Goal: Task Accomplishment & Management: Manage account settings

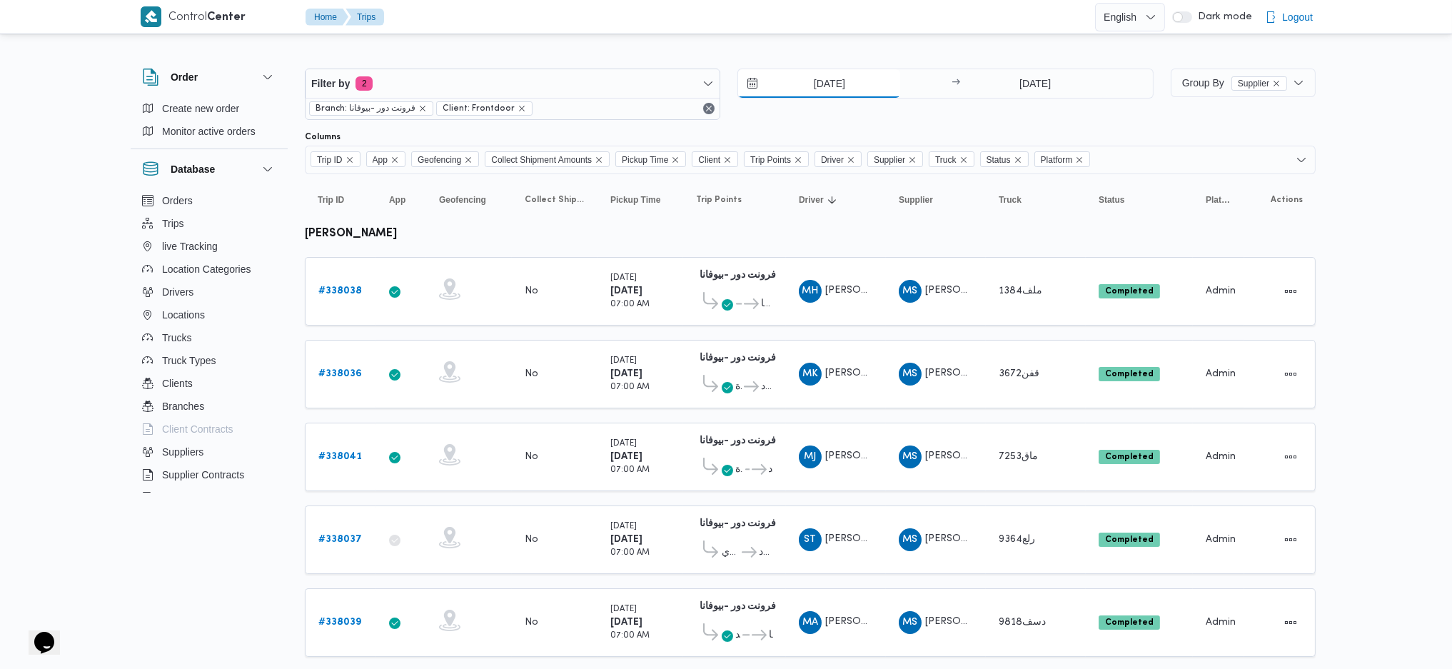
click at [830, 74] on input "17/9/2025" at bounding box center [819, 83] width 162 height 29
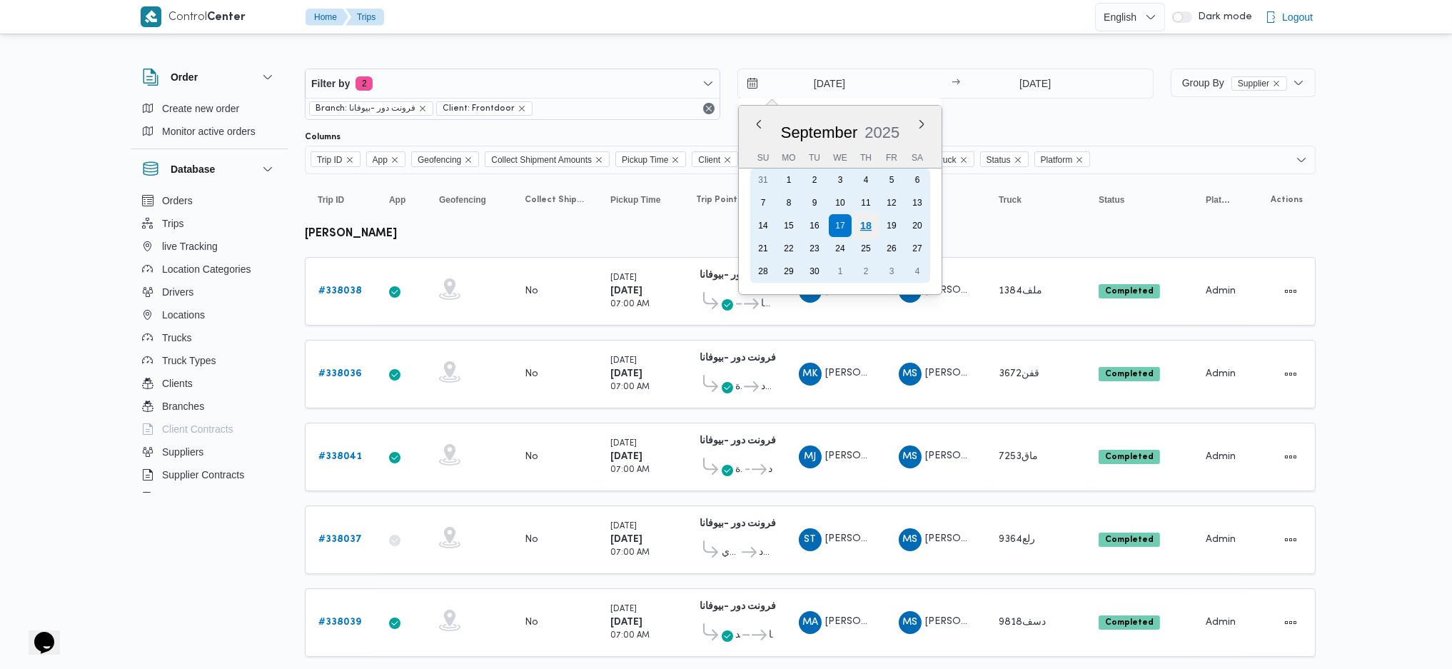
click at [872, 216] on div "18" at bounding box center [865, 225] width 27 height 27
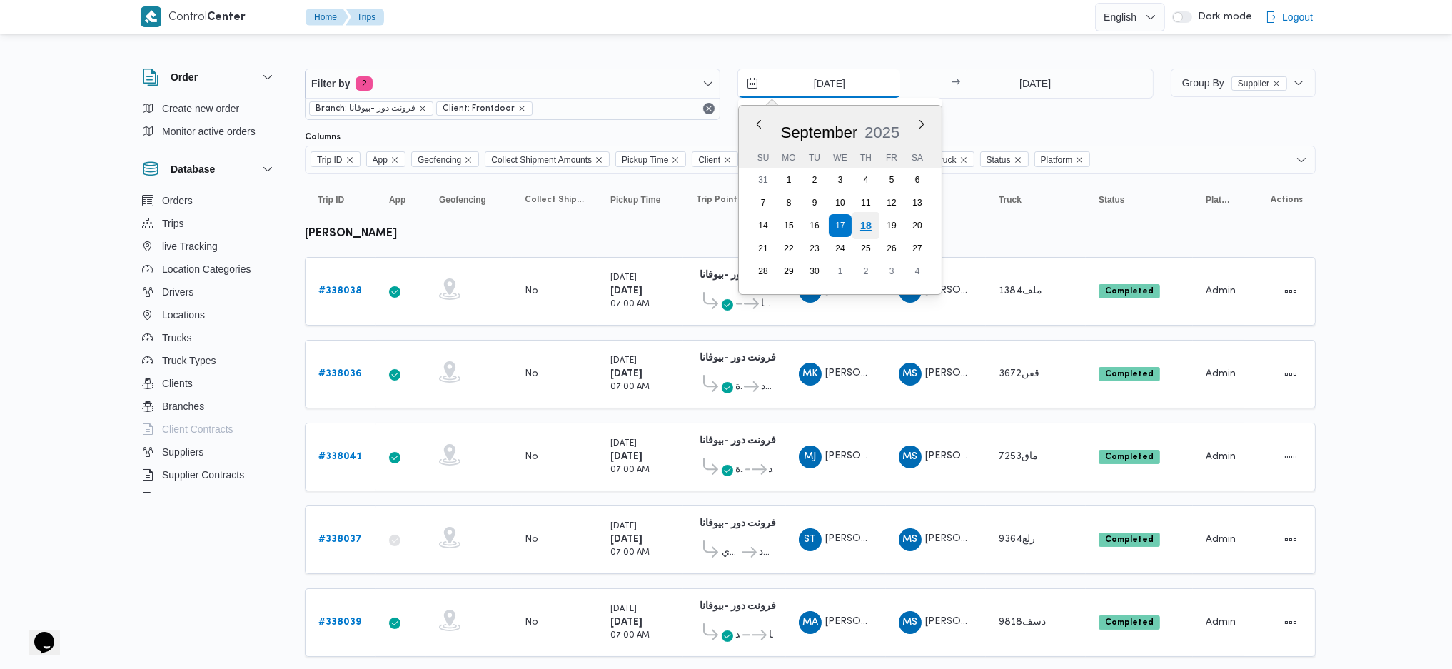
type input "[DATE]"
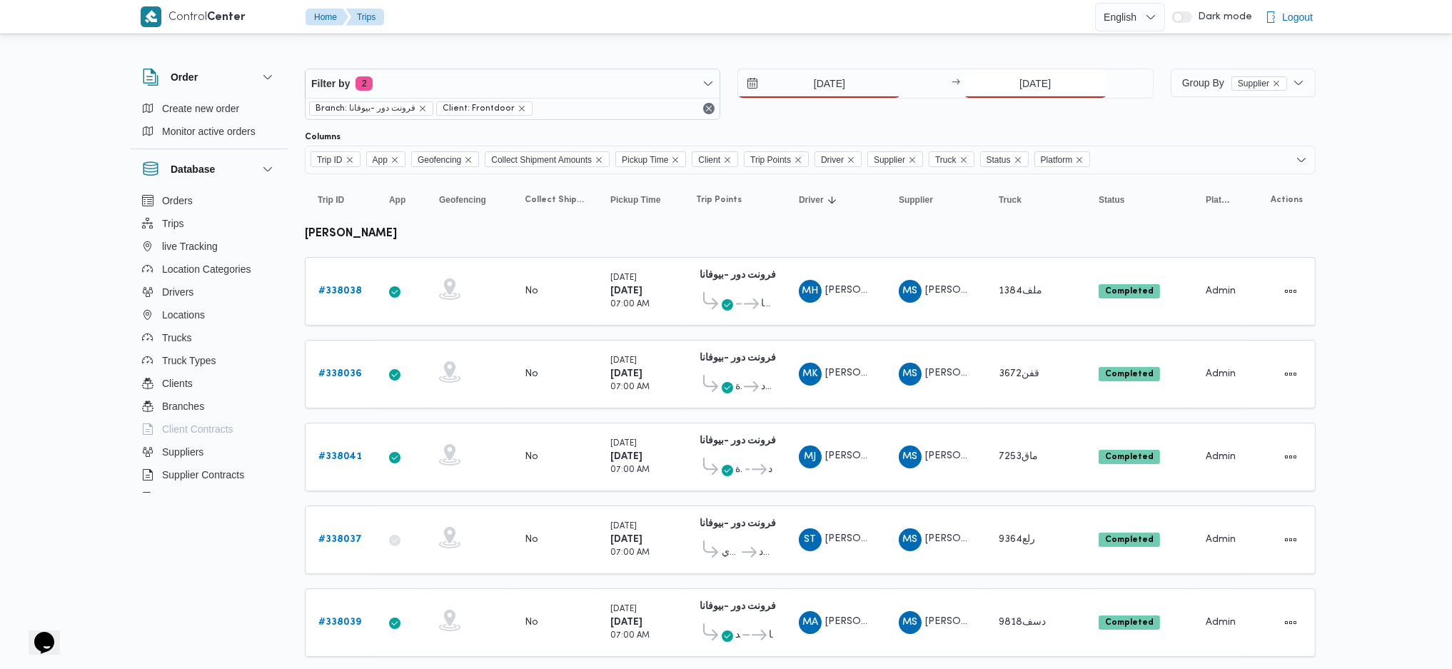
click at [1047, 76] on input "[DATE]" at bounding box center [1035, 83] width 142 height 29
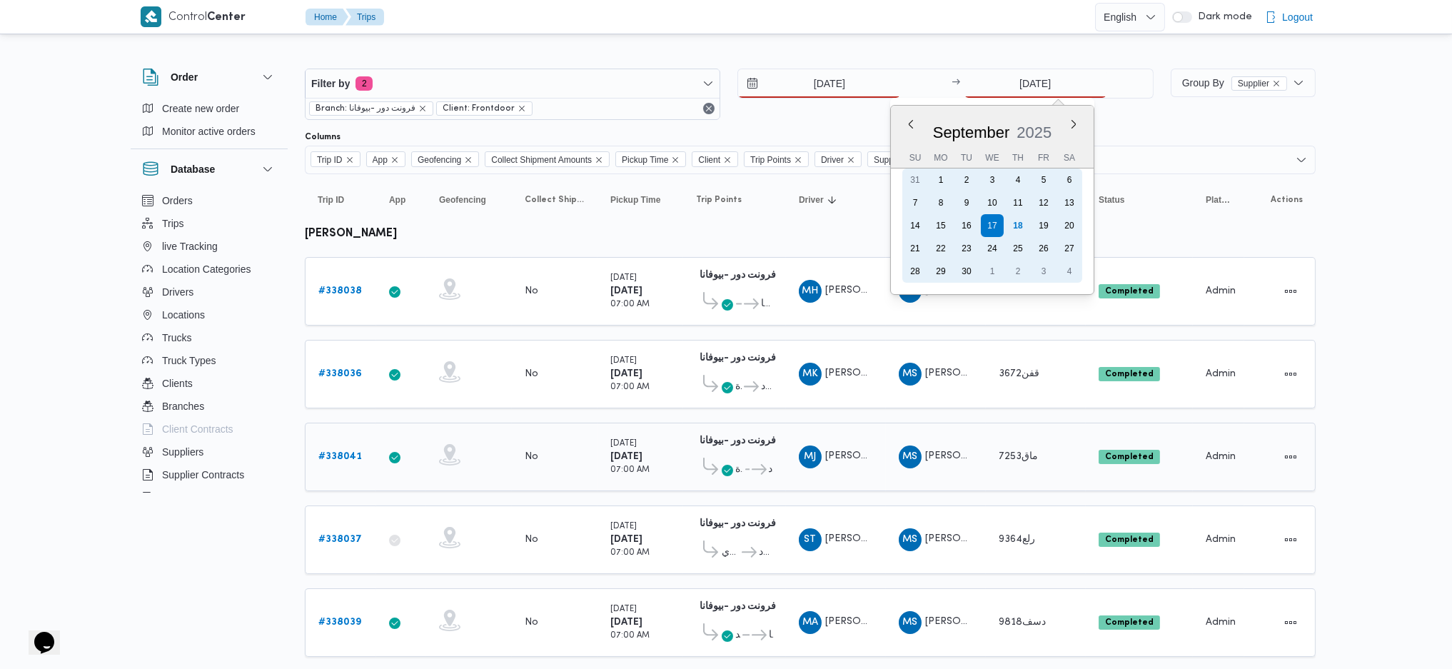
click at [1018, 221] on div "18" at bounding box center [1017, 225] width 23 height 23
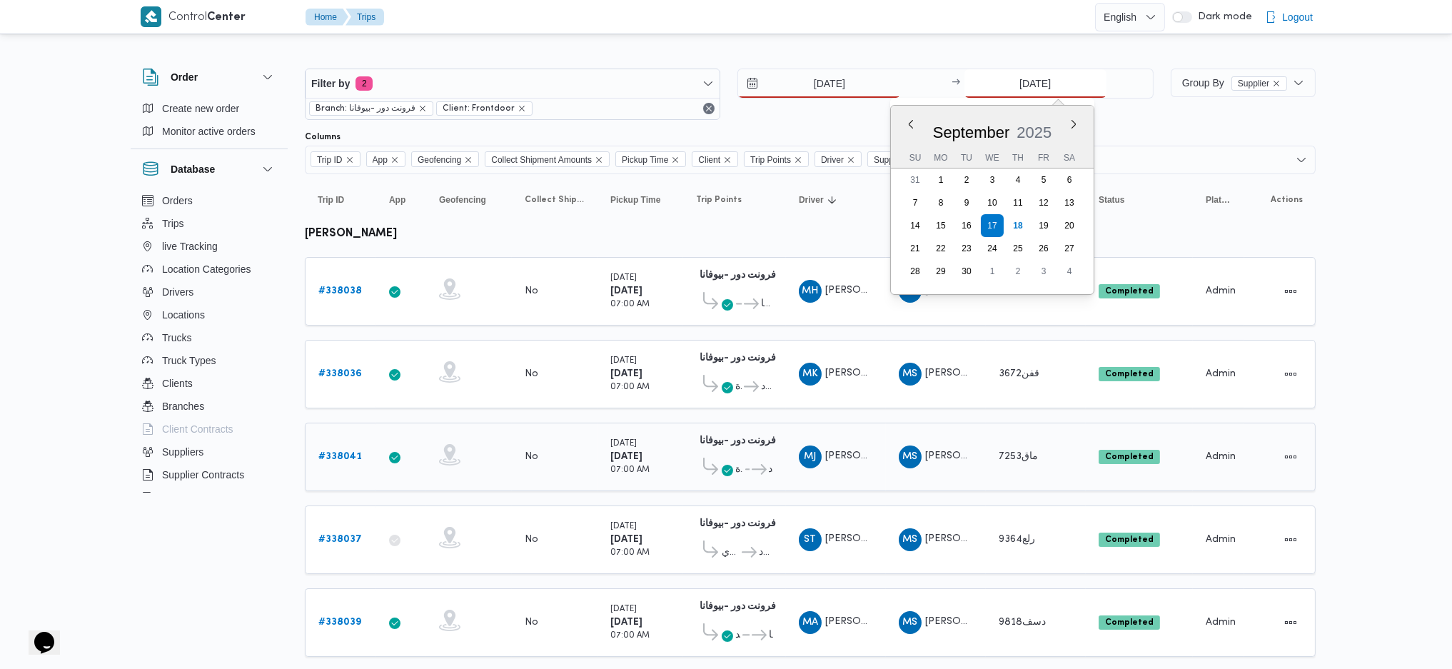
type input "[DATE]"
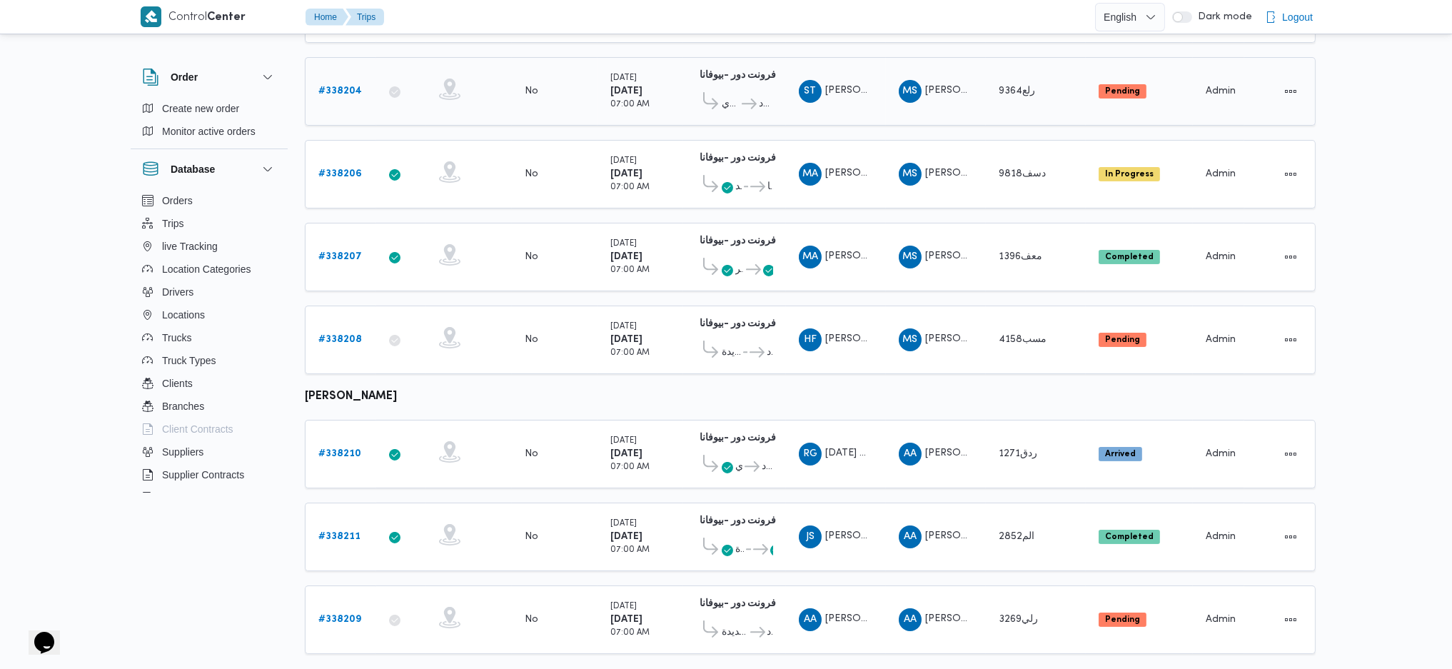
scroll to position [166, 0]
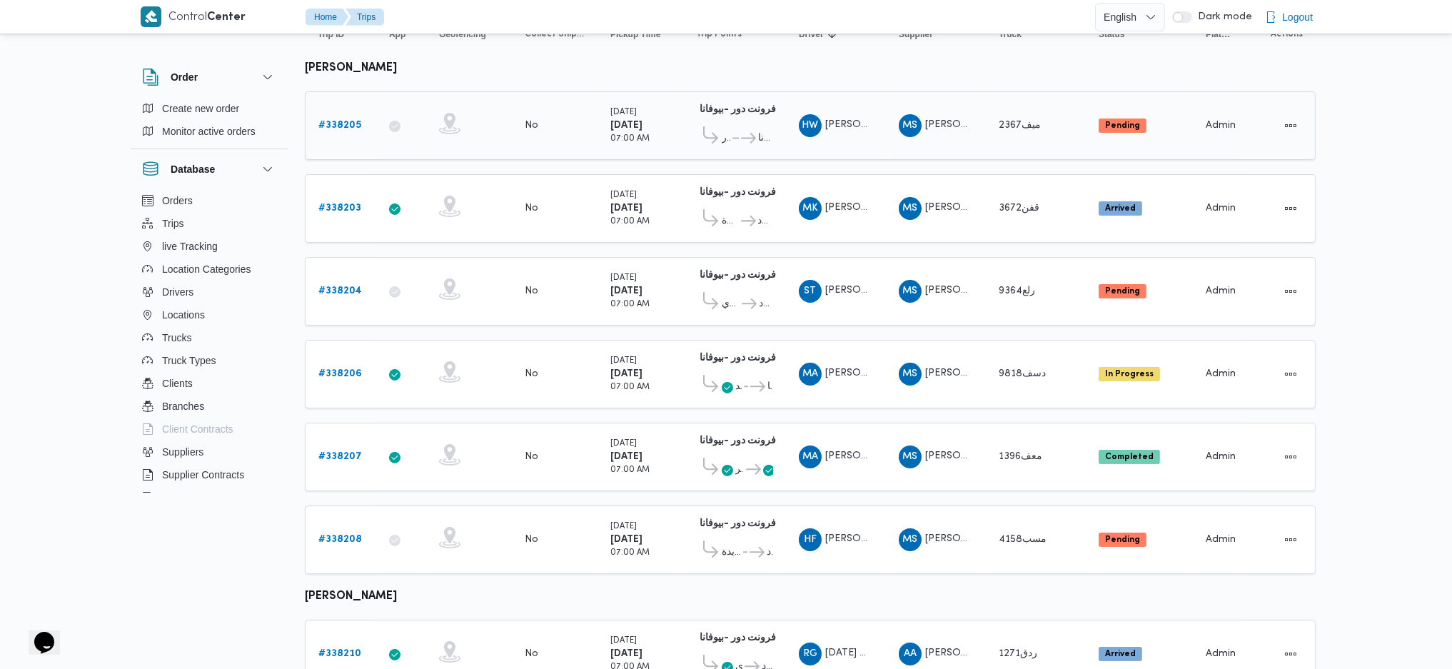
click at [345, 133] on div "# 338205" at bounding box center [341, 125] width 56 height 29
click at [343, 126] on b "# 338205" at bounding box center [339, 125] width 43 height 9
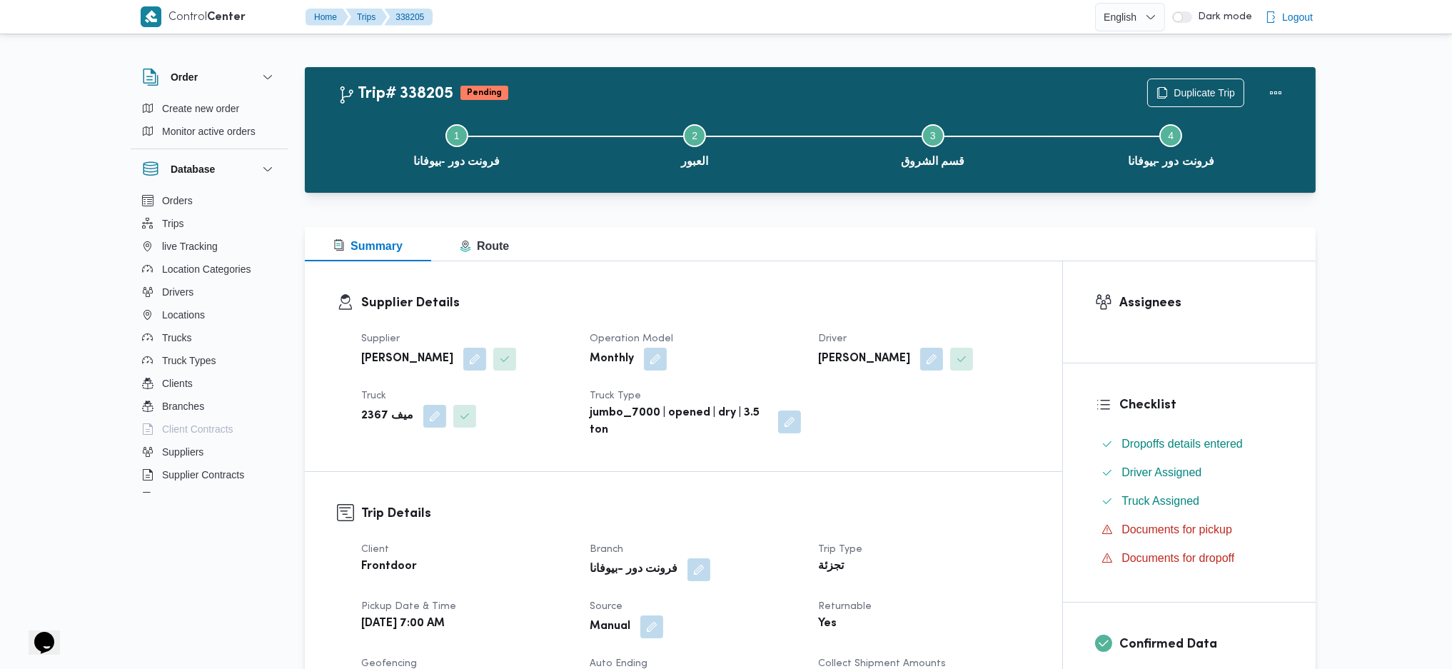
scroll to position [380, 0]
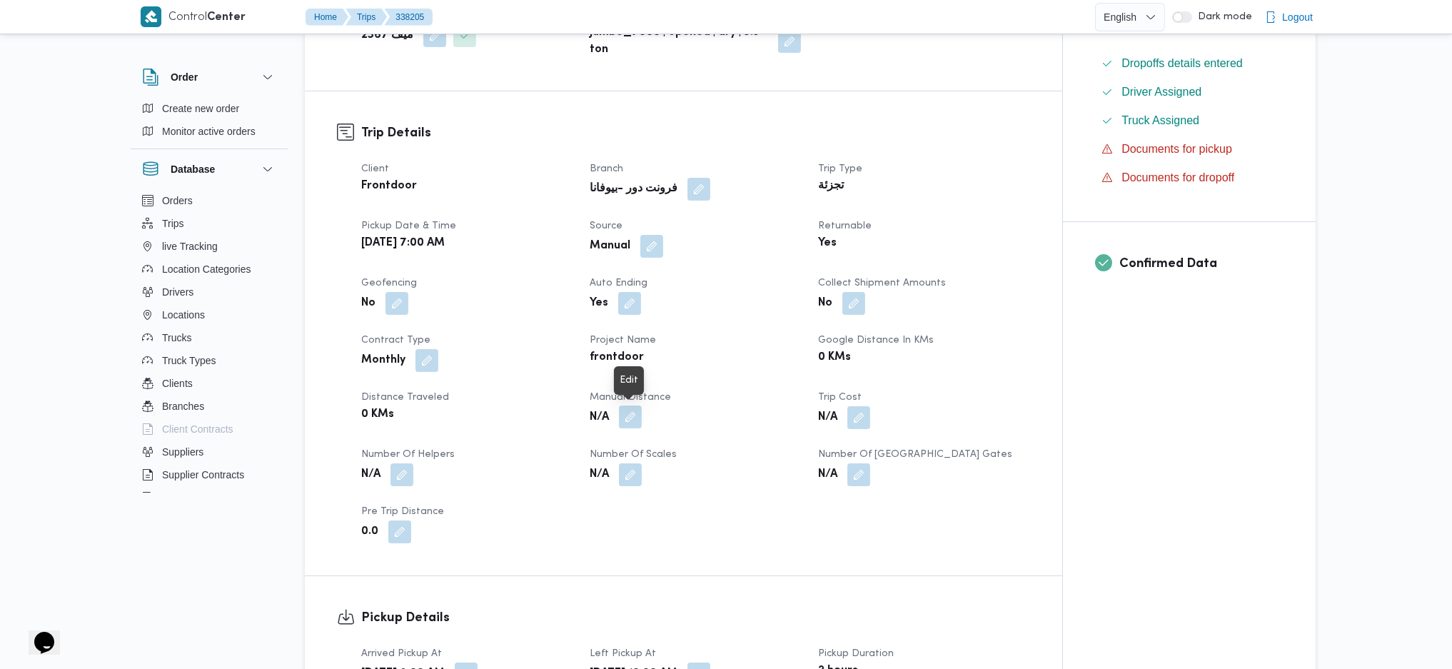
click at [638, 416] on button "button" at bounding box center [630, 416] width 23 height 23
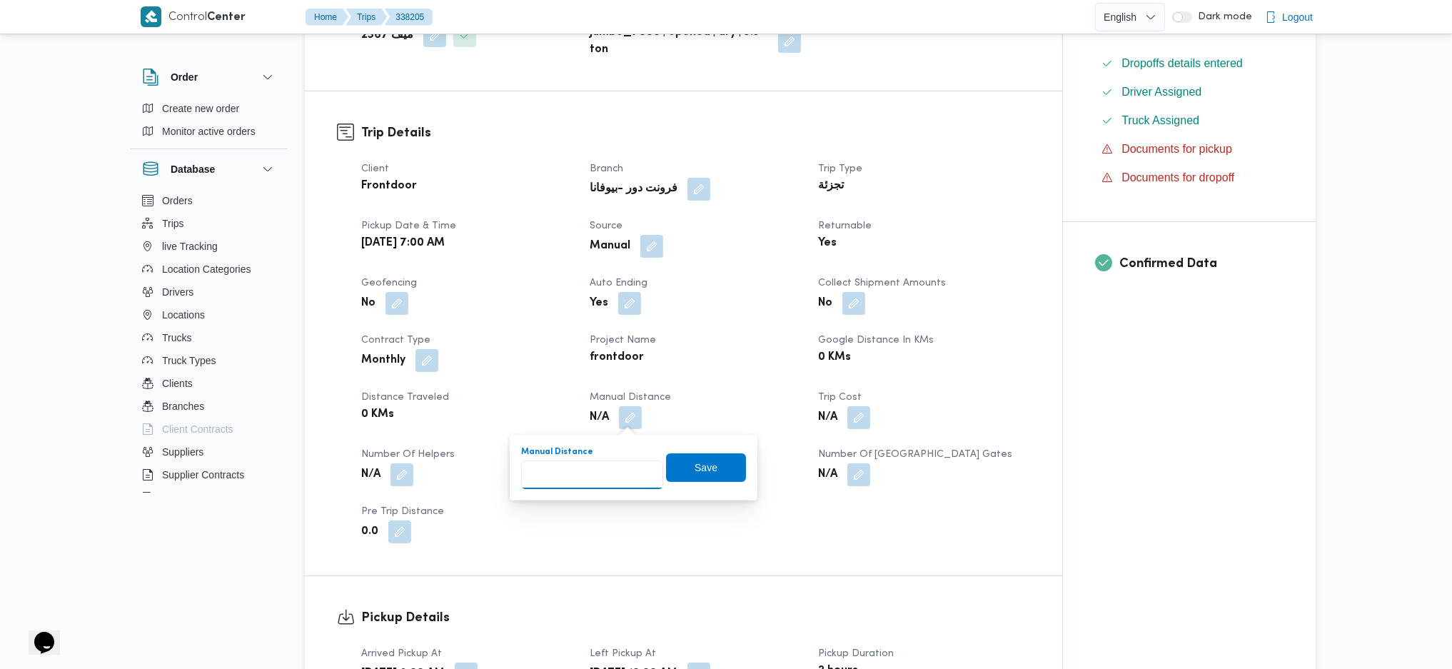
click at [604, 464] on input "Manual Distance" at bounding box center [592, 474] width 142 height 29
type input "130"
click button "Save" at bounding box center [706, 467] width 80 height 29
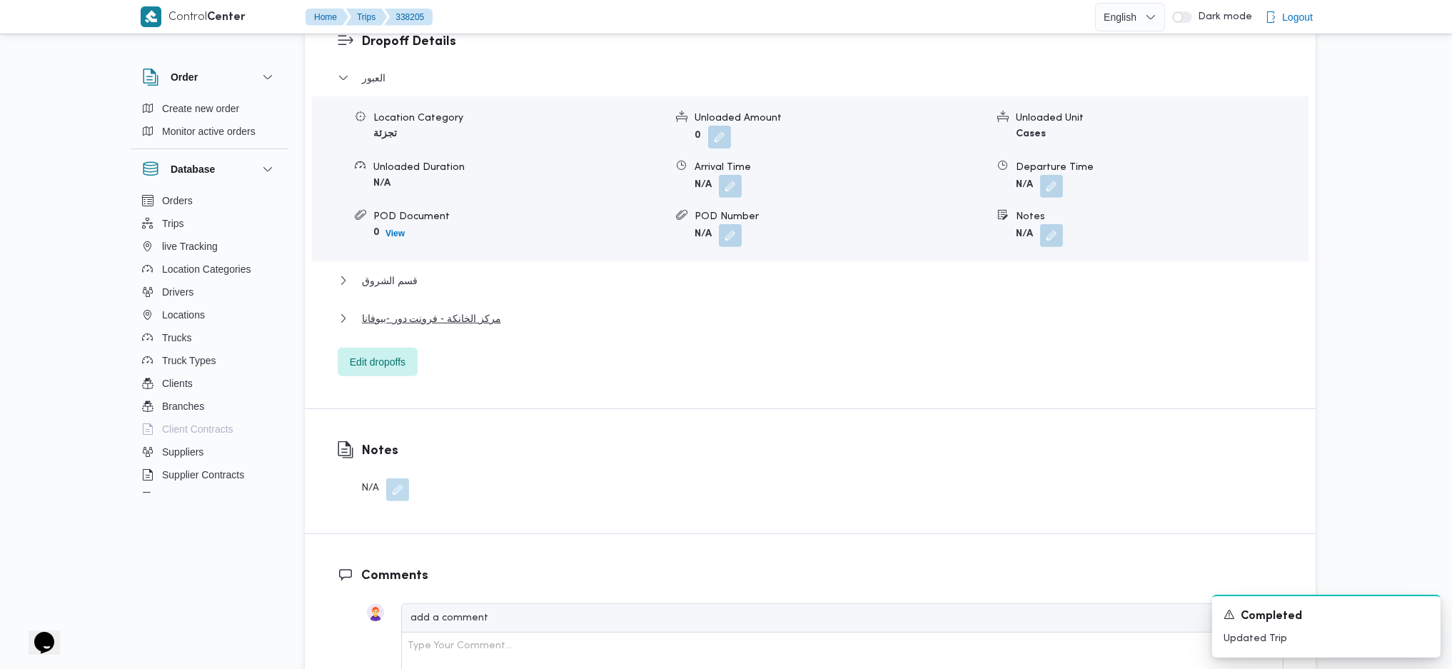
scroll to position [1220, 0]
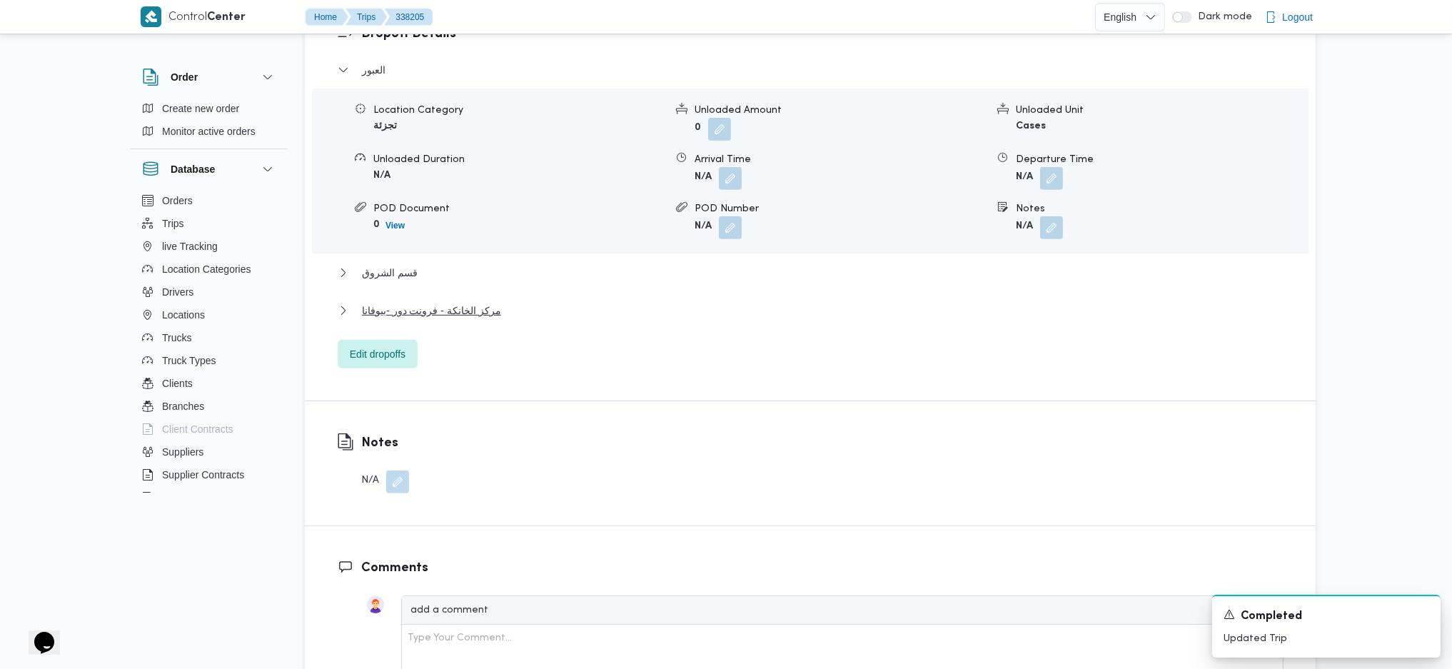
click at [497, 314] on div "مركز الخانكة - فرونت دور -بيوفانا" at bounding box center [811, 315] width 946 height 27
click at [497, 314] on button "مركز الخانكة - فرونت دور -بيوفانا" at bounding box center [811, 310] width 946 height 17
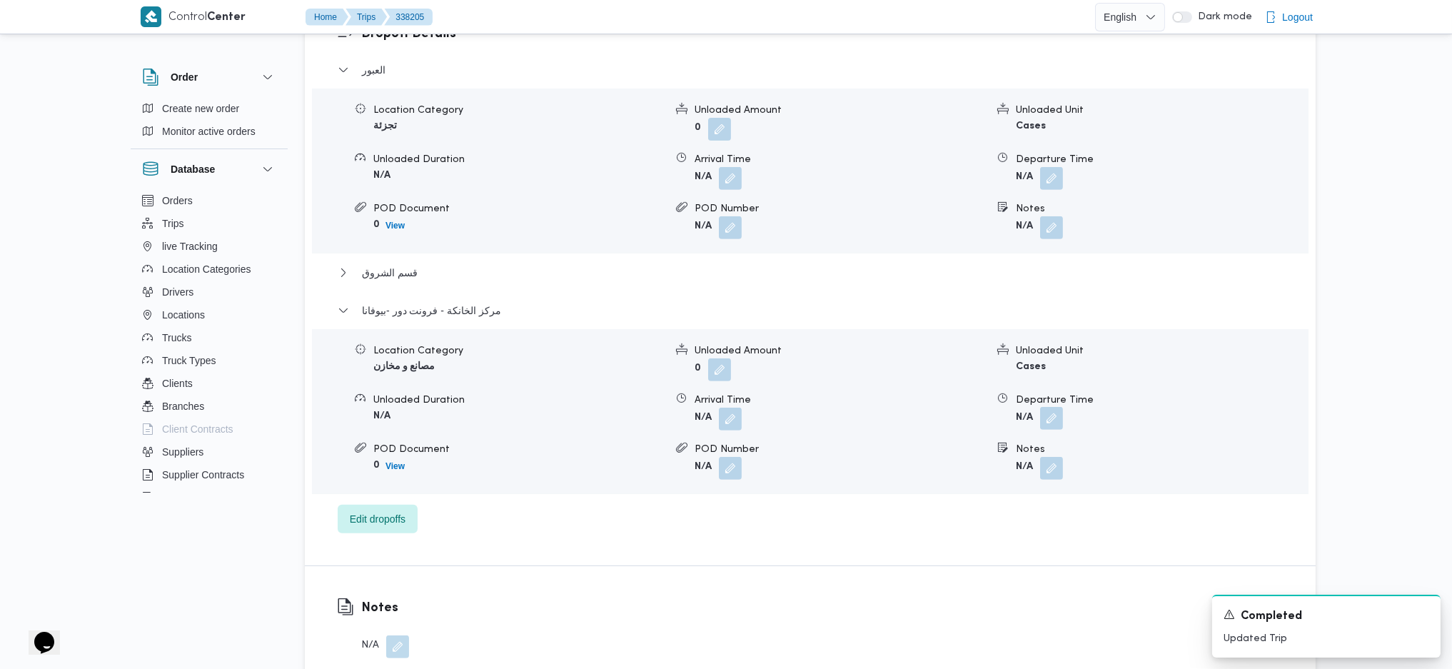
drag, startPoint x: 1064, startPoint y: 423, endPoint x: 1056, endPoint y: 420, distance: 8.8
click at [1056, 420] on form "N/A" at bounding box center [1161, 419] width 291 height 23
click at [1056, 420] on button "button" at bounding box center [1051, 418] width 23 height 23
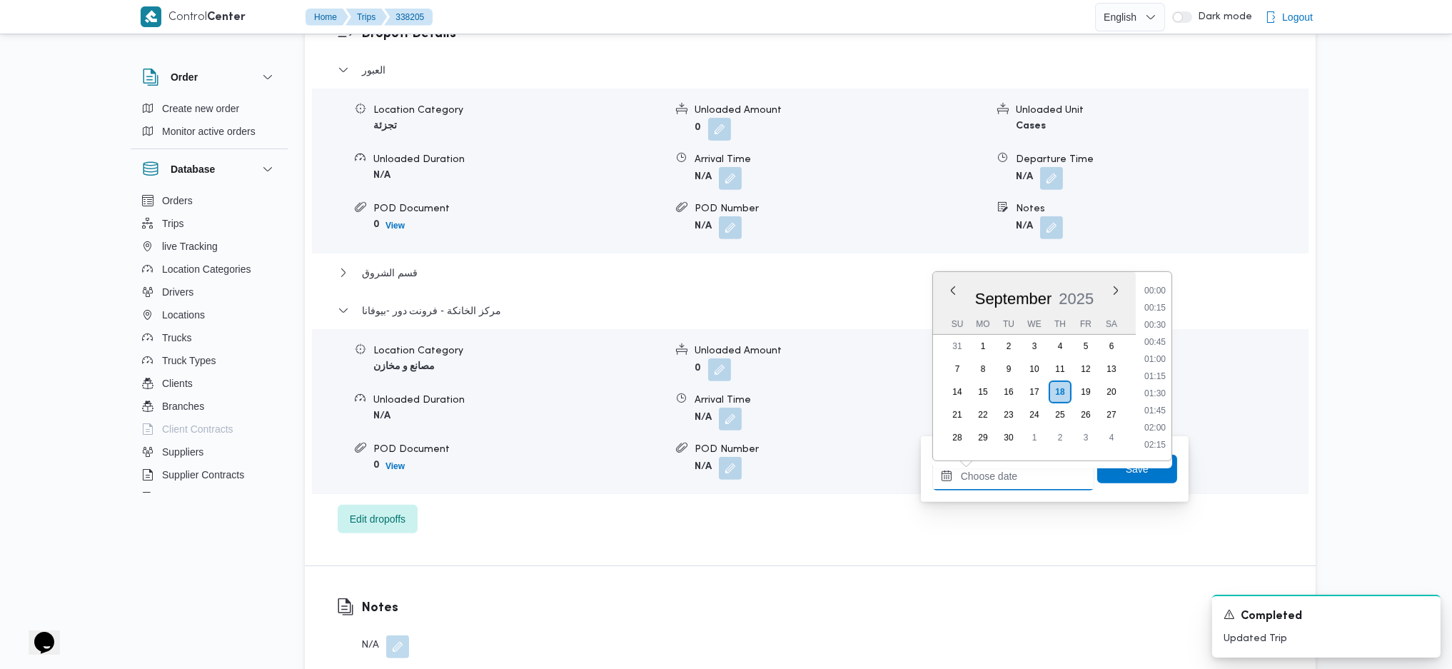
click at [1041, 465] on input "Departure Time" at bounding box center [1013, 476] width 162 height 29
click at [1157, 308] on li "17:30" at bounding box center [1154, 305] width 33 height 14
type input "18/09/2025 17:30"
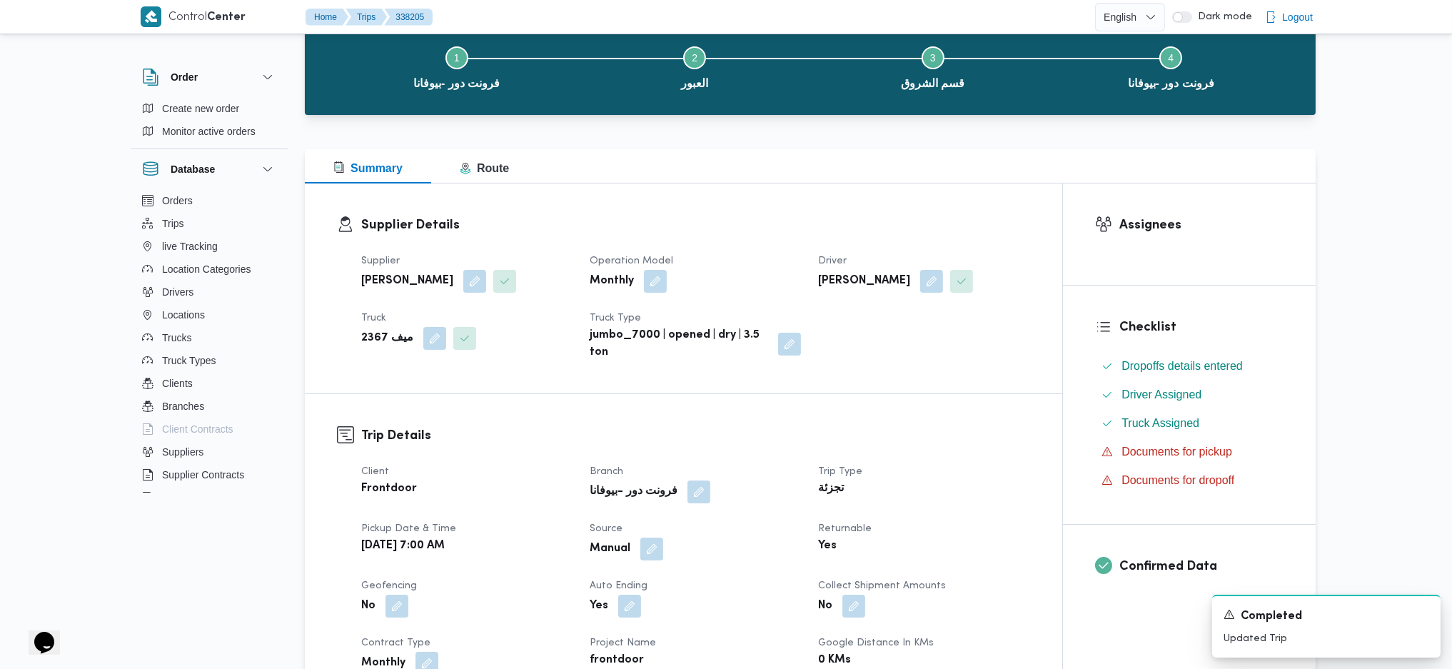
scroll to position [0, 0]
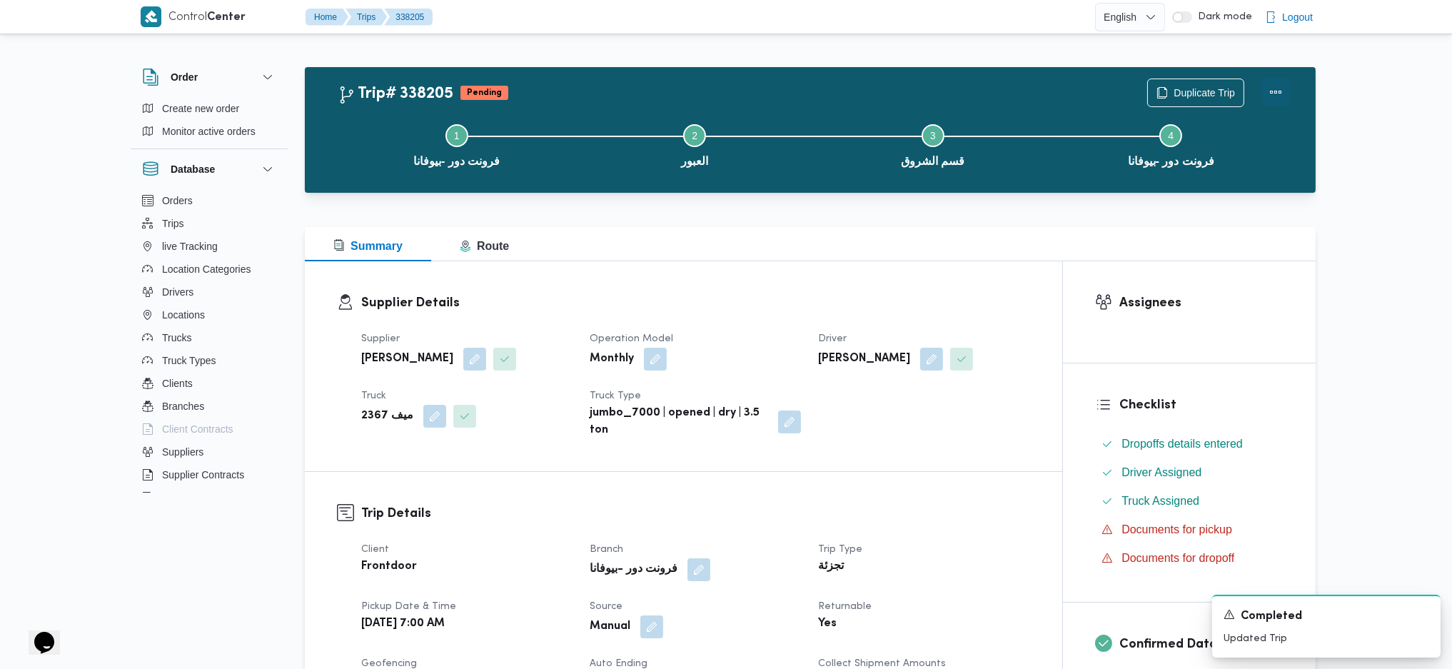
click at [1273, 98] on button "Actions" at bounding box center [1275, 92] width 29 height 29
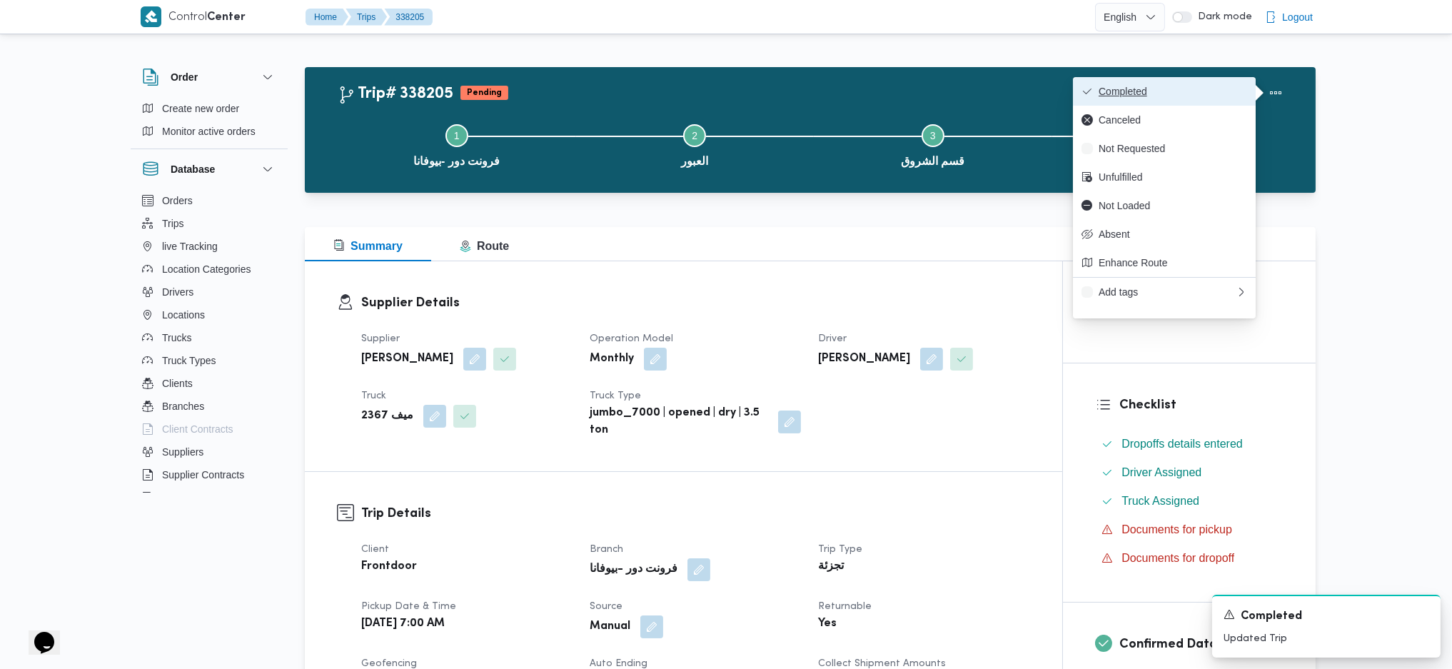
click at [1245, 96] on span "Completed" at bounding box center [1172, 91] width 148 height 11
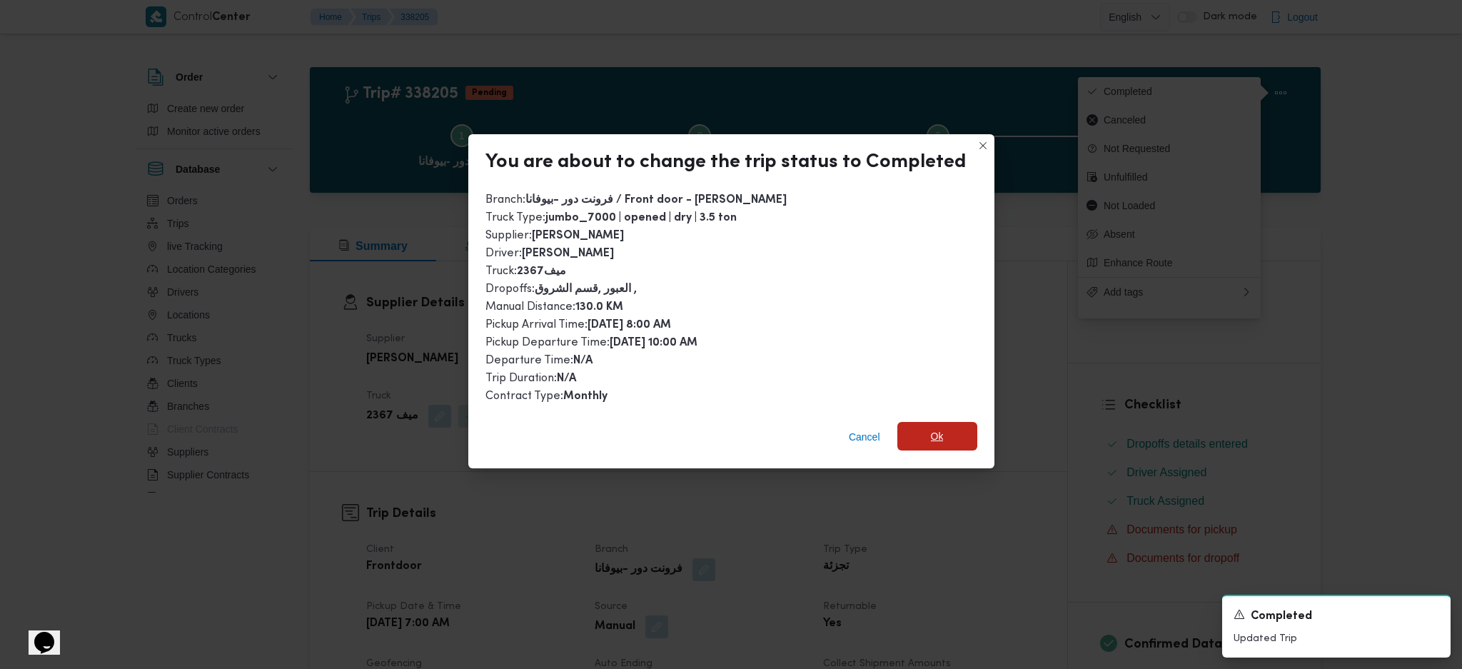
click at [939, 432] on span "Ok" at bounding box center [937, 436] width 13 height 17
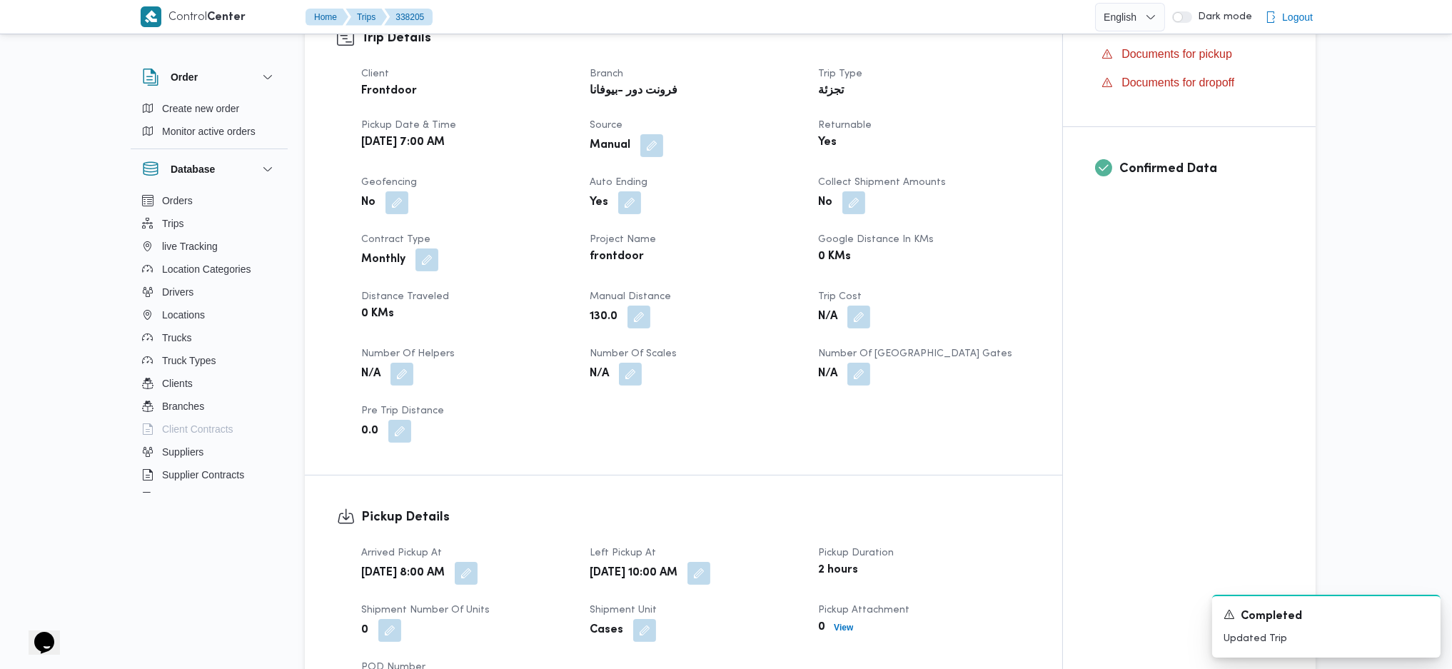
scroll to position [1237, 0]
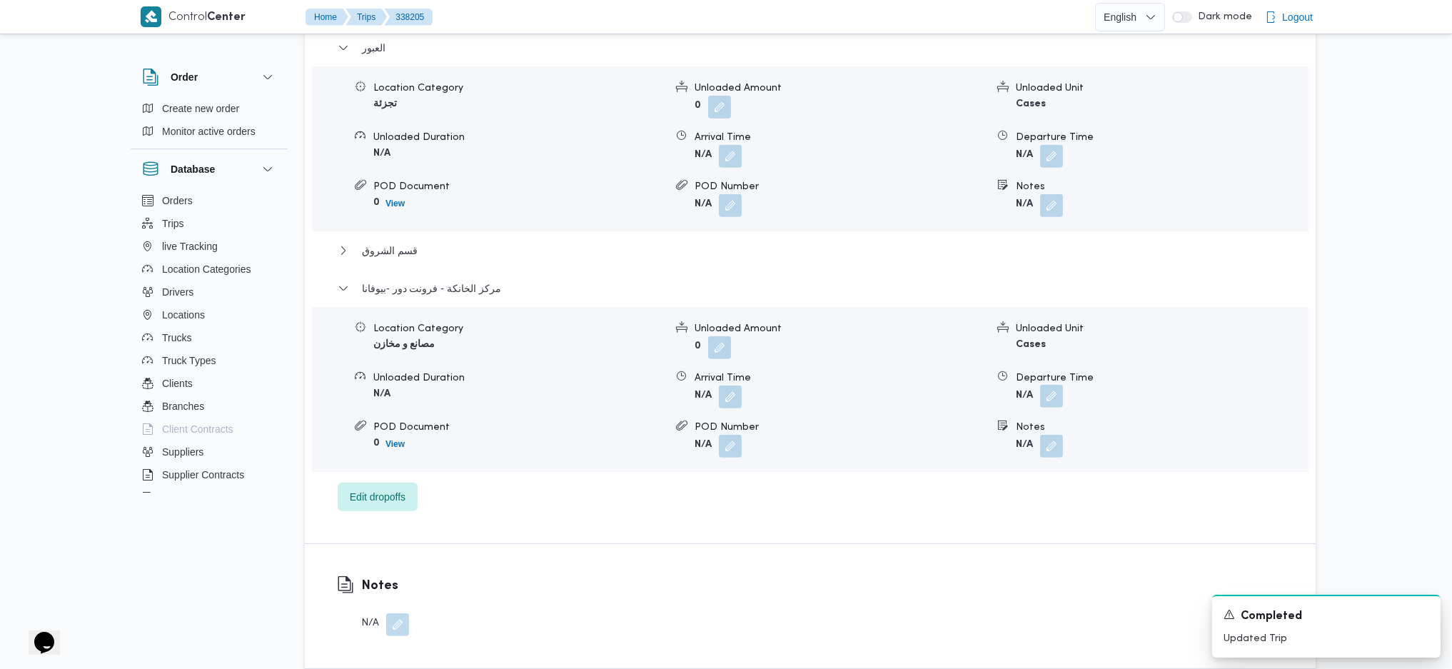
click at [1049, 401] on button "button" at bounding box center [1051, 396] width 23 height 23
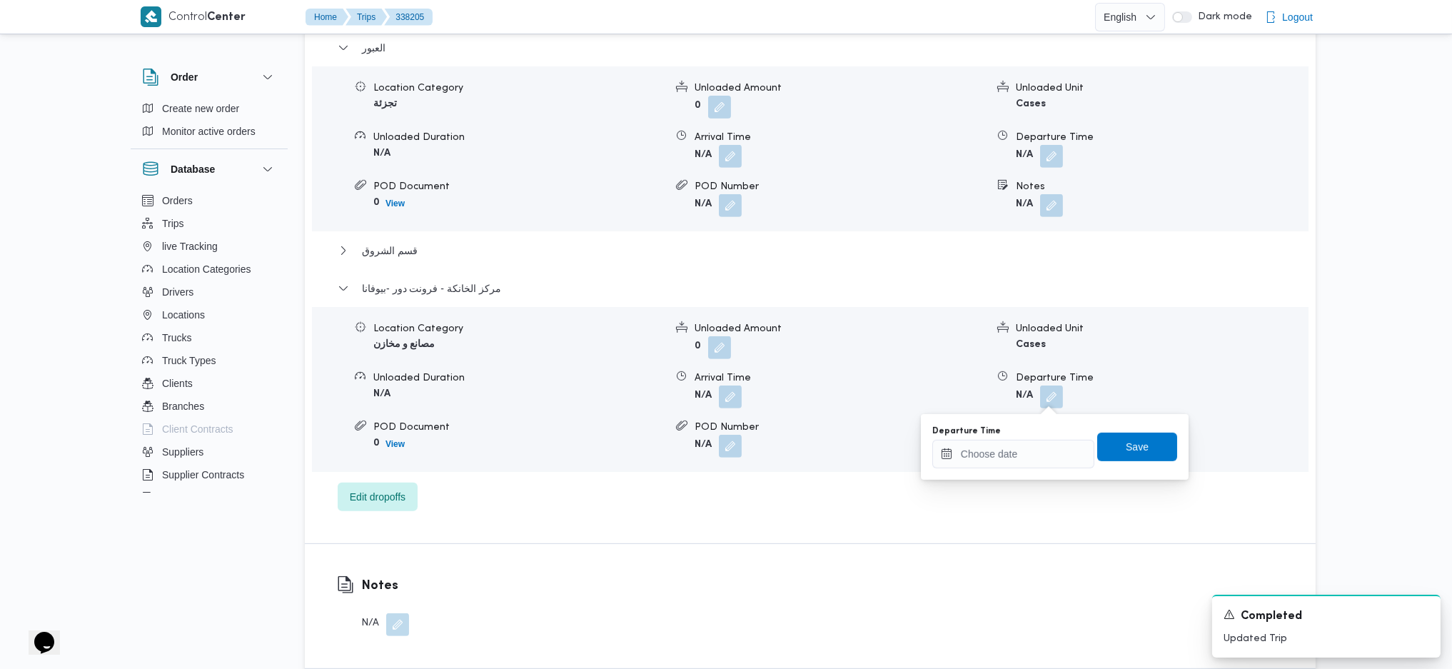
click at [1044, 438] on div "Departure Time" at bounding box center [1013, 446] width 162 height 43
drag, startPoint x: 1056, startPoint y: 456, endPoint x: 1071, endPoint y: 467, distance: 18.4
click at [1056, 458] on input "Departure Time" at bounding box center [1013, 454] width 162 height 29
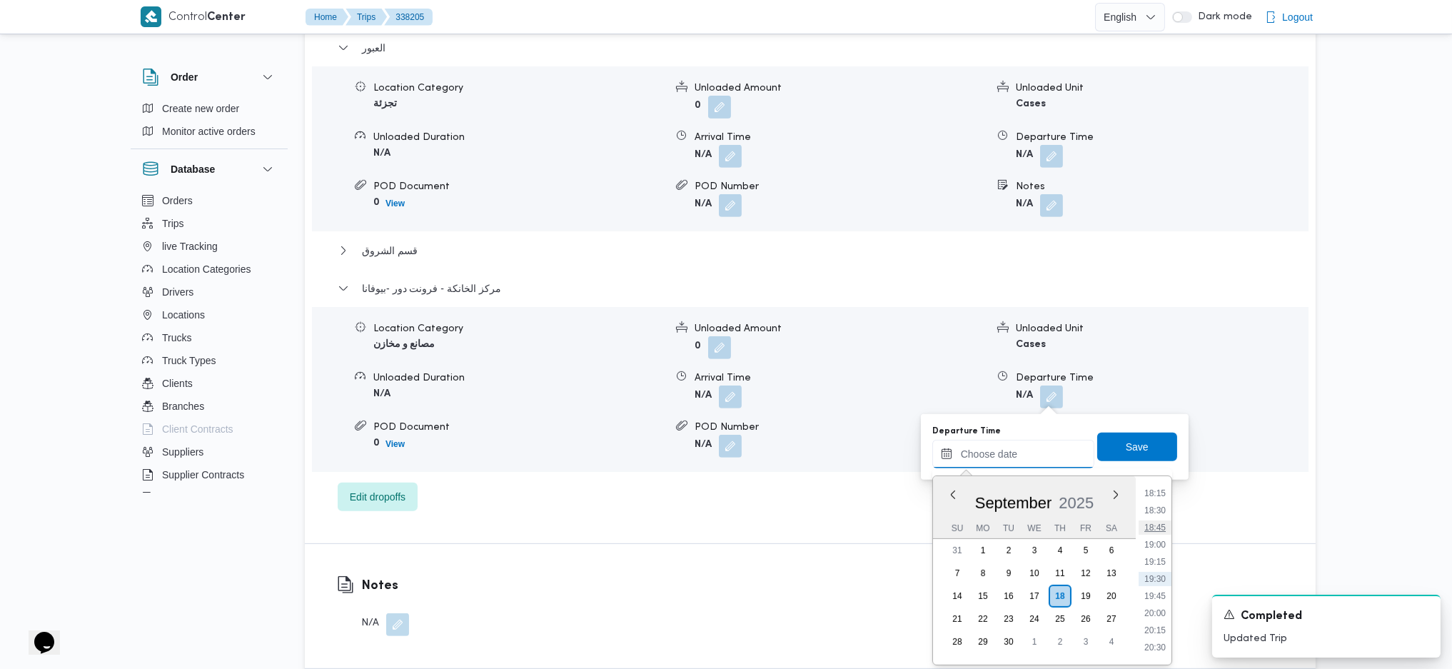
scroll to position [1157, 0]
click at [1161, 524] on li "17:15" at bounding box center [1154, 519] width 33 height 14
type input "18/09/2025 17:15"
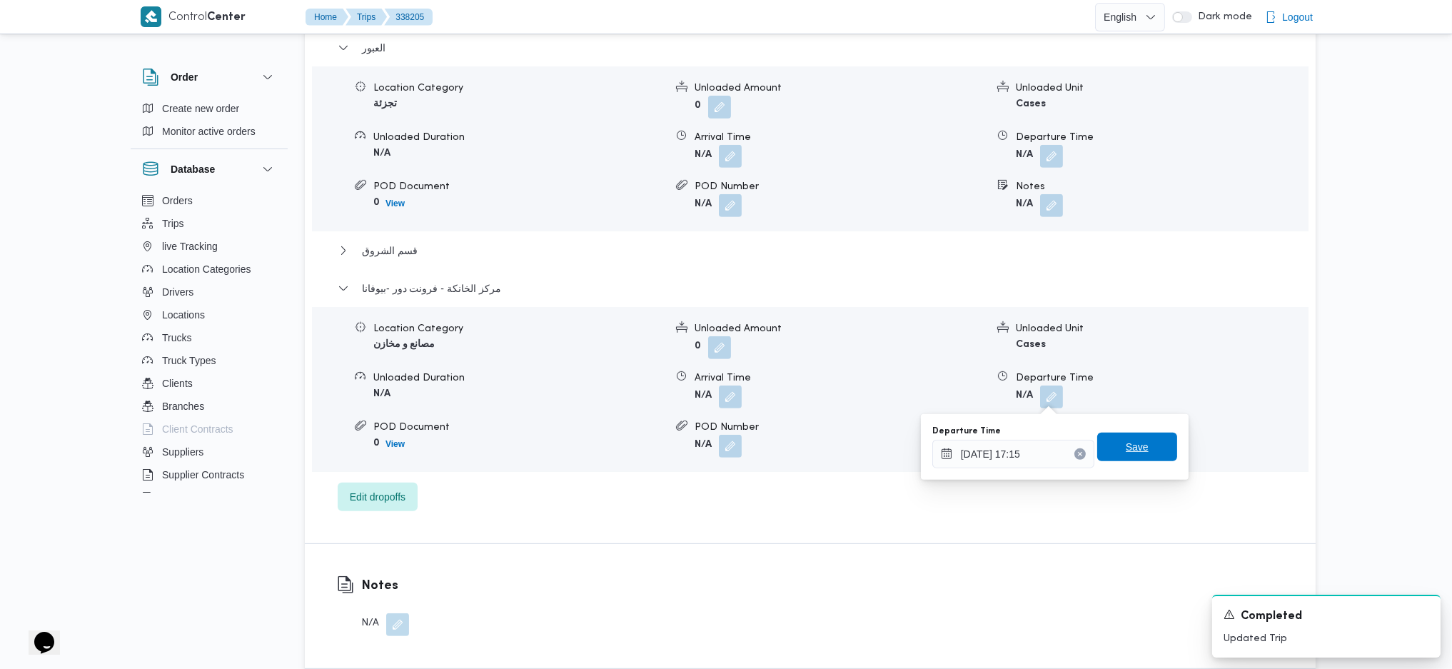
click at [1131, 455] on span "Save" at bounding box center [1137, 447] width 80 height 29
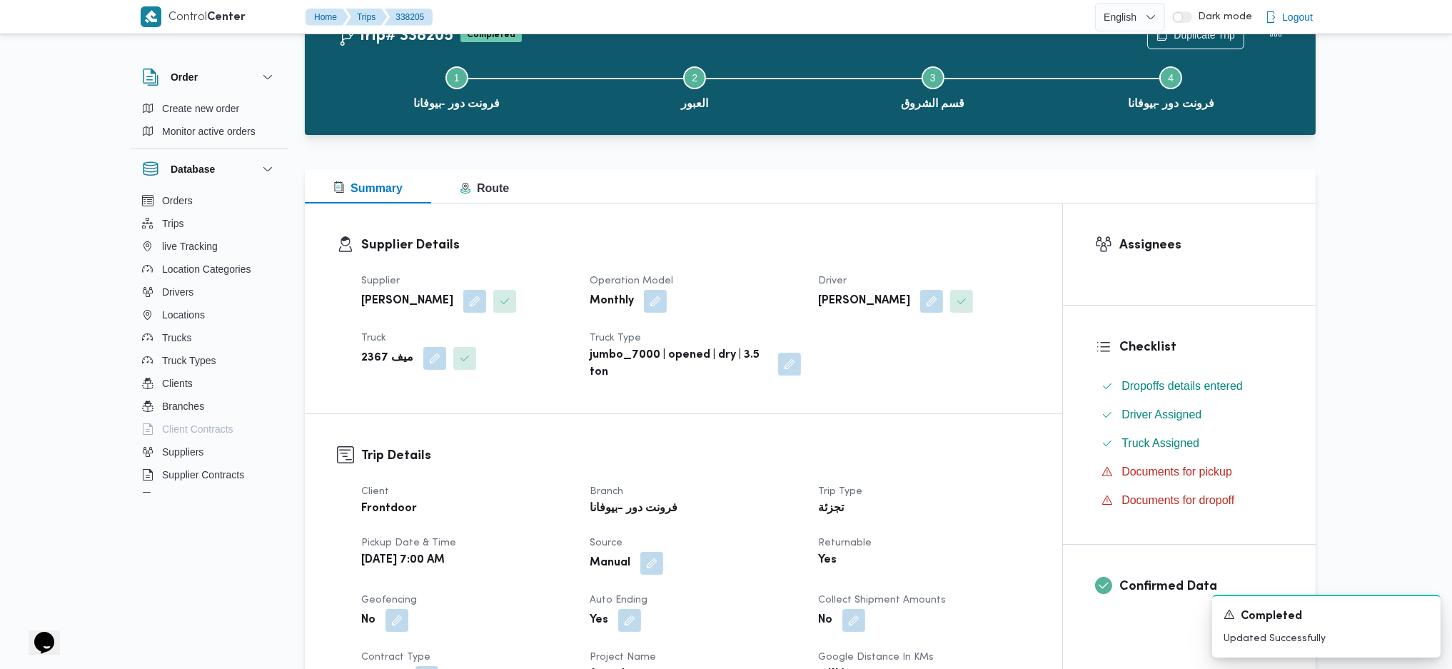
scroll to position [0, 0]
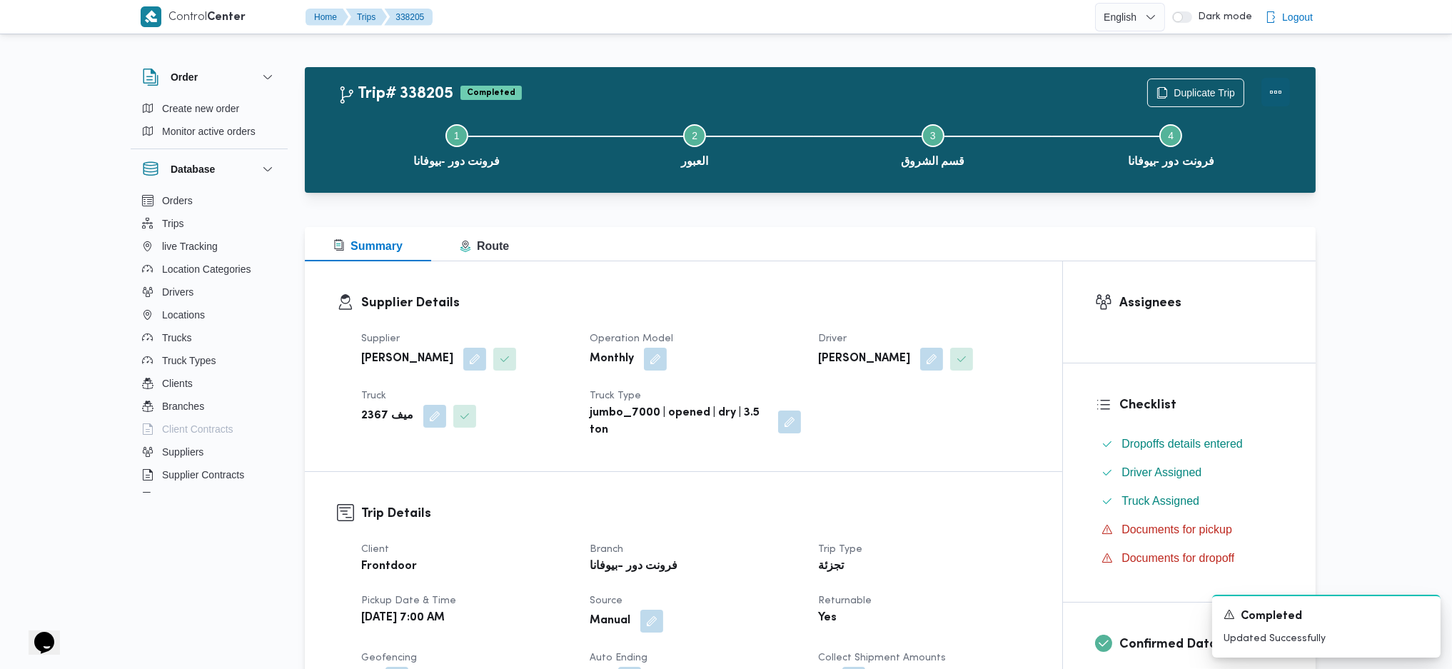
click at [1280, 96] on button "Actions" at bounding box center [1275, 92] width 29 height 29
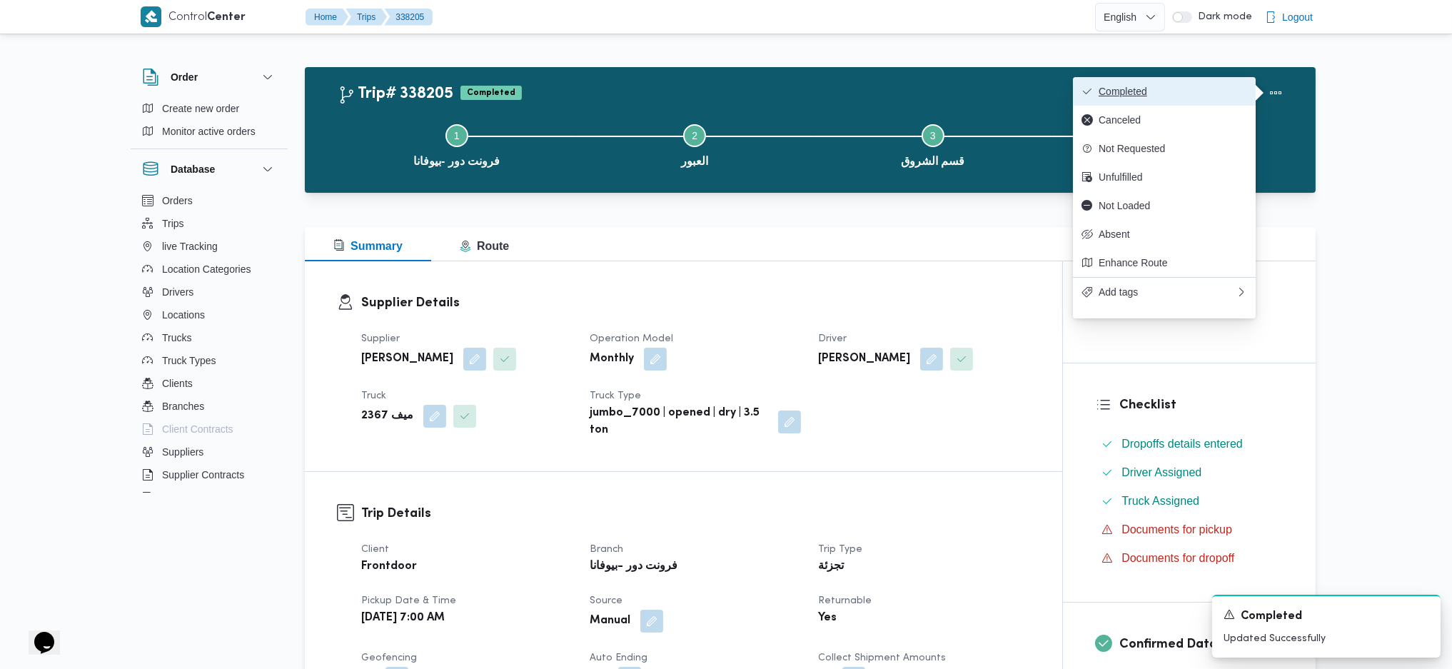
click at [1241, 96] on span "Completed" at bounding box center [1172, 91] width 148 height 11
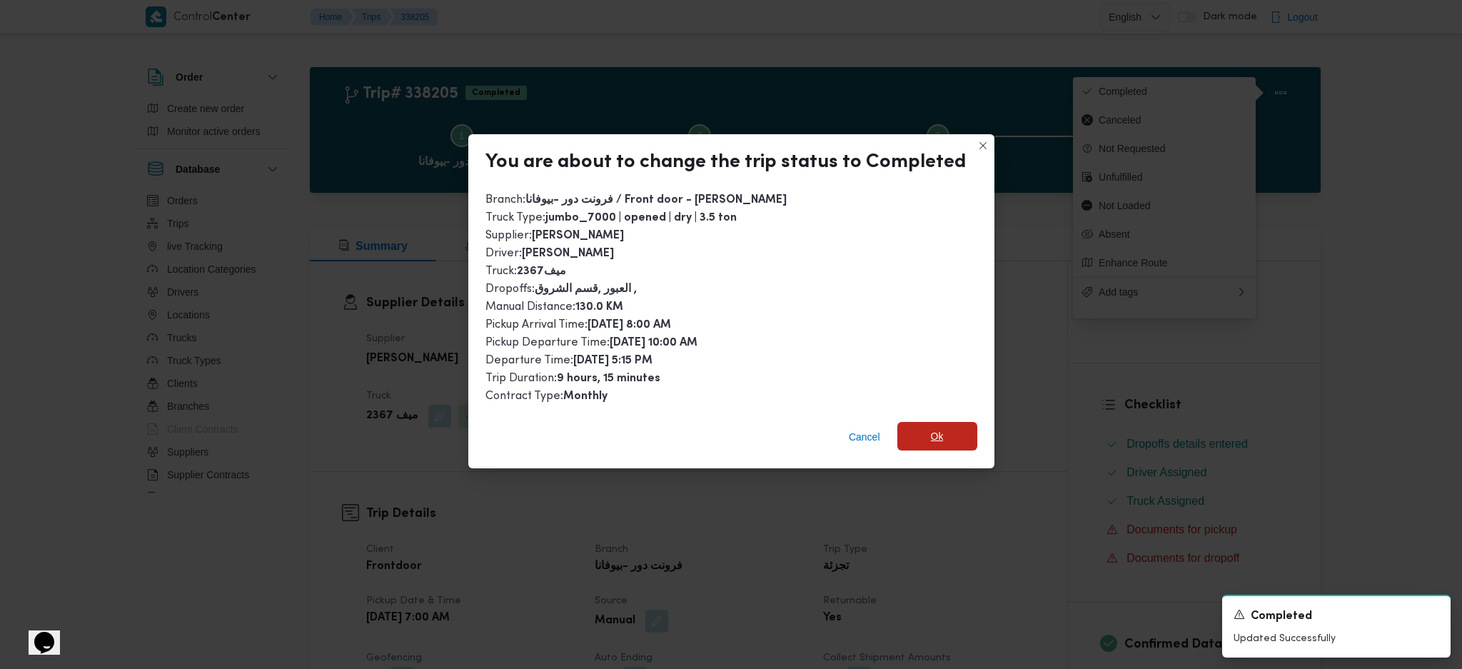
click at [939, 423] on span "Ok" at bounding box center [937, 436] width 80 height 29
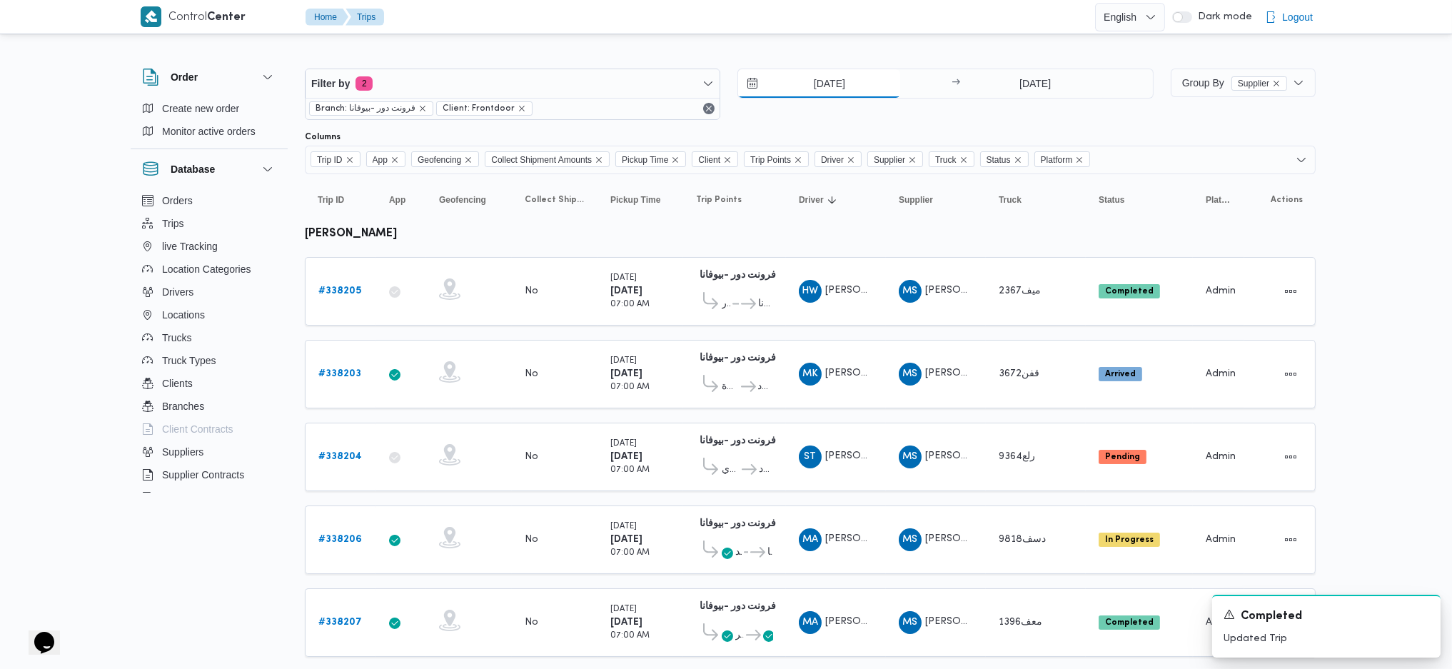
click at [816, 74] on input "[DATE]" at bounding box center [819, 83] width 162 height 29
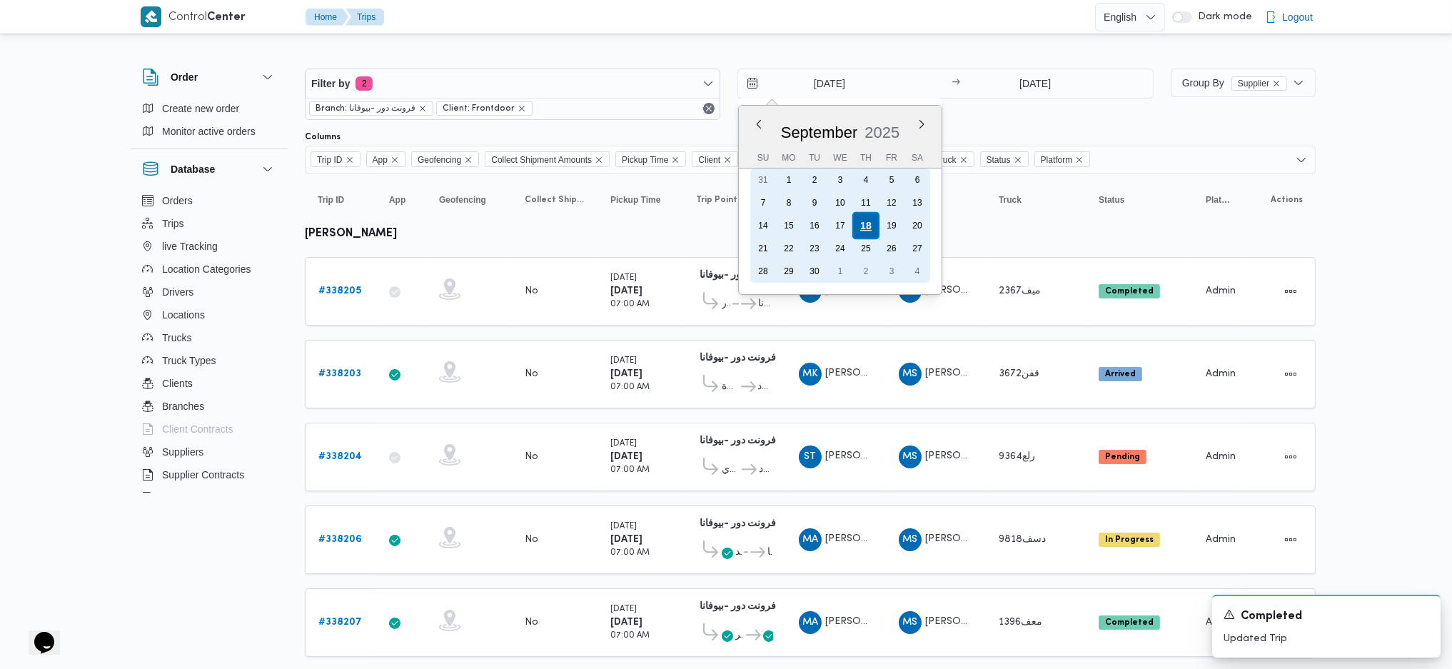
click at [869, 223] on div "18" at bounding box center [865, 225] width 27 height 27
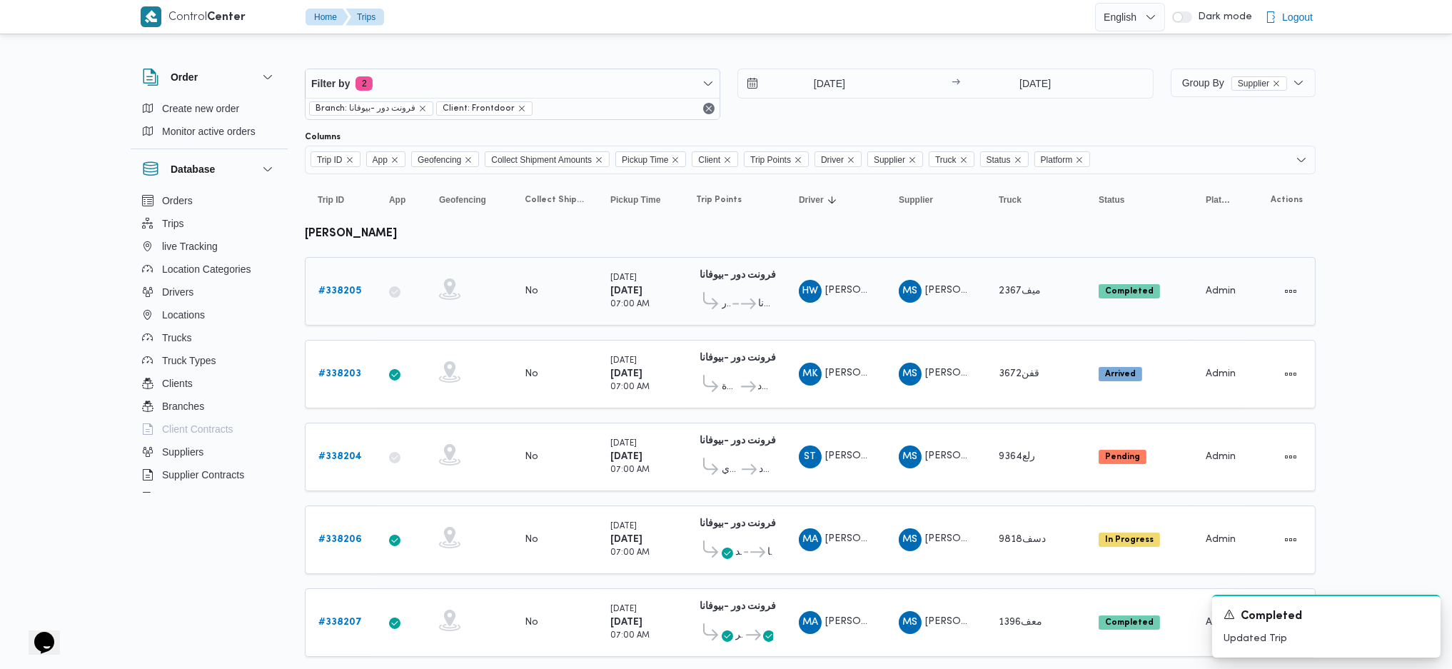
click at [749, 306] on icon at bounding box center [748, 303] width 15 height 11
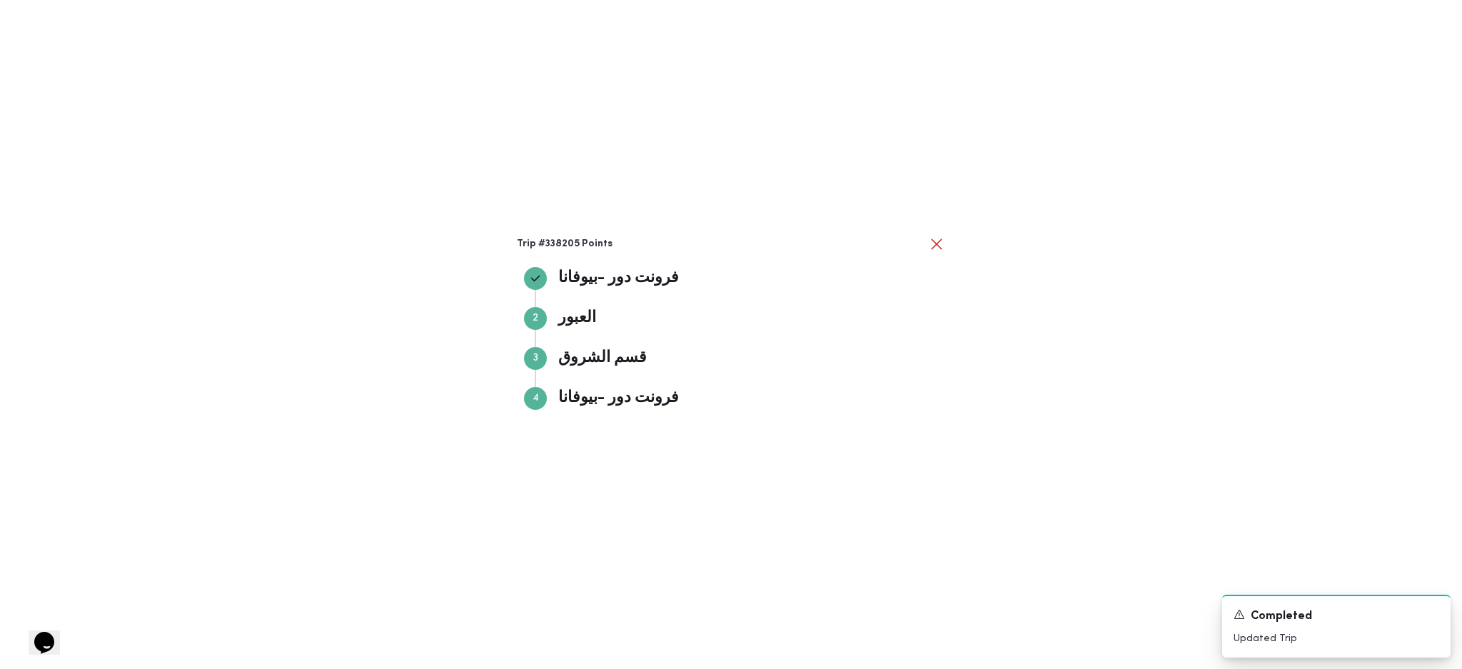
click at [951, 419] on div "Trip #338205 Points فرونت دور -بيوفانا فرونت دور -بيوفانا Step 2 2 العبور العبو…" at bounding box center [731, 334] width 1462 height 669
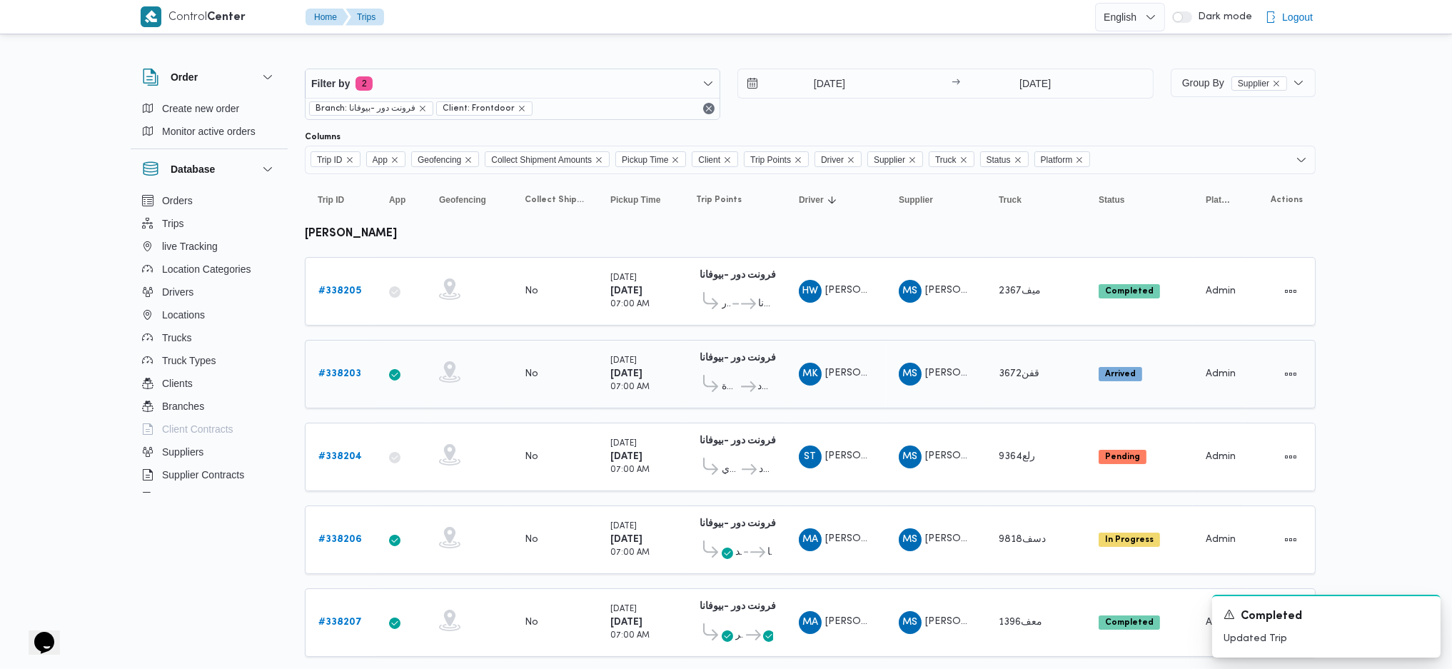
click at [345, 369] on b "# 338203" at bounding box center [339, 373] width 43 height 9
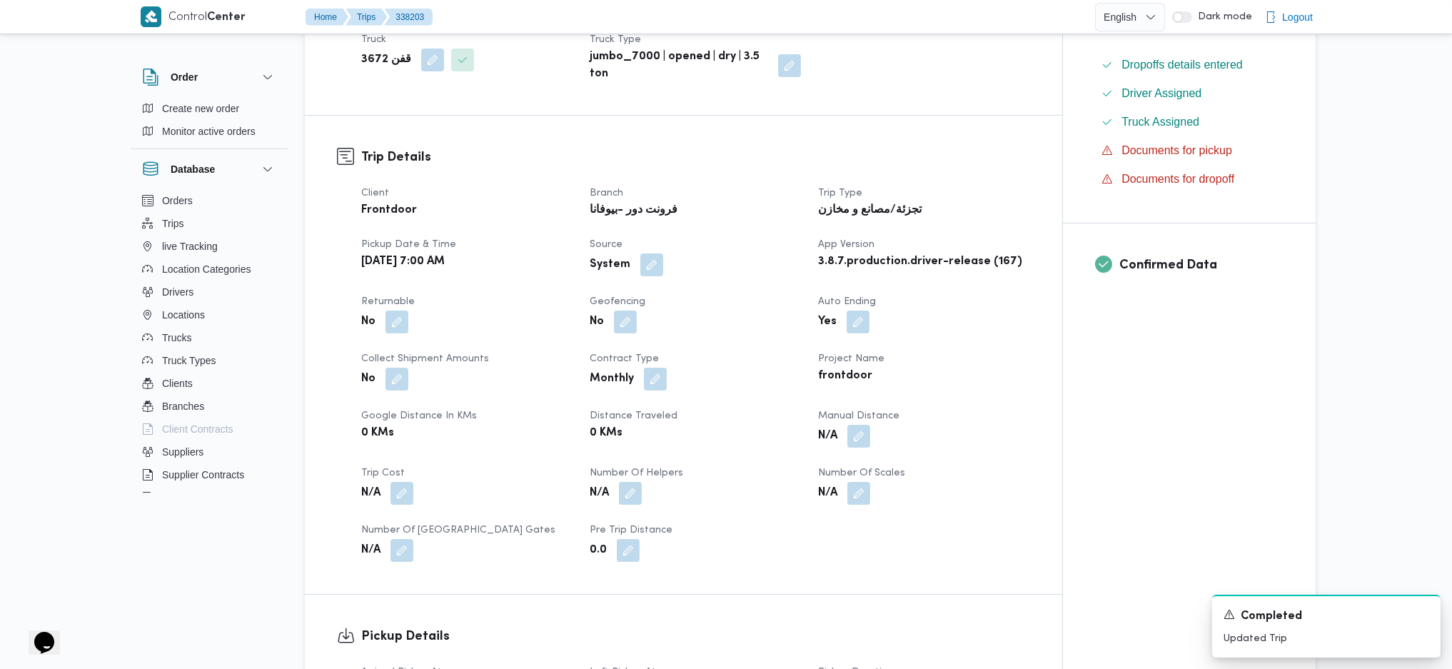
scroll to position [380, 0]
click at [855, 423] on button "button" at bounding box center [858, 434] width 23 height 23
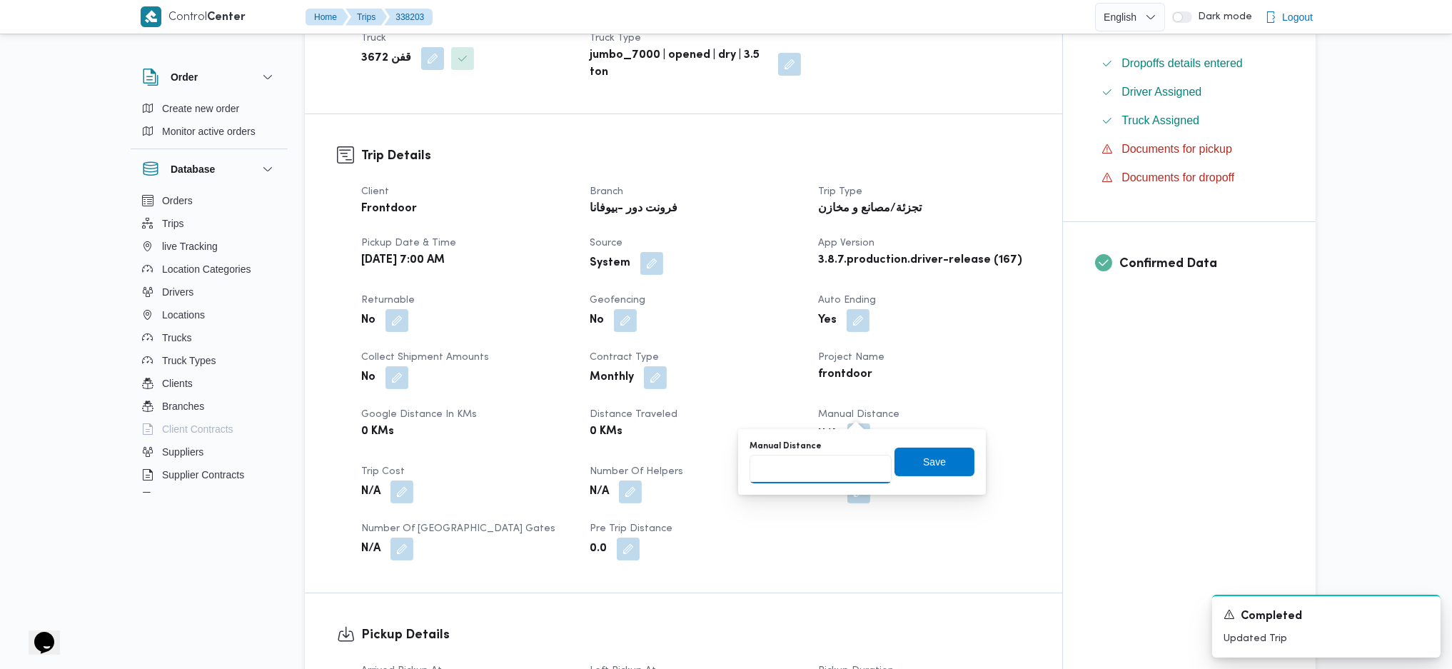
click at [814, 467] on input "Manual Distance" at bounding box center [820, 469] width 142 height 29
type input "101"
click button "Save" at bounding box center [934, 461] width 80 height 29
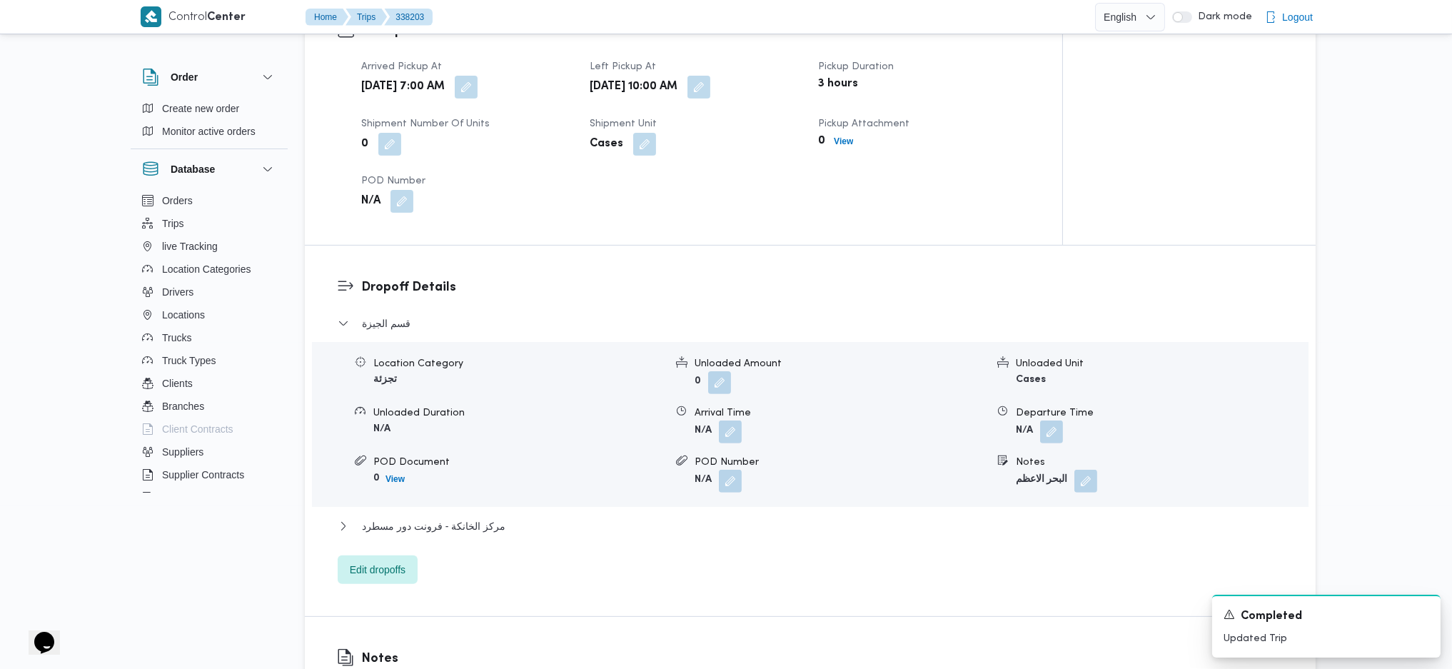
scroll to position [989, 0]
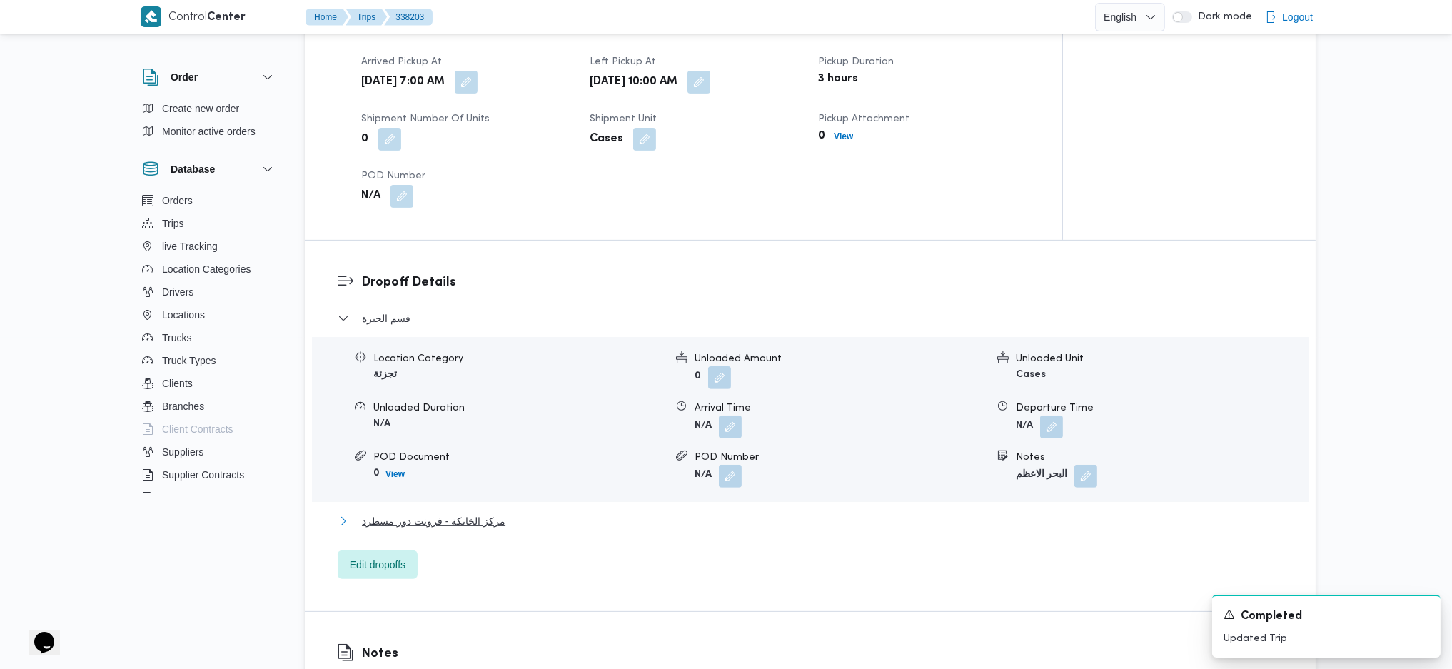
click at [480, 512] on span "مركز الخانكة - فرونت دور مسطرد" at bounding box center [433, 520] width 143 height 17
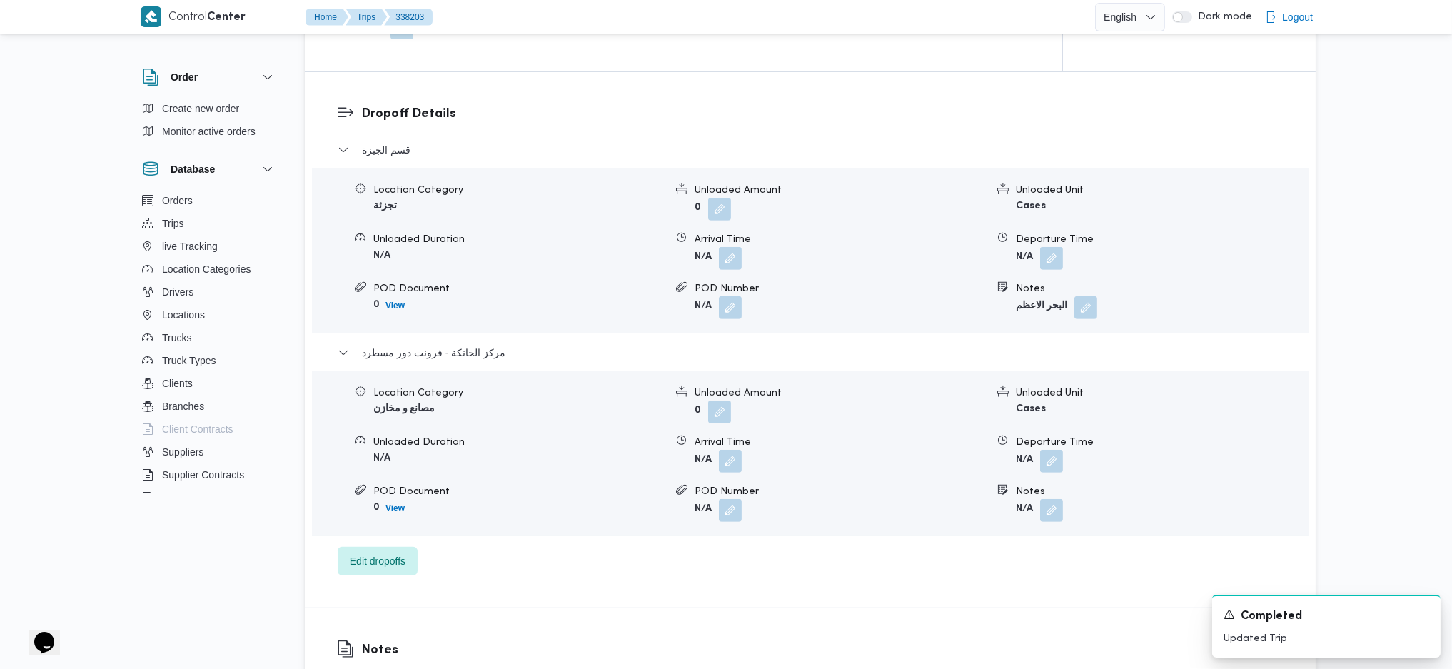
scroll to position [1275, 0]
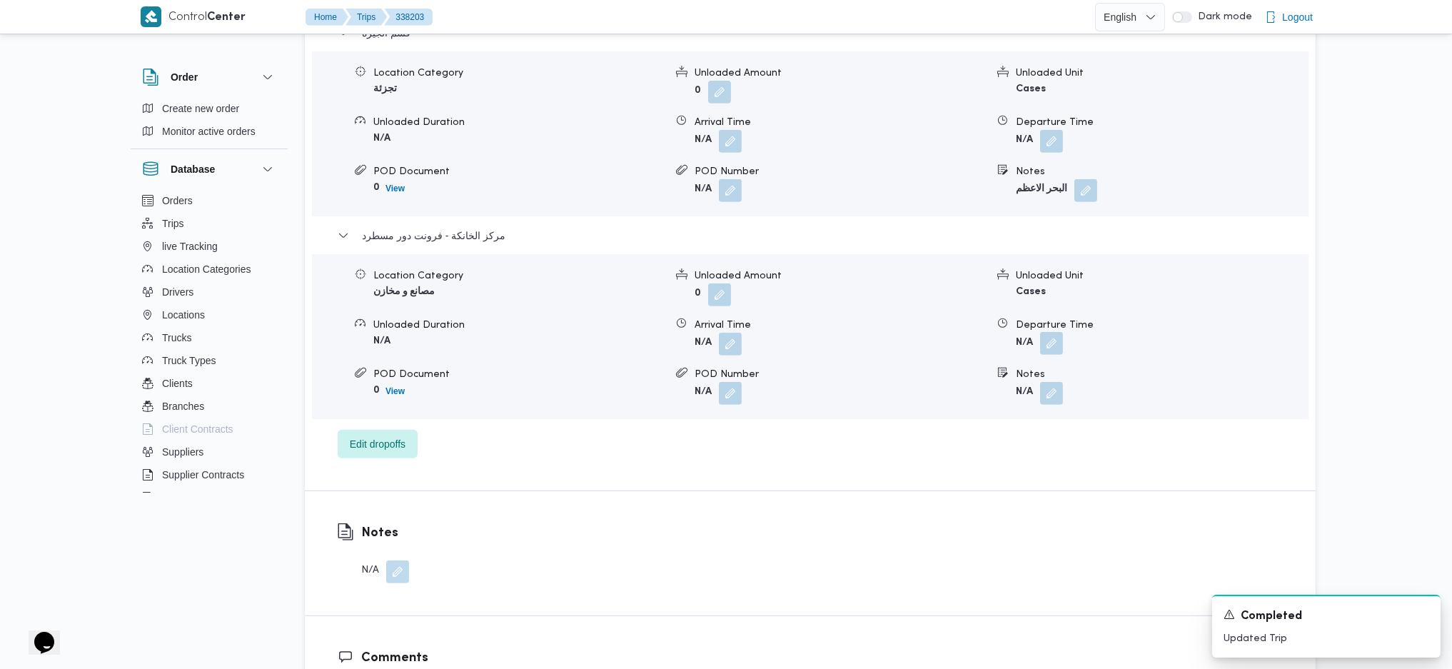
click at [1053, 332] on button "button" at bounding box center [1051, 343] width 23 height 23
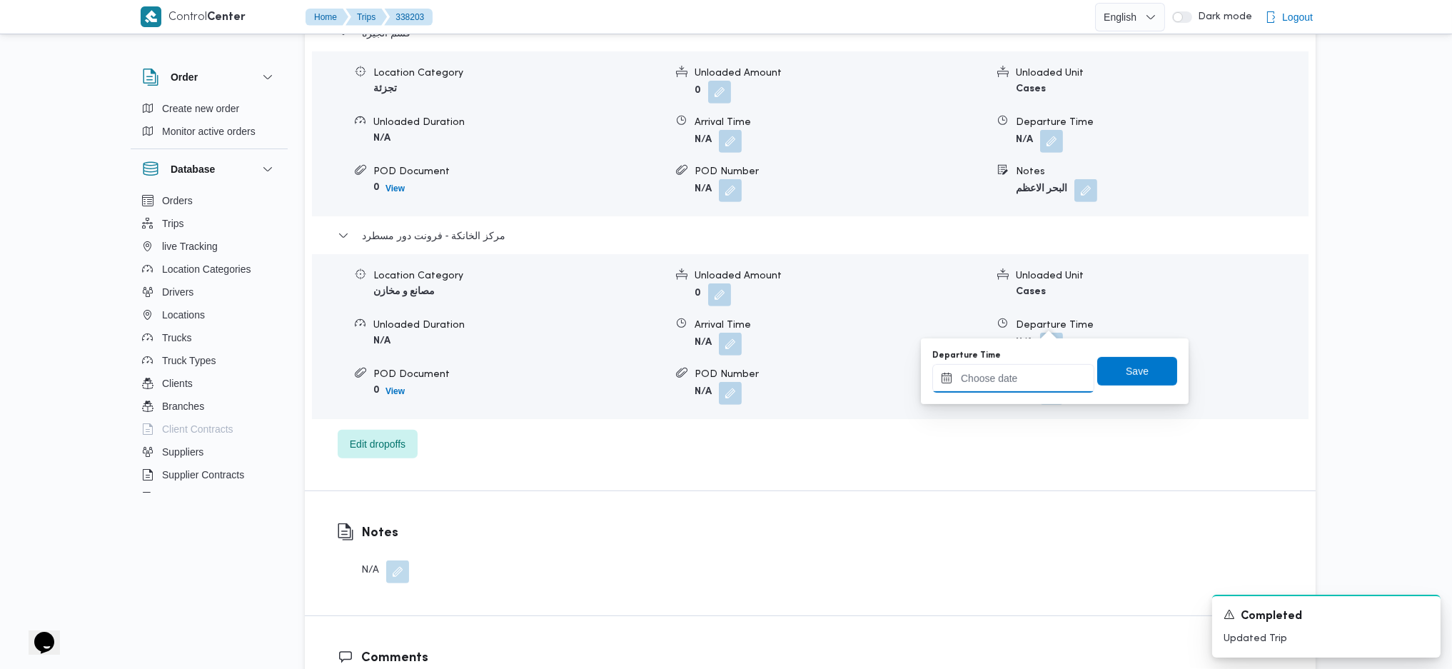
click at [1021, 388] on input "Departure Time" at bounding box center [1013, 378] width 162 height 29
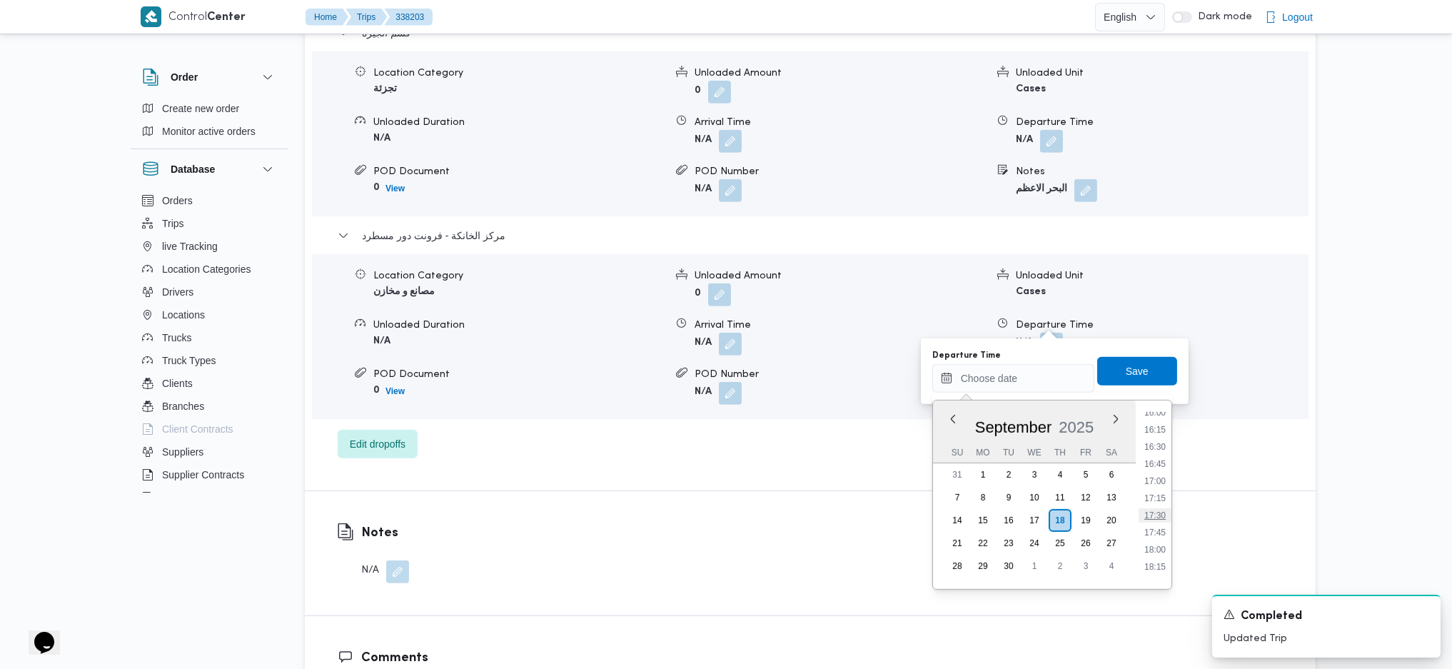
scroll to position [1157, 0]
click at [1153, 456] on ul "00:00 00:15 00:30 00:45 01:00 01:15 01:30 01:45 02:00 02:15 02:30 02:45 03:00 0…" at bounding box center [1154, 495] width 33 height 166
click at [1155, 472] on li "17:45" at bounding box center [1154, 478] width 33 height 14
type input "[DATE] 17:45"
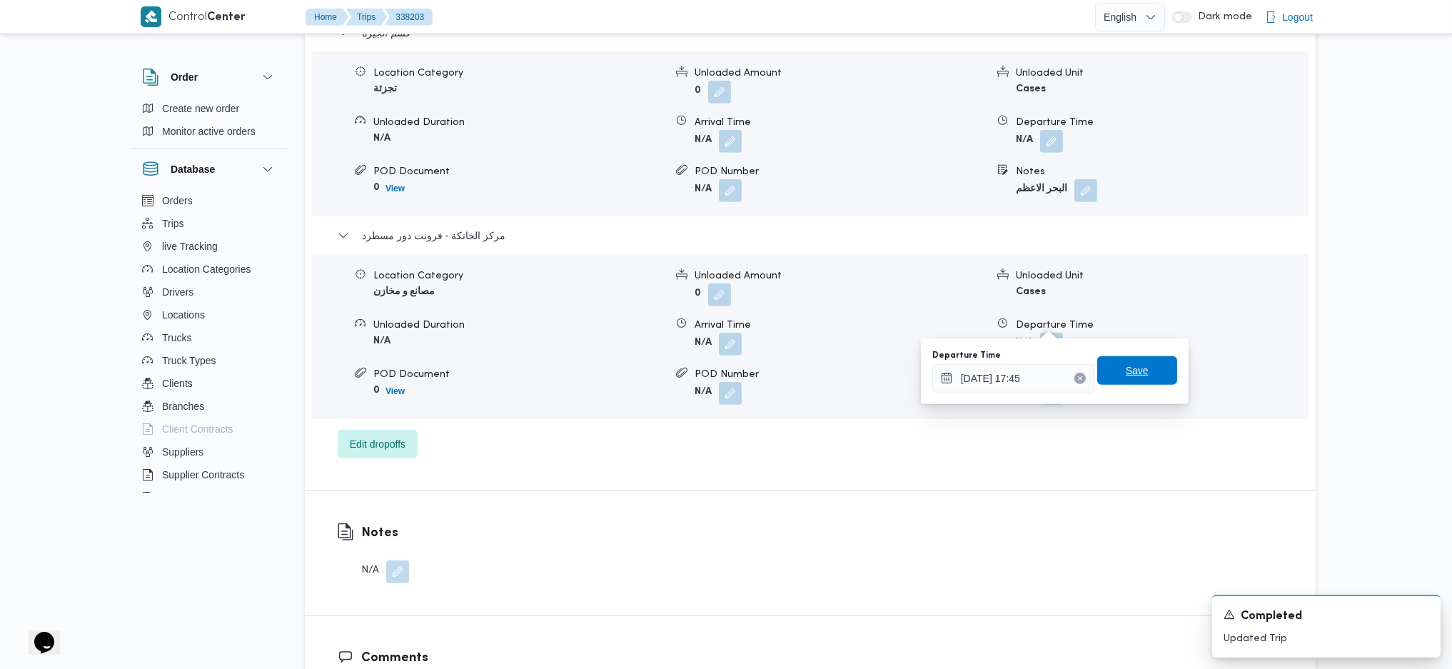
click at [1143, 375] on span "Save" at bounding box center [1137, 370] width 80 height 29
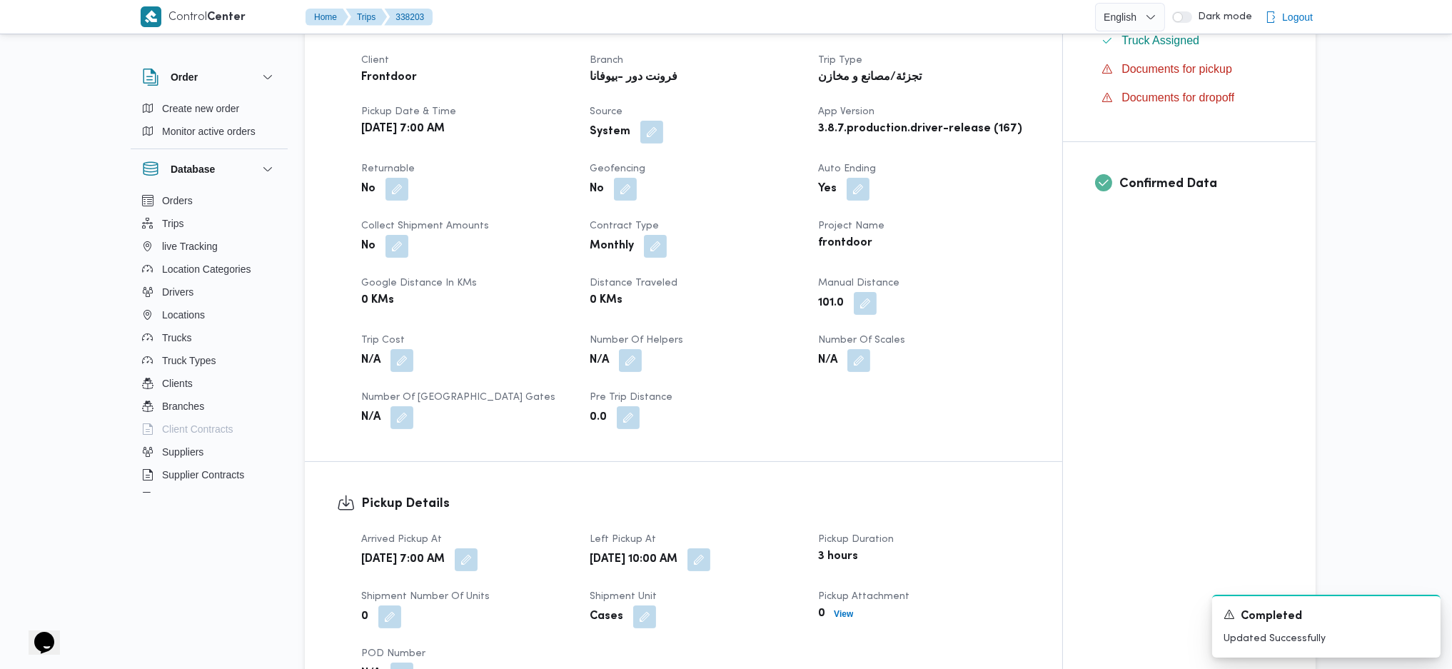
scroll to position [0, 0]
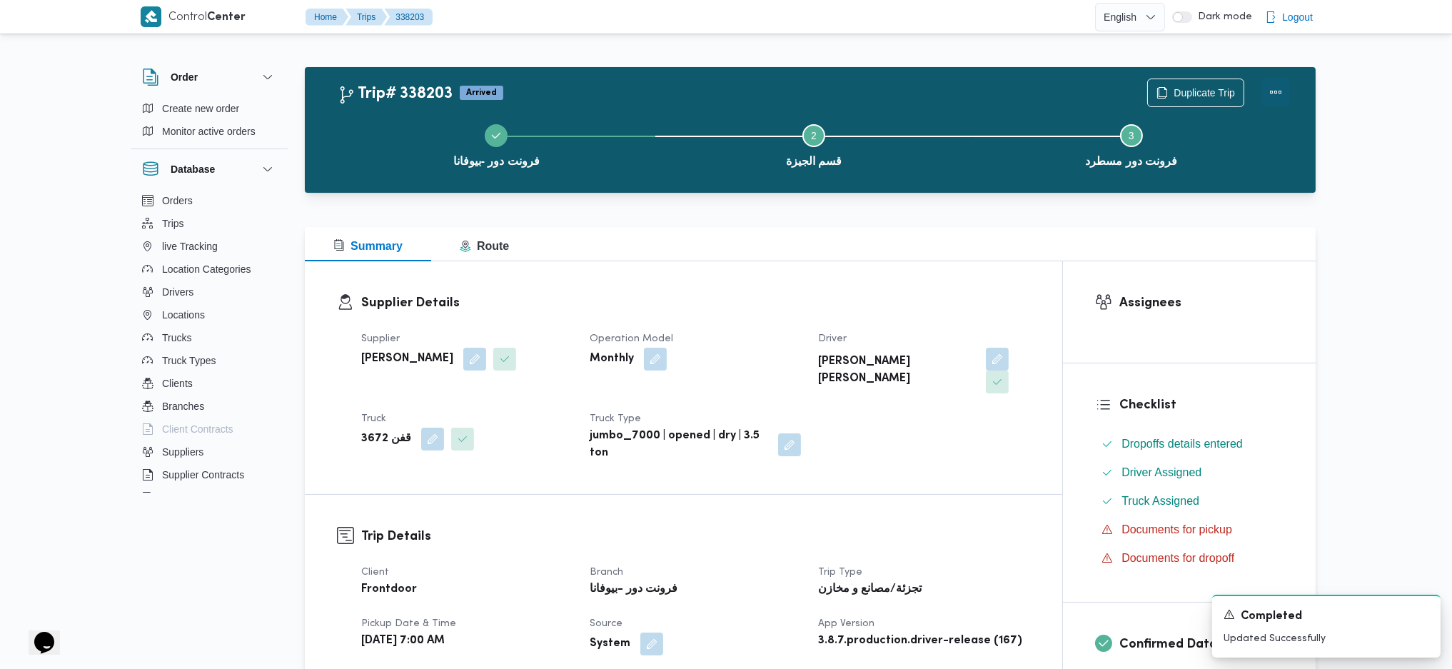
click at [1265, 93] on button "Actions" at bounding box center [1275, 92] width 29 height 29
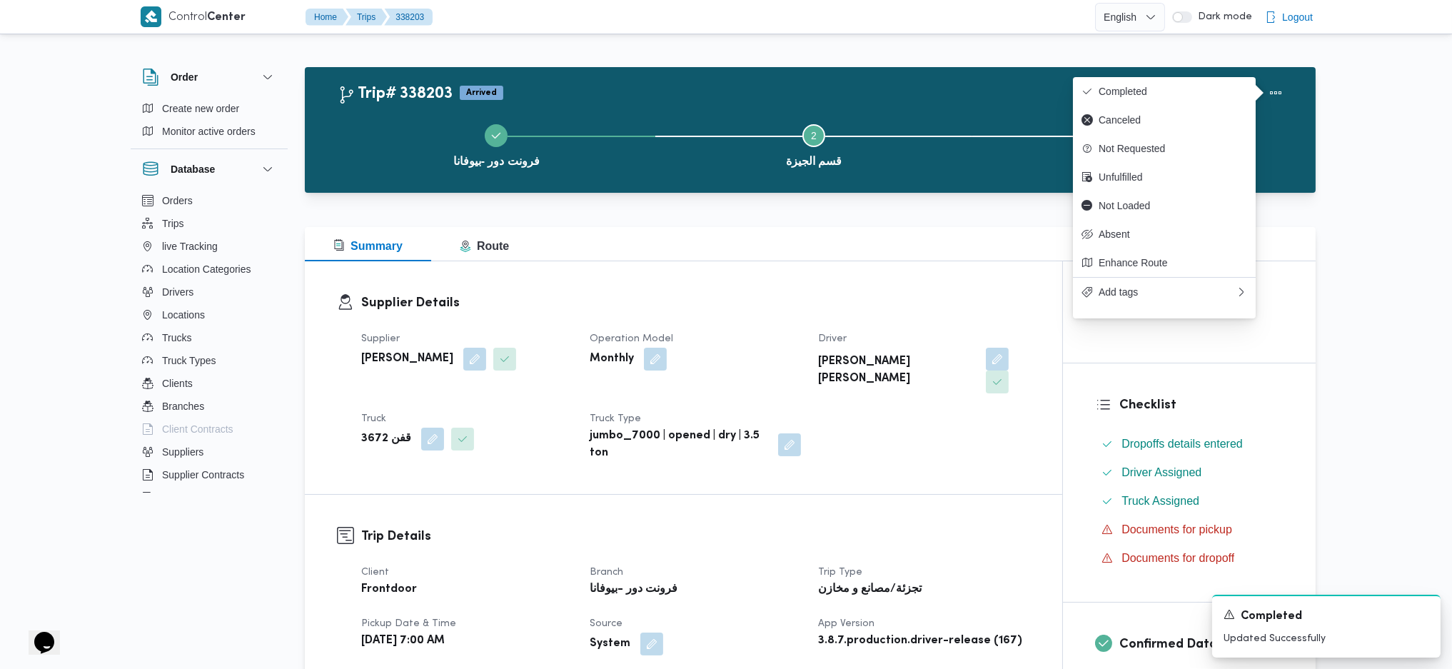
click at [1223, 76] on div "Duplicate Trip" at bounding box center [1218, 93] width 160 height 46
click at [1213, 93] on span "Completed" at bounding box center [1172, 91] width 148 height 11
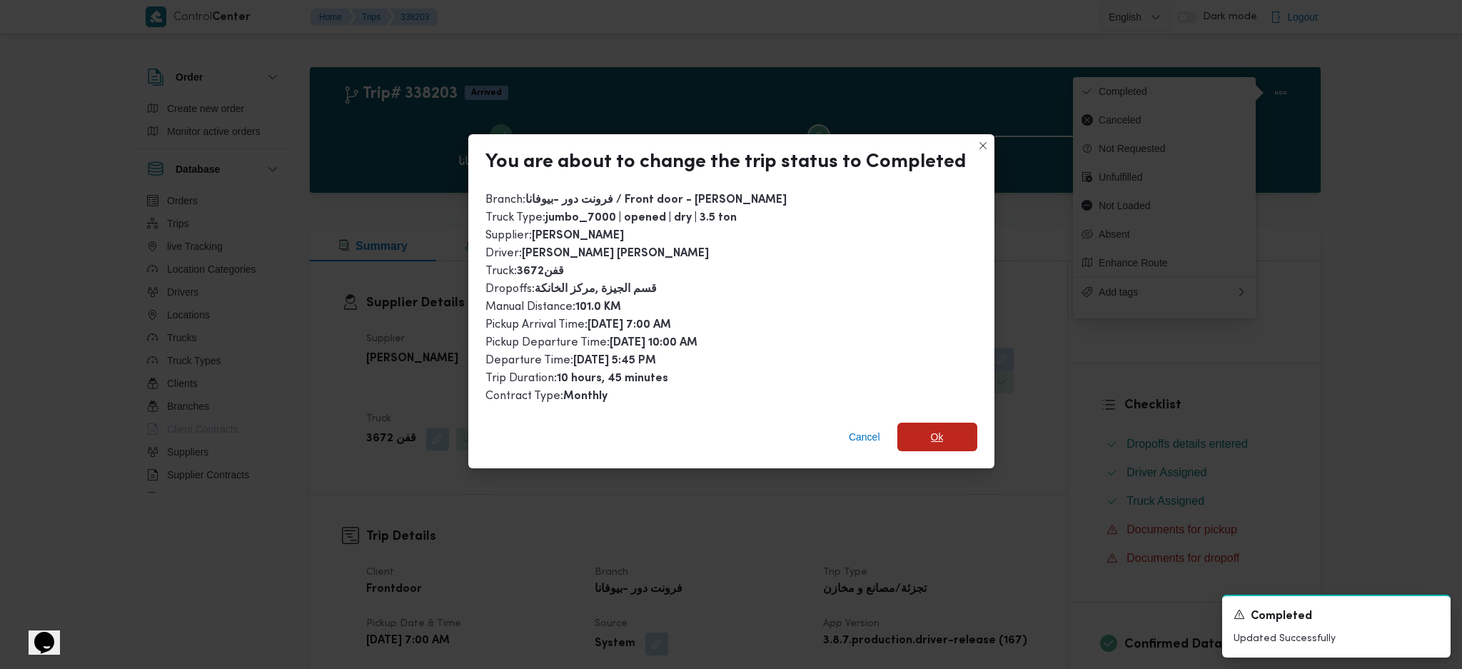
drag, startPoint x: 939, startPoint y: 430, endPoint x: 932, endPoint y: 524, distance: 93.7
click at [940, 430] on span "Ok" at bounding box center [937, 437] width 80 height 29
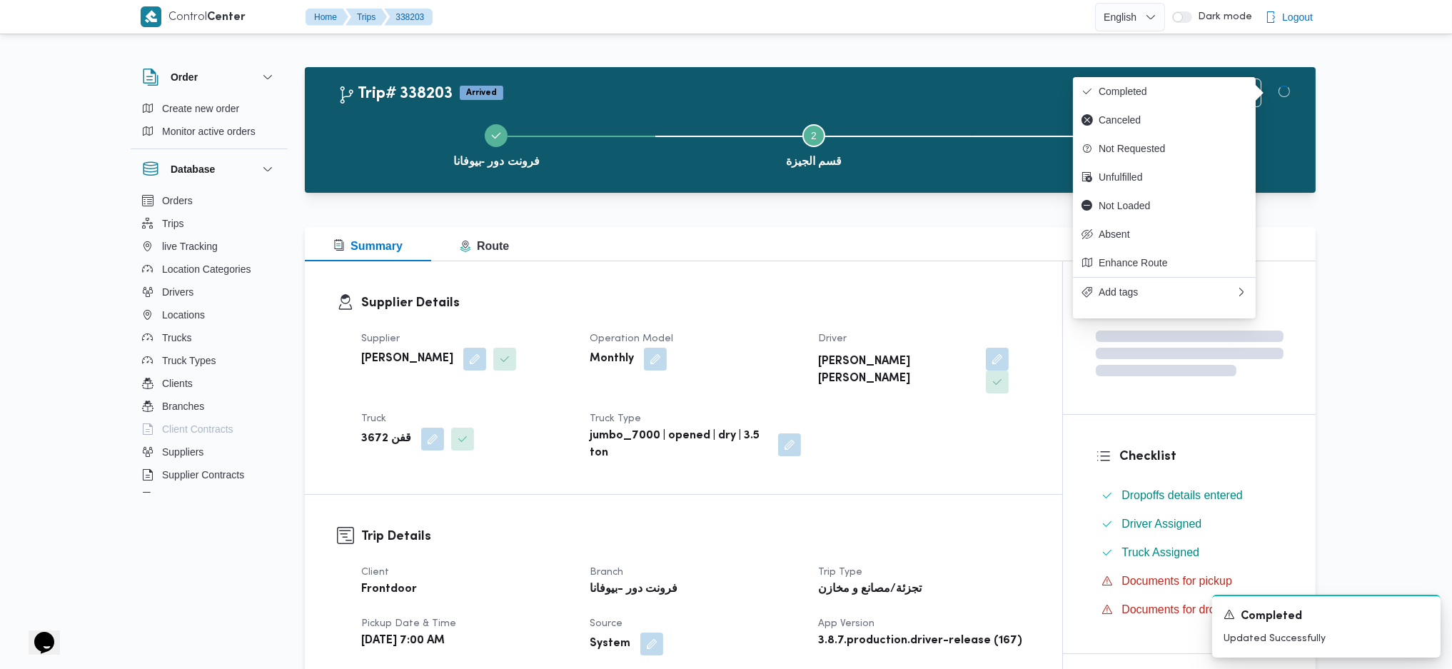
click at [932, 580] on div "تجزئة/مصانع و مخازن" at bounding box center [923, 590] width 214 height 20
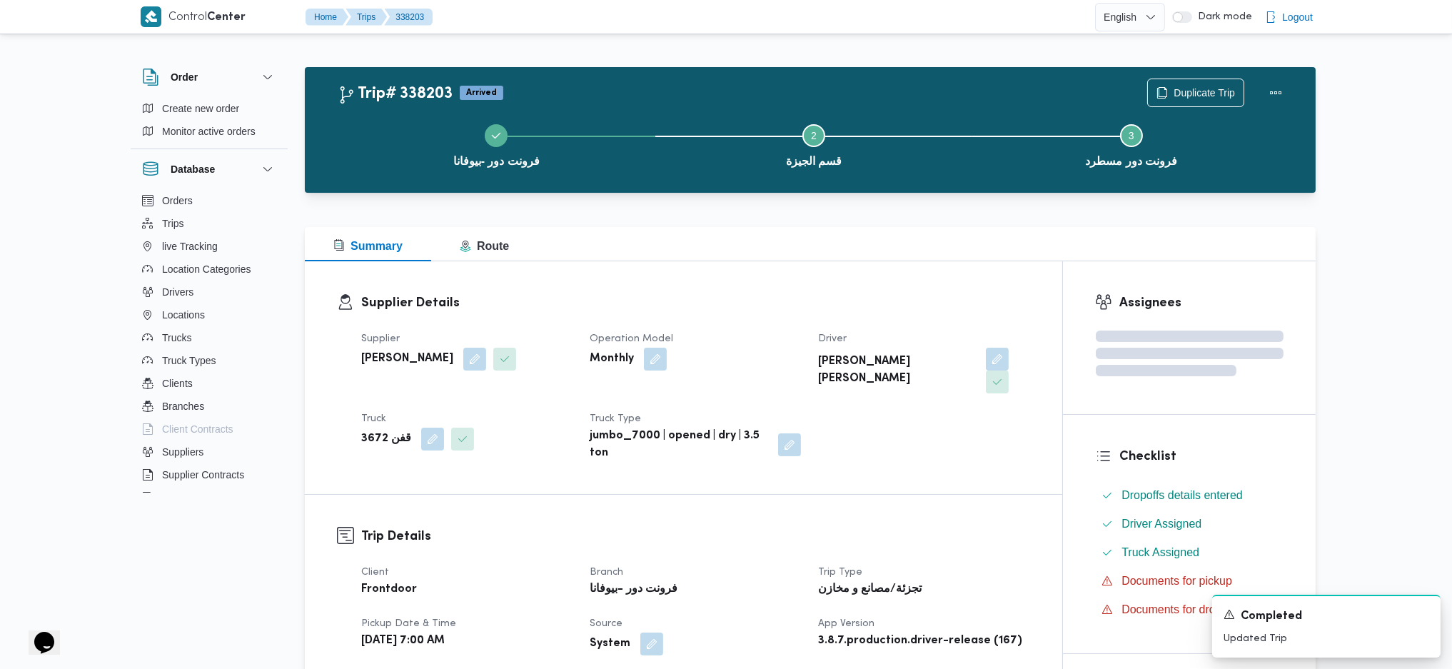
click at [782, 310] on h3 "Supplier Details" at bounding box center [695, 302] width 669 height 19
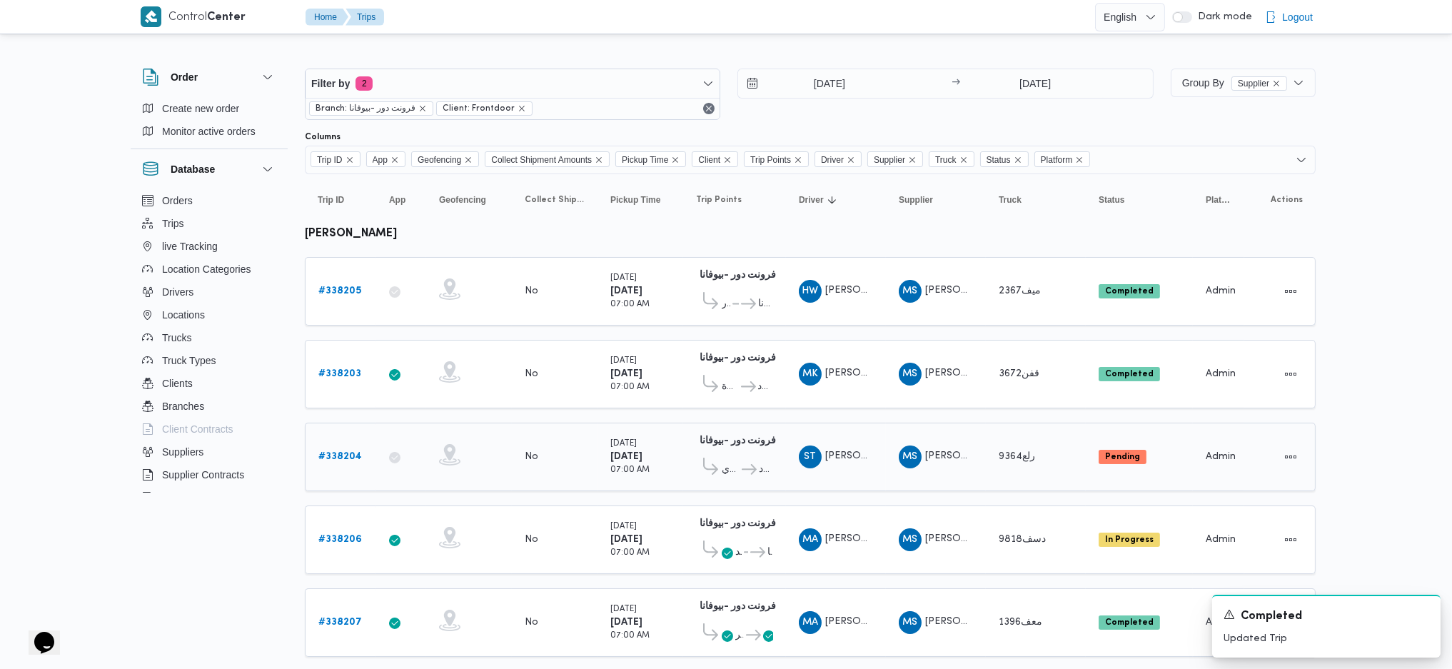
click at [346, 455] on b "# 338204" at bounding box center [340, 456] width 44 height 9
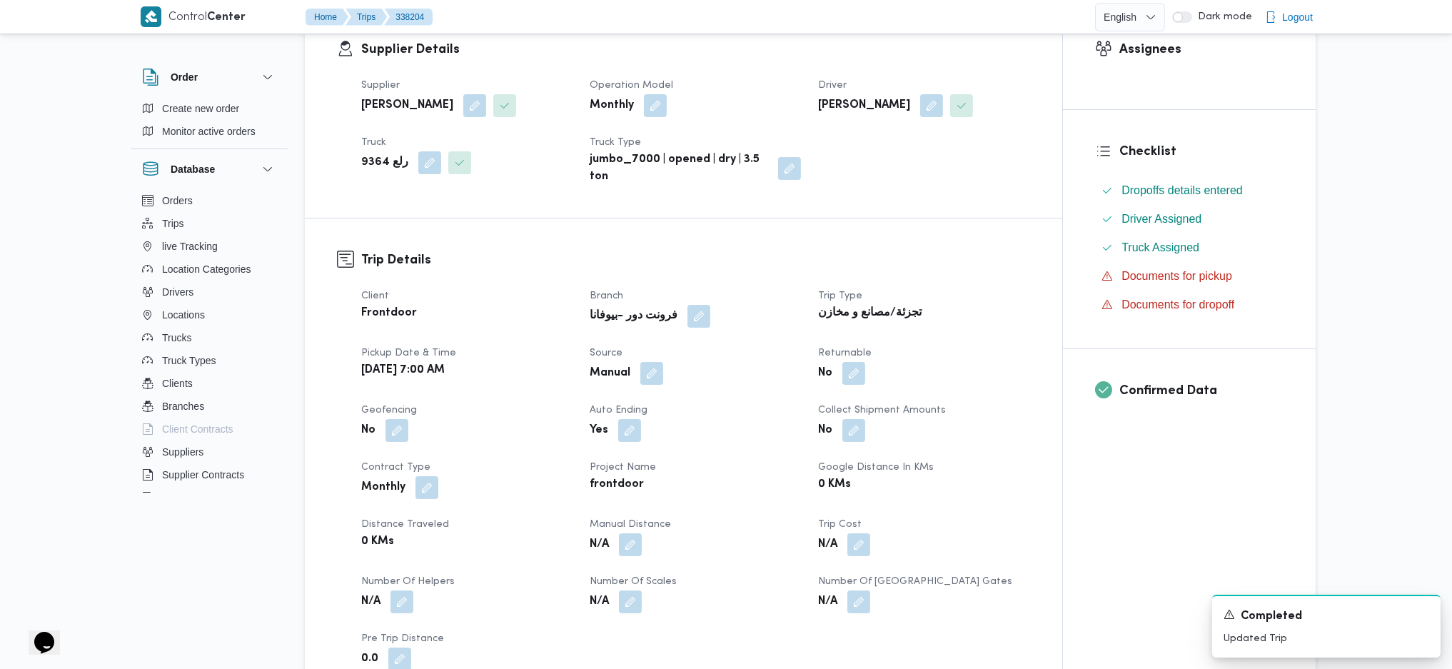
scroll to position [380, 0]
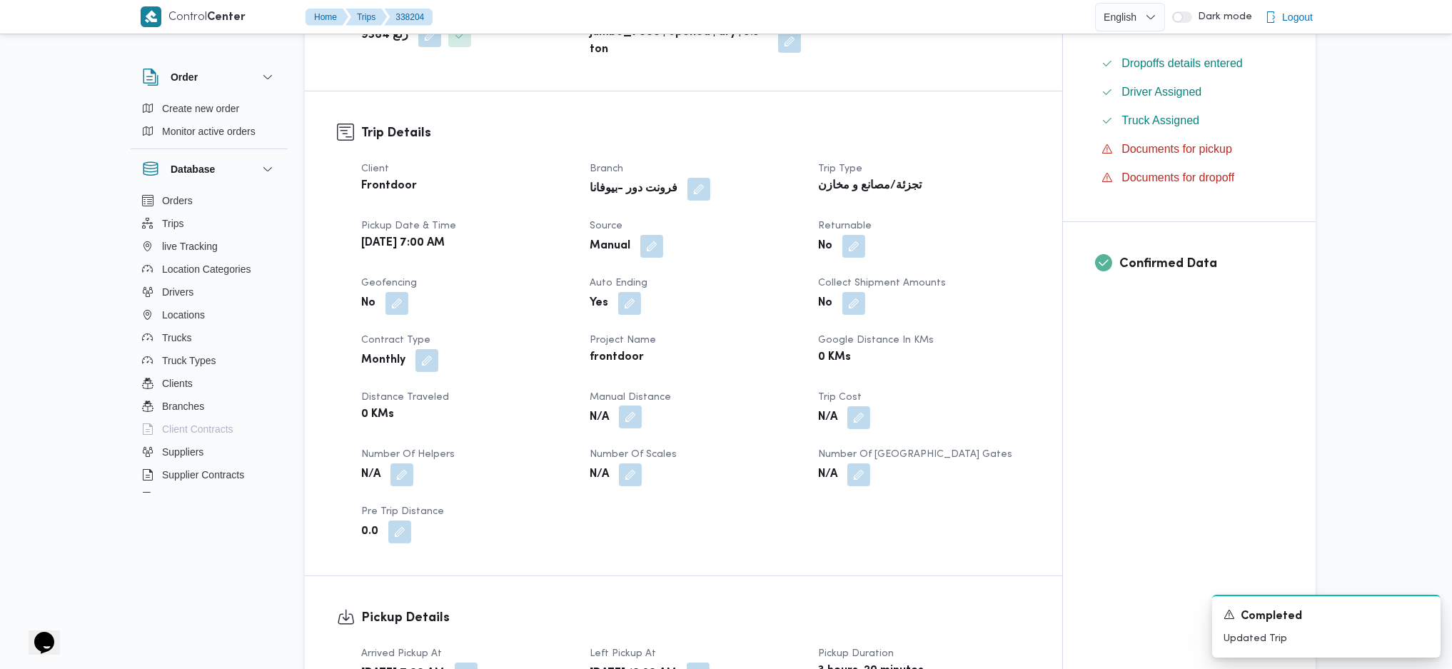
click at [626, 415] on button "button" at bounding box center [630, 416] width 23 height 23
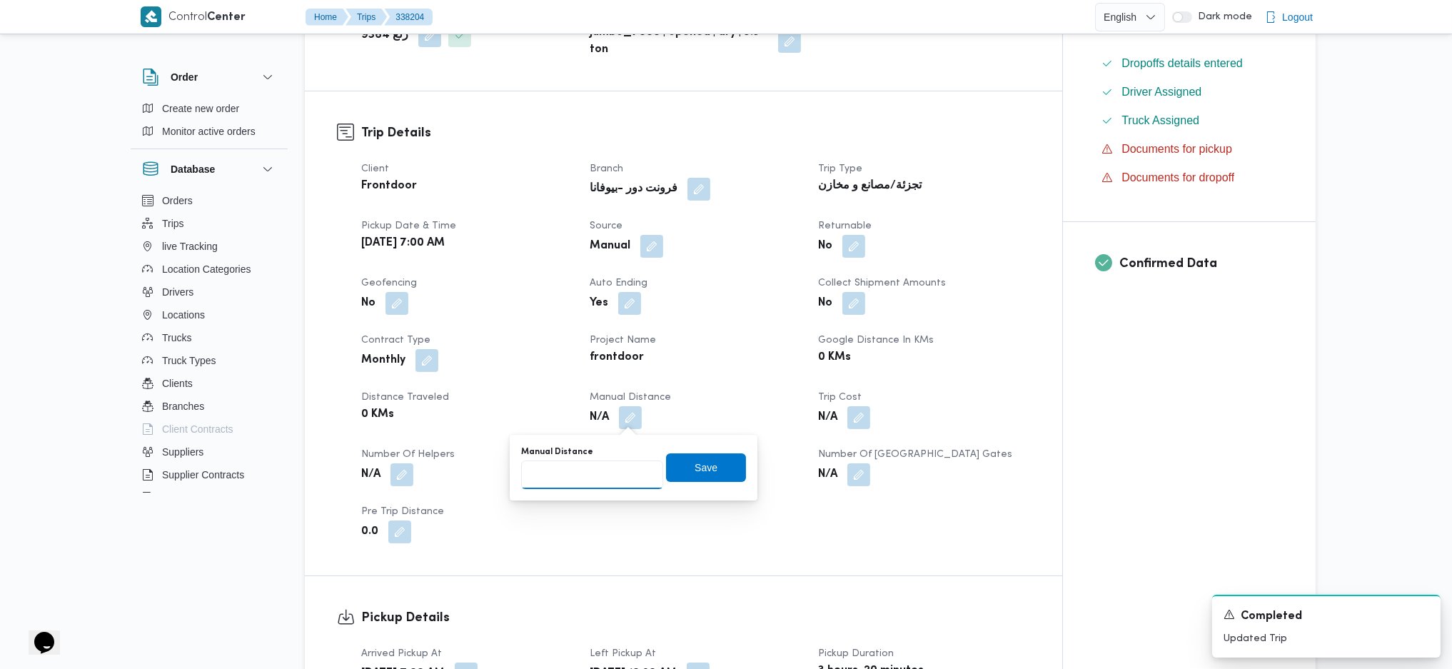
click at [598, 476] on input "Manual Distance" at bounding box center [592, 474] width 142 height 29
type input "132"
click button "Save" at bounding box center [706, 467] width 80 height 29
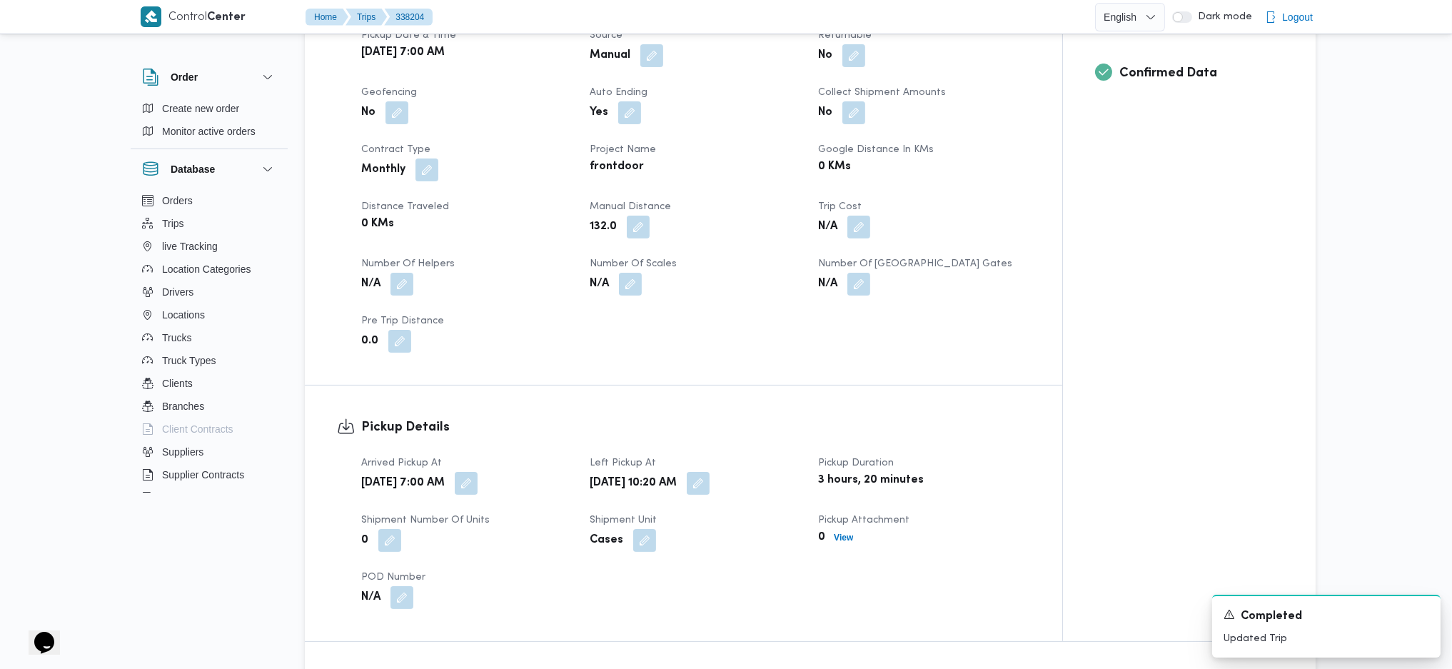
scroll to position [1046, 0]
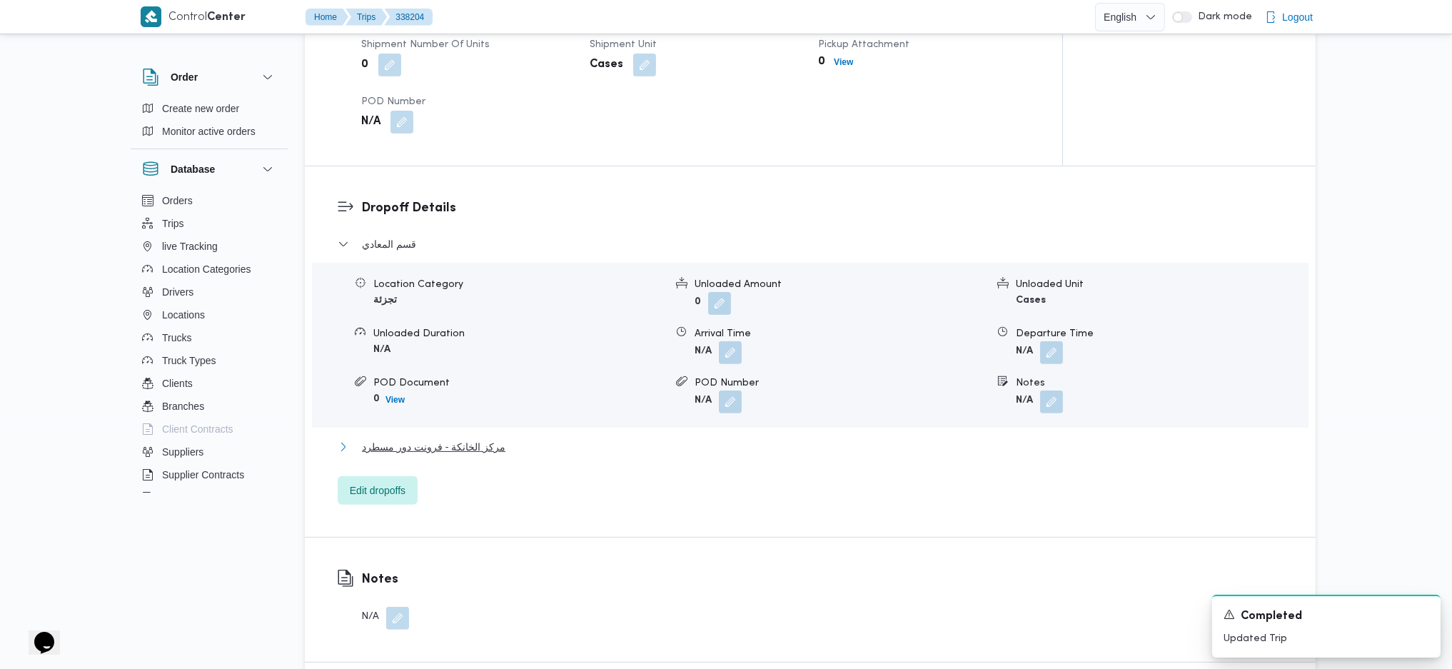
click at [506, 449] on button "مركز الخانكة - فرونت دور مسطرد" at bounding box center [811, 446] width 946 height 17
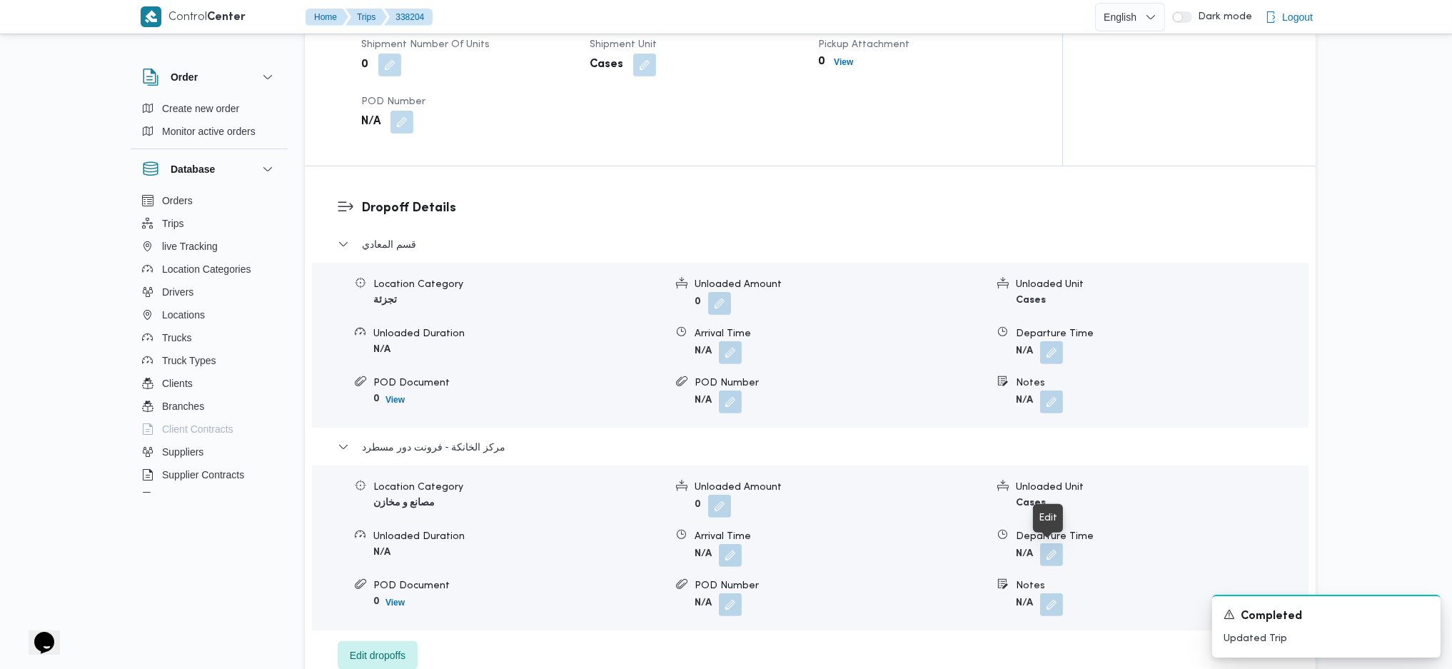
click at [1058, 547] on button "button" at bounding box center [1051, 554] width 23 height 23
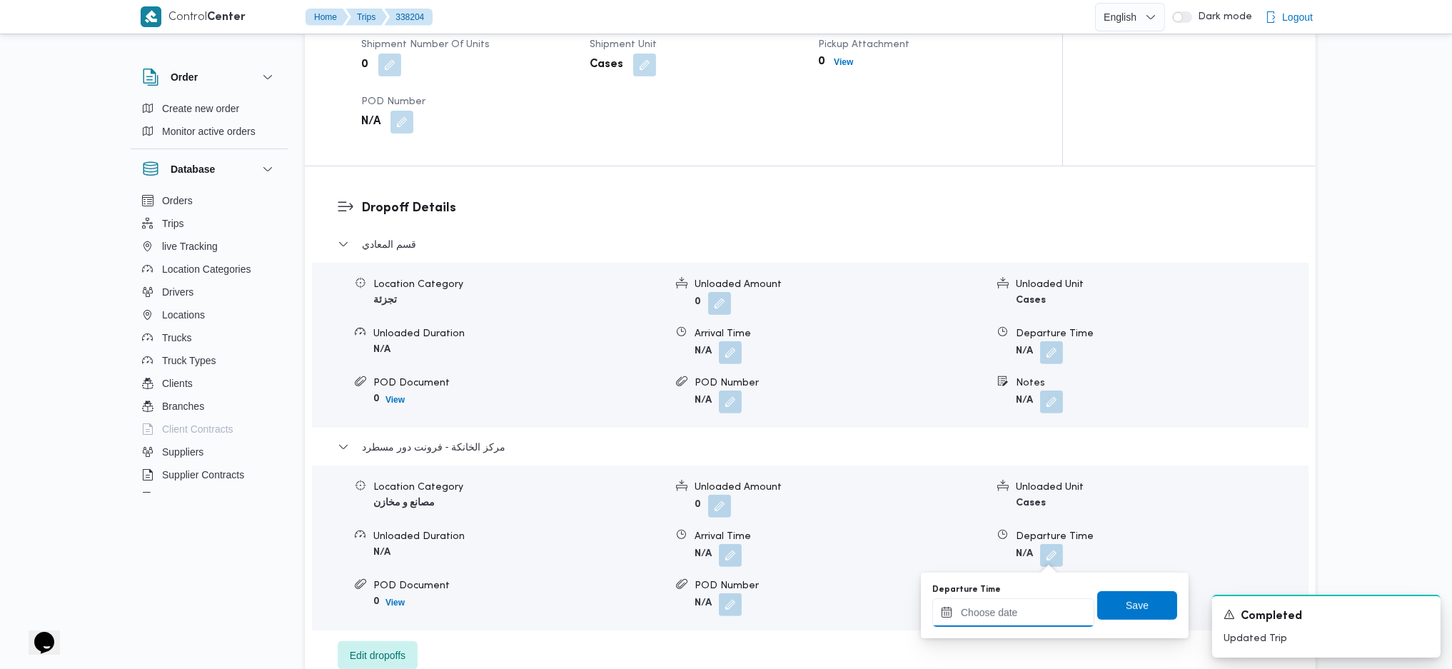
click at [1020, 622] on input "Departure Time" at bounding box center [1013, 612] width 162 height 29
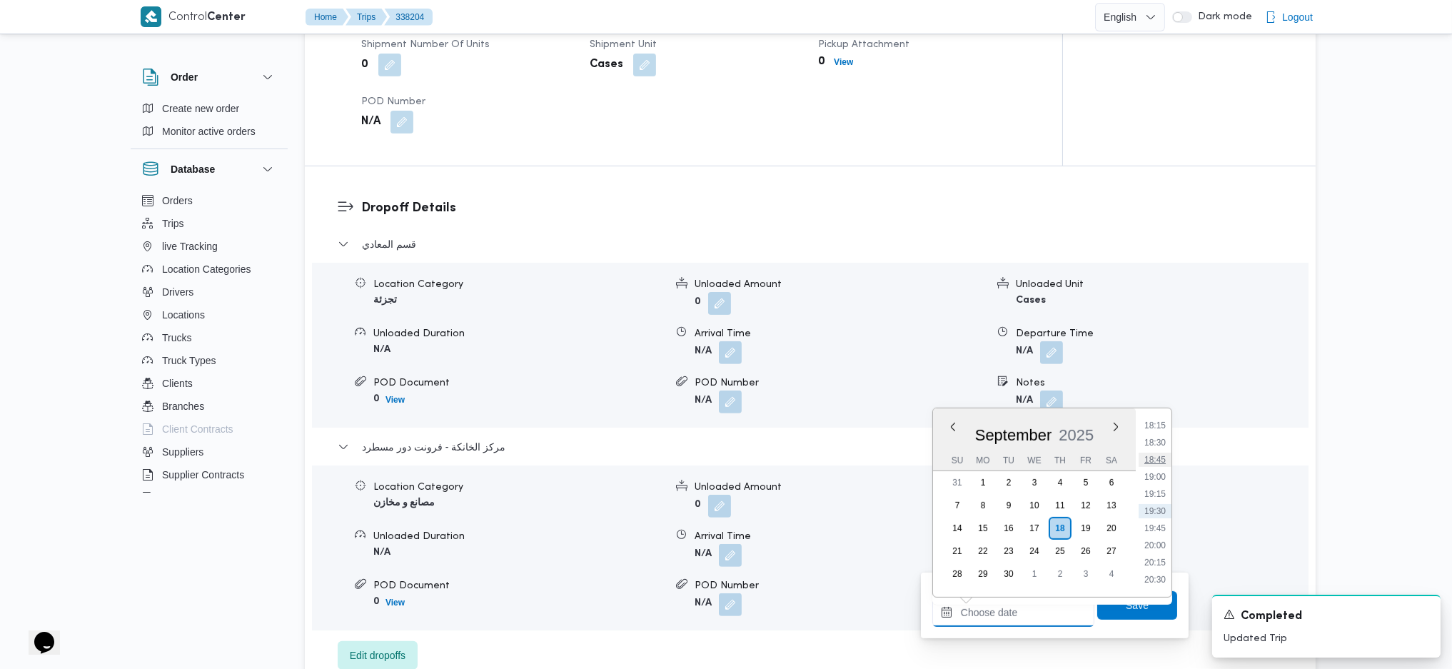
scroll to position [1157, 0]
click at [1157, 463] on li "17:30" at bounding box center [1154, 469] width 33 height 14
type input "18/09/2025 17:30"
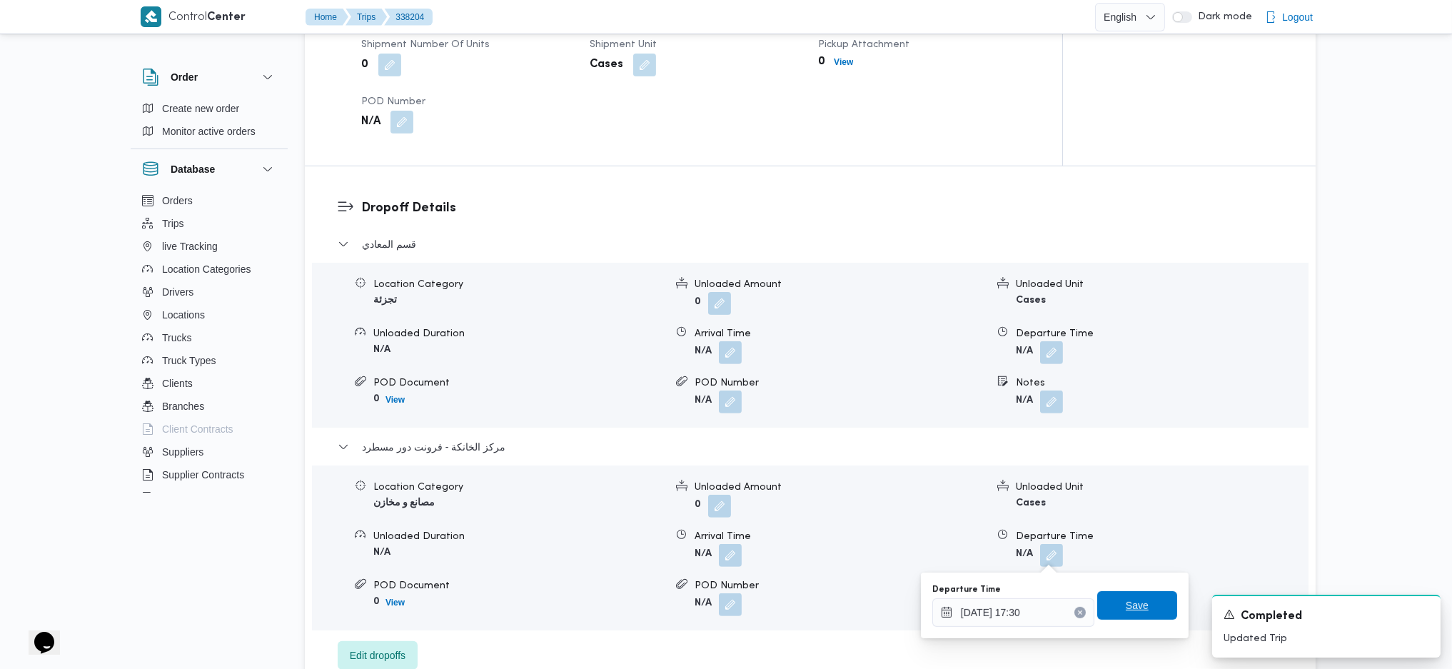
click at [1137, 603] on span "Save" at bounding box center [1137, 605] width 80 height 29
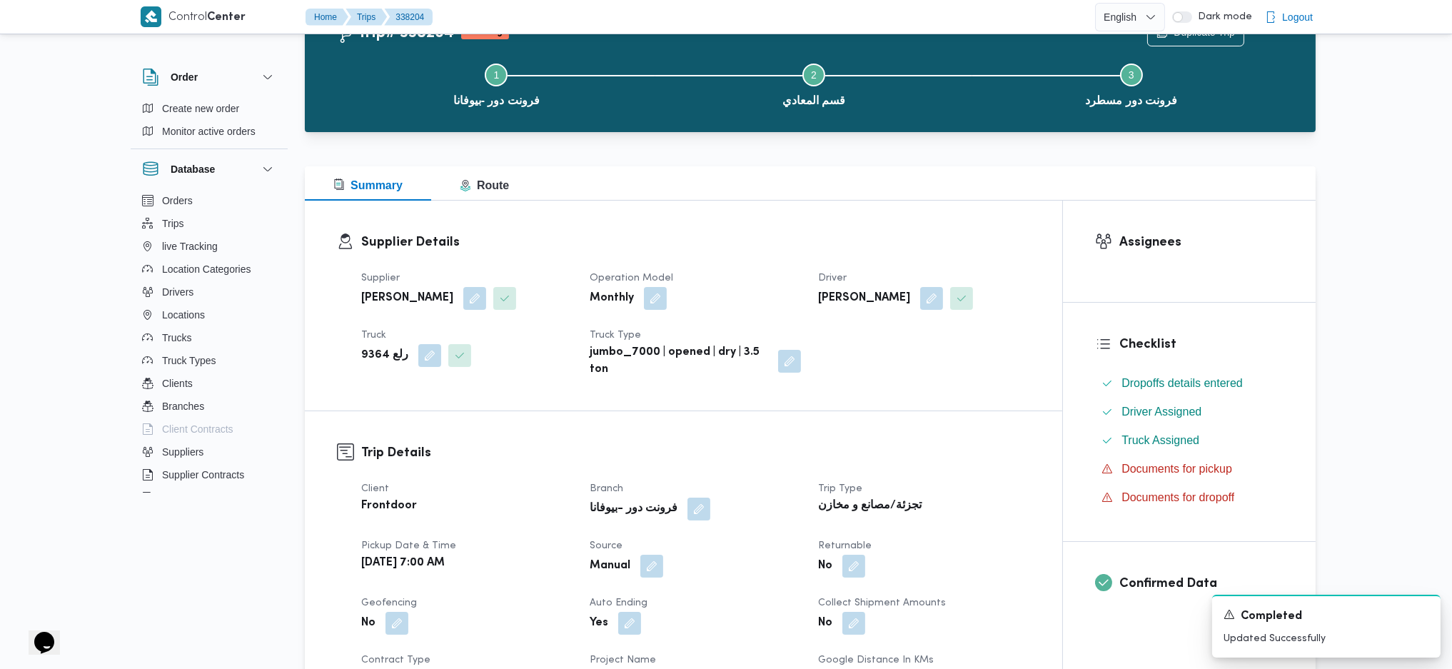
scroll to position [0, 0]
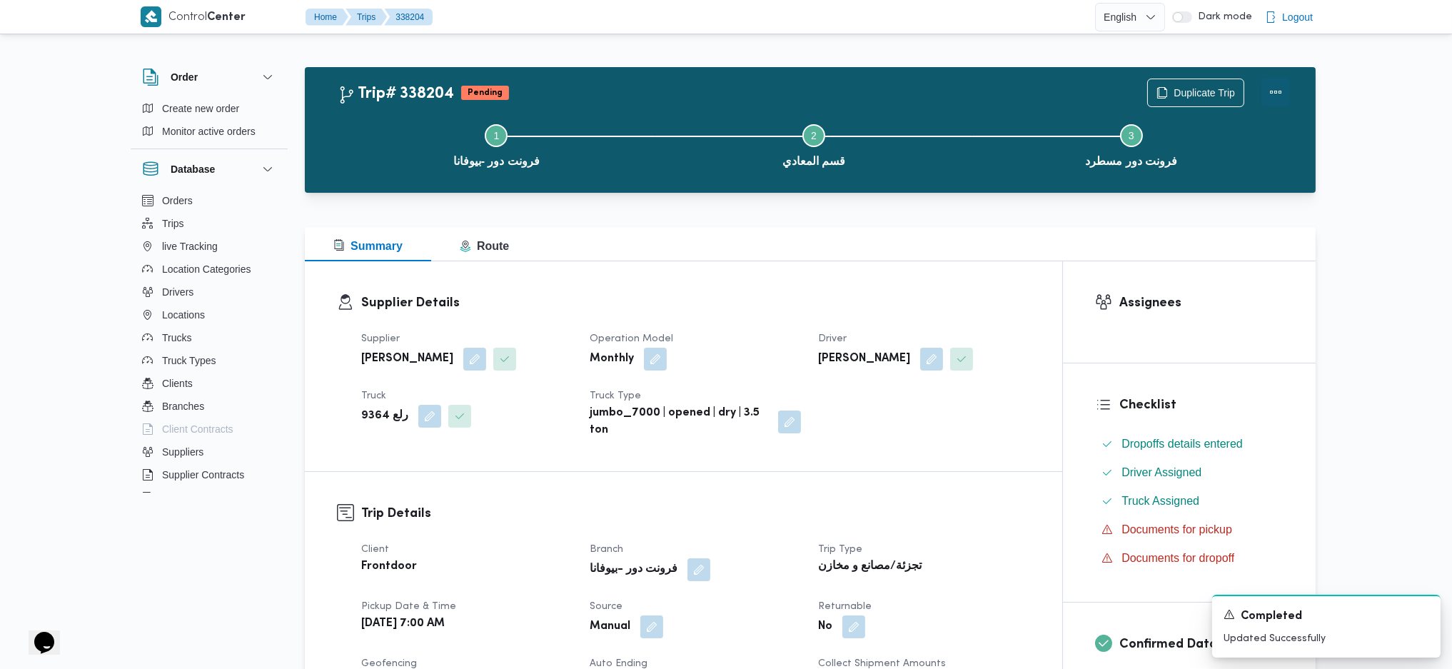
click at [1276, 91] on button "Actions" at bounding box center [1275, 92] width 29 height 29
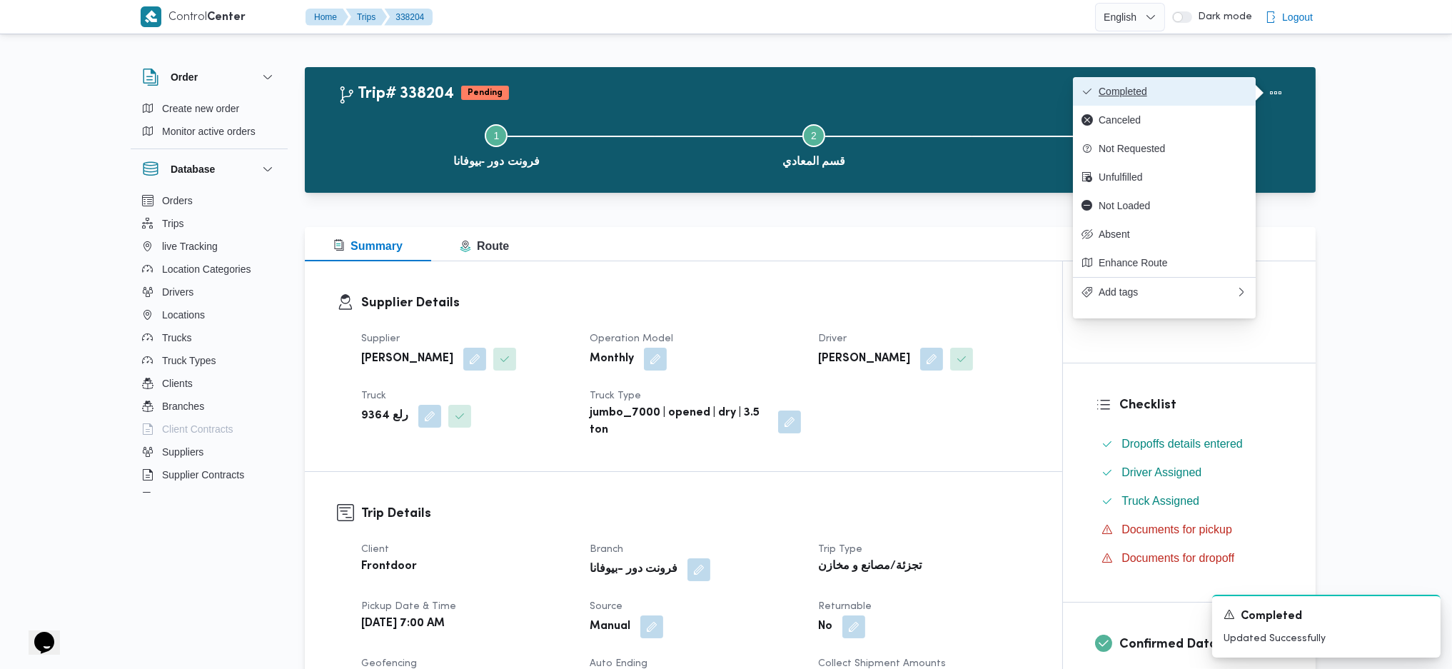
click at [1228, 88] on span "Completed" at bounding box center [1172, 91] width 148 height 11
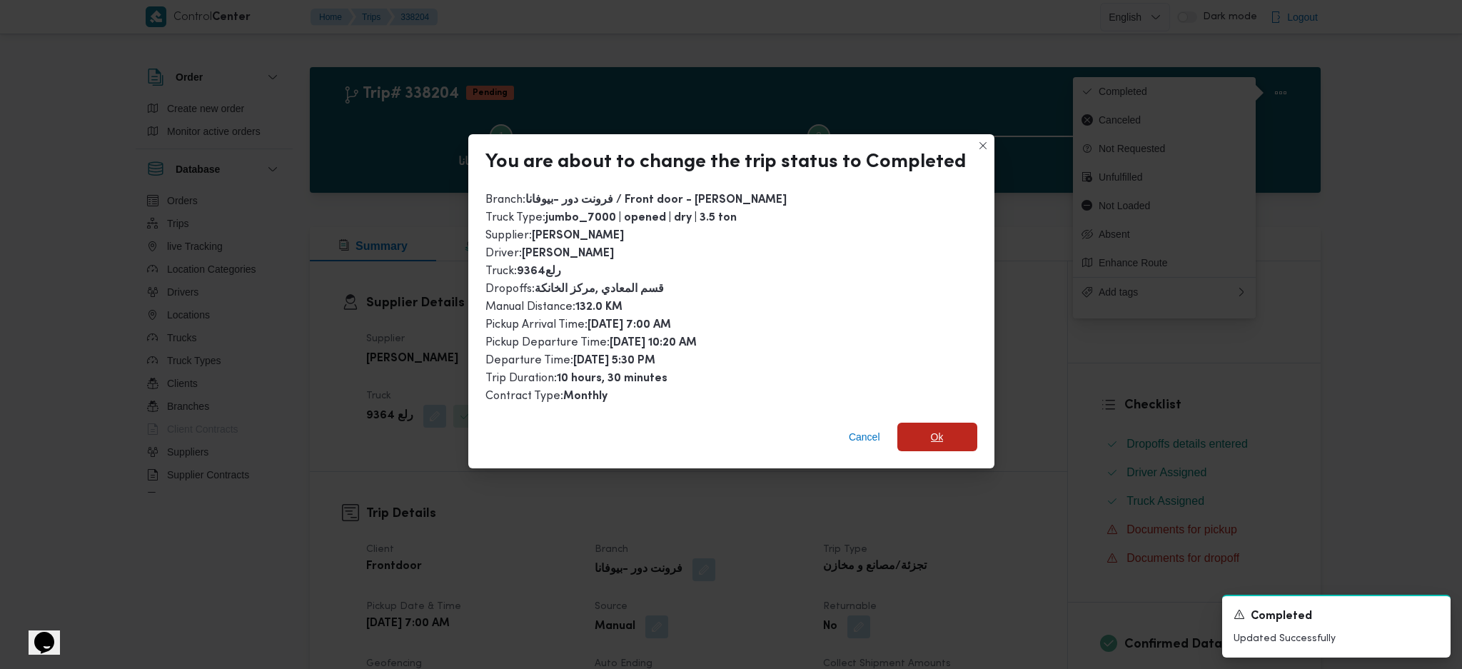
click at [931, 428] on span "Ok" at bounding box center [937, 436] width 13 height 17
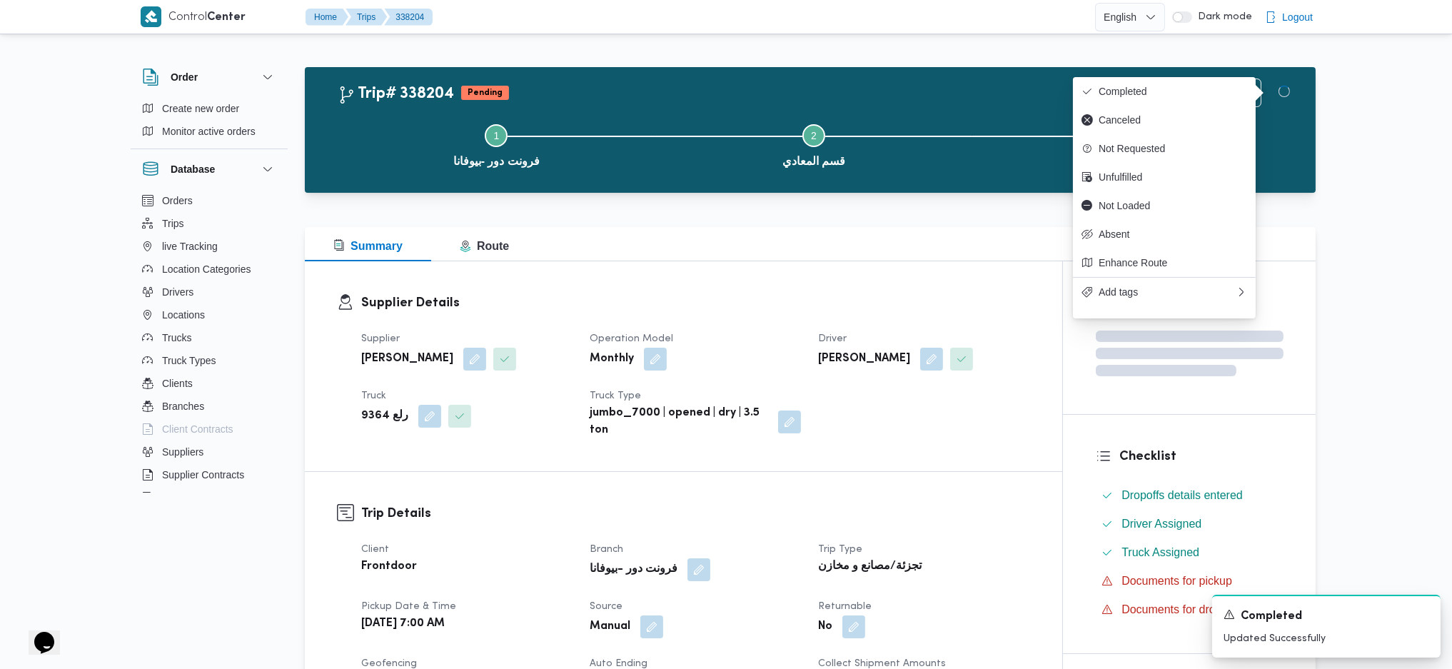
click at [946, 453] on div "Supplier Details Supplier محمد صلاح عبداللطيف الشريف Operation Model Monthly Dr…" at bounding box center [683, 366] width 757 height 210
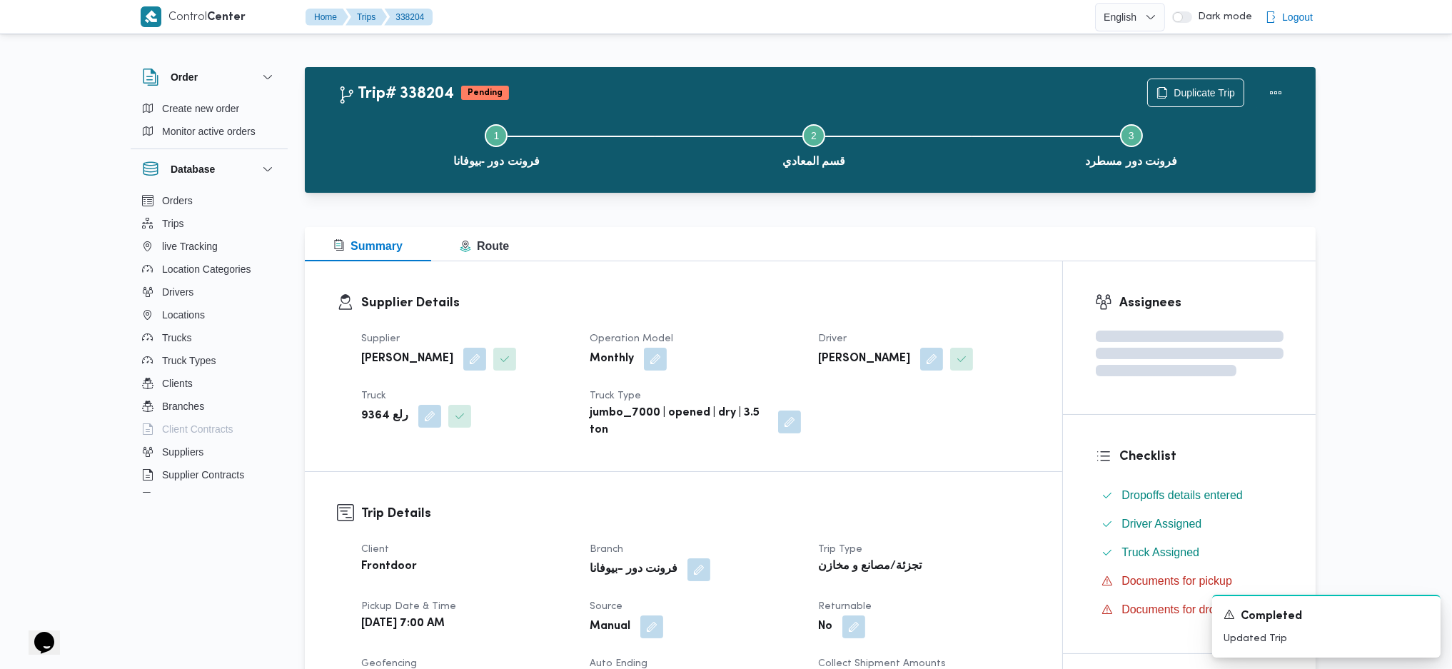
click at [836, 289] on div "Supplier Details Supplier محمد صلاح عبداللطيف الشريف Operation Model Monthly Dr…" at bounding box center [683, 366] width 757 height 210
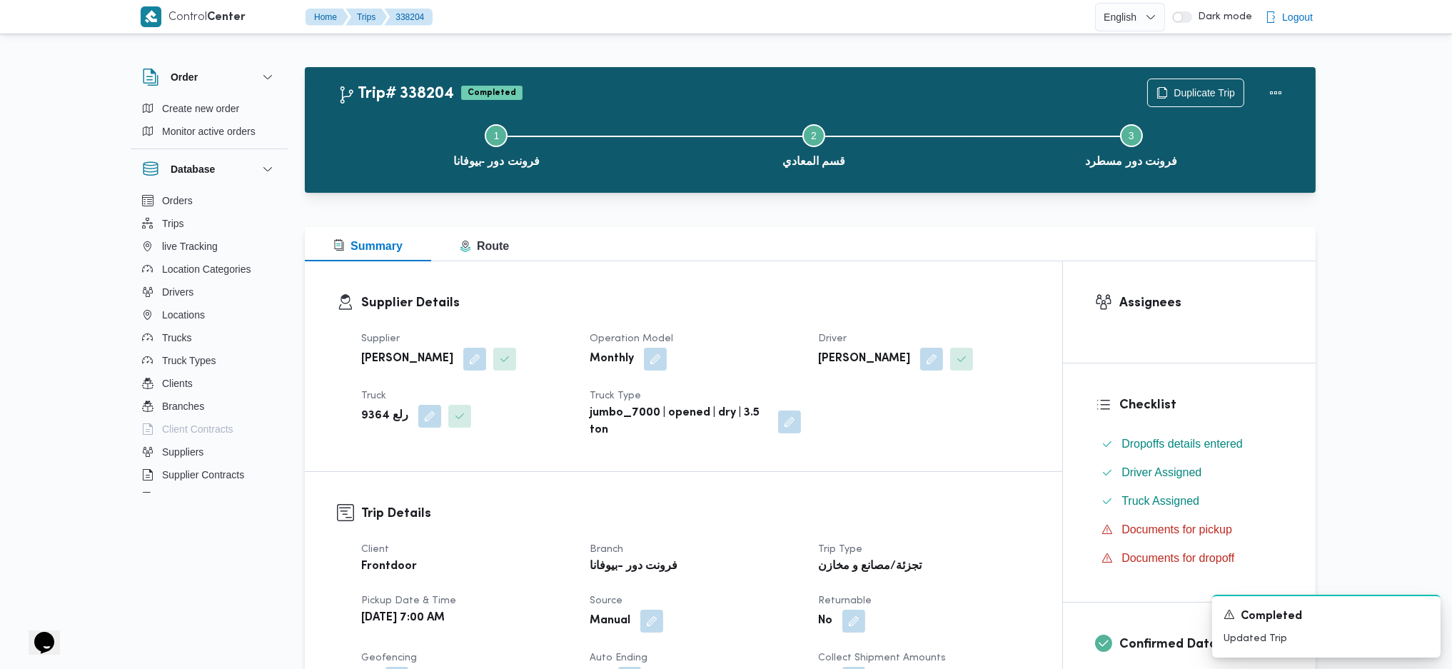
click at [836, 289] on div "Supplier Details Supplier محمد صلاح عبداللطيف الشريف Operation Model Monthly Dr…" at bounding box center [683, 366] width 757 height 210
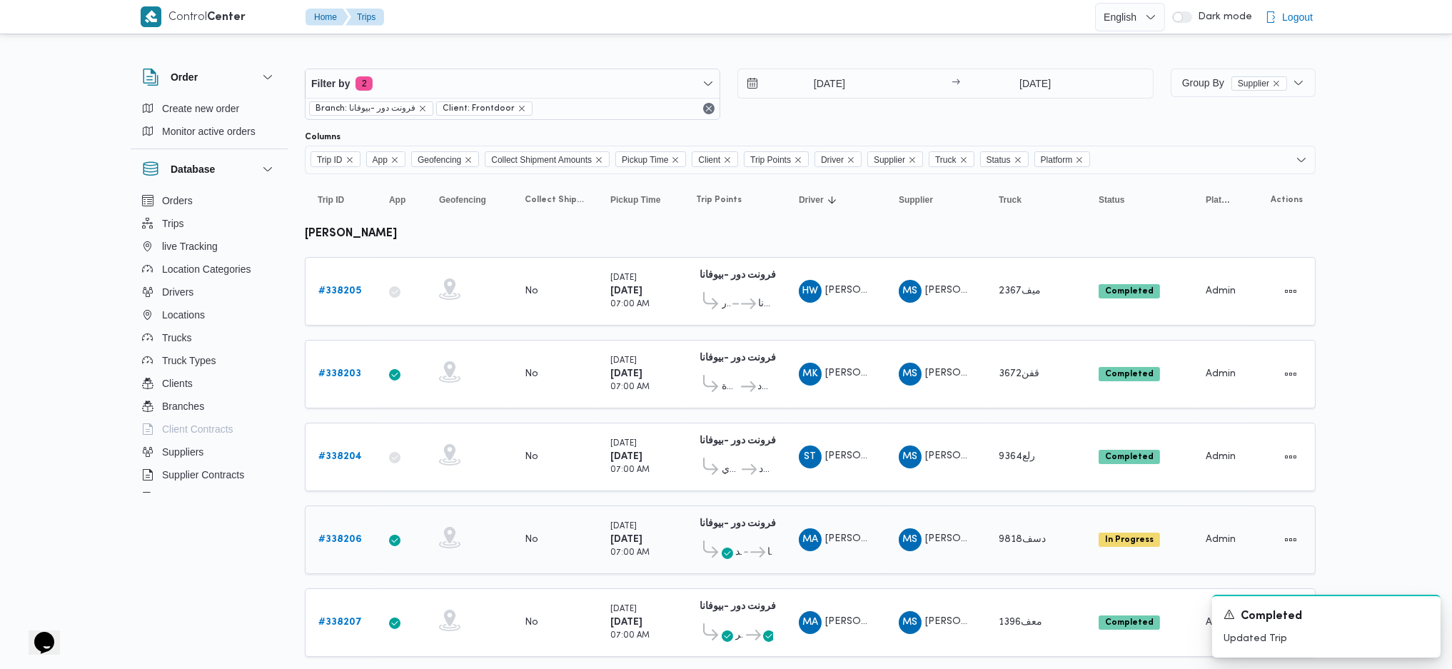
click at [347, 535] on b "# 338206" at bounding box center [340, 539] width 44 height 9
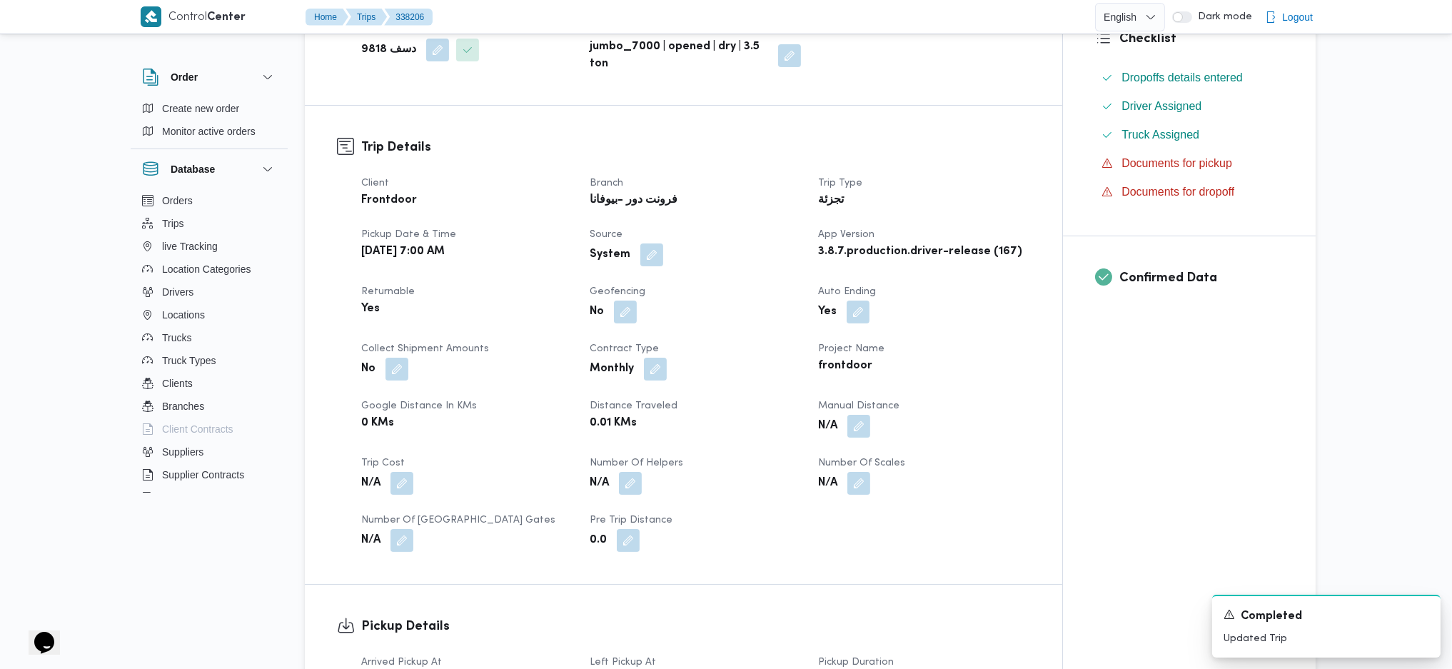
scroll to position [475, 0]
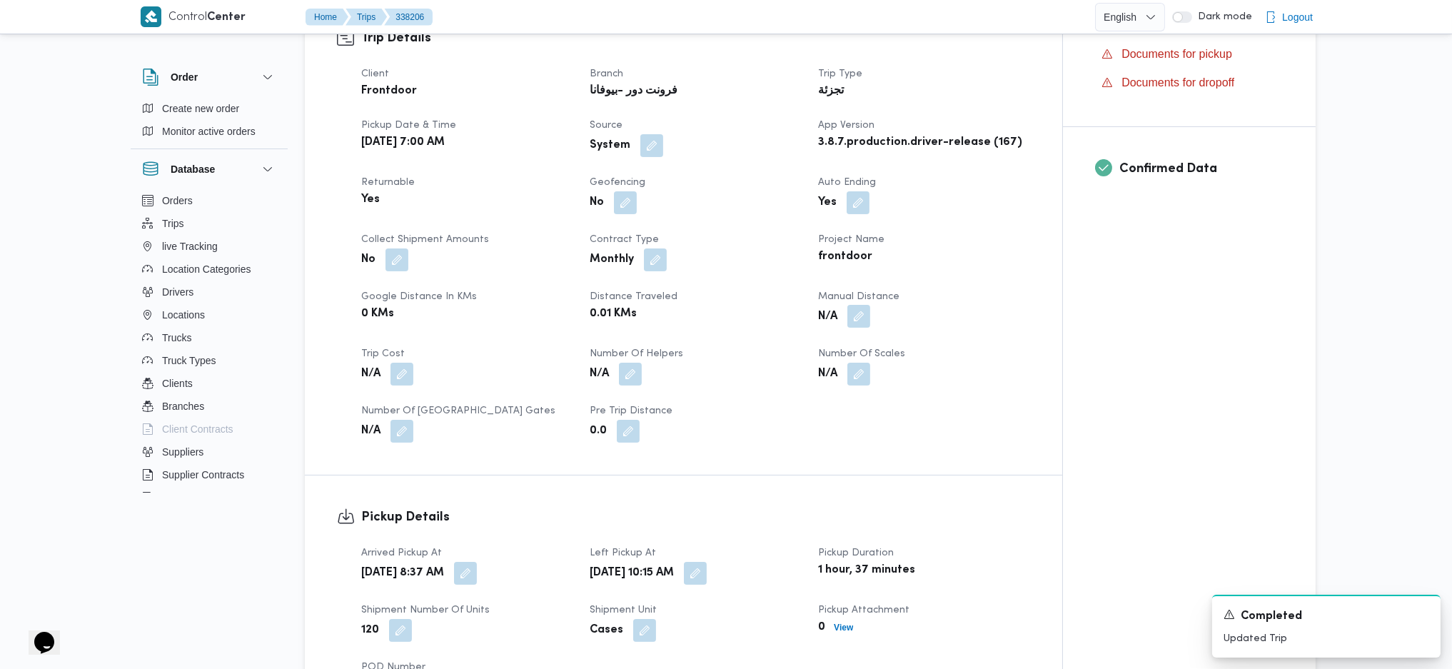
click at [859, 324] on button "button" at bounding box center [858, 316] width 23 height 23
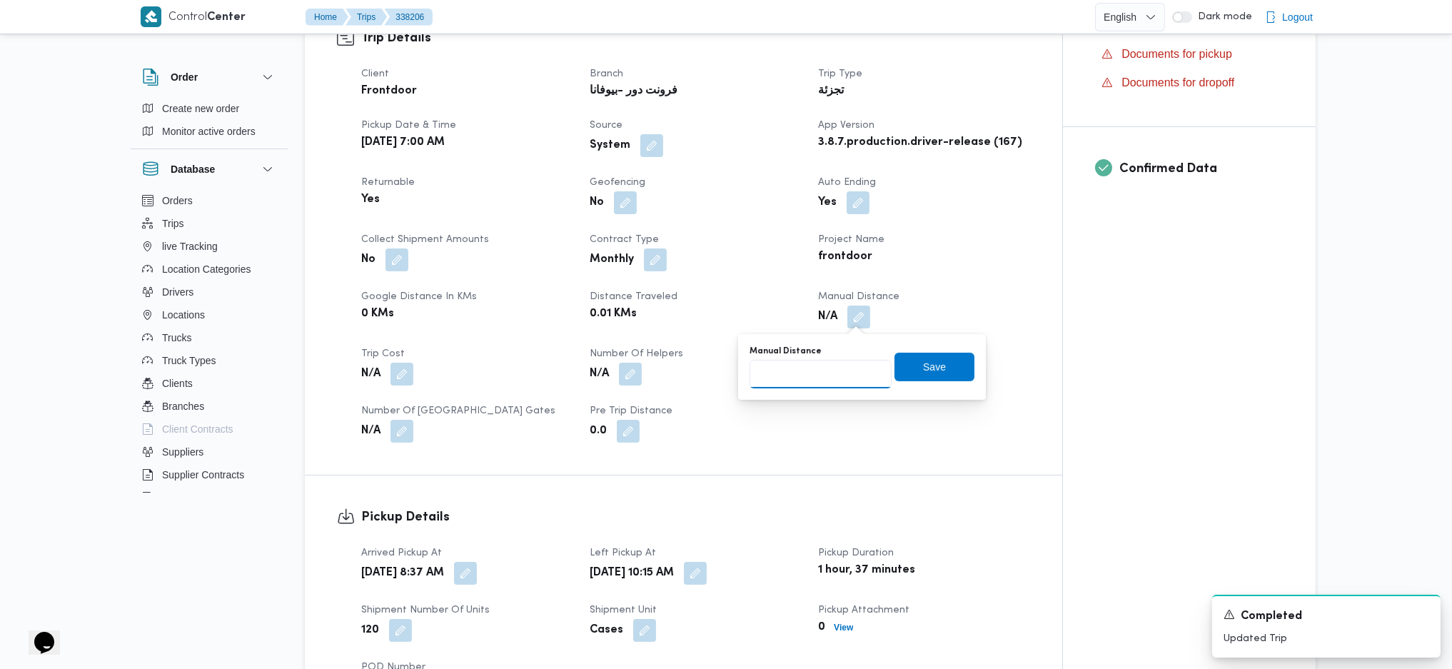
click at [831, 372] on input "Manual Distance" at bounding box center [820, 374] width 142 height 29
type input "140"
click button "Save" at bounding box center [934, 367] width 80 height 29
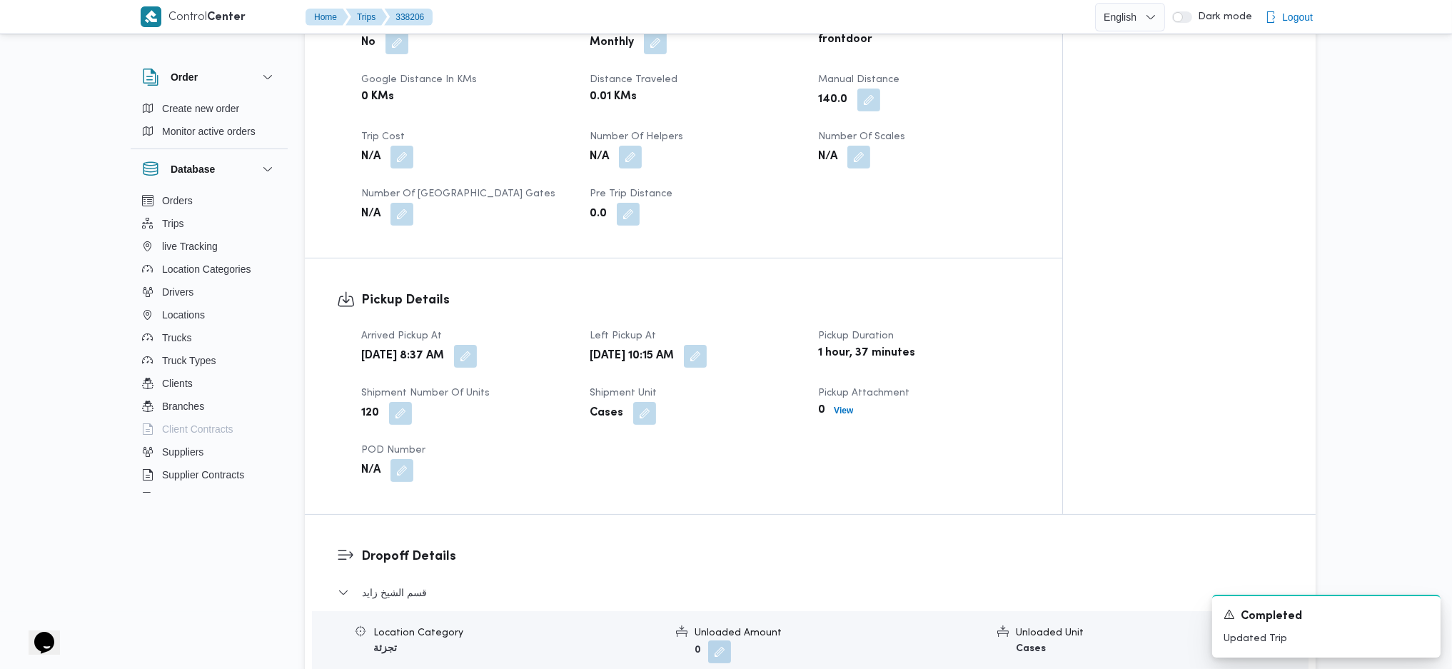
scroll to position [668, 0]
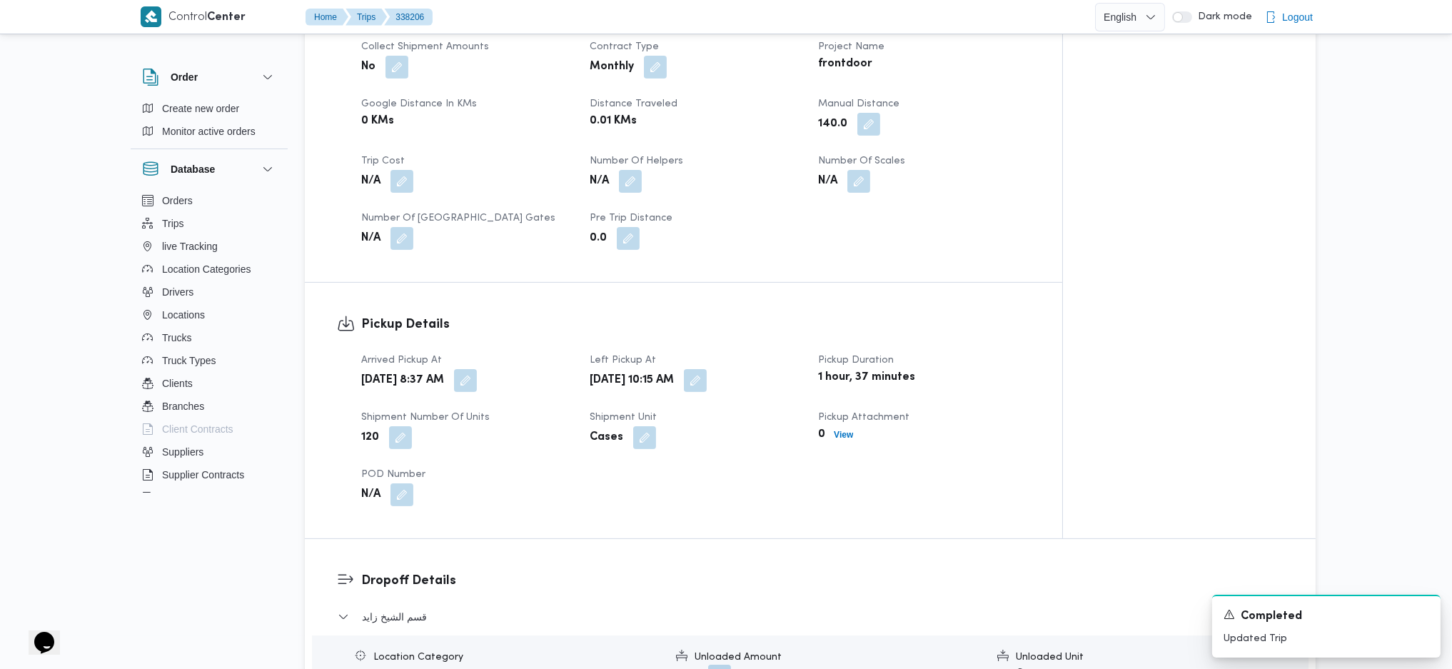
drag, startPoint x: 871, startPoint y: 123, endPoint x: 870, endPoint y: 111, distance: 12.2
click at [870, 113] on span at bounding box center [865, 124] width 30 height 23
click at [870, 112] on button "button" at bounding box center [868, 123] width 23 height 23
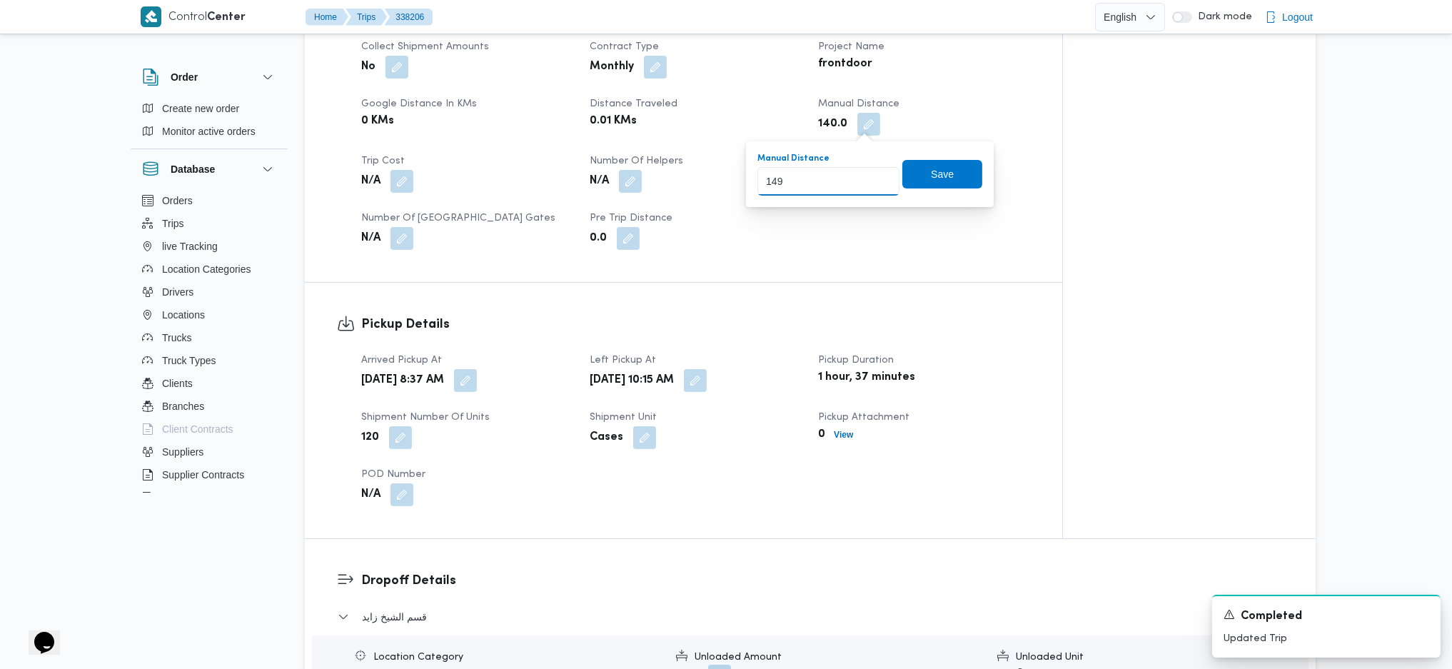
click at [874, 176] on input "149" at bounding box center [828, 181] width 142 height 29
type input "150"
click at [874, 176] on input "150" at bounding box center [828, 181] width 142 height 29
click at [931, 176] on span "Save" at bounding box center [942, 173] width 23 height 17
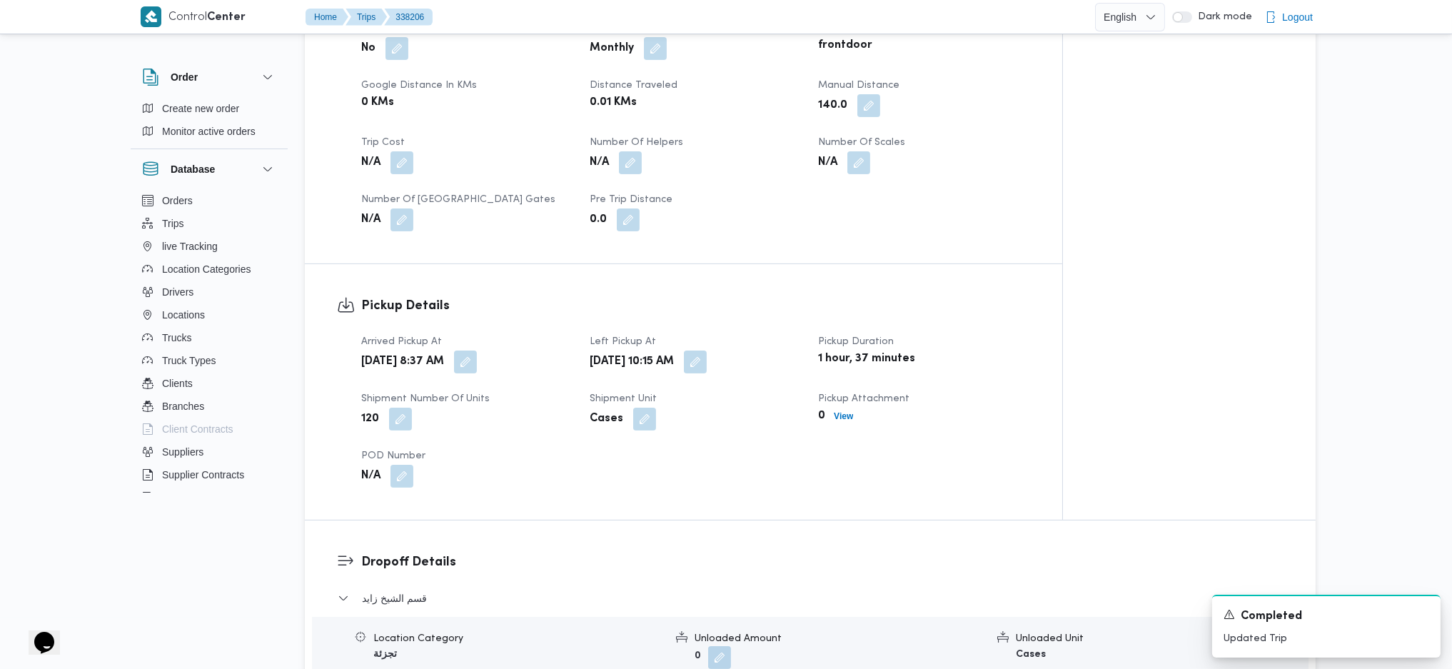
scroll to position [1150, 0]
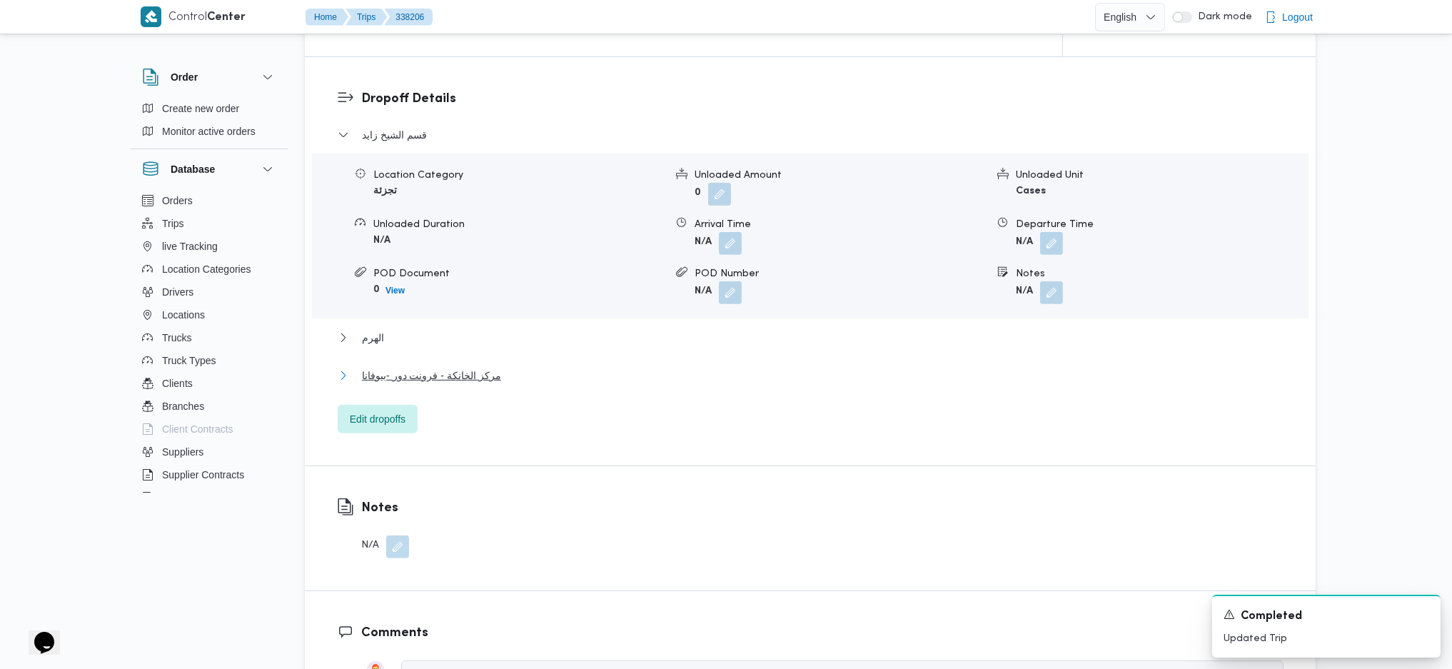
click at [552, 376] on button "مركز الخانكة - فرونت دور -بيوفانا" at bounding box center [811, 375] width 946 height 17
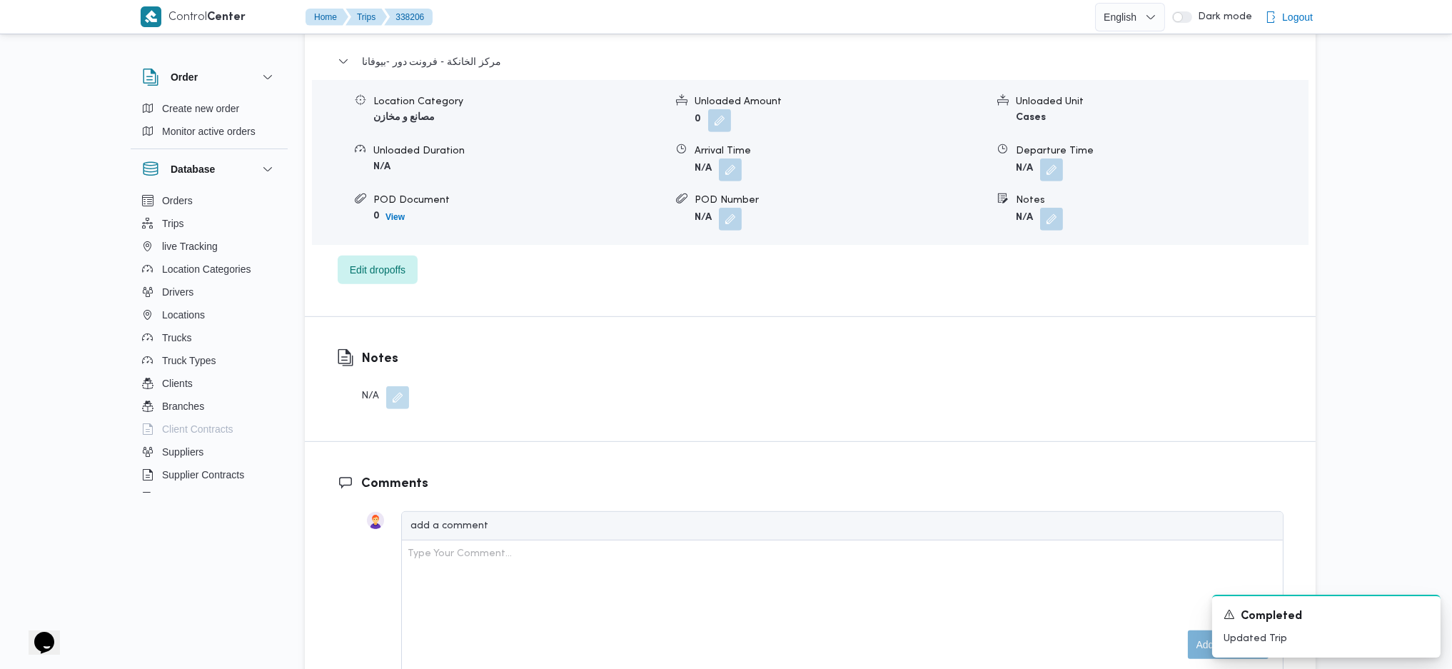
scroll to position [1531, 0]
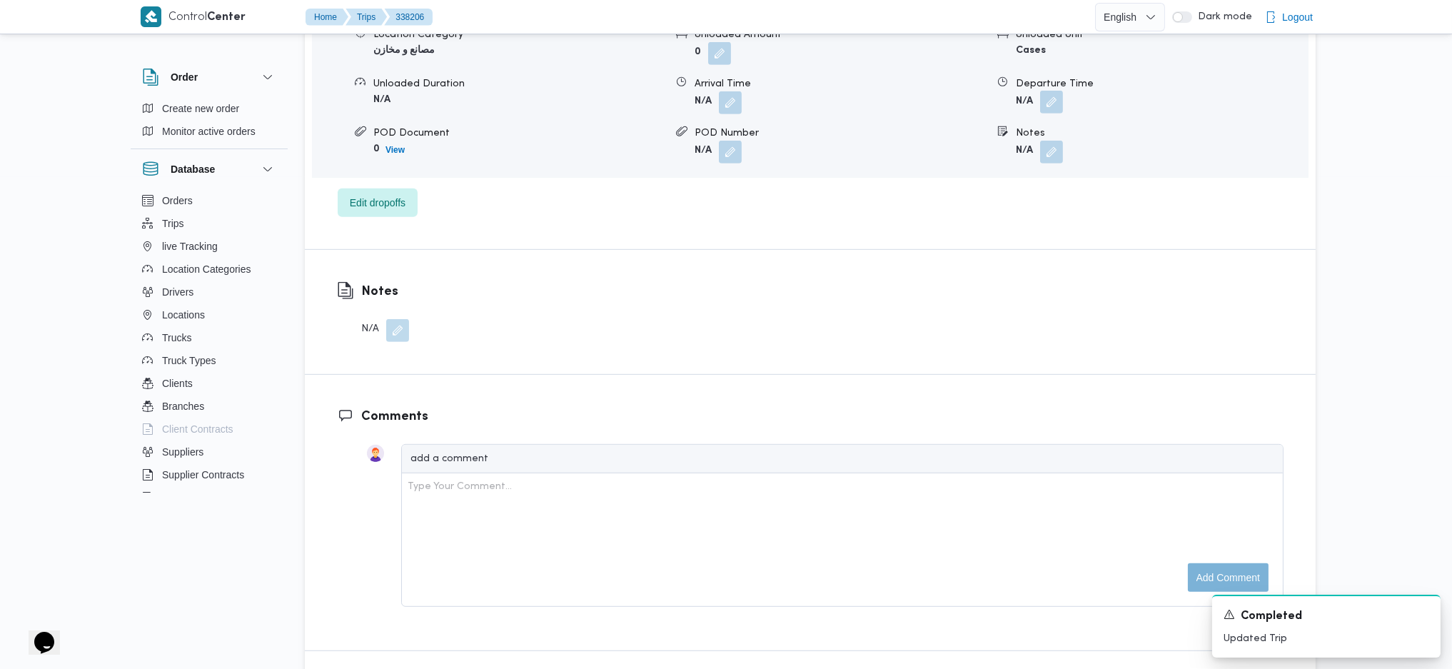
click at [1058, 106] on button "button" at bounding box center [1051, 102] width 23 height 23
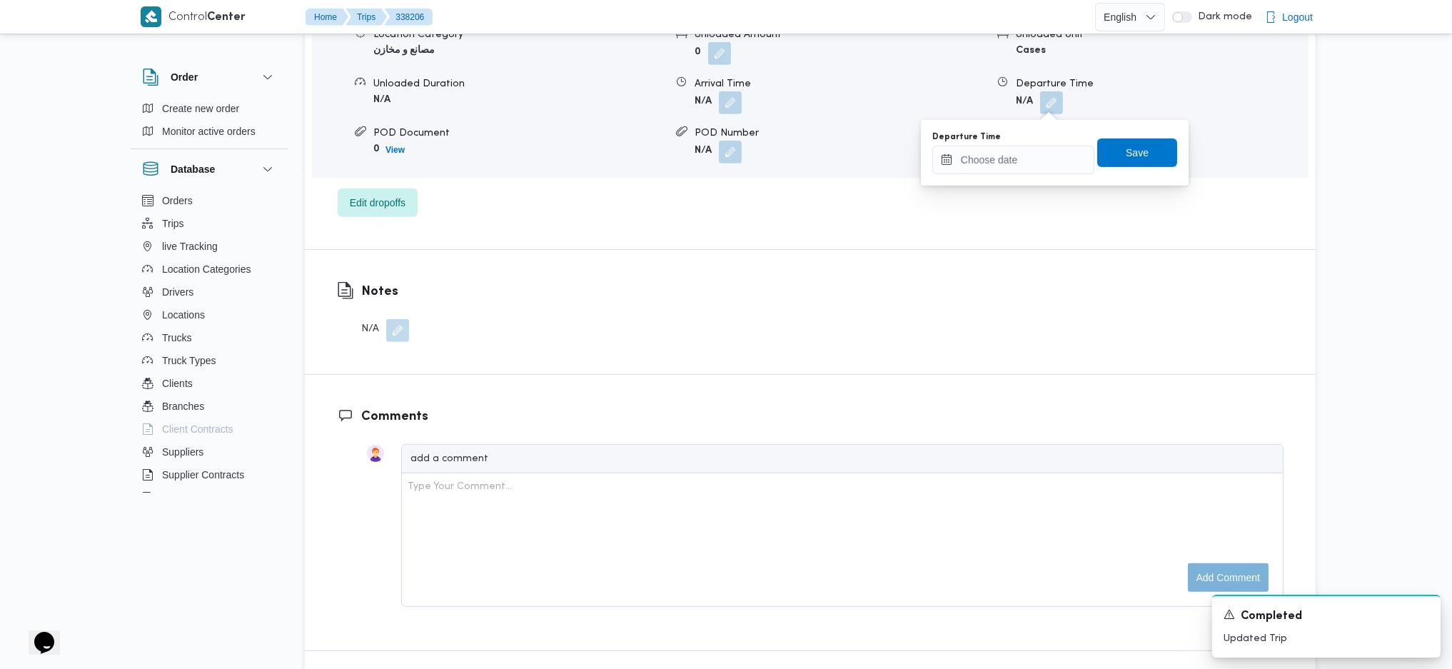
click at [1021, 148] on div "Departure Time" at bounding box center [1013, 152] width 162 height 43
click at [1021, 150] on input "Departure Time" at bounding box center [1013, 160] width 162 height 29
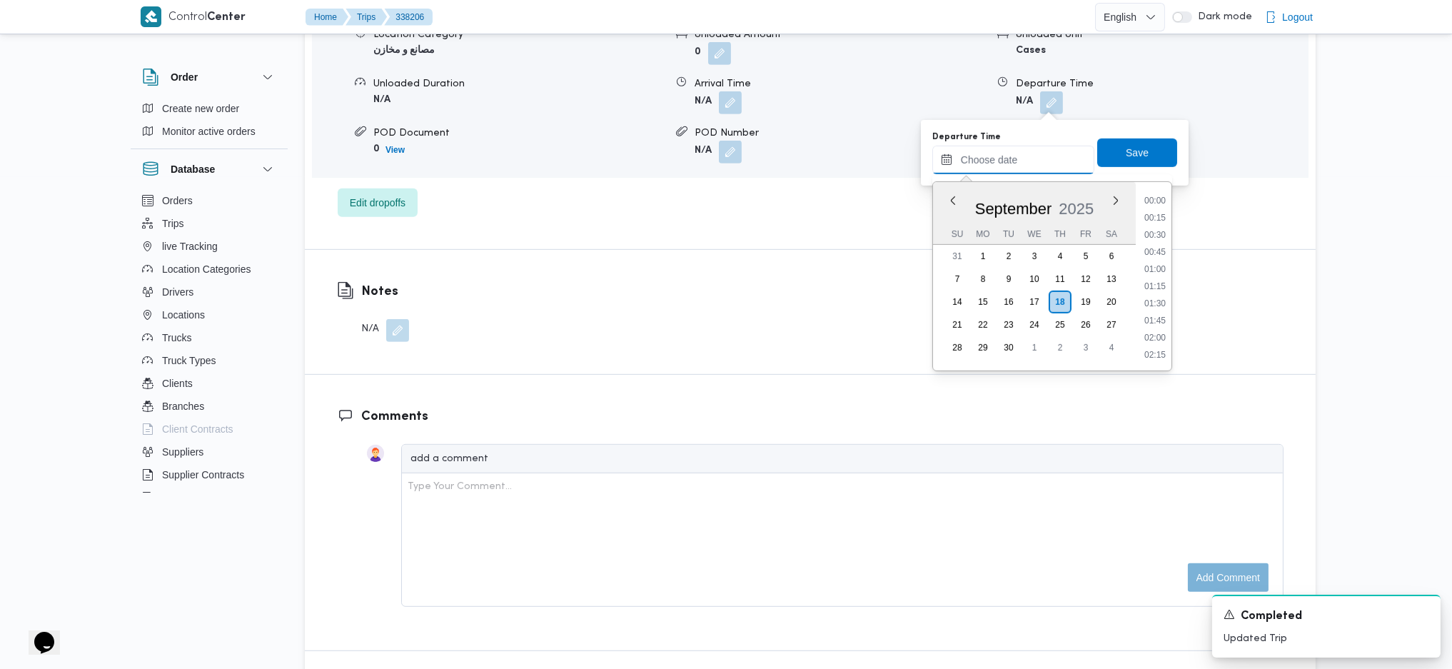
scroll to position [1252, 0]
drag, startPoint x: 1158, startPoint y: 188, endPoint x: 1158, endPoint y: 197, distance: 9.3
click at [1158, 188] on div "Time 00:00 00:15 00:30 00:45 01:00 01:15 01:30 01:45 02:00 02:15 02:30 02:45 03…" at bounding box center [1154, 276] width 36 height 188
click at [1156, 202] on li "18:15" at bounding box center [1154, 199] width 33 height 14
type input "18/09/2025 18:15"
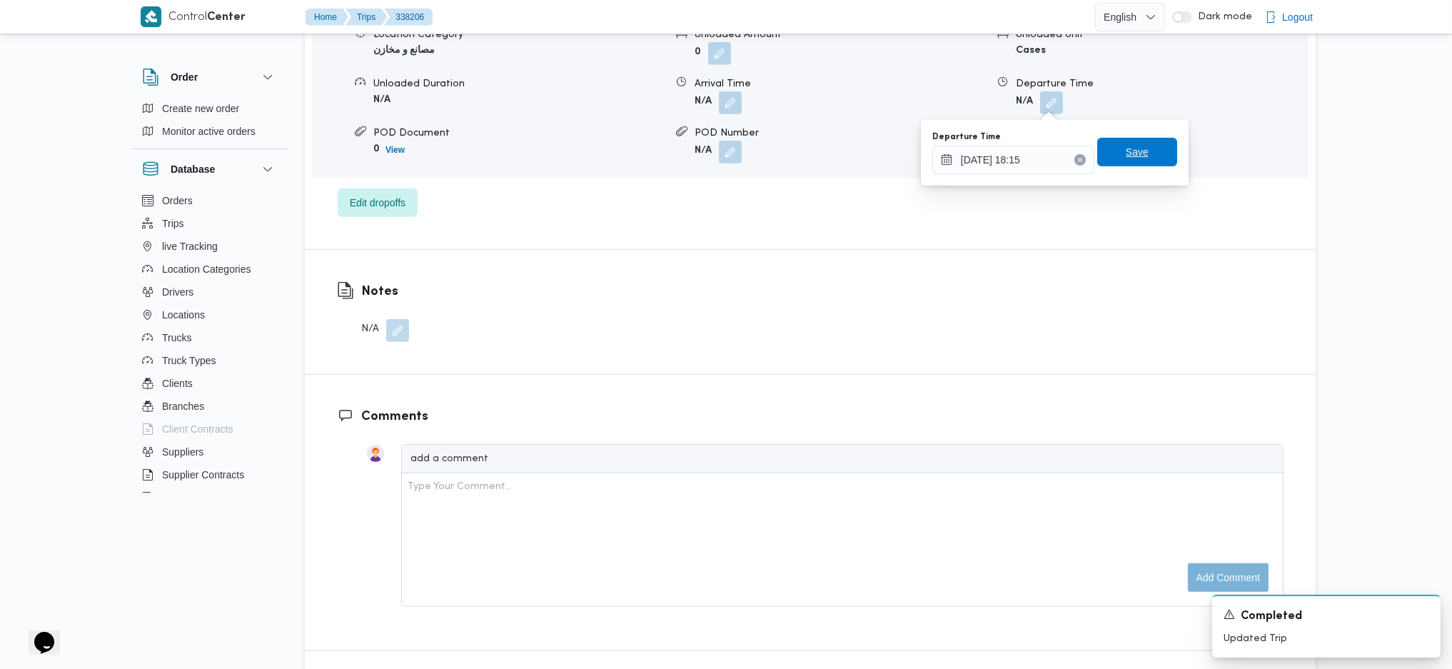
click at [1150, 146] on span "Save" at bounding box center [1137, 152] width 80 height 29
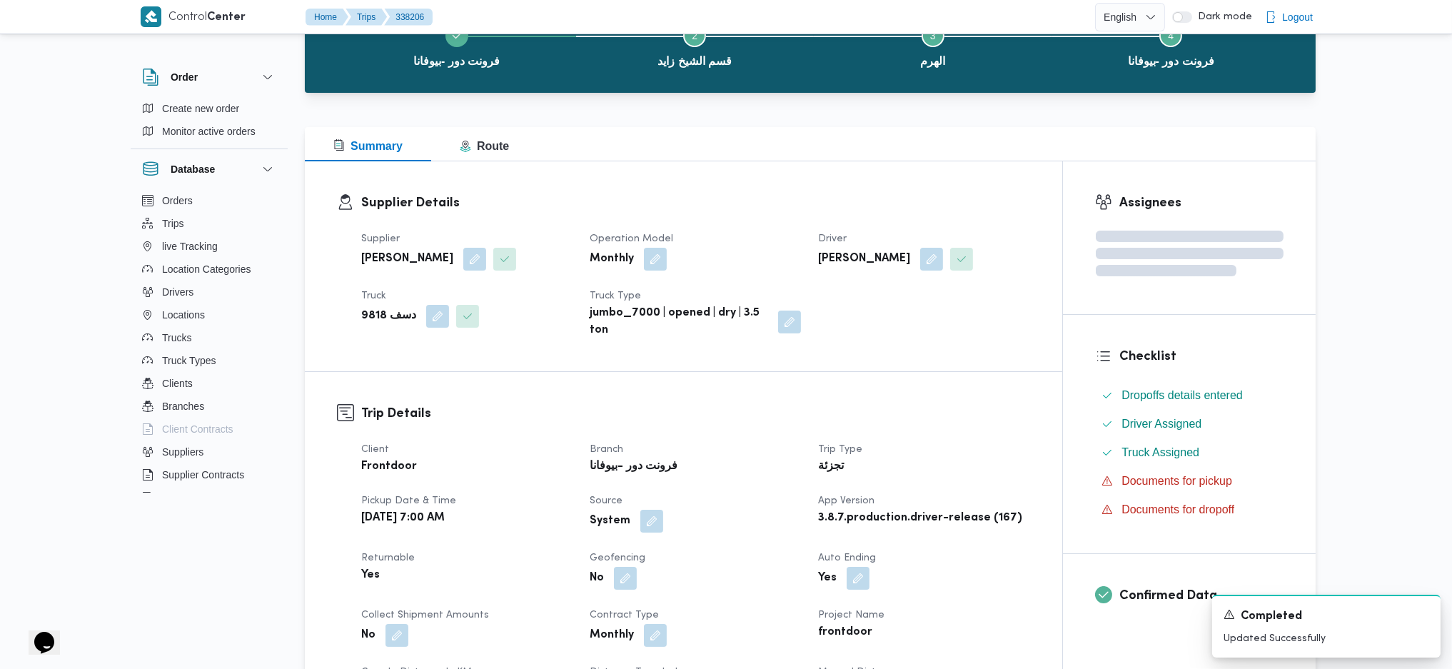
scroll to position [0, 0]
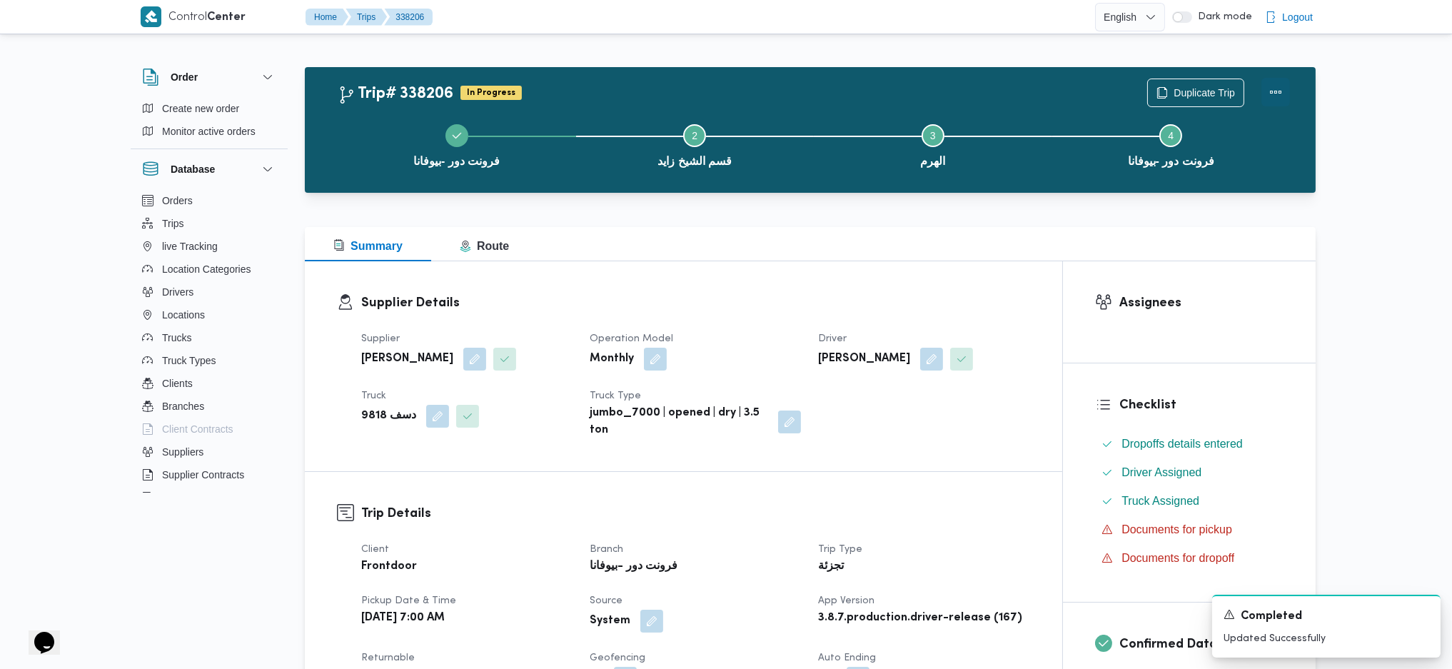
click at [1277, 87] on button "Actions" at bounding box center [1275, 92] width 29 height 29
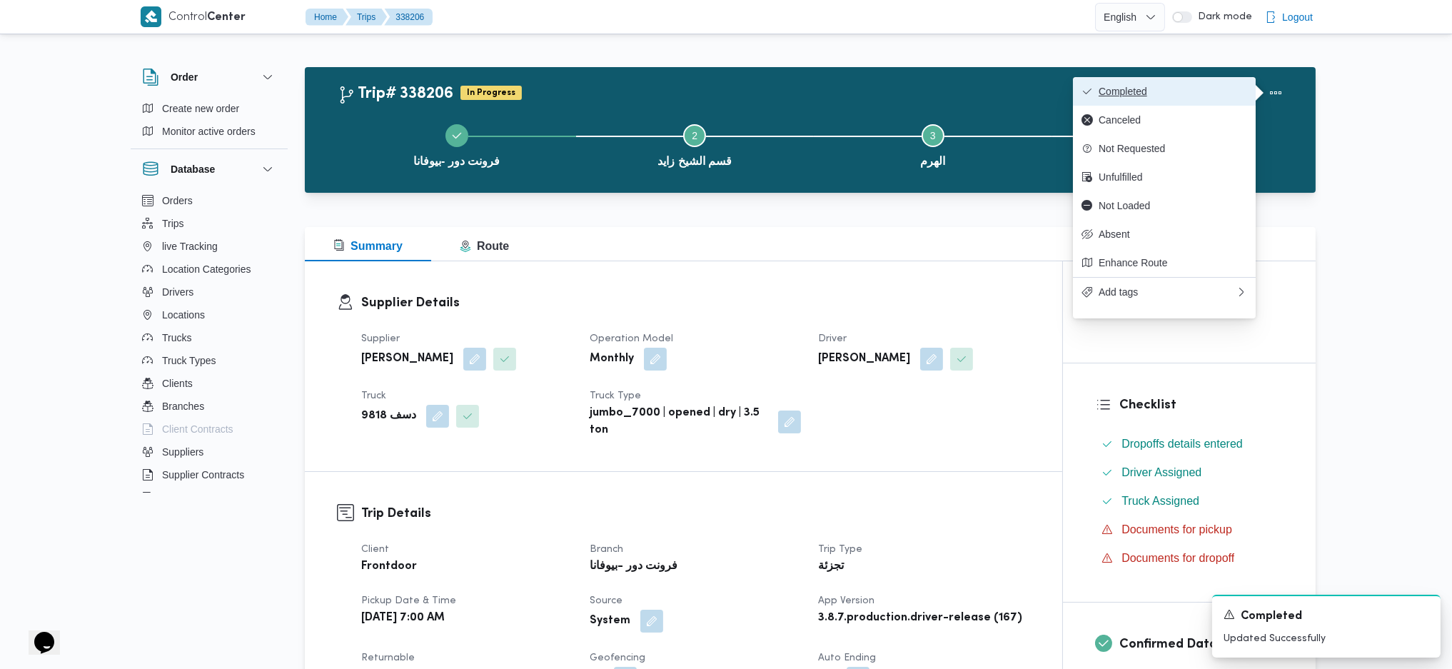
click at [1203, 92] on span "Completed" at bounding box center [1172, 91] width 148 height 11
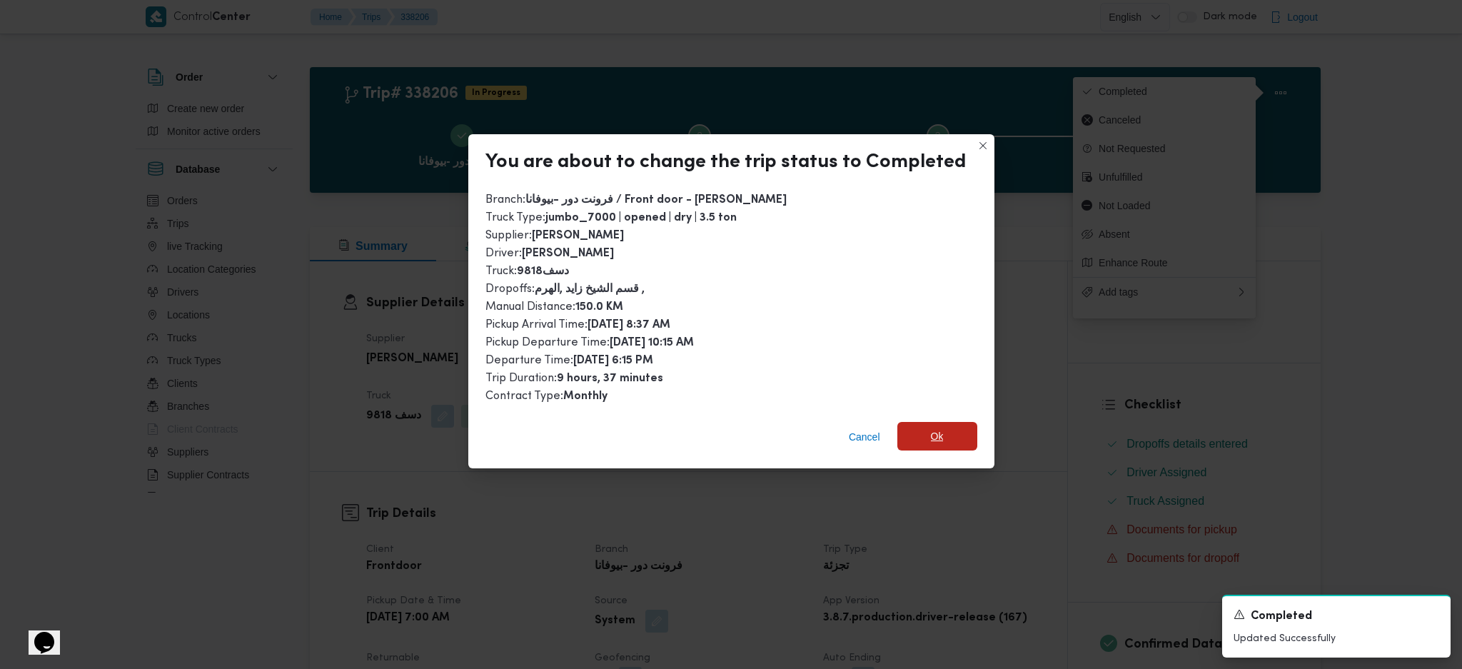
click at [931, 433] on span "Ok" at bounding box center [937, 436] width 13 height 17
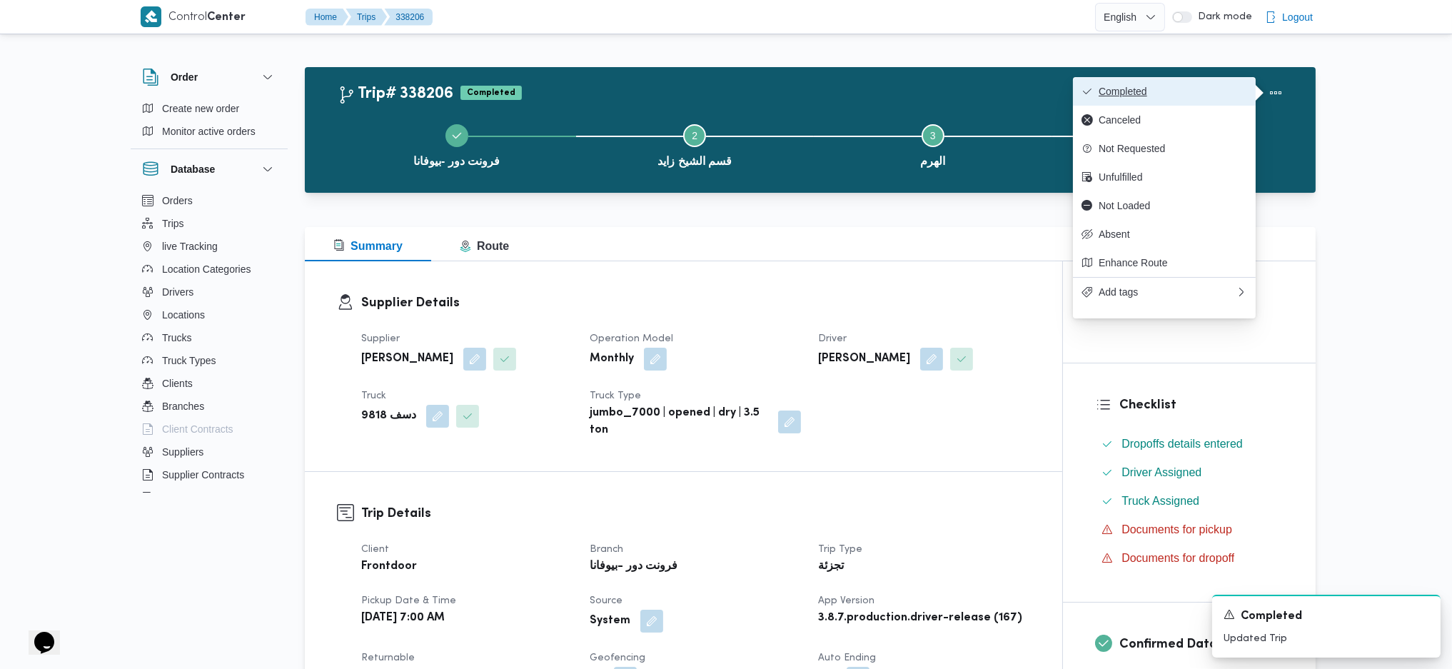
click at [1128, 90] on span "Completed" at bounding box center [1172, 91] width 148 height 11
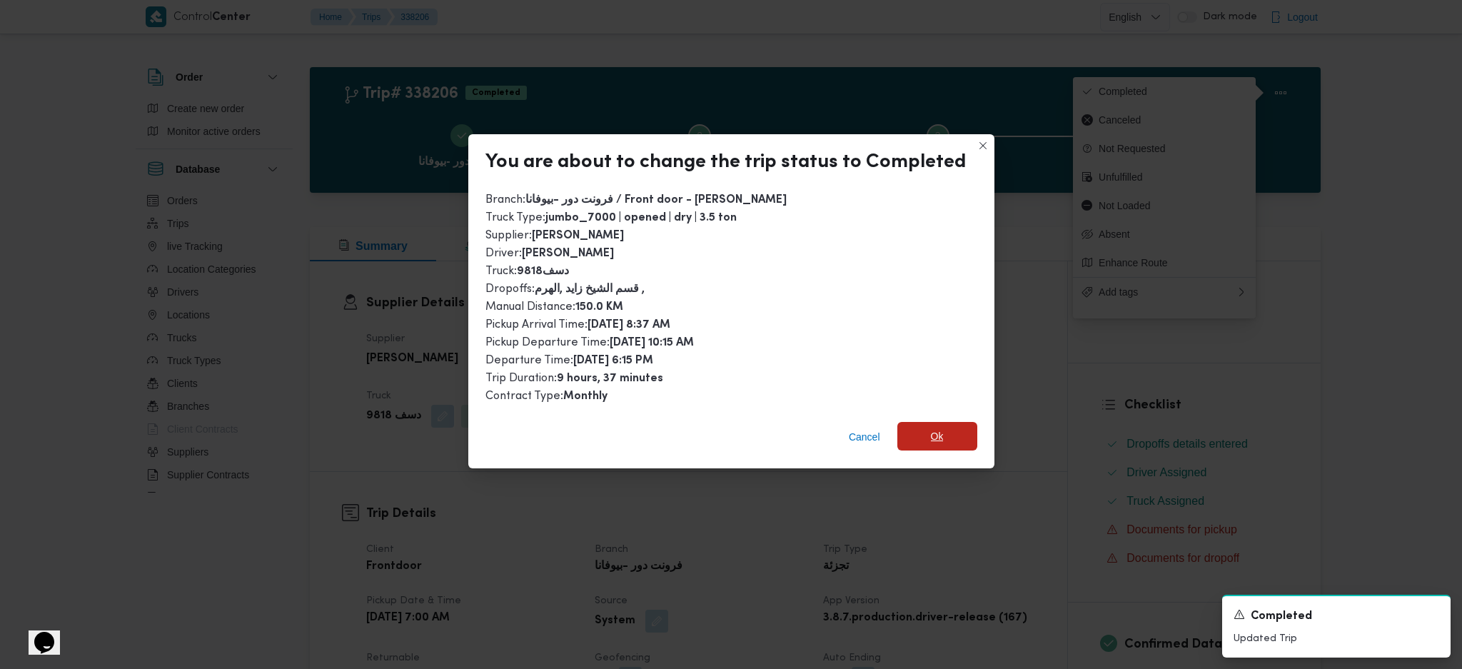
click at [949, 439] on span "Ok" at bounding box center [937, 436] width 80 height 29
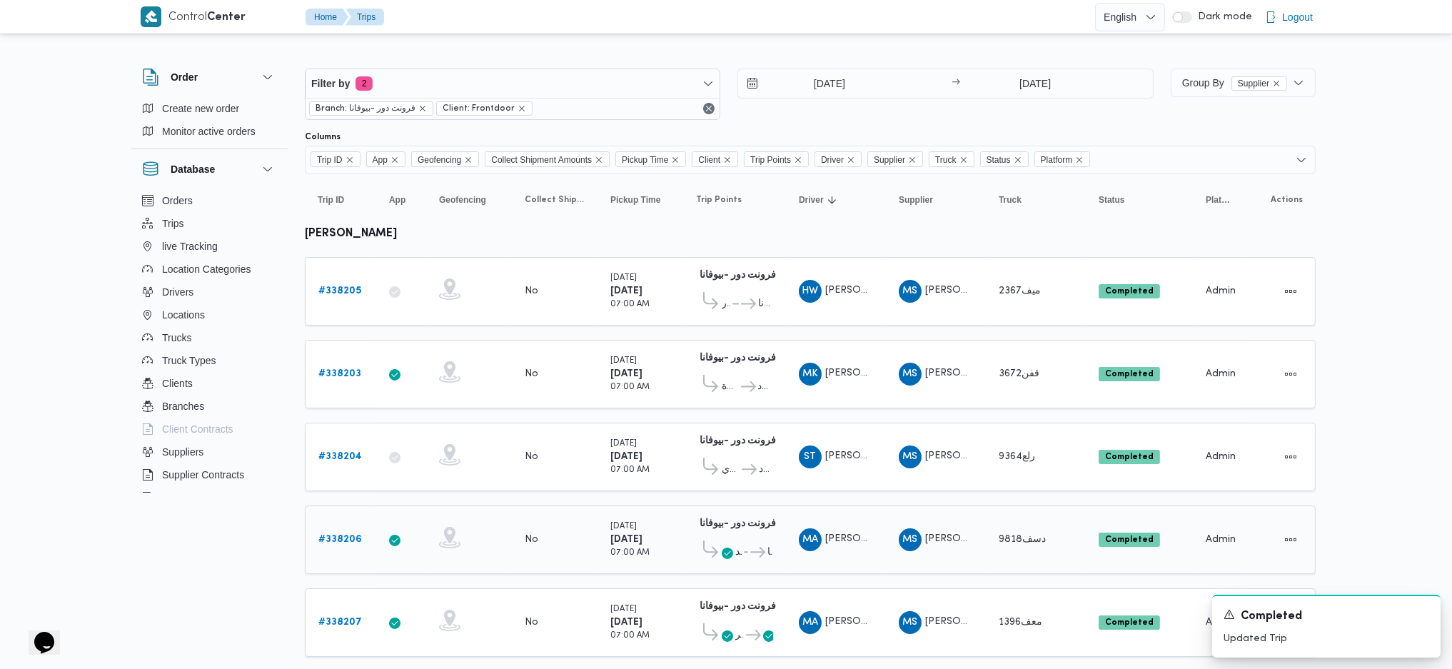
click at [750, 547] on icon at bounding box center [757, 552] width 15 height 11
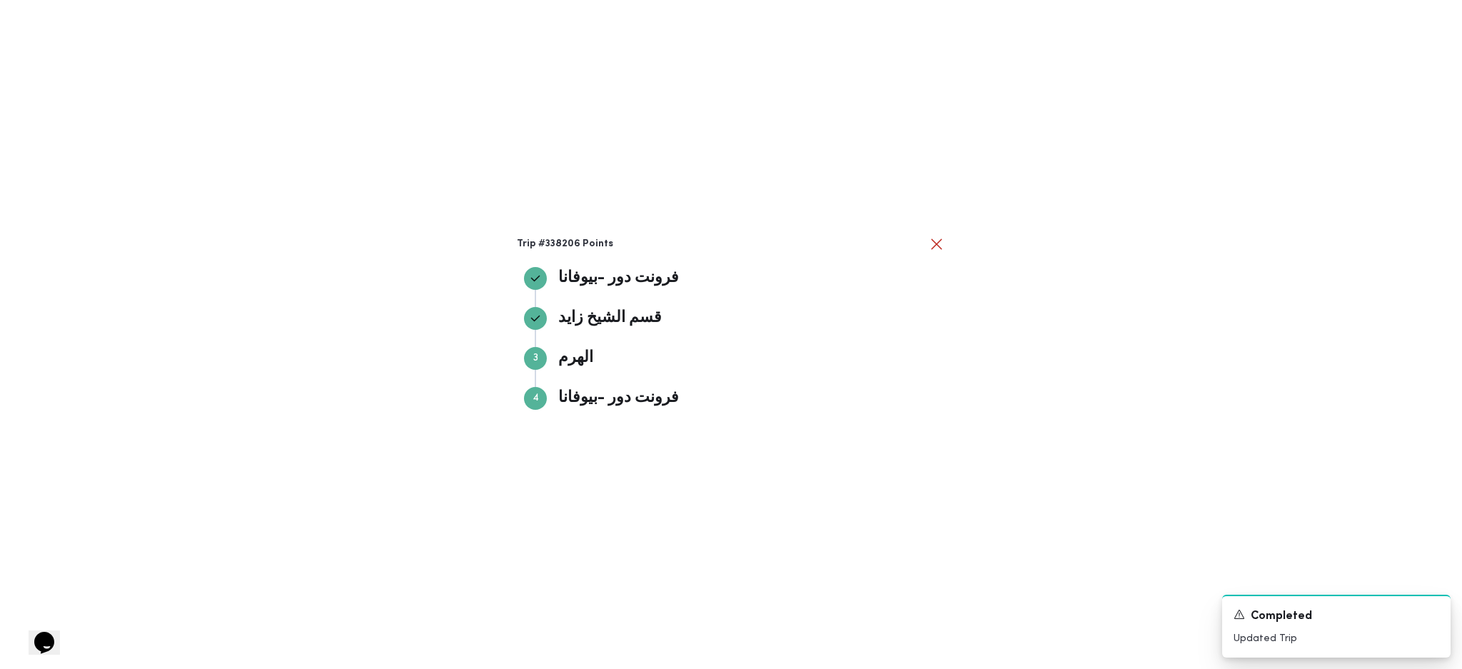
click at [996, 450] on div "Trip #338206 Points فرونت دور -بيوفانا فرونت دور -بيوفانا قسم الشيخ زايد قسم ال…" at bounding box center [731, 334] width 1462 height 669
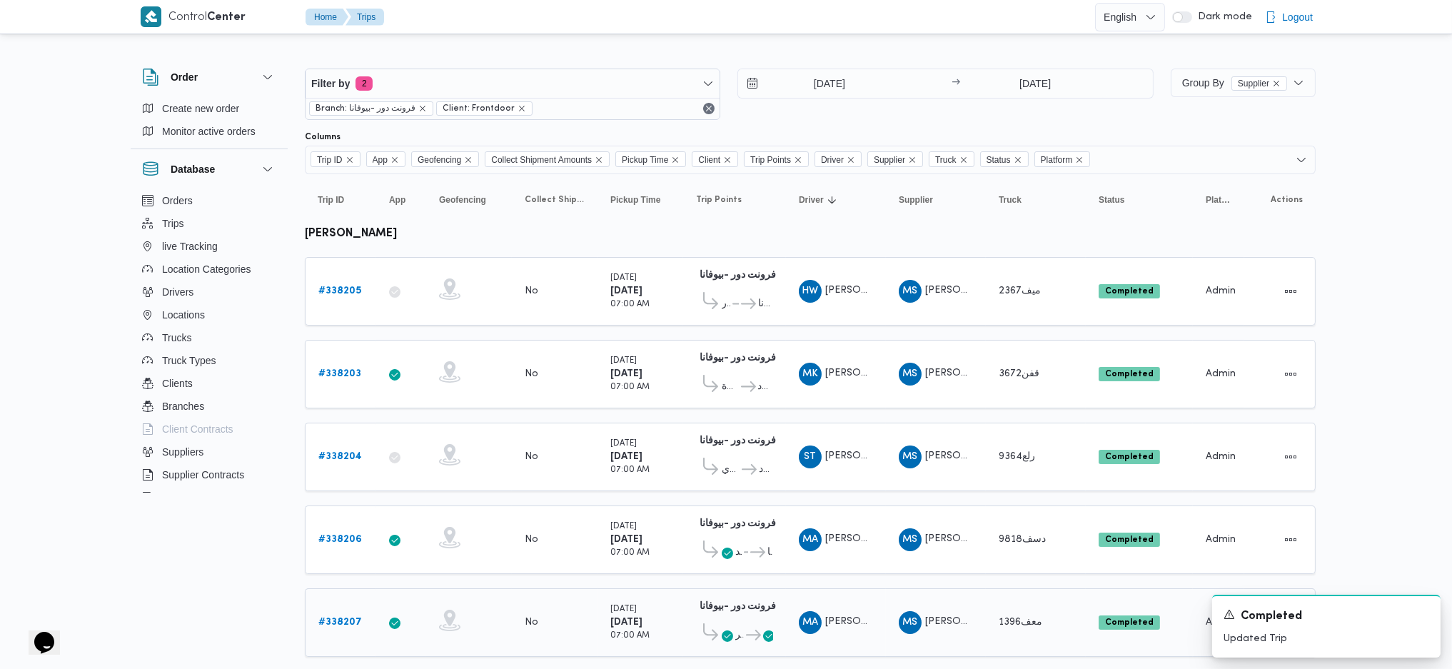
click at [343, 617] on b "# 338207" at bounding box center [340, 621] width 44 height 9
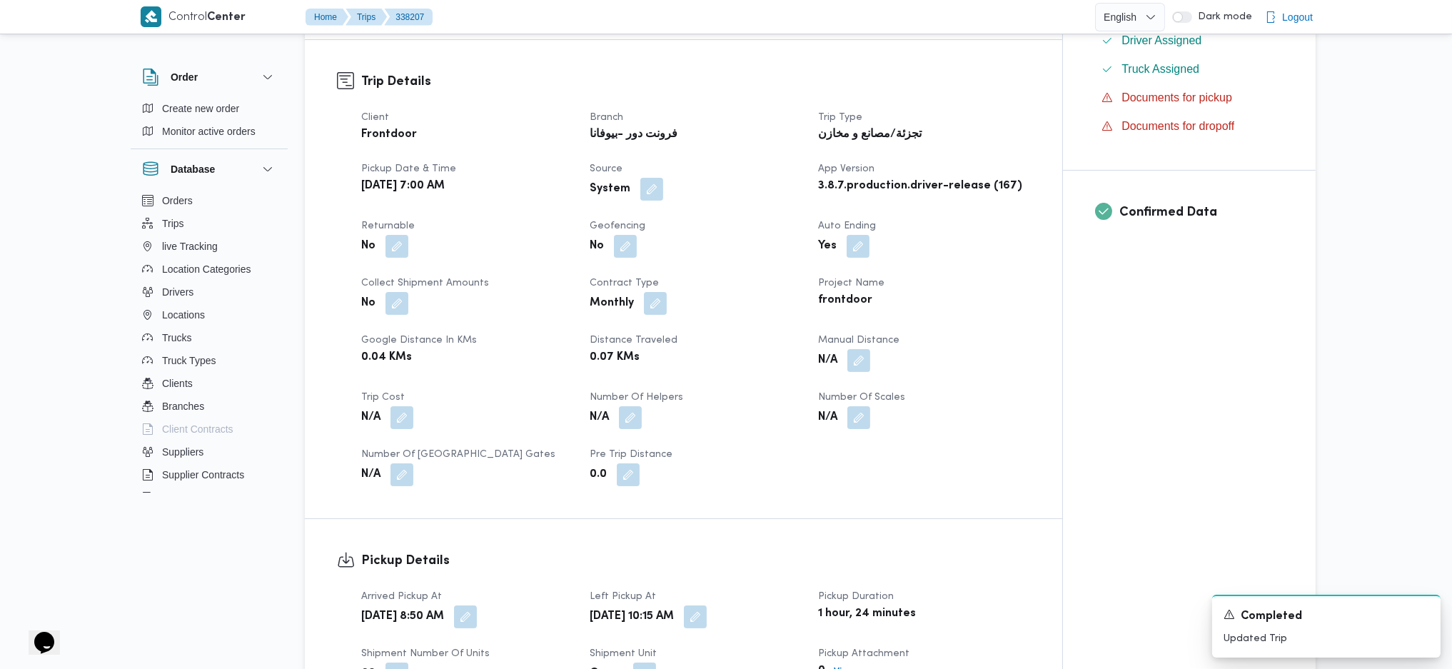
scroll to position [666, 0]
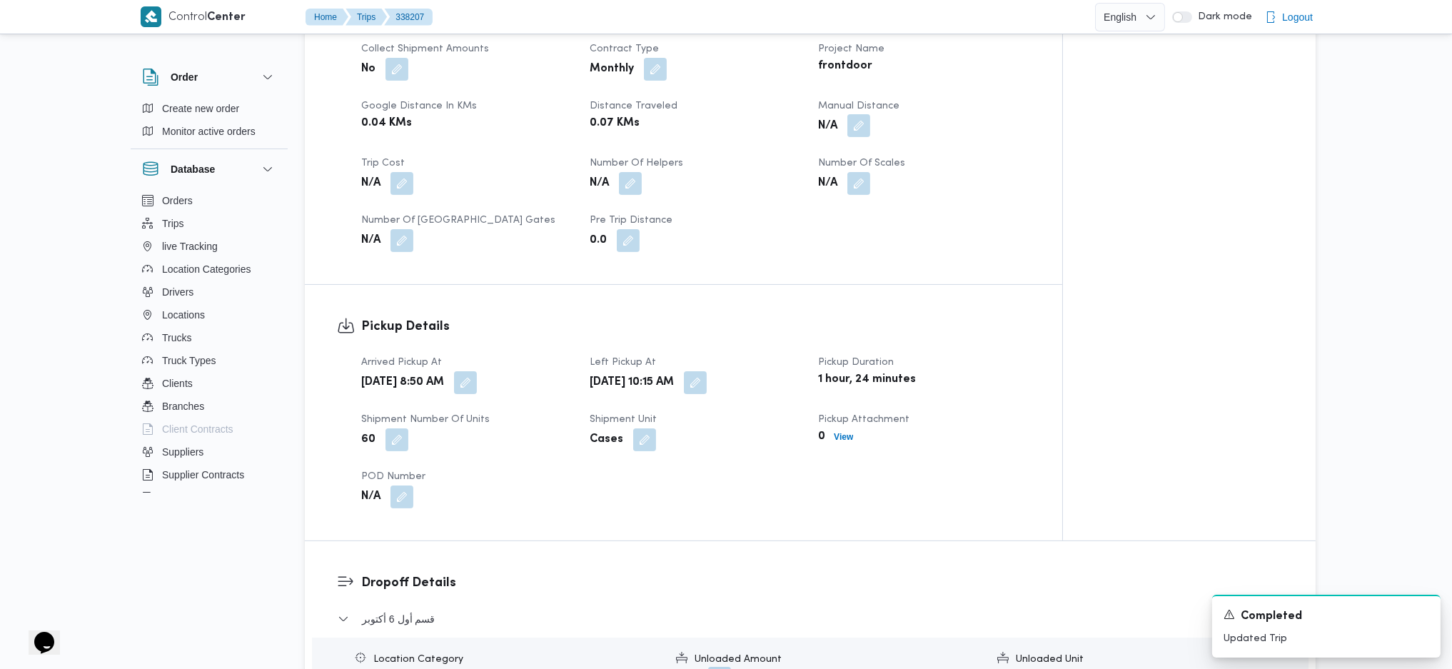
click at [851, 121] on button "button" at bounding box center [858, 125] width 23 height 23
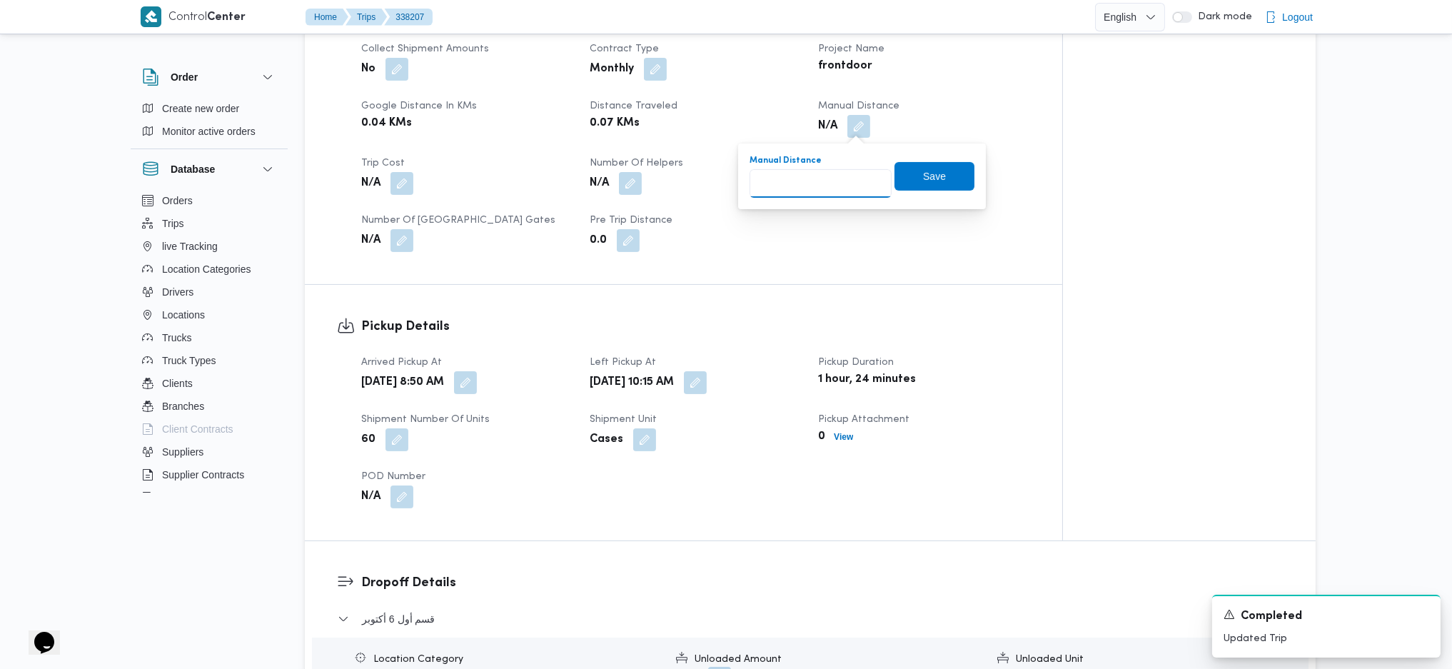
click at [815, 181] on input "Manual Distance" at bounding box center [820, 183] width 142 height 29
type input "140"
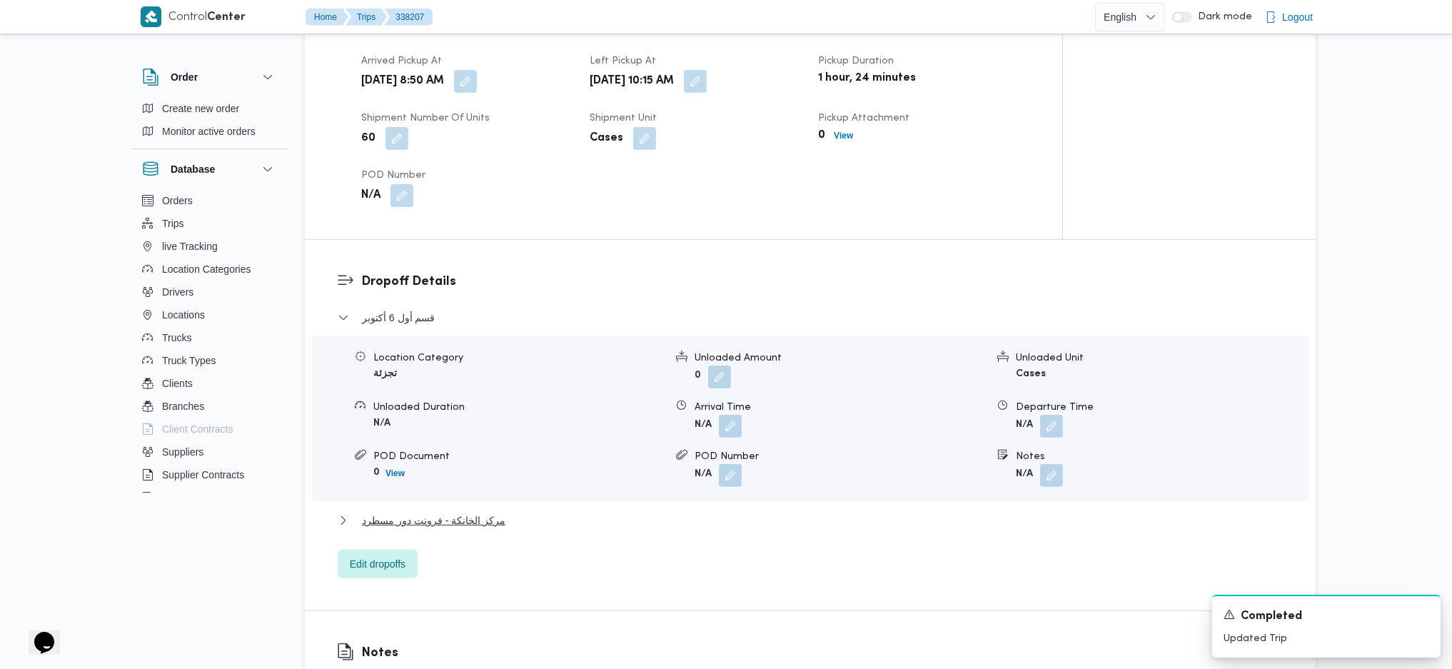
scroll to position [1156, 0]
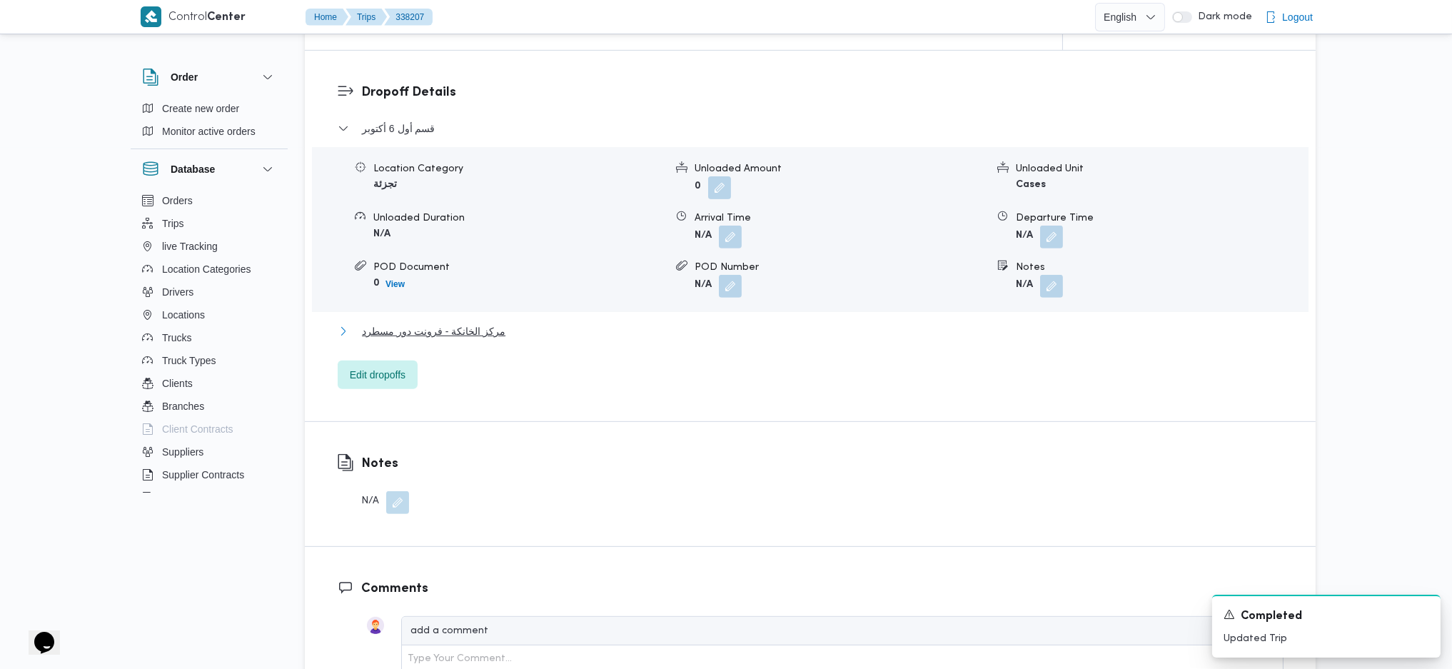
click at [520, 327] on button "مركز الخانكة - فرونت دور مسطرد" at bounding box center [811, 331] width 946 height 17
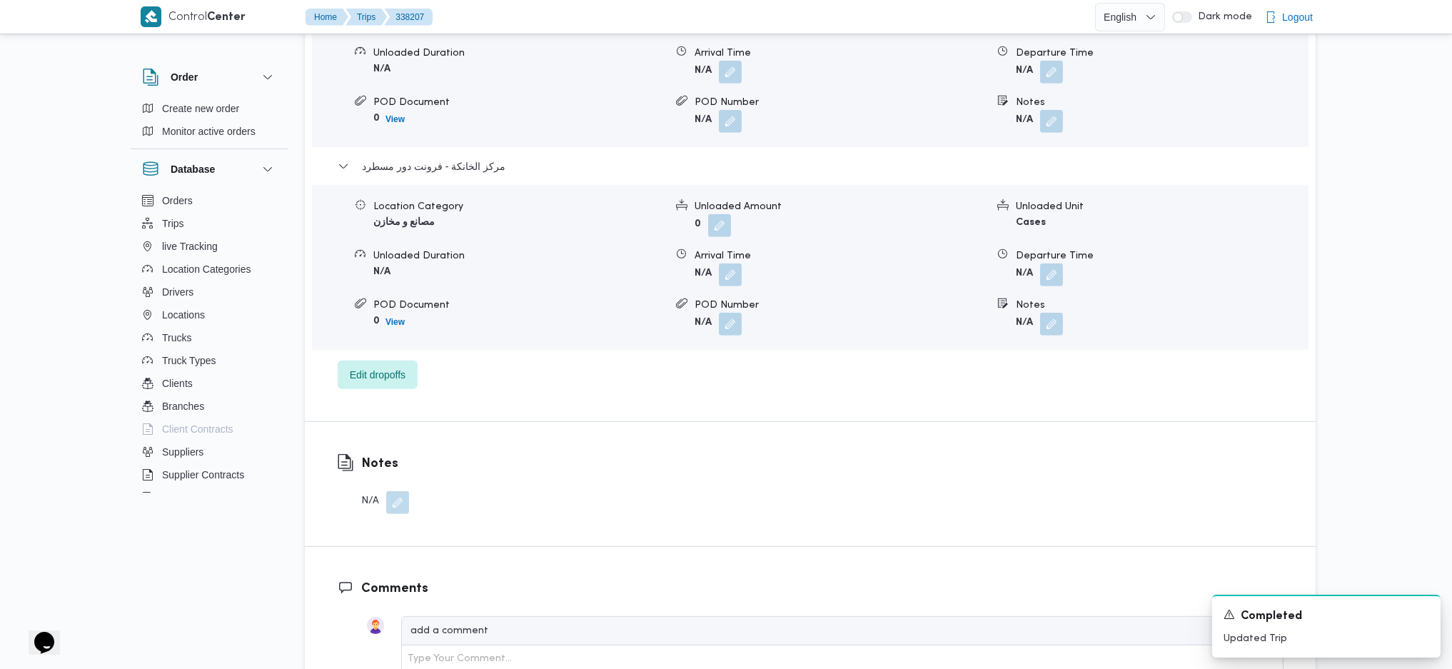
scroll to position [1346, 0]
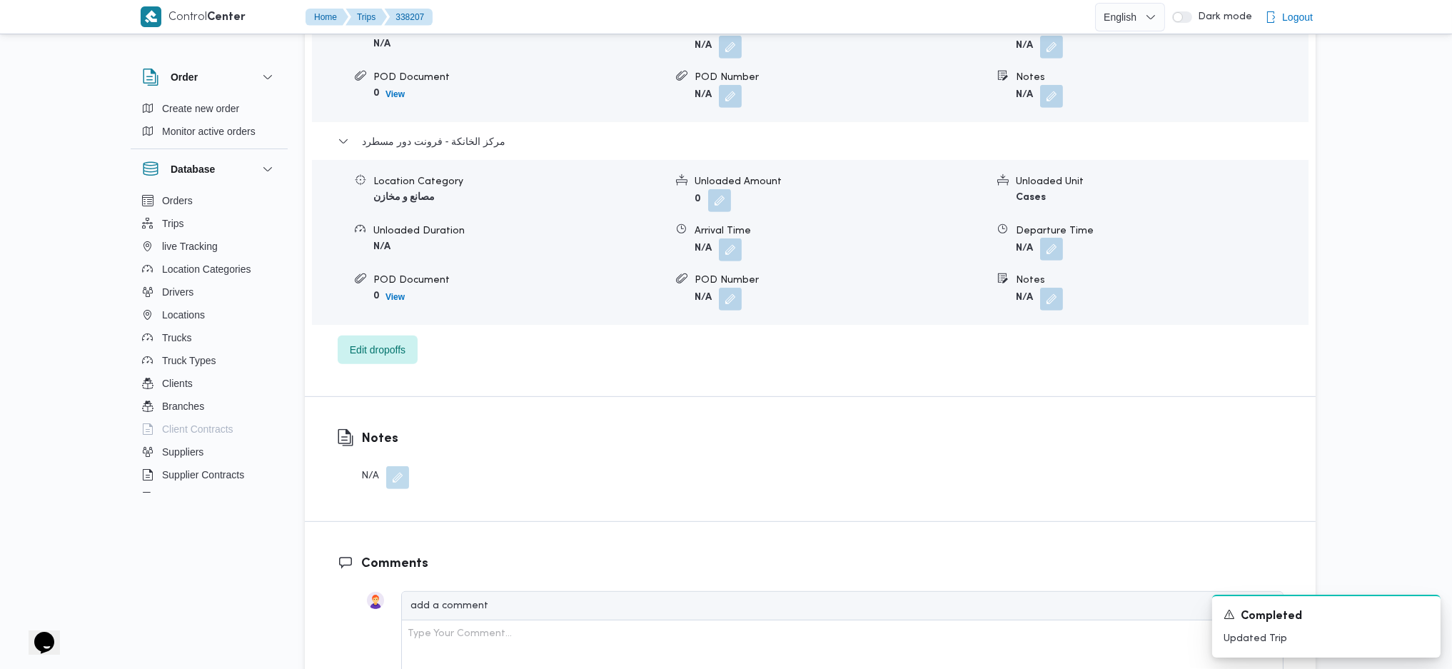
click at [1041, 260] on button "button" at bounding box center [1051, 249] width 23 height 23
click at [1031, 320] on div "Departure Time Save" at bounding box center [1055, 300] width 248 height 46
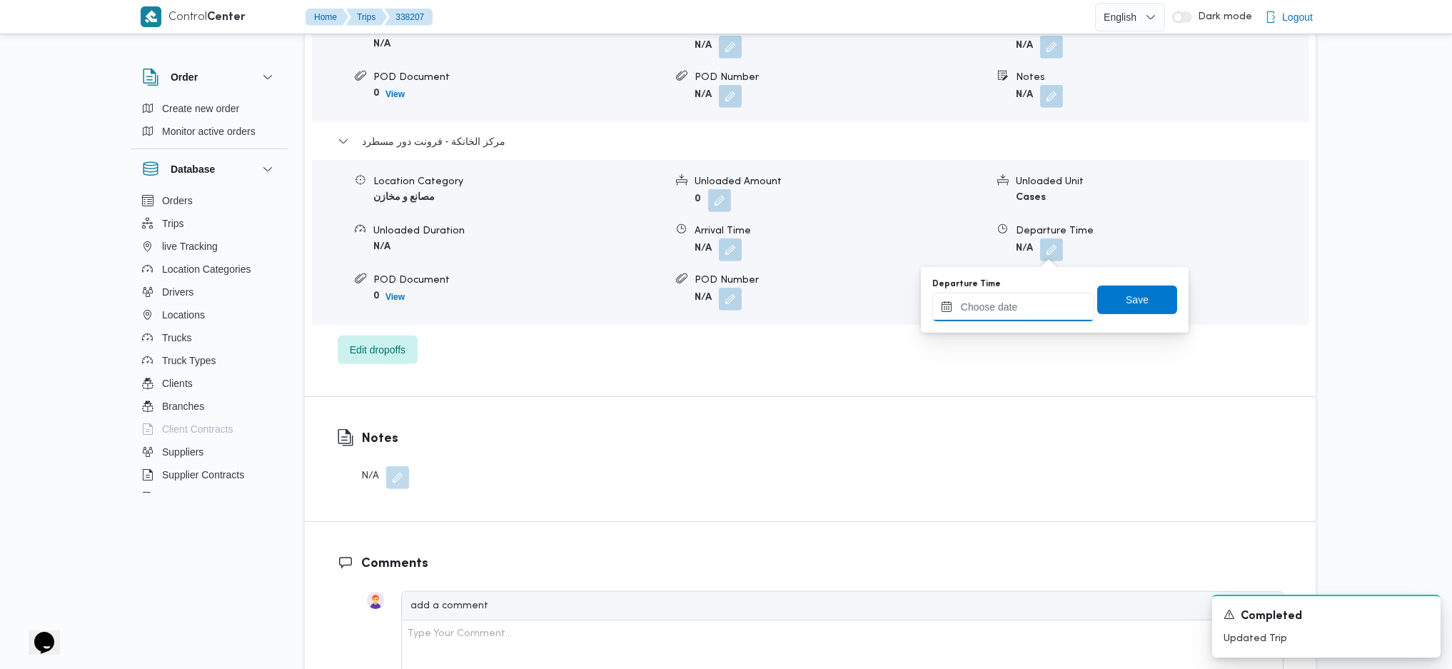
click at [1043, 318] on input "Departure Time" at bounding box center [1013, 307] width 162 height 29
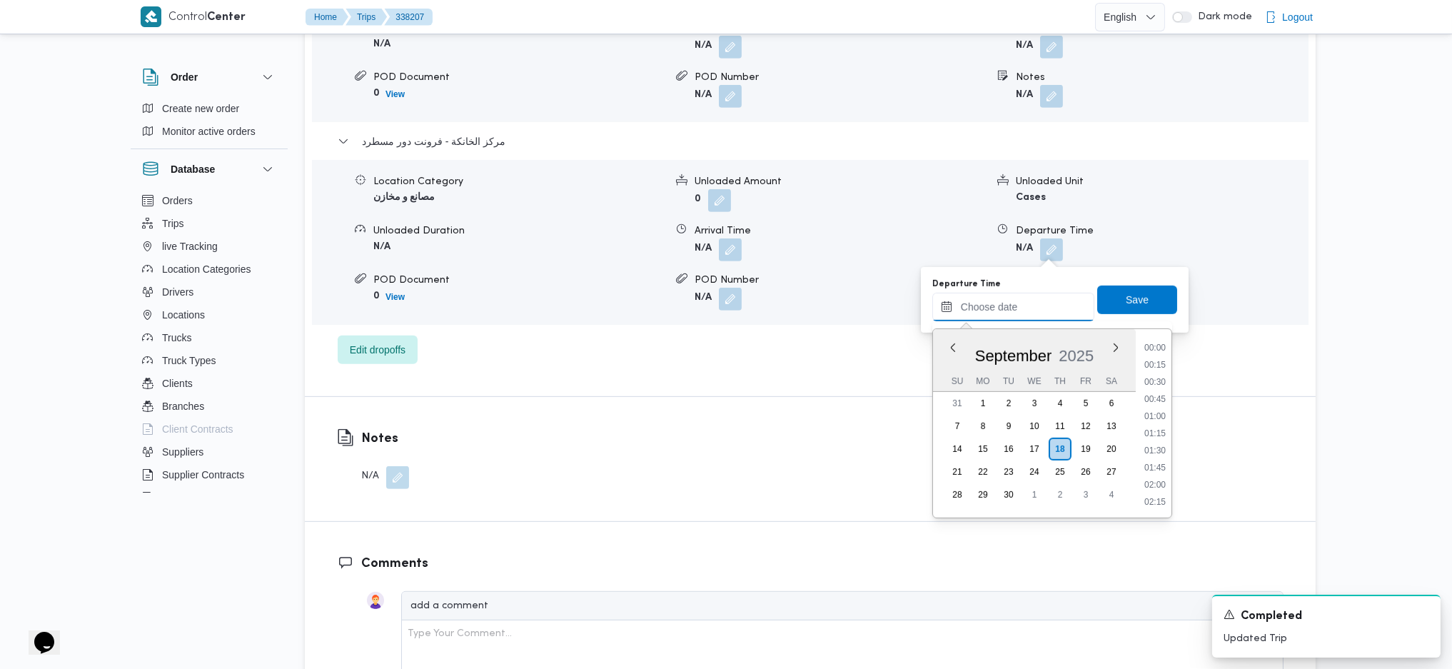
scroll to position [1269, 0]
click at [1153, 342] on li "18:30" at bounding box center [1154, 346] width 33 height 14
type input "18/09/2025 18:30"
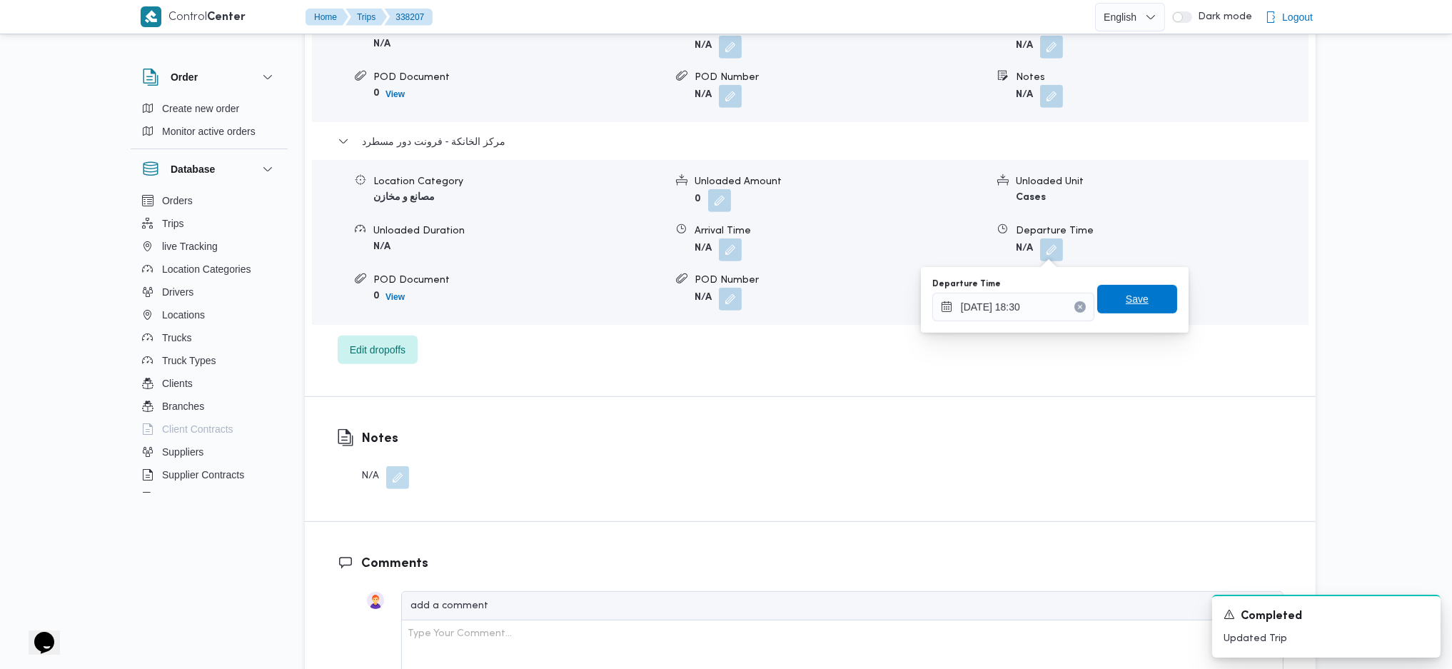
click at [1138, 296] on span "Save" at bounding box center [1137, 299] width 80 height 29
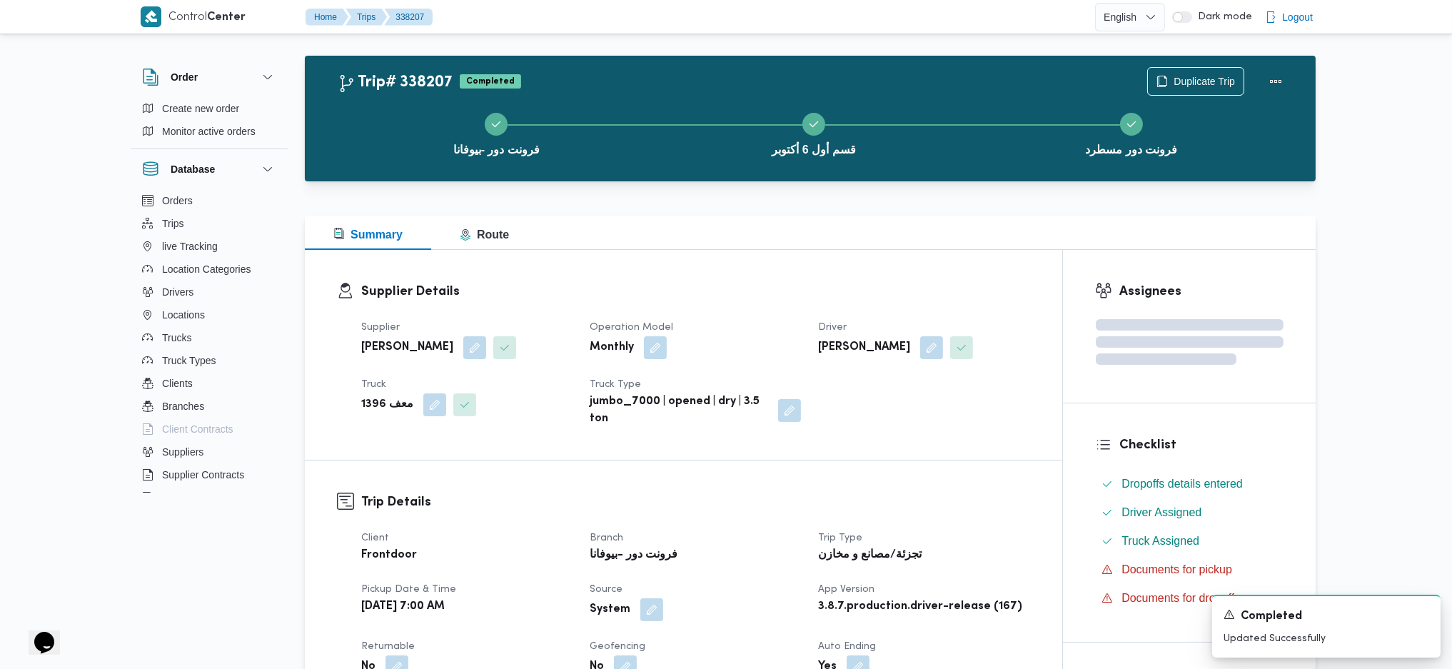
scroll to position [0, 0]
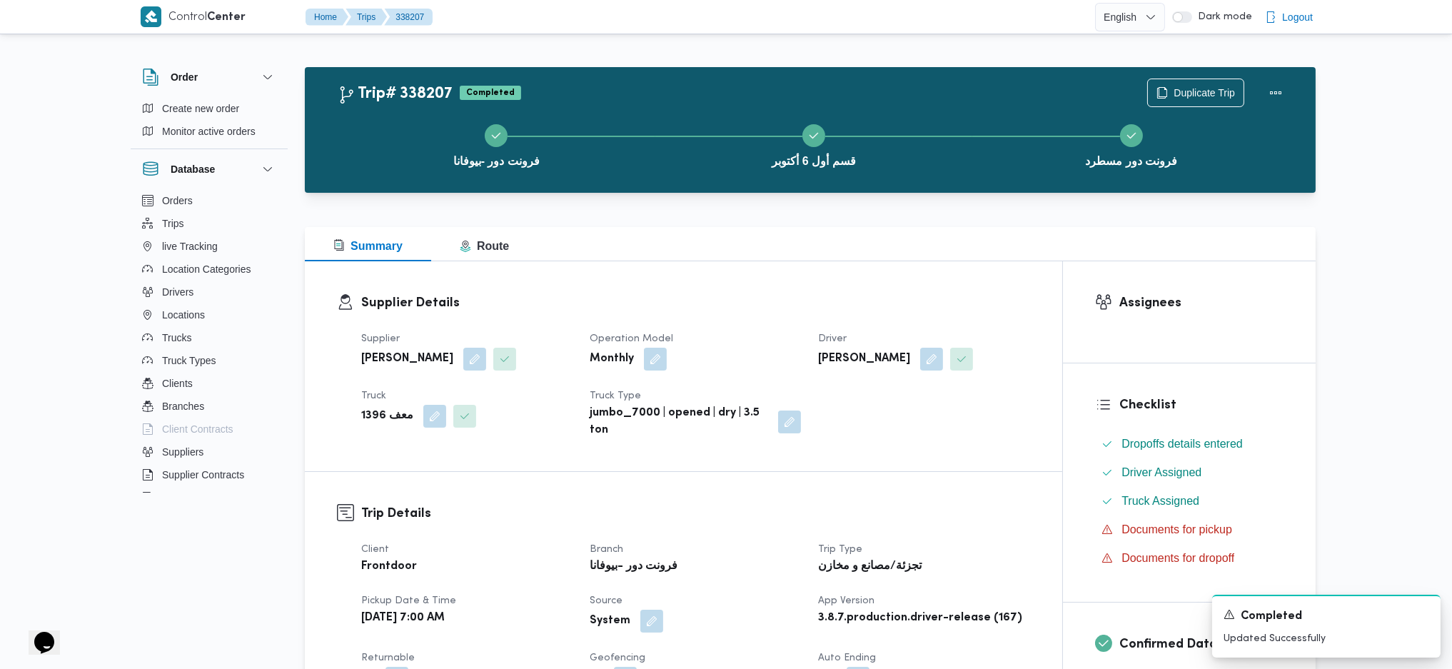
click at [1294, 87] on div "Duplicate Trip" at bounding box center [1218, 93] width 160 height 46
click at [1276, 92] on button "Actions" at bounding box center [1275, 92] width 29 height 29
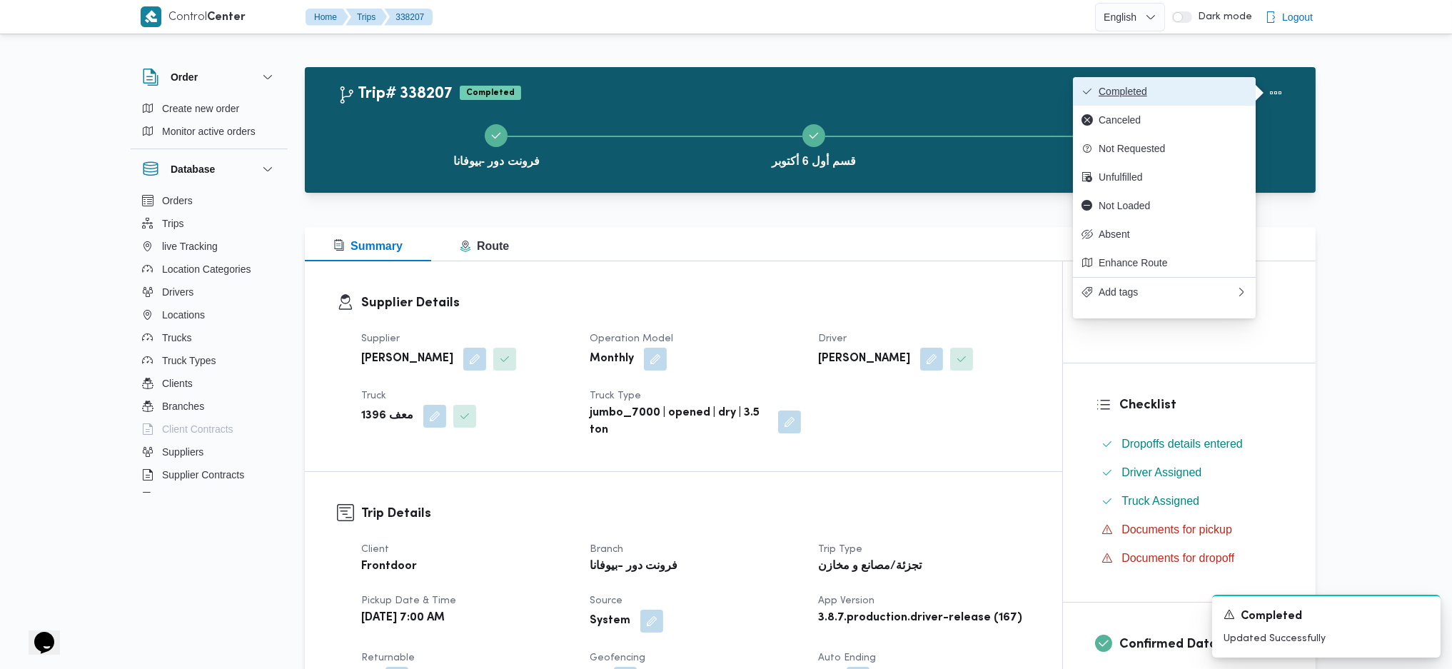
click at [1171, 89] on span "Completed" at bounding box center [1172, 91] width 148 height 11
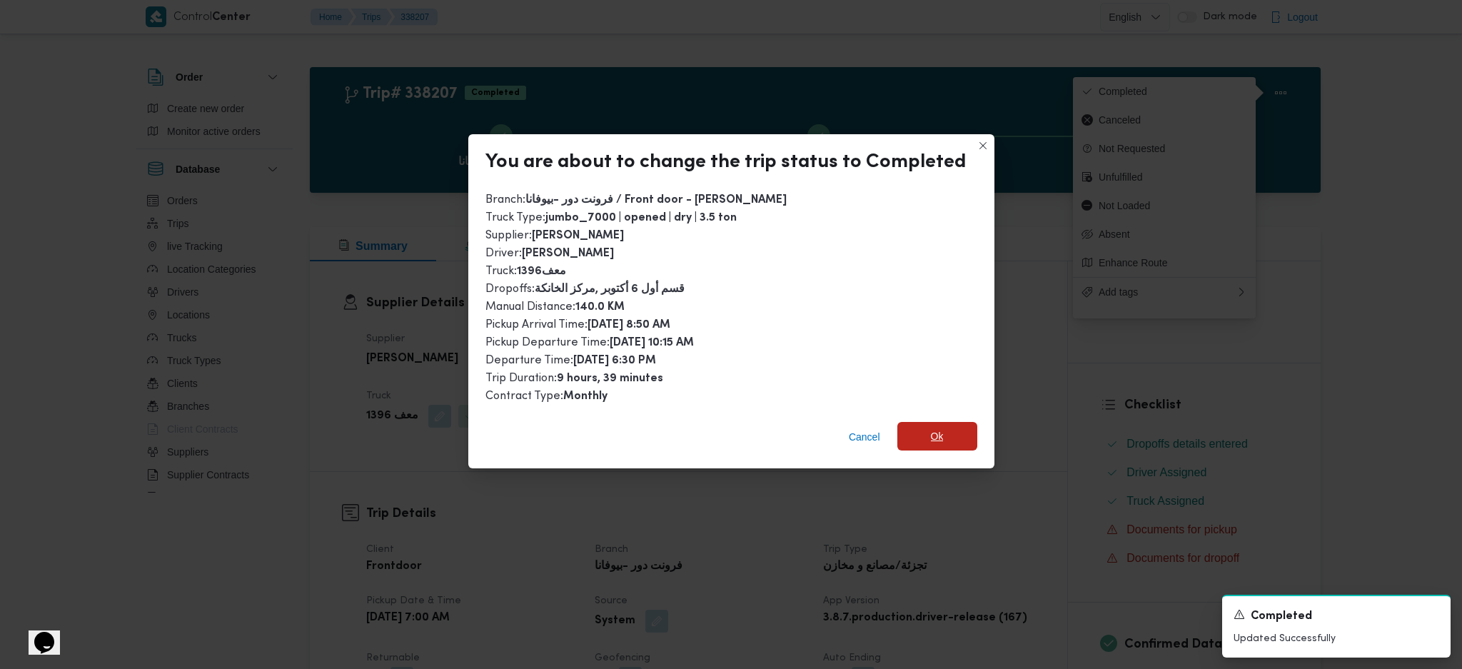
click at [951, 434] on span "Ok" at bounding box center [937, 436] width 80 height 29
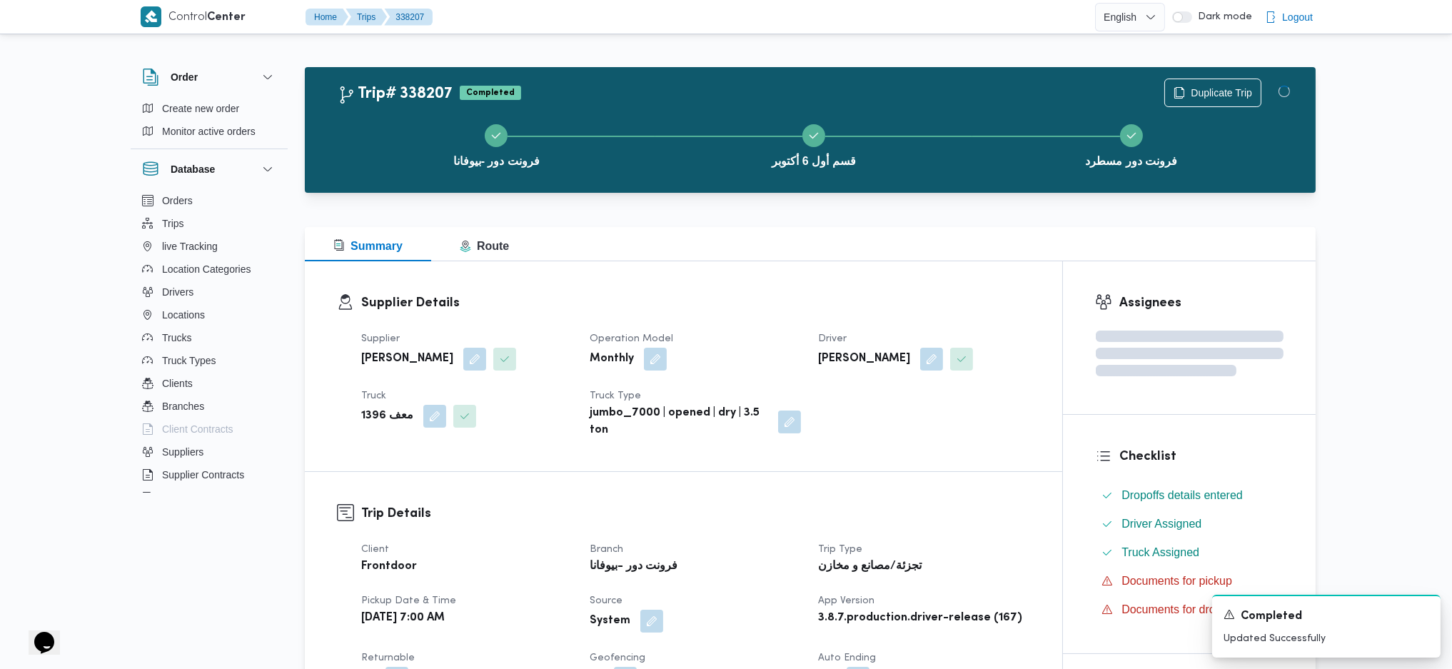
click at [945, 456] on div "Supplier Details Supplier محمد صلاح عبداللطيف الشريف Operation Model Monthly Dr…" at bounding box center [683, 366] width 757 height 210
click at [767, 180] on button "قسم أول 6 أكتوبر" at bounding box center [814, 144] width 318 height 74
drag, startPoint x: 767, startPoint y: 180, endPoint x: 1460, endPoint y: 27, distance: 709.6
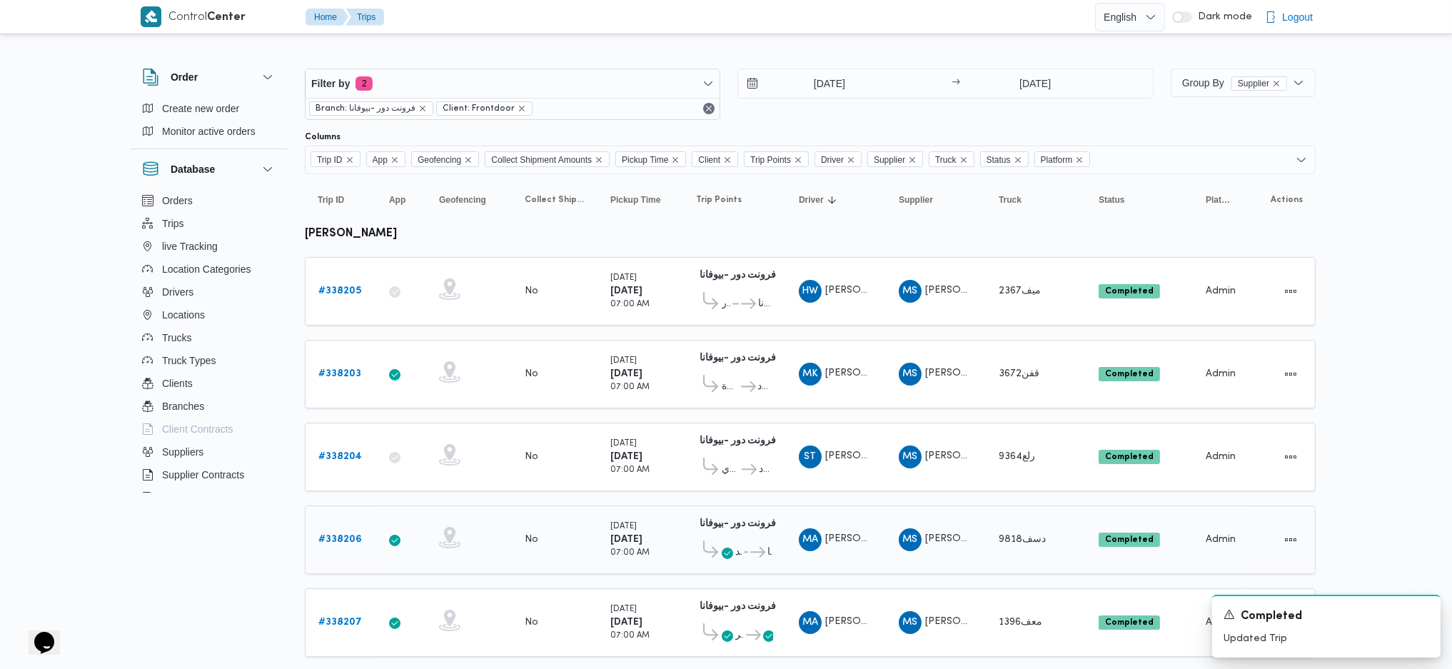
click at [752, 547] on icon at bounding box center [757, 552] width 15 height 11
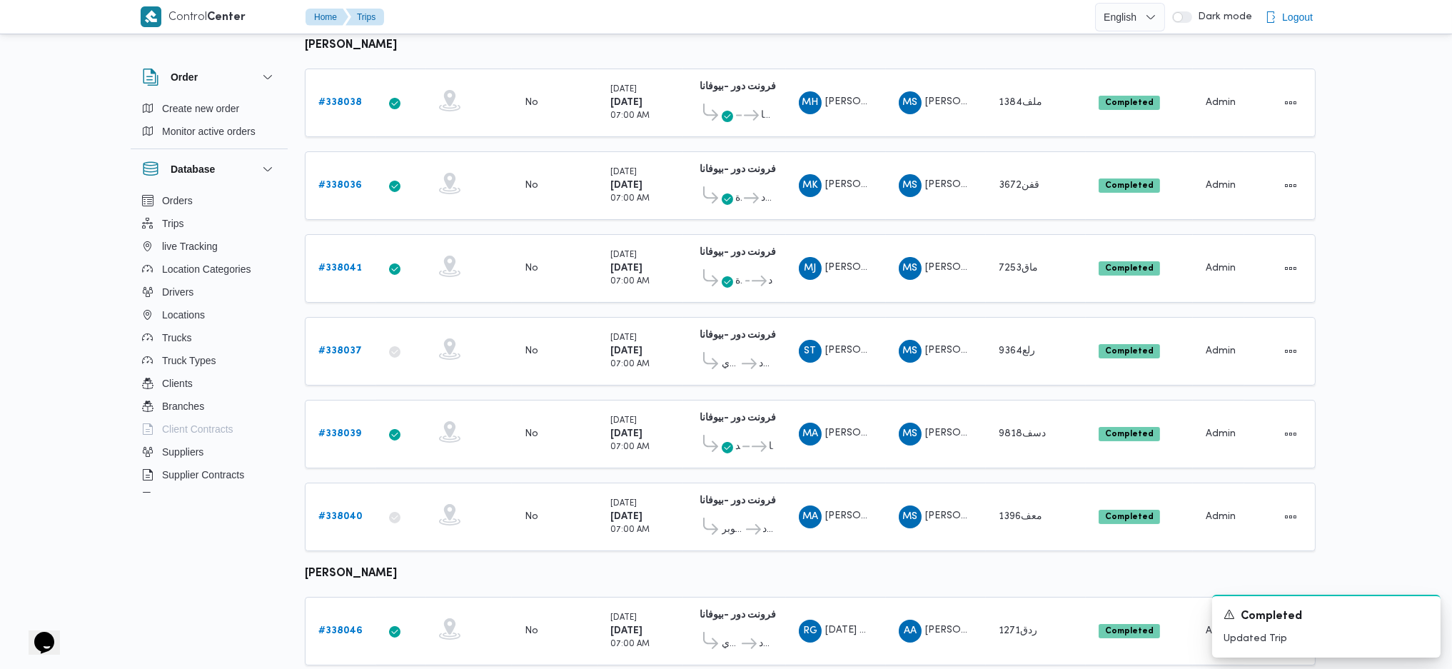
scroll to position [190, 0]
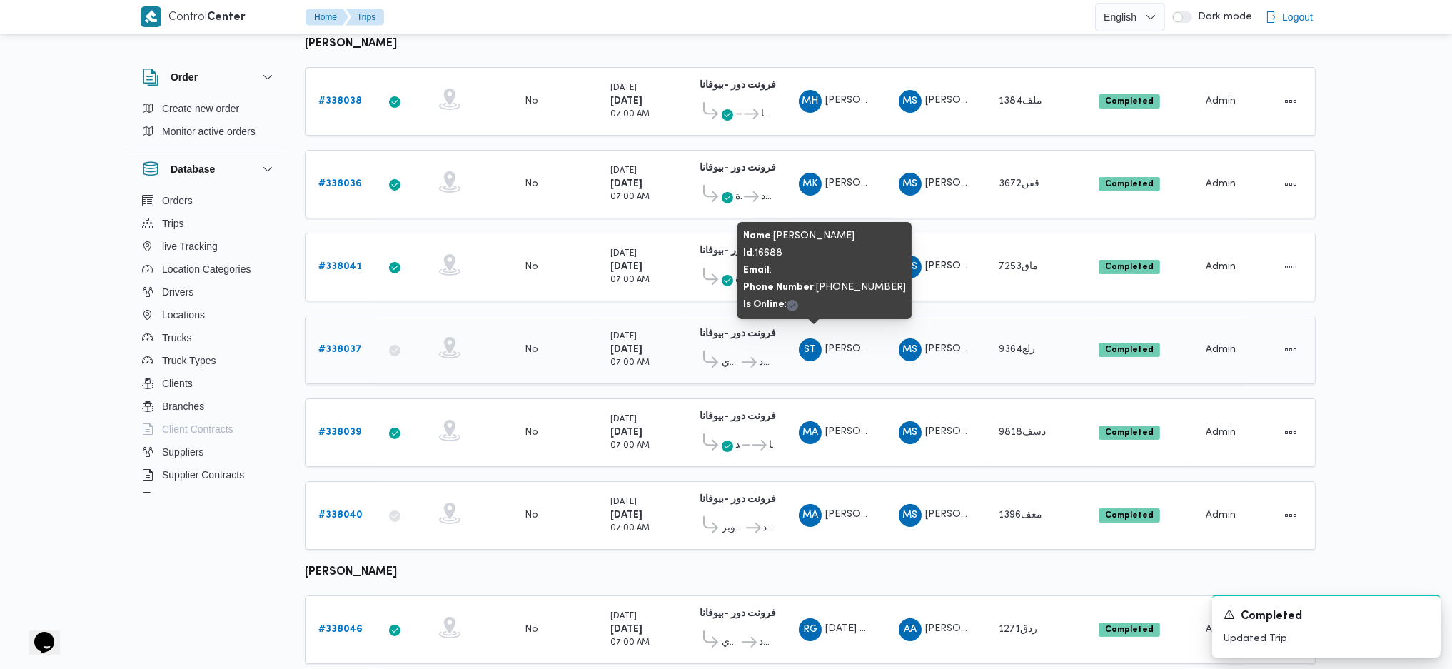
click at [842, 345] on span "ST سعيد ثروت محمود رضوان" at bounding box center [836, 349] width 74 height 23
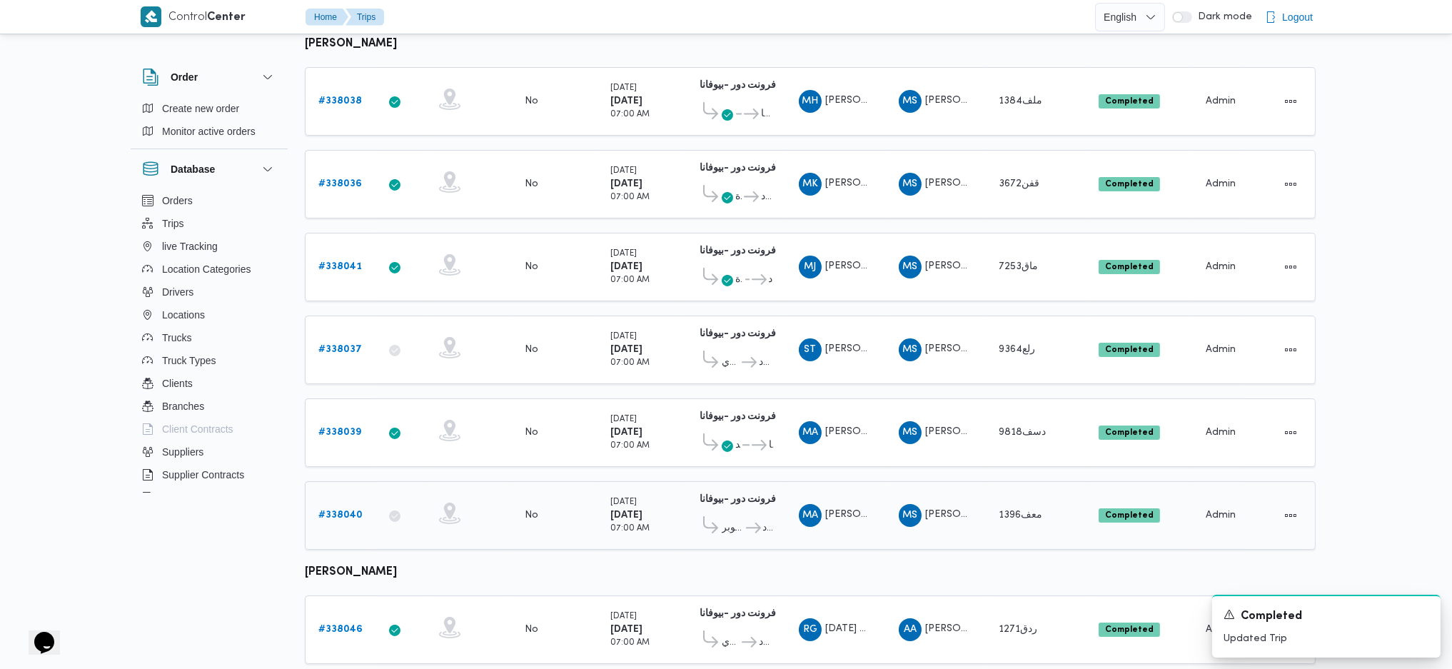
click at [739, 520] on span "قسم أول 6 أكتوبر" at bounding box center [733, 528] width 22 height 17
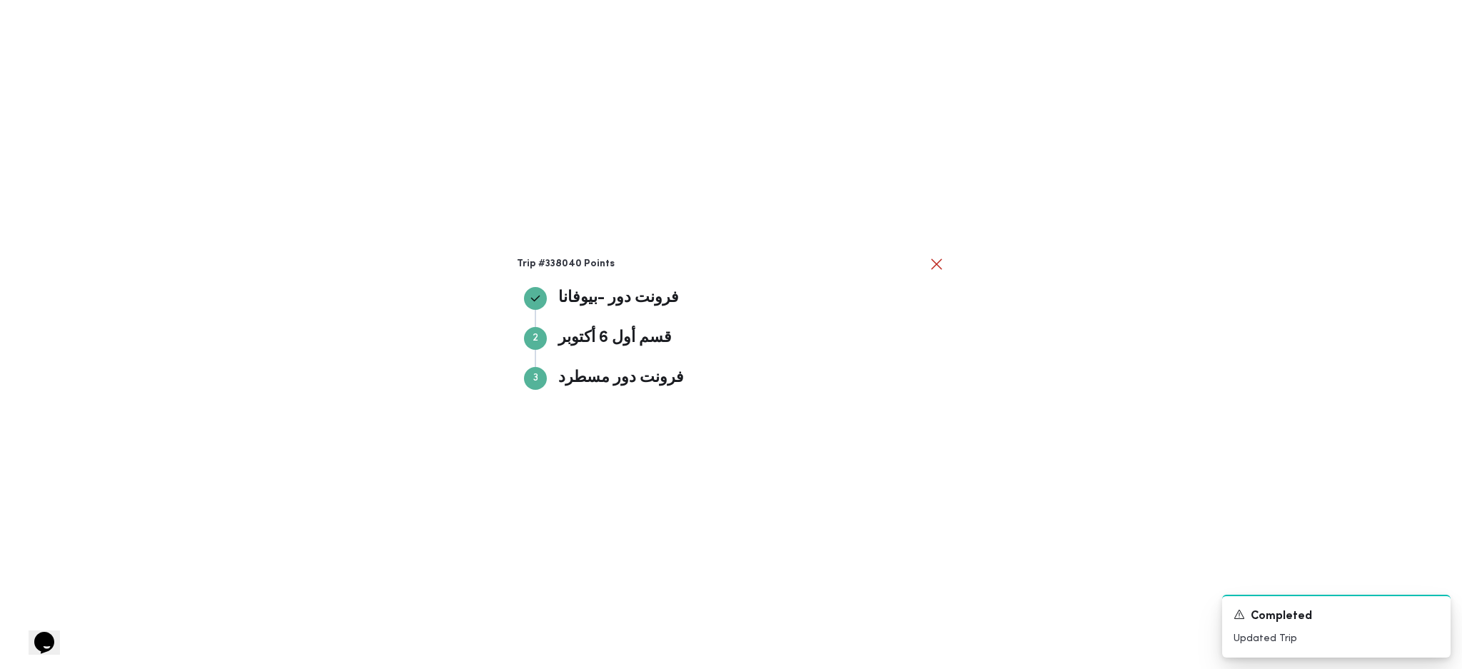
click at [1053, 475] on div "Trip #338040 Points فرونت دور -بيوفانا فرونت دور -بيوفانا Step 2 2 قسم أول 6 أك…" at bounding box center [731, 334] width 1462 height 669
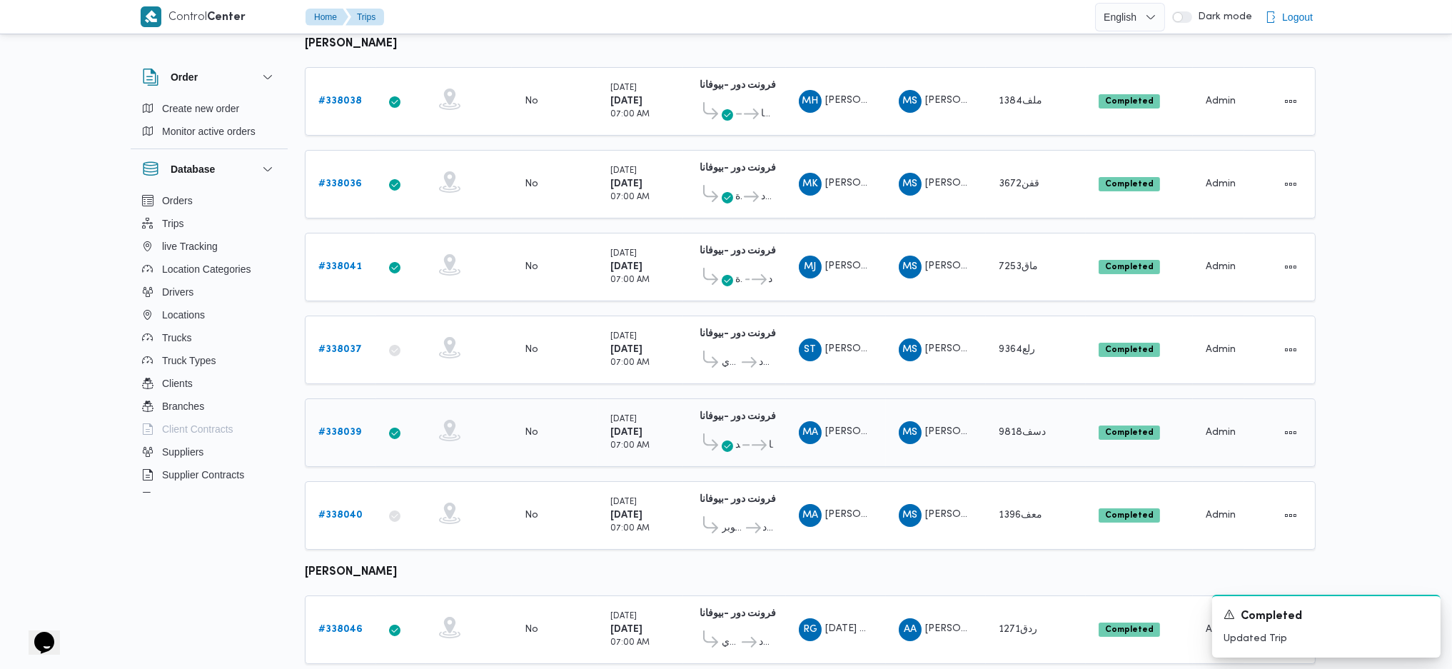
click at [749, 440] on icon at bounding box center [749, 445] width 15 height 11
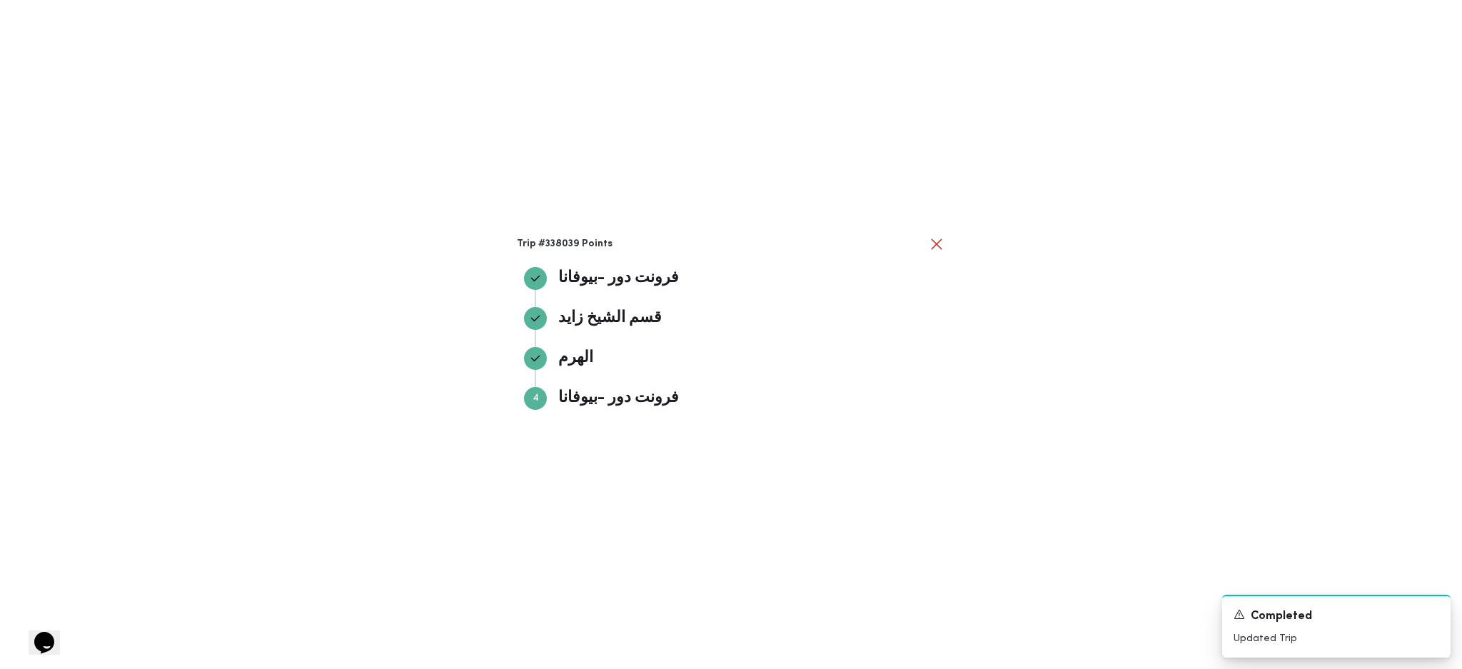
click at [1089, 445] on div "Trip #338039 Points فرونت دور -بيوفانا فرونت دور -بيوفانا قسم الشيخ زايد قسم ال…" at bounding box center [731, 334] width 1462 height 669
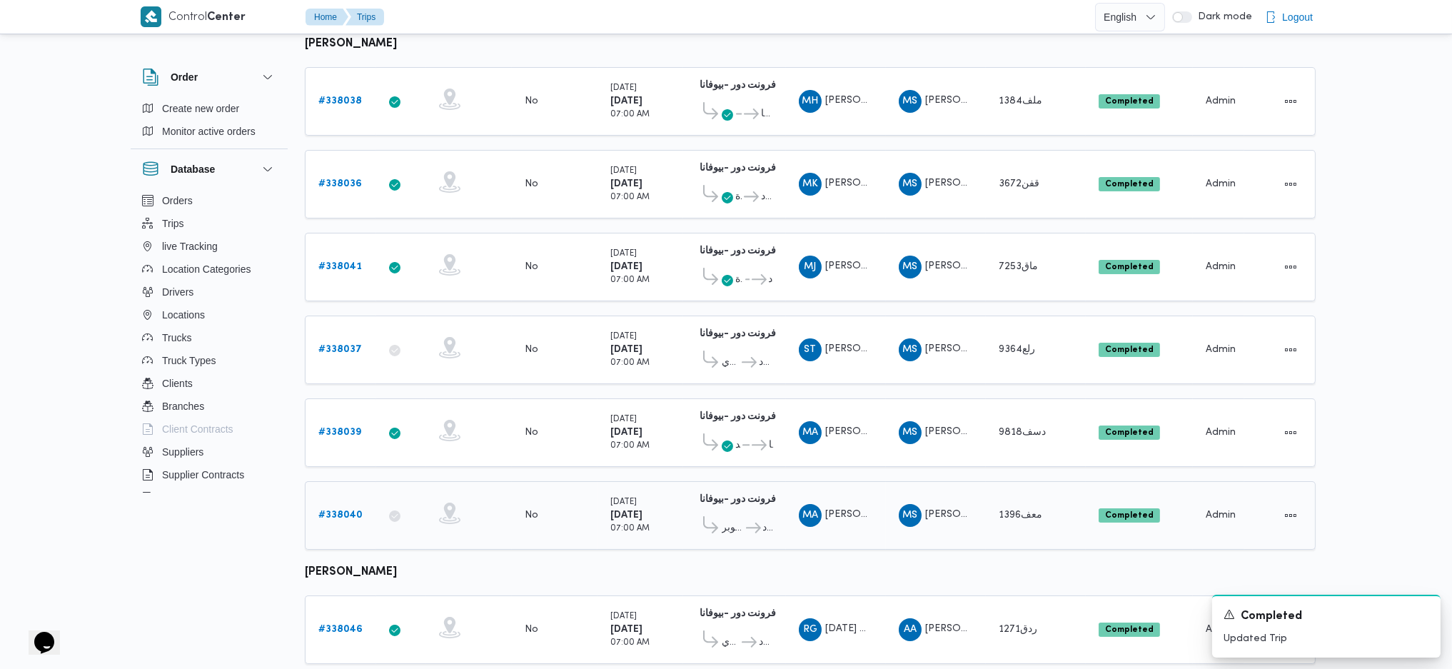
click at [335, 510] on b "# 338040" at bounding box center [340, 514] width 44 height 9
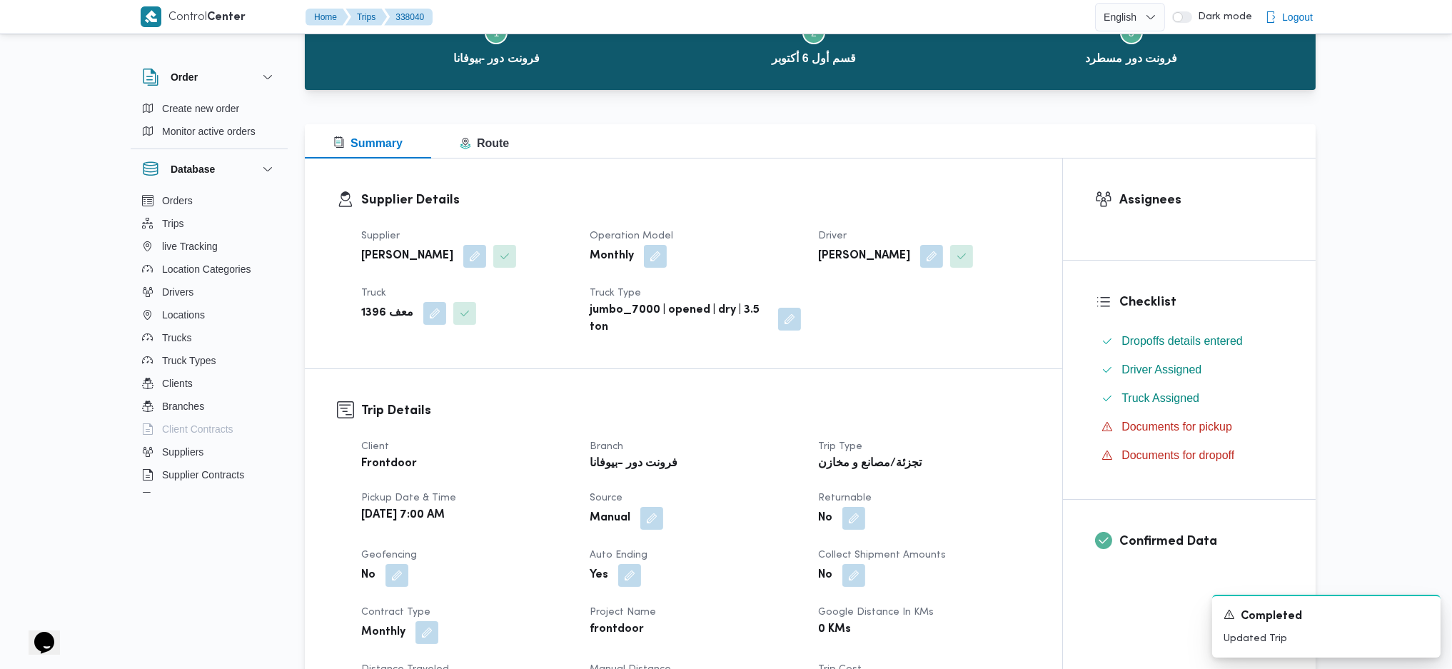
scroll to position [95, 0]
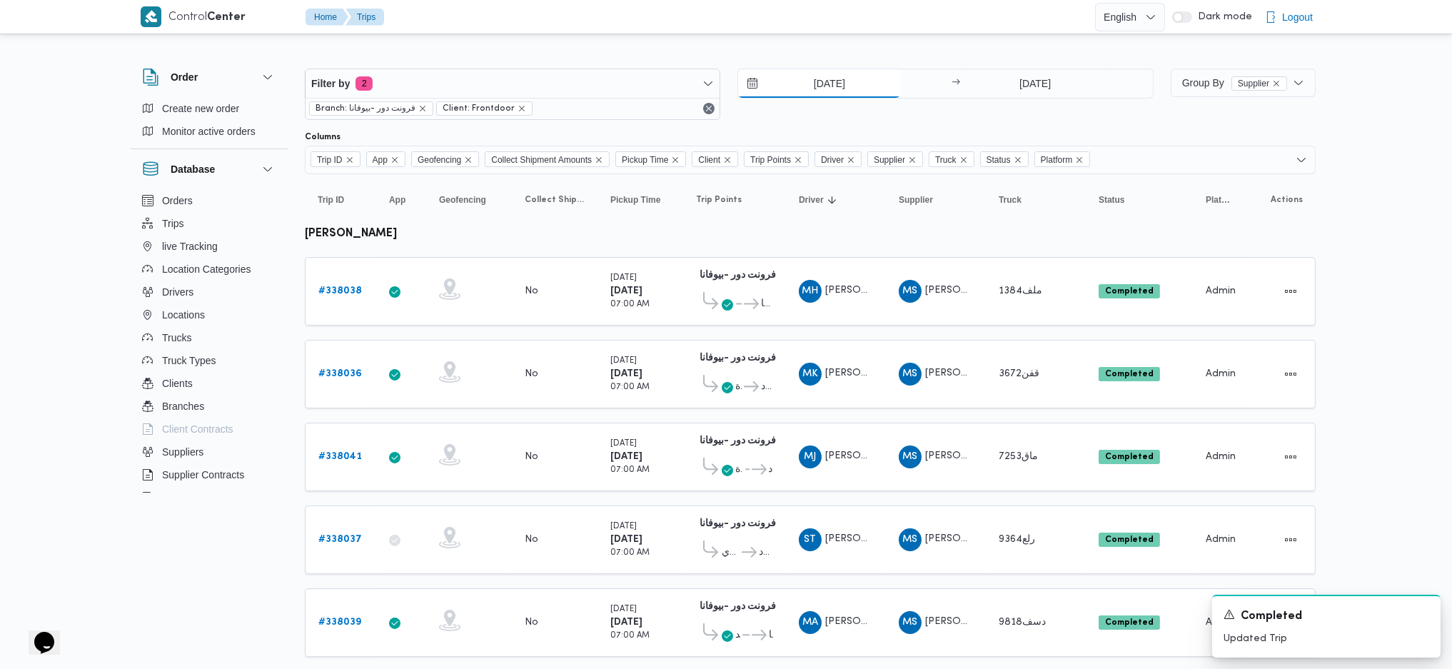
click at [820, 74] on input "[DATE]" at bounding box center [819, 83] width 162 height 29
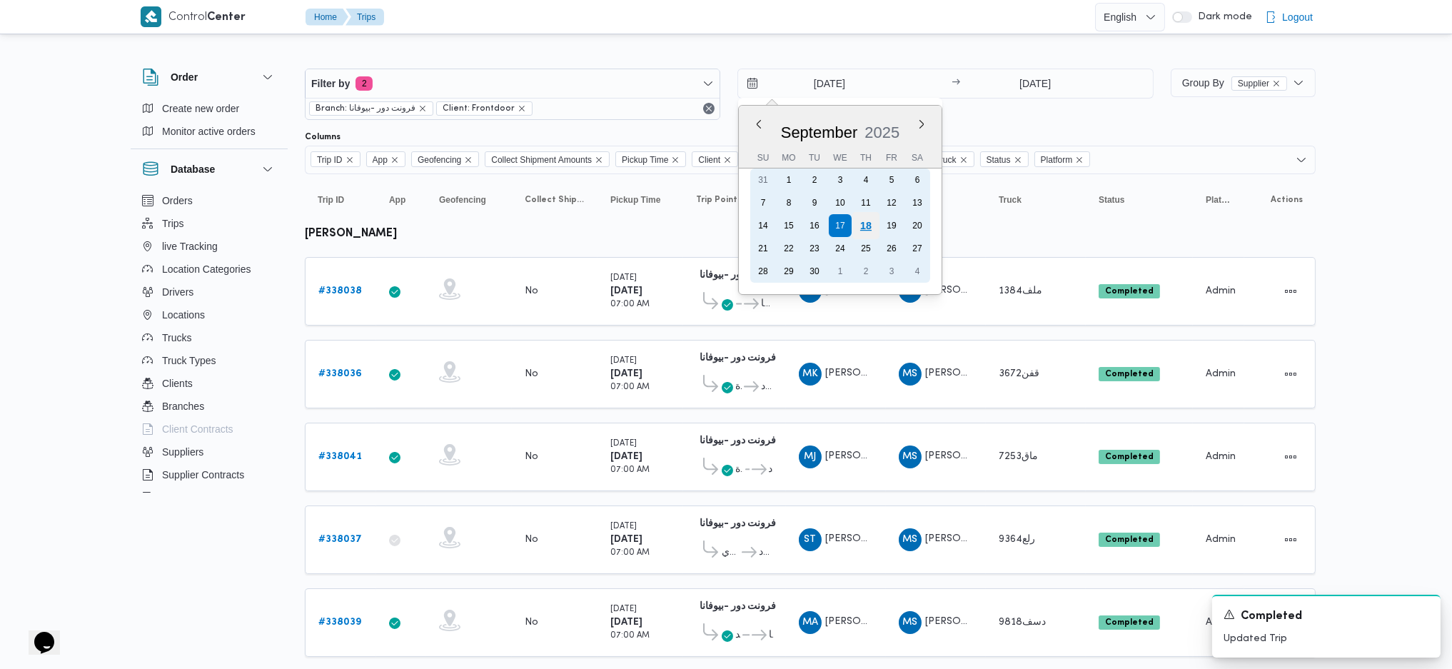
click at [864, 218] on div "18" at bounding box center [865, 225] width 27 height 27
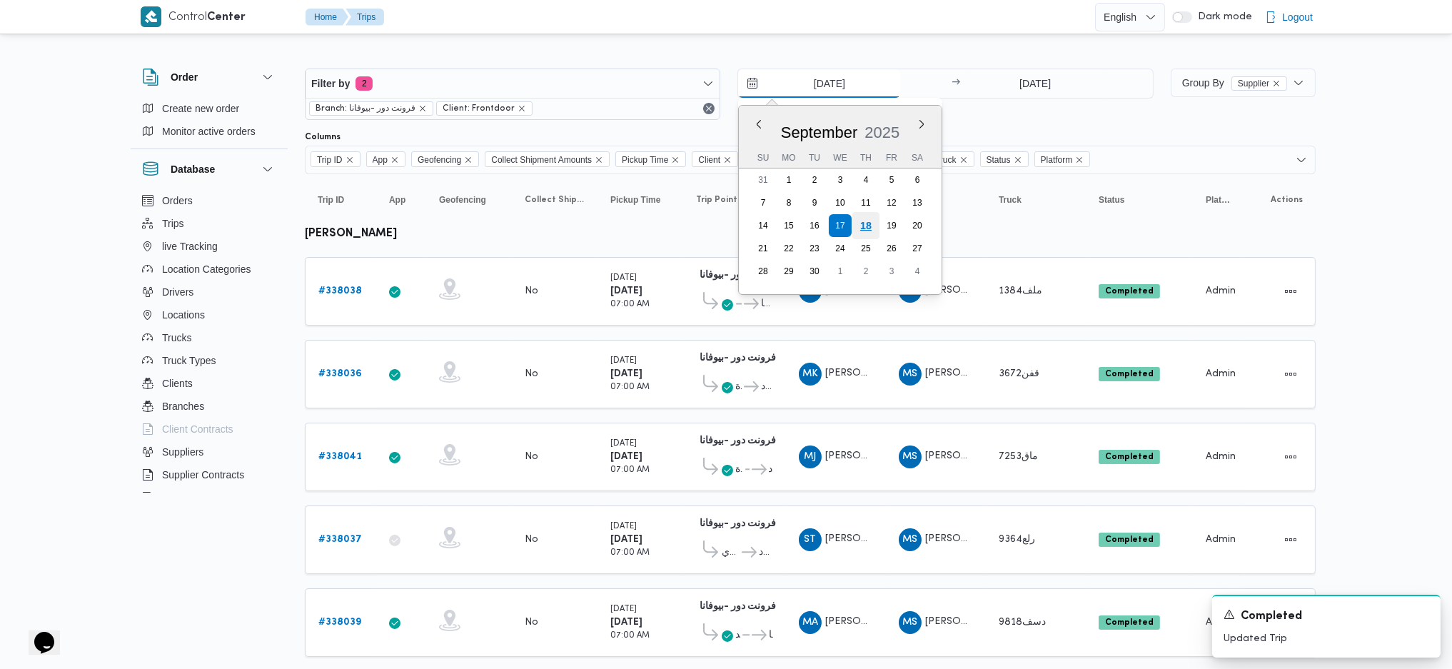
type input "[DATE]"
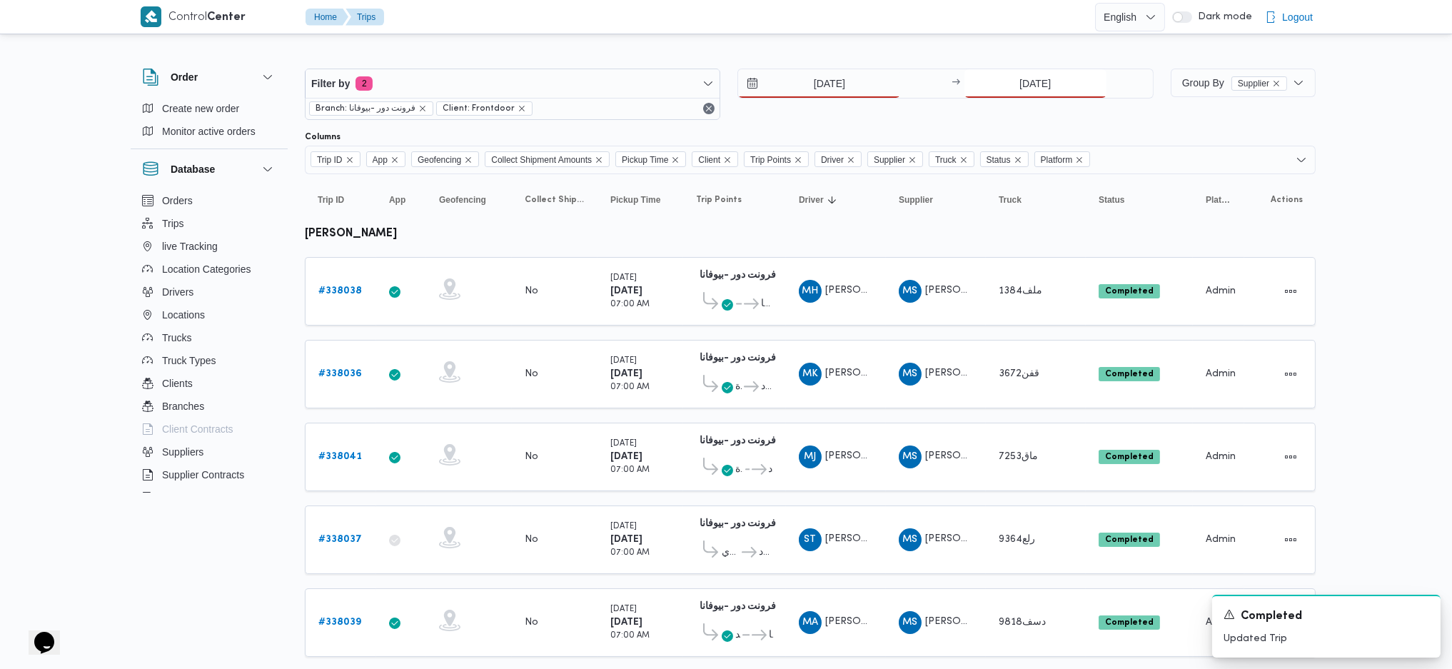
click at [1053, 88] on input "[DATE]" at bounding box center [1035, 83] width 142 height 29
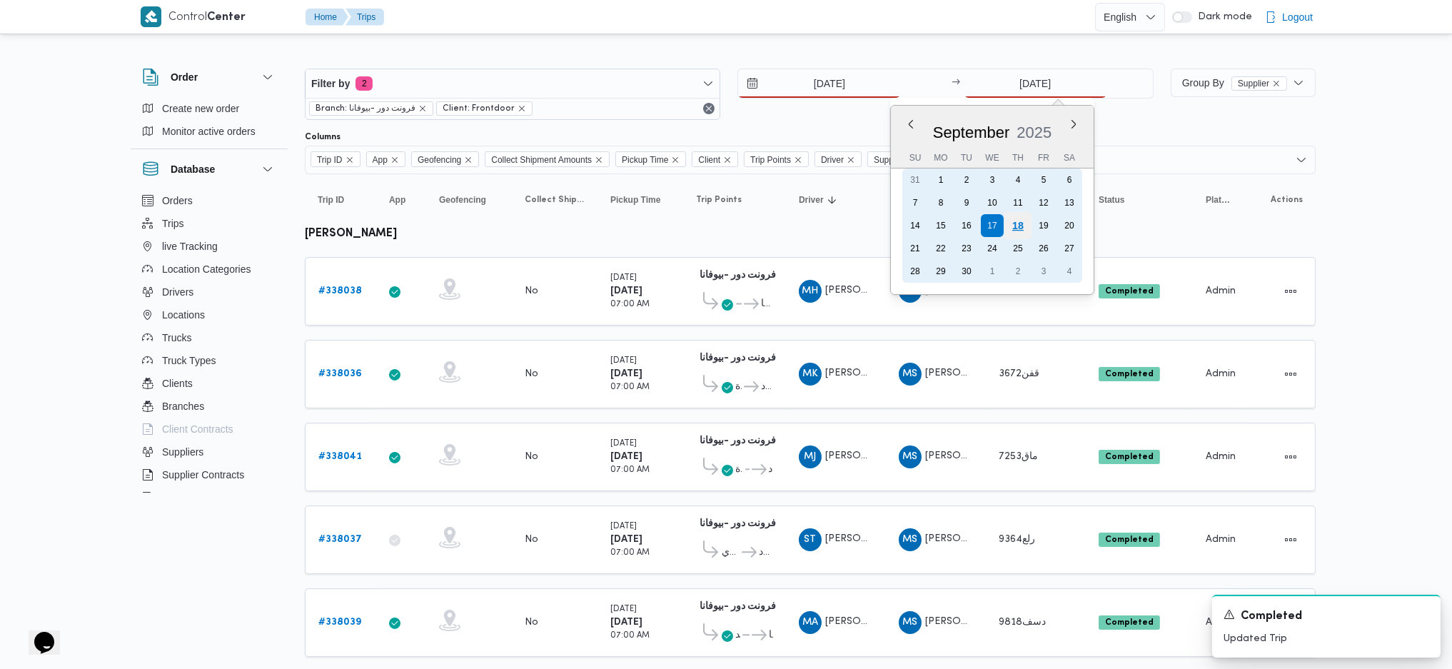
click at [1025, 221] on div "18" at bounding box center [1016, 225] width 27 height 27
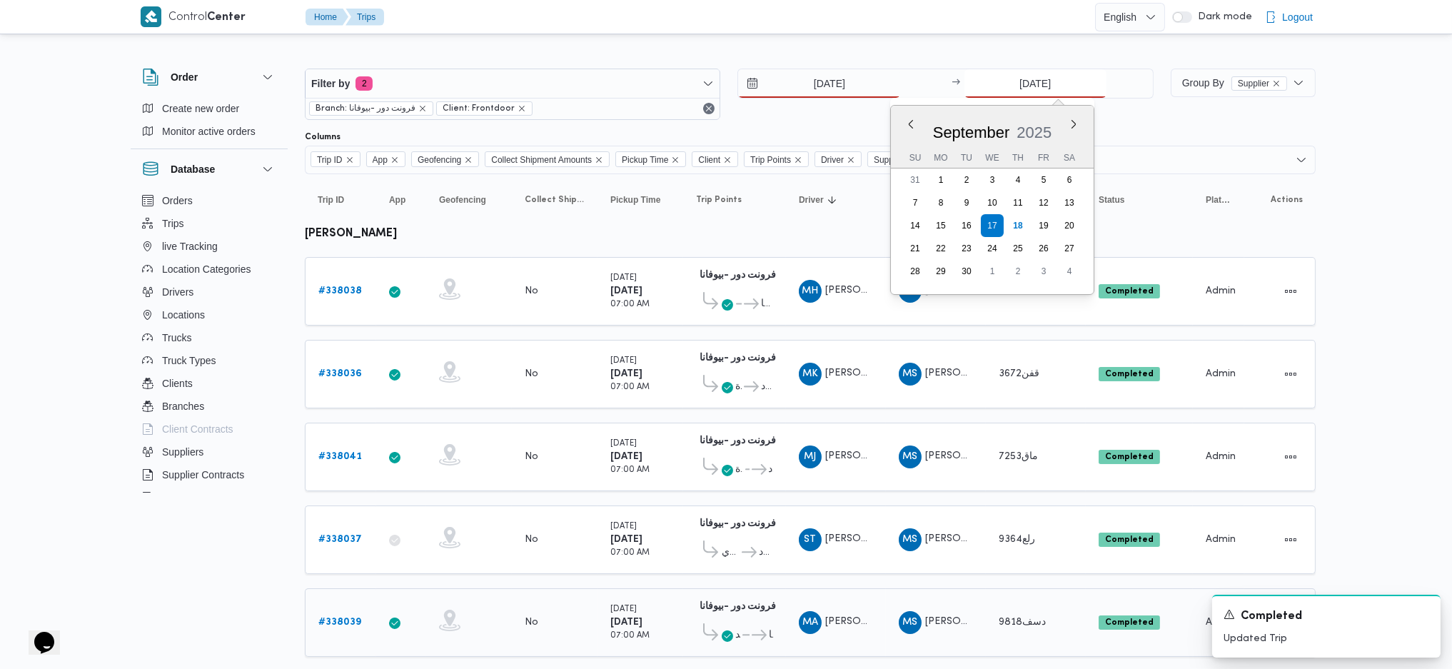
type input "[DATE]"
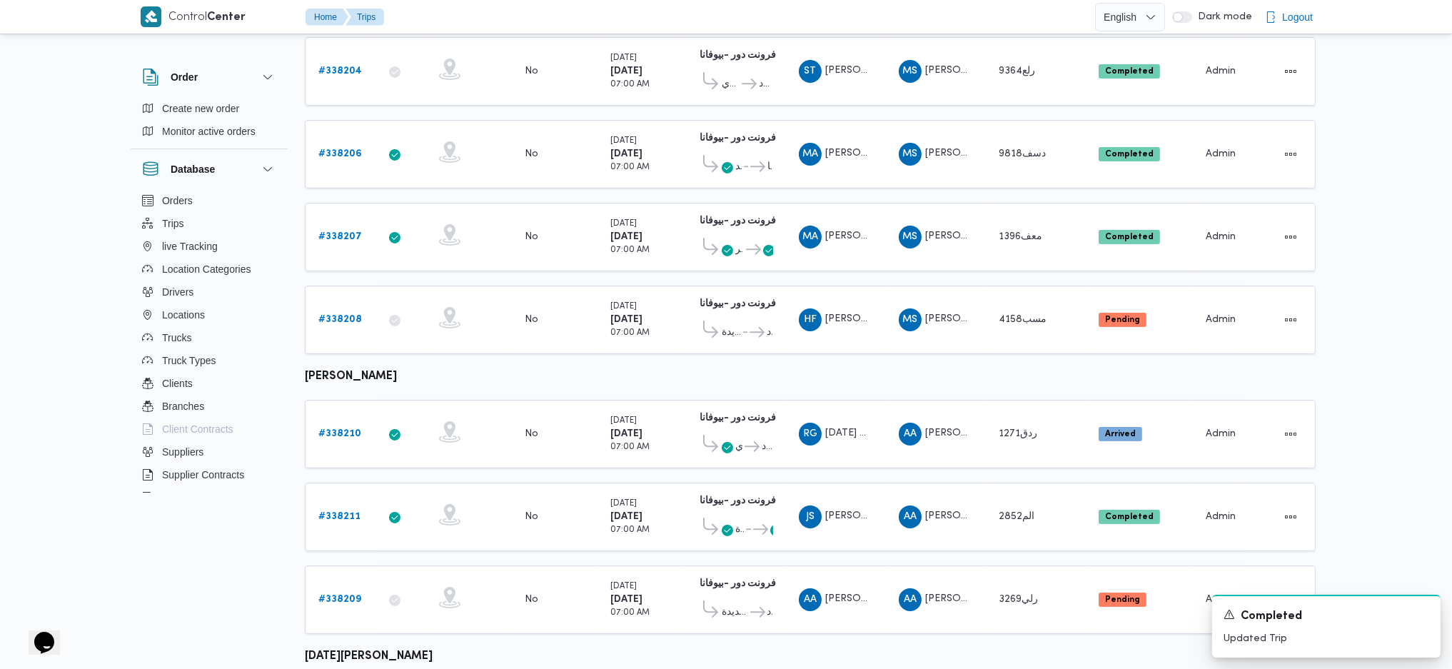
scroll to position [285, 0]
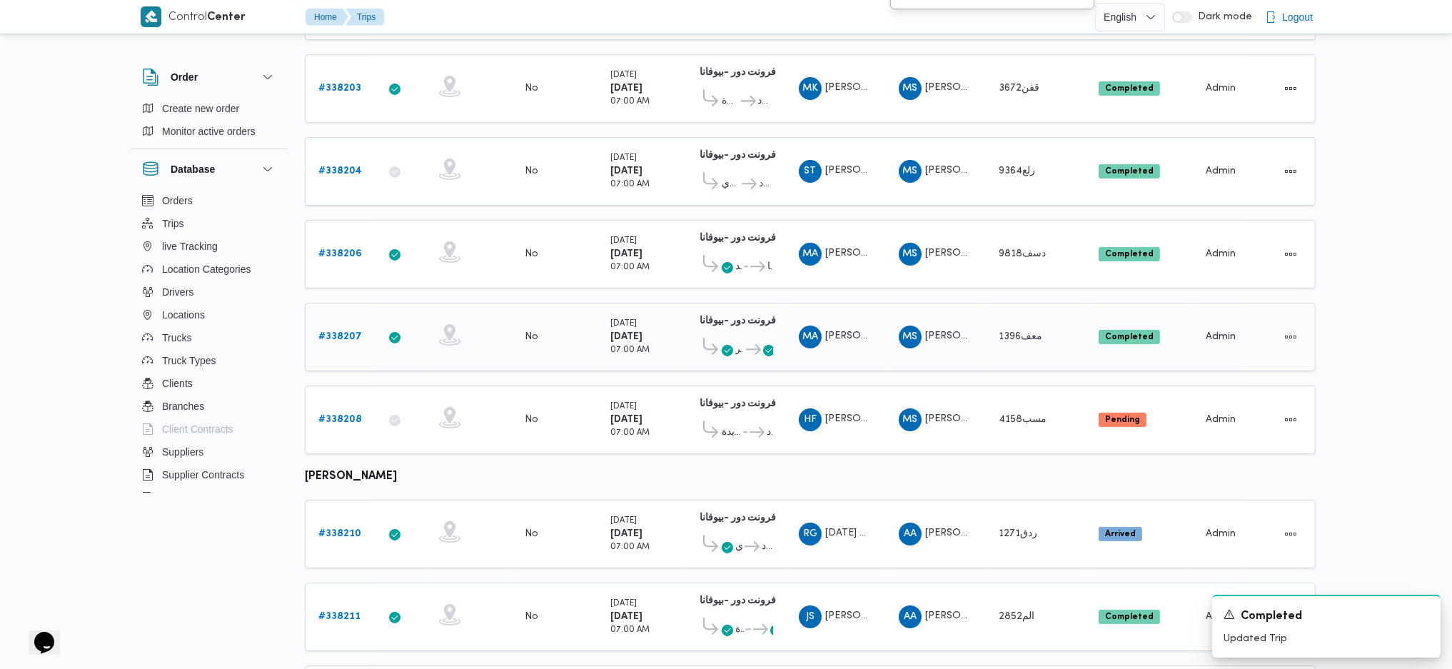
click at [351, 332] on b "# 338207" at bounding box center [340, 336] width 44 height 9
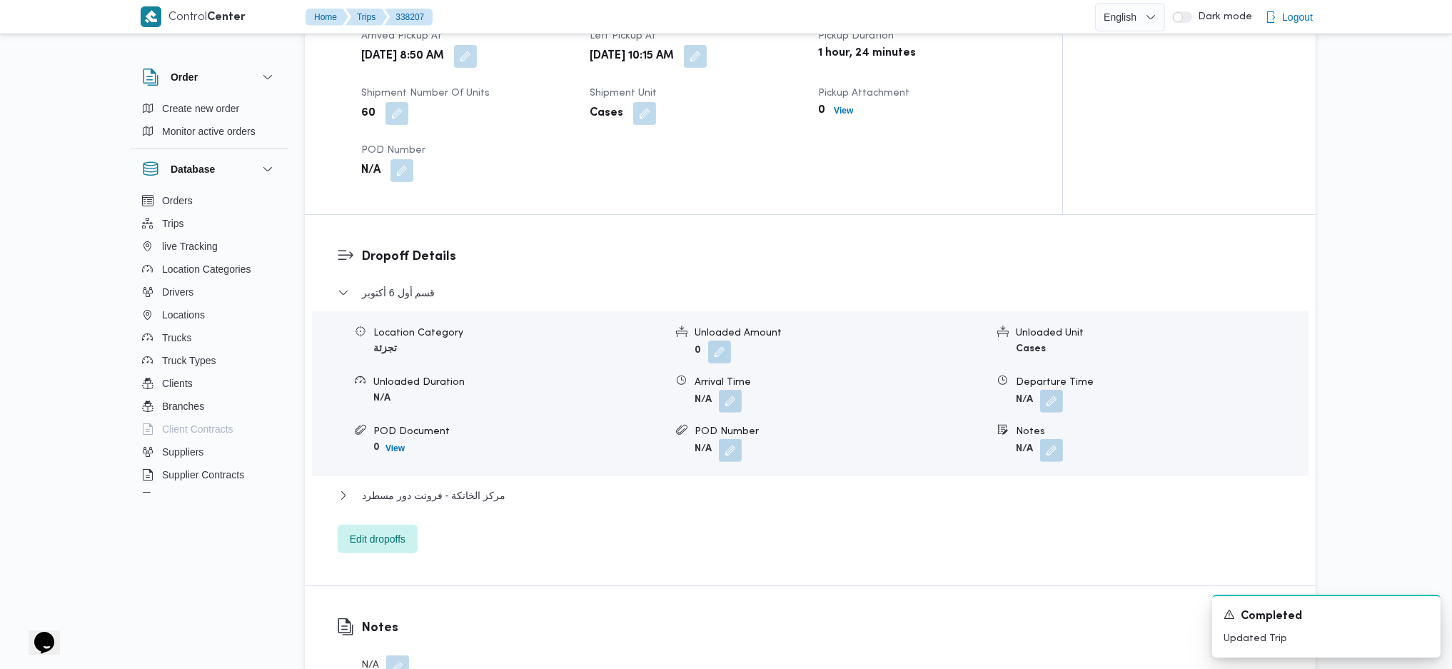
scroll to position [1237, 0]
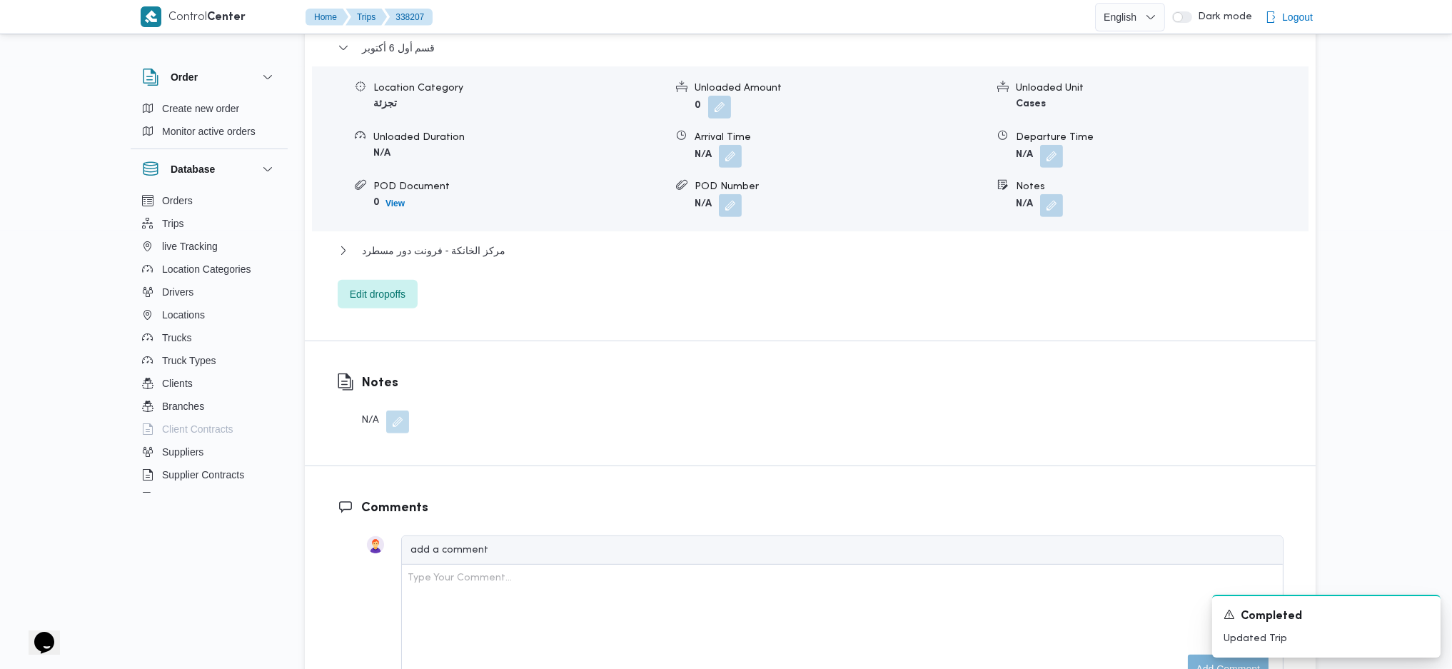
click at [508, 239] on div "قسم أول 6 أكتوبر Location Category تجزئة Unloaded Amount 0 Unloaded Unit Cases …" at bounding box center [811, 173] width 946 height 269
click at [492, 251] on span "مركز الخانكة - فرونت دور مسطرد" at bounding box center [433, 250] width 143 height 17
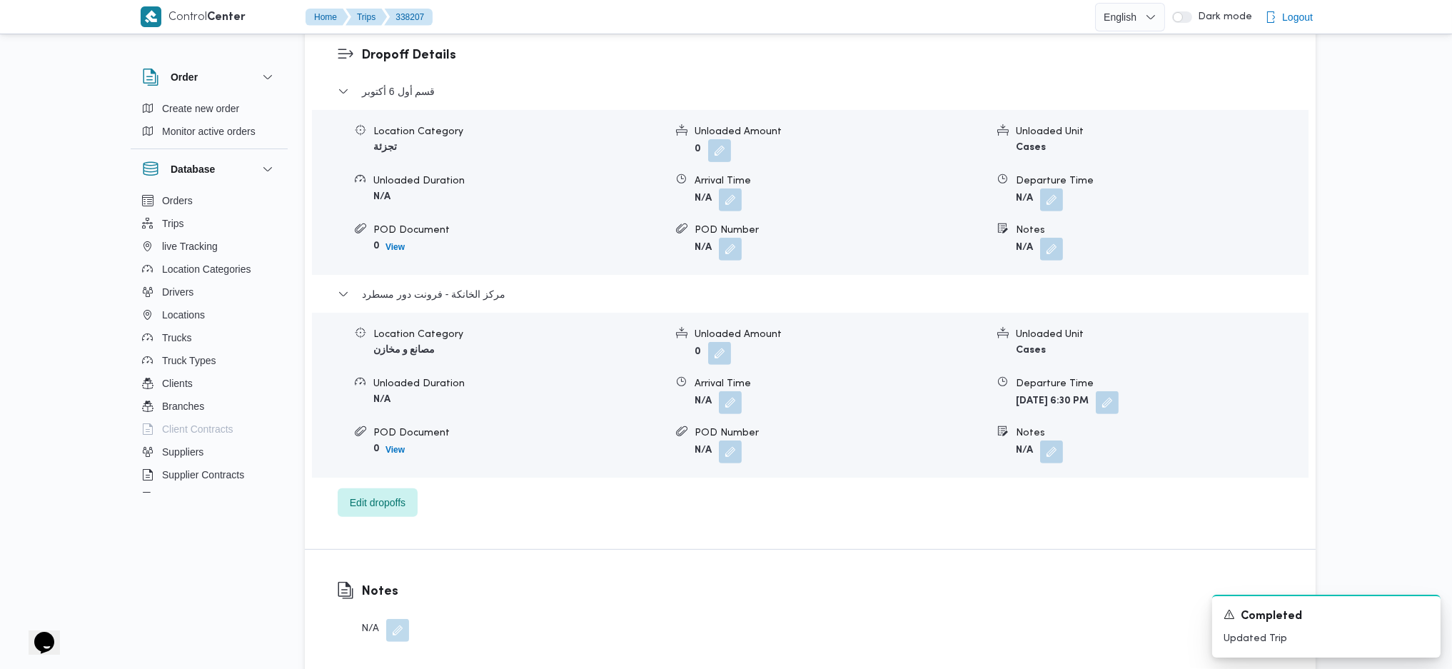
scroll to position [1046, 0]
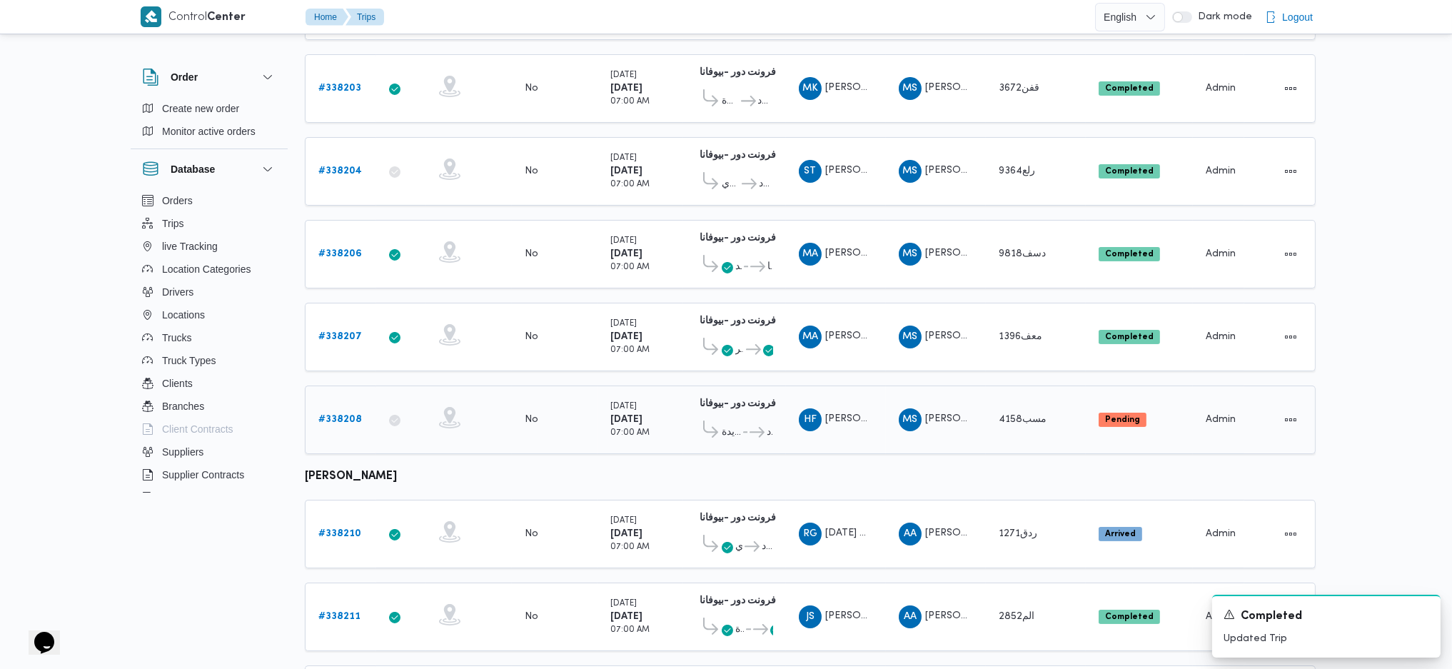
scroll to position [316, 0]
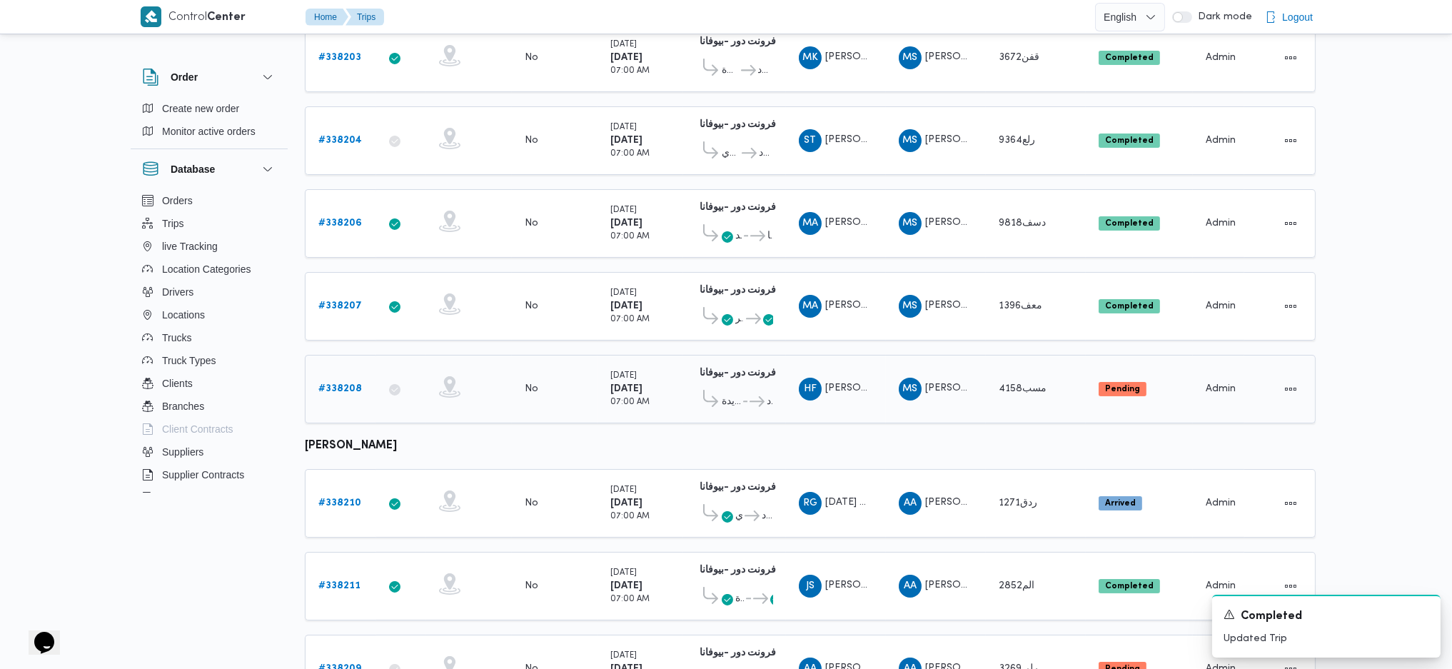
click at [340, 386] on div "# 338208" at bounding box center [341, 389] width 56 height 29
click at [343, 385] on link "# 338208" at bounding box center [340, 388] width 44 height 17
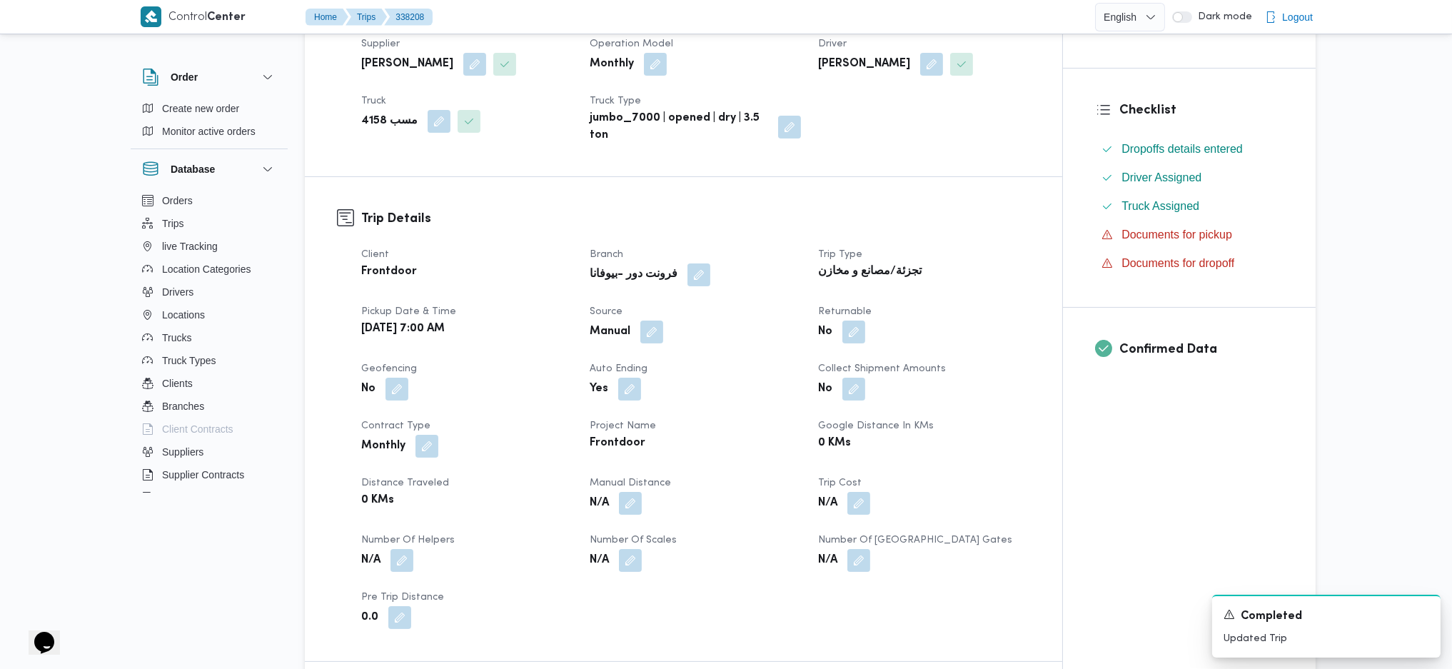
scroll to position [380, 0]
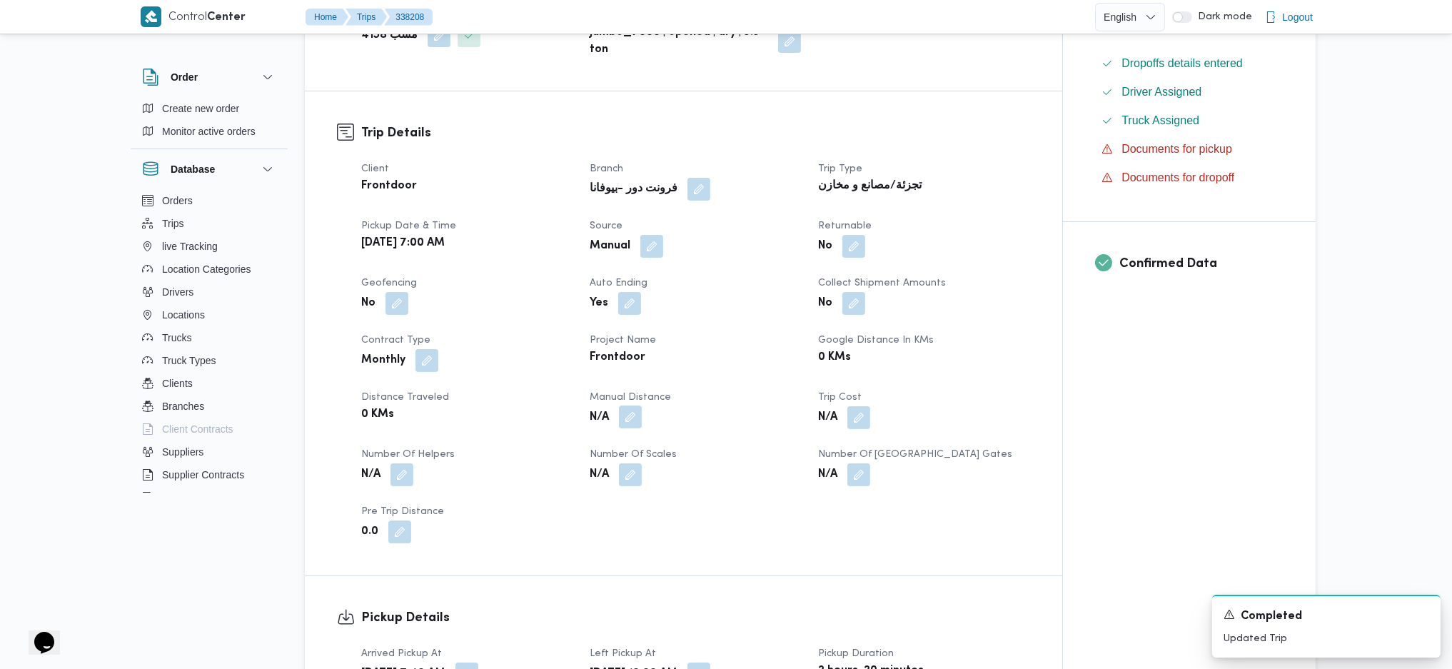
click at [622, 410] on button "button" at bounding box center [630, 416] width 23 height 23
click at [624, 489] on div "Manual Distance Save" at bounding box center [634, 468] width 228 height 46
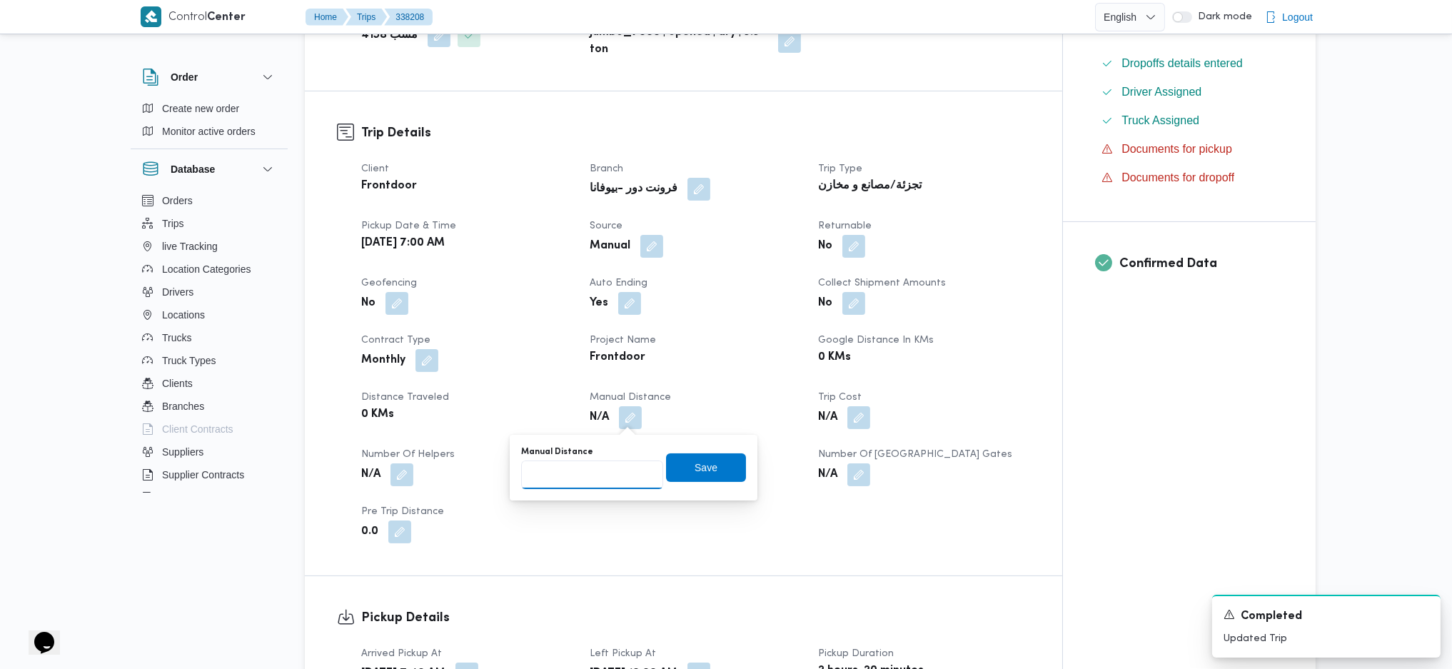
click at [611, 475] on input "Manual Distance" at bounding box center [592, 474] width 142 height 29
type input "110"
click button "Save" at bounding box center [706, 467] width 80 height 29
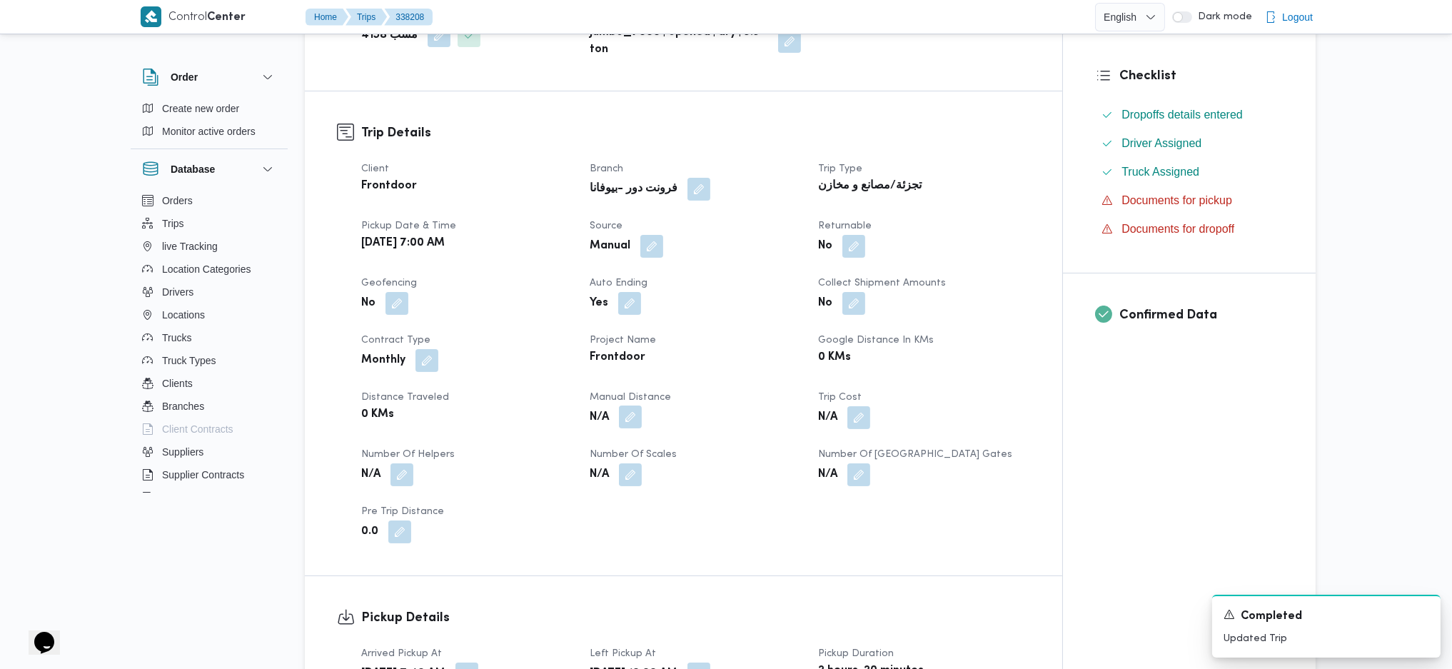
click at [634, 427] on button "button" at bounding box center [630, 416] width 23 height 23
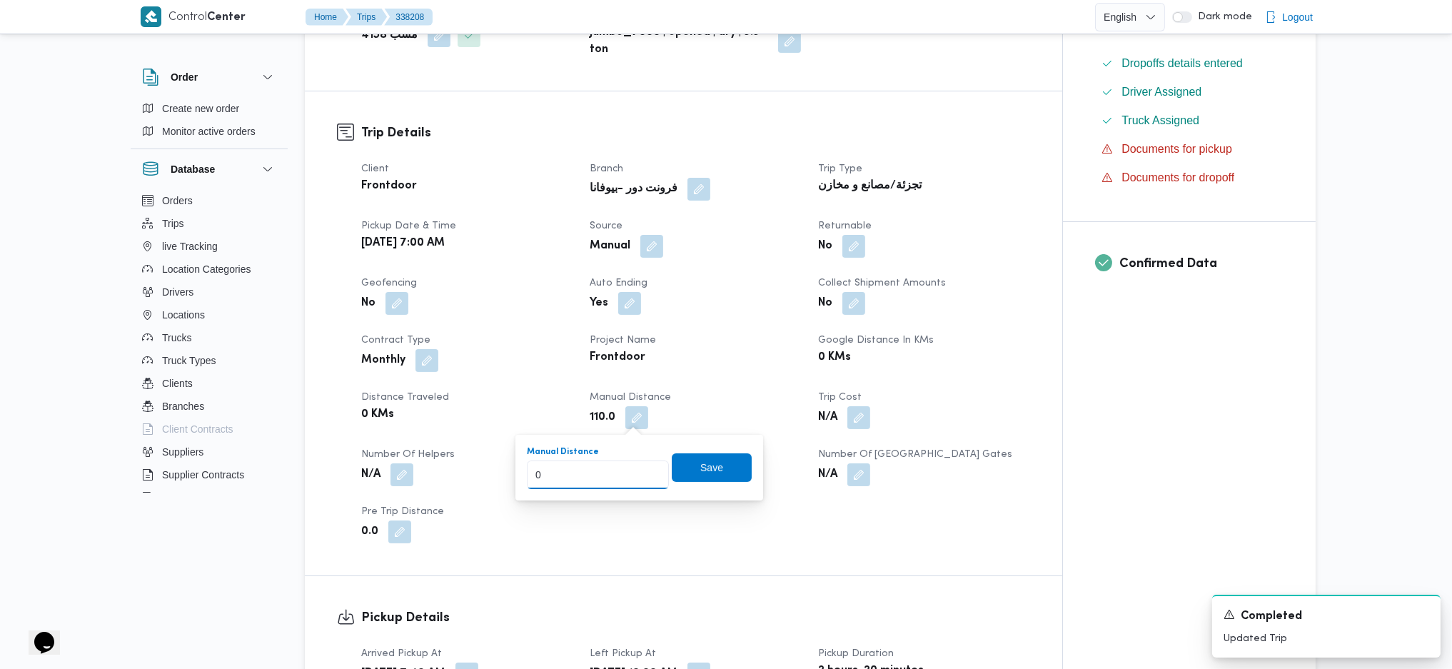
type input "0"
click at [644, 480] on input "0" at bounding box center [598, 474] width 142 height 29
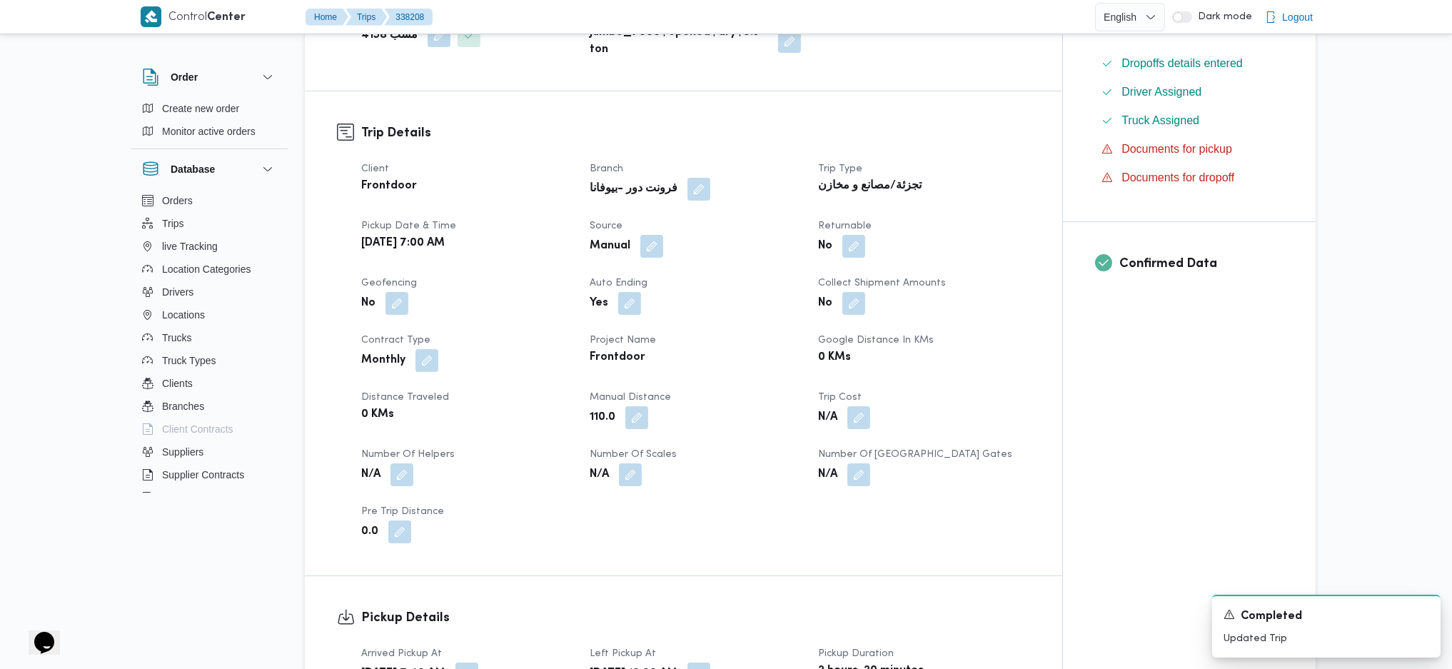
click at [624, 421] on span at bounding box center [633, 417] width 30 height 23
click at [636, 423] on button "button" at bounding box center [636, 416] width 23 height 23
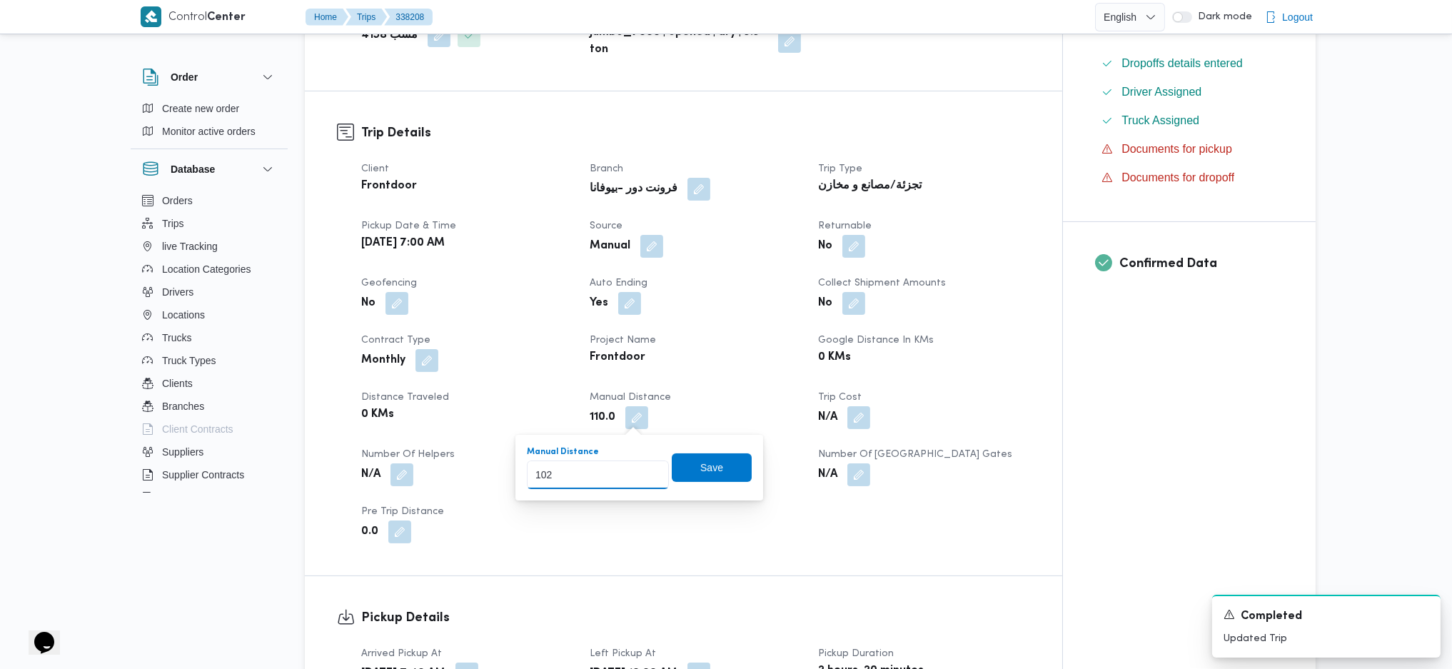
click at [641, 477] on input "102" at bounding box center [598, 474] width 142 height 29
click at [641, 477] on input "101" at bounding box center [598, 474] width 142 height 29
type input "100"
click at [641, 477] on input "100" at bounding box center [598, 474] width 142 height 29
click at [732, 477] on span "Save" at bounding box center [712, 466] width 80 height 29
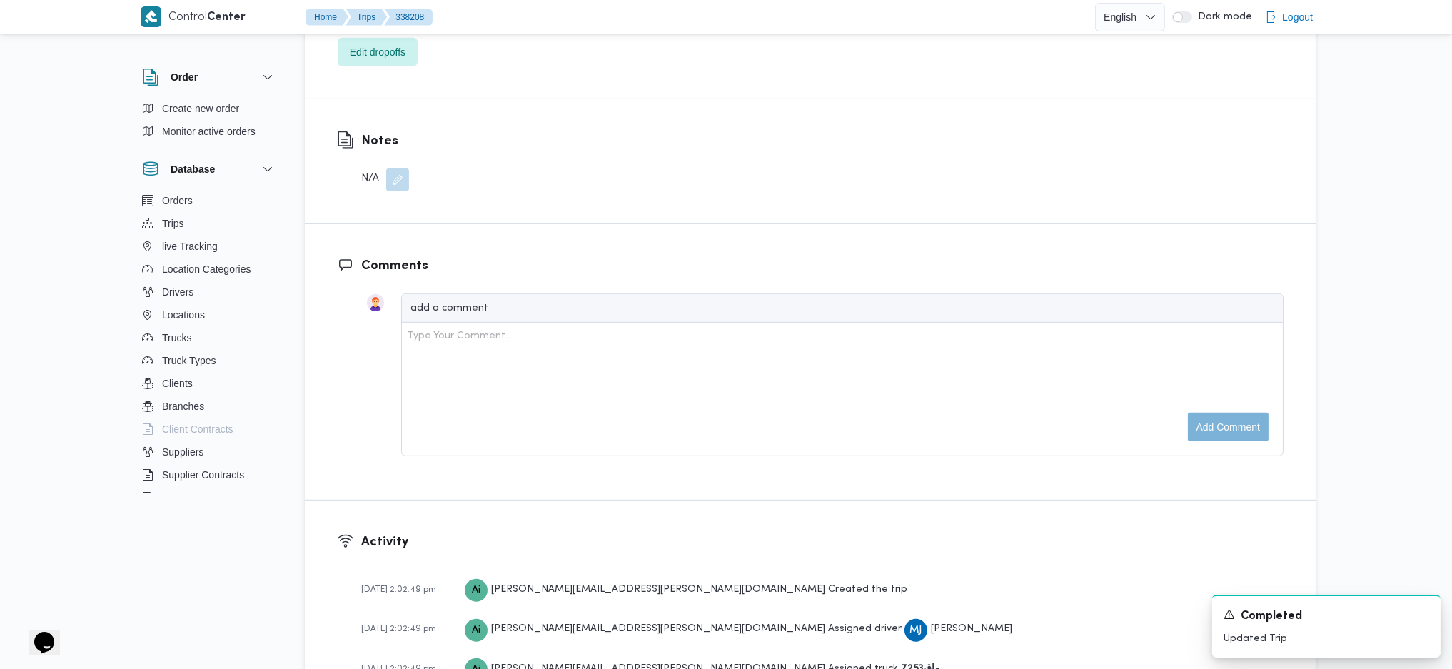
scroll to position [1142, 0]
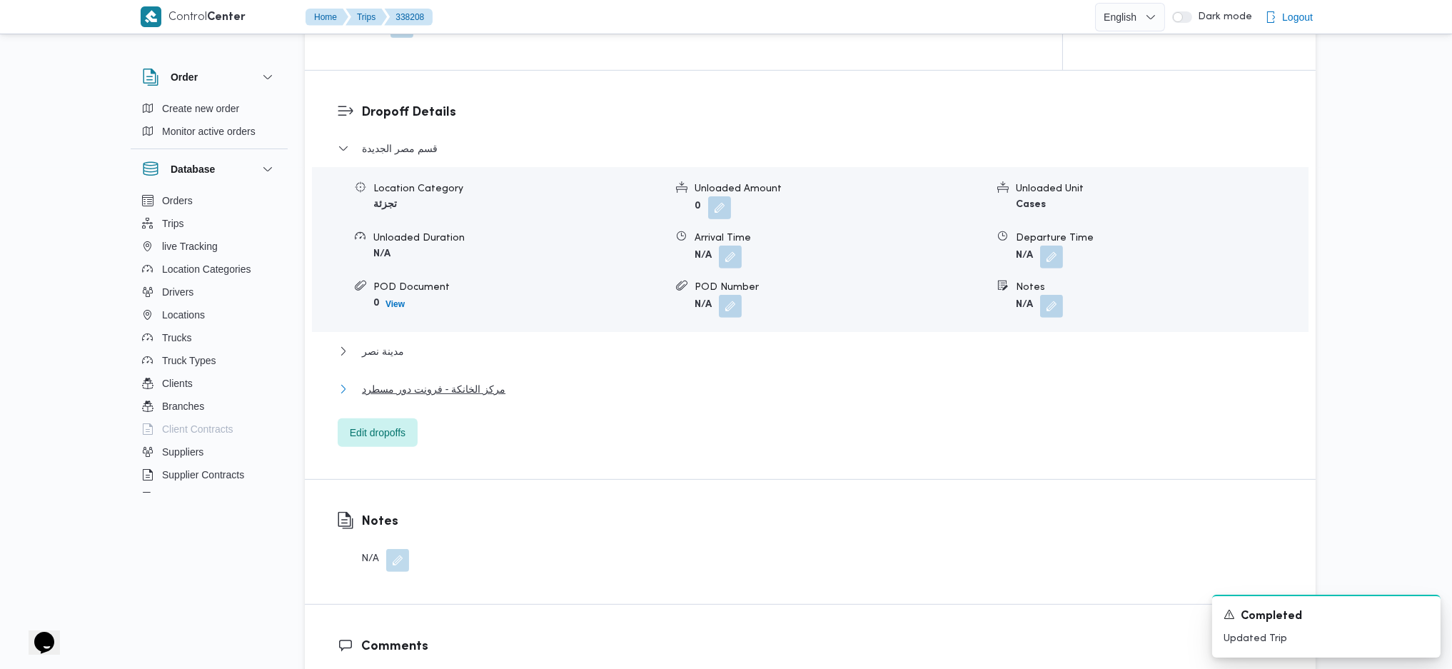
click at [502, 385] on button "مركز الخانكة - فرونت دور مسطرد" at bounding box center [811, 388] width 946 height 17
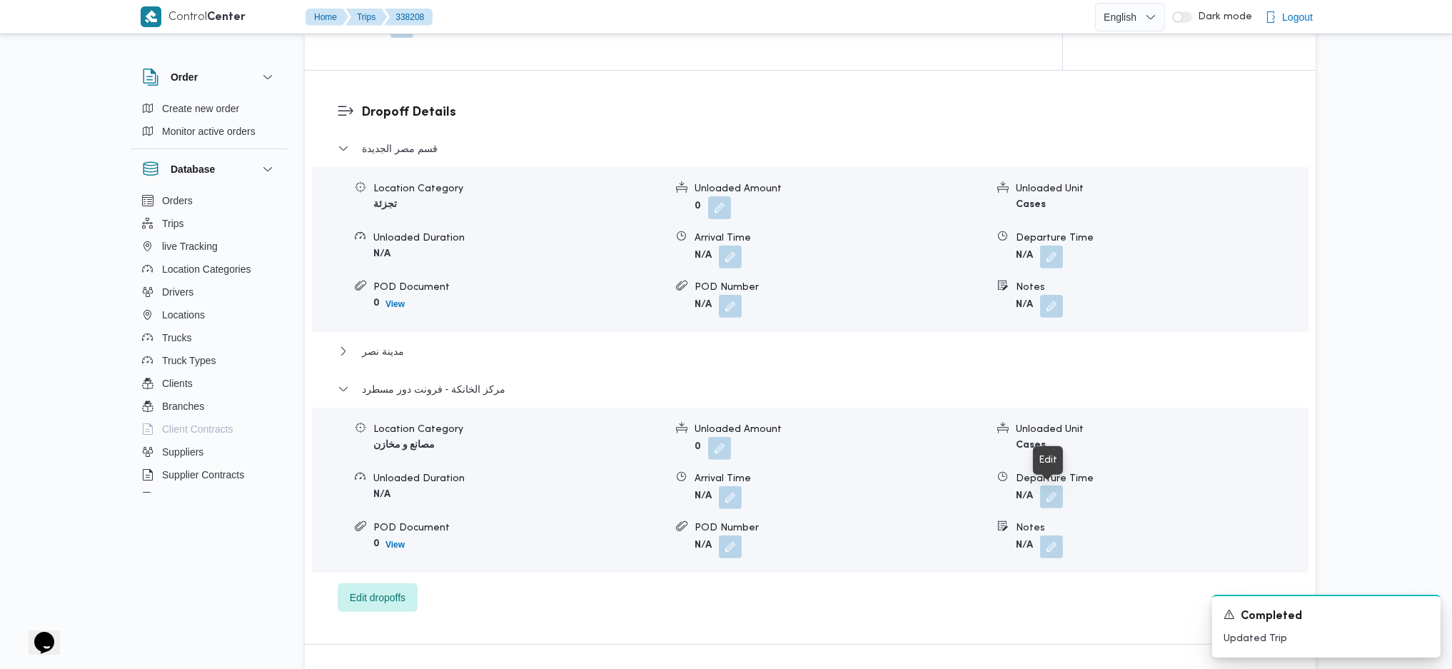
click at [1046, 497] on button "button" at bounding box center [1051, 496] width 23 height 23
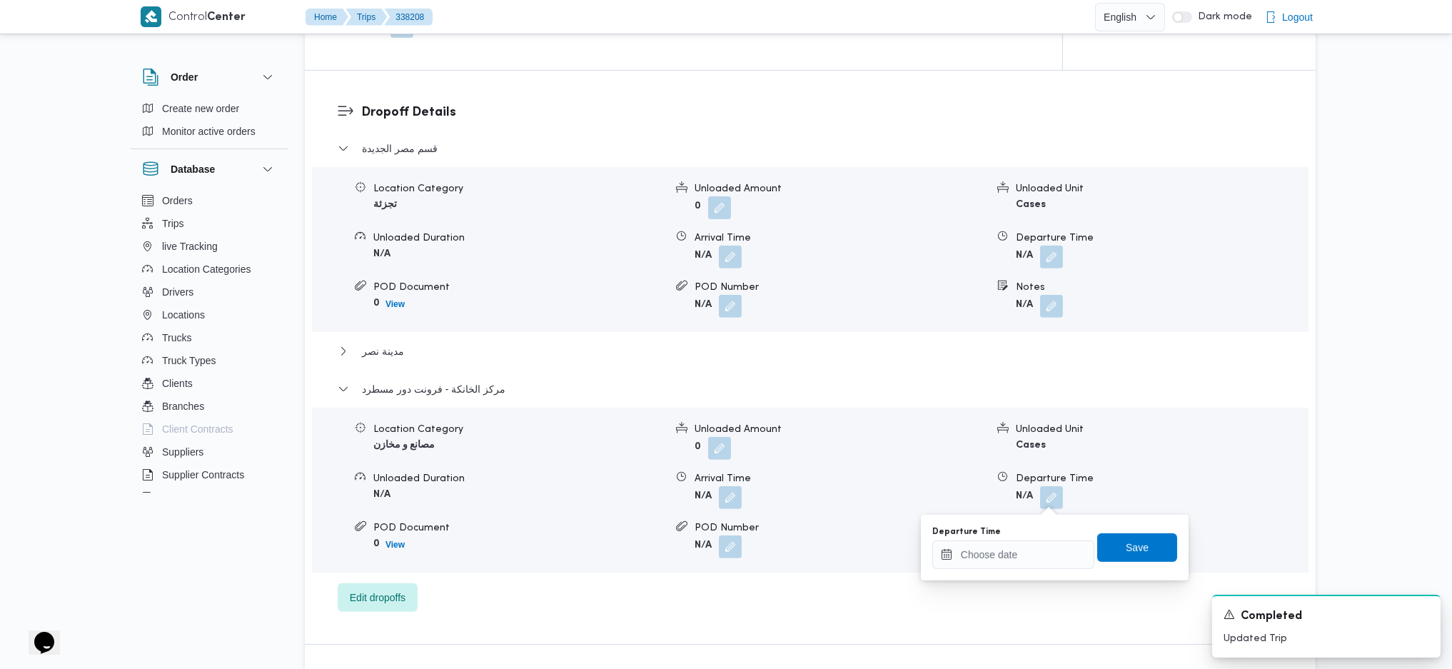
click at [1008, 538] on div "Departure Time" at bounding box center [1013, 547] width 162 height 43
click at [1022, 568] on input "Departure Time" at bounding box center [1013, 554] width 162 height 29
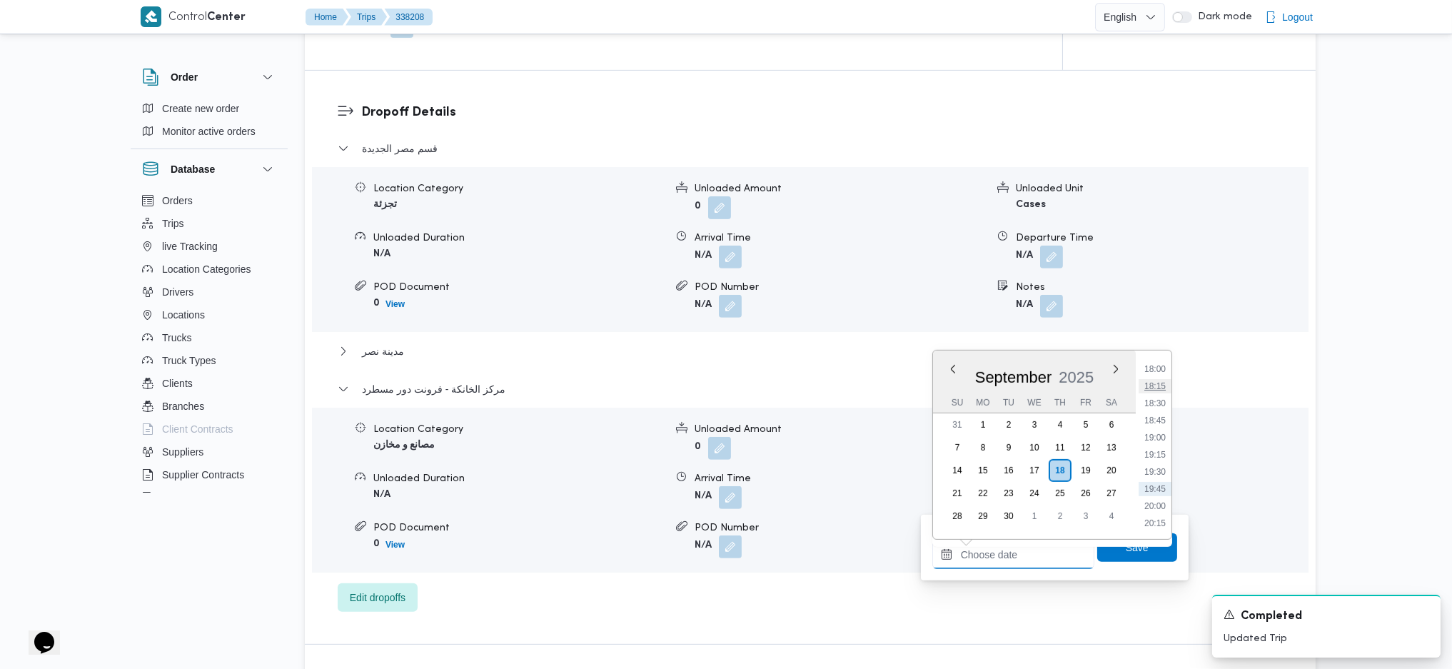
scroll to position [1173, 0]
click at [1156, 437] on ul "00:00 00:15 00:30 00:45 01:00 01:15 01:30 01:45 02:00 02:15 02:30 02:45 03:00 0…" at bounding box center [1154, 445] width 33 height 166
click at [1154, 422] on li "18:00" at bounding box center [1154, 429] width 33 height 14
type input "18/09/2025 18:00"
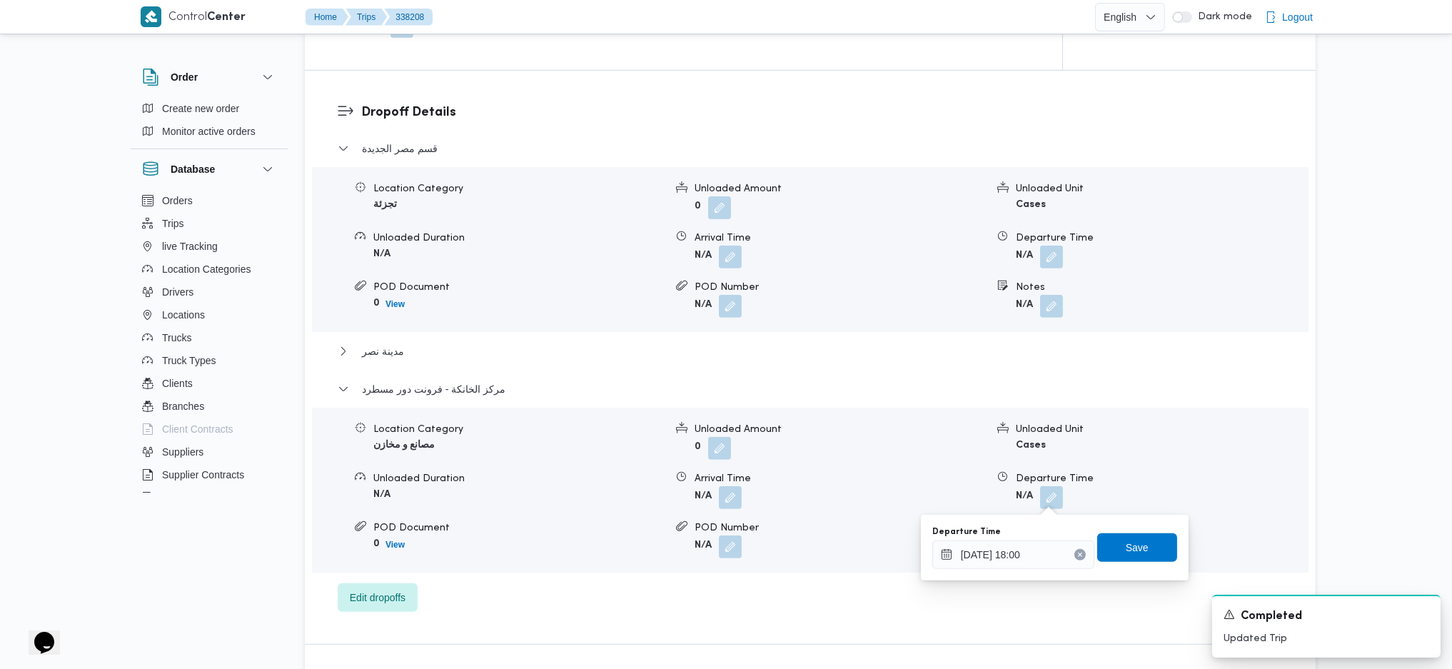
click at [1124, 530] on div "Departure Time 18/09/2025 18:00 Save" at bounding box center [1055, 548] width 248 height 46
click at [1126, 550] on span "Save" at bounding box center [1137, 546] width 23 height 17
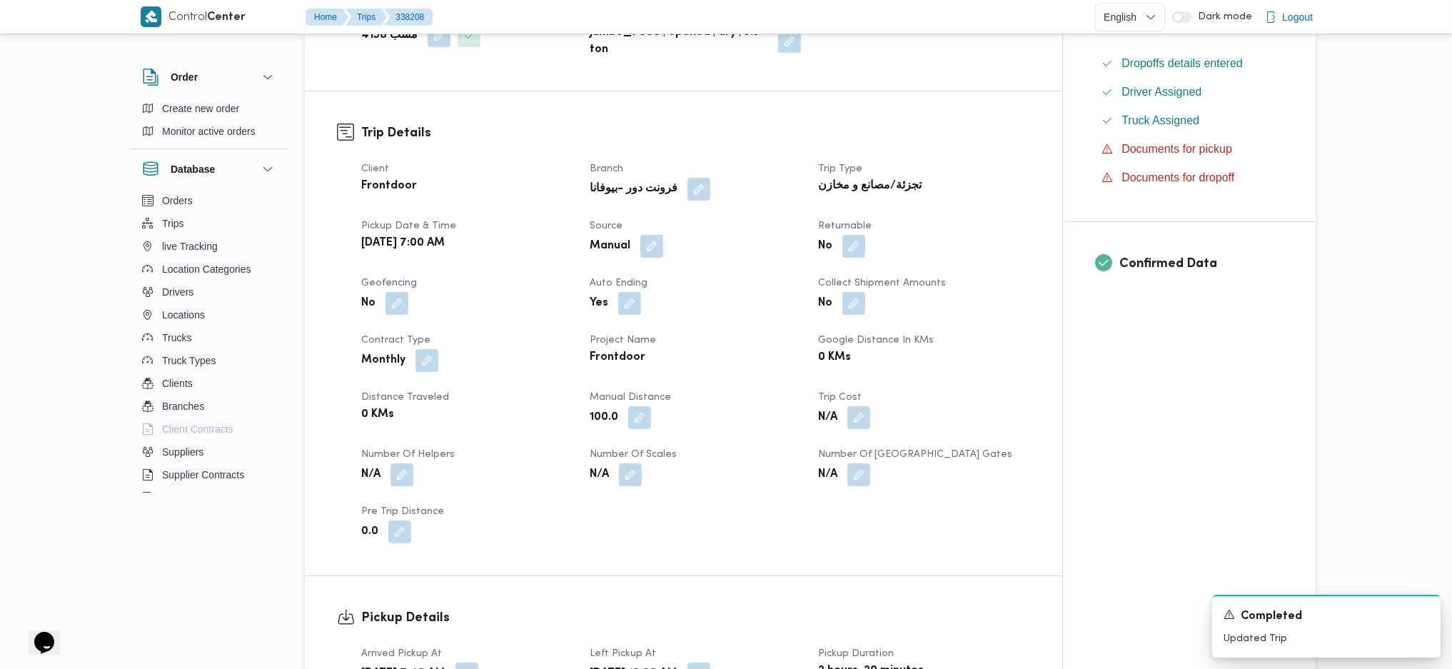
scroll to position [0, 0]
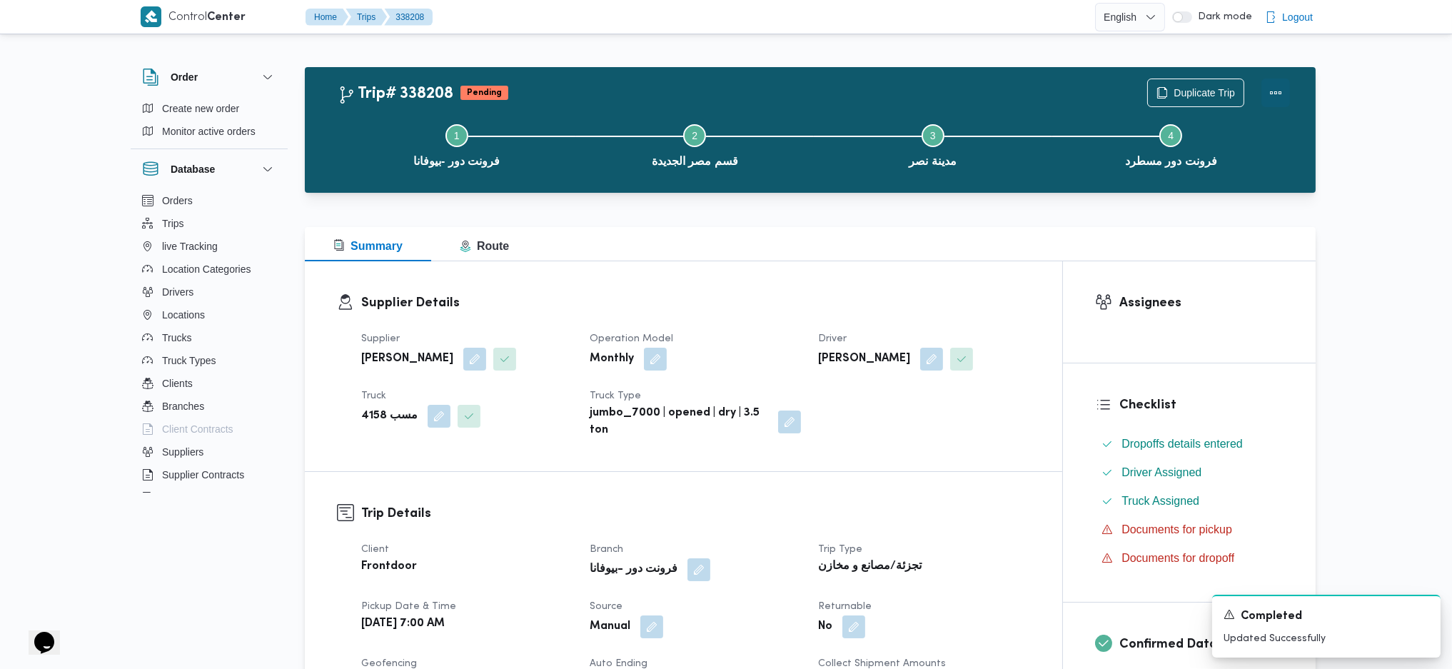
click at [1265, 88] on button "Actions" at bounding box center [1275, 93] width 29 height 29
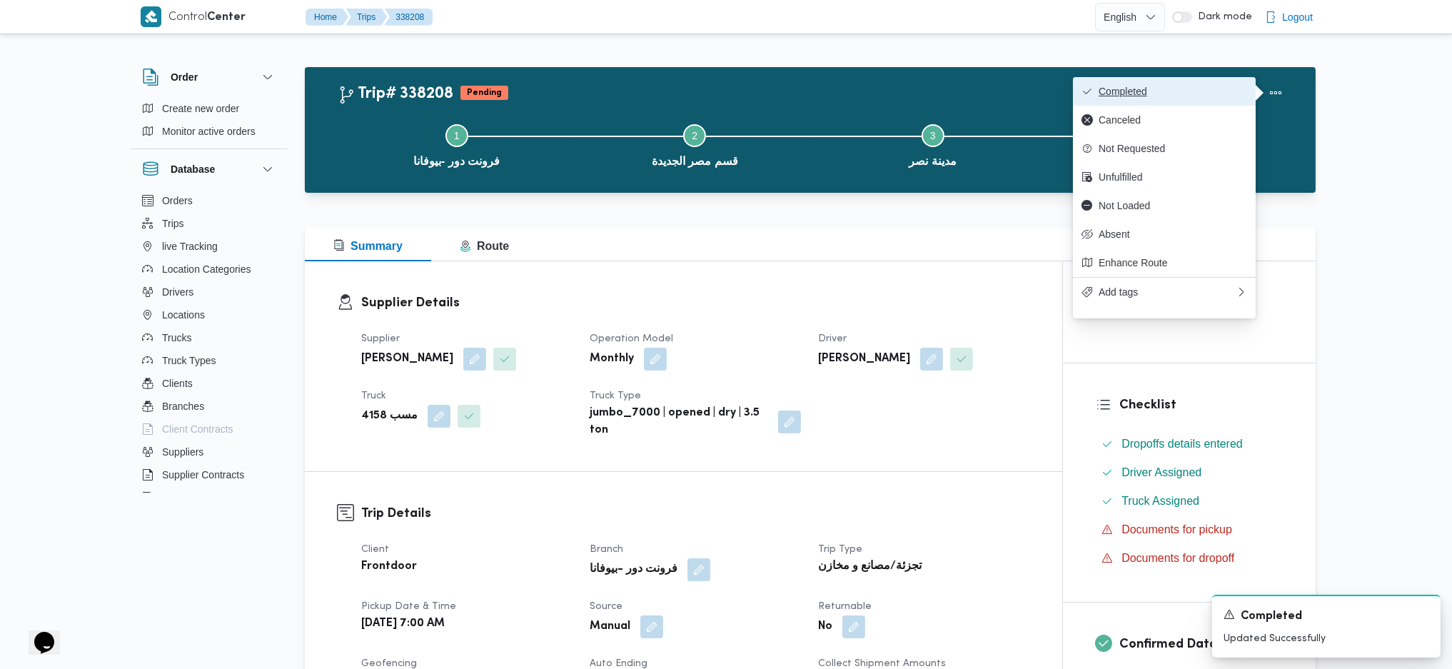
click at [1136, 92] on span "Completed" at bounding box center [1172, 91] width 148 height 11
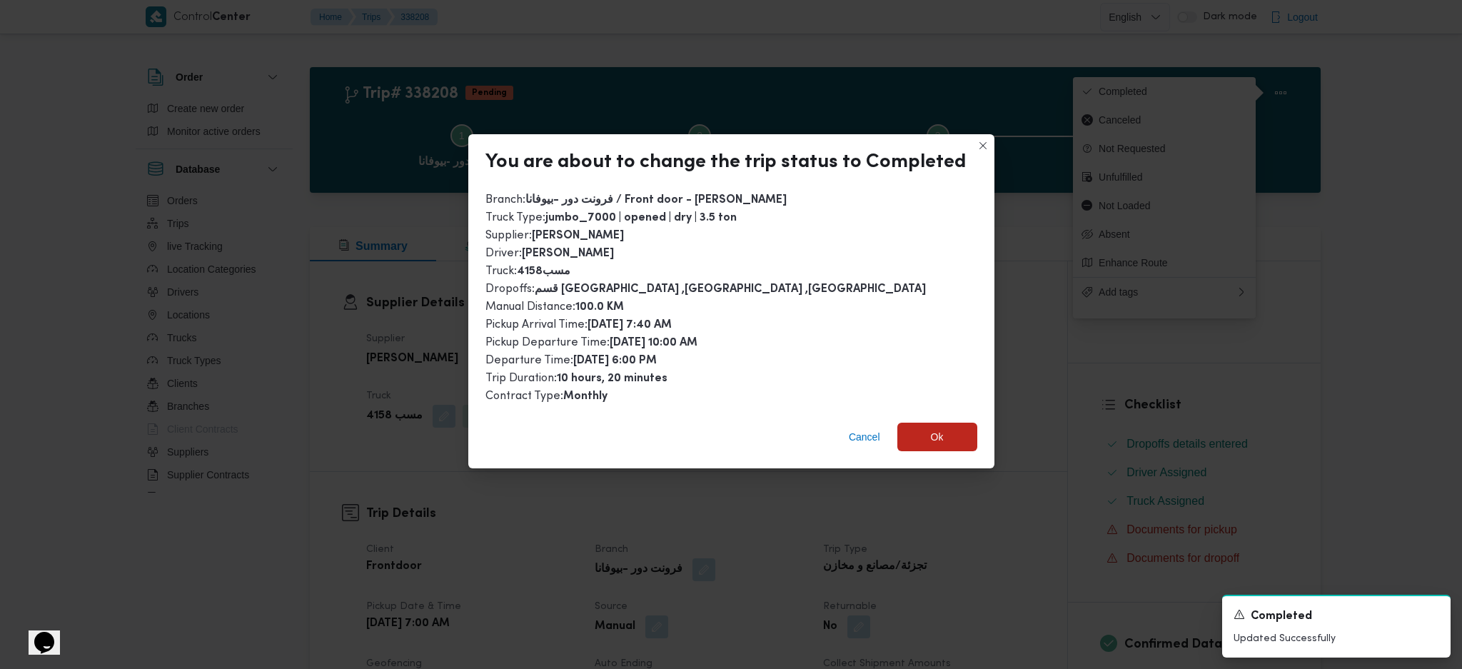
drag, startPoint x: 930, startPoint y: 405, endPoint x: 941, endPoint y: 450, distance: 46.4
click at [938, 423] on div "You are about to change the trip status to Completed Branch : فرونت دور -بيوفان…" at bounding box center [731, 301] width 526 height 334
click at [941, 450] on div "Cancel Ok" at bounding box center [731, 439] width 526 height 57
drag, startPoint x: 939, startPoint y: 430, endPoint x: 986, endPoint y: 556, distance: 134.2
click at [939, 423] on span "Ok" at bounding box center [937, 437] width 80 height 29
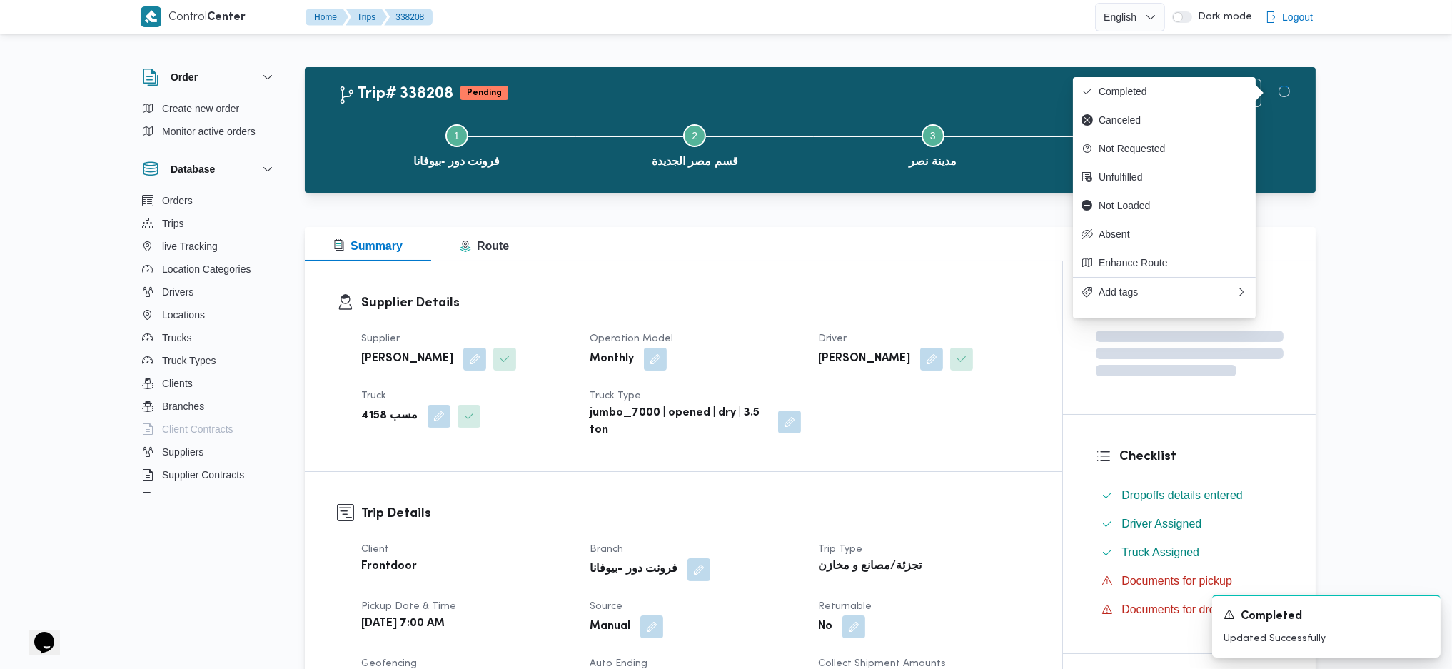
click at [1006, 605] on dt "Returnable" at bounding box center [923, 606] width 211 height 17
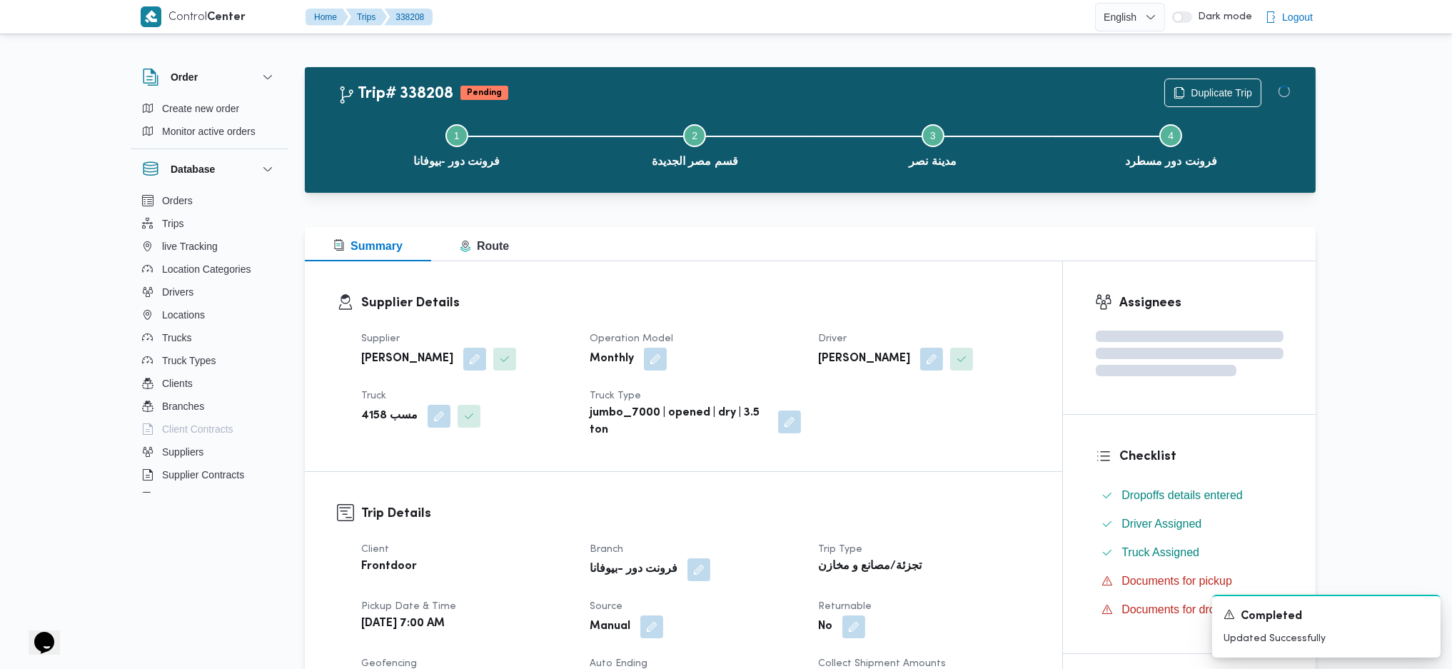
click at [922, 308] on h3 "Supplier Details" at bounding box center [695, 302] width 669 height 19
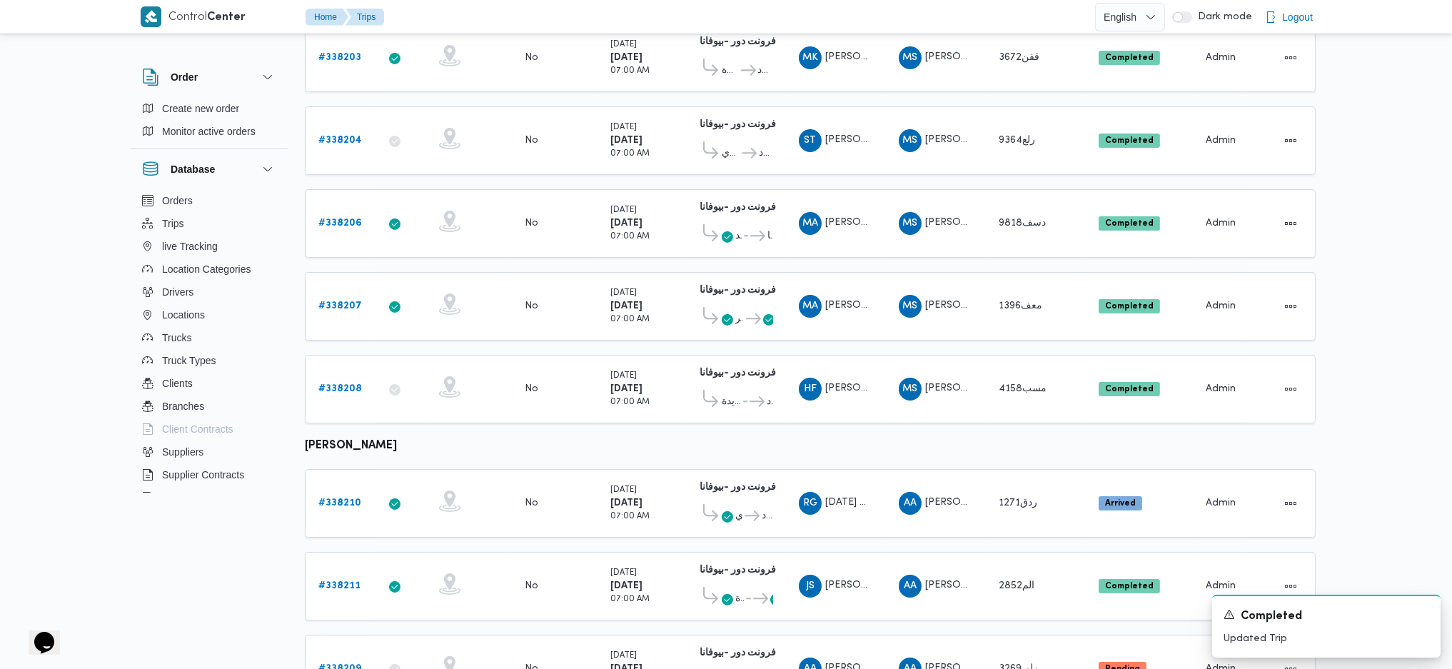
scroll to position [348, 0]
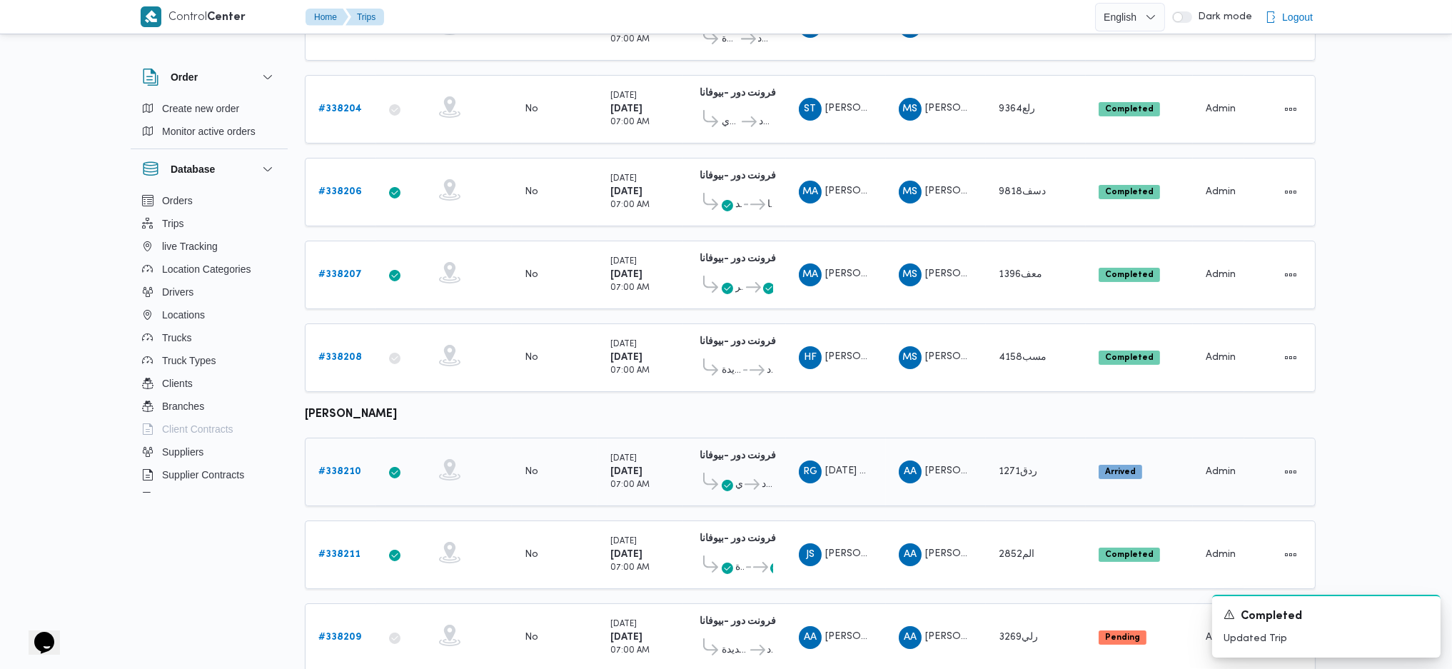
click at [337, 467] on b "# 338210" at bounding box center [339, 471] width 43 height 9
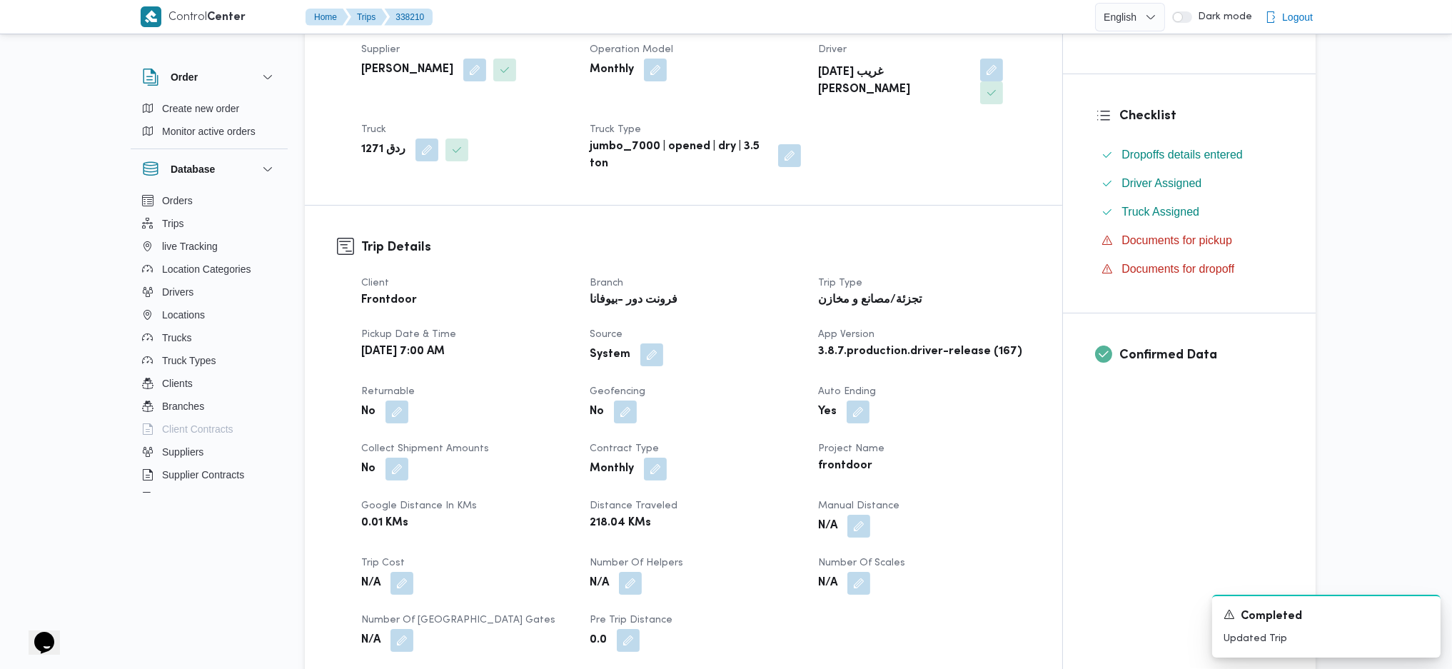
scroll to position [571, 0]
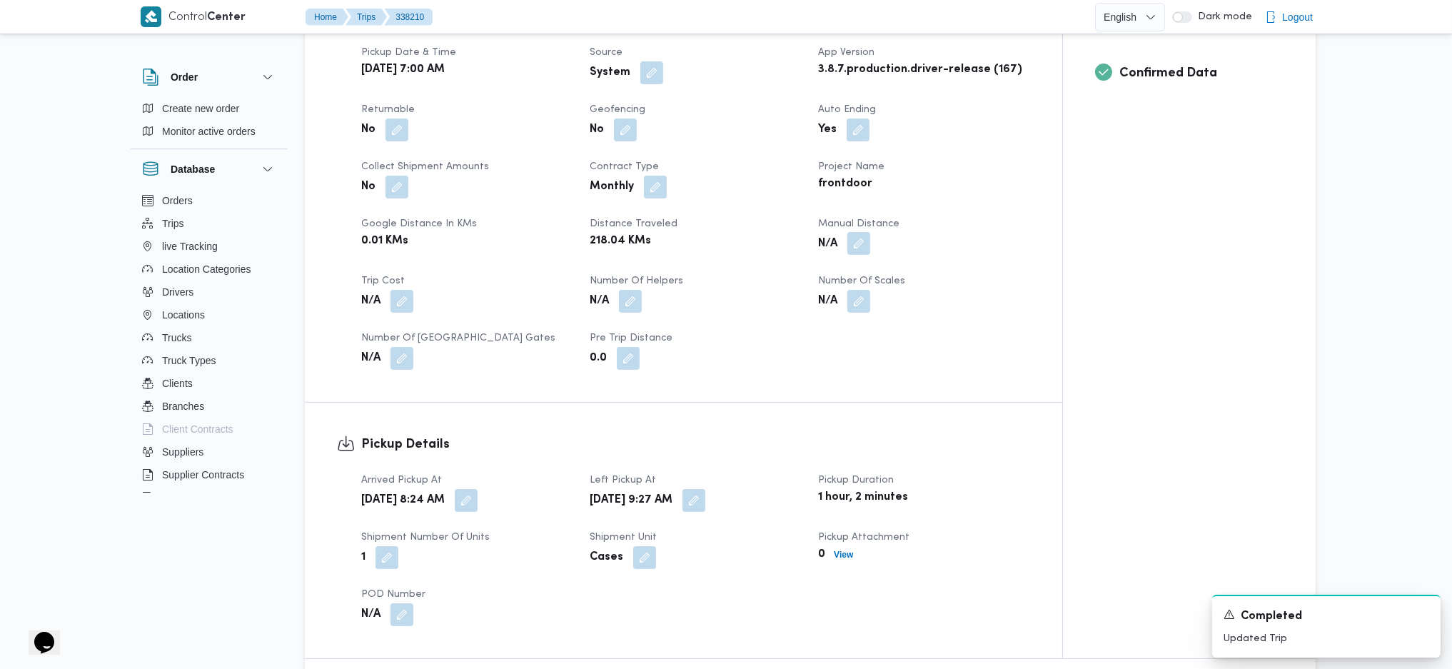
click at [864, 232] on button "button" at bounding box center [858, 243] width 23 height 23
drag, startPoint x: 832, startPoint y: 260, endPoint x: 839, endPoint y: 270, distance: 11.9
click at [834, 261] on div "Manual Distance" at bounding box center [820, 271] width 142 height 43
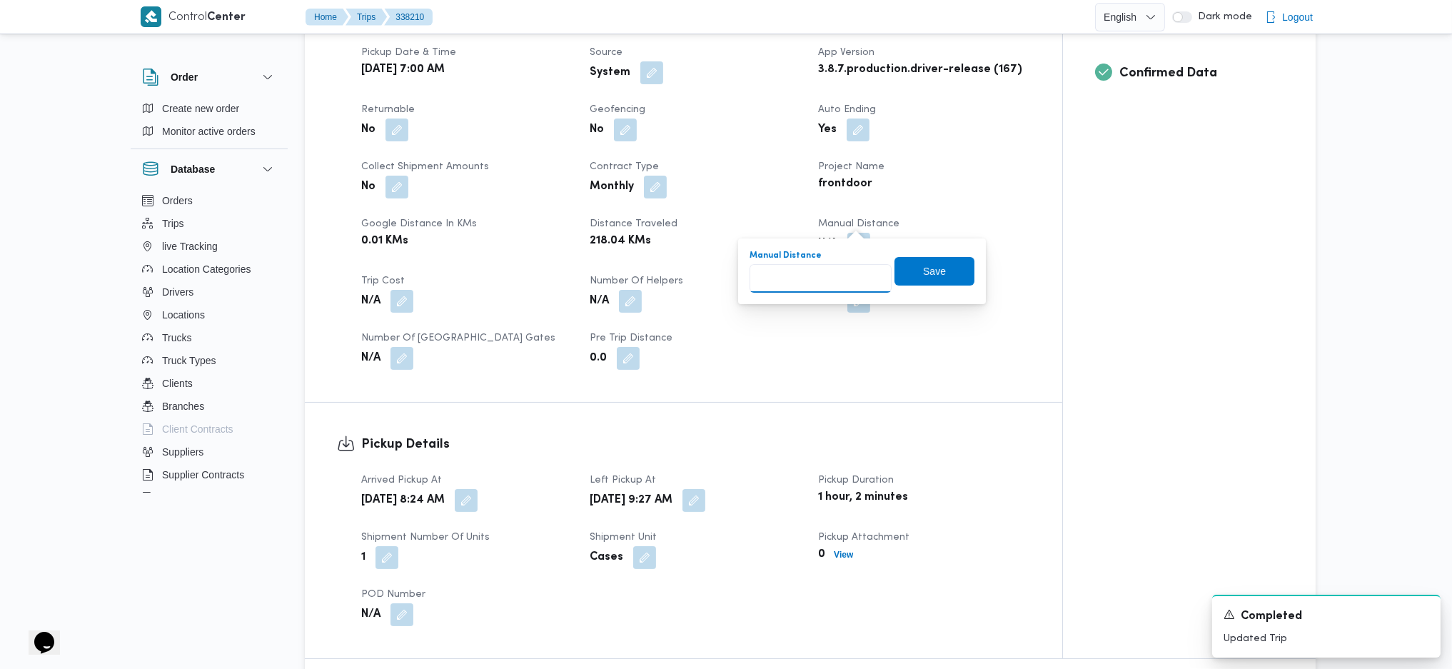
click at [835, 285] on input "Manual Distance" at bounding box center [820, 278] width 142 height 29
type input "132"
click button "Save" at bounding box center [934, 271] width 80 height 29
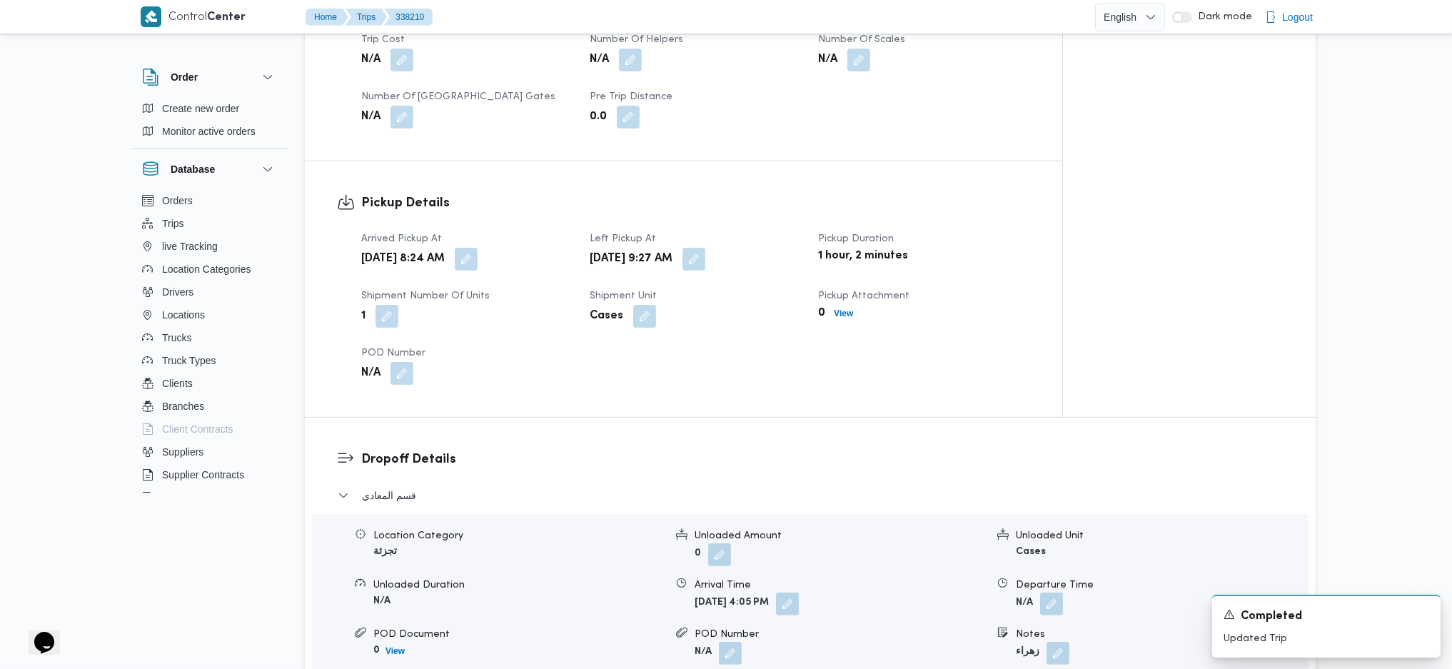
scroll to position [951, 0]
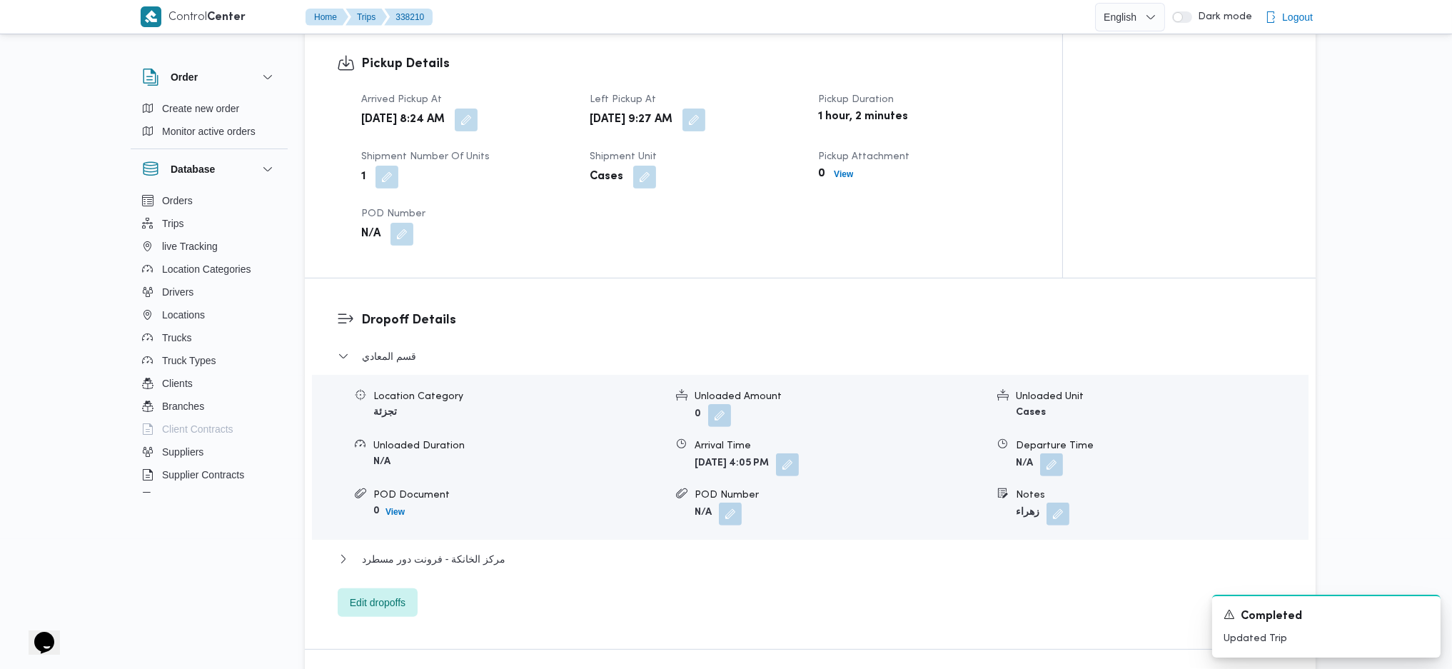
click at [487, 524] on div "قسم المعادي Location Category تجزئة Unloaded Amount 0 Unloaded Unit Cases Unloa…" at bounding box center [811, 482] width 946 height 269
click at [493, 550] on span "مركز الخانكة - فرونت دور مسطرد" at bounding box center [433, 558] width 143 height 17
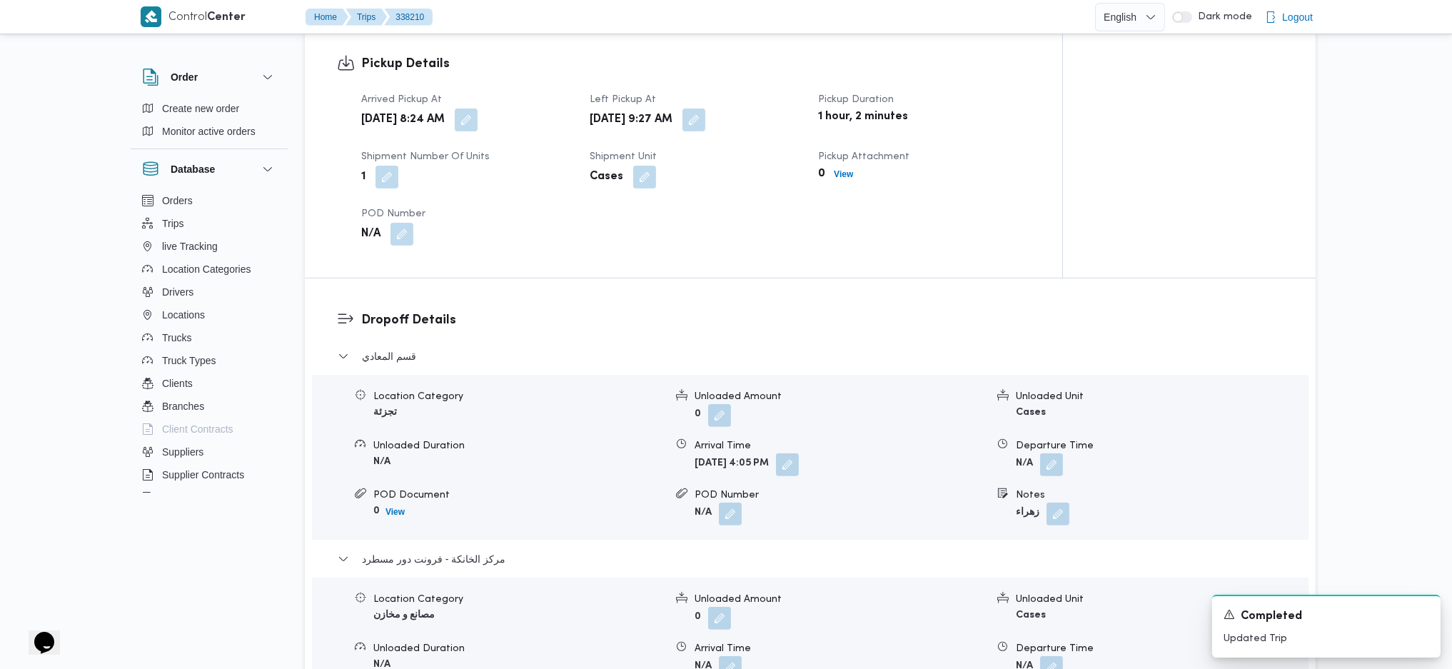
scroll to position [1332, 0]
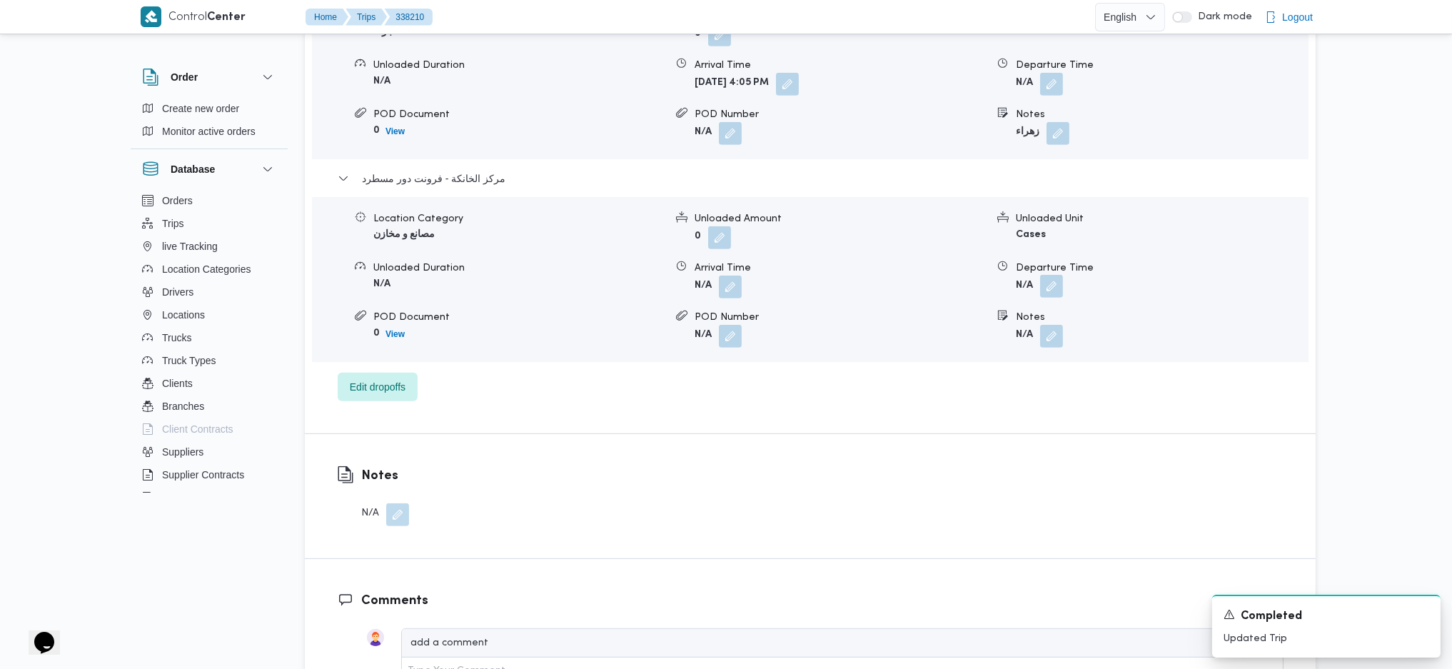
click at [1056, 275] on button "button" at bounding box center [1051, 286] width 23 height 23
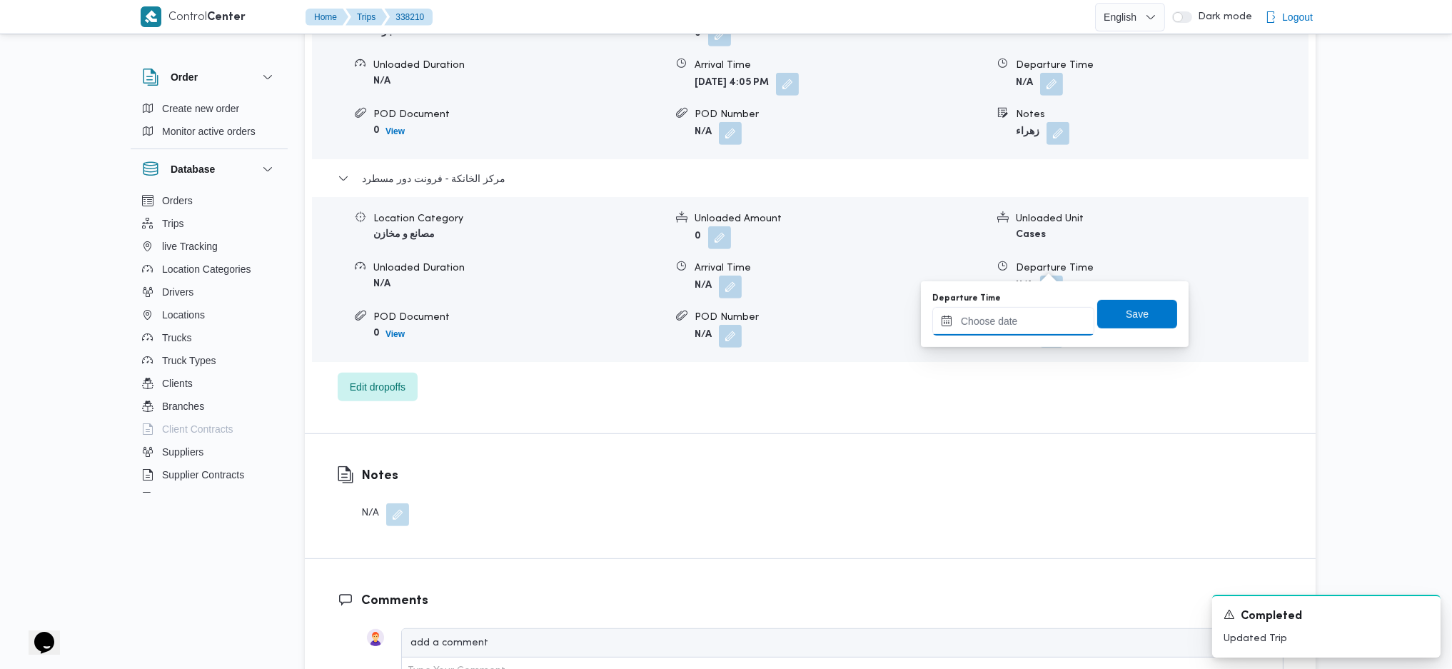
drag, startPoint x: 1041, startPoint y: 316, endPoint x: 1054, endPoint y: 330, distance: 19.2
click at [1044, 323] on input "Departure Time" at bounding box center [1013, 321] width 162 height 29
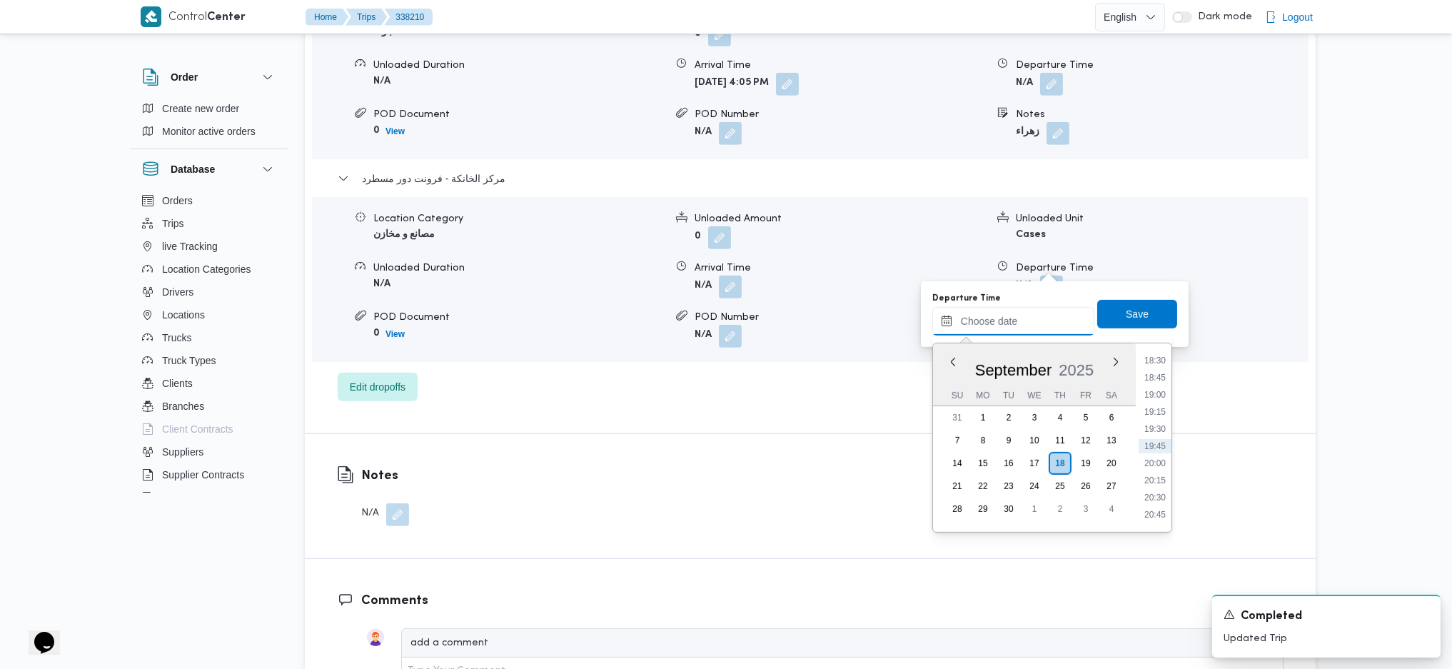
scroll to position [1173, 0]
click at [1161, 437] on li "18:15" at bounding box center [1154, 439] width 33 height 14
type input "18/09/2025 18:15"
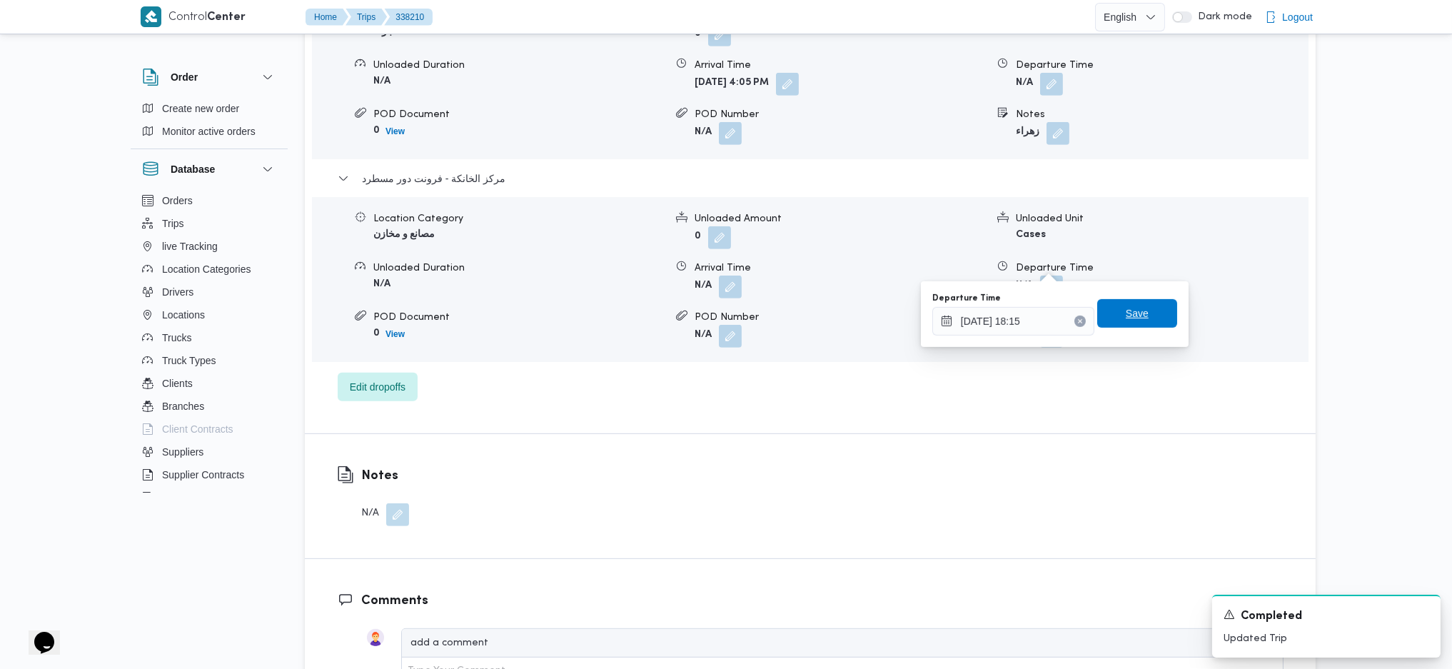
click at [1126, 315] on span "Save" at bounding box center [1137, 313] width 23 height 17
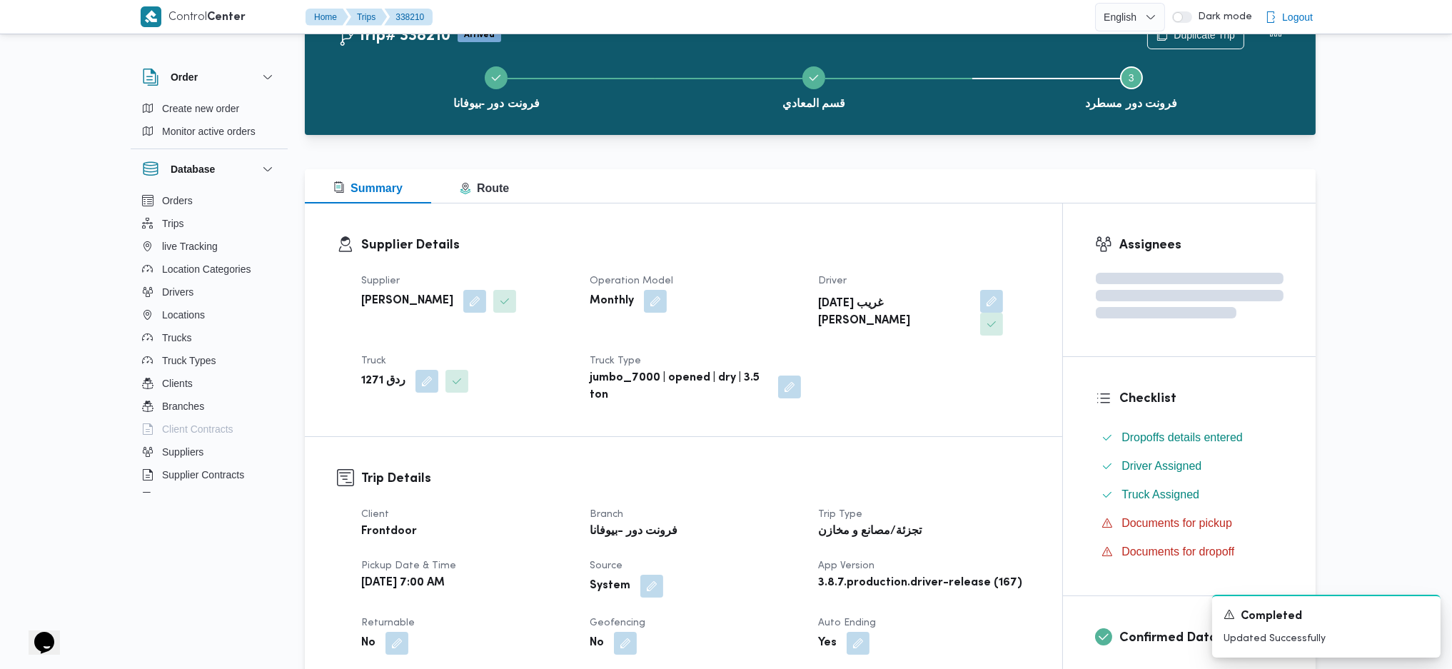
scroll to position [0, 0]
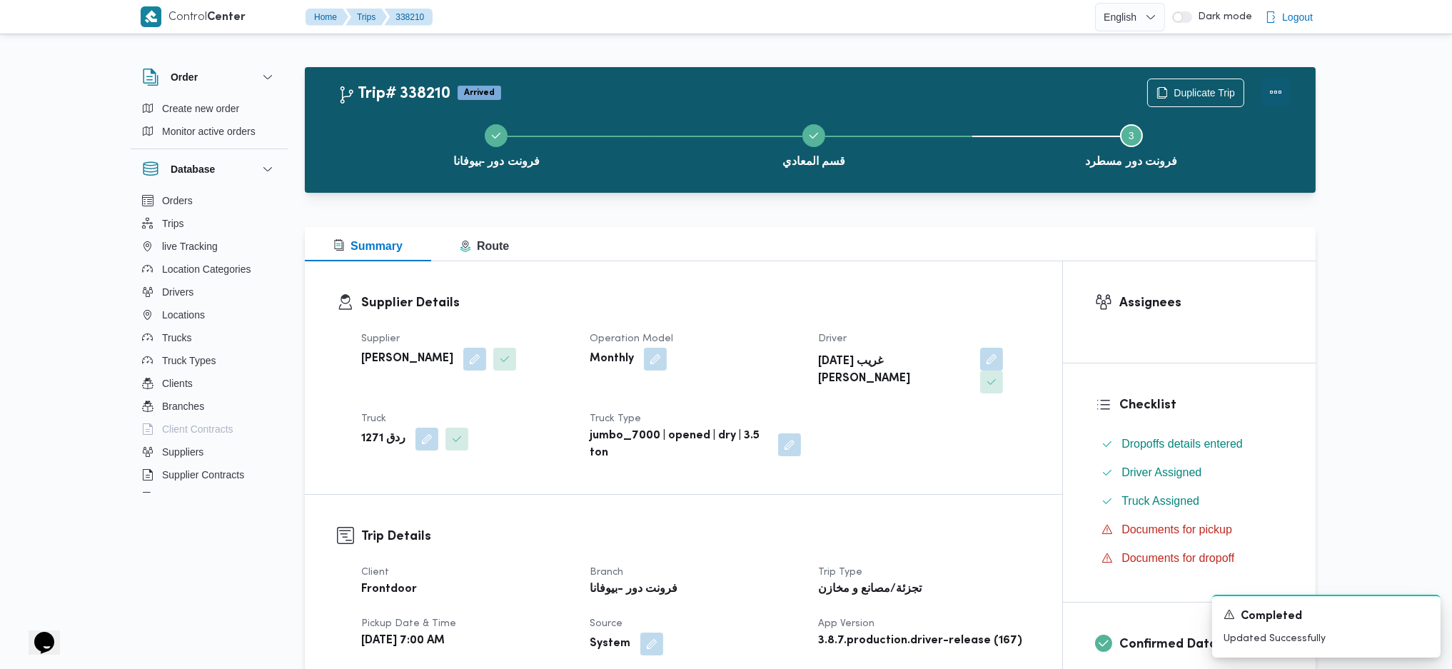
drag, startPoint x: 1284, startPoint y: 97, endPoint x: 1260, endPoint y: 90, distance: 24.6
click at [1282, 96] on button "Actions" at bounding box center [1275, 92] width 29 height 29
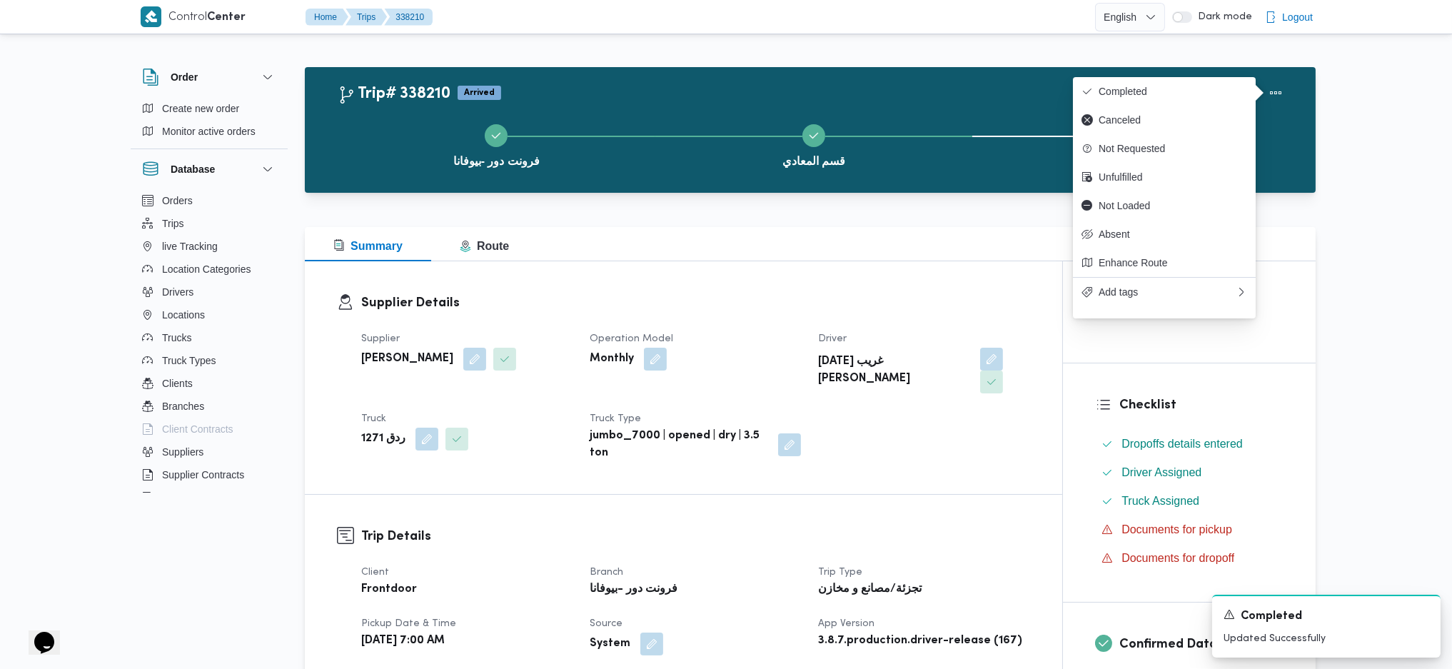
click at [1208, 74] on div "Duplicate Trip" at bounding box center [1218, 93] width 160 height 46
click at [1189, 91] on span "Completed" at bounding box center [1172, 91] width 148 height 11
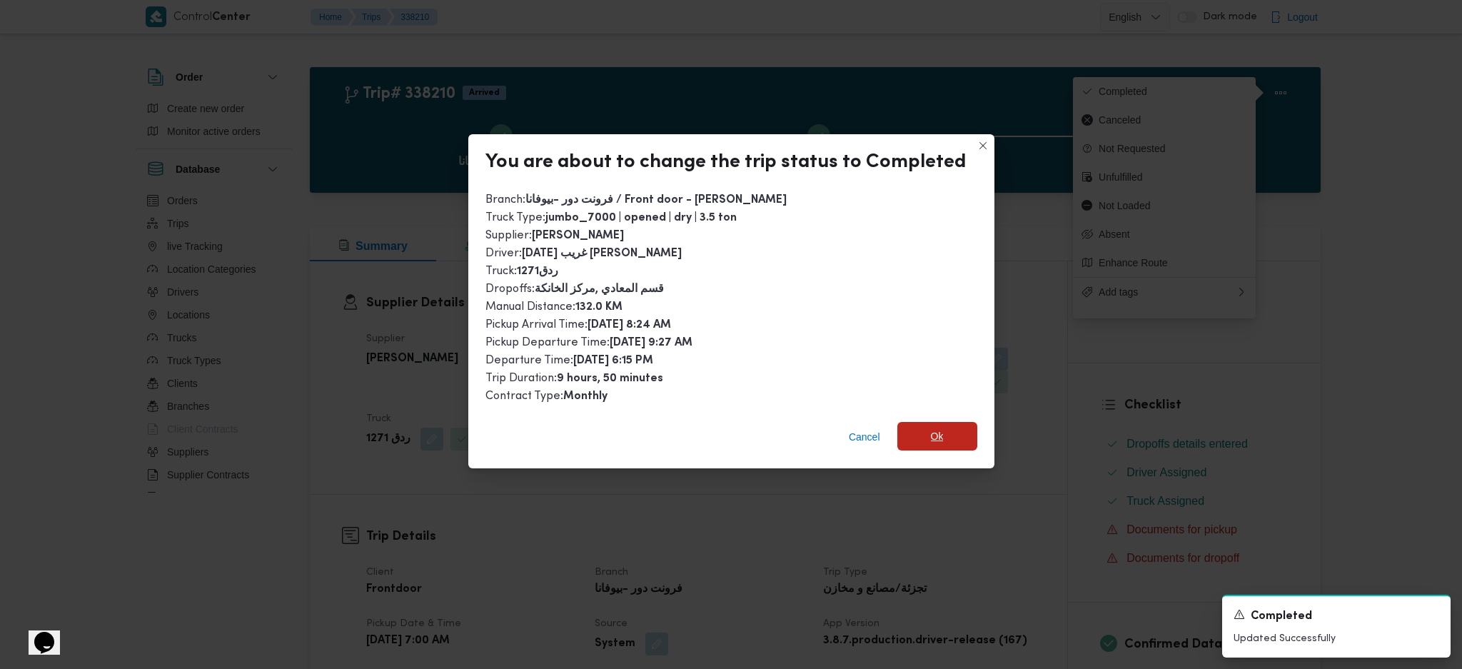
drag, startPoint x: 935, startPoint y: 428, endPoint x: 1022, endPoint y: 552, distance: 152.3
click at [939, 428] on span "Ok" at bounding box center [937, 436] width 13 height 17
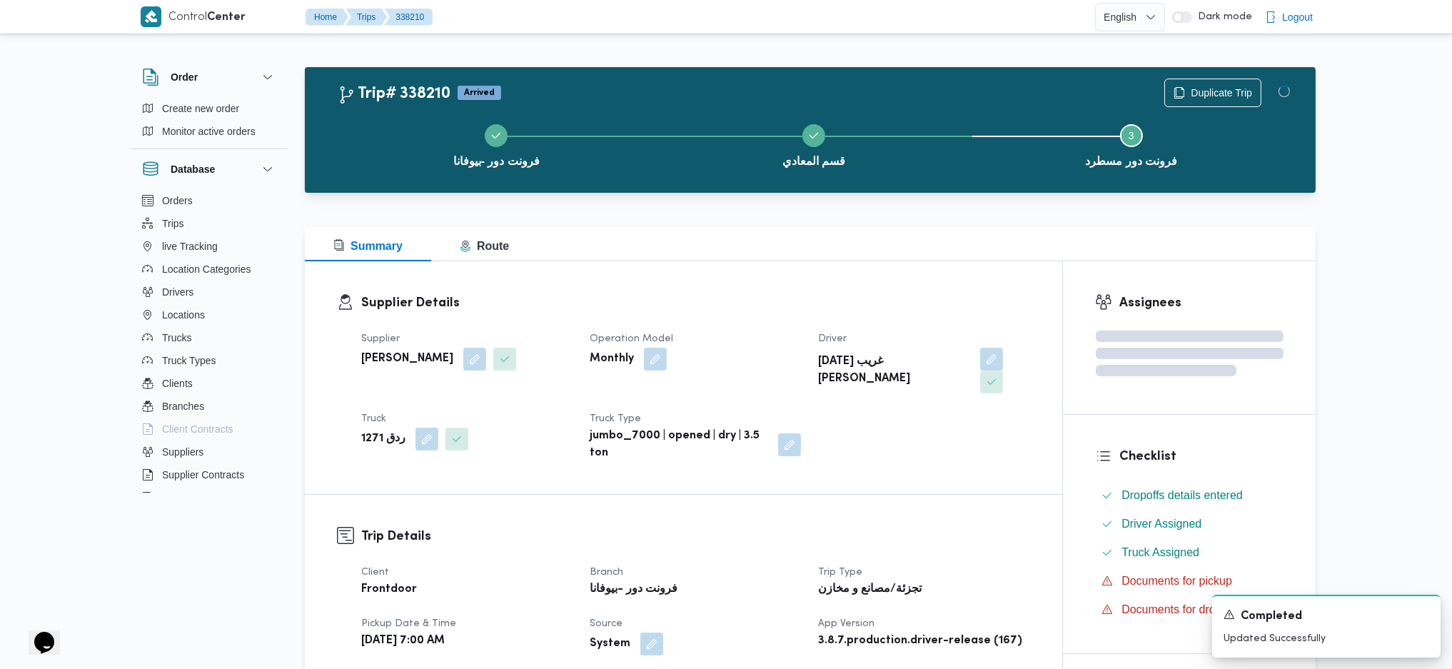
drag, startPoint x: 1025, startPoint y: 561, endPoint x: 911, endPoint y: 308, distance: 277.3
click at [1020, 580] on div "تجزئة/مصانع و مخازن" at bounding box center [923, 590] width 214 height 20
click at [914, 287] on div "Supplier Details Supplier السيد احمد السيد ابراهيم Operation Model Monthly Driv…" at bounding box center [683, 377] width 757 height 233
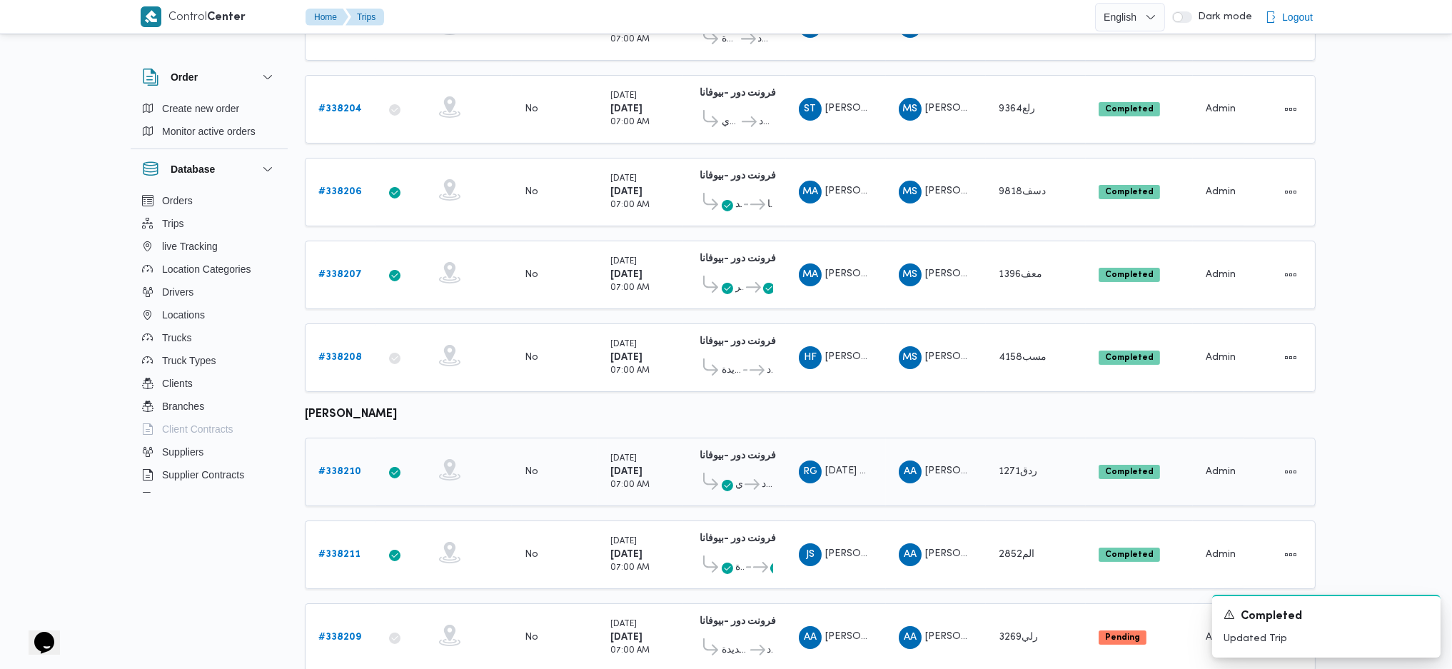
scroll to position [381, 0]
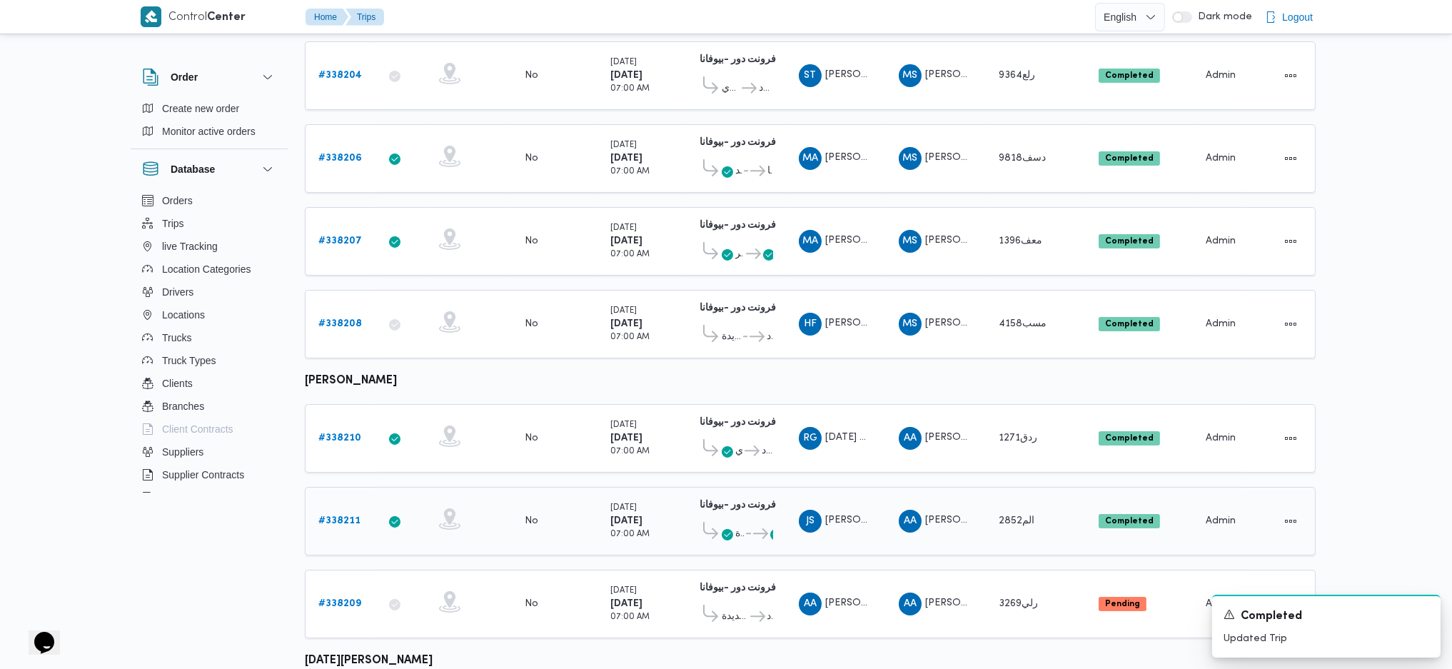
click at [343, 507] on div "# 338211" at bounding box center [341, 521] width 56 height 29
click at [347, 516] on b "# 338211" at bounding box center [339, 520] width 42 height 9
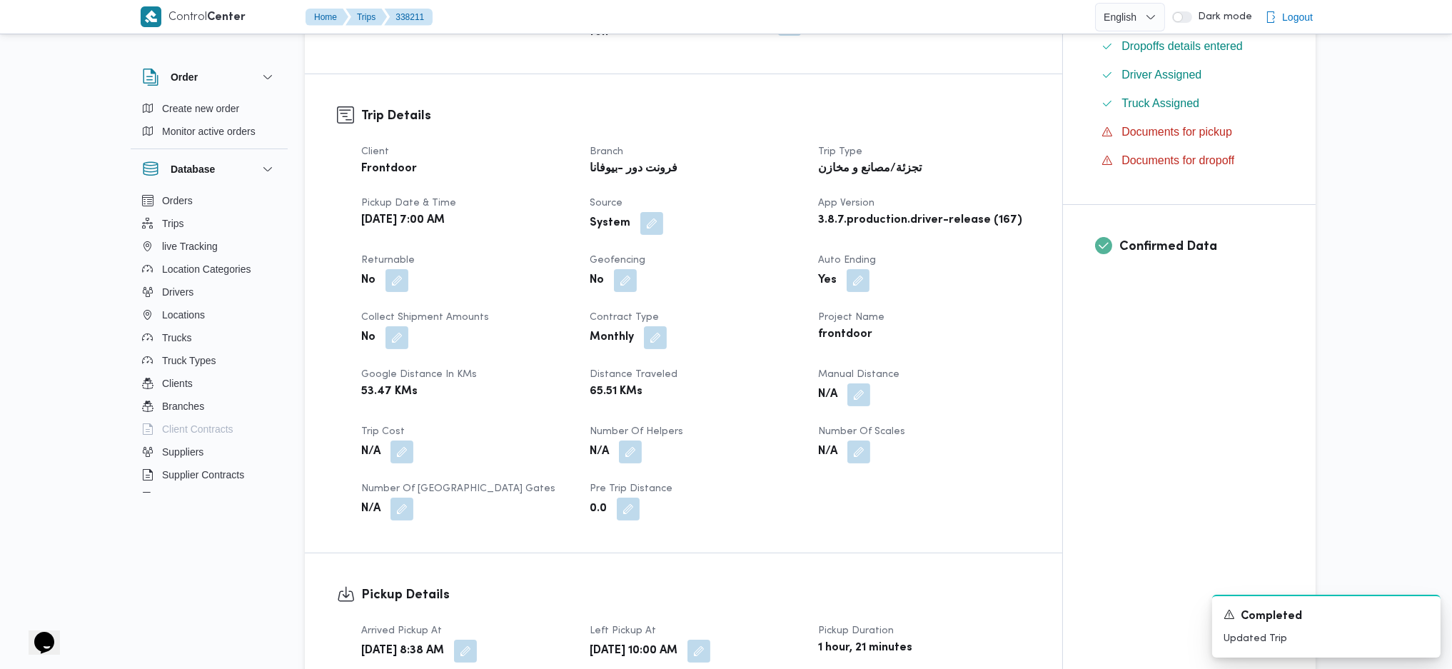
scroll to position [380, 0]
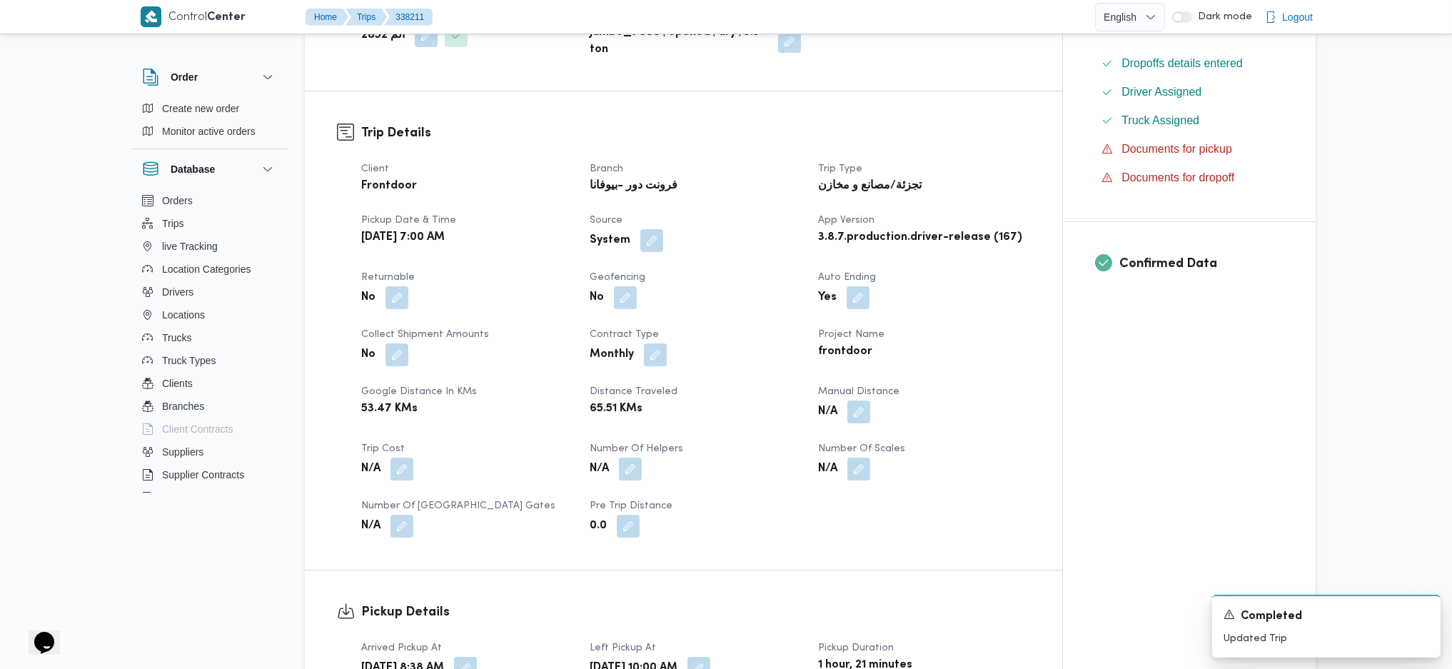
drag, startPoint x: 854, startPoint y: 405, endPoint x: 845, endPoint y: 445, distance: 40.9
click at [854, 406] on button "button" at bounding box center [858, 411] width 23 height 23
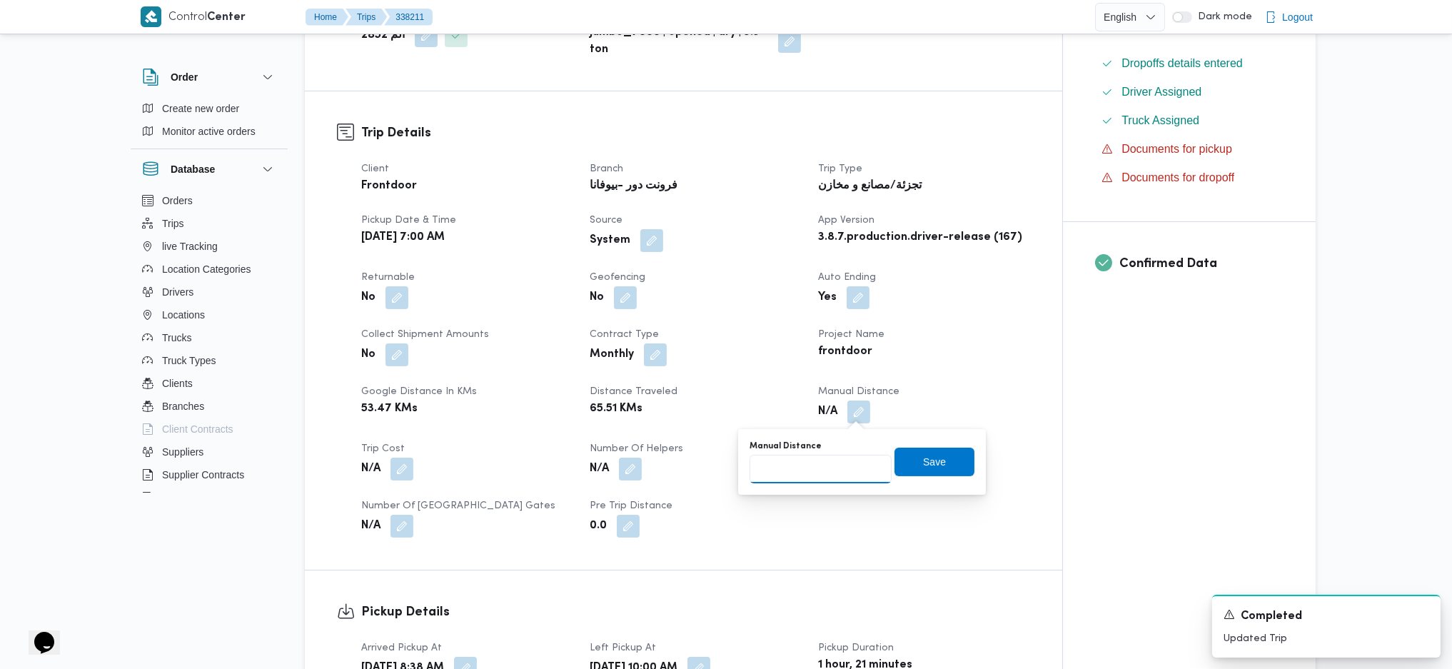
click at [830, 482] on input "Manual Distance" at bounding box center [820, 469] width 142 height 29
type input "133"
click button "Save" at bounding box center [934, 461] width 80 height 29
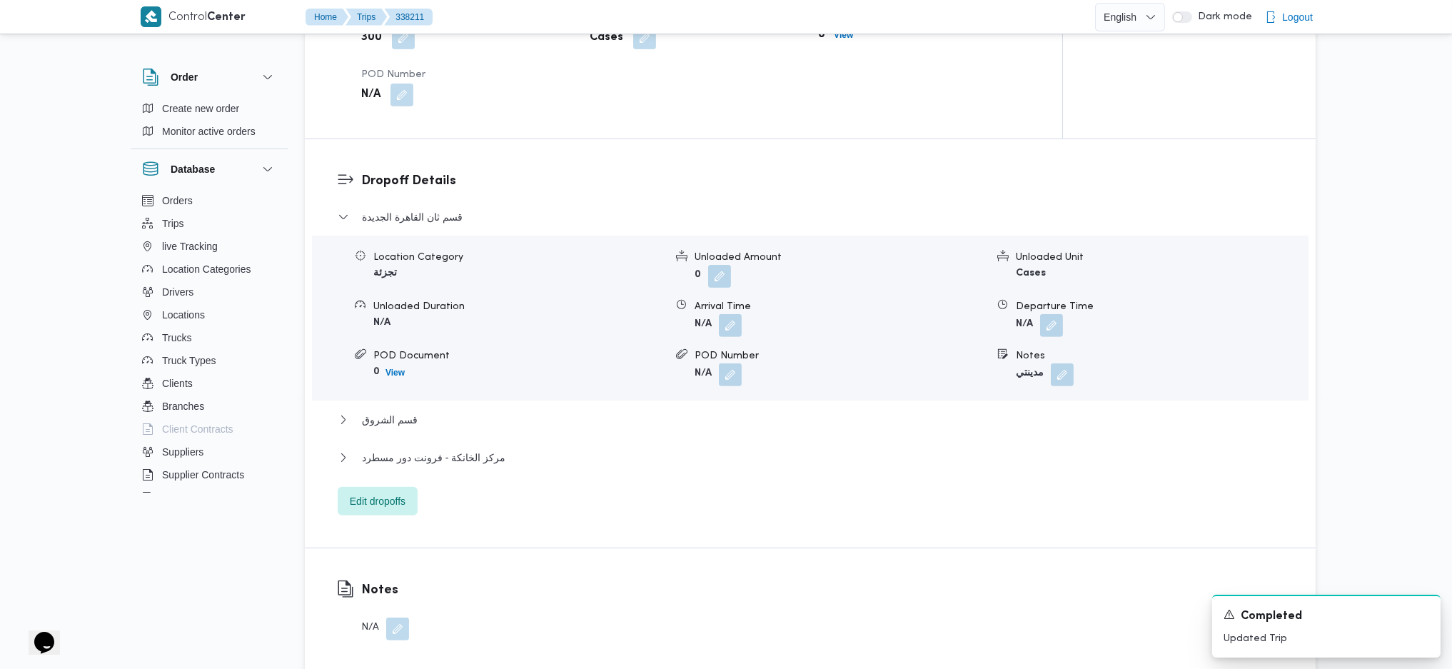
scroll to position [1142, 0]
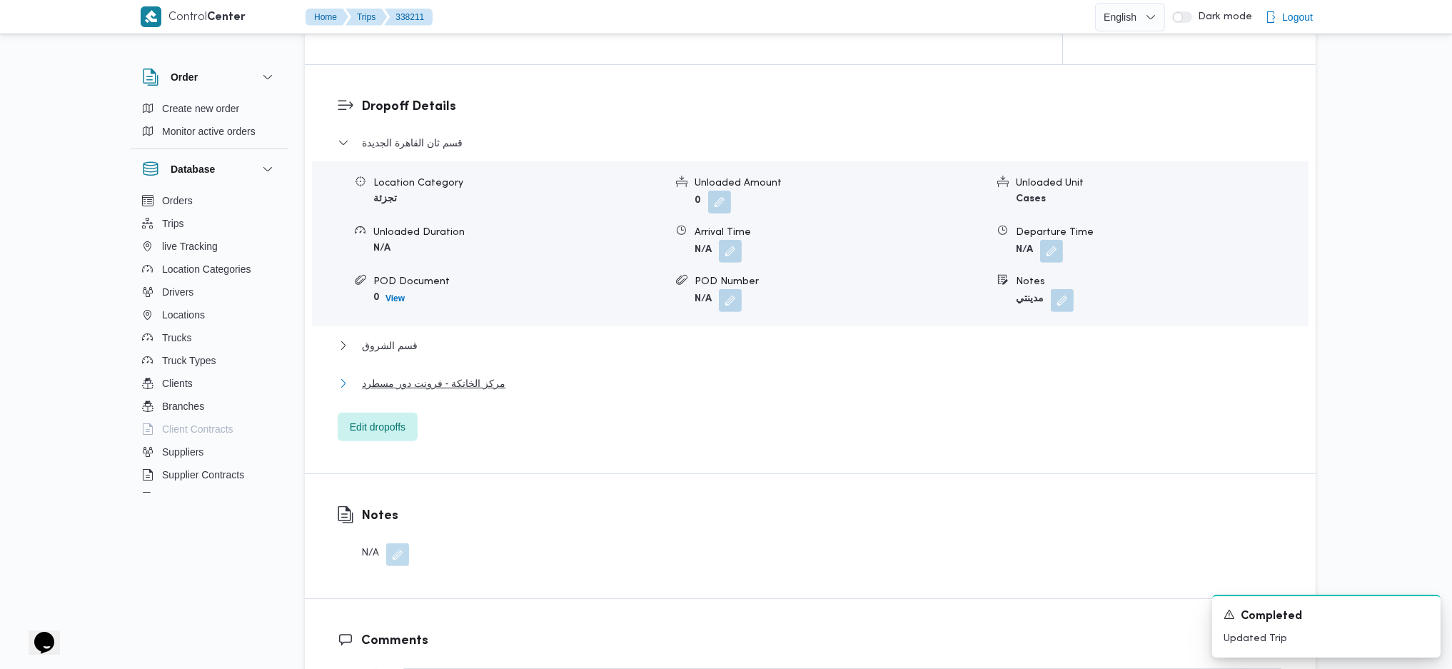
click at [505, 388] on button "مركز الخانكة - فرونت دور مسطرد" at bounding box center [811, 383] width 946 height 17
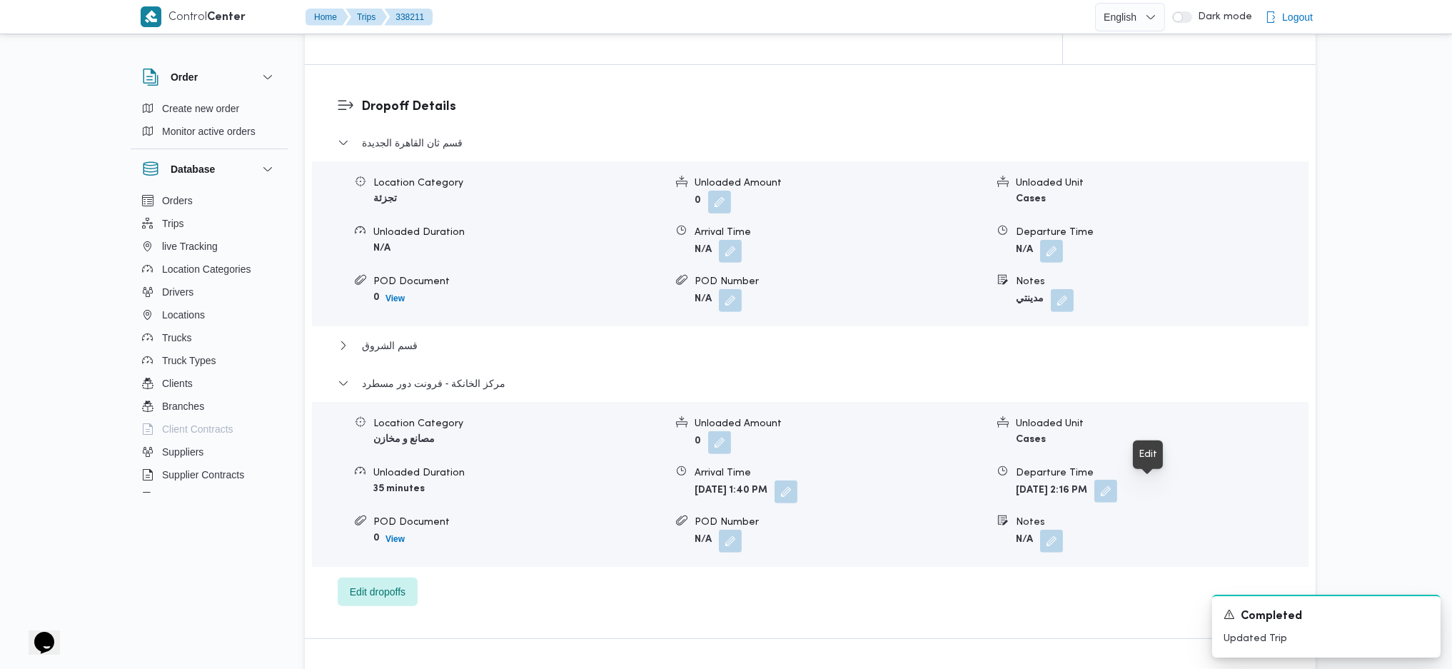
click at [1117, 494] on button "button" at bounding box center [1105, 491] width 23 height 23
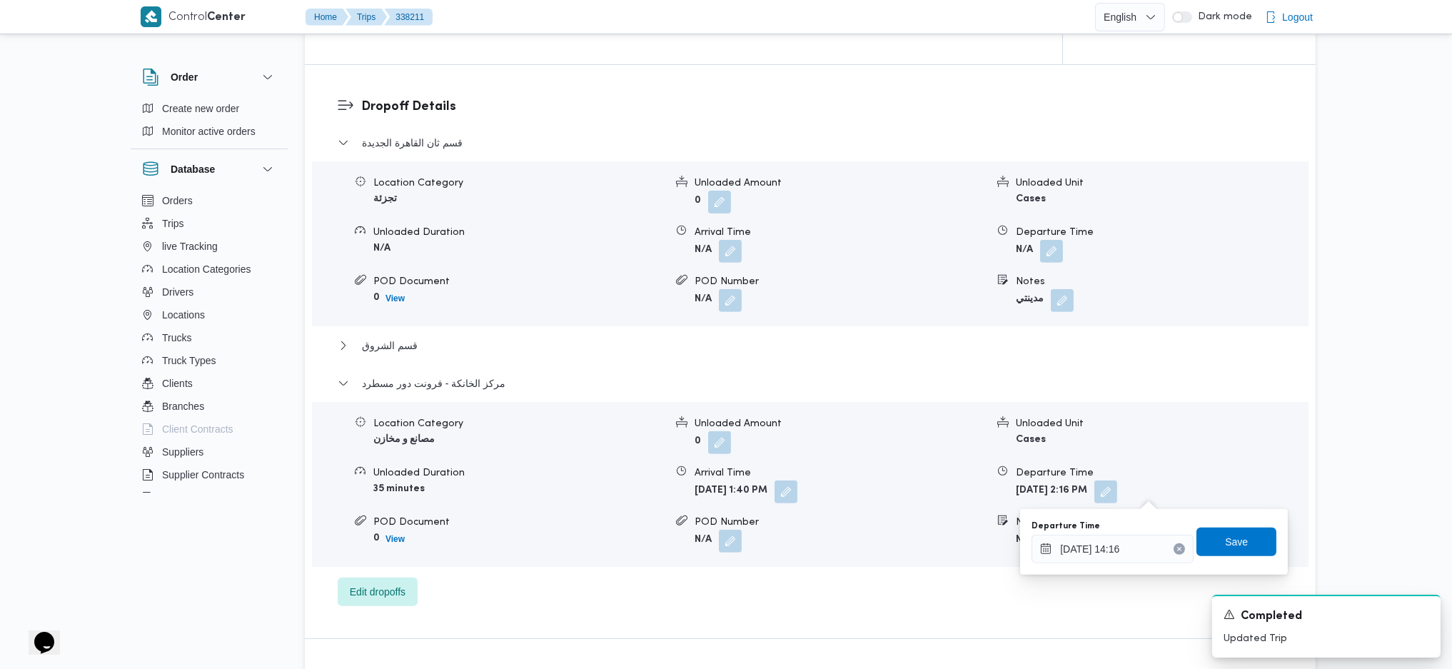
click at [1106, 566] on div "You are in a dialog. To close this dialog, hit escape. Departure Time 18/09/202…" at bounding box center [1154, 542] width 268 height 66
click at [1125, 554] on input "18/09/2025 14:16" at bounding box center [1112, 549] width 162 height 29
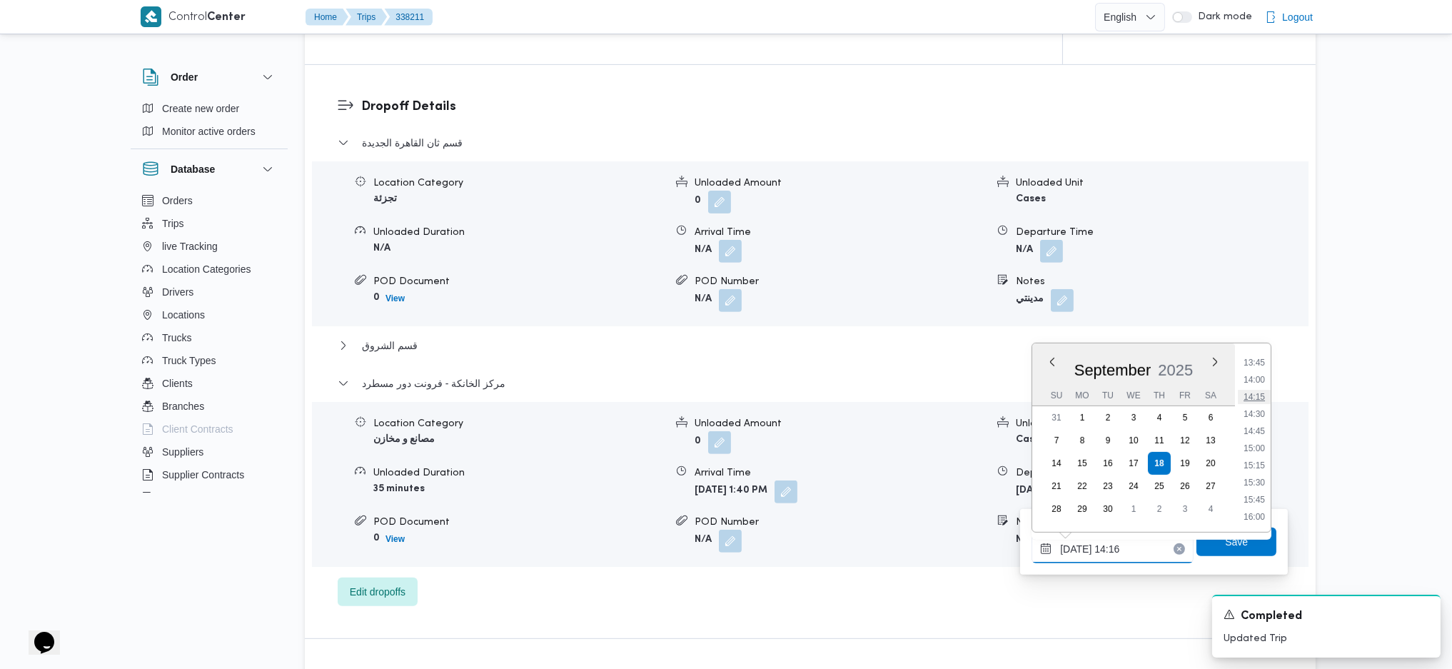
scroll to position [986, 0]
click at [1250, 508] on li "16:30" at bounding box center [1254, 506] width 33 height 14
type input "18/09/2025 16:30"
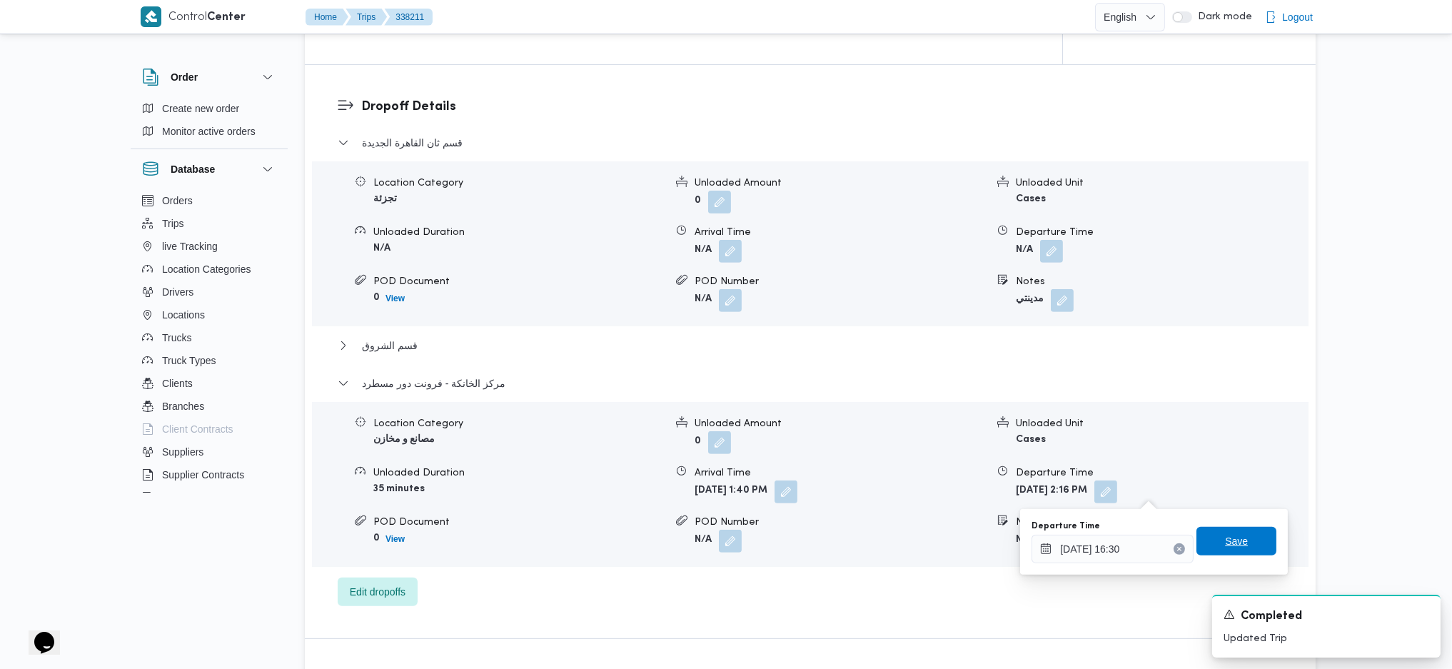
click at [1236, 551] on span "Save" at bounding box center [1236, 541] width 80 height 29
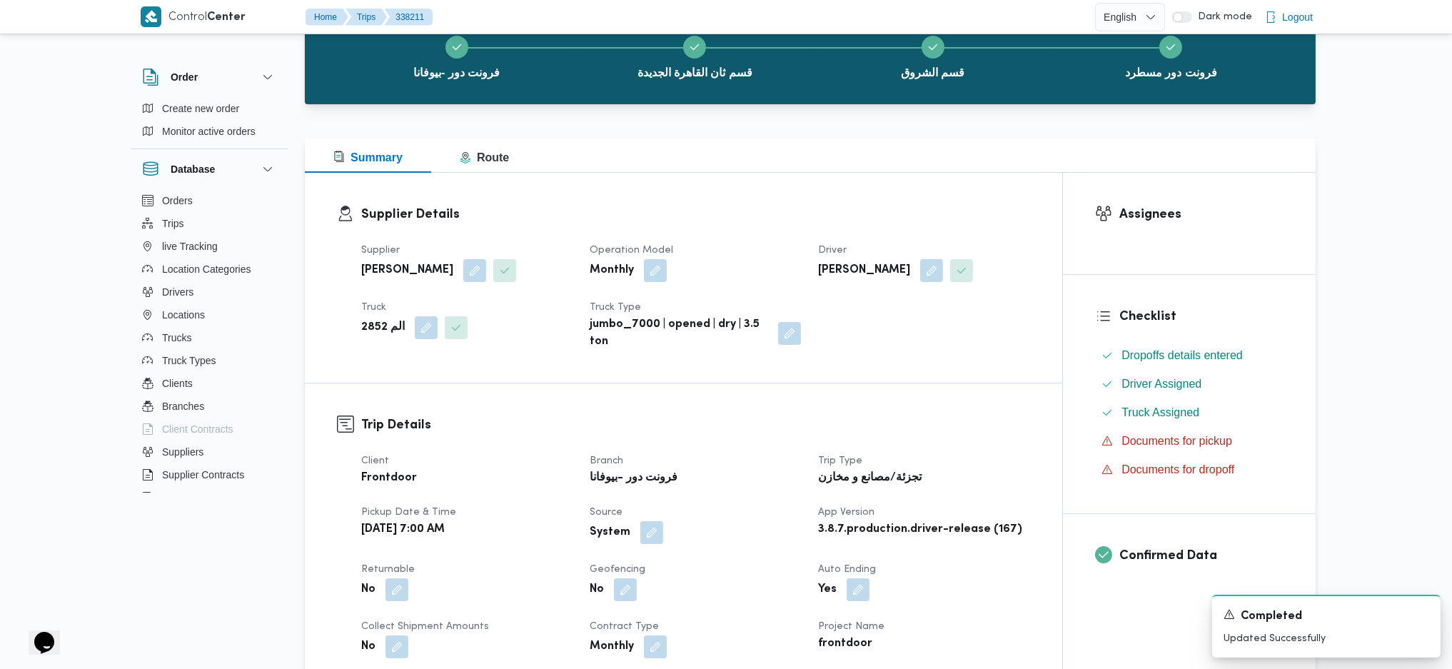
scroll to position [0, 0]
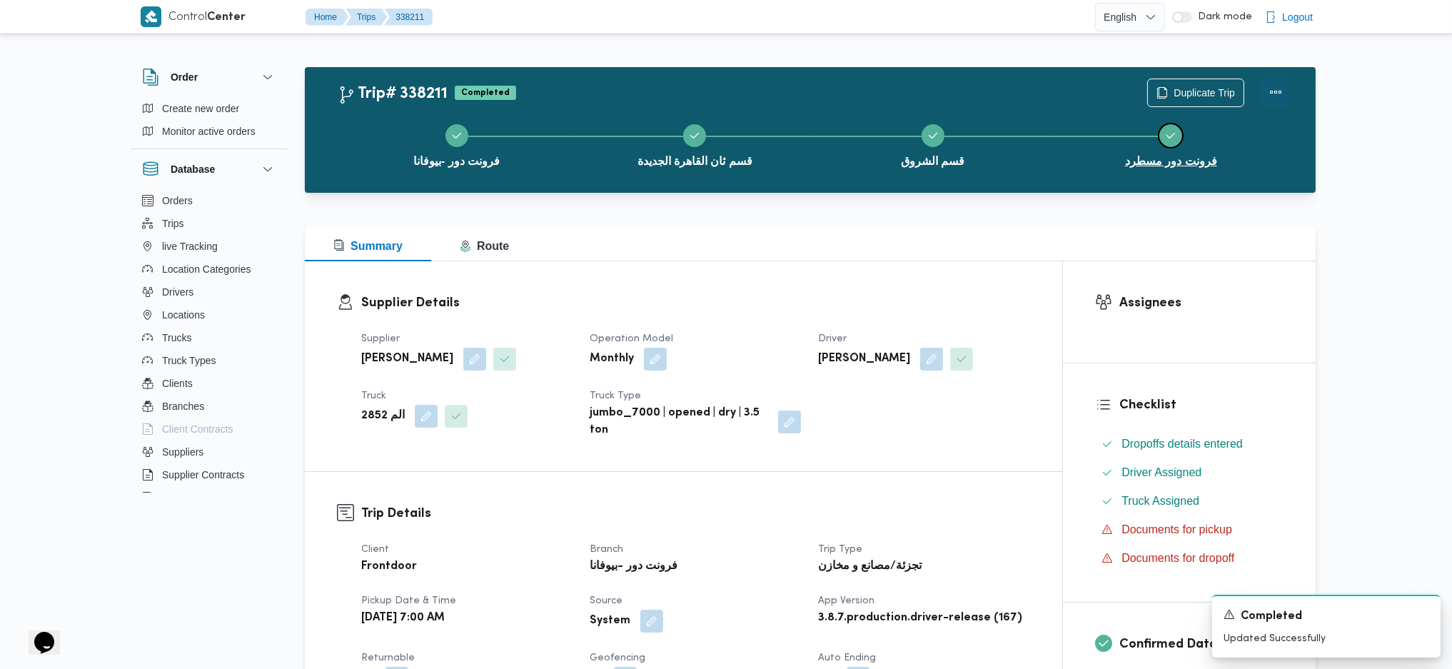
drag, startPoint x: 1276, startPoint y: 108, endPoint x: 1268, endPoint y: 101, distance: 11.6
click at [1273, 104] on div "Trip# 338211 Completed Duplicate Trip فرونت دور -بيوفانا قسم ثان القاهرة الجديد…" at bounding box center [814, 130] width 952 height 103
click at [1268, 99] on button "Actions" at bounding box center [1275, 92] width 29 height 29
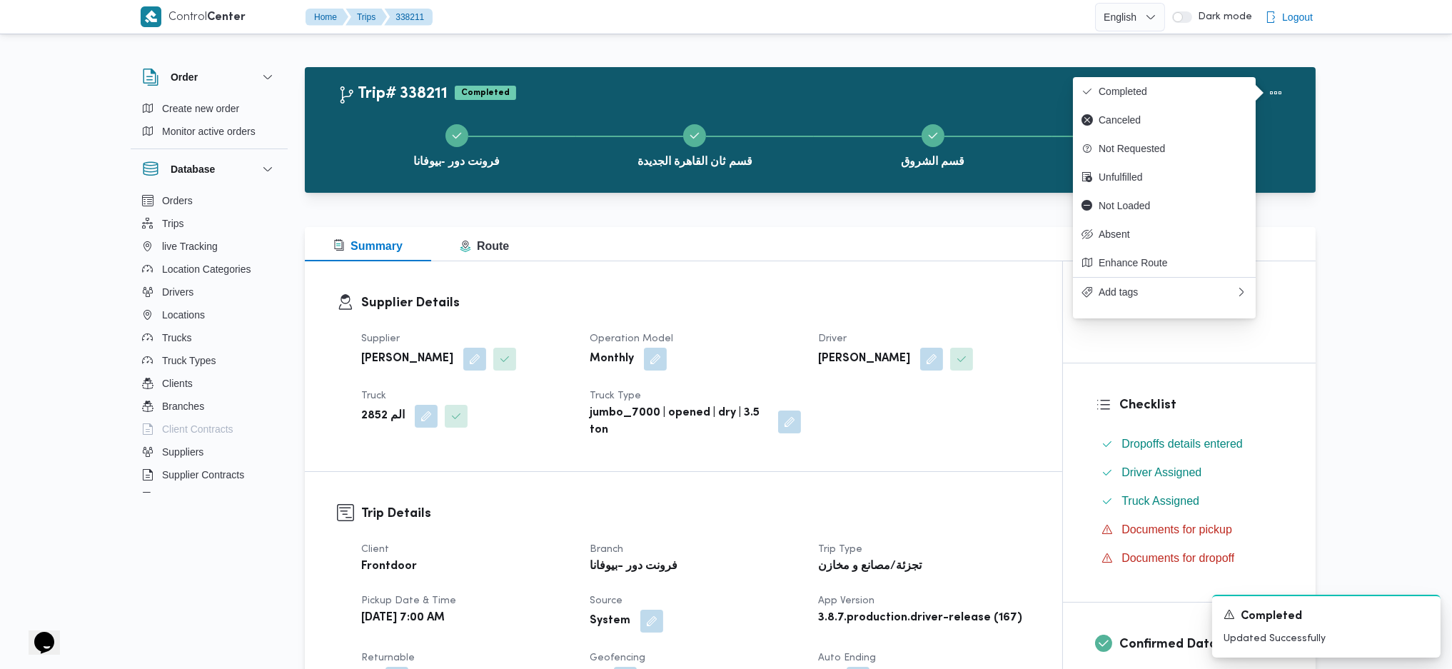
click at [1170, 74] on div "Duplicate Trip" at bounding box center [1218, 93] width 160 height 46
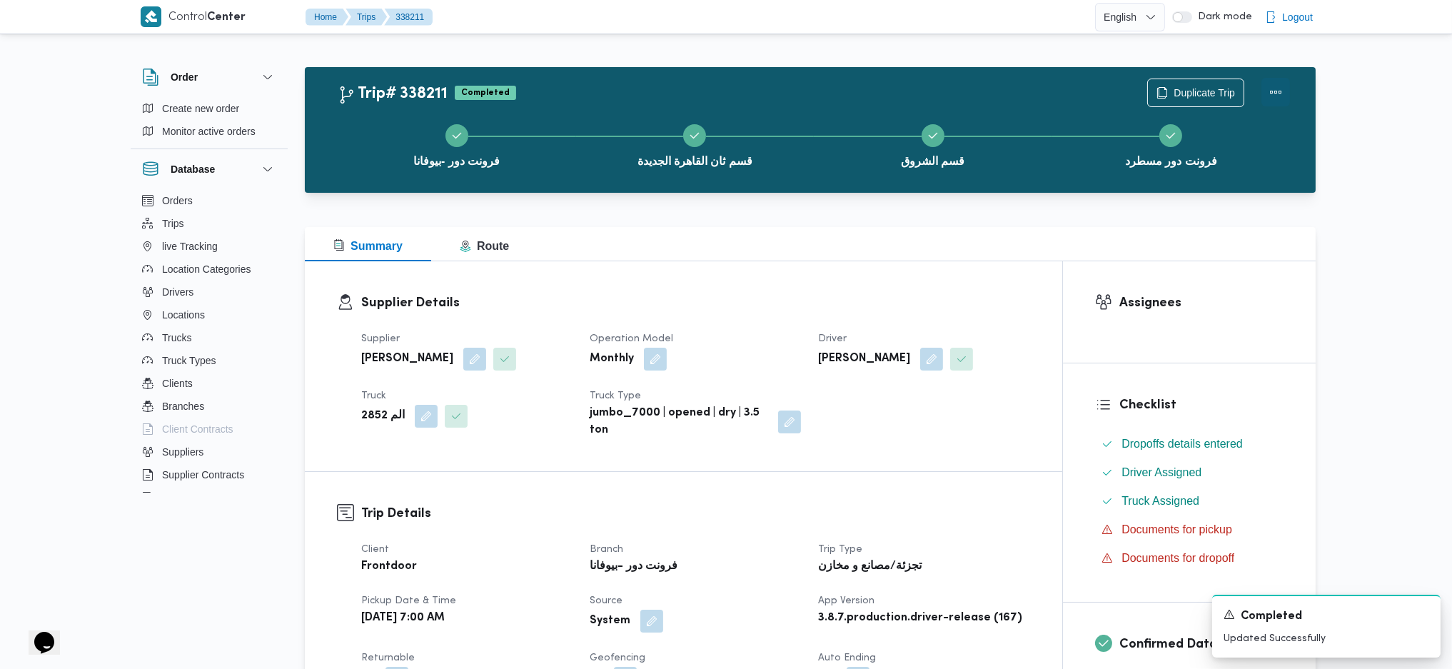
click at [1279, 86] on button "Actions" at bounding box center [1275, 92] width 29 height 29
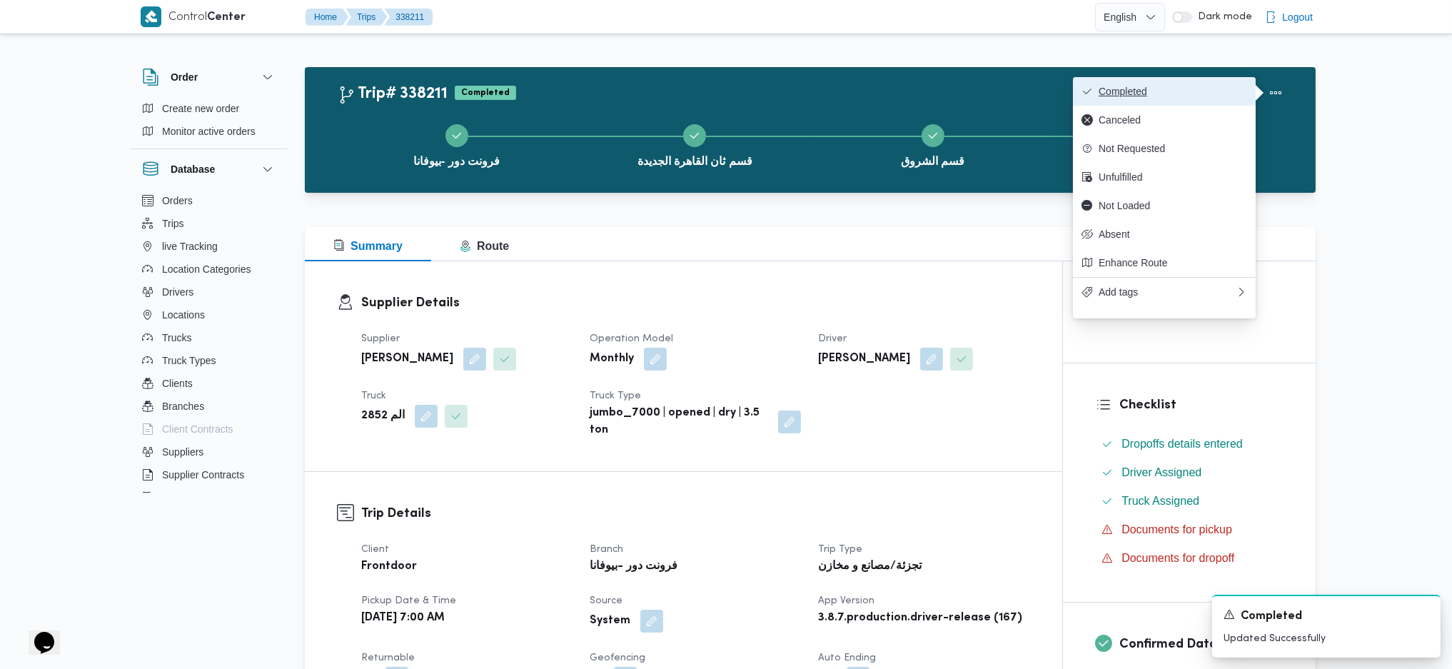
click at [1240, 86] on button "Completed" at bounding box center [1164, 91] width 183 height 29
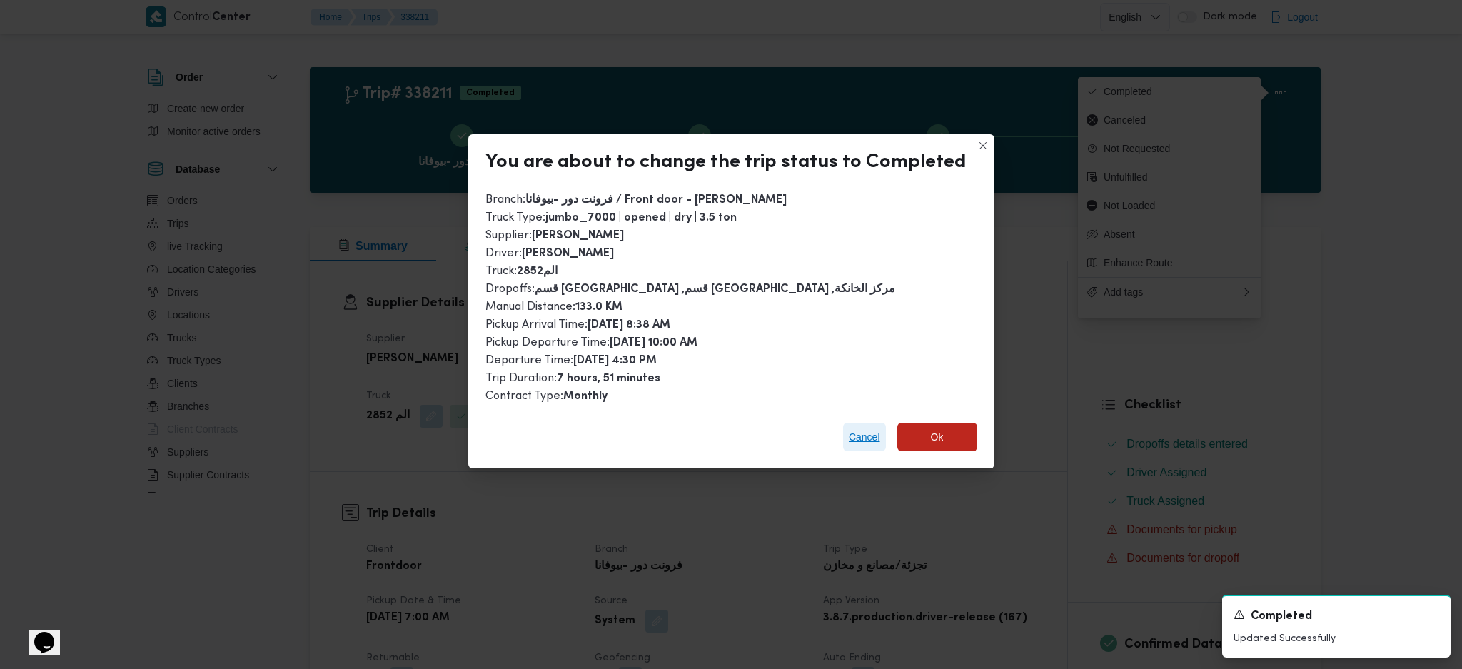
click at [859, 428] on span "Cancel" at bounding box center [864, 436] width 31 height 17
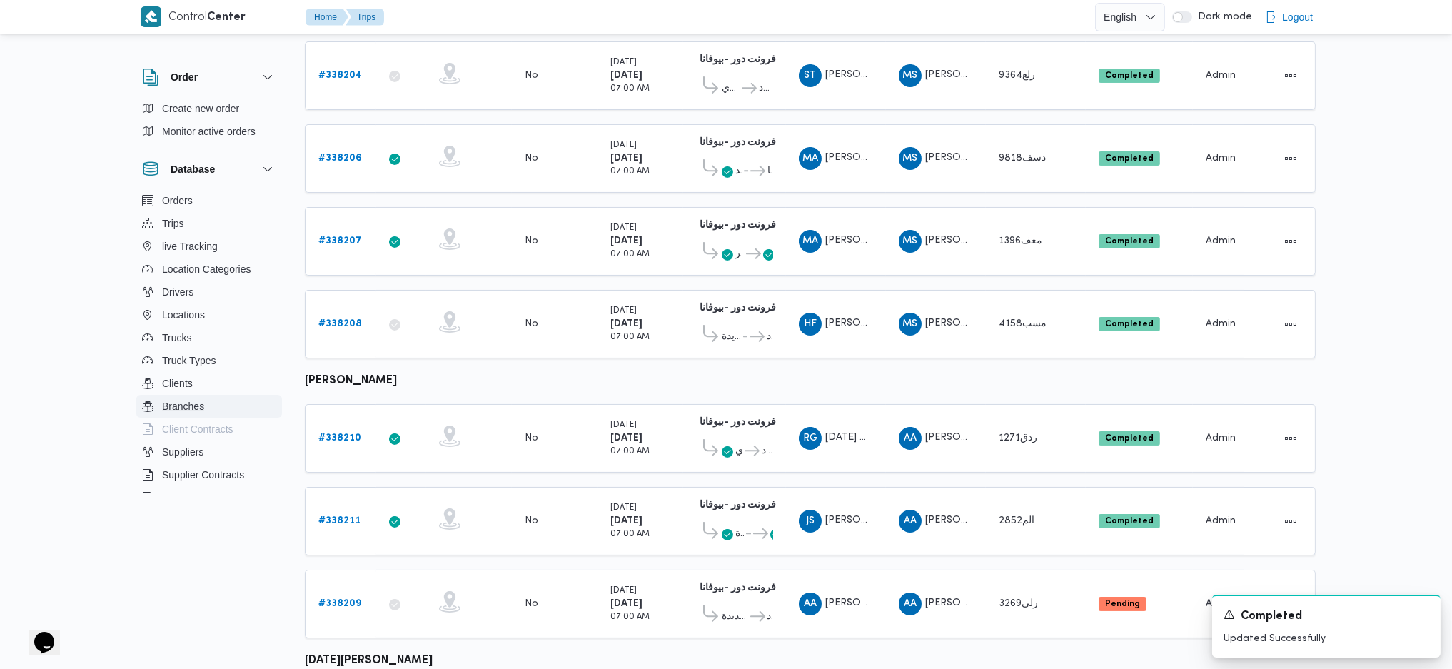
scroll to position [416, 0]
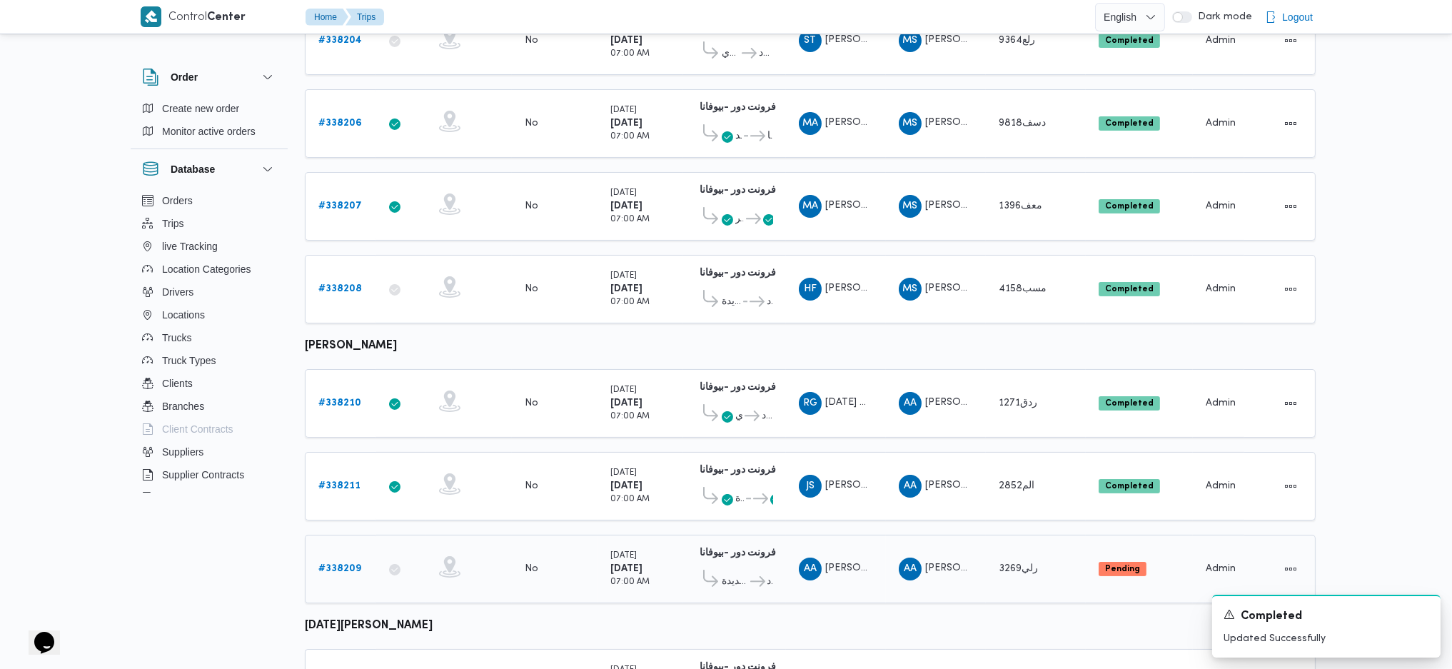
click at [345, 564] on b "# 338209" at bounding box center [339, 568] width 43 height 9
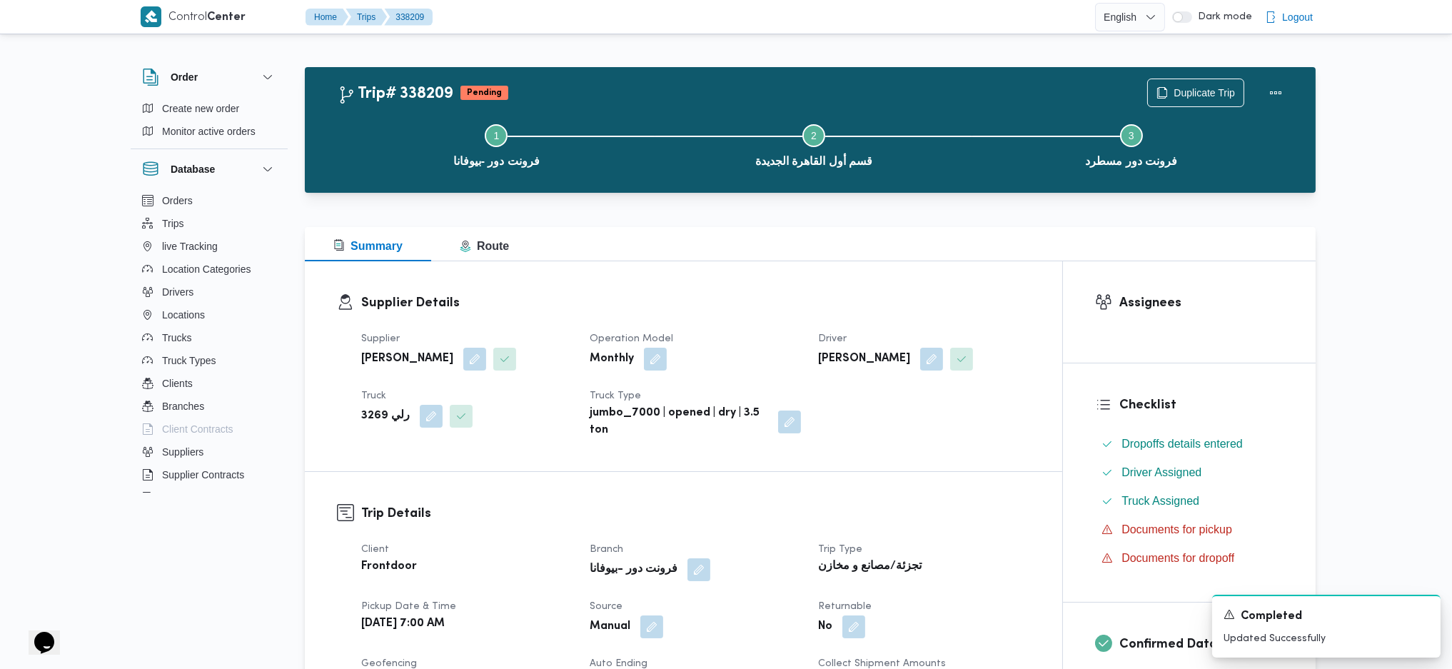
scroll to position [380, 0]
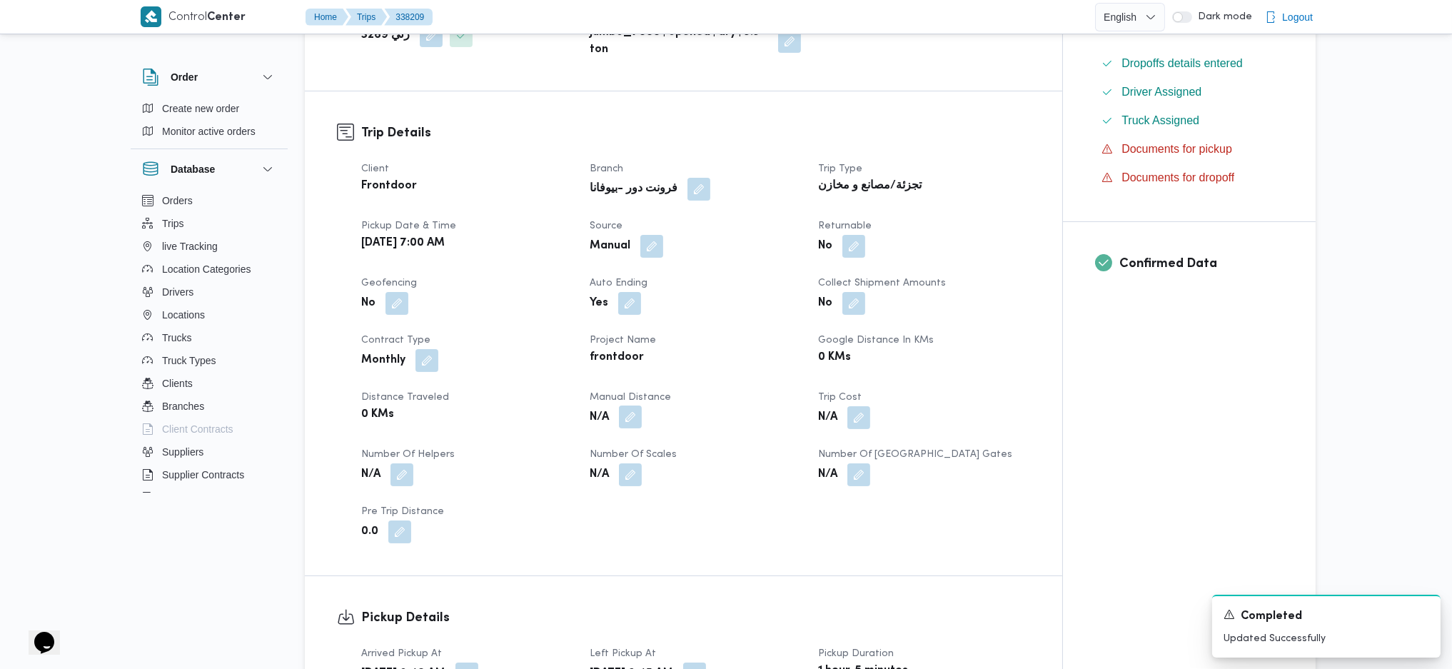
drag, startPoint x: 630, startPoint y: 409, endPoint x: 632, endPoint y: 422, distance: 13.0
click at [631, 414] on button "button" at bounding box center [630, 416] width 23 height 23
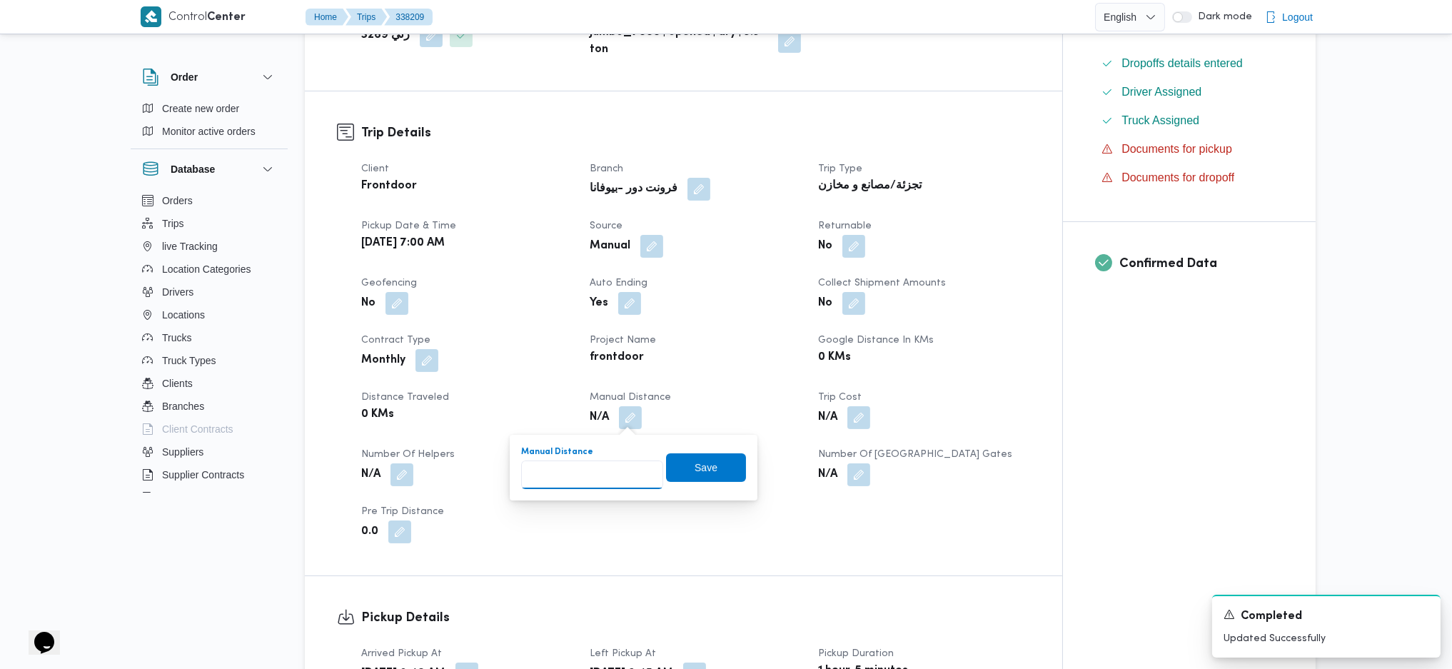
click at [598, 472] on input "Manual Distance" at bounding box center [592, 474] width 142 height 29
type input "130"
click at [676, 460] on span "Save" at bounding box center [706, 466] width 80 height 29
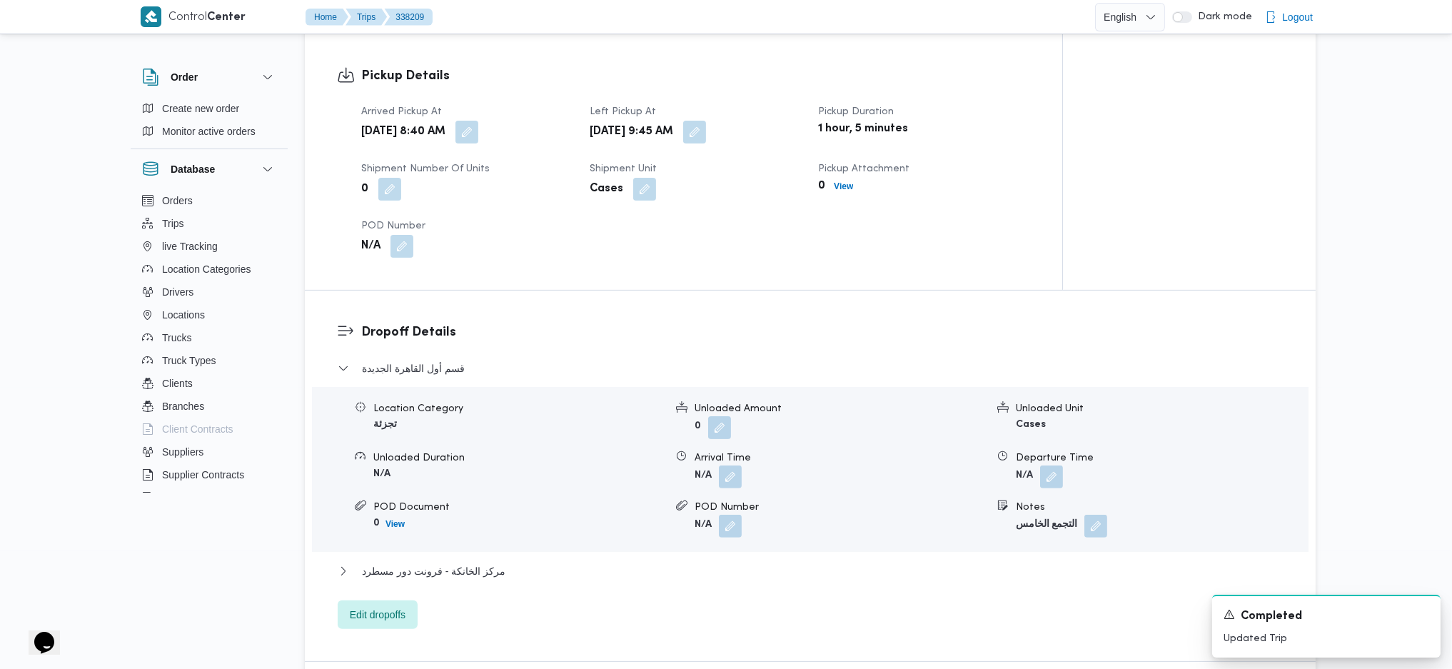
scroll to position [951, 0]
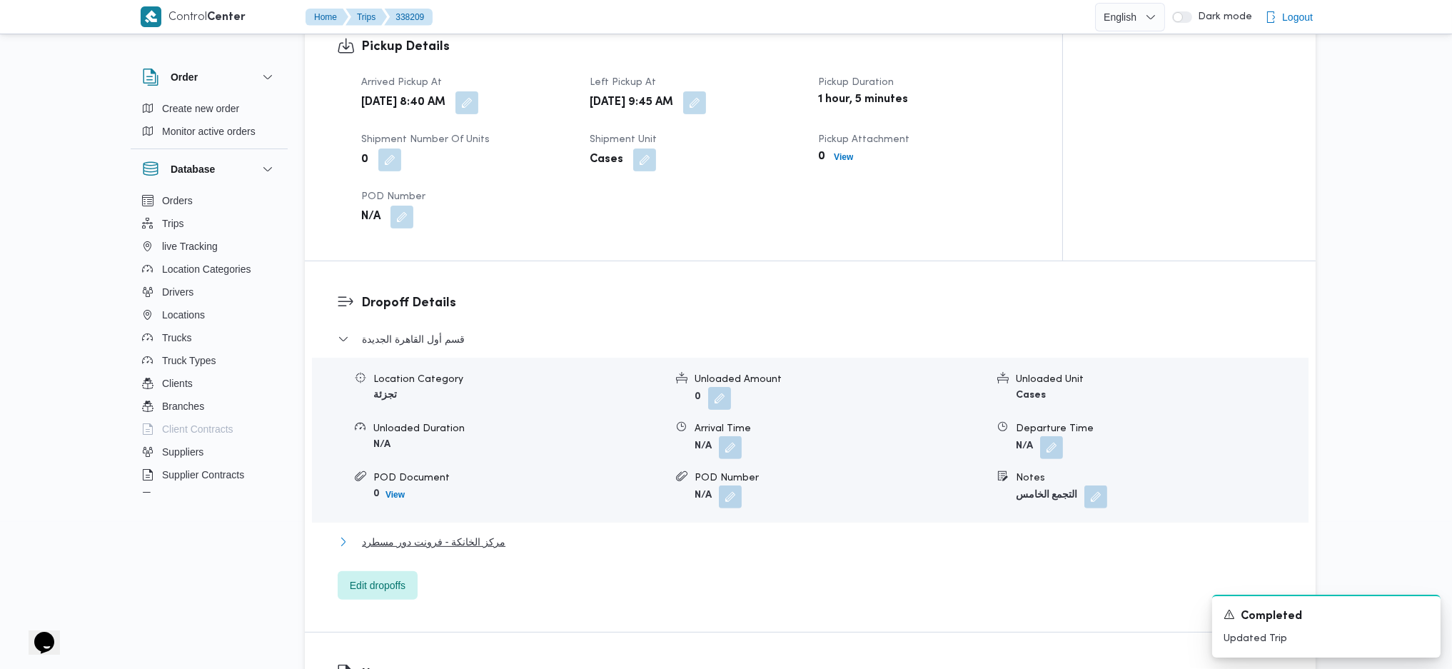
click at [482, 544] on span "مركز الخانكة - فرونت دور مسطرد" at bounding box center [433, 541] width 143 height 17
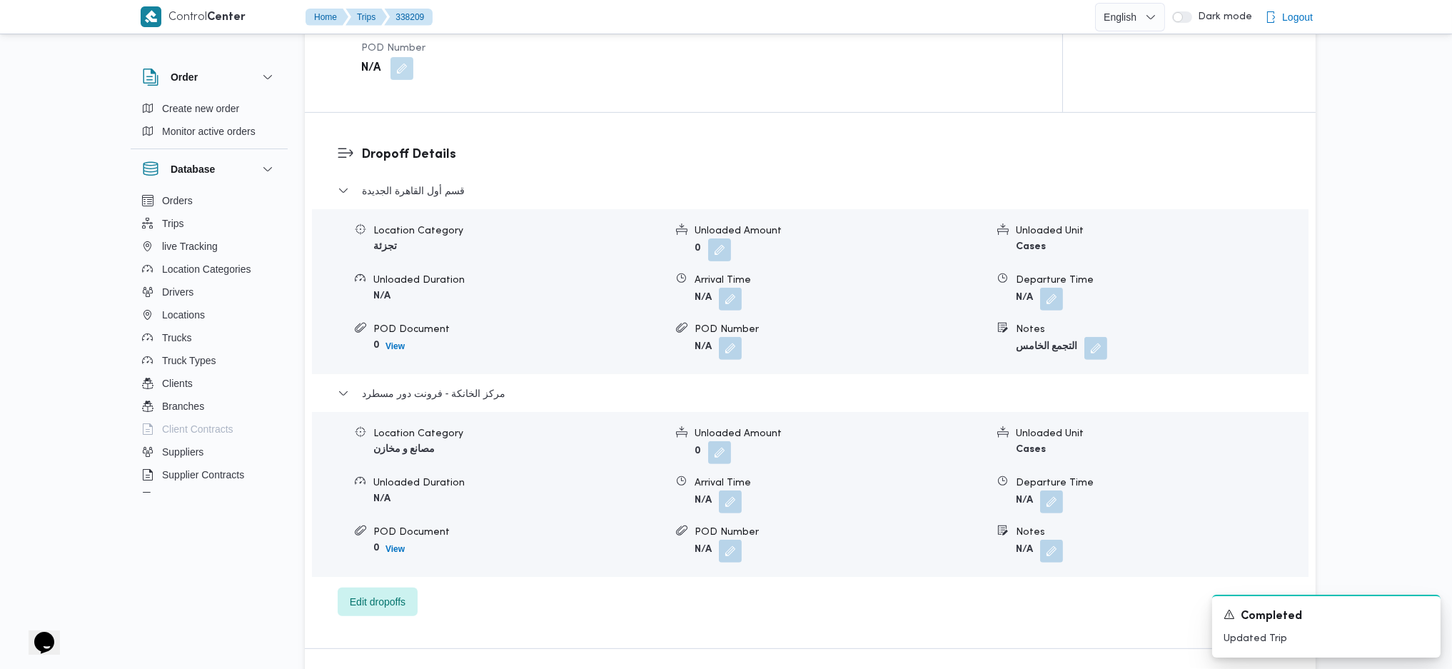
scroll to position [1142, 0]
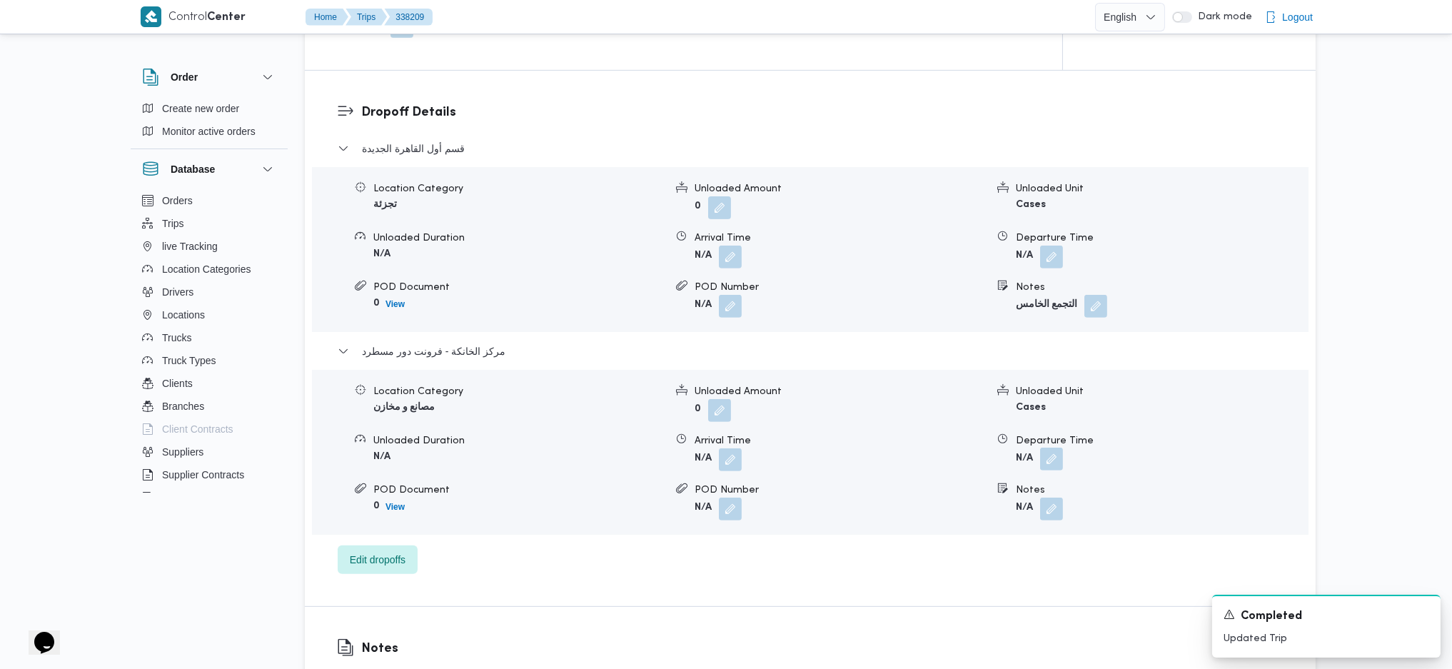
click at [1052, 457] on button "button" at bounding box center [1051, 458] width 23 height 23
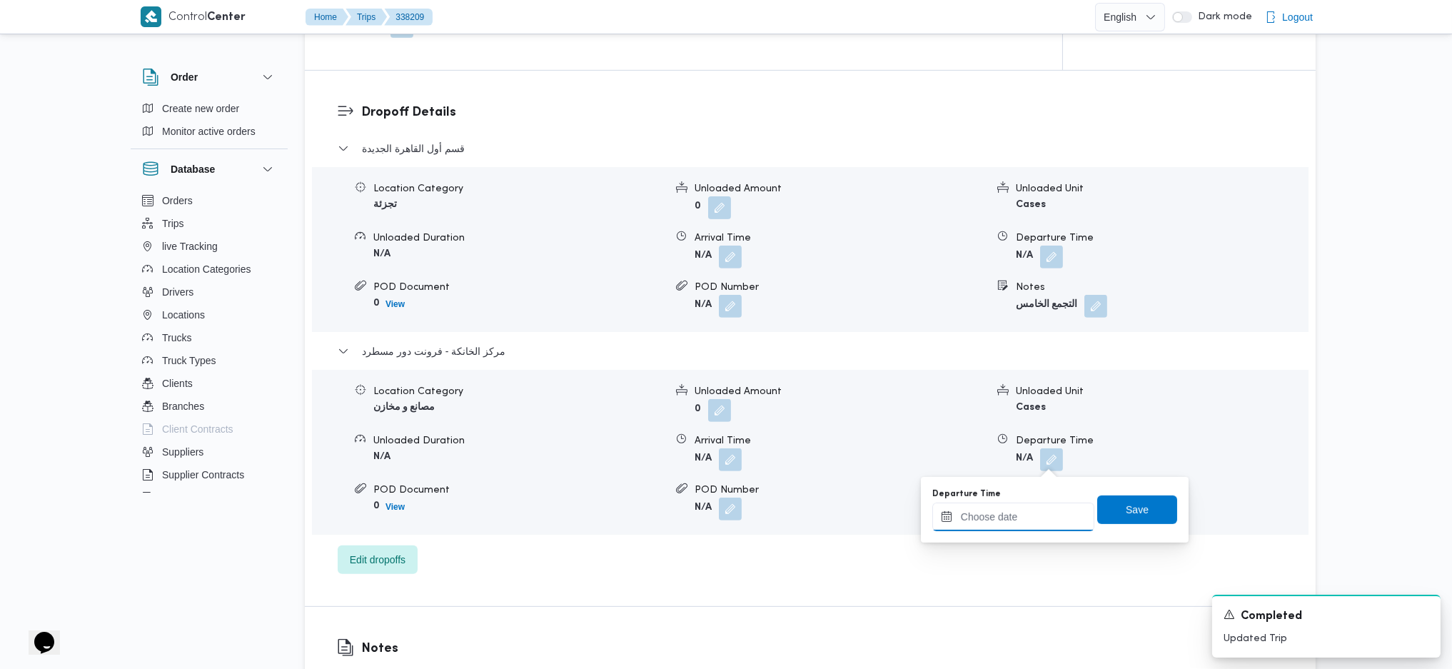
click at [1008, 510] on input "Departure Time" at bounding box center [1013, 516] width 162 height 29
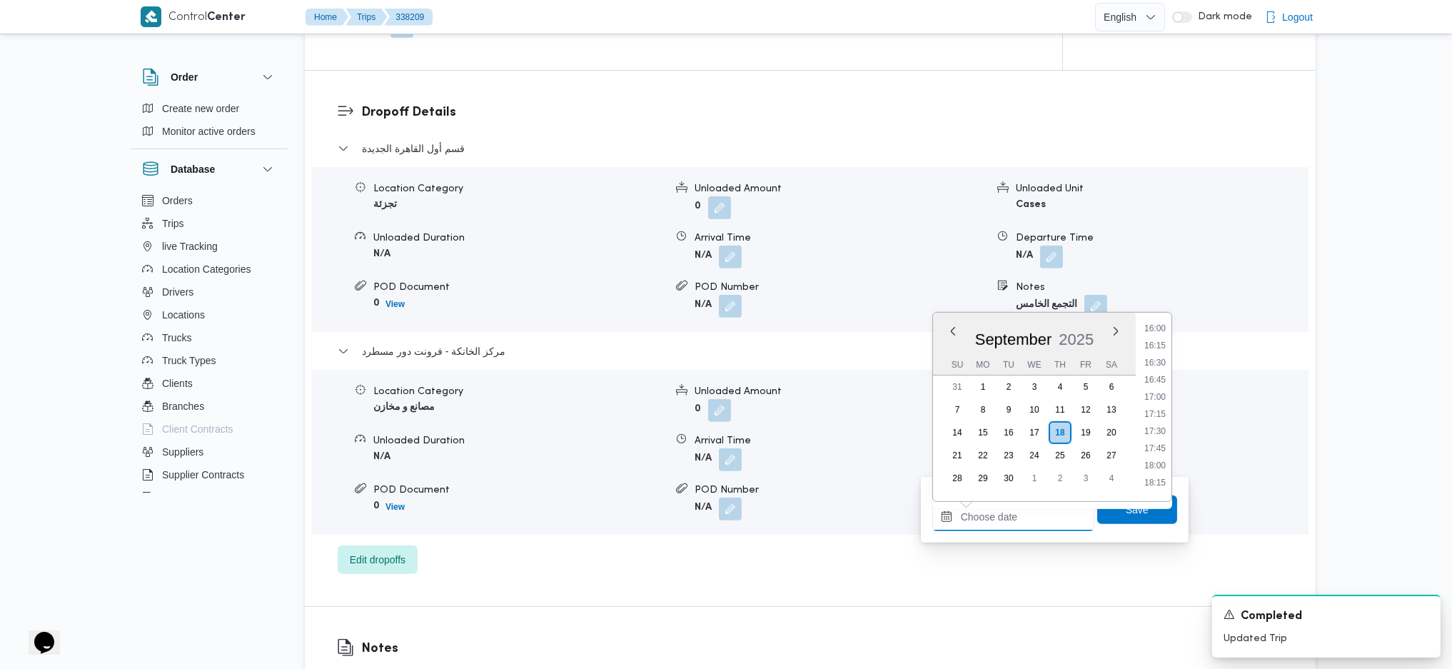
scroll to position [1078, 0]
click at [1154, 456] on li "17:30" at bounding box center [1154, 452] width 33 height 14
type input "18/09/2025 17:30"
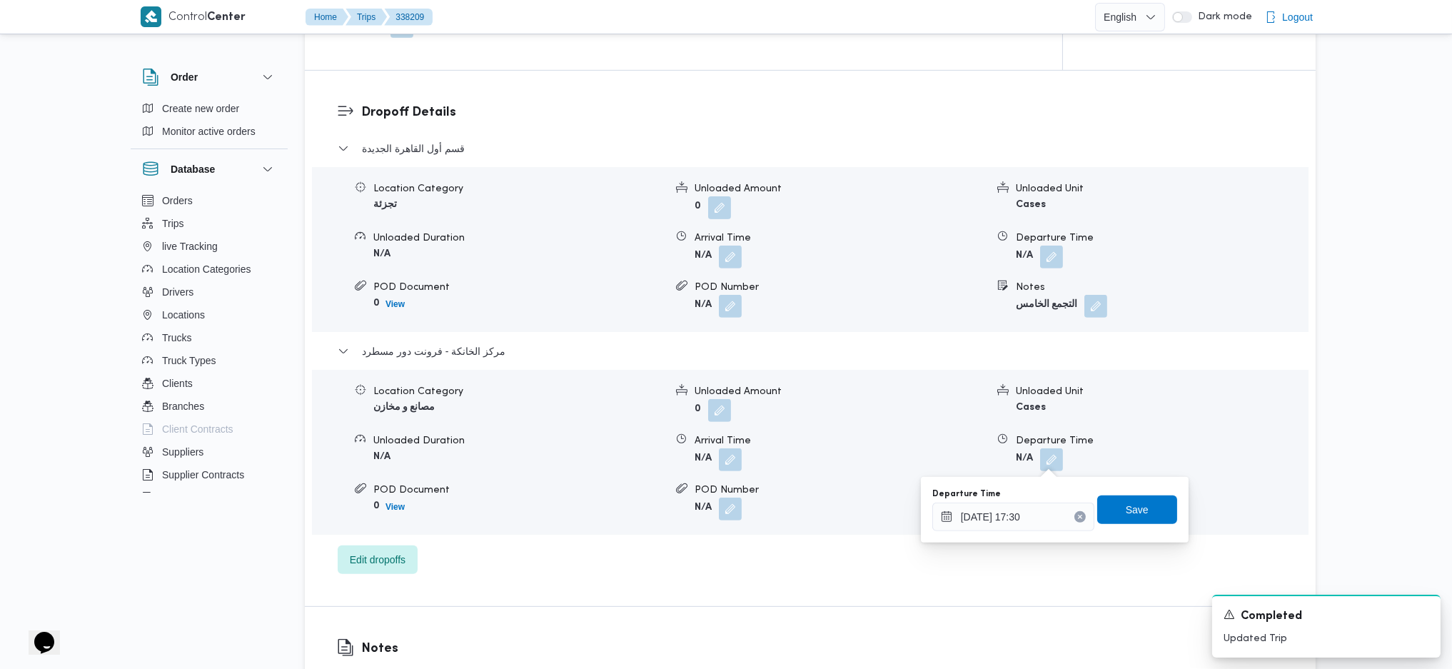
click at [1119, 525] on div "Departure Time 18/09/2025 17:30 Save" at bounding box center [1055, 510] width 248 height 46
click at [1110, 515] on span "Save" at bounding box center [1137, 509] width 80 height 29
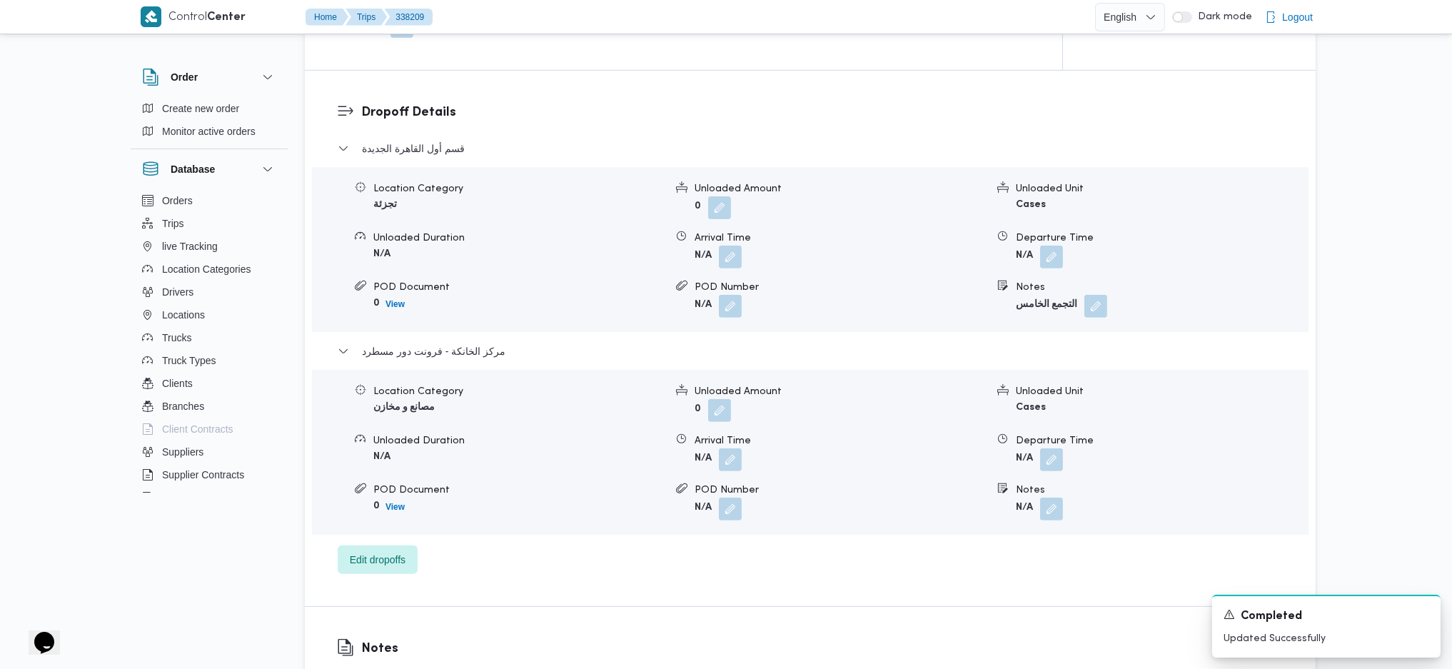
scroll to position [666, 0]
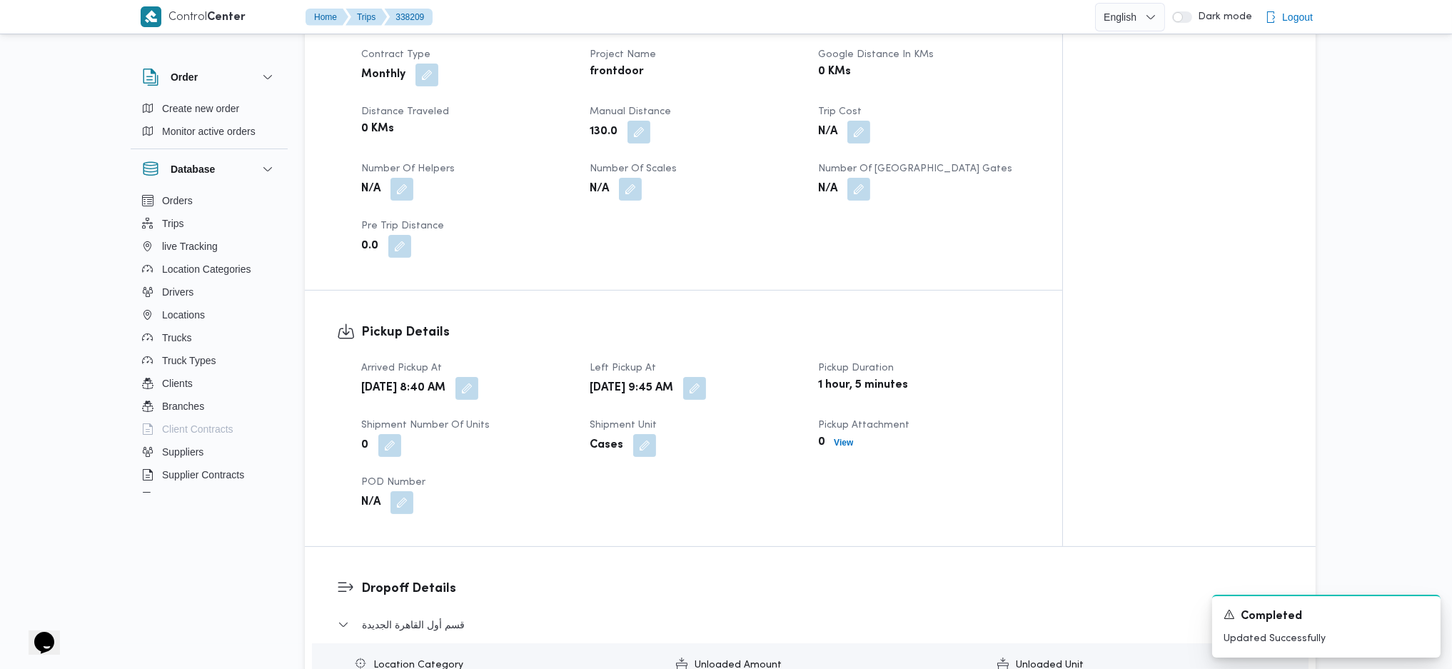
click at [624, 131] on span at bounding box center [635, 132] width 30 height 23
drag, startPoint x: 641, startPoint y: 136, endPoint x: 642, endPoint y: 143, distance: 7.2
click at [642, 136] on button "button" at bounding box center [638, 131] width 23 height 23
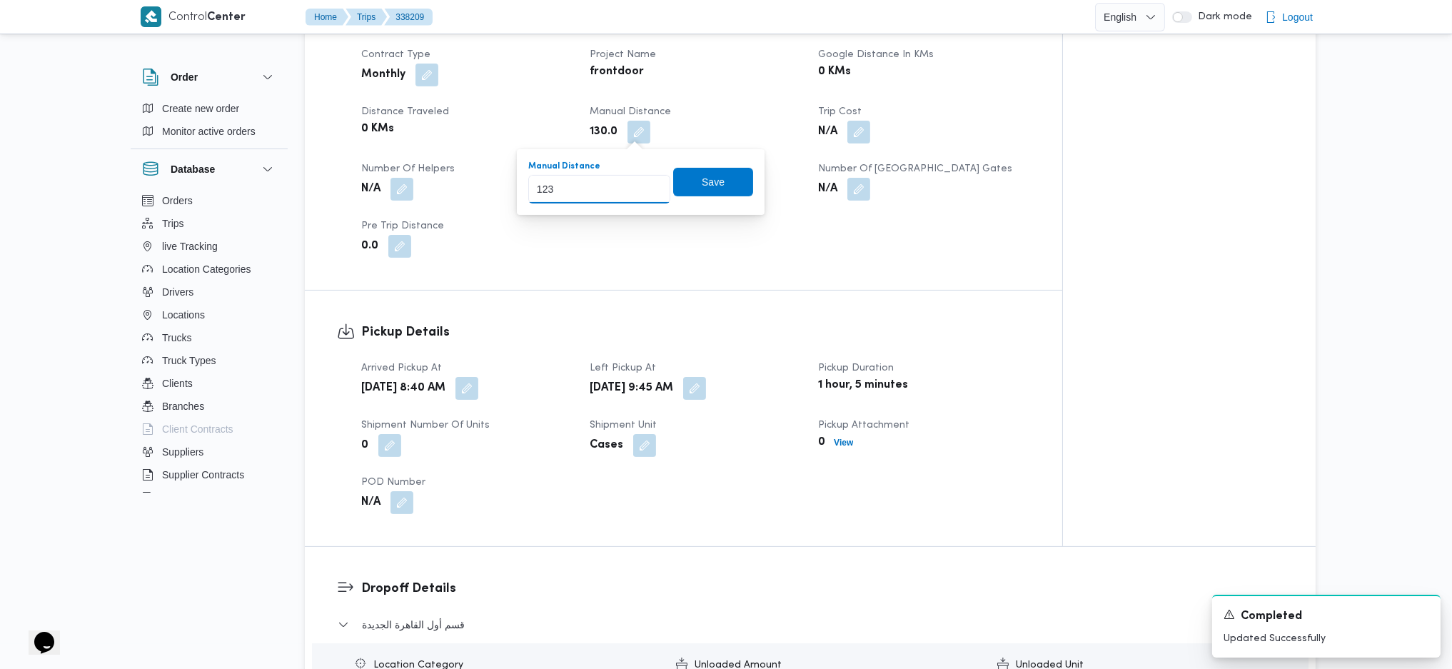
click at [644, 194] on input "123" at bounding box center [599, 189] width 142 height 29
click at [642, 188] on input "130" at bounding box center [599, 189] width 142 height 29
click at [648, 194] on input "130" at bounding box center [599, 189] width 142 height 29
click at [646, 192] on input "121" at bounding box center [599, 189] width 142 height 29
click at [646, 192] on input "120" at bounding box center [599, 189] width 142 height 29
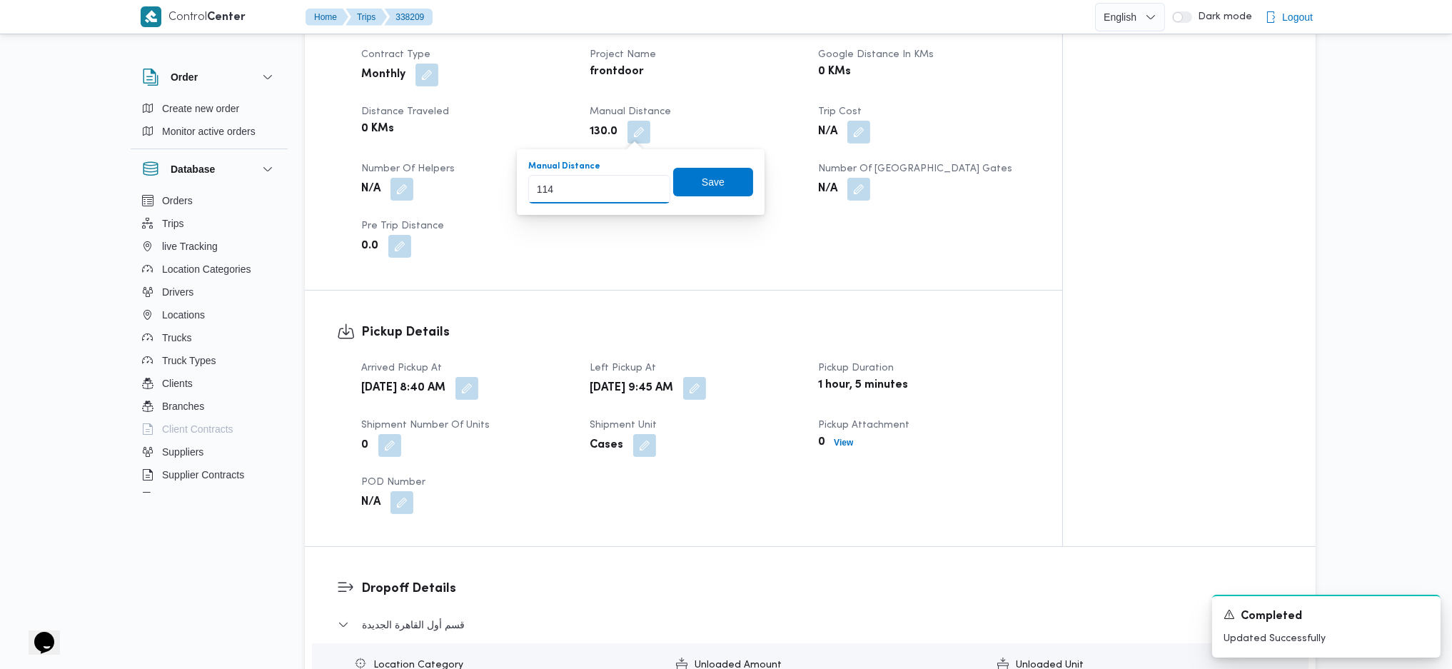
type input "114"
click at [646, 192] on input "114" at bounding box center [599, 189] width 142 height 29
drag, startPoint x: 701, startPoint y: 183, endPoint x: 777, endPoint y: 204, distance: 78.4
click at [702, 183] on span "Save" at bounding box center [713, 181] width 23 height 17
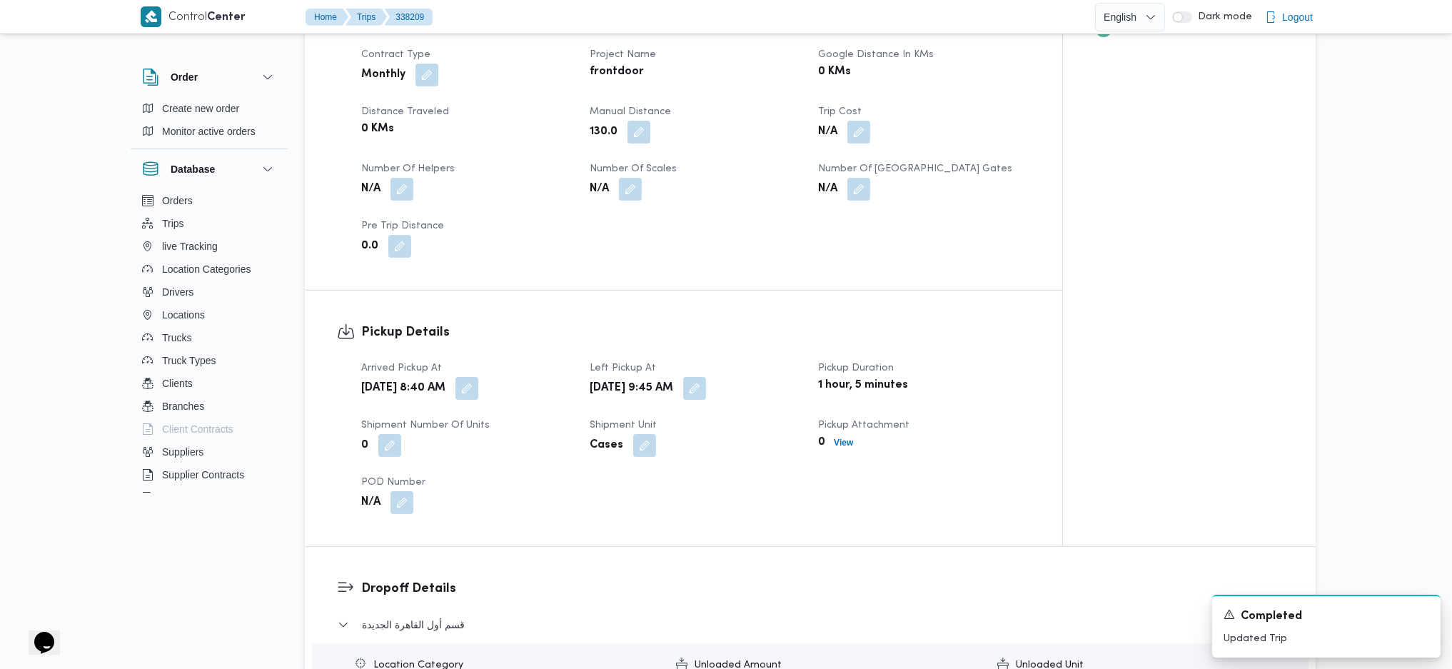
scroll to position [0, 0]
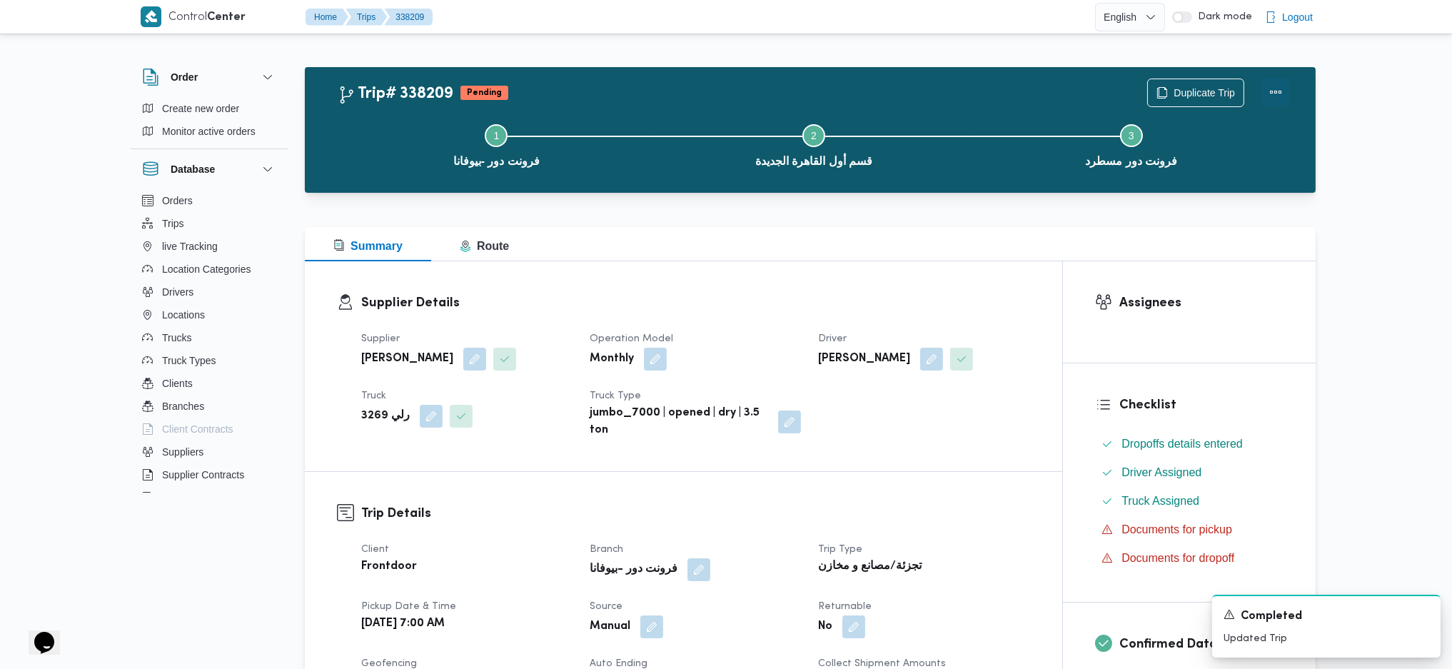
click at [1273, 96] on button "Actions" at bounding box center [1275, 92] width 29 height 29
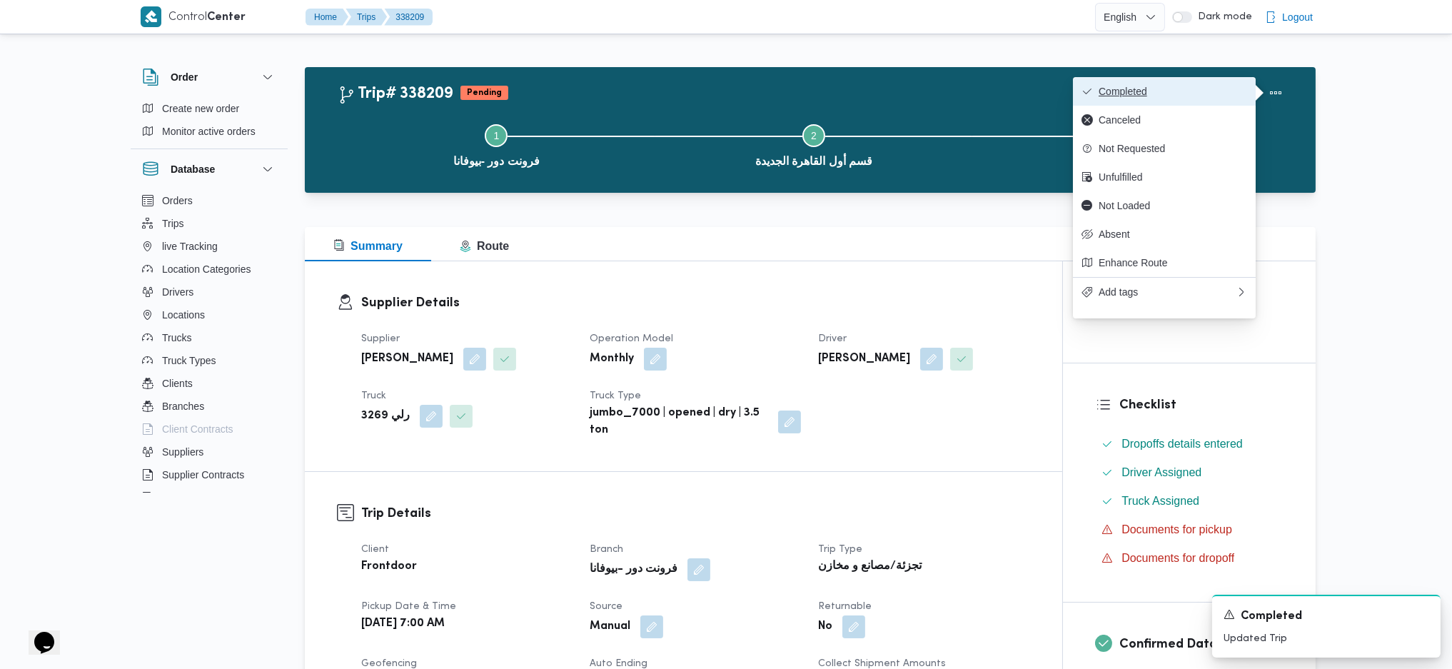
click at [1173, 97] on span "Completed" at bounding box center [1172, 91] width 148 height 11
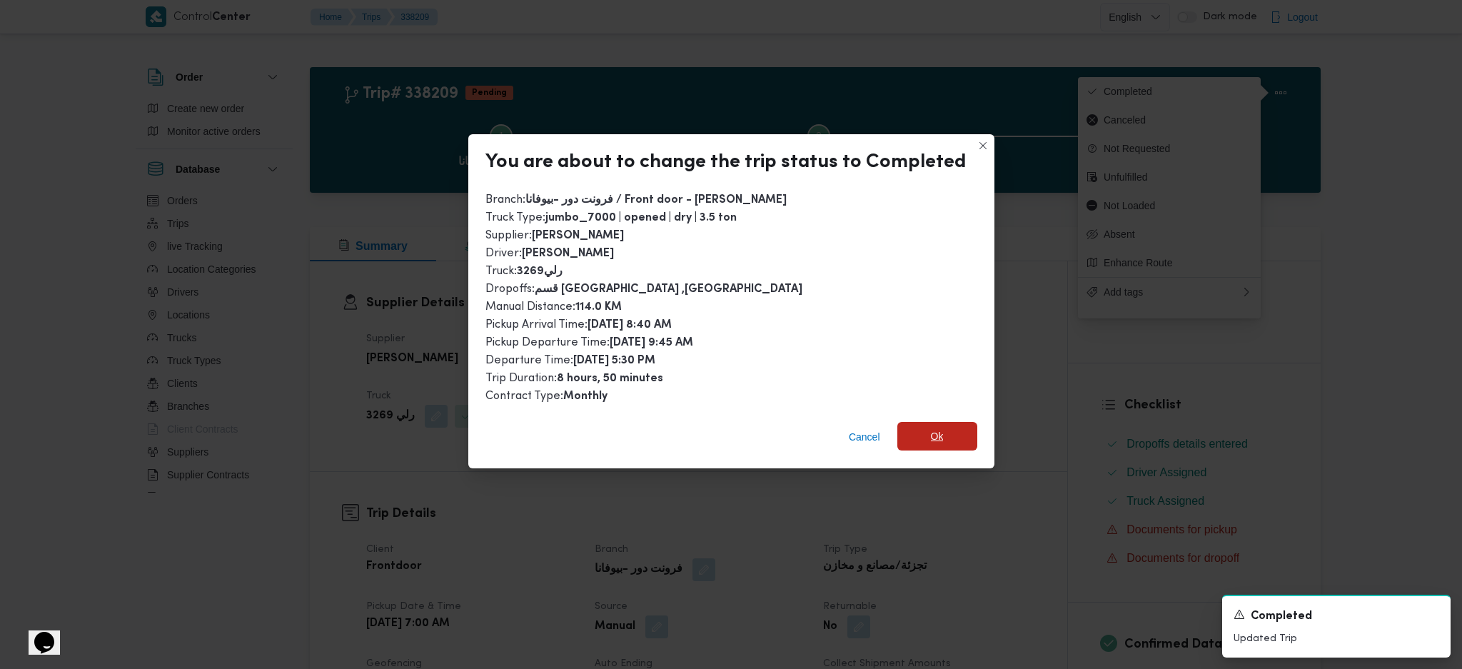
click at [953, 433] on span "Ok" at bounding box center [937, 436] width 80 height 29
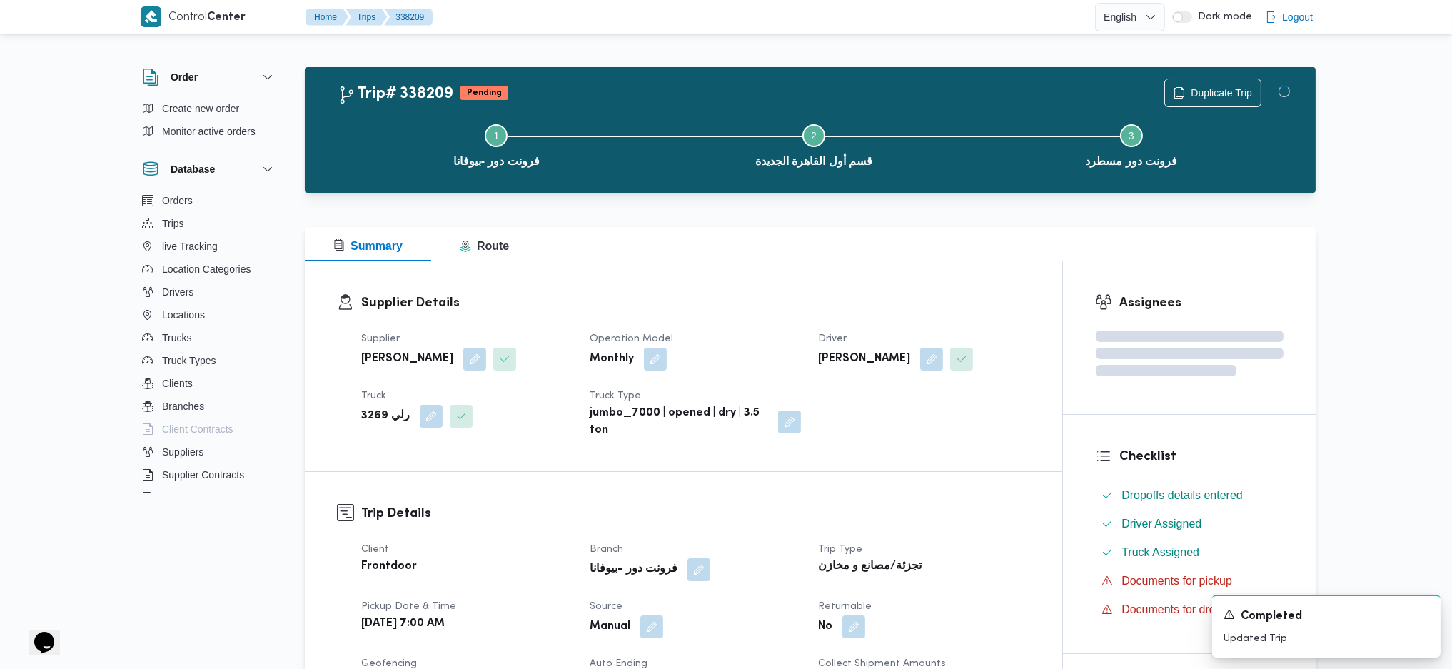
drag, startPoint x: 934, startPoint y: 477, endPoint x: 786, endPoint y: 350, distance: 194.9
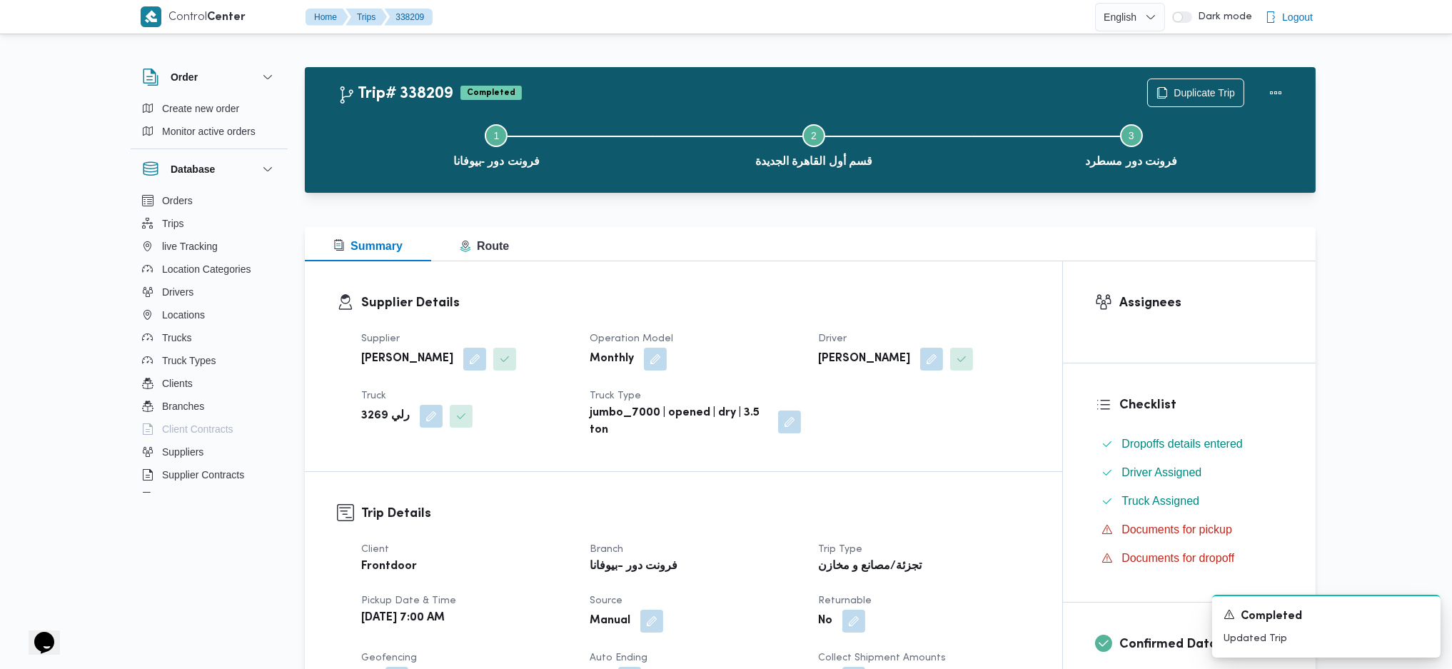
click at [752, 275] on div "Supplier Details Supplier السيد احمد السيد ابراهيم Operation Model Monthly Driv…" at bounding box center [683, 366] width 757 height 210
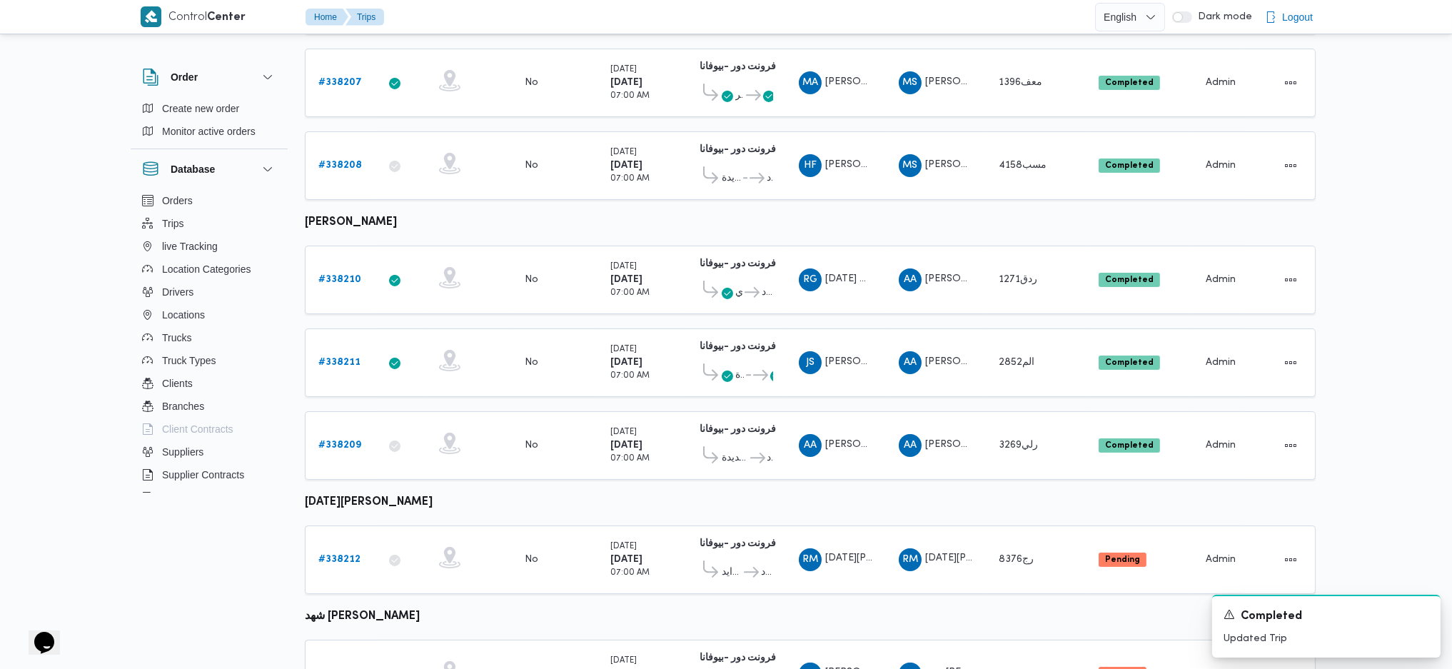
scroll to position [639, 0]
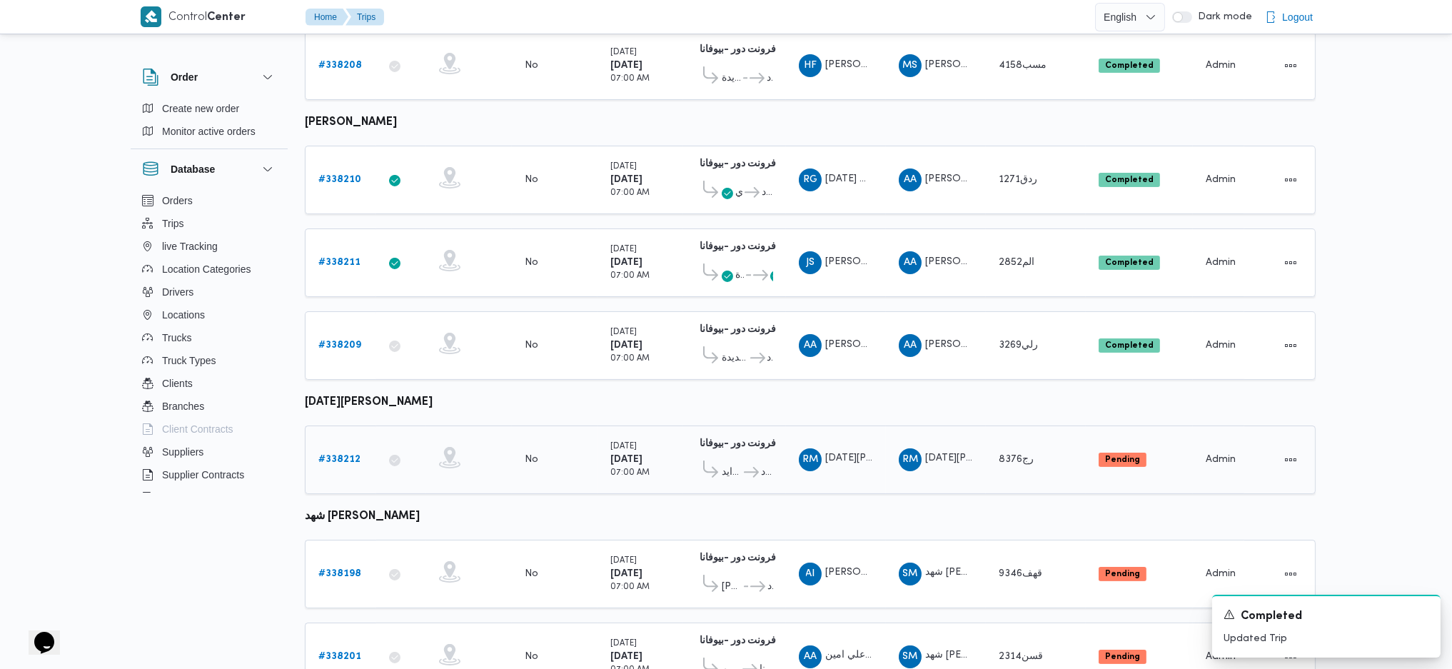
click at [338, 455] on b "# 338212" at bounding box center [339, 459] width 42 height 9
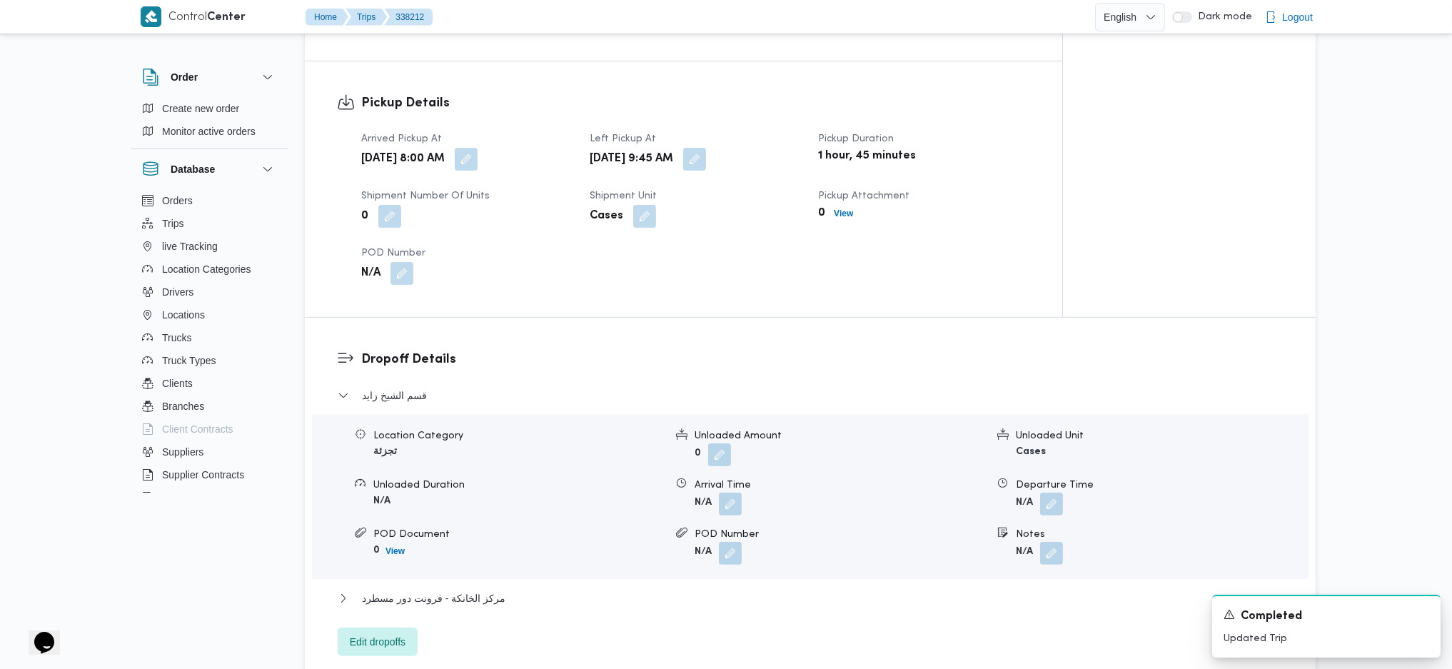
scroll to position [1020, 0]
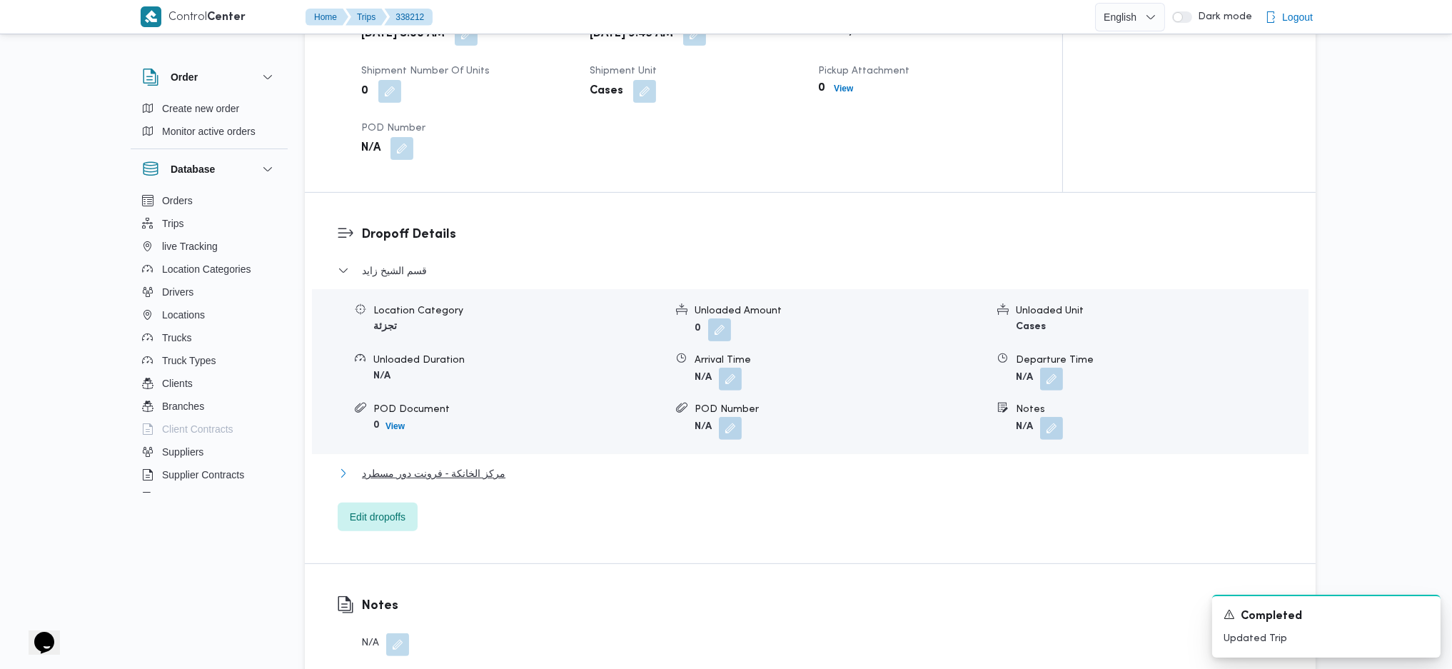
drag, startPoint x: 467, startPoint y: 479, endPoint x: 482, endPoint y: 467, distance: 19.4
click at [468, 478] on span "مركز الخانكة - فرونت دور مسطرد" at bounding box center [433, 473] width 143 height 17
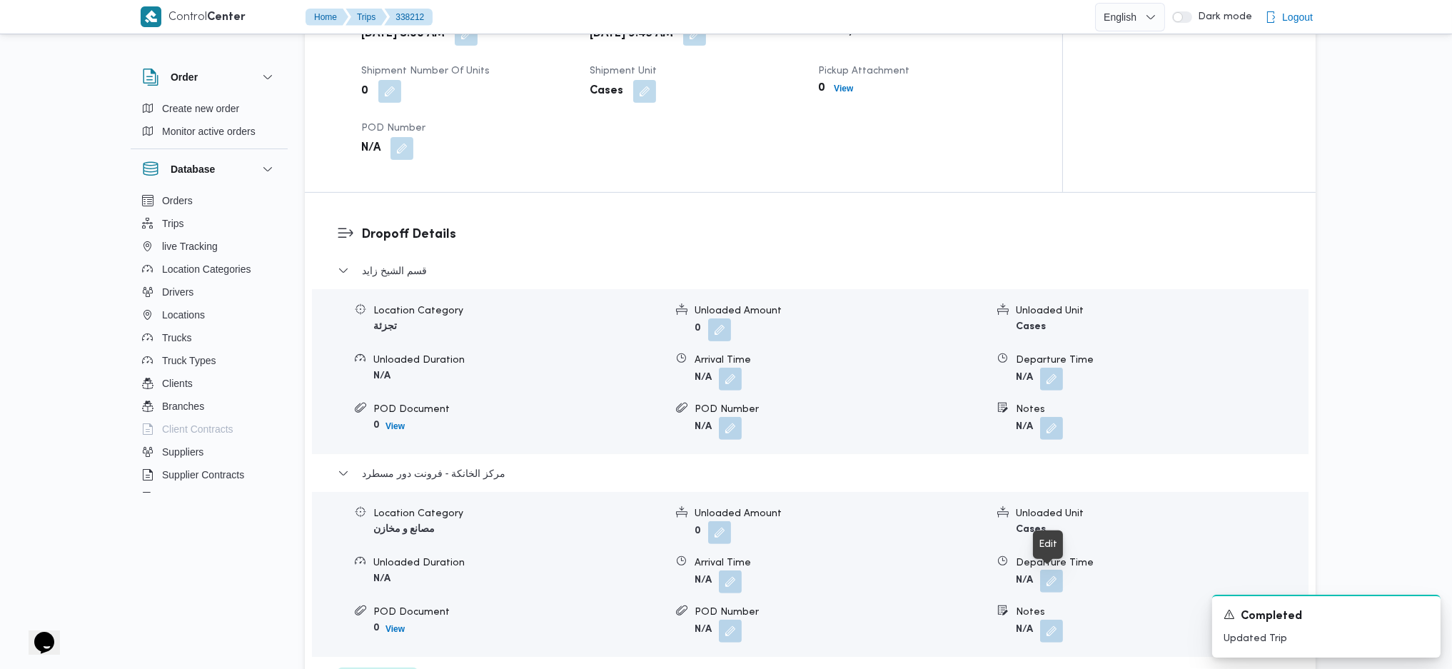
click at [1060, 581] on button "button" at bounding box center [1051, 581] width 23 height 23
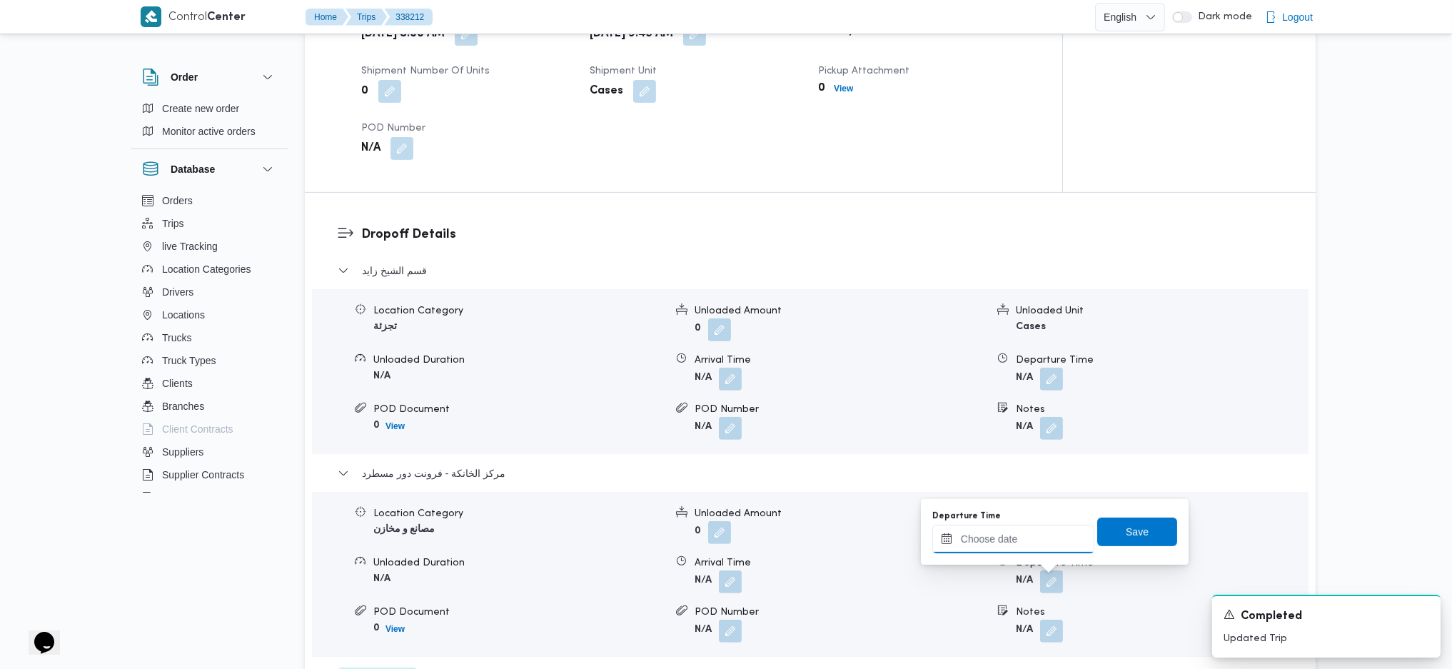
click at [1048, 525] on div at bounding box center [1013, 539] width 162 height 29
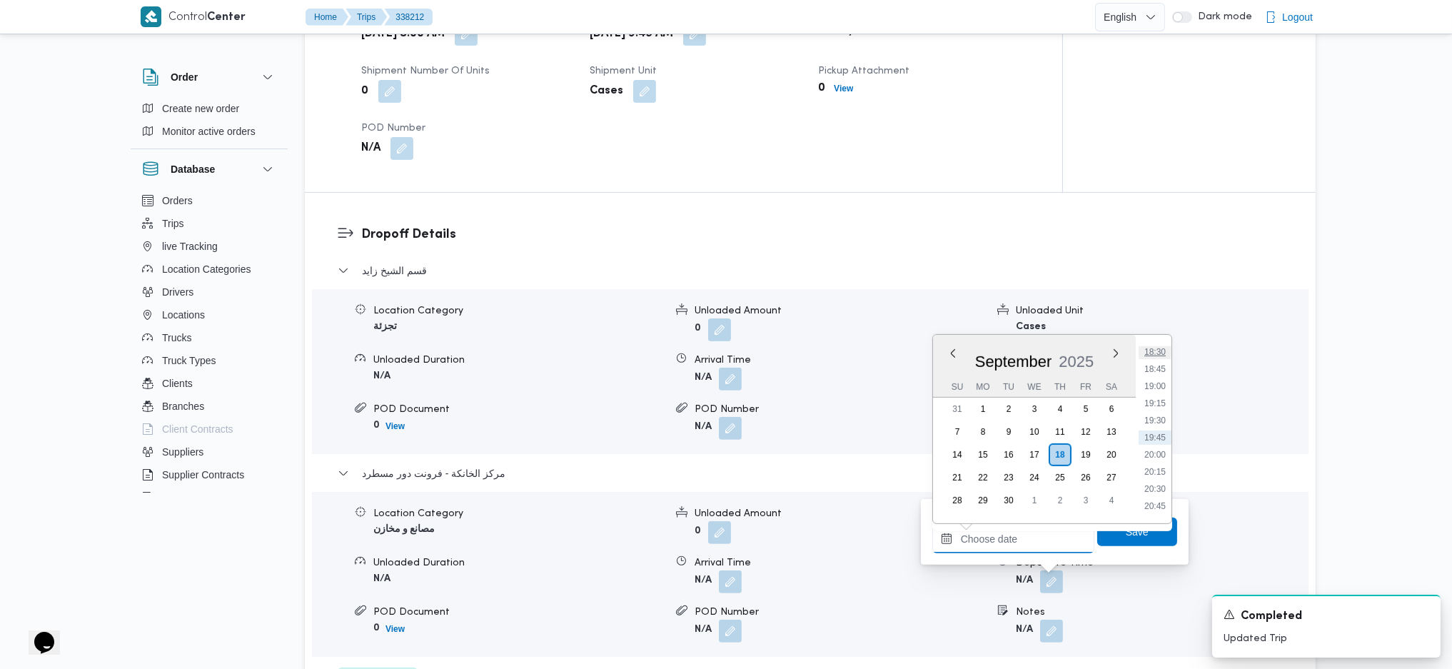
scroll to position [1173, 0]
click at [1162, 401] on ul "00:00 00:15 00:30 00:45 01:00 01:15 01:30 01:45 02:00 02:15 02:30 02:45 03:00 0…" at bounding box center [1154, 429] width 33 height 166
click at [1162, 401] on li "17:45" at bounding box center [1154, 396] width 33 height 14
type input "[DATE] 17:45"
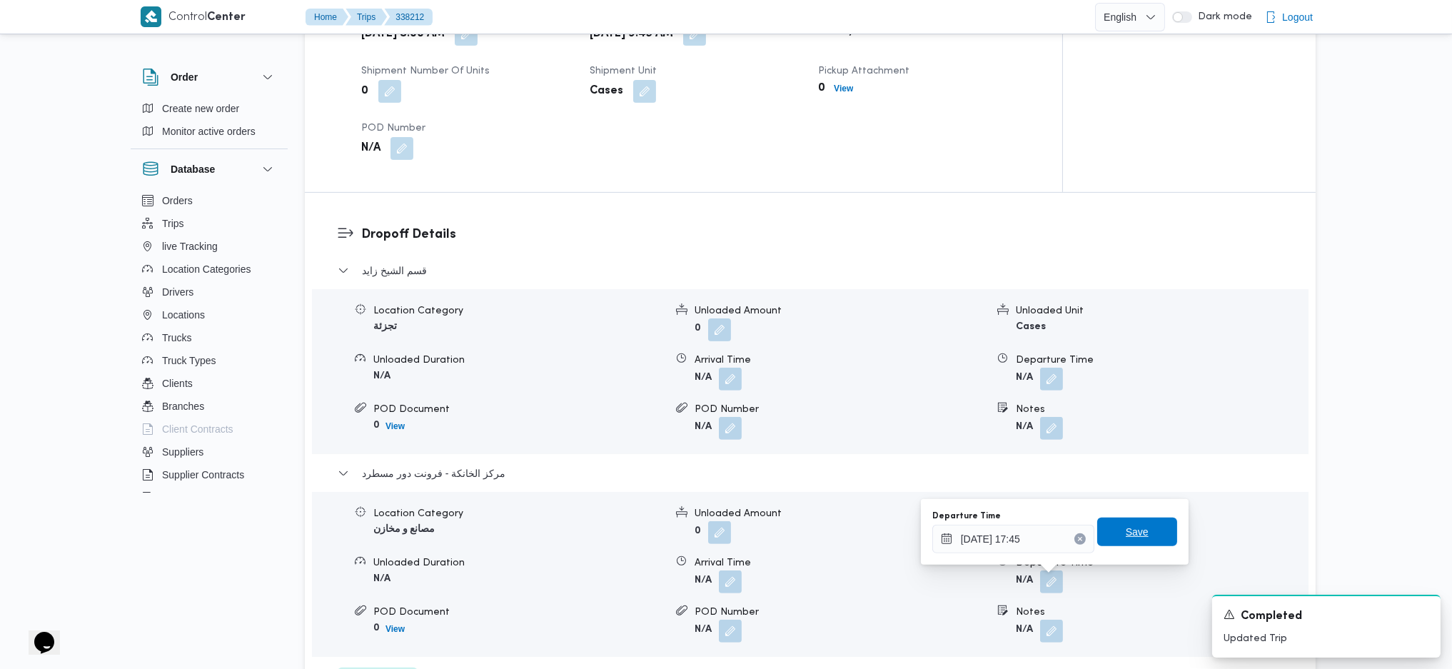
click at [1142, 518] on span "Save" at bounding box center [1137, 531] width 80 height 29
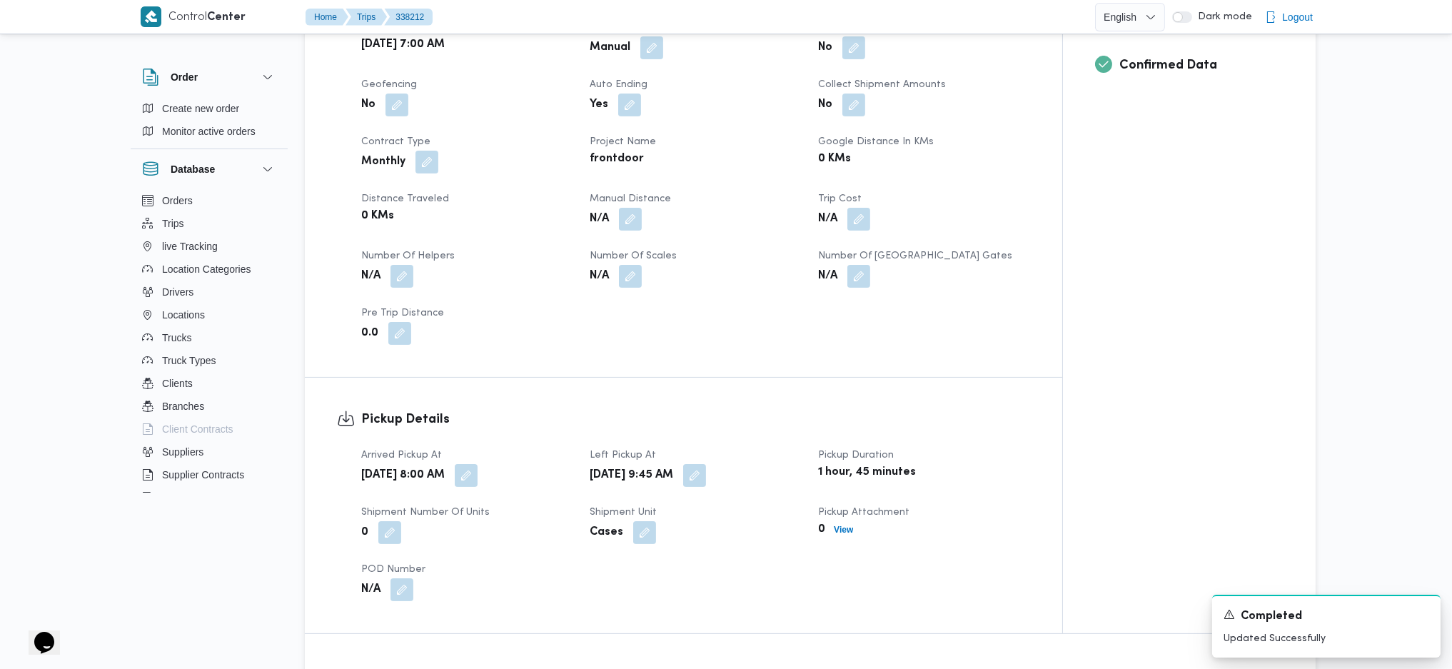
scroll to position [449, 0]
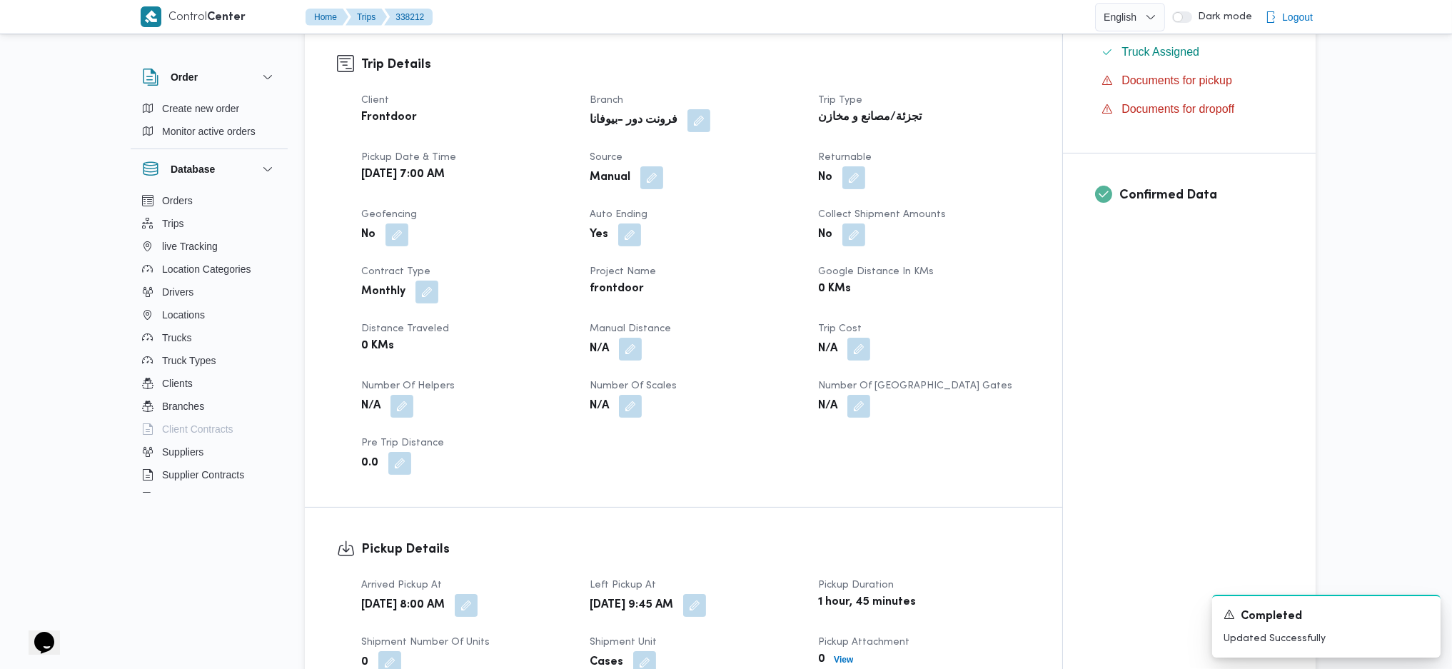
click at [649, 354] on div "N/A" at bounding box center [695, 349] width 214 height 26
click at [632, 354] on button "button" at bounding box center [630, 348] width 23 height 23
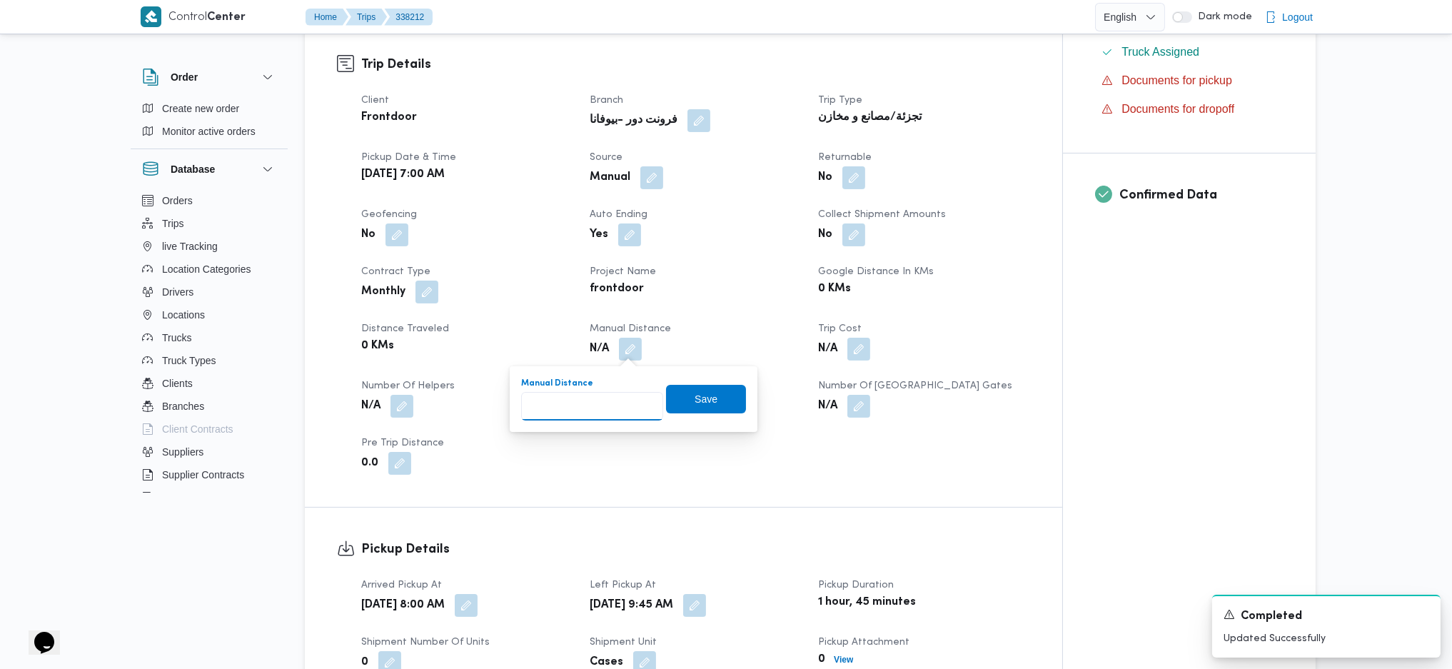
click at [602, 407] on input "Manual Distance" at bounding box center [592, 406] width 142 height 29
type input "131"
type input "135"
click button "Save" at bounding box center [706, 399] width 80 height 29
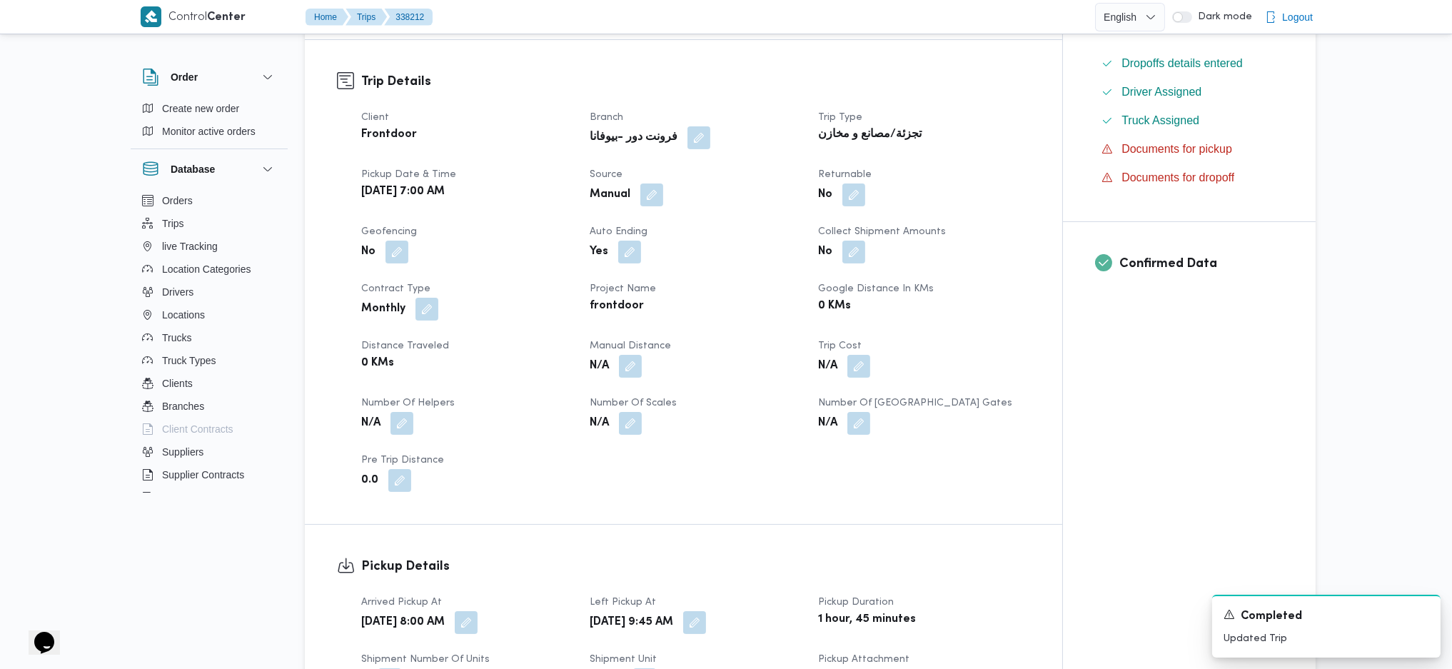
scroll to position [0, 0]
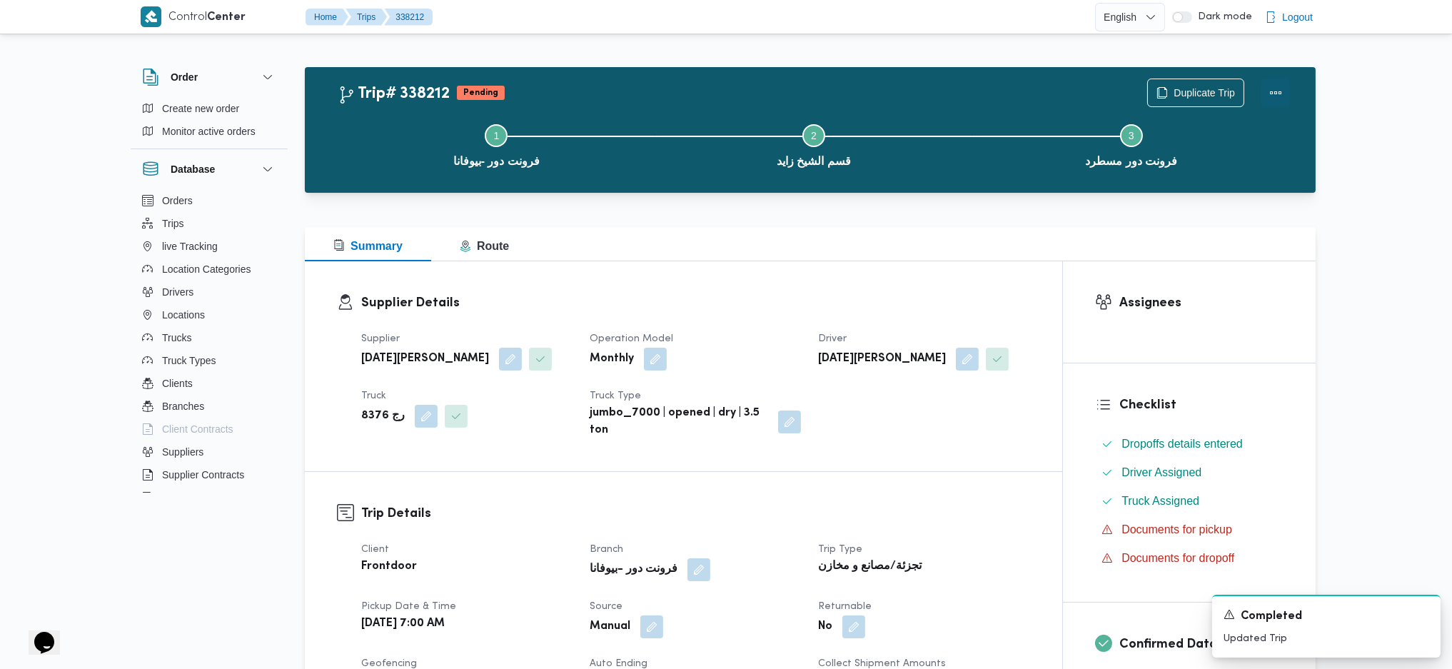
drag, startPoint x: 1271, startPoint y: 91, endPoint x: 1258, endPoint y: 101, distance: 16.4
click at [1271, 93] on button "Actions" at bounding box center [1275, 93] width 29 height 29
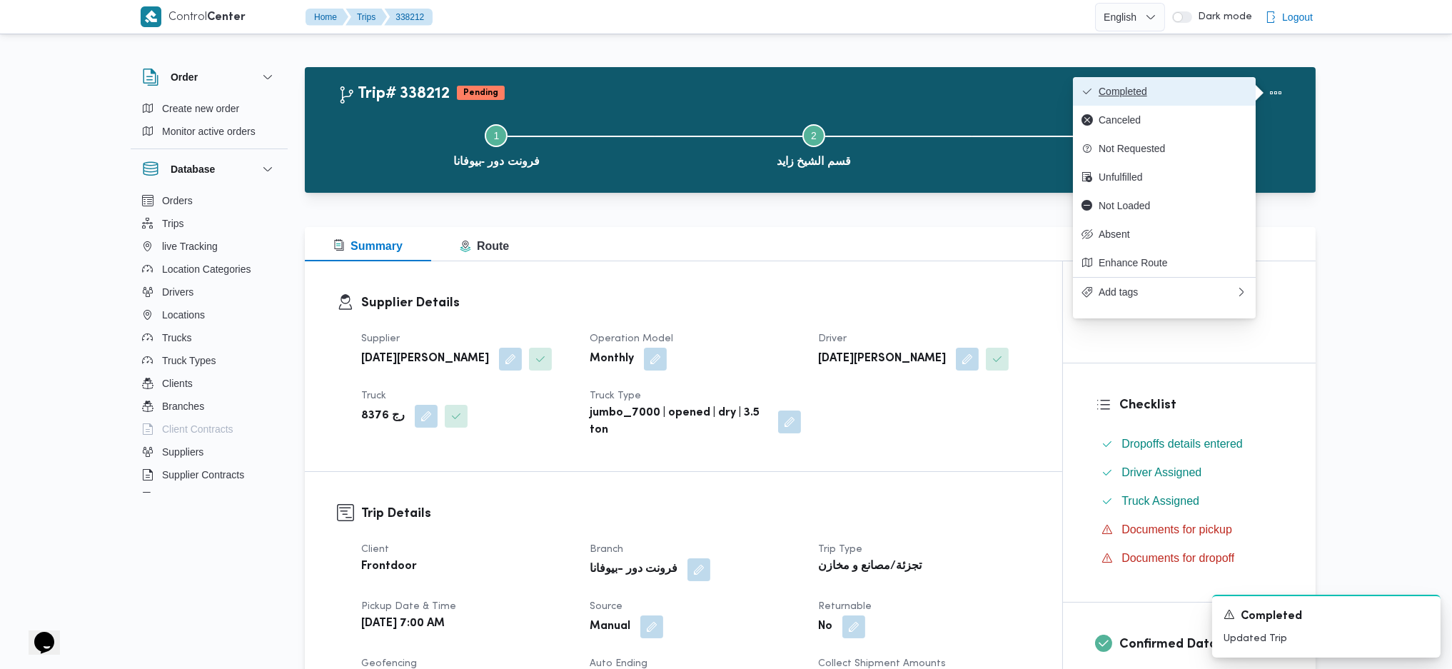
click at [1178, 86] on span "Completed" at bounding box center [1172, 91] width 148 height 11
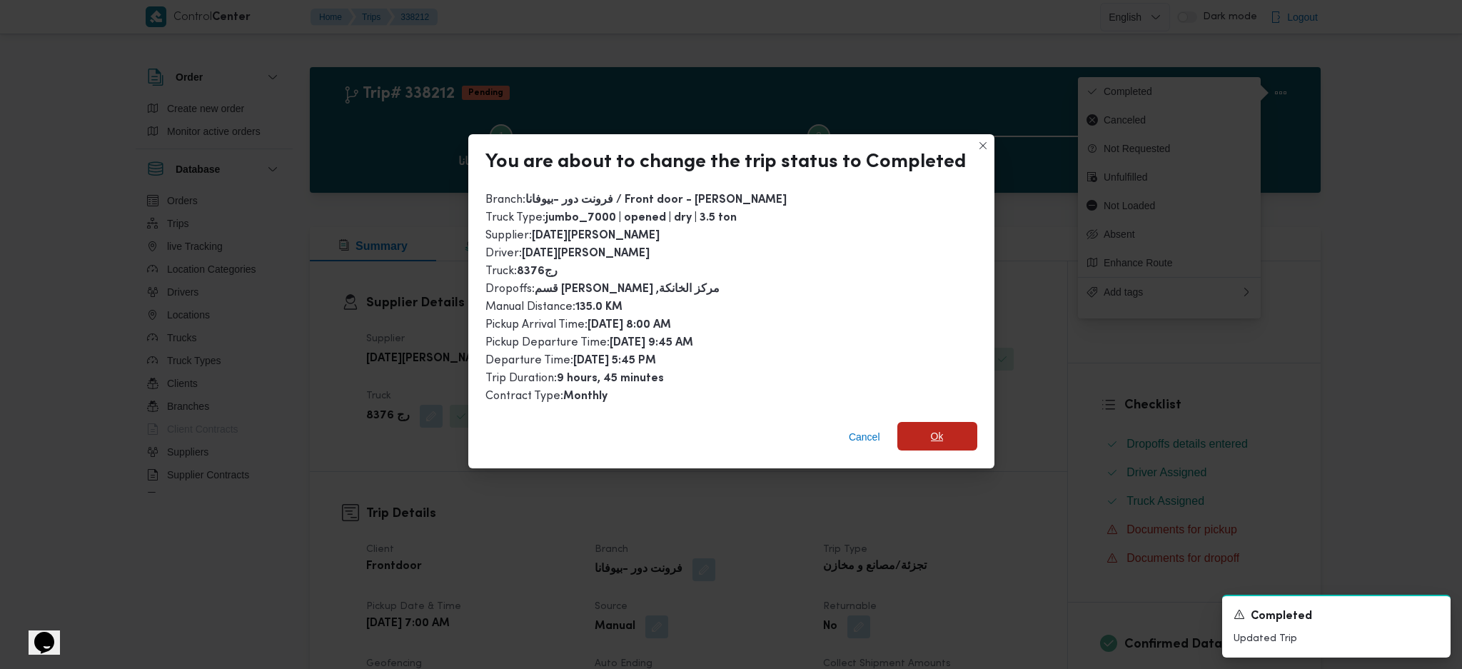
click at [932, 444] on span "Ok" at bounding box center [937, 436] width 80 height 29
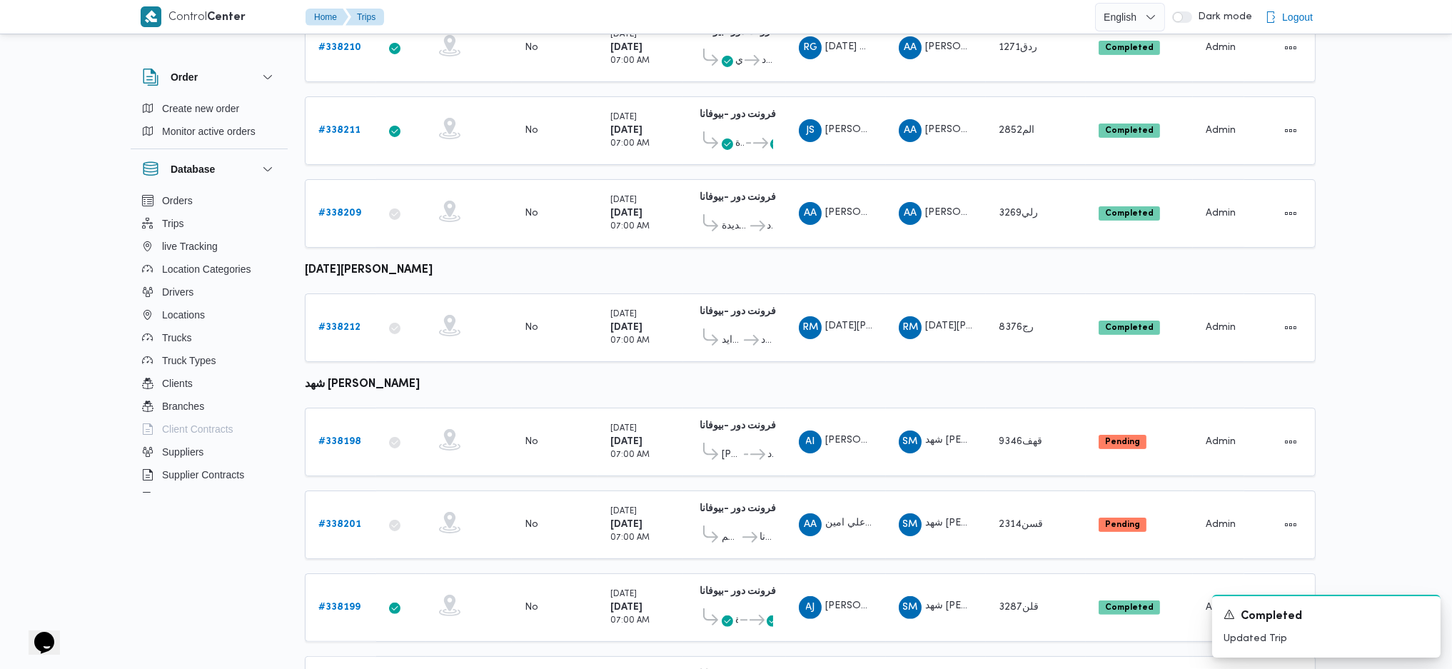
scroll to position [849, 0]
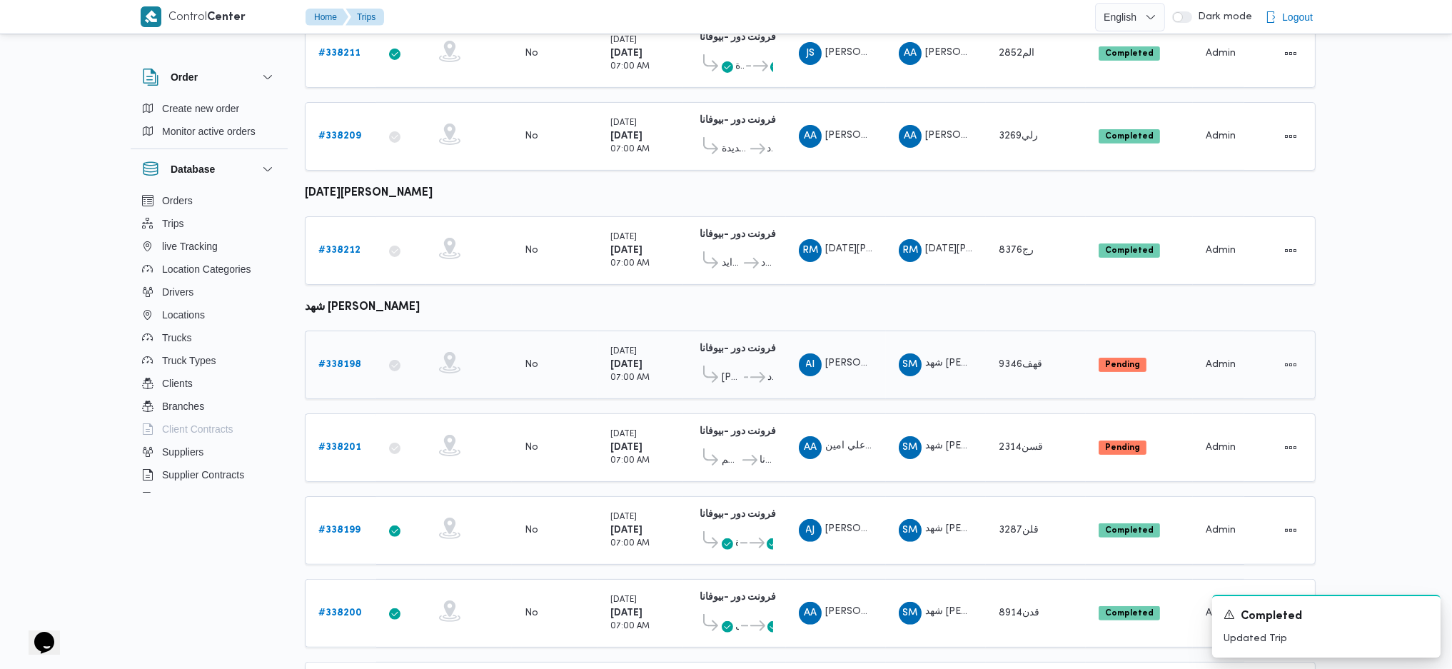
click at [338, 360] on b "# 338198" at bounding box center [339, 364] width 43 height 9
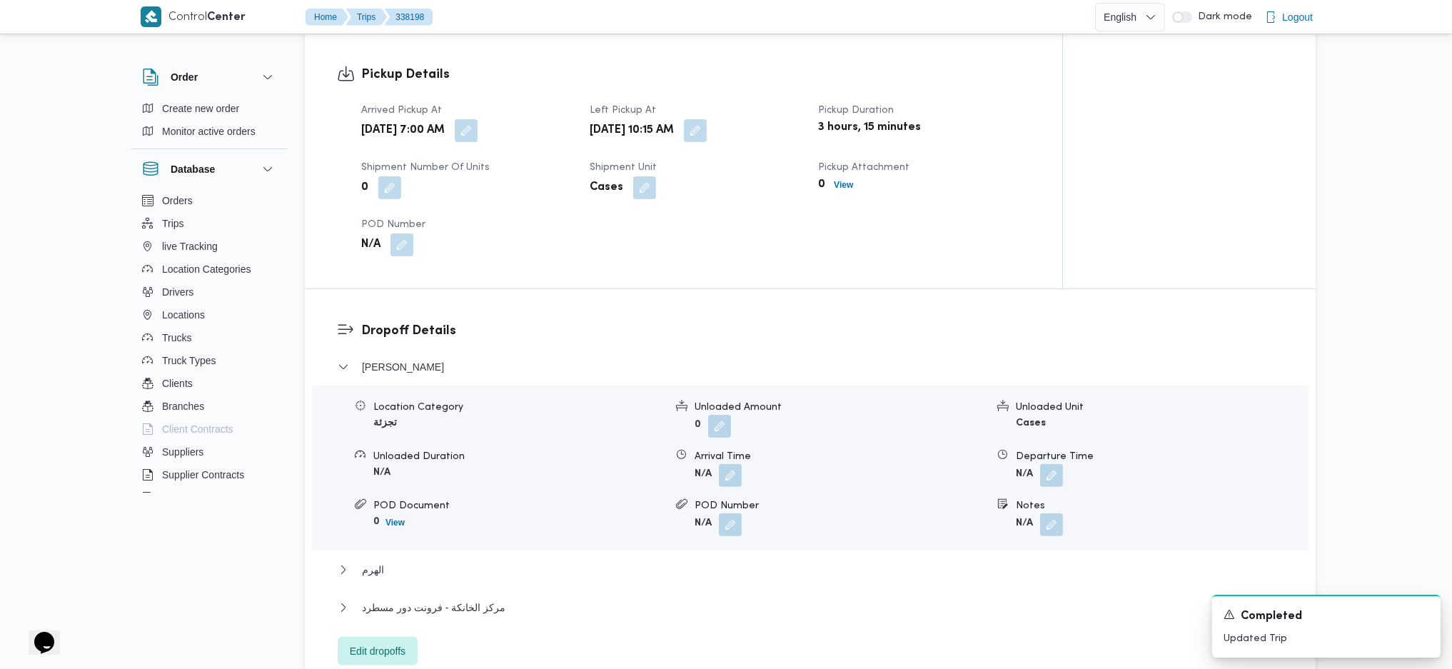
scroll to position [1039, 0]
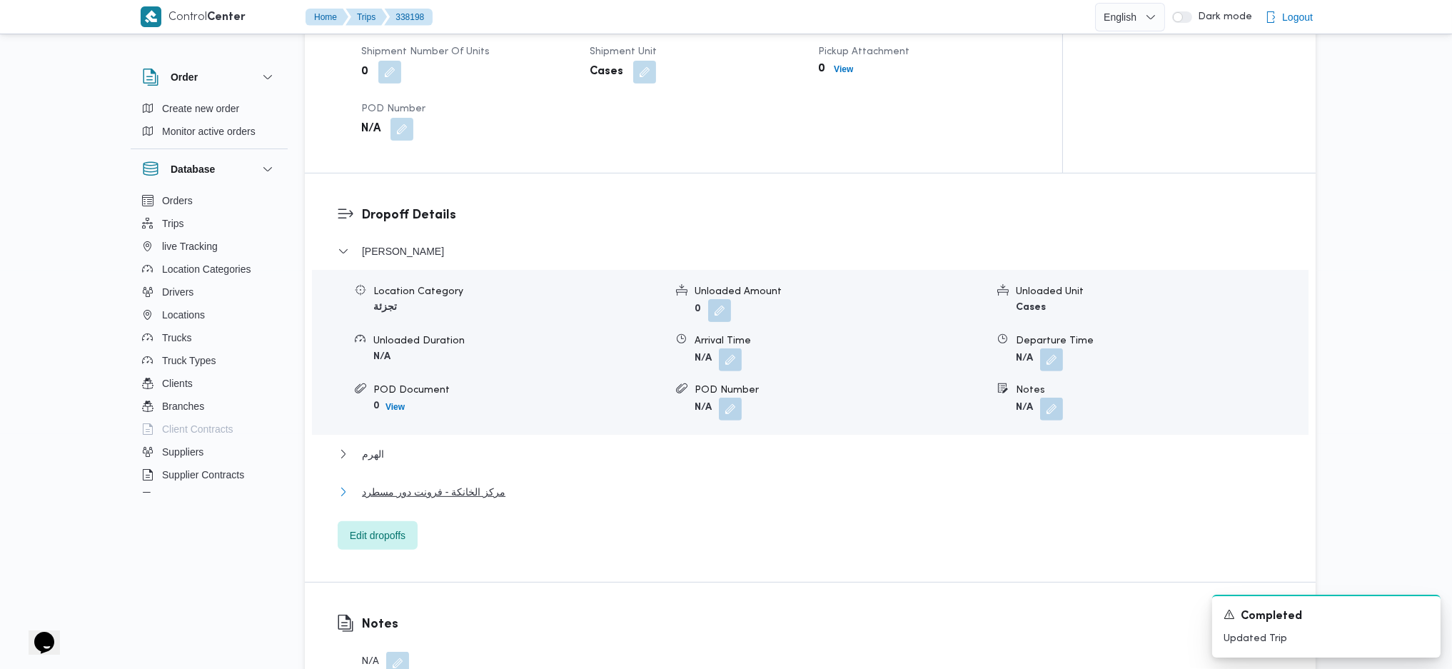
click at [511, 487] on button "مركز الخانكة - فرونت دور مسطرد" at bounding box center [811, 491] width 946 height 17
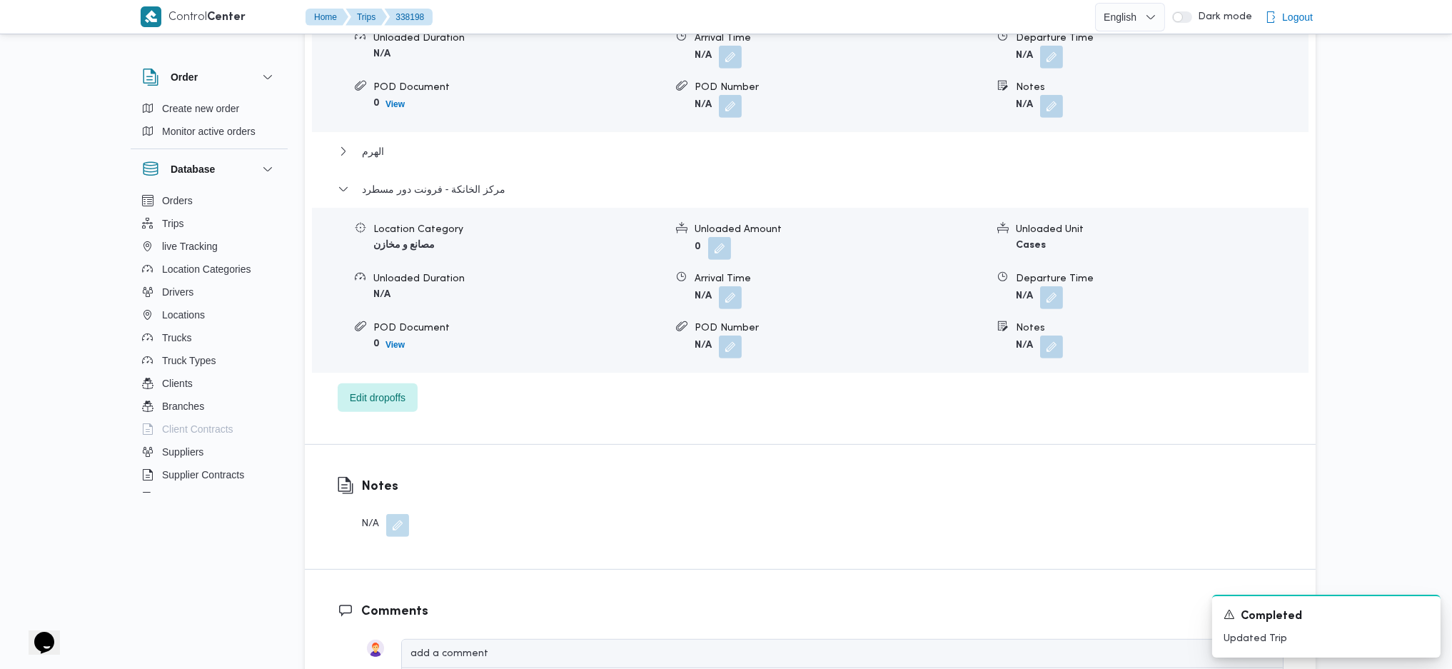
scroll to position [1229, 0]
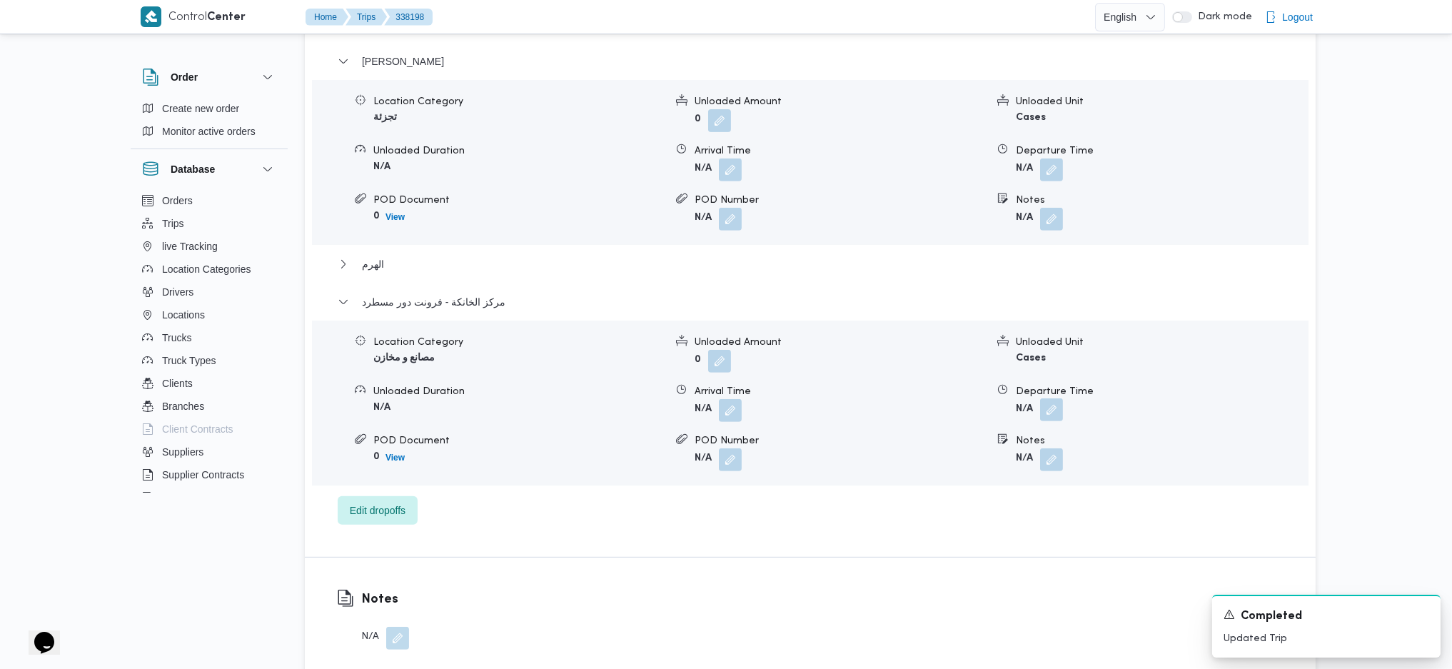
click at [1054, 404] on button "button" at bounding box center [1051, 409] width 23 height 23
click at [1046, 475] on input "Departure Time" at bounding box center [1013, 467] width 162 height 29
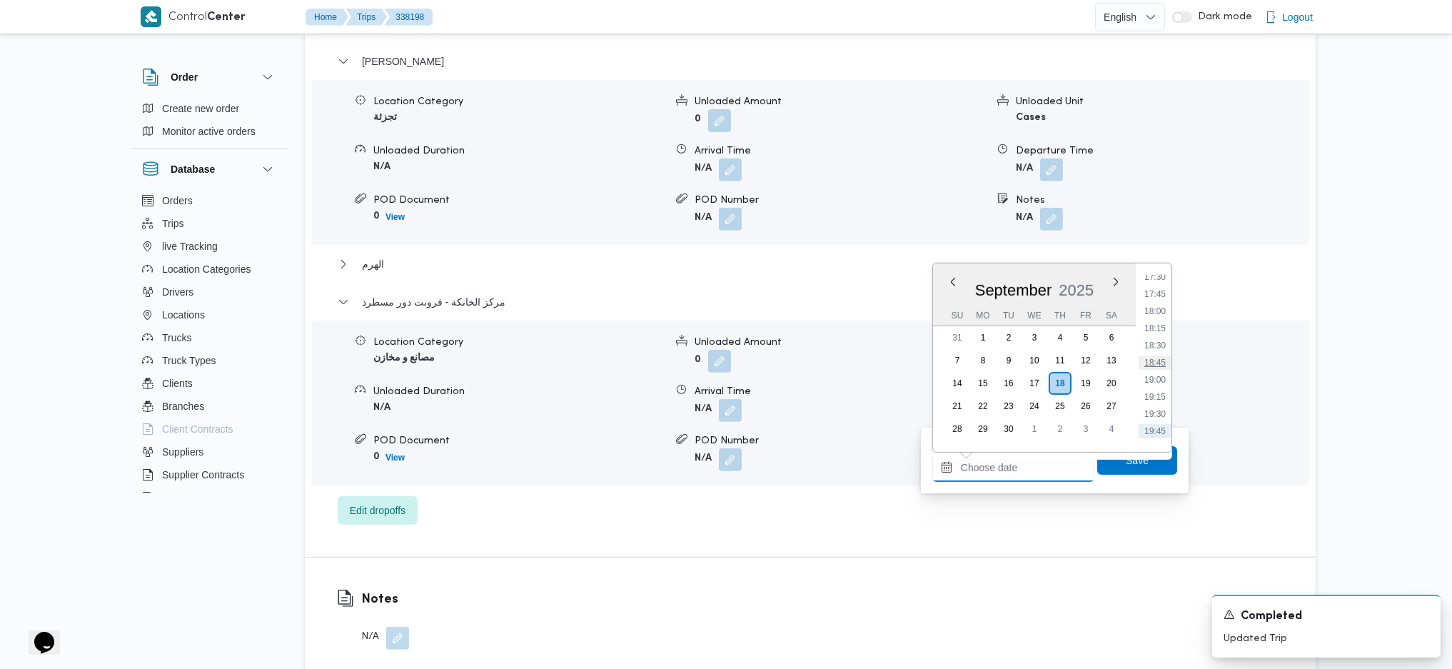
scroll to position [1173, 0]
click at [1155, 335] on li "18:00" at bounding box center [1154, 342] width 33 height 14
type input "18/09/2025 18:00"
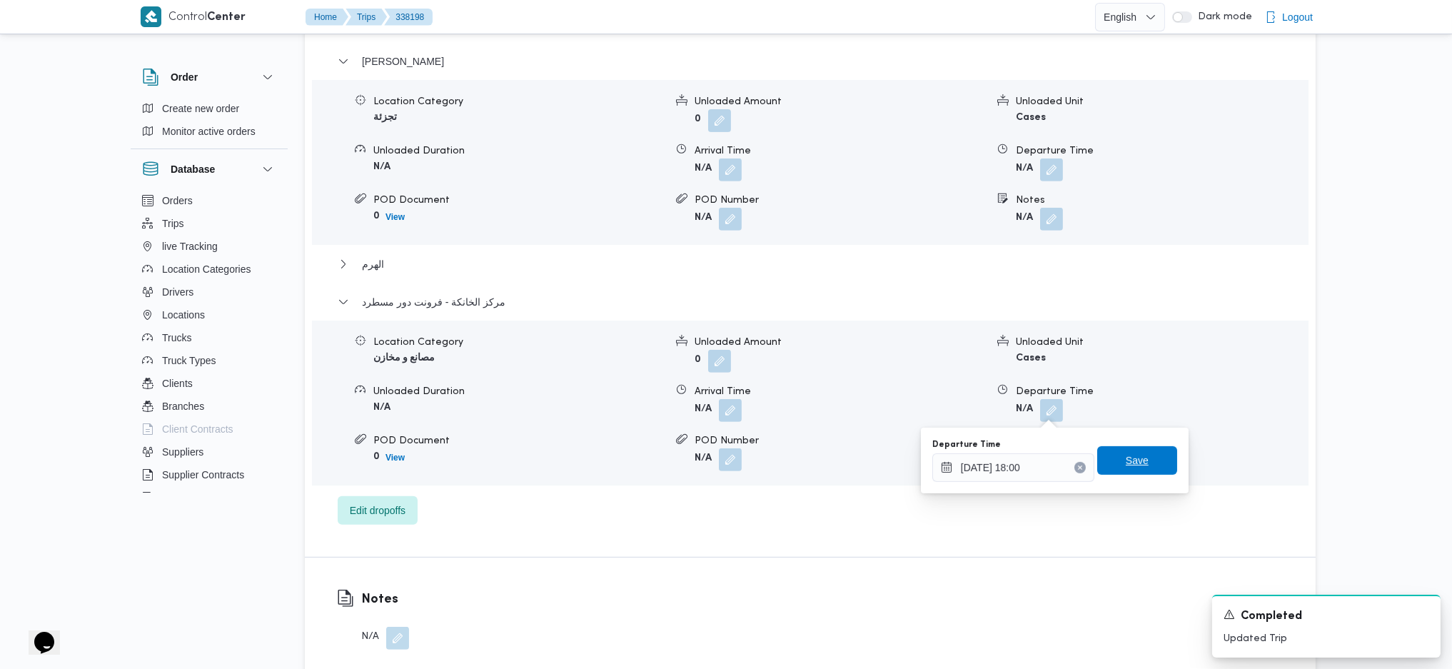
click at [1105, 471] on span "Save" at bounding box center [1137, 460] width 80 height 29
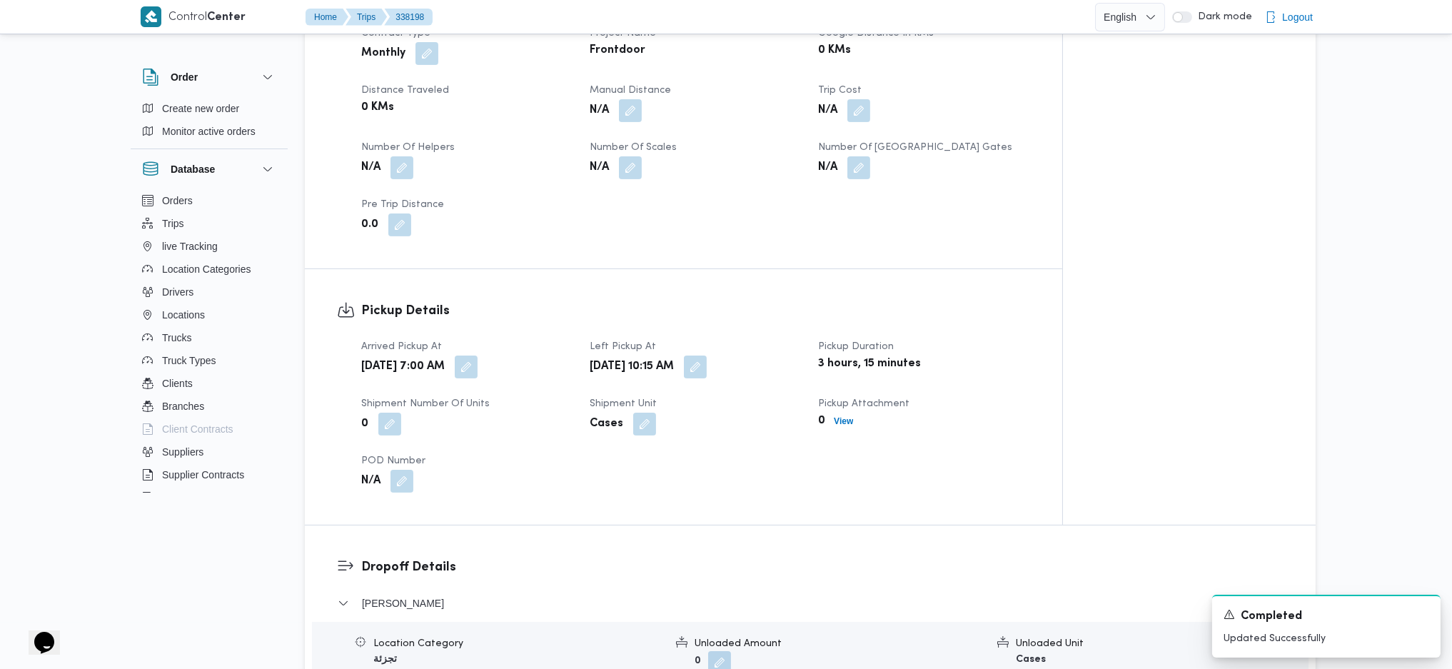
scroll to position [658, 0]
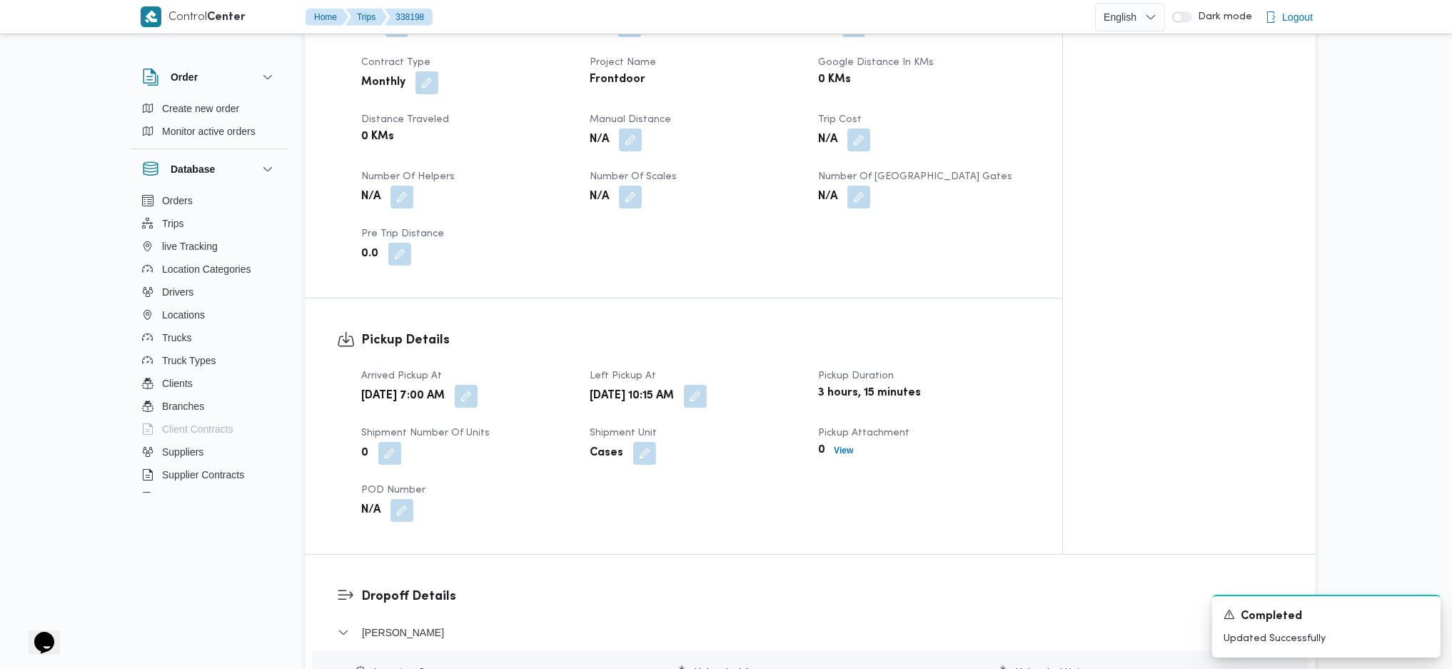
click at [624, 154] on div "Client Frontdoor Branch فرونت دور -بيوفانا Trip Type تجزئة/مصانع و مخازن Pickup…" at bounding box center [696, 74] width 686 height 400
click at [635, 134] on button "button" at bounding box center [630, 139] width 23 height 23
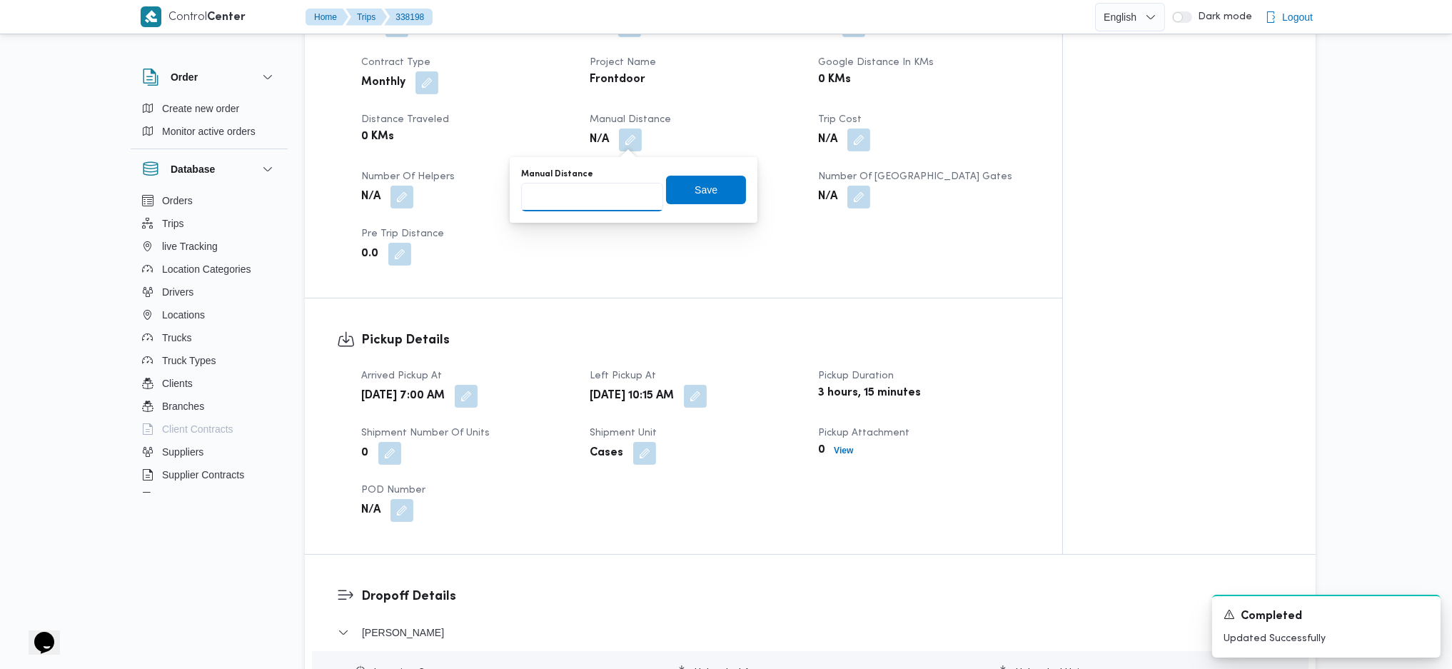
click at [585, 201] on input "Manual Distance" at bounding box center [592, 197] width 142 height 29
type input "121"
click at [682, 193] on span "Save" at bounding box center [706, 189] width 80 height 29
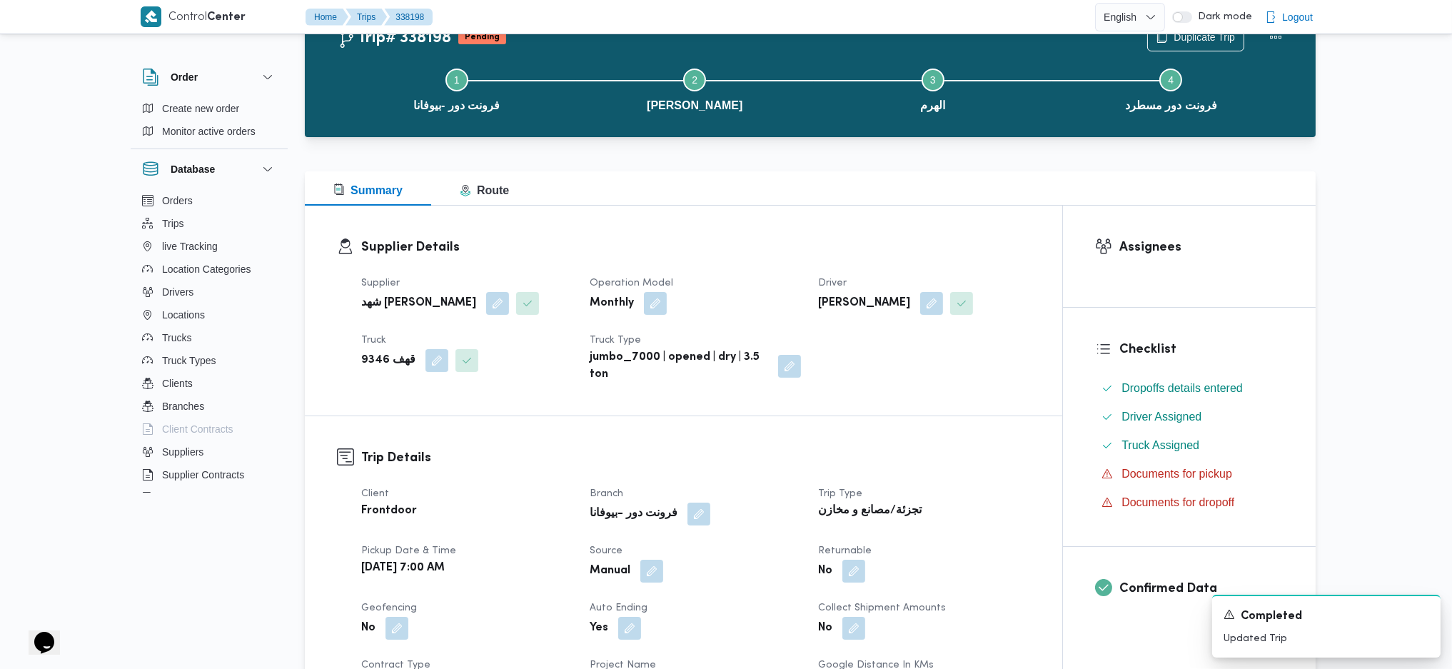
scroll to position [0, 0]
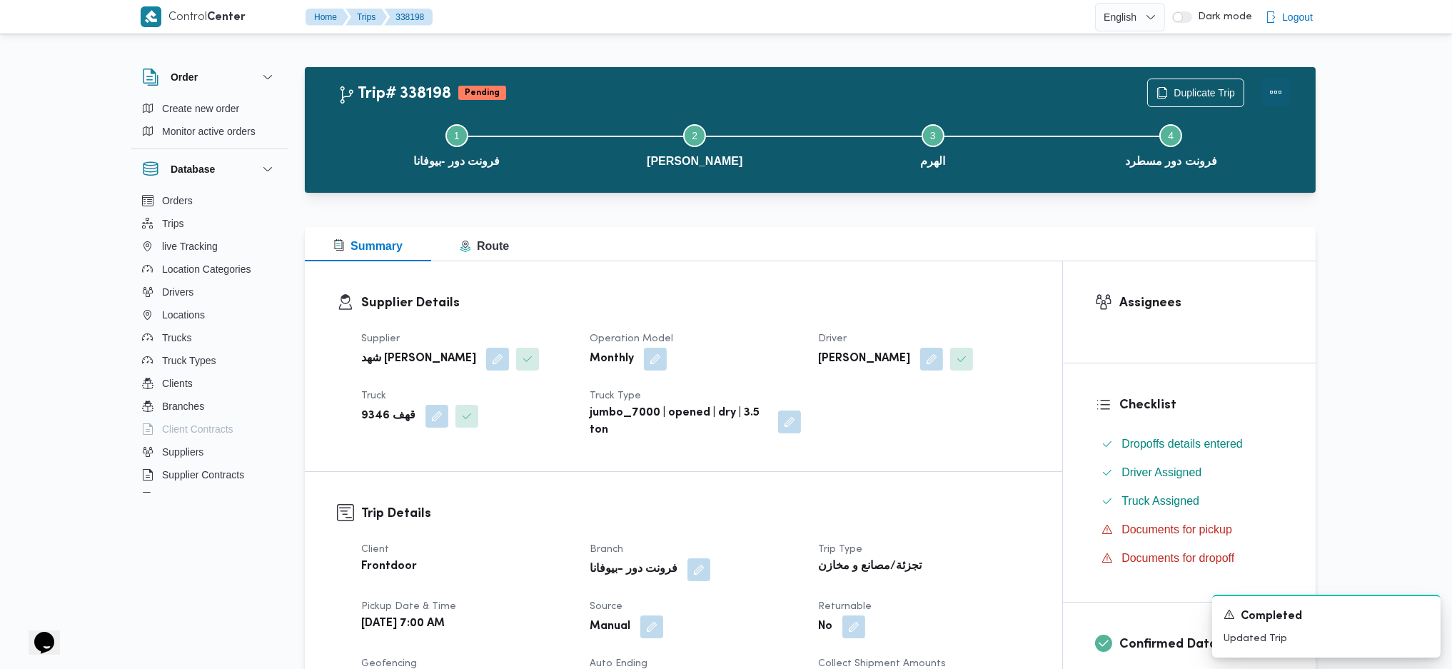
click at [1284, 95] on button "Actions" at bounding box center [1275, 92] width 29 height 29
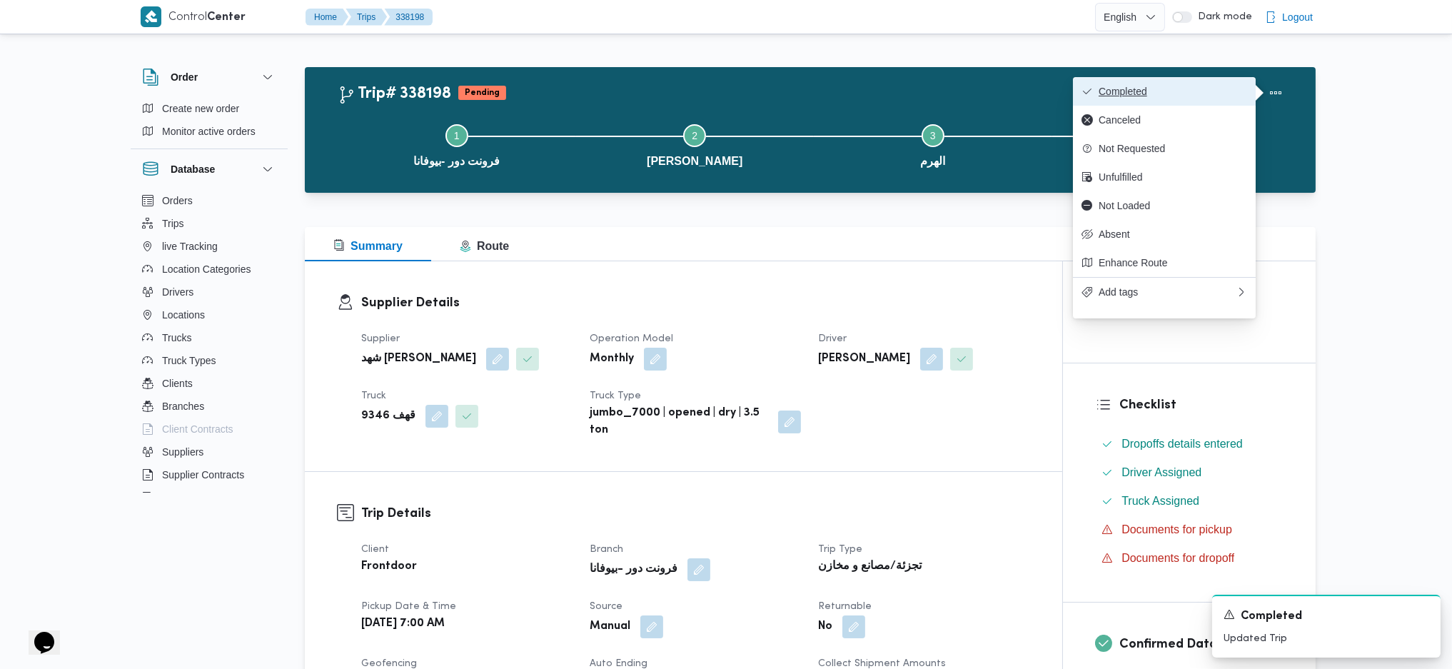
click at [1242, 103] on button "Completed" at bounding box center [1164, 91] width 183 height 29
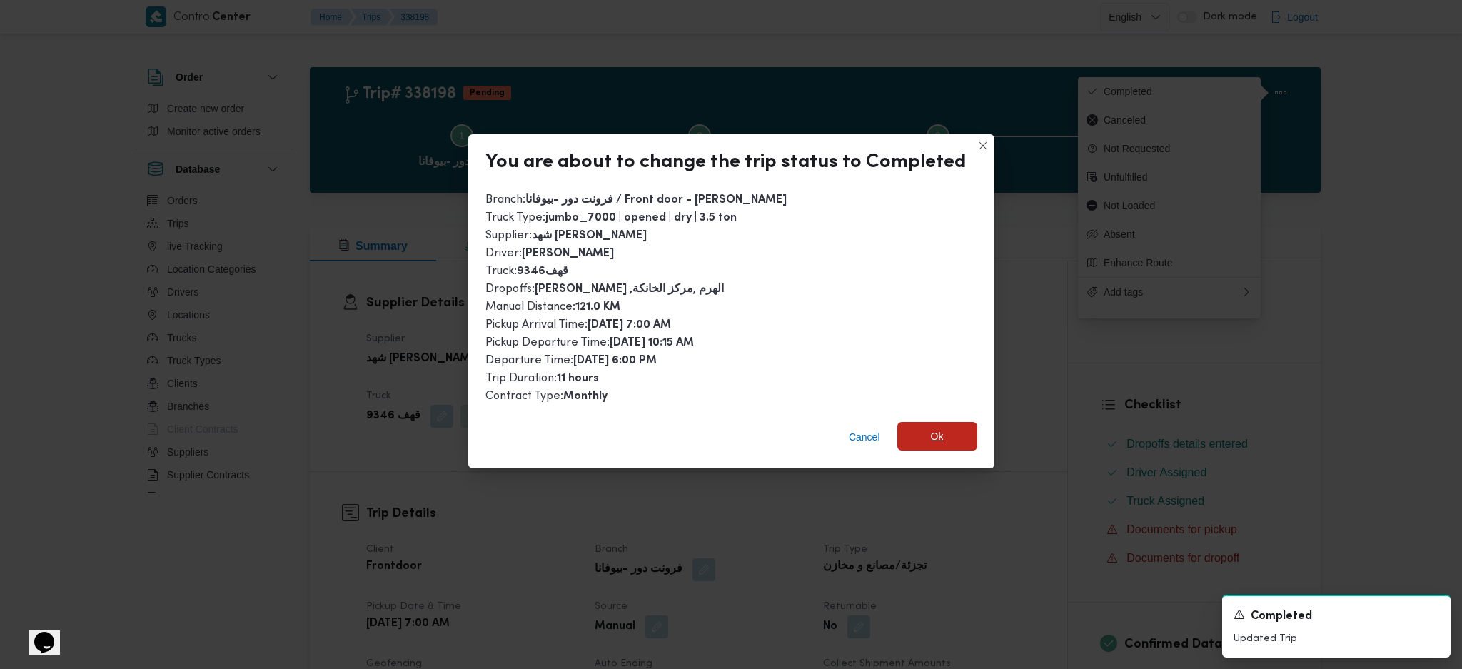
drag, startPoint x: 953, startPoint y: 428, endPoint x: 944, endPoint y: 457, distance: 29.8
click at [953, 428] on span "Ok" at bounding box center [937, 437] width 80 height 29
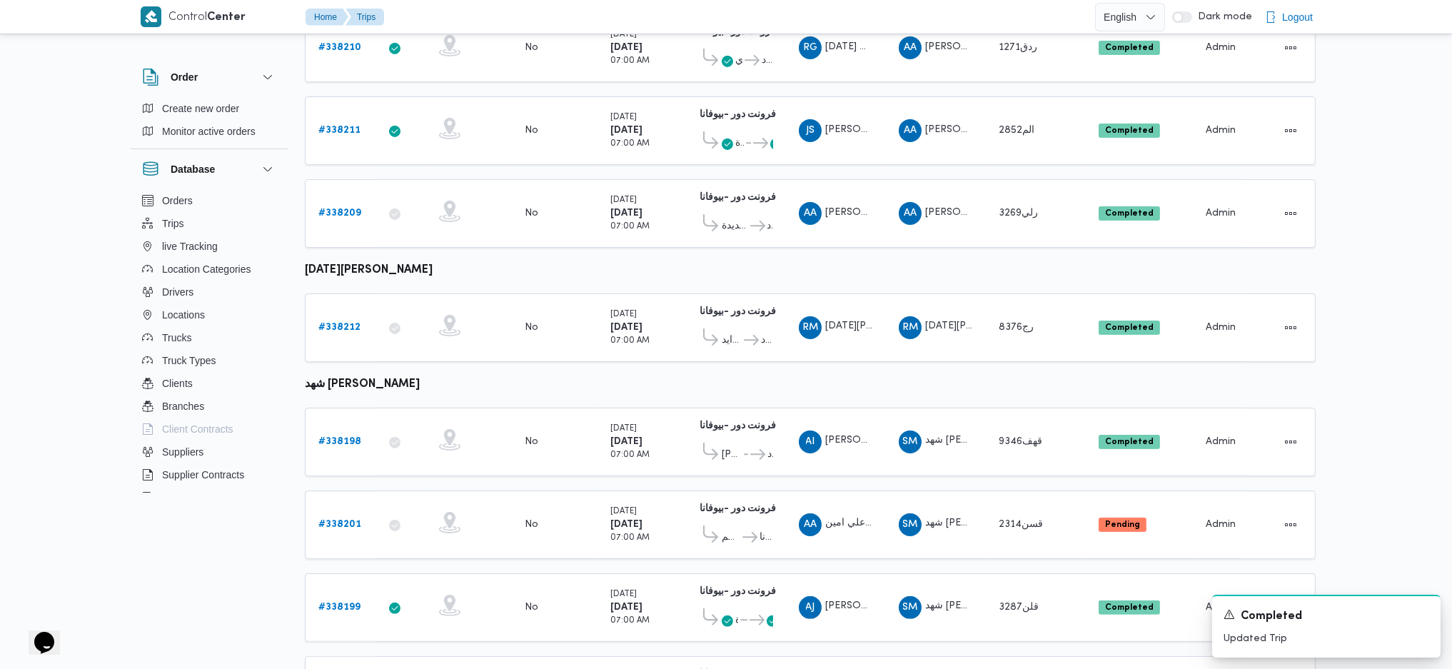
scroll to position [849, 0]
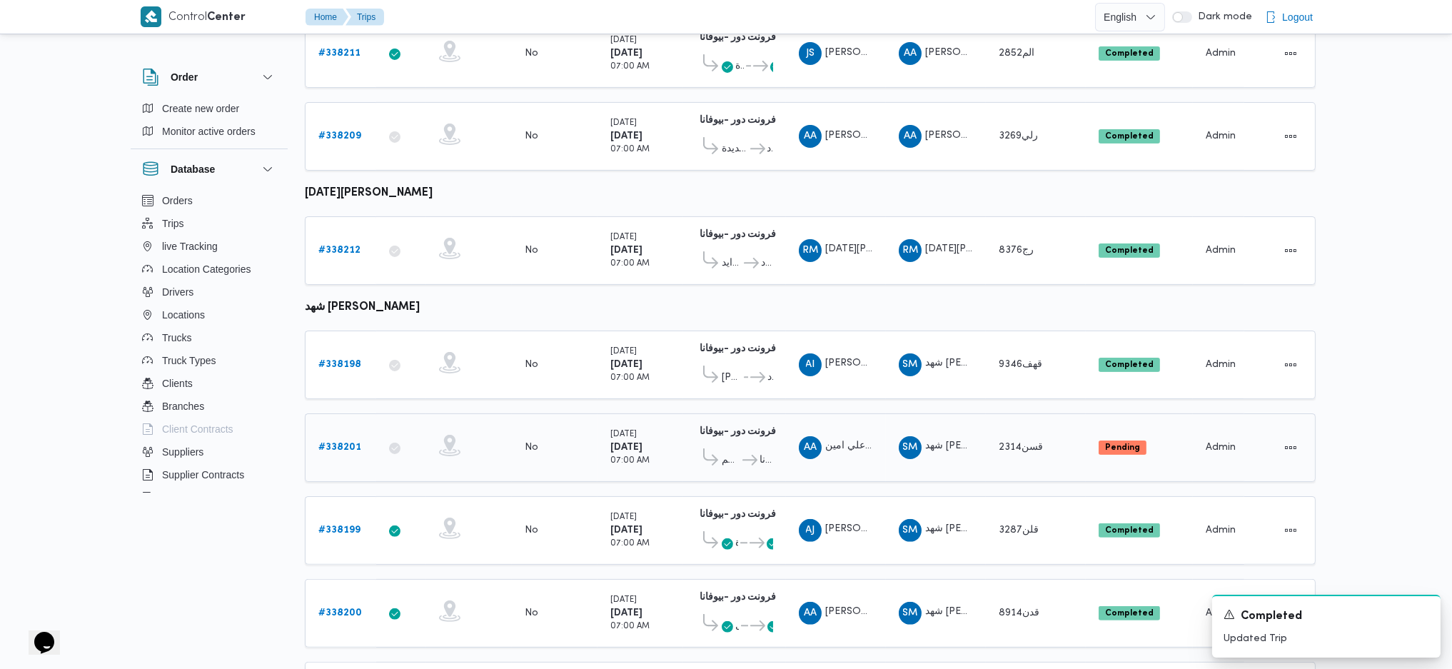
click at [336, 442] on b "# 338201" at bounding box center [339, 446] width 43 height 9
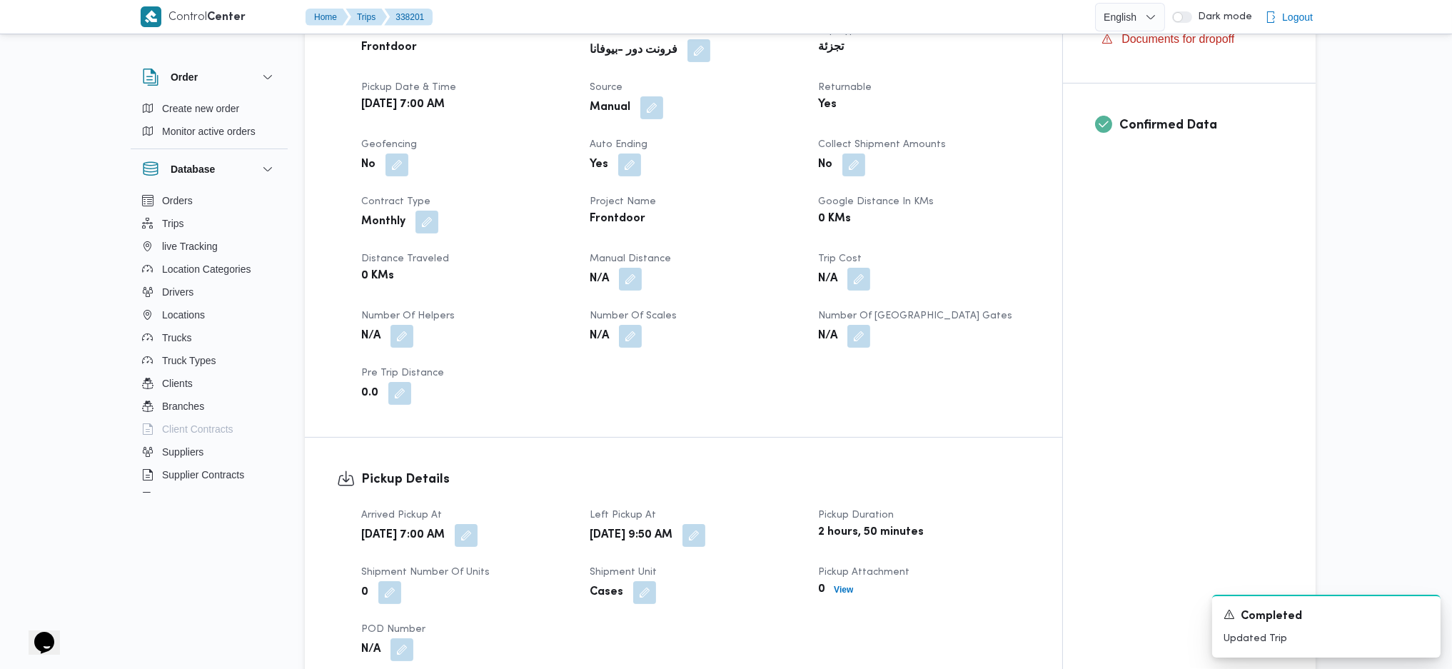
scroll to position [475, 0]
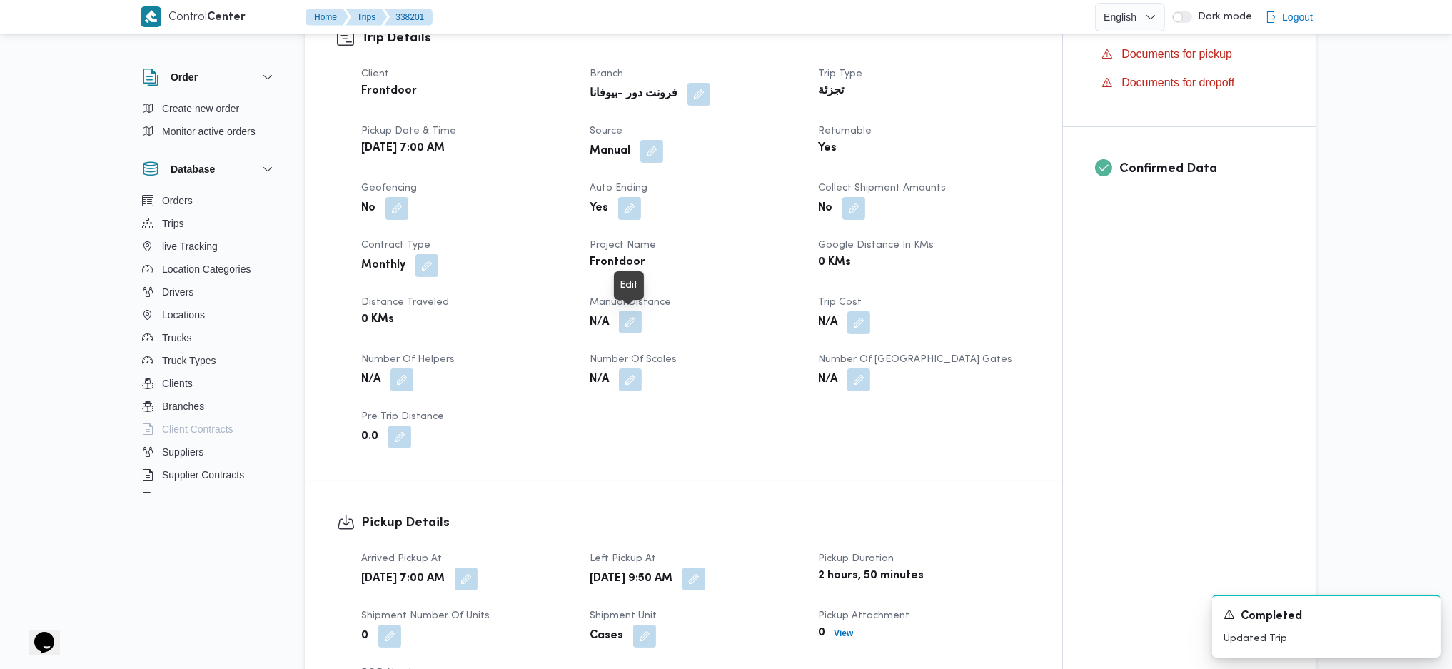
click at [622, 328] on button "button" at bounding box center [630, 321] width 23 height 23
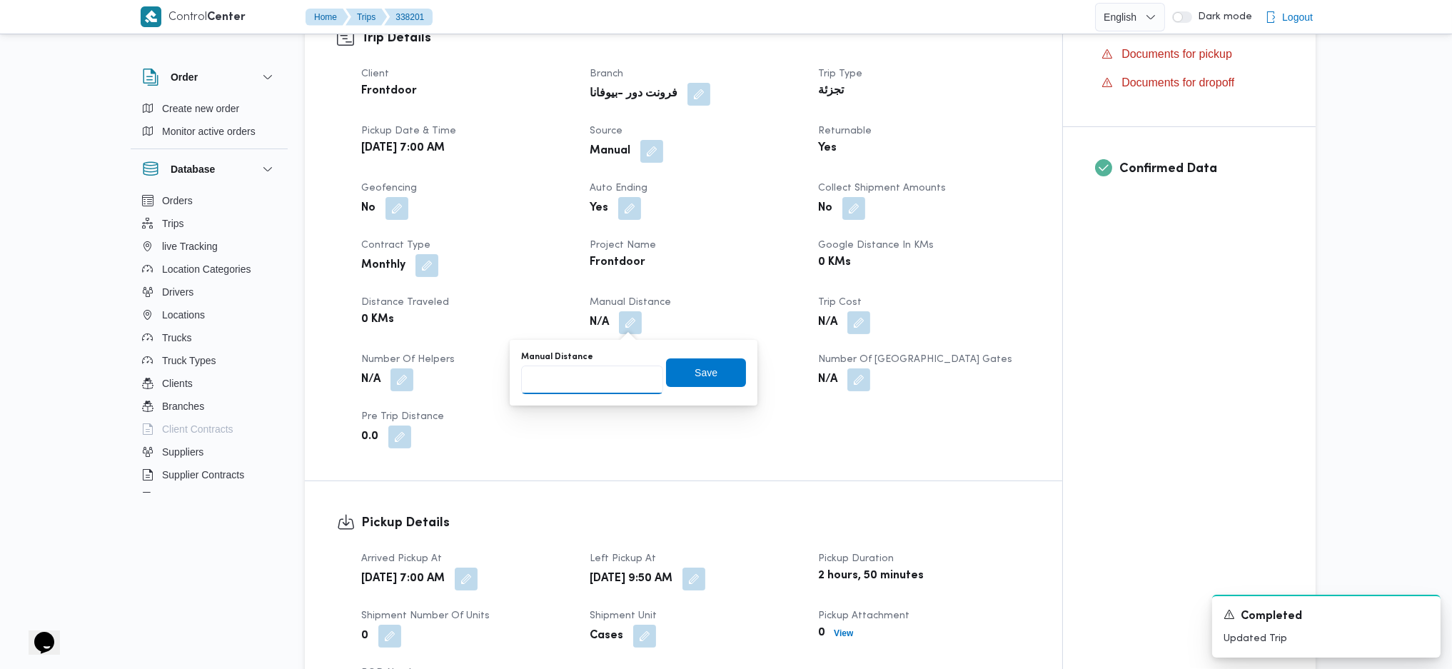
click at [592, 373] on input "Manual Distance" at bounding box center [592, 379] width 142 height 29
type input "127"
click at [694, 361] on span "Save" at bounding box center [706, 372] width 80 height 29
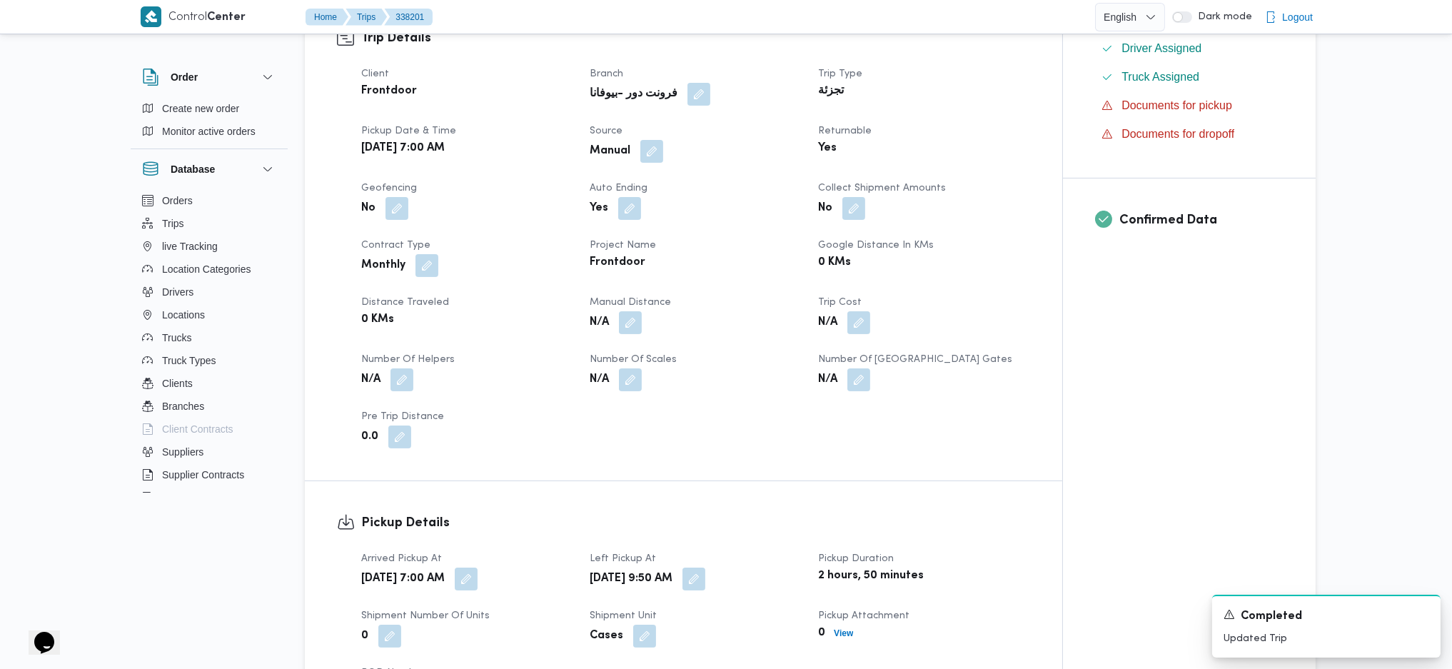
scroll to position [1142, 0]
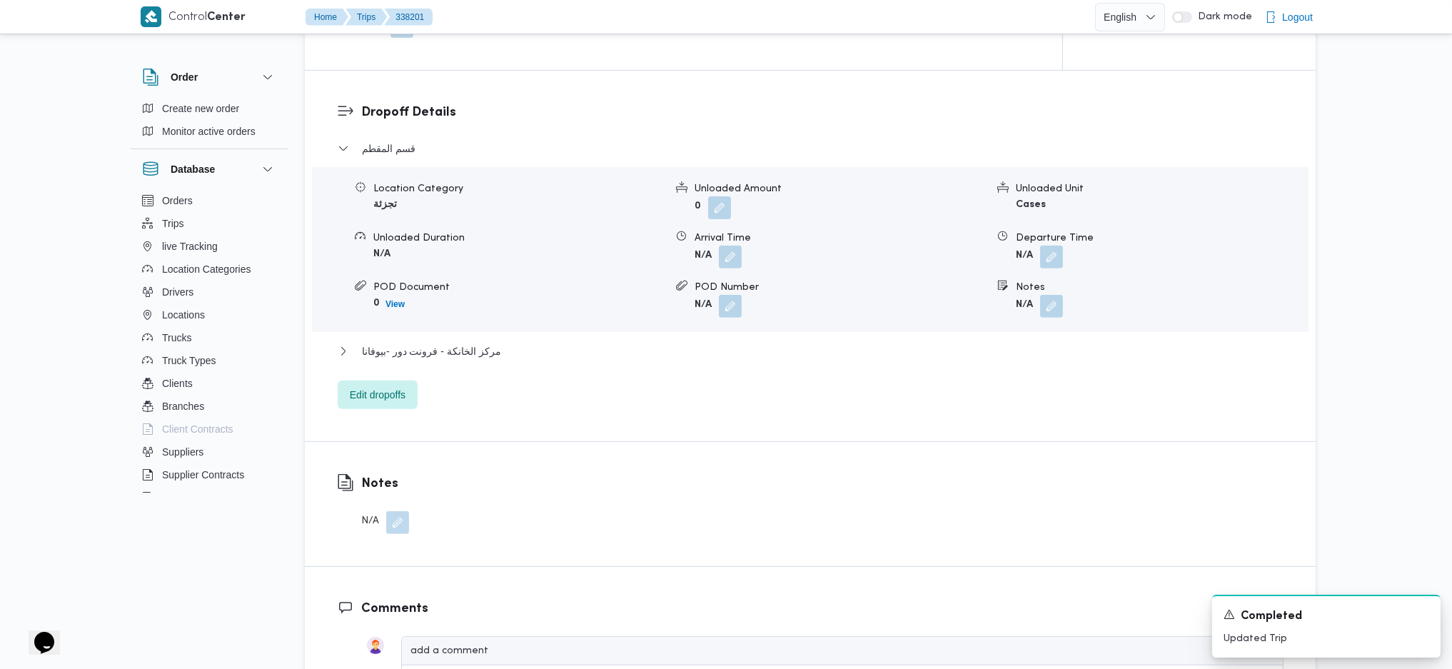
click at [439, 331] on div "Location Category تجزئة Unloaded Amount 0 Unloaded Unit Cases Unloaded Duration…" at bounding box center [810, 249] width 996 height 165
drag, startPoint x: 444, startPoint y: 345, endPoint x: 457, endPoint y: 351, distance: 14.1
click at [444, 348] on span "مركز الخانكة - فرونت دور -بيوفانا" at bounding box center [431, 351] width 139 height 17
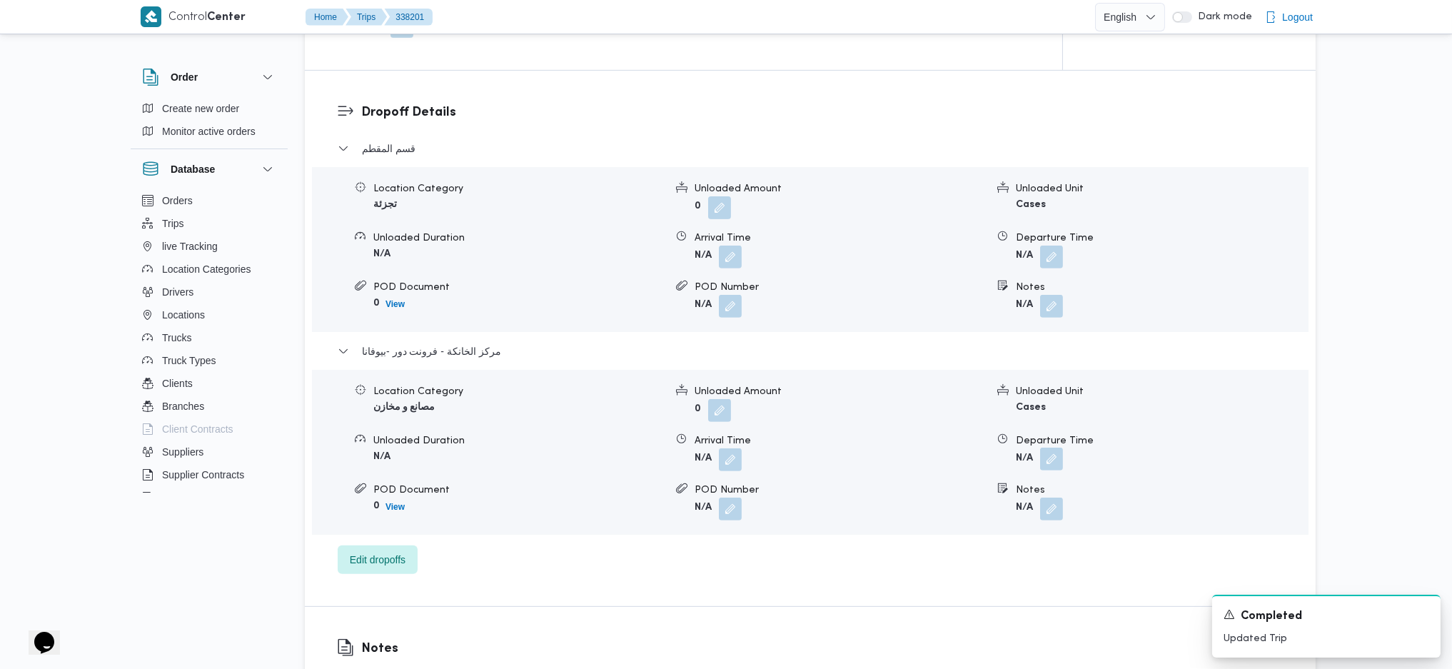
click at [1058, 457] on button "button" at bounding box center [1051, 458] width 23 height 23
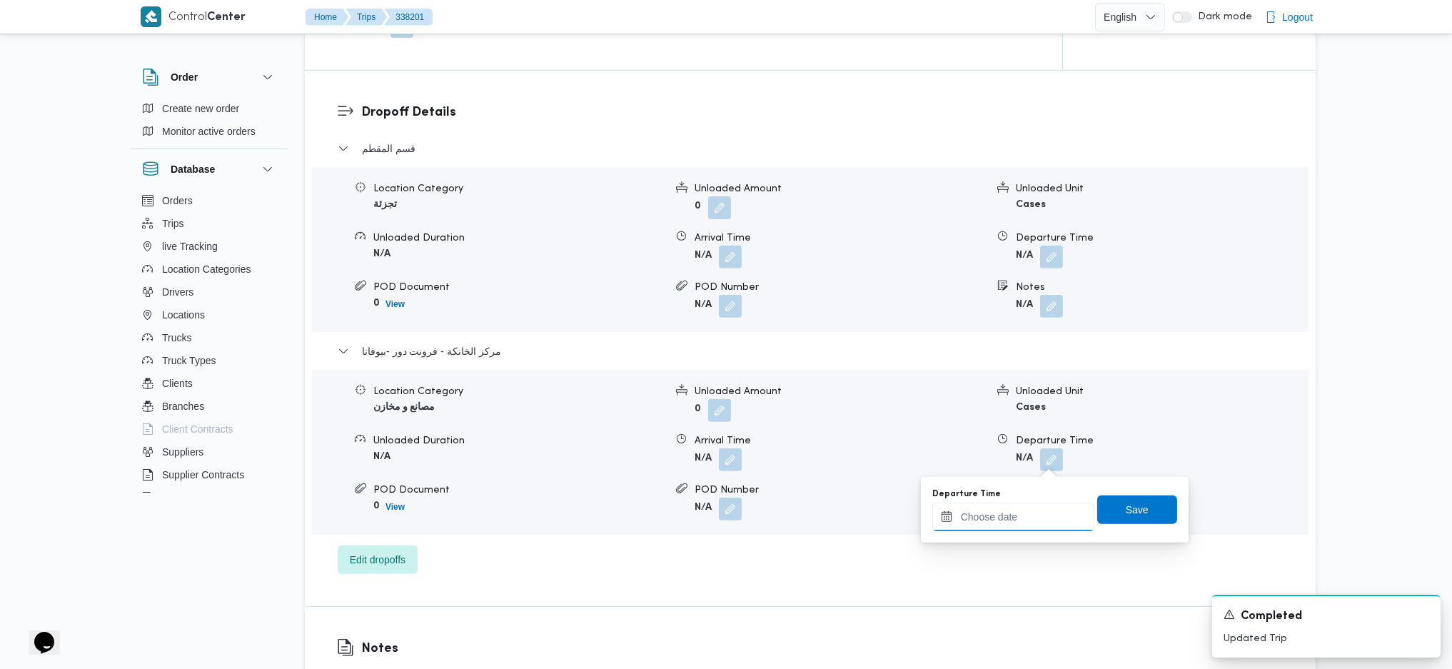
click at [1020, 510] on input "Departure Time" at bounding box center [1013, 516] width 162 height 29
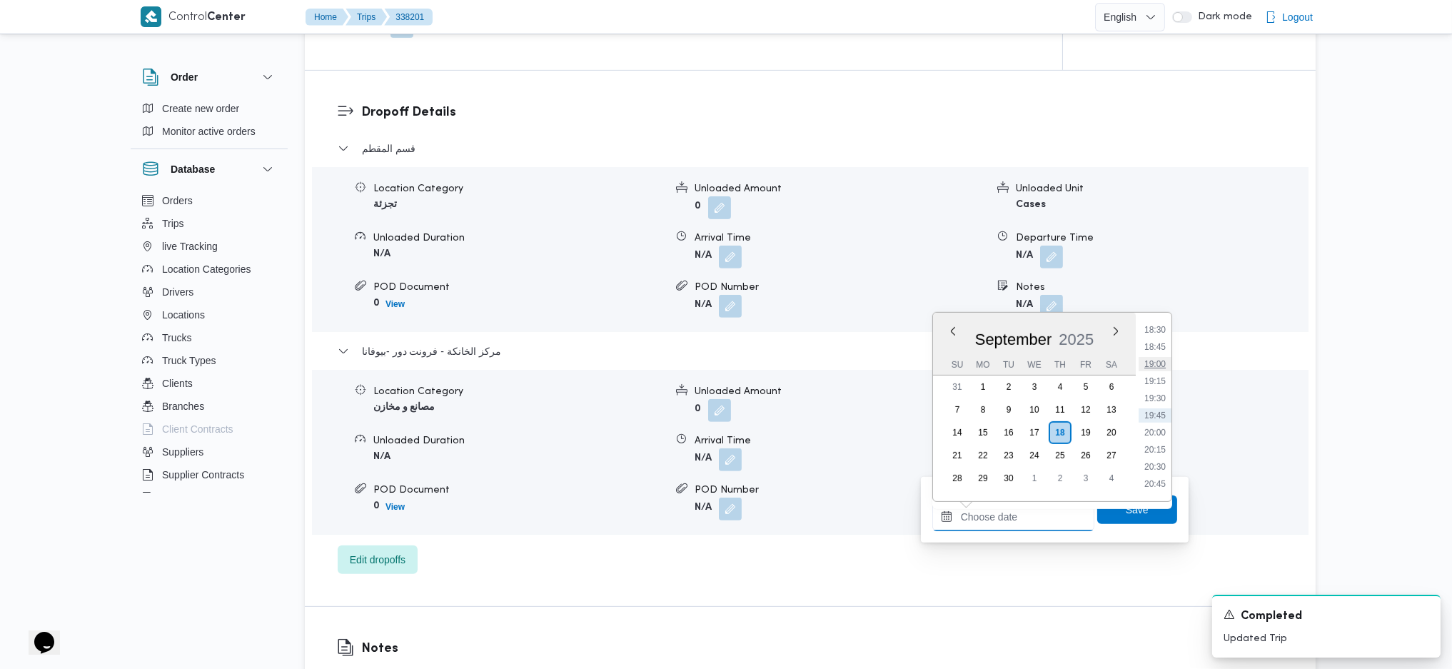
scroll to position [1173, 0]
click at [1161, 359] on li "17:30" at bounding box center [1154, 357] width 33 height 14
type input "18/09/2025 17:30"
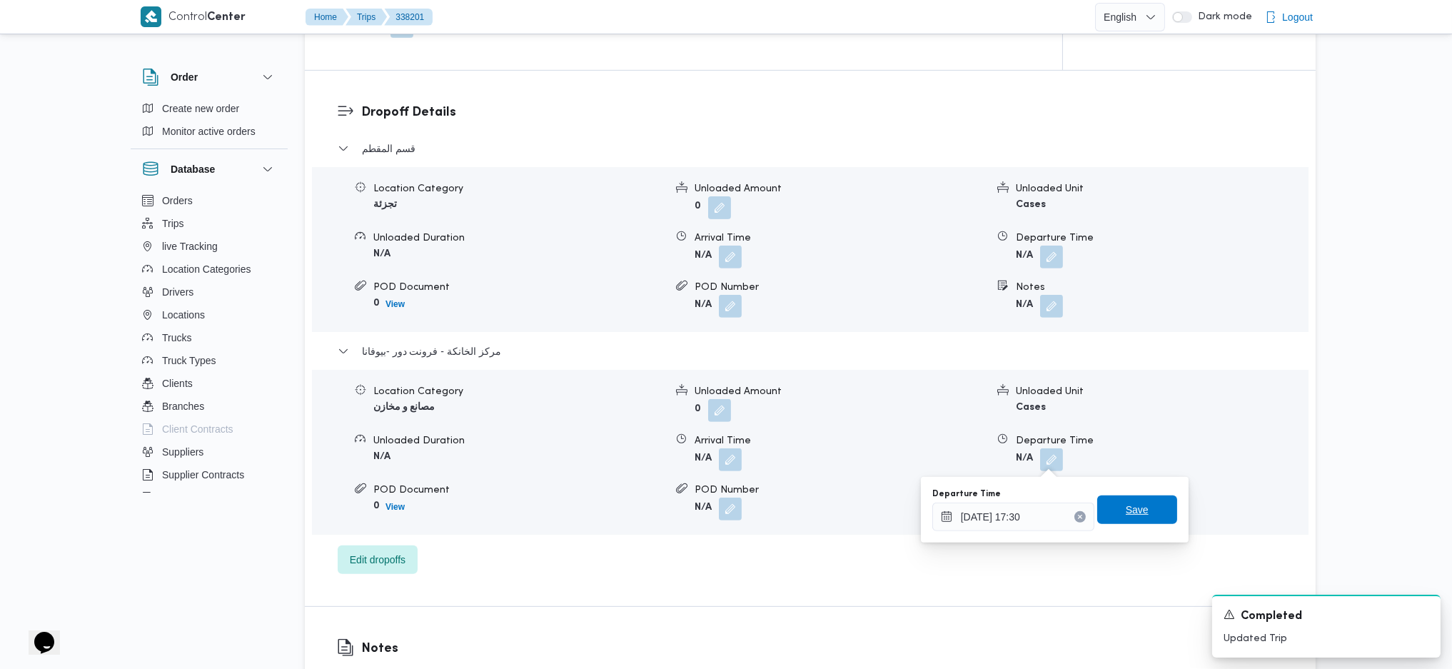
click at [1134, 510] on span "Save" at bounding box center [1137, 509] width 23 height 17
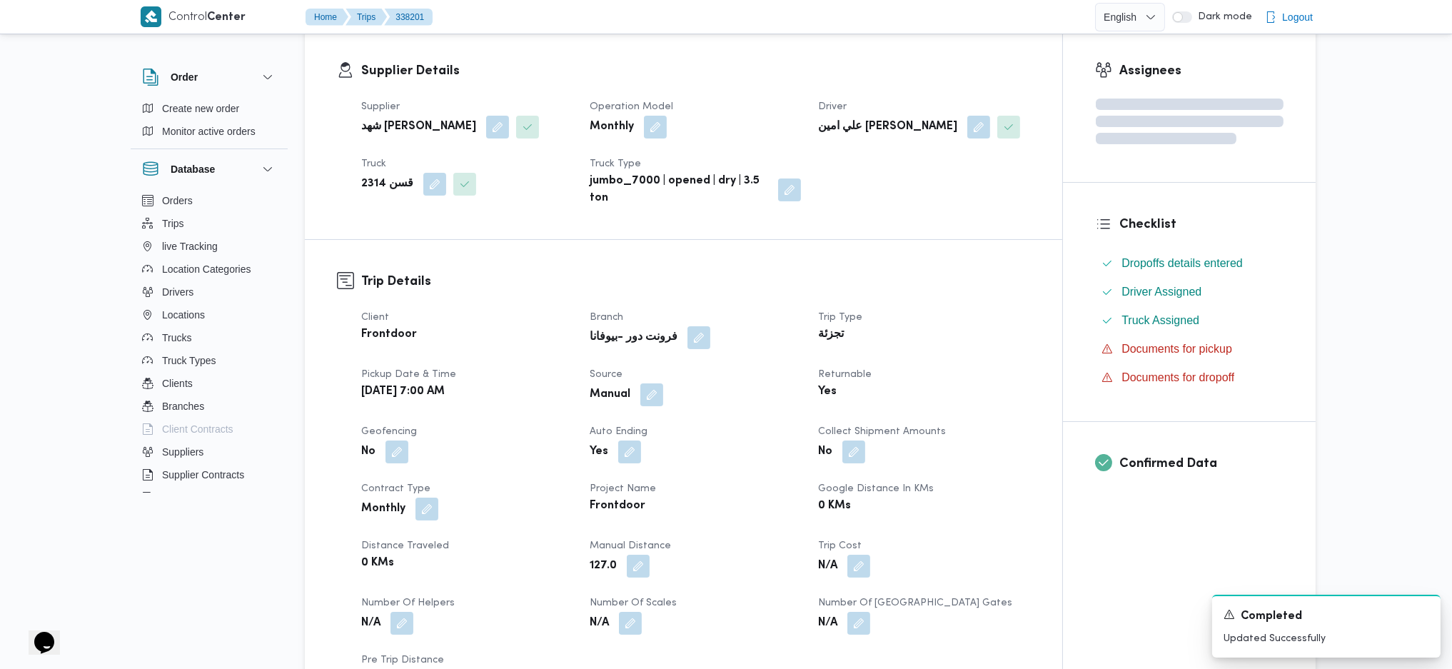
scroll to position [0, 0]
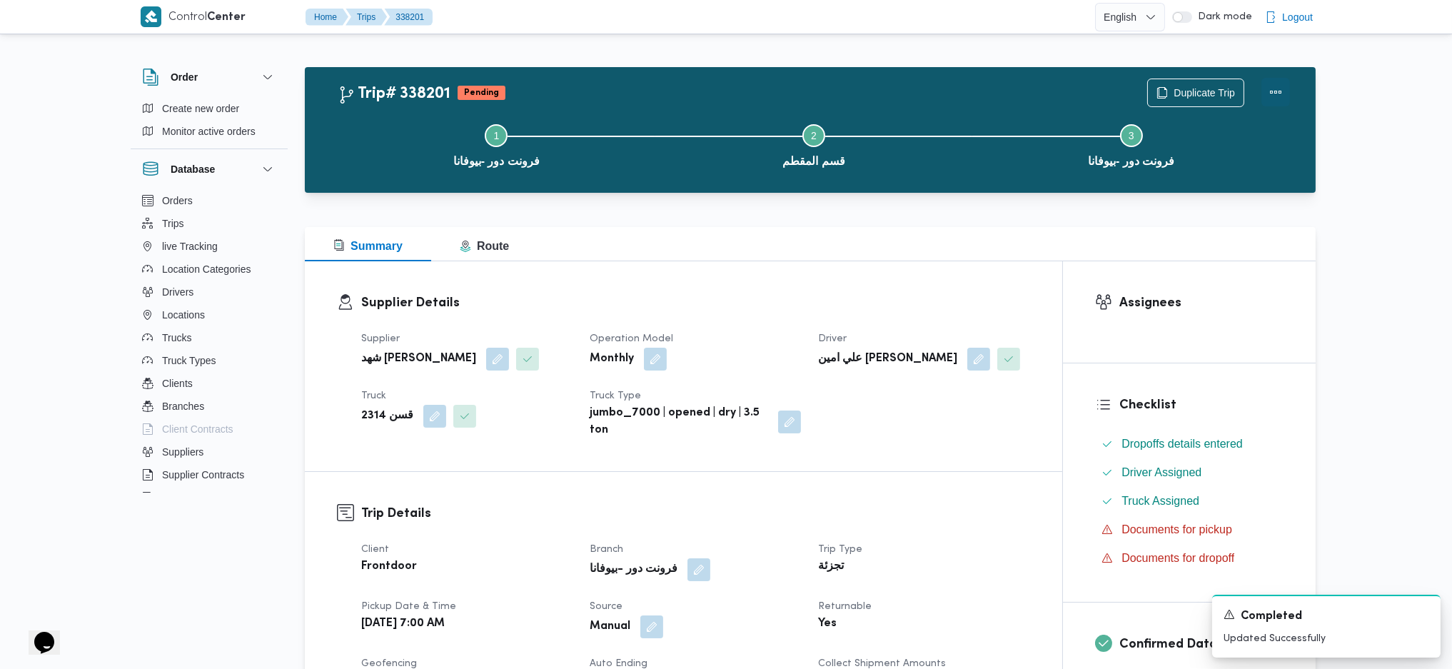
click at [1282, 86] on button "Actions" at bounding box center [1275, 92] width 29 height 29
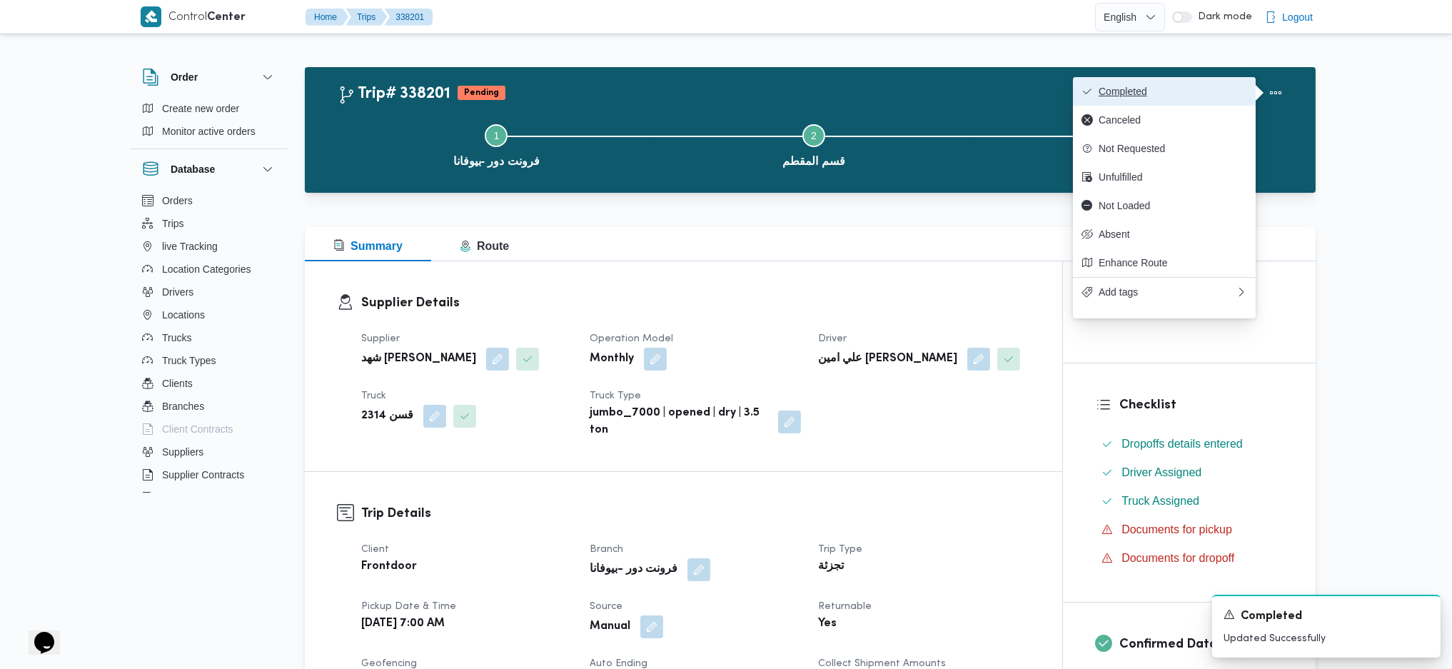
click at [1186, 98] on button "Completed" at bounding box center [1164, 91] width 183 height 29
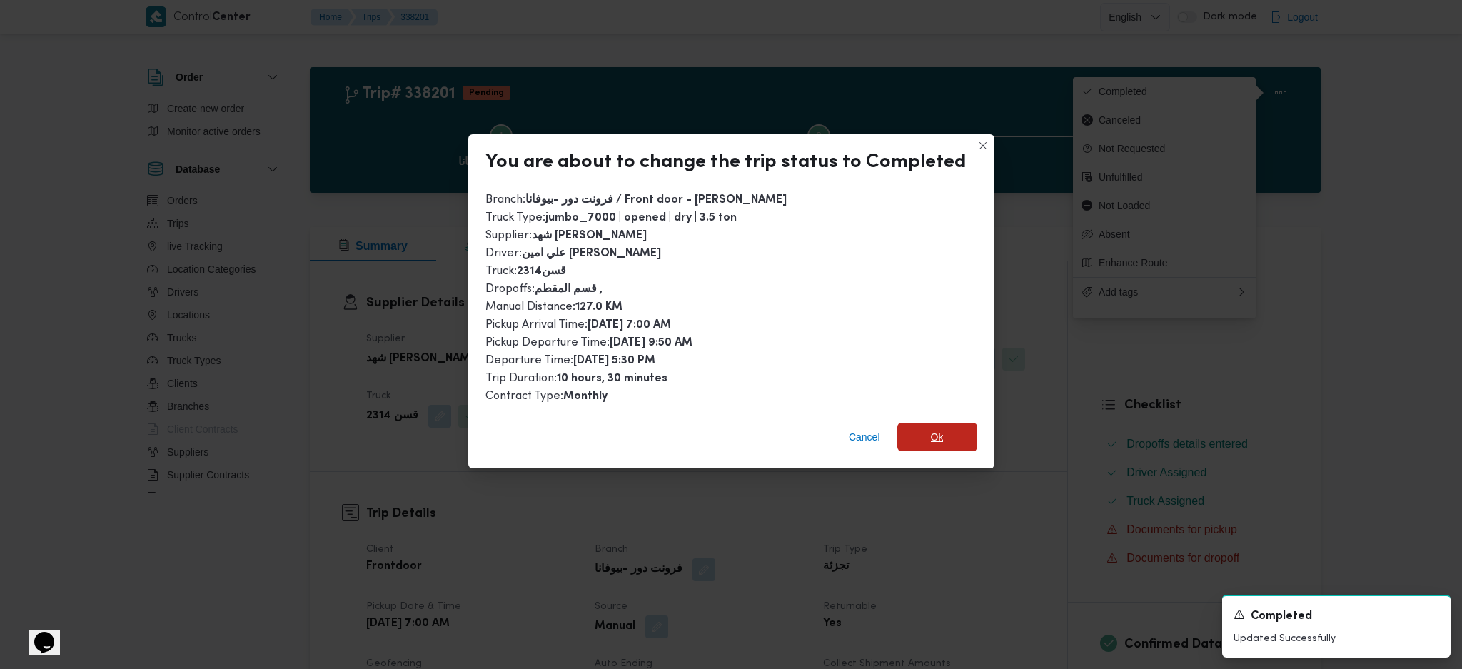
click at [937, 428] on span "Ok" at bounding box center [937, 436] width 13 height 17
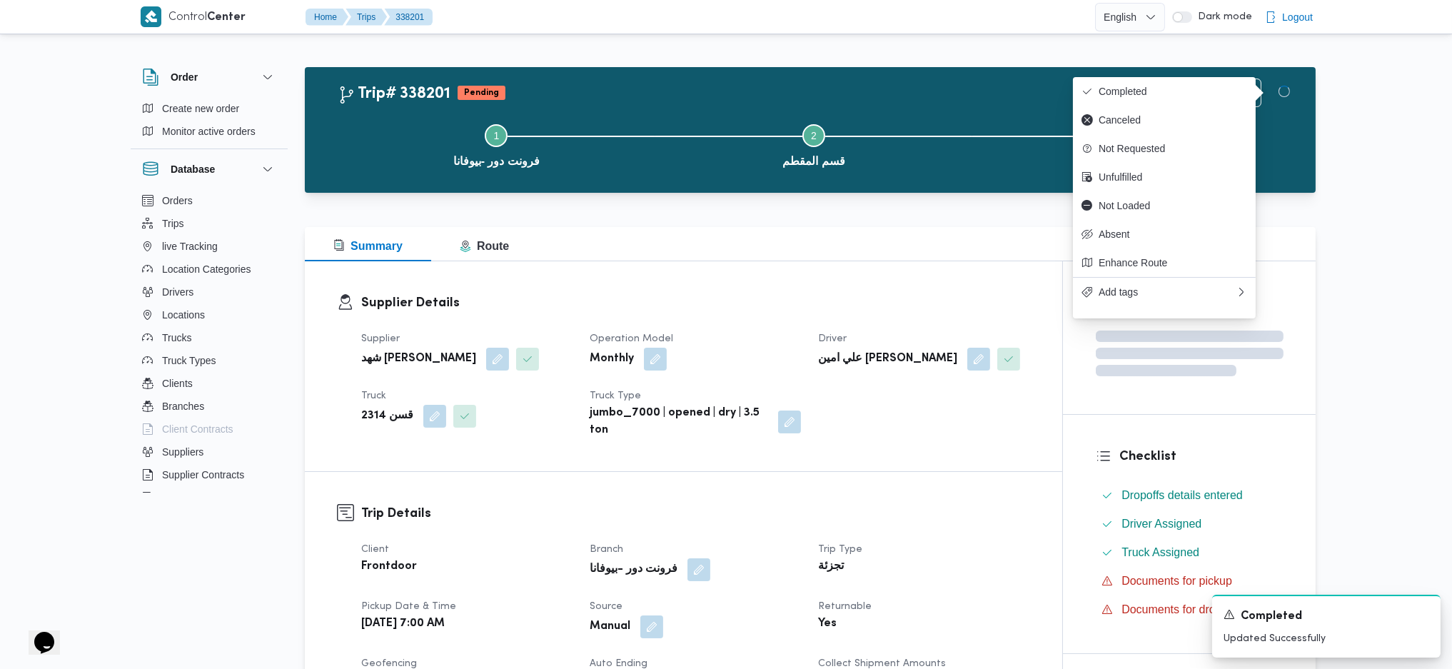
click at [952, 547] on dt "Trip Type" at bounding box center [923, 549] width 211 height 17
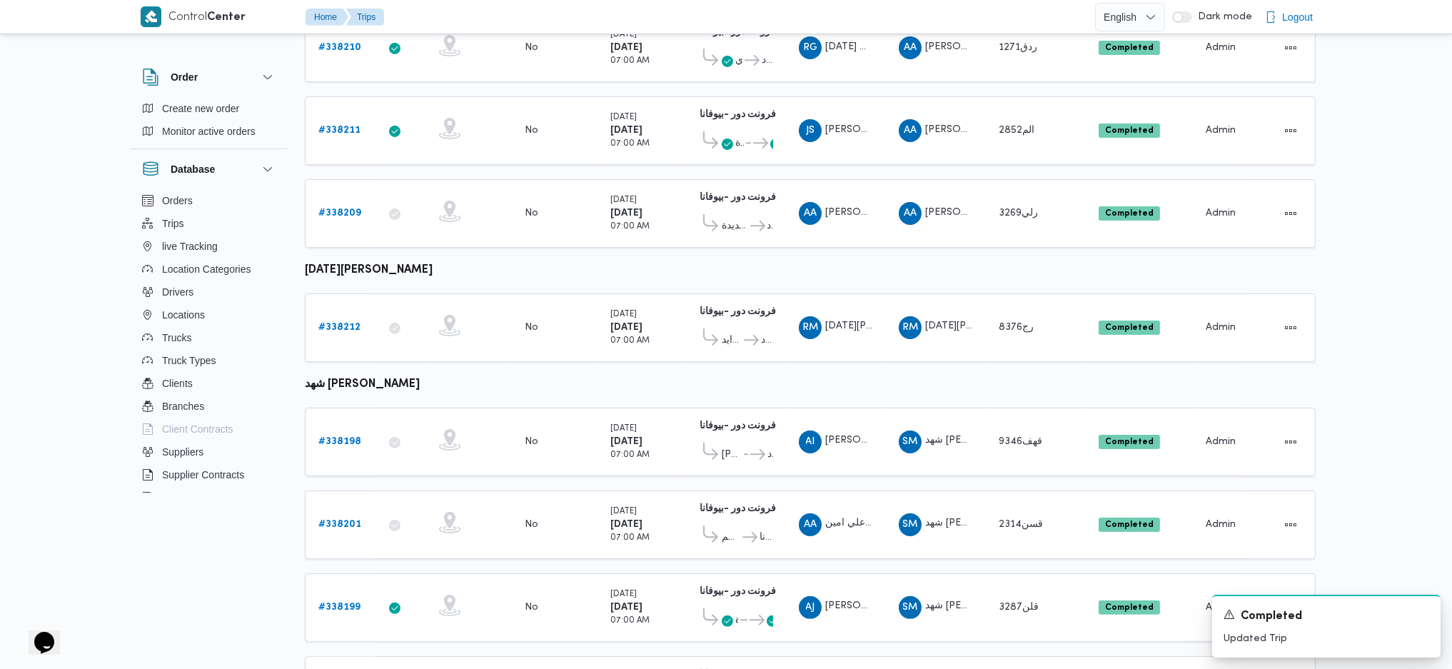
scroll to position [849, 0]
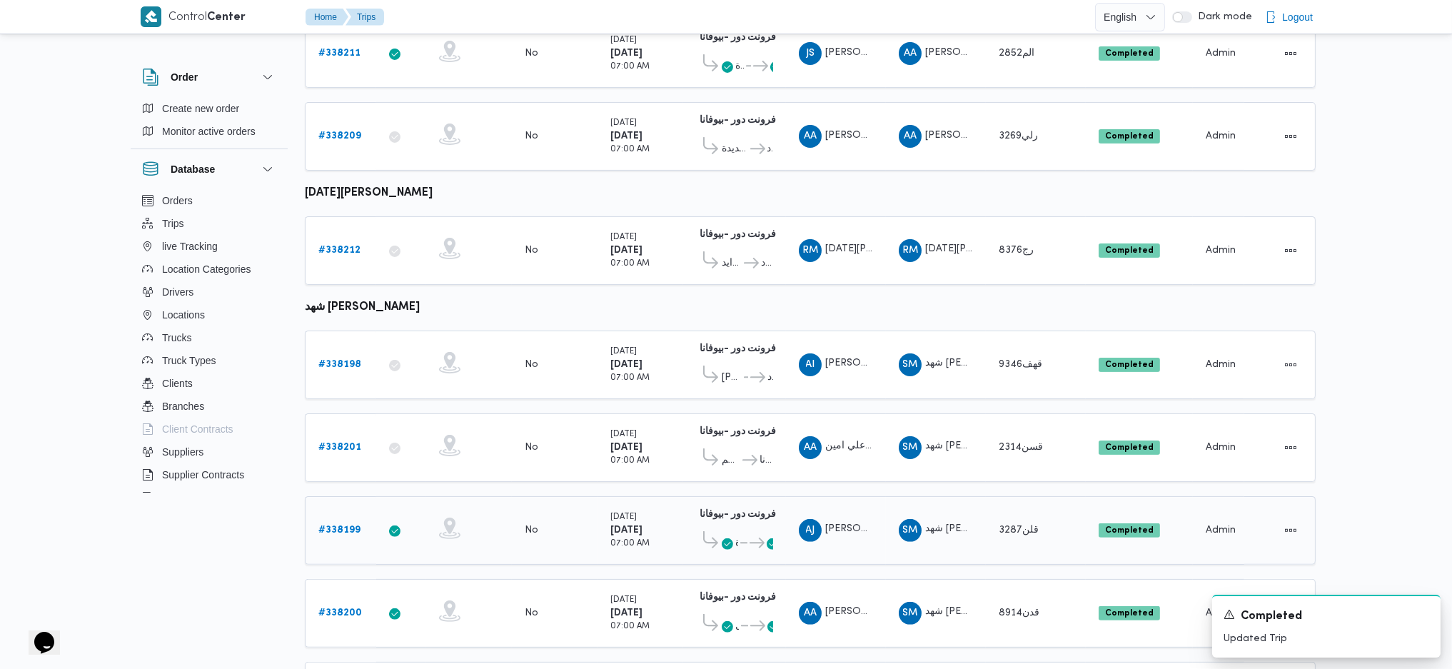
click at [350, 525] on b "# 338199" at bounding box center [339, 529] width 42 height 9
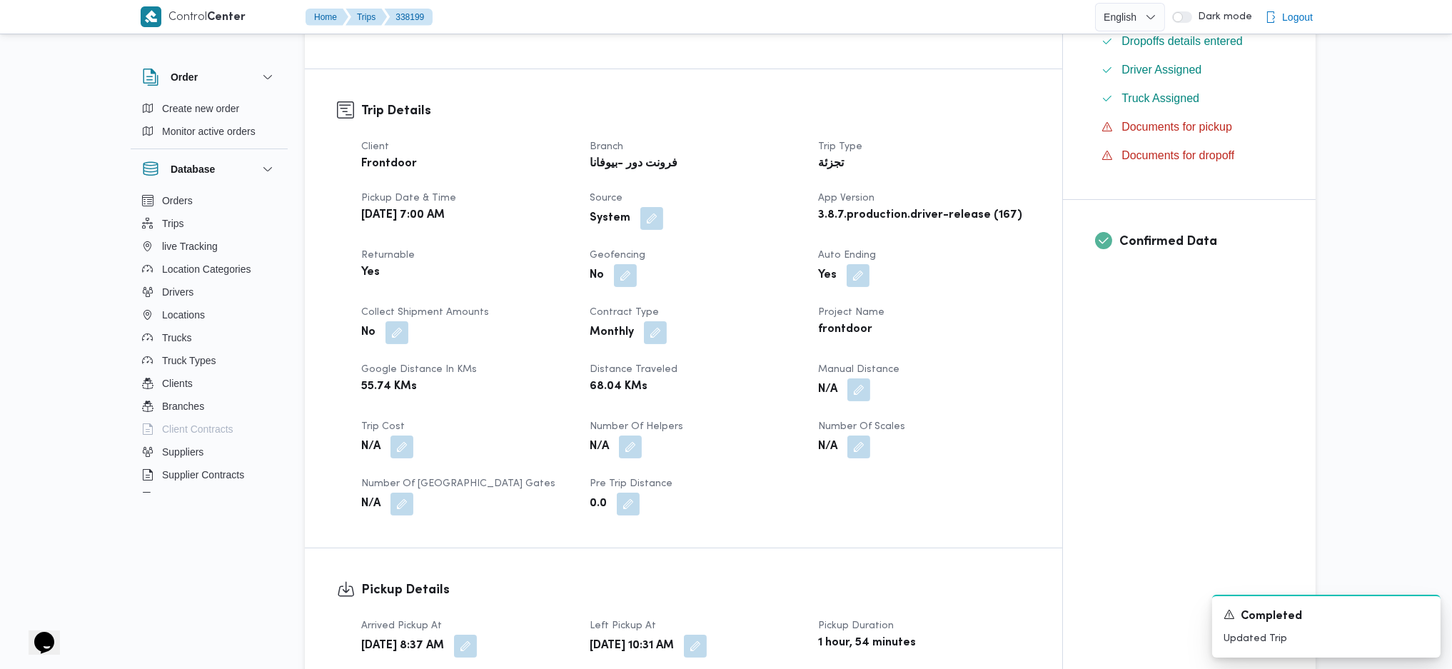
scroll to position [475, 0]
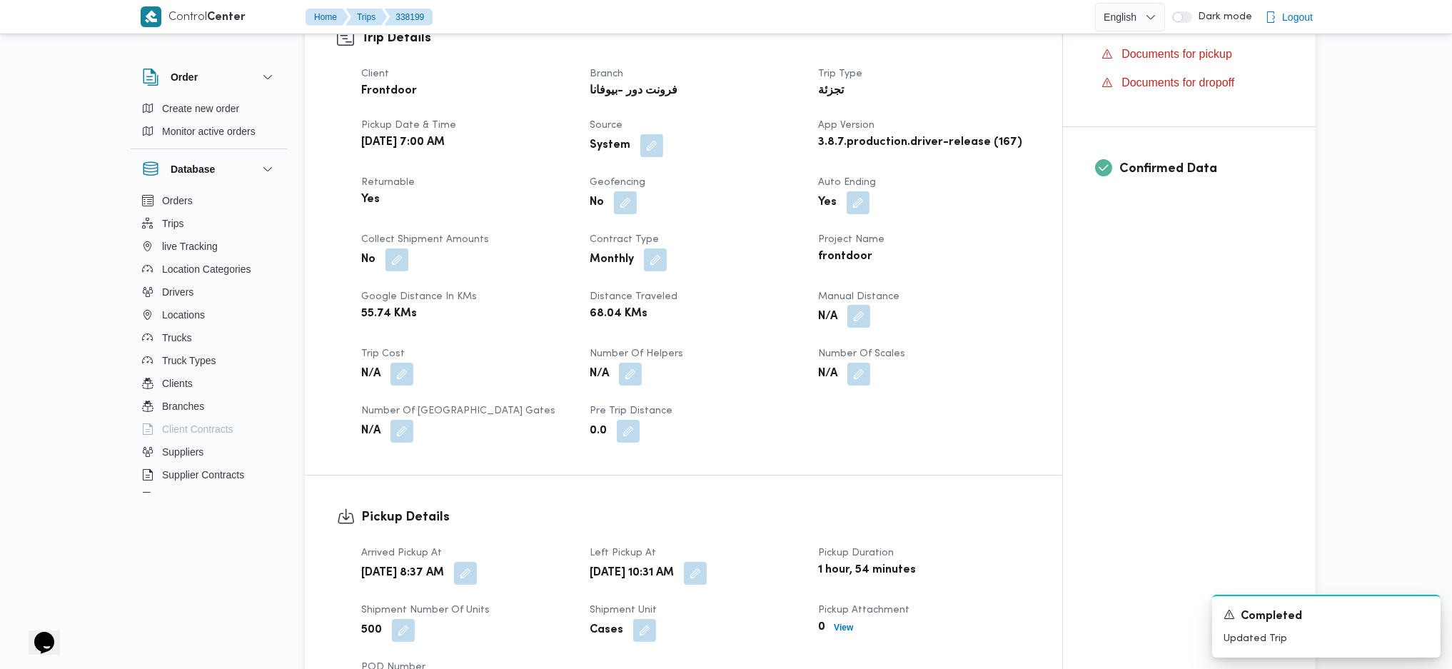
click at [856, 315] on button "button" at bounding box center [858, 316] width 23 height 23
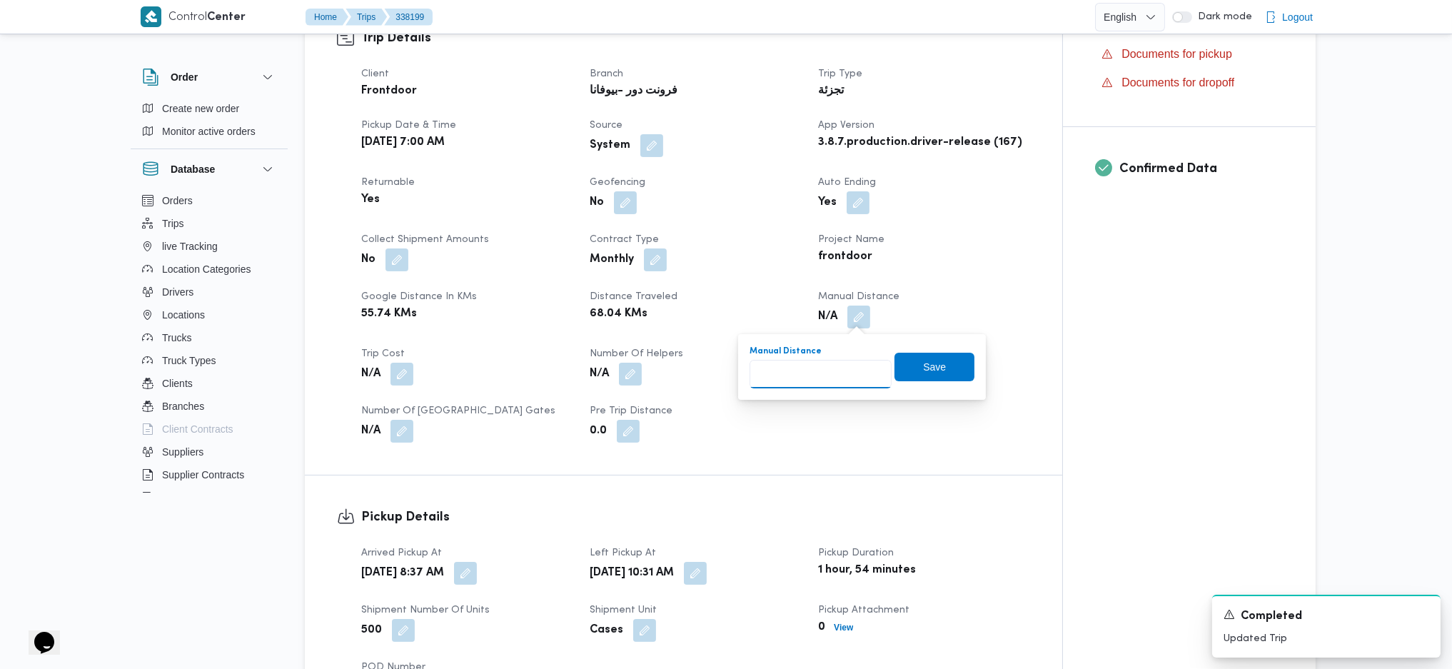
click at [815, 377] on input "Manual Distance" at bounding box center [820, 374] width 142 height 29
type input "90"
click at [941, 366] on span "Save" at bounding box center [934, 367] width 80 height 29
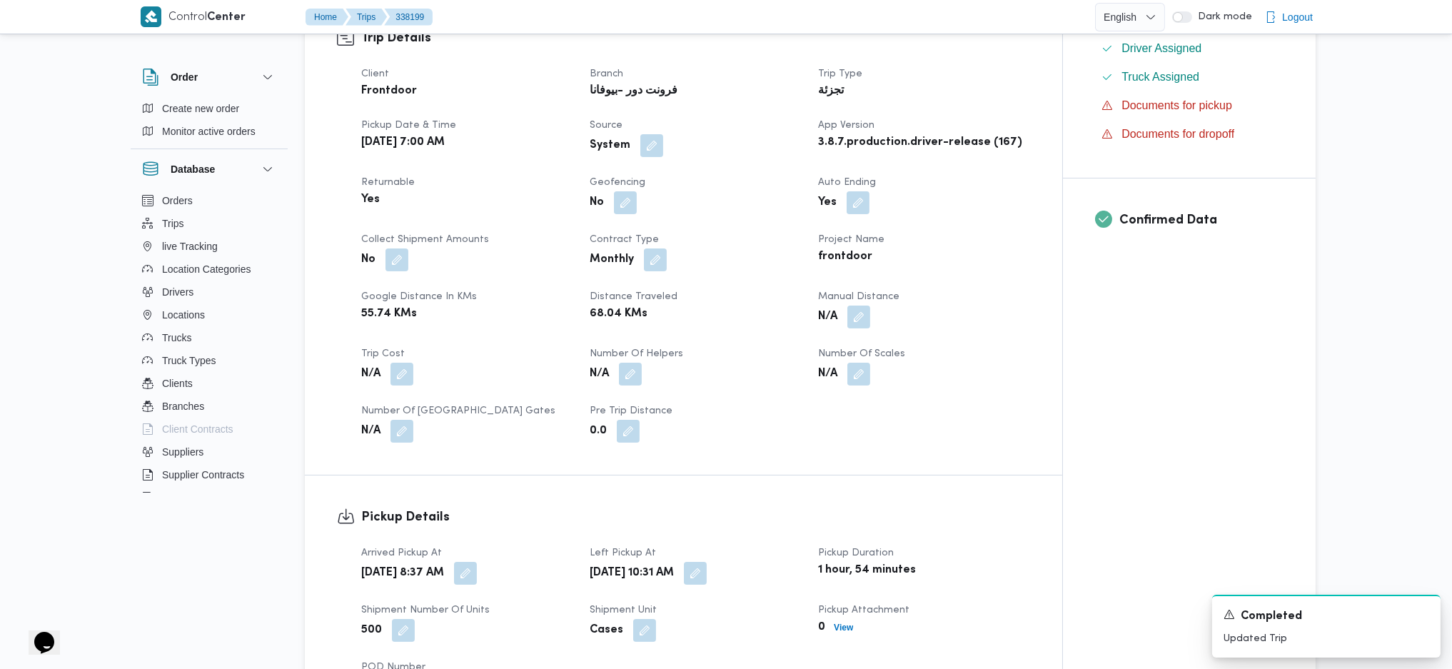
scroll to position [951, 0]
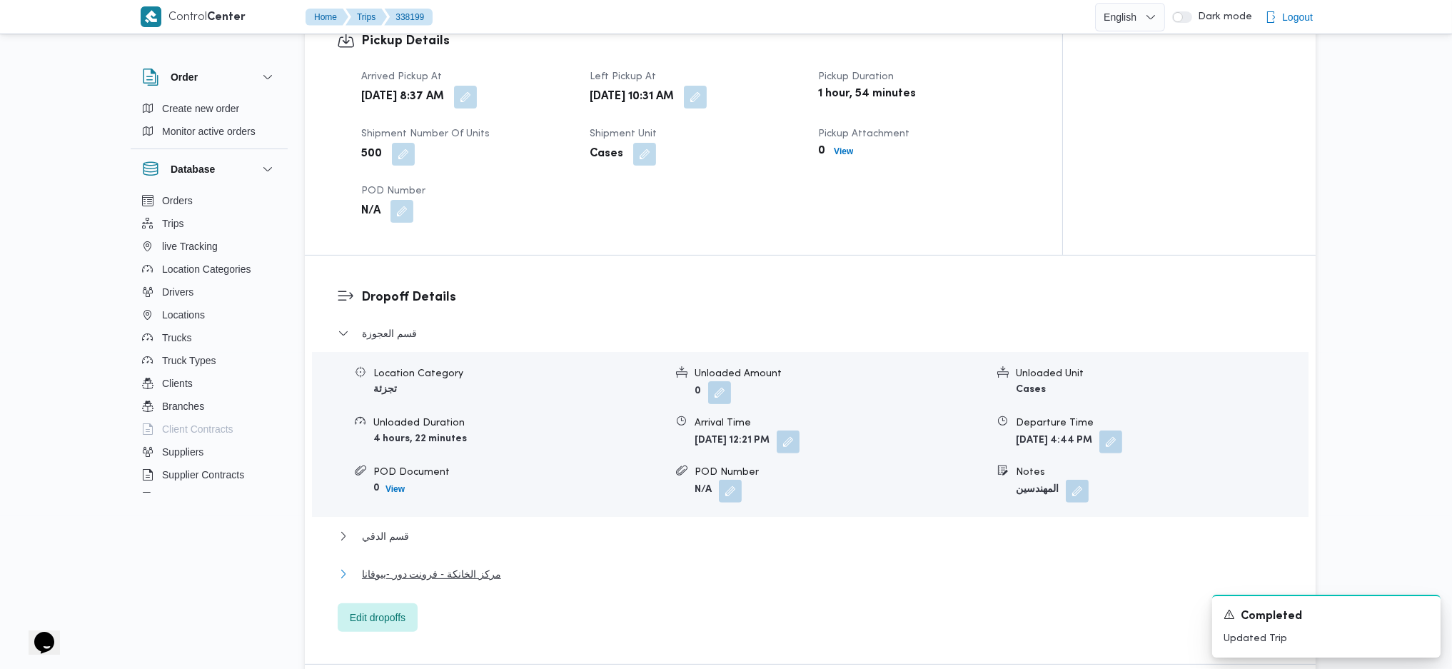
click at [442, 574] on span "مركز الخانكة - فرونت دور -بيوفانا" at bounding box center [431, 573] width 139 height 17
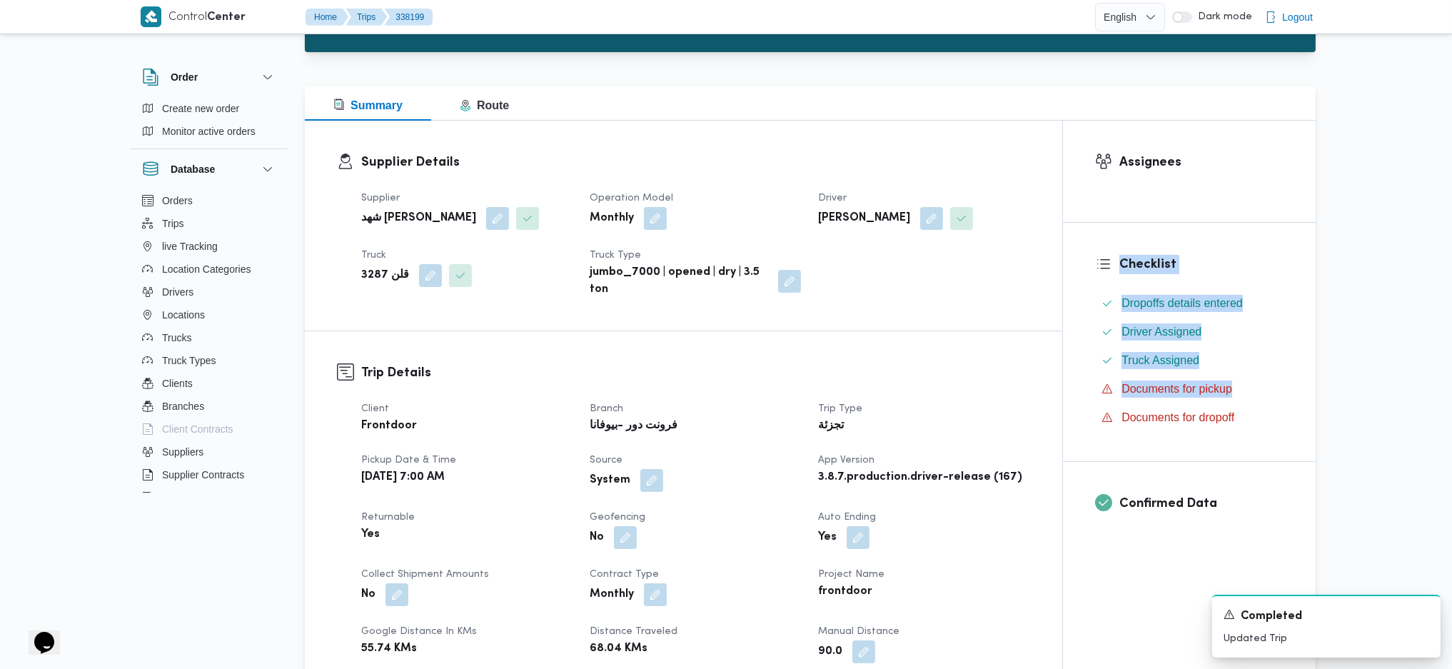
scroll to position [0, 0]
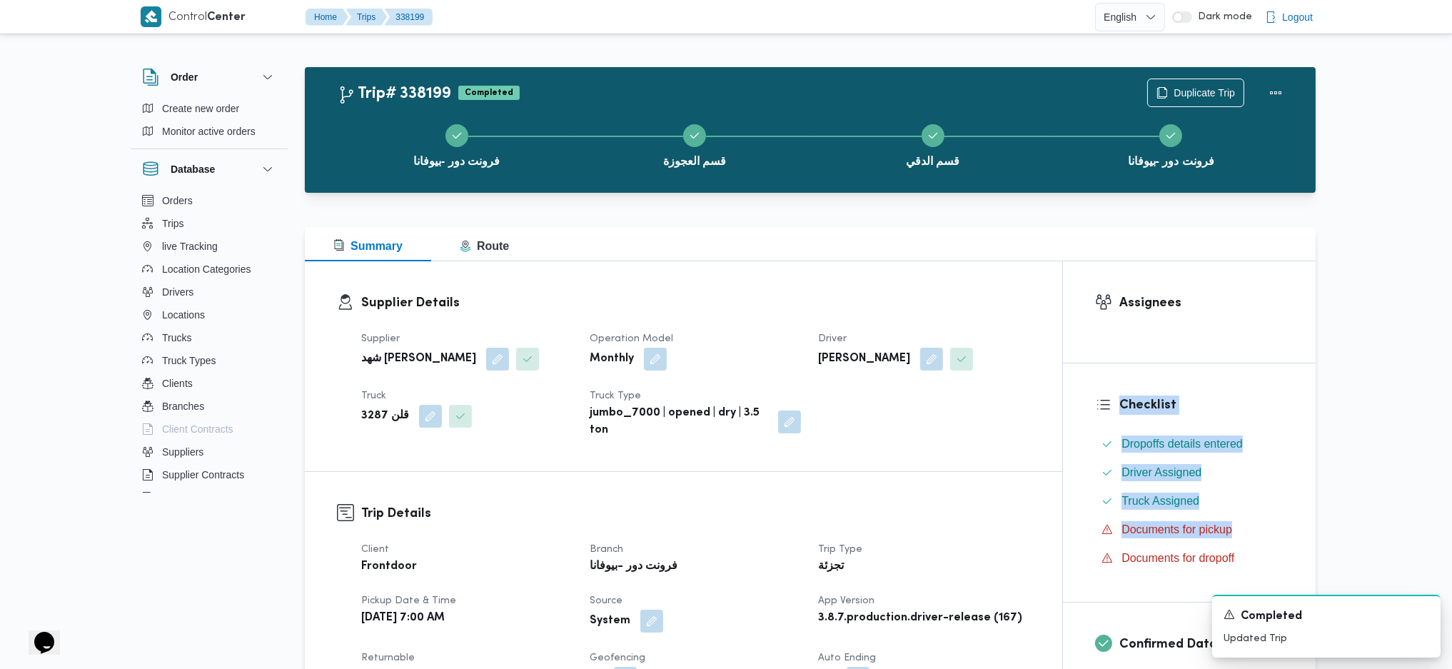
drag, startPoint x: 1118, startPoint y: 409, endPoint x: 1067, endPoint y: 428, distance: 54.0
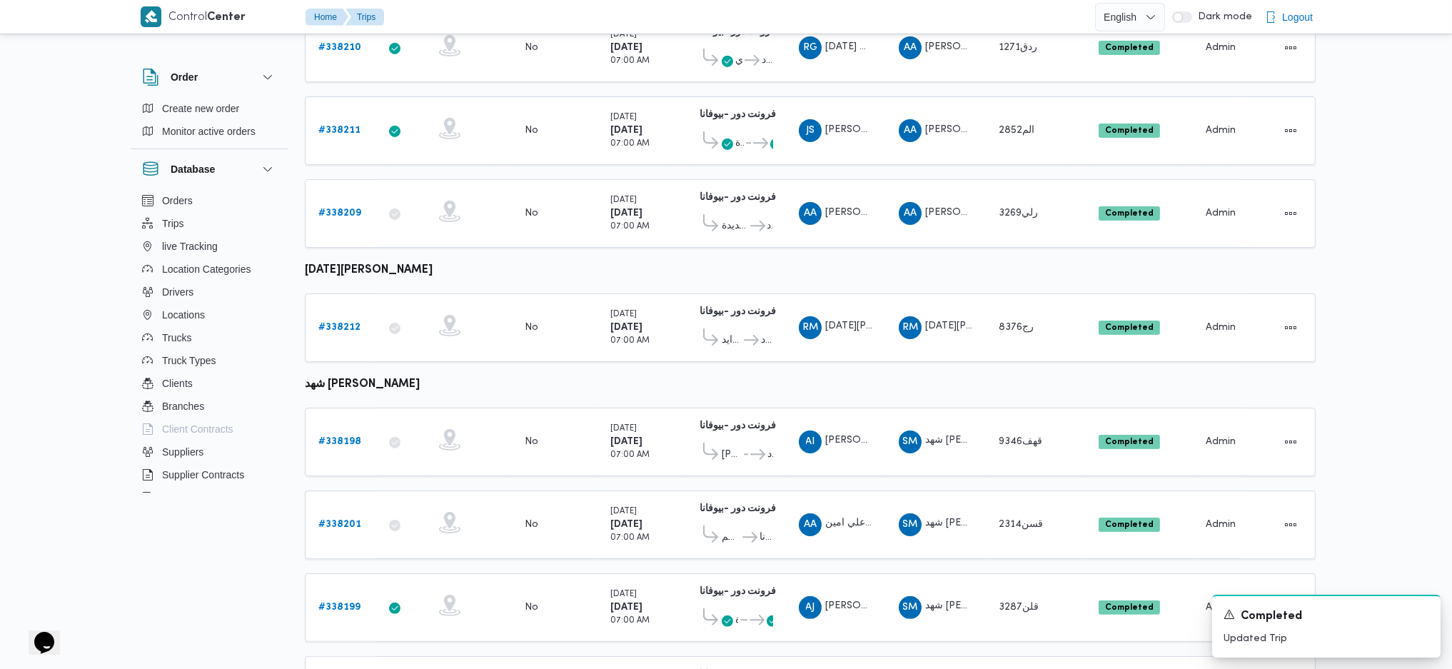
scroll to position [849, 0]
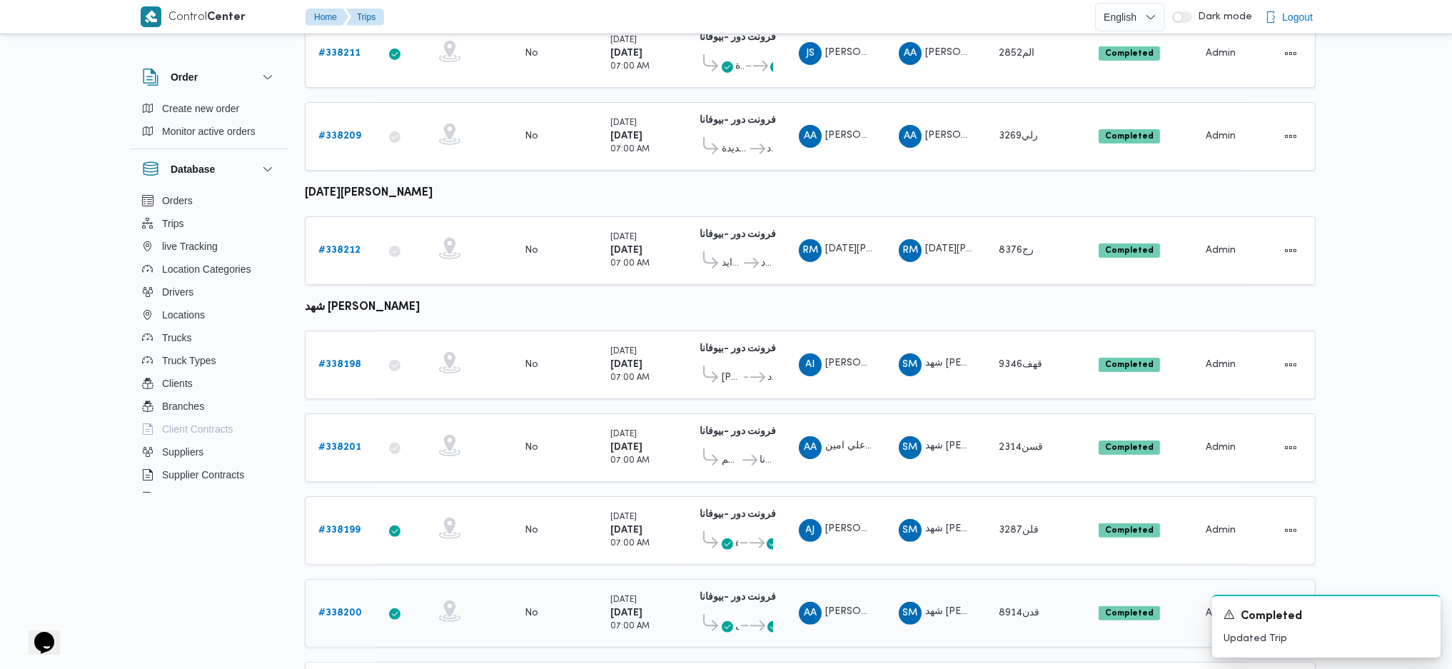
click at [331, 599] on div "# 338200" at bounding box center [341, 613] width 56 height 29
click at [333, 608] on b "# 338200" at bounding box center [340, 612] width 44 height 9
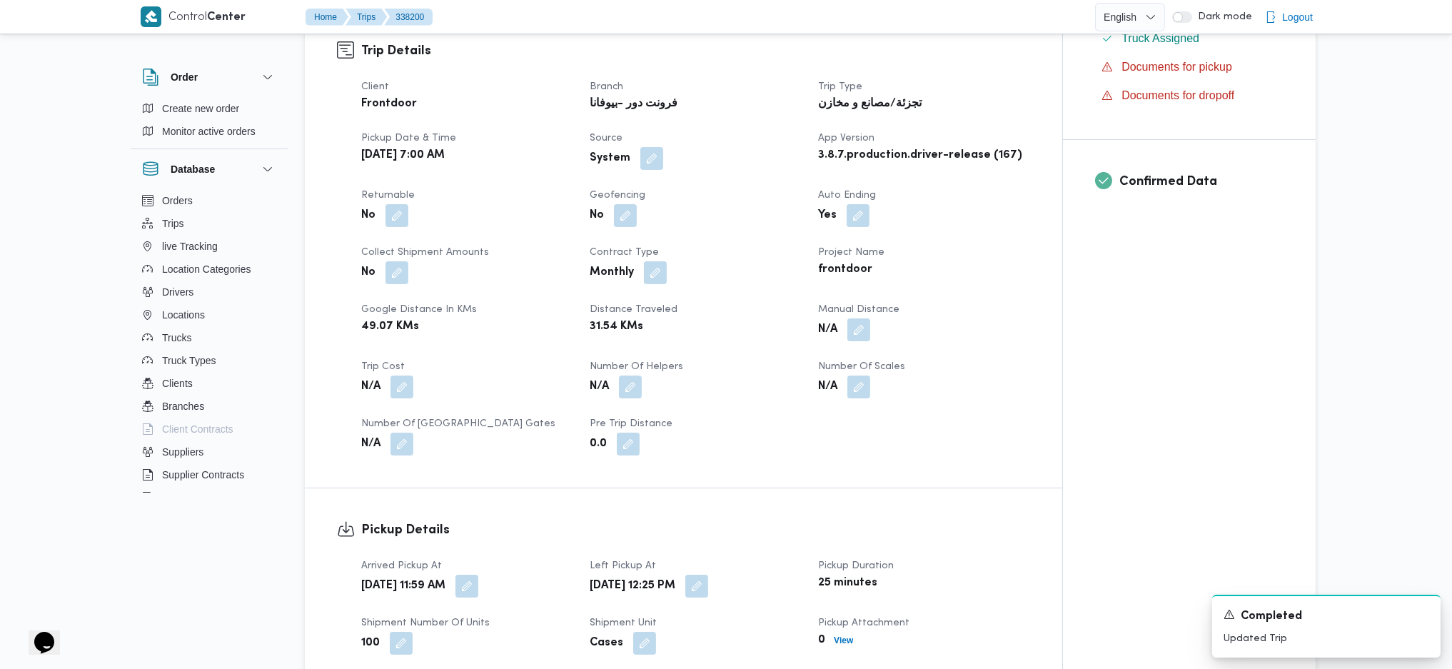
scroll to position [475, 0]
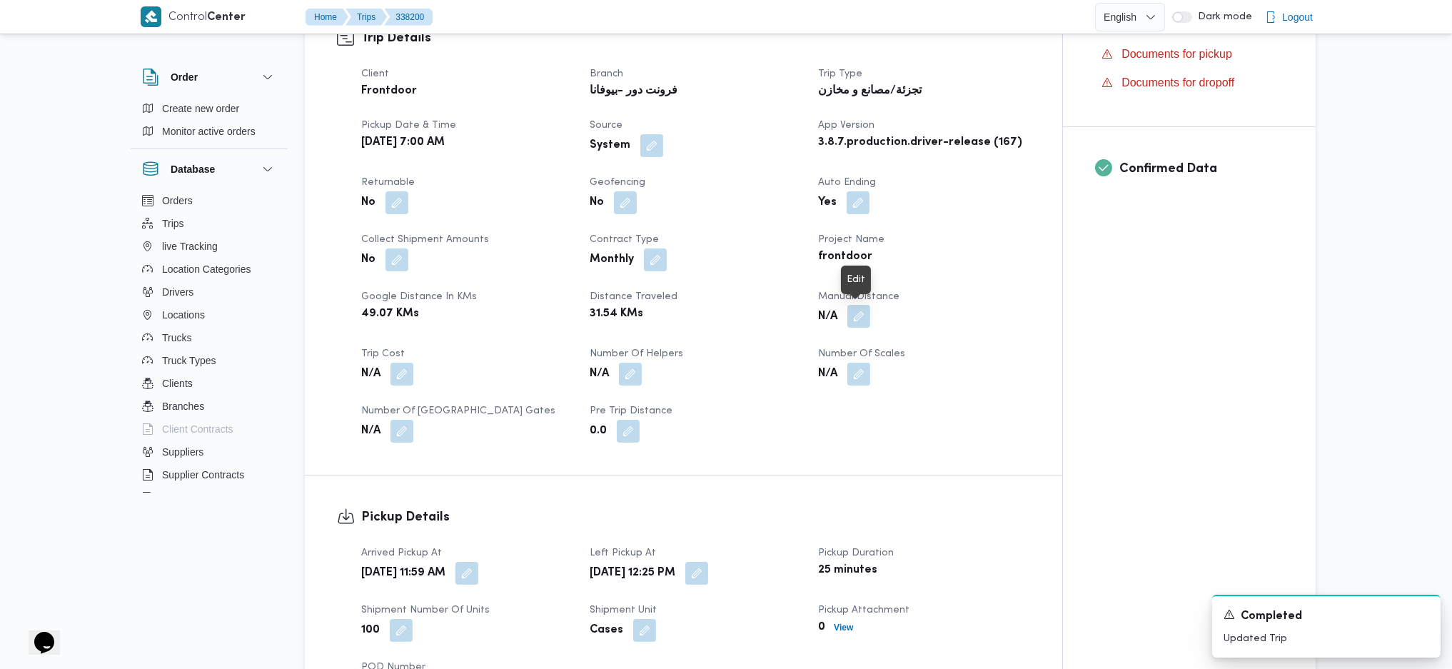
click at [854, 324] on button "button" at bounding box center [858, 316] width 23 height 23
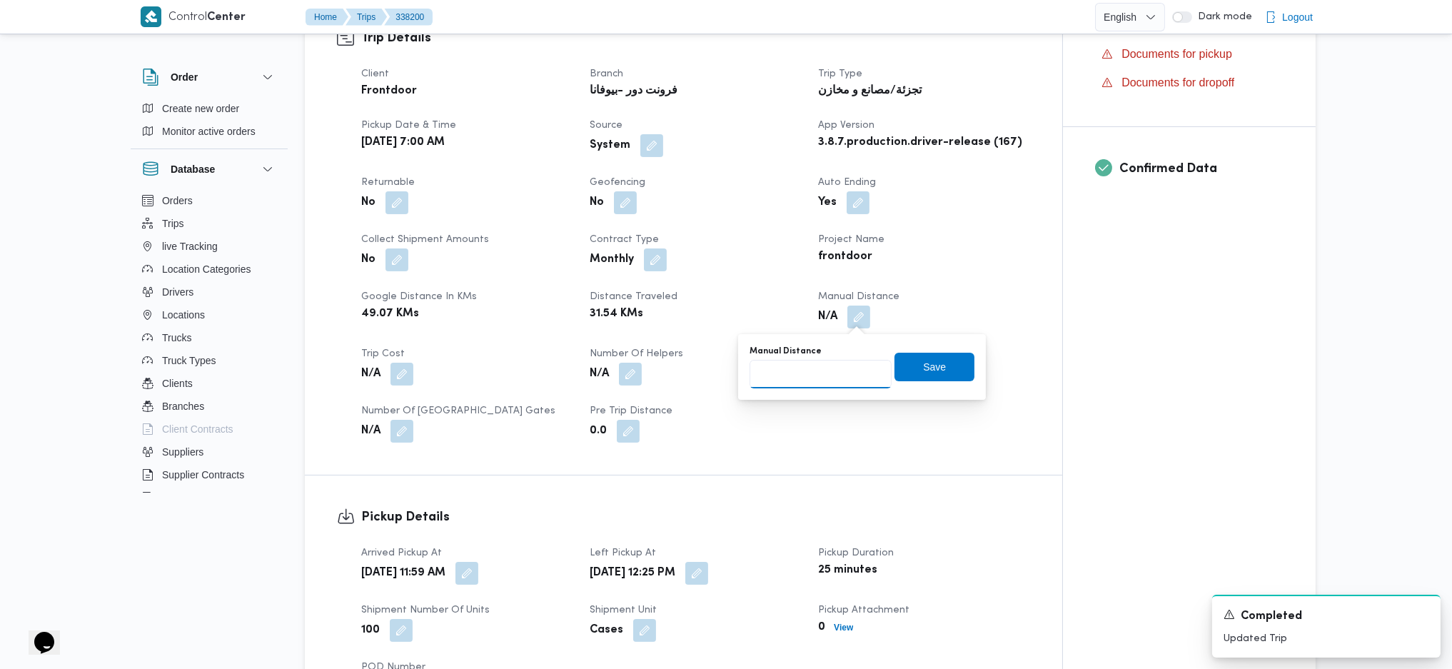
click at [825, 373] on input "Manual Distance" at bounding box center [820, 374] width 142 height 29
type input "89"
click at [935, 363] on span "Save" at bounding box center [934, 366] width 80 height 29
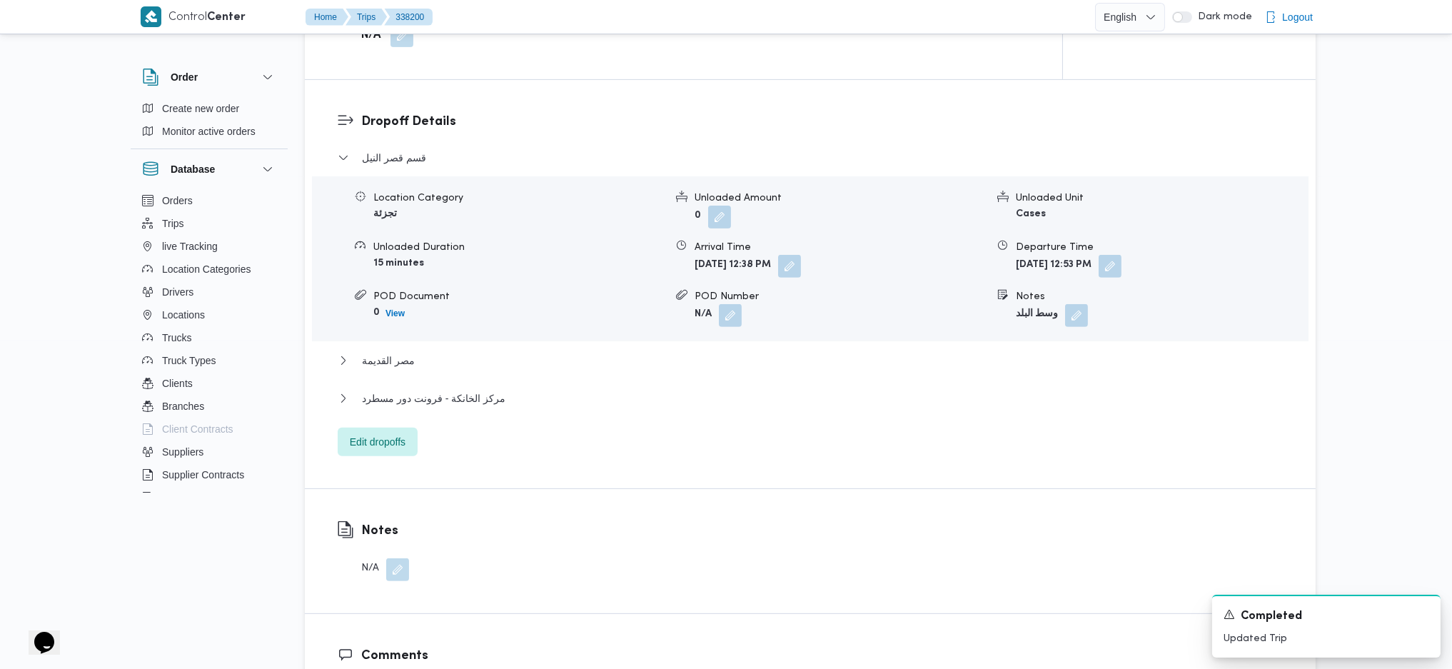
scroll to position [1243, 0]
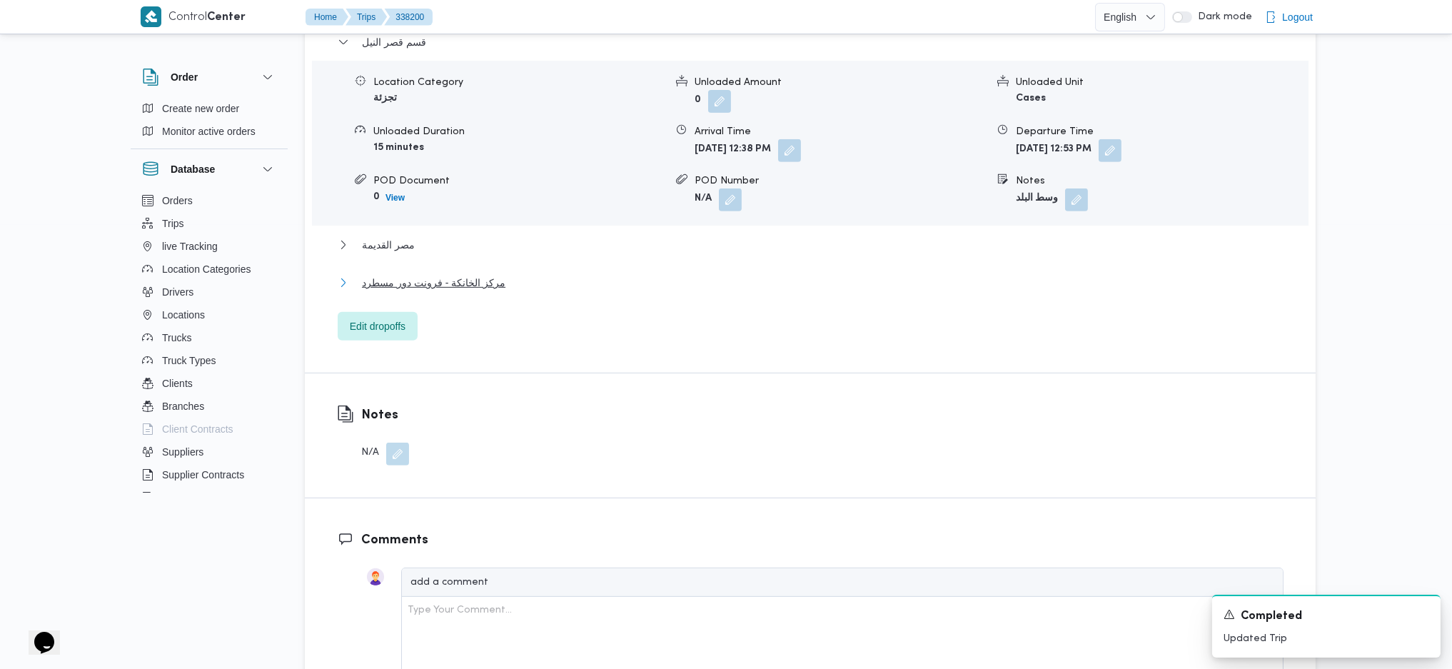
click at [447, 283] on span "مركز الخانكة - فرونت دور مسطرد" at bounding box center [433, 282] width 143 height 17
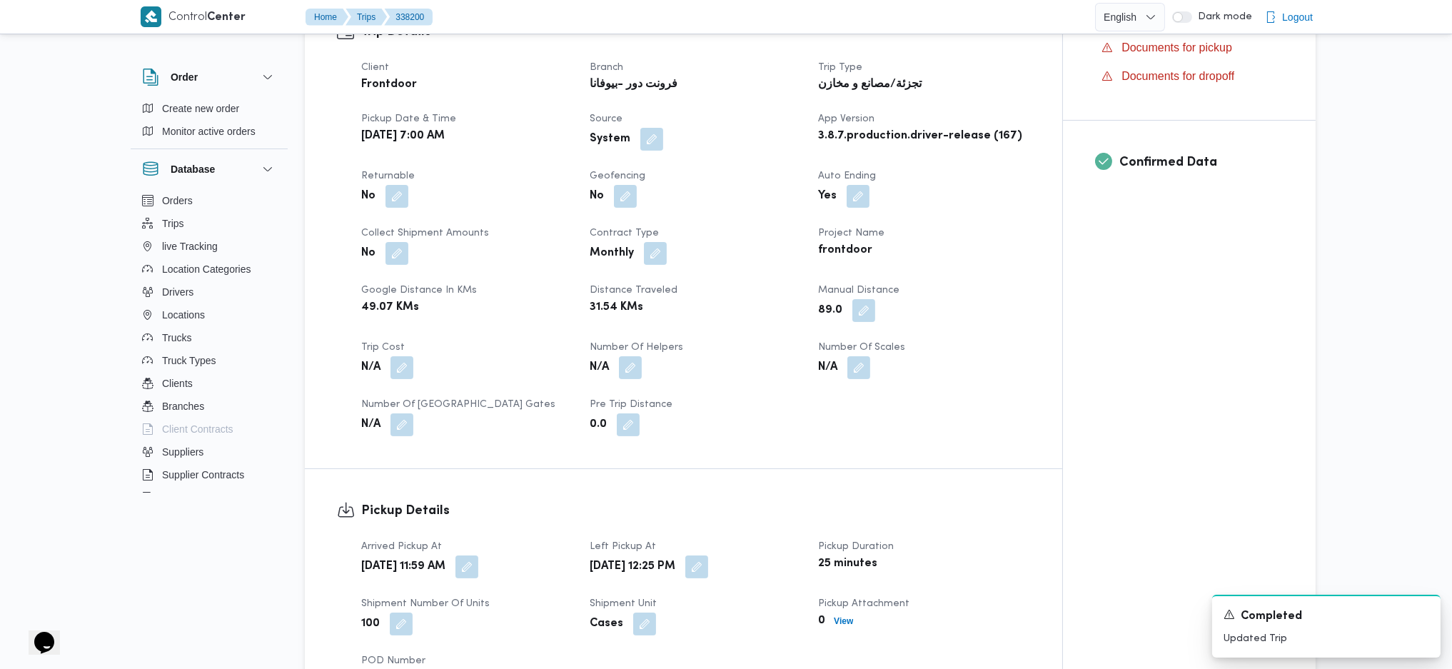
scroll to position [0, 0]
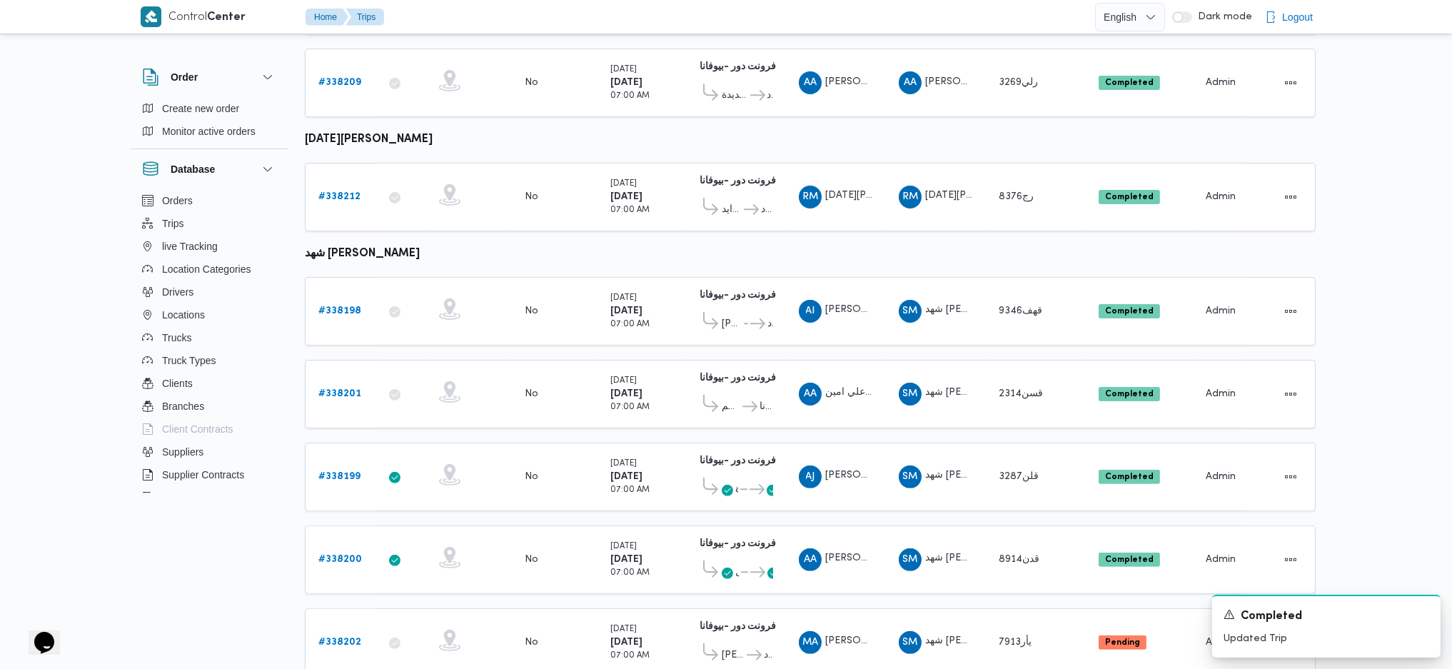
scroll to position [927, 0]
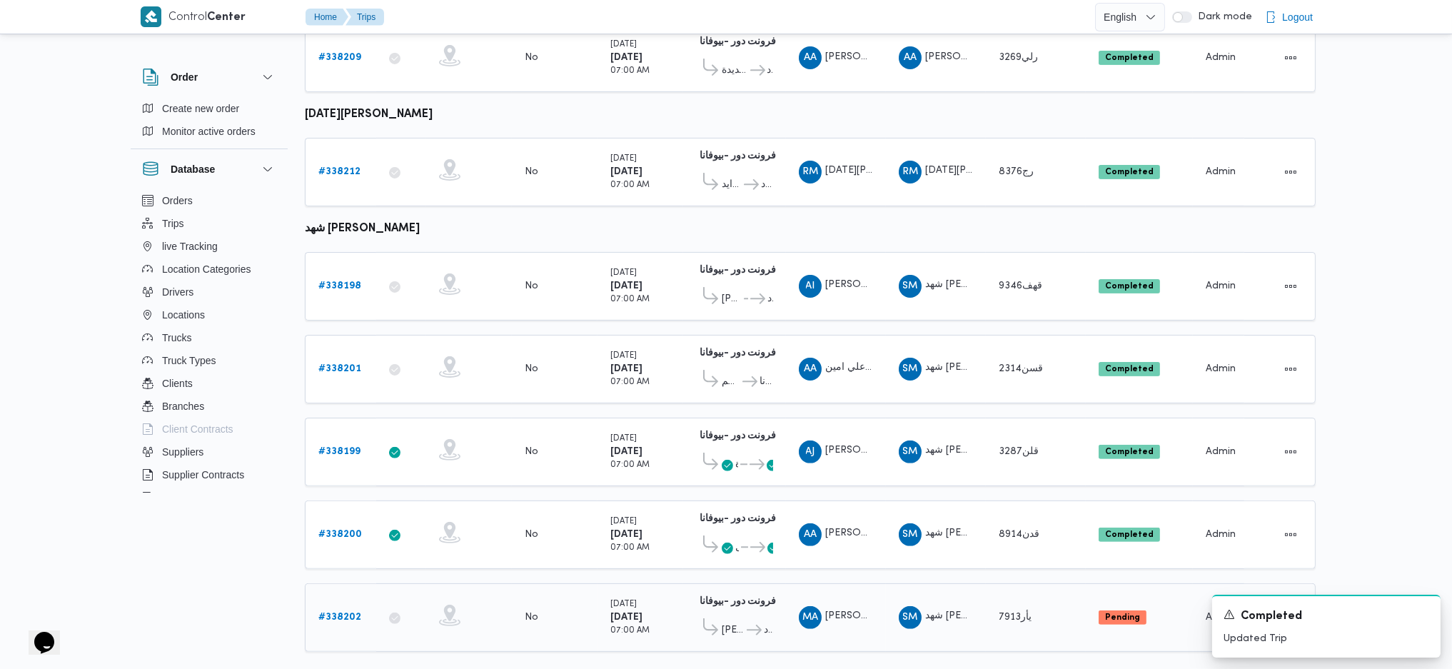
click at [321, 612] on b "# 338202" at bounding box center [339, 616] width 43 height 9
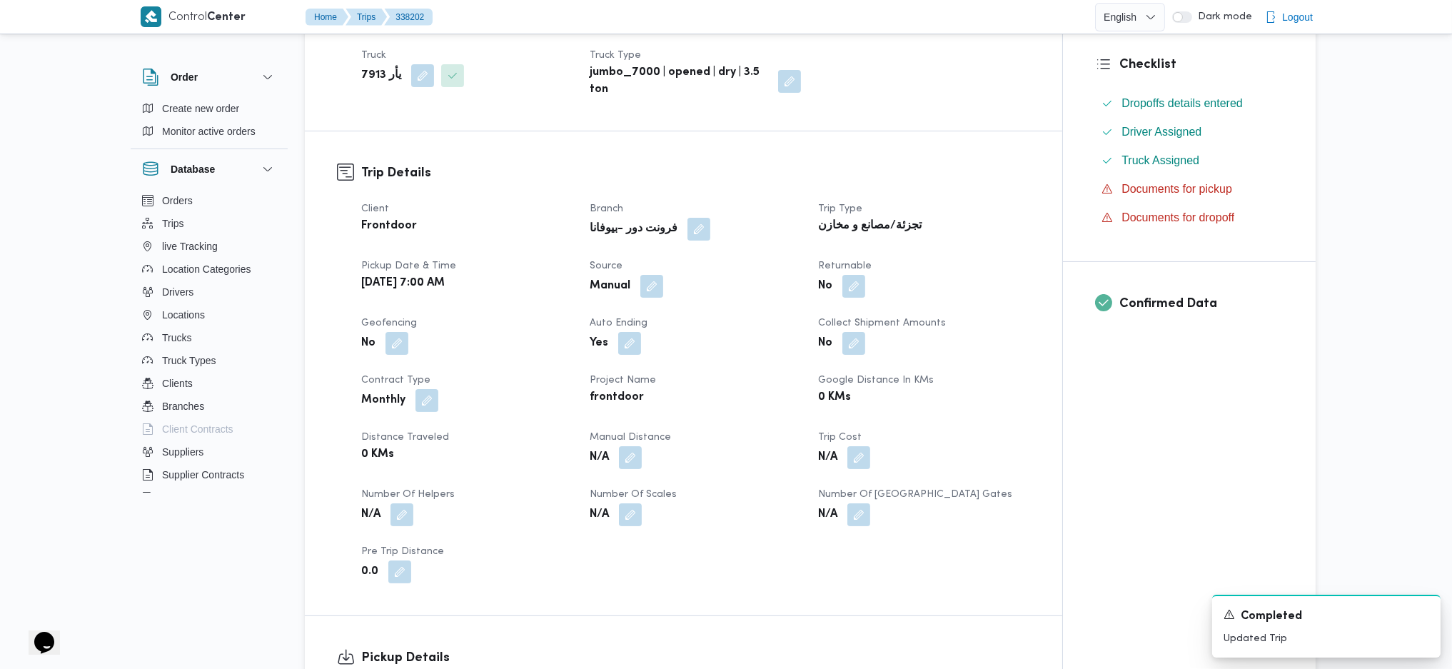
scroll to position [475, 0]
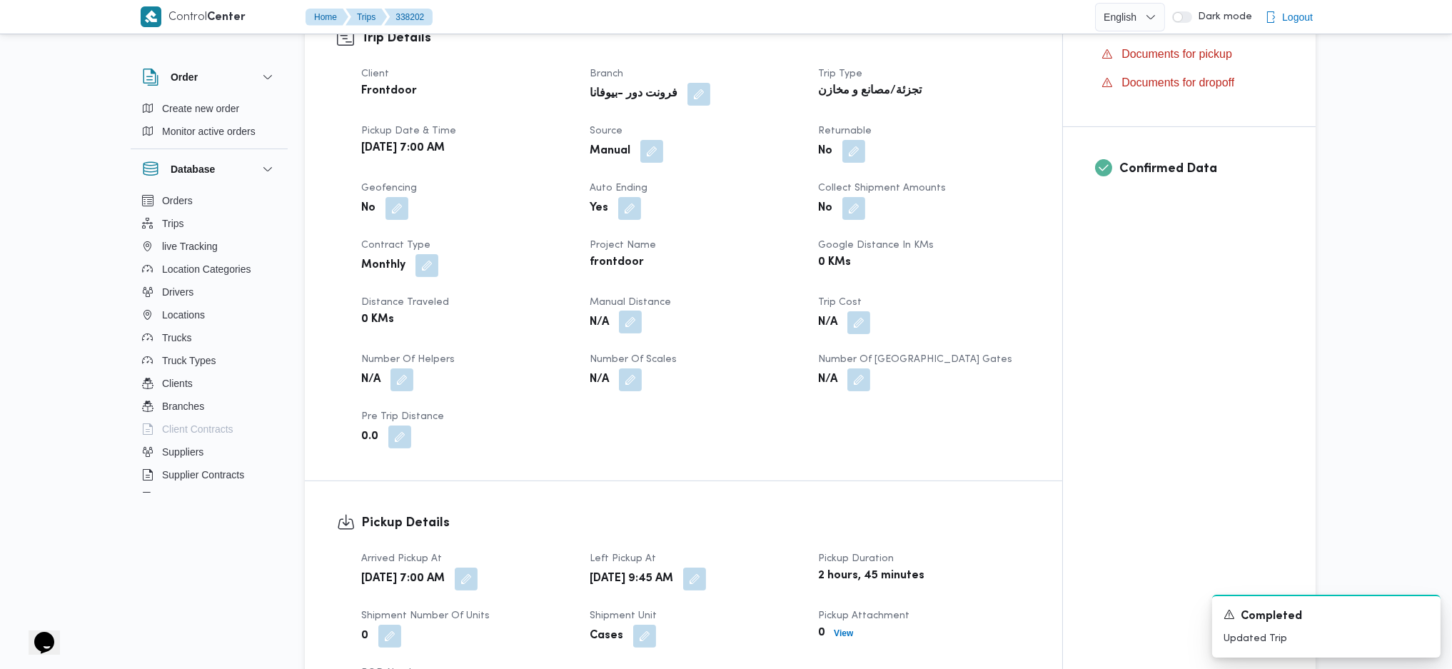
click at [635, 329] on button "button" at bounding box center [630, 321] width 23 height 23
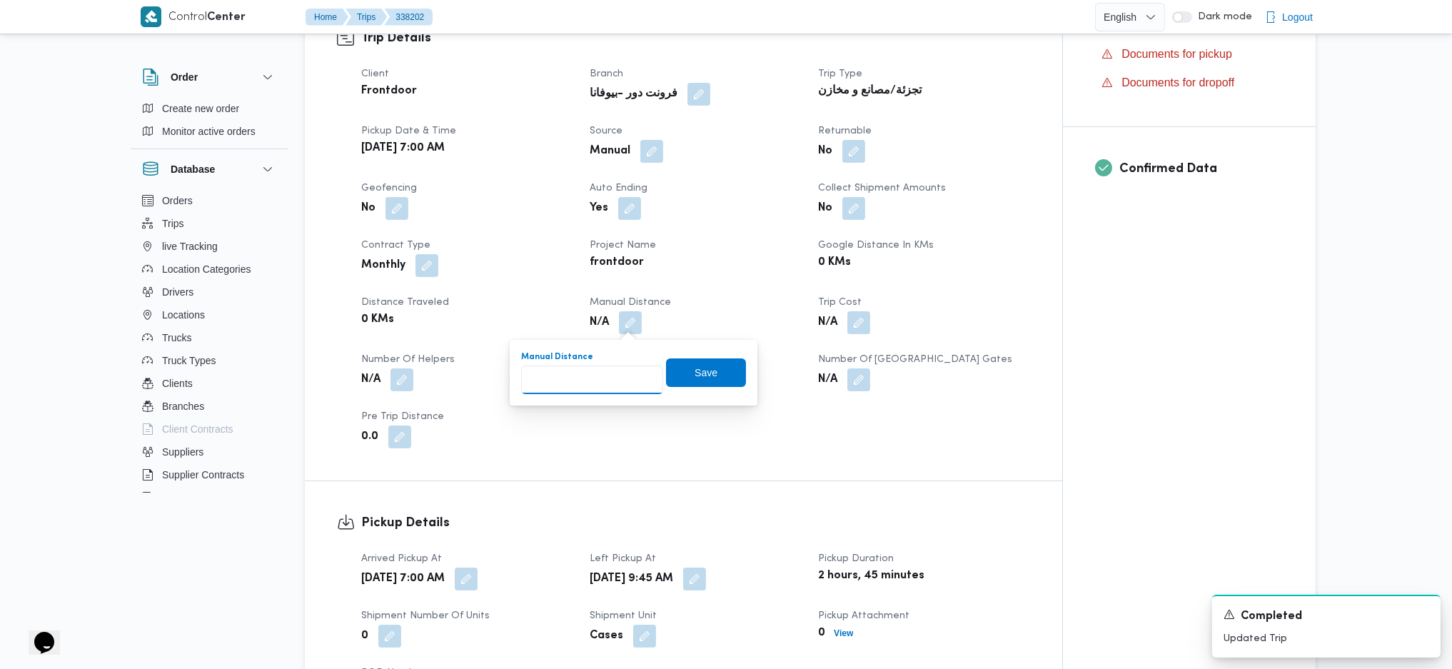
click at [590, 380] on input "Manual Distance" at bounding box center [592, 379] width 142 height 29
type input "121"
click at [710, 385] on span "Save" at bounding box center [706, 372] width 80 height 29
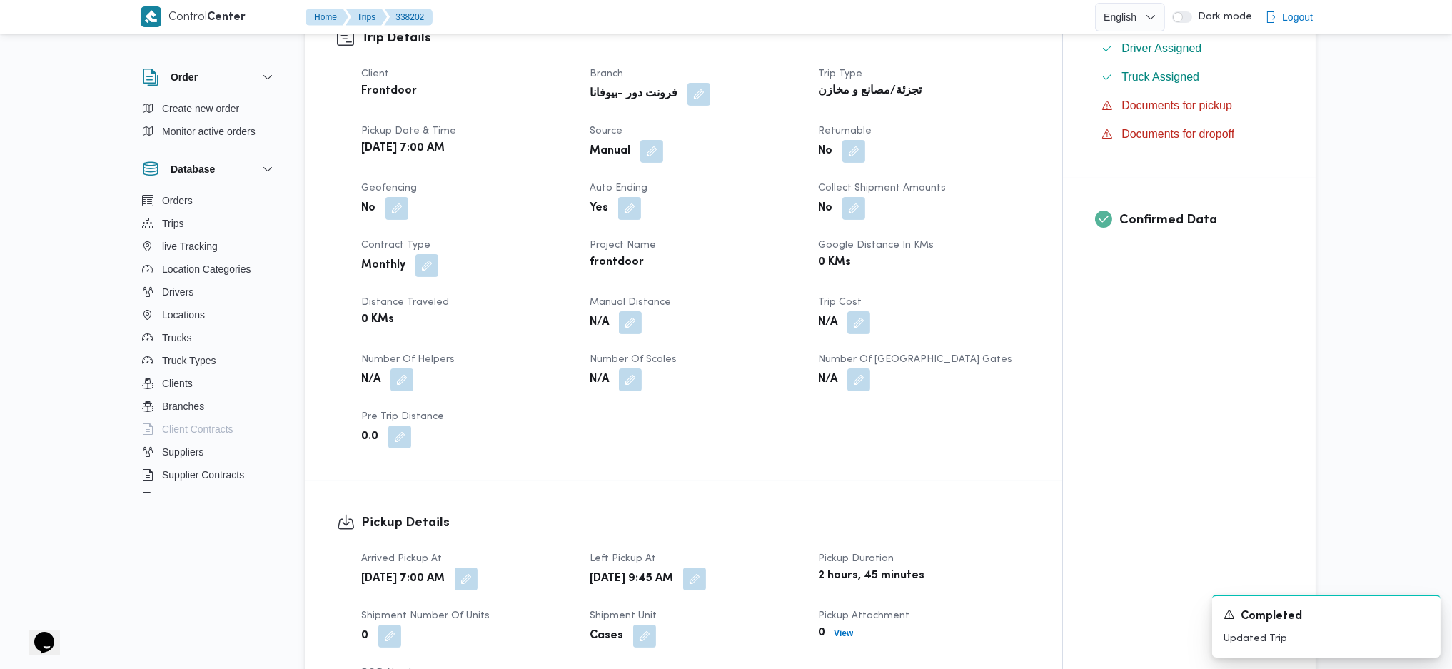
scroll to position [951, 0]
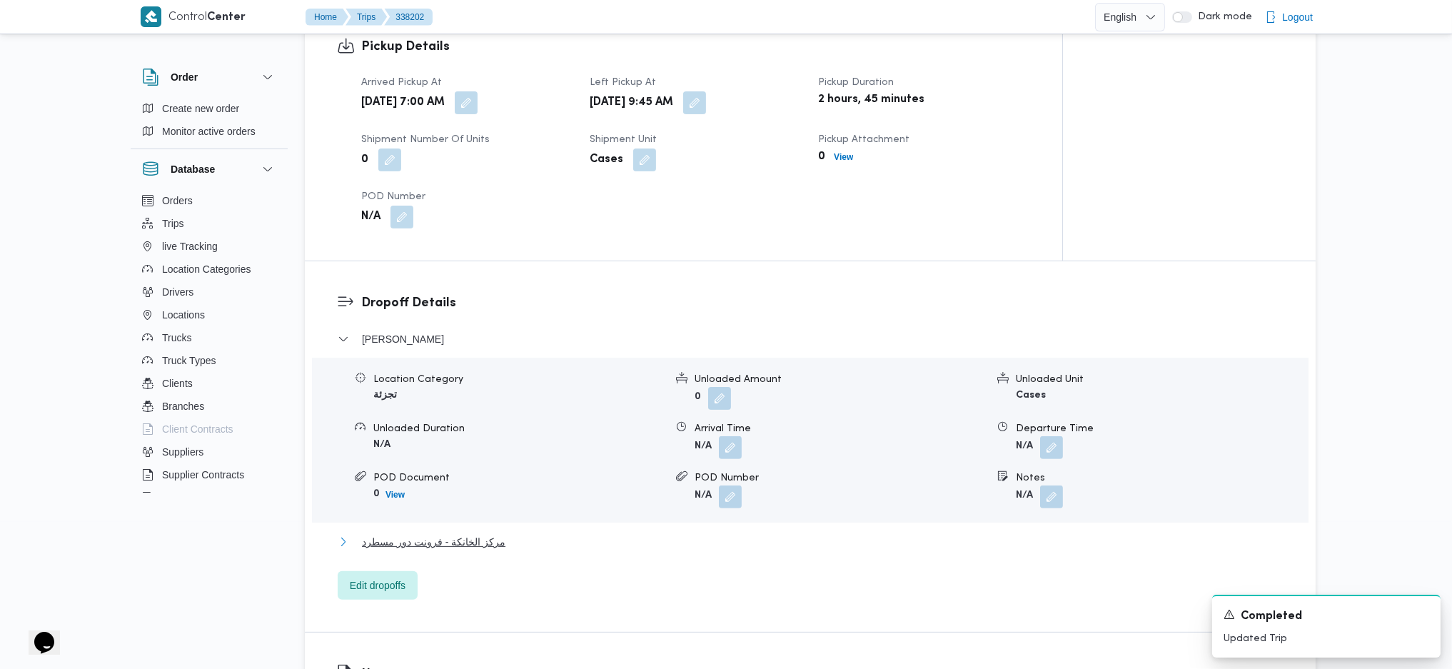
click at [487, 535] on span "مركز الخانكة - فرونت دور مسطرد" at bounding box center [433, 541] width 143 height 17
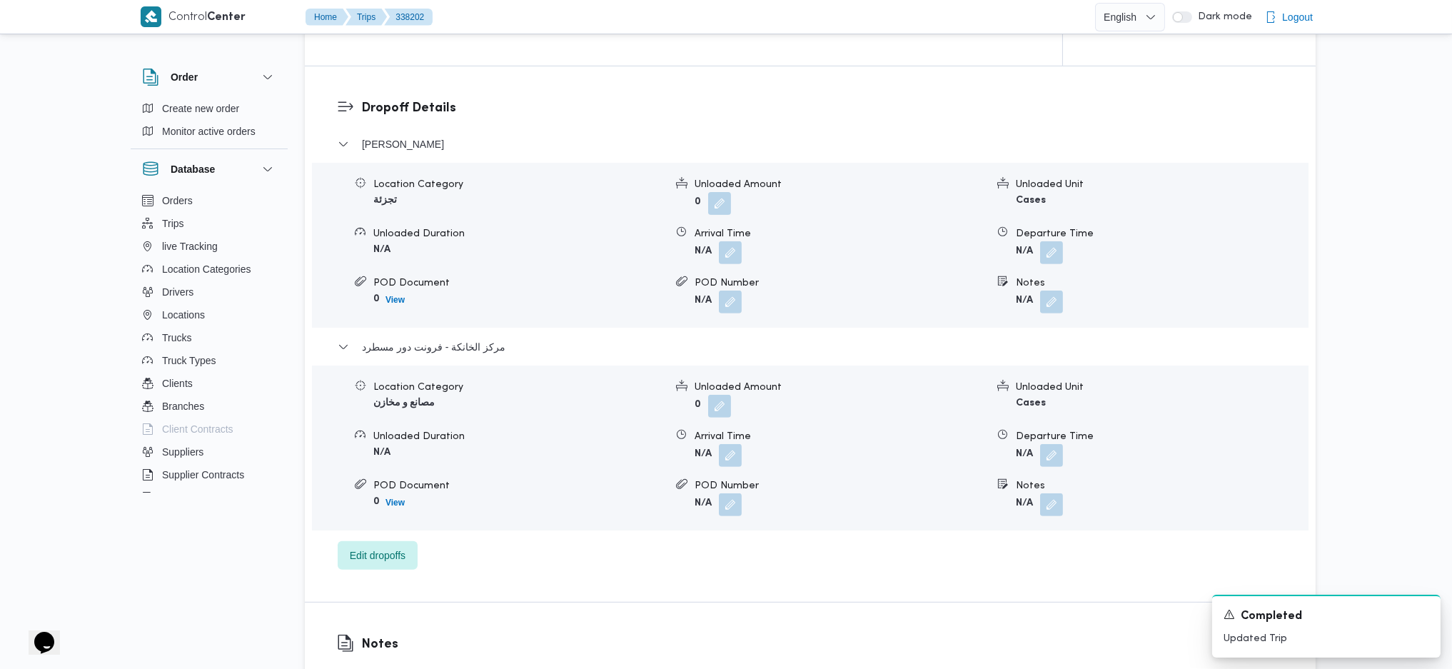
scroll to position [1237, 0]
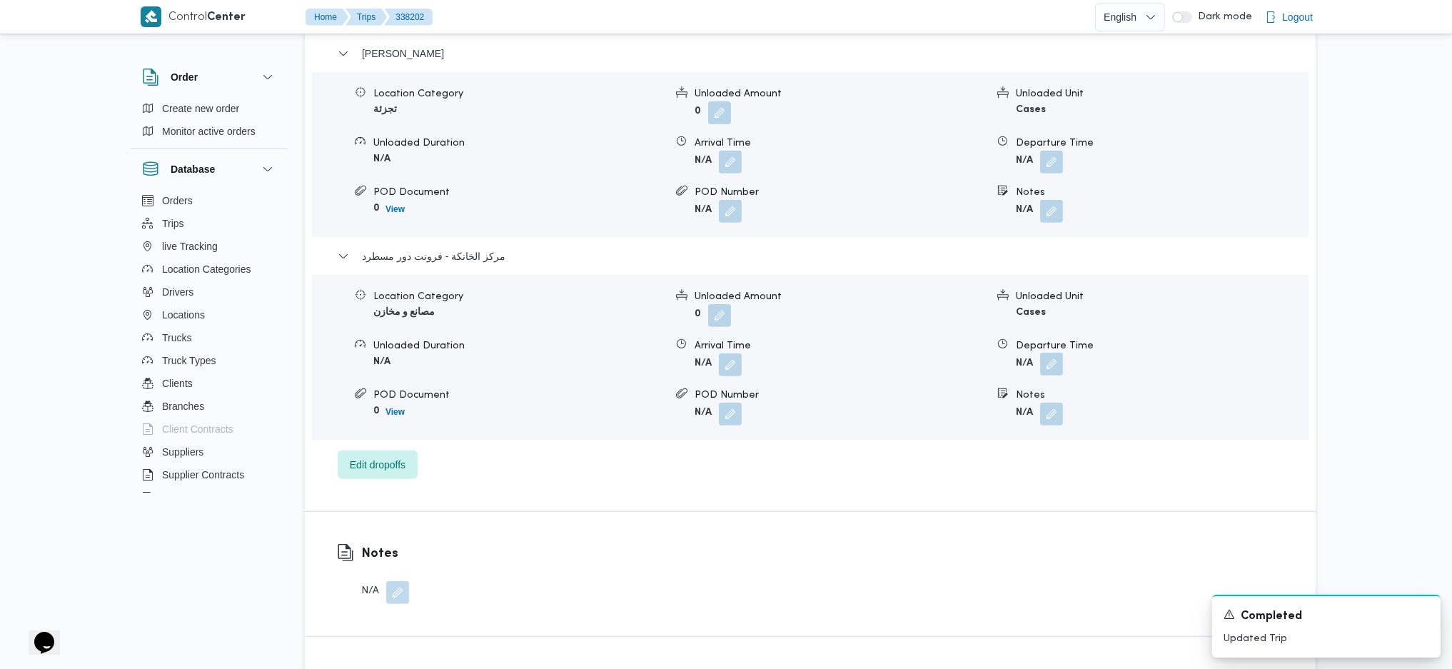
click at [1055, 360] on button "button" at bounding box center [1051, 364] width 23 height 23
click at [1025, 420] on input "Departure Time" at bounding box center [1013, 422] width 162 height 29
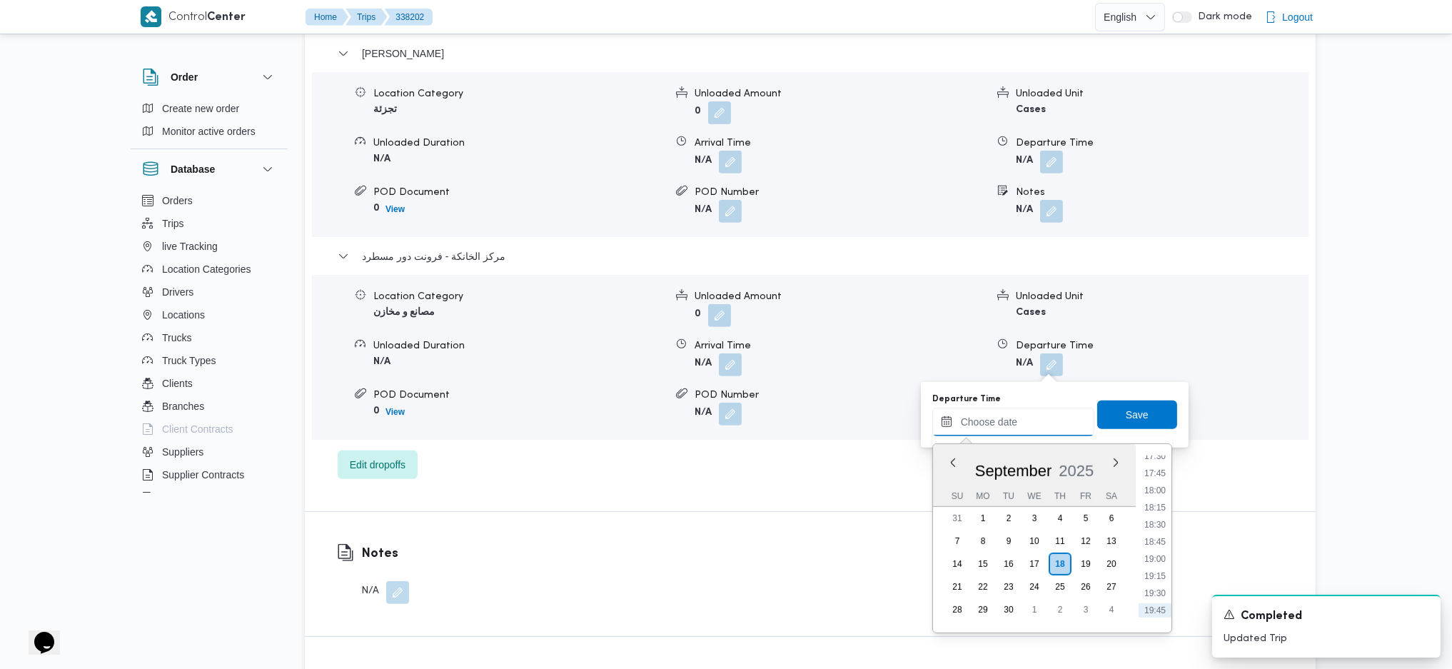
scroll to position [1173, 0]
click at [1159, 537] on li "18:15" at bounding box center [1154, 539] width 33 height 14
type input "18/09/2025 18:15"
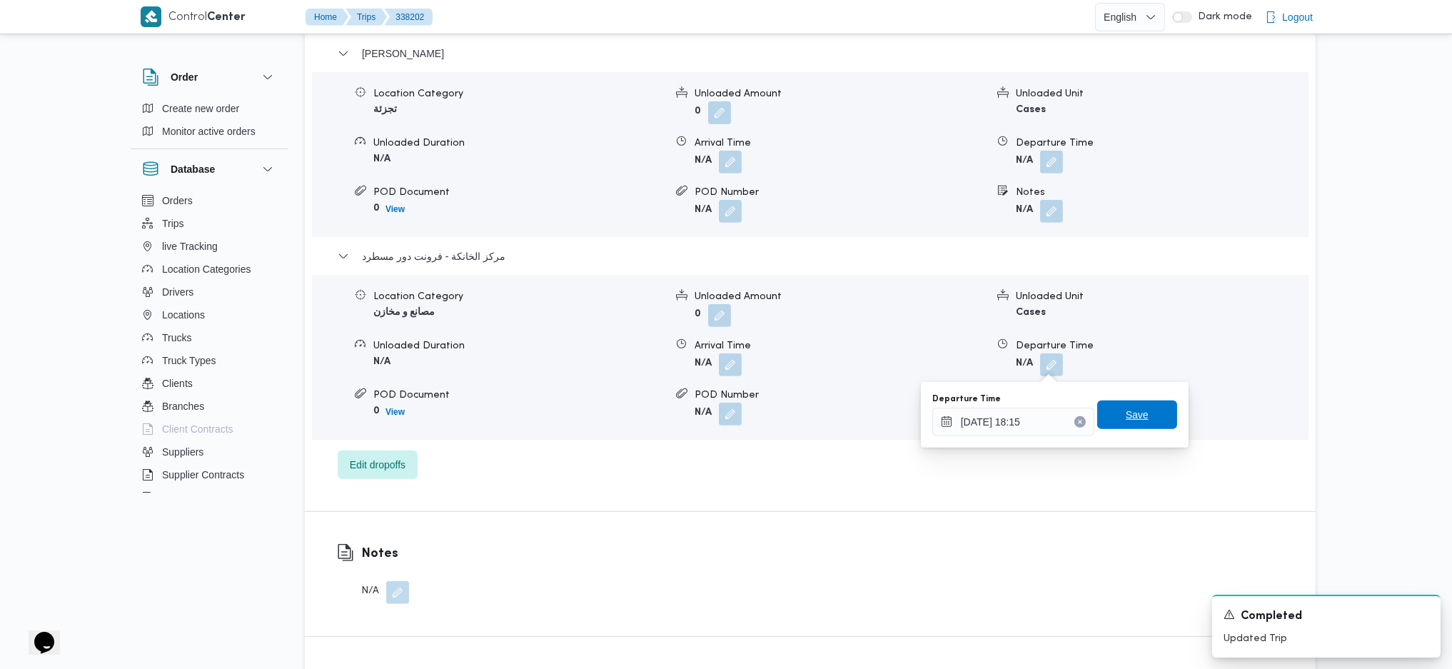
drag, startPoint x: 1121, startPoint y: 423, endPoint x: 1128, endPoint y: 415, distance: 10.1
click at [1121, 422] on span "Save" at bounding box center [1137, 414] width 80 height 29
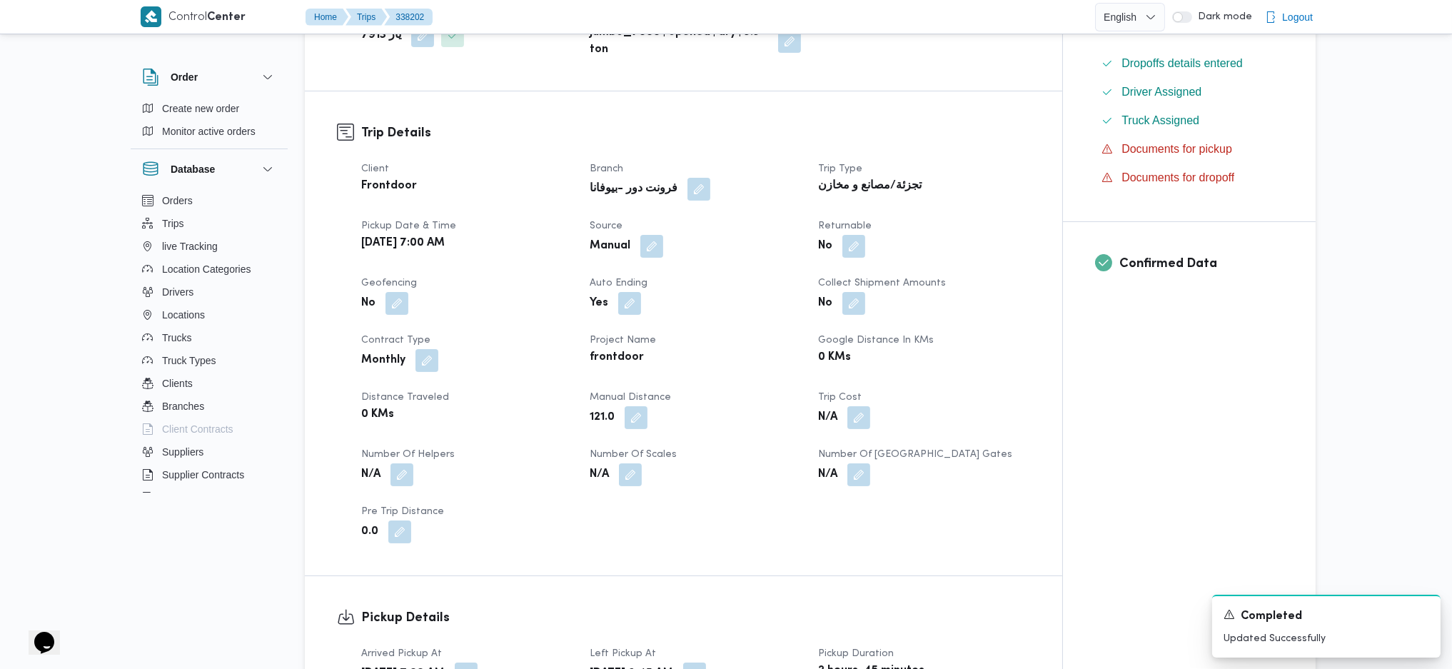
scroll to position [0, 0]
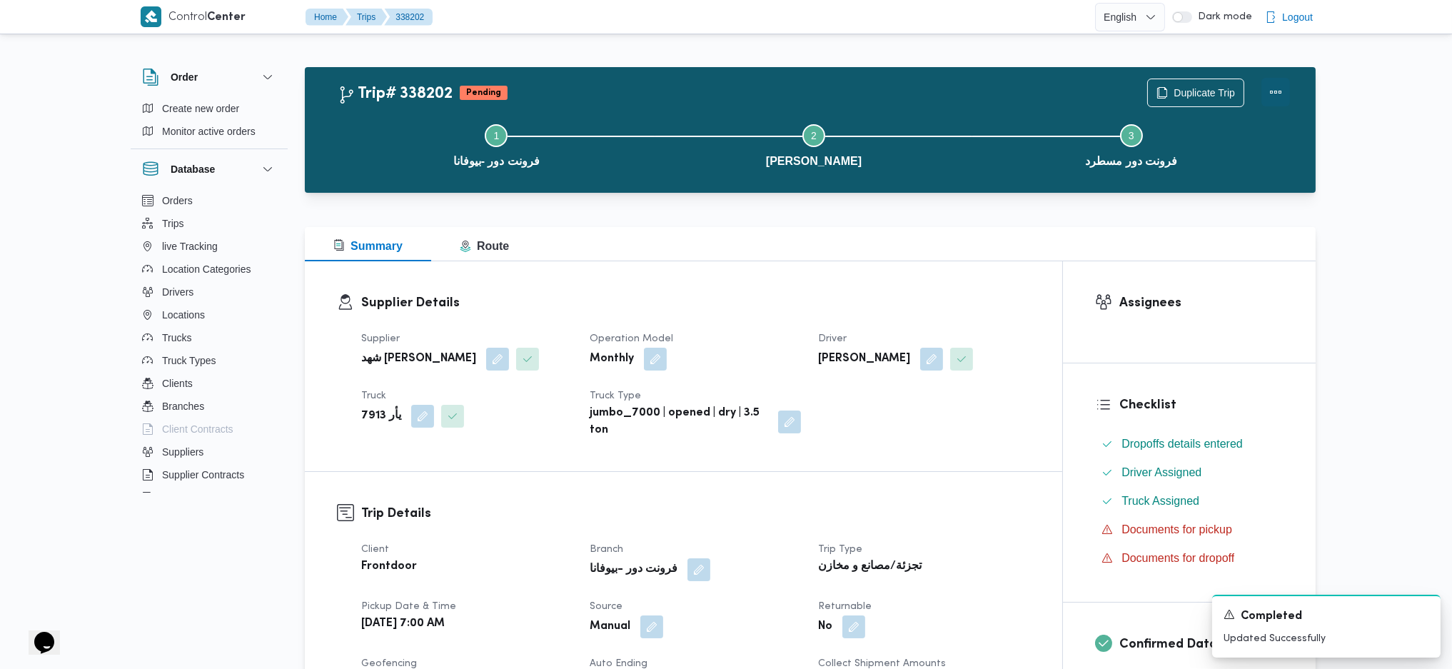
click at [1271, 97] on button "Actions" at bounding box center [1275, 92] width 29 height 29
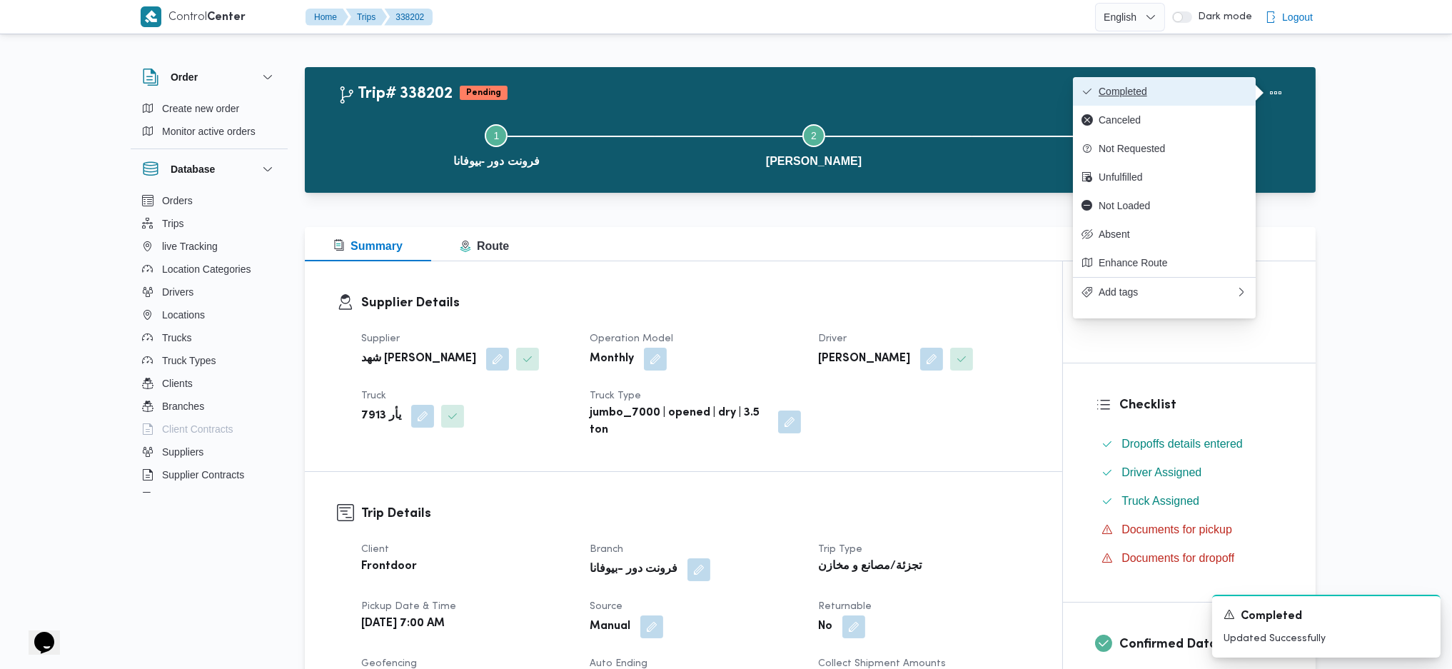
click at [1198, 92] on span "Completed" at bounding box center [1172, 91] width 148 height 11
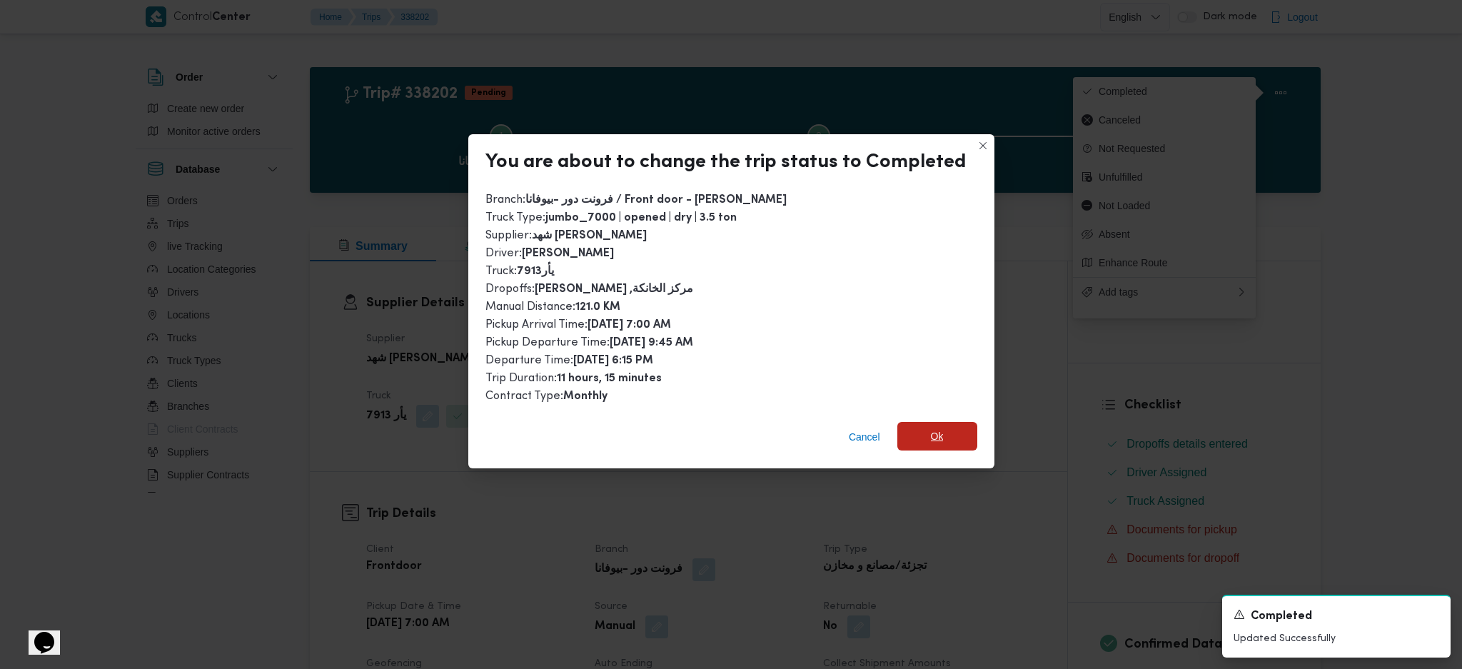
drag, startPoint x: 886, startPoint y: 455, endPoint x: 916, endPoint y: 442, distance: 32.6
click at [894, 452] on div "Cancel Ok" at bounding box center [731, 439] width 526 height 57
click at [935, 429] on span "Ok" at bounding box center [937, 436] width 13 height 17
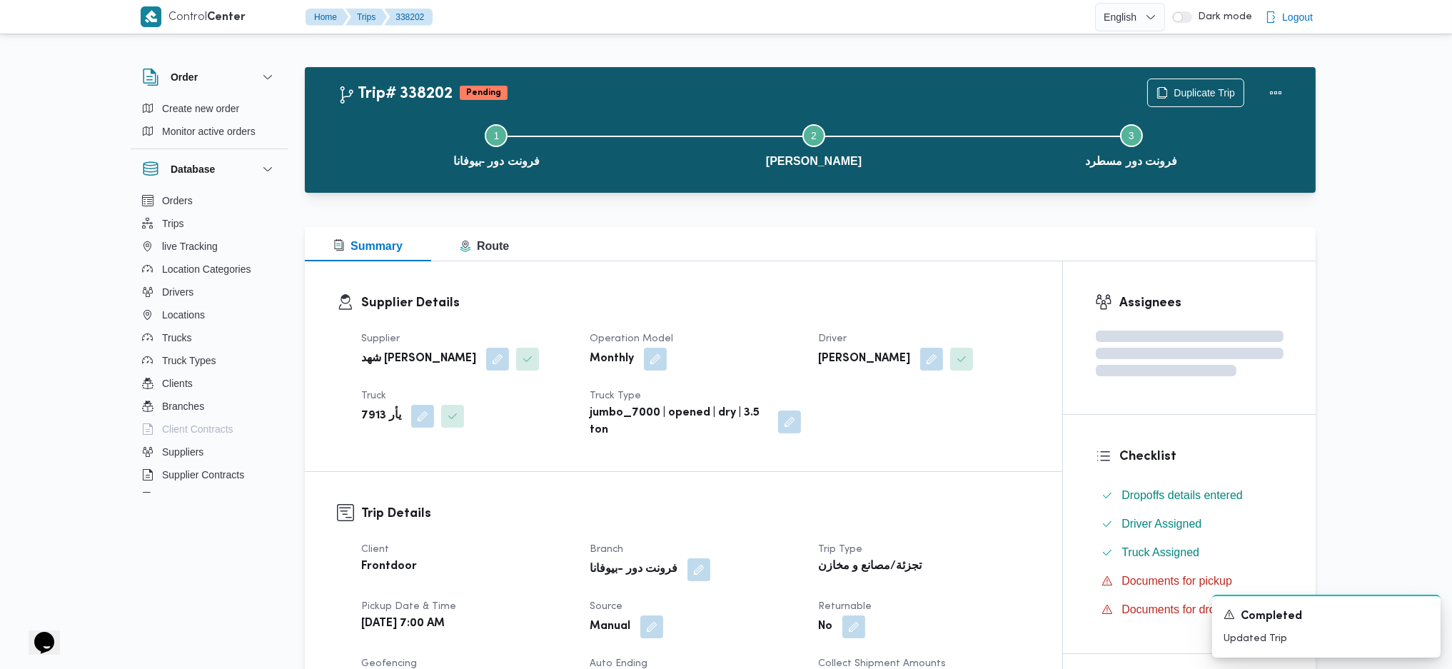
click at [818, 268] on div "Supplier Details Supplier شهد مصطفي احمد عبدة عباس حمودة Operation Model Monthl…" at bounding box center [683, 366] width 757 height 210
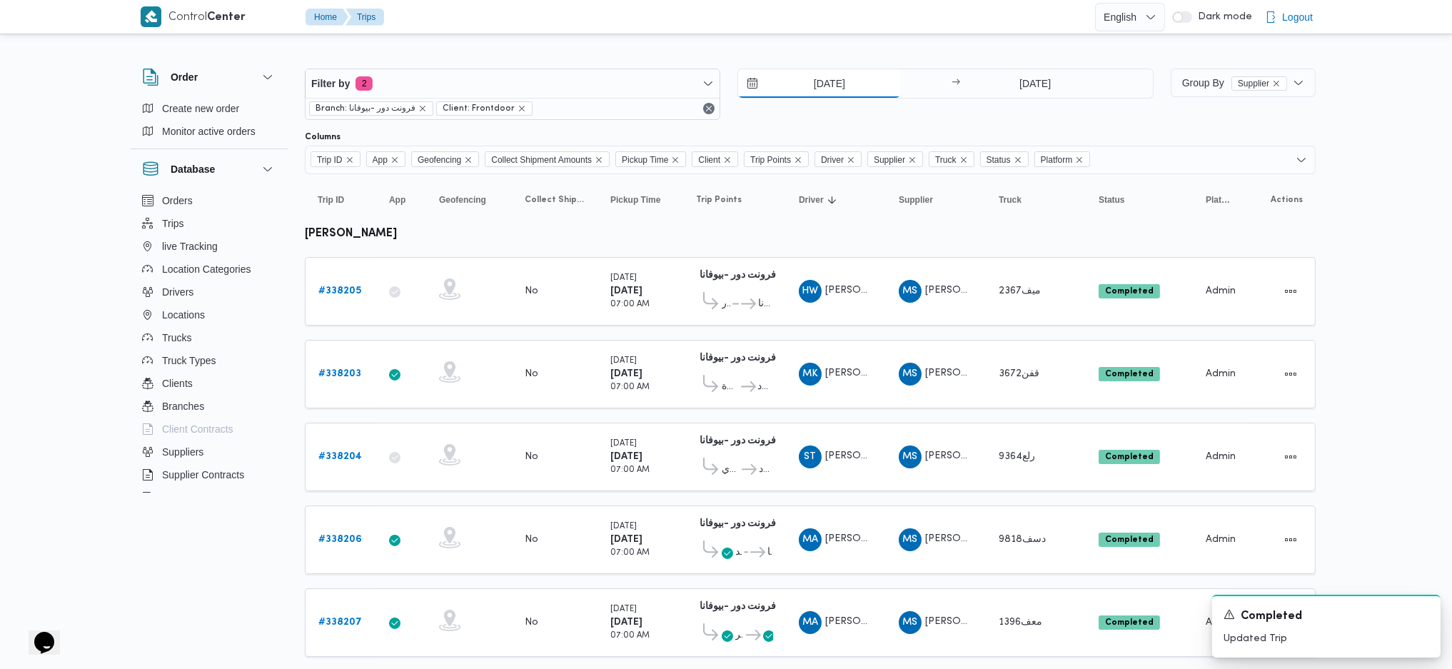
click at [805, 79] on input "[DATE]" at bounding box center [819, 83] width 162 height 29
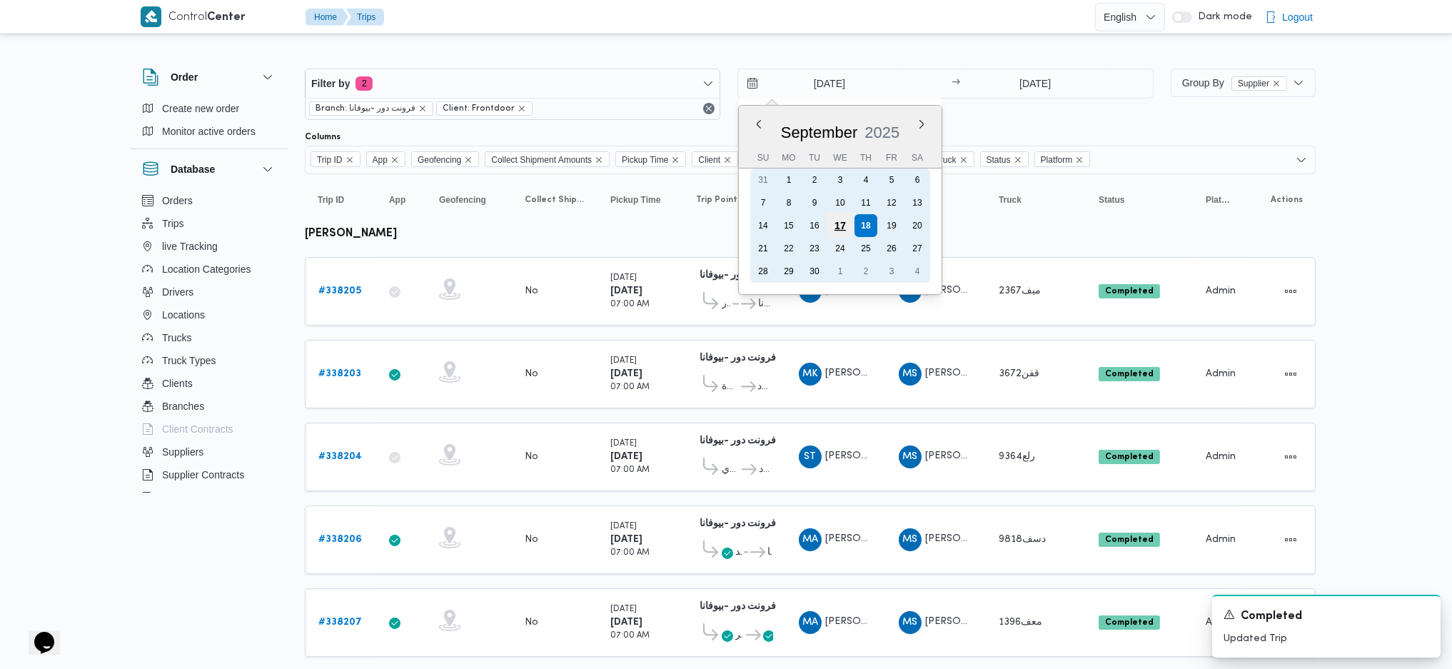
click at [845, 221] on div "17" at bounding box center [839, 225] width 27 height 27
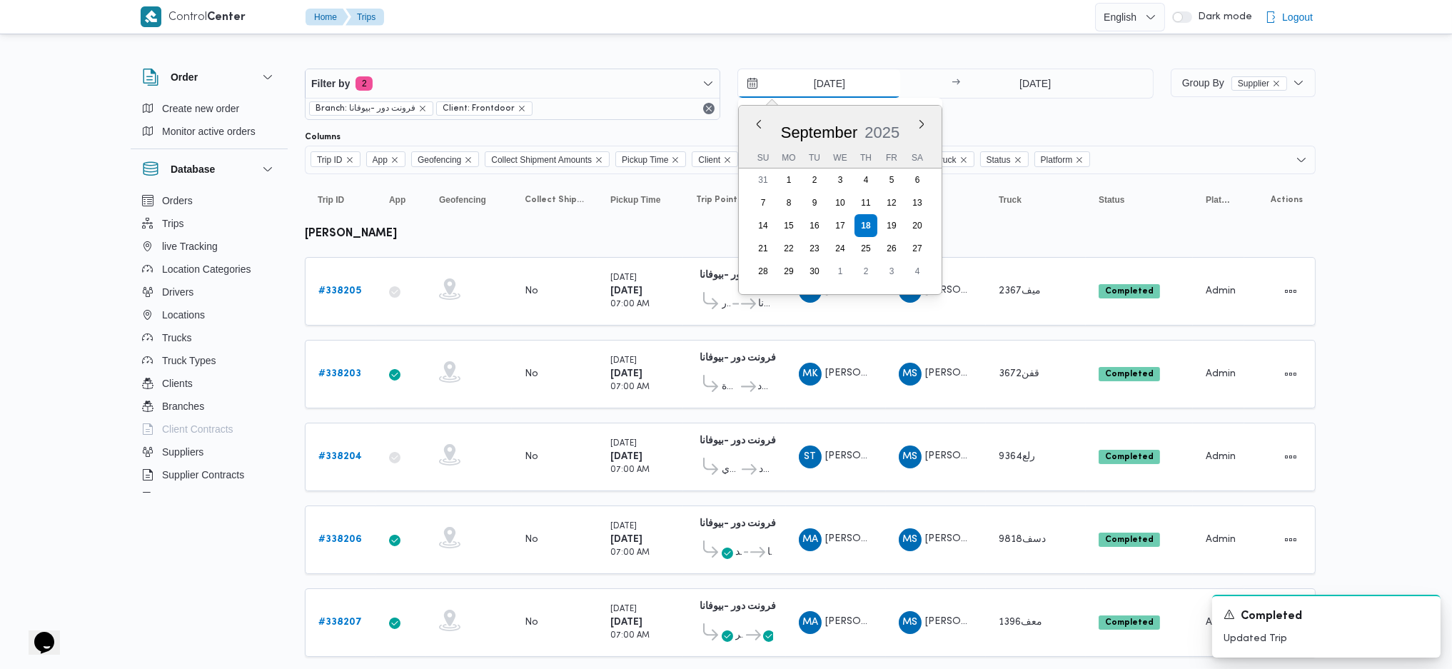
type input "[DATE]"
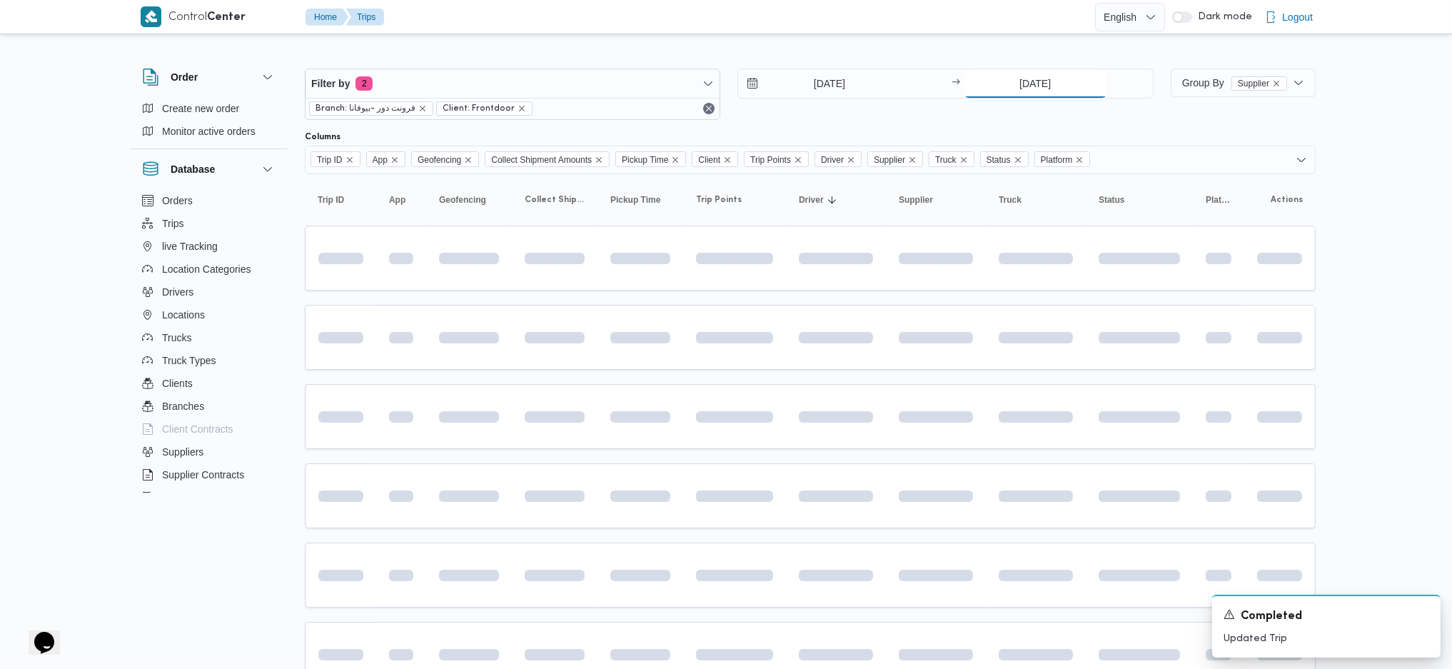
click at [1031, 87] on input "[DATE]" at bounding box center [1035, 83] width 142 height 29
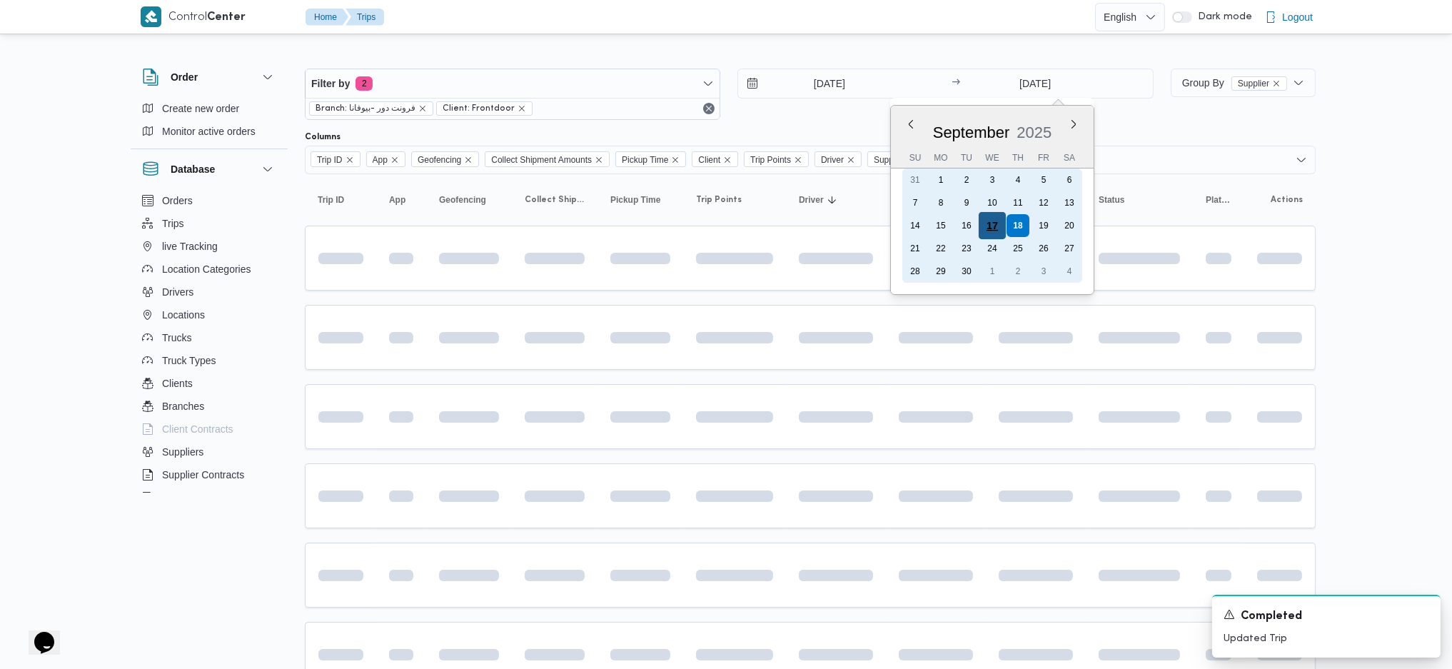
click at [990, 224] on div "17" at bounding box center [991, 225] width 27 height 27
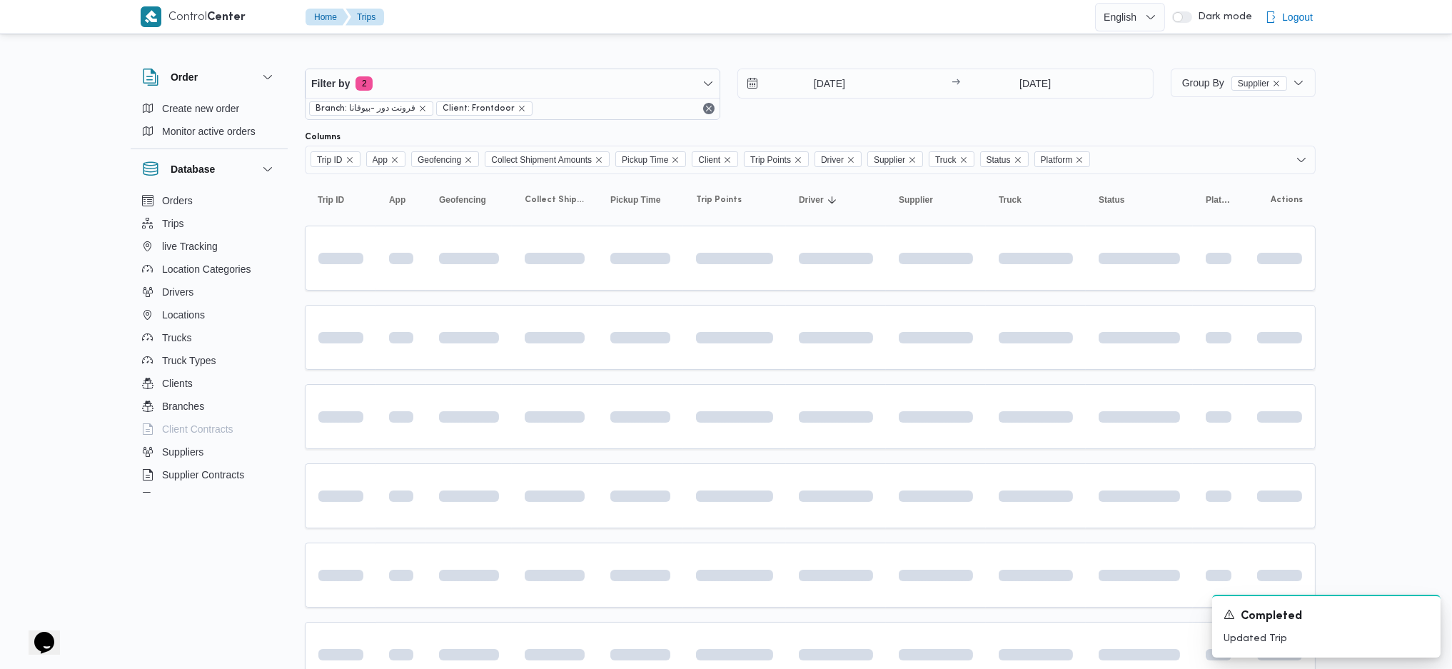
type input "[DATE]"
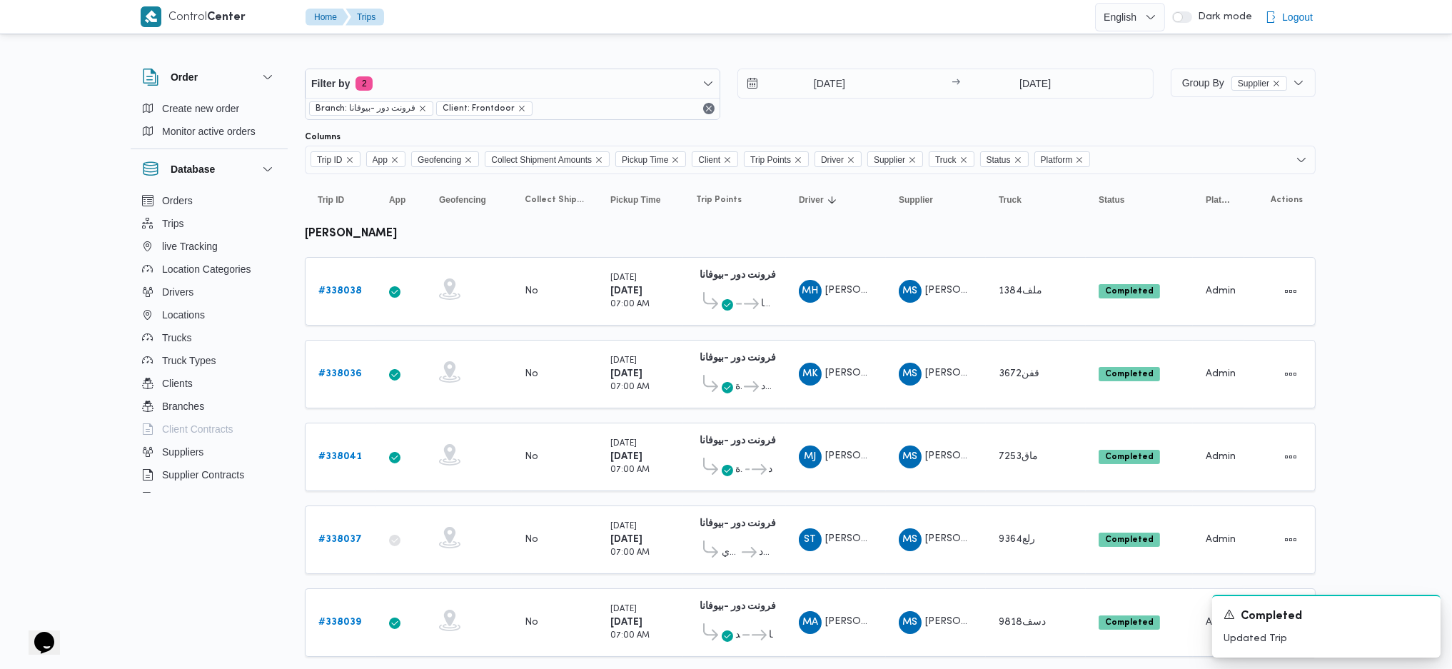
scroll to position [380, 0]
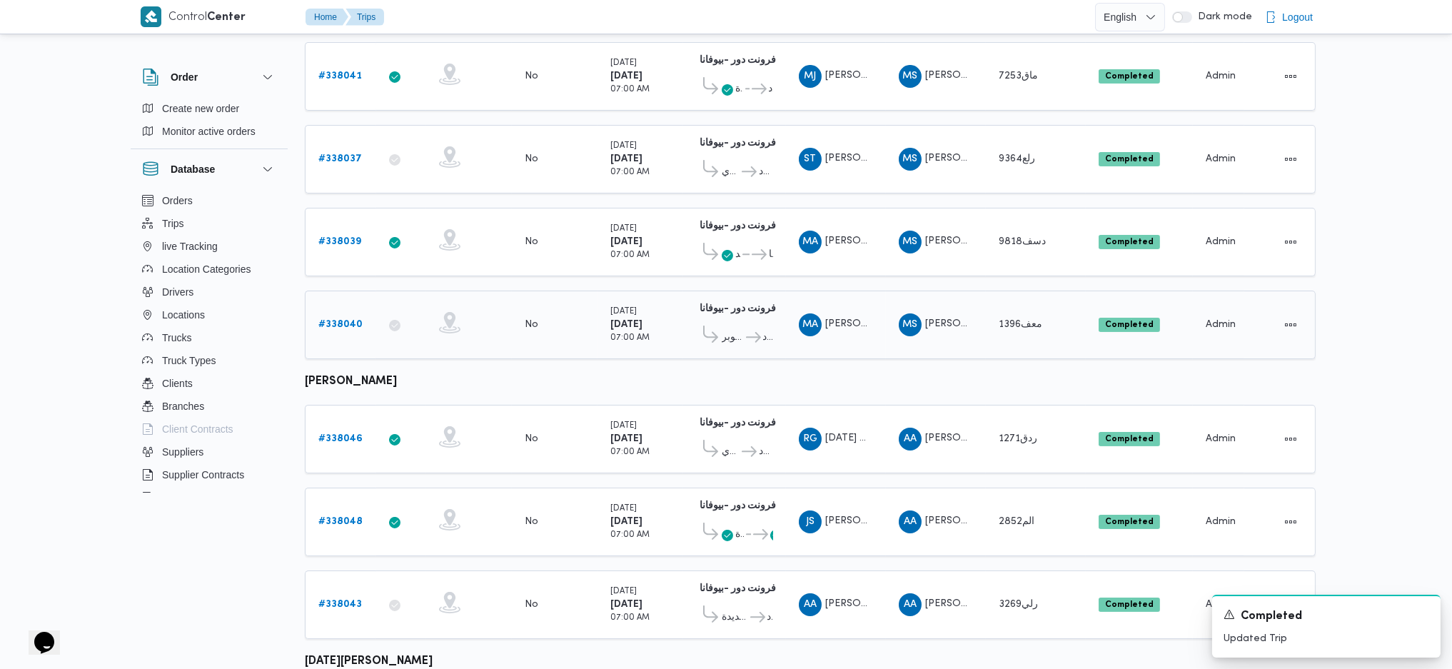
click at [333, 320] on b "# 338040" at bounding box center [340, 324] width 44 height 9
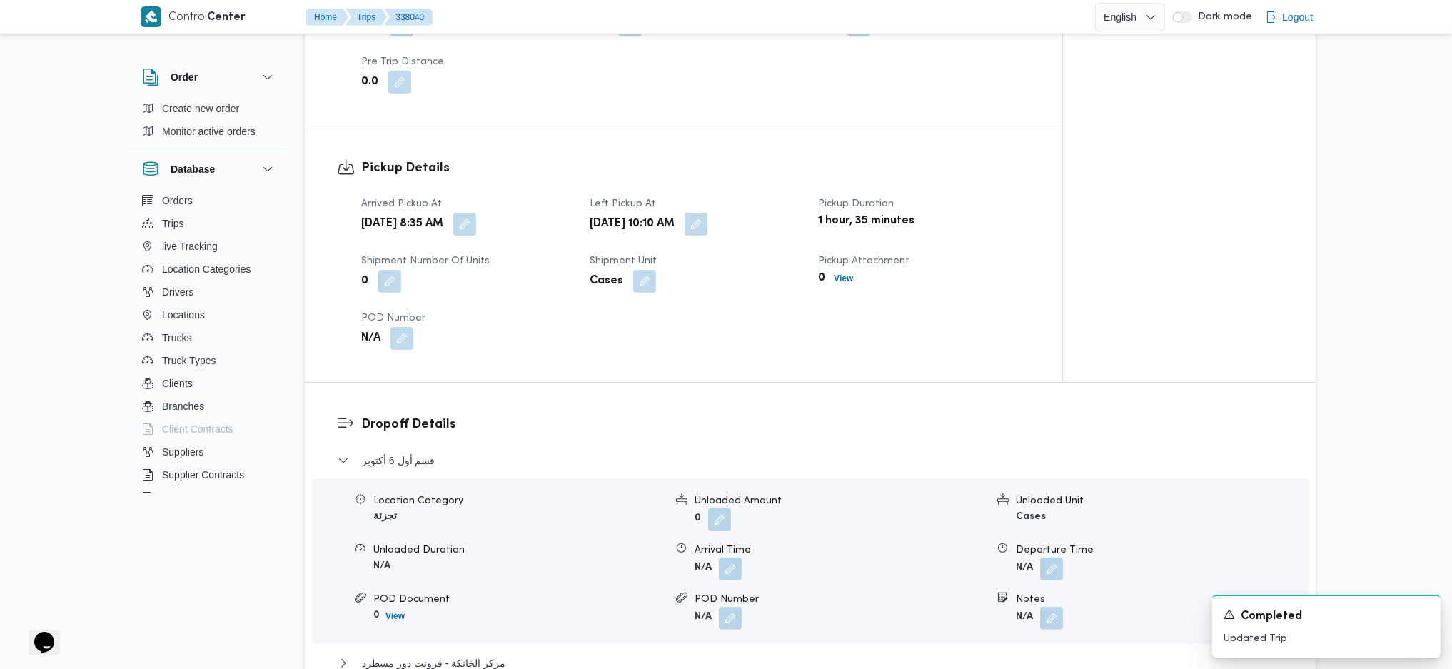
scroll to position [1046, 0]
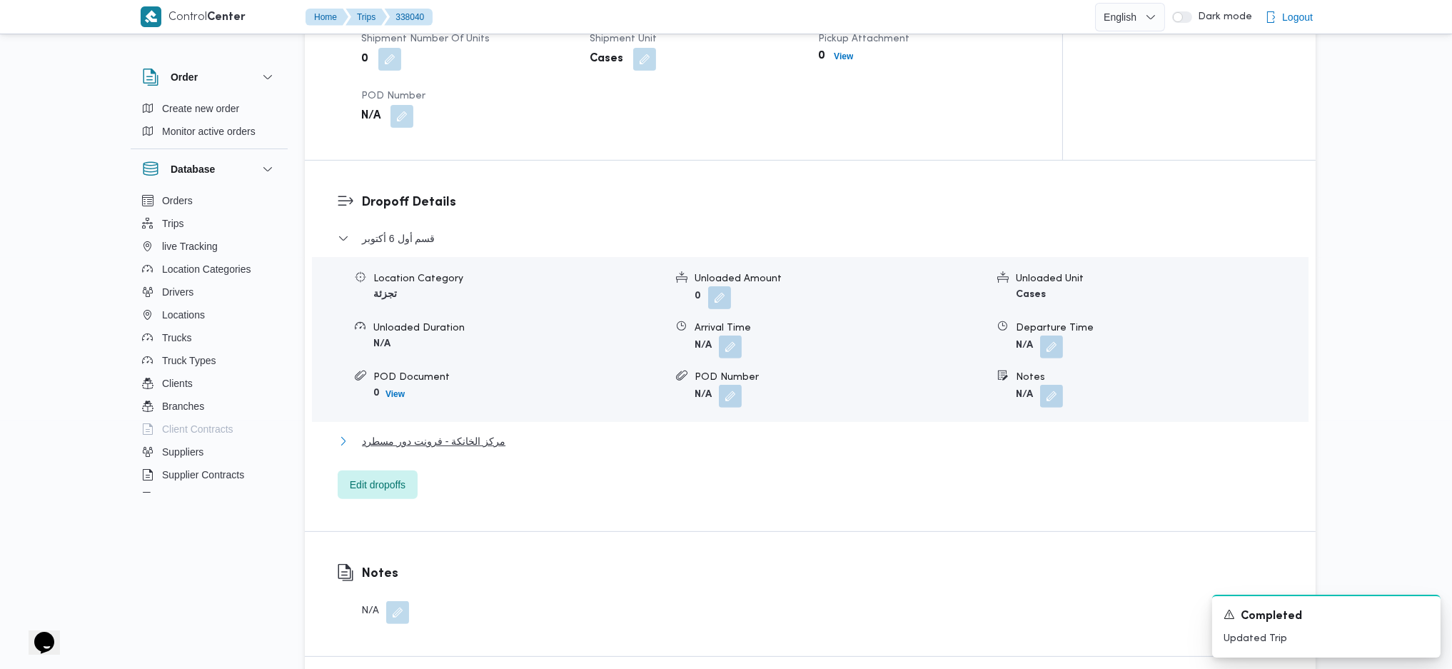
click at [487, 440] on span "مركز الخانكة - فرونت دور مسطرد" at bounding box center [433, 441] width 143 height 17
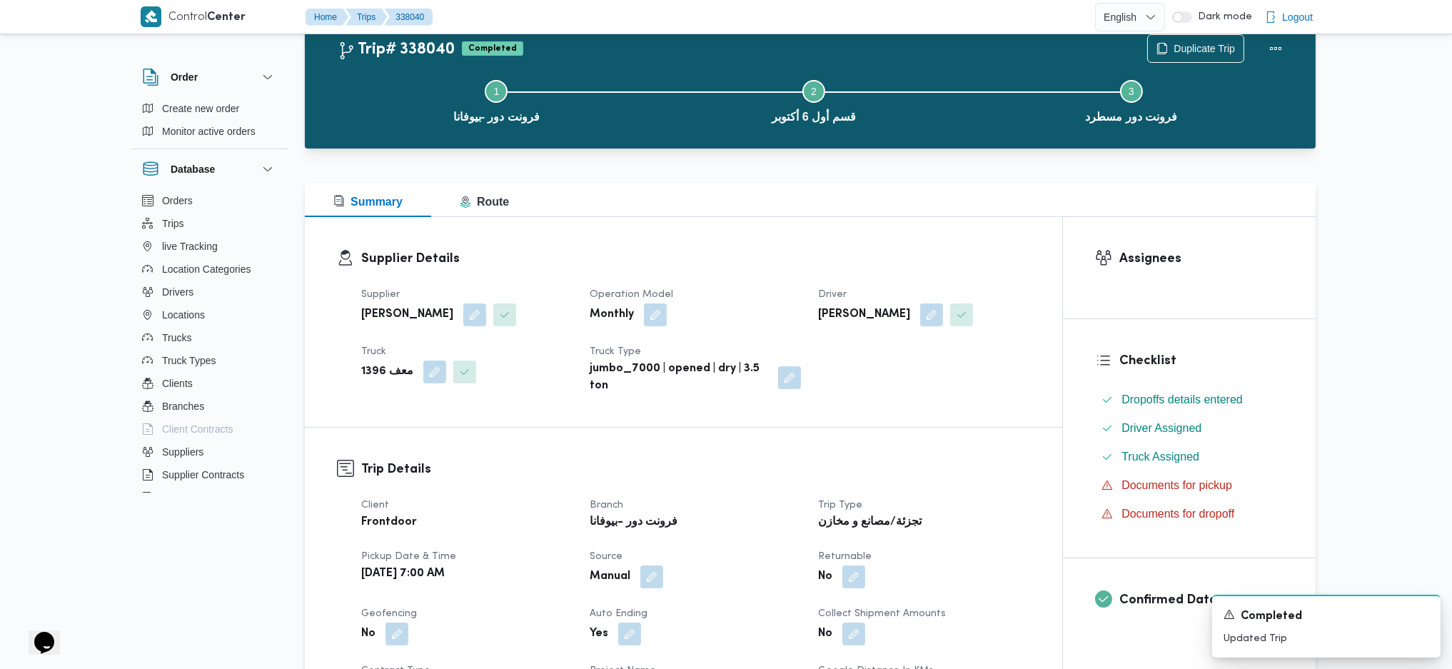
scroll to position [0, 0]
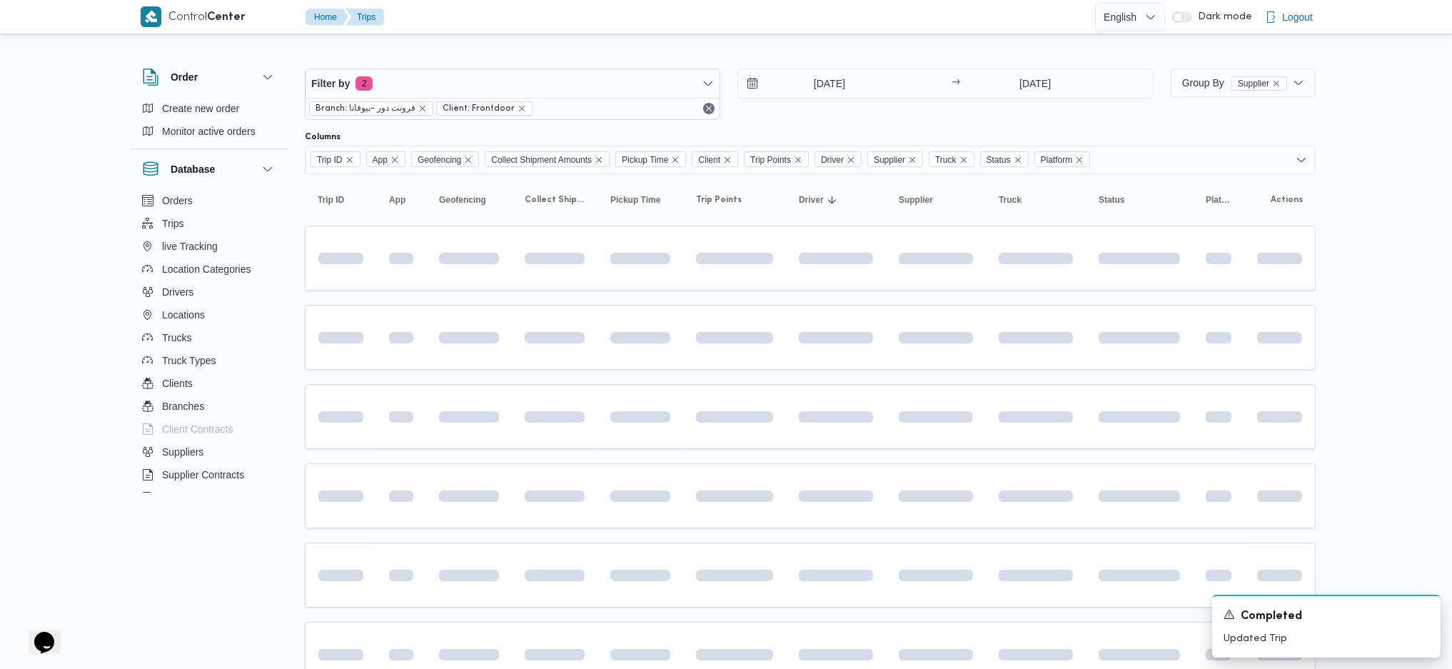
scroll to position [380, 0]
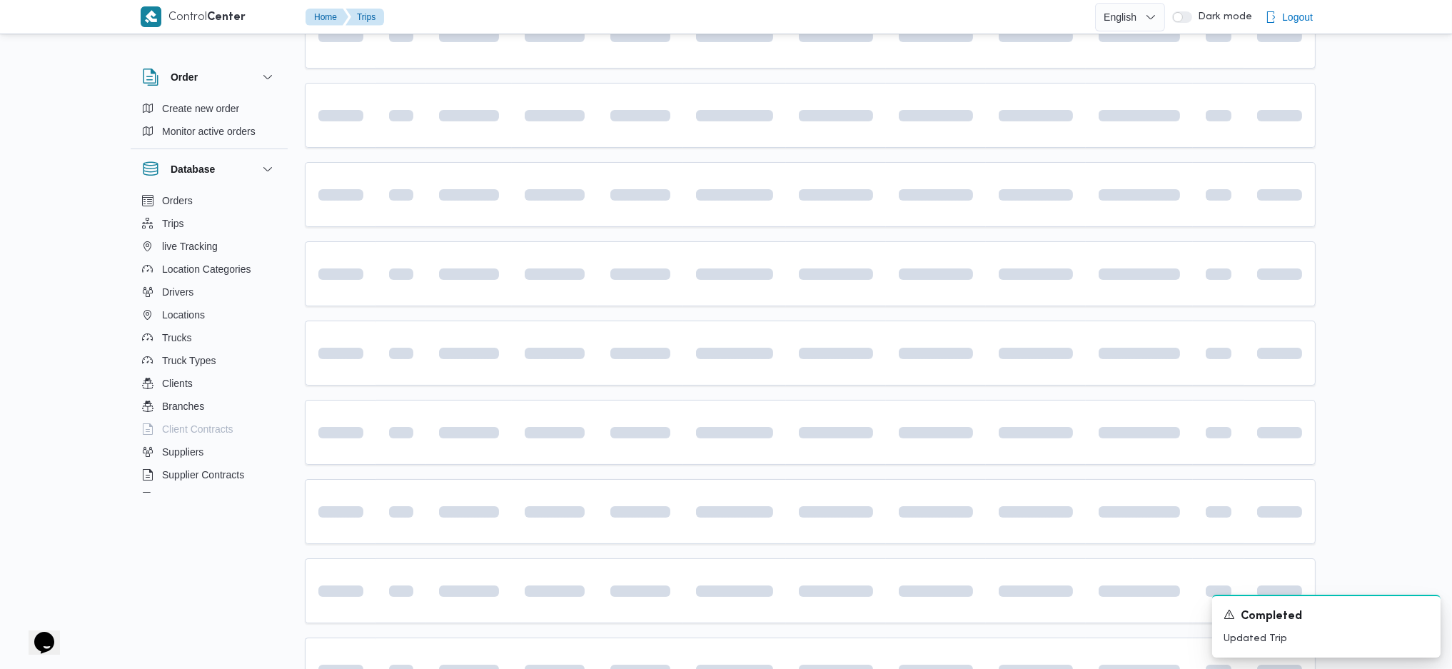
click at [823, 74] on table "Trip ID Click to sort in ascending order App Click to sort in ascending order G…" at bounding box center [810, 414] width 1011 height 1240
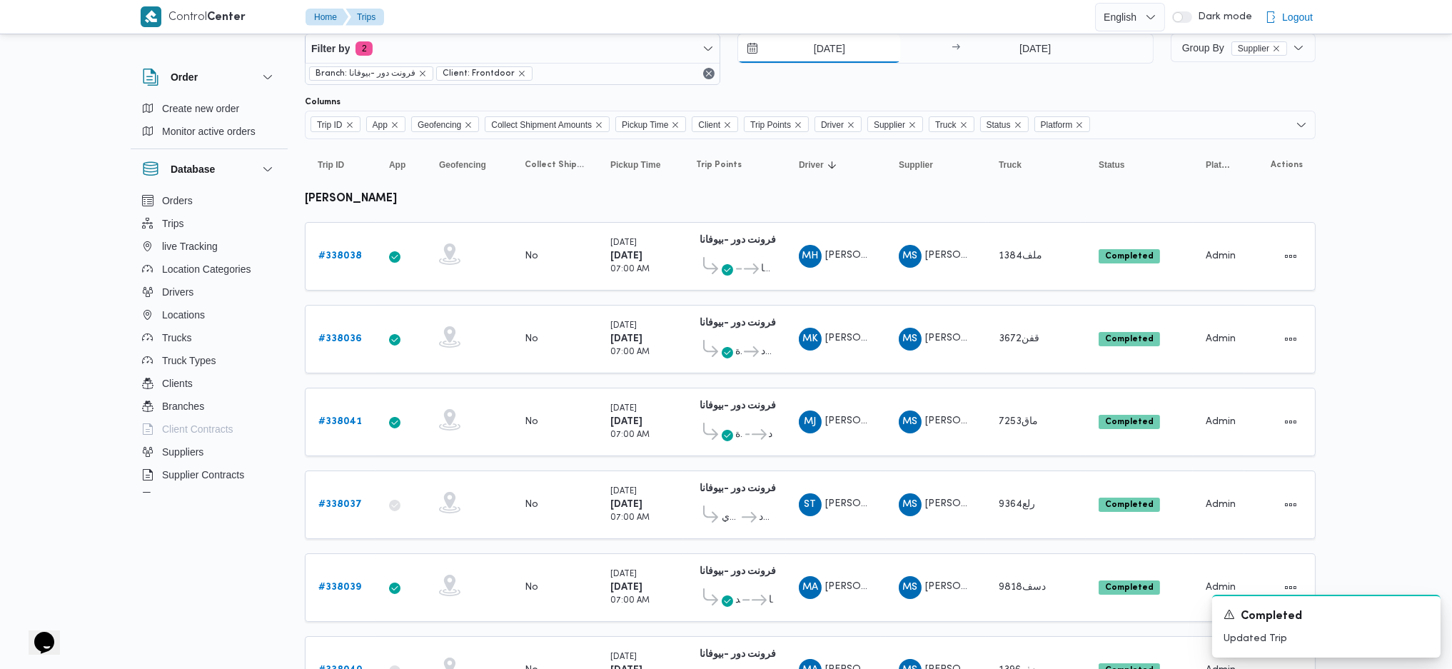
click at [828, 56] on input "[DATE]" at bounding box center [819, 48] width 162 height 29
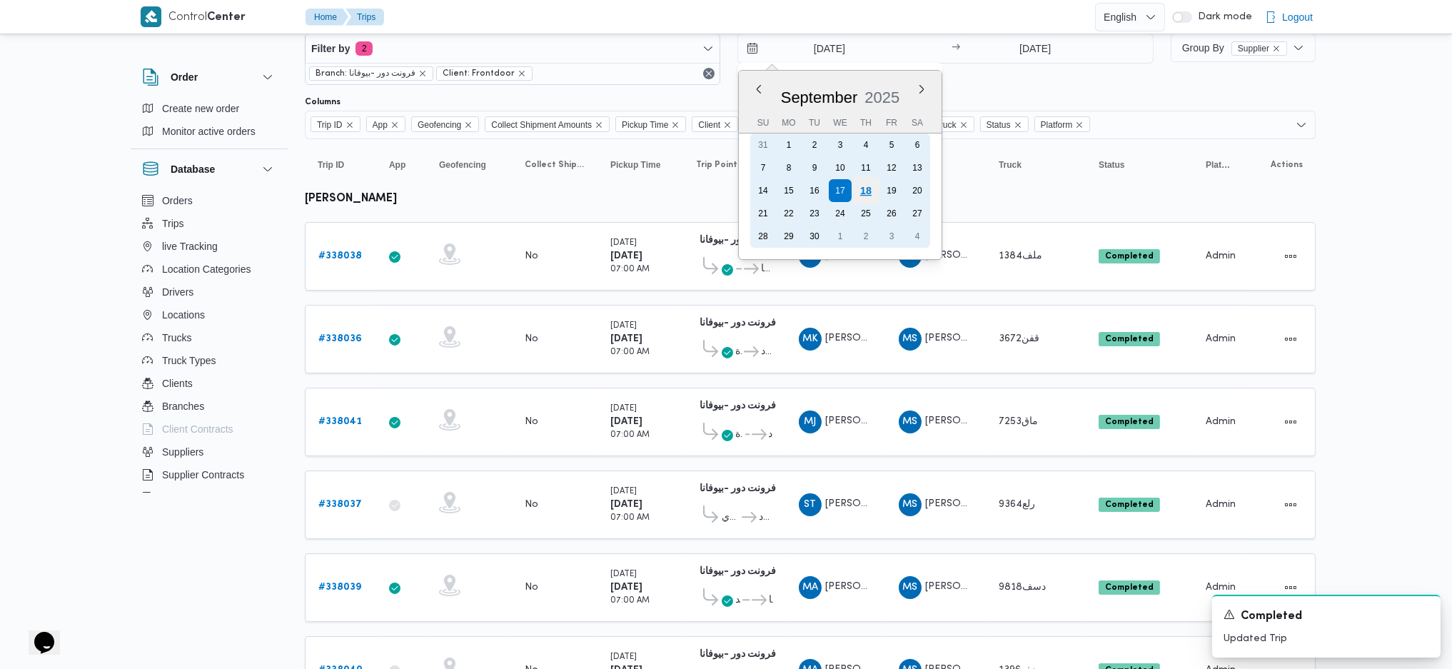
click at [876, 188] on div "18" at bounding box center [865, 190] width 27 height 27
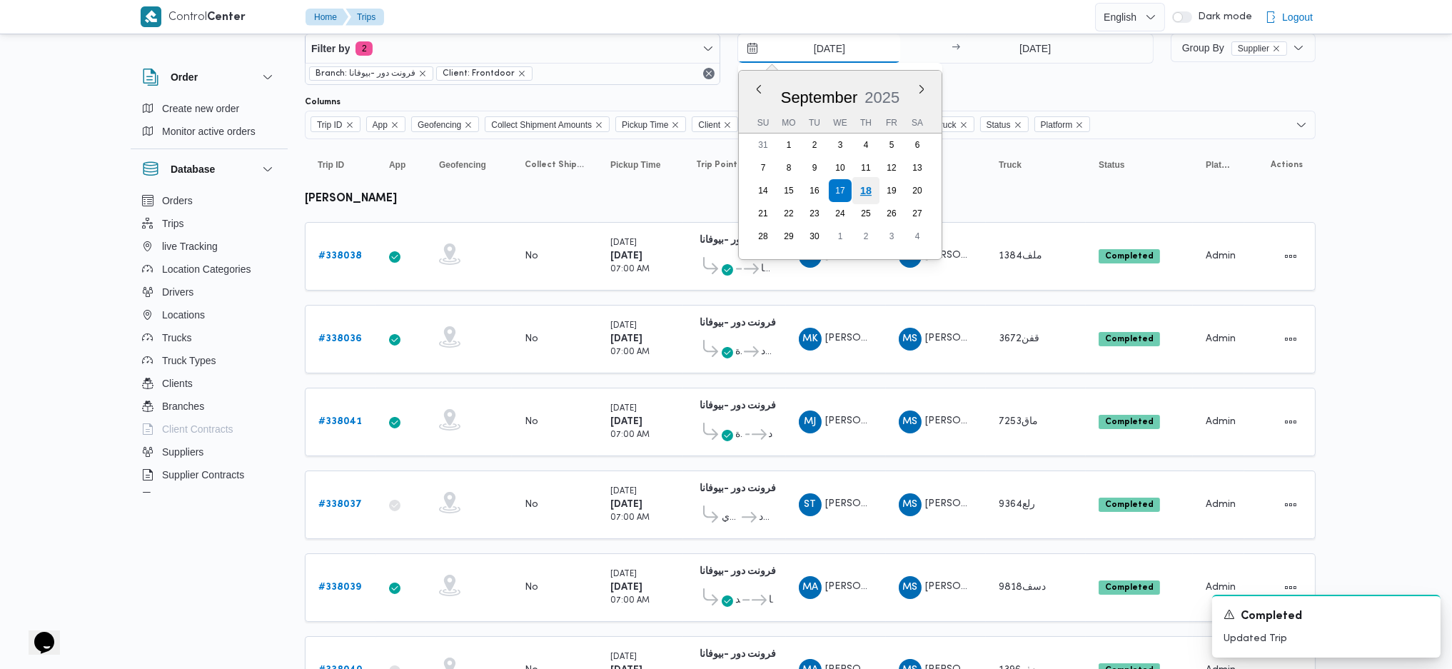
type input "[DATE]"
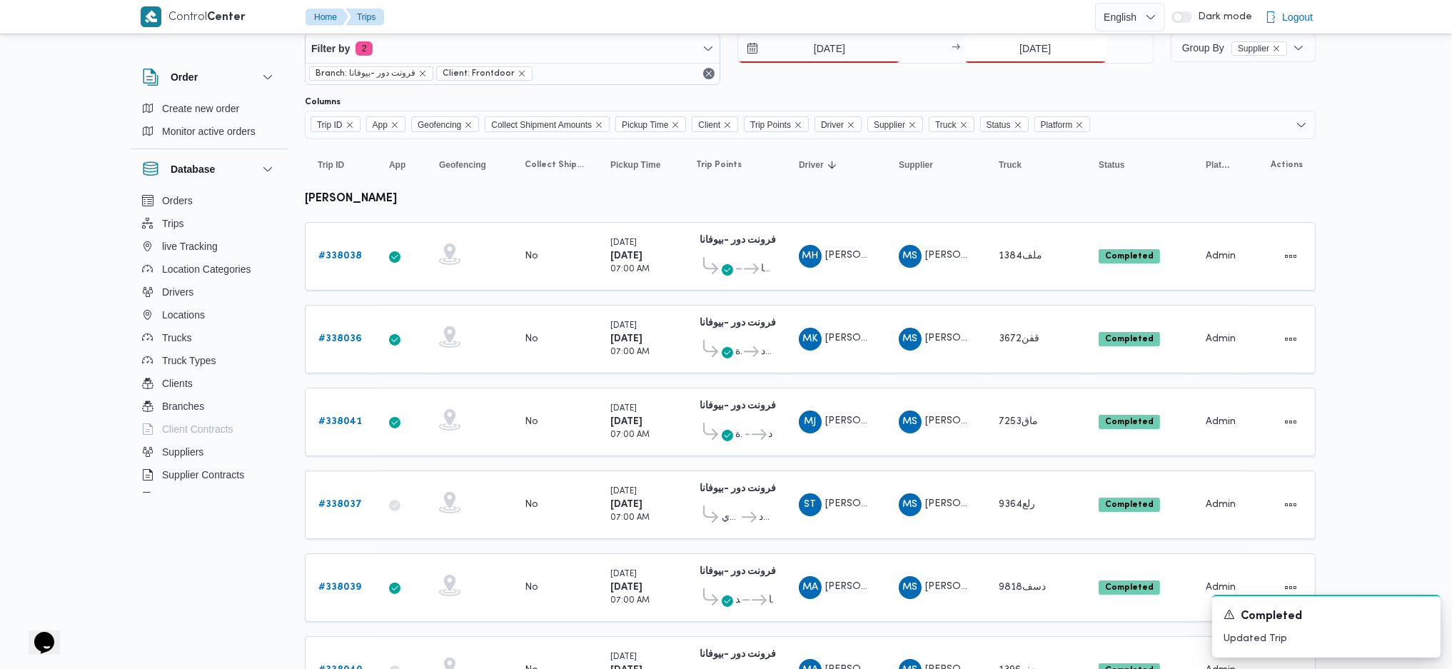
click at [1036, 49] on input "[DATE]" at bounding box center [1035, 48] width 142 height 29
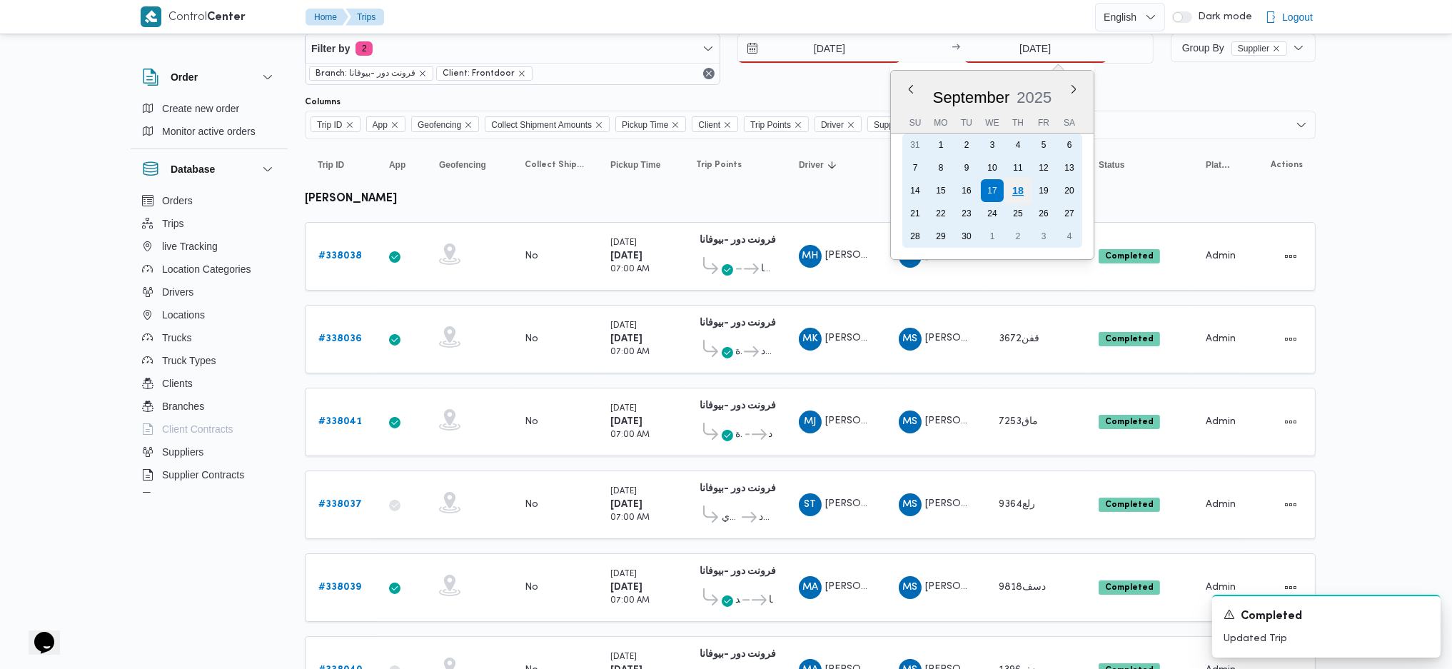
click at [1028, 191] on div "18" at bounding box center [1016, 190] width 27 height 27
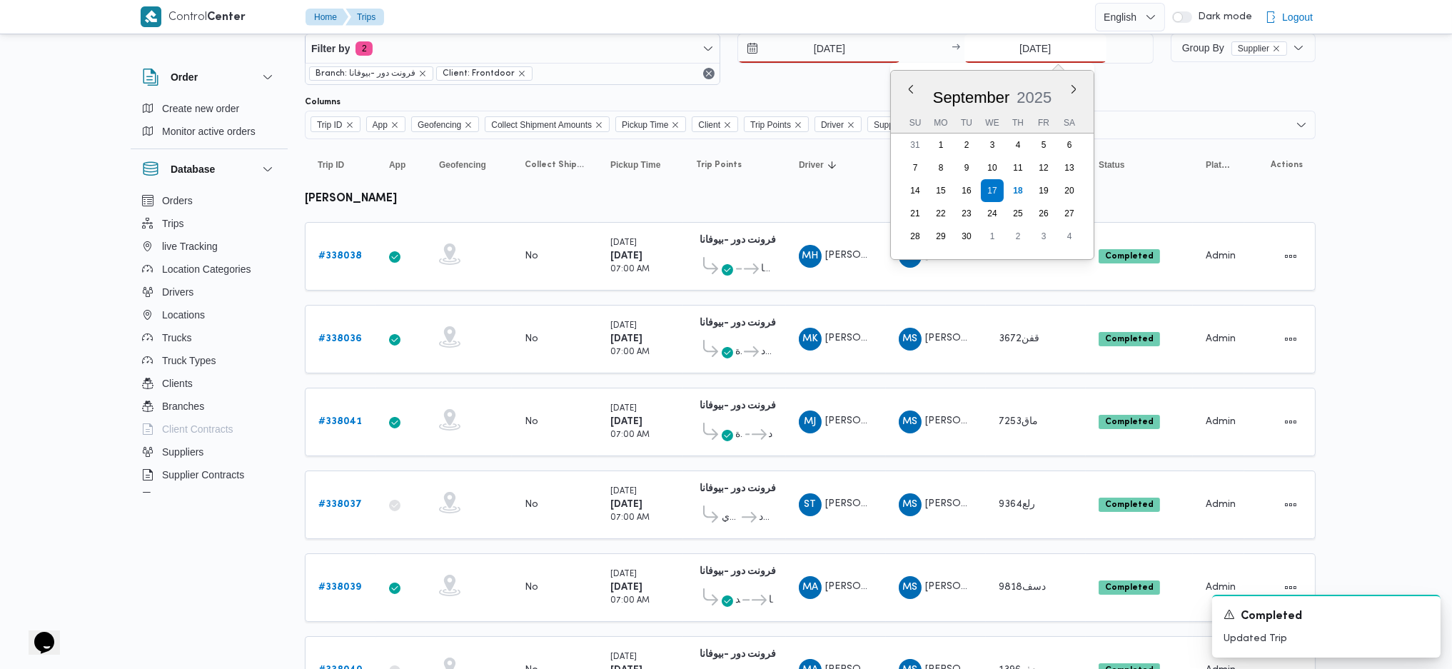
type input "[DATE]"
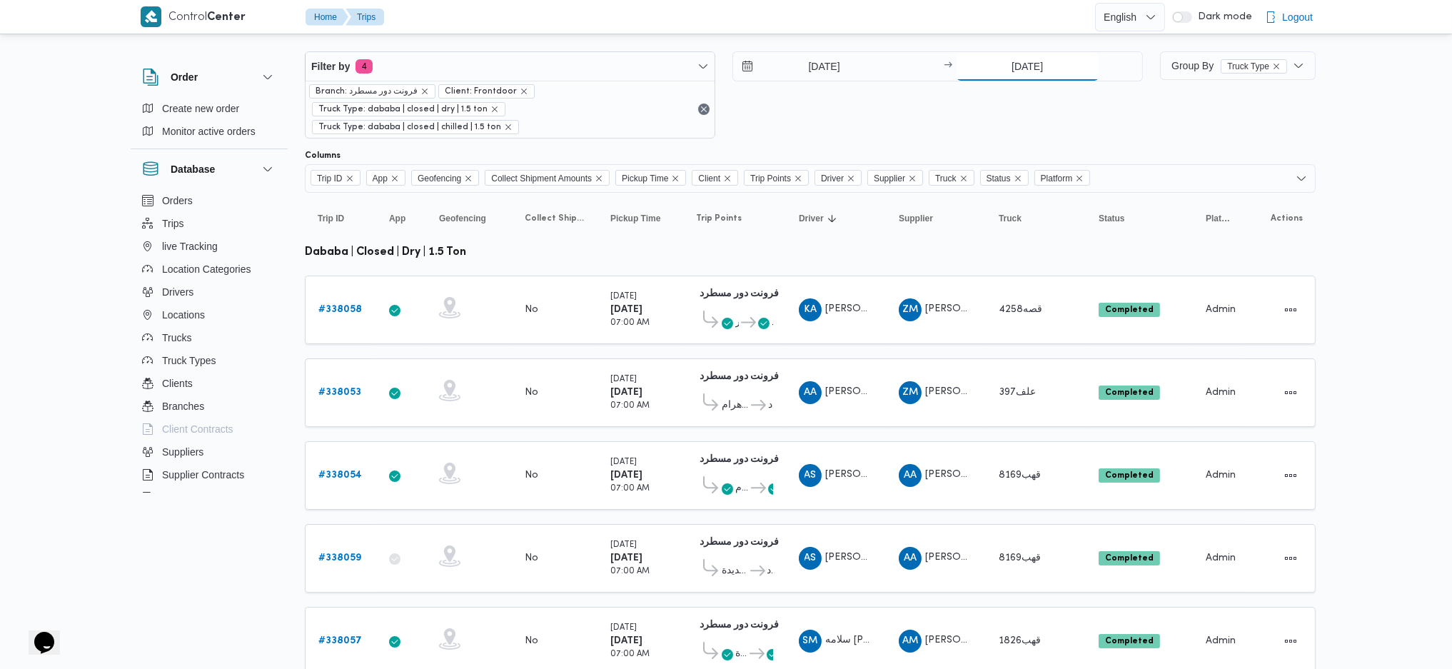
click at [1031, 69] on input "[DATE]" at bounding box center [1027, 66] width 142 height 29
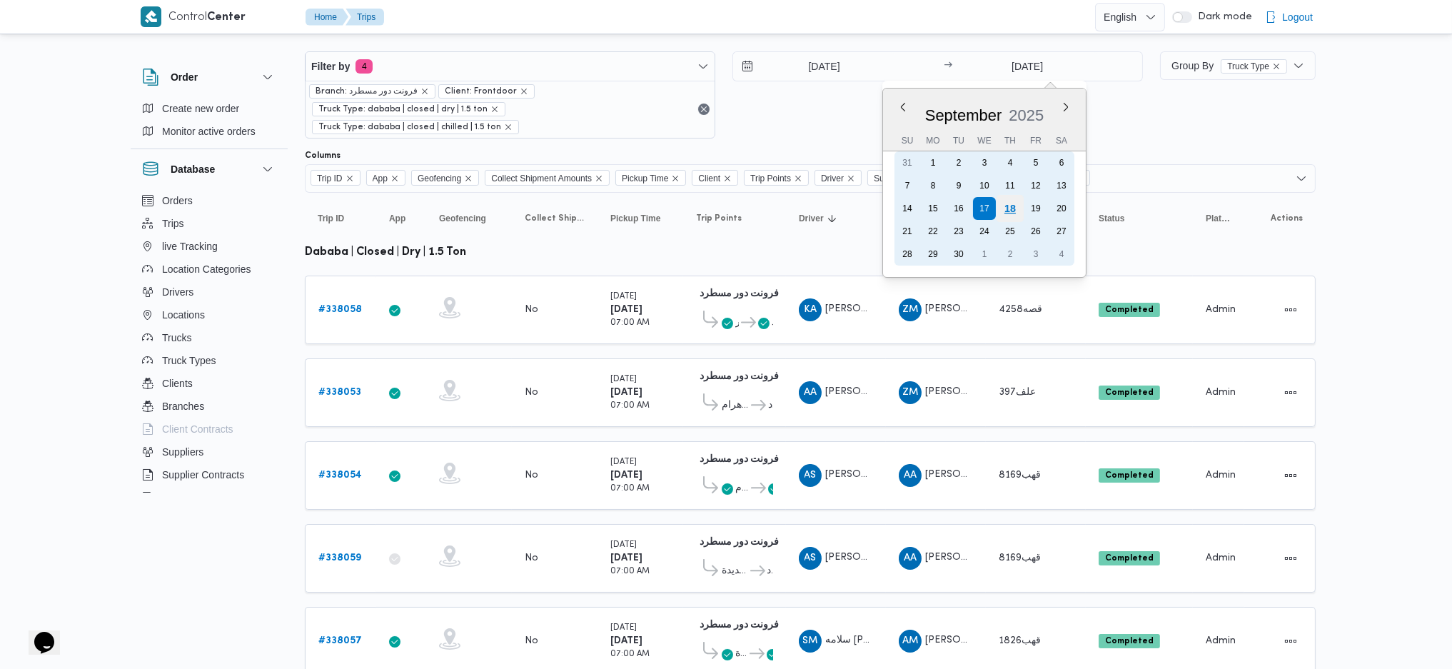
click at [1010, 212] on div "18" at bounding box center [1009, 208] width 27 height 27
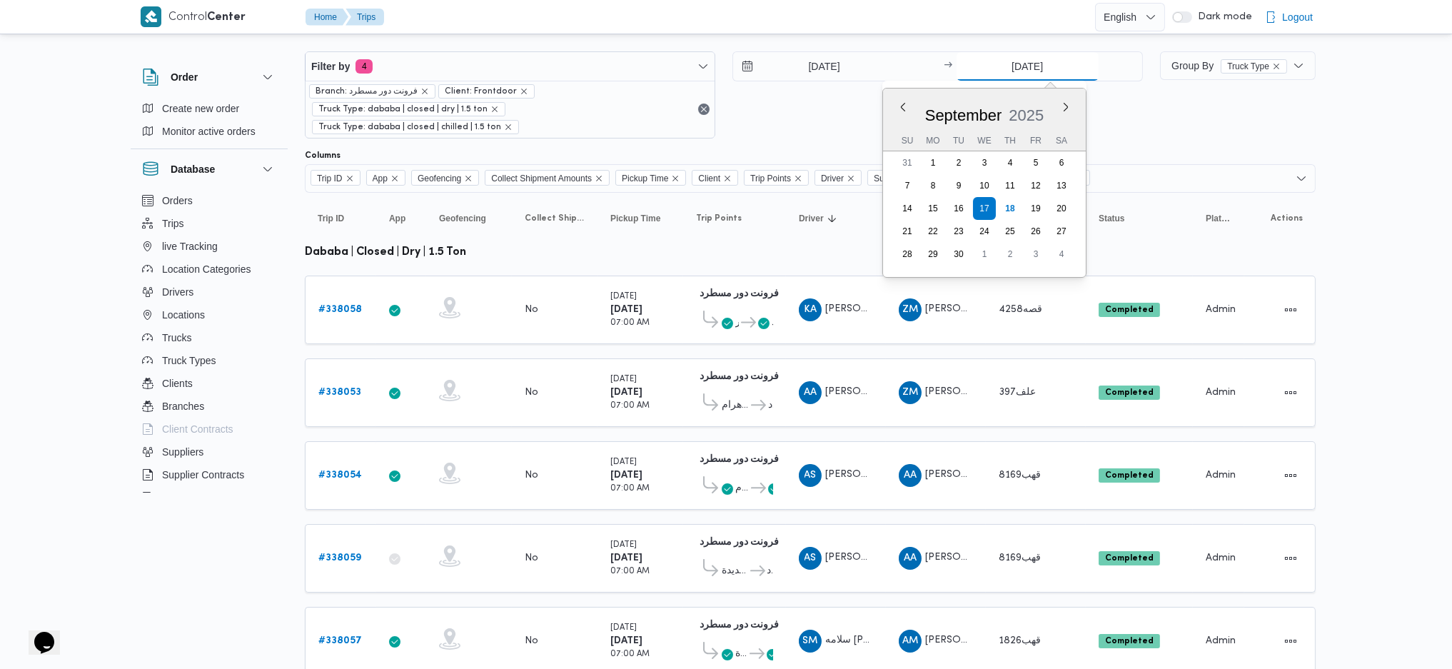
type input "[DATE]"
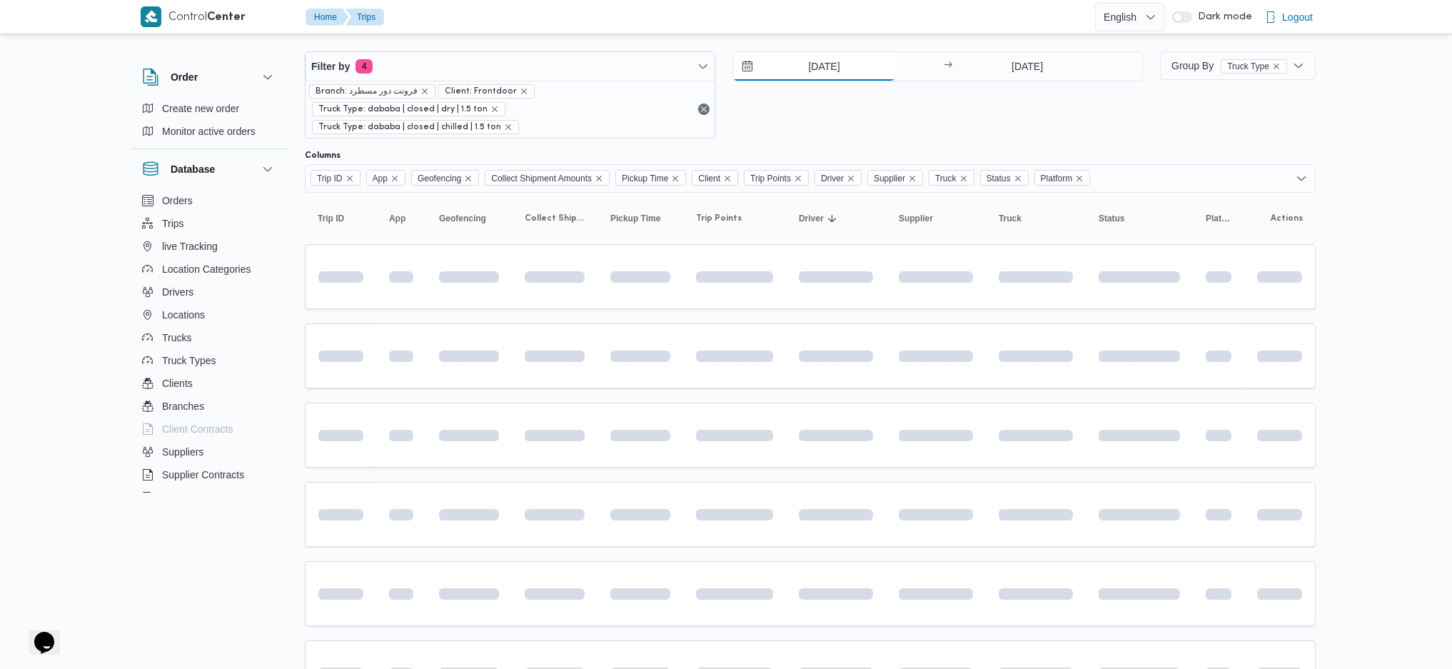
click at [816, 66] on input "[DATE]" at bounding box center [814, 66] width 162 height 29
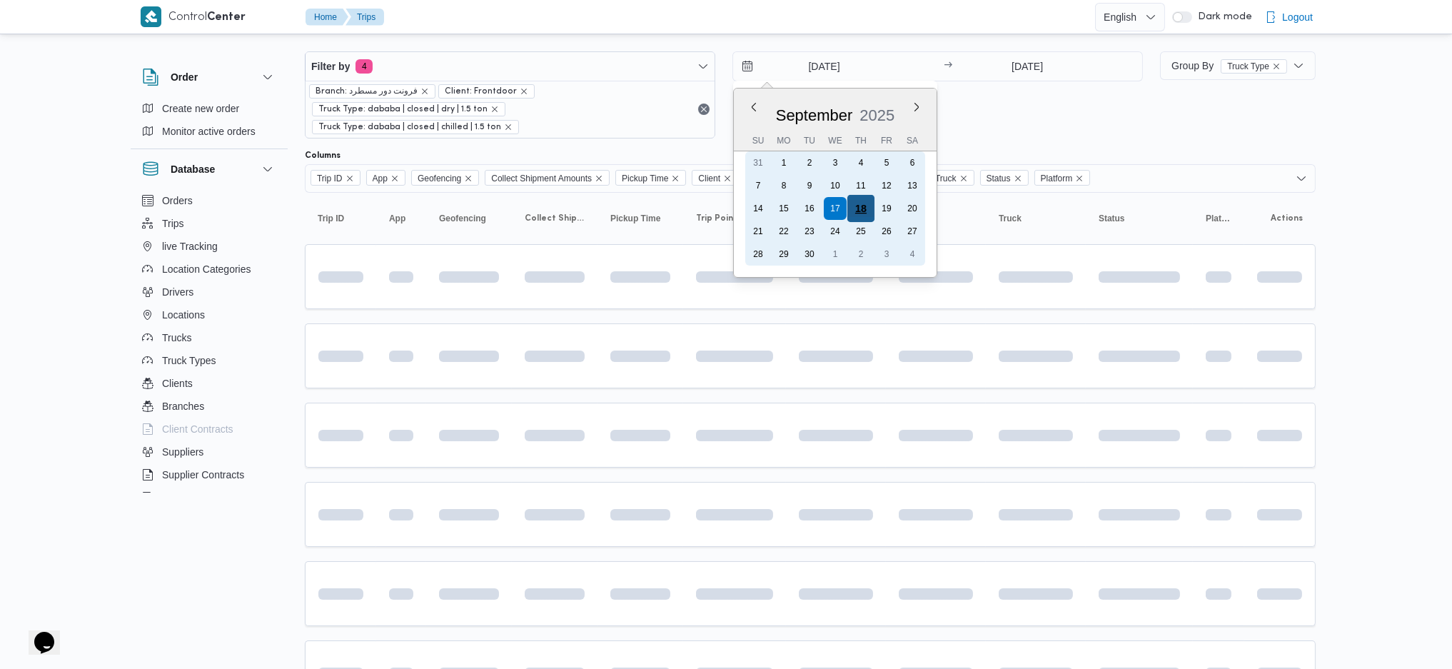
click at [859, 213] on div "18" at bounding box center [860, 208] width 27 height 27
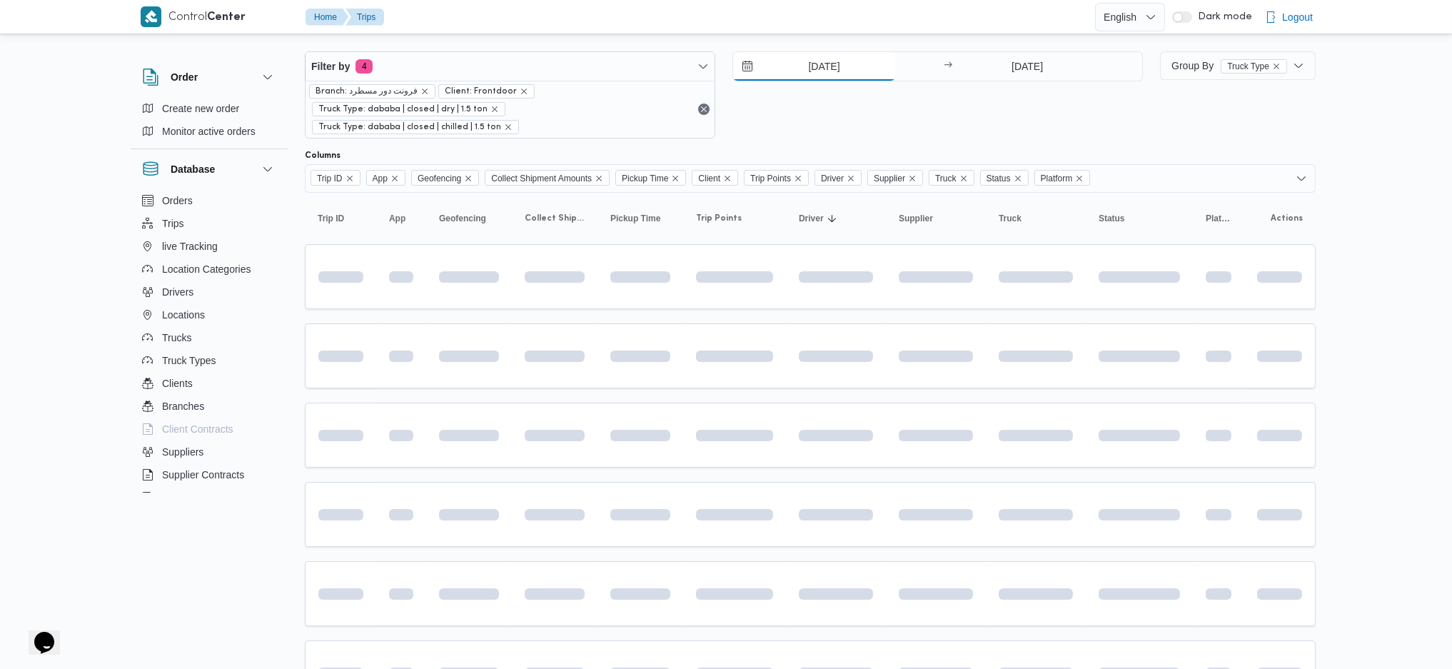
type input "[DATE]"
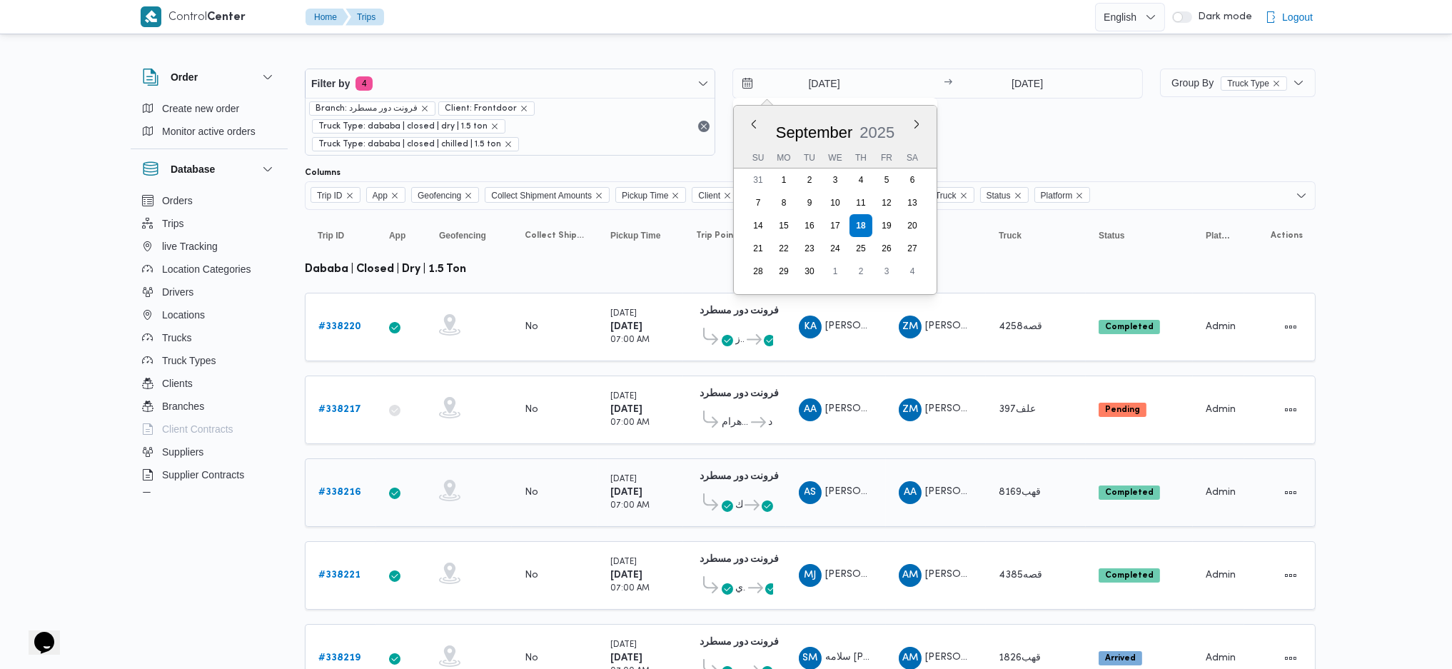
click at [749, 445] on div "فرونت دور مسطرد 01:09 AM" at bounding box center [734, 477] width 77 height 18
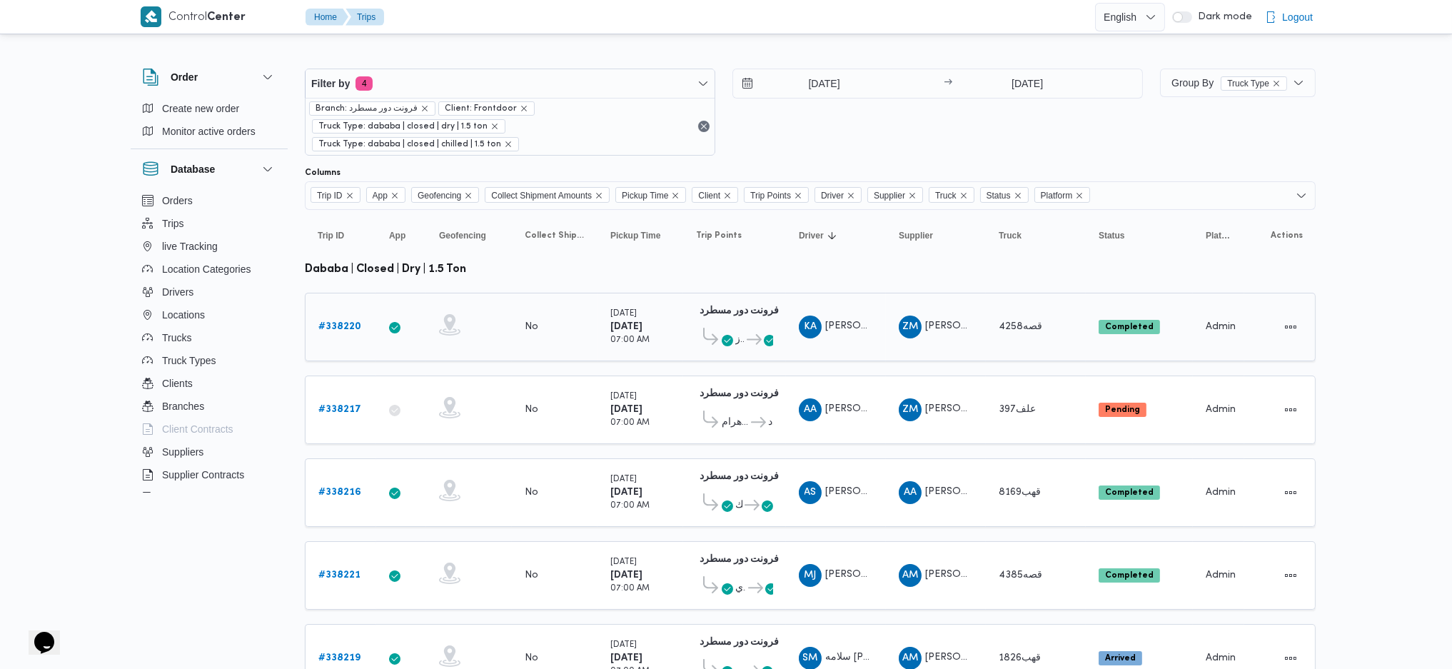
click at [345, 322] on b "# 338220" at bounding box center [339, 326] width 43 height 9
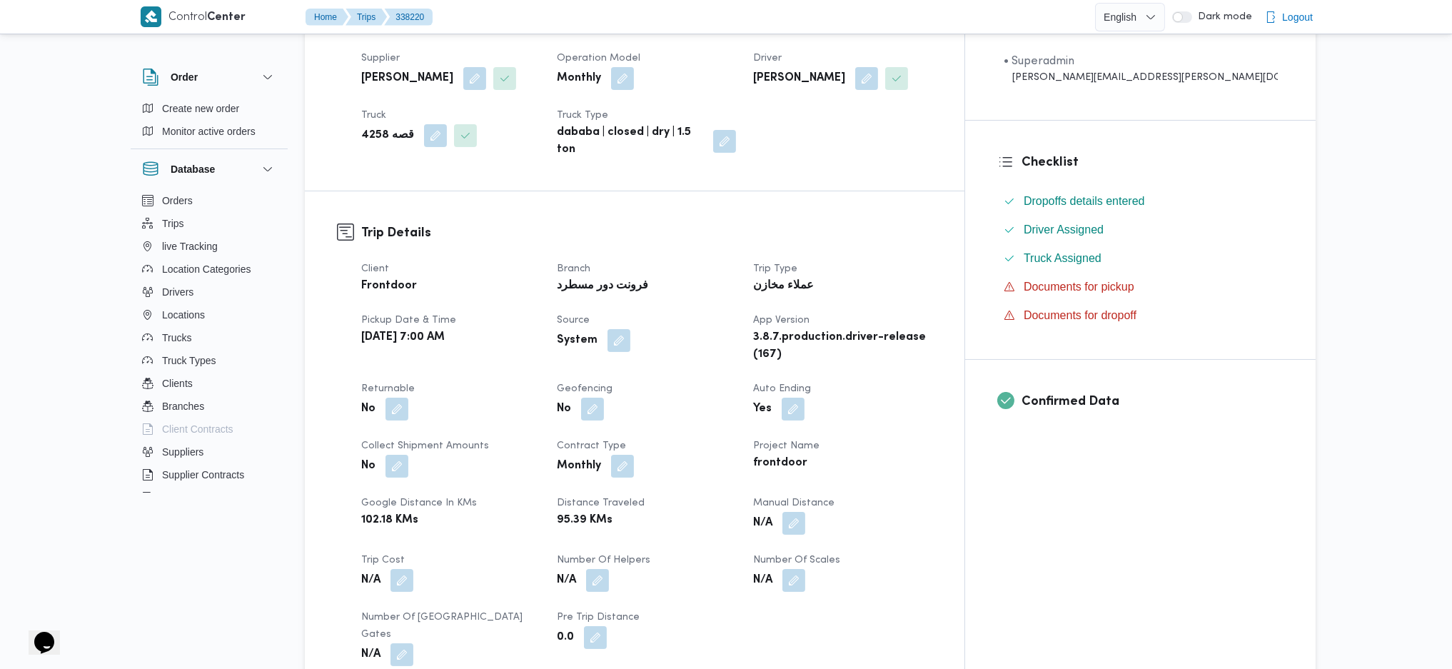
scroll to position [380, 0]
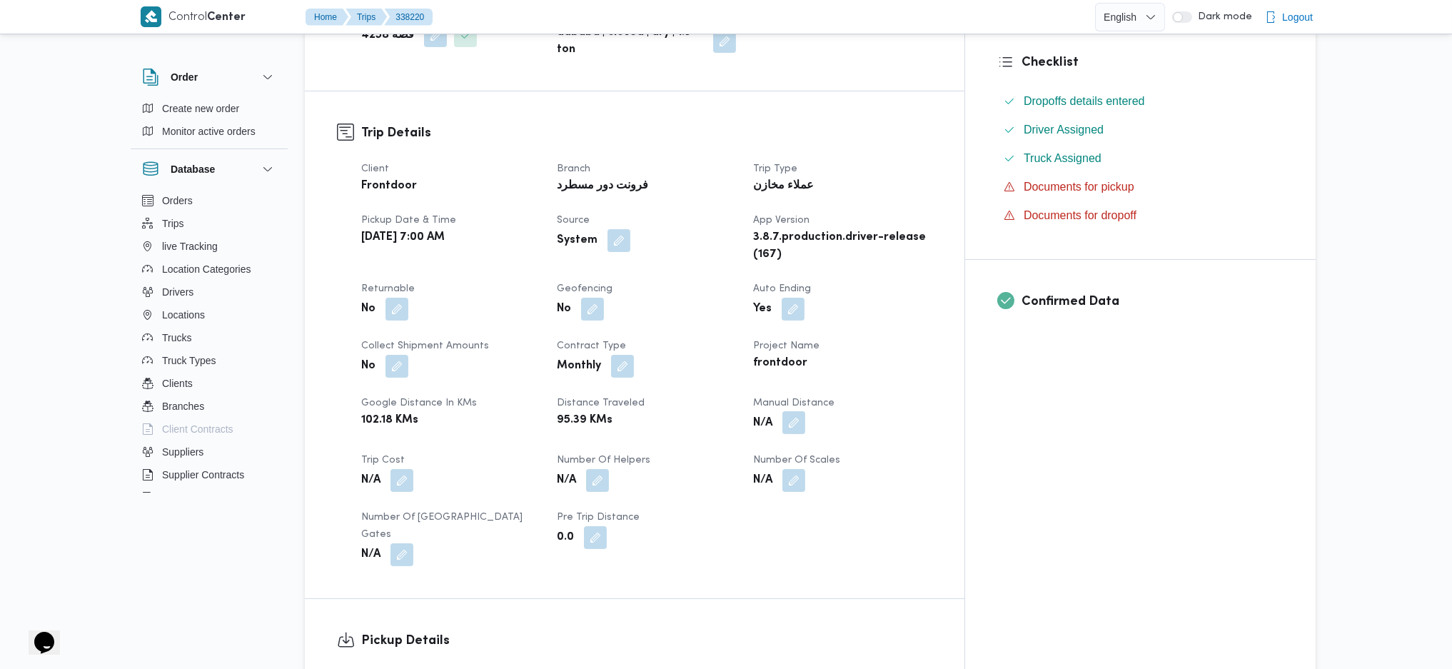
click at [805, 411] on button "button" at bounding box center [793, 422] width 23 height 23
click at [806, 445] on input "Manual Distance" at bounding box center [820, 457] width 142 height 29
type input "09"
click button "Save" at bounding box center [934, 450] width 80 height 29
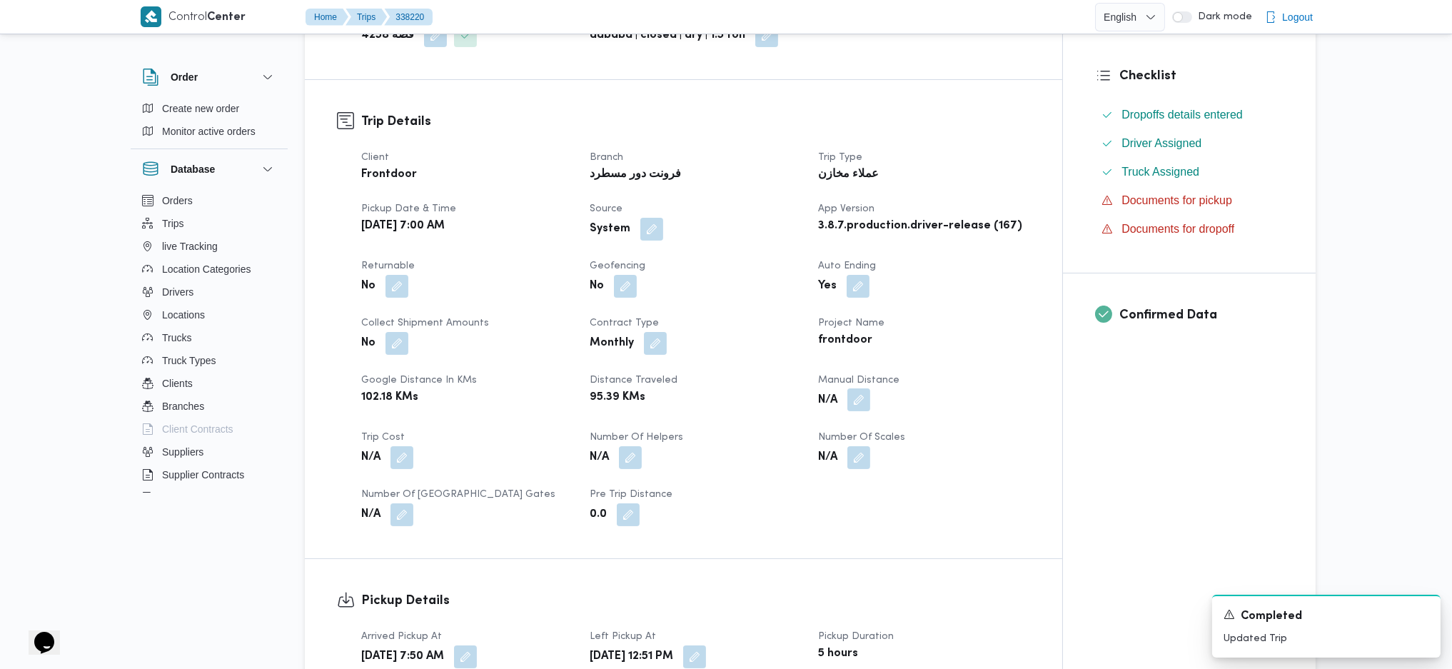
click at [854, 403] on button "button" at bounding box center [858, 399] width 23 height 23
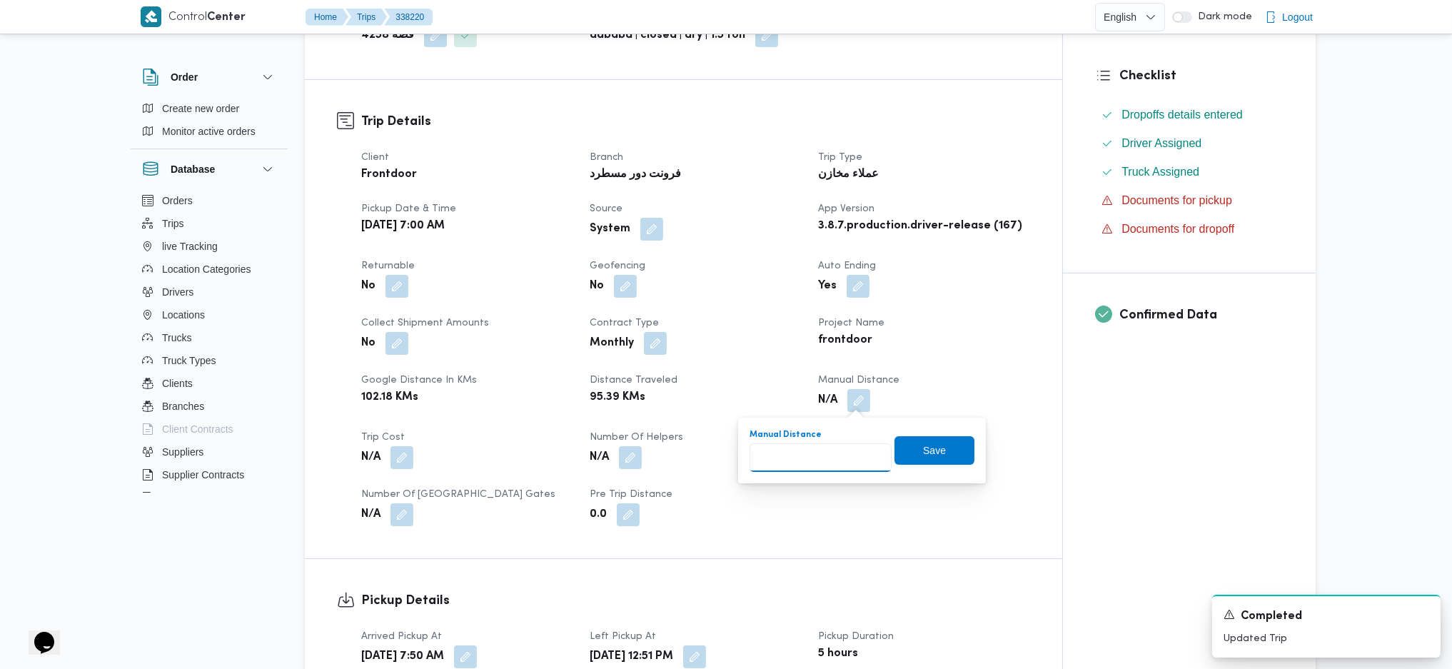
click at [819, 445] on input "Manual Distance" at bounding box center [820, 457] width 142 height 29
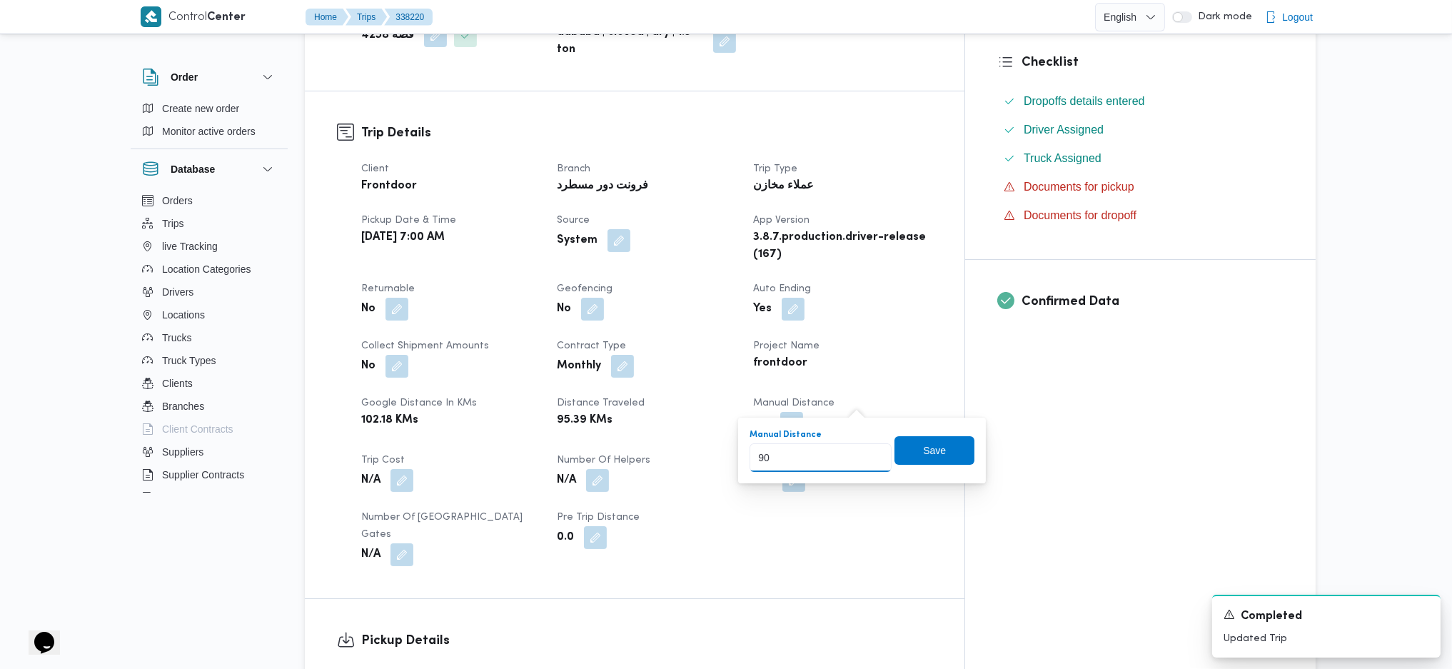
type input "90"
click button "Save" at bounding box center [931, 450] width 80 height 29
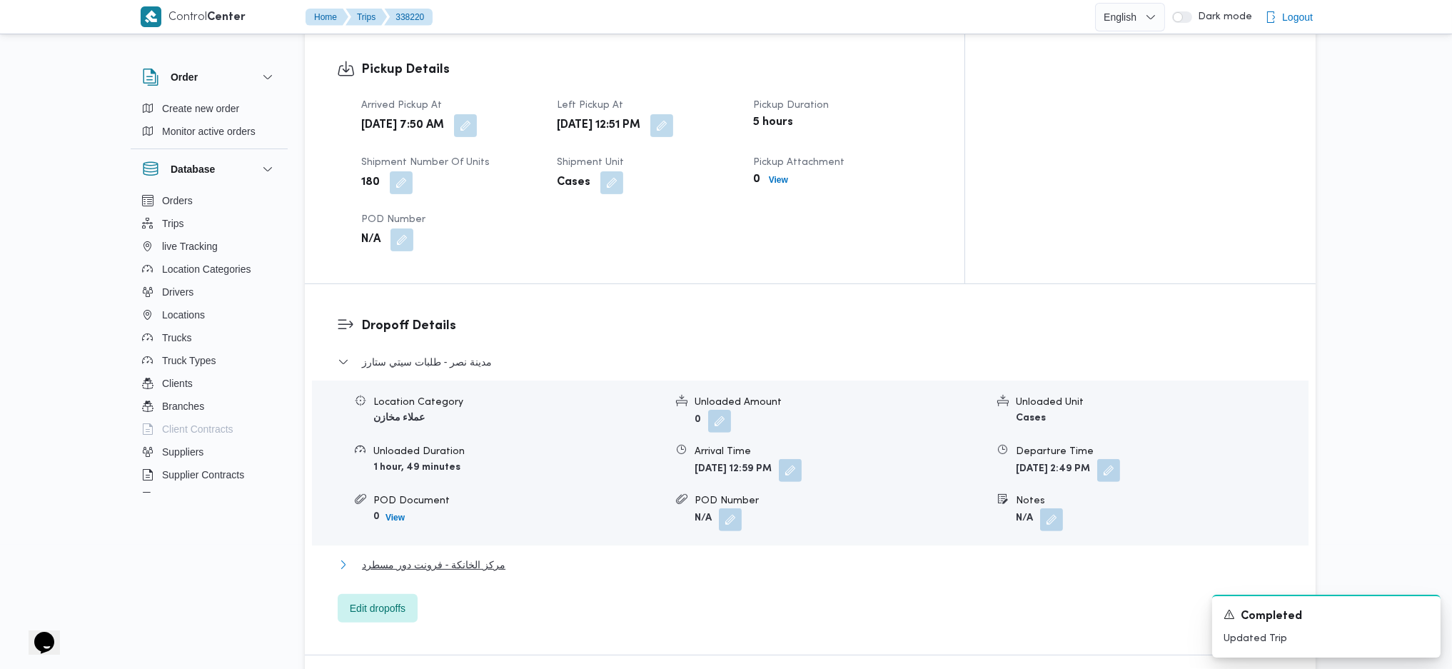
click at [515, 445] on button "مركز الخانكة - فرونت دور مسطرد" at bounding box center [811, 564] width 946 height 17
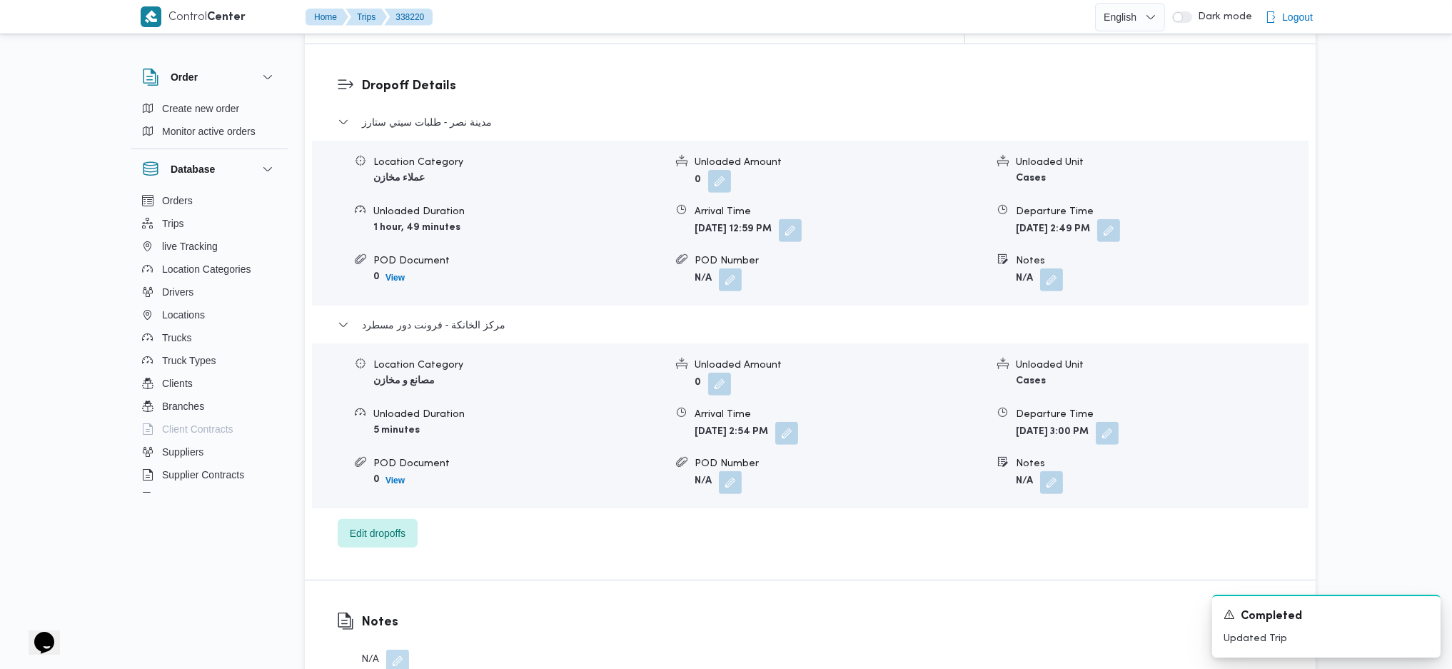
scroll to position [1237, 0]
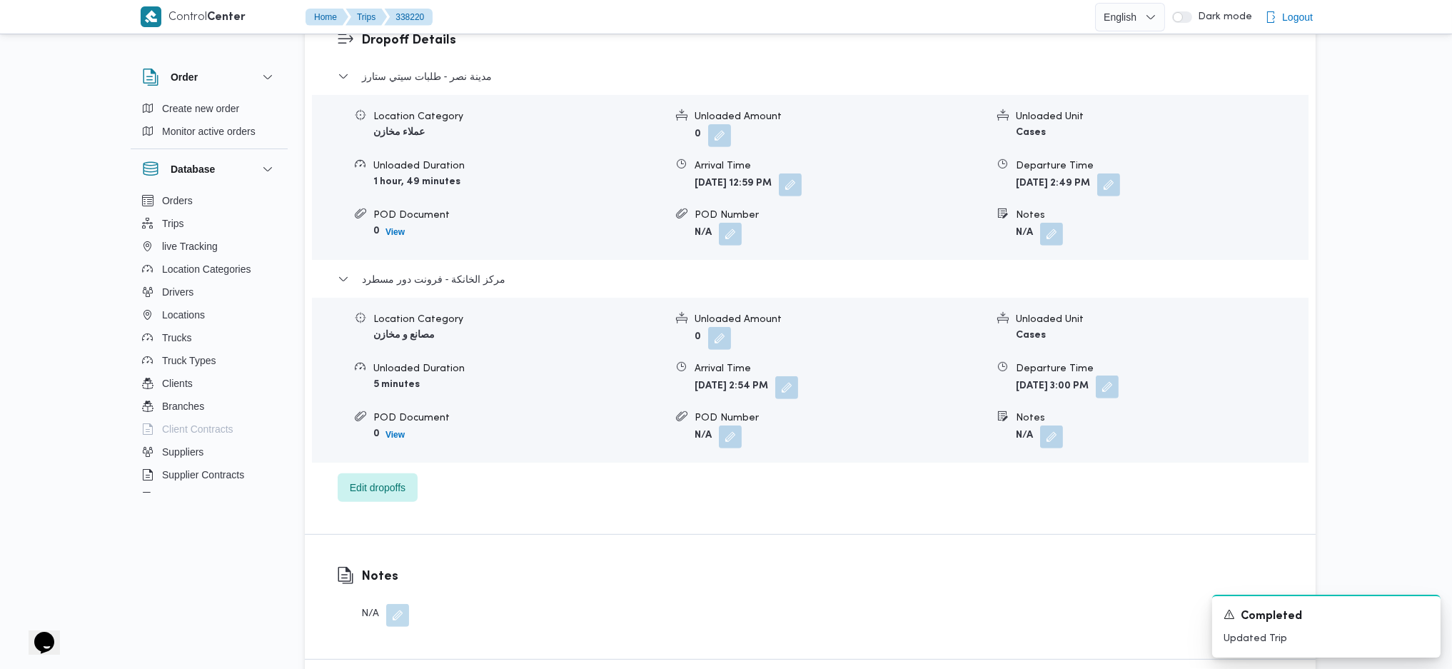
click at [1118, 375] on button "button" at bounding box center [1107, 386] width 23 height 23
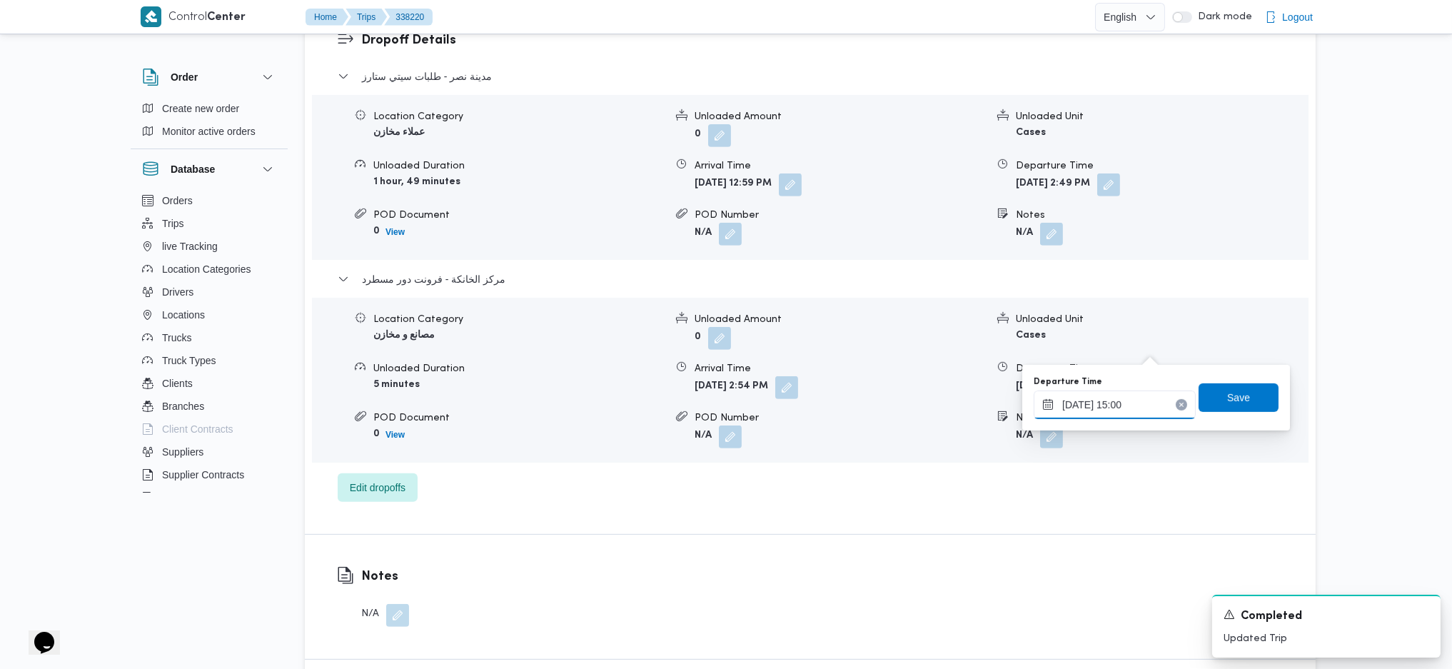
click at [1124, 413] on input "18/09/2025 15:00" at bounding box center [1114, 404] width 162 height 29
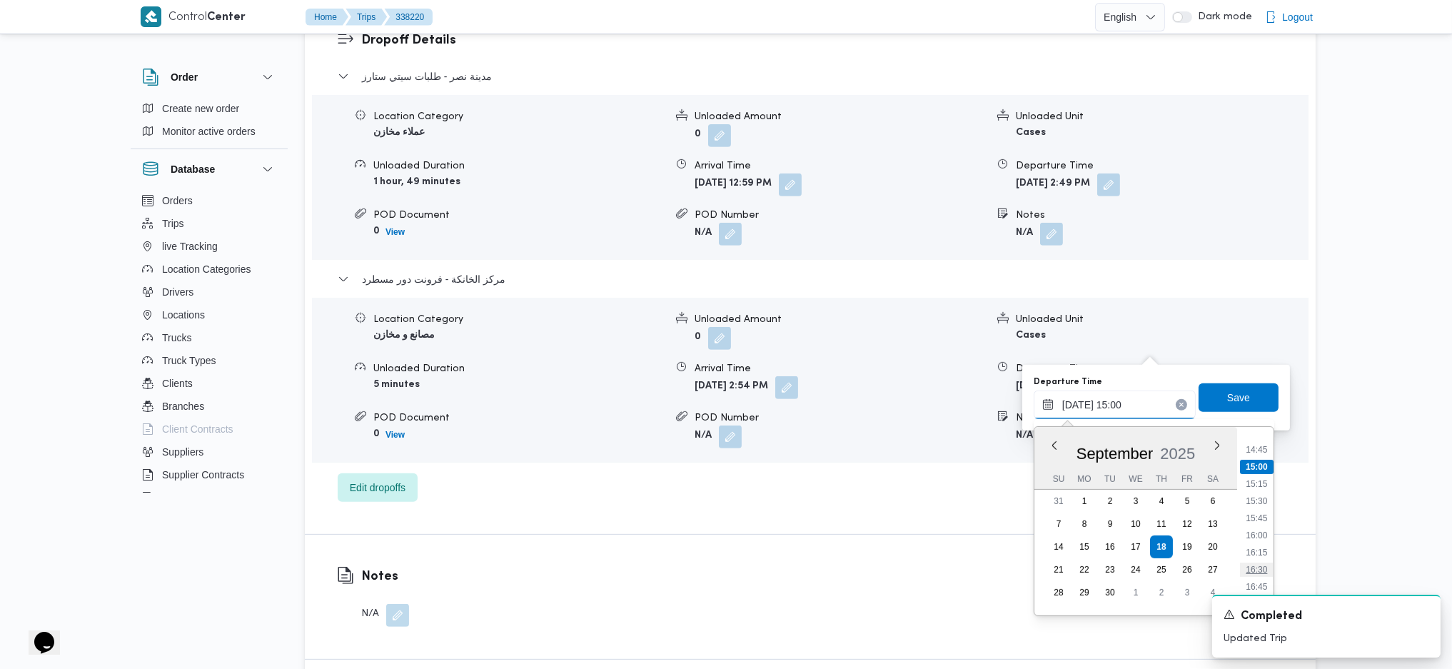
scroll to position [1038, 0]
click at [1194, 445] on li "16:30" at bounding box center [1256, 538] width 33 height 14
type input "18/09/2025 16:30"
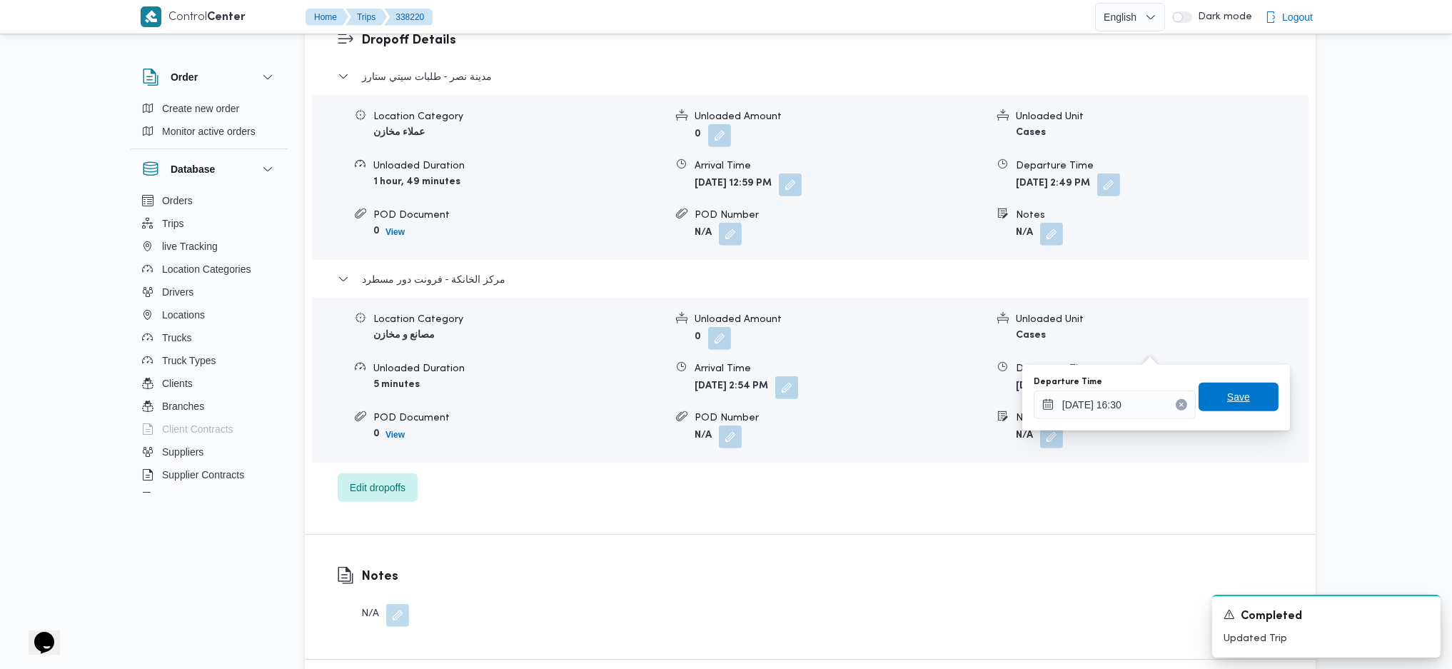
click at [1194, 400] on span "Save" at bounding box center [1238, 396] width 23 height 17
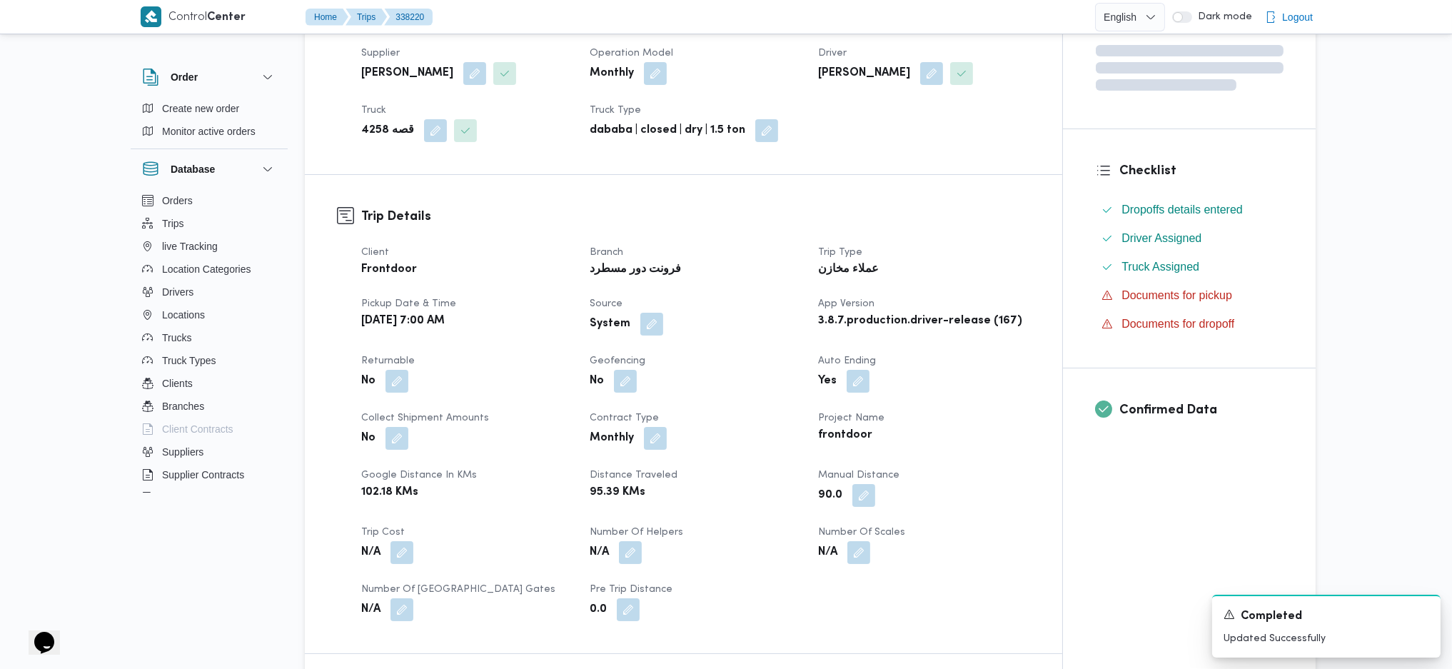
scroll to position [0, 0]
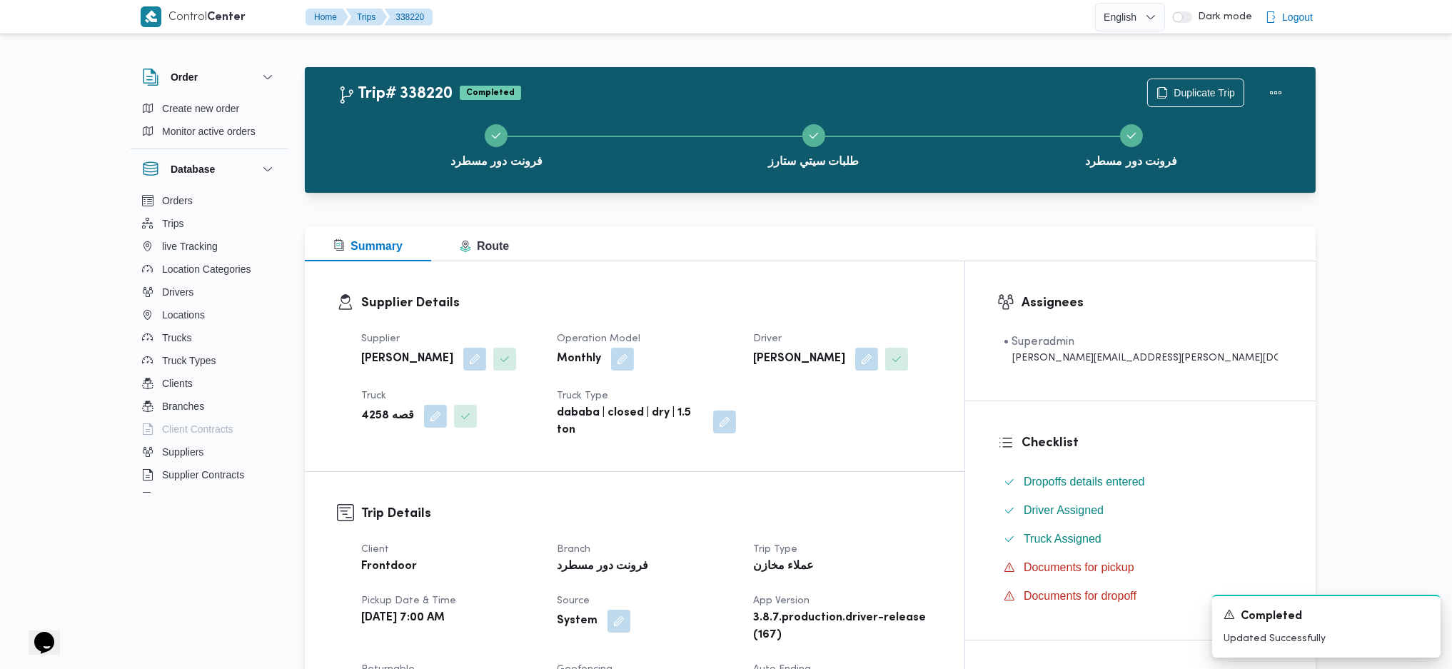
drag, startPoint x: 595, startPoint y: 387, endPoint x: 587, endPoint y: 394, distance: 10.1
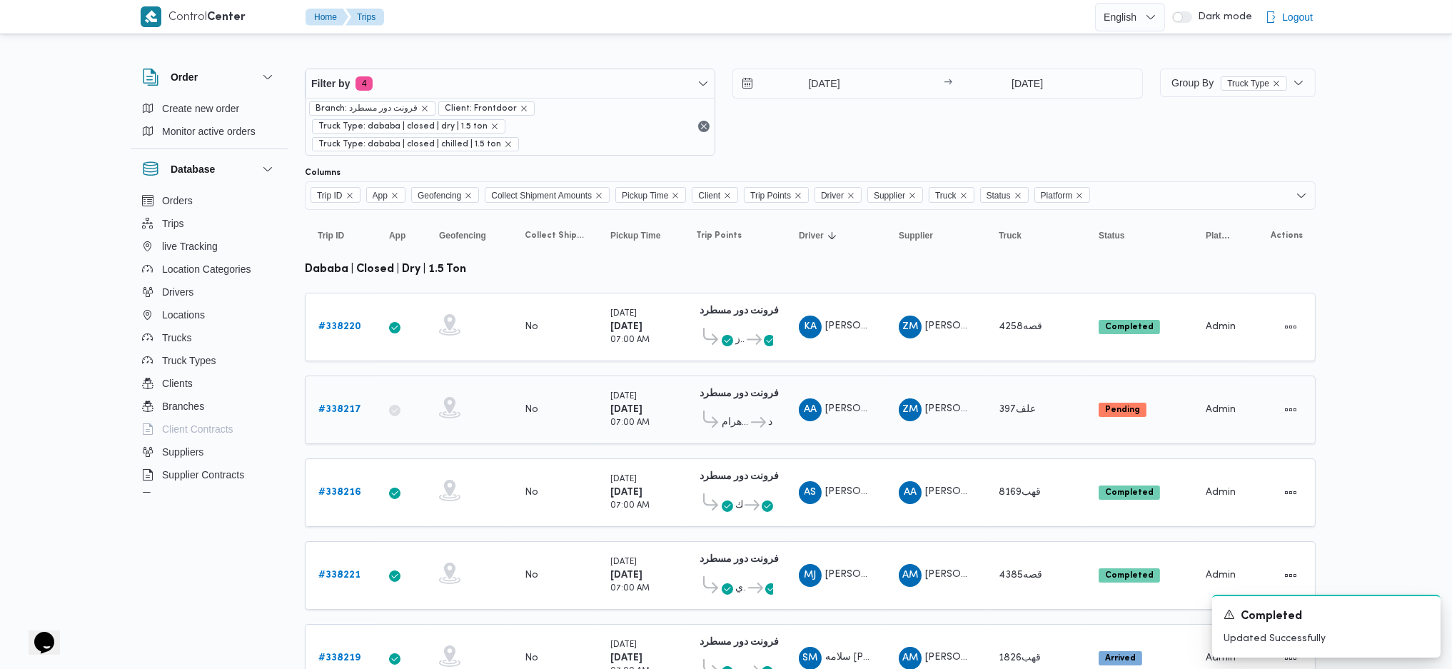
click at [353, 405] on b "# 338217" at bounding box center [339, 409] width 43 height 9
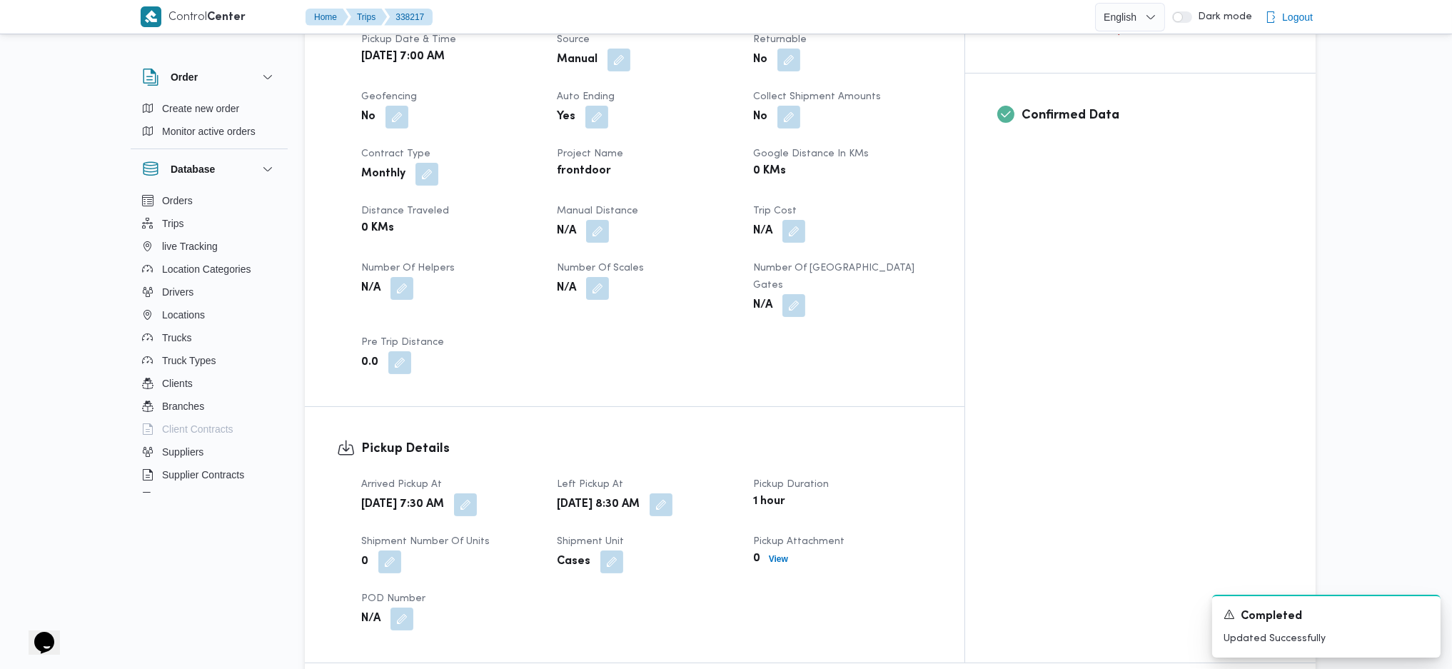
scroll to position [571, 0]
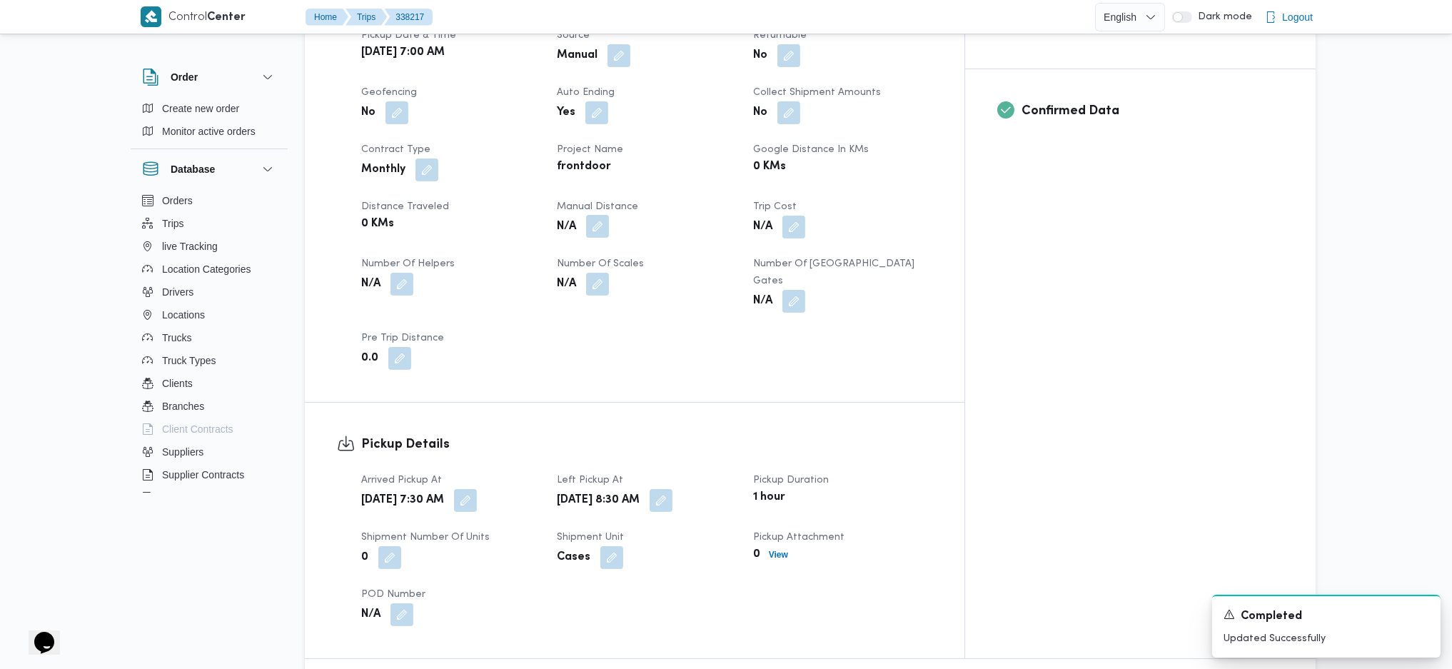
click at [609, 222] on button "button" at bounding box center [597, 226] width 23 height 23
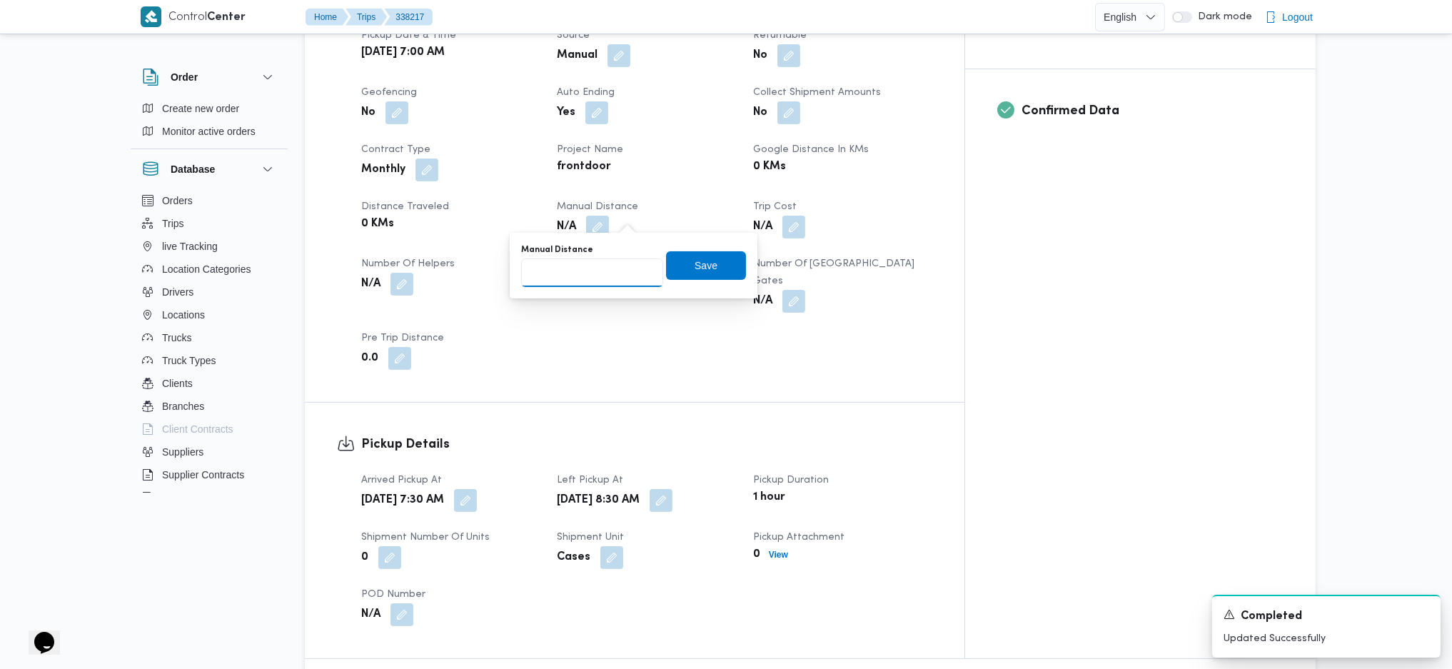
click at [620, 283] on input "Manual Distance" at bounding box center [592, 272] width 142 height 29
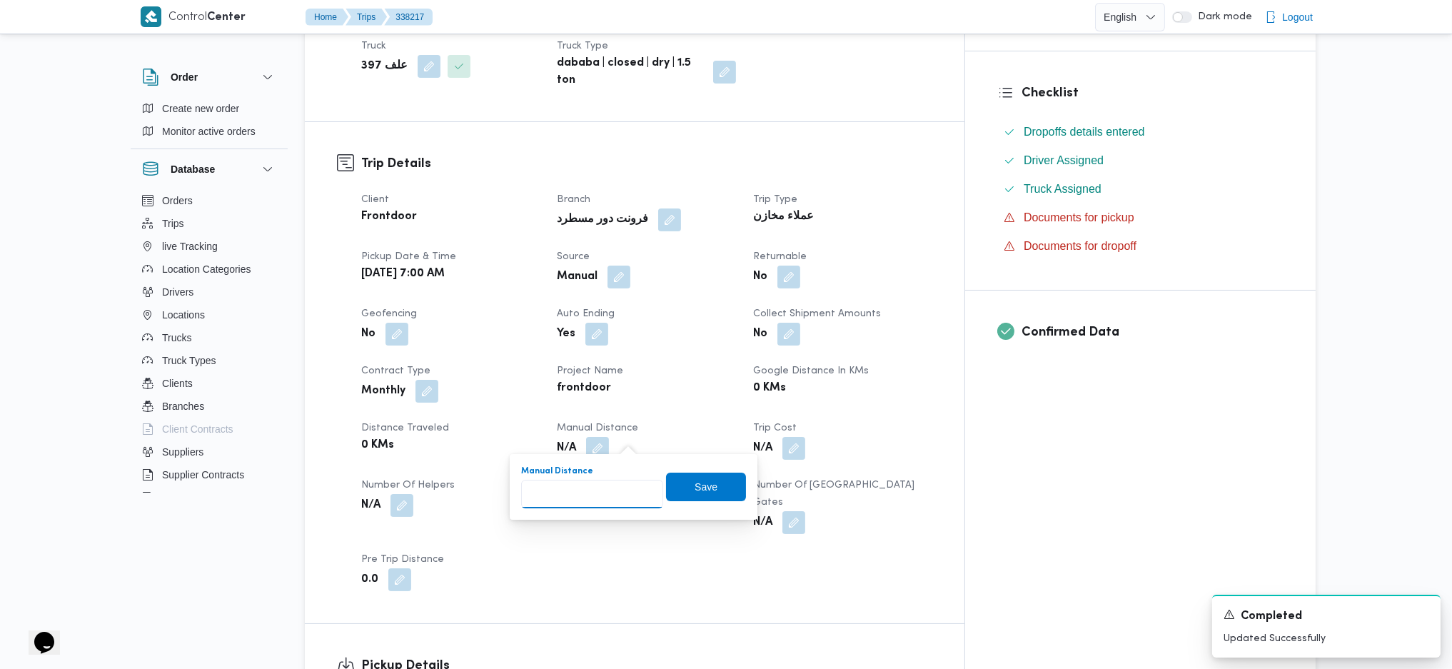
scroll to position [380, 0]
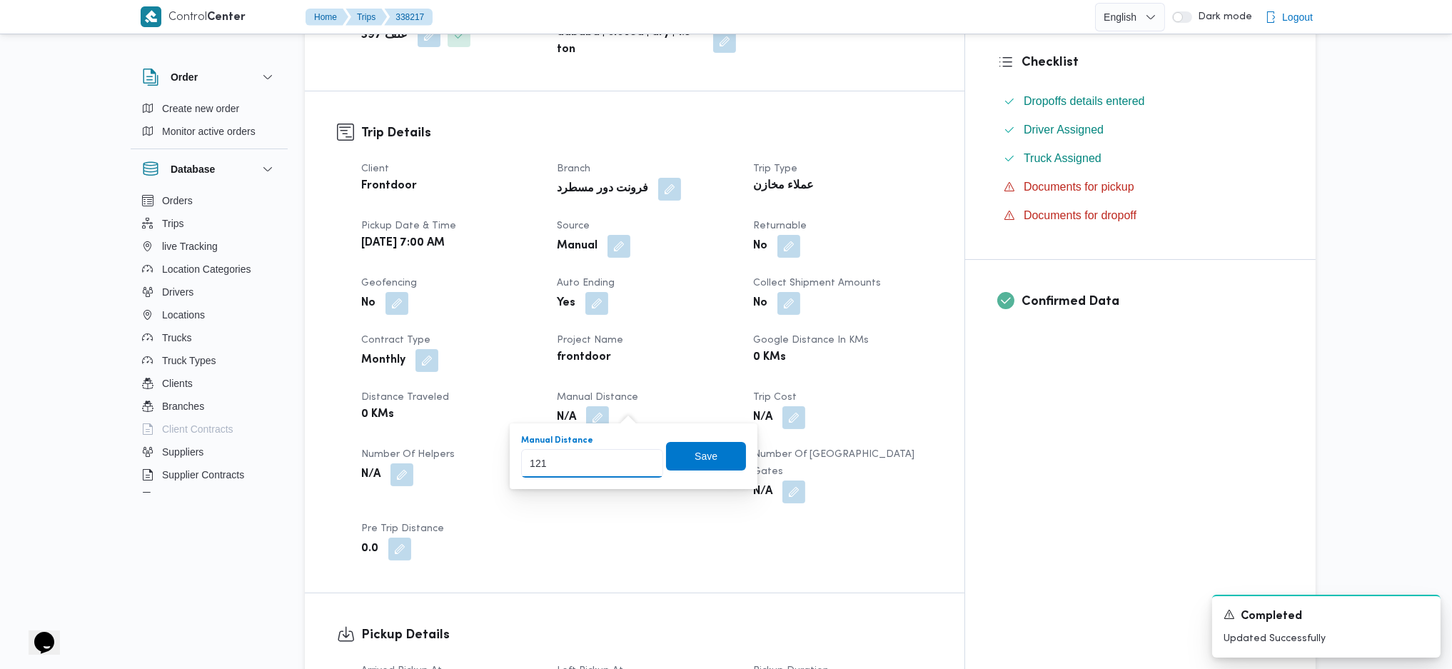
type input "121"
click button "Save" at bounding box center [706, 456] width 80 height 29
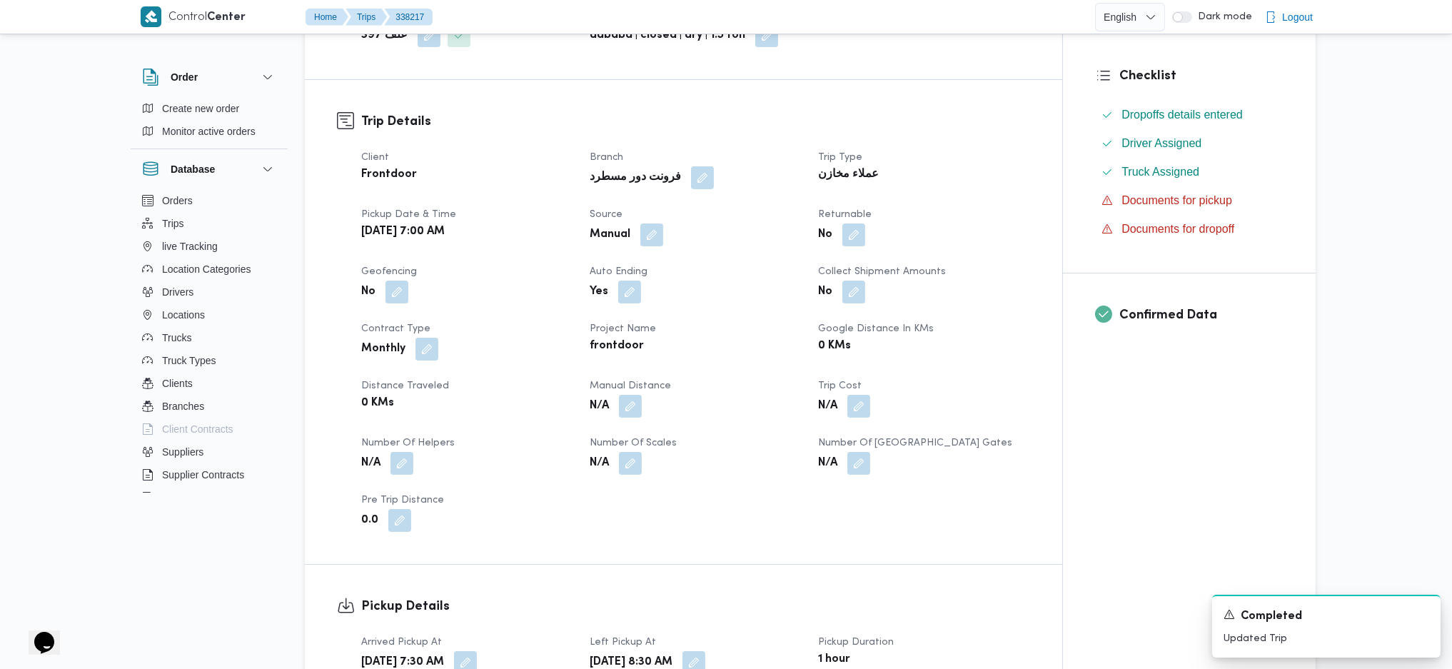
scroll to position [951, 0]
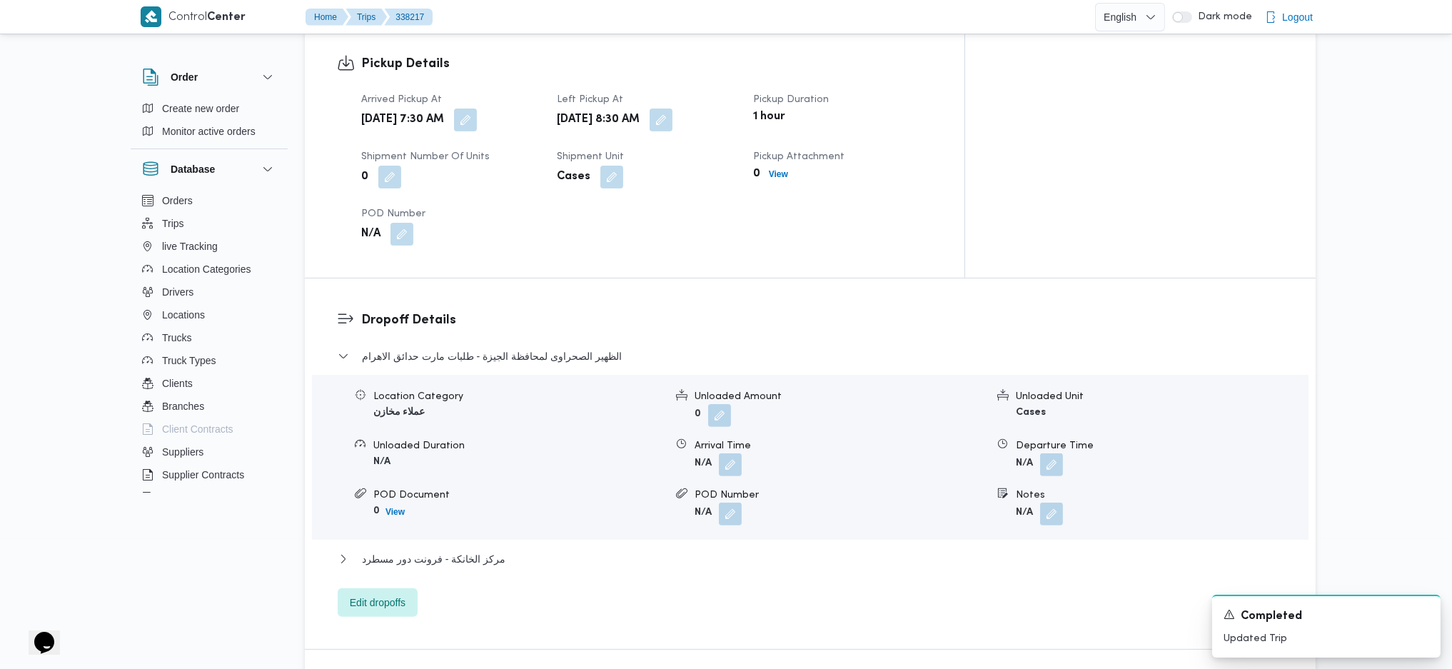
click at [498, 445] on div "الظهير الصحراوى لمحافظة الجيزة - طلبات مارت حدائق الاهرام Location Category عمل…" at bounding box center [811, 482] width 946 height 269
click at [495, 445] on span "مركز الخانكة - فرونت دور مسطرد" at bounding box center [433, 558] width 143 height 17
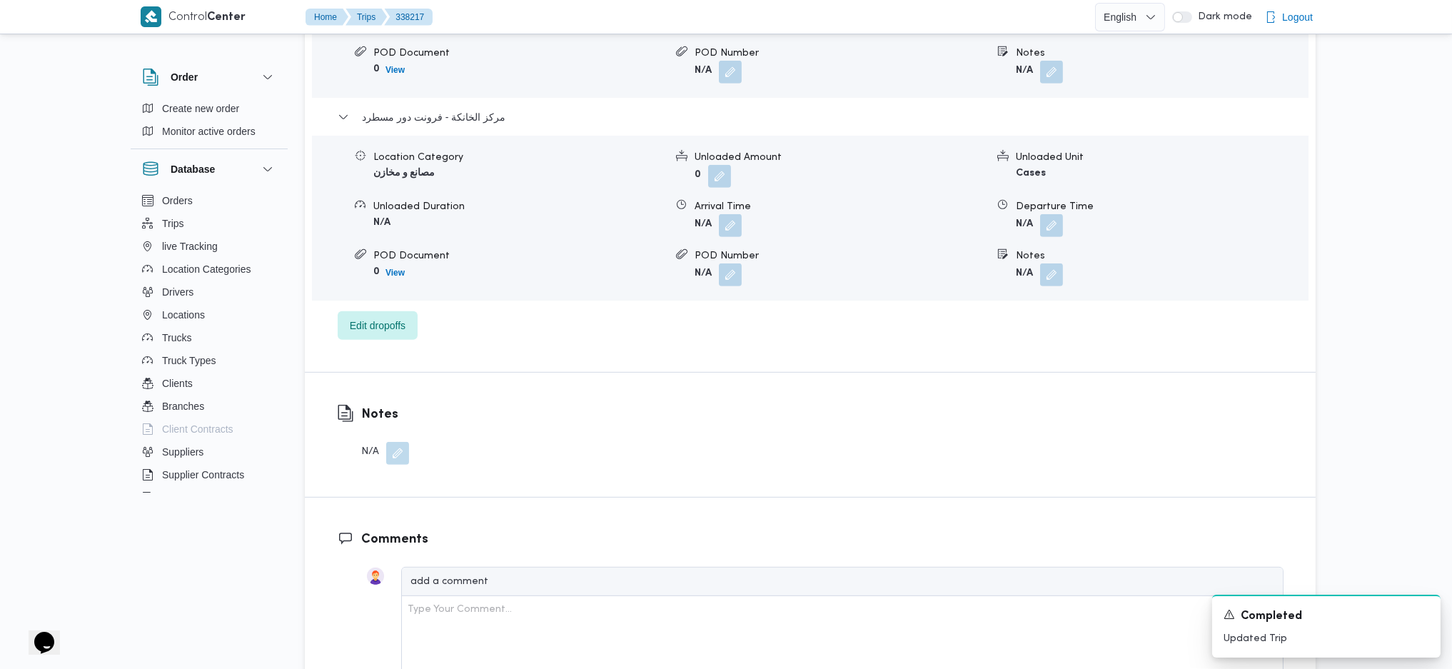
scroll to position [1427, 0]
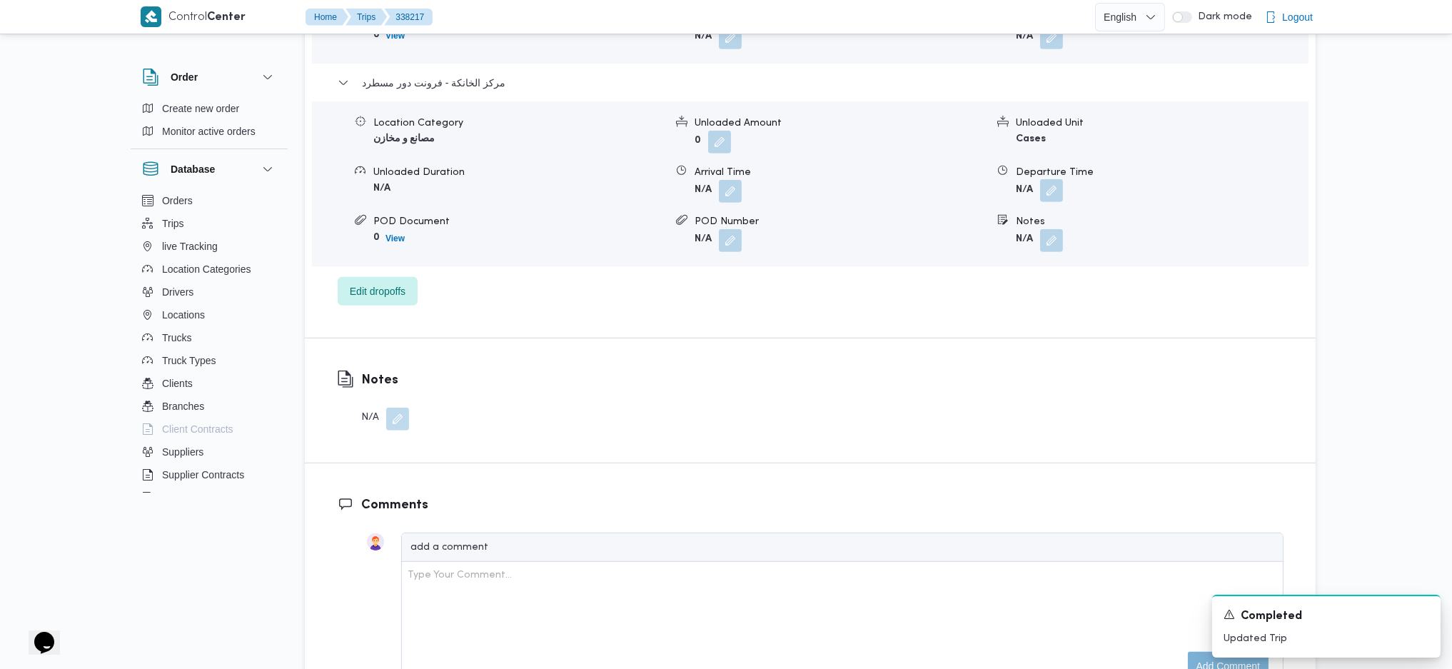
click at [1046, 179] on button "button" at bounding box center [1051, 190] width 23 height 23
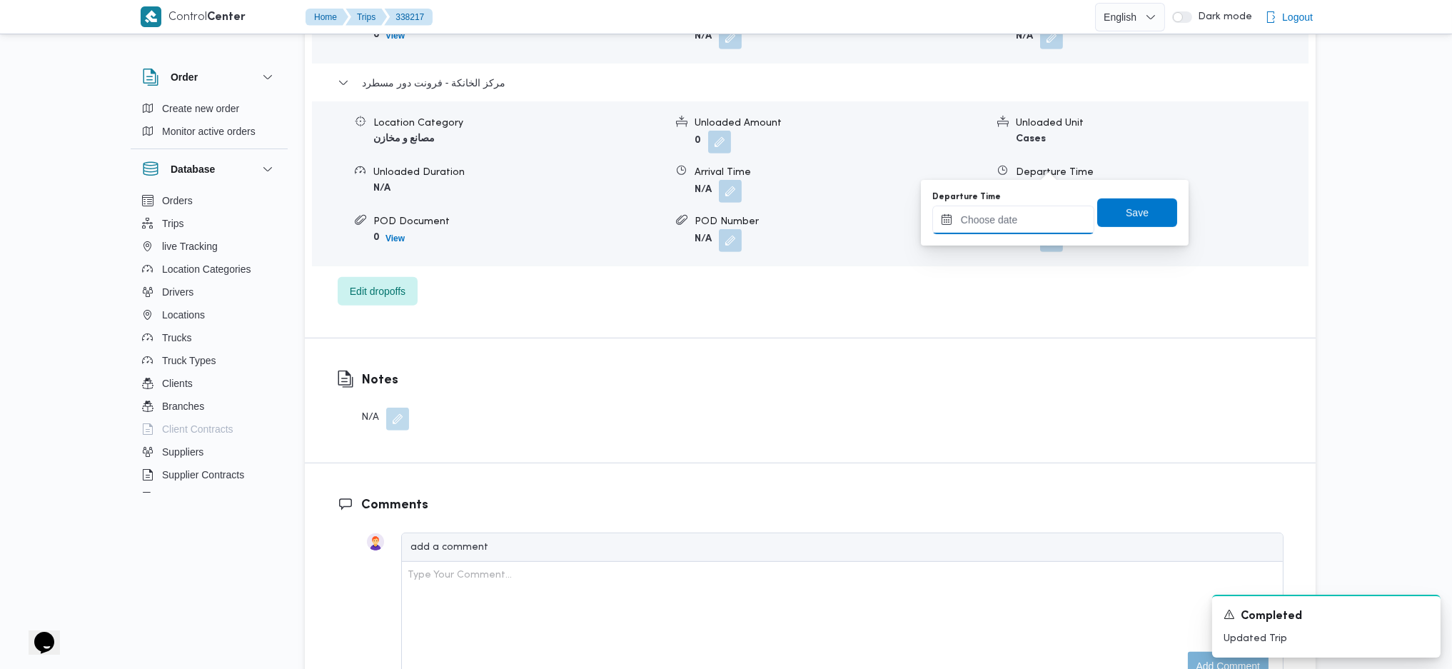
click at [1012, 224] on input "Departure Time" at bounding box center [1013, 220] width 162 height 29
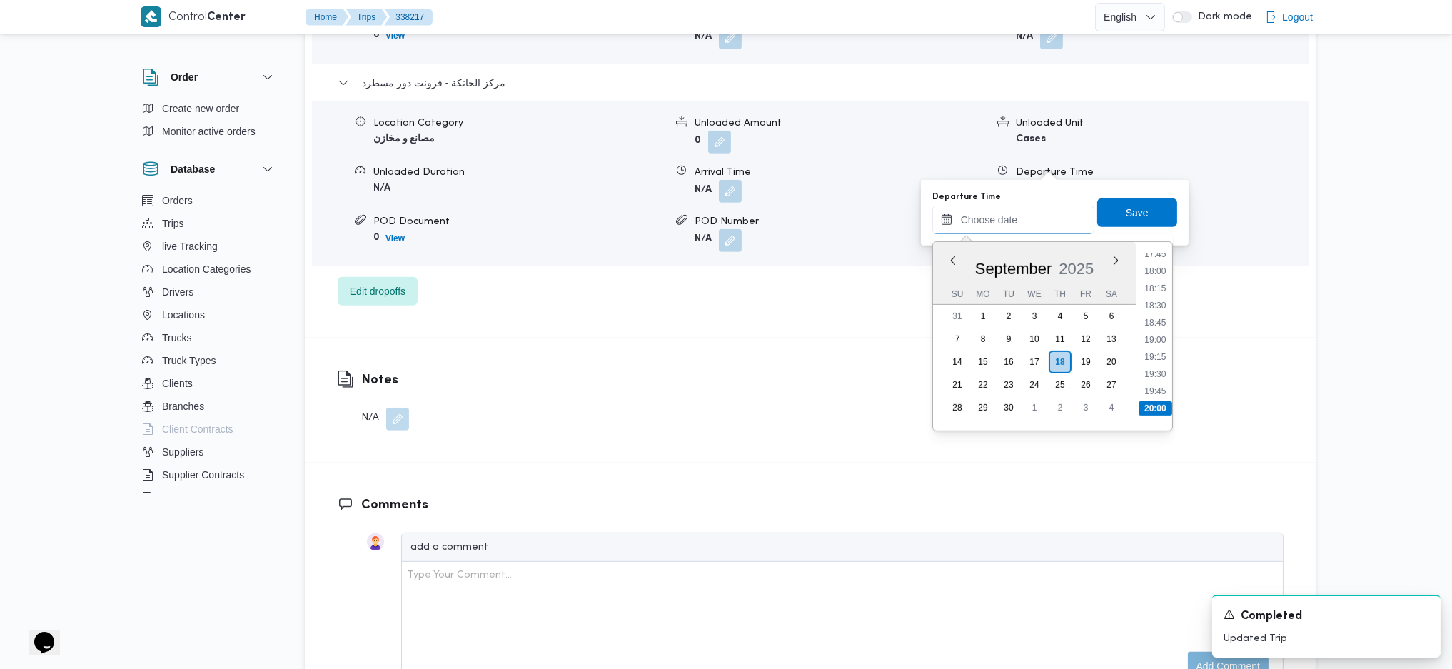
scroll to position [1191, 0]
click at [1160, 314] on li "18:15" at bounding box center [1154, 320] width 33 height 14
type input "18/09/2025 18:15"
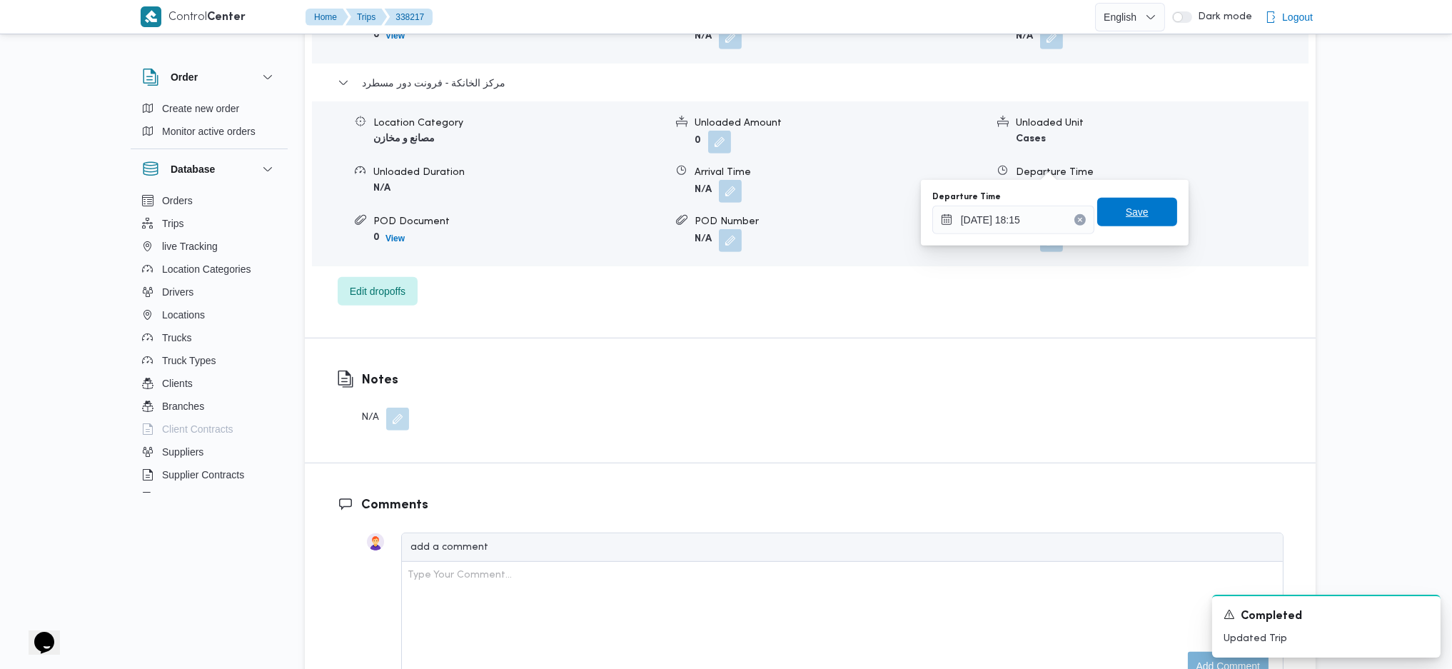
click at [1126, 205] on span "Save" at bounding box center [1137, 211] width 23 height 17
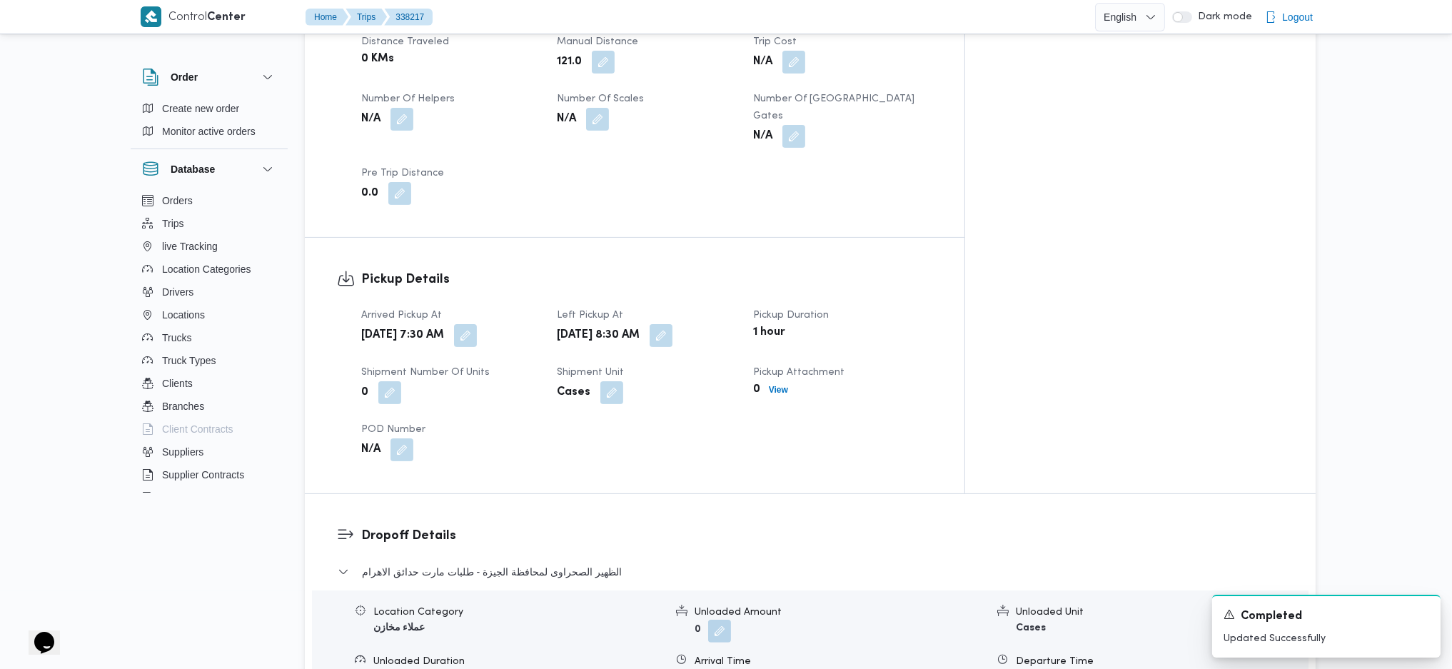
scroll to position [1237, 0]
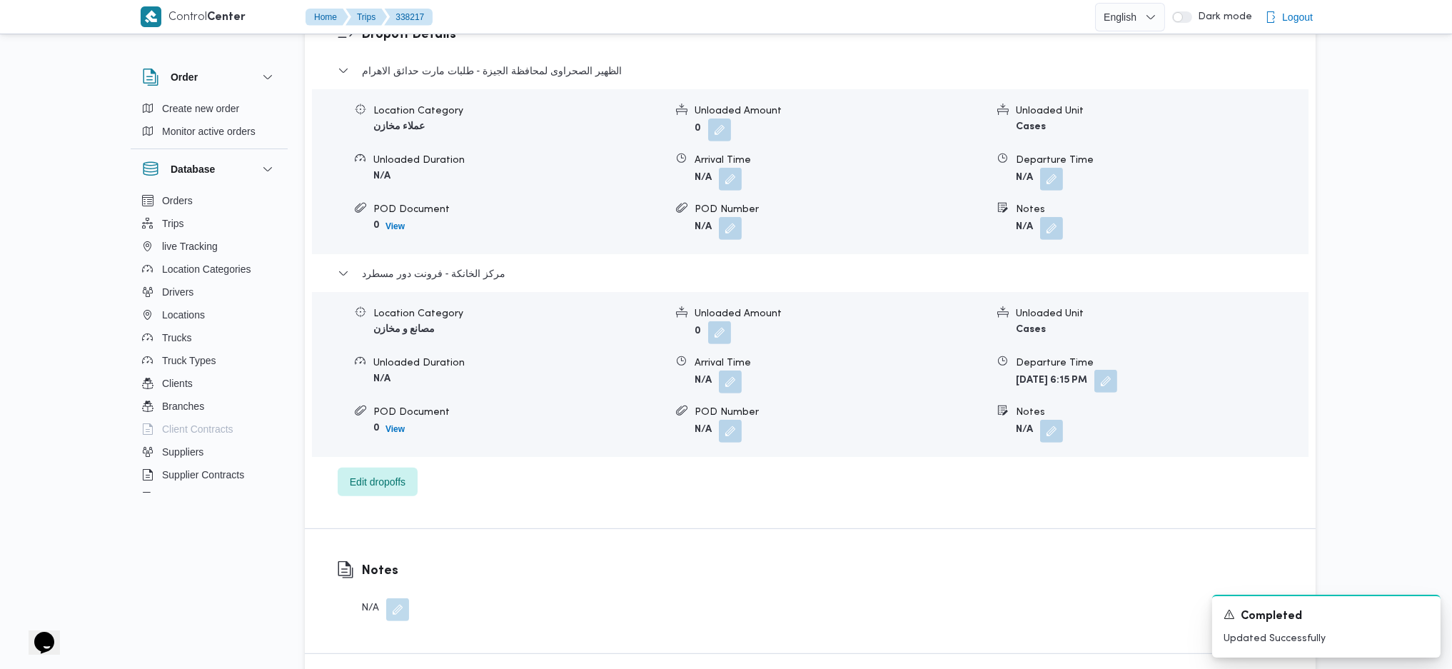
click at [1117, 370] on button "button" at bounding box center [1105, 381] width 23 height 23
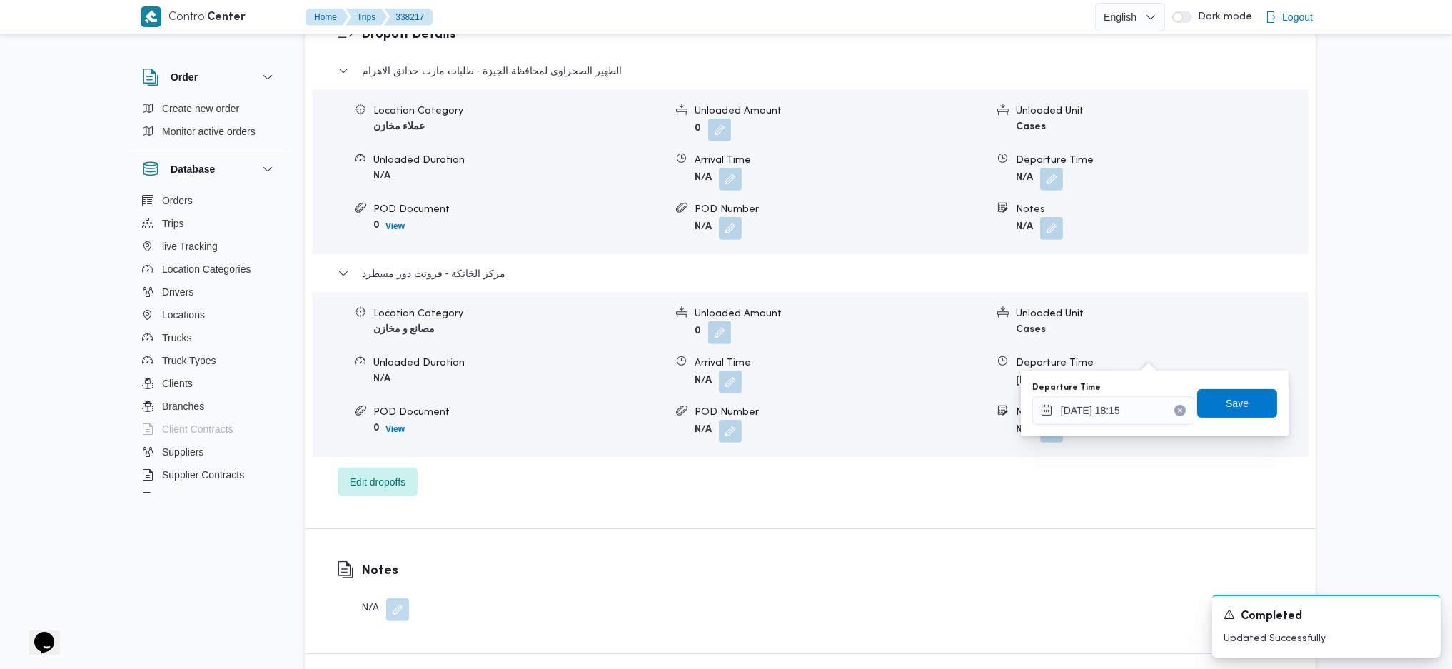
click at [1120, 392] on div "Departure Time" at bounding box center [1113, 387] width 162 height 11
click at [1122, 408] on input "18/09/2025 18:15" at bounding box center [1113, 410] width 162 height 29
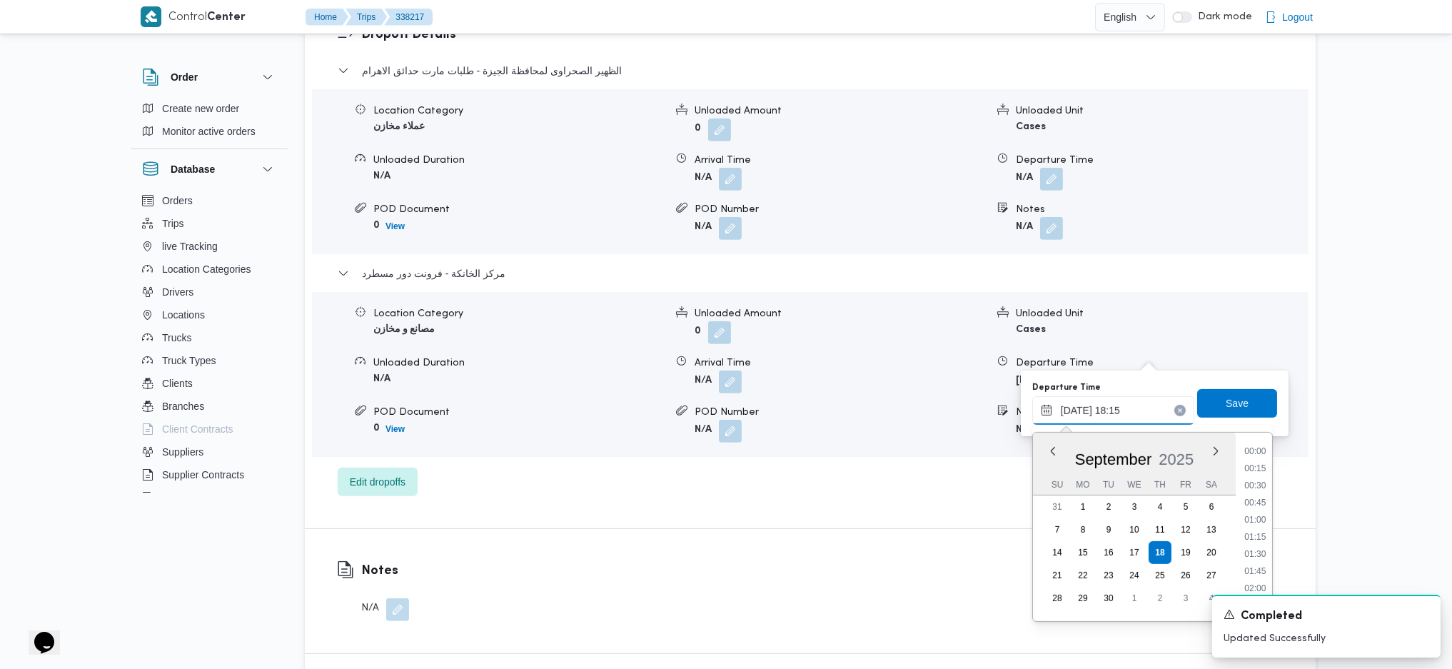
scroll to position [1165, 0]
click at [1194, 445] on li "17:00" at bounding box center [1254, 450] width 33 height 14
type input "18/09/2025 17:00"
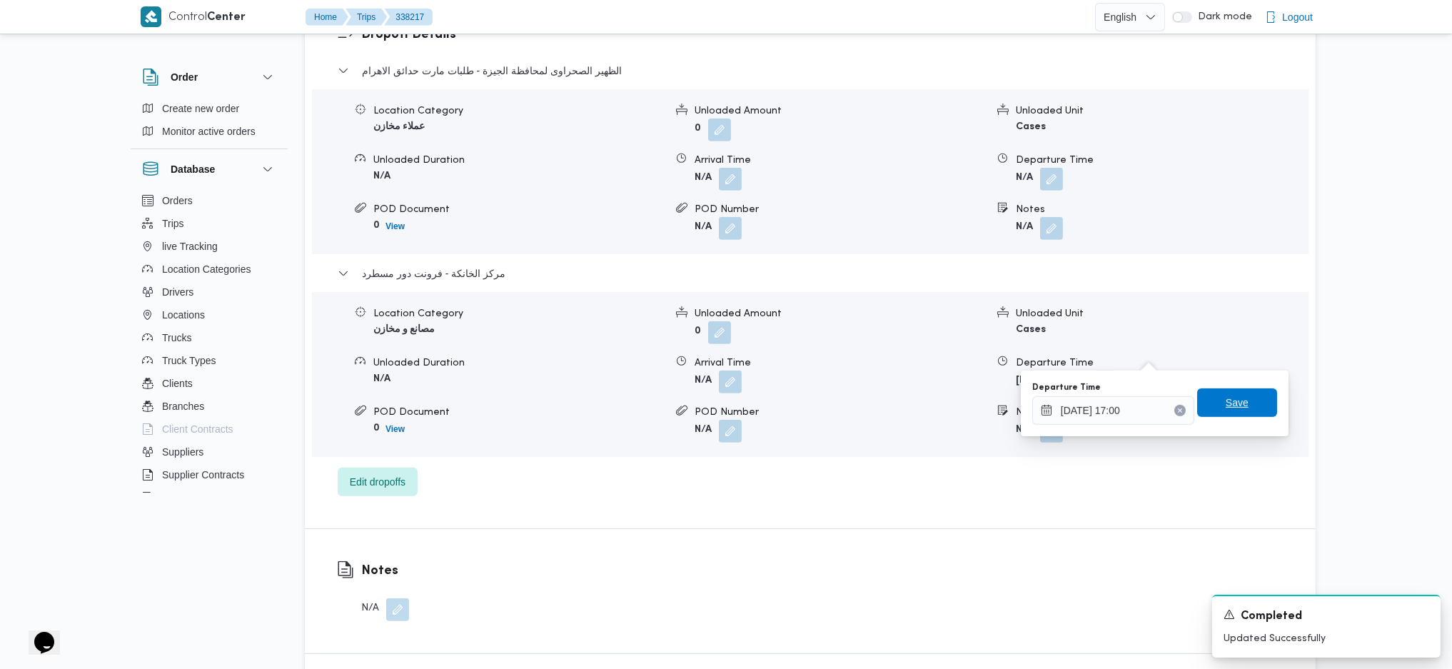
click at [1194, 393] on span "Save" at bounding box center [1237, 402] width 80 height 29
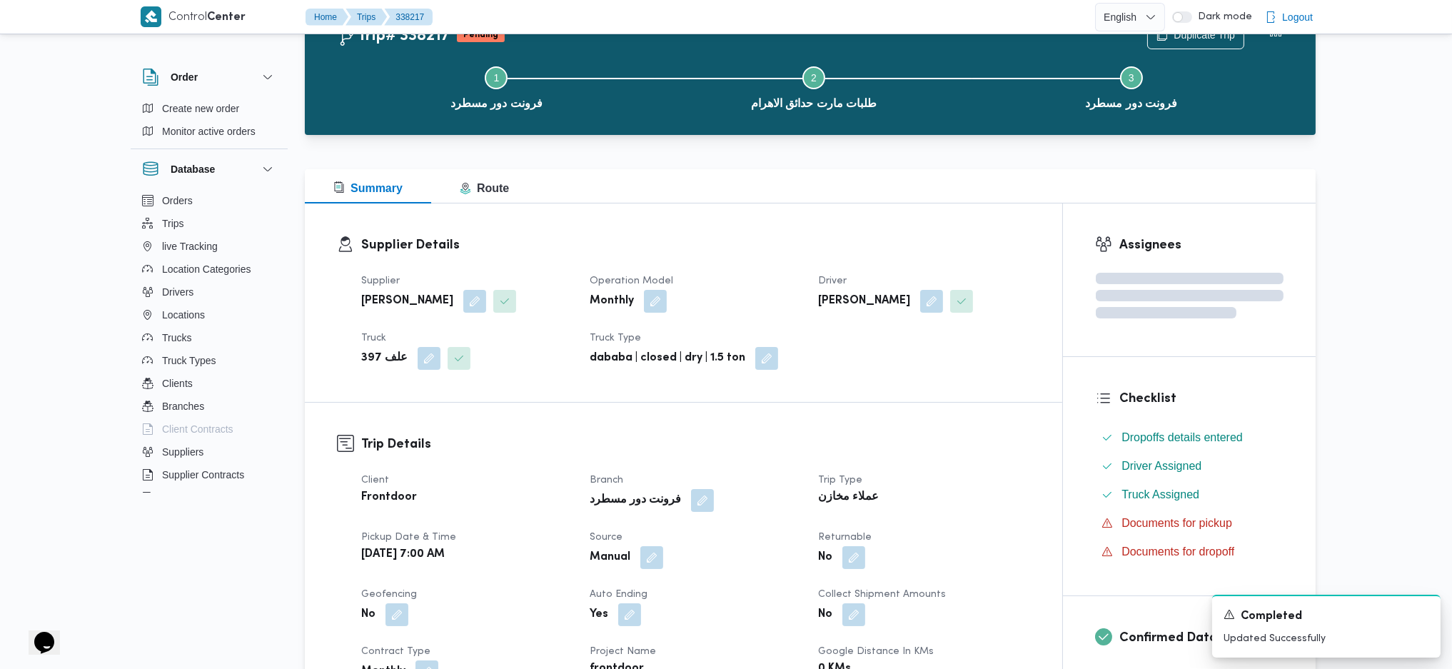
scroll to position [0, 0]
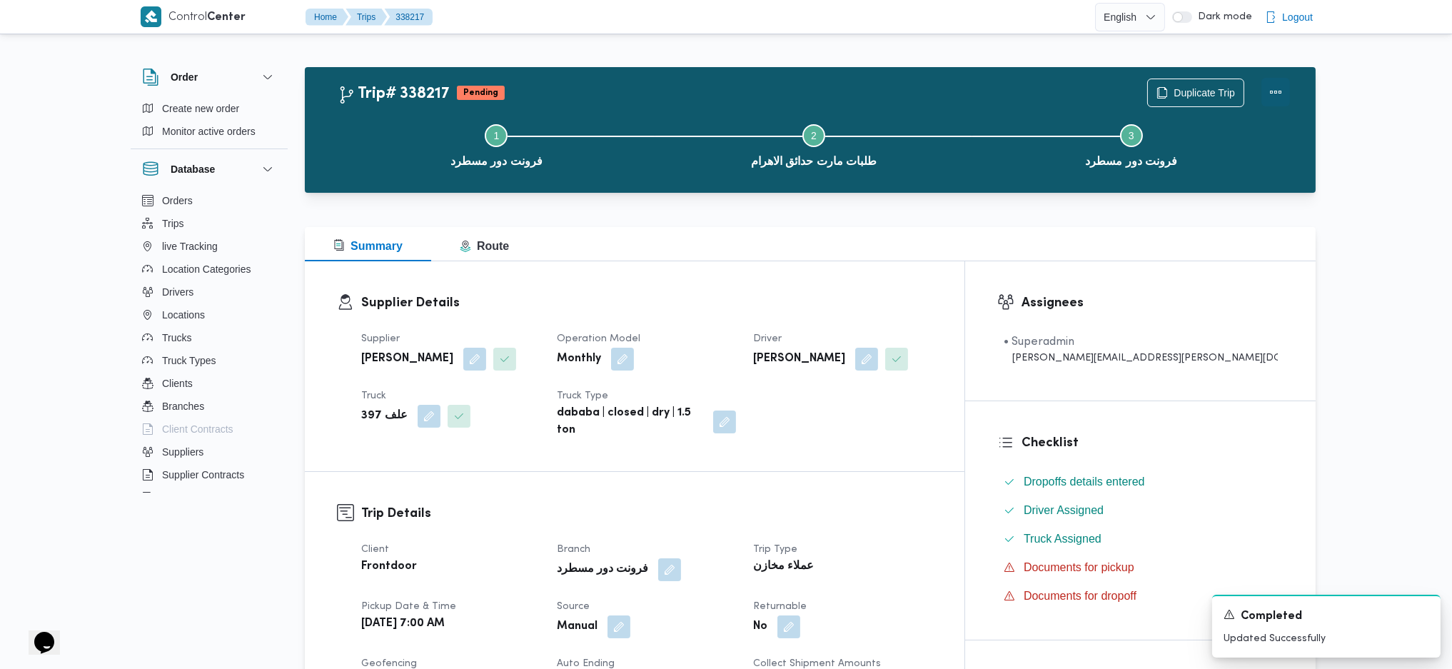
drag, startPoint x: 1279, startPoint y: 87, endPoint x: 1261, endPoint y: 91, distance: 18.2
click at [1194, 88] on button "Actions" at bounding box center [1275, 92] width 29 height 29
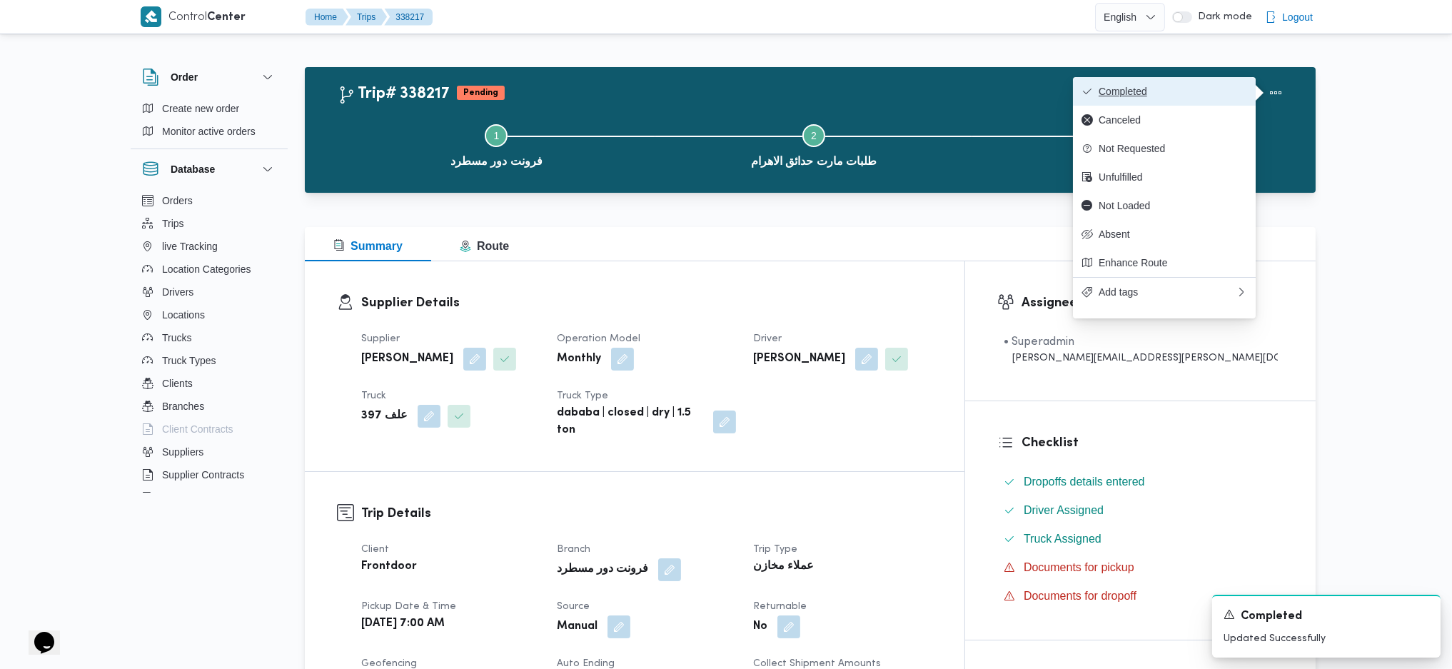
click at [1194, 92] on span "Completed" at bounding box center [1172, 91] width 148 height 11
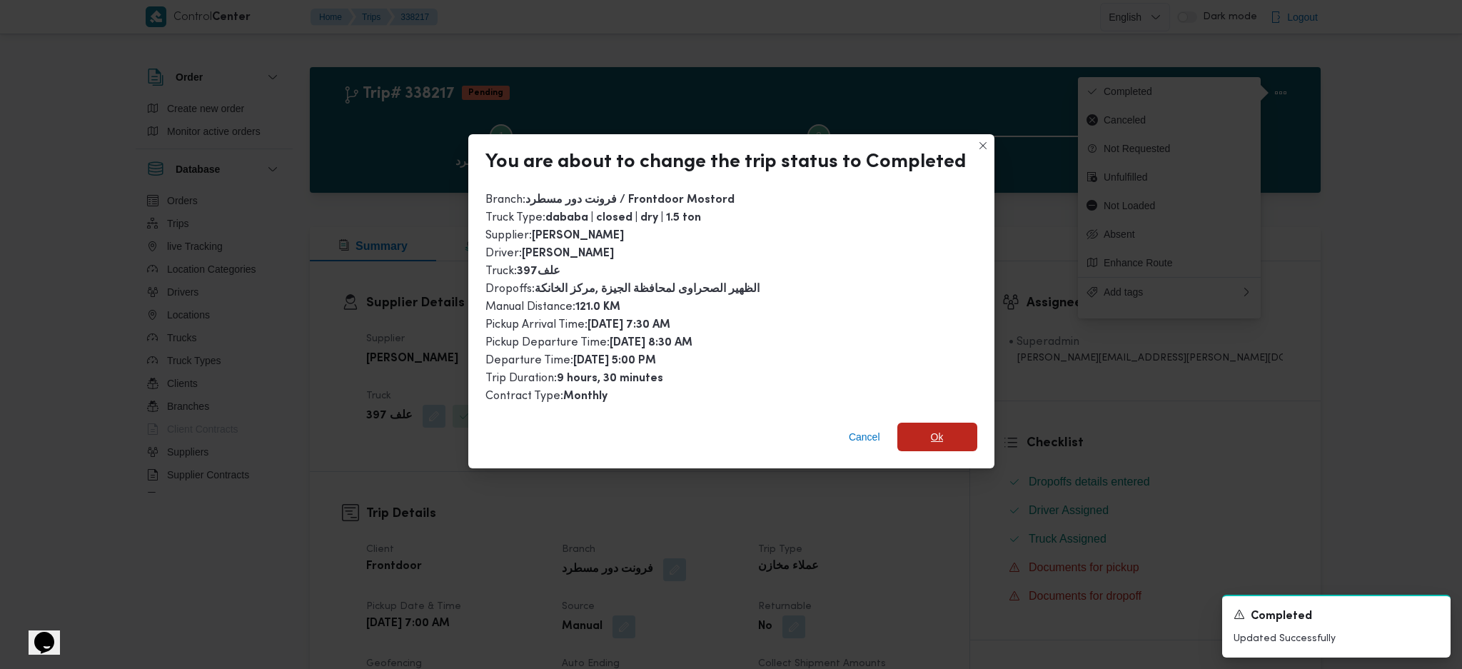
drag, startPoint x: 914, startPoint y: 440, endPoint x: 926, endPoint y: 435, distance: 12.8
click at [915, 441] on span "Ok" at bounding box center [937, 437] width 80 height 29
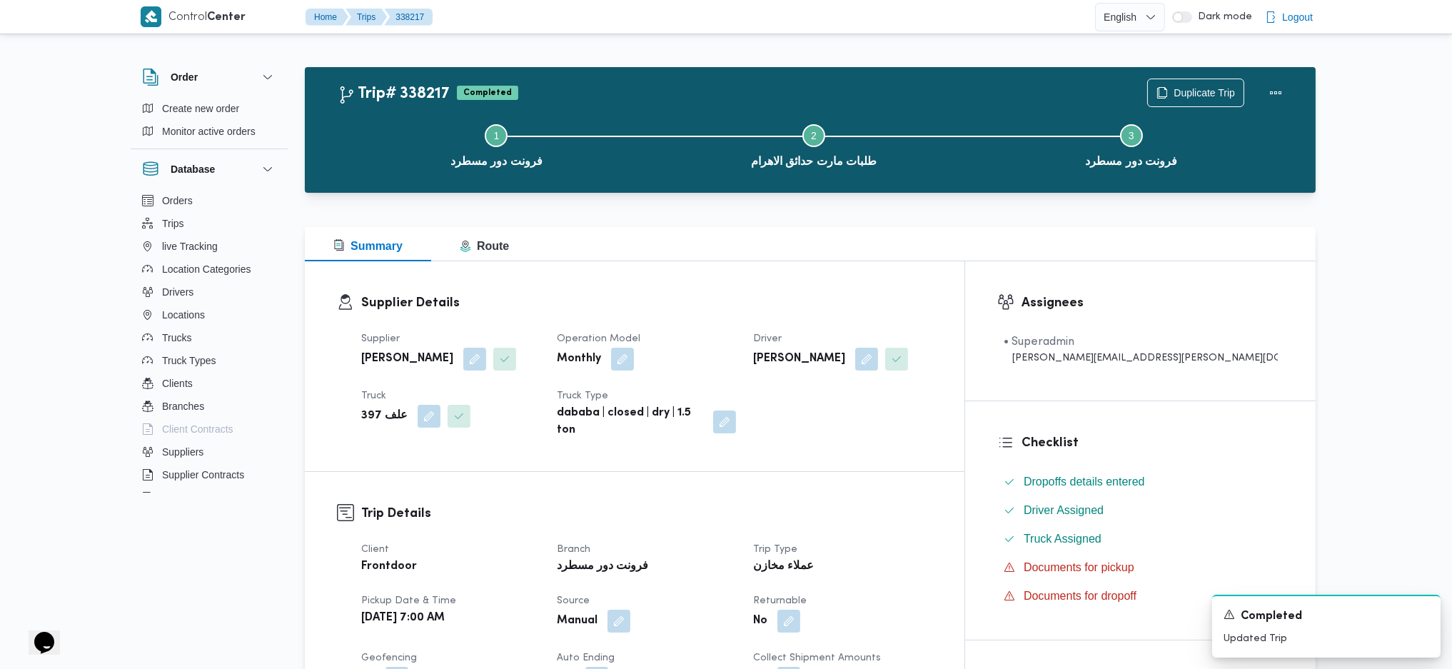
click at [715, 245] on div "Summary Route" at bounding box center [810, 244] width 1011 height 34
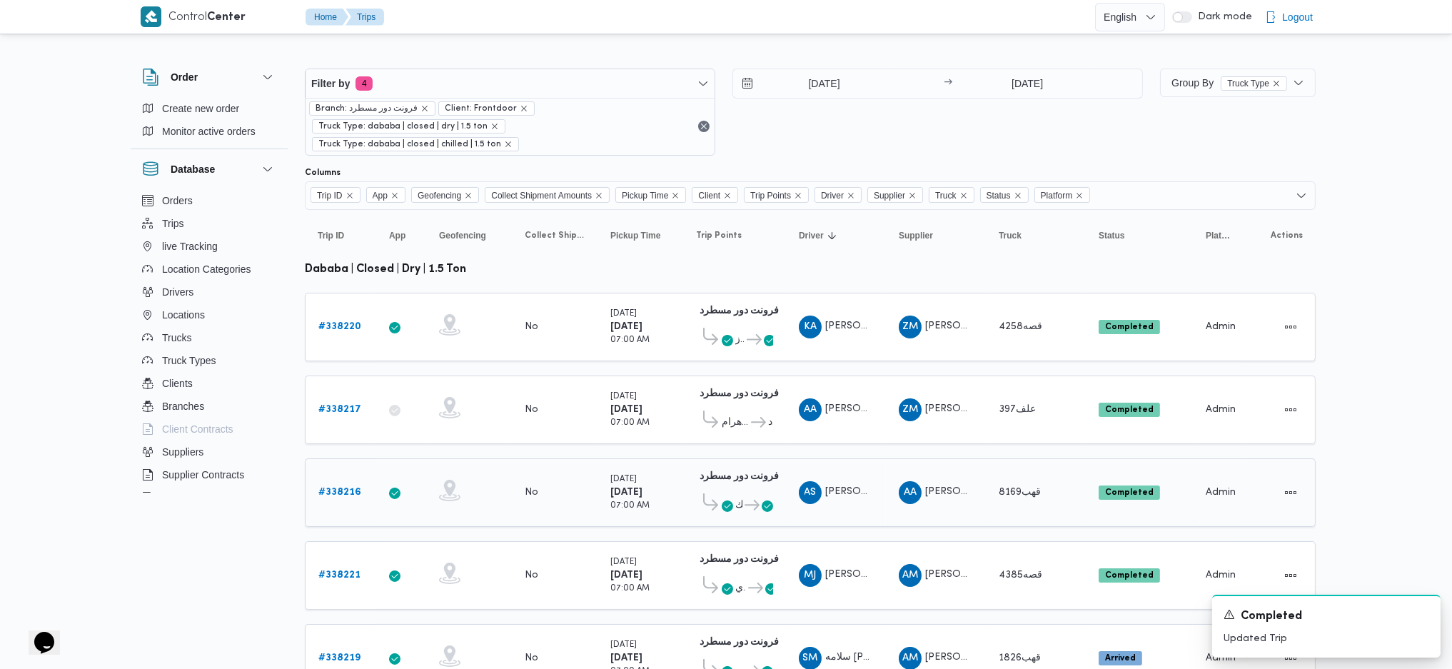
click at [350, 445] on b "# 338216" at bounding box center [339, 491] width 43 height 9
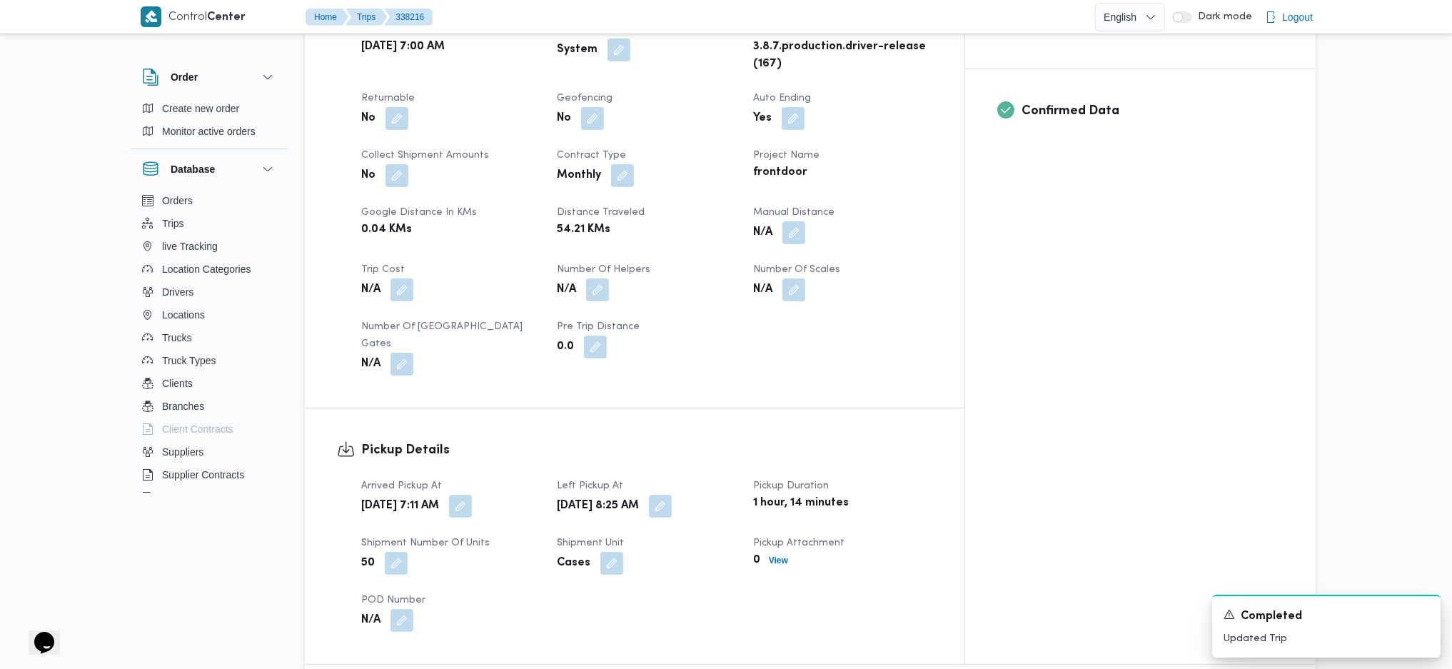
scroll to position [475, 0]
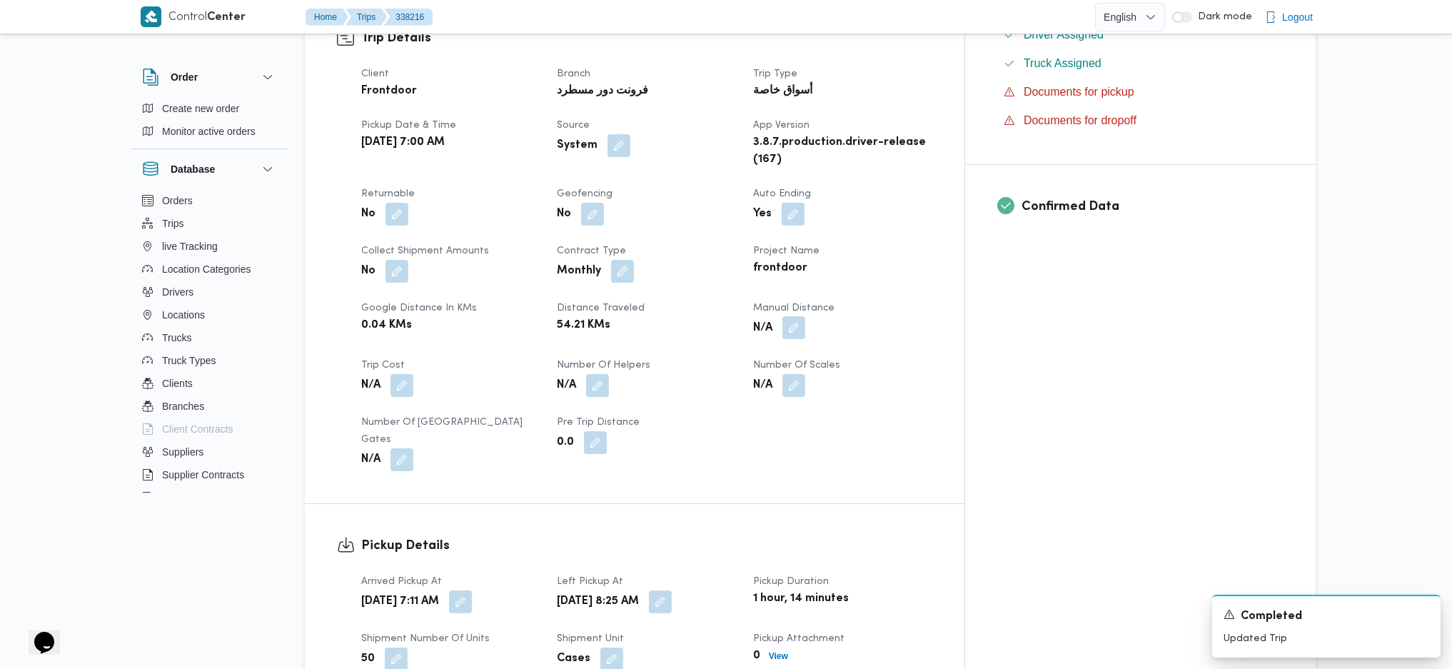
click at [805, 316] on button "button" at bounding box center [793, 327] width 23 height 23
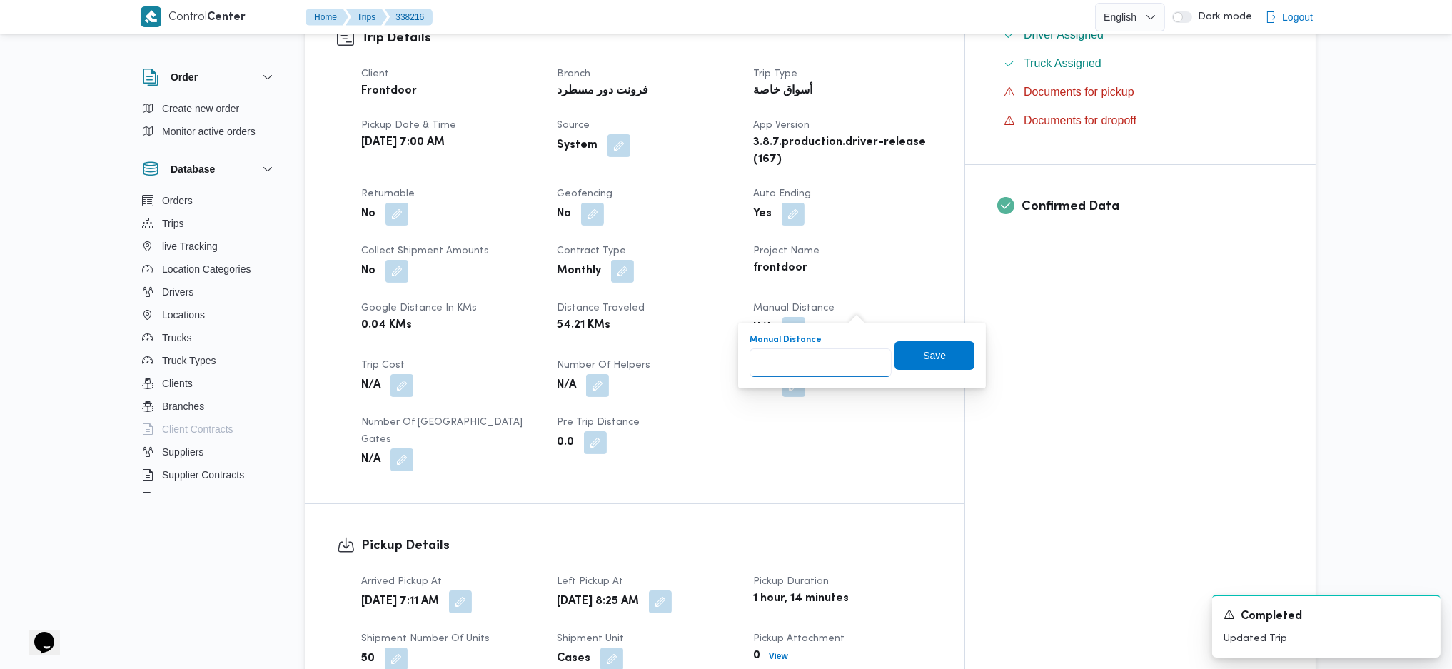
click at [811, 360] on input "Manual Distance" at bounding box center [820, 362] width 142 height 29
type input "89"
click button "Save" at bounding box center [934, 355] width 80 height 29
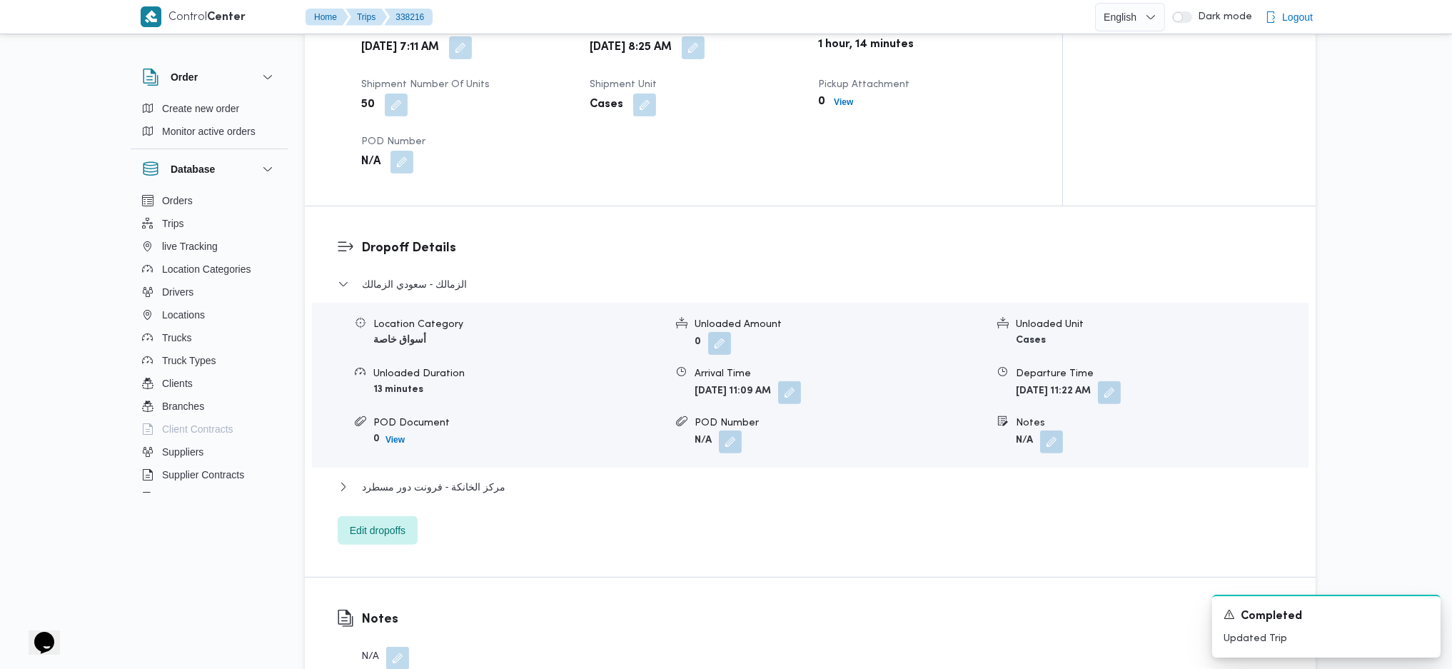
scroll to position [1142, 0]
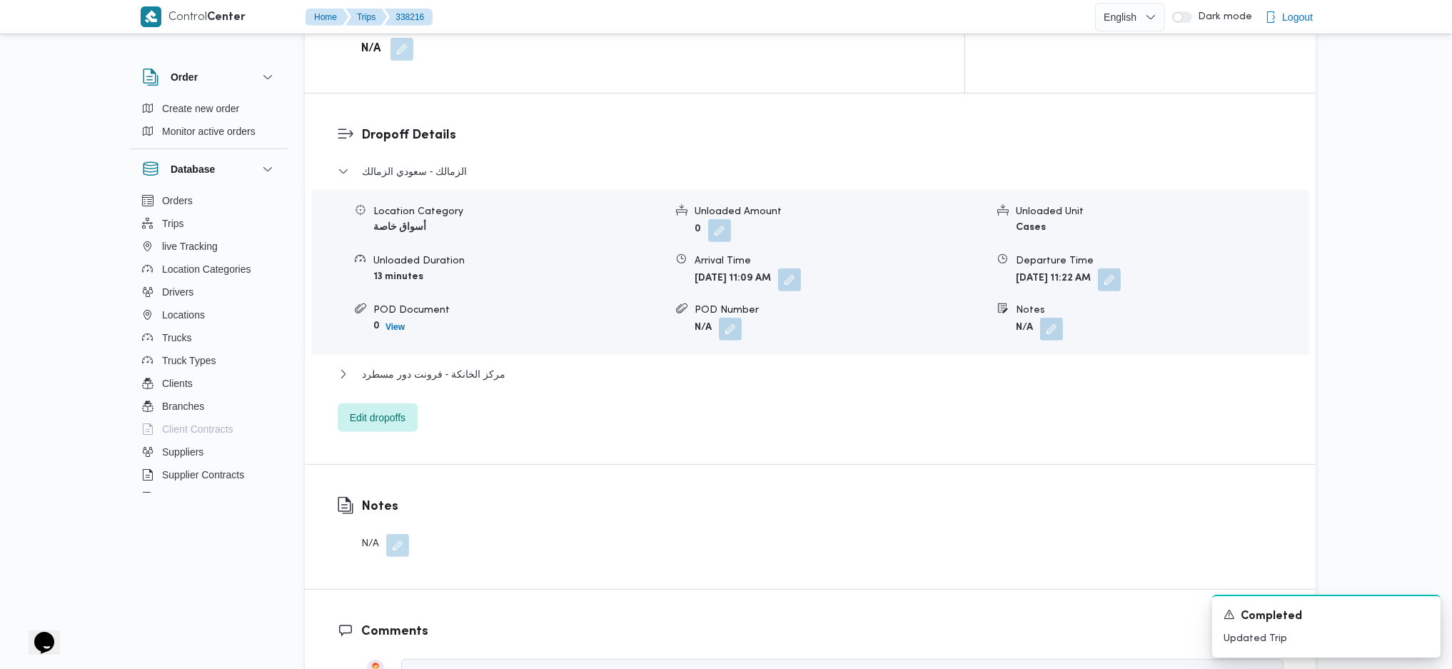
click at [485, 323] on div "الزمالك - سعودي الزمالك Location Category أسواق خاصة Unloaded Amount 0 Unloaded…" at bounding box center [811, 297] width 946 height 269
click at [480, 365] on span "مركز الخانكة - فرونت دور مسطرد" at bounding box center [433, 373] width 143 height 17
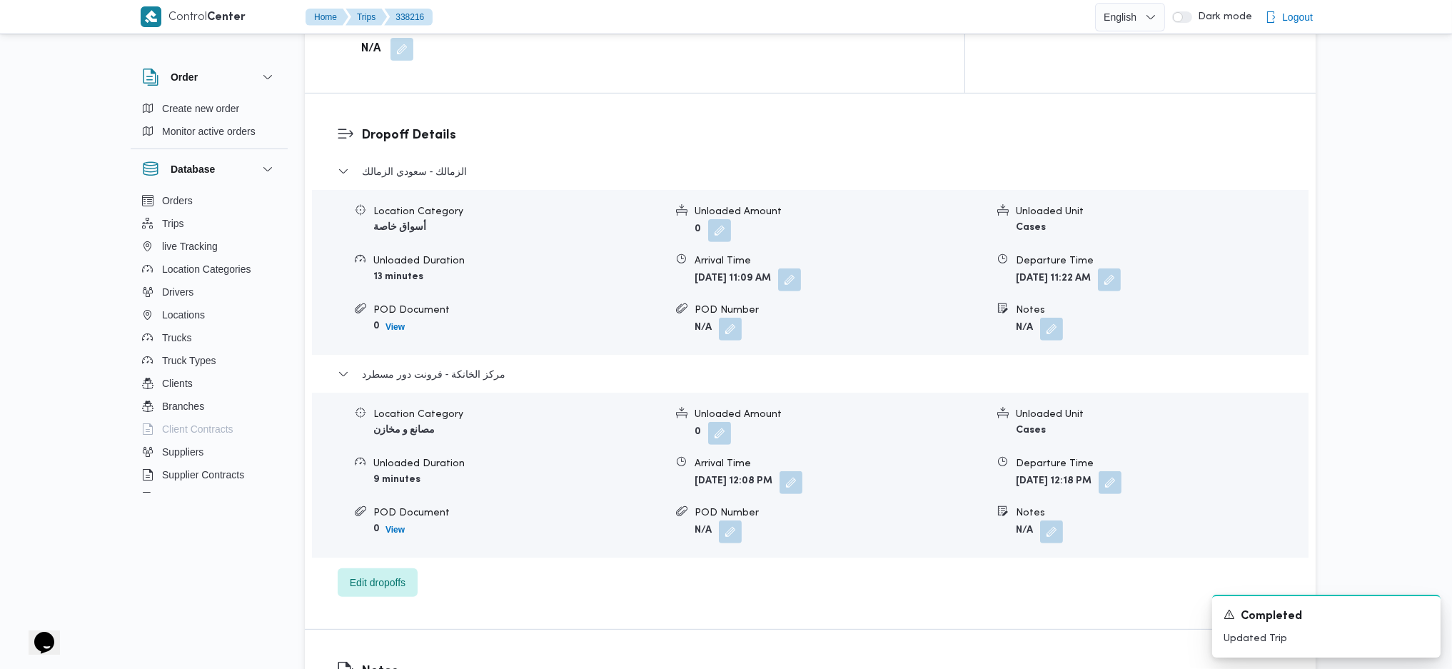
click at [1163, 445] on div "Location Category مصانع و مخازن Unloaded Amount 0 Unloaded Unit Cases Unloaded …" at bounding box center [810, 475] width 1008 height 162
click at [1121, 445] on button "button" at bounding box center [1109, 481] width 23 height 23
click at [1126, 445] on div "Departure Time 18/09/2025 12:18 Save" at bounding box center [1158, 493] width 248 height 46
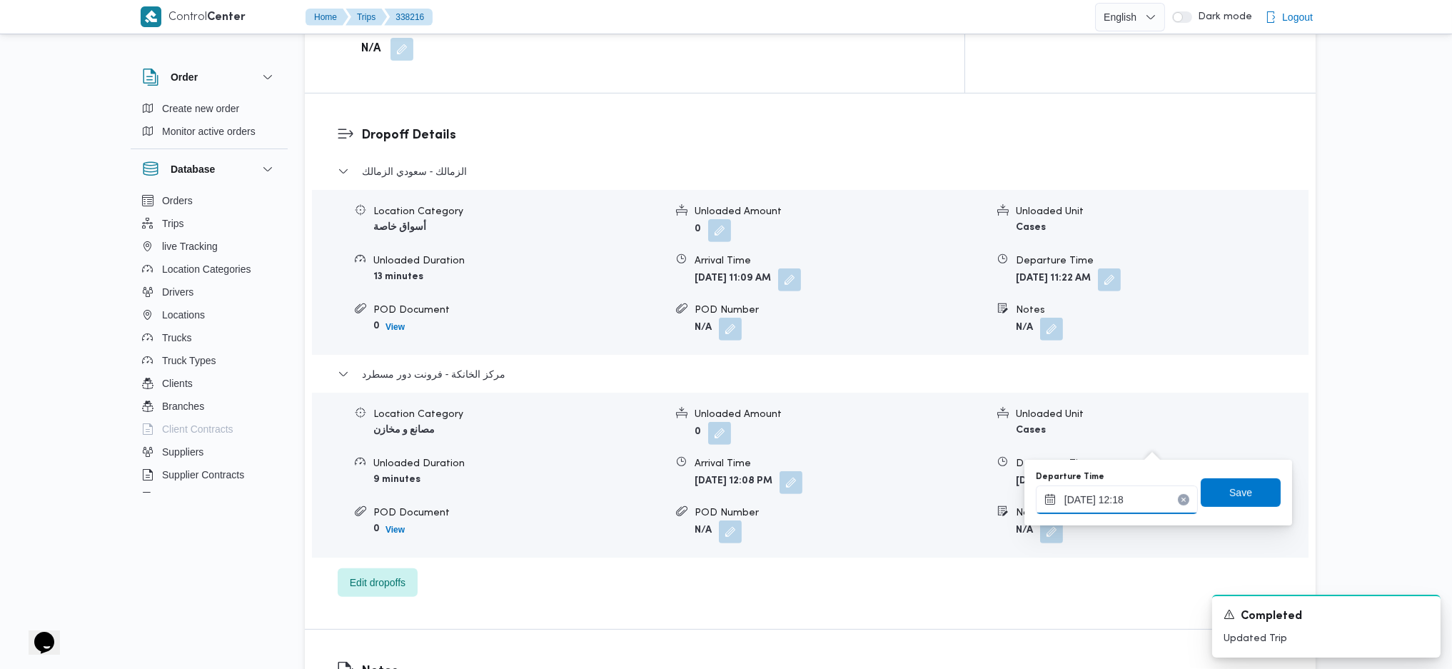
click at [1138, 445] on input "18/09/2025 12:18" at bounding box center [1117, 499] width 162 height 29
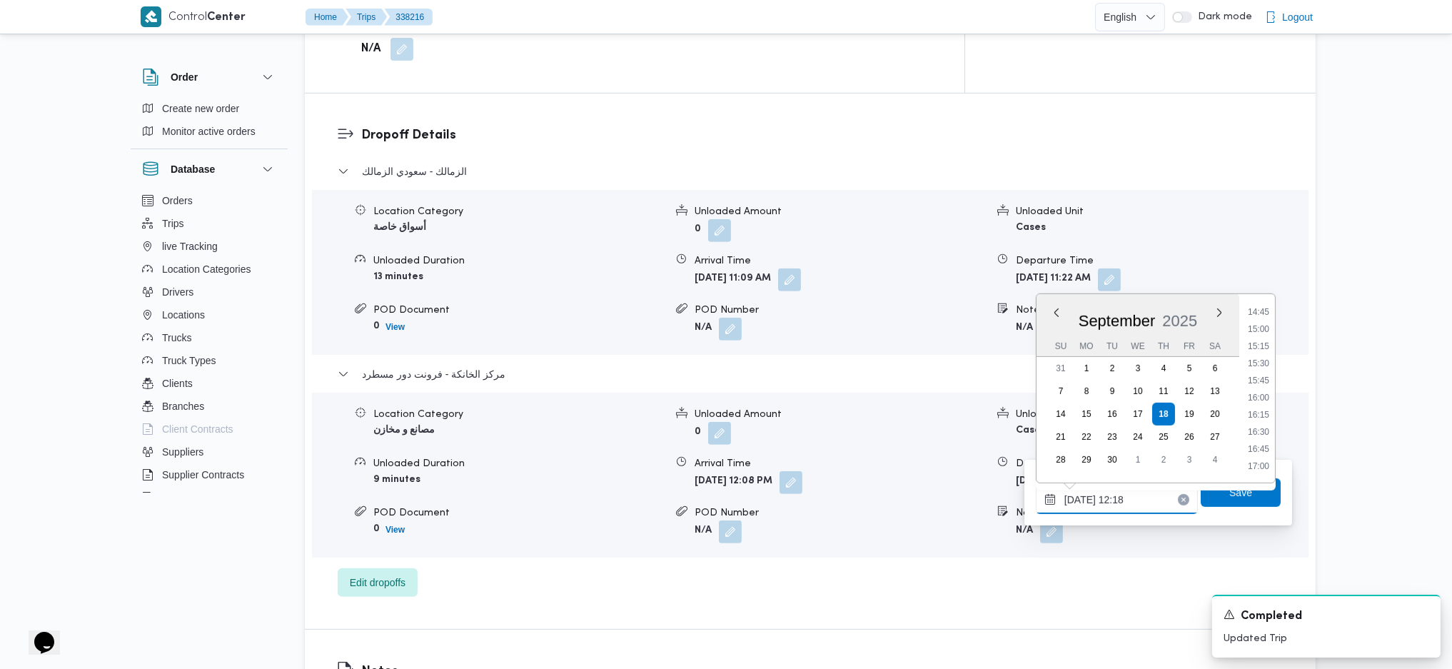
scroll to position [1135, 0]
click at [1194, 325] on li "16:45" at bounding box center [1258, 325] width 33 height 14
type input "18/09/2025 16:45"
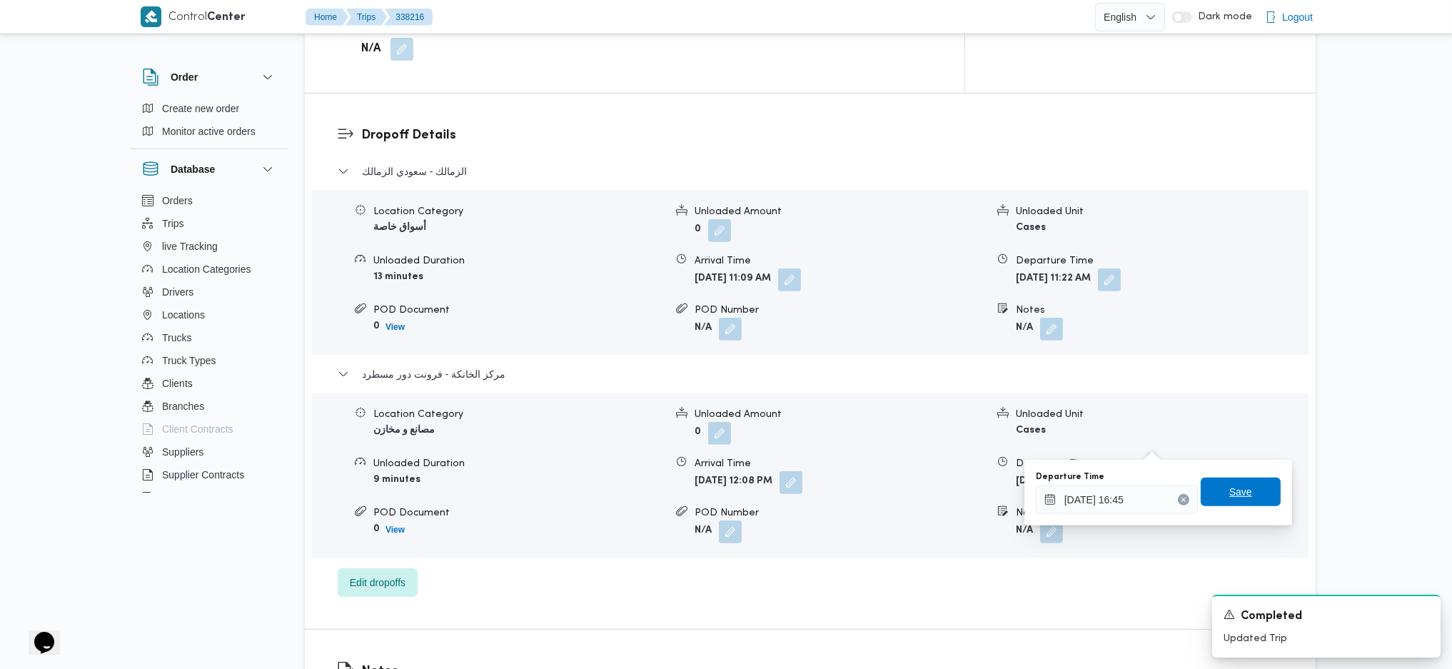
click at [1194, 445] on span "Save" at bounding box center [1240, 491] width 80 height 29
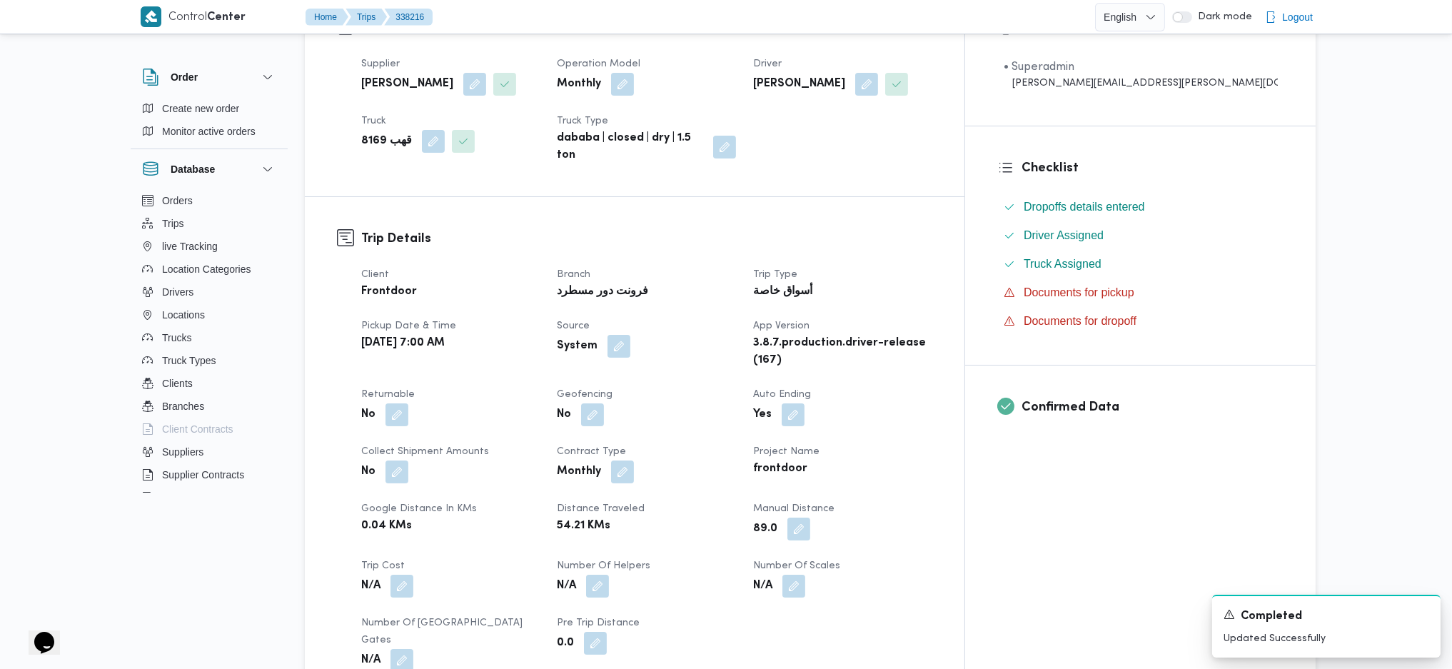
scroll to position [0, 0]
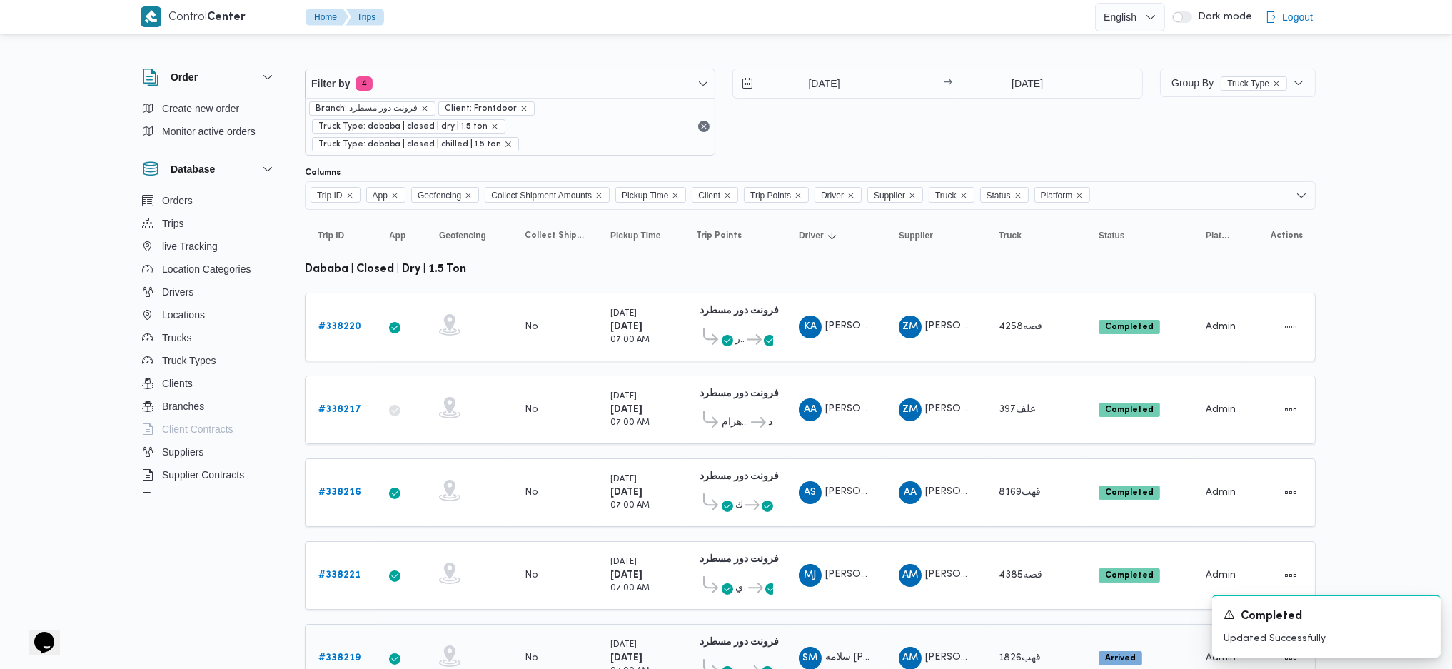
click at [340, 445] on b "# 338219" at bounding box center [339, 657] width 42 height 9
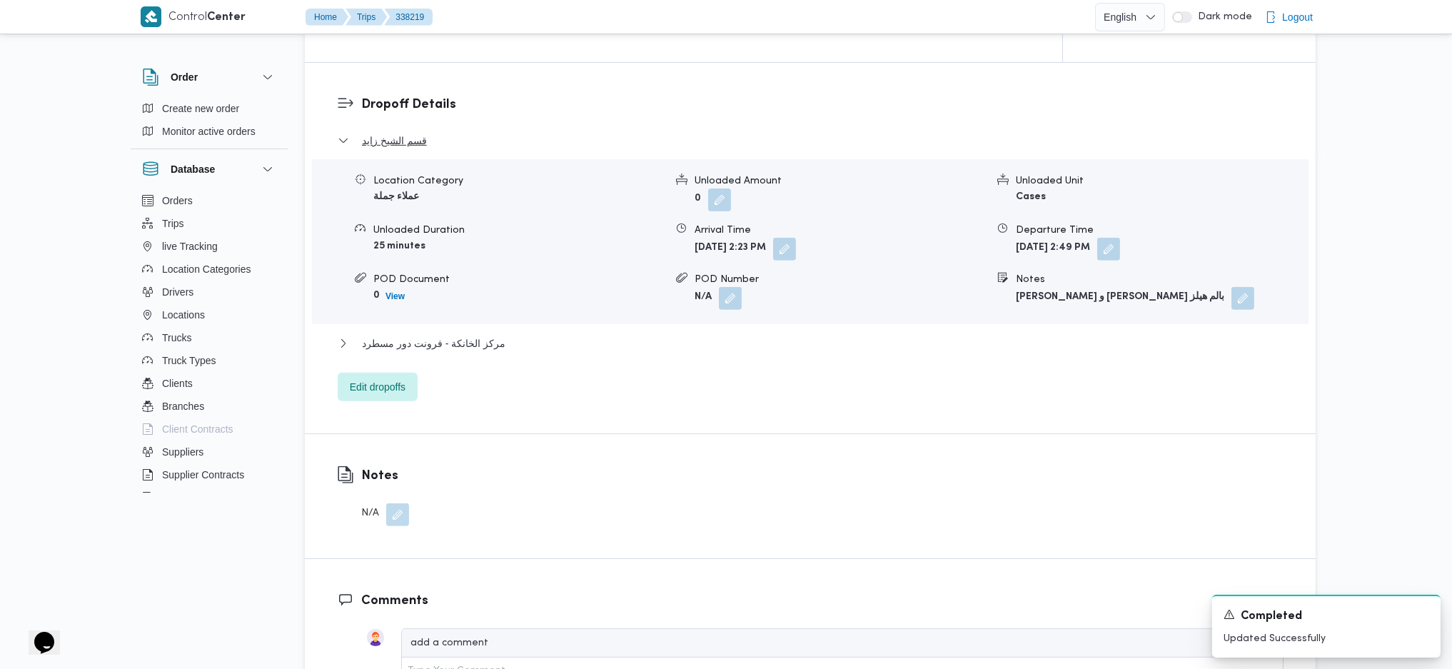
scroll to position [1142, 0]
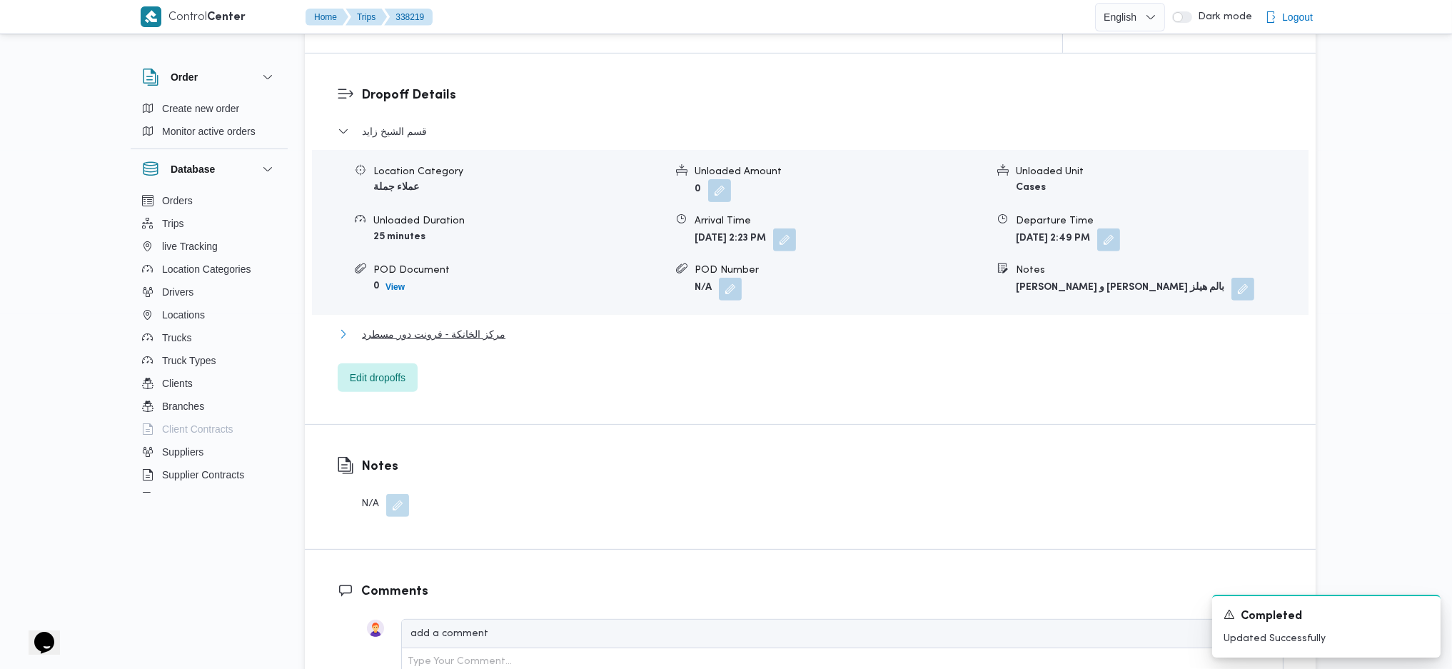
click at [458, 342] on span "مركز الخانكة - فرونت دور مسطرد" at bounding box center [433, 333] width 143 height 17
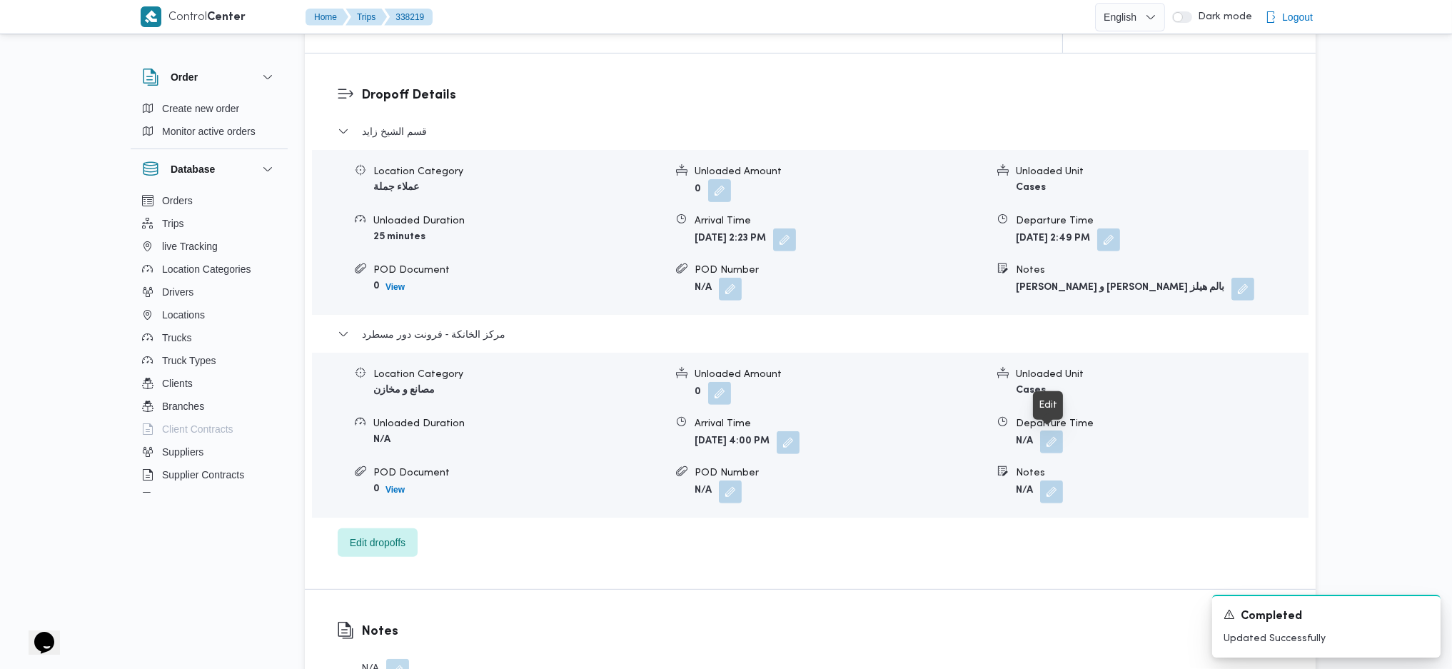
click at [1055, 445] on button "button" at bounding box center [1051, 441] width 23 height 23
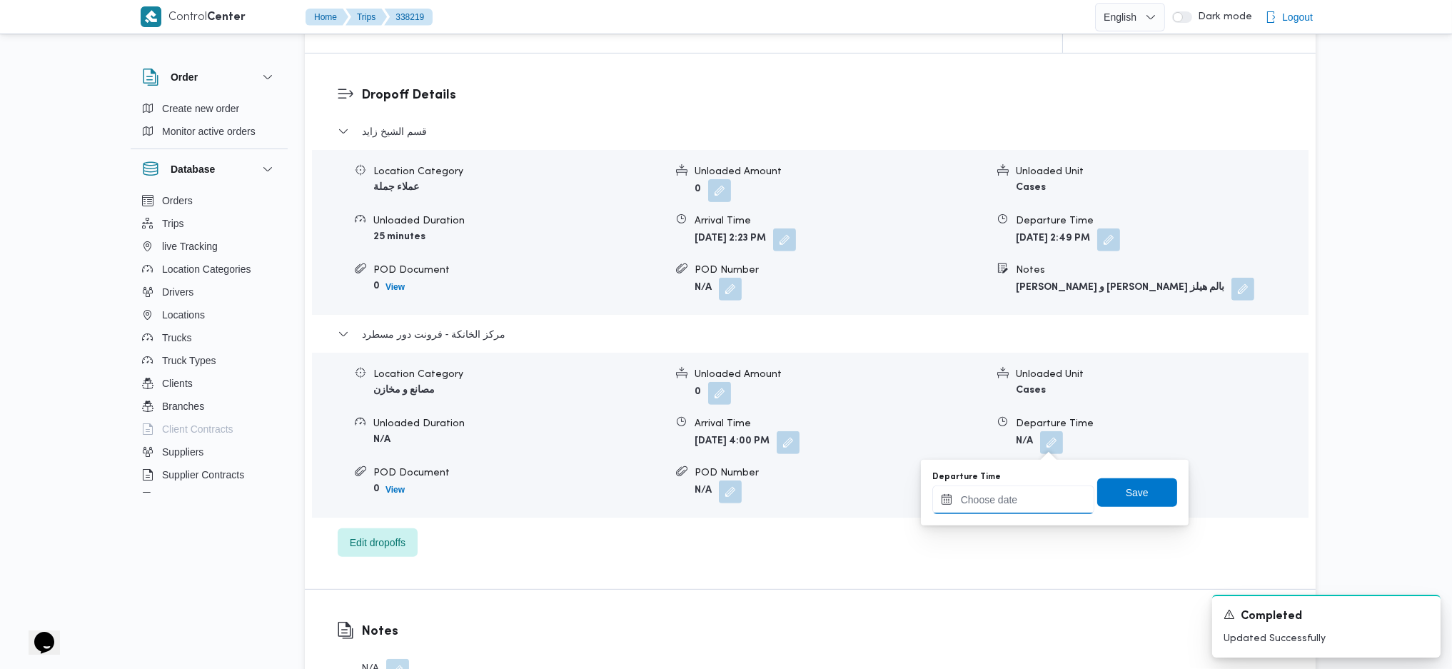
click at [1034, 445] on input "Departure Time" at bounding box center [1013, 499] width 162 height 29
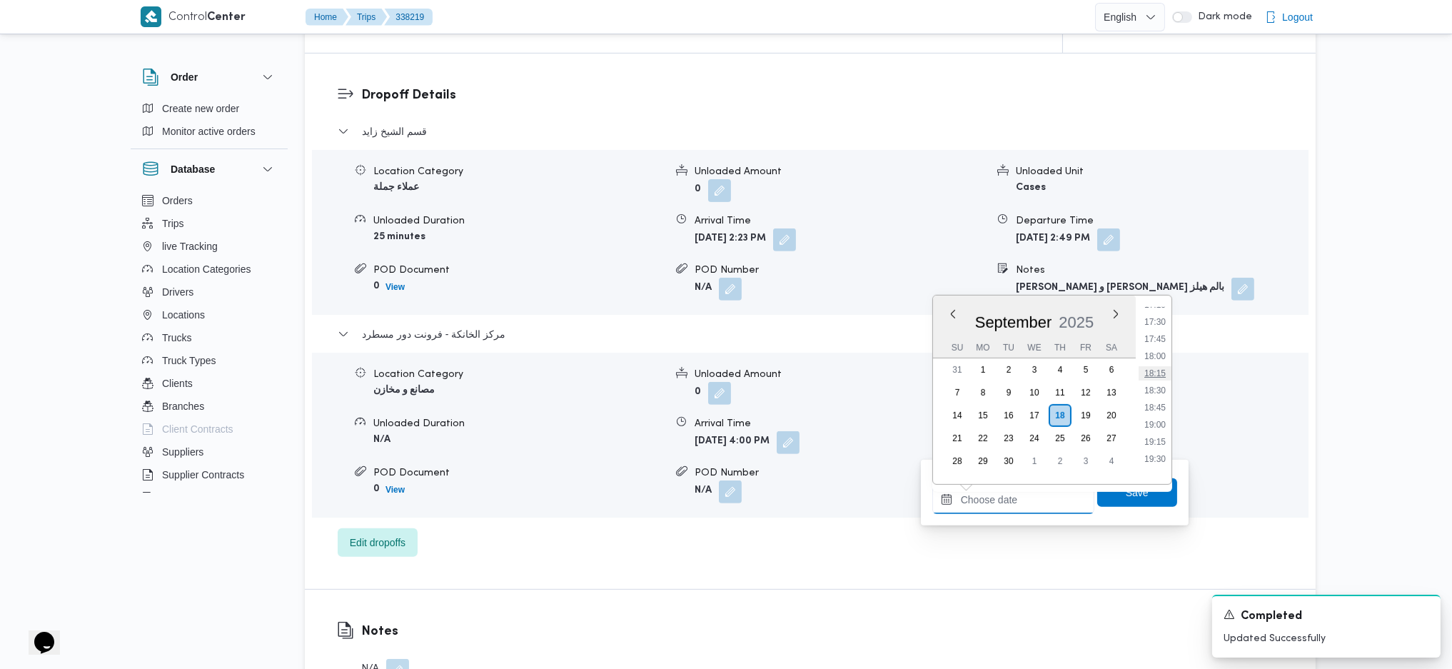
scroll to position [1096, 0]
click at [1157, 333] on li "16:15" at bounding box center [1154, 331] width 33 height 14
type input "18/09/2025 16:15"
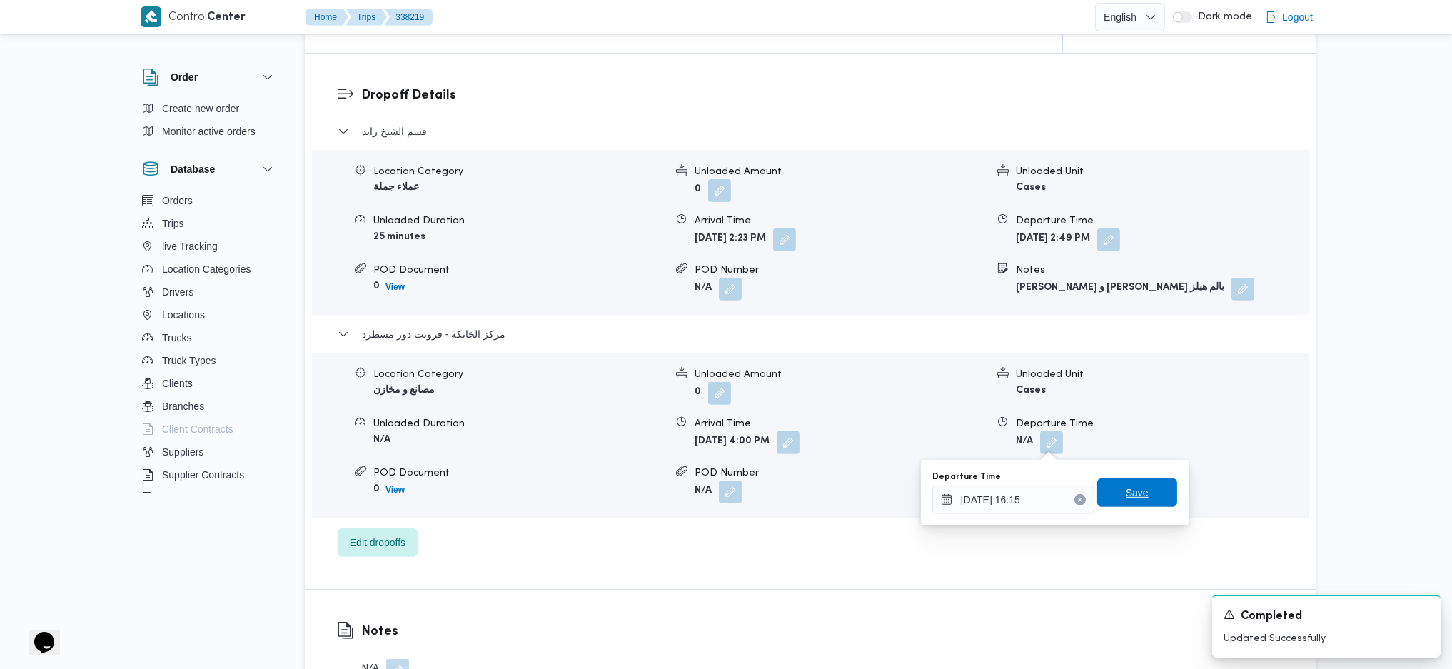
click at [1128, 445] on span "Save" at bounding box center [1137, 492] width 80 height 29
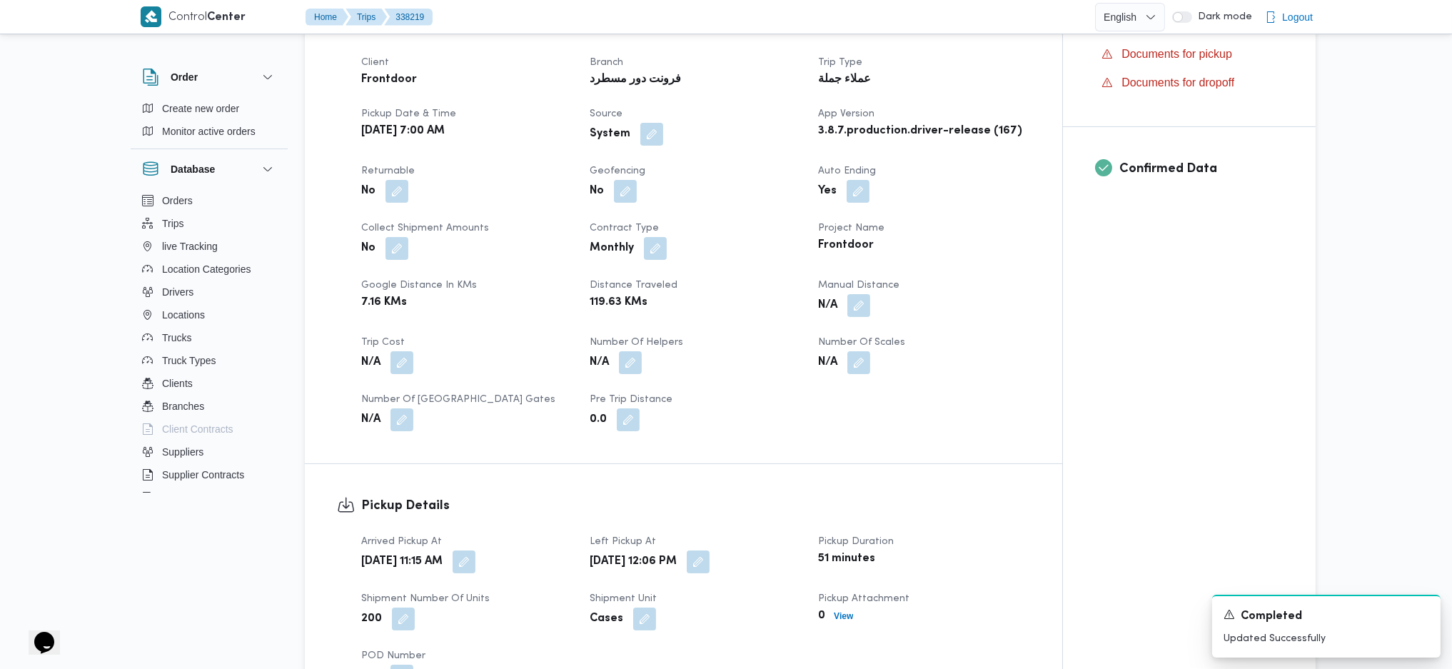
scroll to position [380, 0]
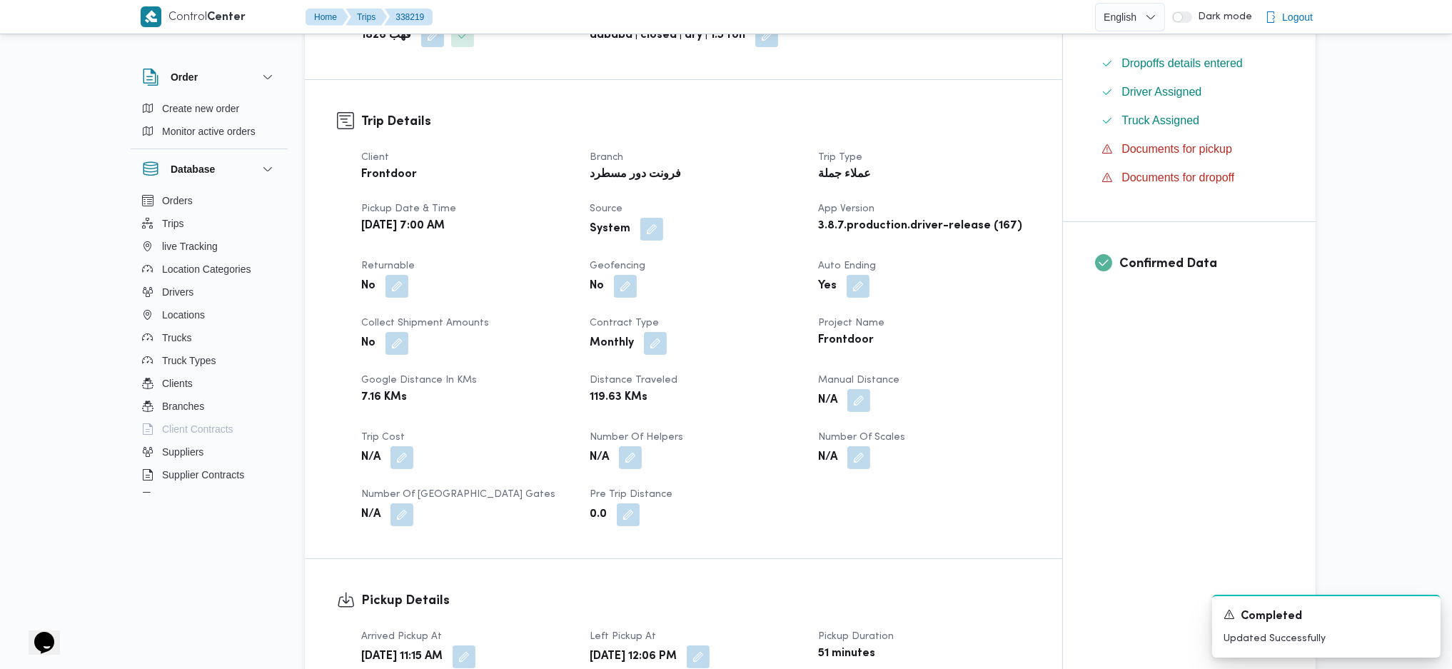
drag, startPoint x: 866, startPoint y: 405, endPoint x: 866, endPoint y: 423, distance: 17.1
click at [866, 406] on button "button" at bounding box center [858, 400] width 23 height 23
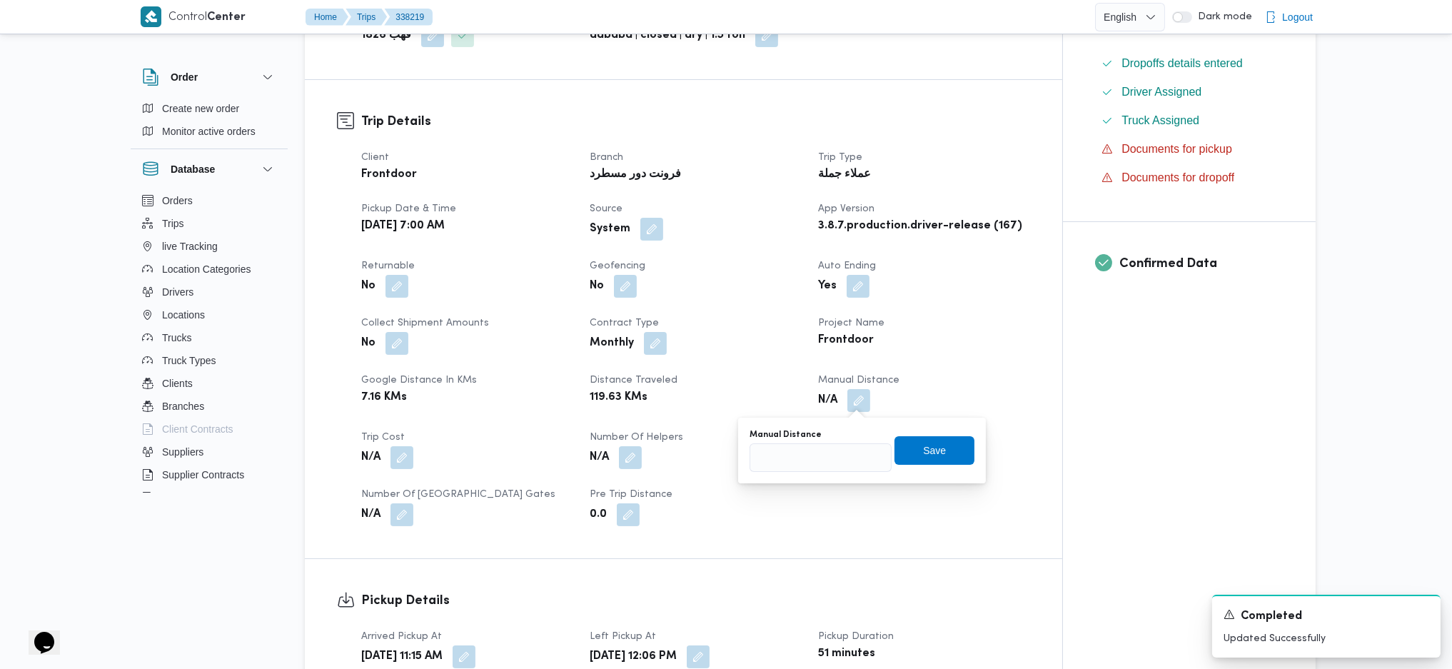
click at [816, 445] on div "You are in a dialog. To close this dialog, hit escape. Manual Distance Save" at bounding box center [862, 451] width 248 height 66
click at [813, 445] on input "Manual Distance" at bounding box center [820, 457] width 142 height 29
type input "140"
click button "Save" at bounding box center [934, 450] width 80 height 29
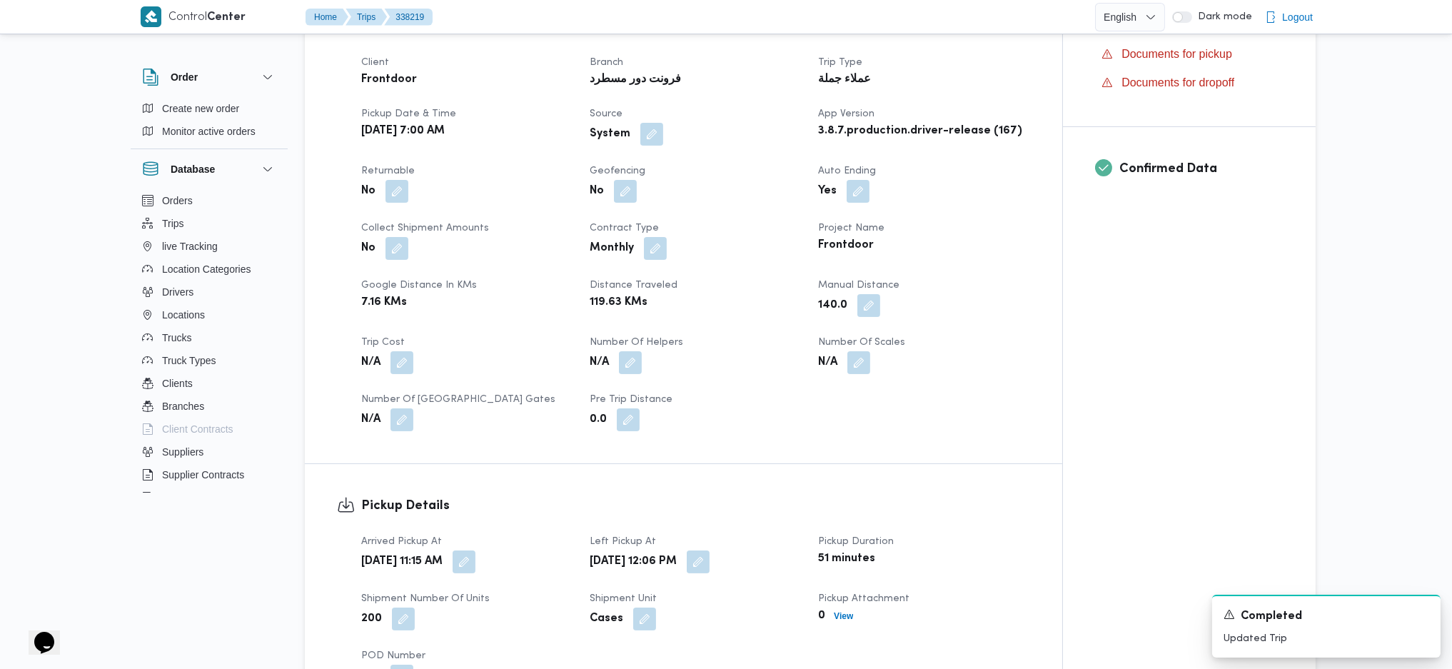
scroll to position [0, 0]
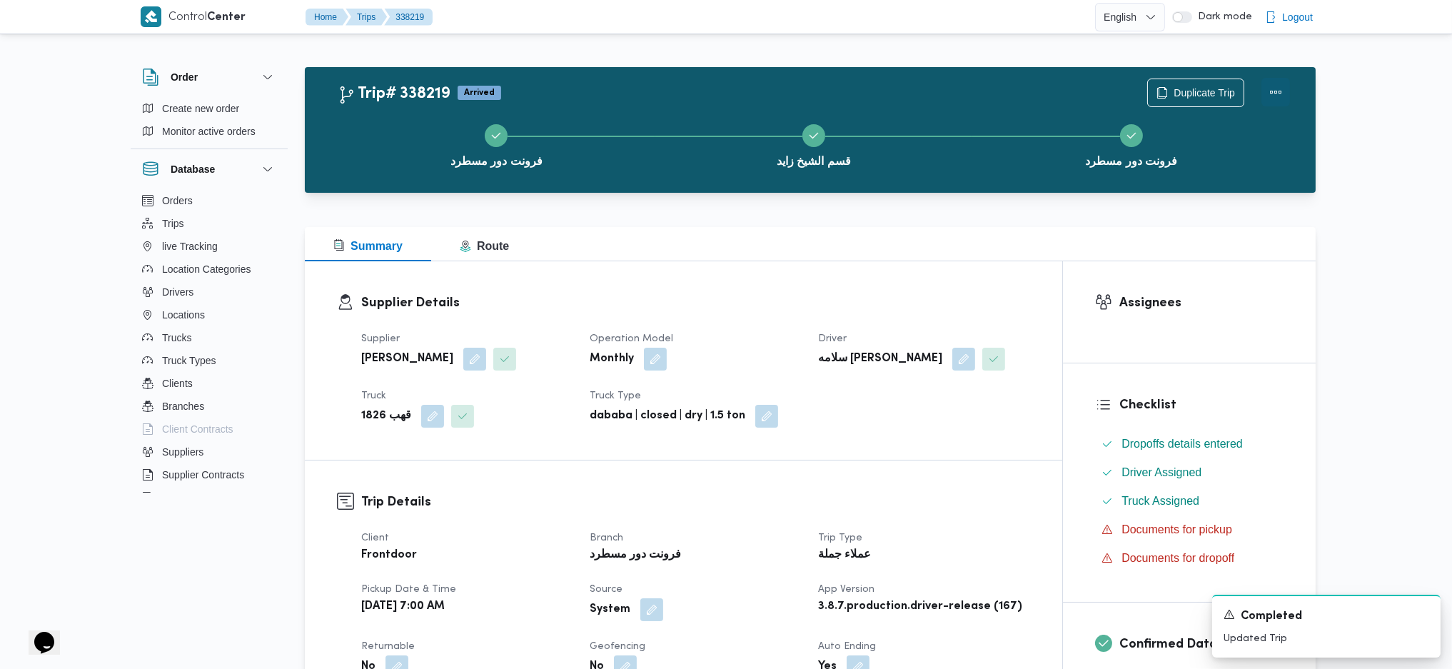
click at [1194, 94] on button "Actions" at bounding box center [1275, 92] width 29 height 29
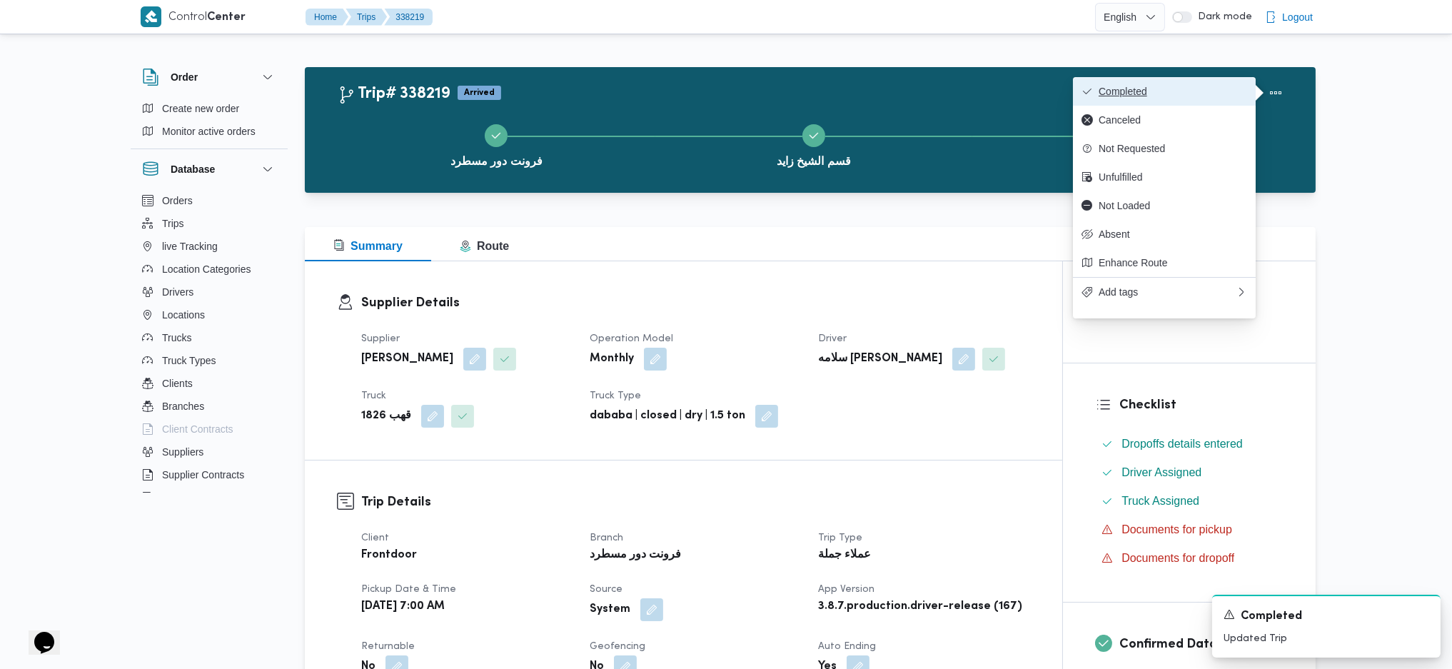
click at [1194, 104] on button "Completed" at bounding box center [1164, 91] width 183 height 29
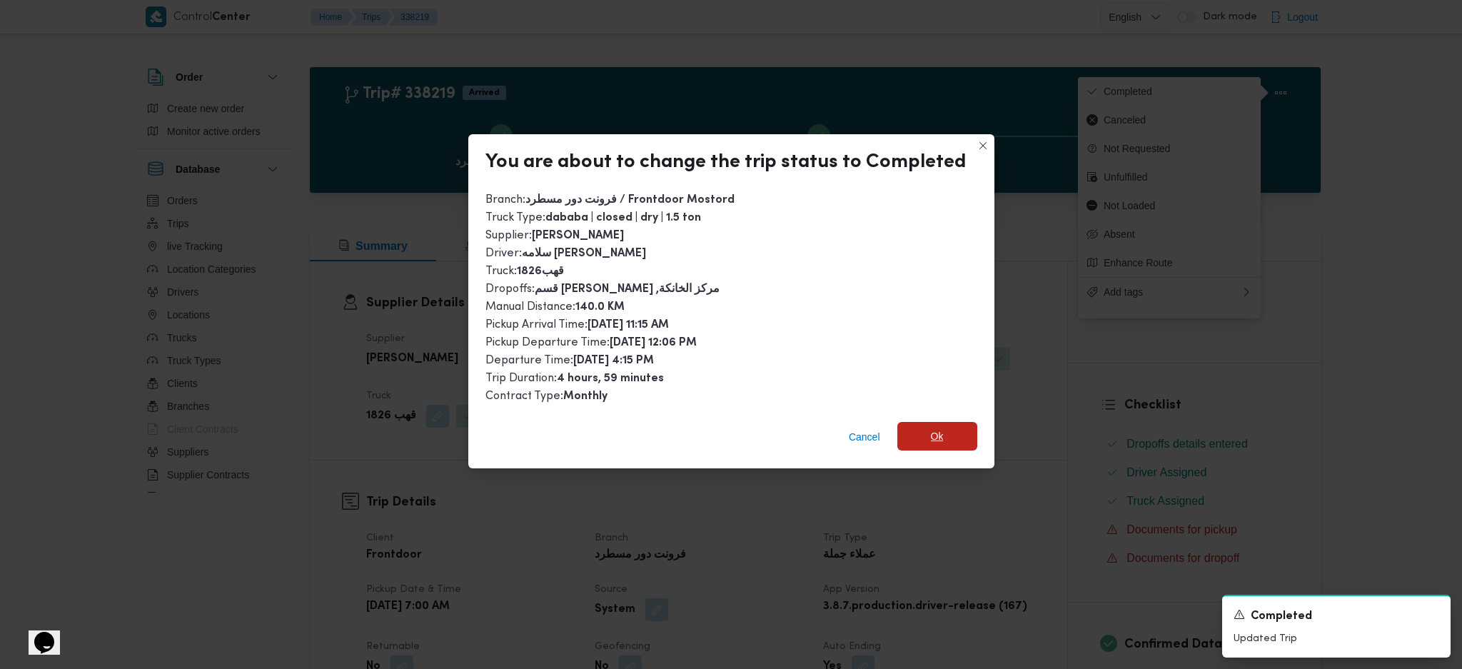
click at [924, 432] on span "Ok" at bounding box center [937, 436] width 80 height 29
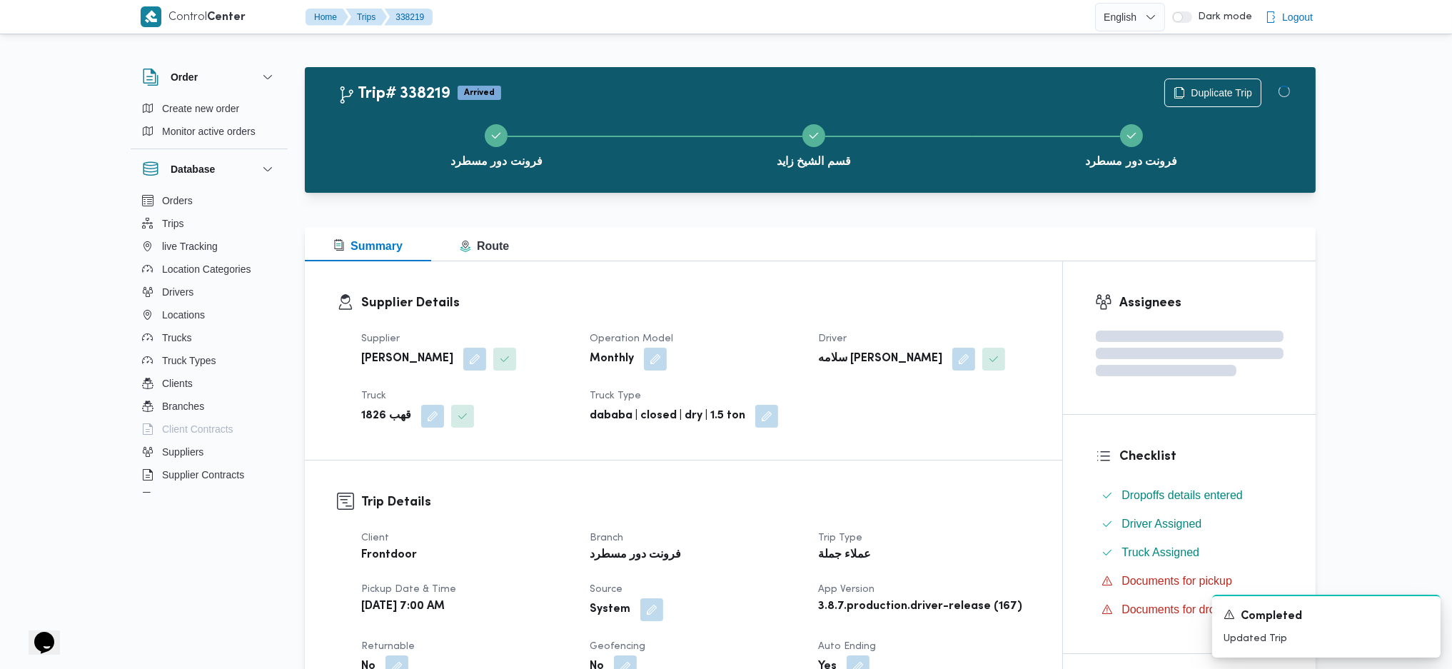
click at [931, 445] on div "عملاء جملة" at bounding box center [923, 555] width 214 height 20
click at [692, 288] on div "Supplier Details Supplier عبدالواحد محمد احمد مسعد Operation Model Monthly Driv…" at bounding box center [683, 360] width 757 height 198
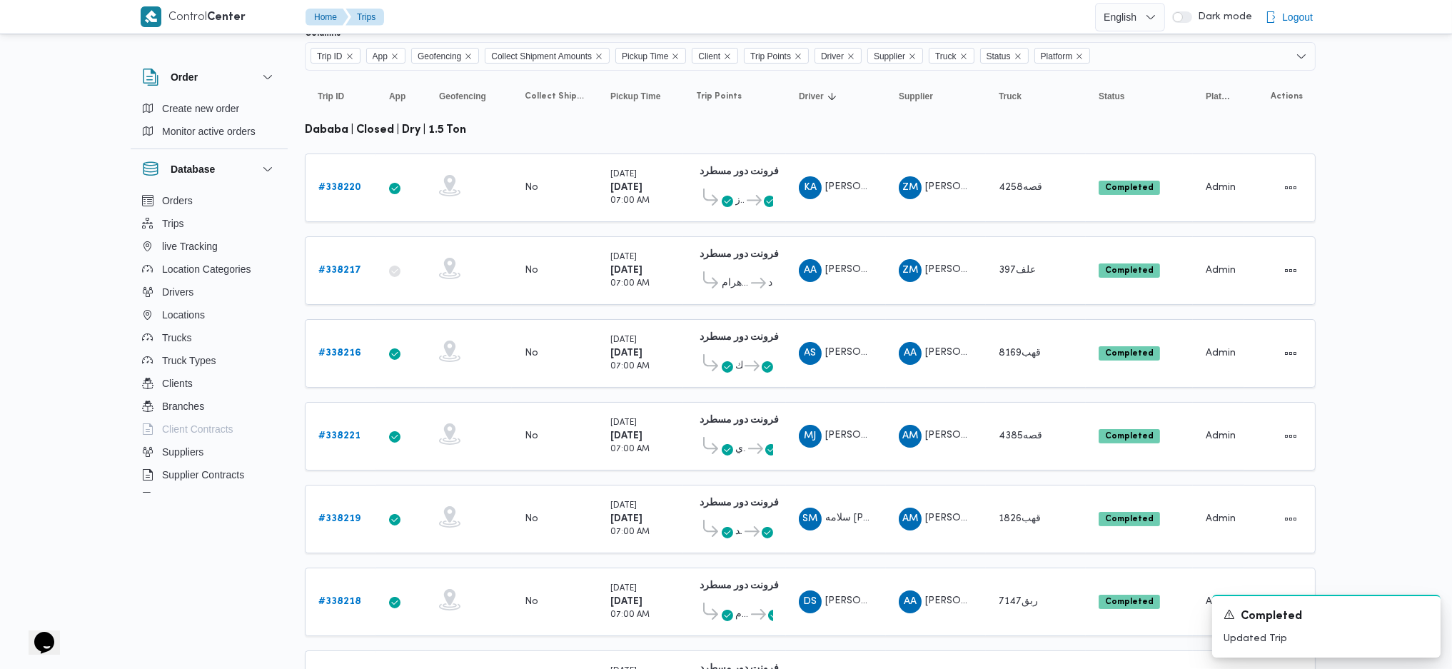
scroll to position [285, 0]
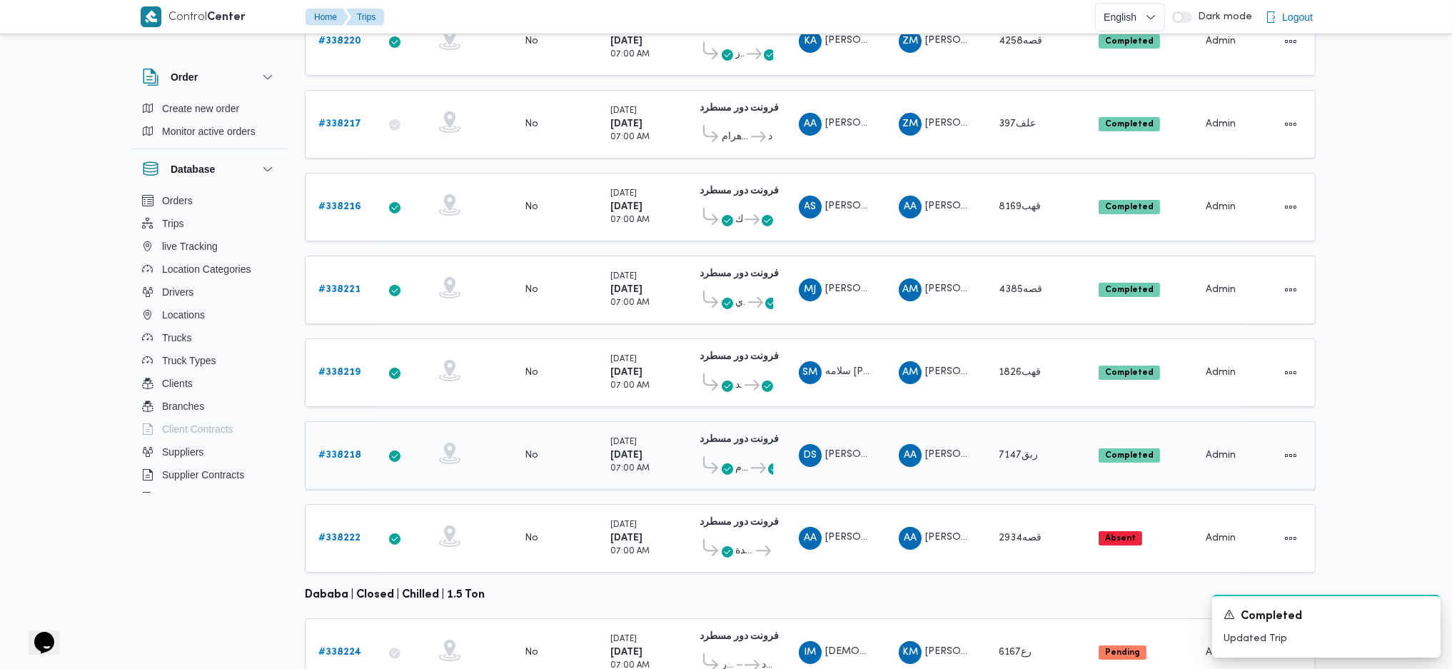
click at [341, 441] on div "# 338218" at bounding box center [341, 455] width 56 height 29
click at [346, 445] on b "# 338218" at bounding box center [339, 454] width 43 height 9
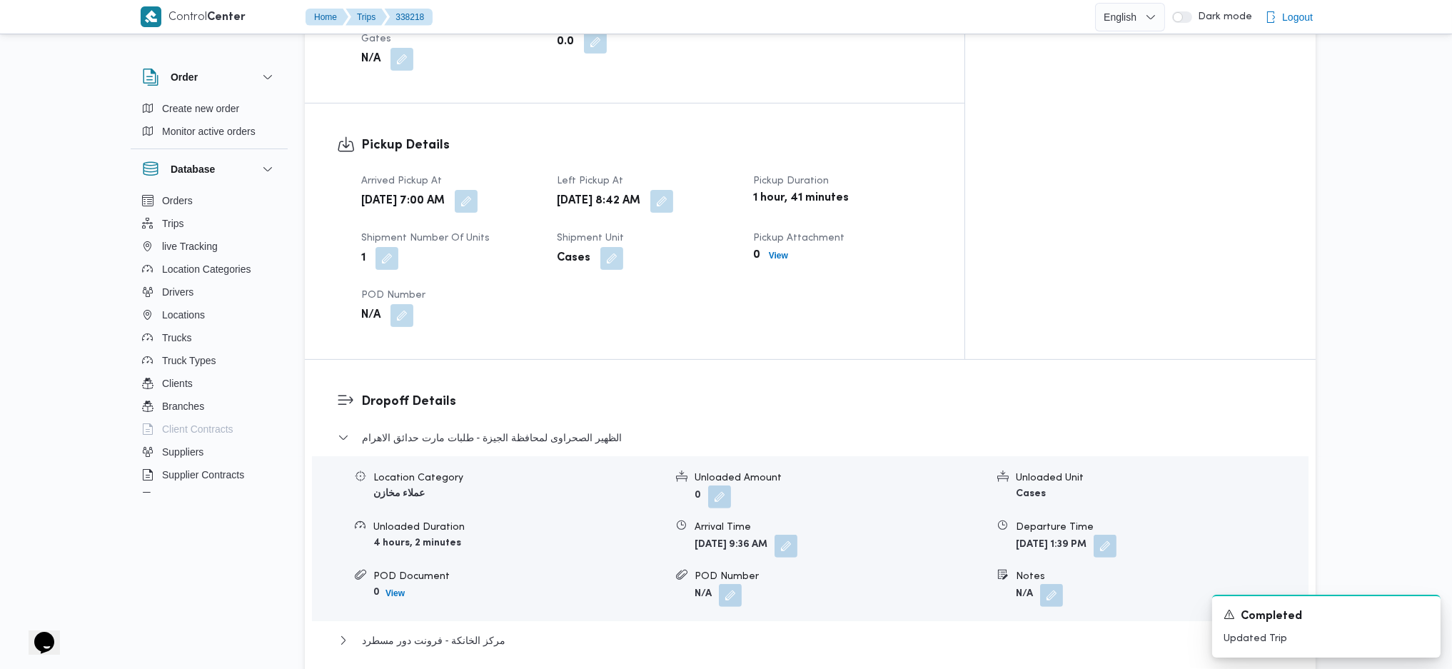
scroll to position [1046, 0]
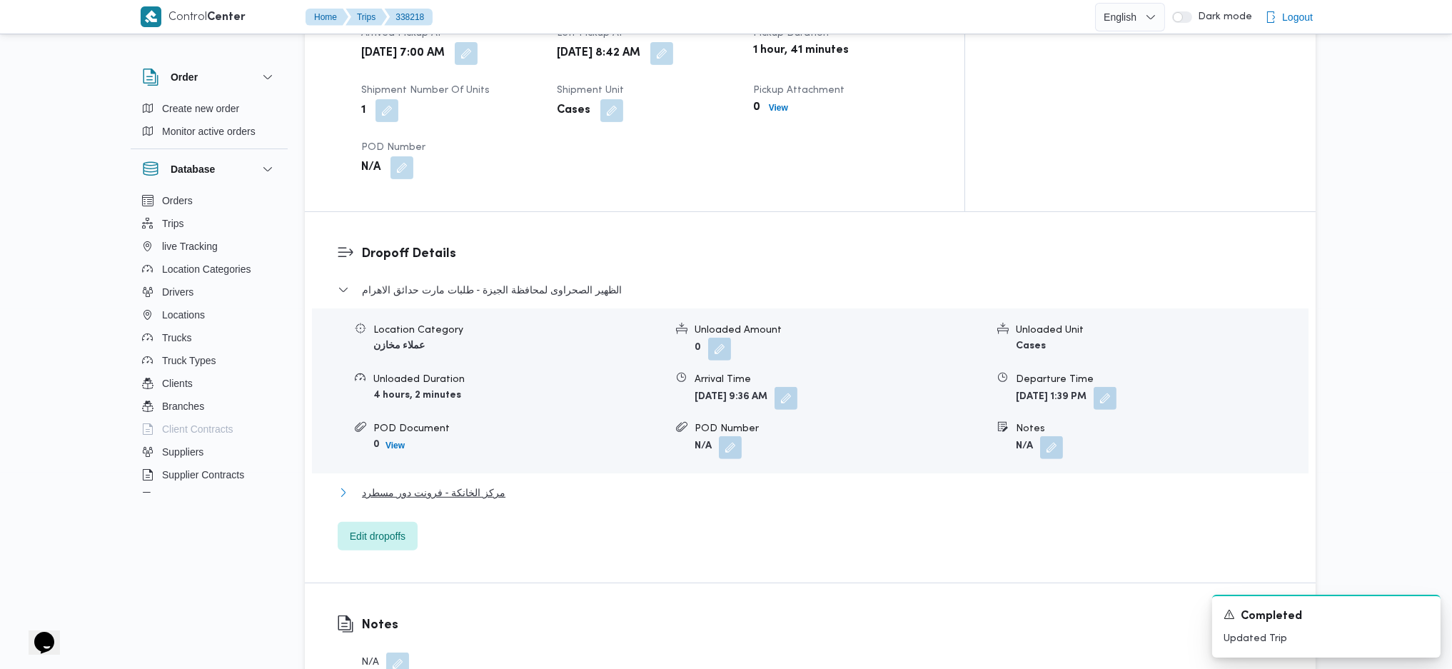
click at [462, 445] on span "مركز الخانكة - فرونت دور مسطرد" at bounding box center [433, 492] width 143 height 17
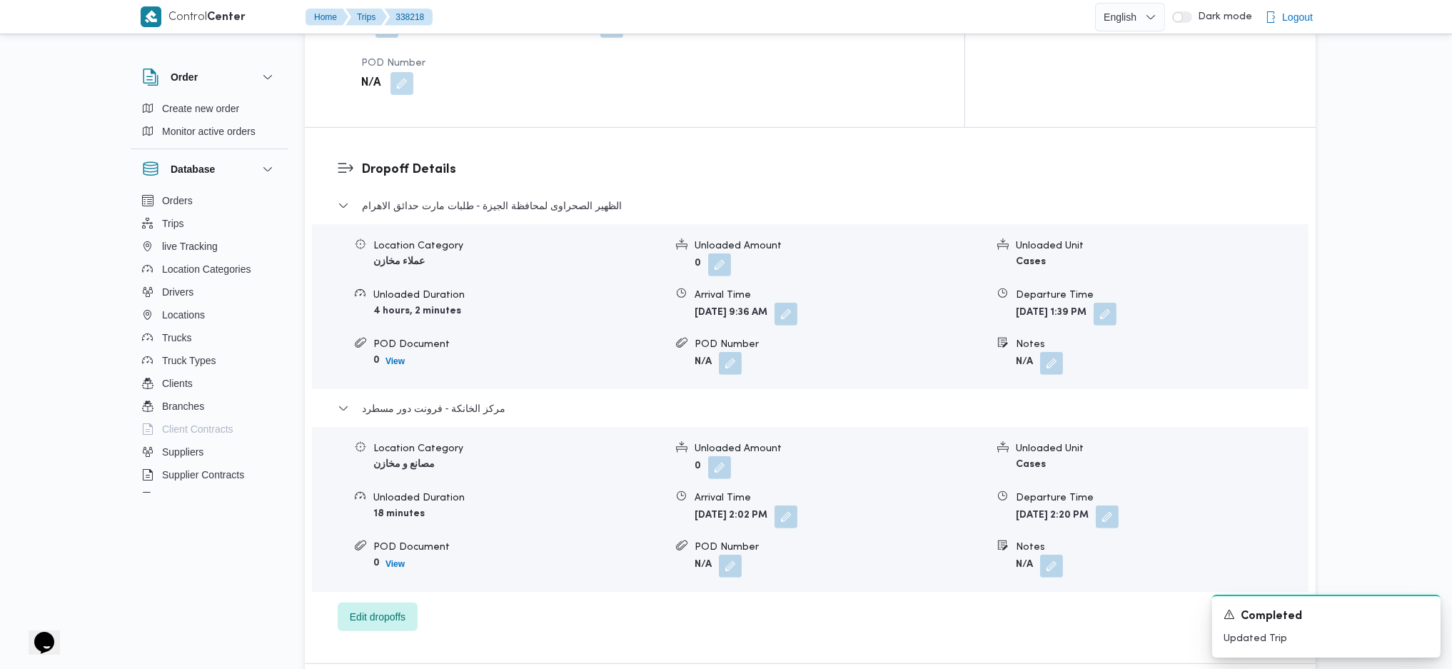
scroll to position [1237, 0]
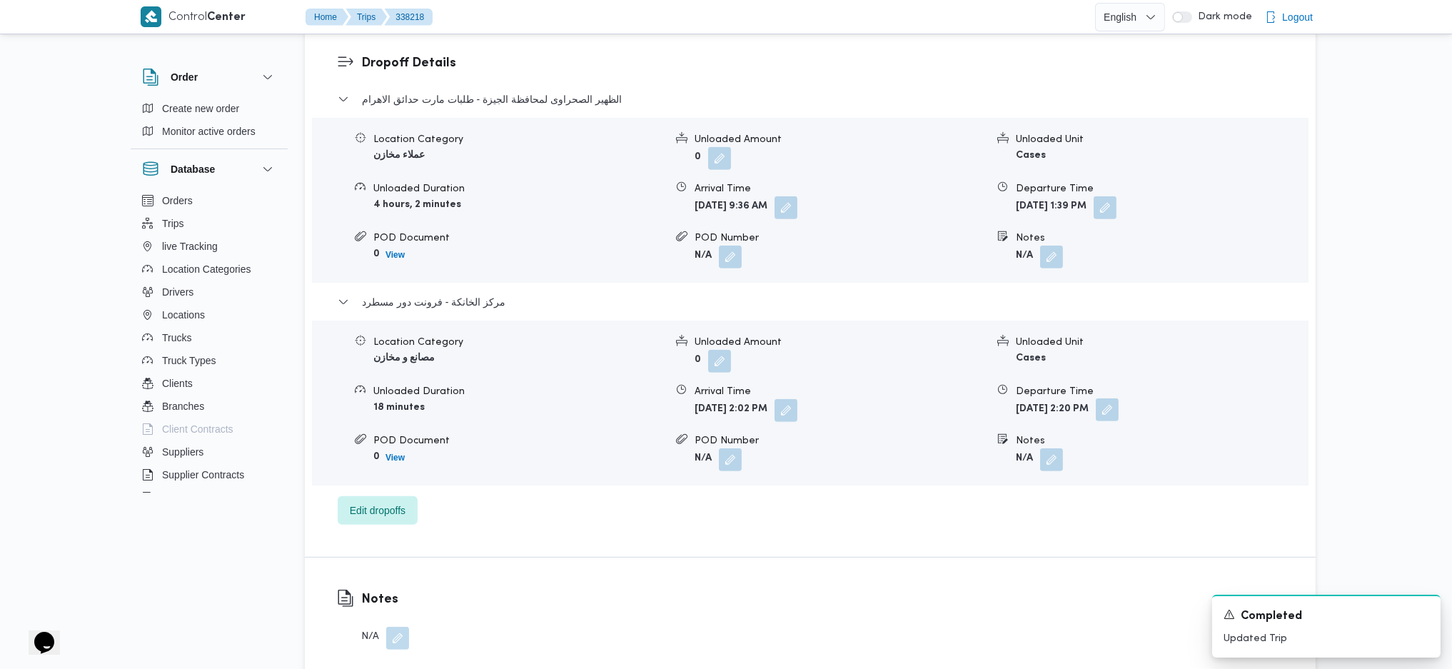
click at [1118, 398] on button "button" at bounding box center [1107, 409] width 23 height 23
click at [1103, 445] on div "الظهير الصحراوى لمحافظة الجيزة - طلبات مارت حدائق الاهرام Location Category عمل…" at bounding box center [811, 308] width 946 height 434
click at [1118, 398] on button "button" at bounding box center [1107, 409] width 23 height 23
click at [1123, 420] on div "You are in a dialog. To close this dialog, hit escape. Departure Time 18/09/202…" at bounding box center [1155, 398] width 268 height 66
click at [1117, 403] on input "18/09/2025 14:20" at bounding box center [1114, 404] width 162 height 29
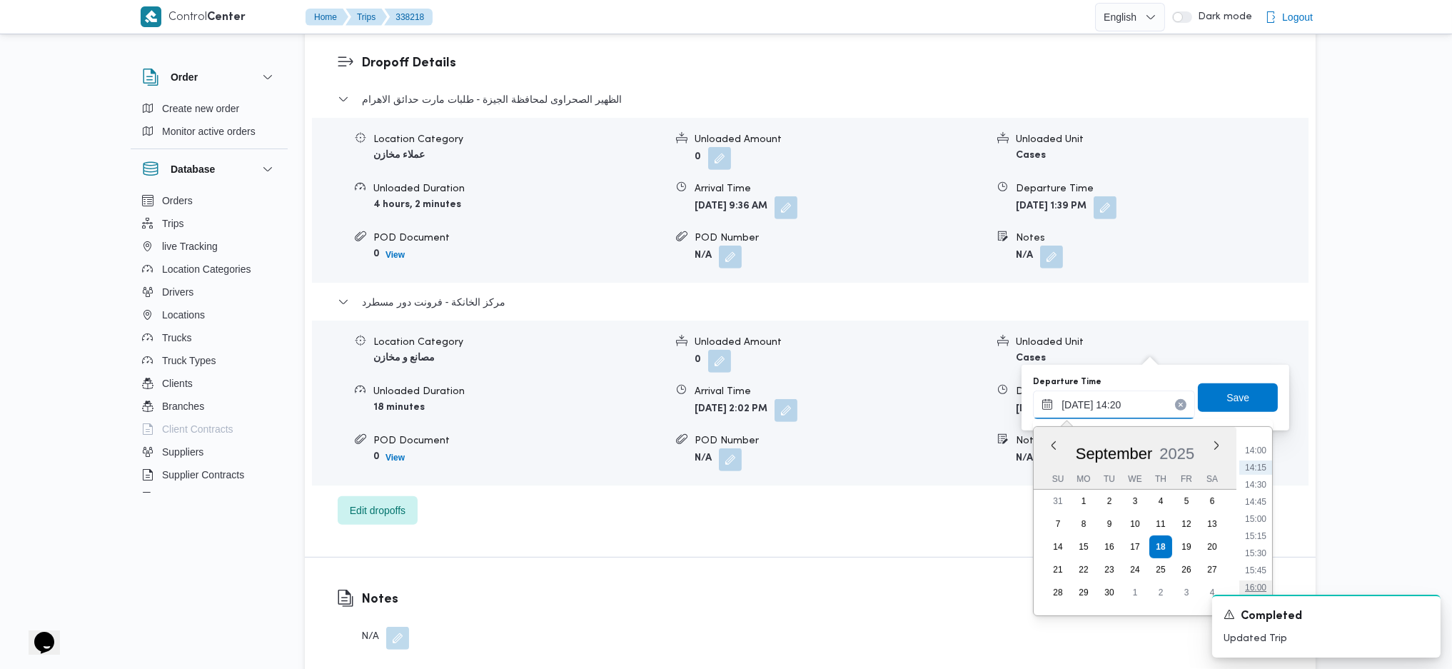
scroll to position [986, 0]
click at [1194, 445] on li "15:45" at bounding box center [1255, 538] width 33 height 14
type input "18/09/2025 15:45"
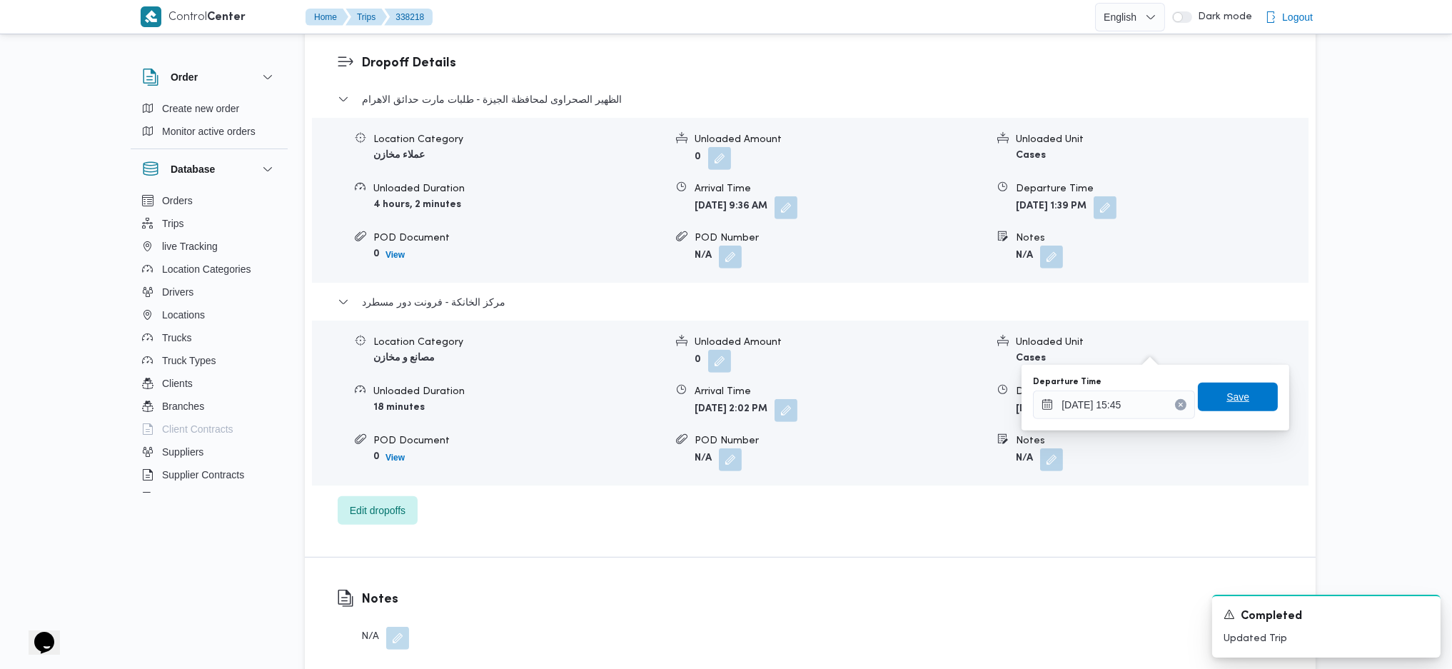
click at [1194, 410] on span "Save" at bounding box center [1238, 397] width 80 height 29
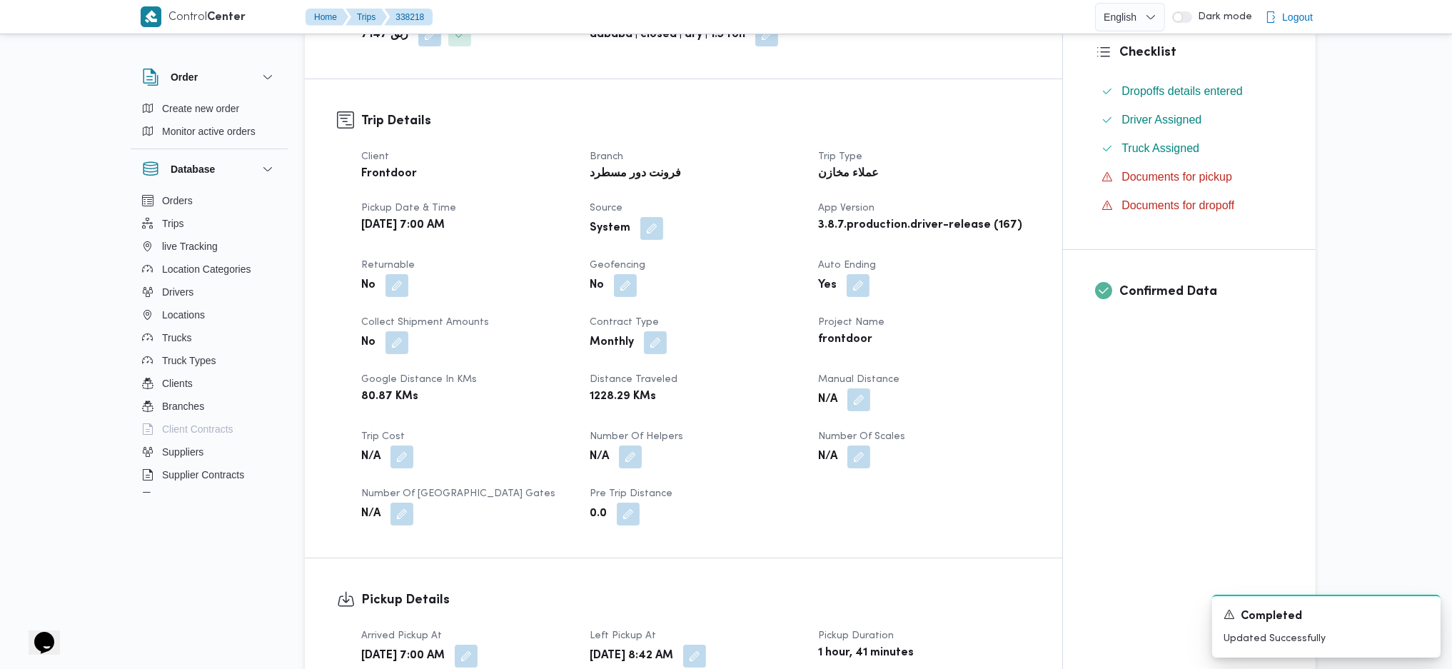
scroll to position [380, 0]
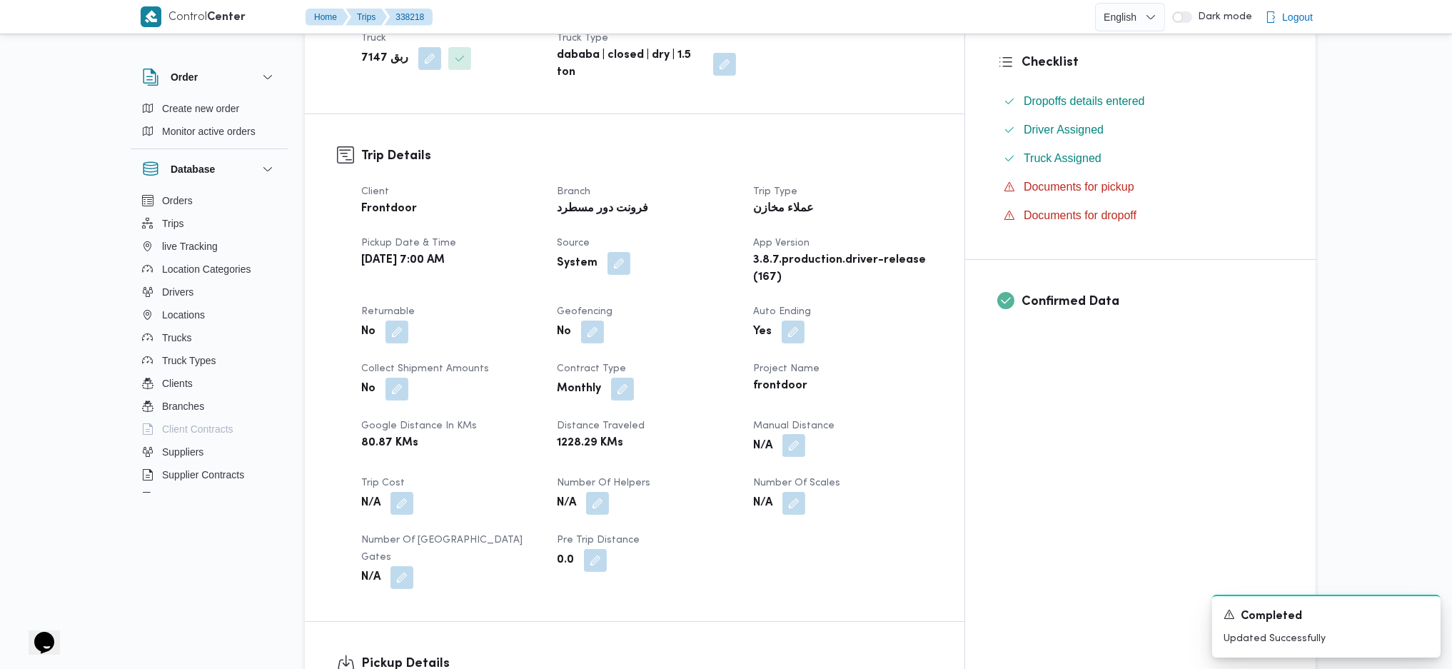
click at [805, 434] on button "button" at bounding box center [793, 445] width 23 height 23
click at [831, 445] on input "Manual Distance" at bounding box center [820, 457] width 142 height 29
type input "120"
click button "Save" at bounding box center [934, 450] width 80 height 29
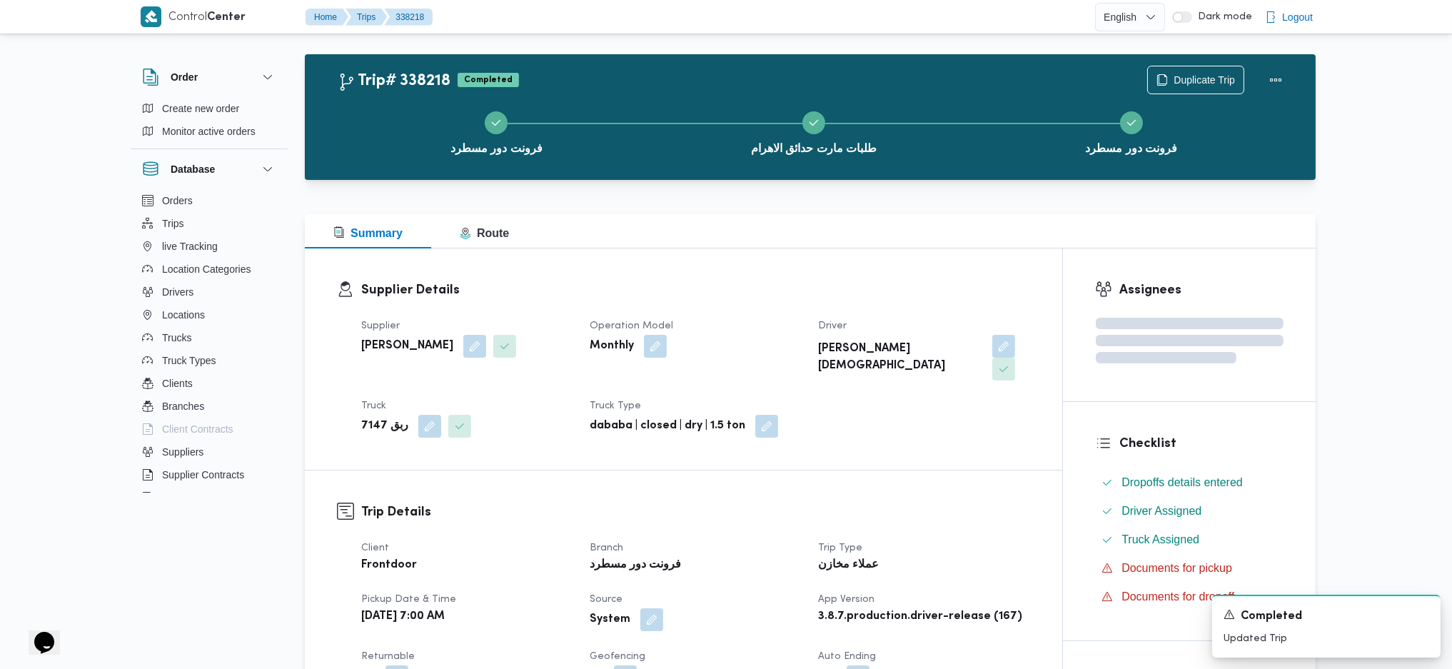
scroll to position [0, 0]
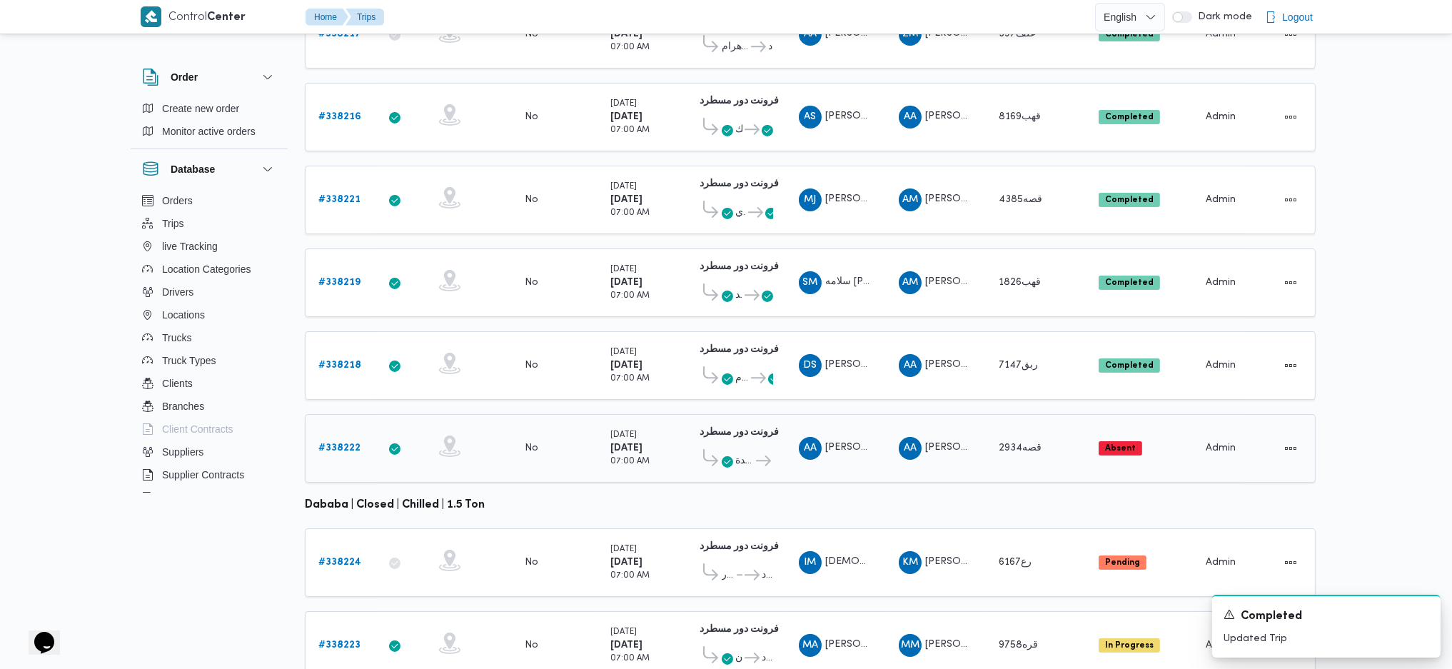
scroll to position [398, 0]
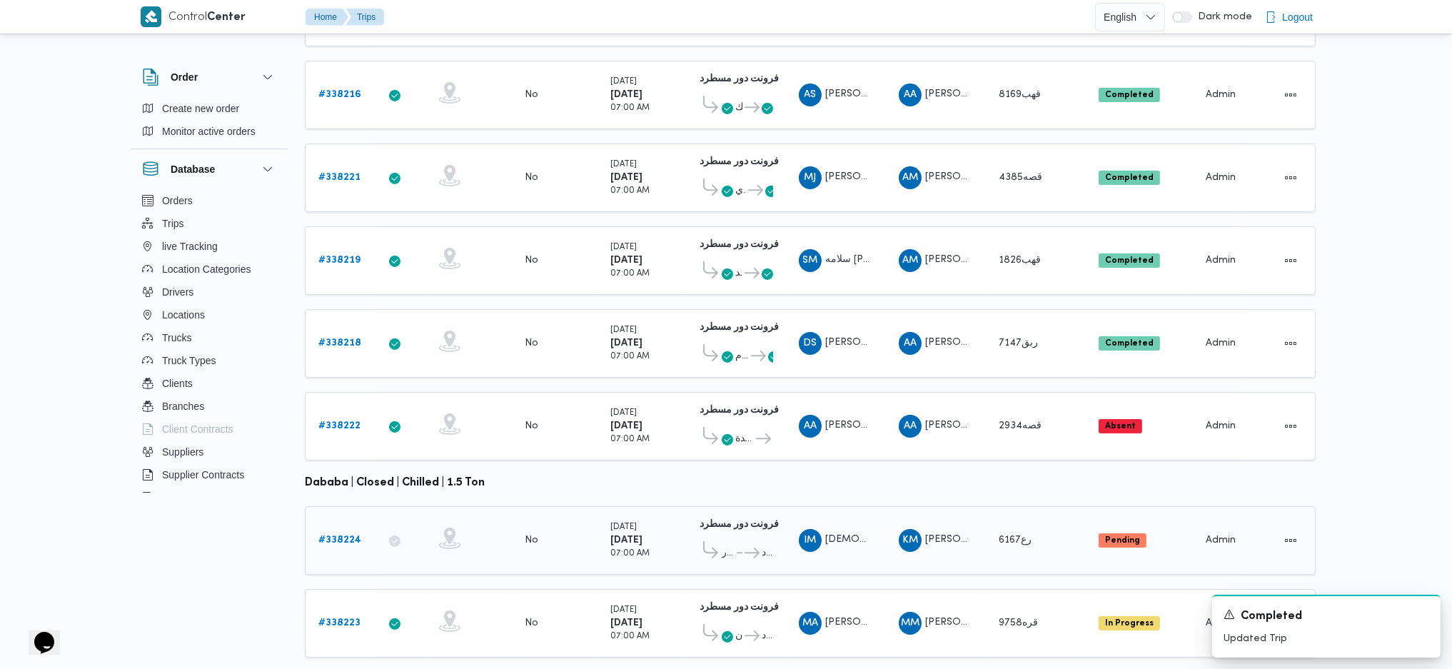
click at [338, 445] on b "# 338224" at bounding box center [339, 539] width 43 height 9
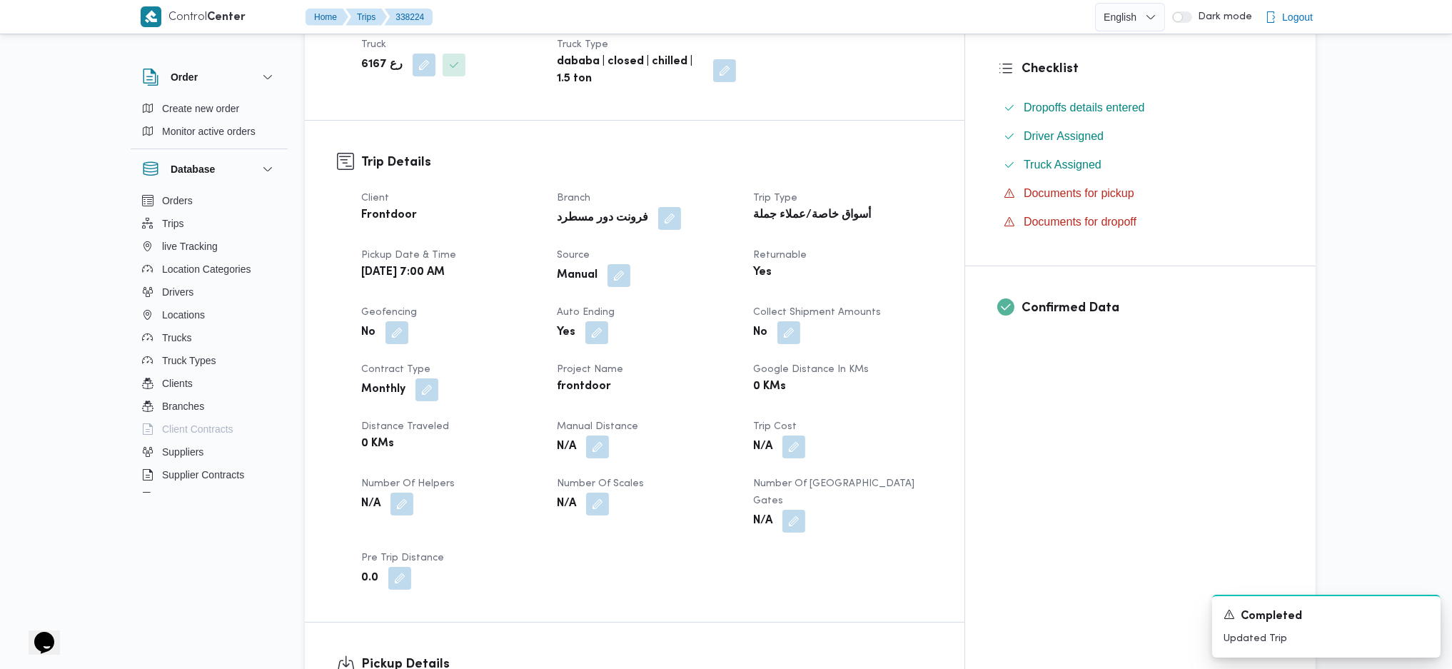
scroll to position [571, 0]
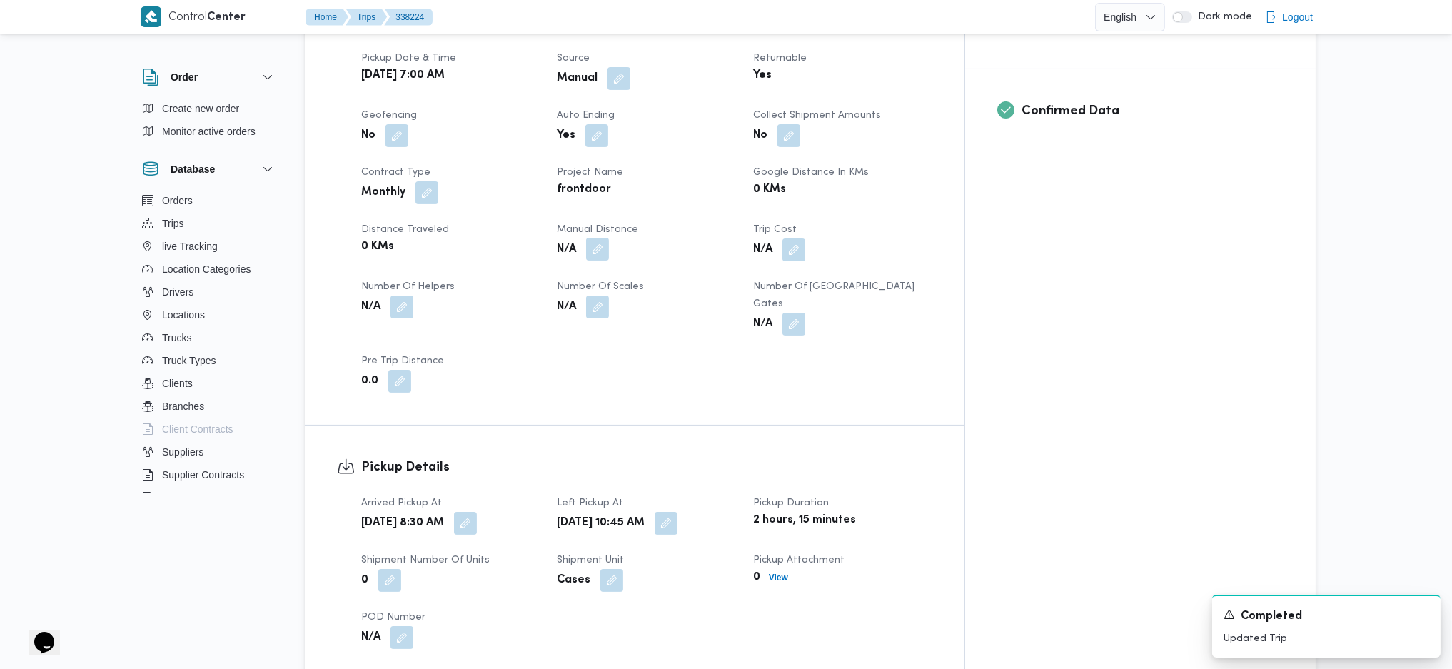
click at [609, 238] on button "button" at bounding box center [597, 249] width 23 height 23
click at [610, 268] on input "Manual Distance" at bounding box center [592, 272] width 142 height 29
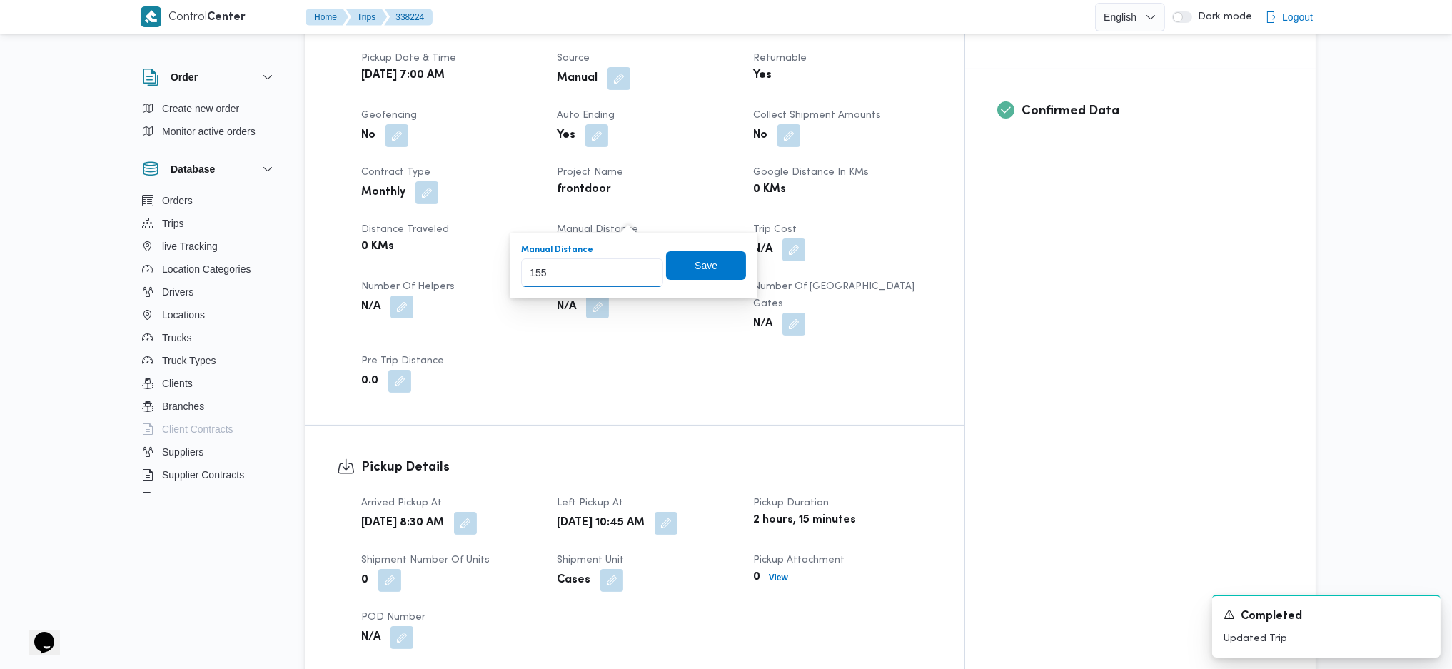
type input "155"
click button "Save" at bounding box center [706, 265] width 80 height 29
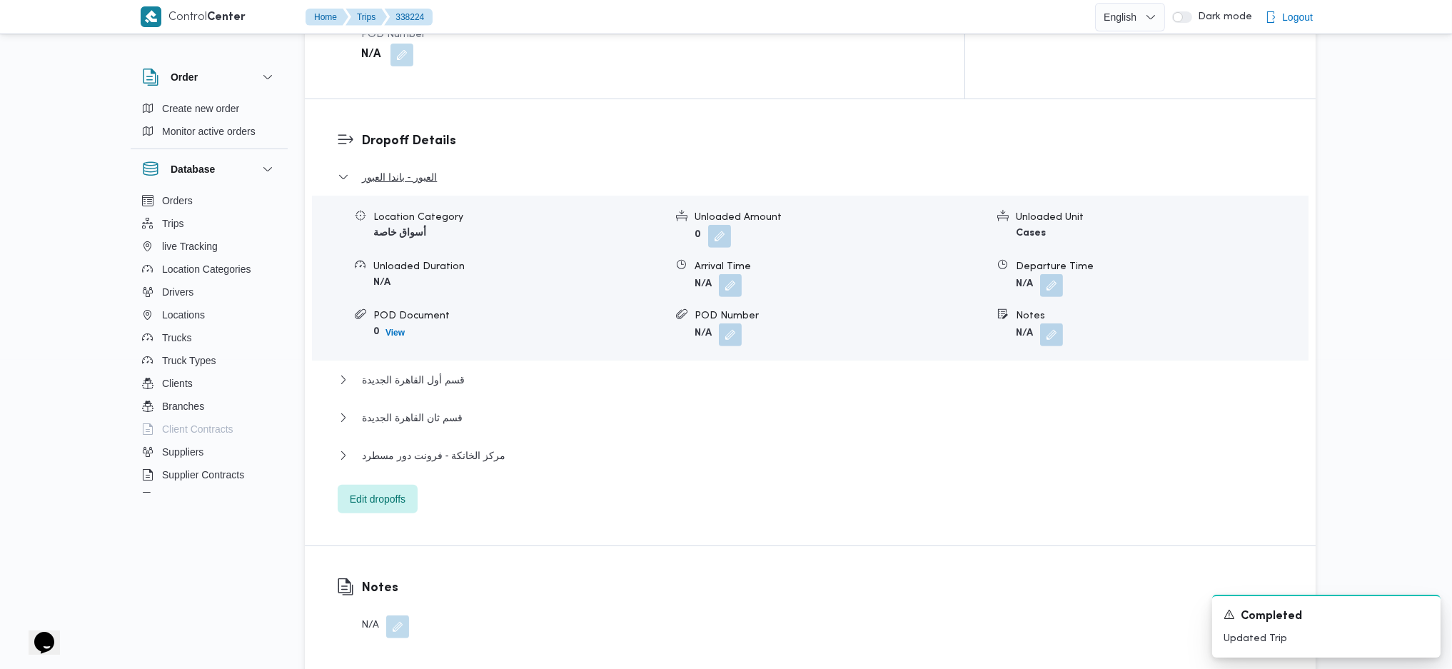
scroll to position [1237, 0]
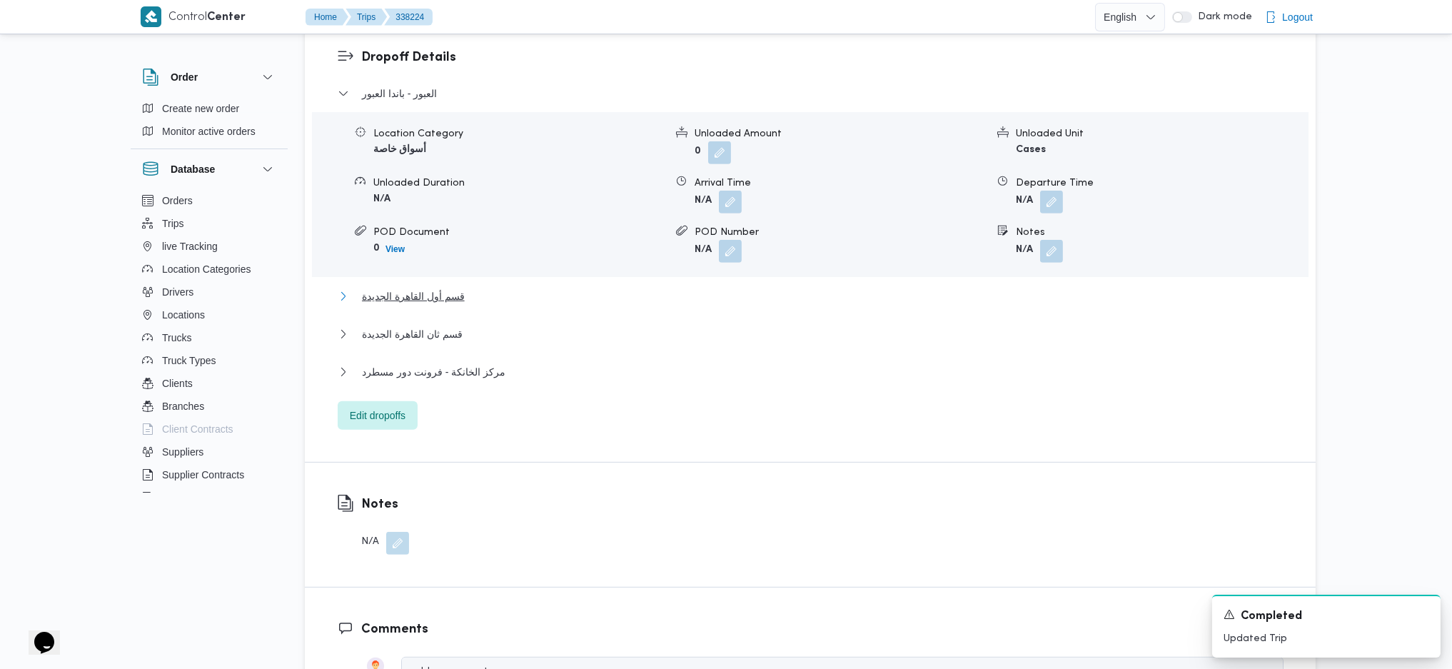
click at [430, 288] on span "قسم أول القاهرة الجديدة" at bounding box center [413, 296] width 103 height 17
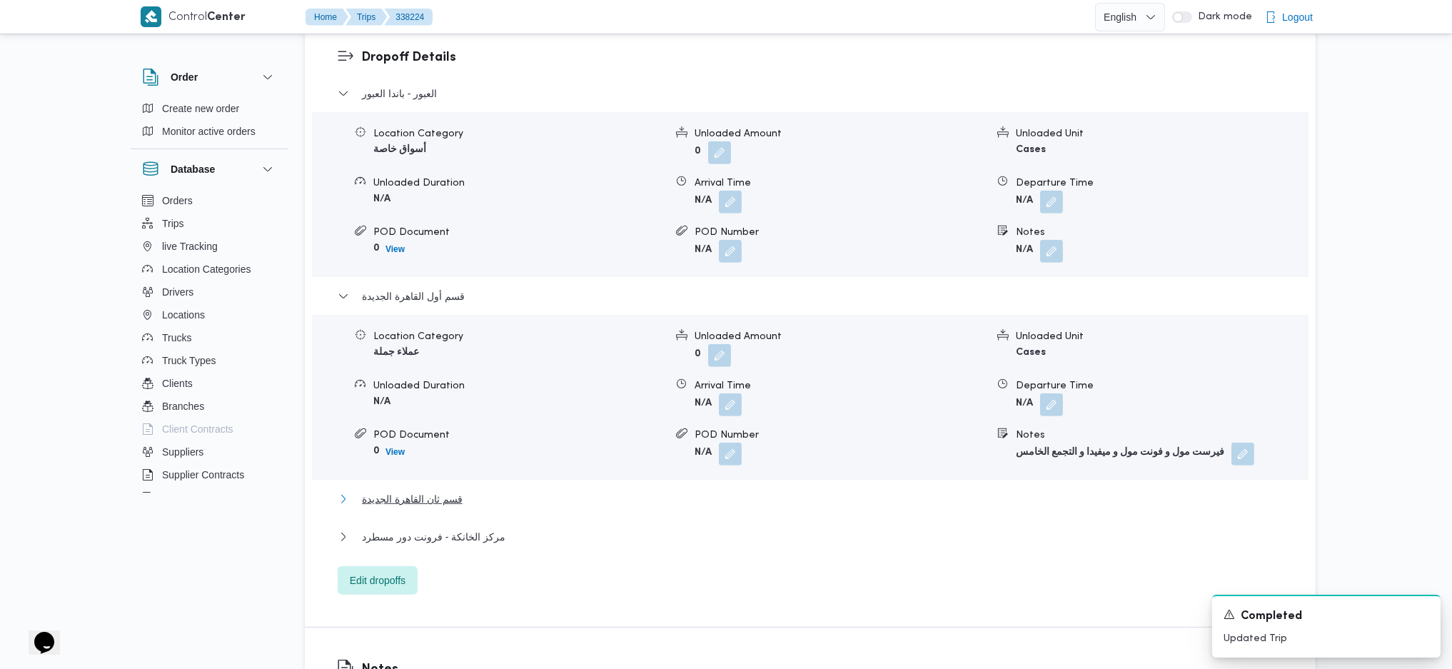
click at [390, 445] on span "قسم ثان القاهرة الجديدة" at bounding box center [412, 498] width 101 height 17
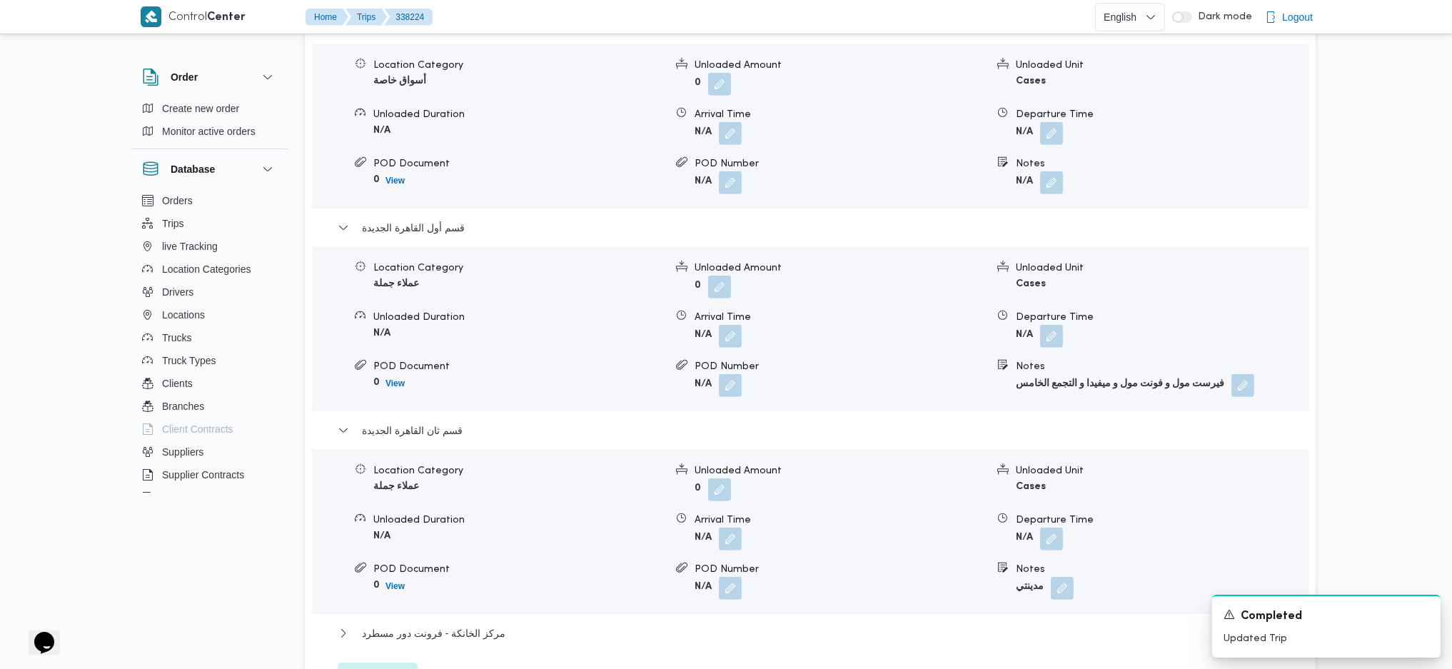
scroll to position [1427, 0]
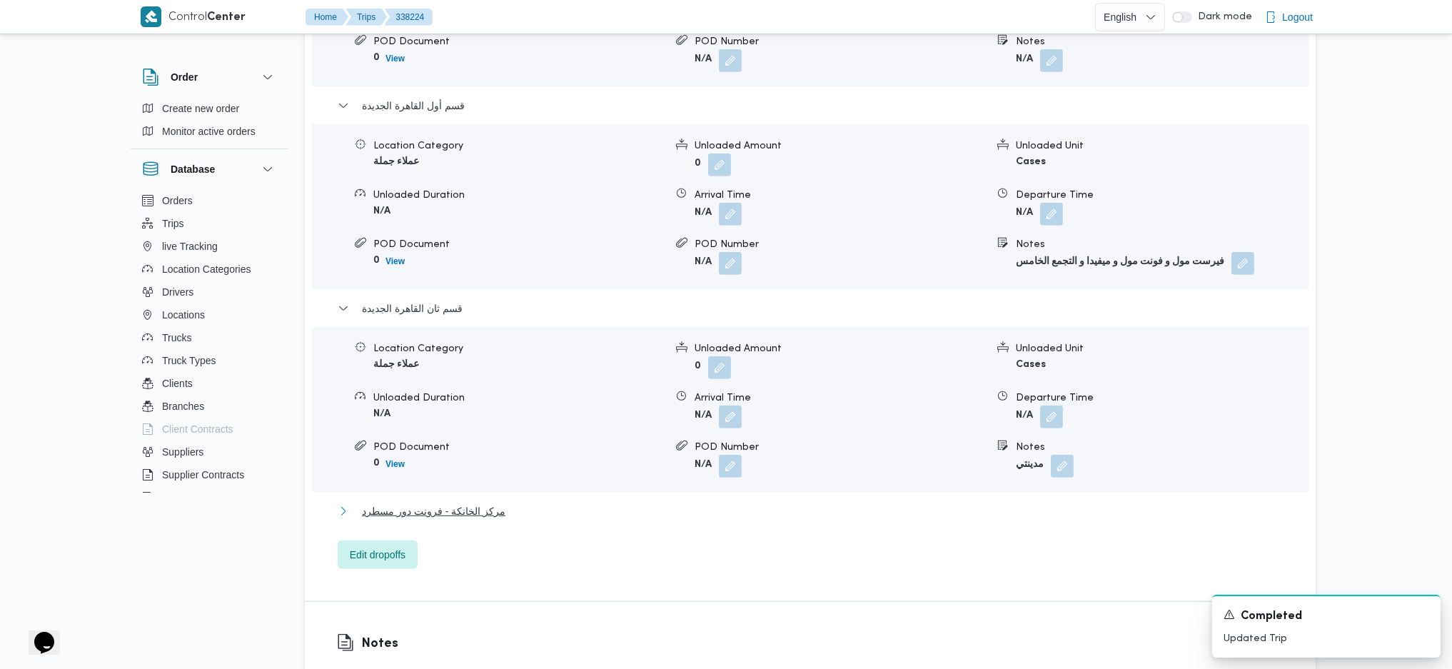
click at [438, 445] on span "مركز الخانكة - فرونت دور مسطرد" at bounding box center [433, 510] width 143 height 17
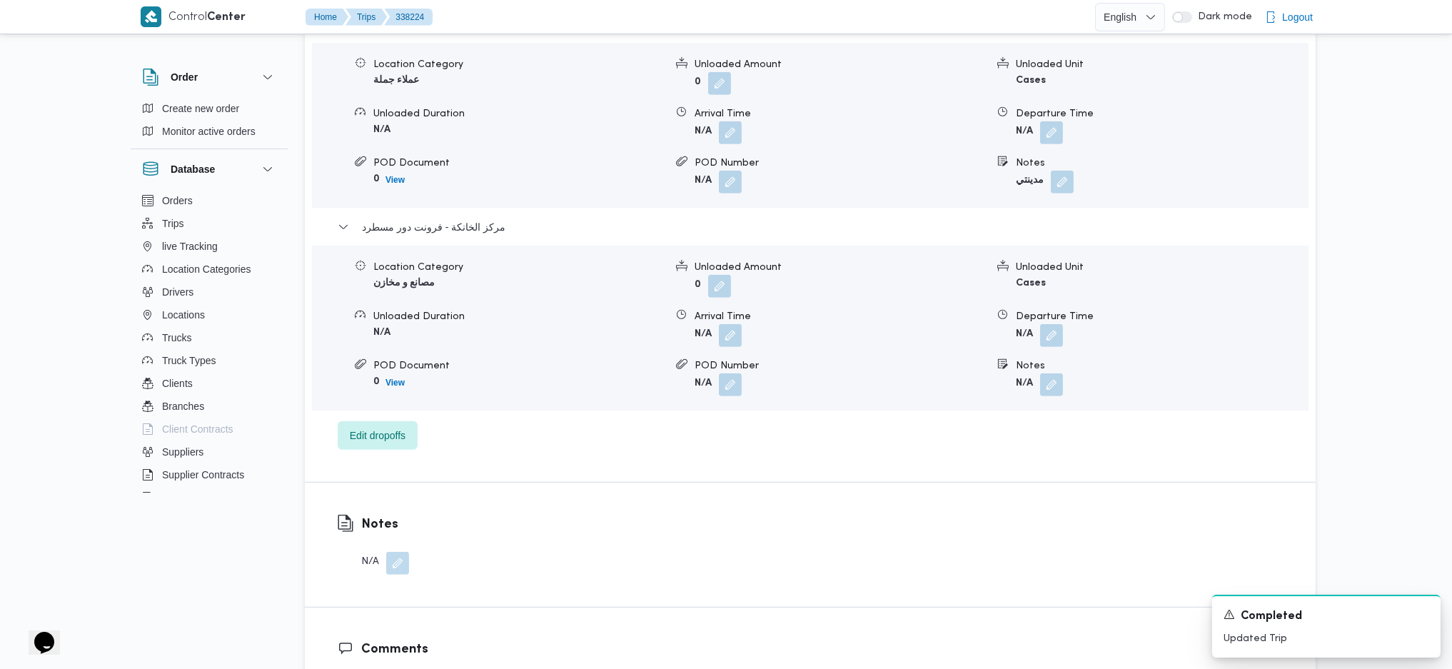
scroll to position [1713, 0]
click at [1053, 322] on button "button" at bounding box center [1051, 333] width 23 height 23
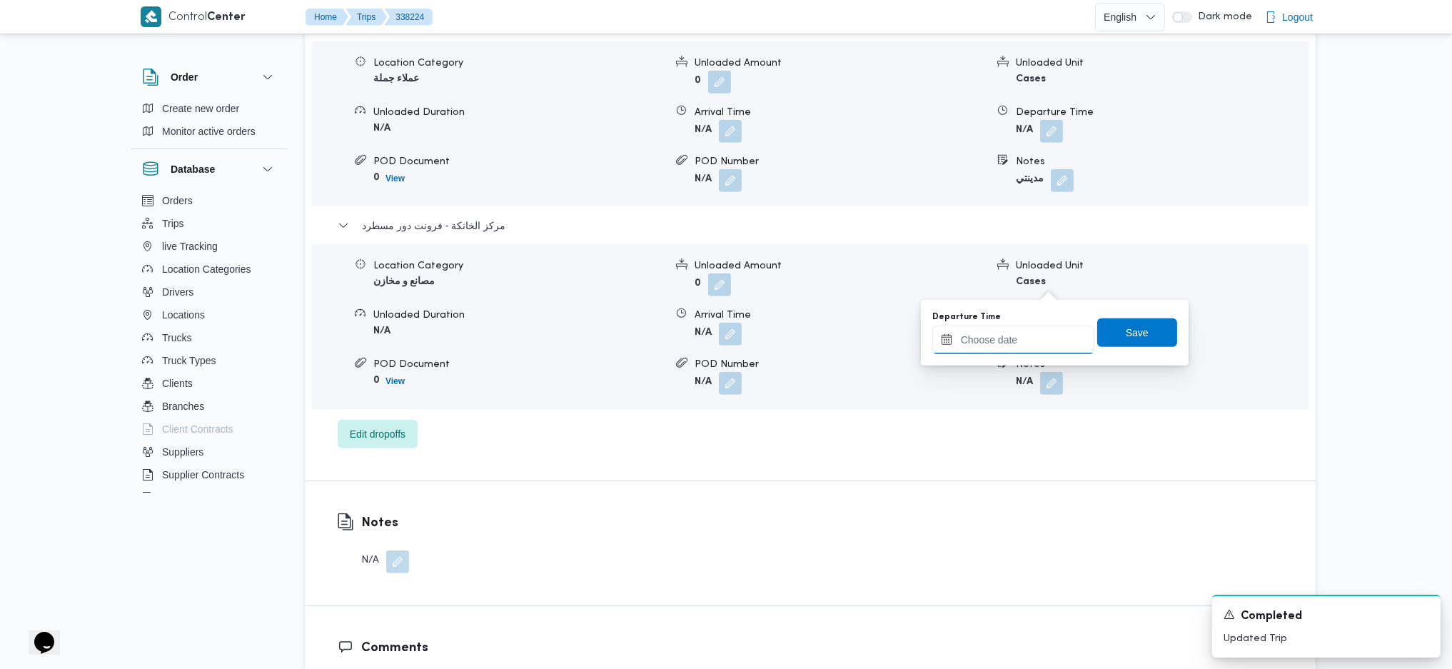
click at [1011, 346] on input "Departure Time" at bounding box center [1013, 339] width 162 height 29
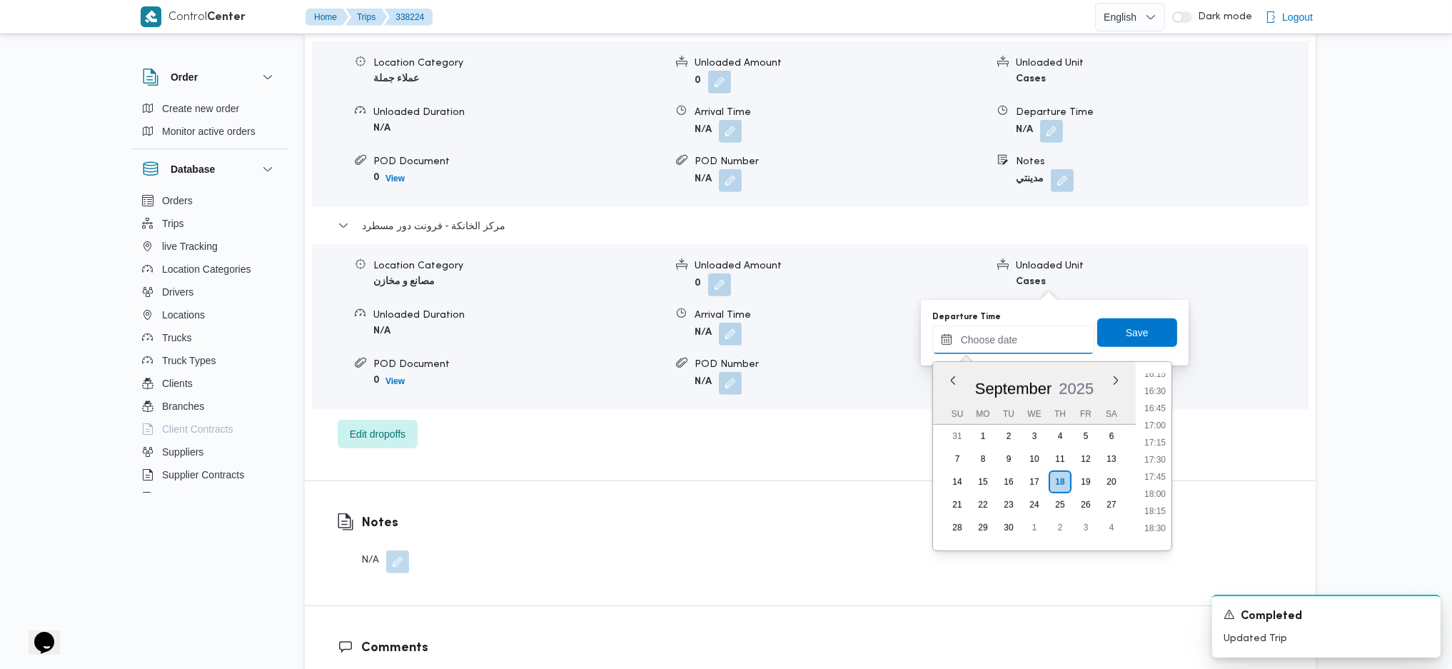
scroll to position [1096, 0]
click at [1155, 438] on li "16:45" at bounding box center [1154, 432] width 33 height 14
type input "18/09/2025 16:45"
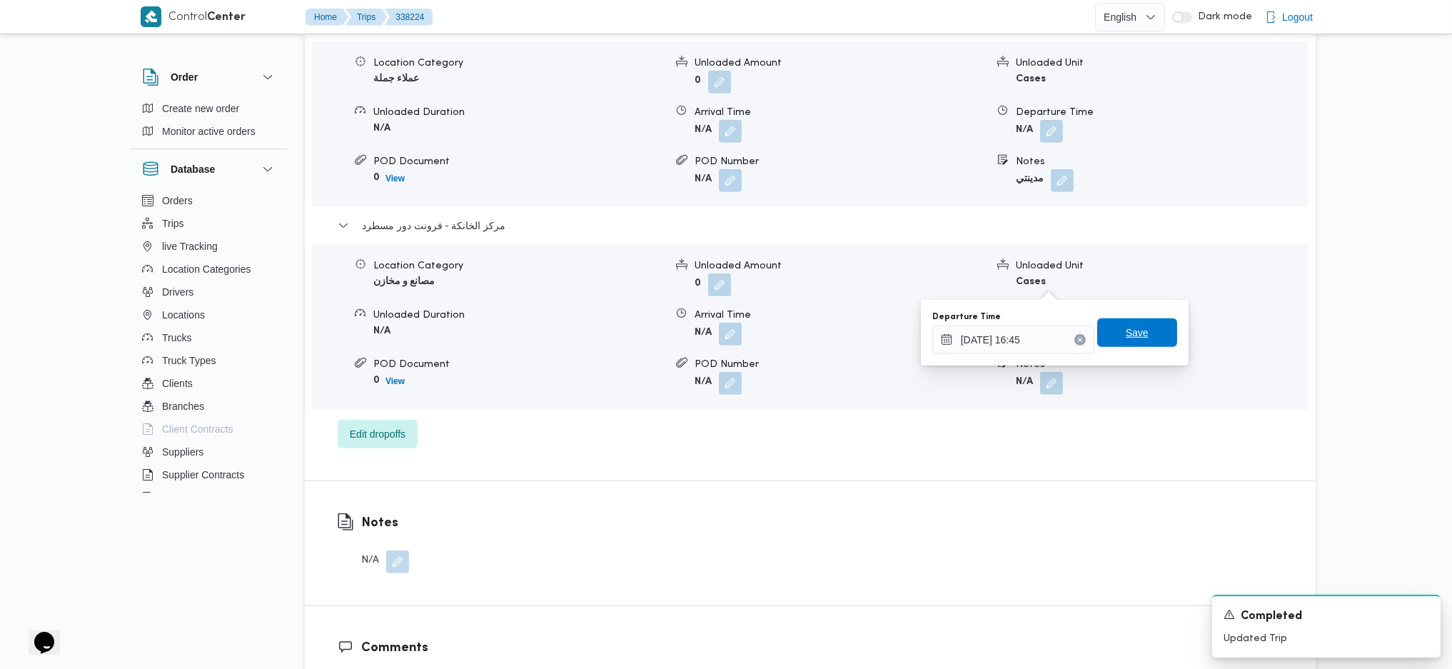
click at [1126, 324] on span "Save" at bounding box center [1137, 332] width 23 height 17
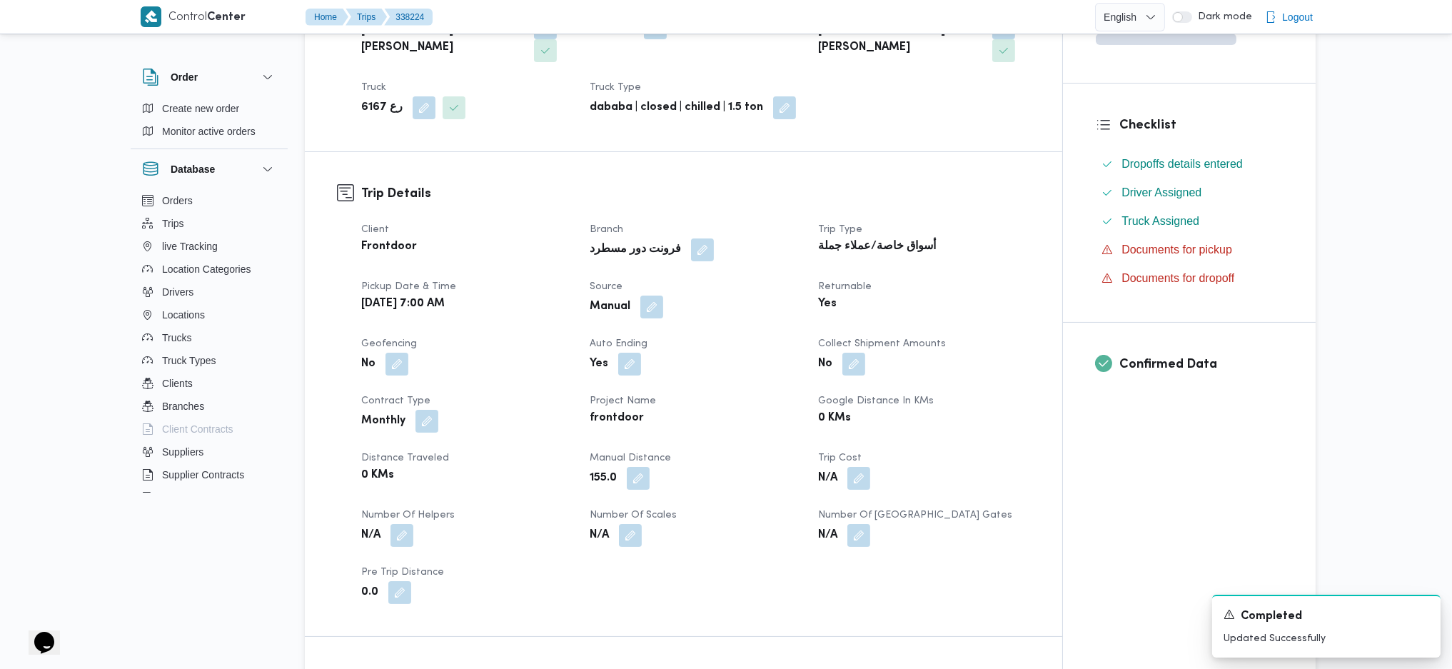
scroll to position [0, 0]
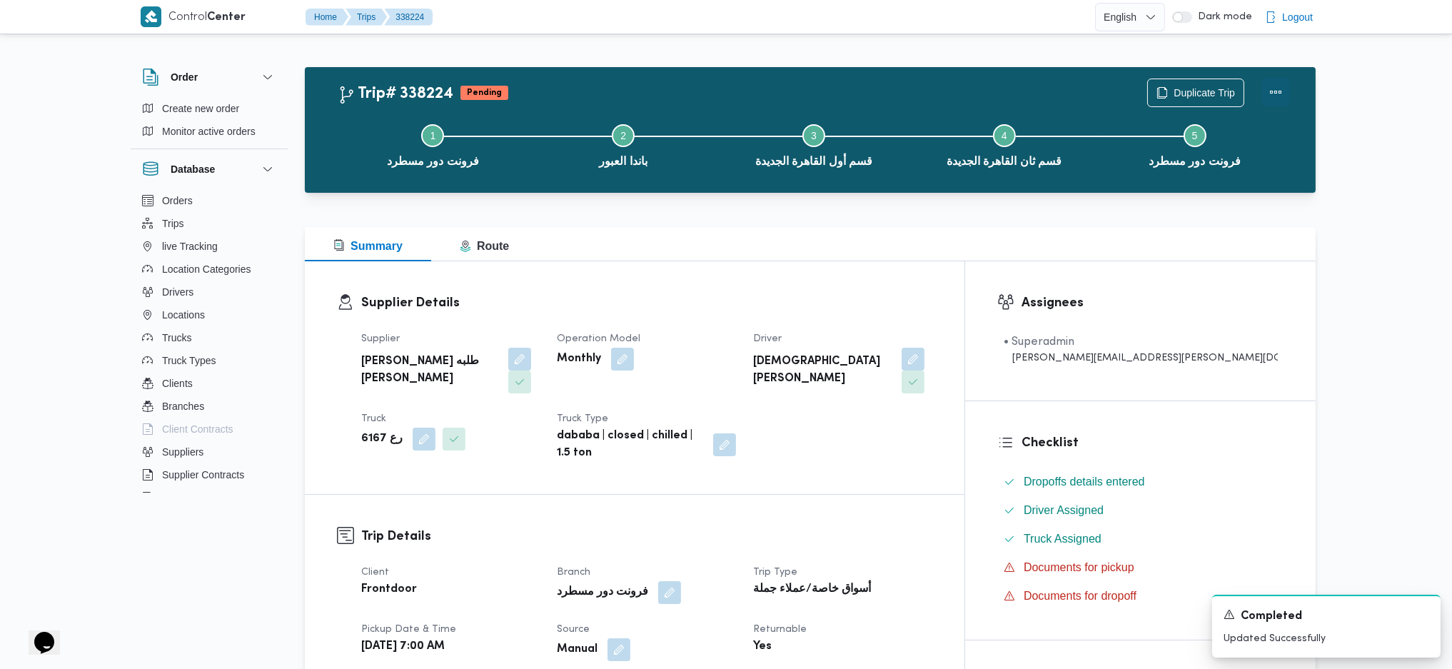
click at [1194, 96] on div "Trip# 338224 Pending Duplicate Trip Step 1 is incomplete 1 فرونت دور مسطرد Step…" at bounding box center [814, 130] width 952 height 103
drag, startPoint x: 1277, startPoint y: 91, endPoint x: 1256, endPoint y: 100, distance: 22.4
click at [1194, 91] on button "Actions" at bounding box center [1275, 93] width 29 height 29
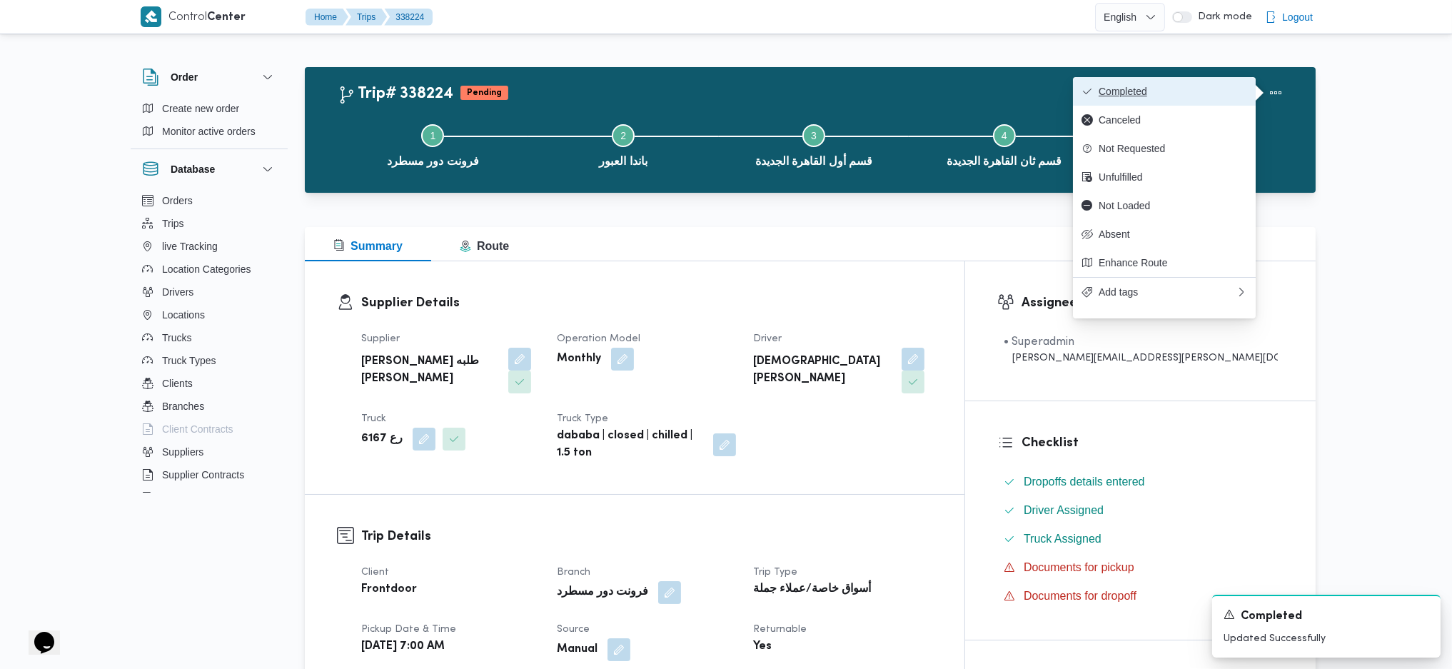
click at [1193, 99] on button "Completed" at bounding box center [1164, 91] width 183 height 29
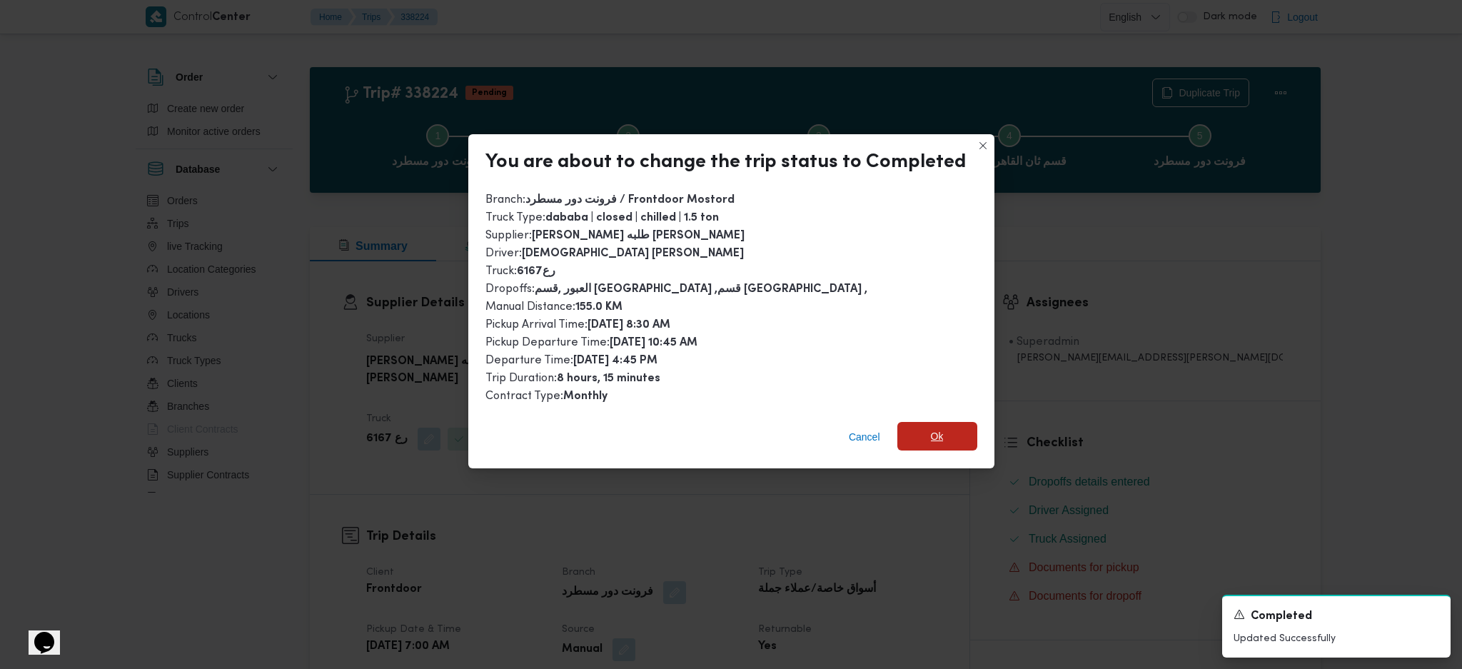
click at [944, 422] on span "Ok" at bounding box center [937, 436] width 80 height 29
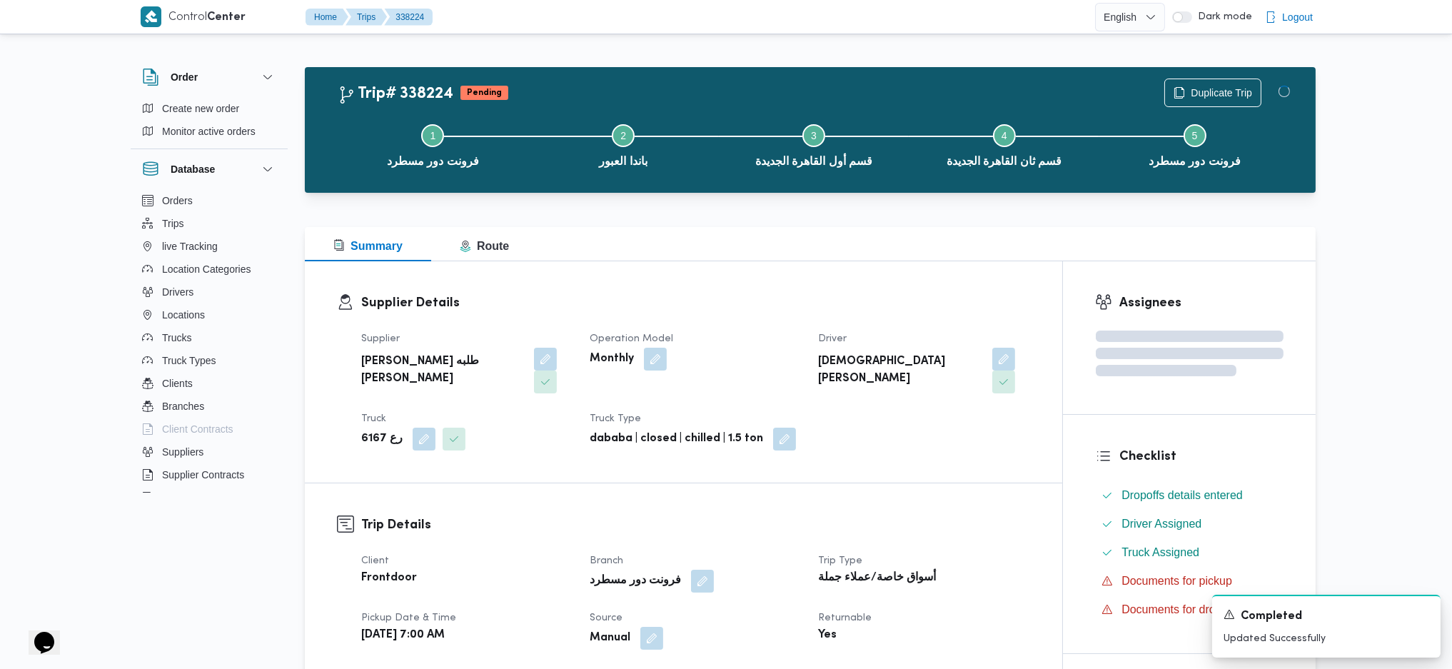
drag, startPoint x: 941, startPoint y: 545, endPoint x: 884, endPoint y: 353, distance: 200.5
click at [941, 445] on dl "Trip Type أسواق خاصة/عملاء جملة" at bounding box center [923, 570] width 211 height 36
click at [884, 315] on dl "Supplier Details Supplier خضر محمد طلبه حامد Operation Model Monthly Driver اسل…" at bounding box center [695, 371] width 669 height 157
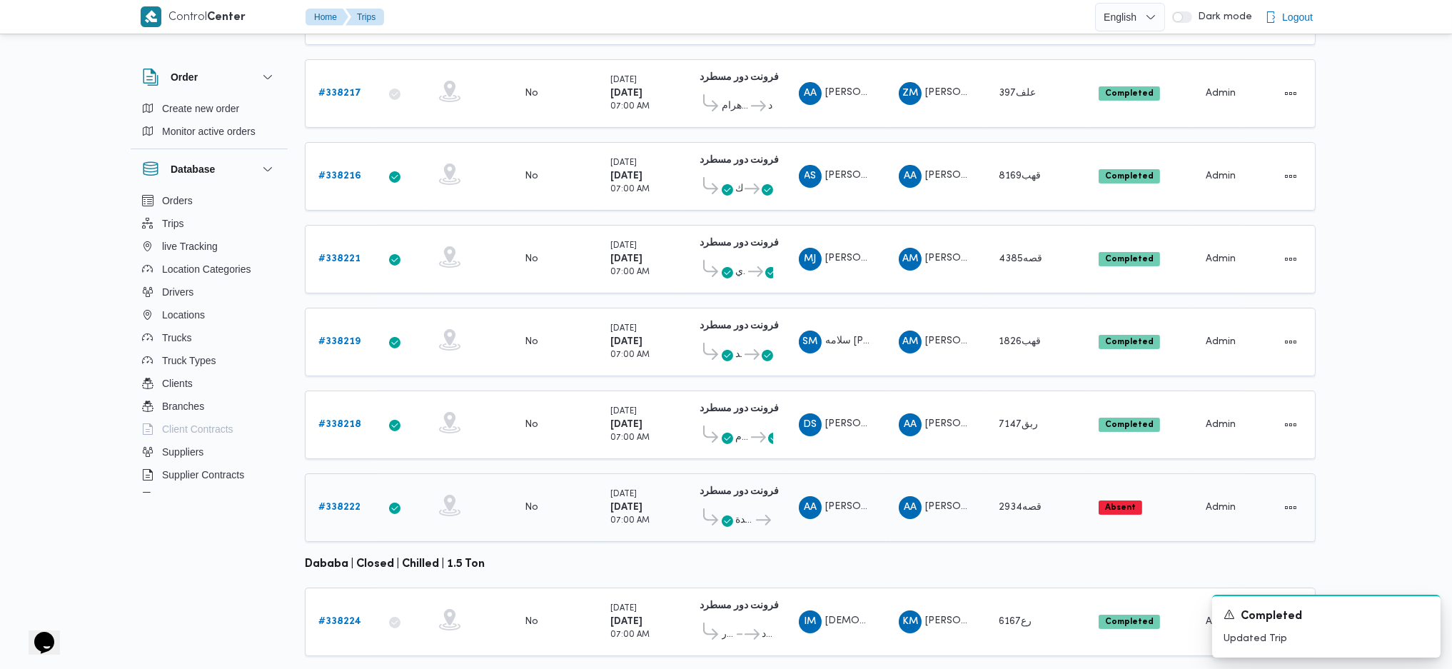
scroll to position [350, 0]
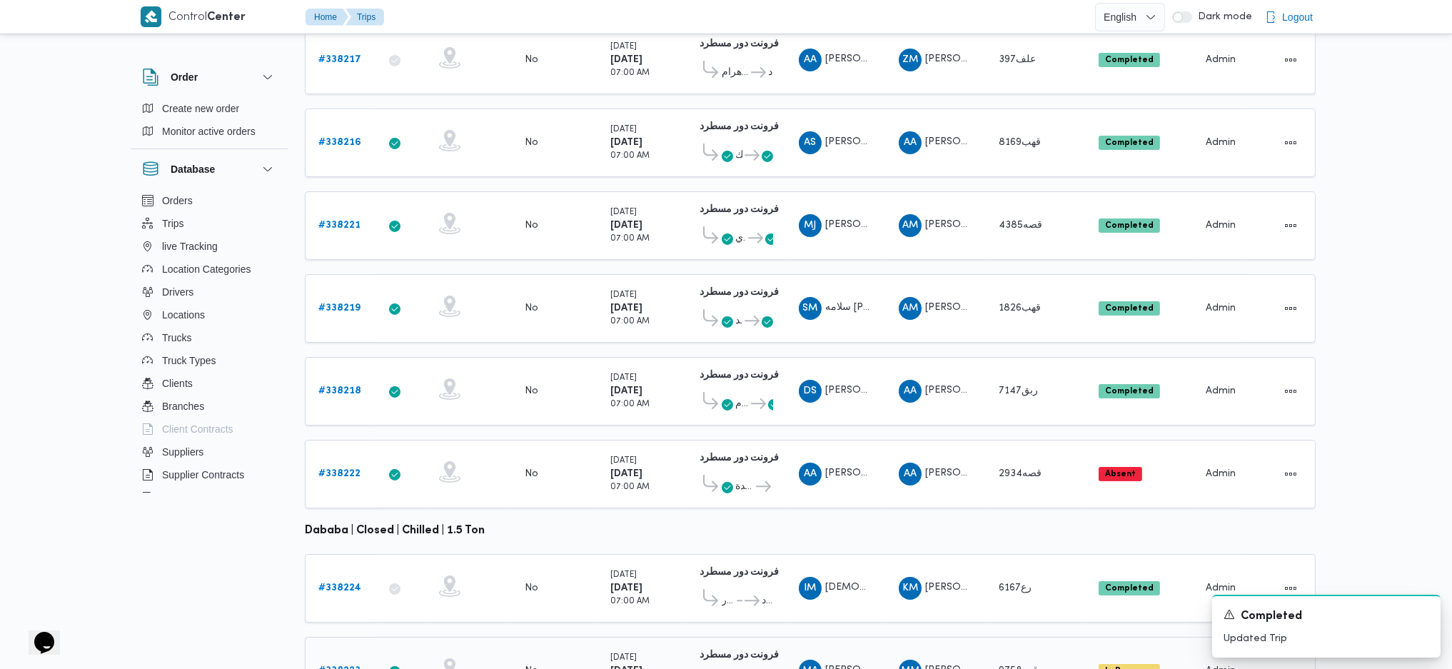
click at [345, 445] on b "# 338223" at bounding box center [339, 670] width 42 height 9
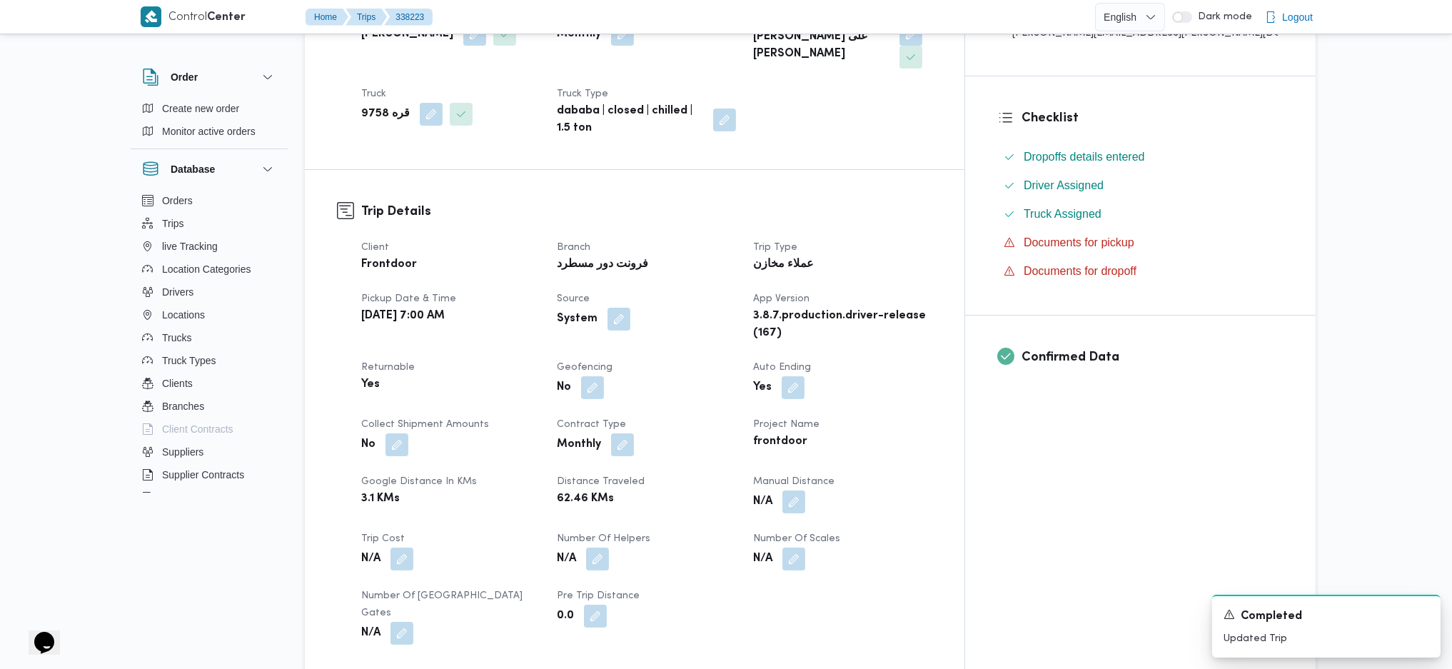
scroll to position [475, 0]
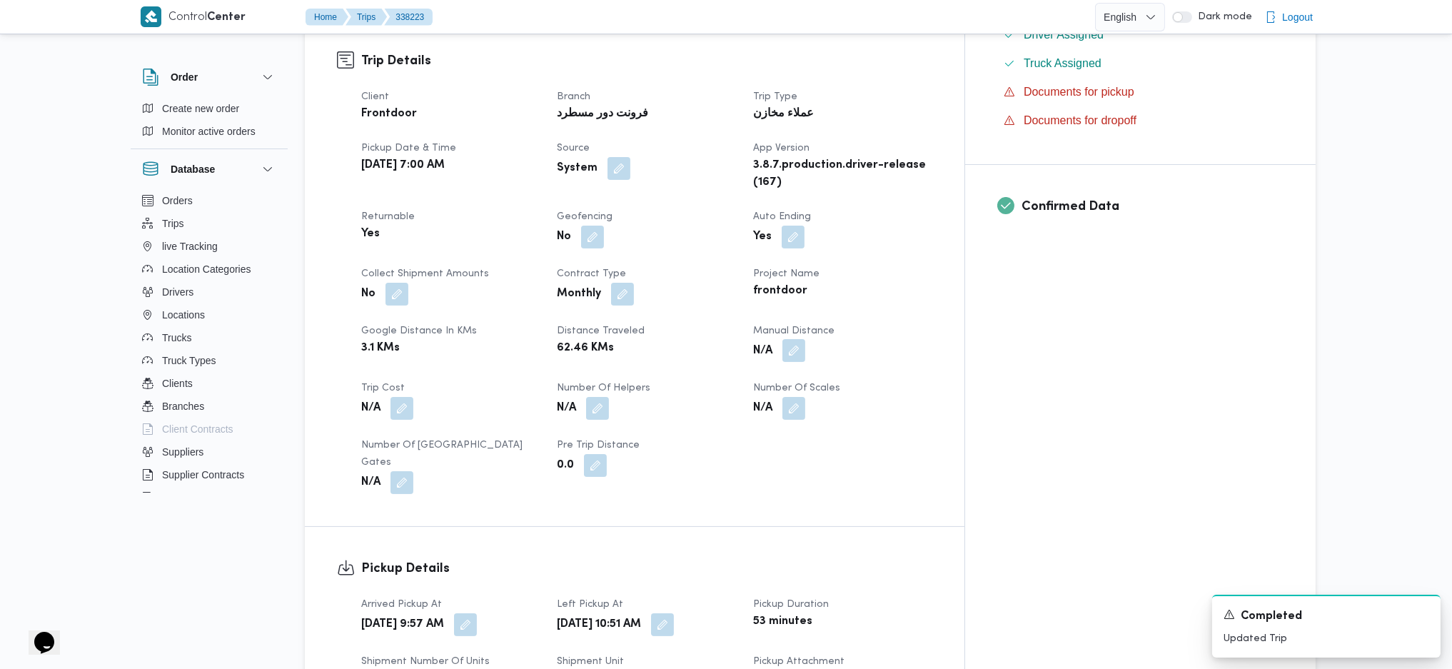
click at [805, 339] on button "button" at bounding box center [793, 350] width 23 height 23
click at [831, 355] on input "Manual Distance" at bounding box center [820, 362] width 142 height 29
type input "180"
click button "Save" at bounding box center [934, 355] width 80 height 29
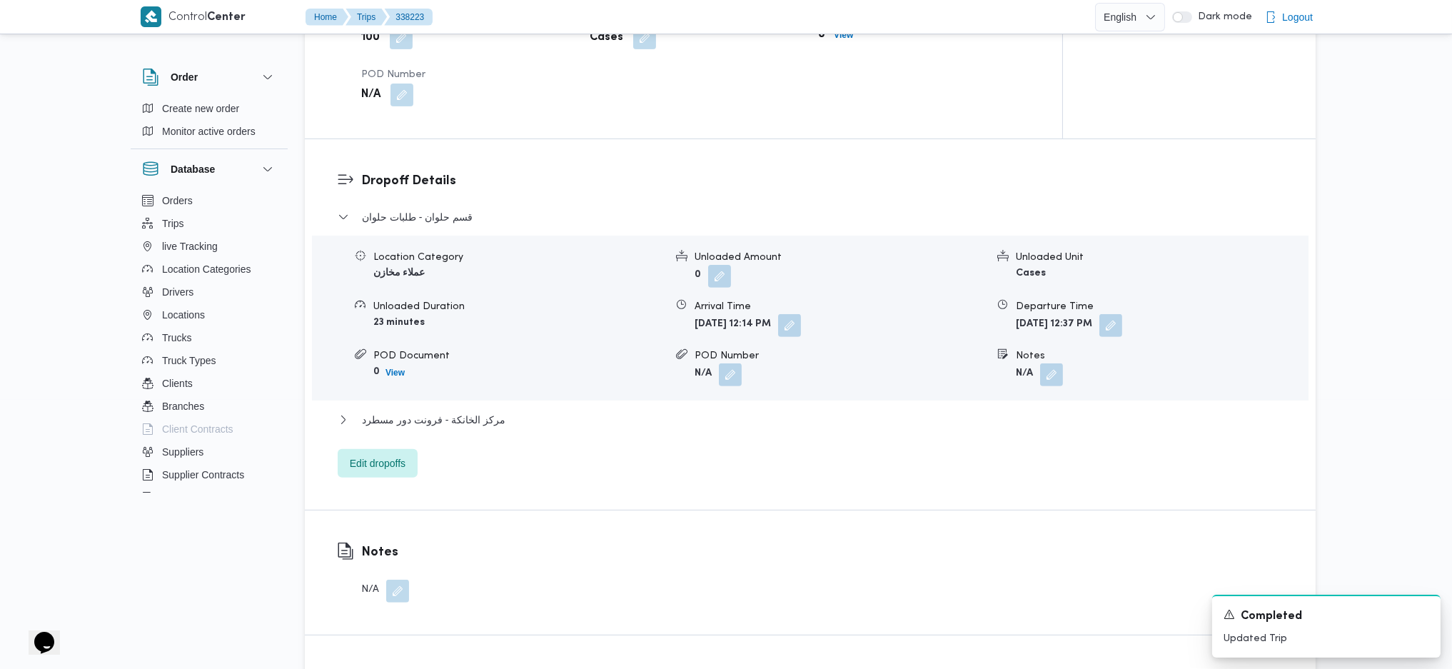
scroll to position [1142, 0]
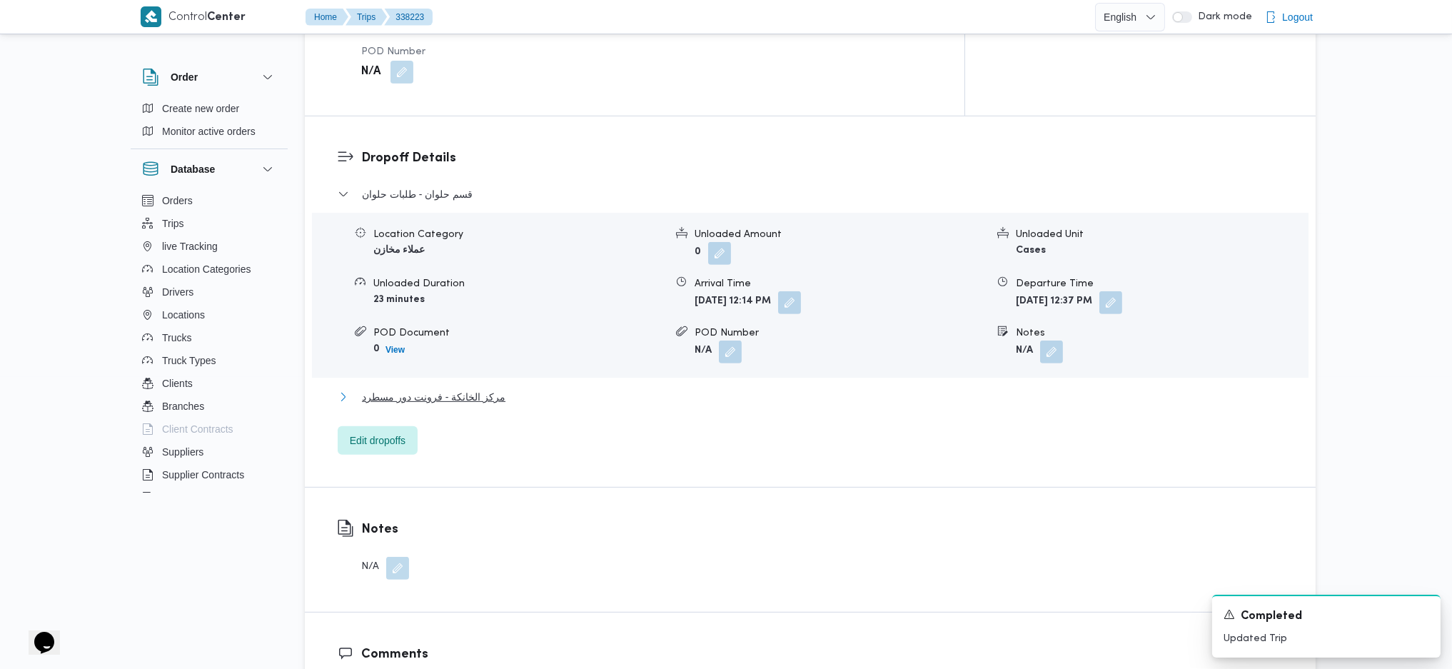
click at [531, 388] on button "مركز الخانكة - فرونت دور مسطرد" at bounding box center [811, 396] width 946 height 17
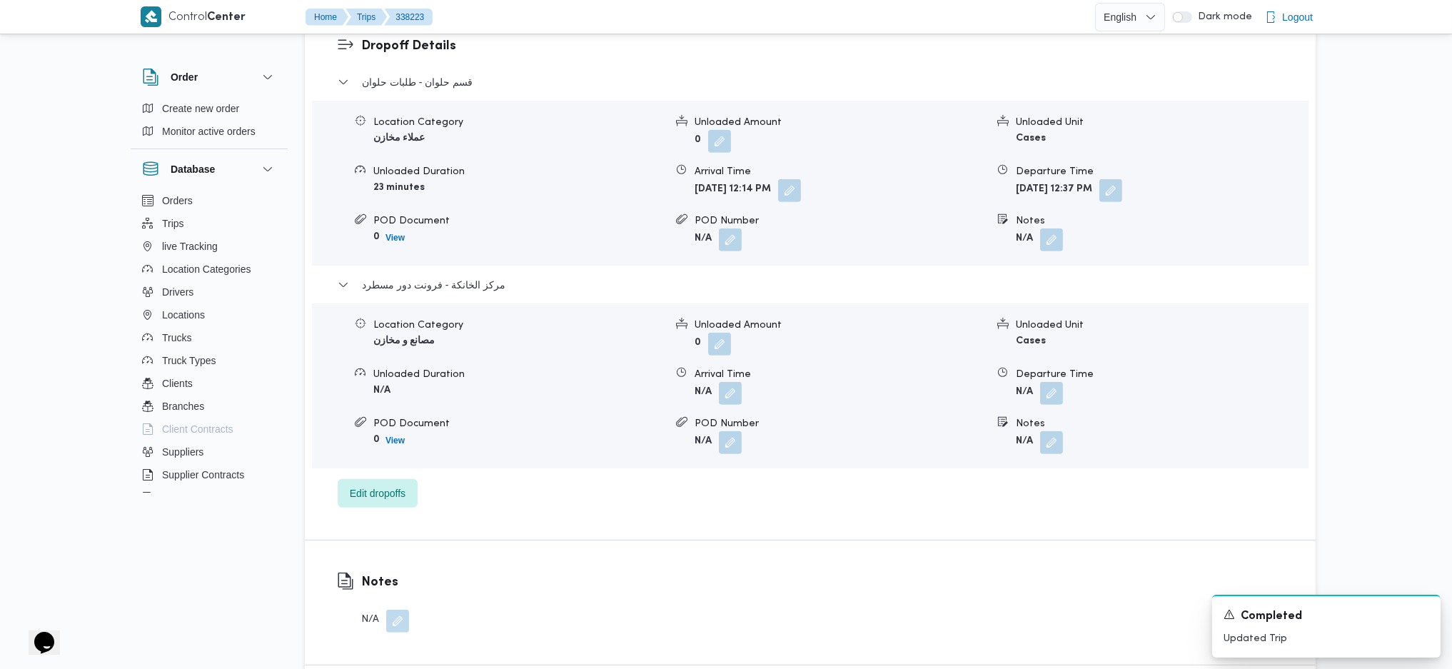
scroll to position [1332, 0]
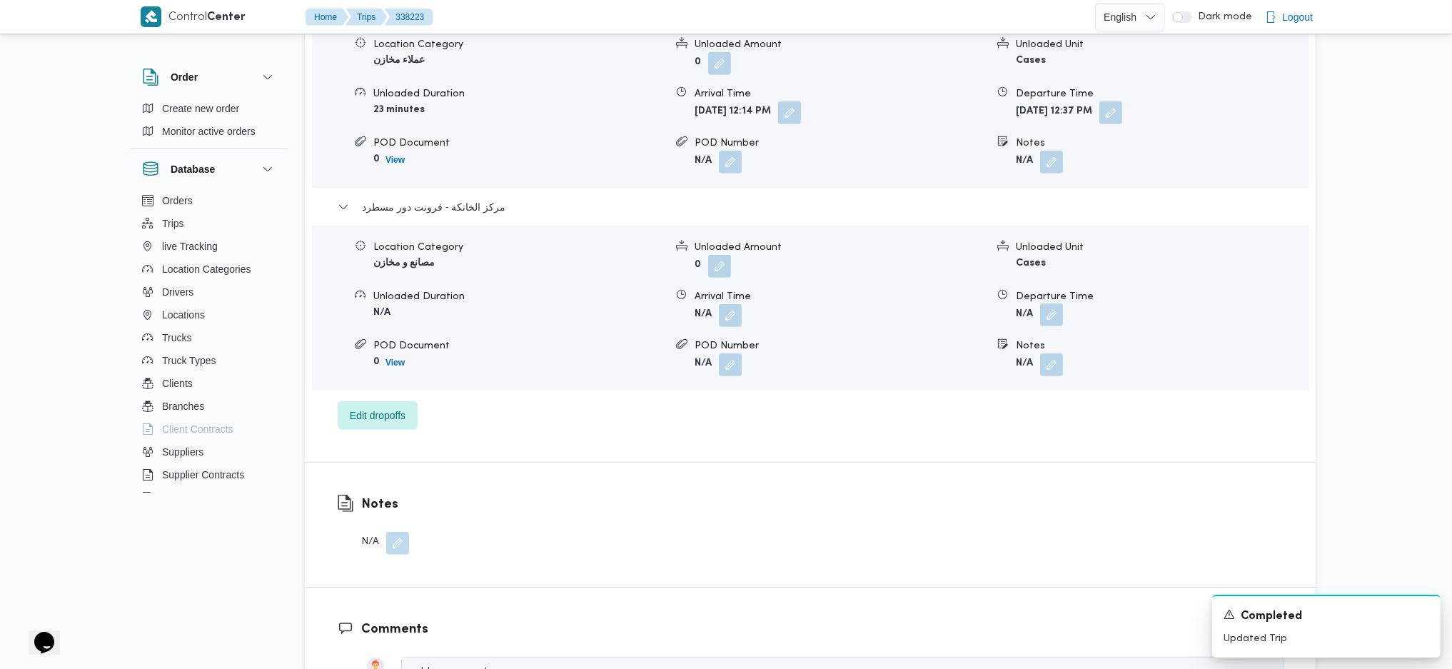
drag, startPoint x: 1069, startPoint y: 256, endPoint x: 1063, endPoint y: 251, distance: 7.7
click at [1063, 304] on form "N/A" at bounding box center [1161, 315] width 291 height 23
click at [1063, 303] on button "button" at bounding box center [1051, 314] width 23 height 23
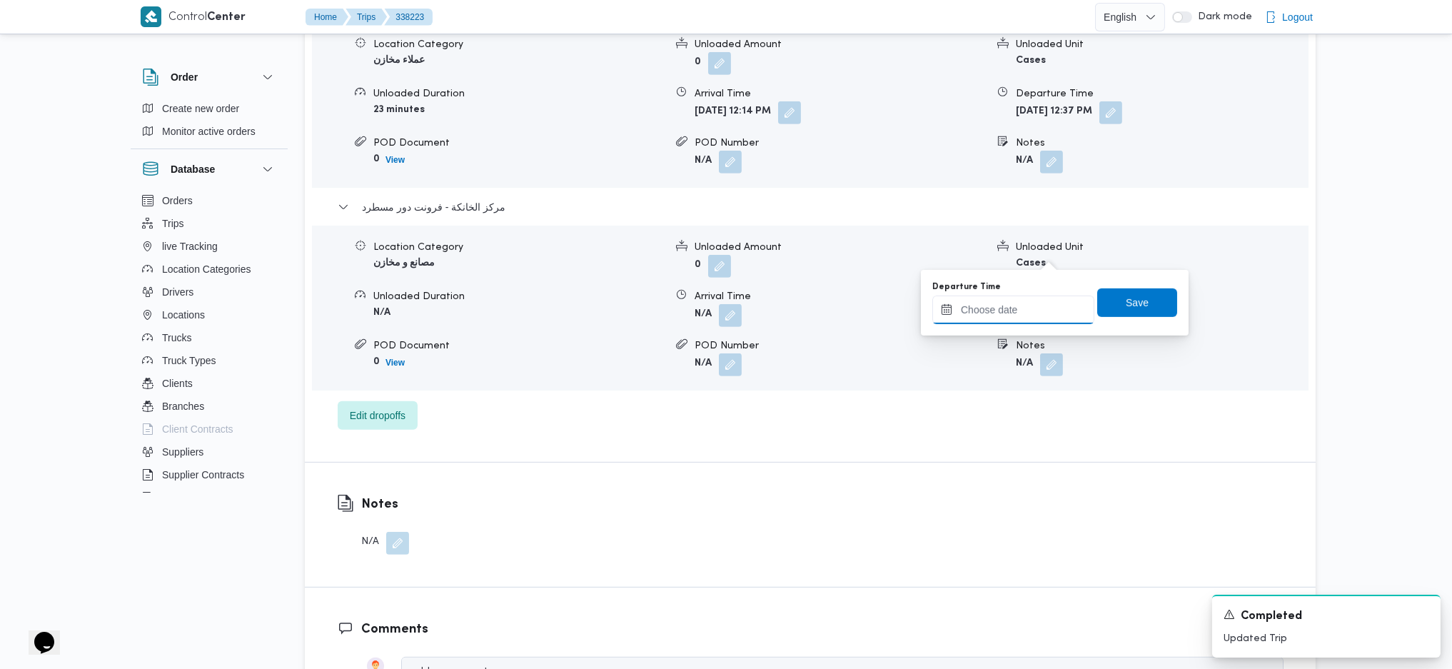
click at [1033, 303] on input "Departure Time" at bounding box center [1013, 309] width 162 height 29
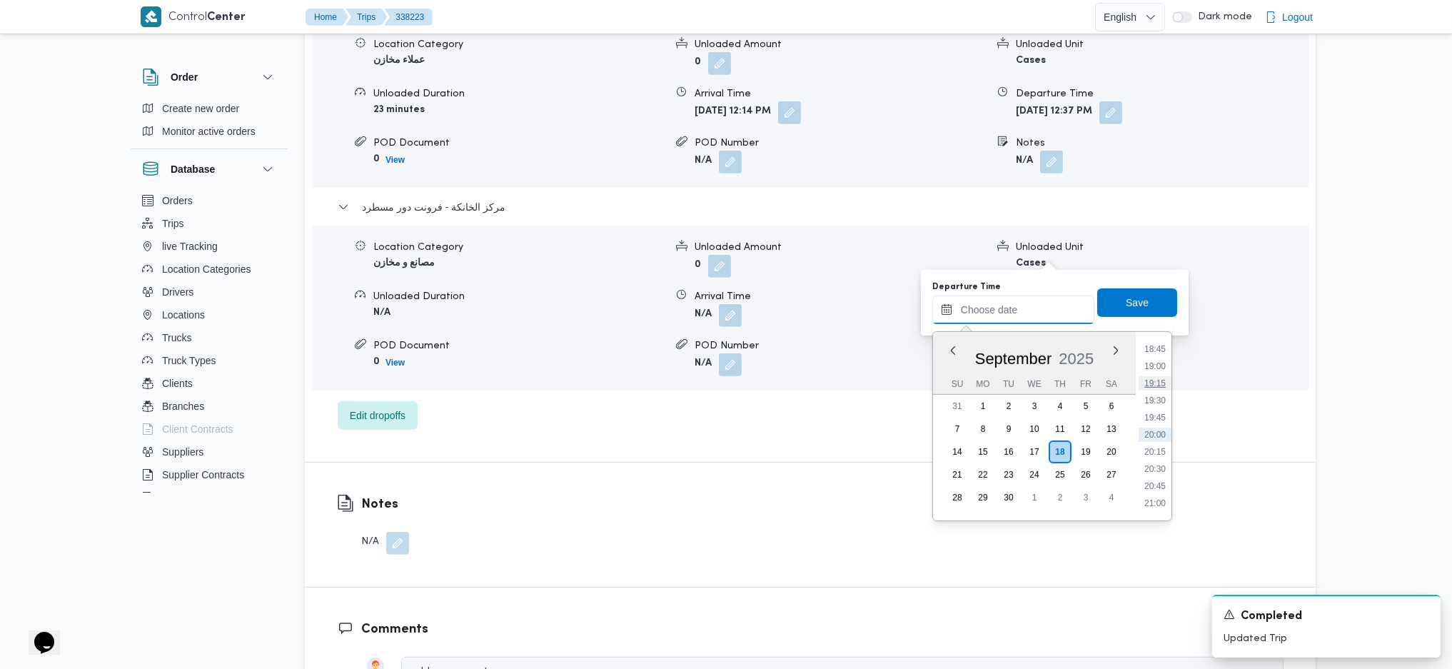
scroll to position [1191, 0]
click at [1154, 354] on li "17:30" at bounding box center [1154, 358] width 33 height 14
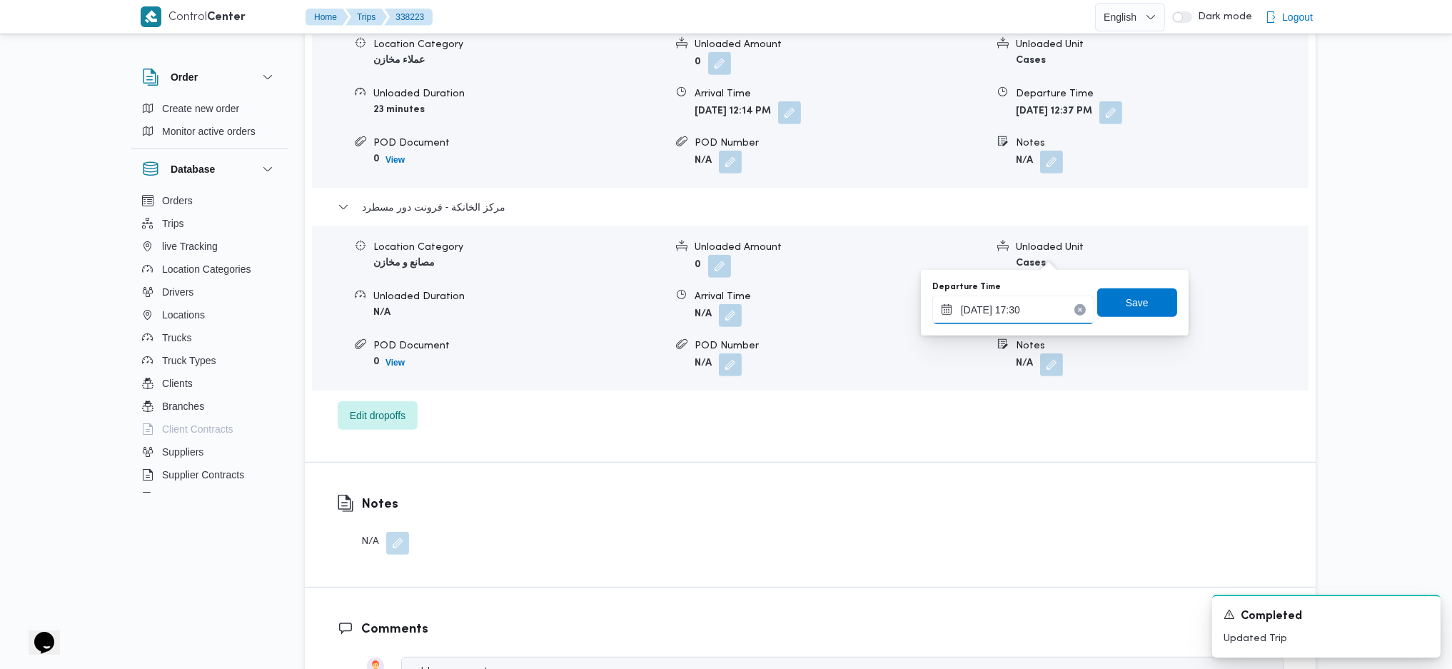
click at [1045, 302] on input "18/09/2025 17:30" at bounding box center [1013, 309] width 162 height 29
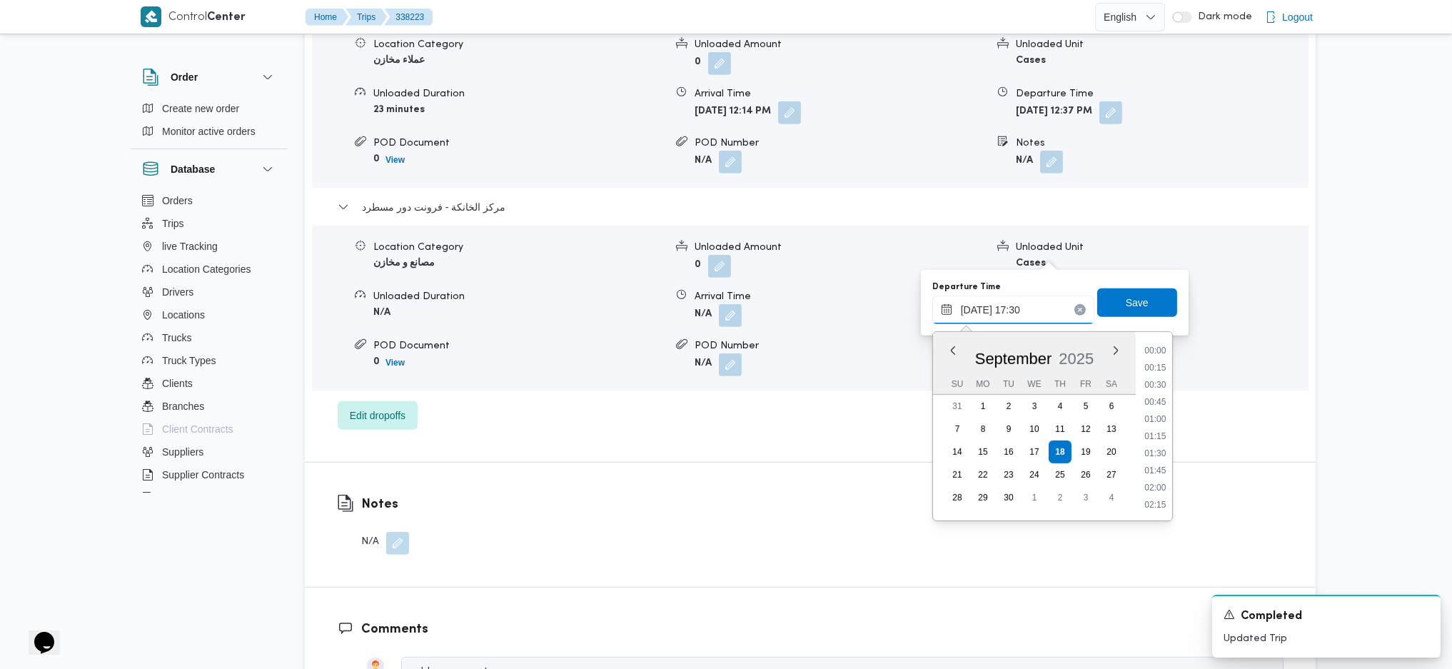
scroll to position [1114, 0]
click at [1149, 369] on li "16:30" at bounding box center [1154, 367] width 33 height 14
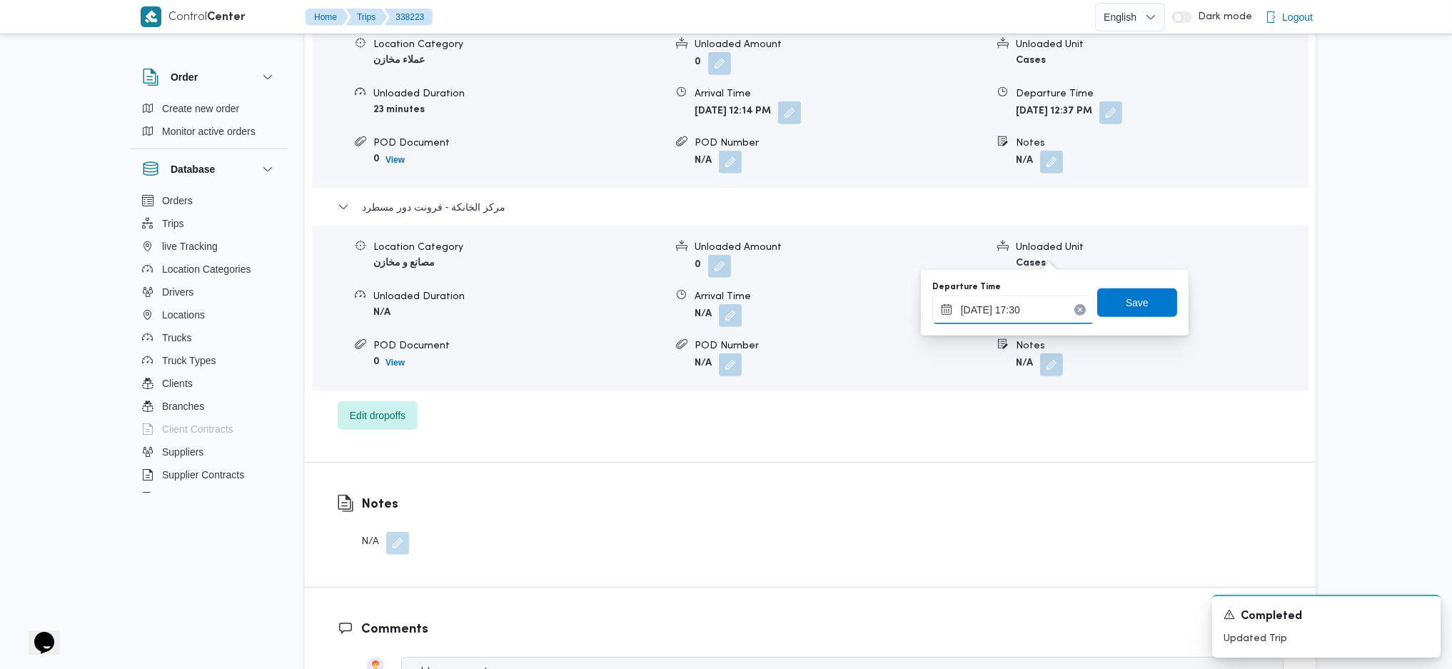
type input "18/09/2025 16:30"
click at [1126, 301] on span "Save" at bounding box center [1137, 302] width 23 height 17
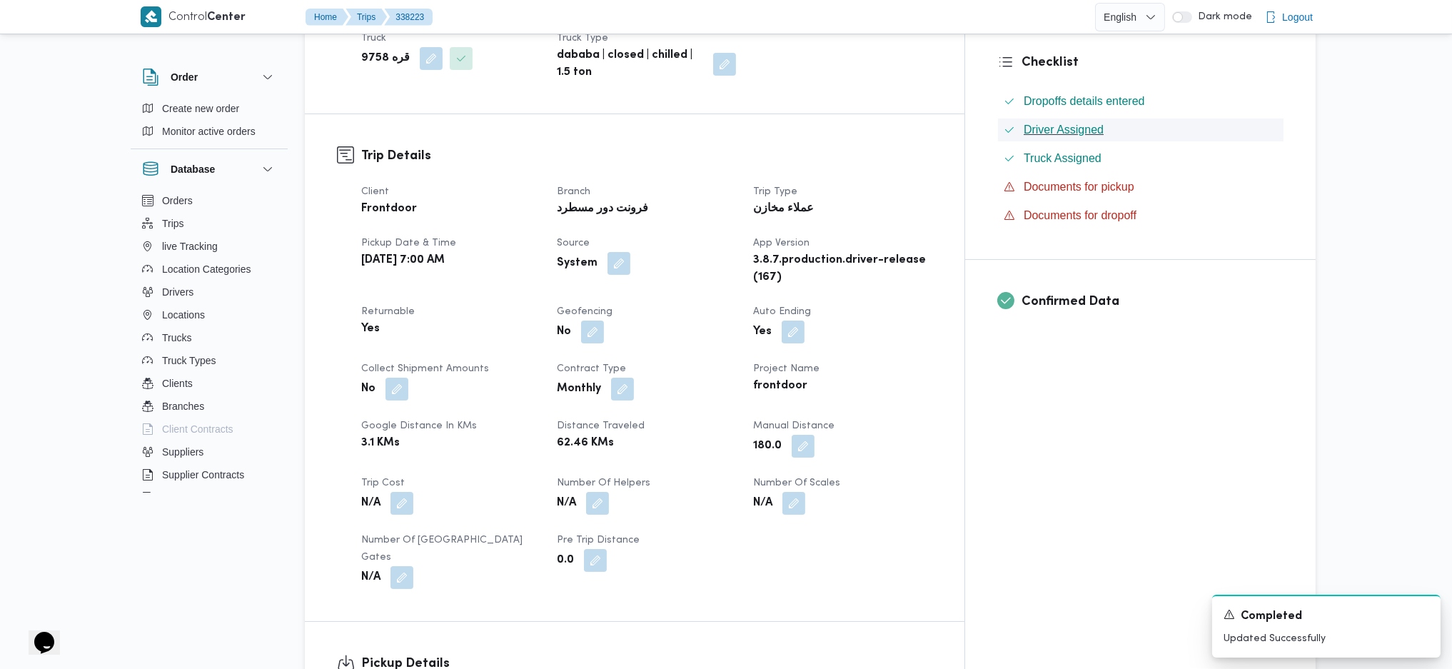
scroll to position [0, 0]
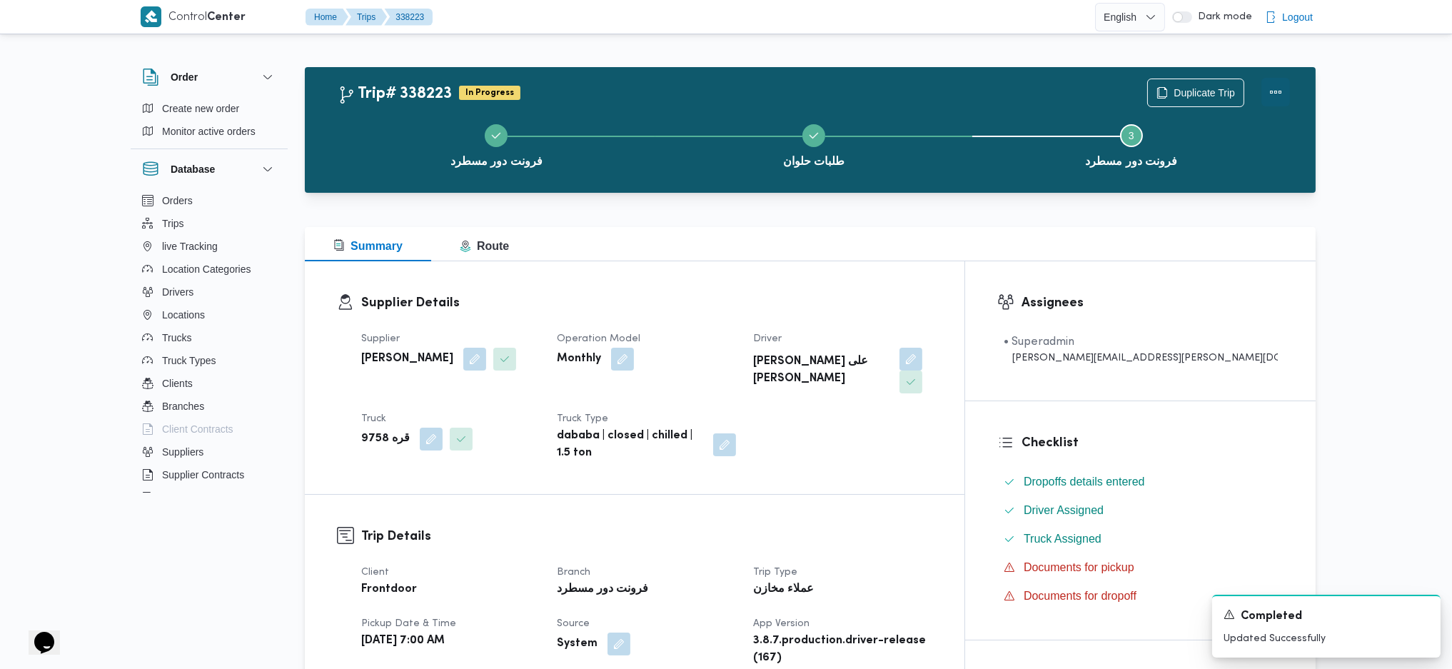
drag, startPoint x: 1273, startPoint y: 103, endPoint x: 1271, endPoint y: 96, distance: 8.0
click at [1194, 100] on button "Actions" at bounding box center [1275, 92] width 29 height 29
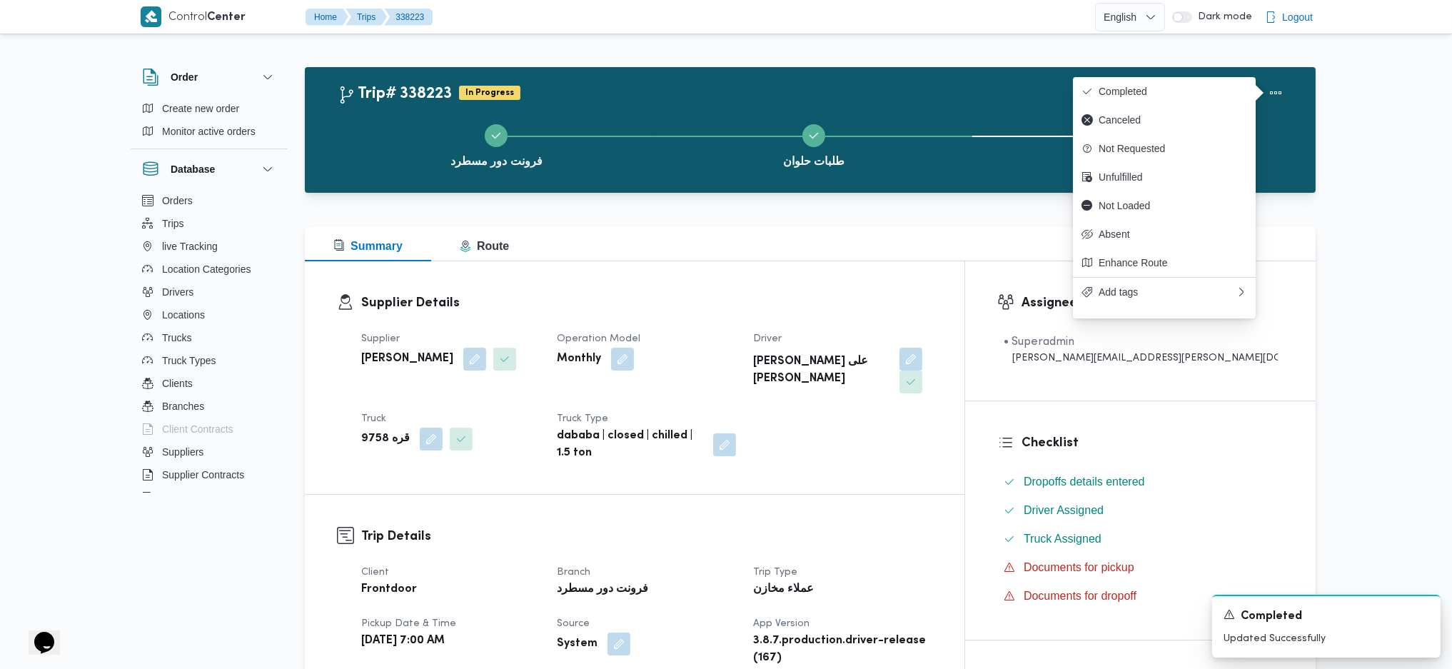
drag, startPoint x: 1203, startPoint y: 68, endPoint x: 1191, endPoint y: 75, distance: 13.5
click at [1194, 73] on div "Trip# 338223 In Progress Duplicate Trip فرونت دور مسطرد طلبات حلوان Step 3 is i…" at bounding box center [810, 130] width 1011 height 126
click at [1174, 81] on button "Completed" at bounding box center [1164, 91] width 183 height 29
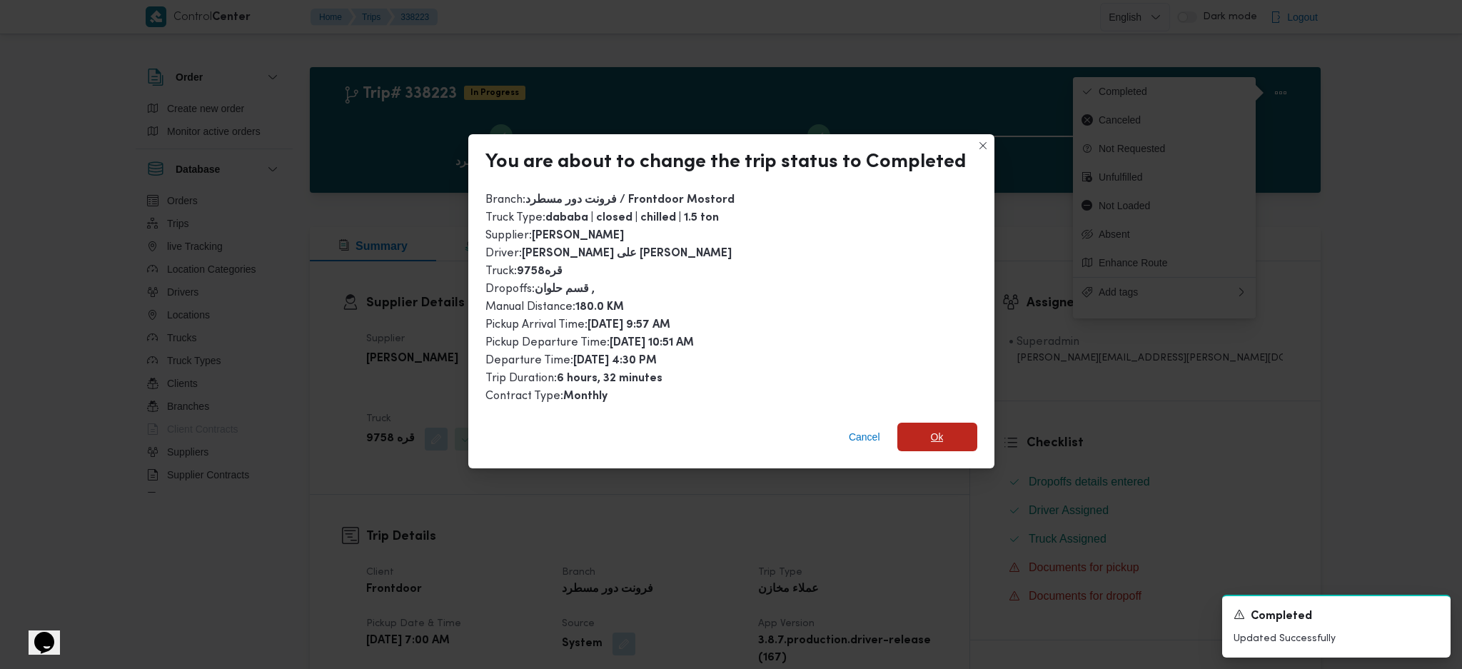
drag, startPoint x: 923, startPoint y: 430, endPoint x: 1015, endPoint y: 541, distance: 144.5
click at [927, 430] on span "Ok" at bounding box center [937, 437] width 80 height 29
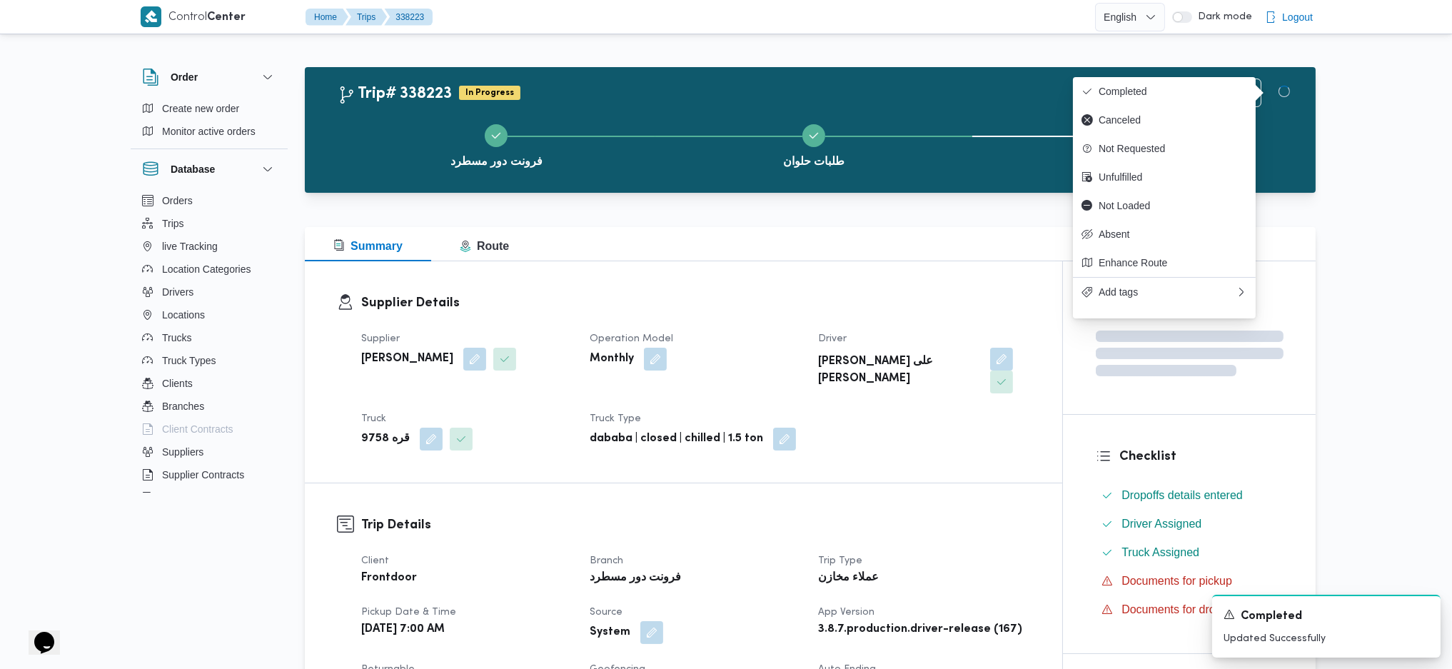
click at [1018, 445] on dt "Trip Type" at bounding box center [923, 560] width 211 height 17
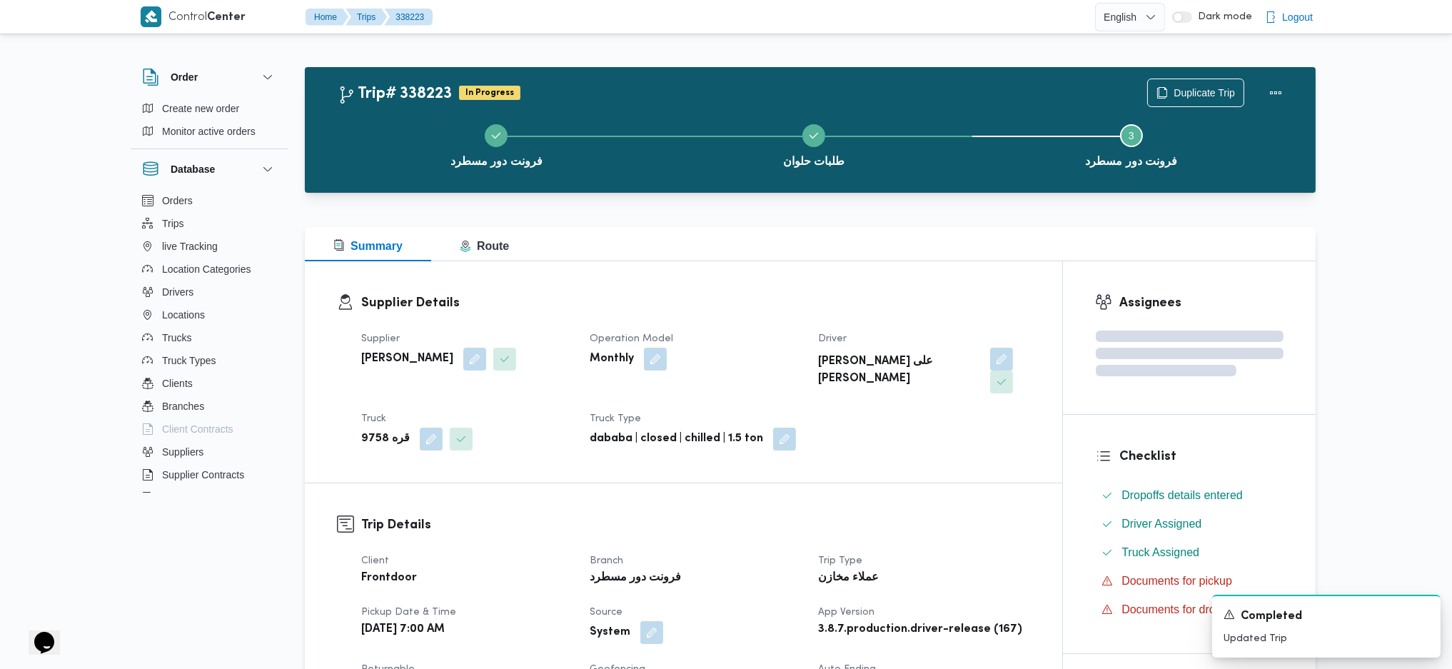
click at [752, 213] on div at bounding box center [810, 218] width 1011 height 17
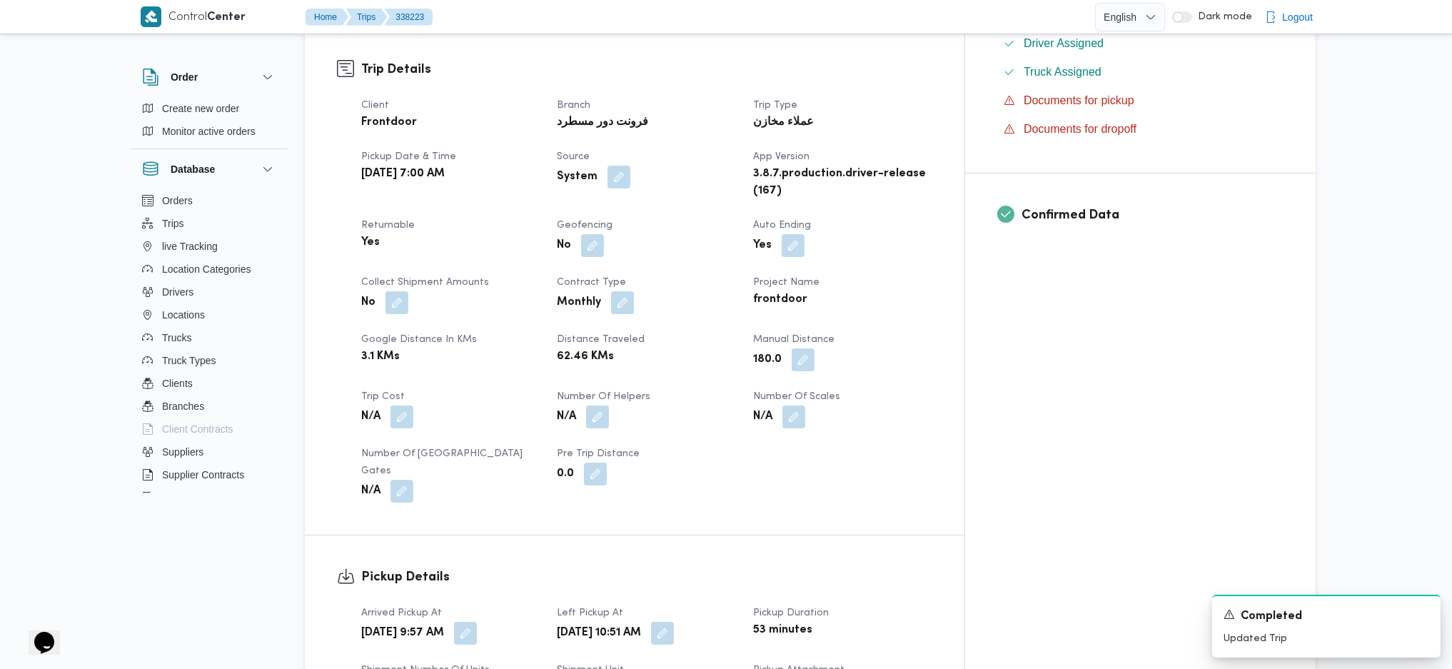
scroll to position [285, 0]
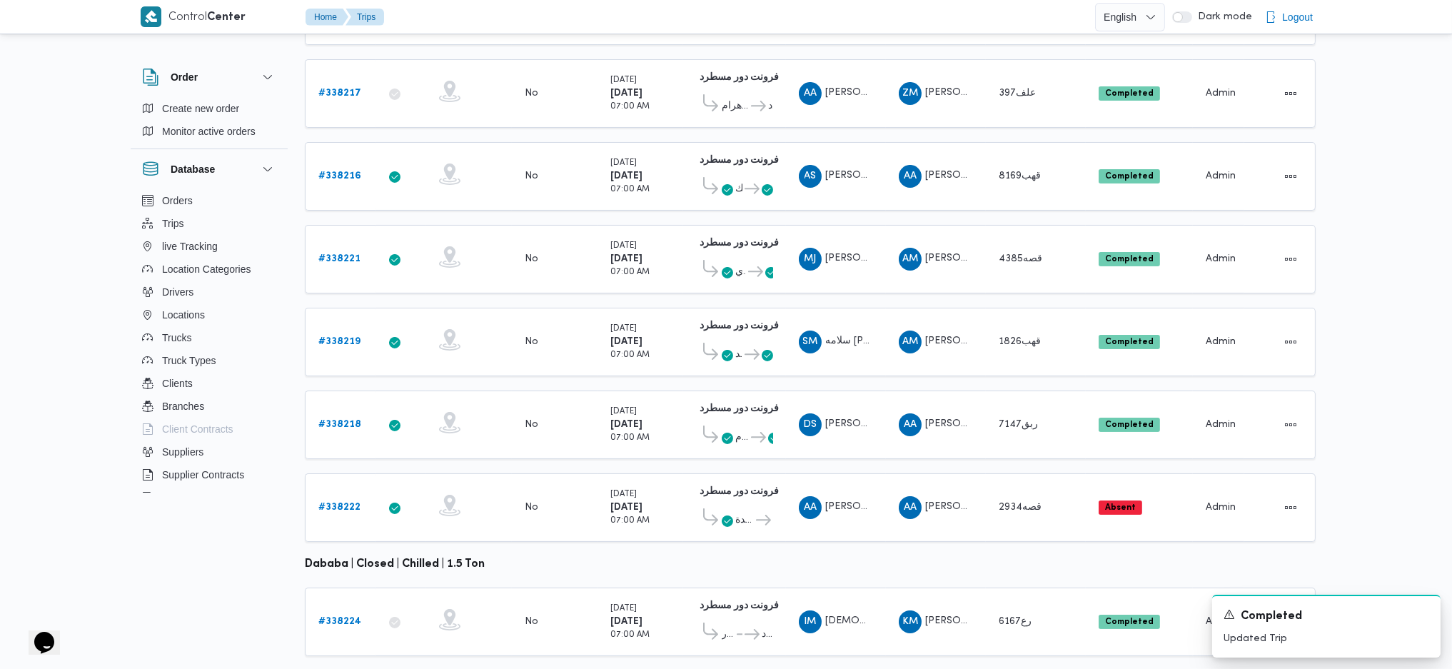
scroll to position [350, 0]
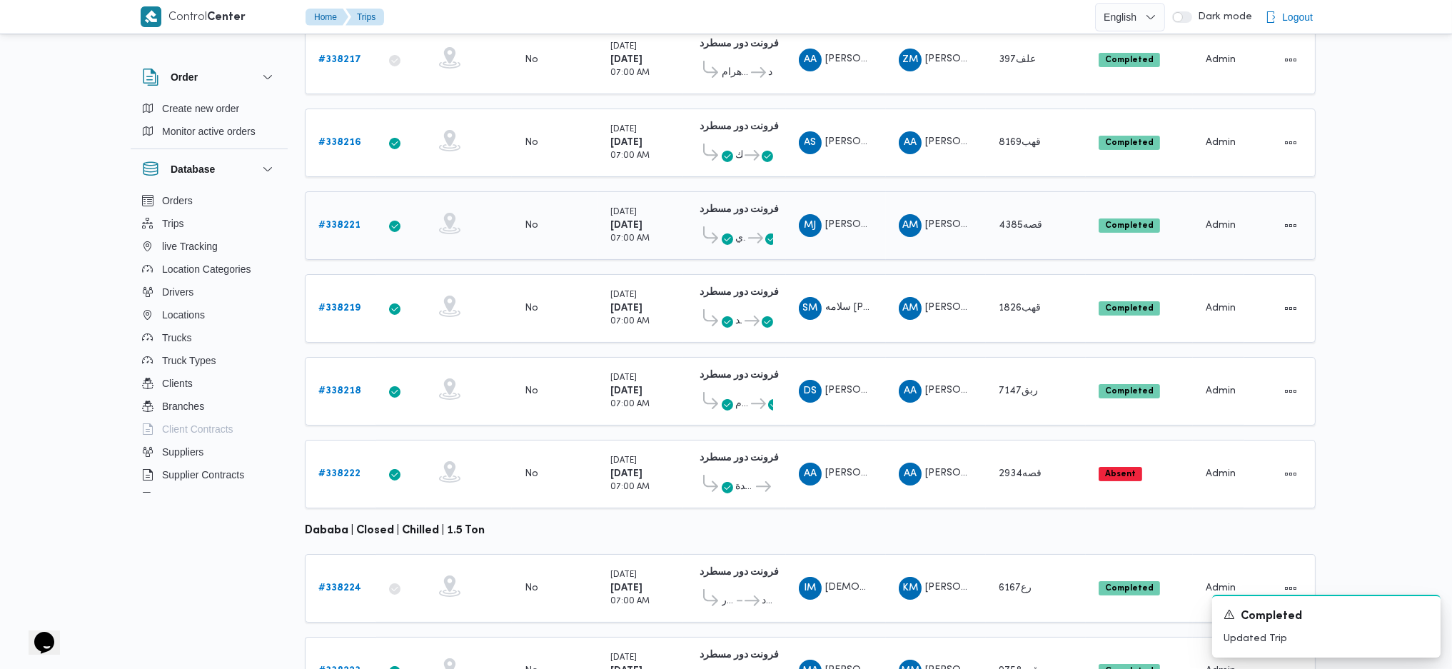
click at [350, 221] on b "# 338221" at bounding box center [339, 225] width 42 height 9
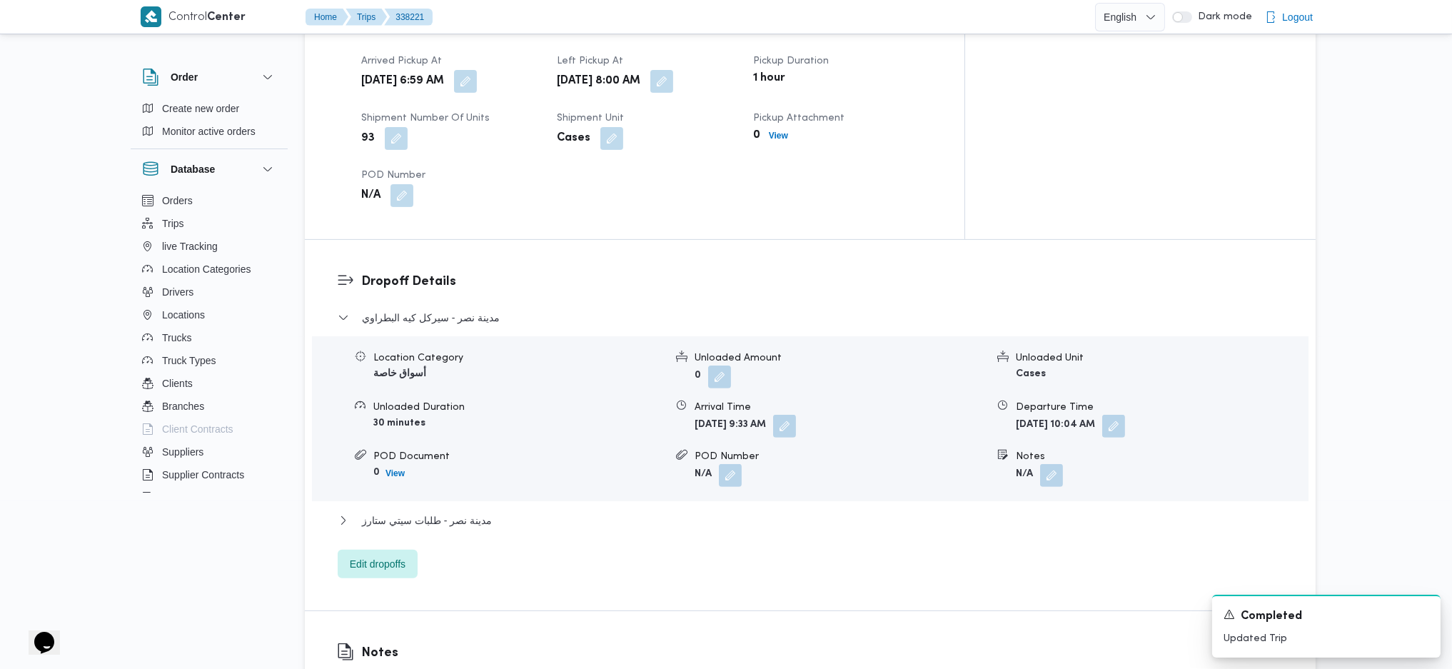
scroll to position [1111, 0]
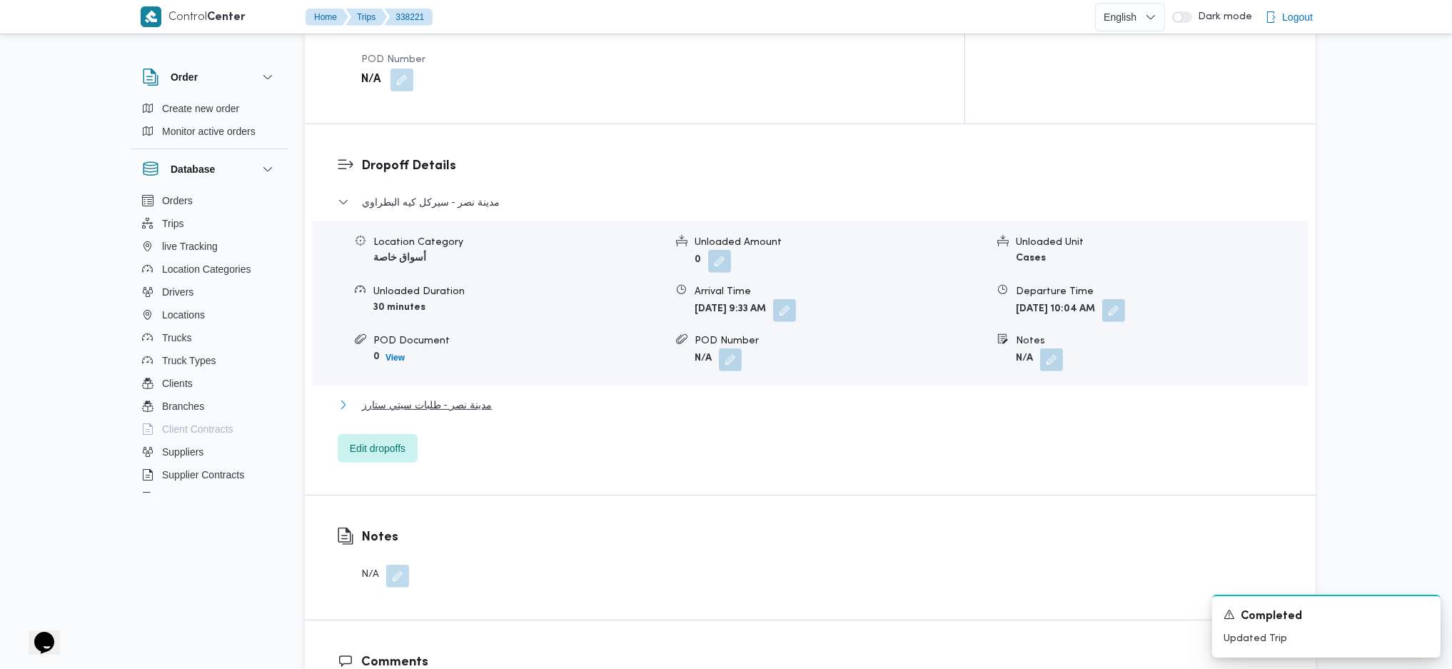
click at [443, 396] on span "مدينة نصر - طلبات سيتي ستارز" at bounding box center [427, 404] width 130 height 17
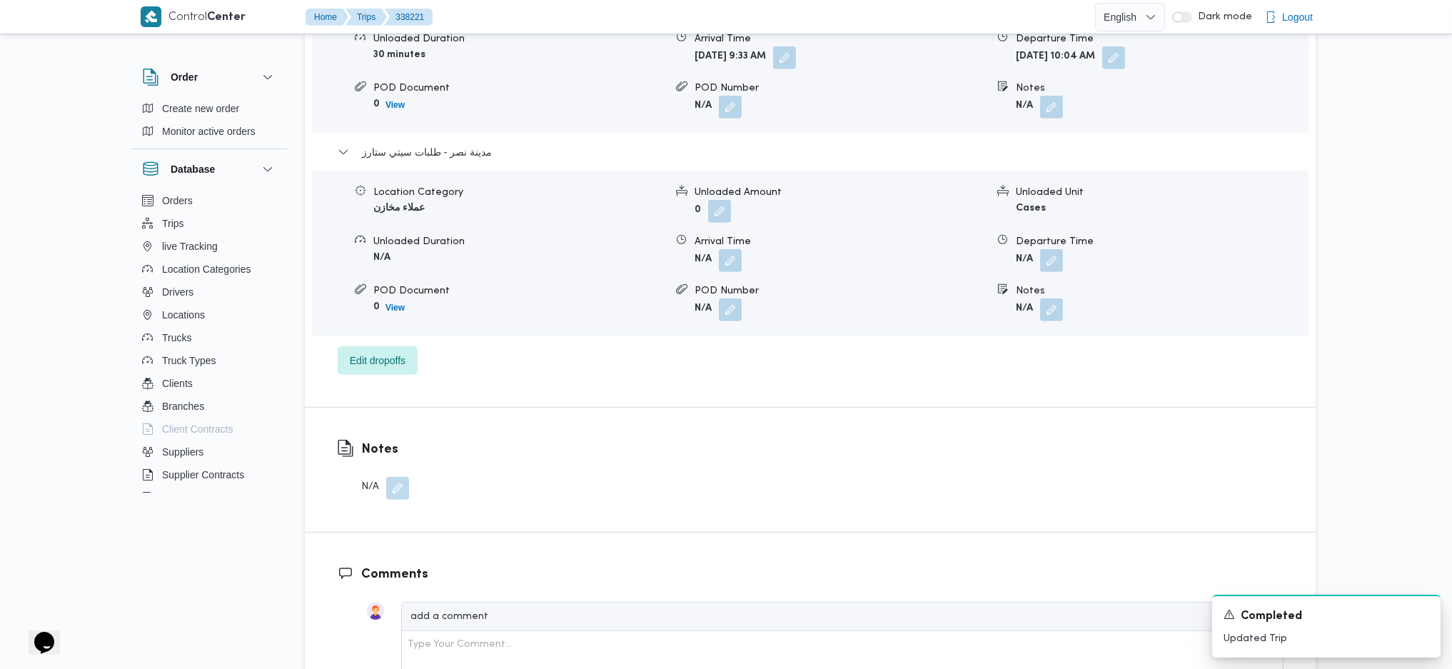
scroll to position [1397, 0]
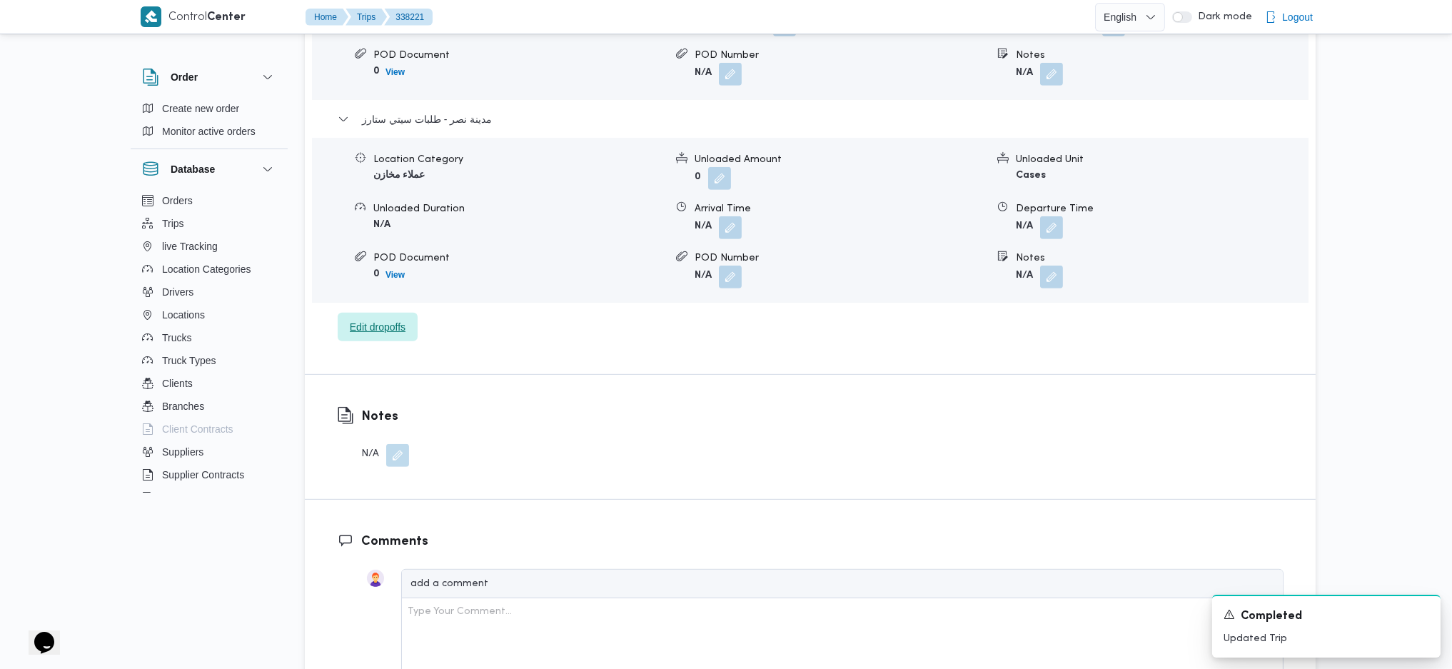
click at [385, 318] on span "Edit dropoffs" at bounding box center [378, 326] width 56 height 17
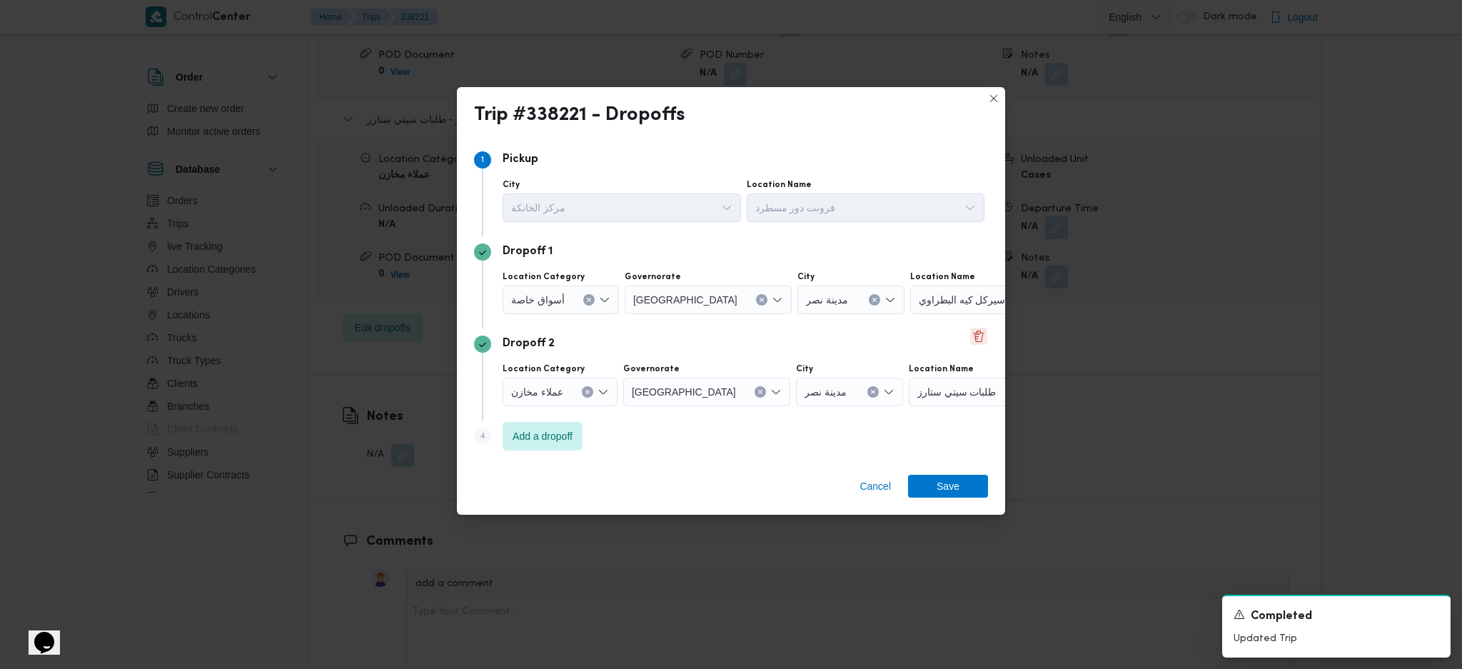
click at [982, 337] on button "Delete" at bounding box center [978, 336] width 17 height 17
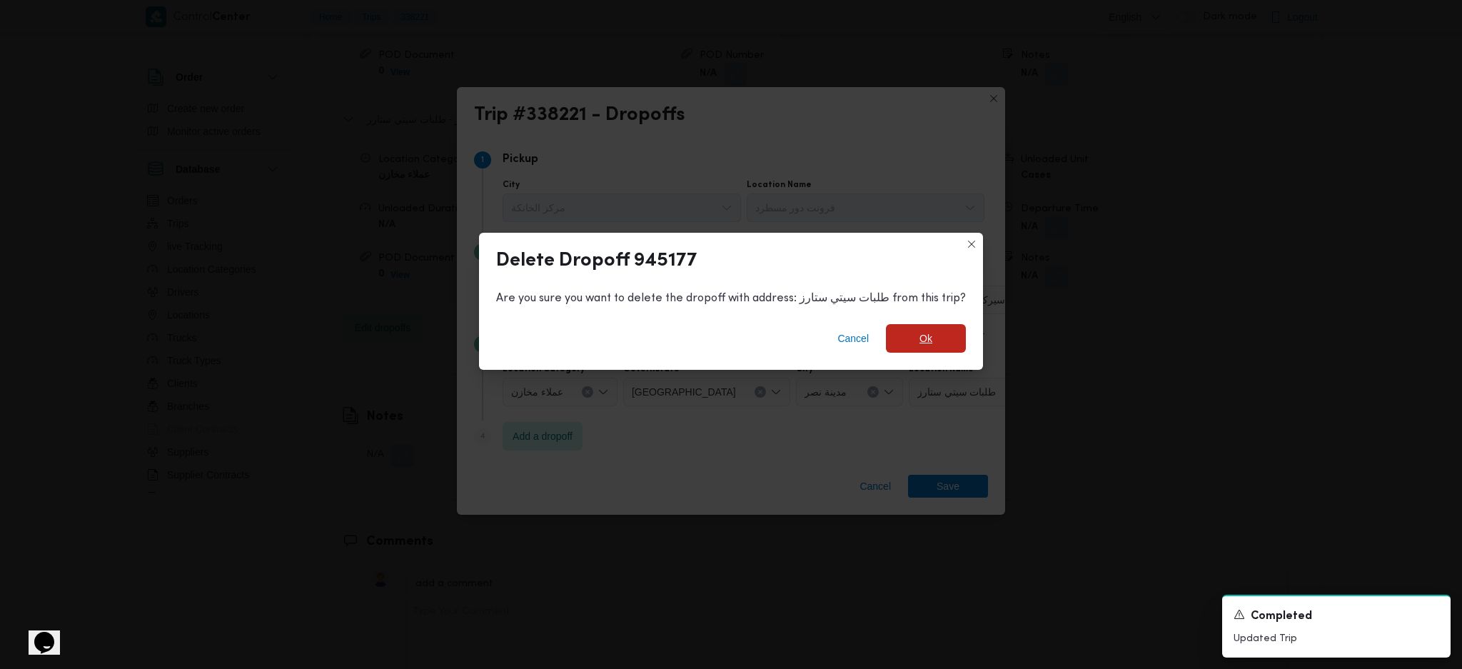
click at [896, 331] on span "Ok" at bounding box center [926, 338] width 80 height 29
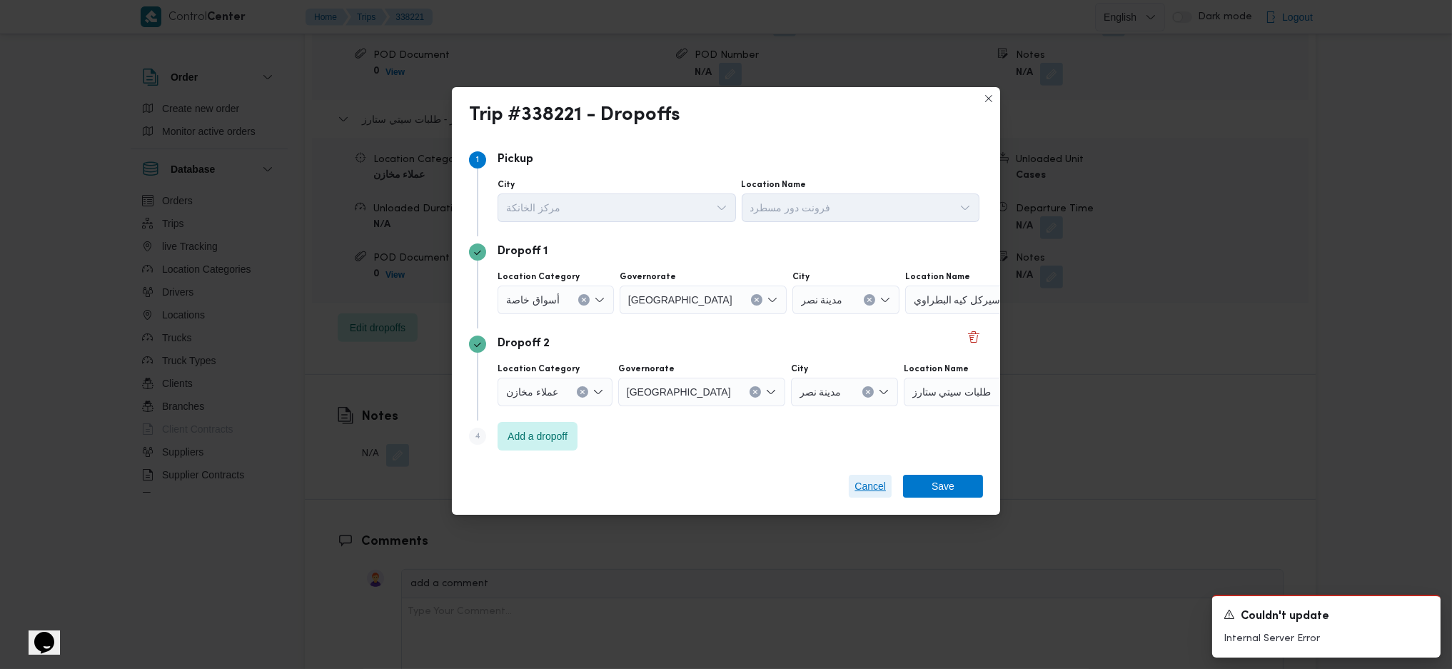
click at [859, 445] on span "Cancel" at bounding box center [869, 485] width 31 height 17
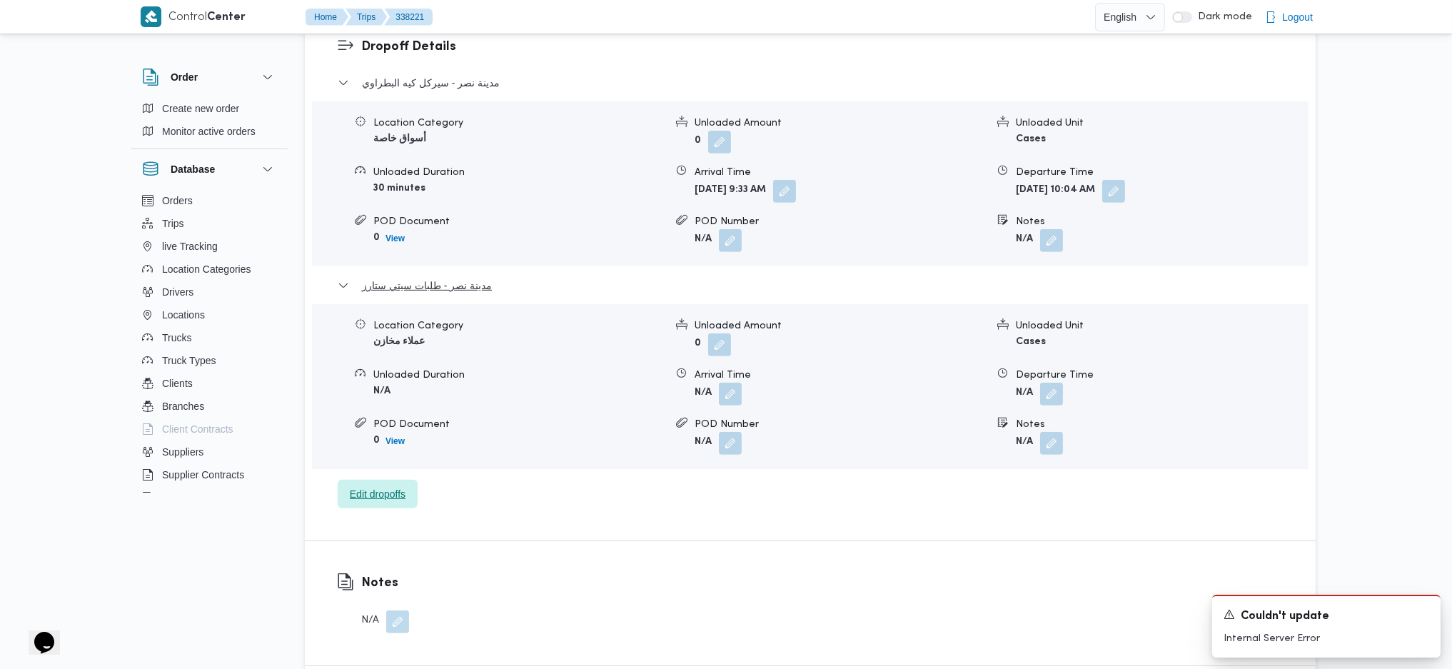
scroll to position [1294, 0]
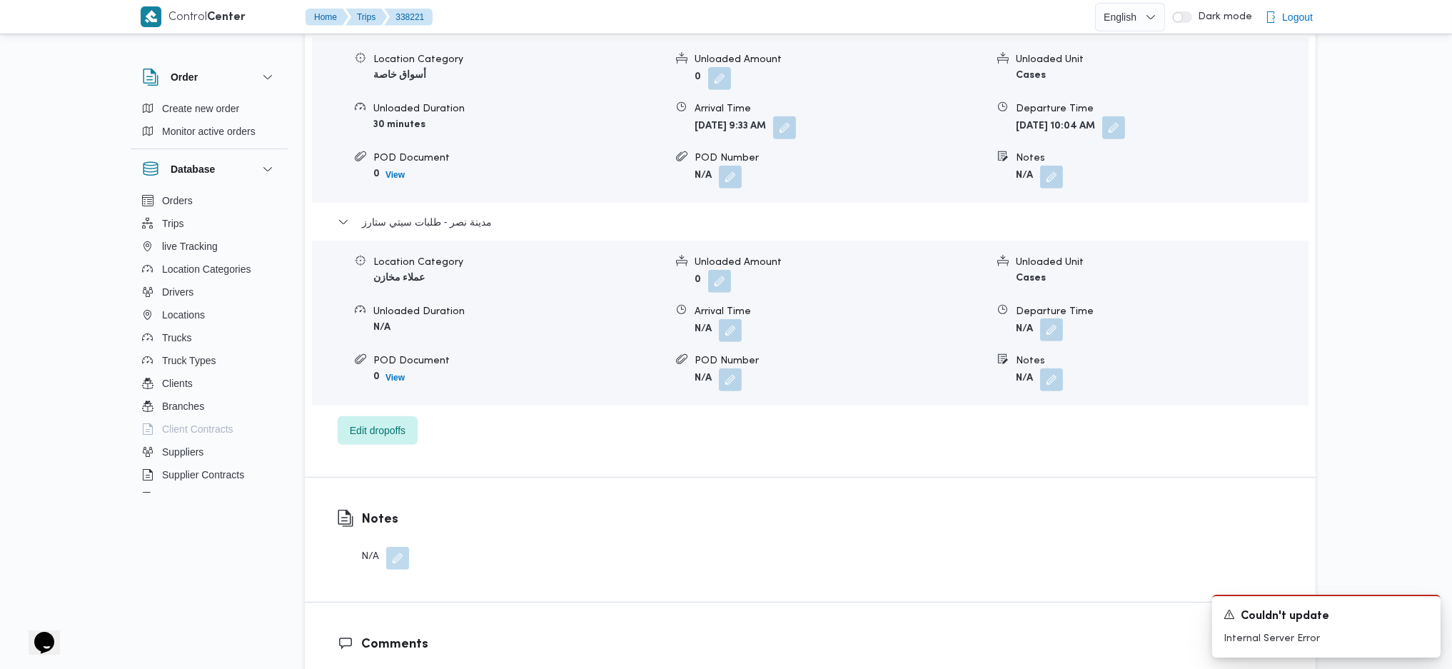
click at [1049, 318] on button "button" at bounding box center [1051, 329] width 23 height 23
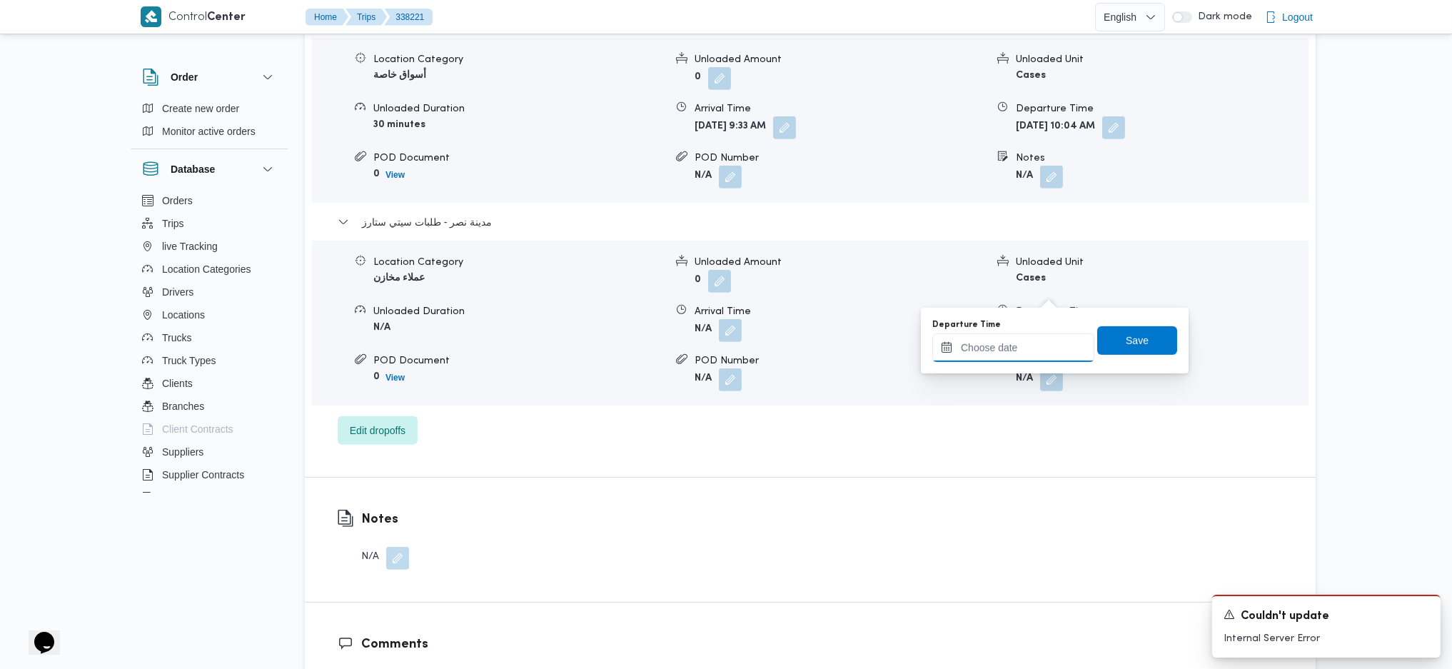
click at [1006, 352] on input "Departure Time" at bounding box center [1013, 347] width 162 height 29
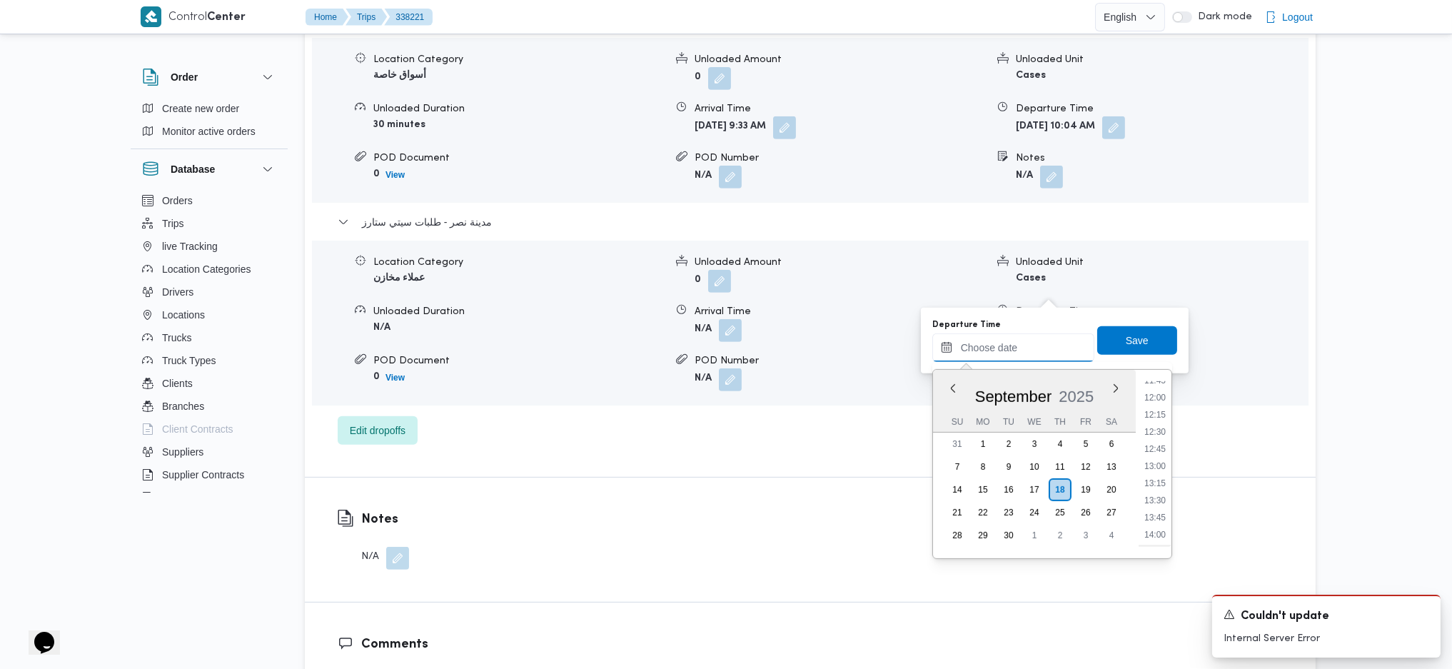
scroll to position [715, 0]
click at [1158, 420] on li "11:00" at bounding box center [1154, 427] width 33 height 14
type input "18/09/2025 11:00"
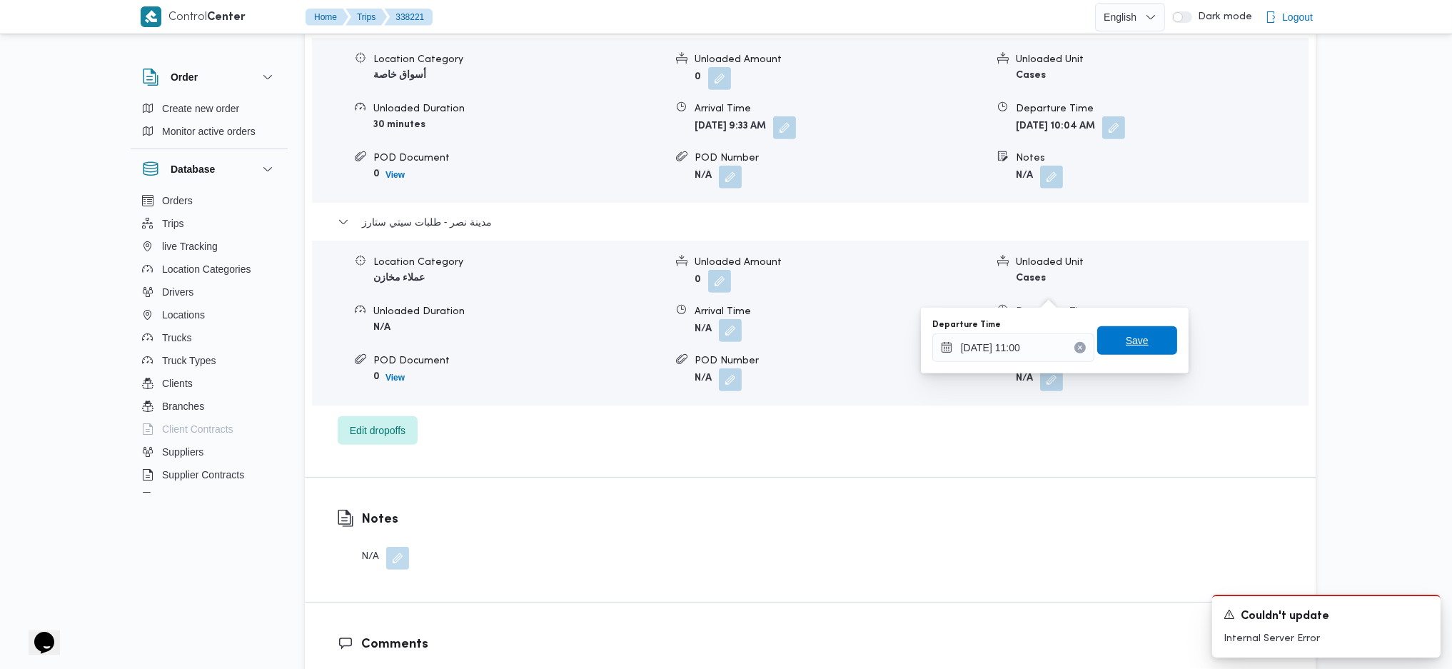
click at [1121, 328] on span "Save" at bounding box center [1137, 340] width 80 height 29
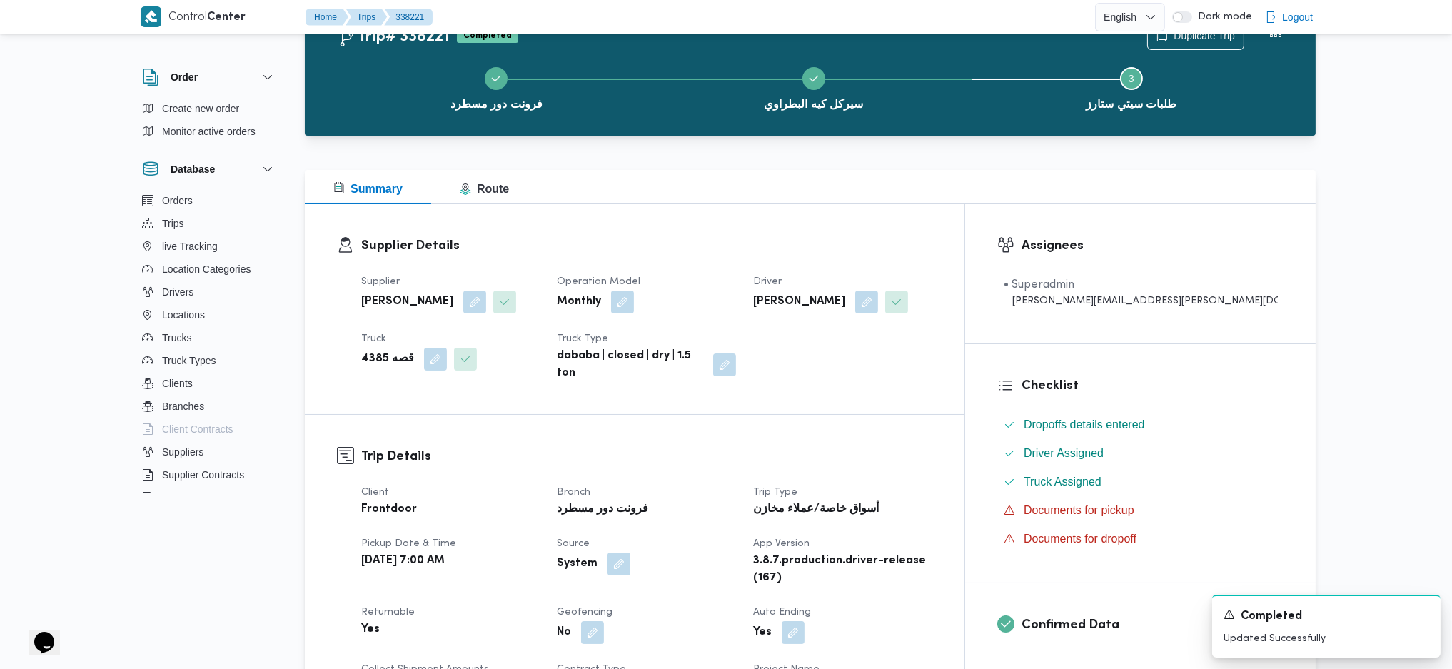
scroll to position [343, 0]
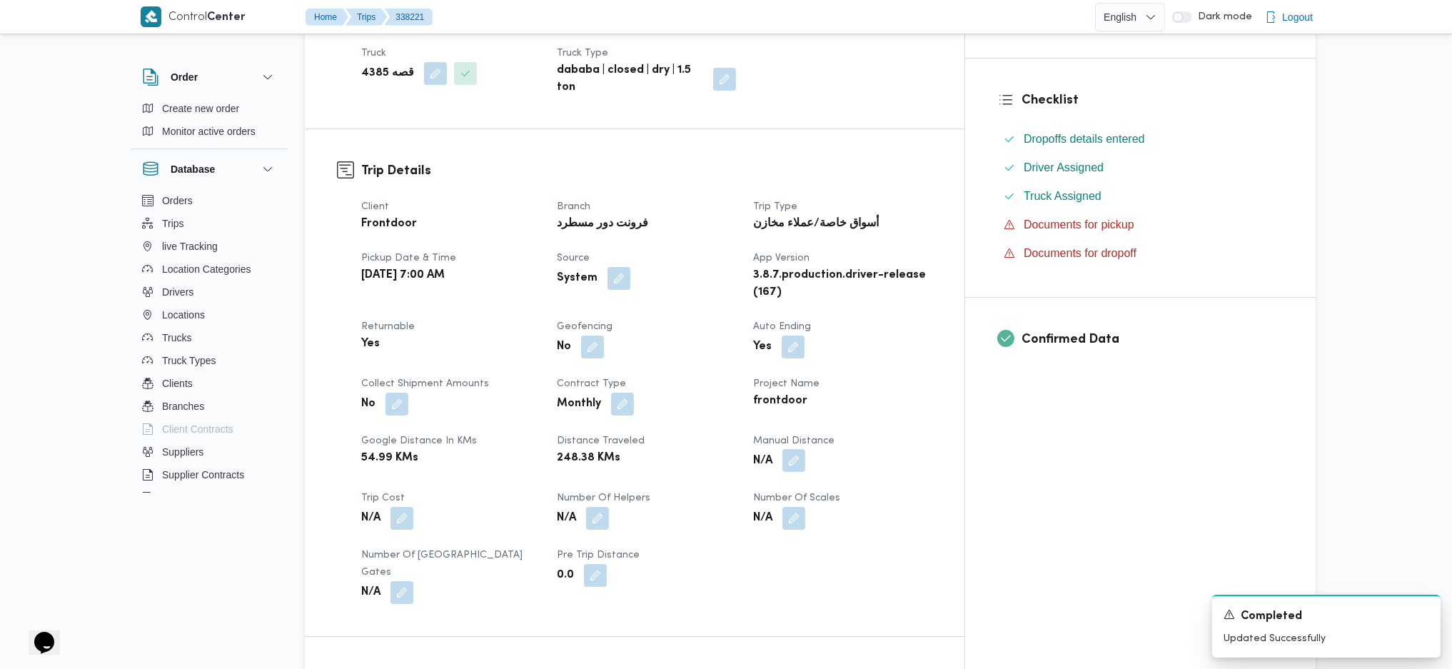
click at [805, 445] on button "button" at bounding box center [793, 460] width 23 height 23
click at [813, 445] on input "Manual Distance" at bounding box center [820, 495] width 142 height 29
type input "110"
click button "Save" at bounding box center [934, 488] width 80 height 29
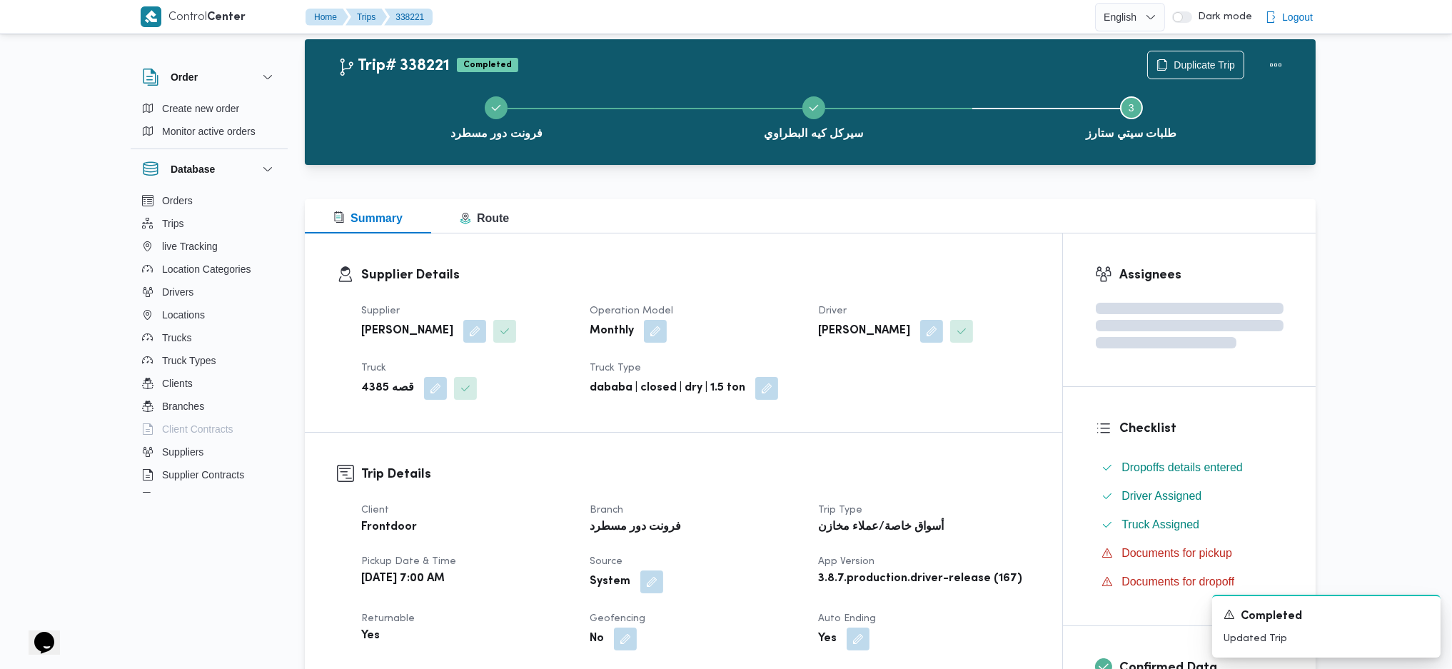
scroll to position [0, 0]
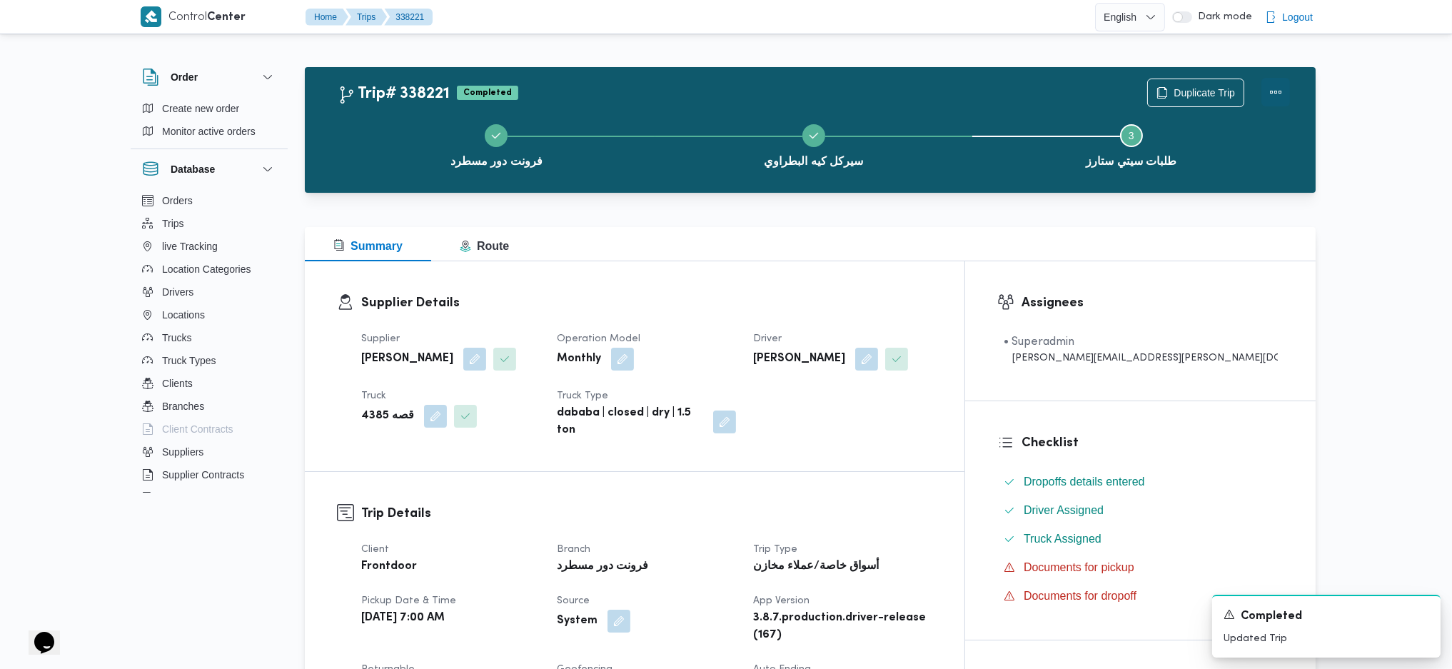
click at [1194, 91] on button "Actions" at bounding box center [1275, 92] width 29 height 29
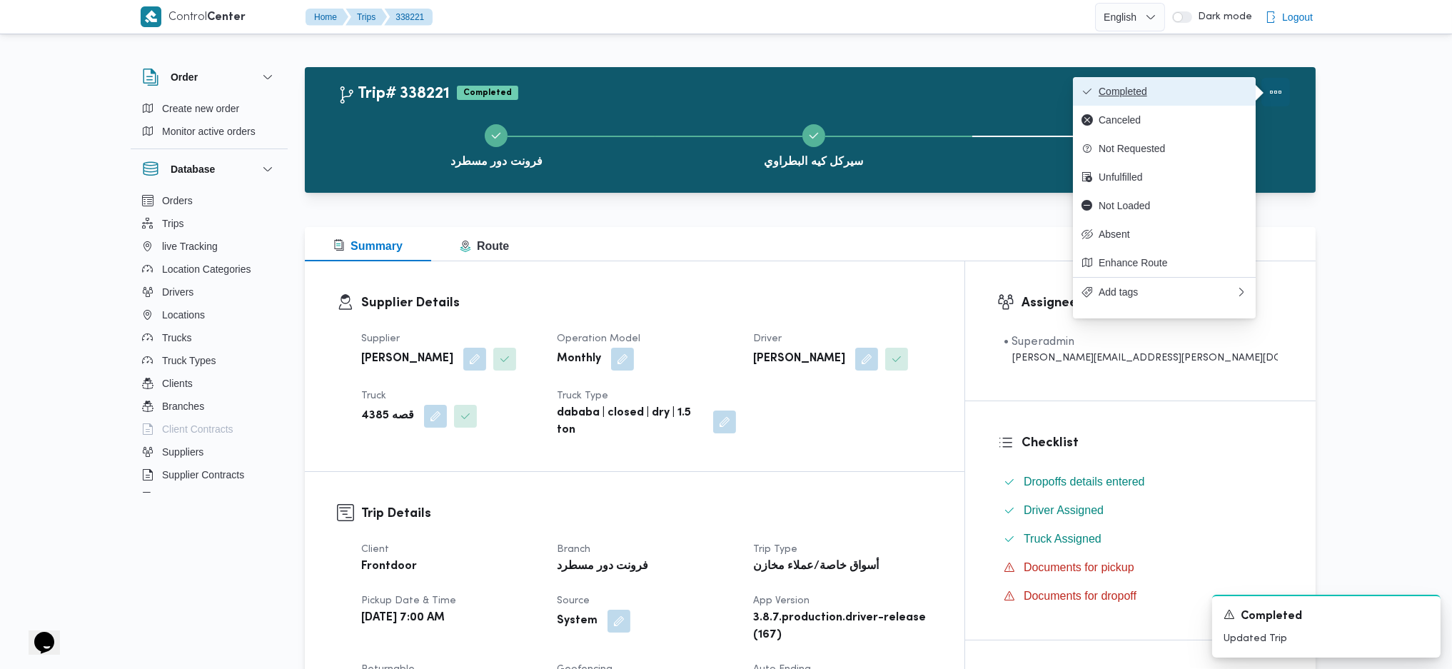
click at [1194, 86] on span "Completed" at bounding box center [1172, 91] width 148 height 11
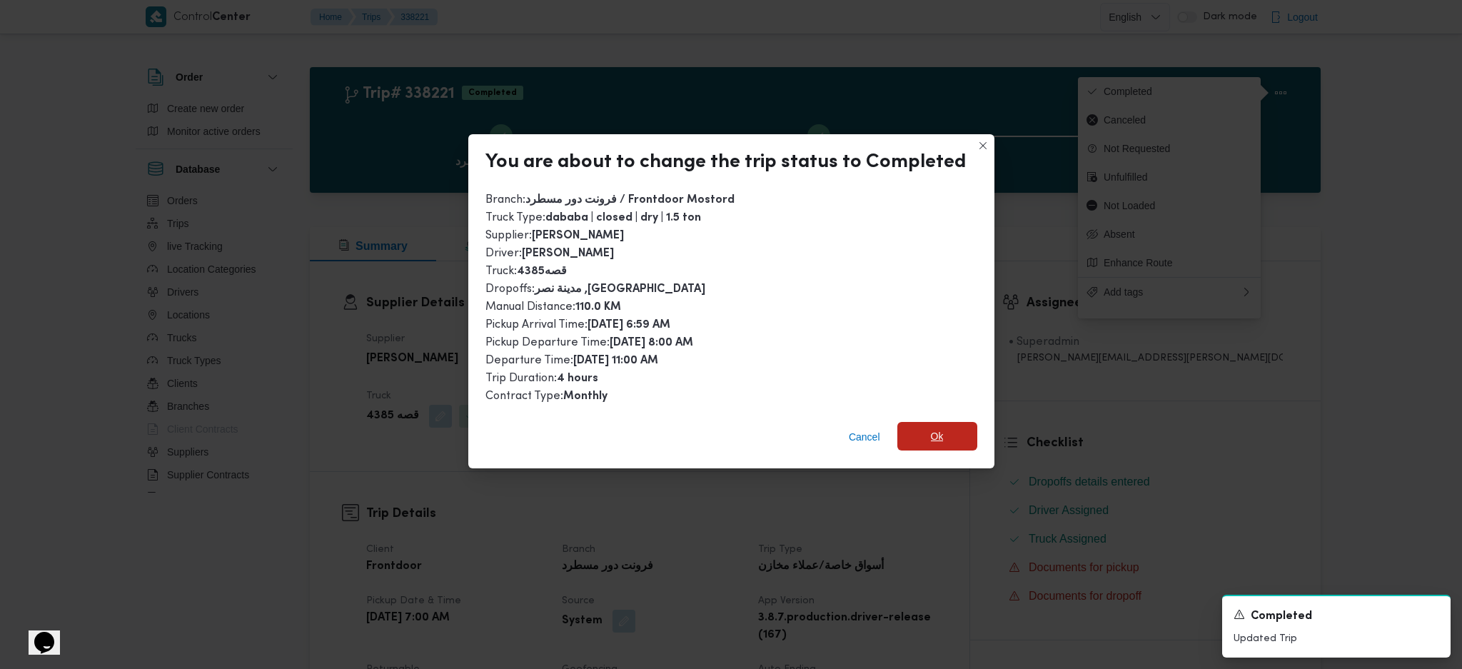
click at [938, 442] on span "Ok" at bounding box center [937, 436] width 80 height 29
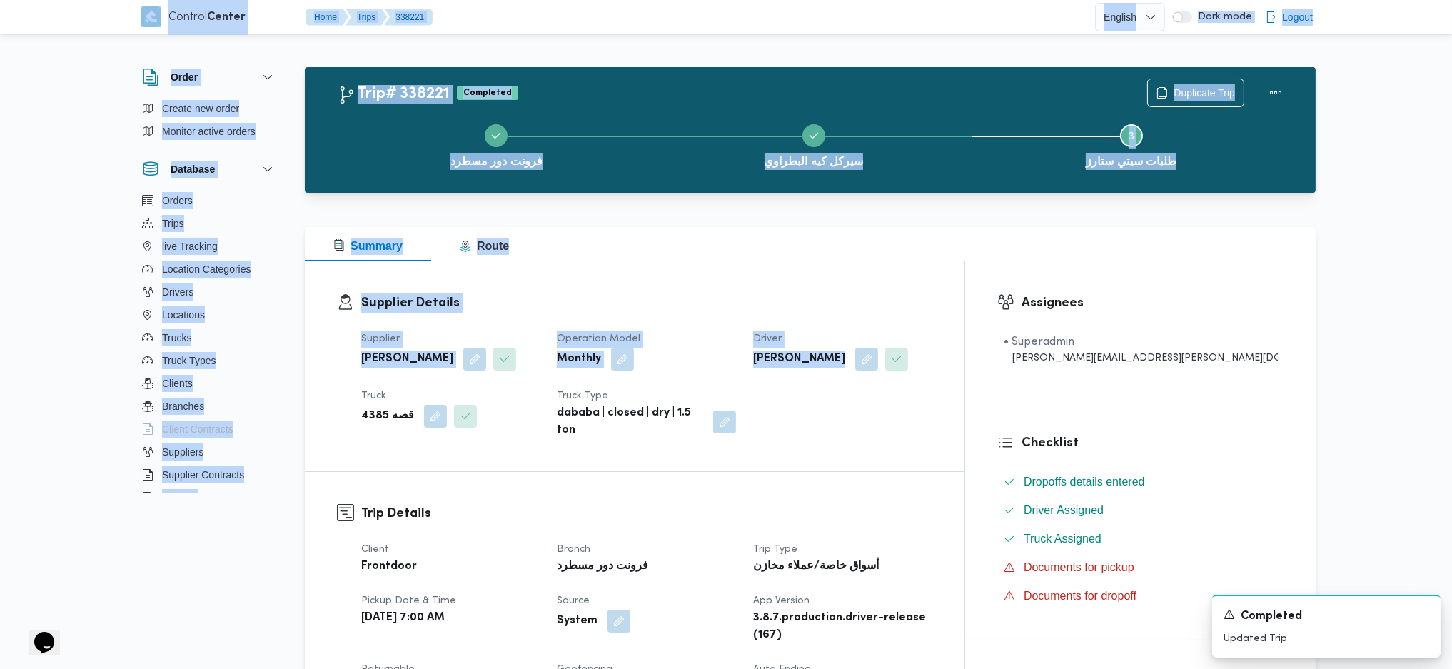
drag, startPoint x: 697, startPoint y: 23, endPoint x: 145, endPoint y: -116, distance: 568.8
click at [145, 0] on html "Control Center Home Trips 338221 English عربي Dark mode Logout Order Create new…" at bounding box center [726, 334] width 1452 height 669
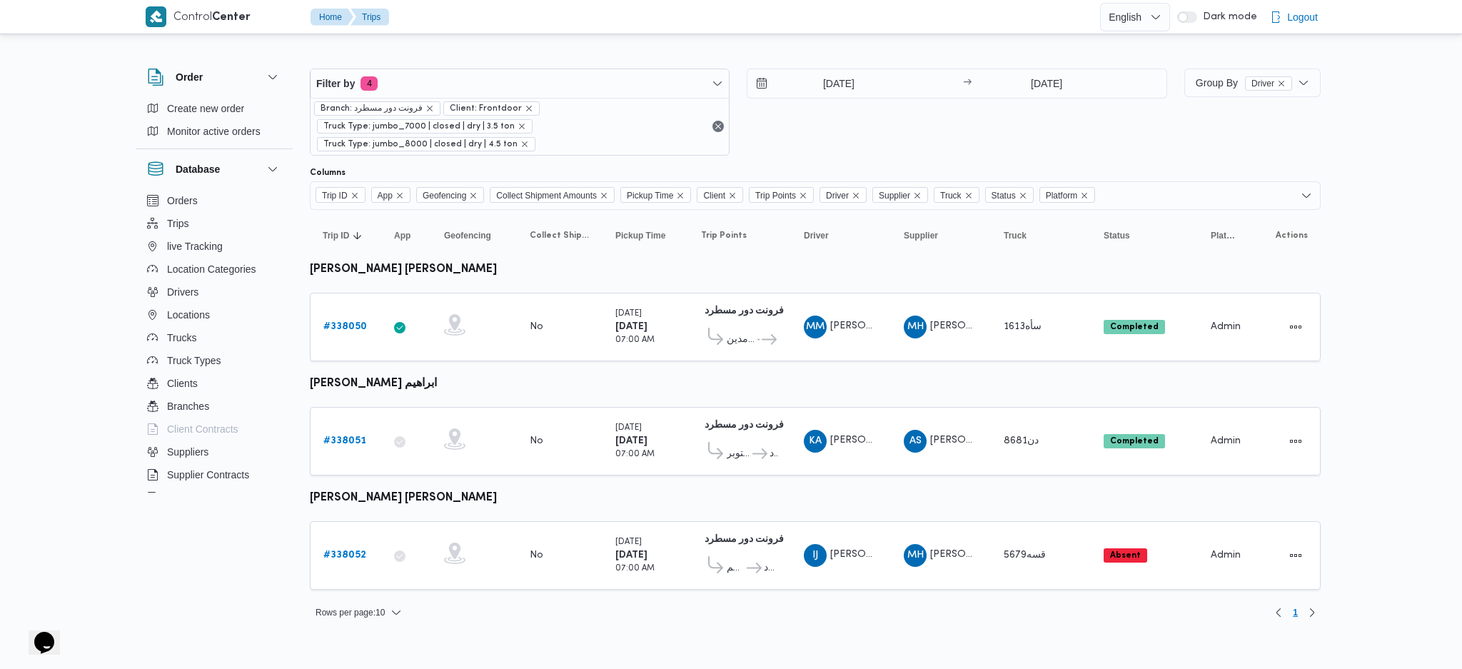
drag, startPoint x: 813, startPoint y: 41, endPoint x: 836, endPoint y: 86, distance: 50.1
click at [813, 44] on div "Filter by 4 Branch: فرونت دور مسطرد Client: Frontdoor Truck Type: jumbo_7000 | …" at bounding box center [722, 338] width 1213 height 602
click at [824, 95] on input "[DATE]" at bounding box center [828, 83] width 162 height 29
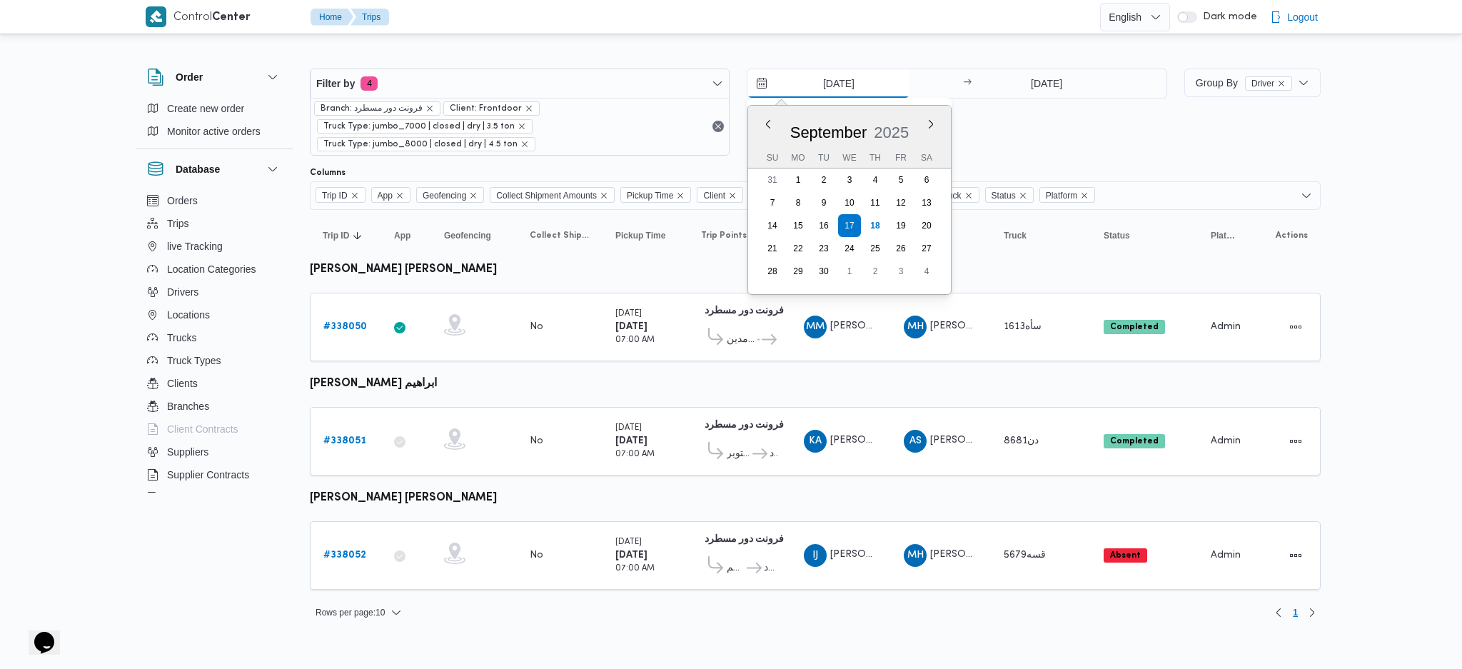
drag, startPoint x: 836, startPoint y: 86, endPoint x: 846, endPoint y: 88, distance: 9.5
click at [839, 86] on input "[DATE]" at bounding box center [828, 83] width 162 height 29
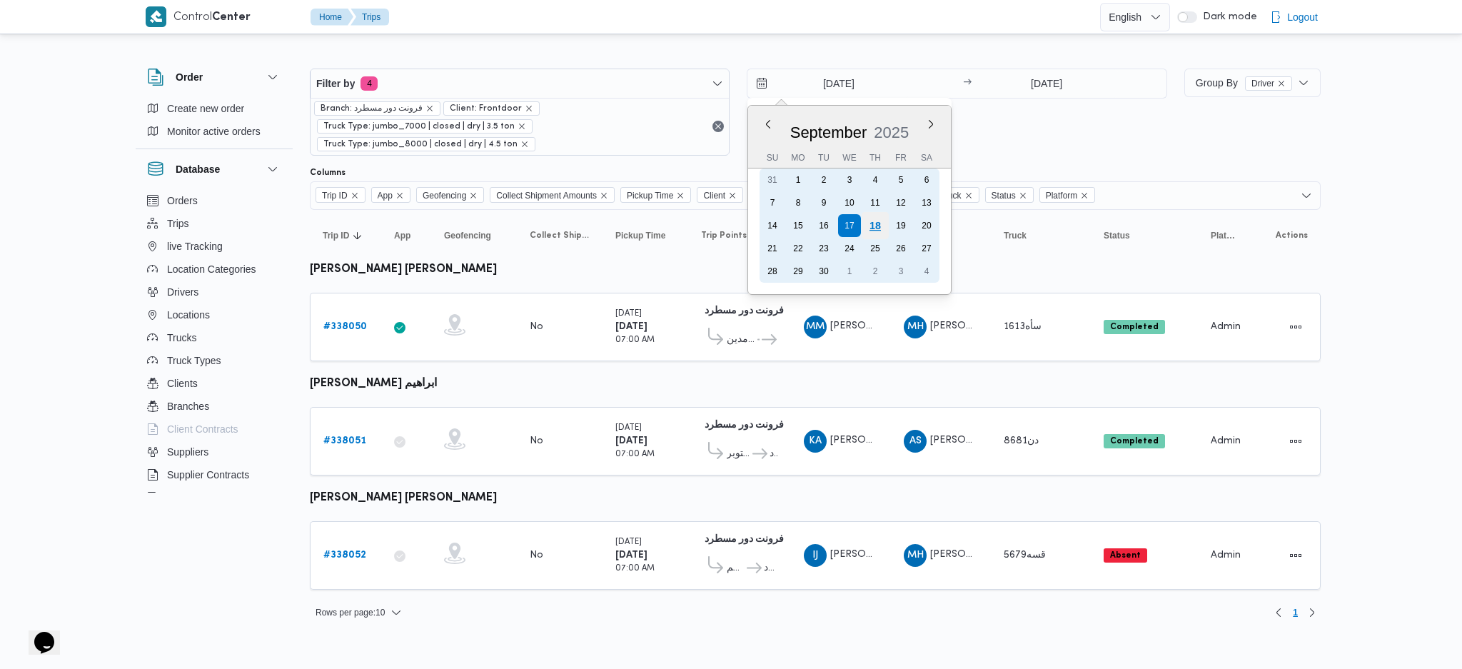
click at [871, 228] on div "18" at bounding box center [874, 225] width 27 height 27
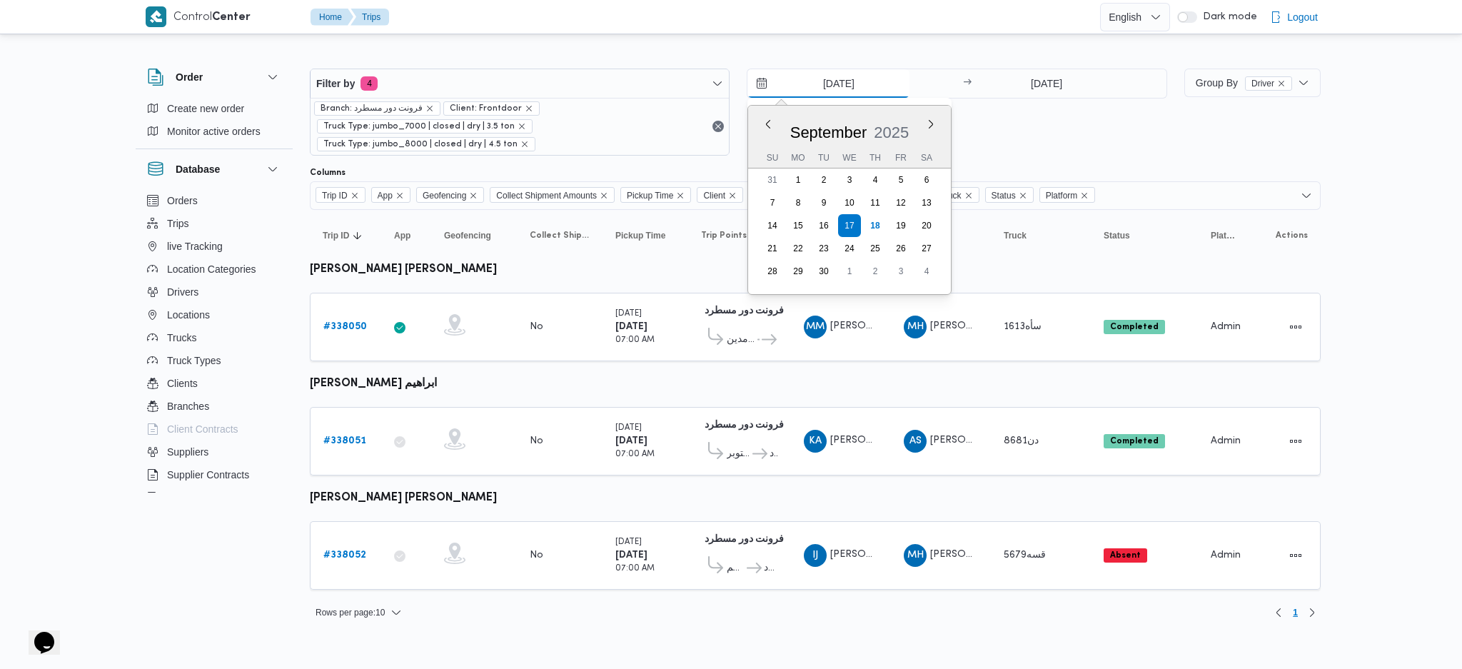
type input "[DATE]"
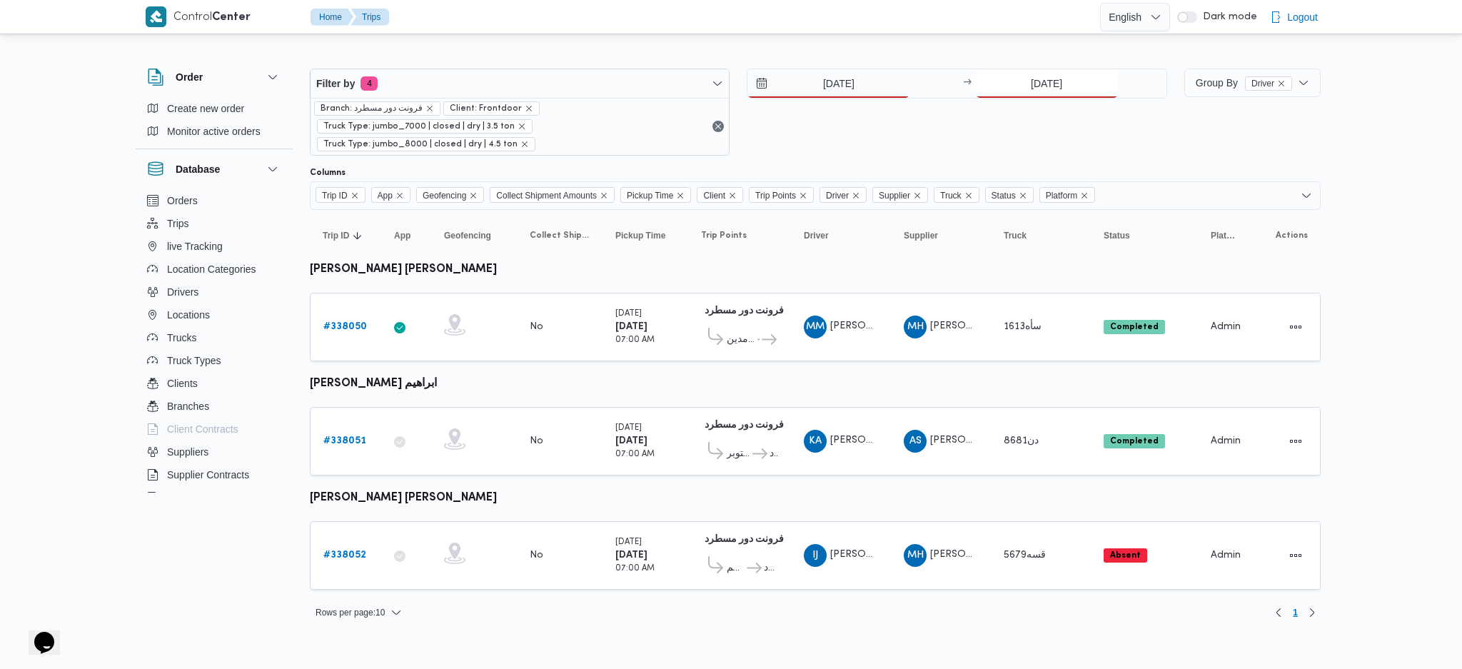
click at [1064, 91] on input "[DATE]" at bounding box center [1047, 83] width 142 height 29
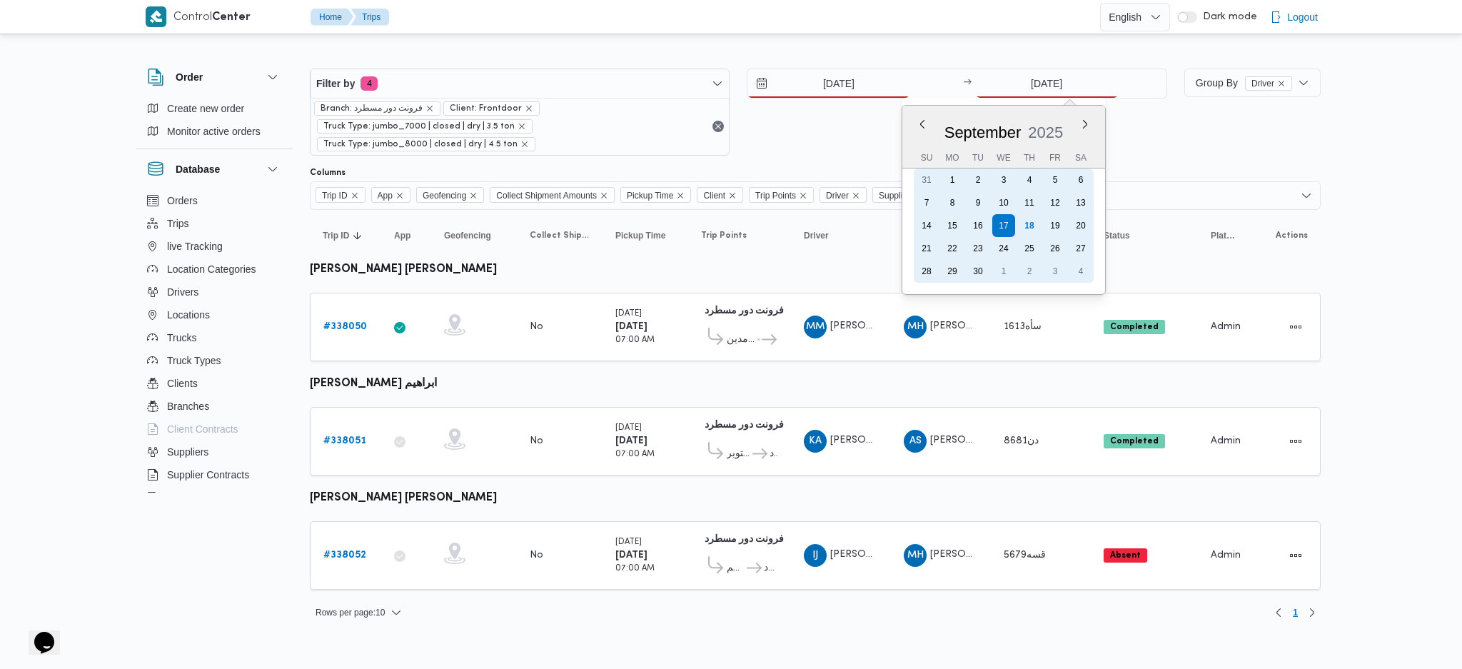
click at [1031, 228] on div "18" at bounding box center [1029, 225] width 23 height 23
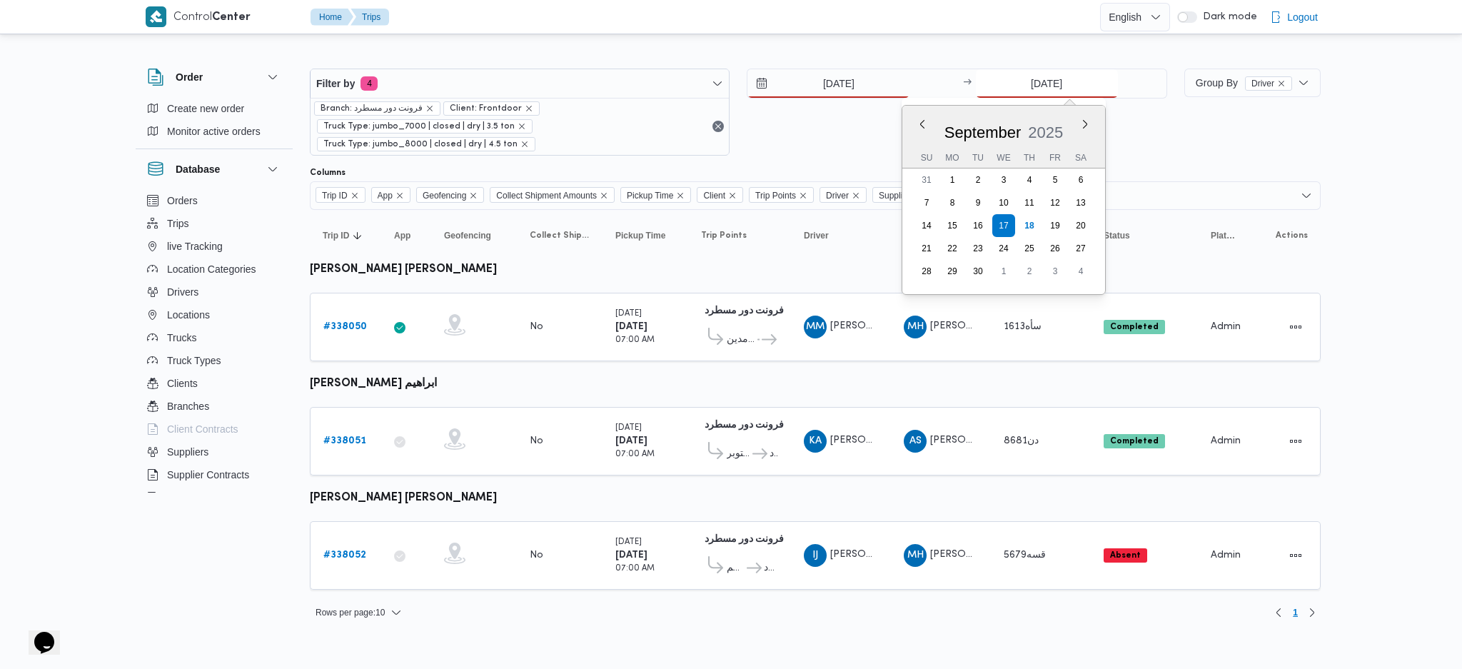
type input "18/9/2025"
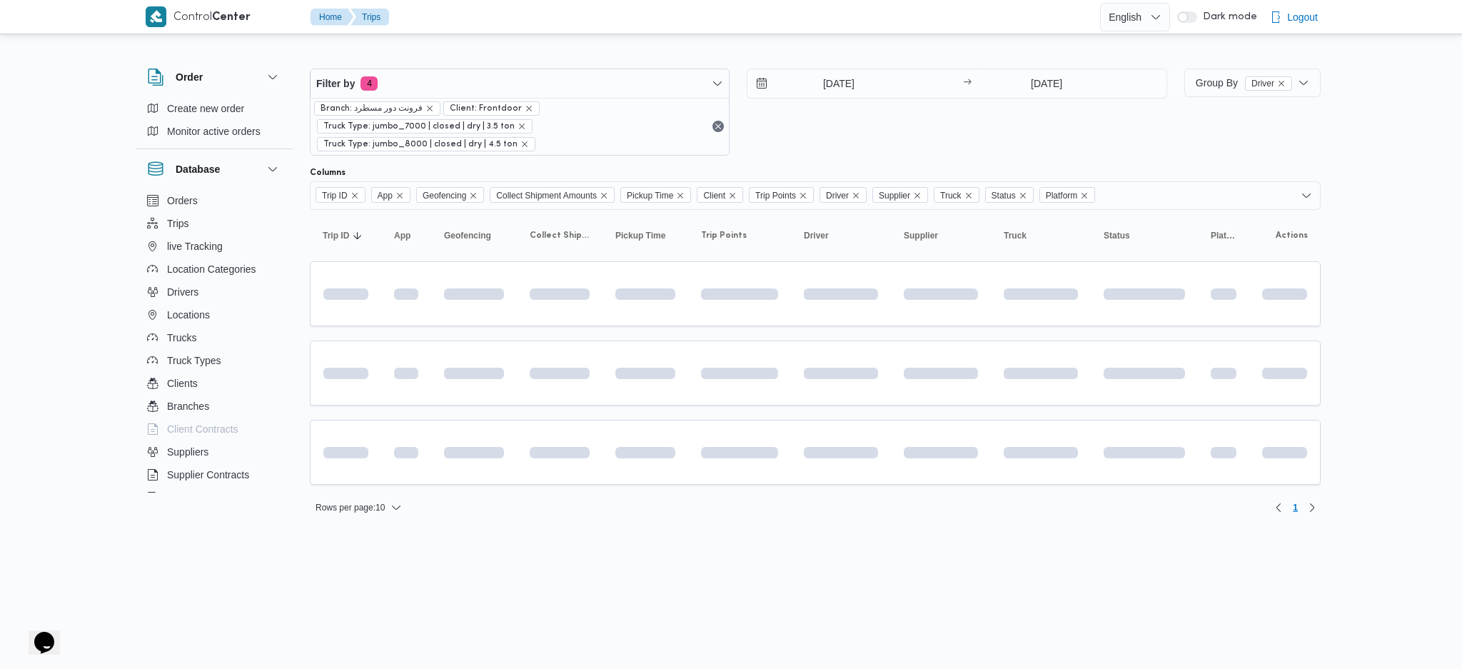
click at [1144, 178] on div "Columns Trip ID App Geofencing Collect Shipment Amounts Pickup Time Client Trip…" at bounding box center [815, 188] width 1011 height 43
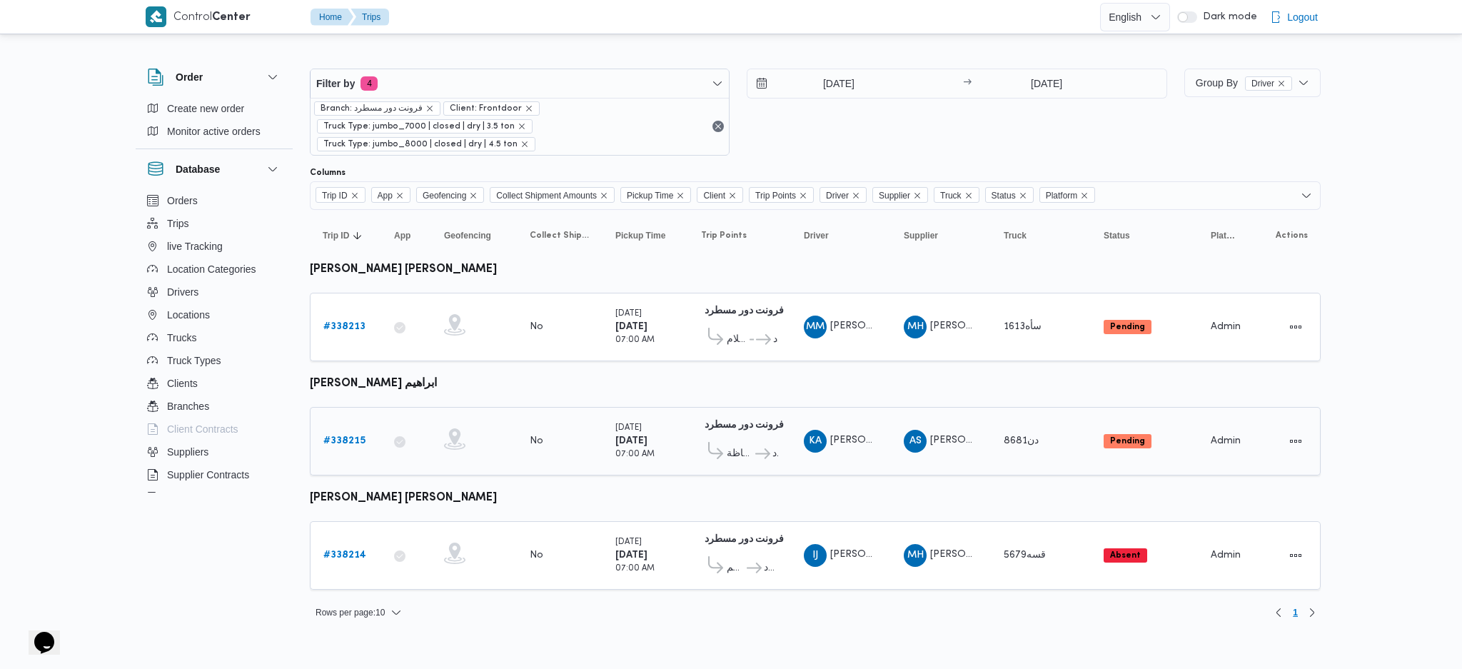
click at [350, 433] on link "# 338215" at bounding box center [344, 441] width 42 height 17
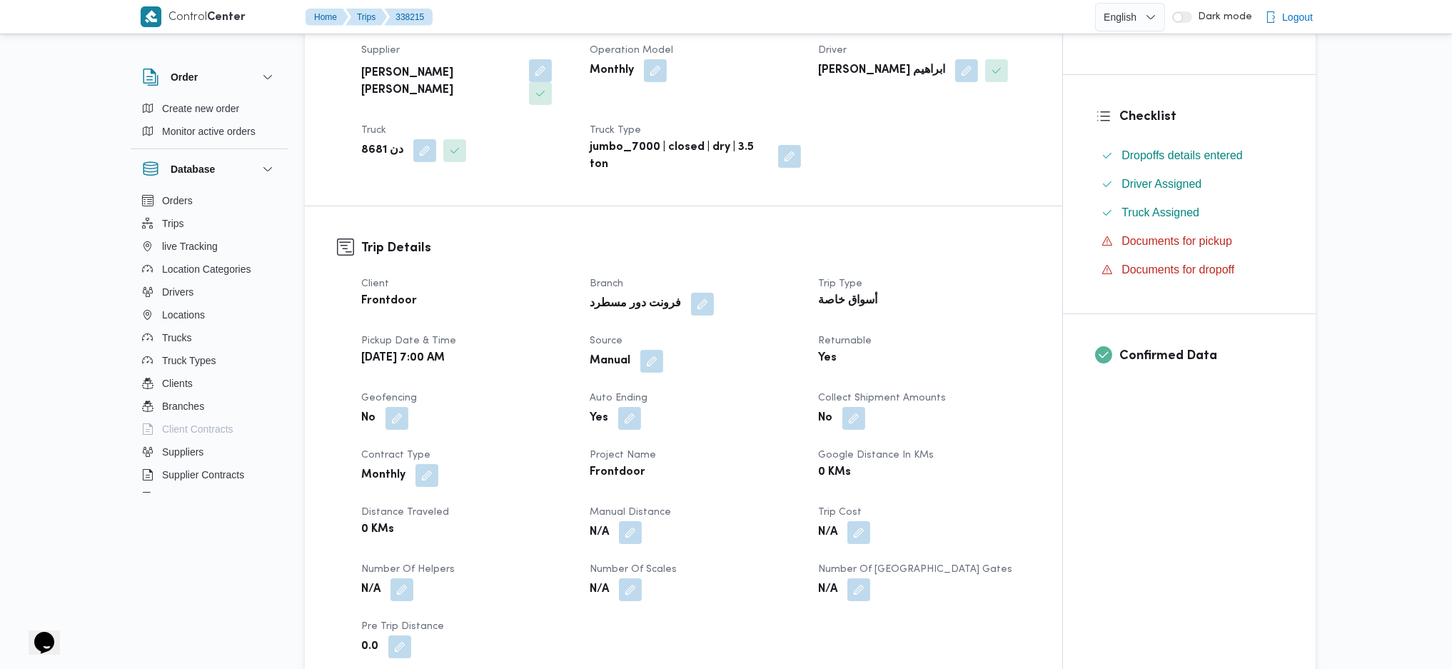
scroll to position [571, 0]
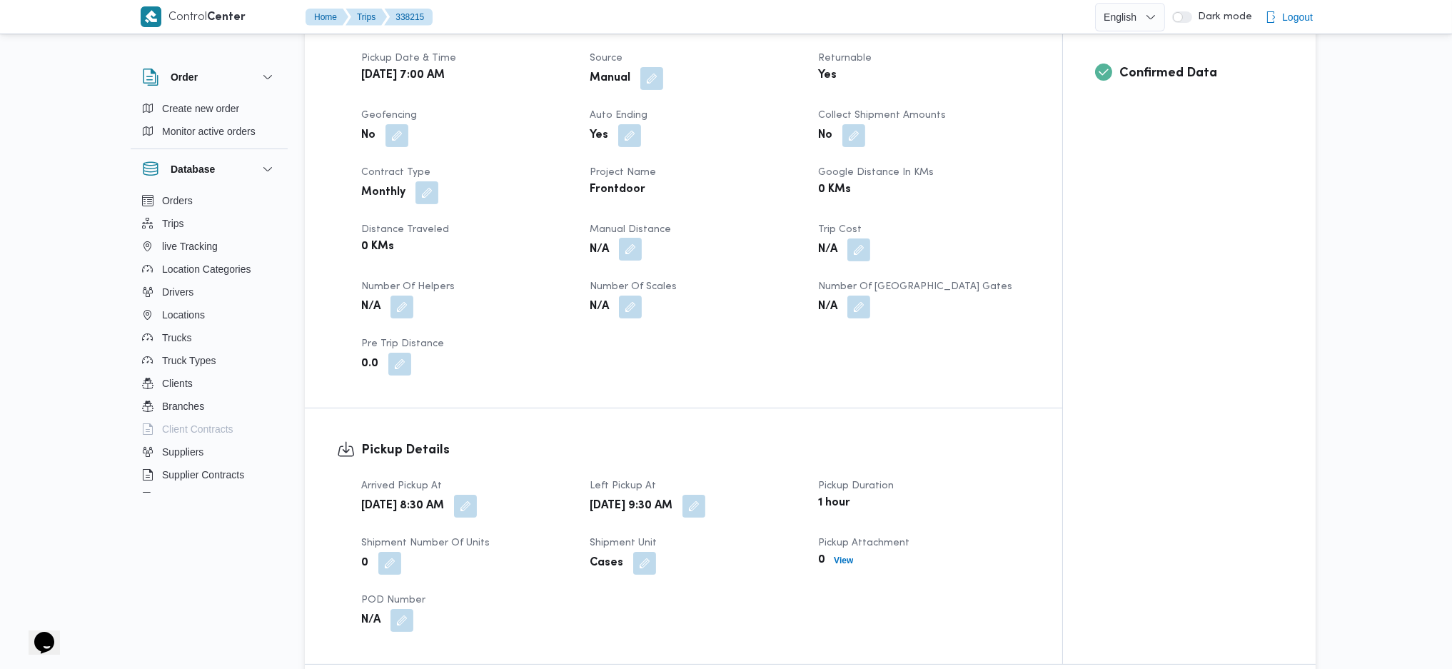
click at [638, 238] on button "button" at bounding box center [630, 249] width 23 height 23
click at [615, 300] on div "You are in a dialog. To close this dialog, hit escape. Manual Distance Save" at bounding box center [634, 277] width 248 height 66
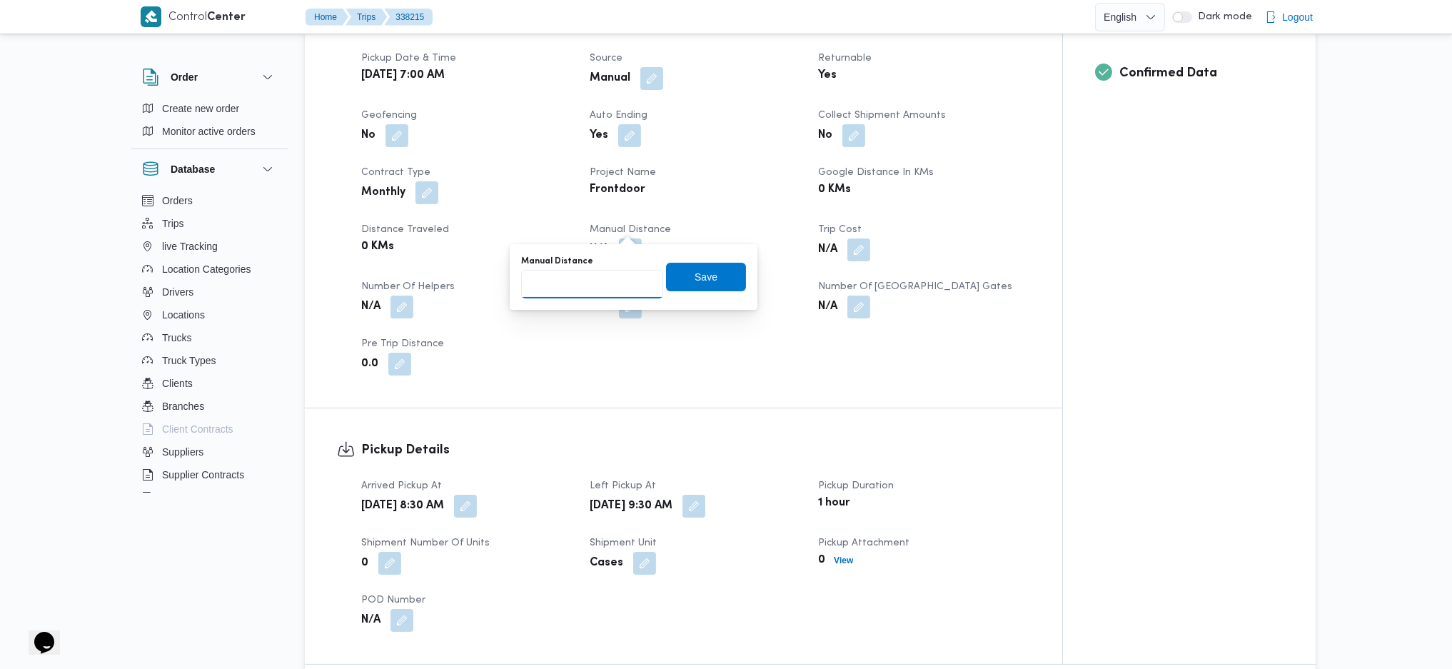
click at [603, 278] on input "Manual Distance" at bounding box center [592, 284] width 142 height 29
type input "90"
click button "Save" at bounding box center [706, 277] width 80 height 29
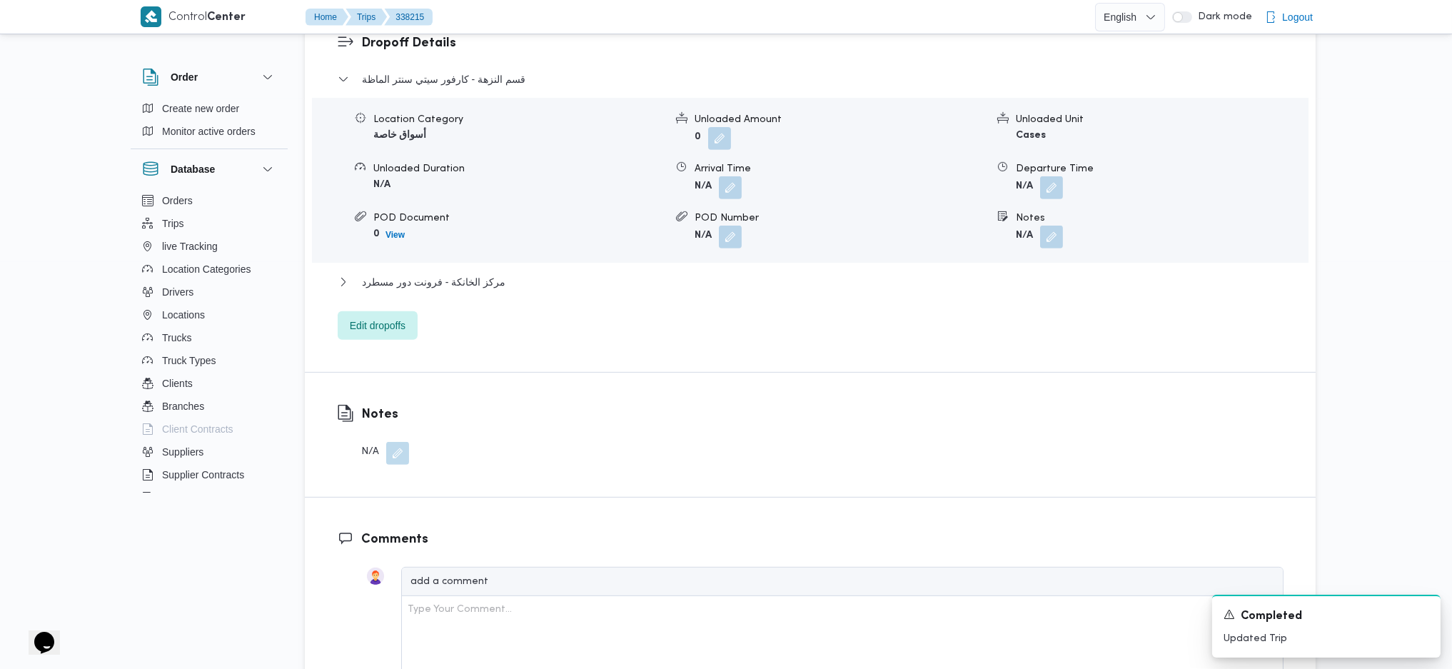
scroll to position [1237, 0]
click at [482, 270] on span "مركز الخانكة - فرونت دور مسطرد" at bounding box center [433, 278] width 143 height 17
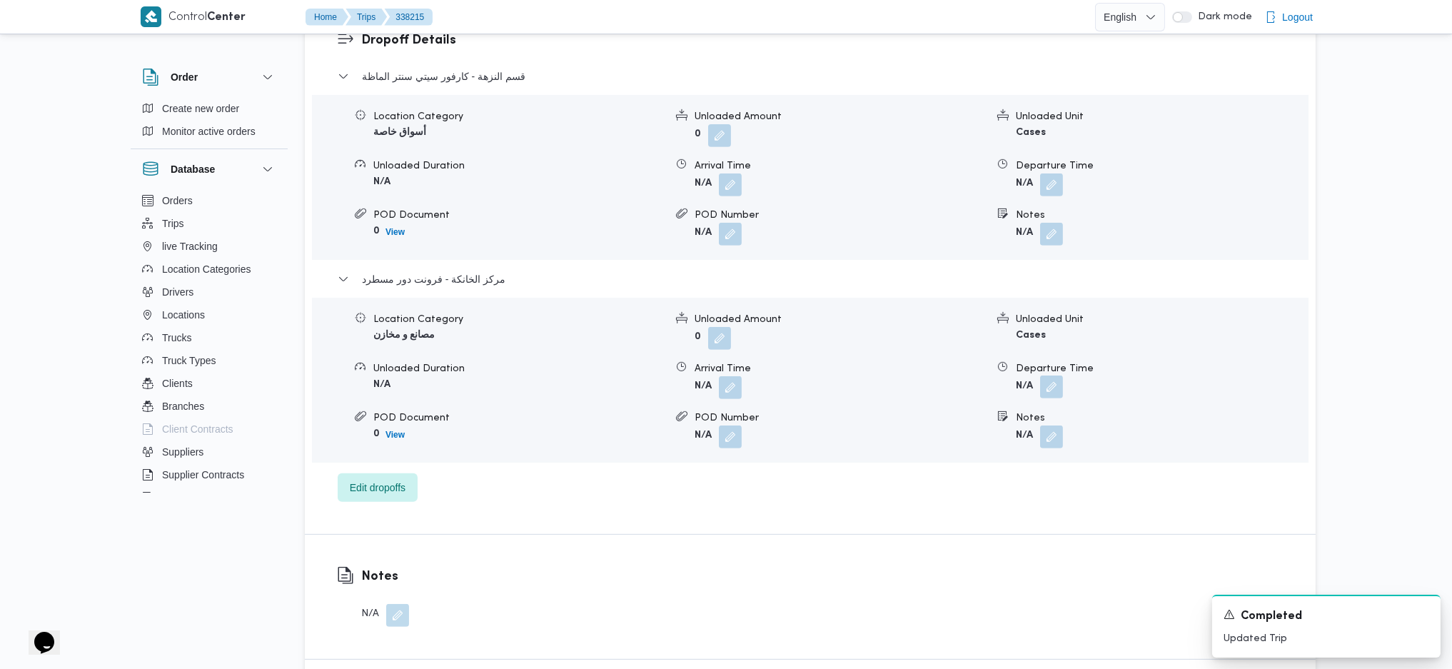
click at [1051, 375] on button "button" at bounding box center [1051, 386] width 23 height 23
click at [1036, 426] on input "Departure Time" at bounding box center [1013, 422] width 162 height 29
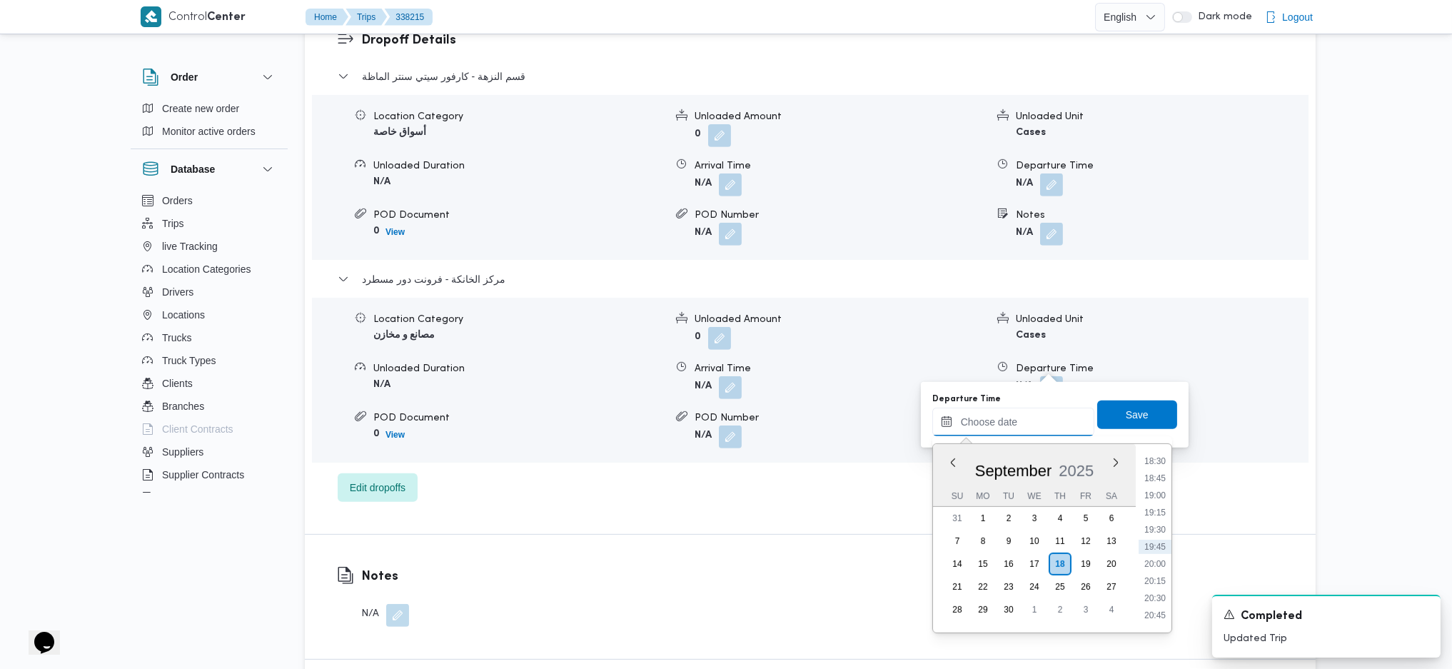
scroll to position [1173, 0]
click at [1150, 445] on li "17:30" at bounding box center [1154, 488] width 33 height 14
type input "[DATE] 17:30"
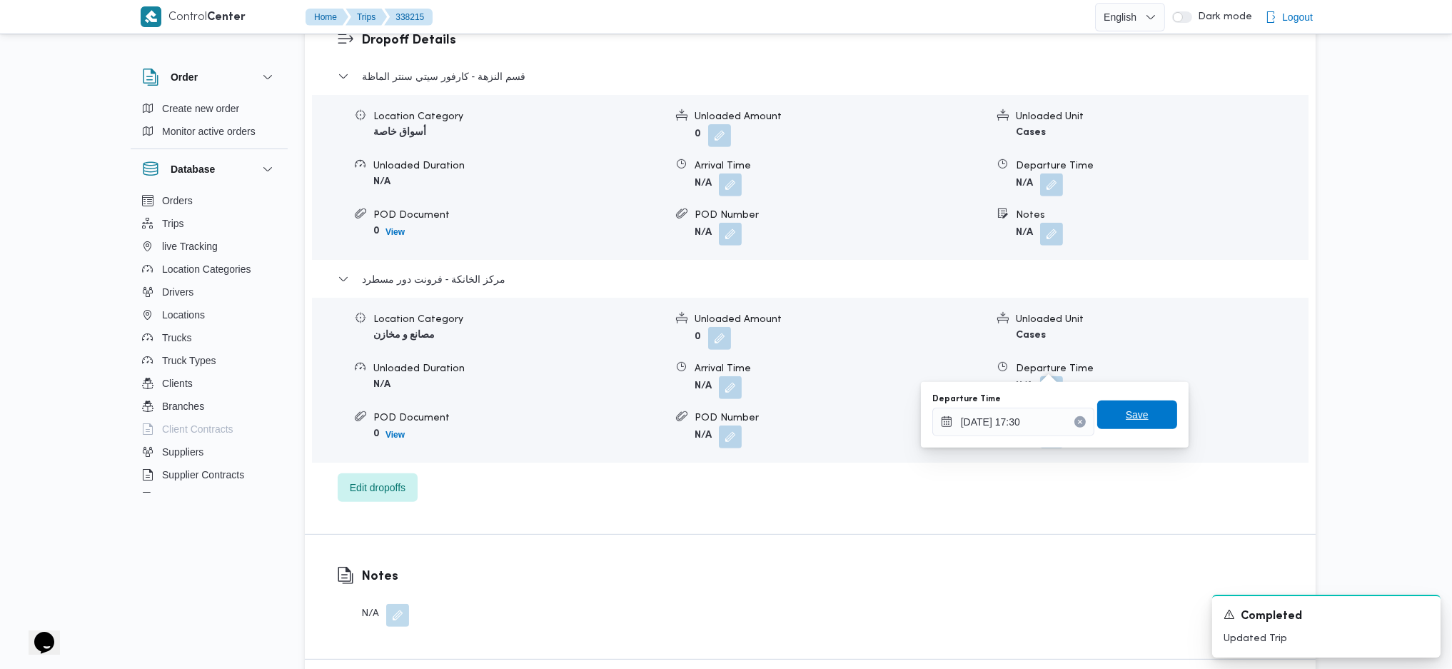
click at [1138, 408] on span "Save" at bounding box center [1137, 414] width 80 height 29
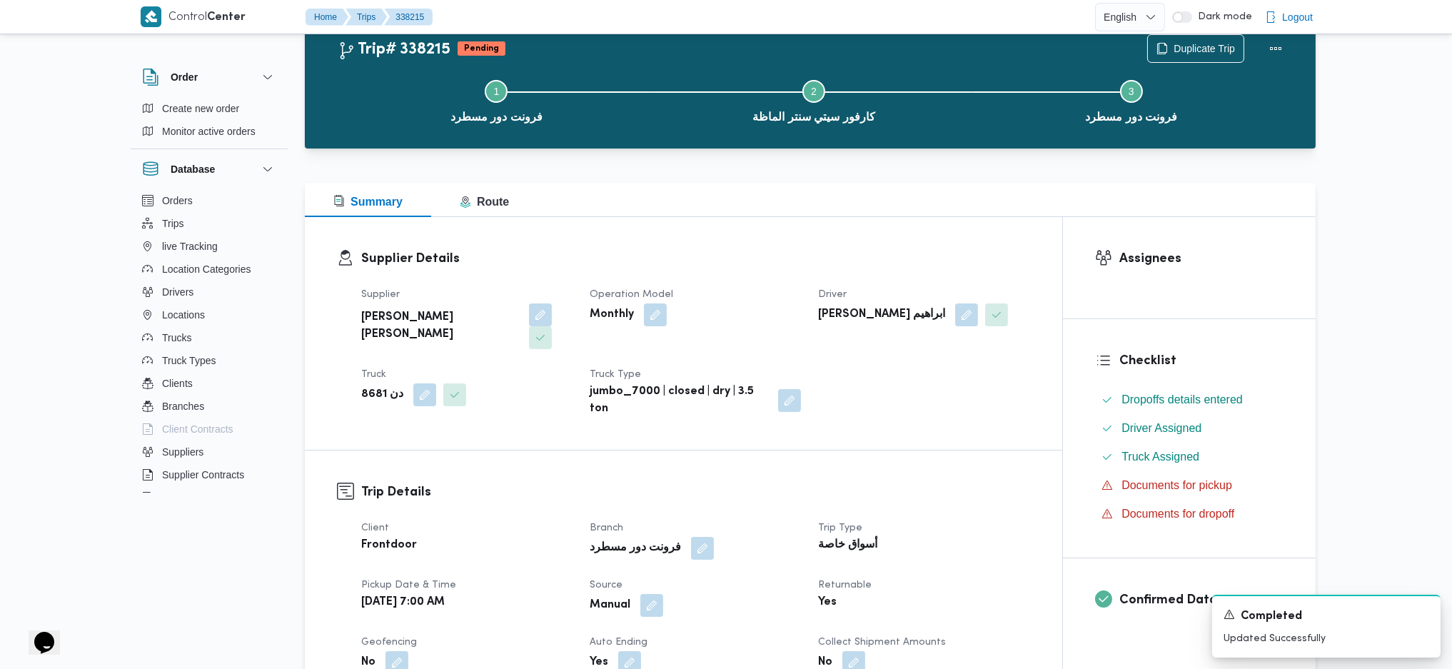
scroll to position [0, 0]
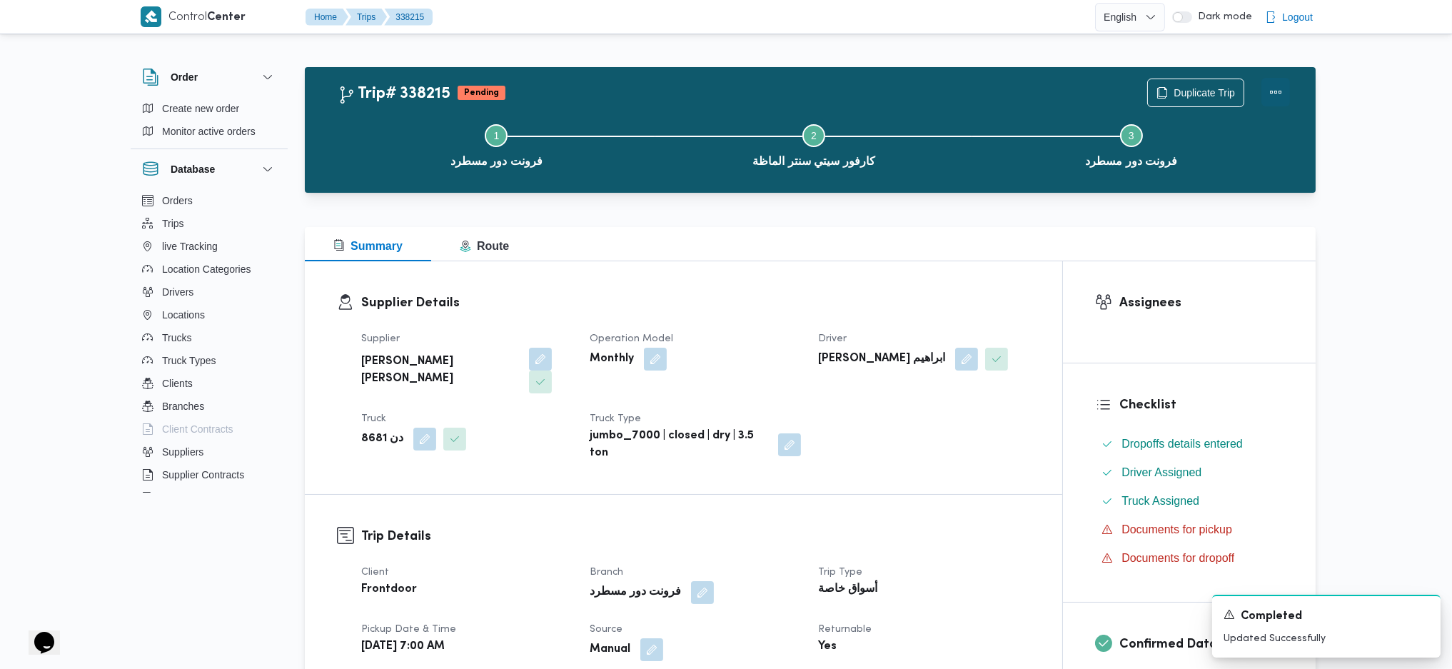
click at [1194, 81] on button "Actions" at bounding box center [1275, 92] width 29 height 29
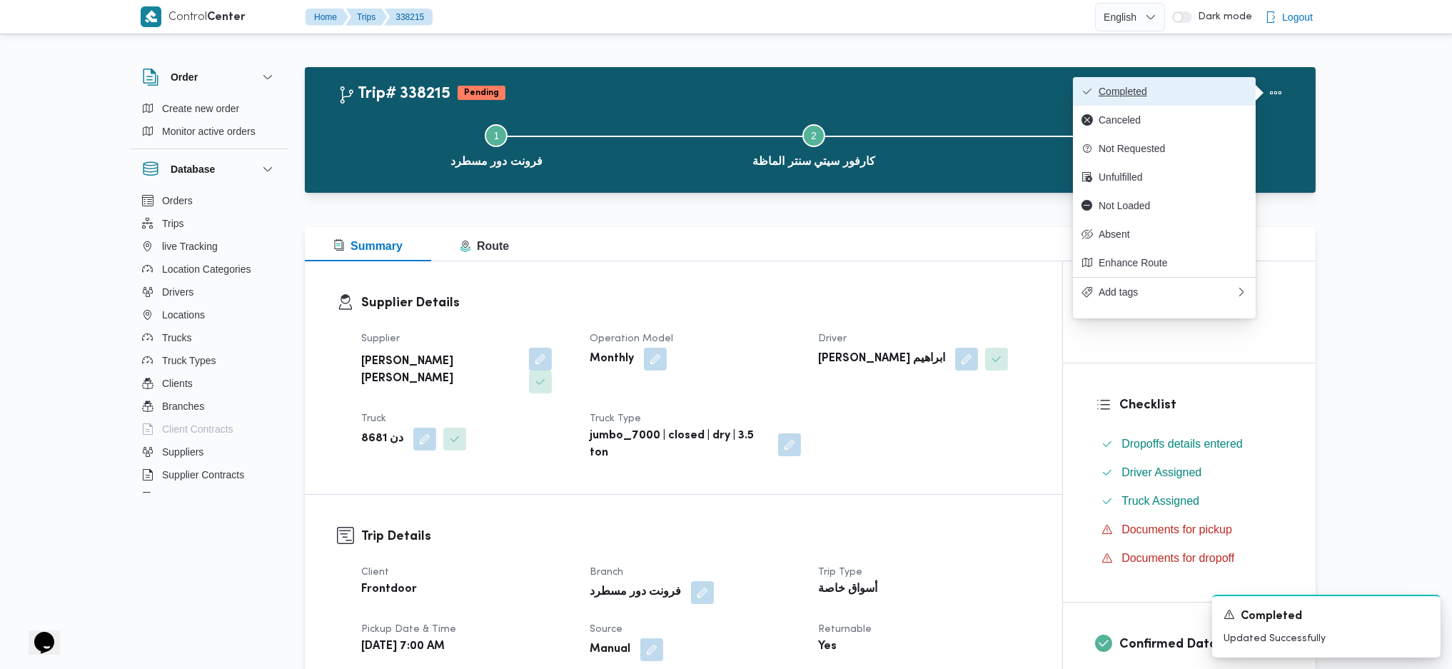
click at [1194, 81] on button "Completed" at bounding box center [1164, 91] width 183 height 29
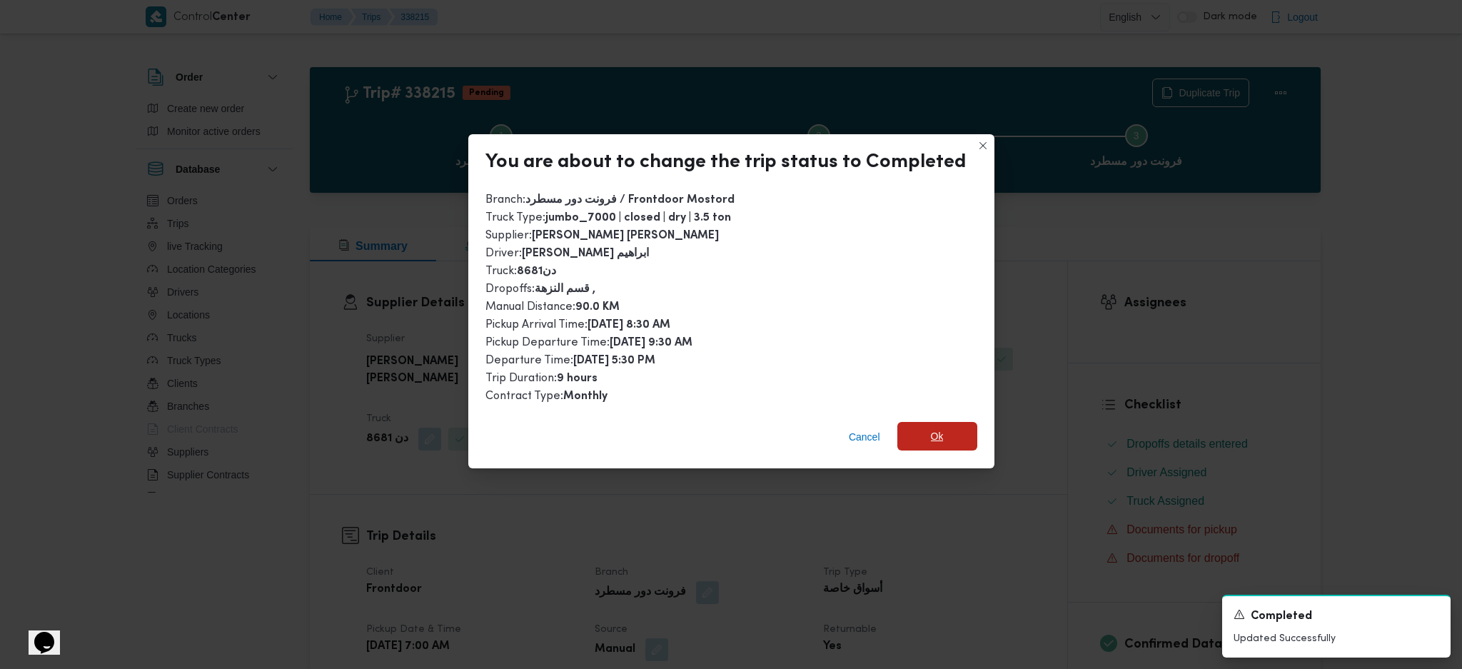
click at [910, 437] on span "Ok" at bounding box center [937, 436] width 80 height 29
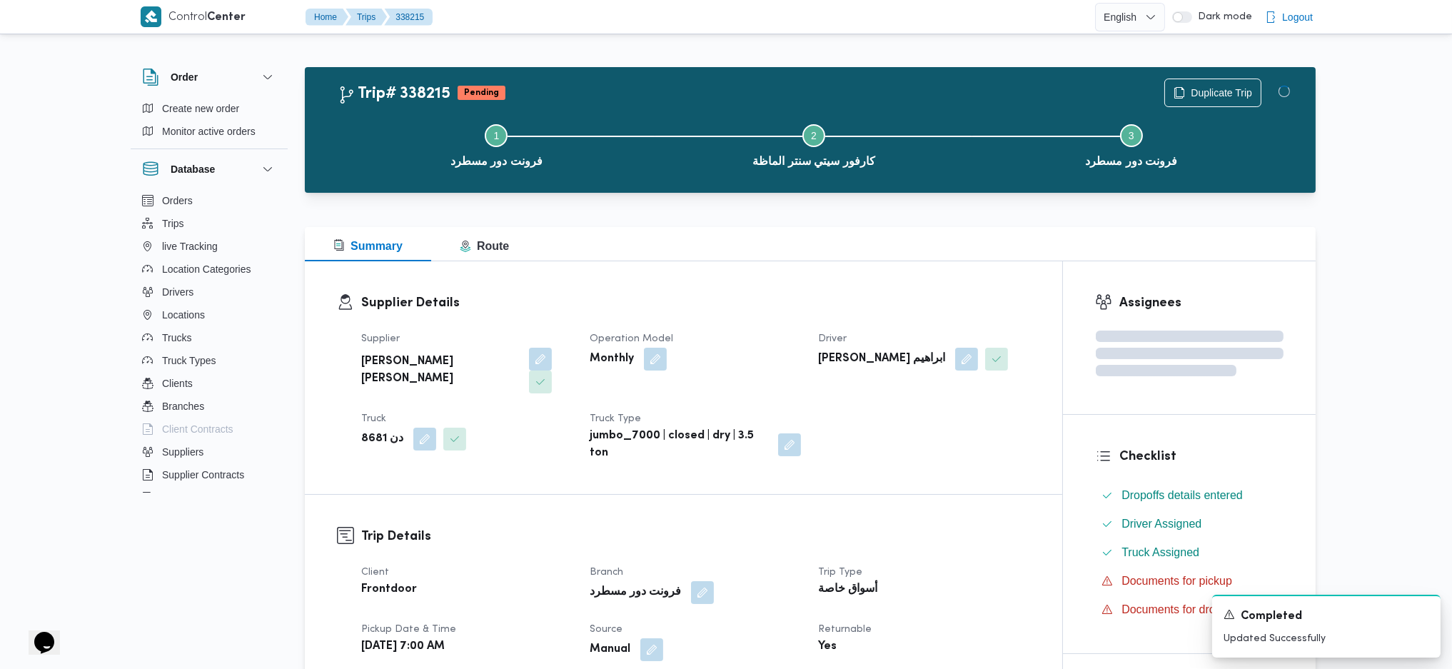
click at [861, 301] on h3 "Supplier Details" at bounding box center [695, 302] width 669 height 19
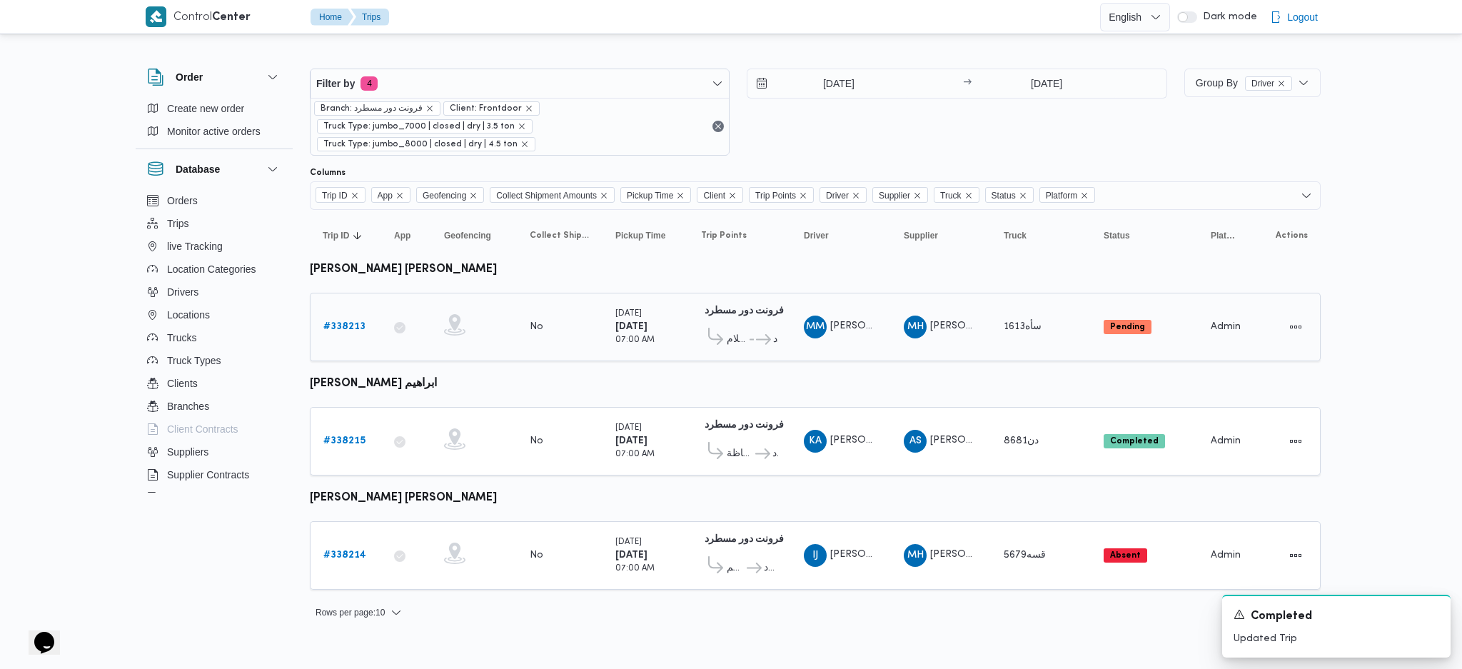
click at [340, 318] on link "# 338213" at bounding box center [344, 326] width 42 height 17
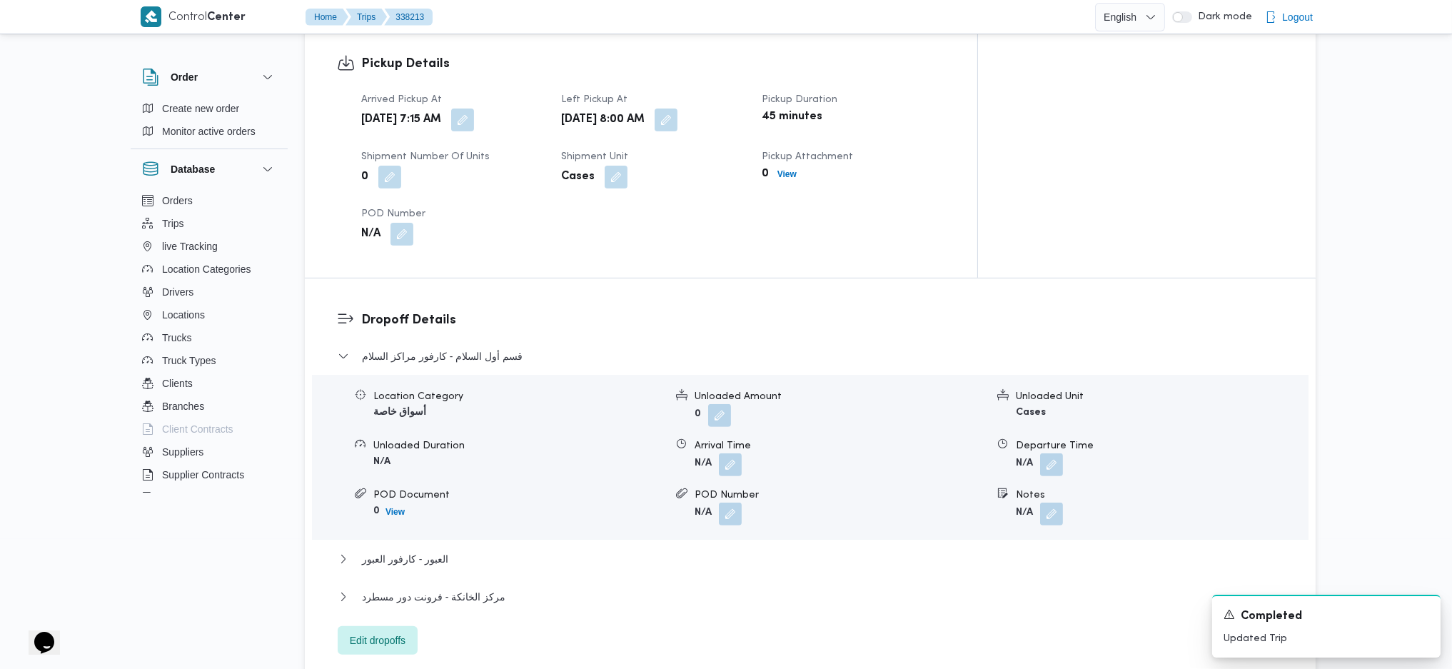
scroll to position [1142, 0]
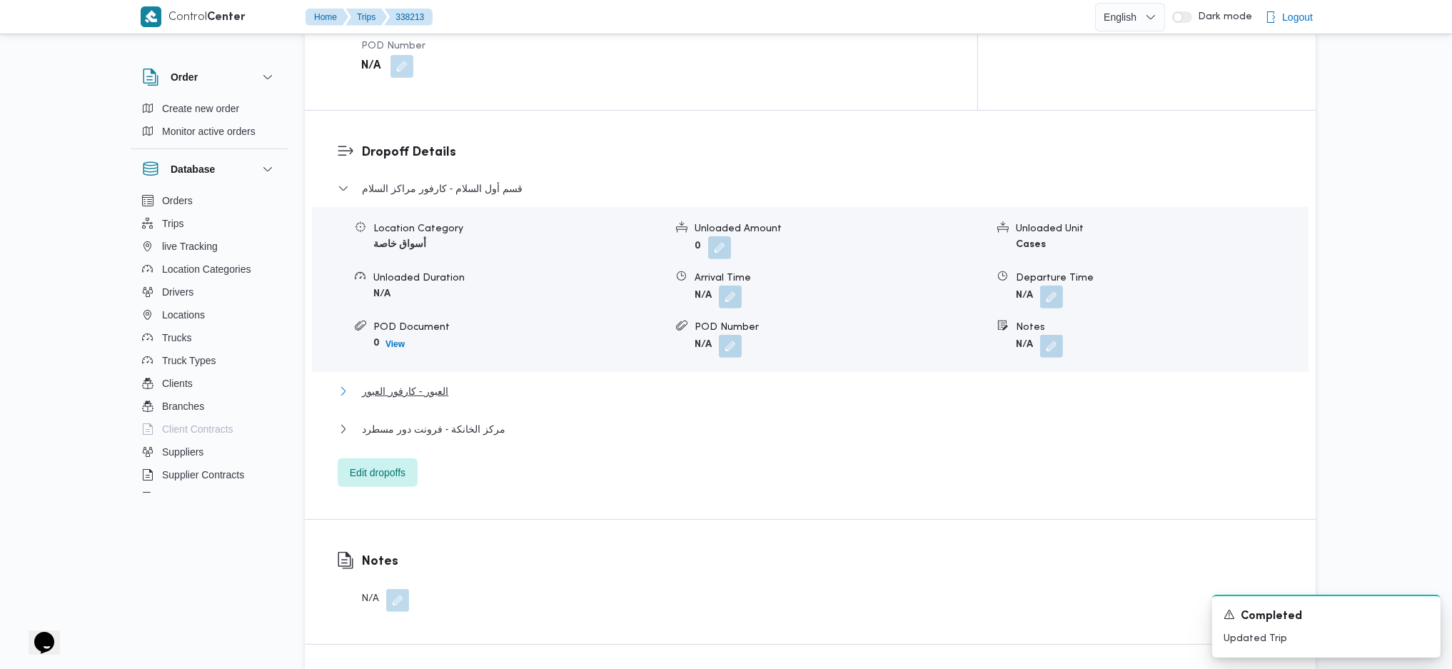
click at [418, 383] on span "العبور - كارفور العبور" at bounding box center [405, 391] width 86 height 17
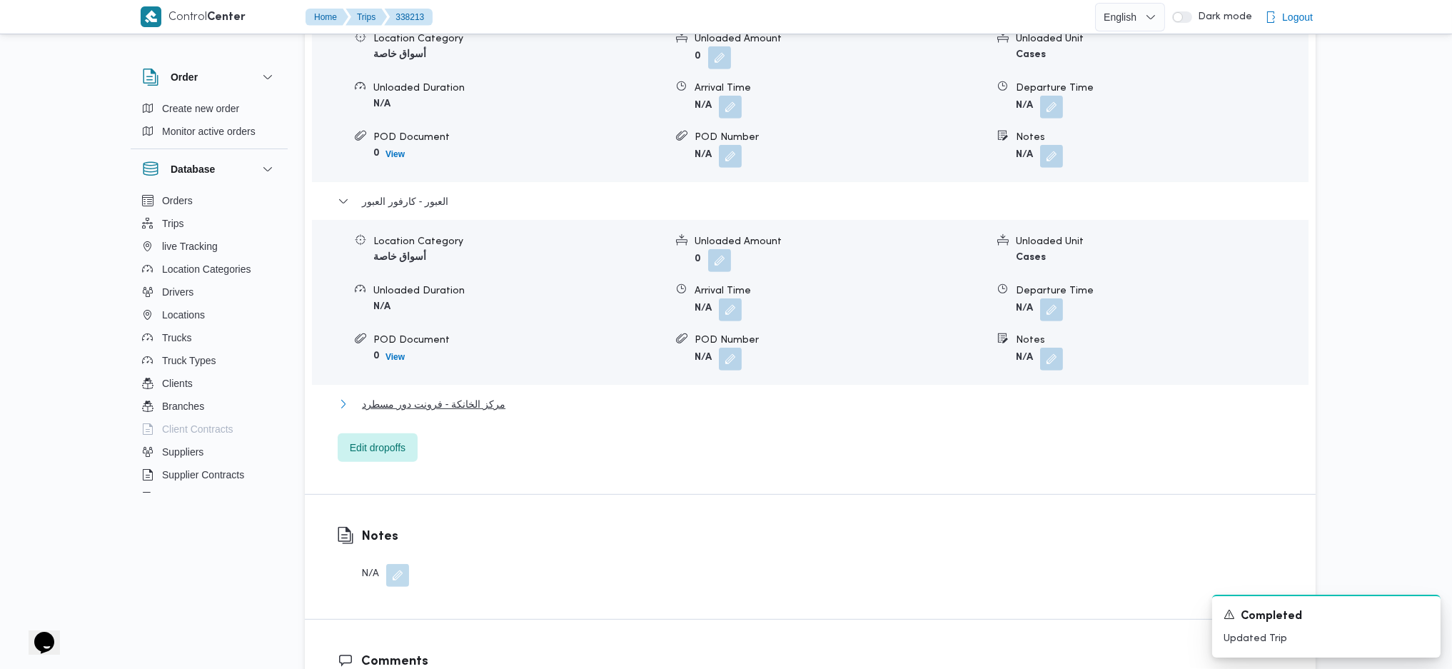
click at [524, 395] on button "مركز الخانكة - فرونت دور مسطرد" at bounding box center [811, 403] width 946 height 17
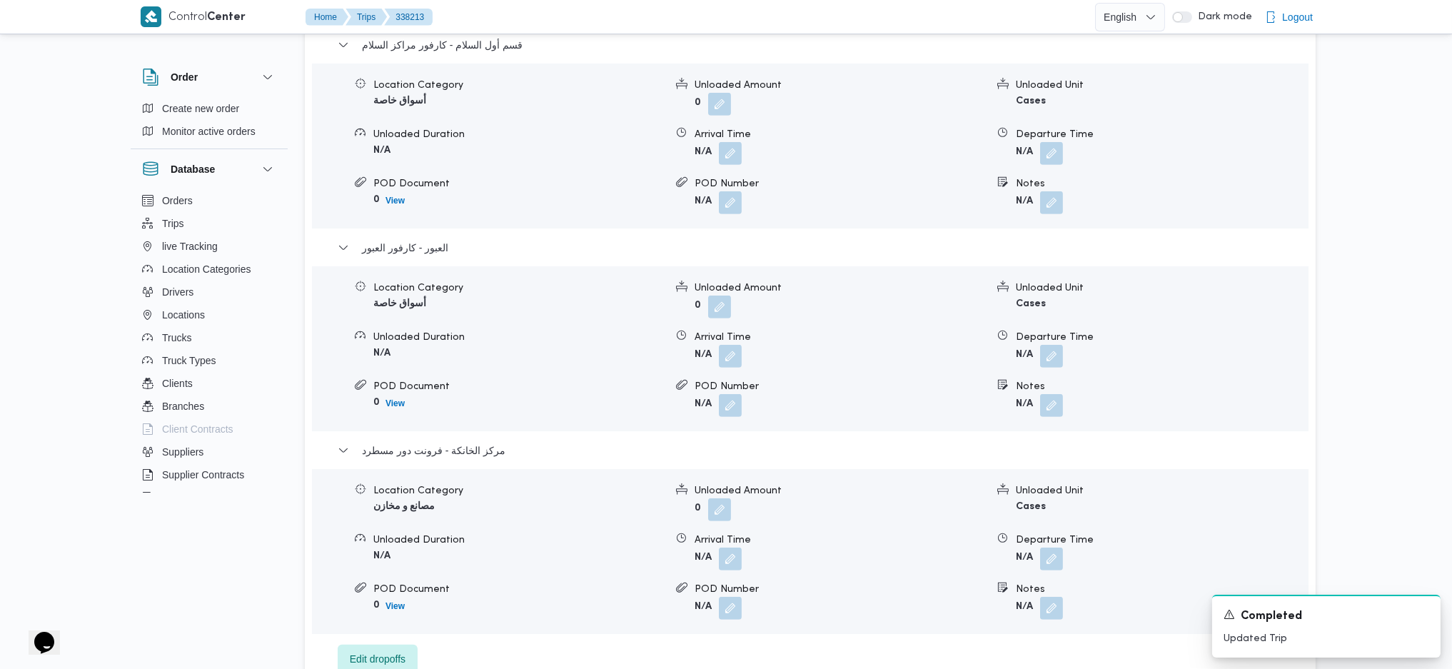
scroll to position [1332, 0]
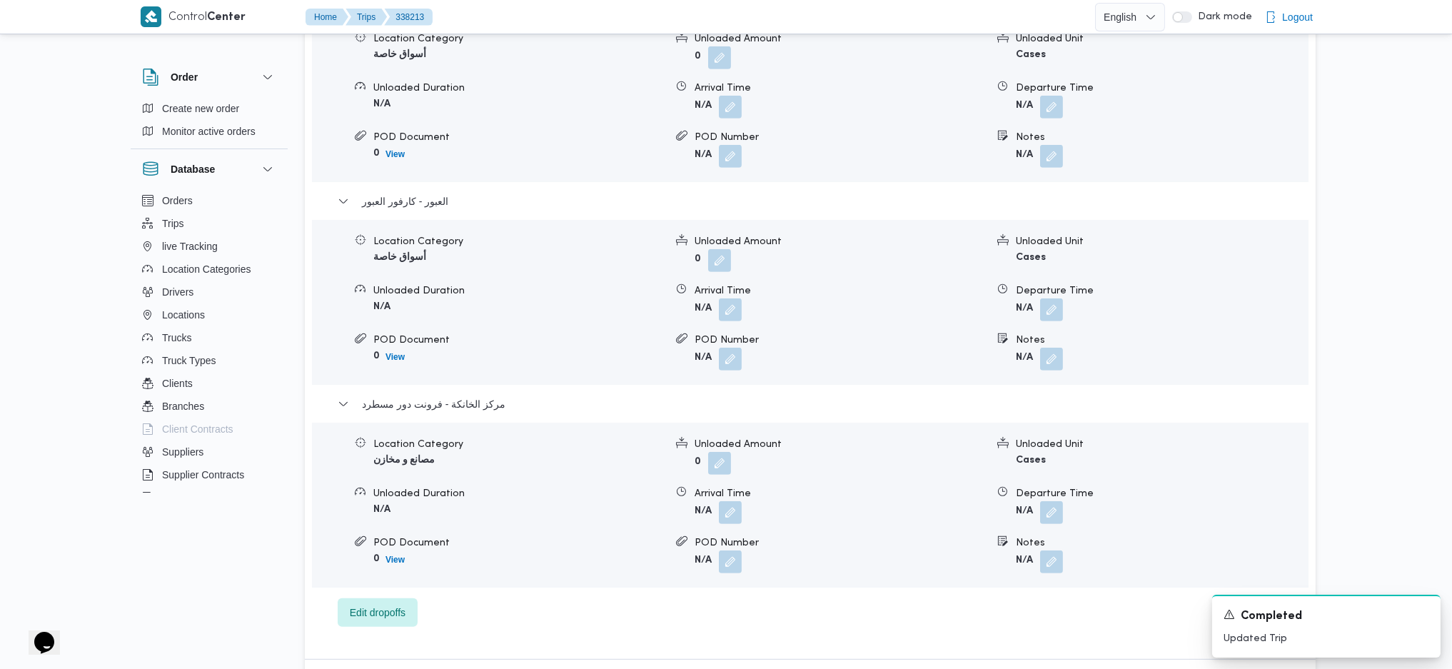
click at [1046, 445] on dl "Departure Time N/A" at bounding box center [1161, 505] width 291 height 38
click at [1049, 445] on button "button" at bounding box center [1051, 511] width 23 height 23
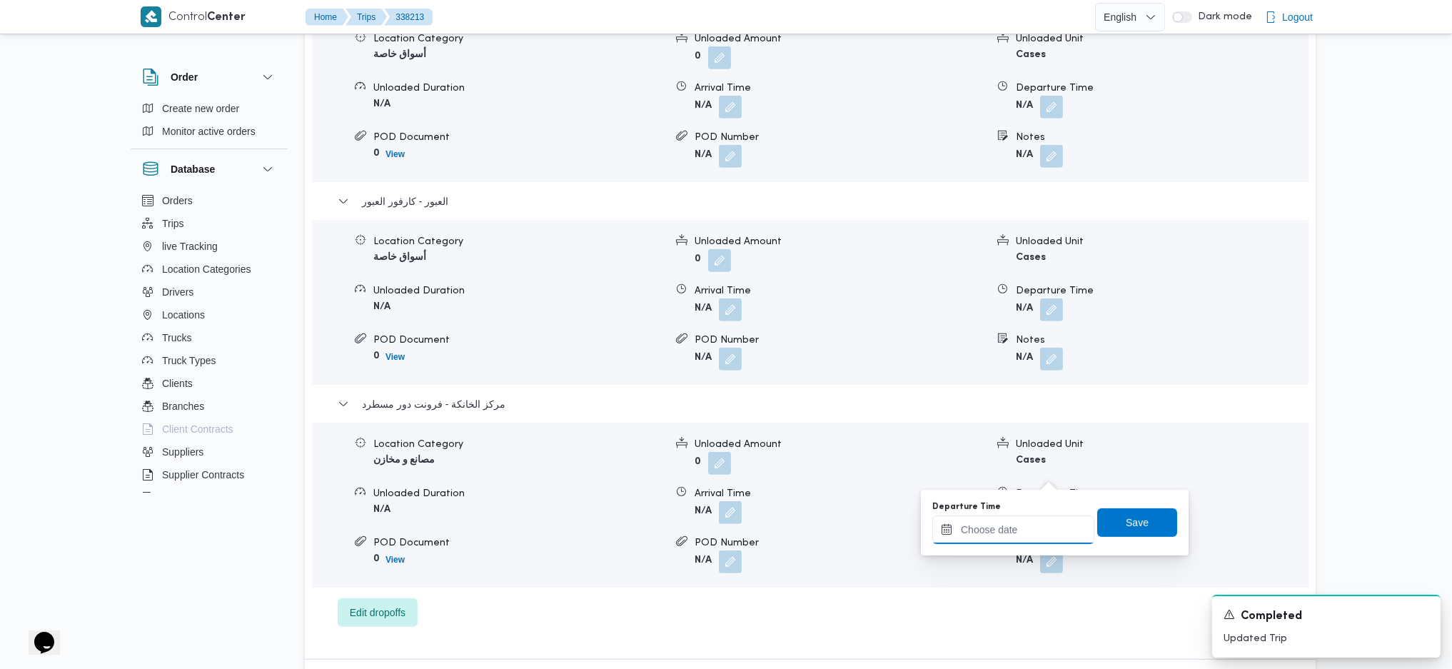
click at [1037, 445] on input "Departure Time" at bounding box center [1013, 529] width 162 height 29
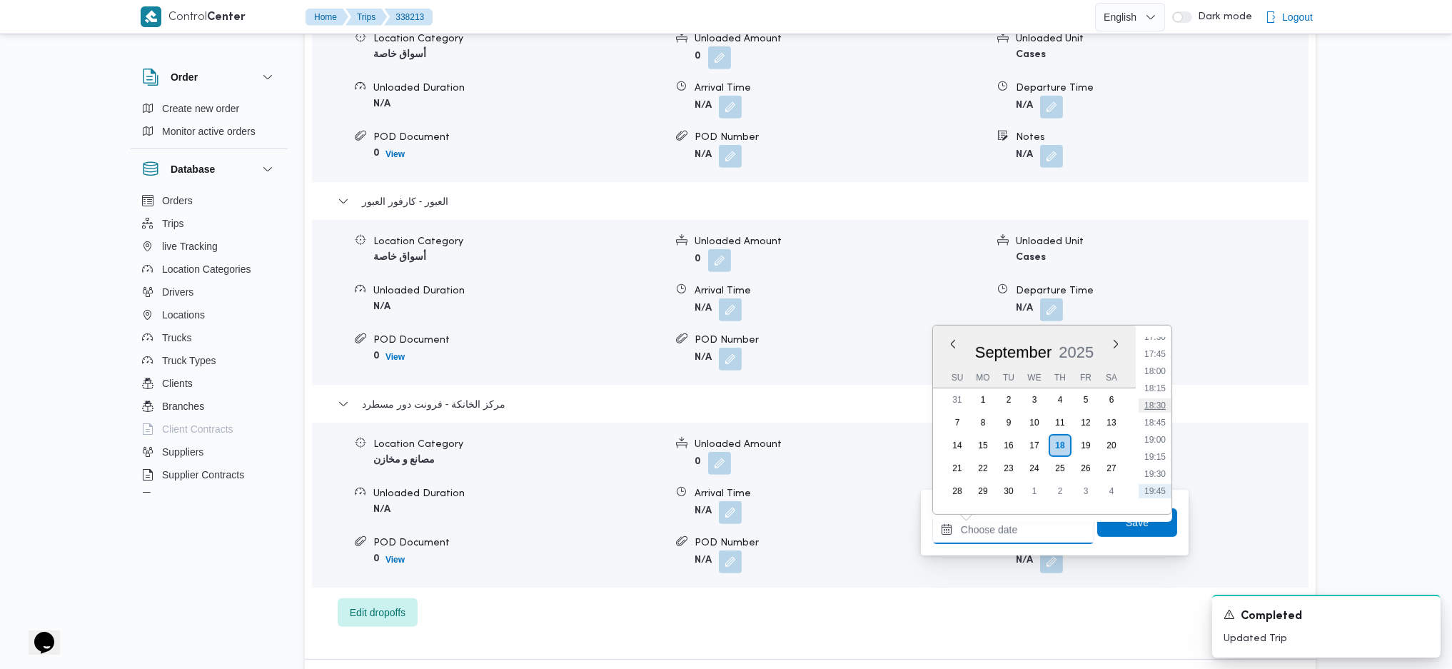
scroll to position [1173, 0]
click at [1154, 390] on li "17:45" at bounding box center [1154, 387] width 33 height 14
type input "18/09/2025 17:45"
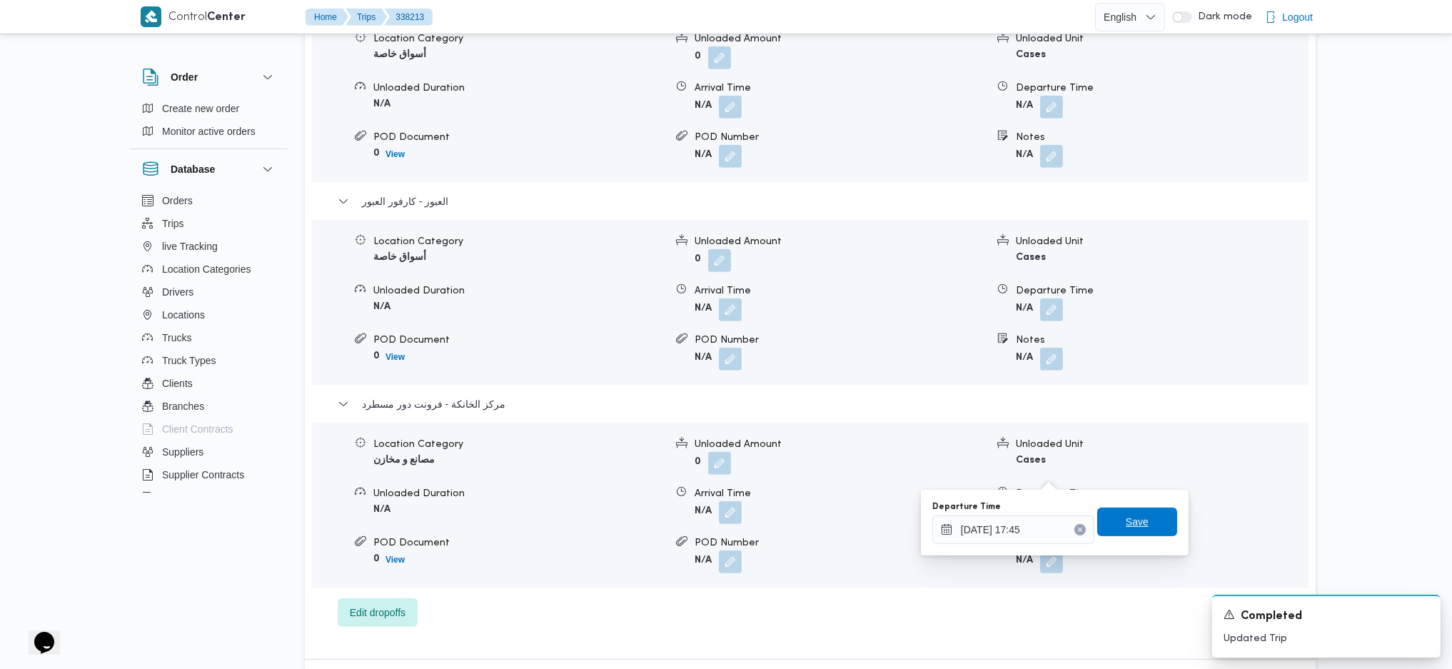
click at [1126, 445] on span "Save" at bounding box center [1137, 521] width 23 height 17
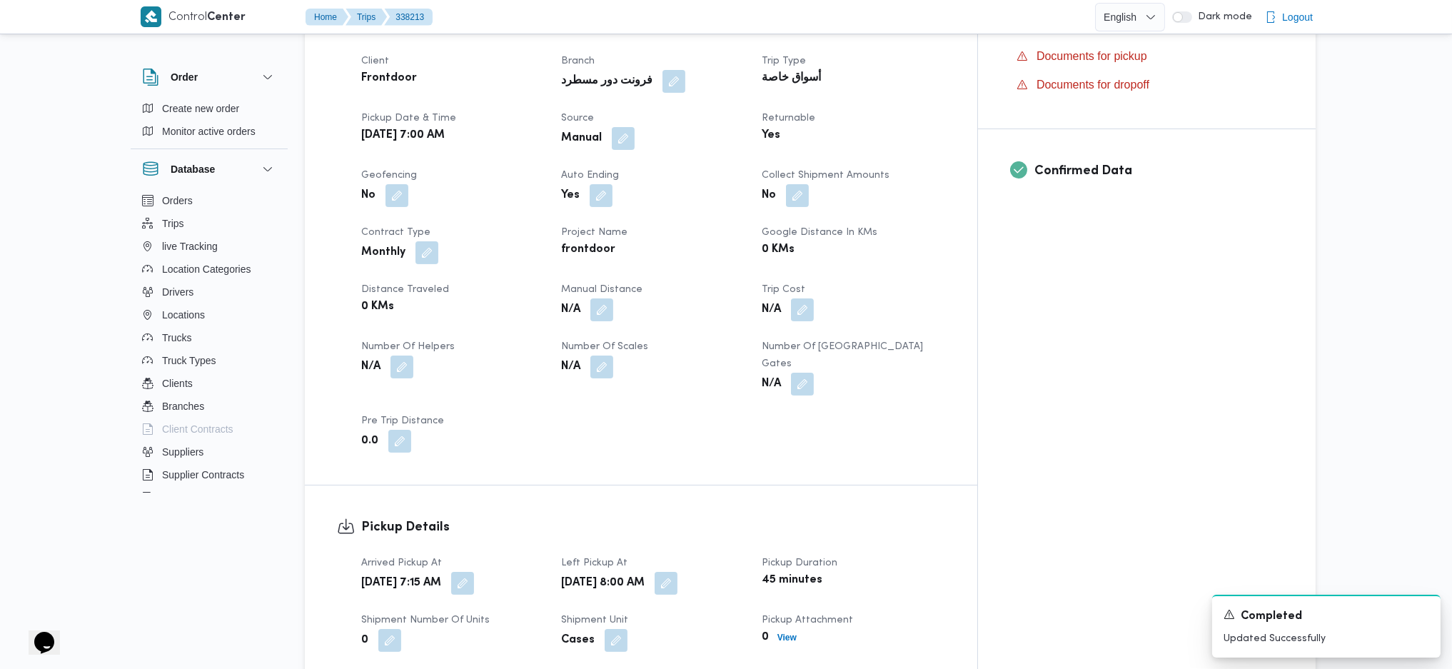
scroll to position [380, 0]
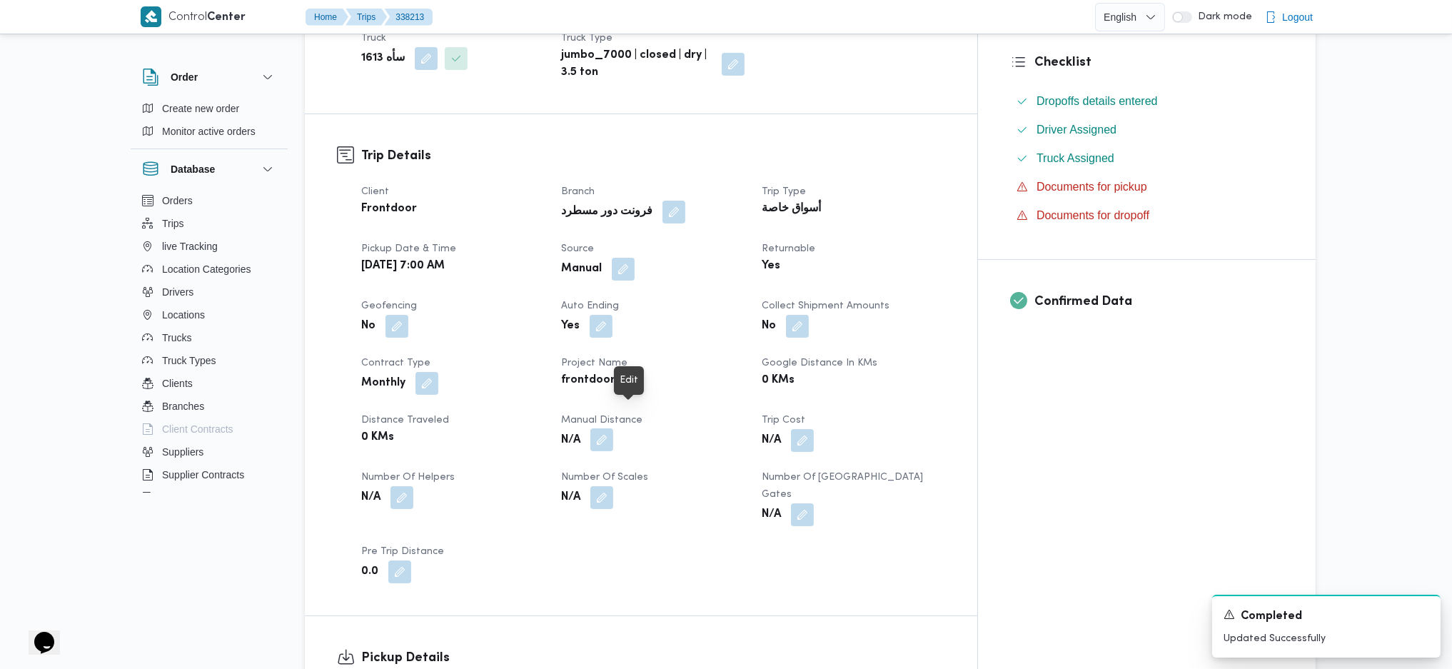
click at [613, 428] on button "button" at bounding box center [601, 439] width 23 height 23
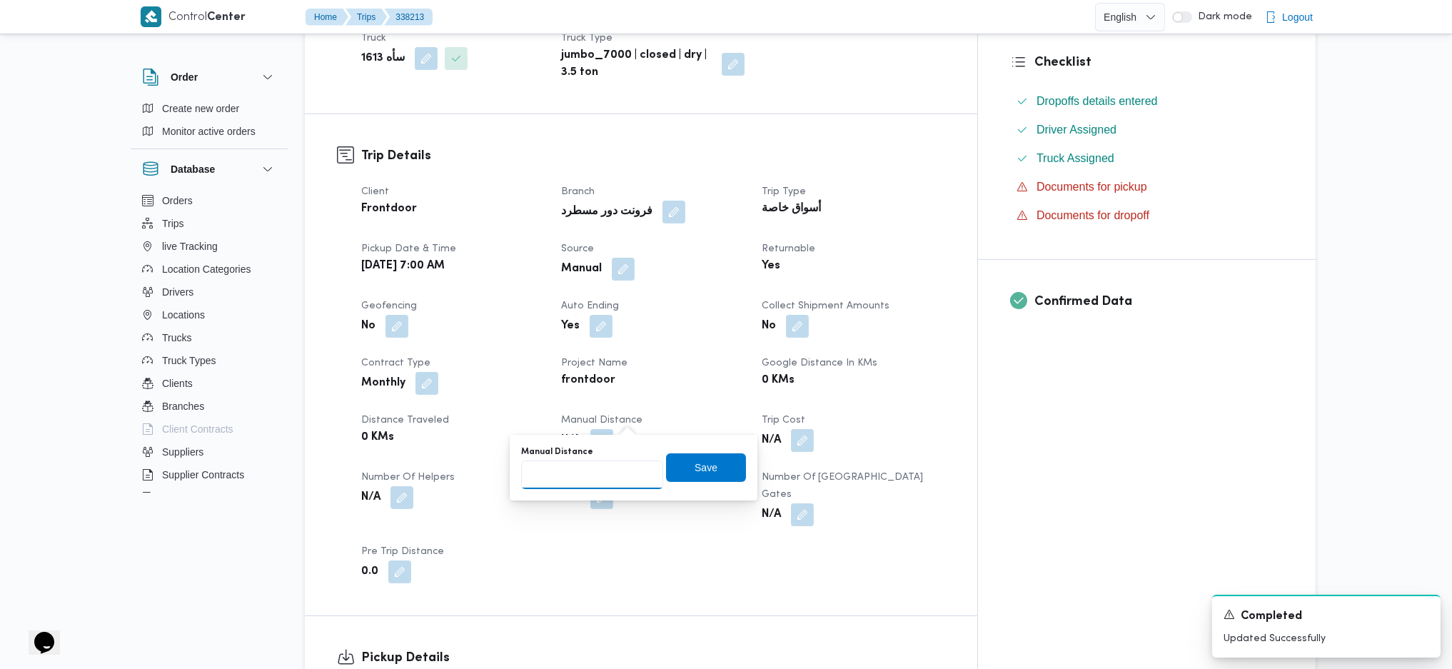
drag, startPoint x: 580, startPoint y: 488, endPoint x: 584, endPoint y: 466, distance: 22.4
click at [584, 445] on div "Manual Distance Save" at bounding box center [634, 468] width 228 height 46
type input "131"
click at [666, 445] on span "Save" at bounding box center [706, 466] width 80 height 29
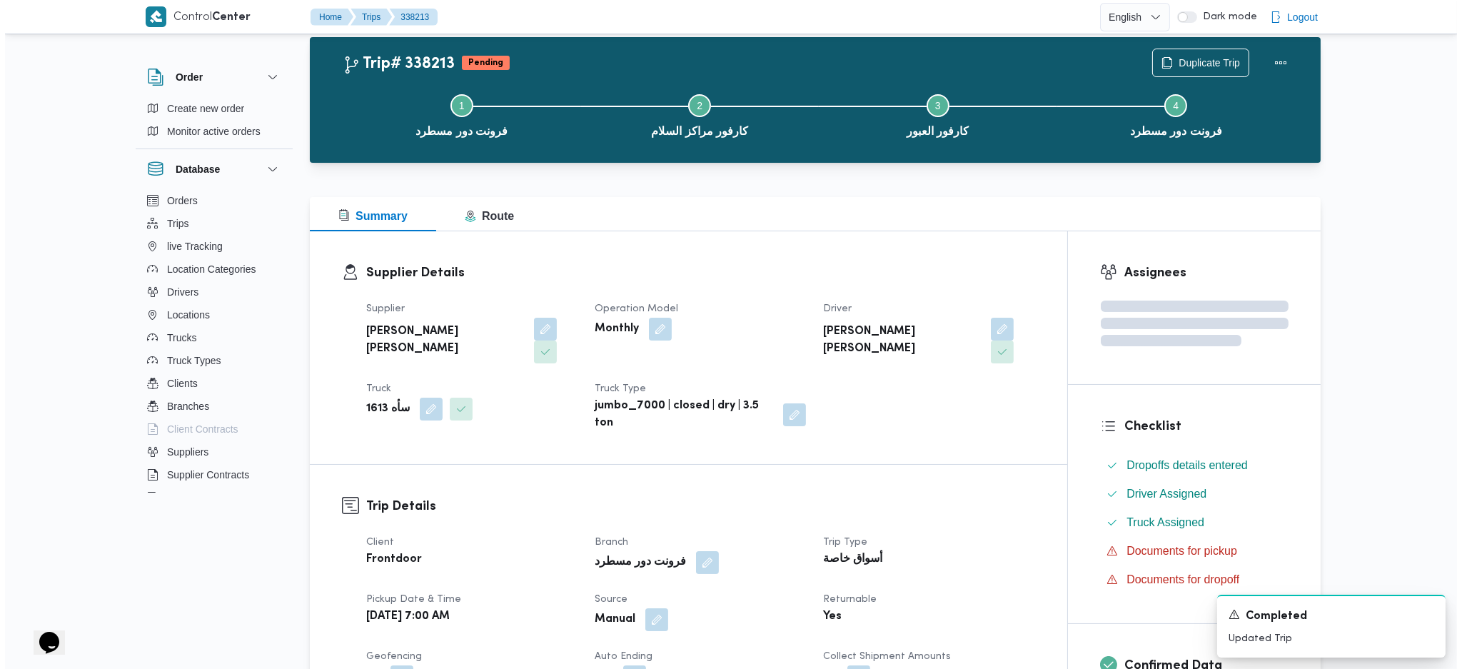
scroll to position [0, 0]
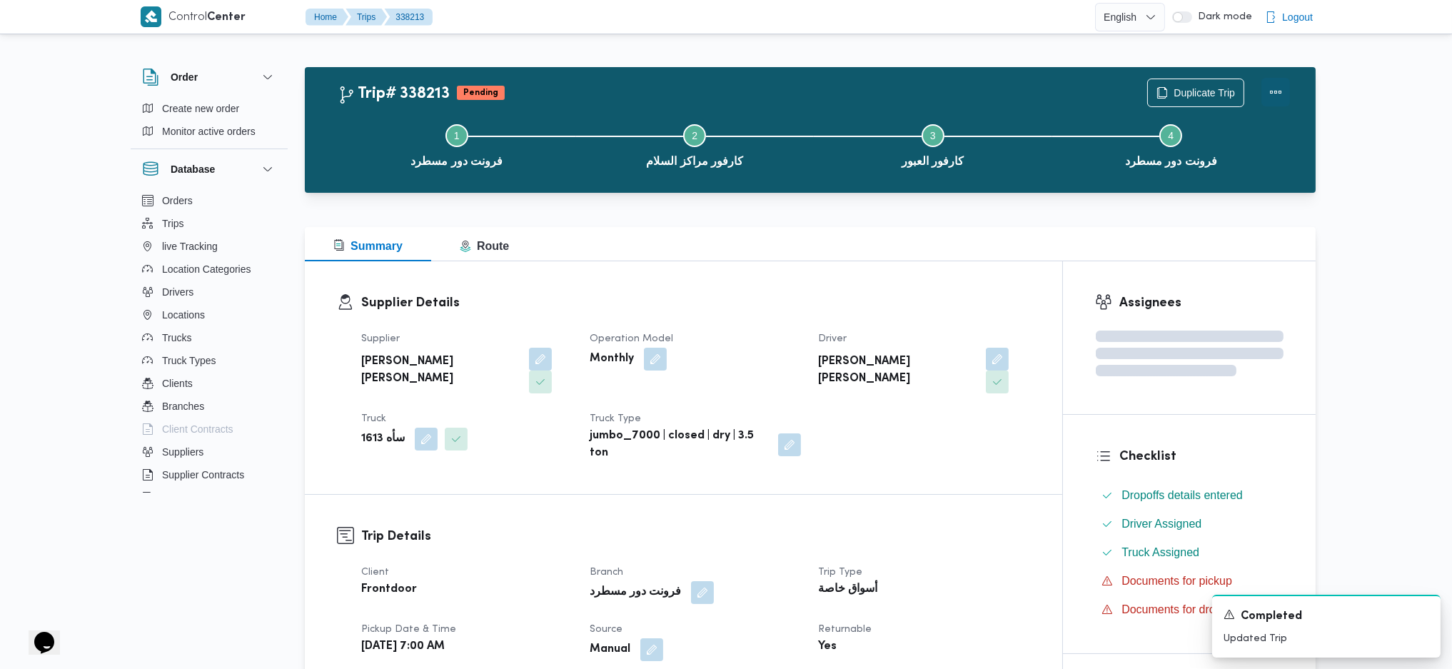
click at [1194, 90] on button "Actions" at bounding box center [1275, 92] width 29 height 29
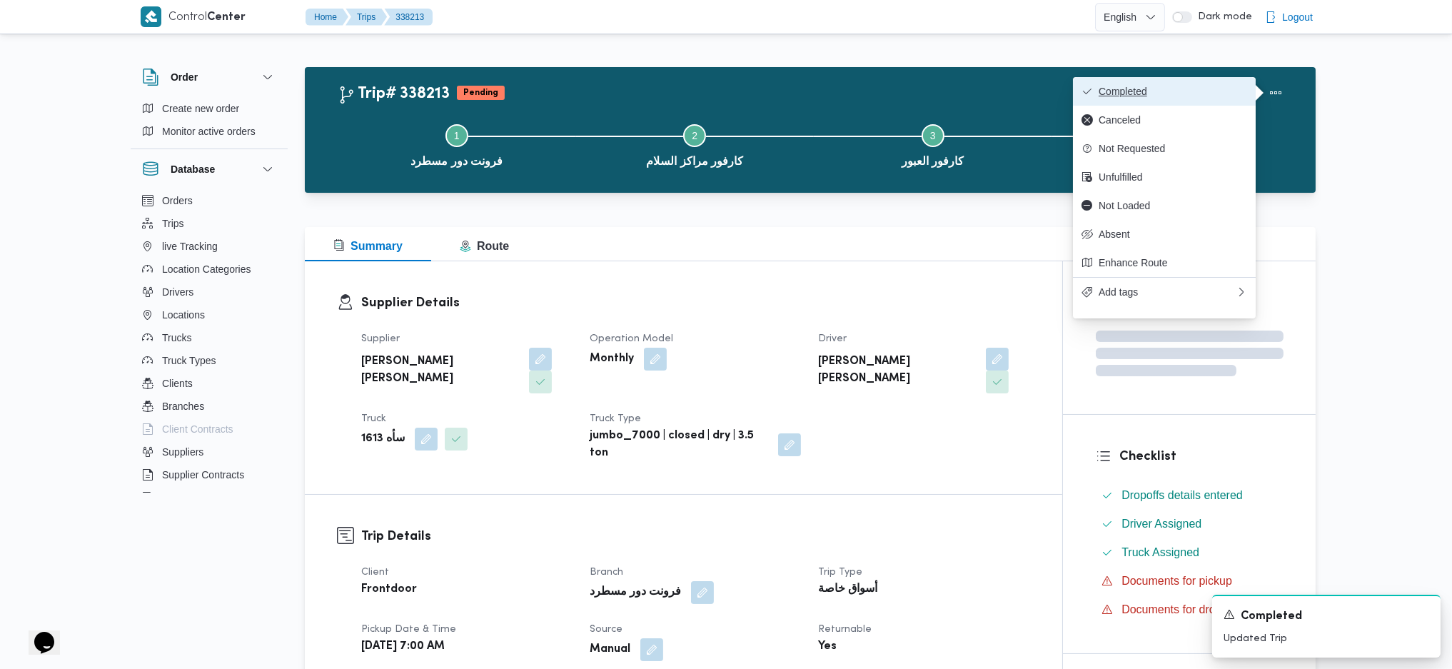
click at [1194, 89] on span "Completed" at bounding box center [1172, 91] width 148 height 11
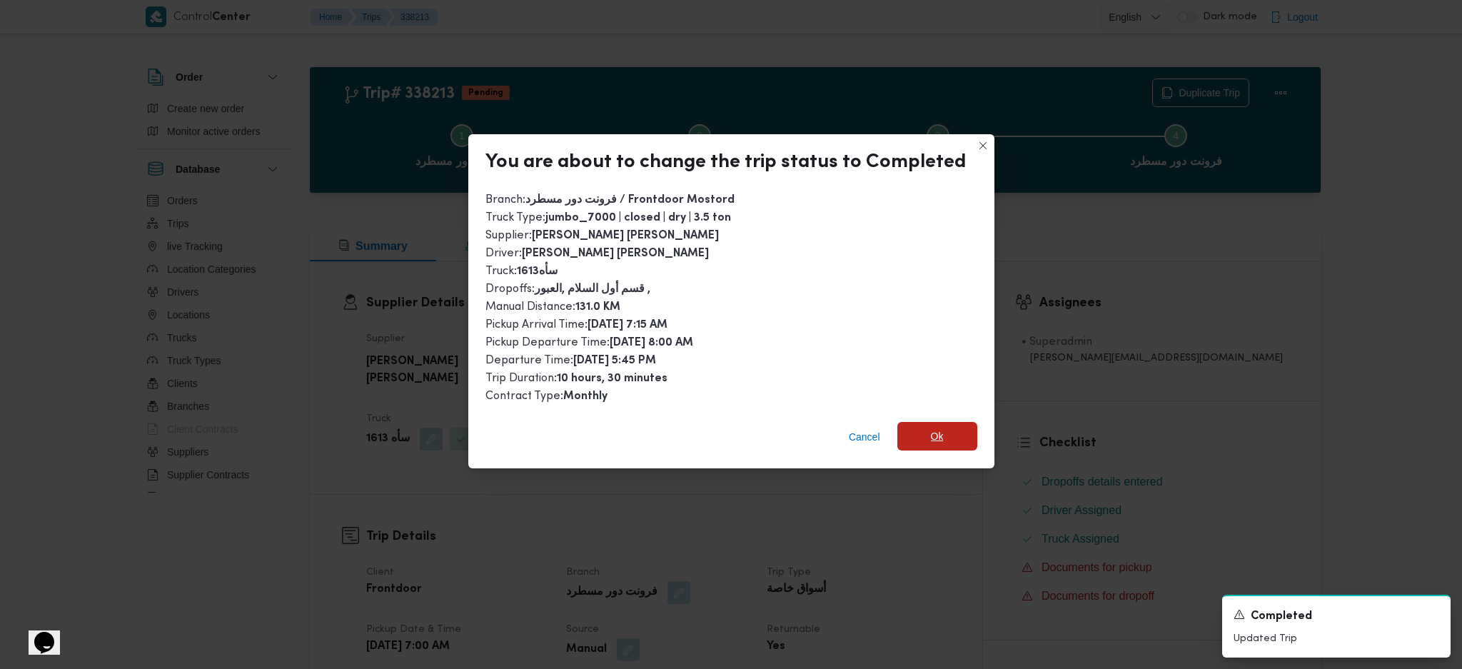
click at [931, 428] on span "Ok" at bounding box center [937, 436] width 13 height 17
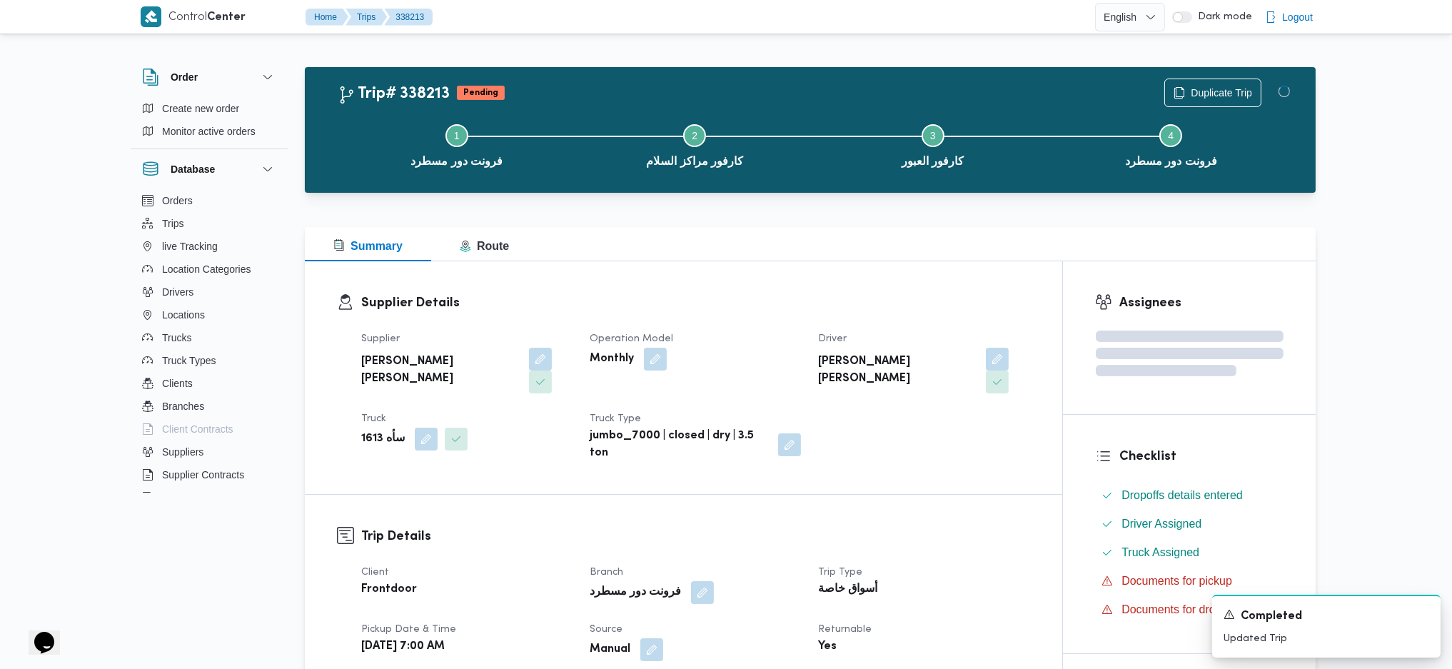
click at [932, 445] on div "Supplier Details Supplier محمد هاني محمد جوده محمود Operation Model Monthly Dri…" at bounding box center [683, 377] width 757 height 233
click at [812, 254] on div "Summary Route" at bounding box center [810, 244] width 1011 height 34
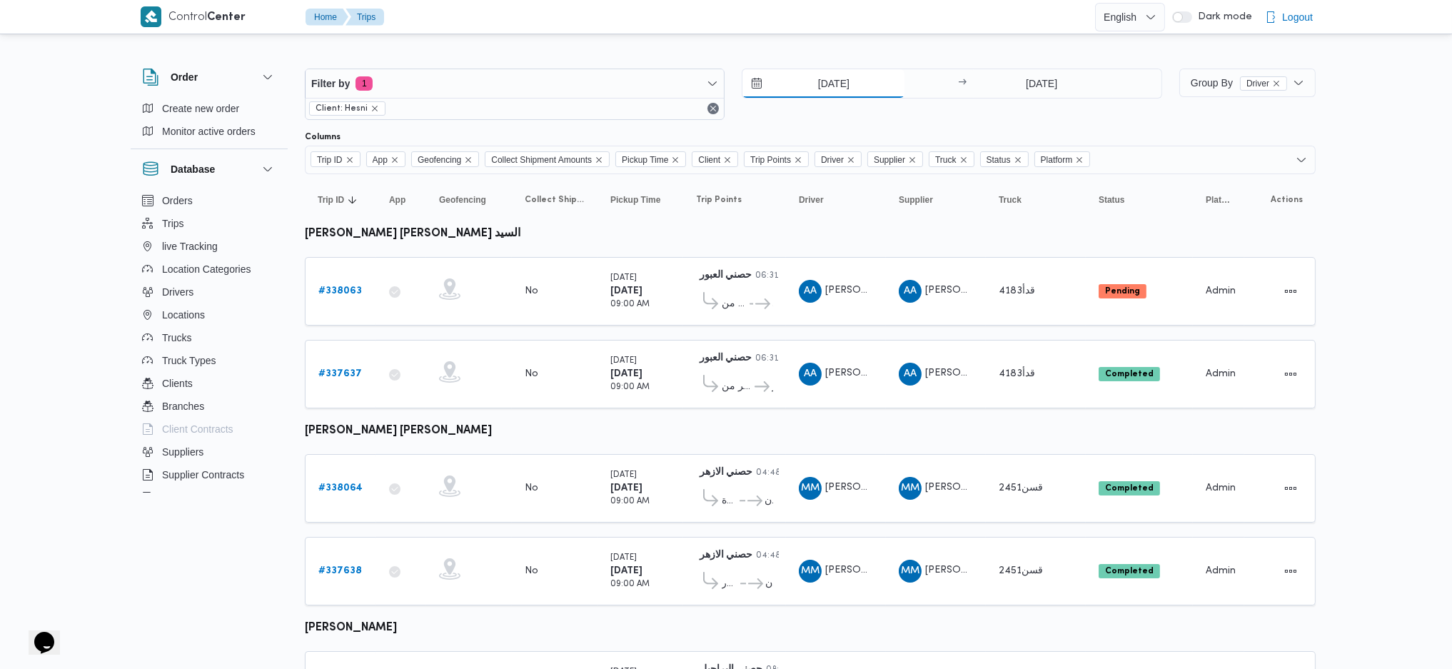
click at [809, 76] on input "[DATE]" at bounding box center [823, 83] width 162 height 29
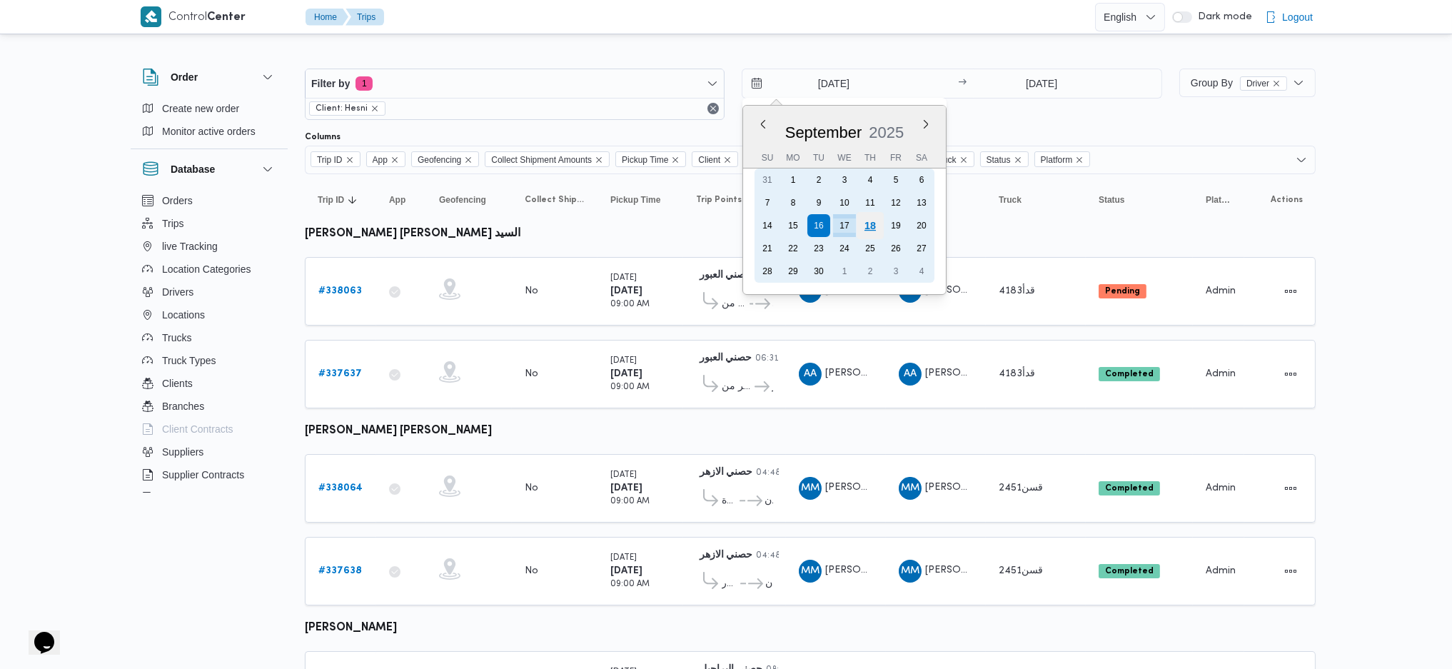
click at [863, 220] on div "18" at bounding box center [869, 225] width 27 height 27
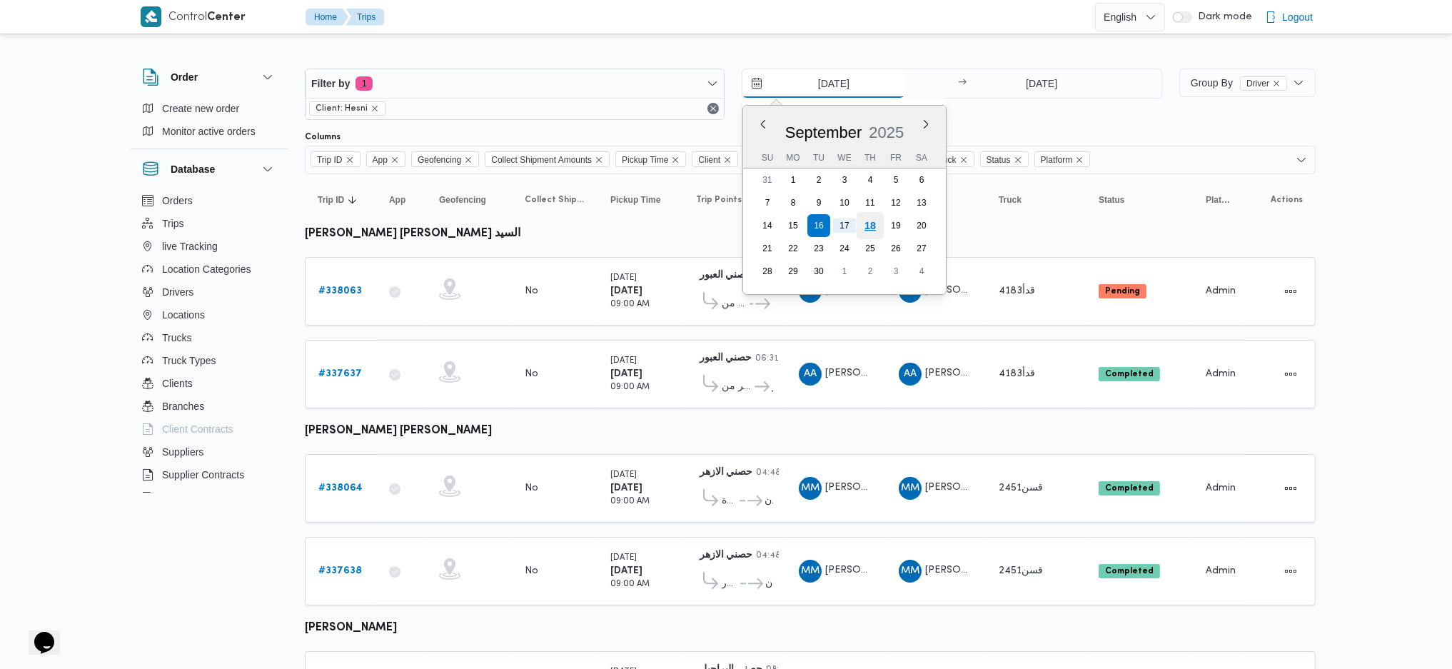
type input "[DATE]"
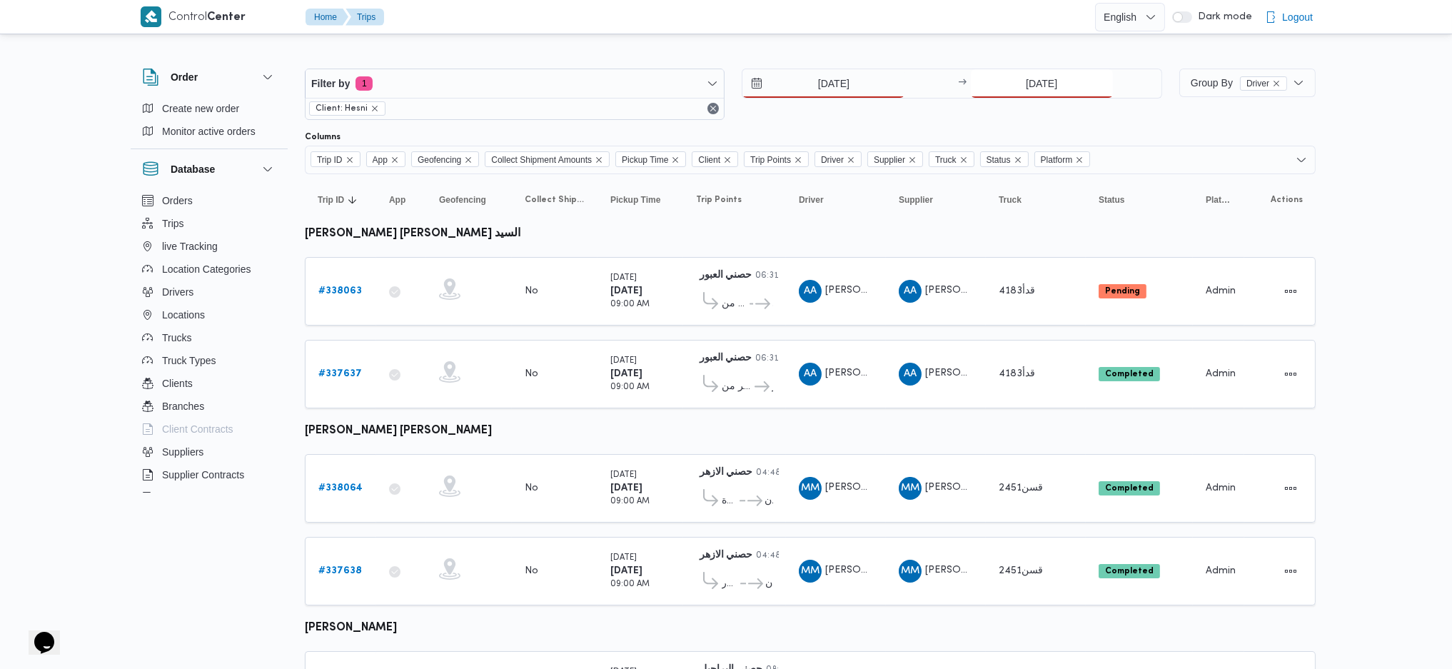
click at [1036, 84] on input "[DATE]" at bounding box center [1042, 83] width 142 height 29
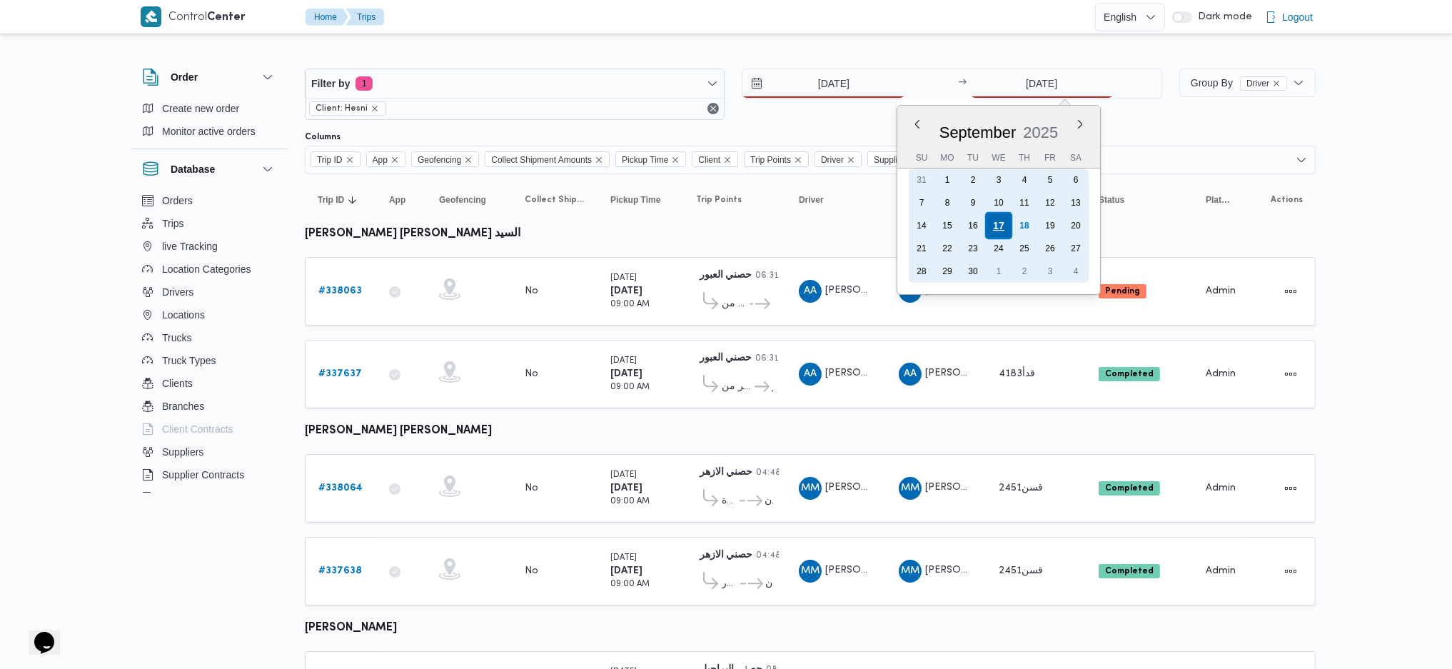
click at [1008, 222] on div "17" at bounding box center [997, 225] width 27 height 27
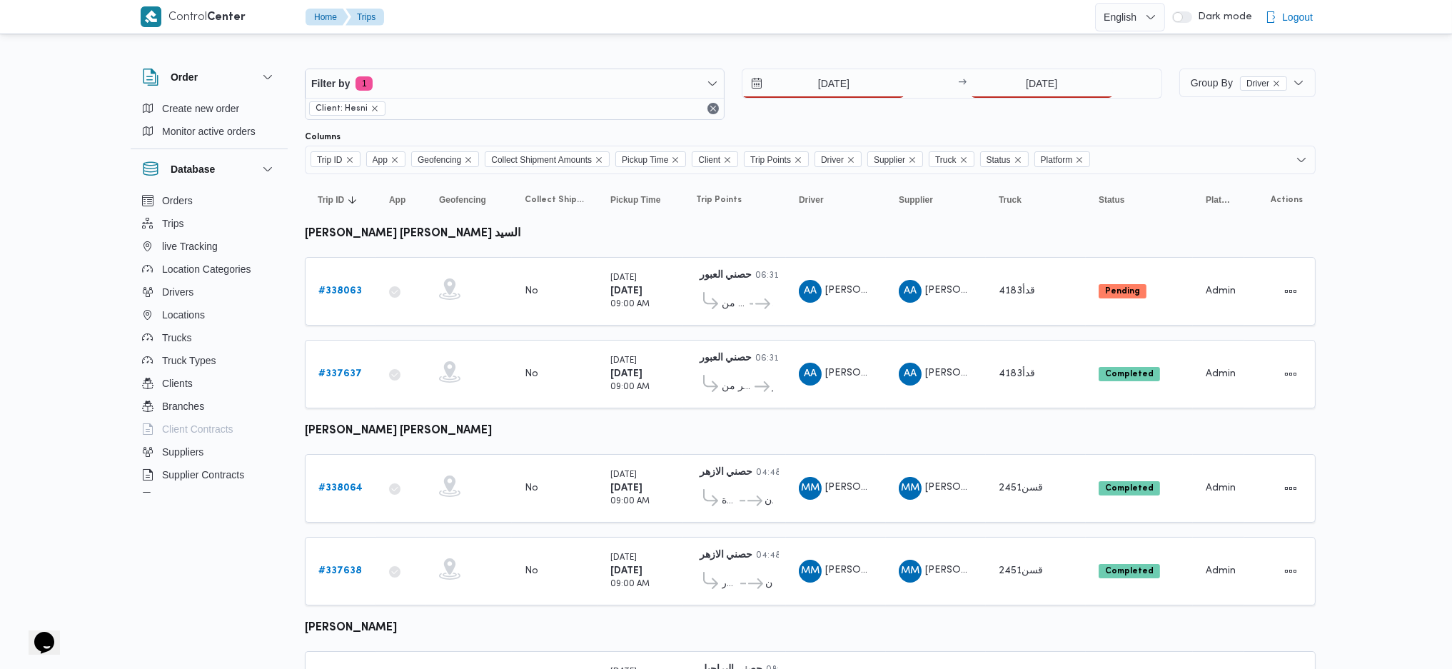
click at [1018, 121] on div "Filter by 1 Client: Hesni [DATE] → [DATE]" at bounding box center [733, 94] width 874 height 69
click at [1041, 86] on input "[DATE]" at bounding box center [1042, 83] width 142 height 29
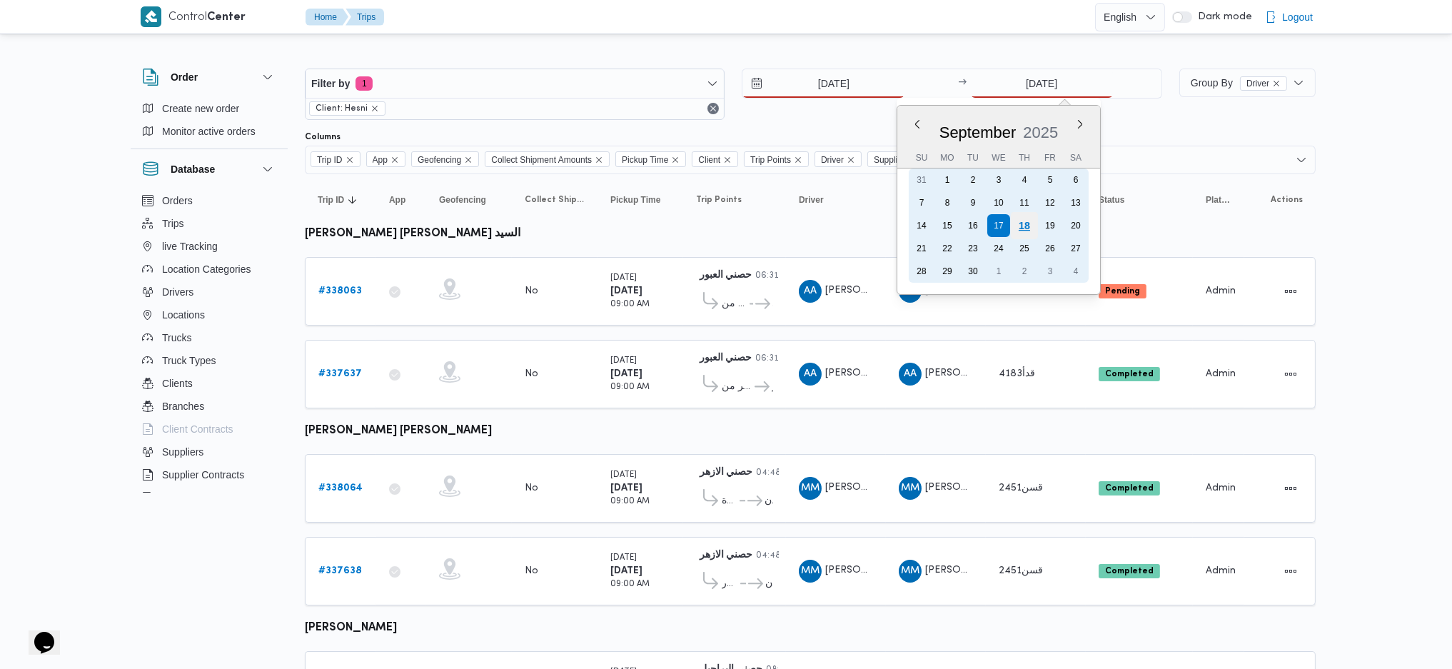
click at [1022, 225] on div "18" at bounding box center [1023, 225] width 27 height 27
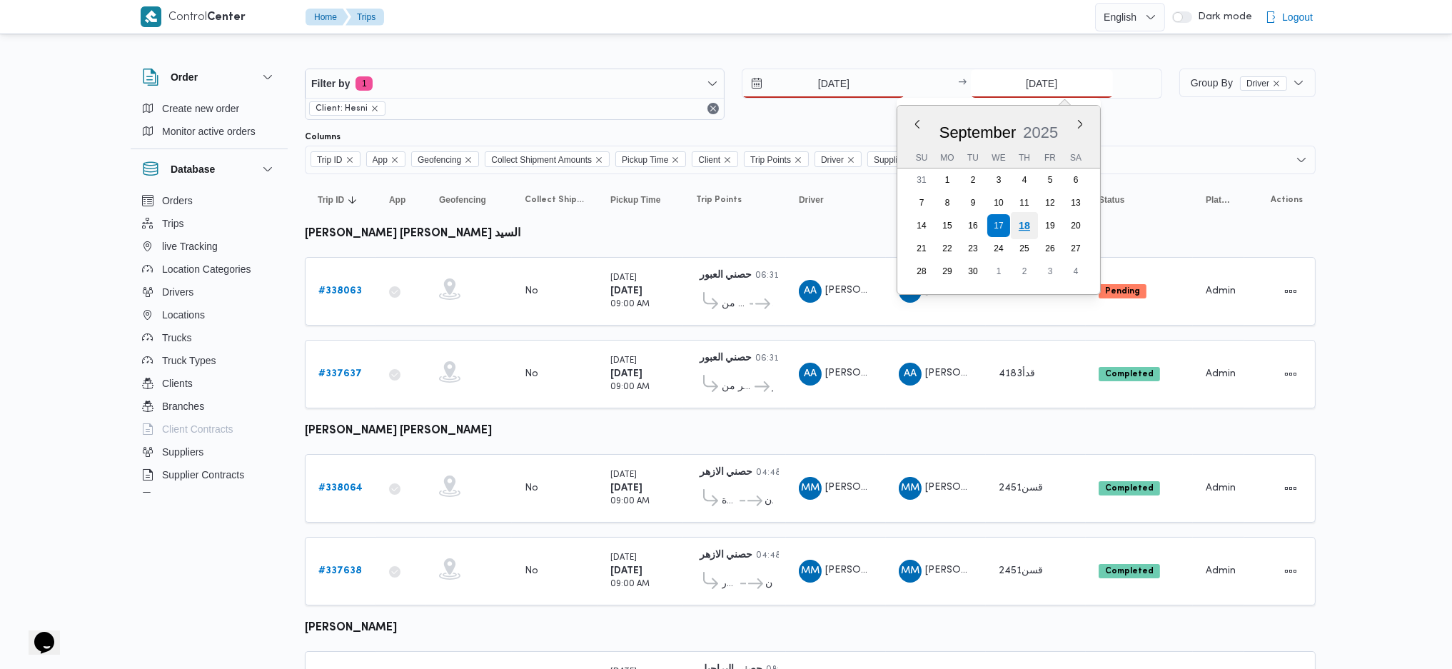
type input "[DATE]"
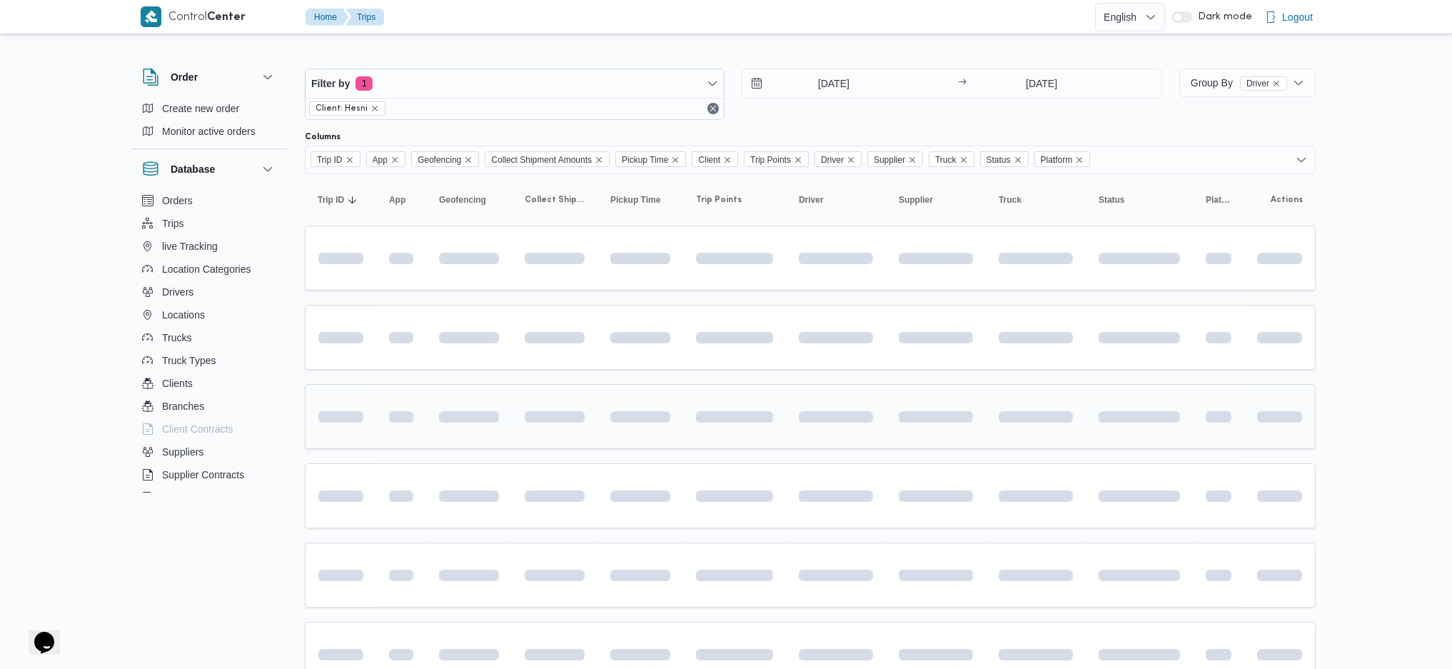
click at [869, 416] on span at bounding box center [793, 416] width 163 height 11
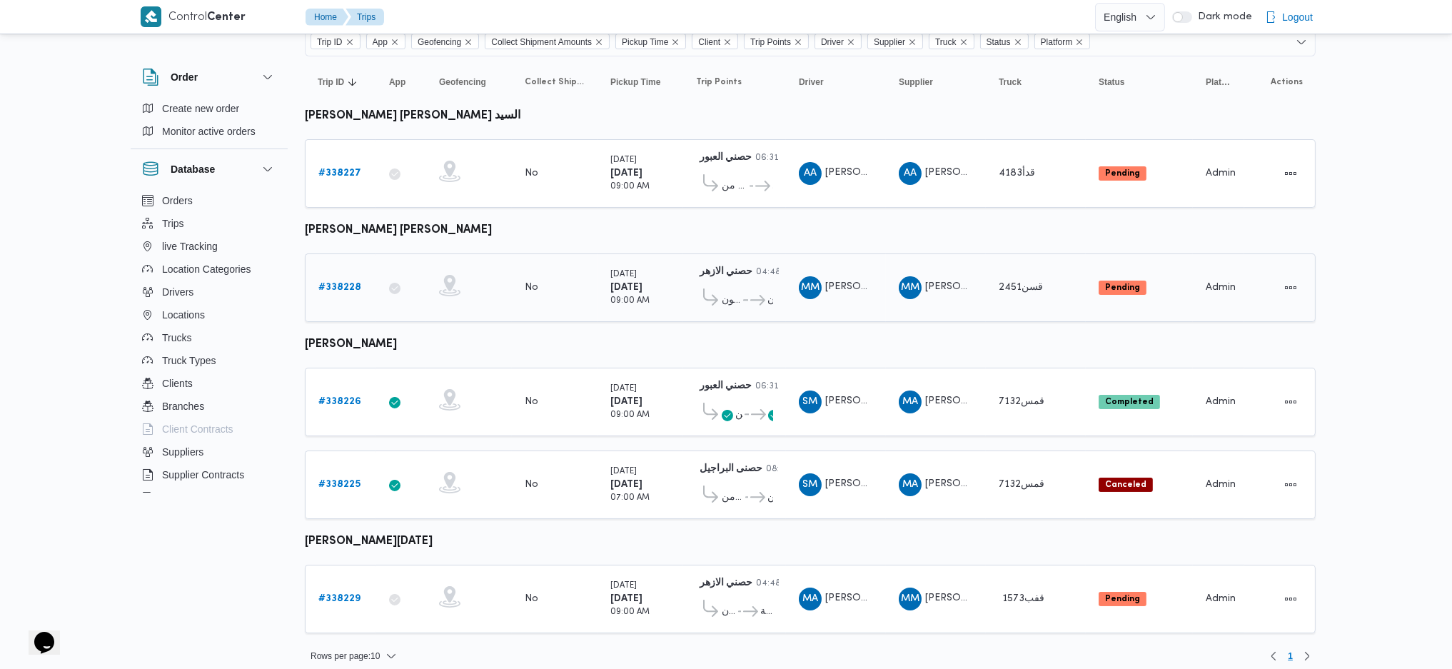
click at [343, 293] on div "# 338228" at bounding box center [341, 287] width 56 height 29
click at [343, 283] on b "# 338228" at bounding box center [339, 287] width 43 height 9
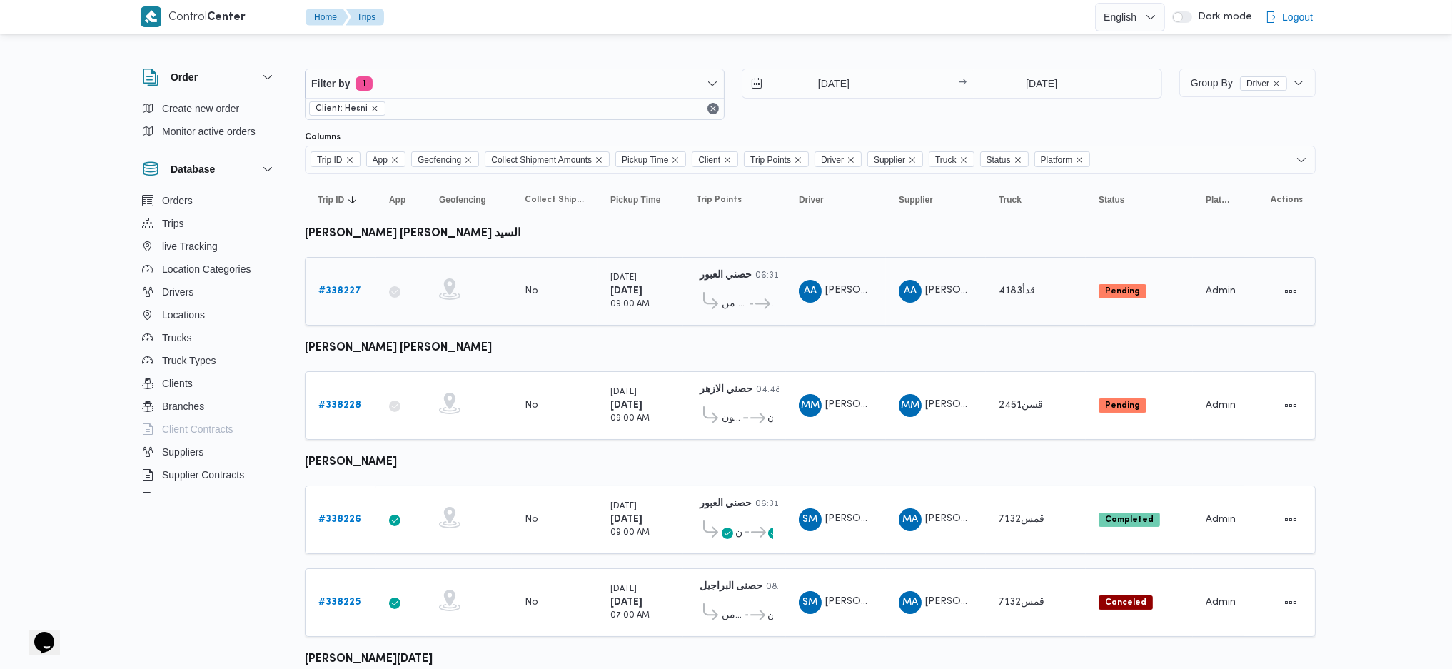
click at [354, 286] on b "# 338227" at bounding box center [339, 290] width 43 height 9
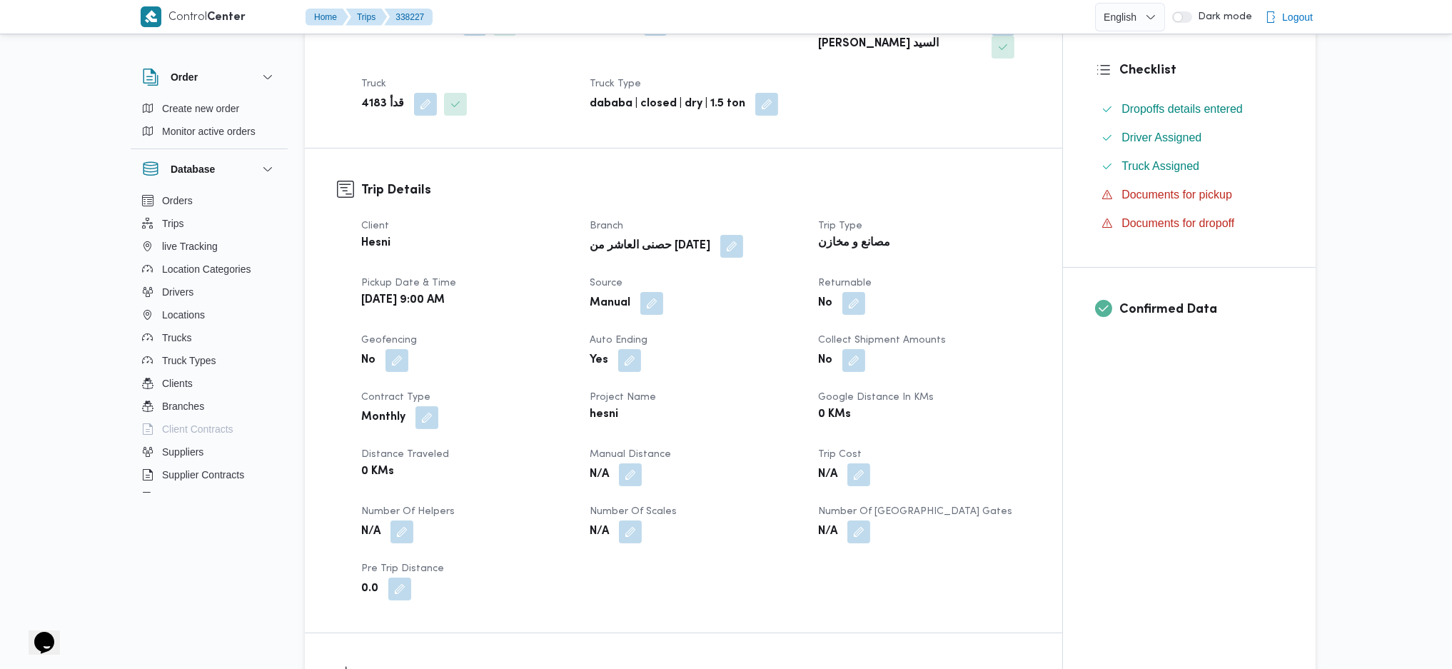
scroll to position [571, 0]
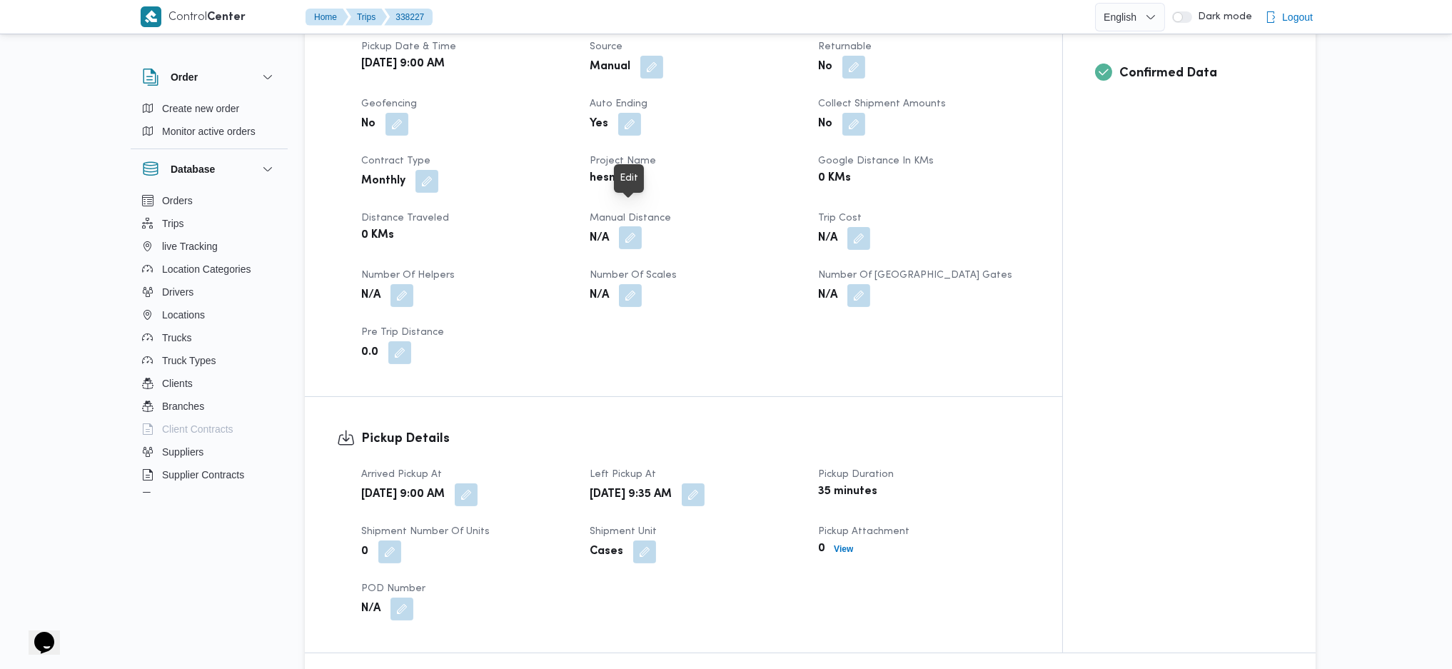
click at [629, 226] on button "button" at bounding box center [630, 237] width 23 height 23
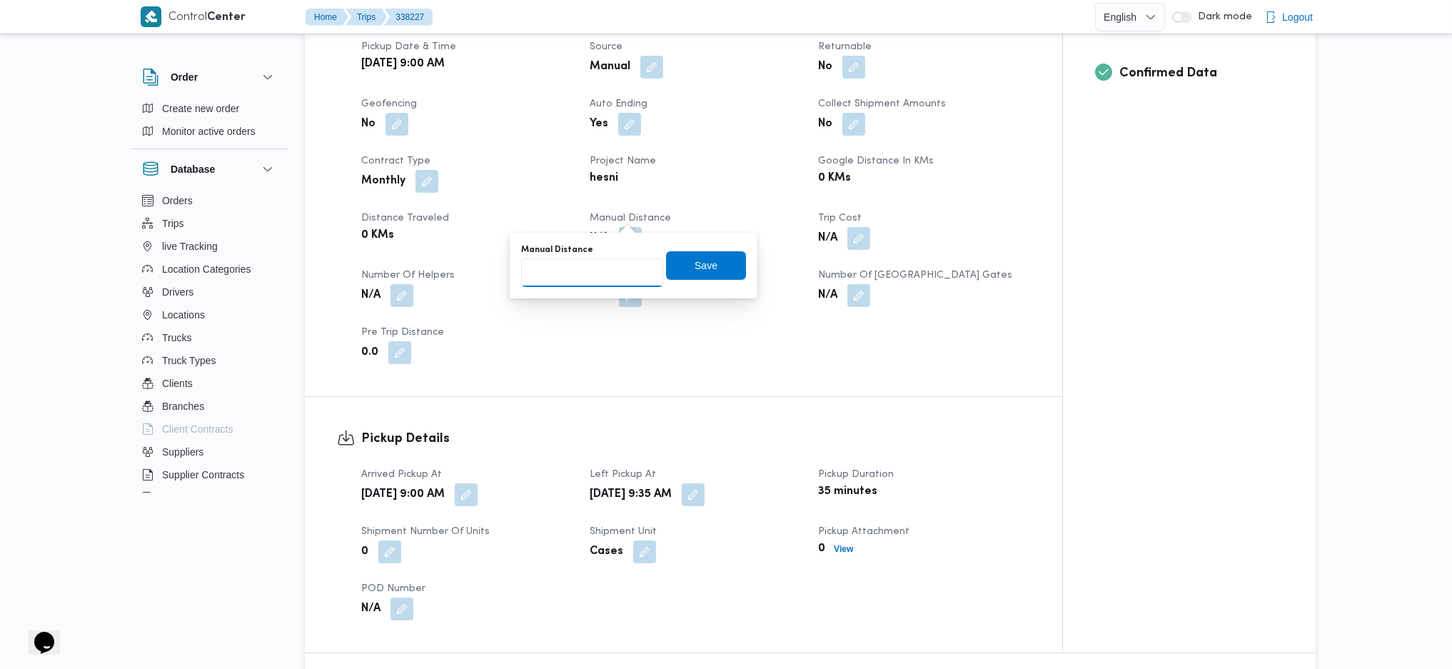
click at [612, 278] on input "Manual Distance" at bounding box center [592, 272] width 142 height 29
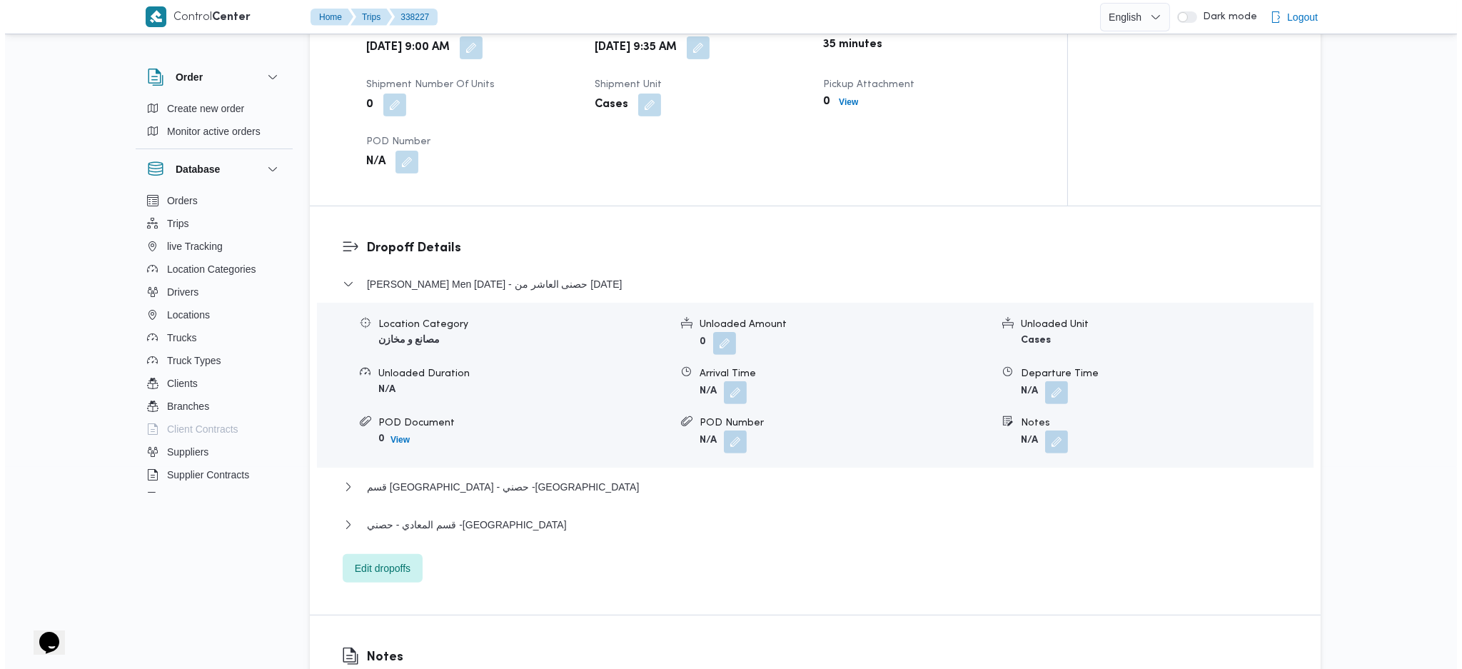
scroll to position [1142, 0]
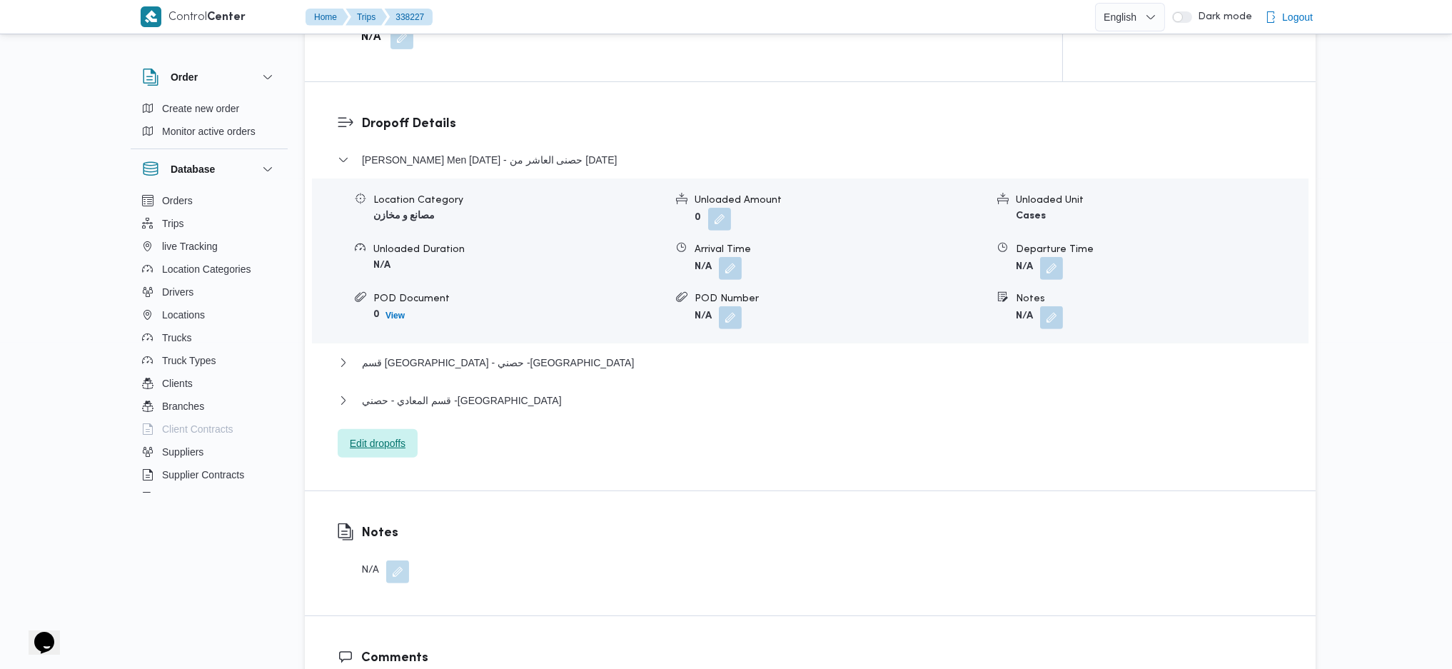
type input "0"
click at [397, 435] on span "Edit dropoffs" at bounding box center [378, 443] width 56 height 17
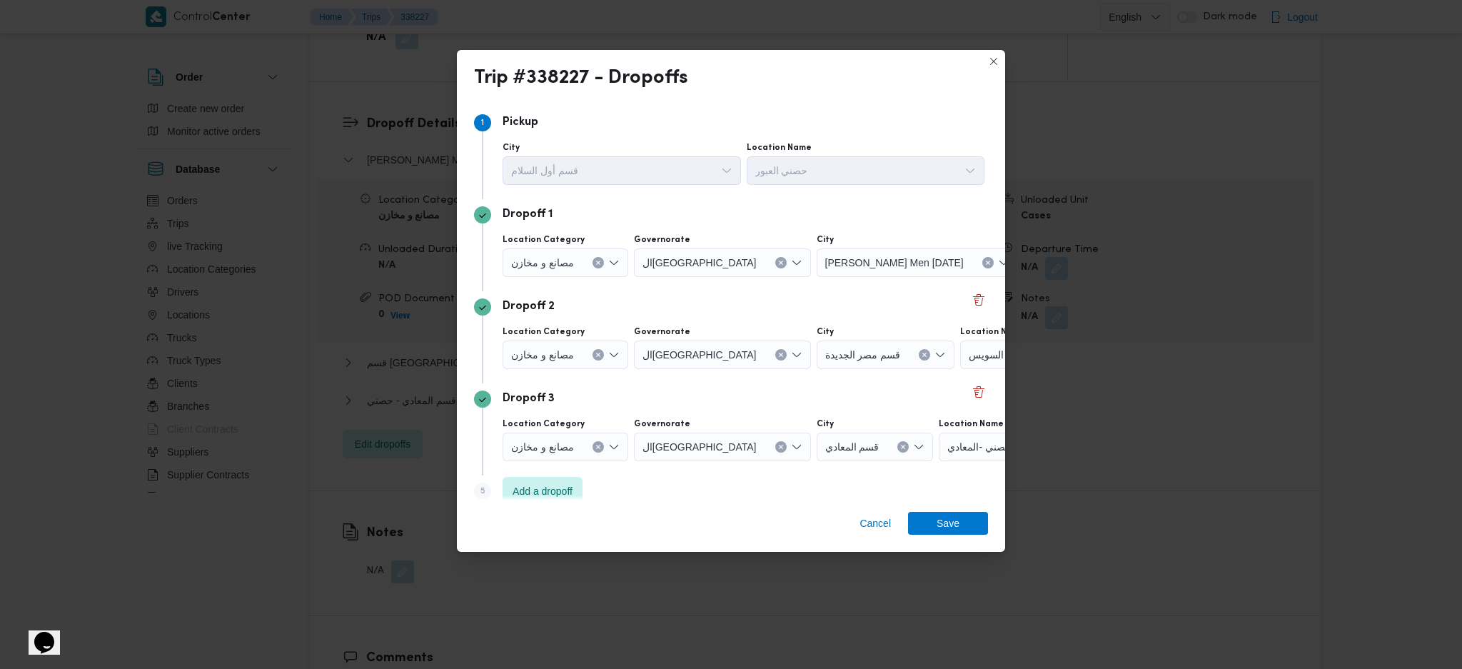
click at [968, 357] on span "حصني -جسر السويس" at bounding box center [1013, 354] width 91 height 16
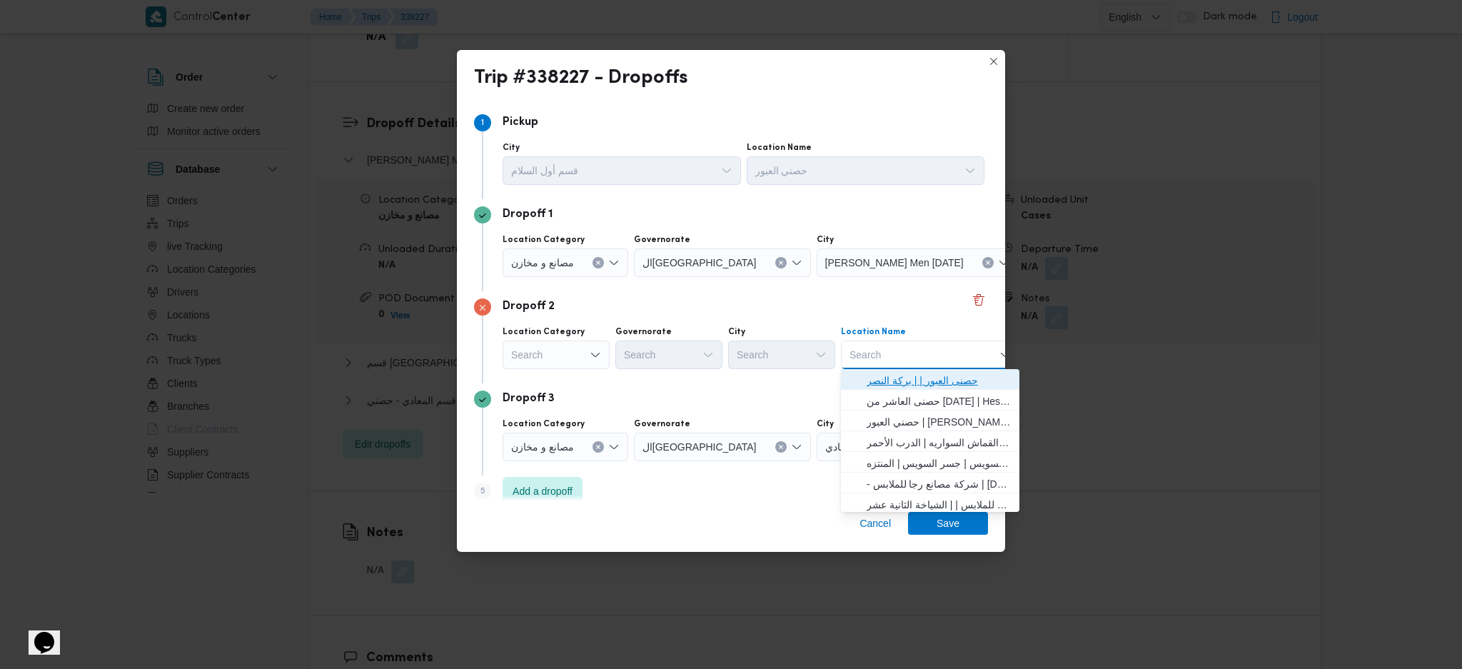
click at [937, 372] on span "حصنى العبور | | بركة النصر" at bounding box center [938, 380] width 144 height 17
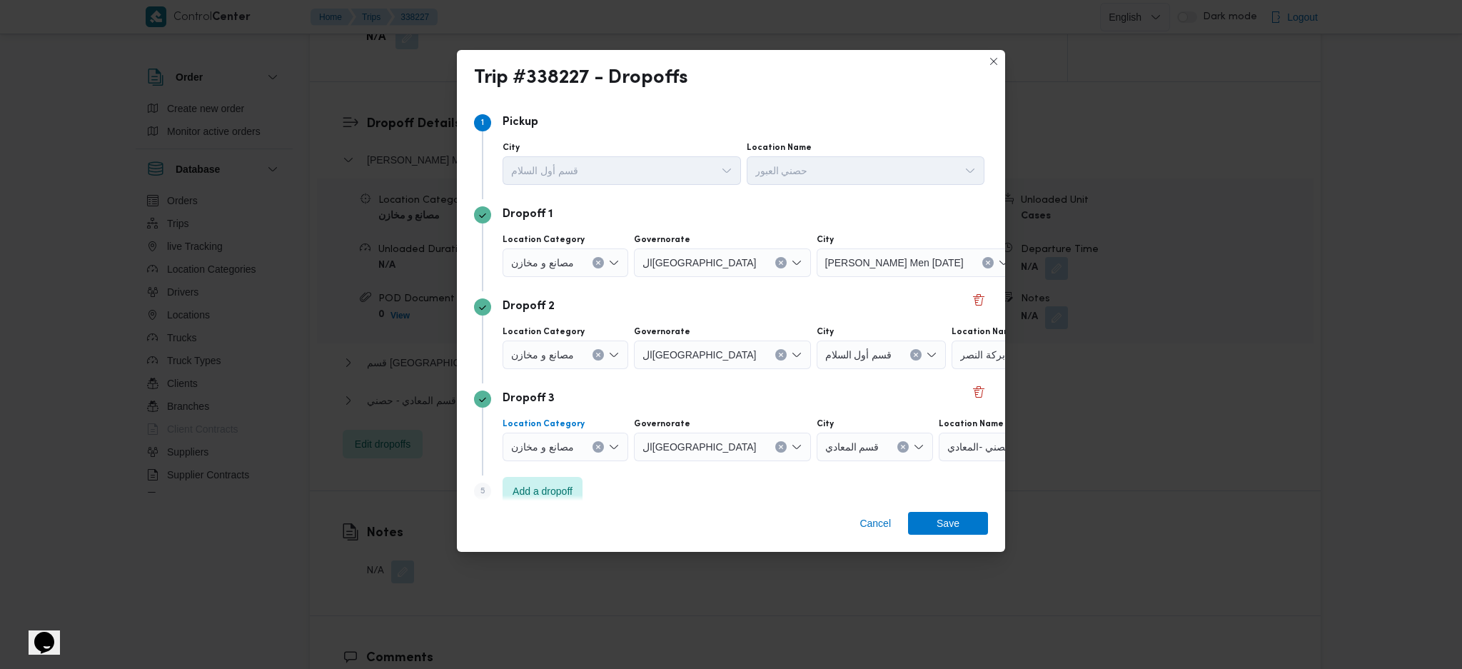
click at [596, 451] on button "Clear input" at bounding box center [597, 446] width 11 height 11
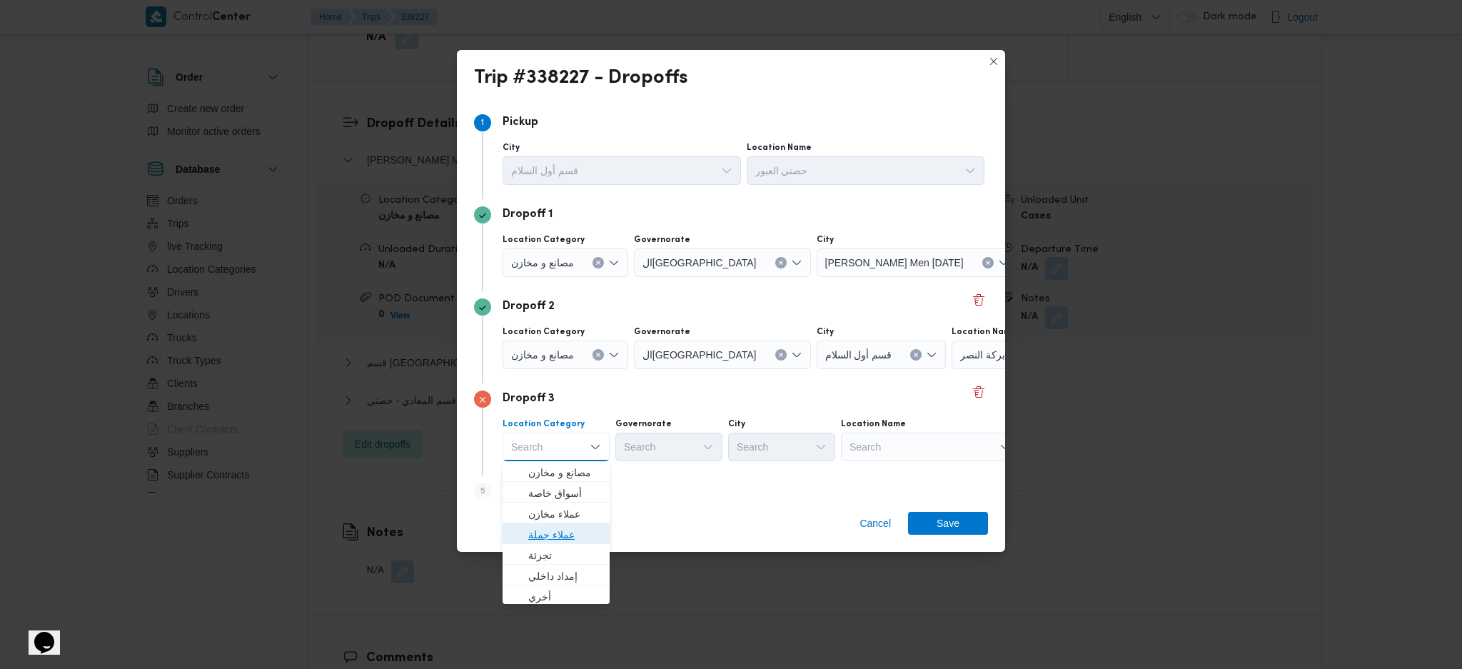
click at [581, 541] on span "عملاء جملة" at bounding box center [564, 534] width 73 height 17
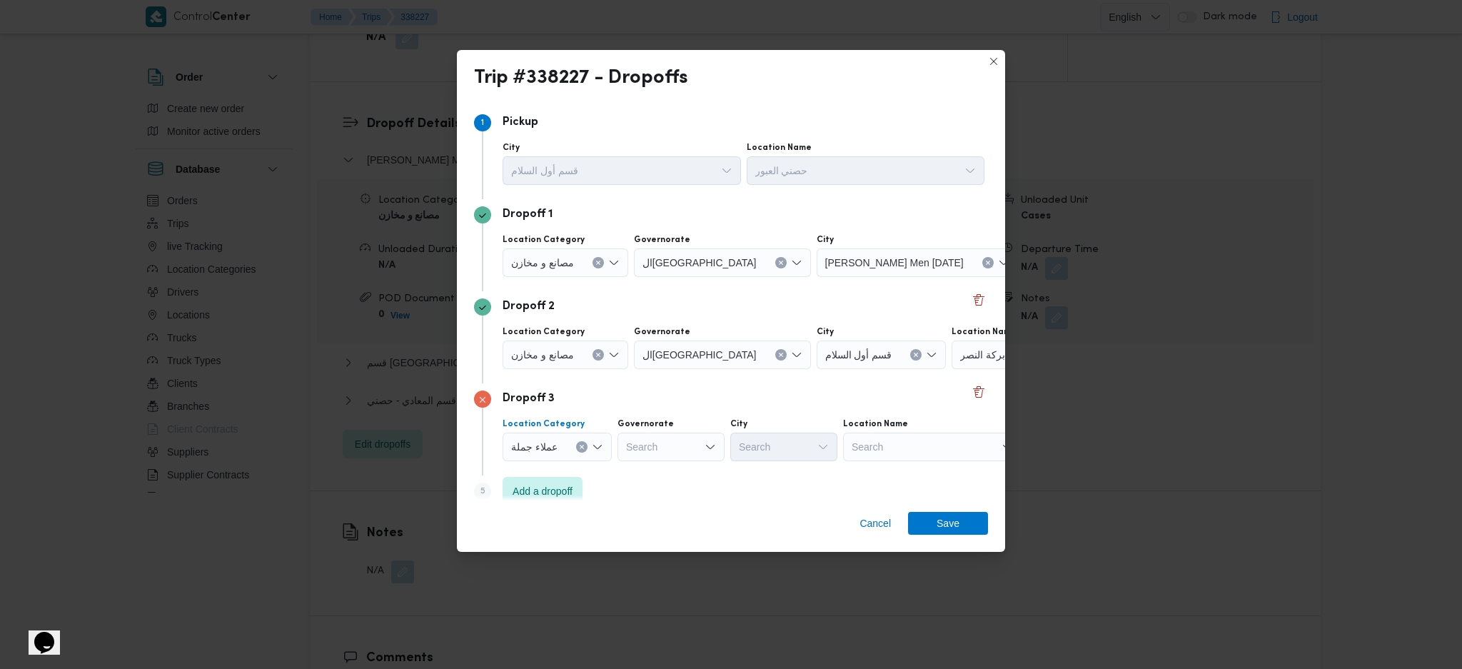
click at [669, 431] on div "Governorate Search" at bounding box center [670, 439] width 107 height 43
click at [692, 458] on div "Search" at bounding box center [670, 447] width 107 height 29
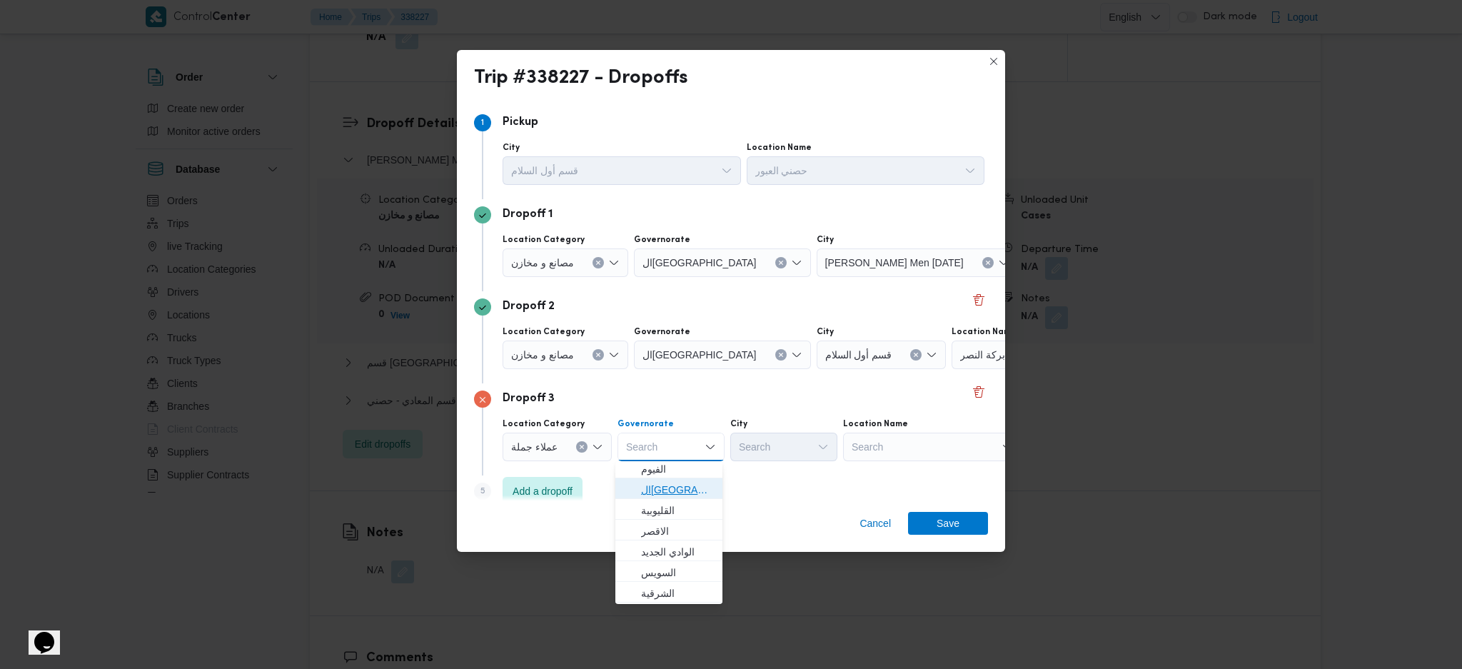
click at [656, 481] on span "القاهرة" at bounding box center [677, 489] width 73 height 17
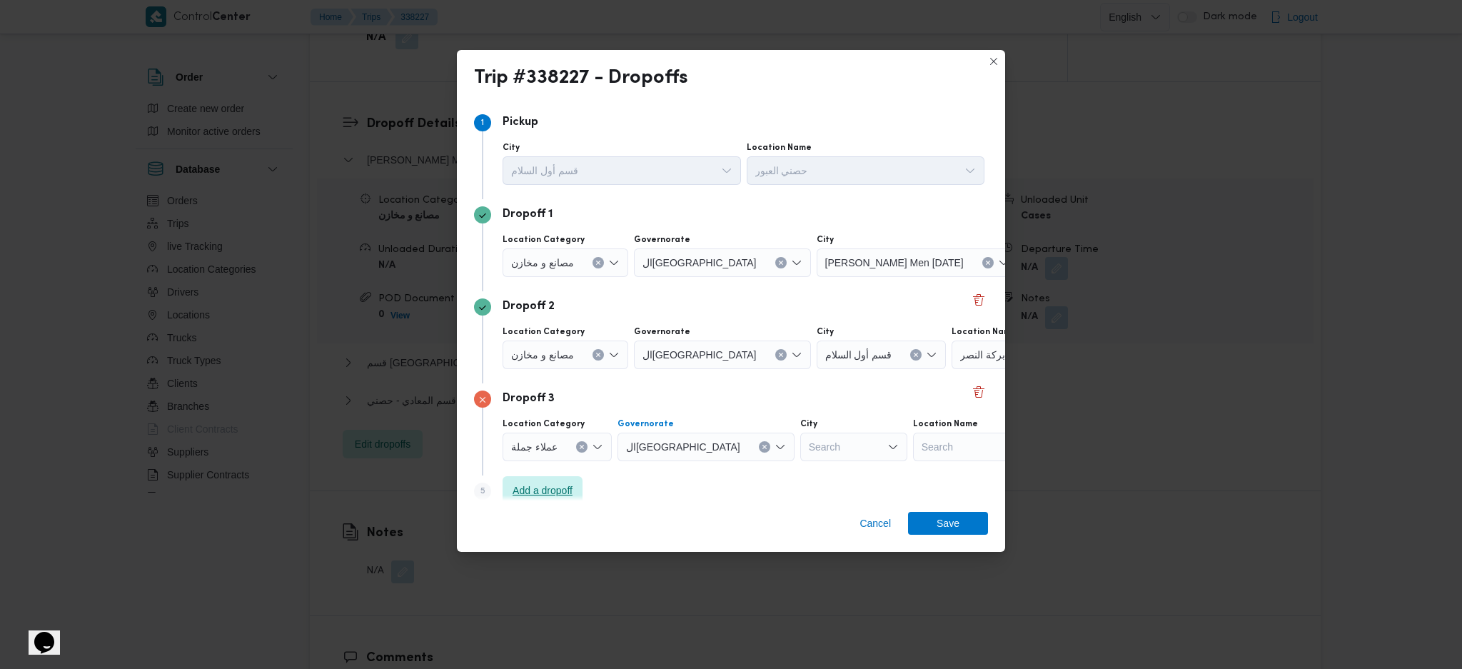
click at [540, 499] on span "Add a dropoff" at bounding box center [542, 490] width 80 height 29
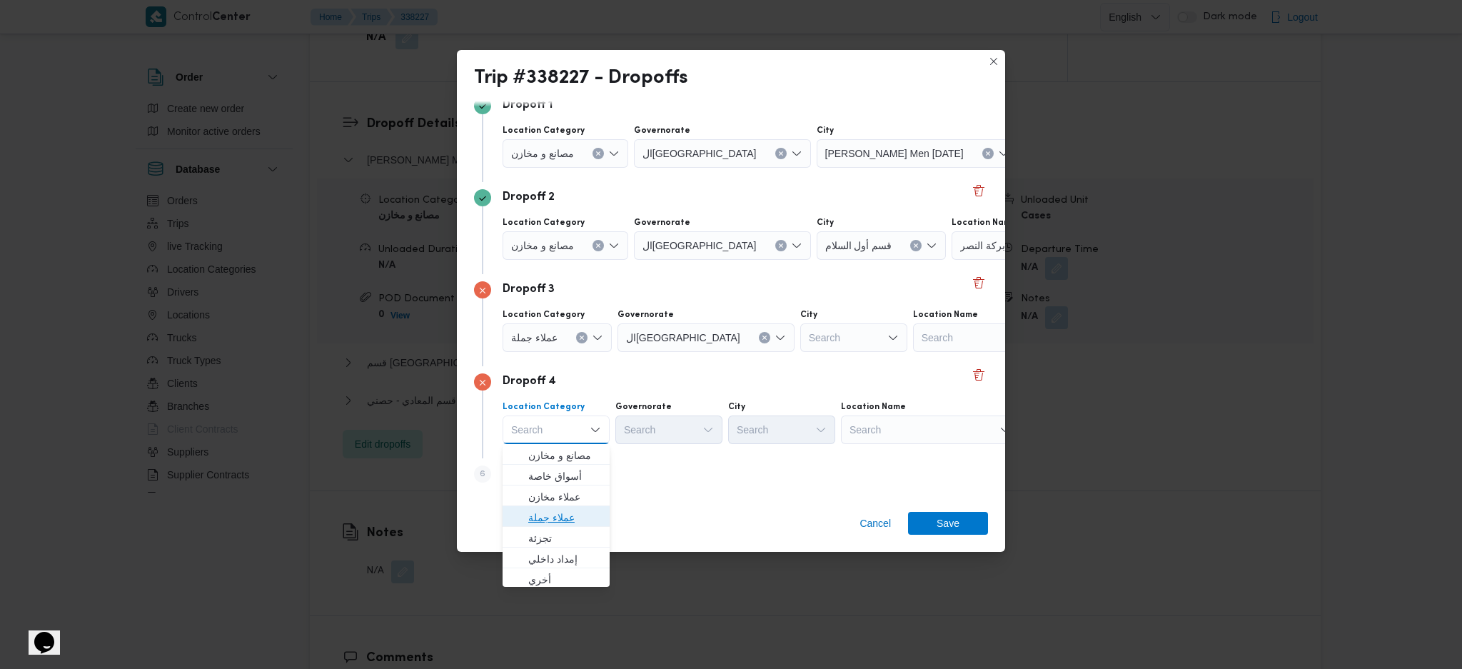
click at [579, 515] on span "عملاء جملة" at bounding box center [564, 517] width 73 height 17
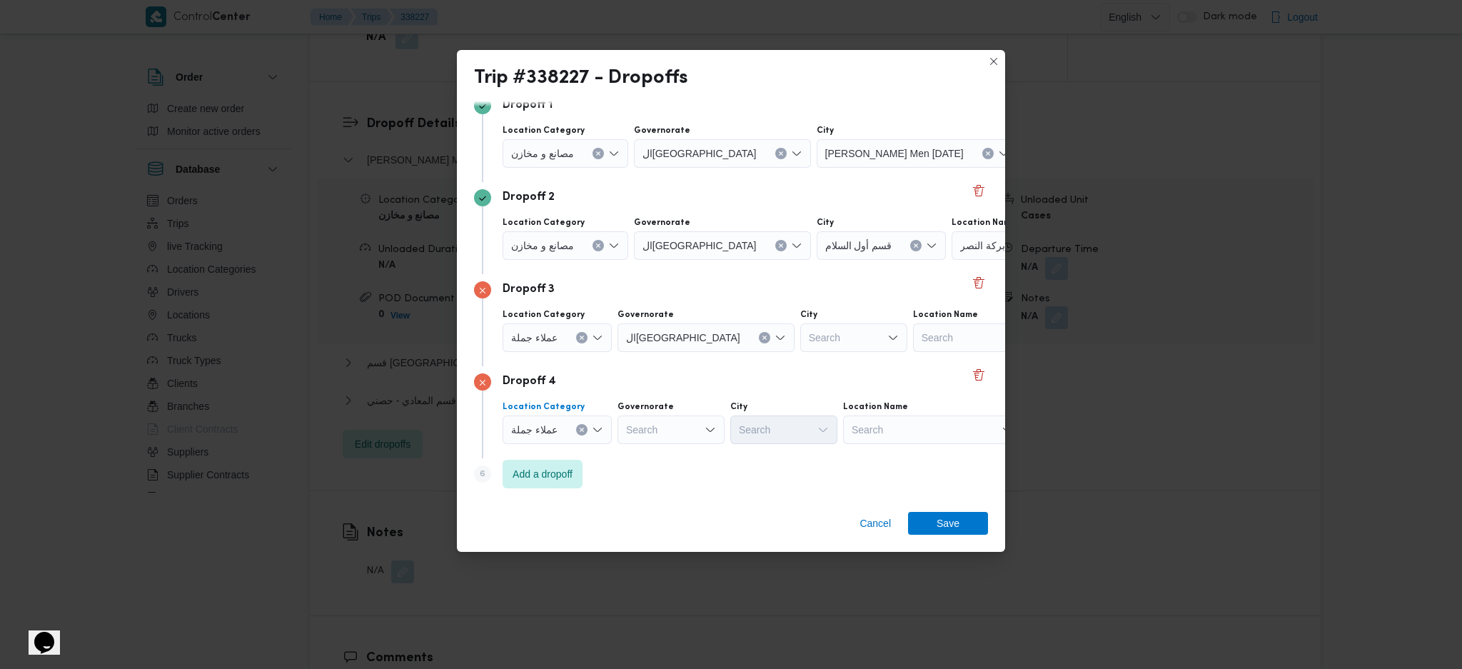
click at [652, 430] on div "Search" at bounding box center [670, 429] width 107 height 29
type input "r"
type input "قاه"
click at [697, 431] on icon "Clear input" at bounding box center [700, 430] width 6 height 6
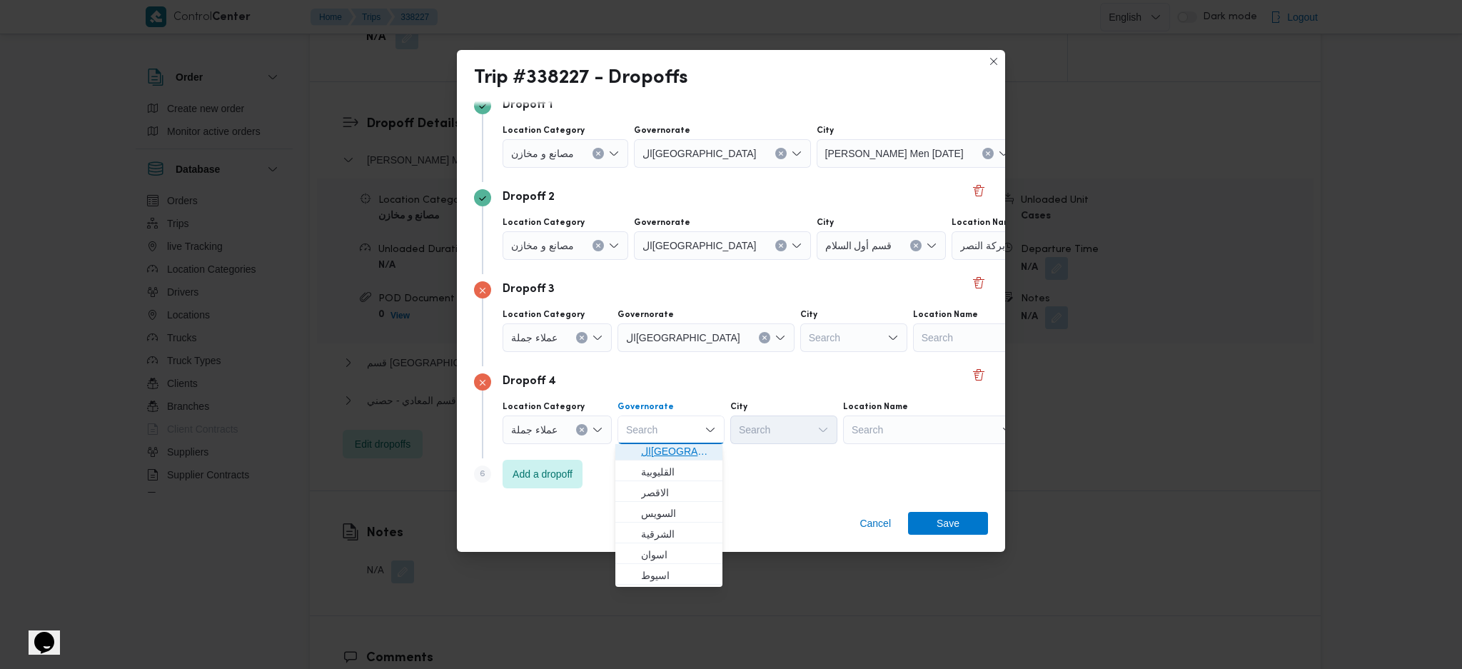
click at [664, 451] on span "القاهرة" at bounding box center [677, 450] width 73 height 17
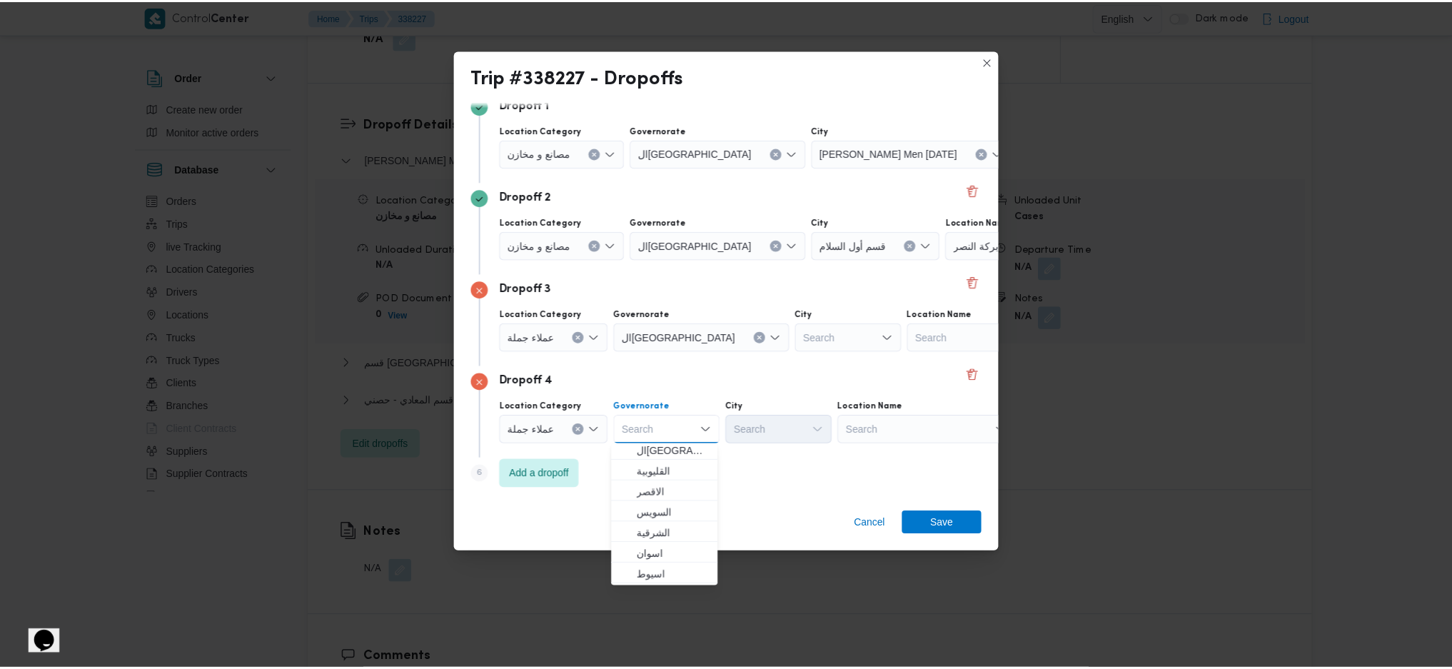
scroll to position [0, 0]
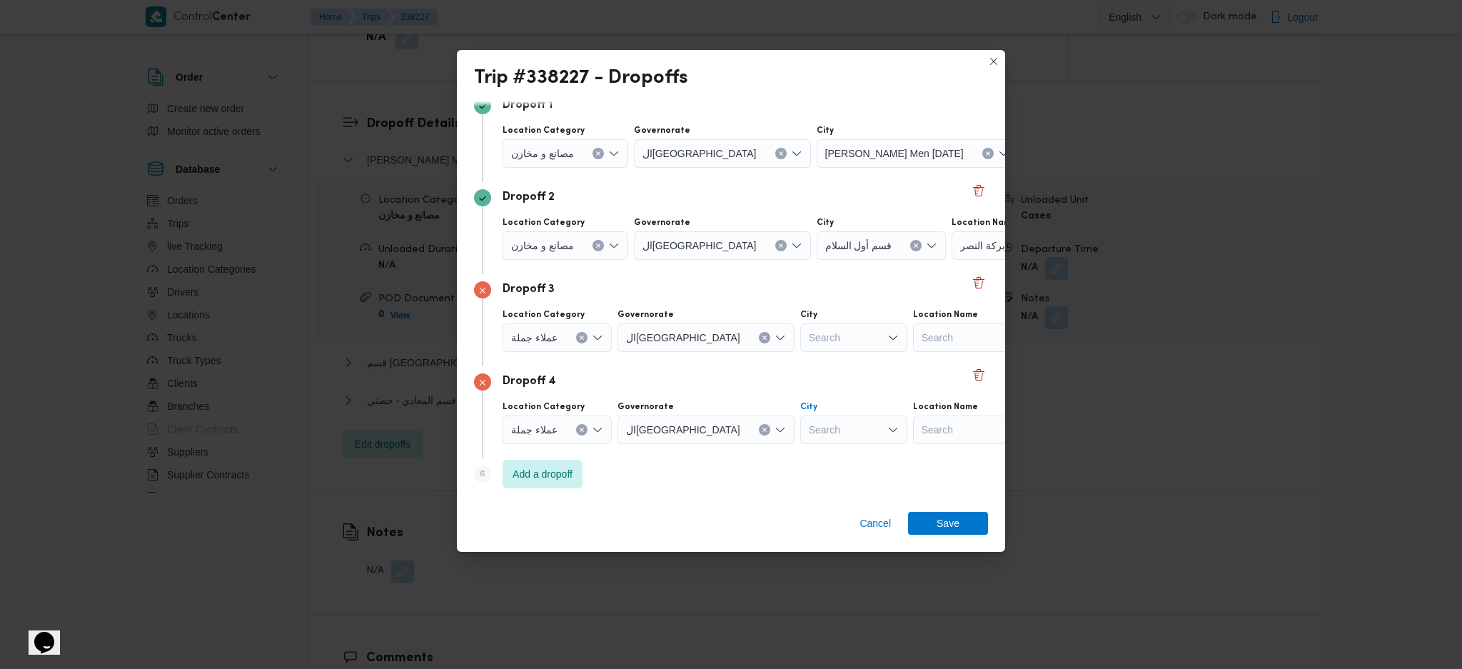
click at [800, 437] on div "Search" at bounding box center [853, 429] width 107 height 29
type input "شب"
click at [747, 457] on icon "button" at bounding box center [742, 455] width 11 height 11
click at [800, 330] on div "Search" at bounding box center [853, 337] width 107 height 29
type input "ق"
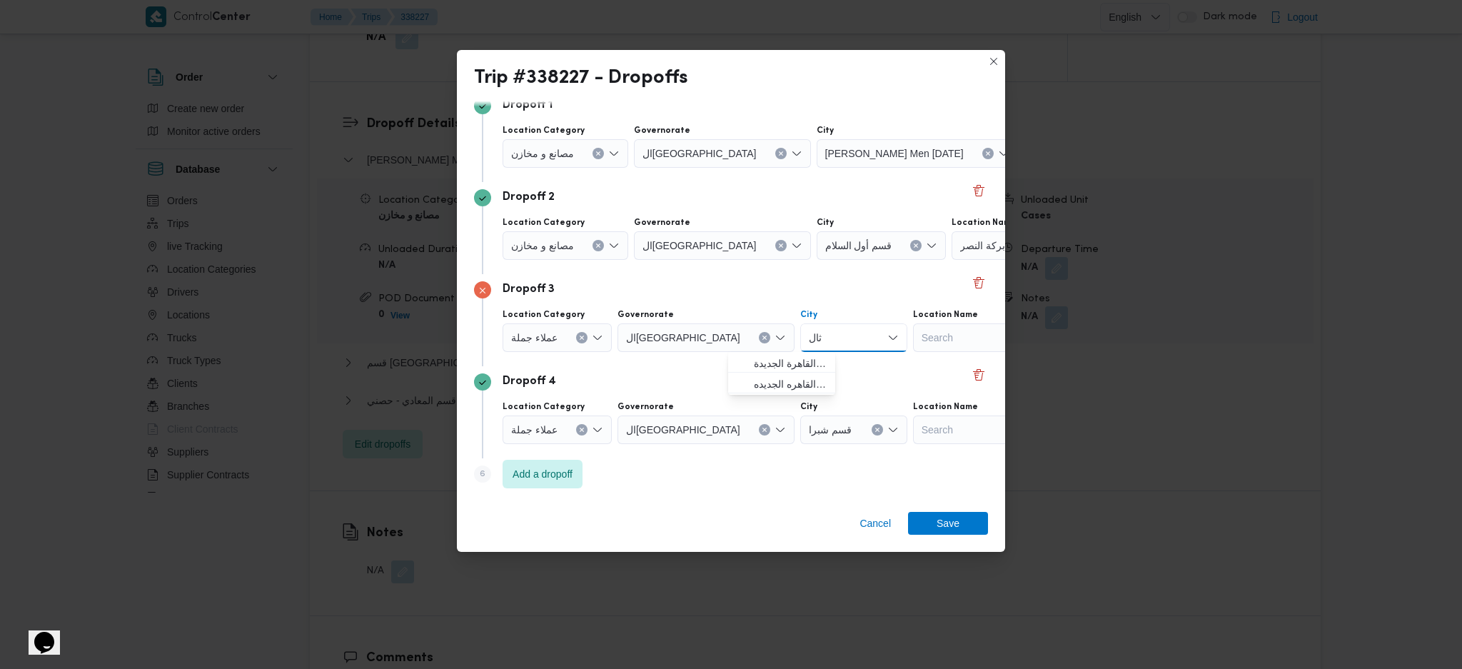
type input "ثال"
click at [790, 366] on span "قسم ثال ث القاهرة الجديدة" at bounding box center [790, 363] width 73 height 17
click at [922, 522] on span "Save" at bounding box center [948, 522] width 80 height 23
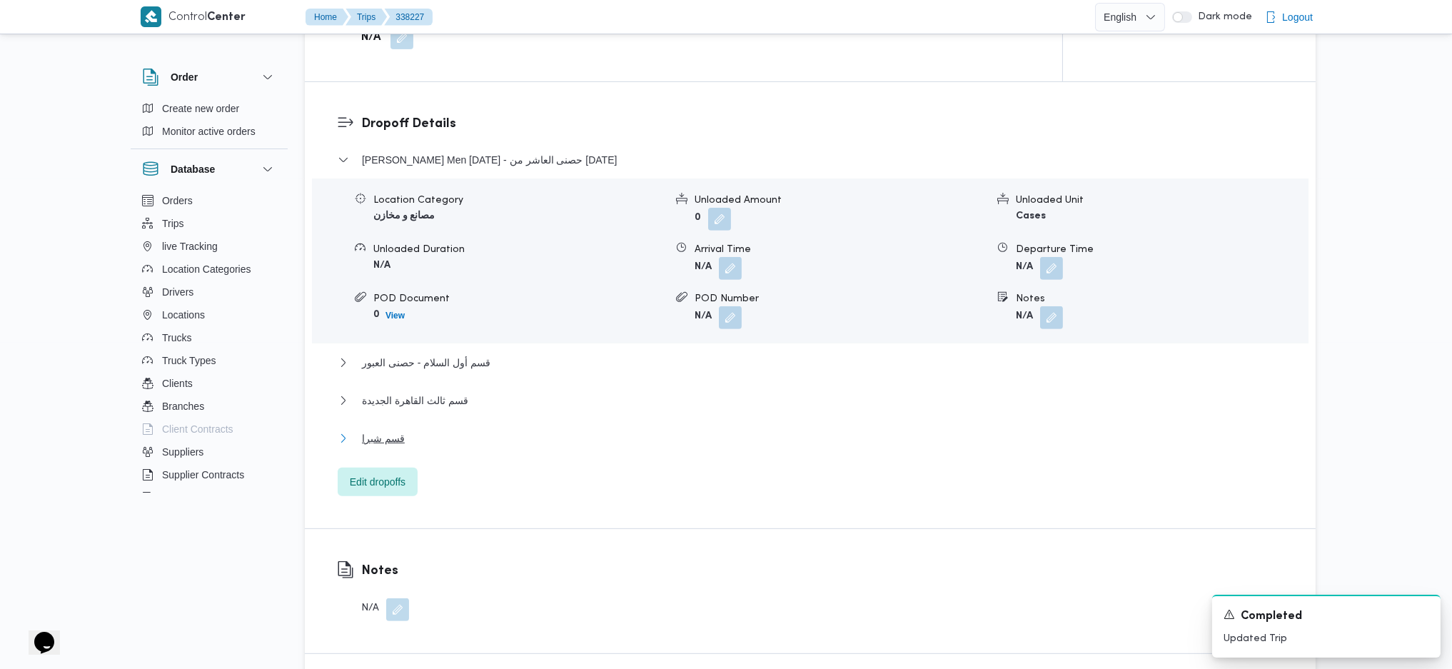
click at [457, 430] on button "قسم شبرا" at bounding box center [811, 438] width 946 height 17
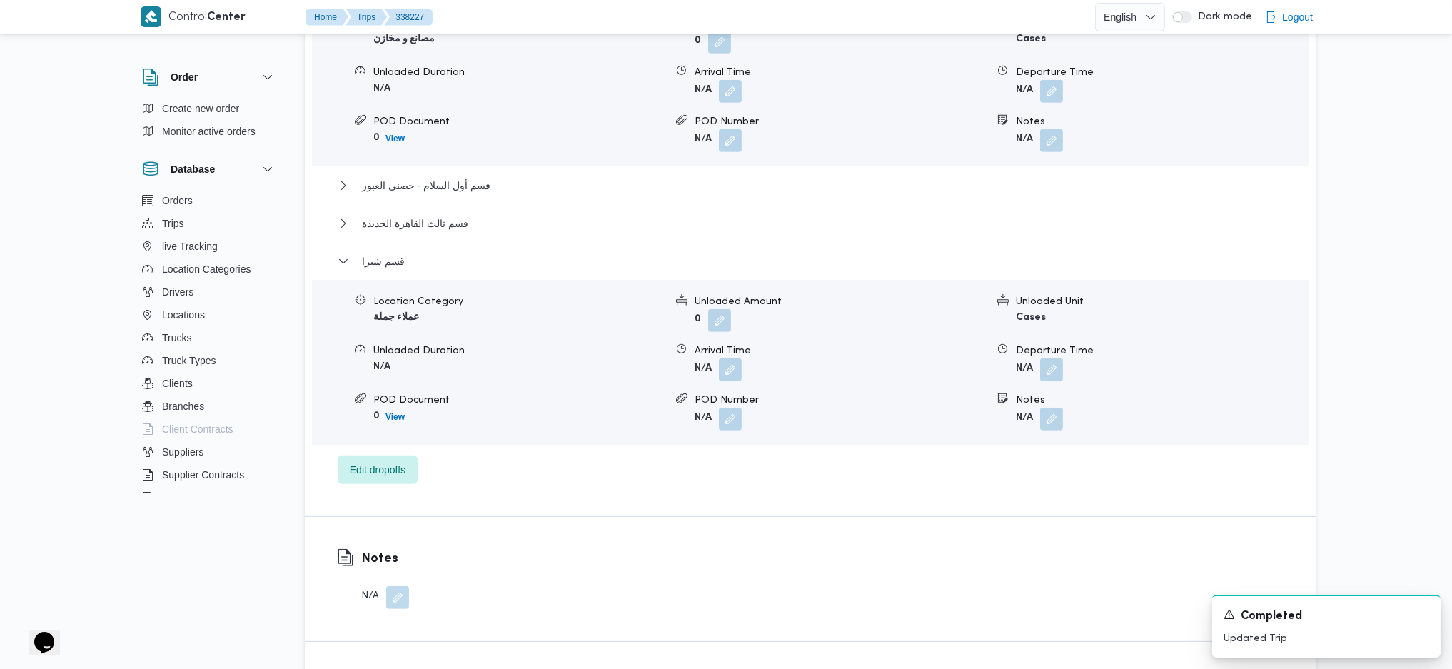
scroll to position [1427, 0]
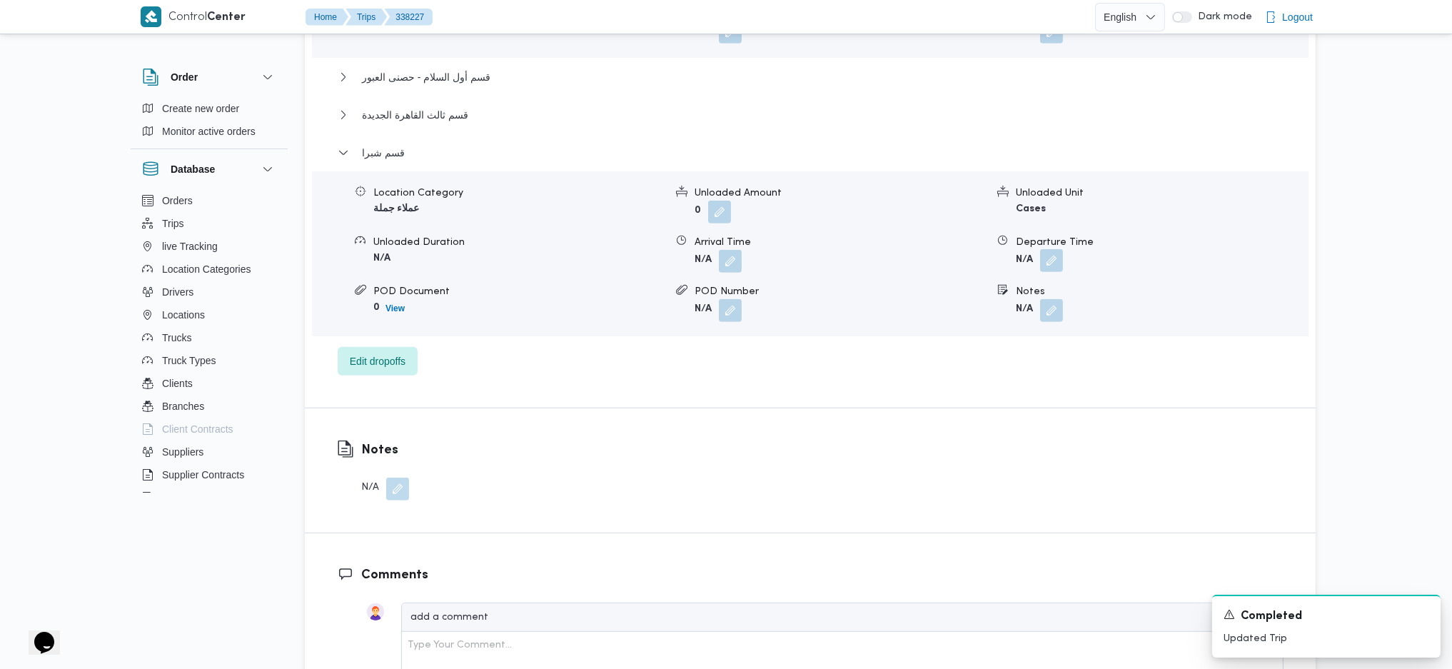
click at [1051, 249] on button "button" at bounding box center [1051, 260] width 23 height 23
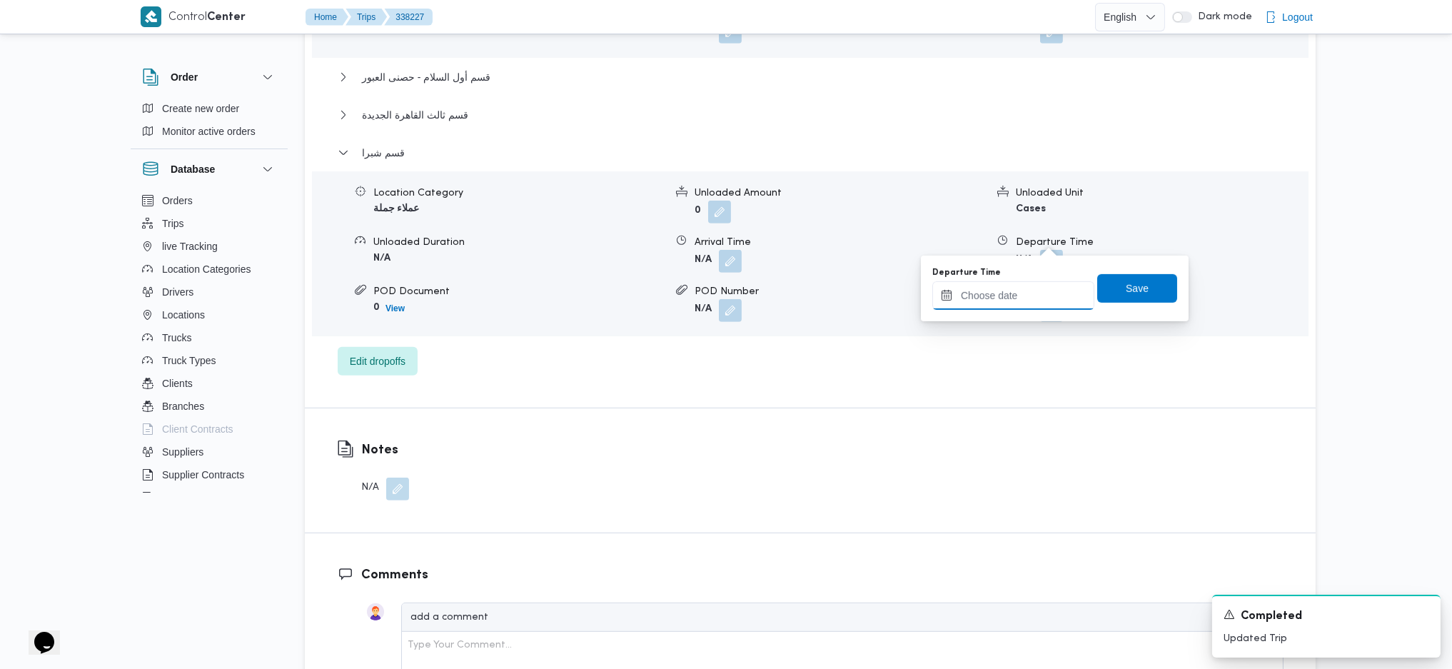
click at [1024, 305] on input "Departure Time" at bounding box center [1013, 295] width 162 height 29
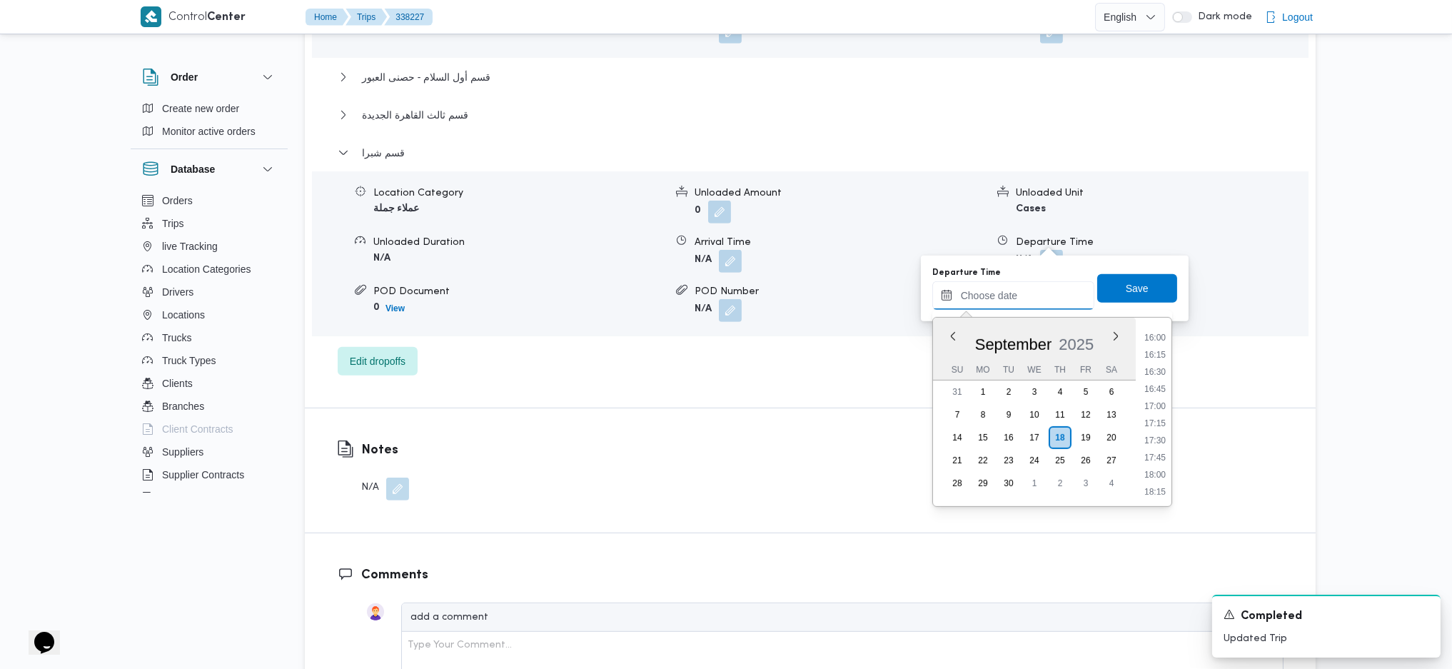
scroll to position [1096, 0]
click at [1160, 338] on li "16:00" at bounding box center [1154, 336] width 33 height 14
type input "18/09/2025 16:00"
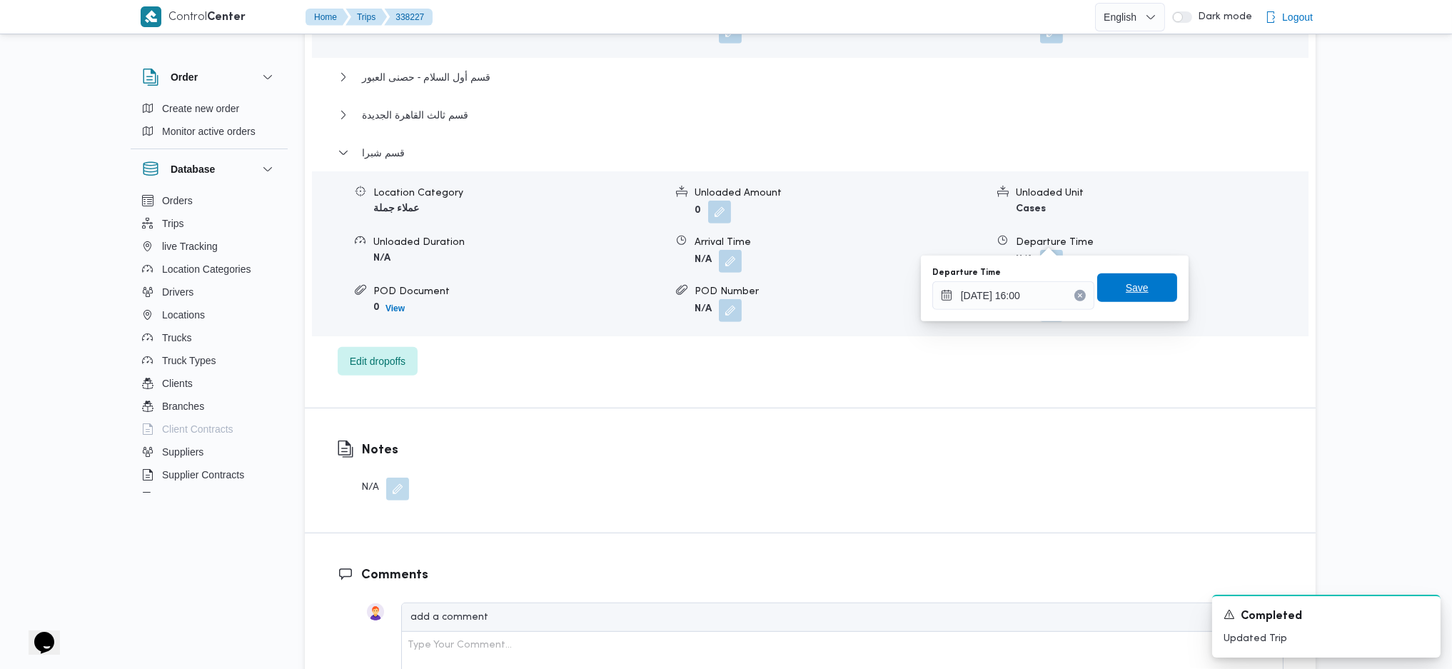
click at [1131, 280] on span "Save" at bounding box center [1137, 287] width 23 height 17
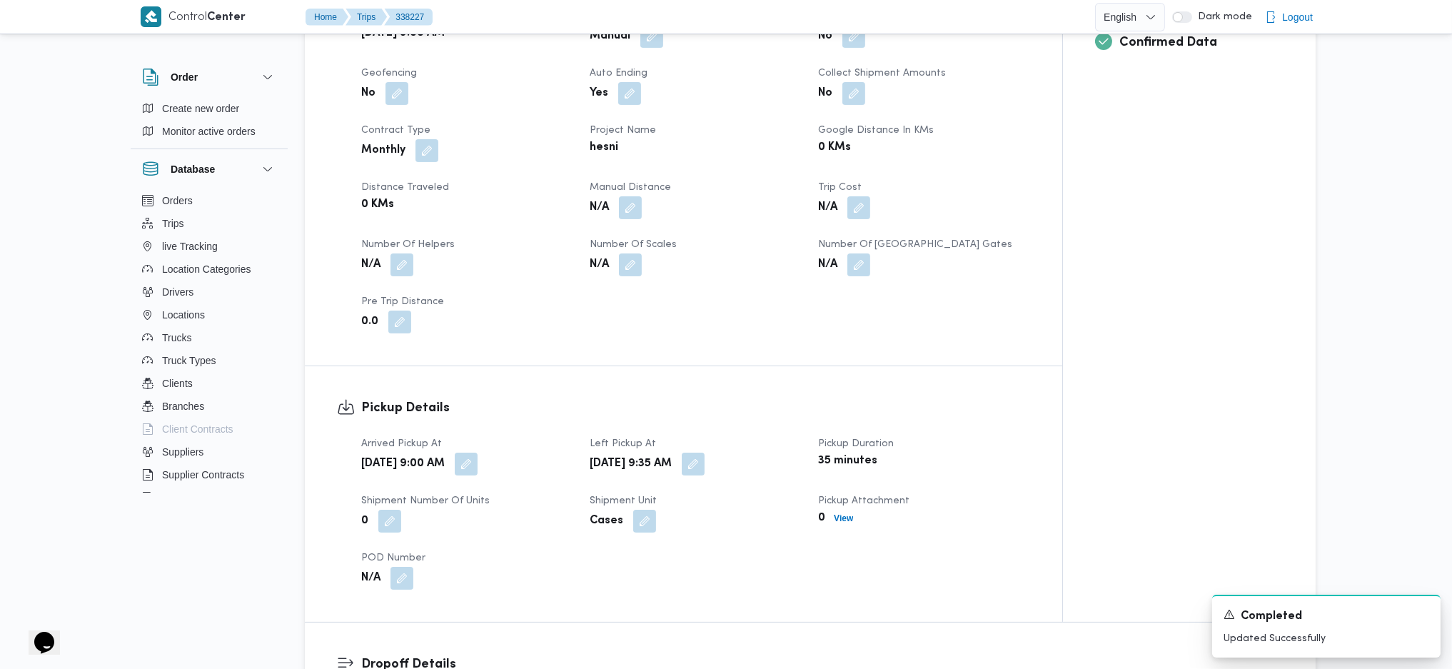
scroll to position [380, 0]
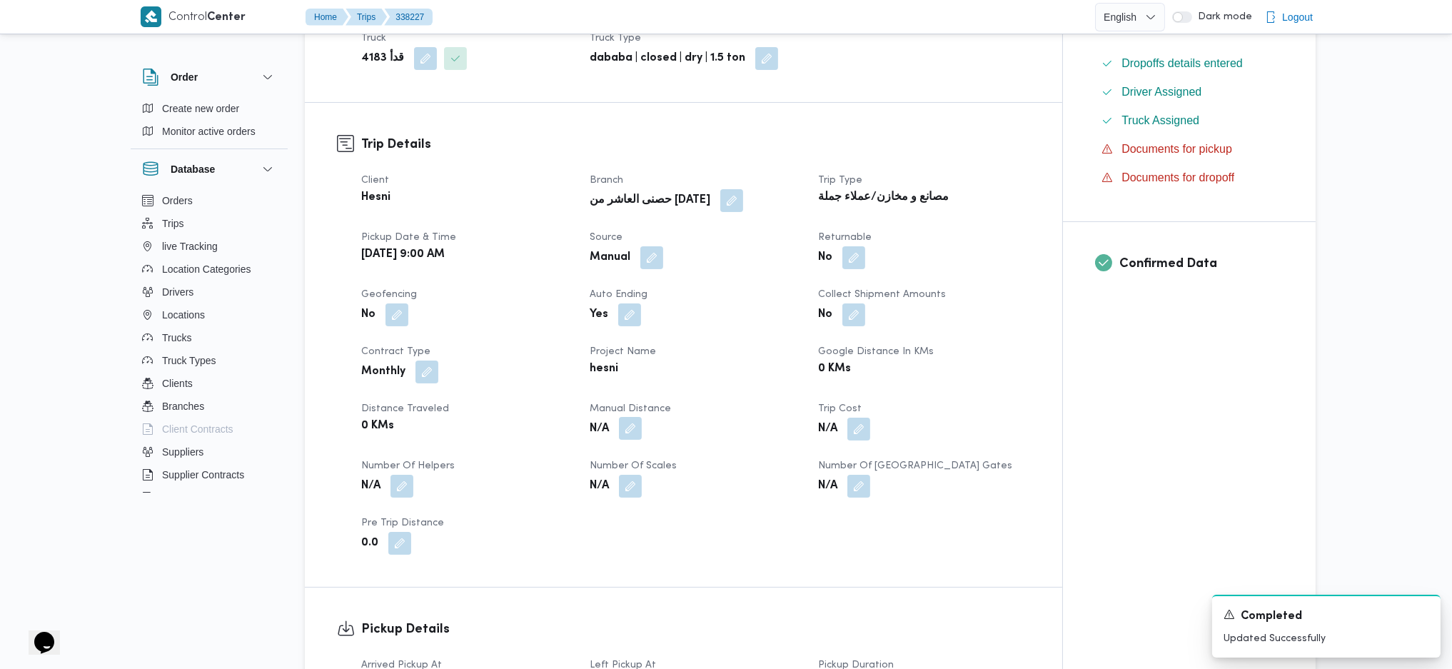
click at [637, 417] on button "button" at bounding box center [630, 428] width 23 height 23
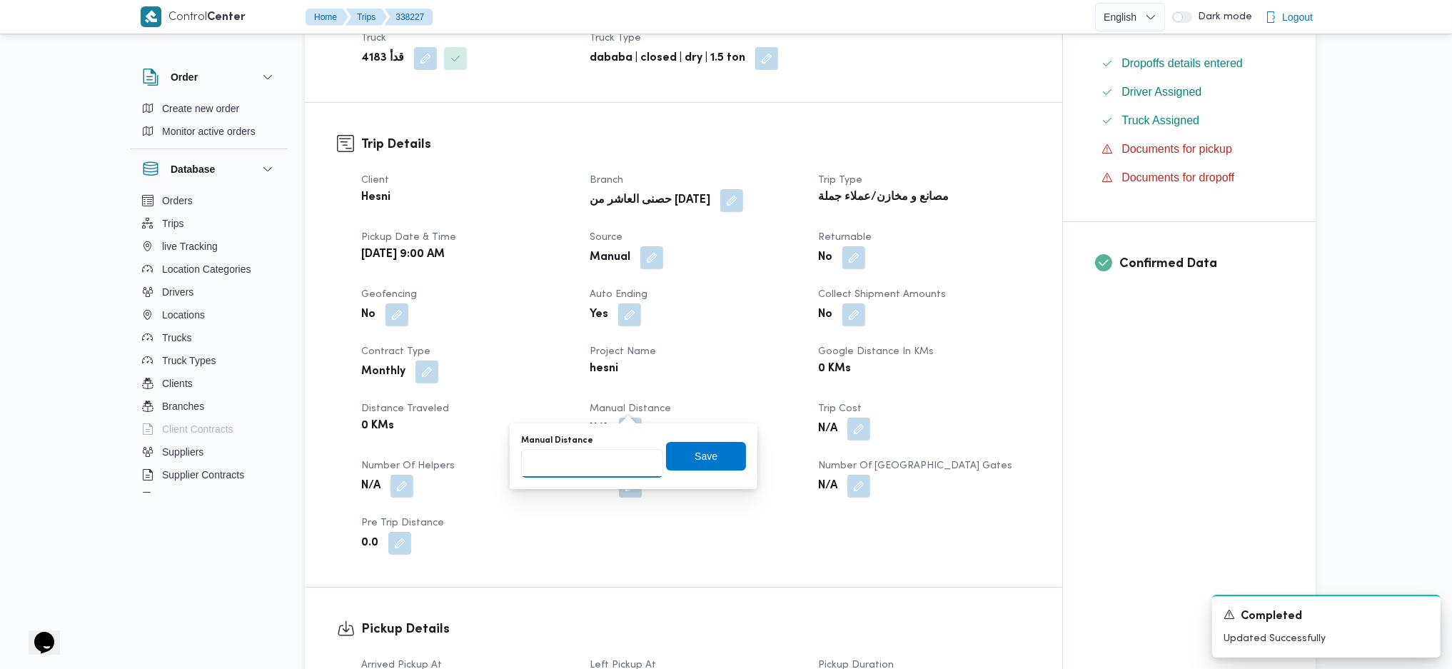
click at [618, 462] on input "Manual Distance" at bounding box center [592, 463] width 142 height 29
type input "120"
click button "Save" at bounding box center [706, 456] width 80 height 29
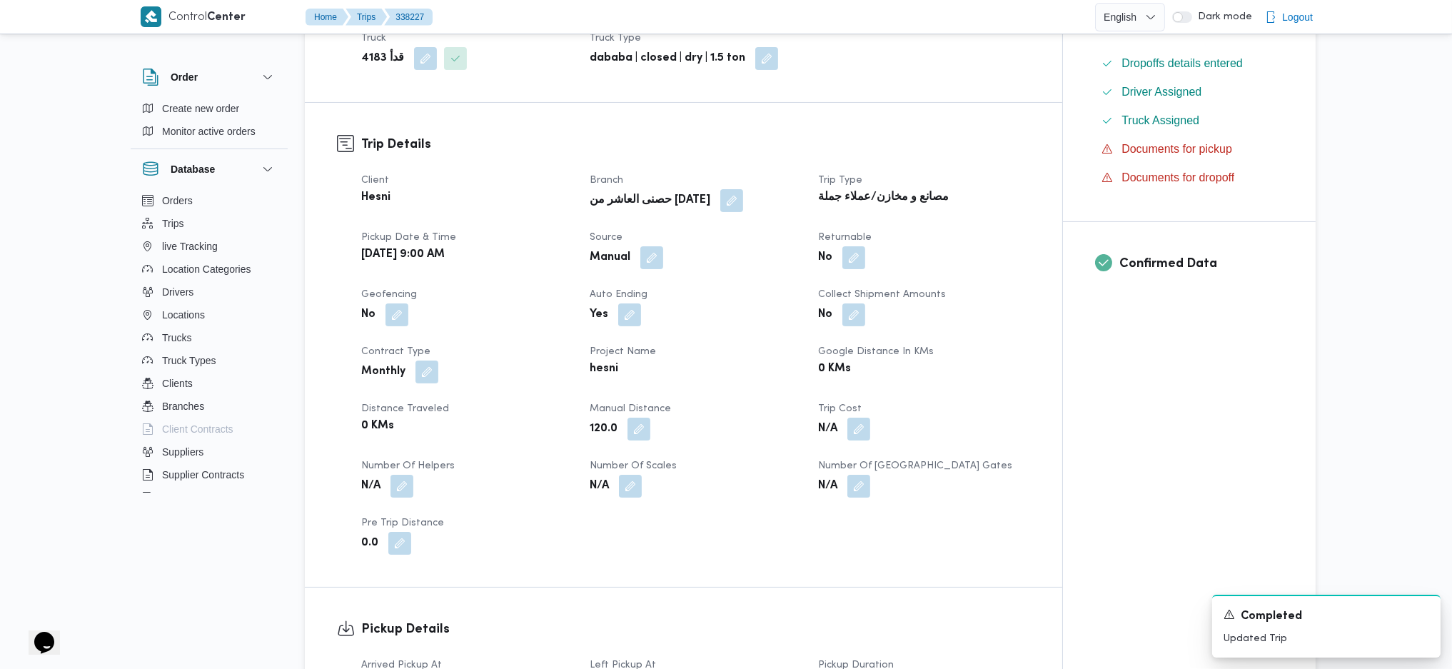
scroll to position [0, 0]
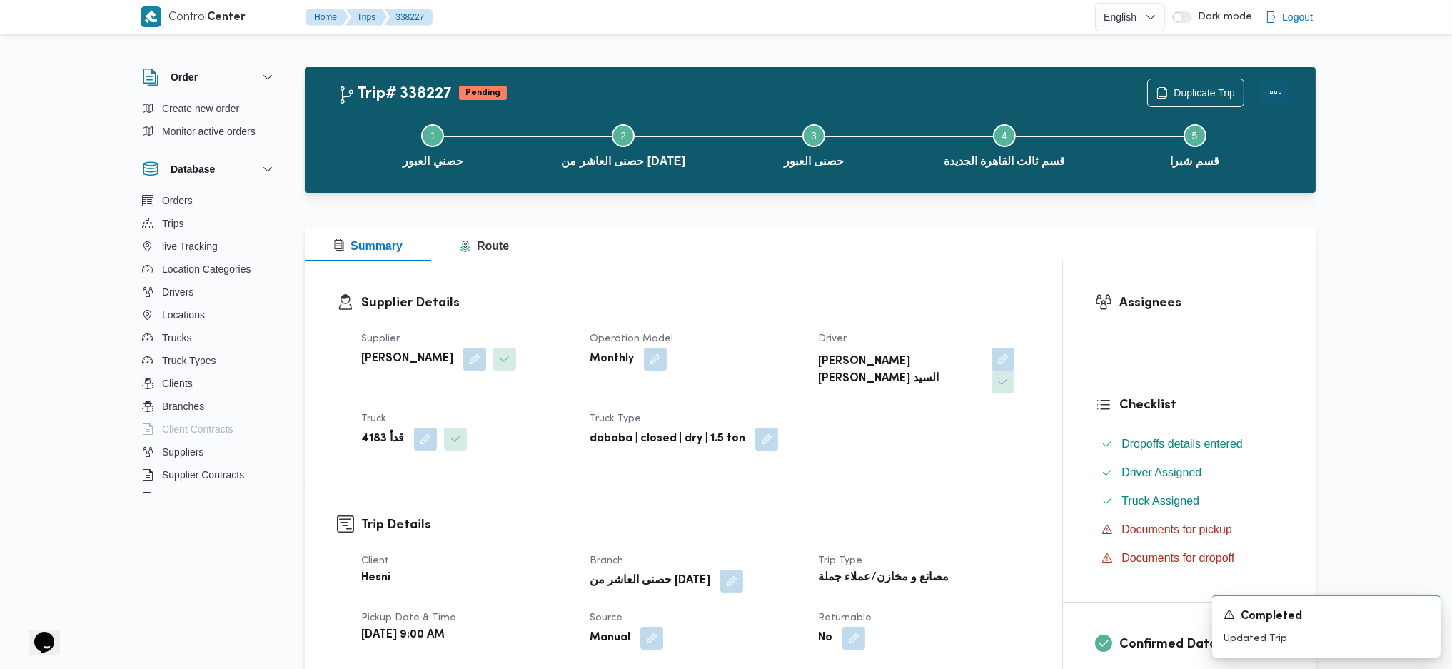
click at [1280, 97] on button "Actions" at bounding box center [1275, 92] width 29 height 29
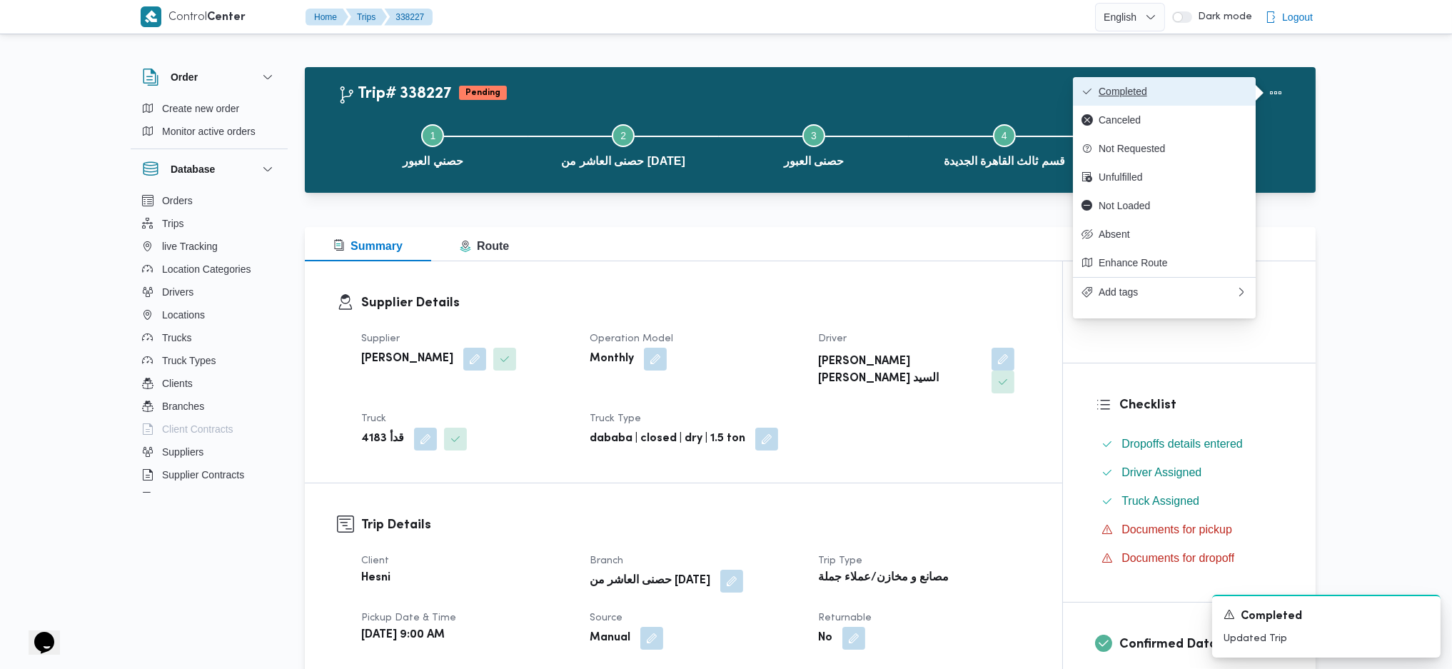
click at [1231, 86] on span "Completed" at bounding box center [1172, 91] width 148 height 11
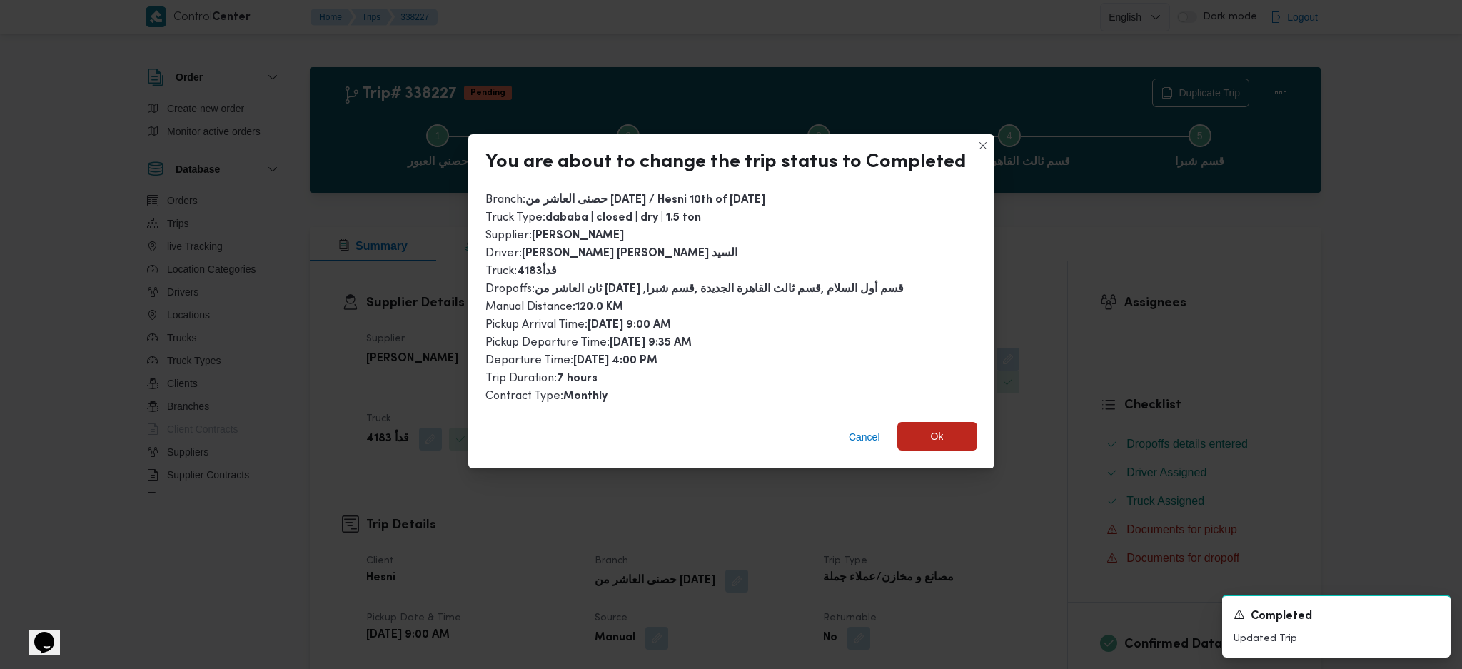
click at [921, 428] on span "Ok" at bounding box center [937, 436] width 80 height 29
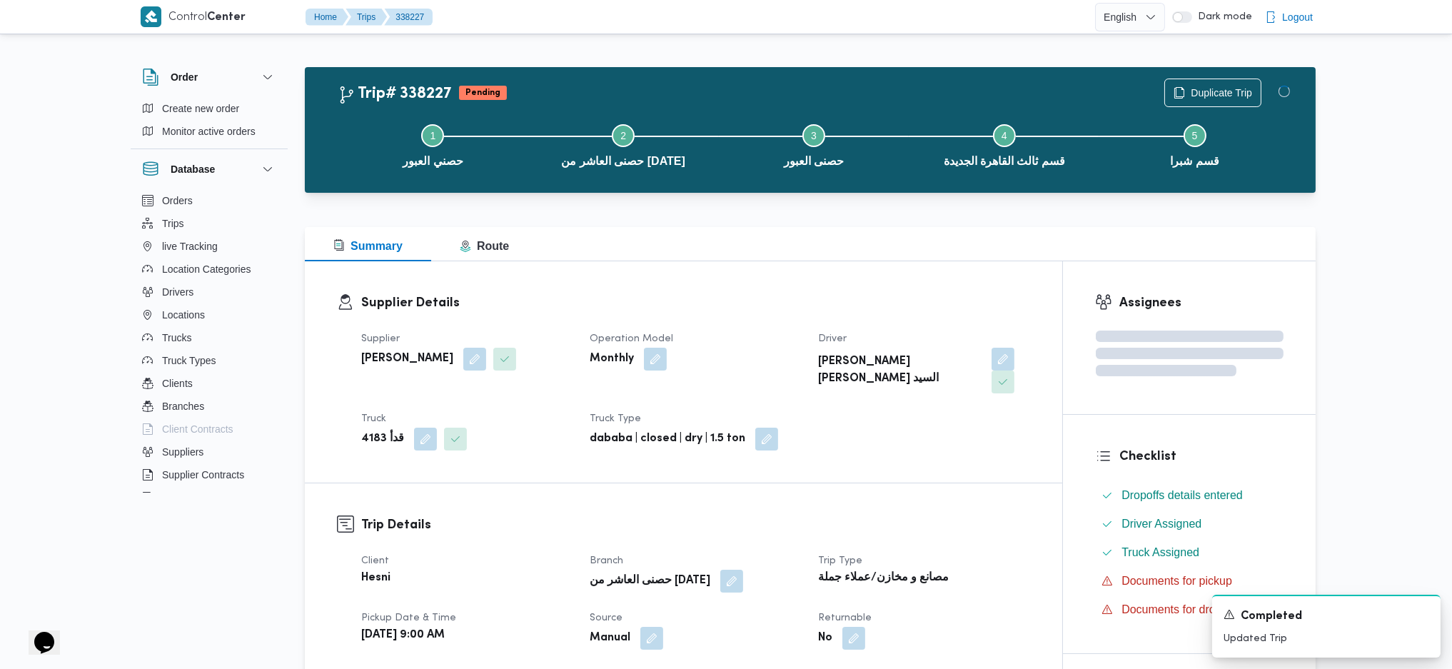
drag, startPoint x: 943, startPoint y: 490, endPoint x: 847, endPoint y: 305, distance: 208.1
click at [844, 297] on h3 "Supplier Details" at bounding box center [695, 302] width 669 height 19
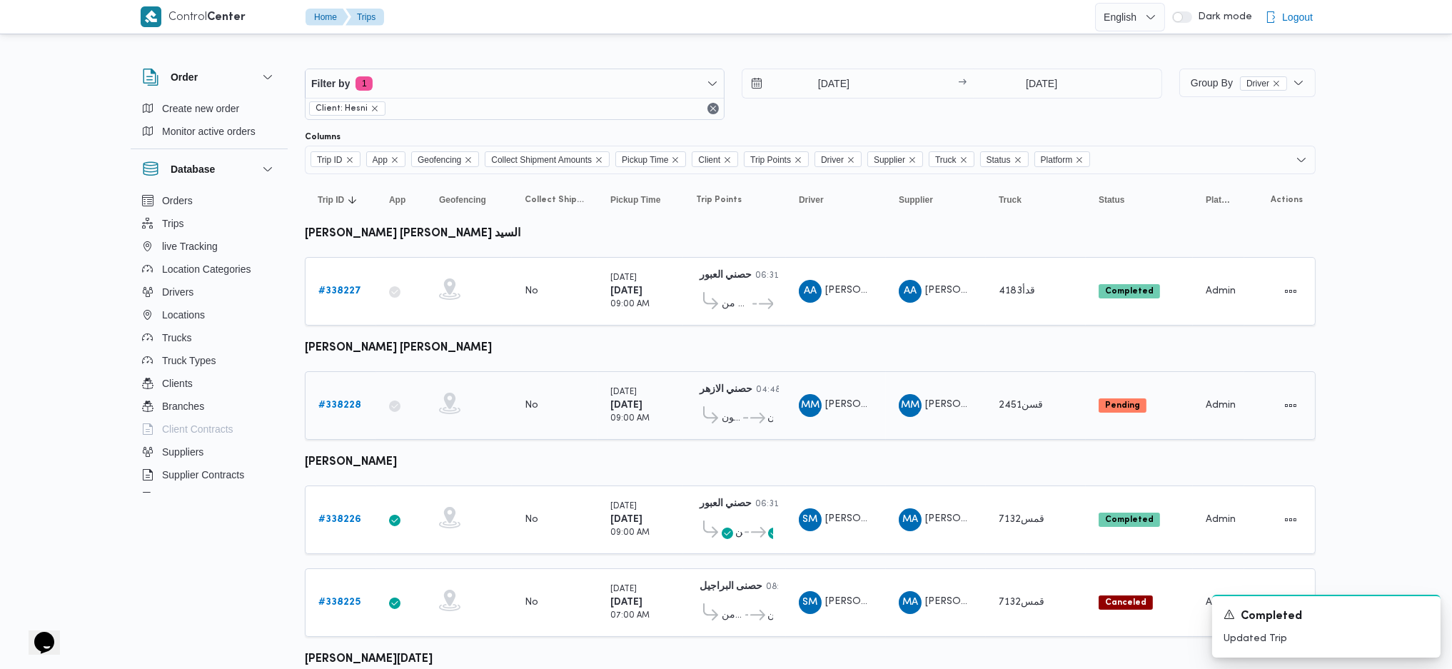
click at [354, 403] on b "# 338228" at bounding box center [339, 404] width 43 height 9
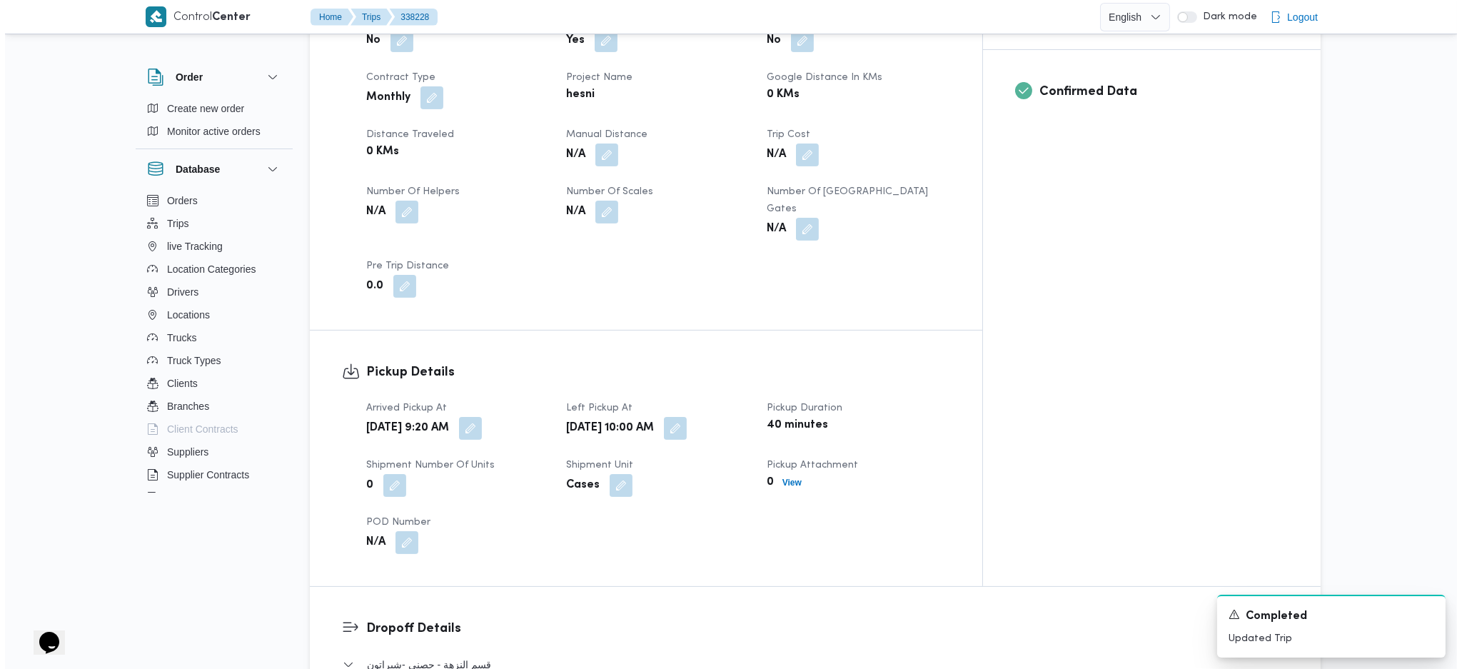
scroll to position [1142, 0]
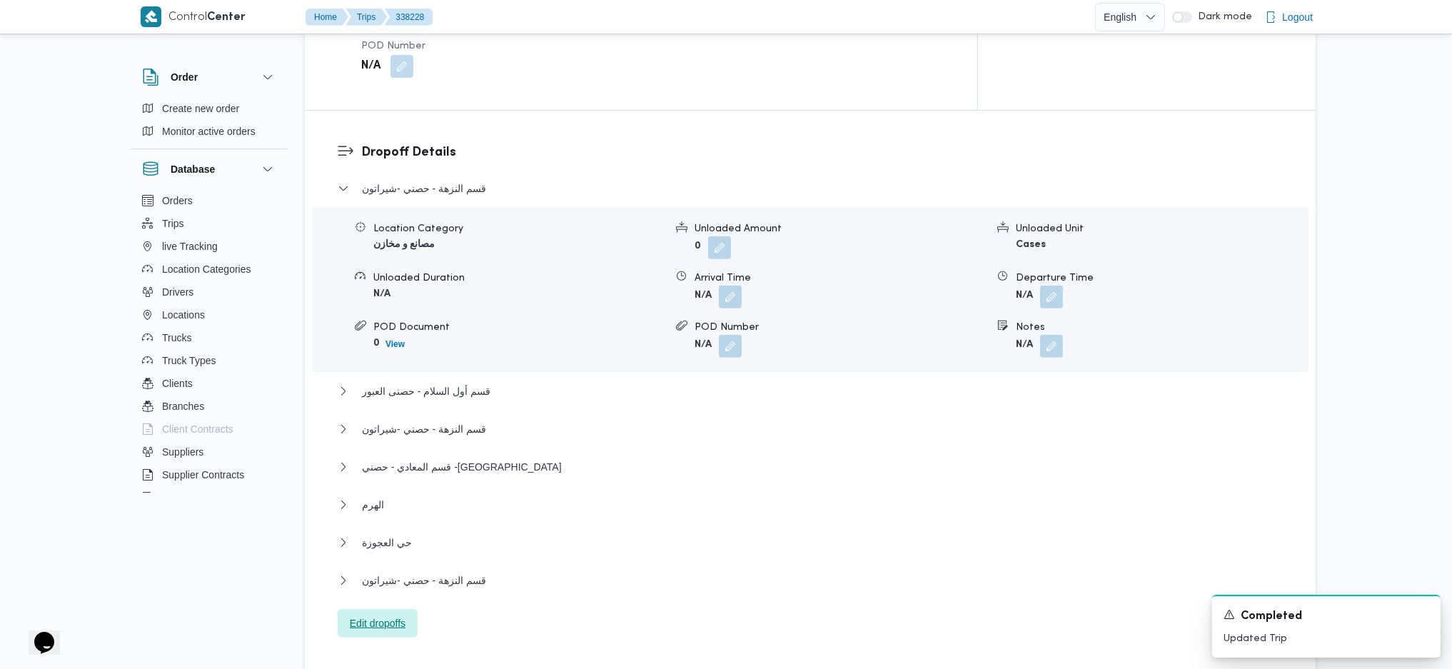
click at [409, 609] on span "Edit dropoffs" at bounding box center [378, 623] width 80 height 29
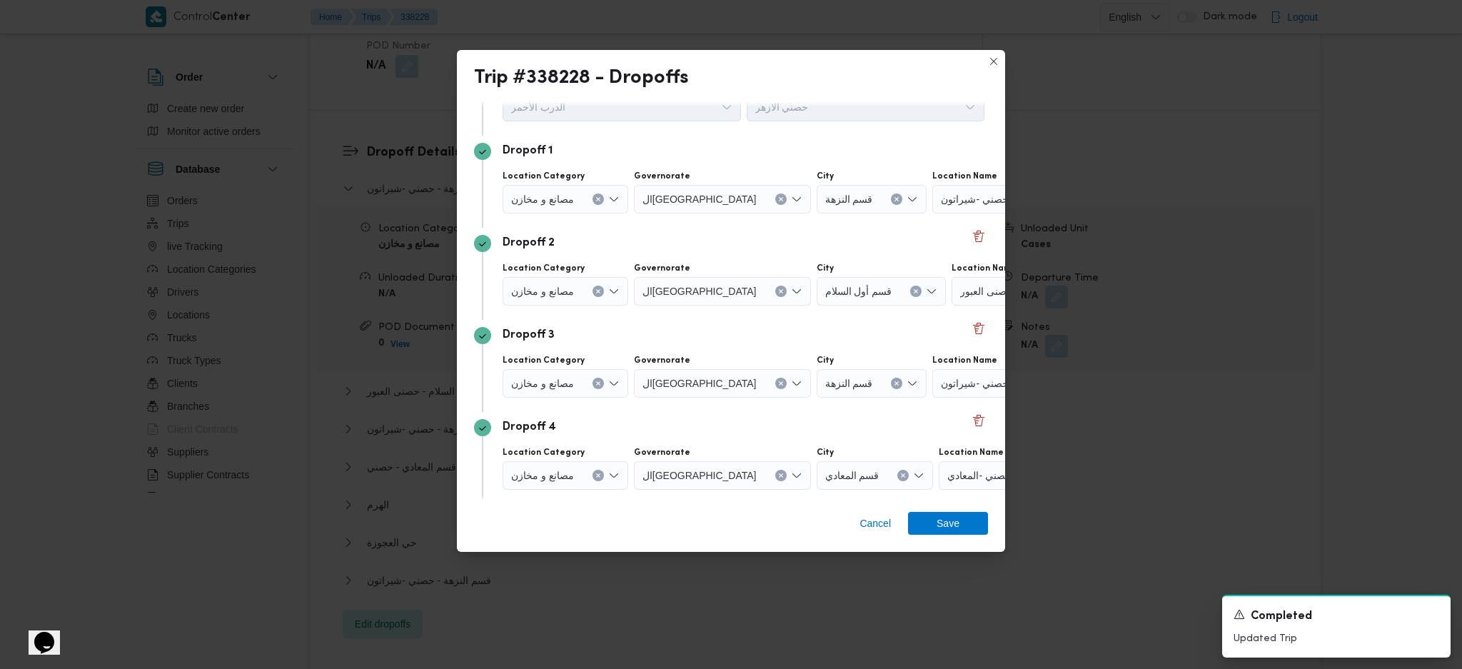
scroll to position [190, 0]
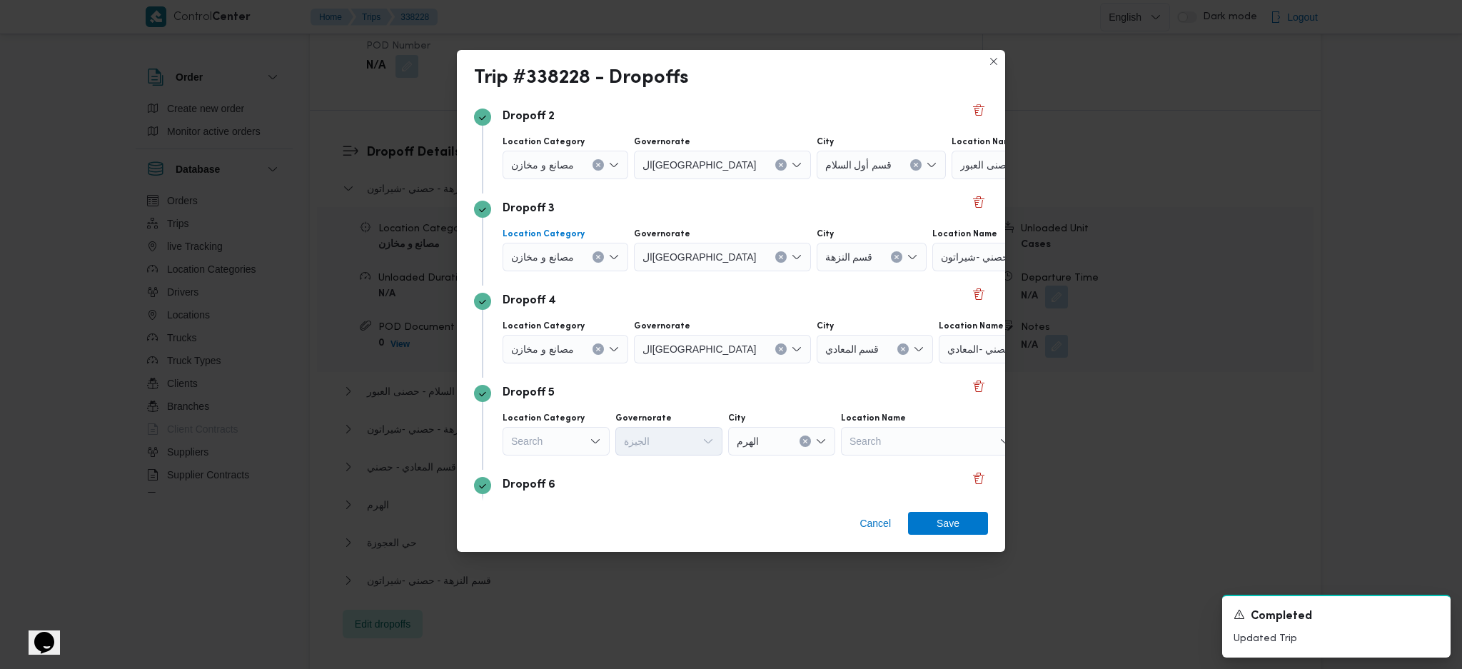
click at [602, 249] on div "مصانع و مخازن" at bounding box center [565, 257] width 126 height 29
click at [595, 261] on button "Clear input" at bounding box center [597, 256] width 11 height 11
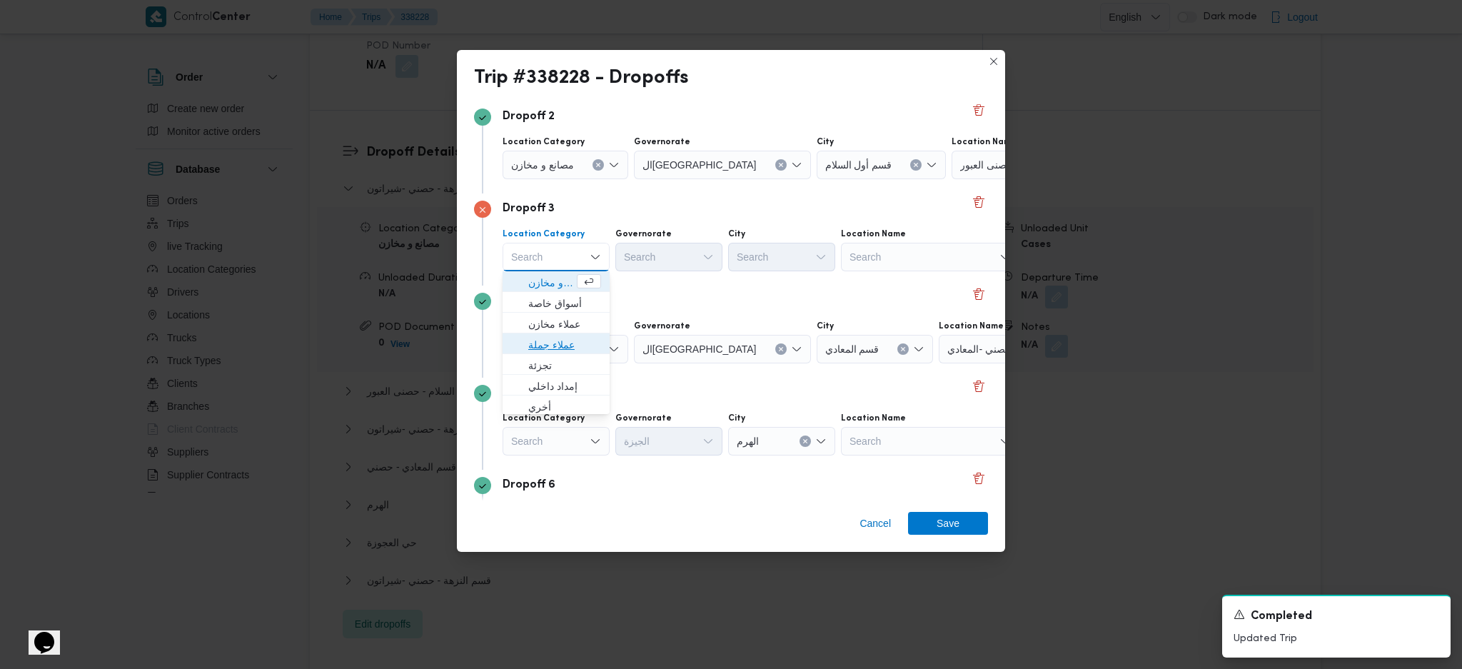
click at [592, 340] on span "عملاء جملة" at bounding box center [556, 344] width 96 height 23
click at [671, 238] on div "Governorate" at bounding box center [670, 233] width 107 height 11
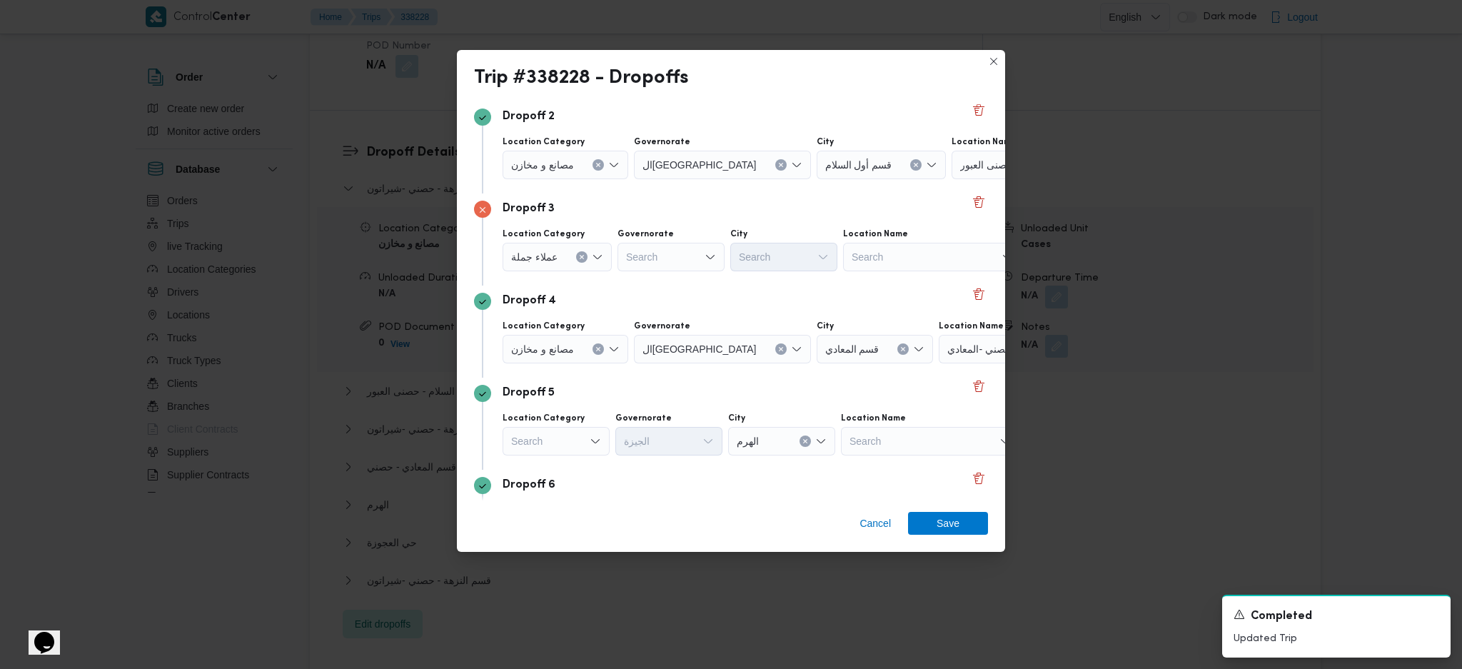
click at [677, 246] on div "Search" at bounding box center [670, 257] width 107 height 29
click at [667, 387] on span "القاهرة" at bounding box center [677, 394] width 73 height 17
click at [800, 257] on div "Search" at bounding box center [853, 257] width 107 height 29
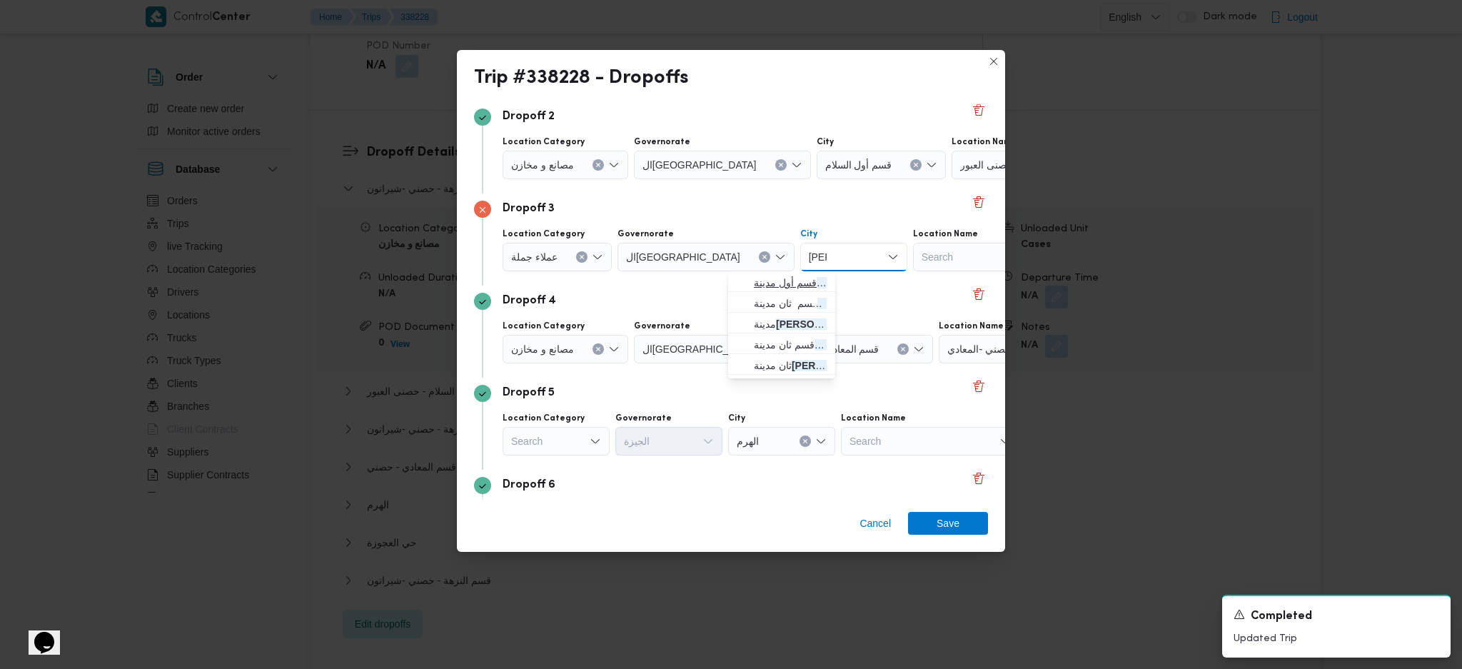
type input "نصر"
click at [746, 285] on icon "button" at bounding box center [742, 282] width 11 height 11
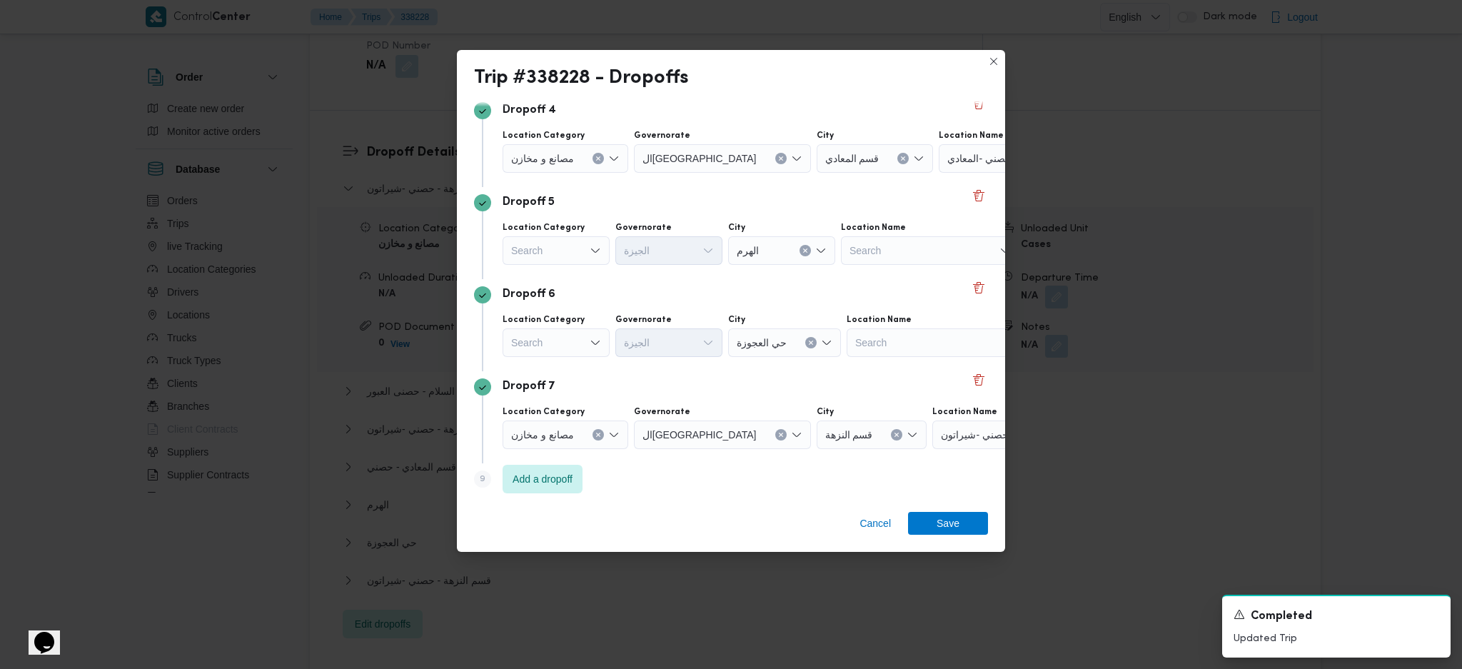
scroll to position [385, 0]
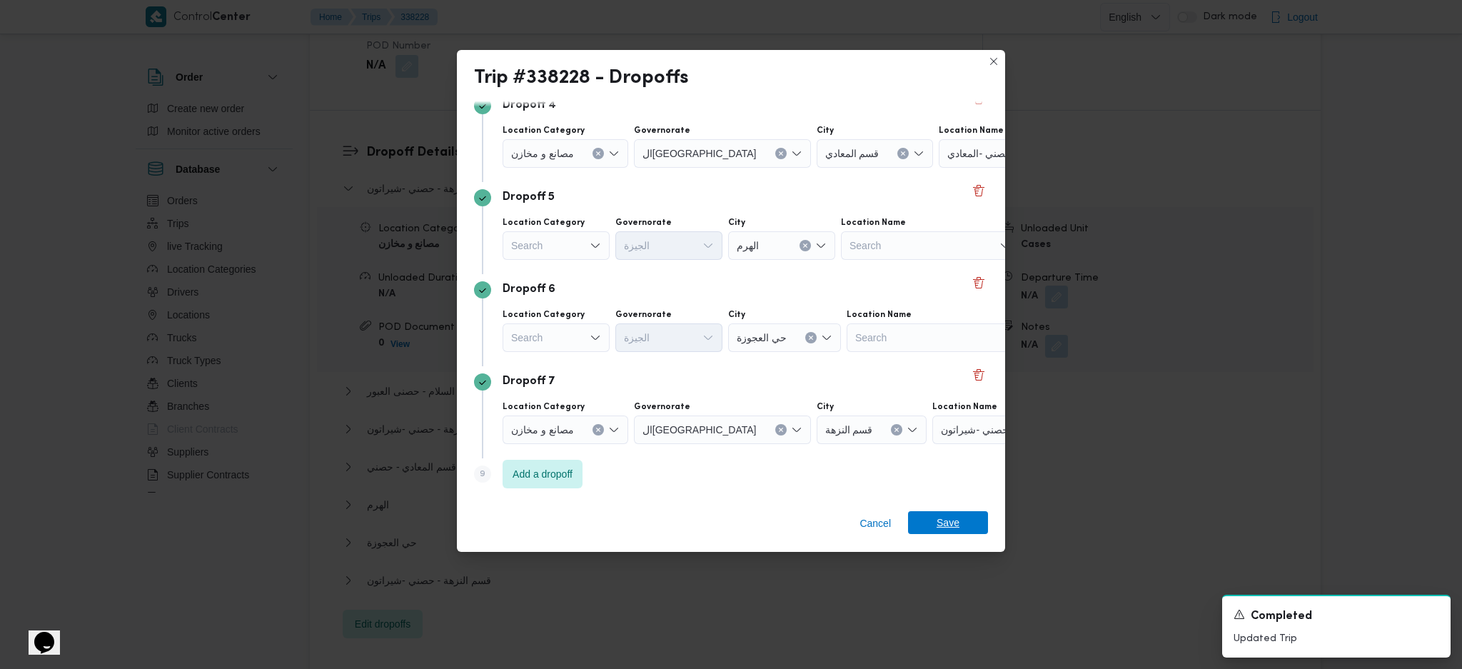
click at [950, 525] on span "Save" at bounding box center [947, 522] width 23 height 23
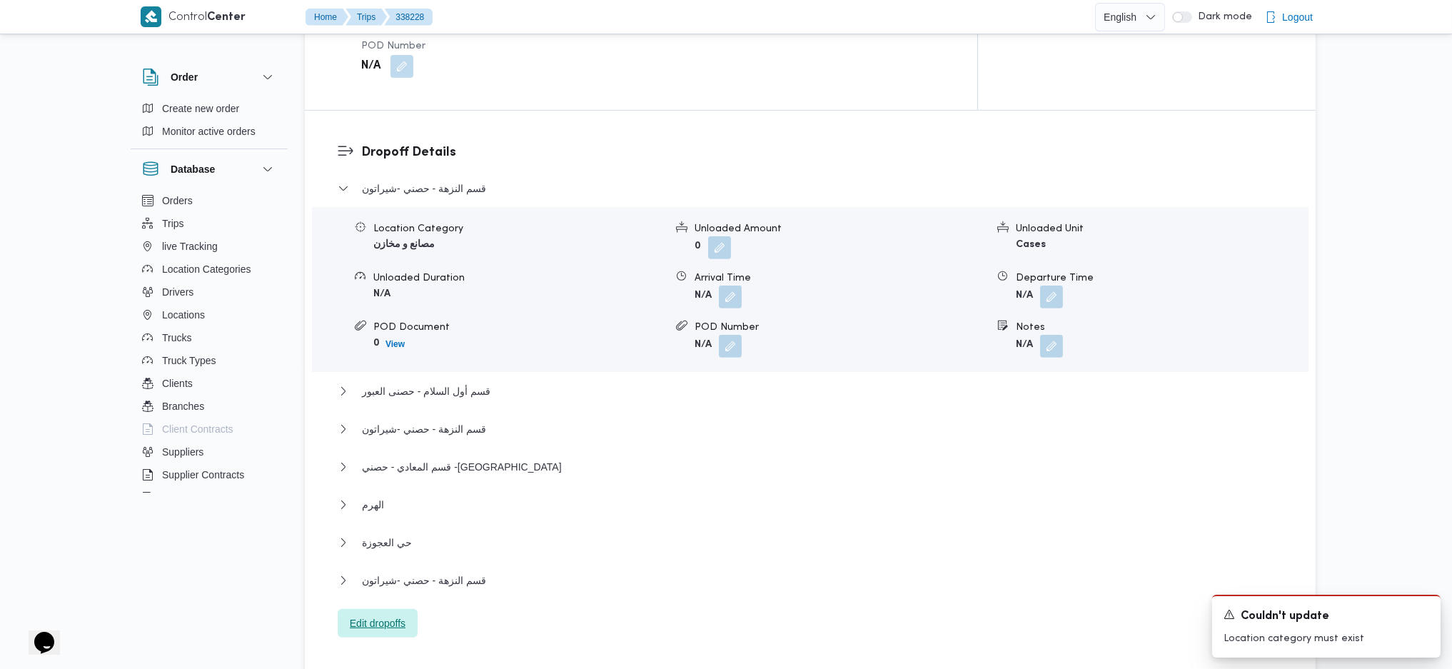
click at [397, 609] on span "Edit dropoffs" at bounding box center [378, 623] width 80 height 29
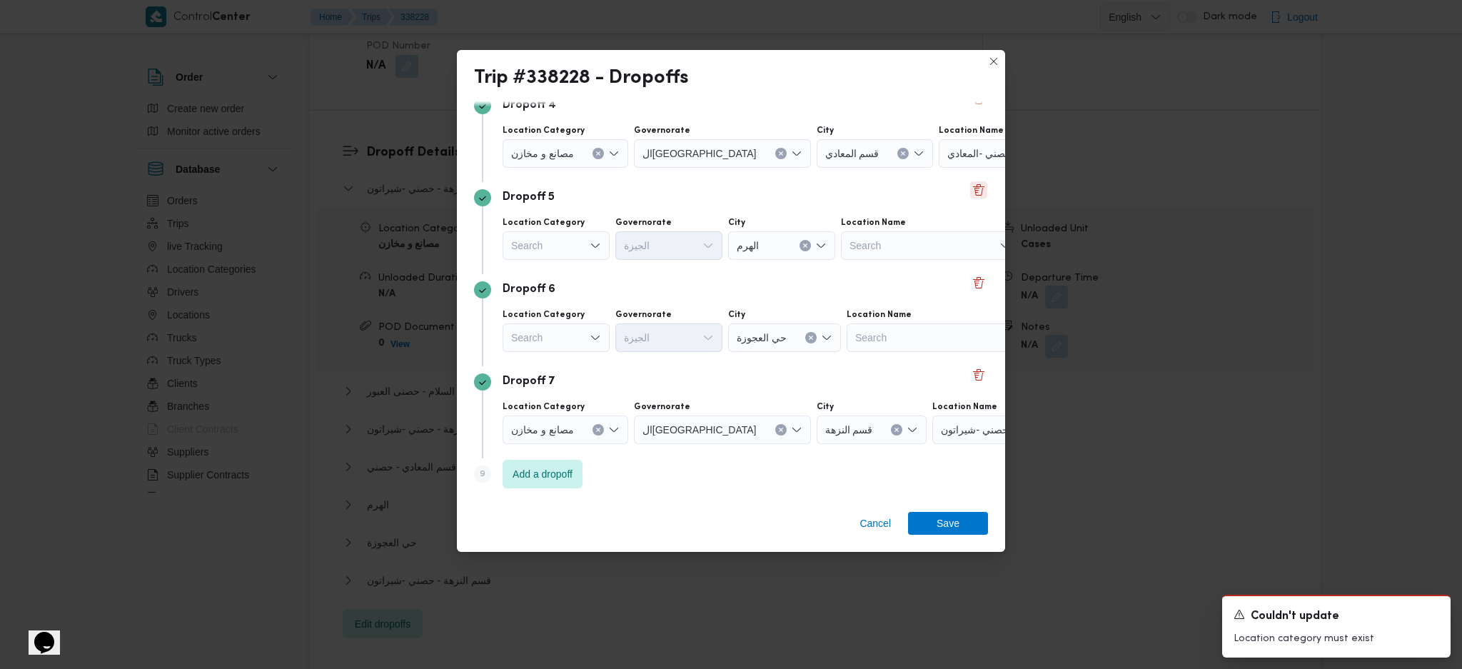
click at [971, 194] on button "Delete" at bounding box center [978, 189] width 17 height 17
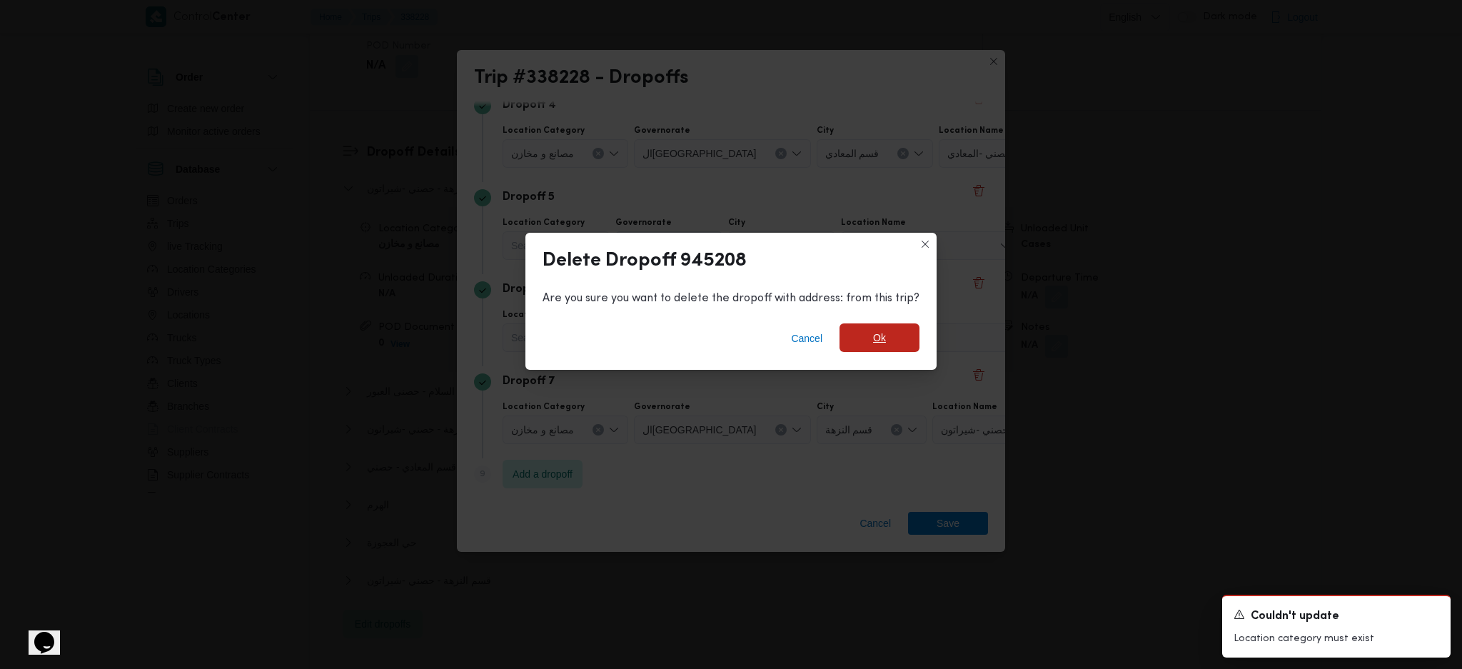
click at [892, 343] on span "Ok" at bounding box center [879, 337] width 80 height 29
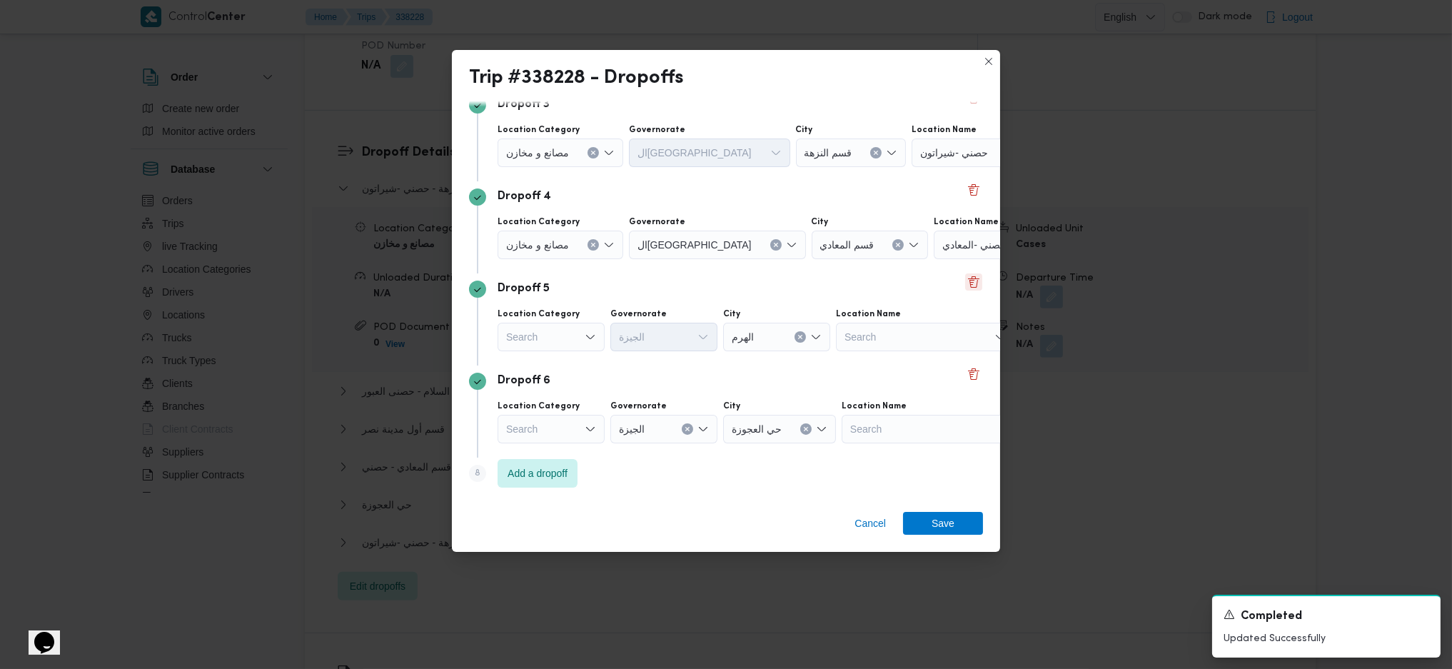
scroll to position [293, 0]
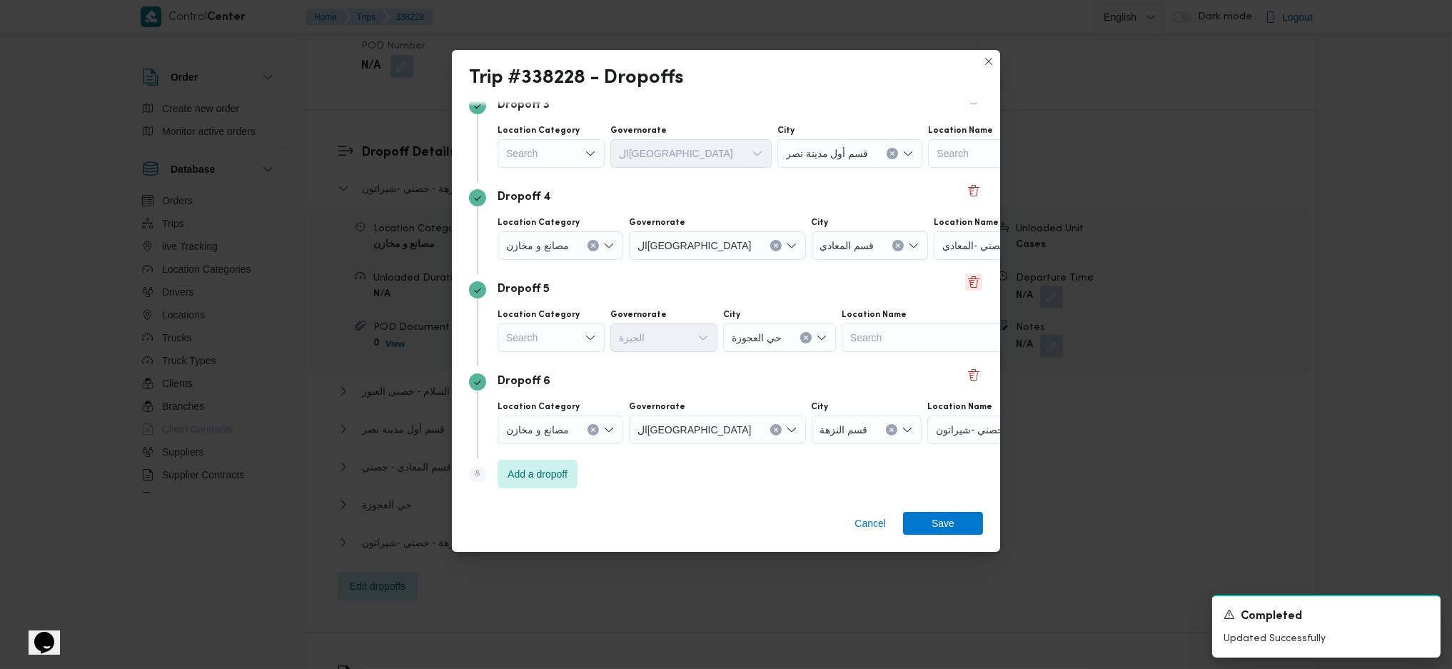
click at [965, 278] on button "Delete" at bounding box center [973, 281] width 17 height 17
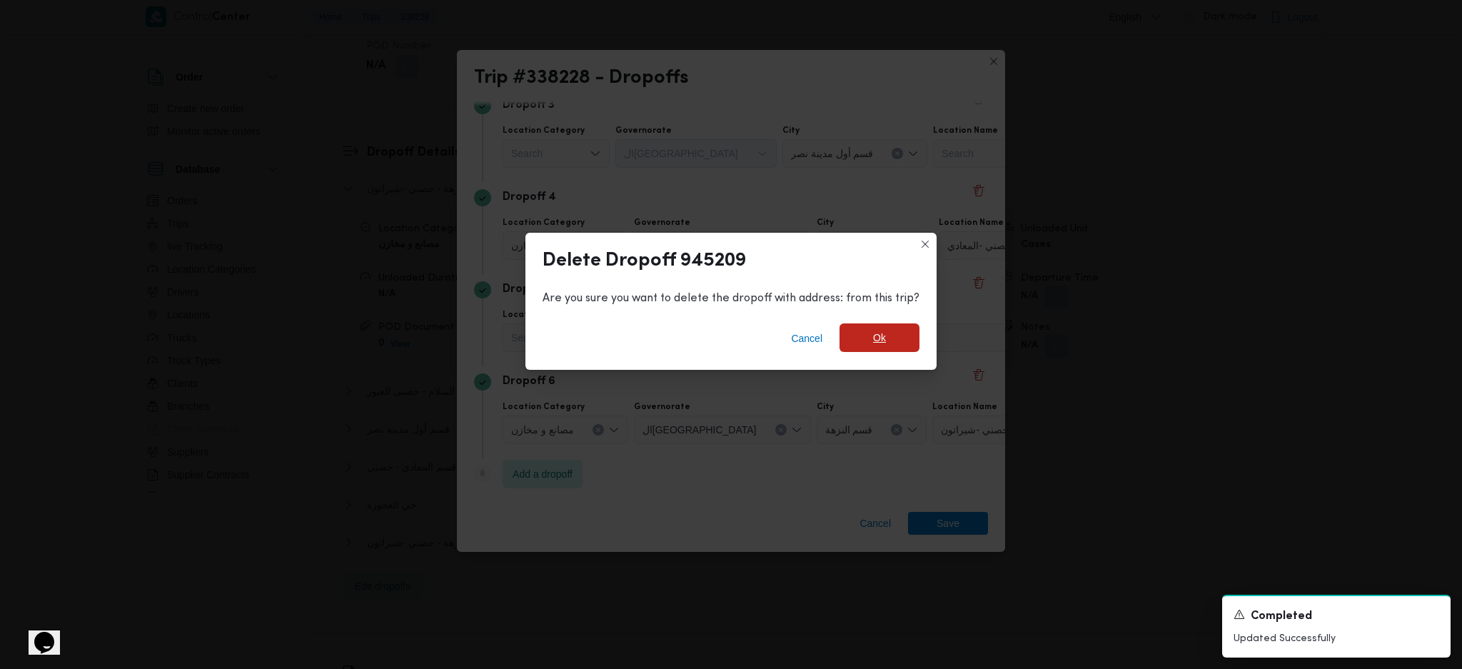
click at [911, 342] on span "Ok" at bounding box center [879, 337] width 80 height 29
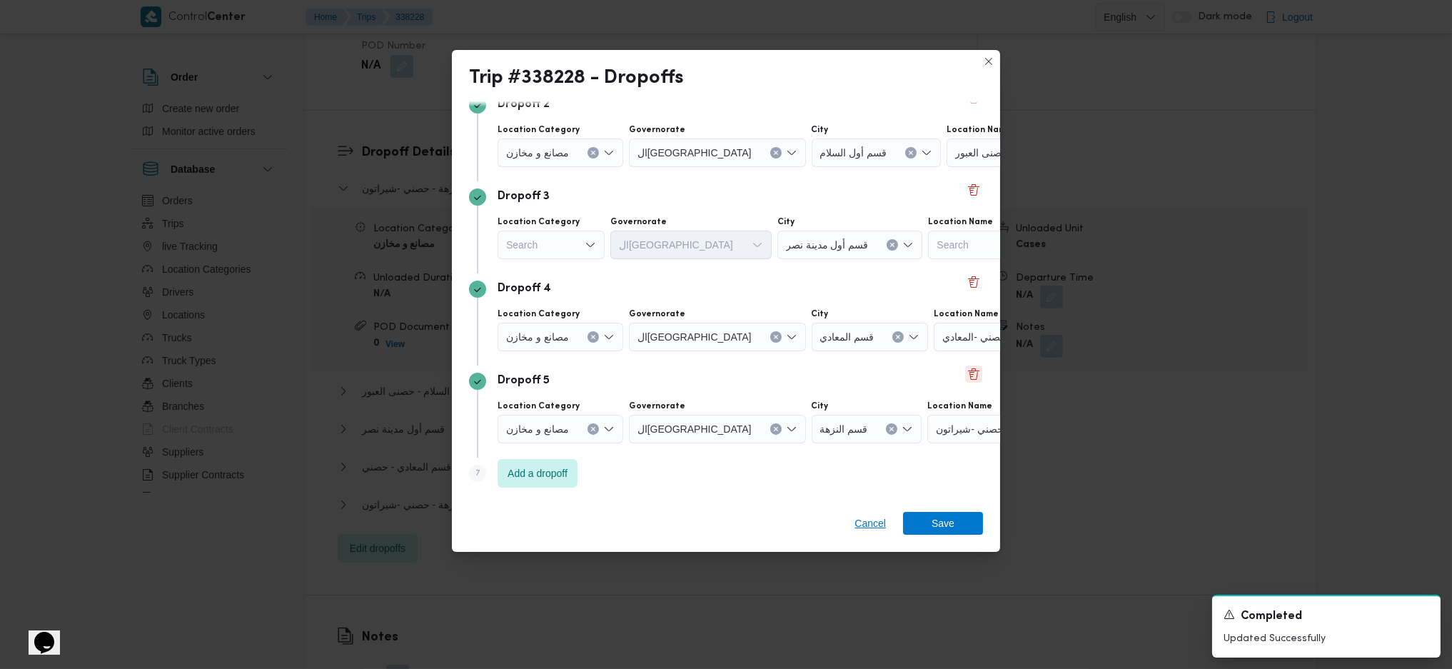
scroll to position [201, 0]
click at [875, 518] on span "Cancel" at bounding box center [869, 523] width 31 height 17
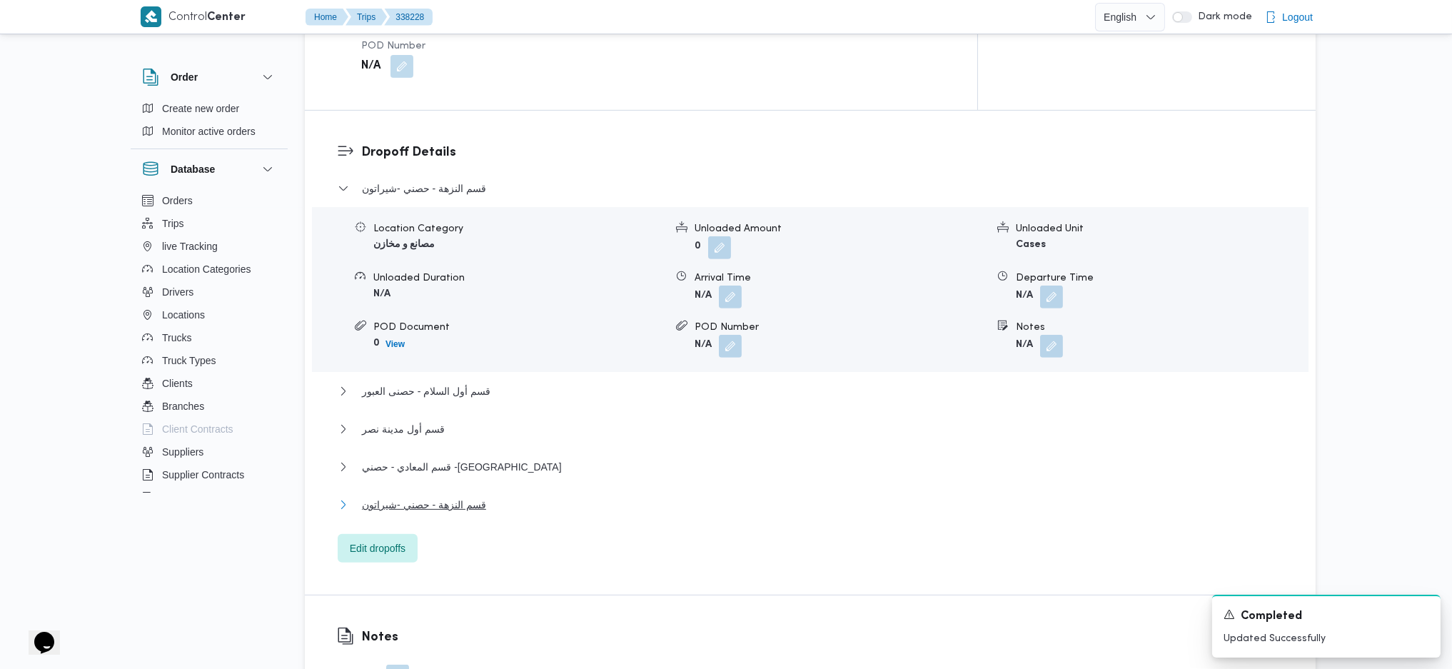
click at [453, 496] on span "قسم النزهة - حصني -شيراتون" at bounding box center [424, 504] width 124 height 17
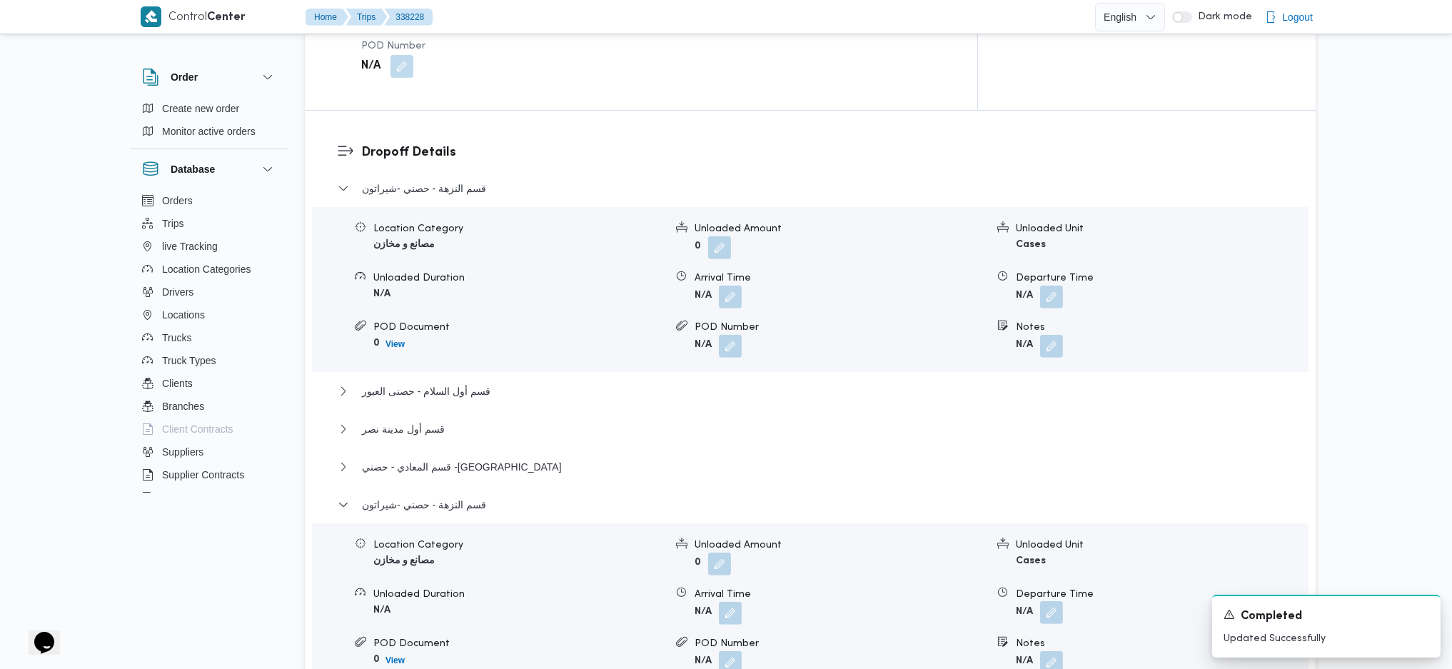
click at [1044, 601] on button "button" at bounding box center [1051, 612] width 23 height 23
click at [1026, 607] on input "Departure Time" at bounding box center [1013, 619] width 162 height 29
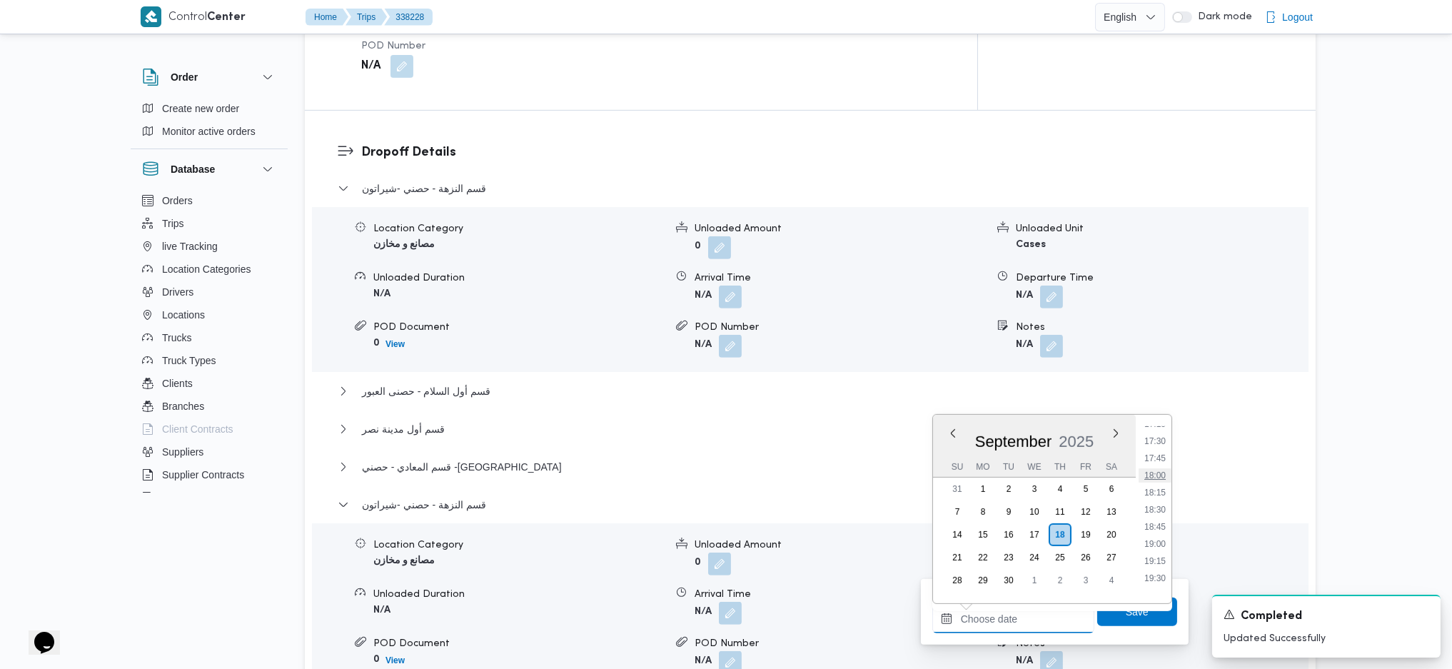
scroll to position [1096, 0]
click at [1158, 520] on li "17:15" at bounding box center [1154, 519] width 33 height 14
type input "18/09/2025 17:15"
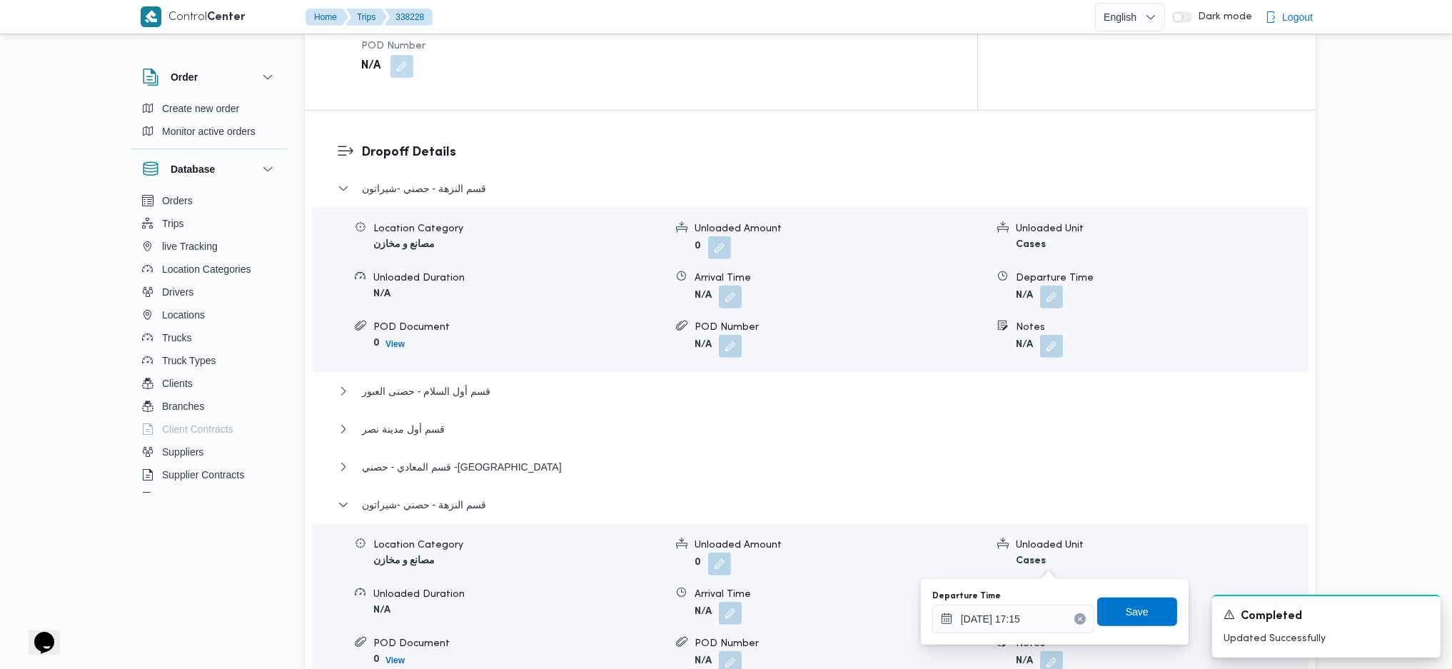
click at [1142, 625] on div "Save" at bounding box center [1137, 611] width 80 height 29
click at [1126, 612] on span "Save" at bounding box center [1137, 610] width 23 height 17
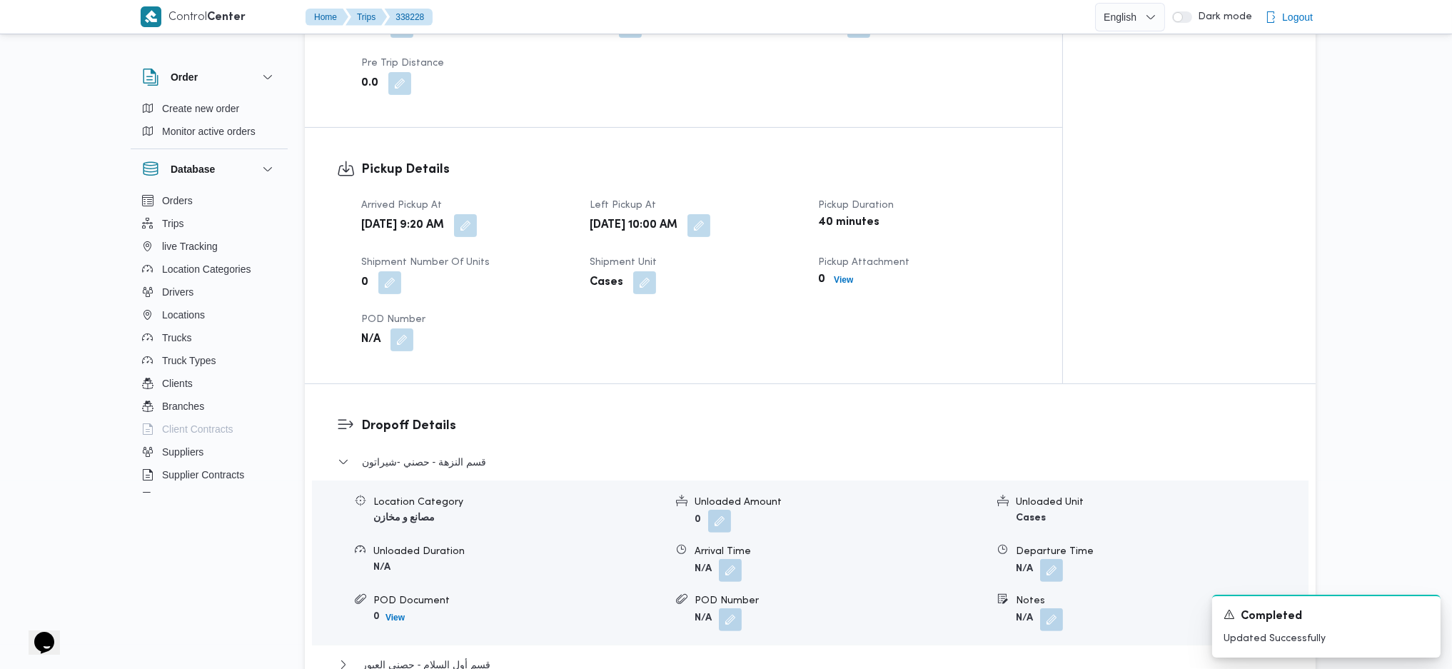
scroll to position [666, 0]
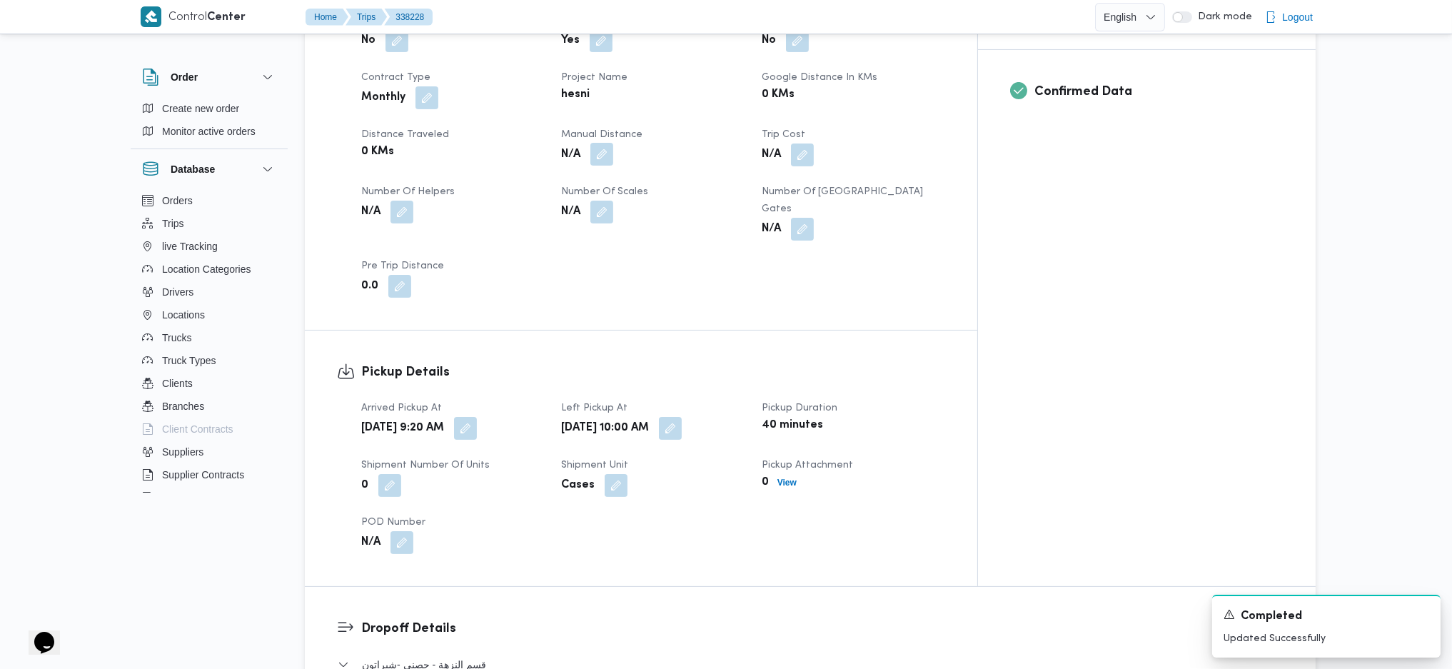
click at [613, 143] on button "button" at bounding box center [601, 154] width 23 height 23
click at [604, 169] on input "Manual Distance" at bounding box center [592, 177] width 142 height 29
type input "126"
click button "Save" at bounding box center [706, 170] width 80 height 29
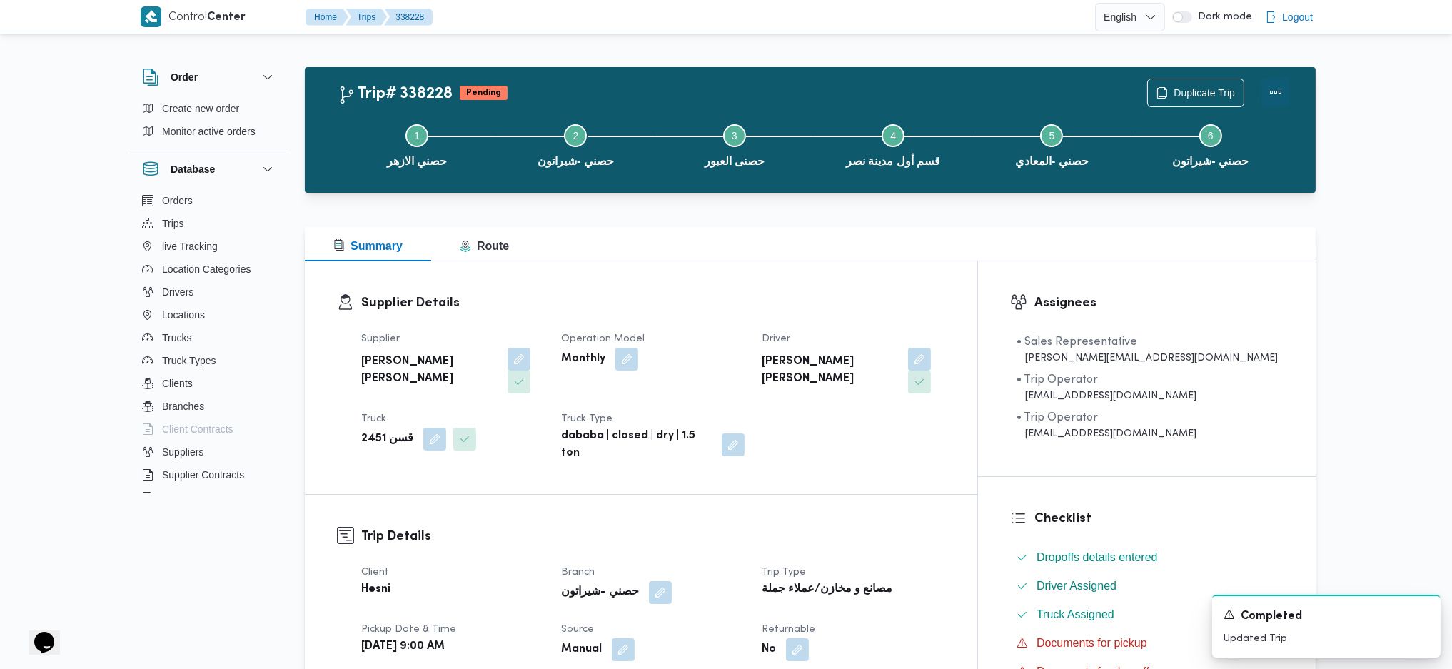
click at [1276, 88] on button "Actions" at bounding box center [1275, 92] width 29 height 29
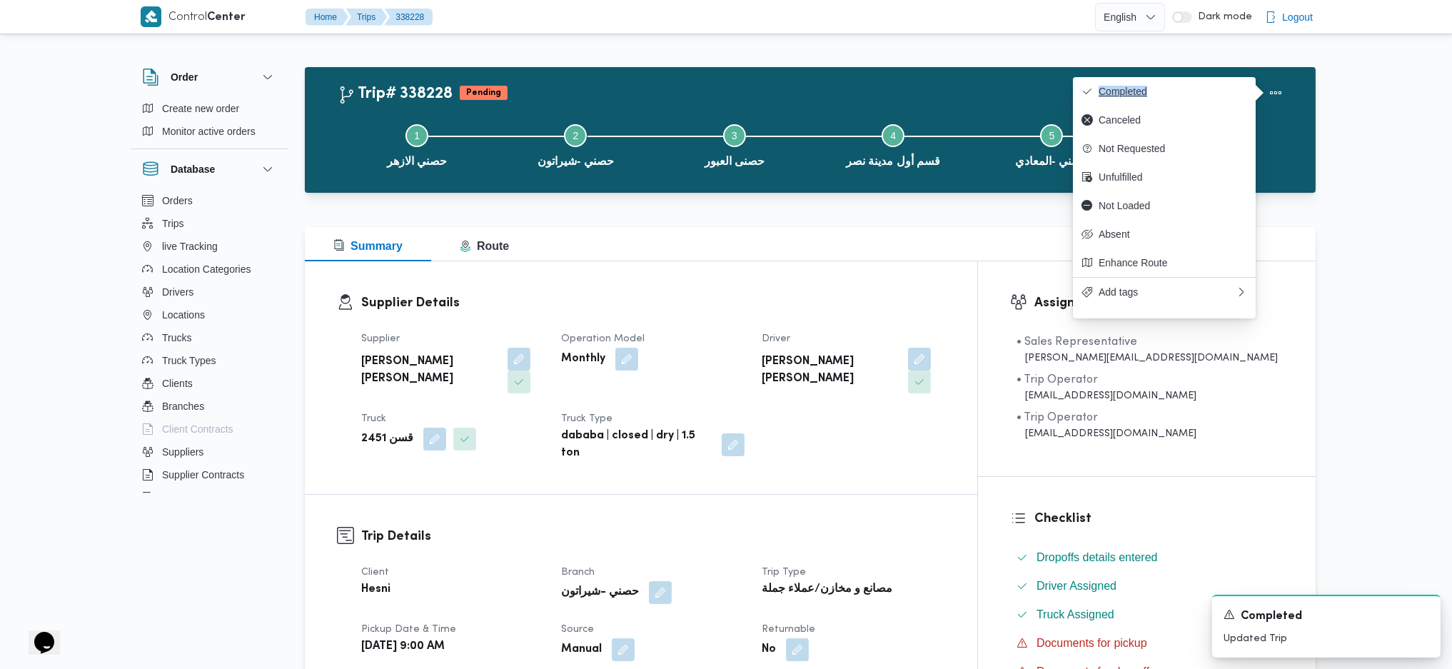
click at [1251, 88] on div "You are in a dialog. To close this dialog, hit escape. Completed Canceled Not R…" at bounding box center [1164, 197] width 183 height 241
click at [1220, 99] on button "Completed" at bounding box center [1164, 91] width 183 height 29
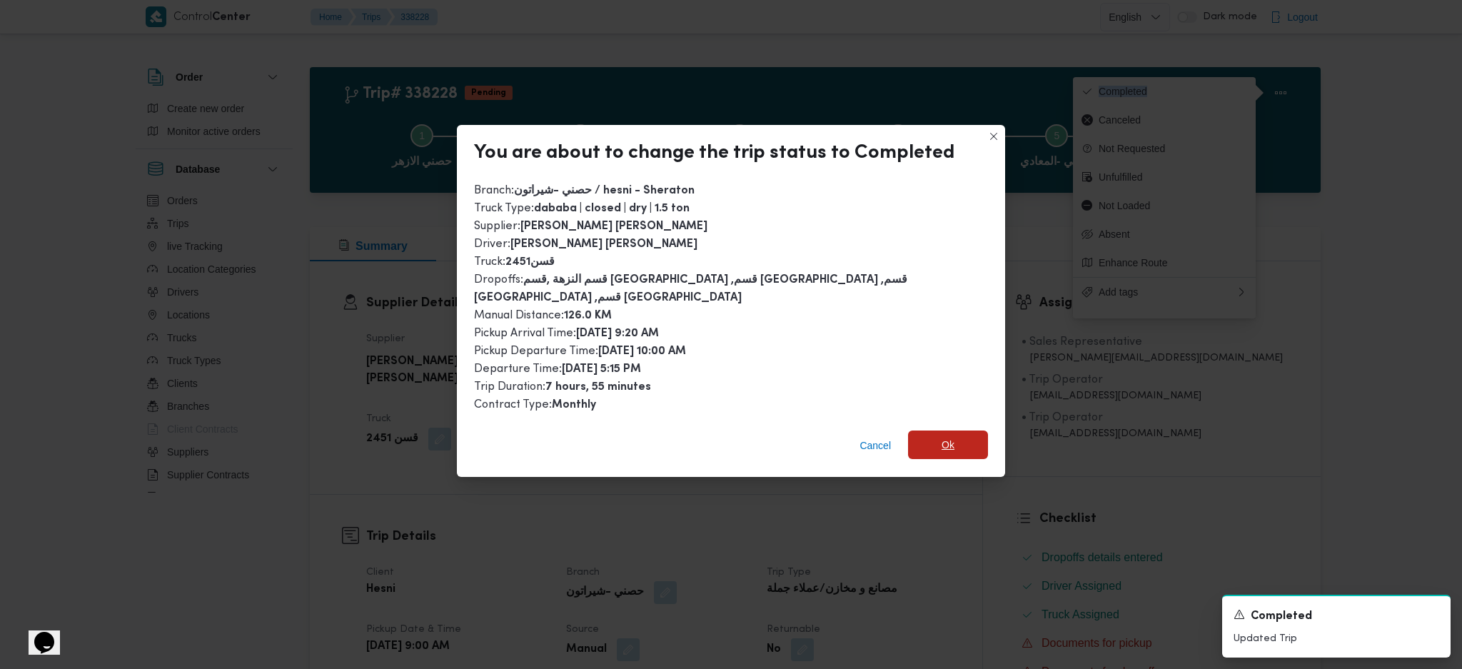
click at [952, 431] on span "Ok" at bounding box center [948, 444] width 80 height 29
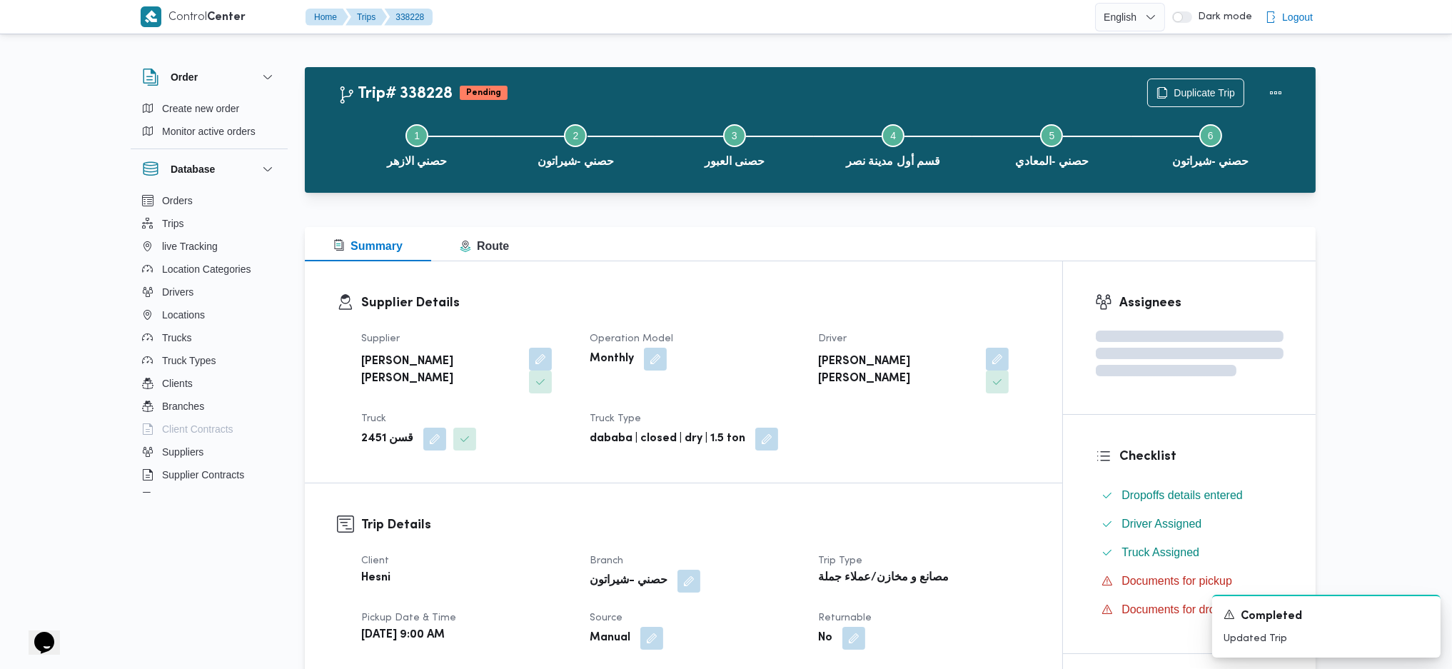
click at [946, 568] on div "مصانع و مخازن/عملاء جملة" at bounding box center [923, 578] width 214 height 20
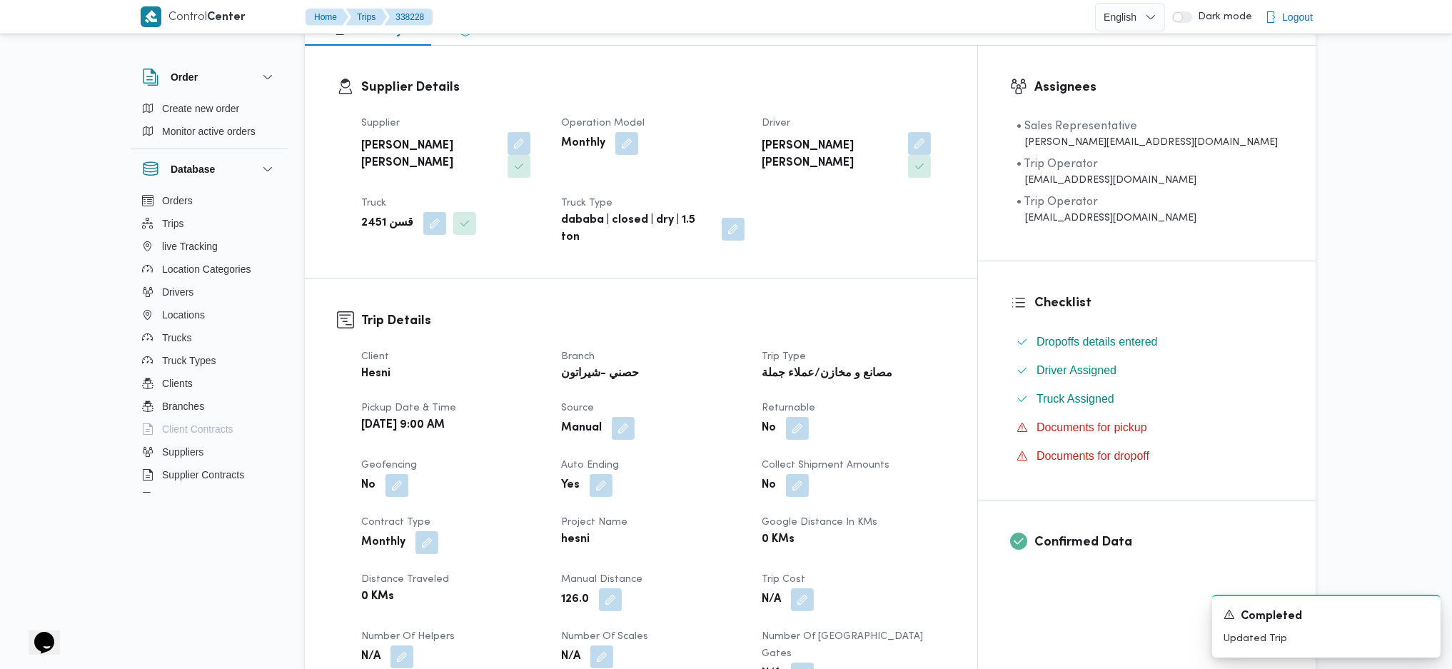
scroll to position [475, 0]
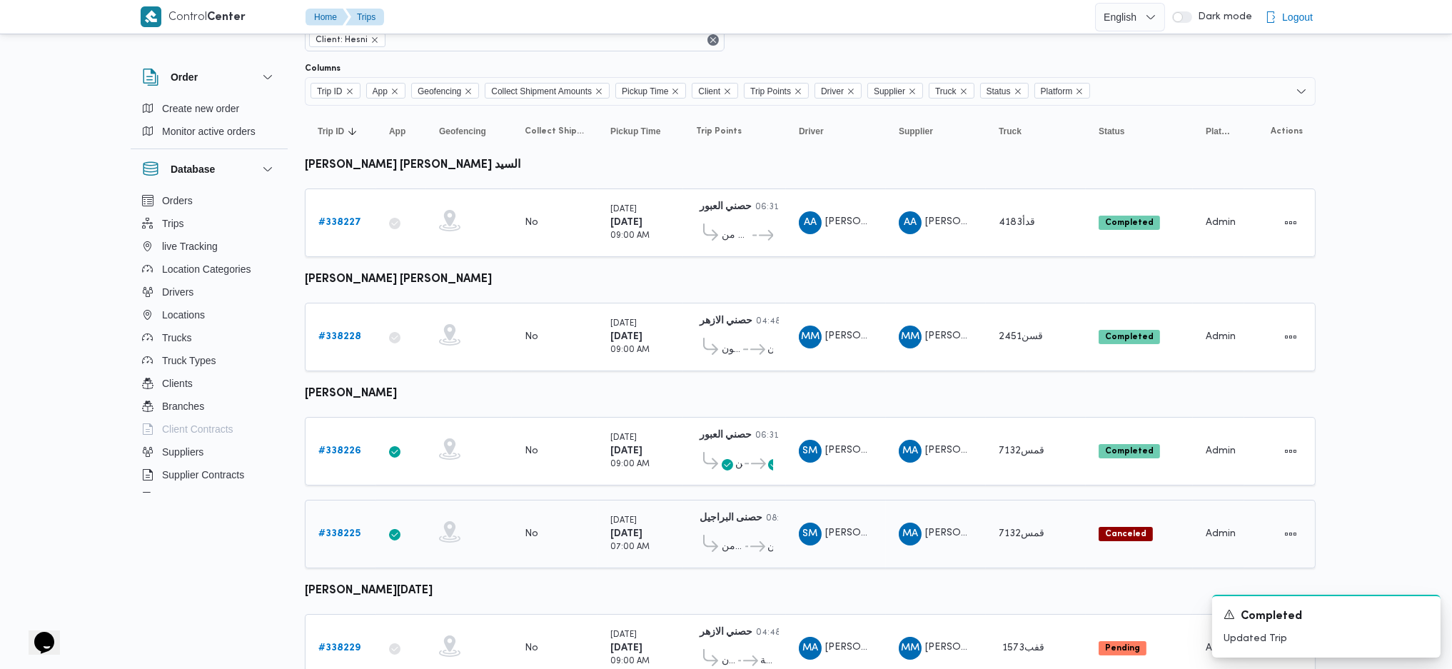
scroll to position [118, 0]
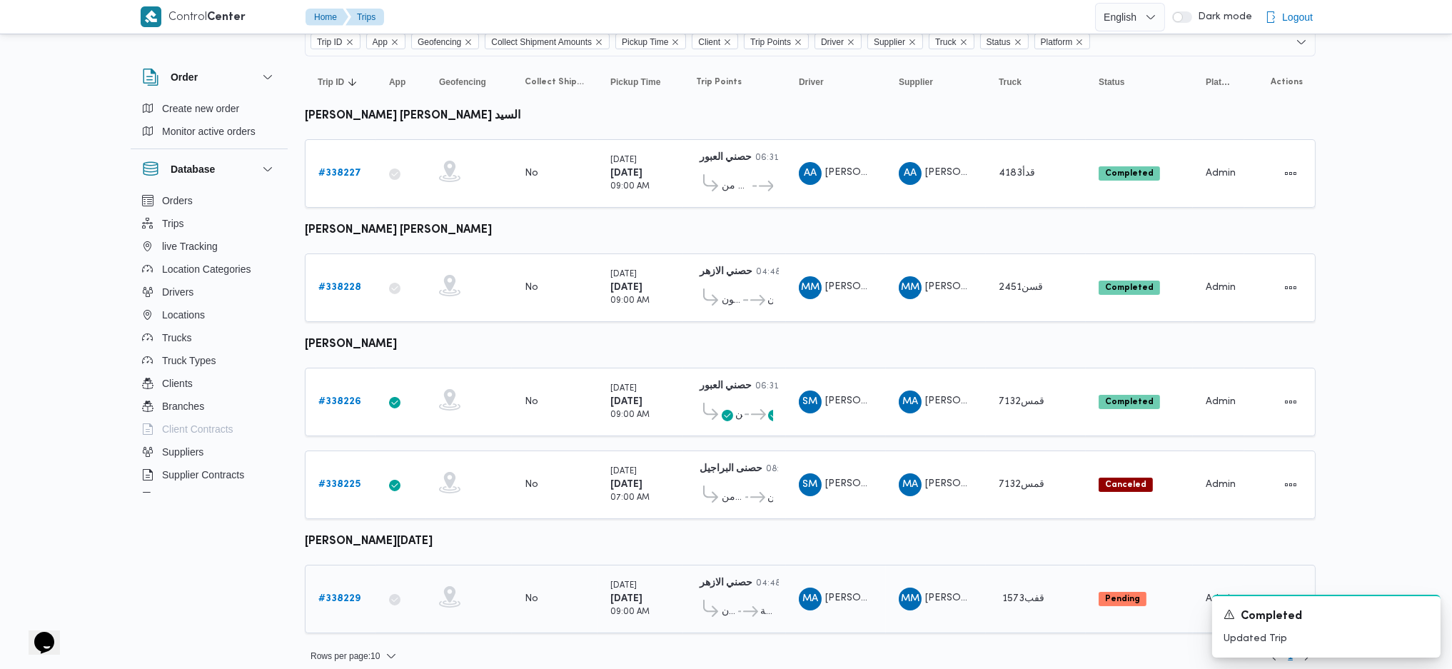
click at [339, 593] on link "# 338229" at bounding box center [339, 598] width 42 height 17
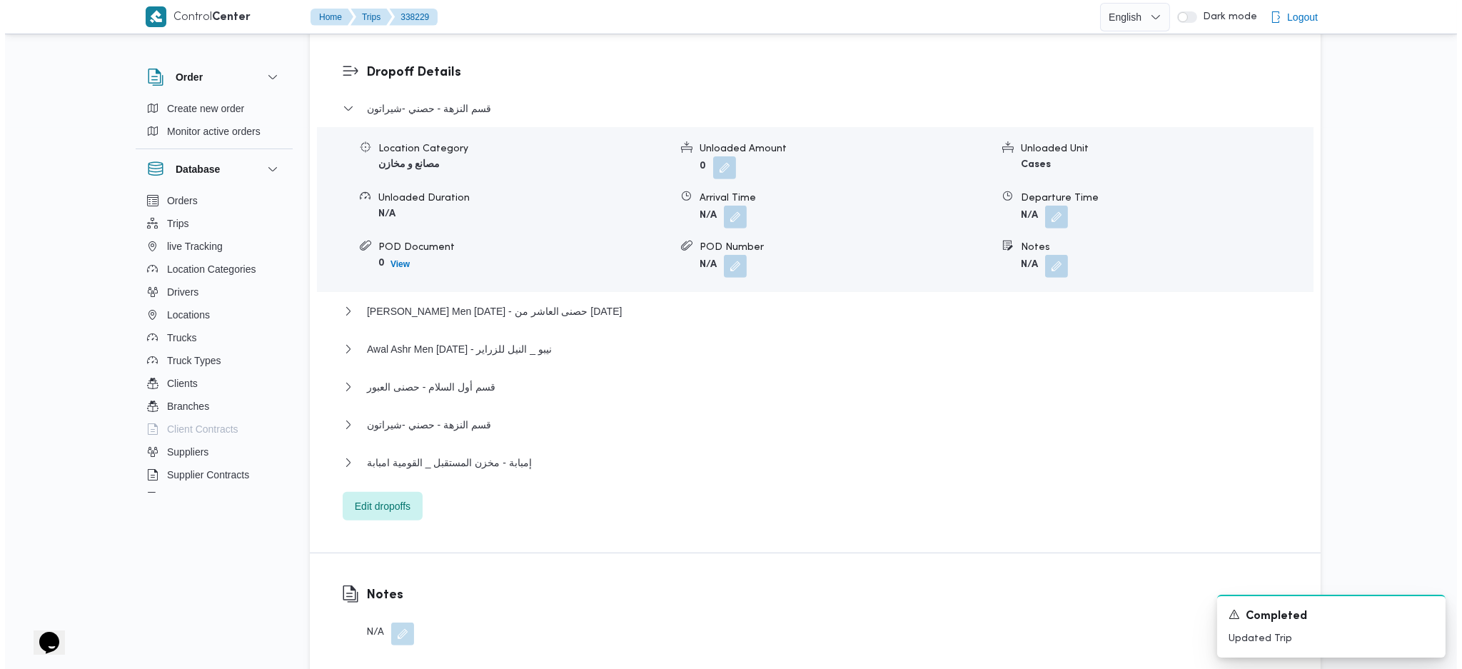
scroll to position [1332, 0]
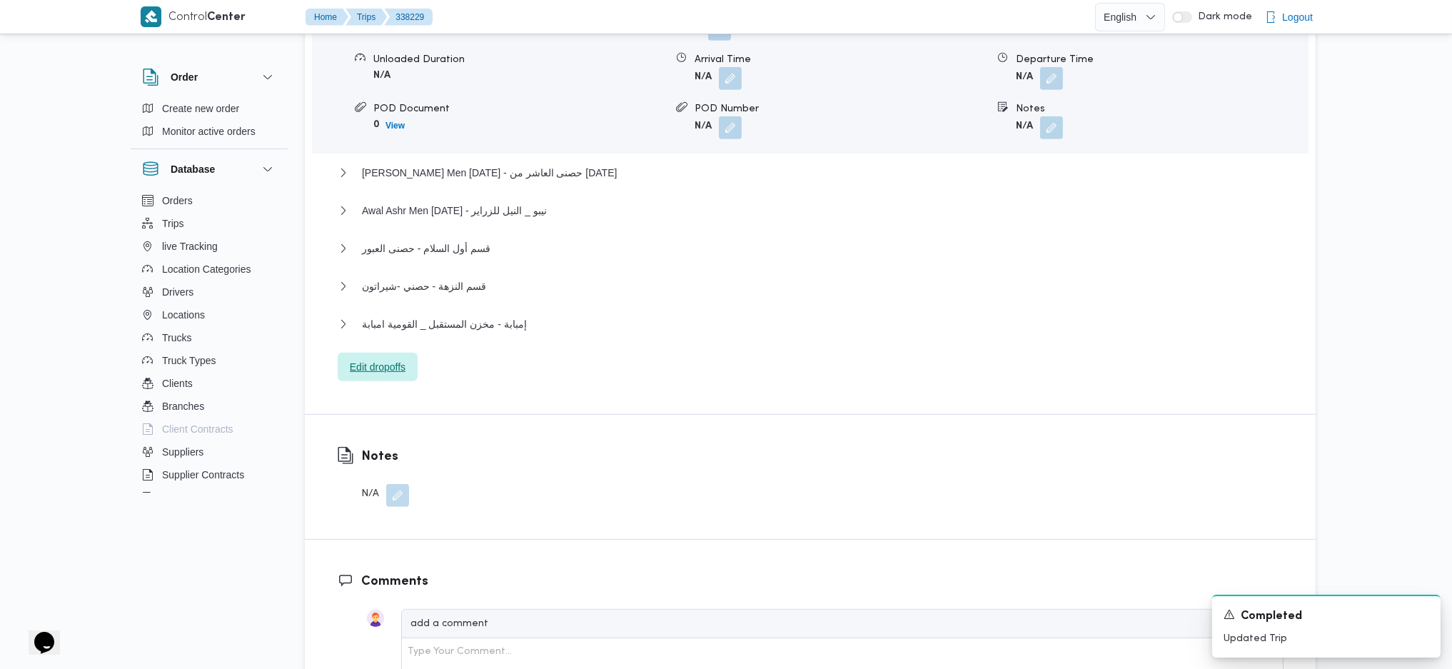
click at [400, 358] on span "Edit dropoffs" at bounding box center [378, 366] width 56 height 17
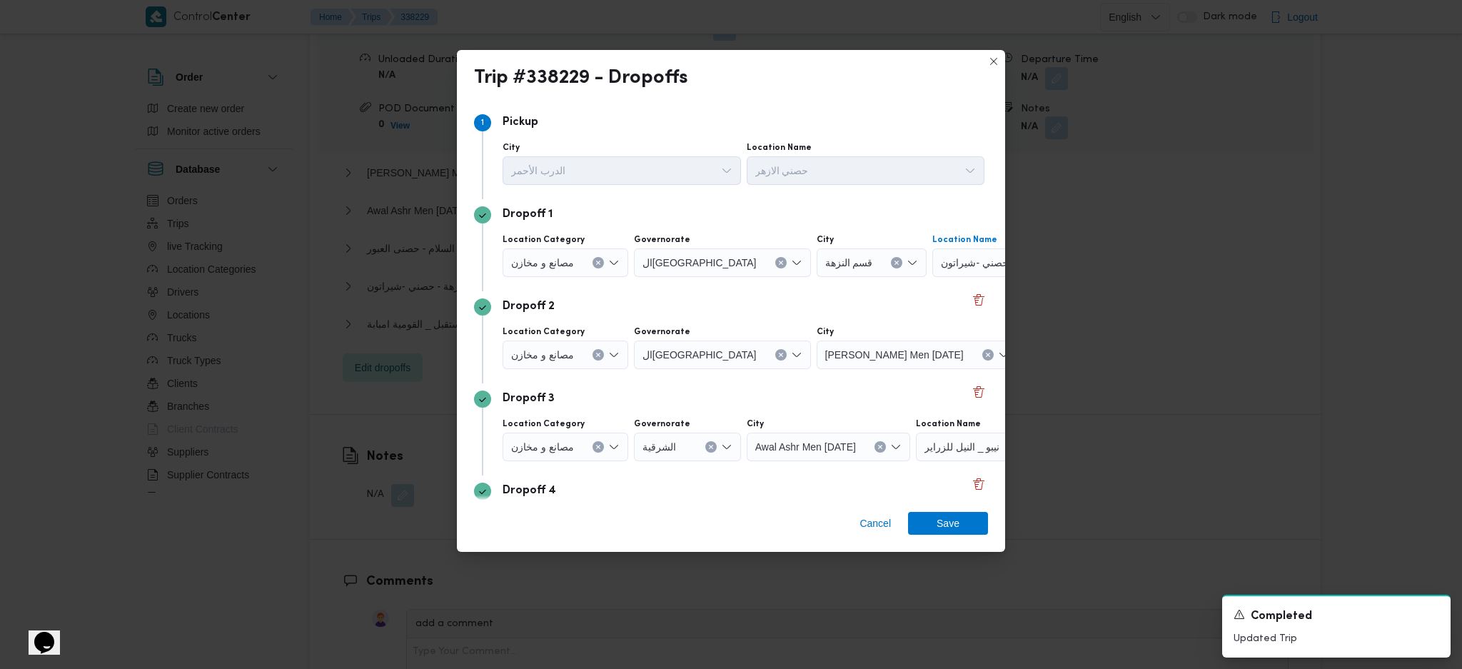
click at [941, 266] on span "حصني -شيراتون" at bounding box center [975, 262] width 68 height 16
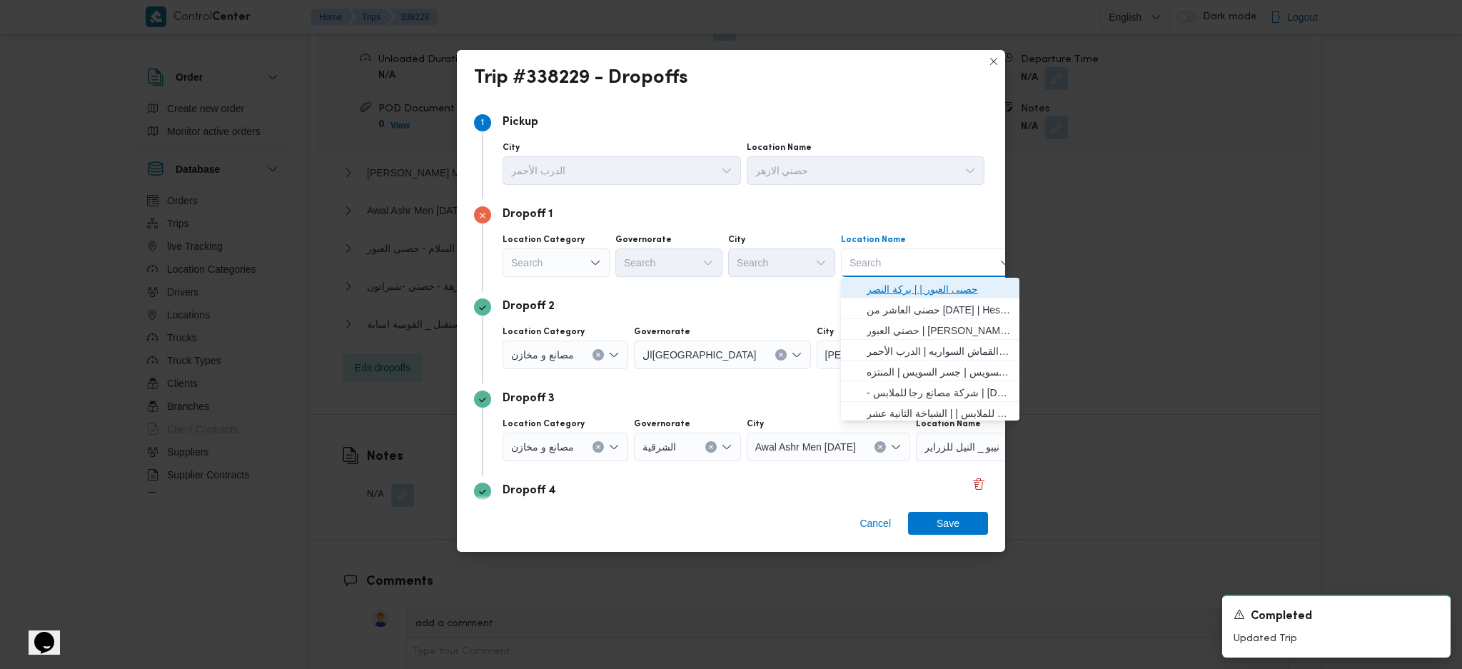
drag, startPoint x: 946, startPoint y: 291, endPoint x: 946, endPoint y: 332, distance: 40.7
click at [946, 290] on span "حصنى العبور | | بركة النصر" at bounding box center [938, 288] width 144 height 17
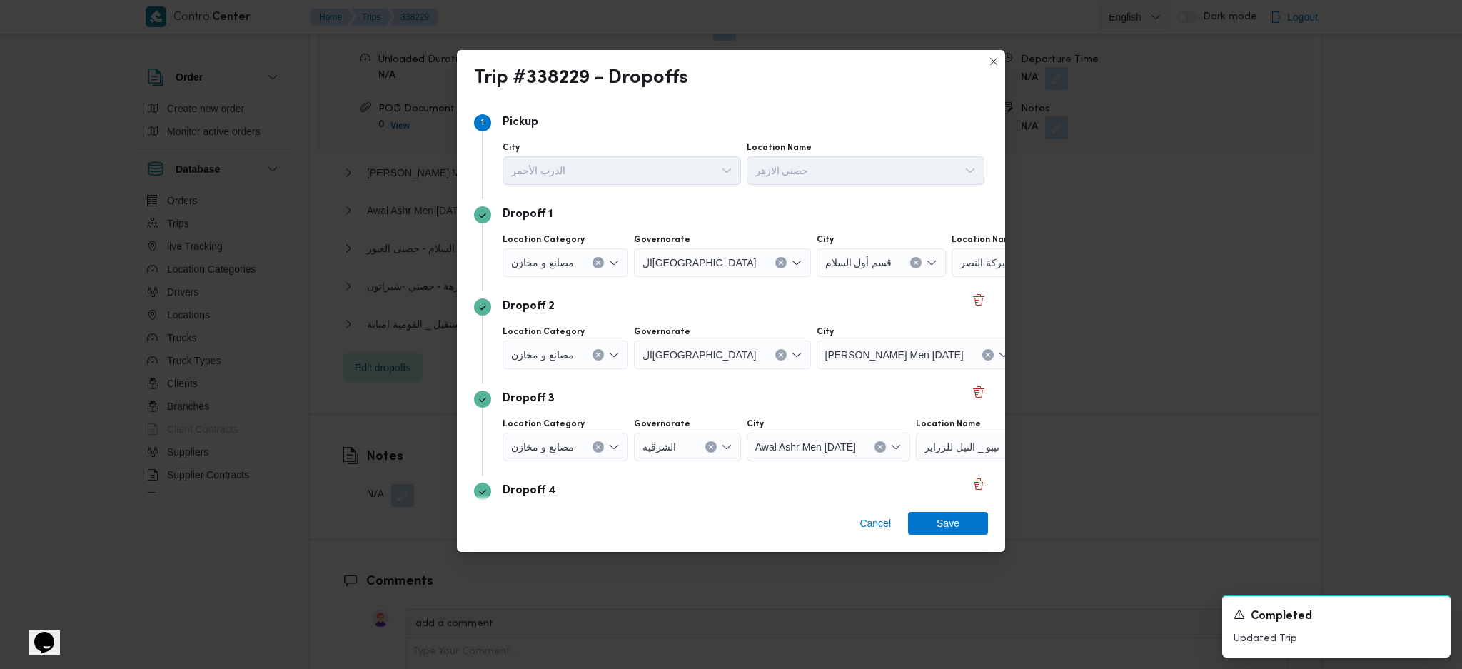
click at [1032, 360] on span "حصنى العاشر من رمضان" at bounding box center [1086, 354] width 108 height 16
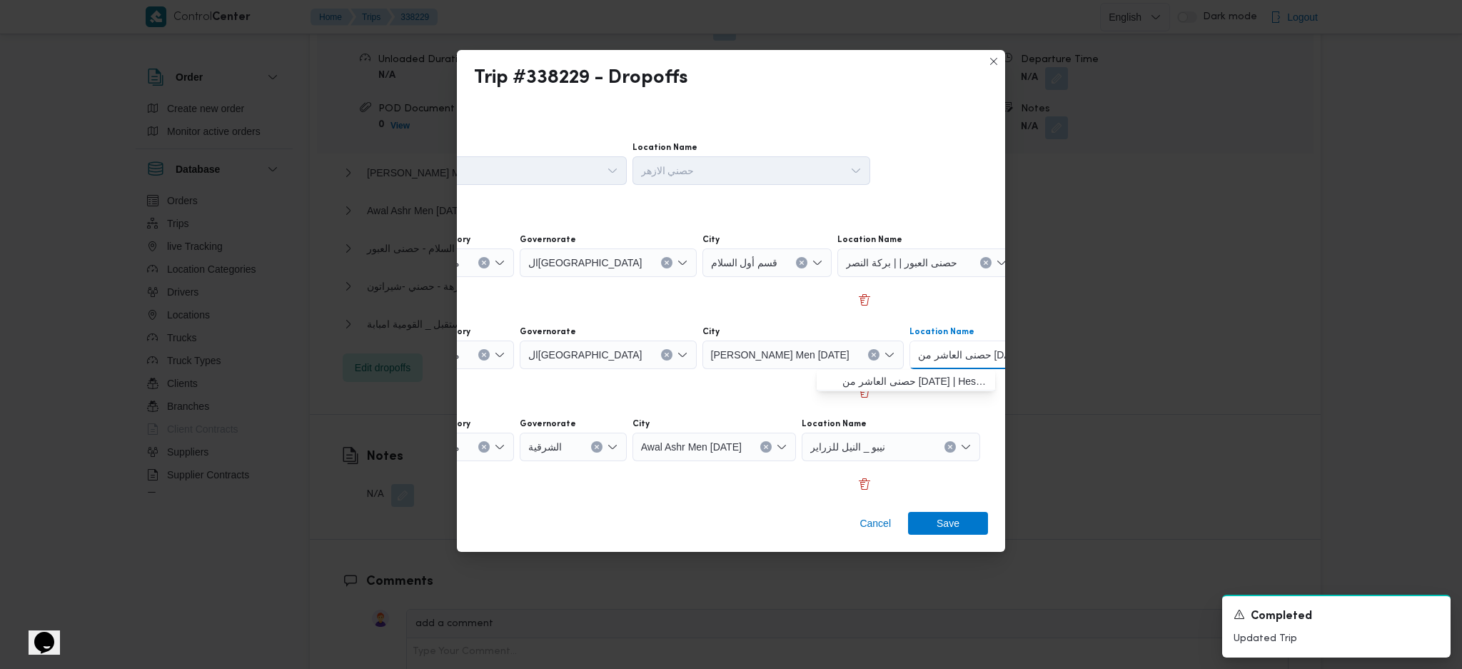
scroll to position [0, 108]
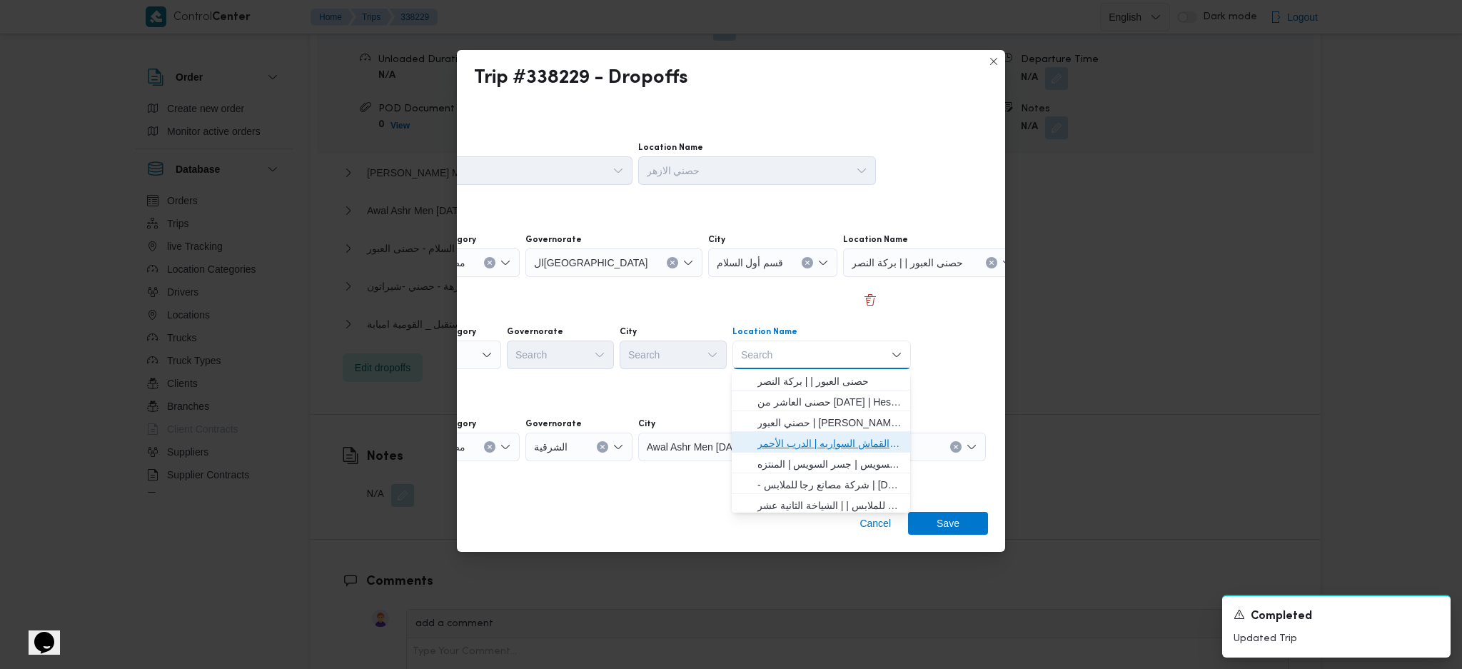
click at [831, 450] on span "حصني الازهر | سوق الازهر كل انواع القماش السواريه | الدرب الأحمر" at bounding box center [829, 443] width 144 height 17
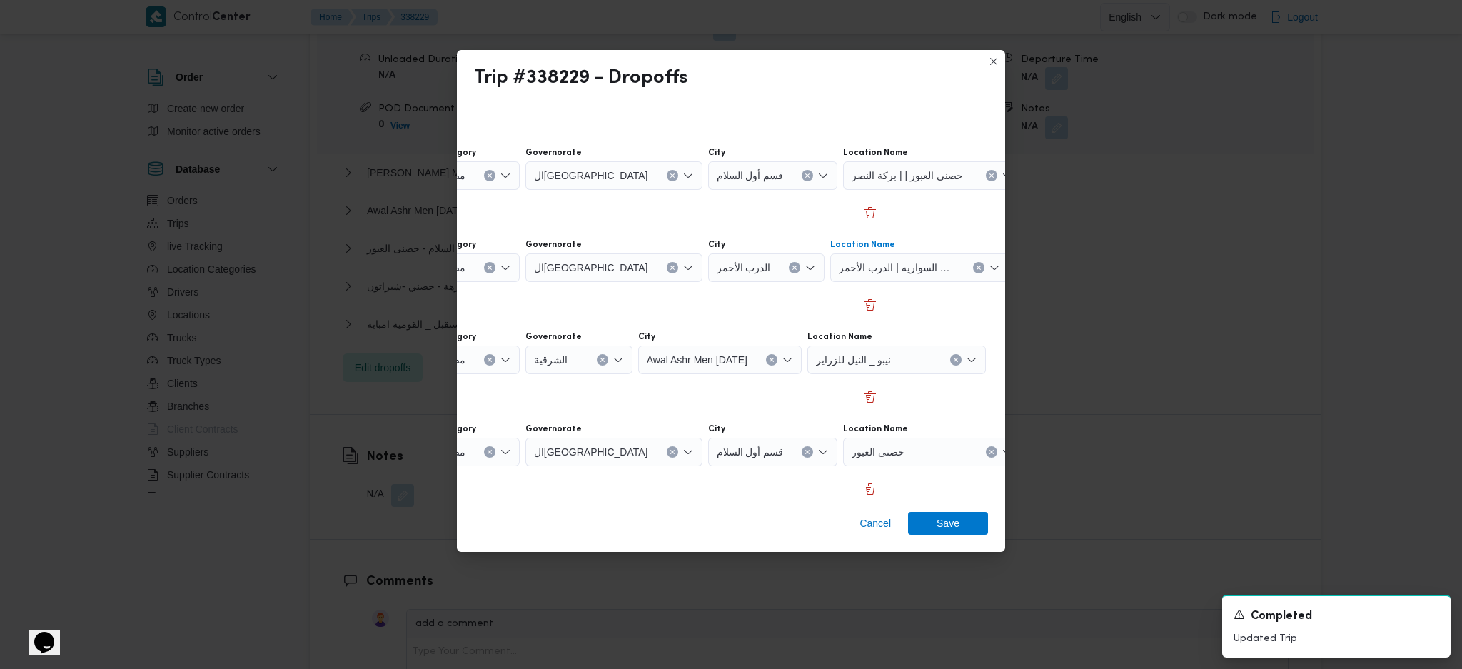
scroll to position [190, 108]
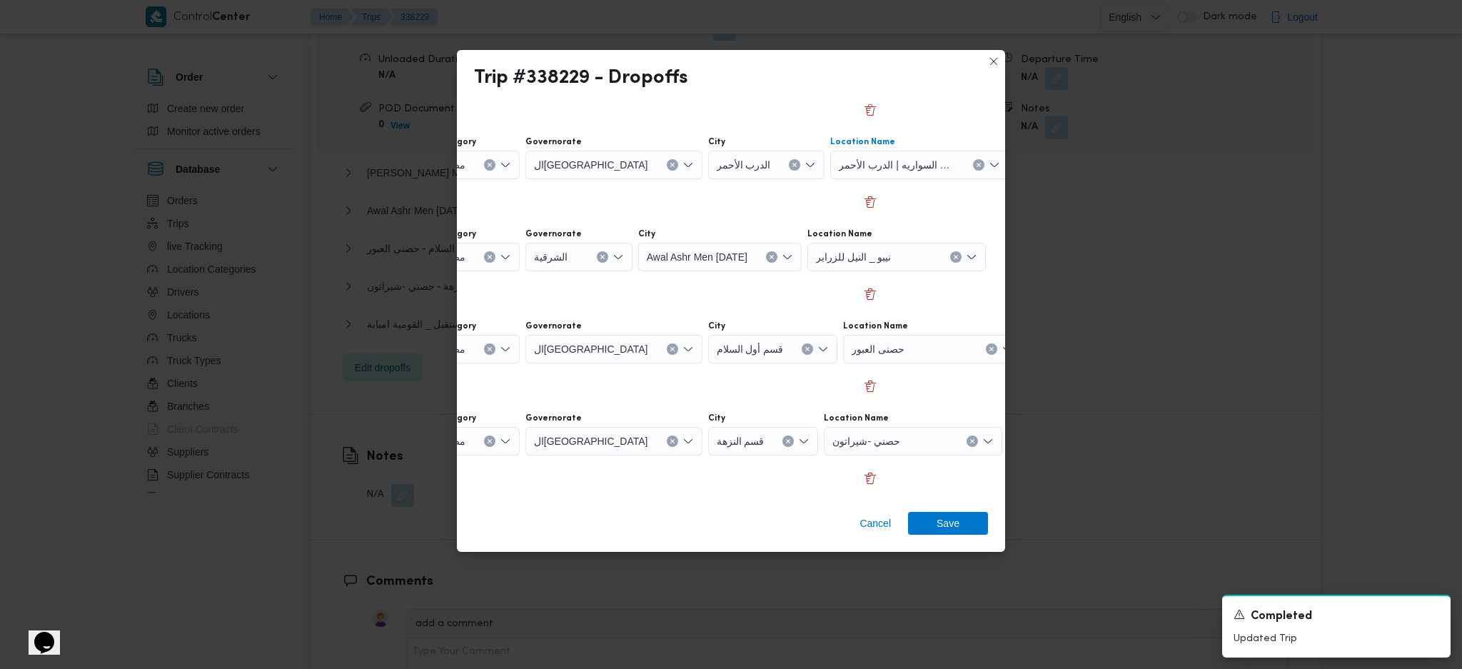
click at [488, 355] on div "مصانع و مخازن" at bounding box center [457, 349] width 126 height 29
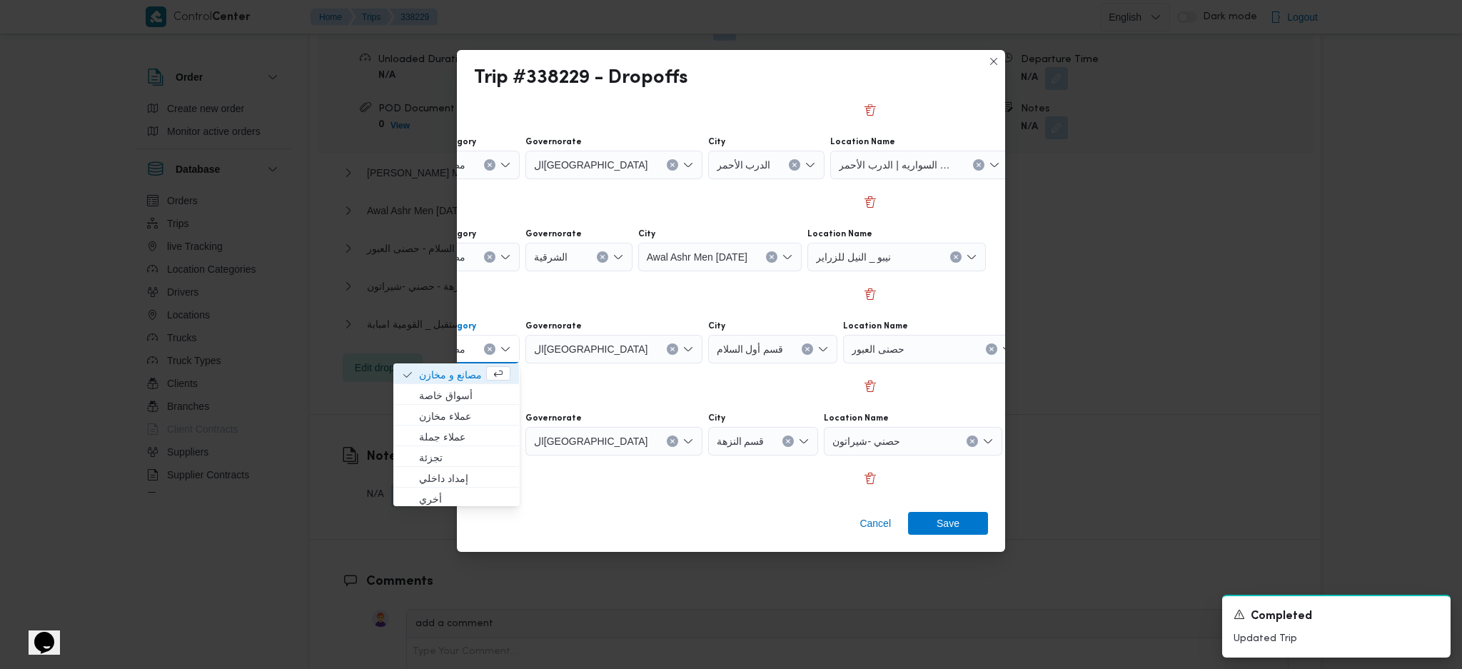
click at [487, 347] on icon "Clear input" at bounding box center [490, 349] width 6 height 6
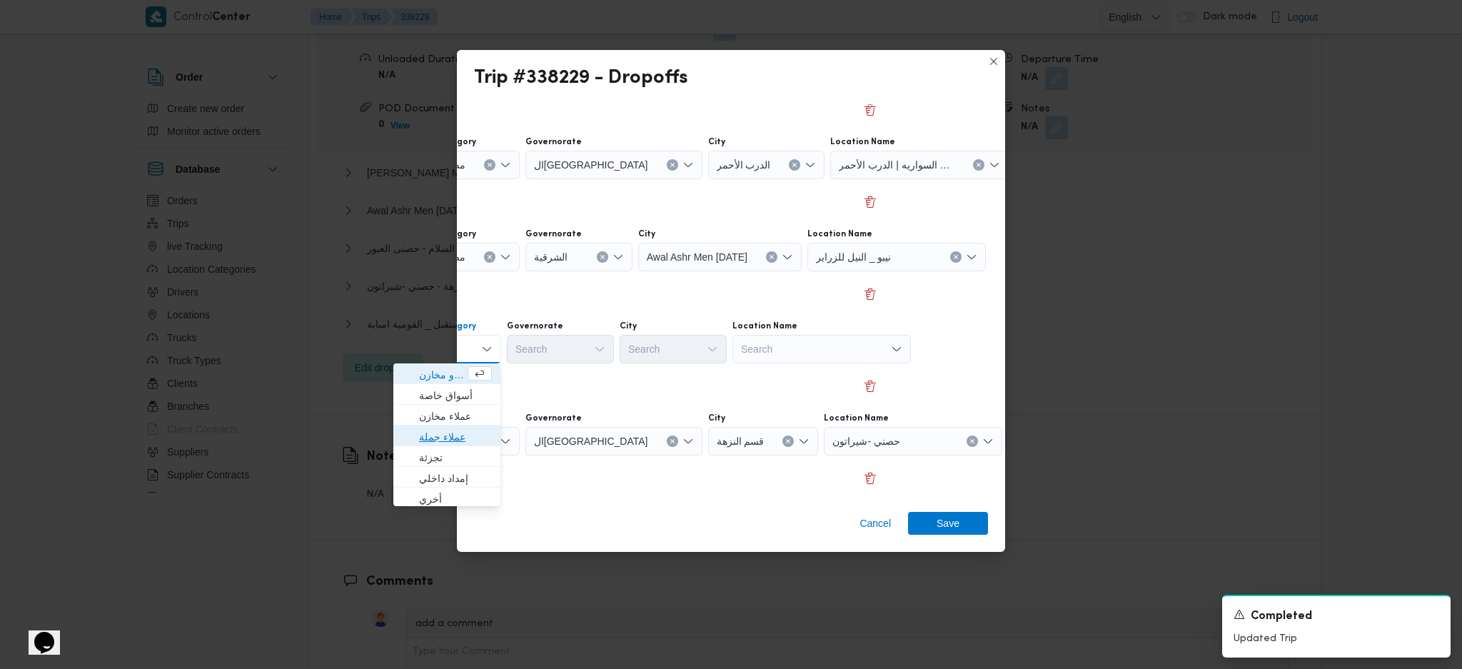
click at [476, 432] on span "عملاء جملة" at bounding box center [455, 436] width 73 height 17
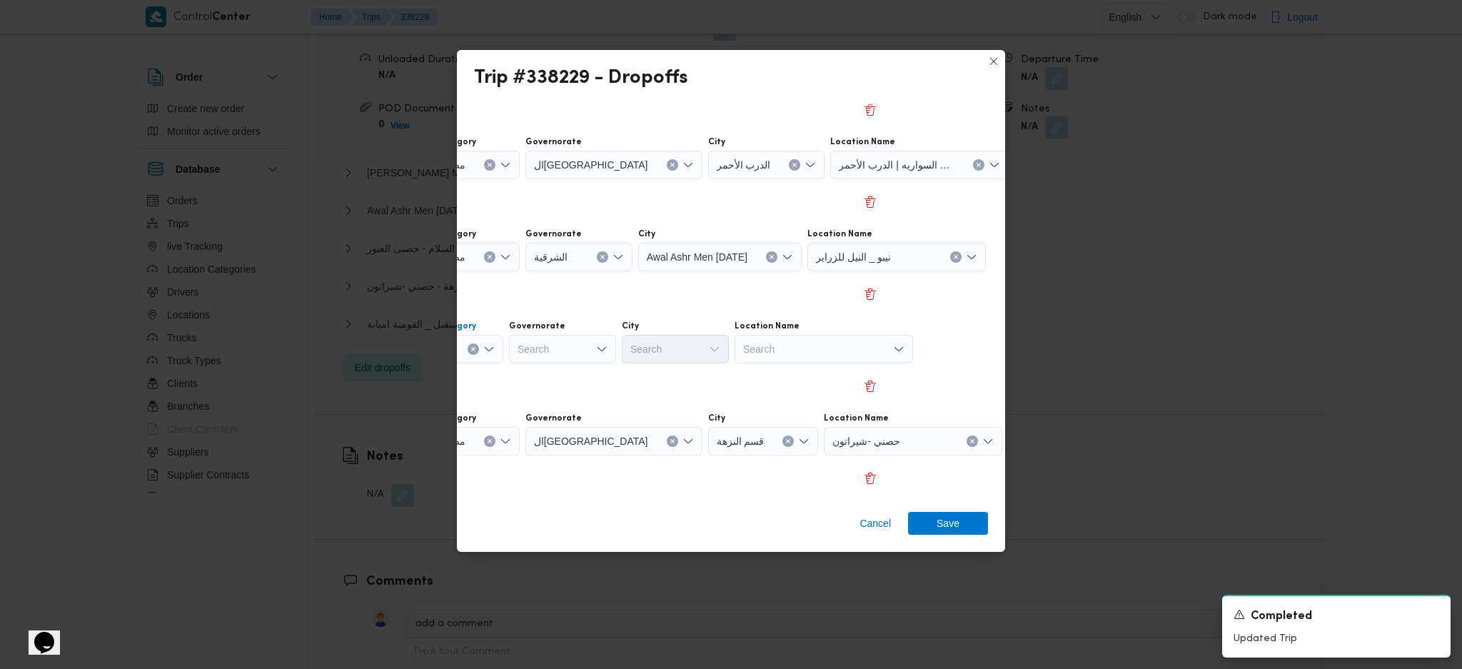
scroll to position [190, 0]
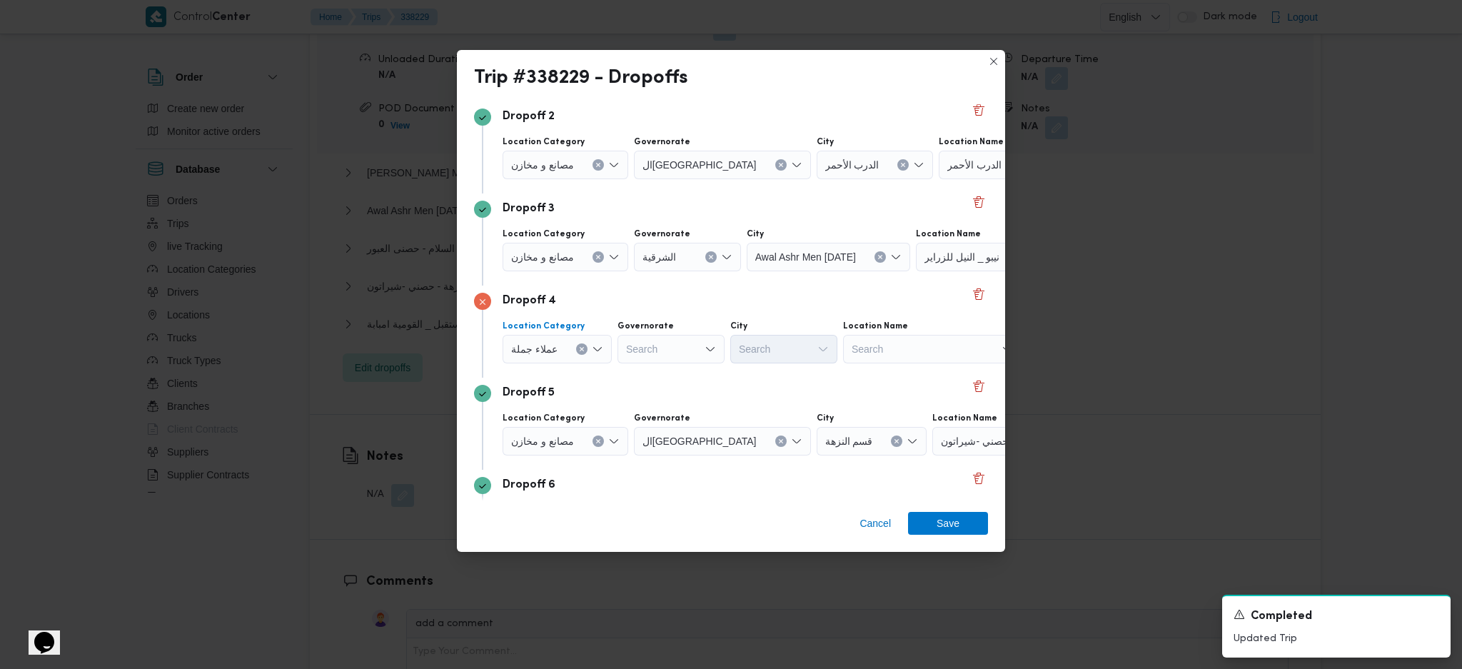
click at [689, 353] on div "Search" at bounding box center [670, 349] width 107 height 29
click at [654, 392] on span "القاهرة" at bounding box center [677, 397] width 73 height 17
click at [800, 342] on div "Search" at bounding box center [853, 349] width 107 height 29
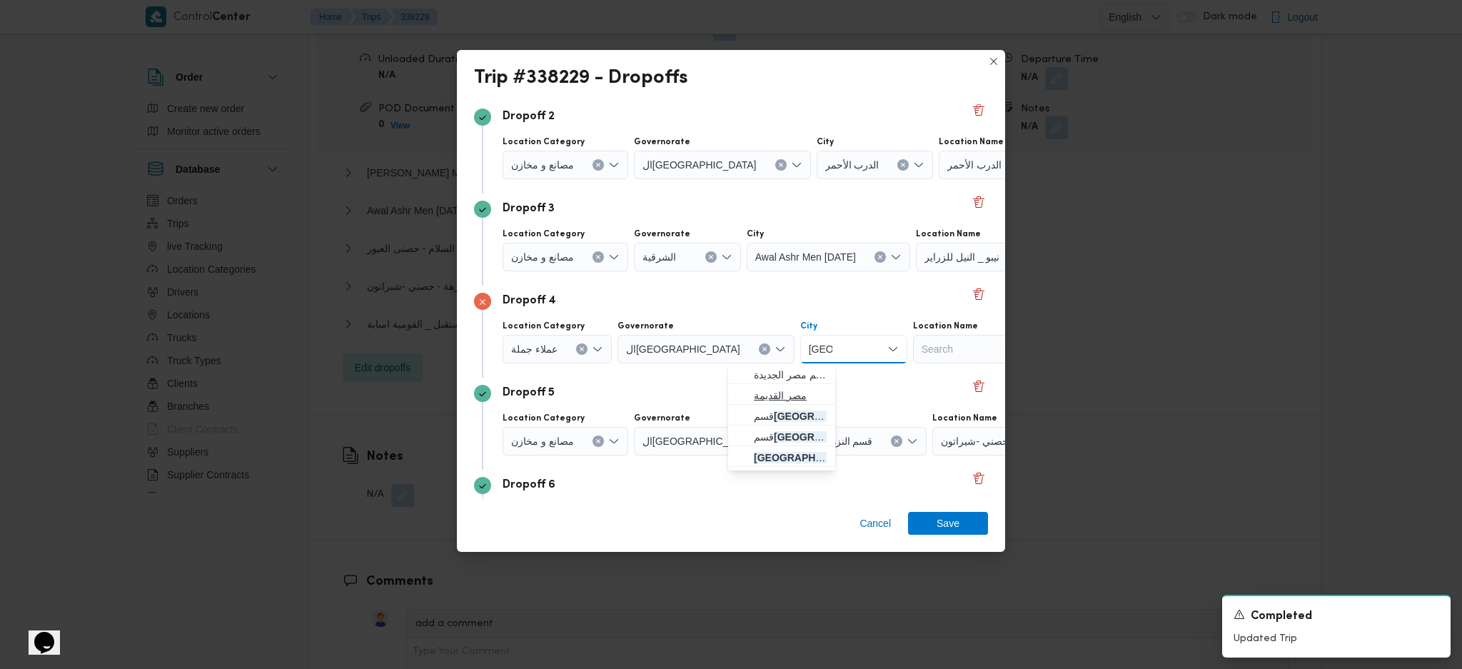
type input "مصر"
drag, startPoint x: 755, startPoint y: 397, endPoint x: 852, endPoint y: 418, distance: 99.4
click at [755, 397] on span "مصر القديمة" at bounding box center [790, 395] width 73 height 17
click at [951, 449] on div "حصني -شيراتون" at bounding box center [1021, 441] width 178 height 29
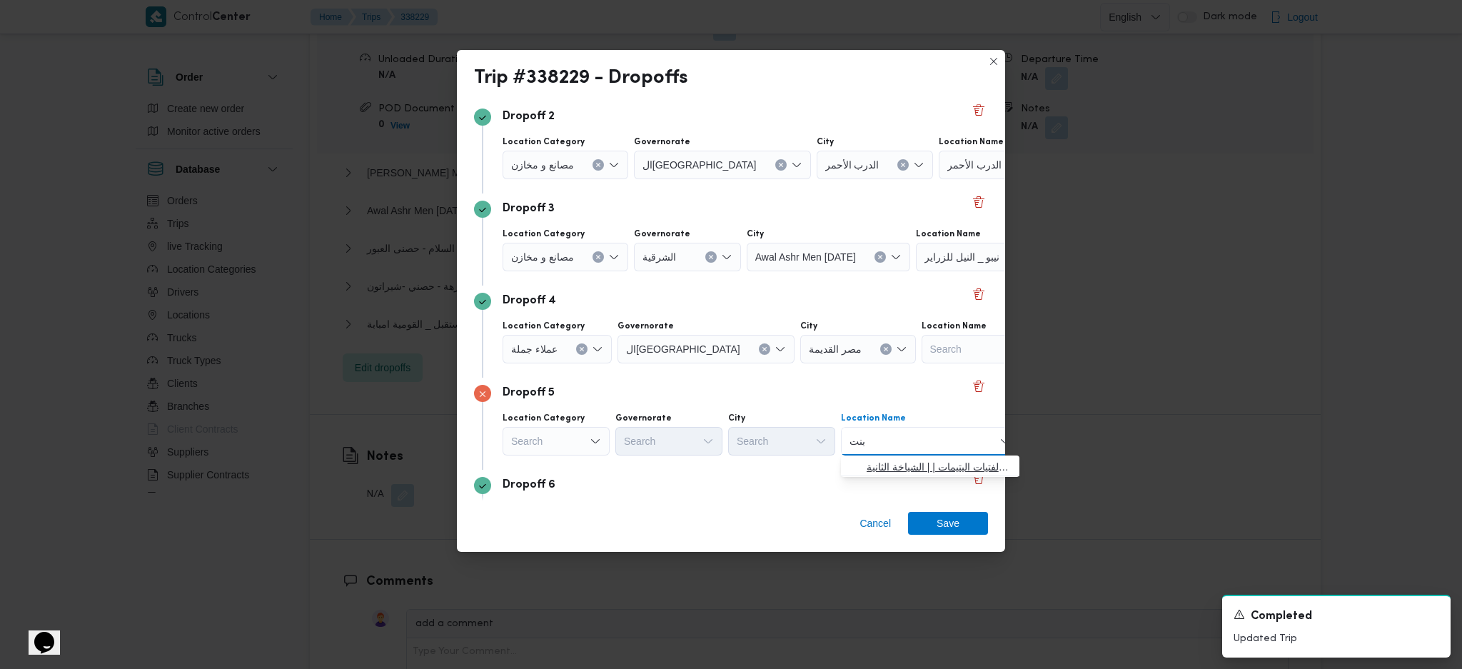
type input "بنت"
click at [896, 462] on span "جمعية ا بنت ى لرعاية الفتيات اليتيمات | | الشياخة الثانية" at bounding box center [938, 466] width 144 height 17
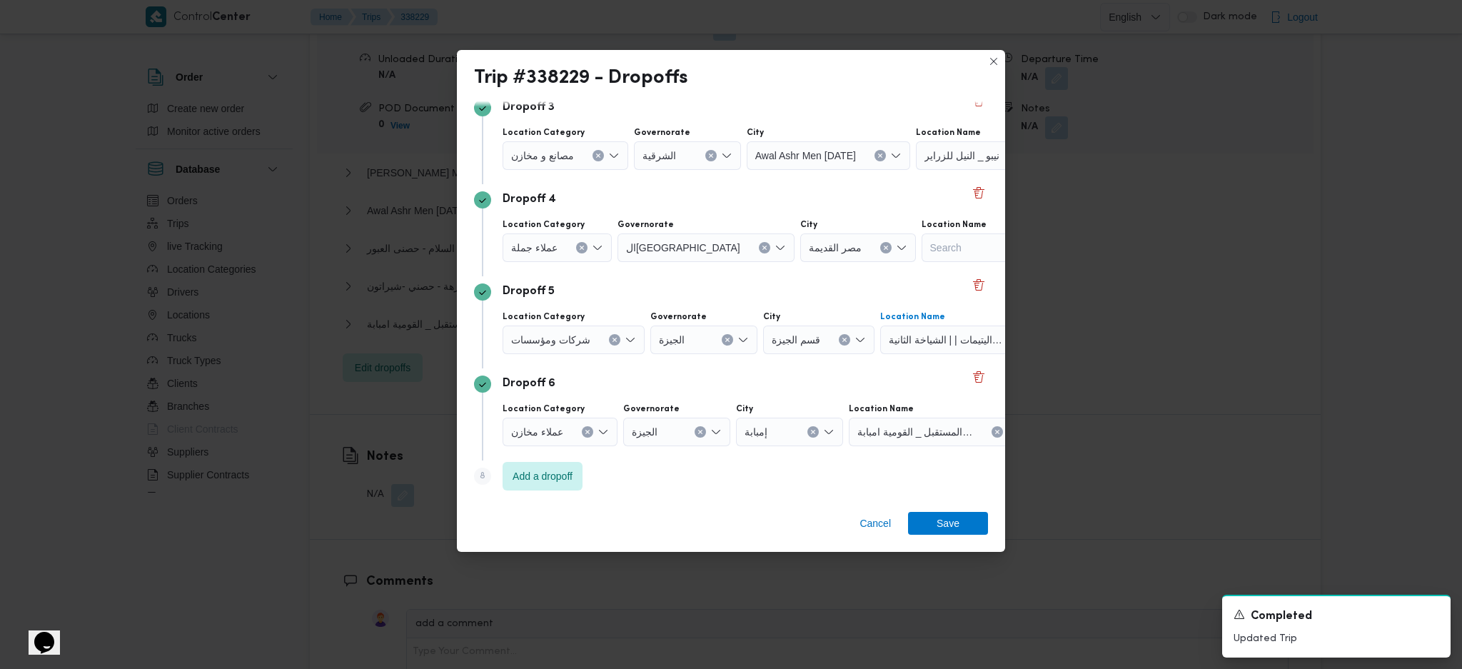
scroll to position [293, 0]
click at [928, 440] on div "مخزن المستقبل _ القومية امبابة" at bounding box center [938, 429] width 178 height 29
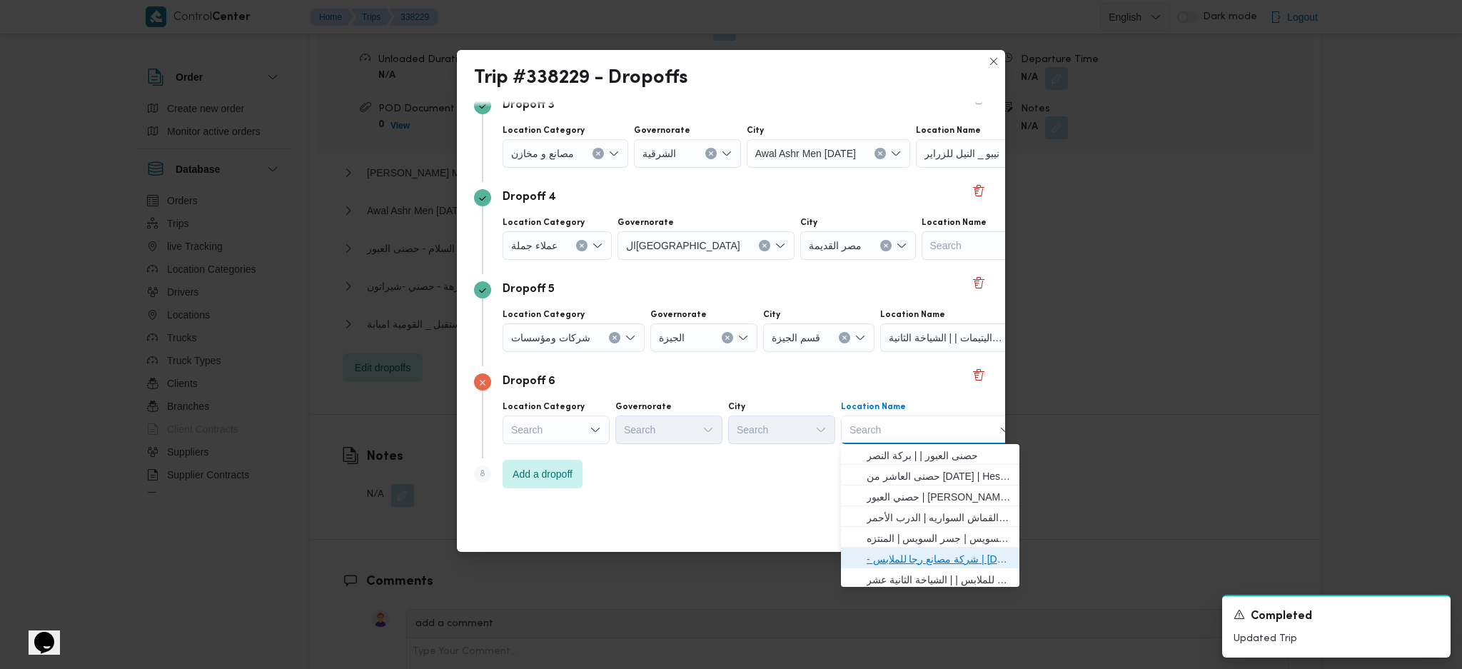
click at [919, 559] on span "- شركة مصانع رجا للملابس | Raja Clothing Co. | الشياخة الثانية عشر" at bounding box center [938, 558] width 144 height 17
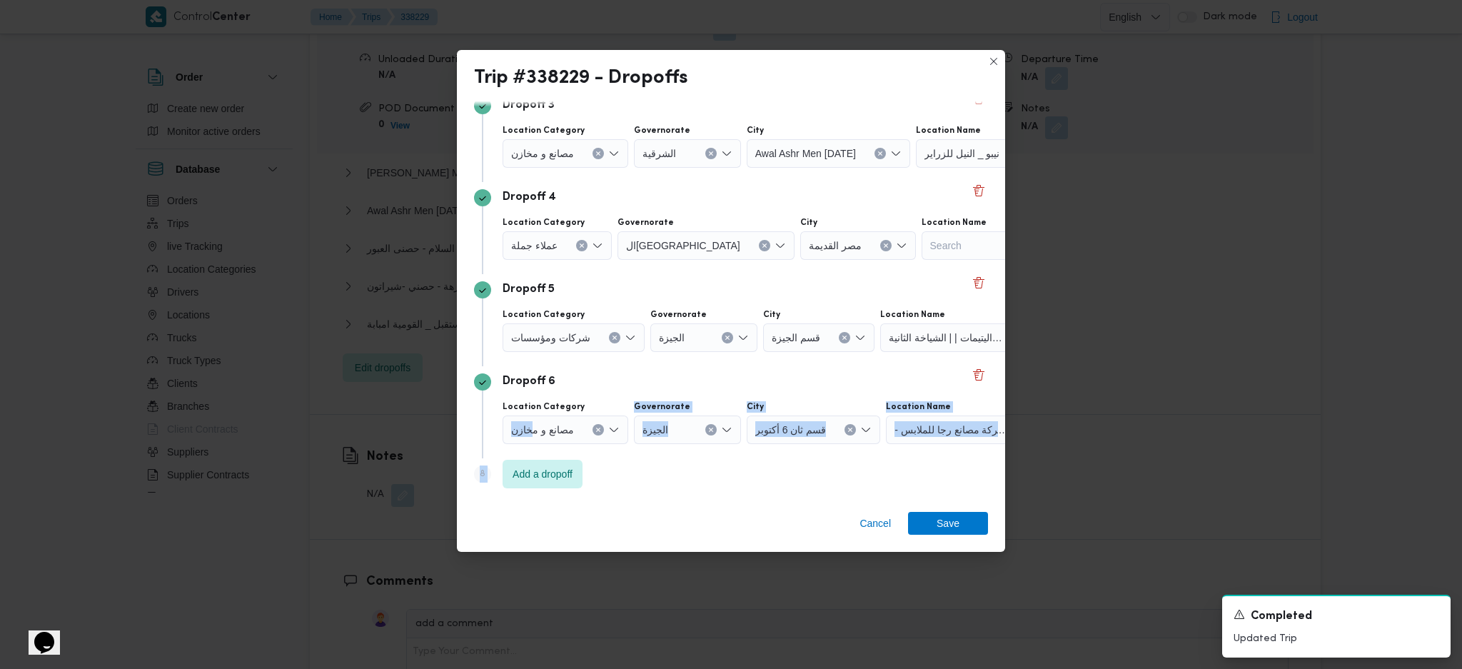
click at [532, 457] on div "Step 1 1 Pickup City الدرب الأحمر Location Name حصني الازهر Dropoff 1 Location …" at bounding box center [731, 155] width 514 height 682
click at [534, 467] on span "Add a dropoff" at bounding box center [542, 473] width 60 height 17
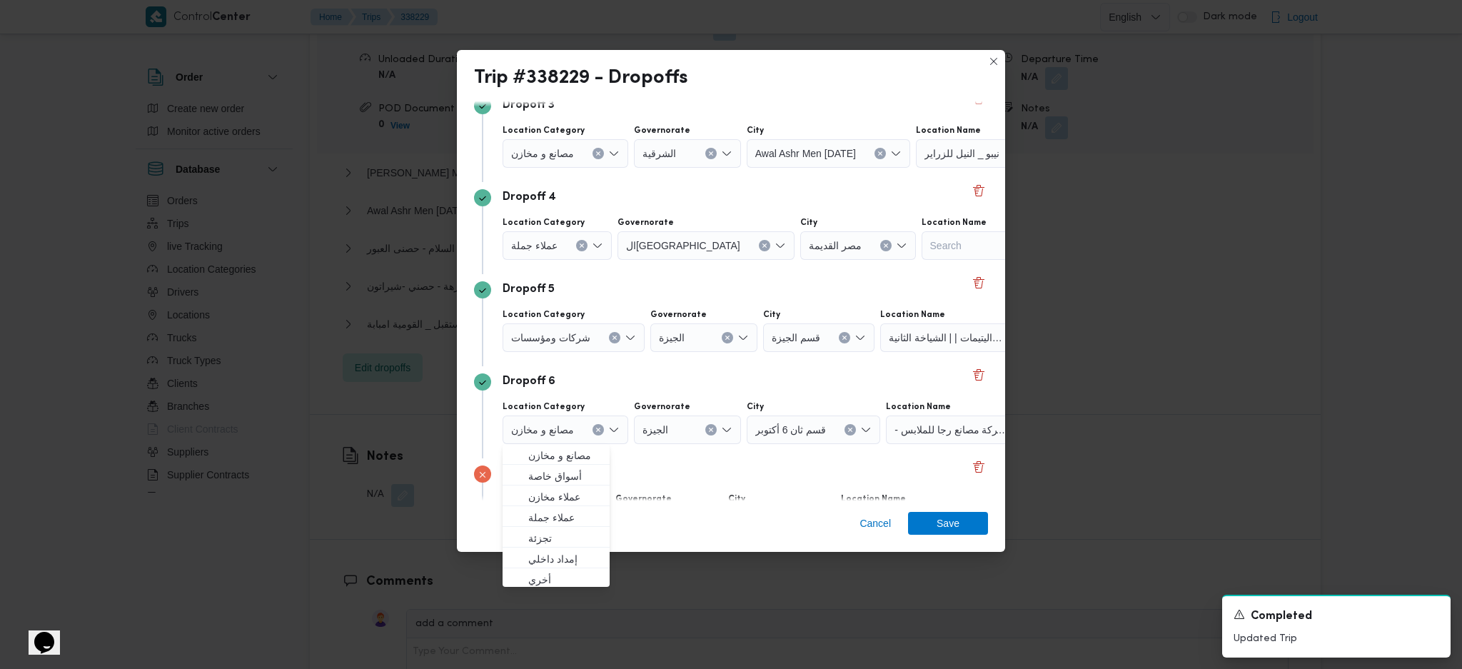
scroll to position [385, 0]
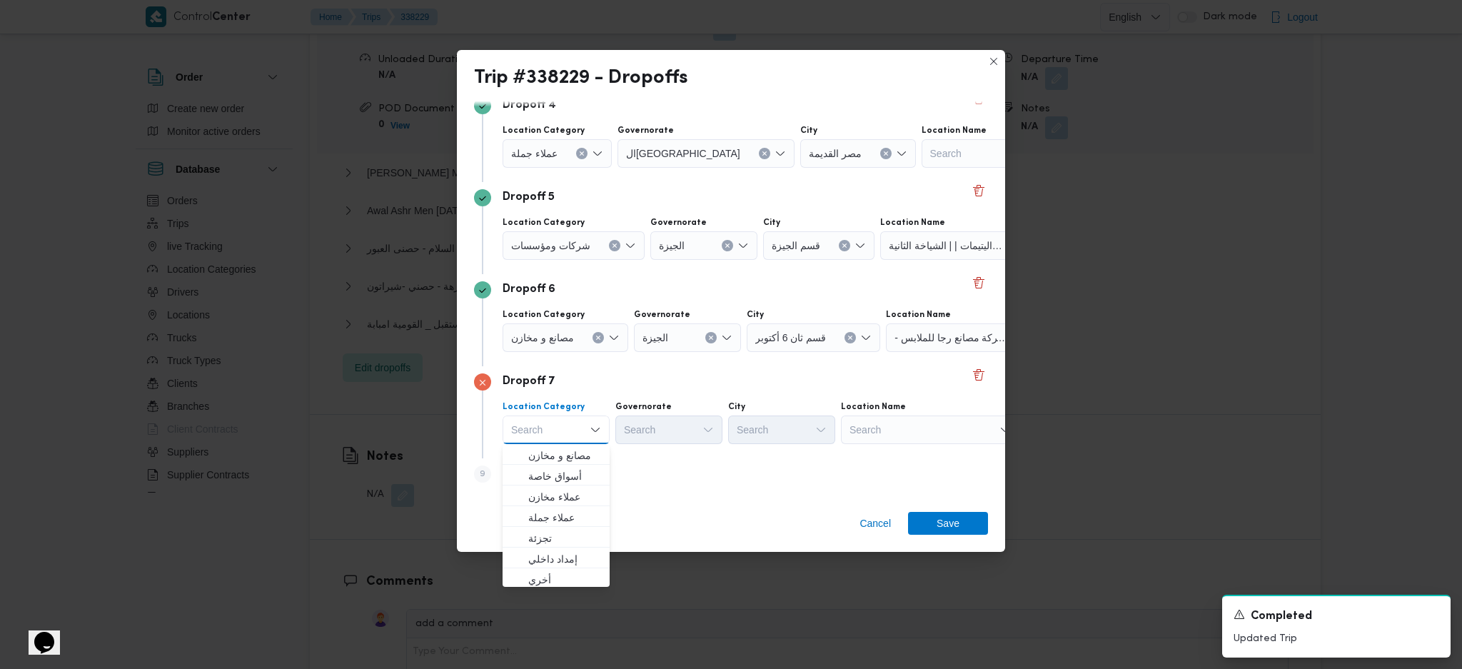
click at [750, 515] on div "Cancel Save" at bounding box center [731, 525] width 548 height 51
click at [527, 481] on span "Add a dropoff" at bounding box center [542, 473] width 80 height 29
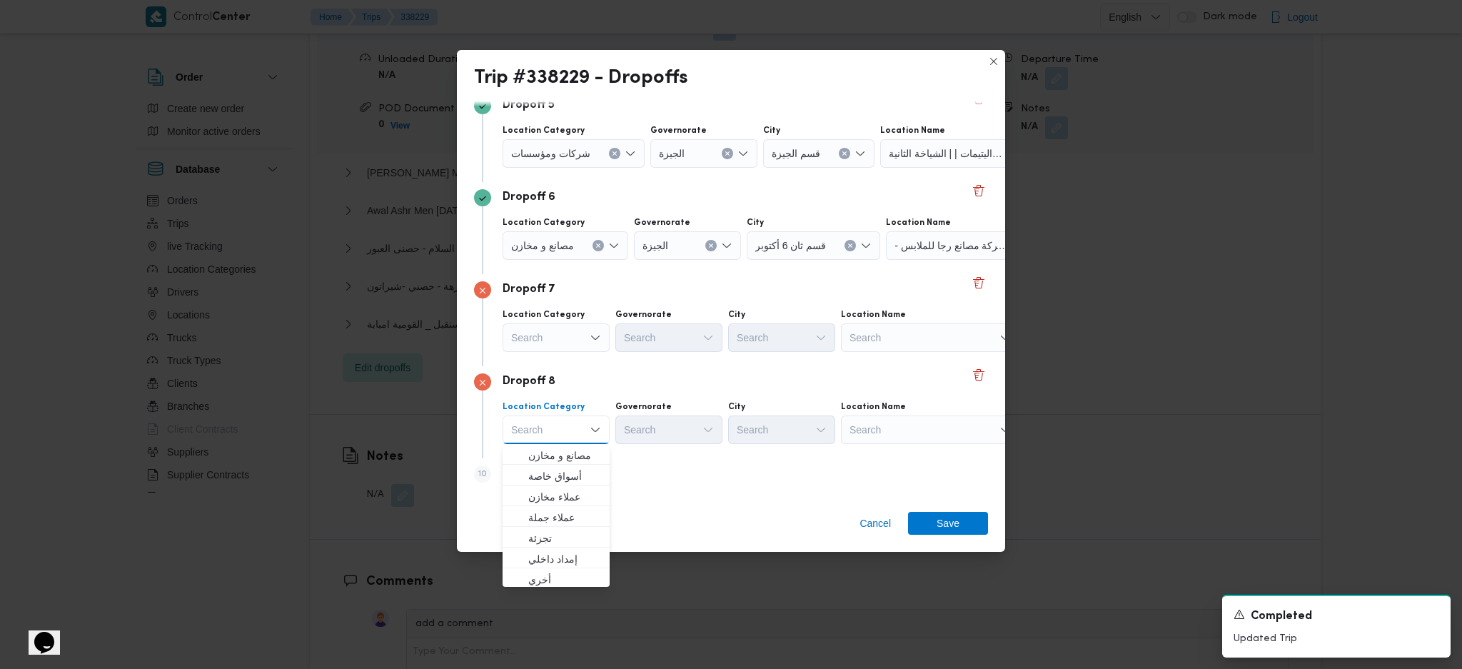
click at [937, 429] on div "Search" at bounding box center [930, 429] width 178 height 29
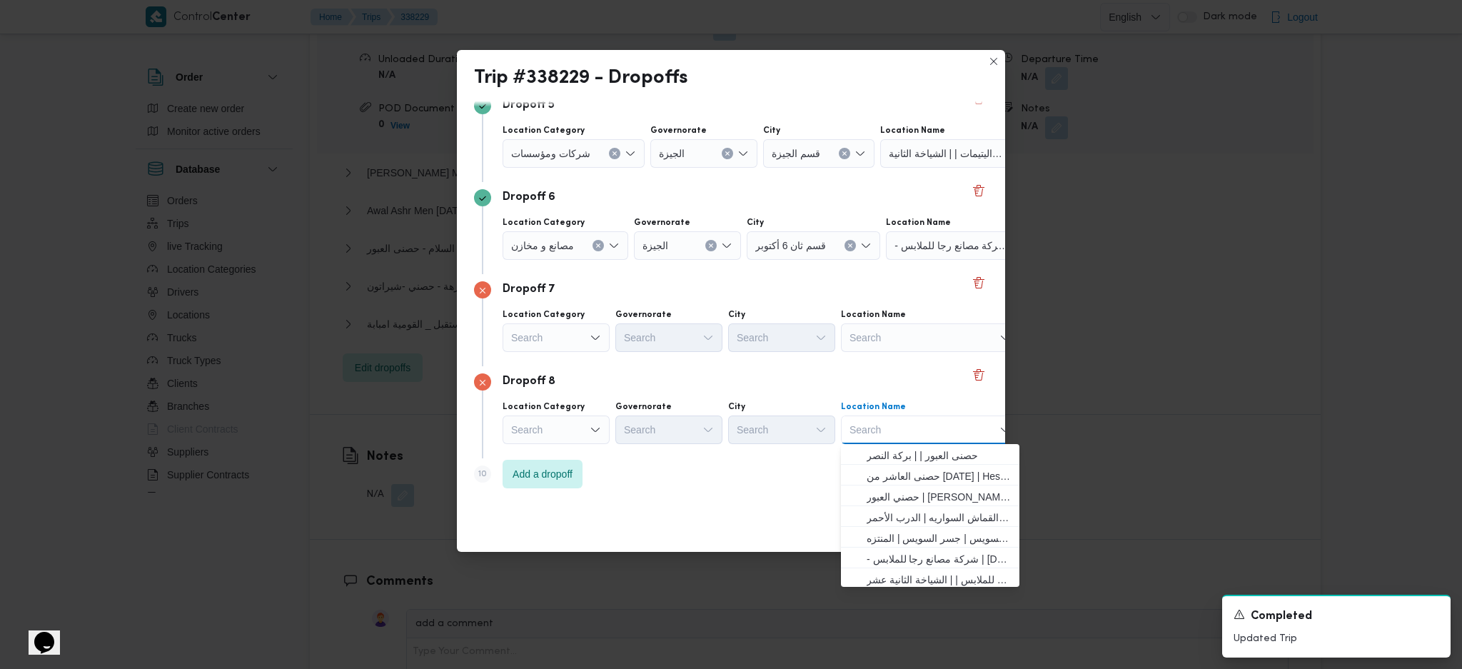
click at [909, 329] on div "Search" at bounding box center [930, 337] width 178 height 29
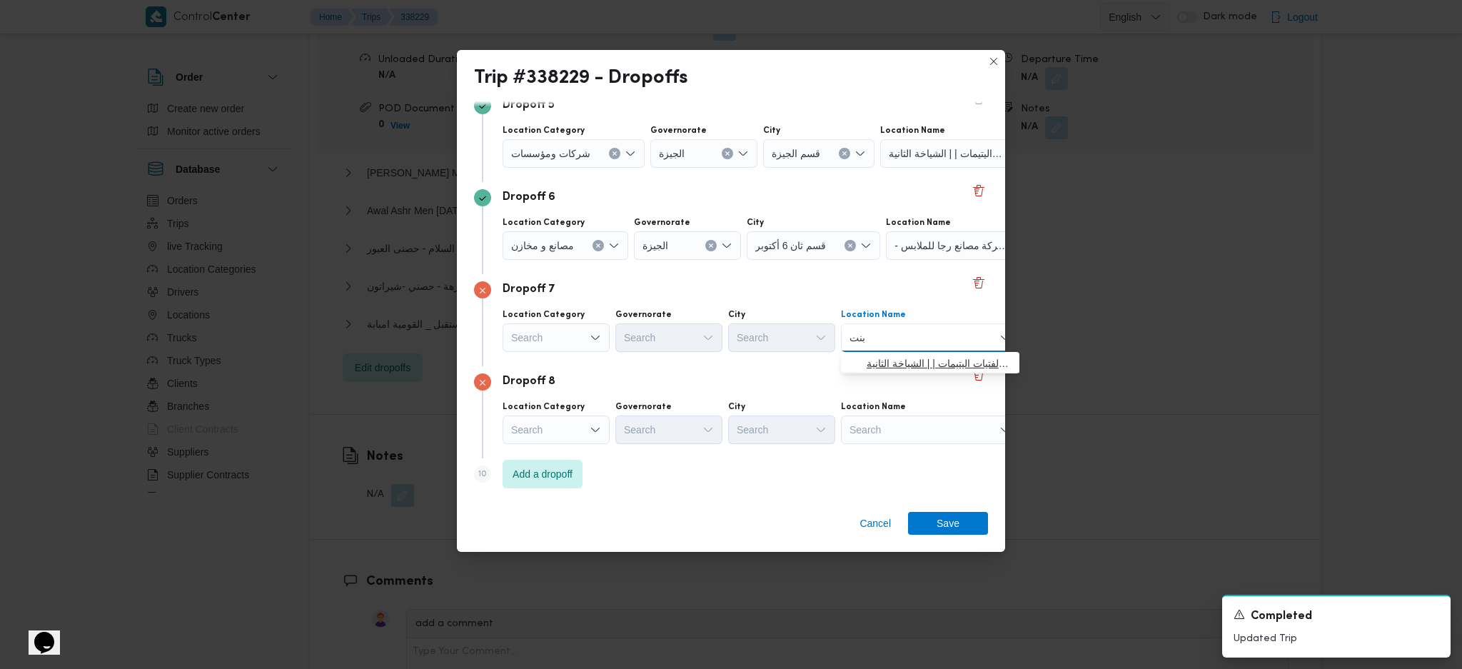
type input "بنت"
click at [887, 363] on span "جمعية ا بنت ى لرعاية الفتيات اليتيمات | | الشياخة الثانية" at bounding box center [938, 363] width 144 height 17
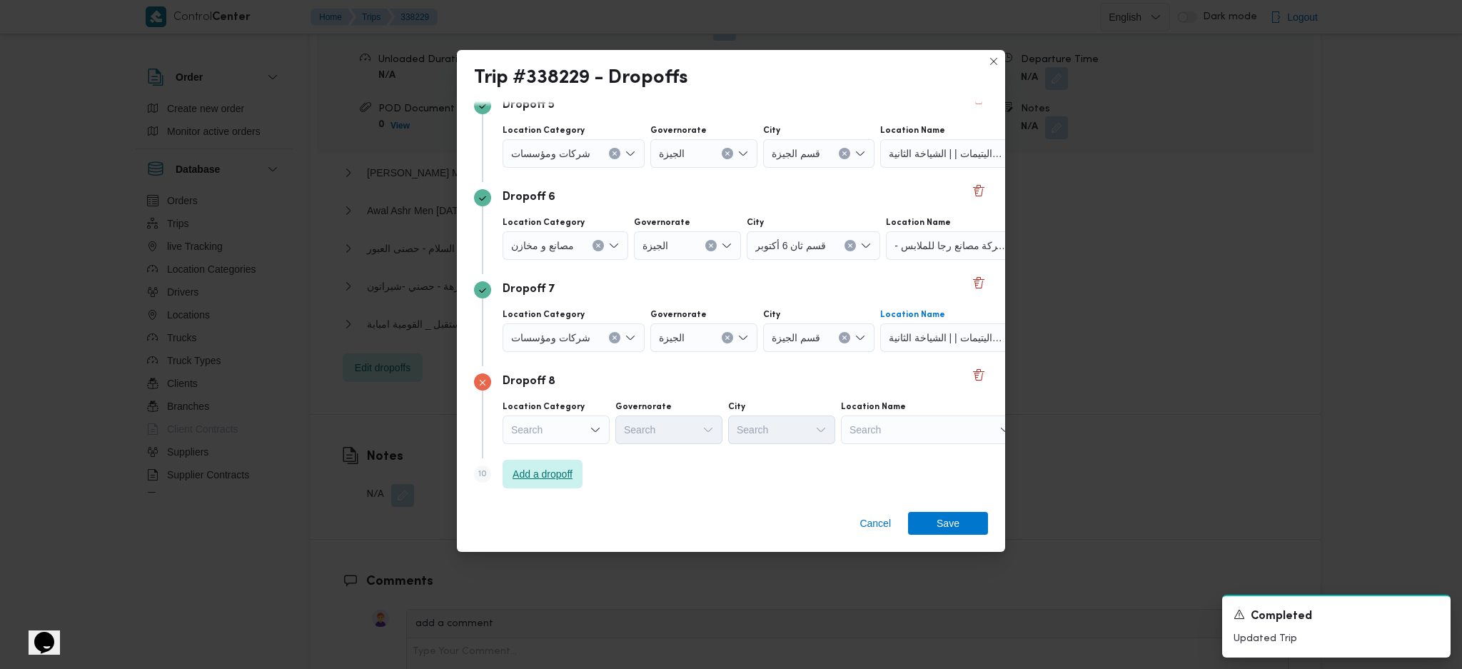
drag, startPoint x: 572, startPoint y: 468, endPoint x: 762, endPoint y: 423, distance: 195.8
click at [572, 467] on span "Add a dropoff" at bounding box center [542, 473] width 60 height 17
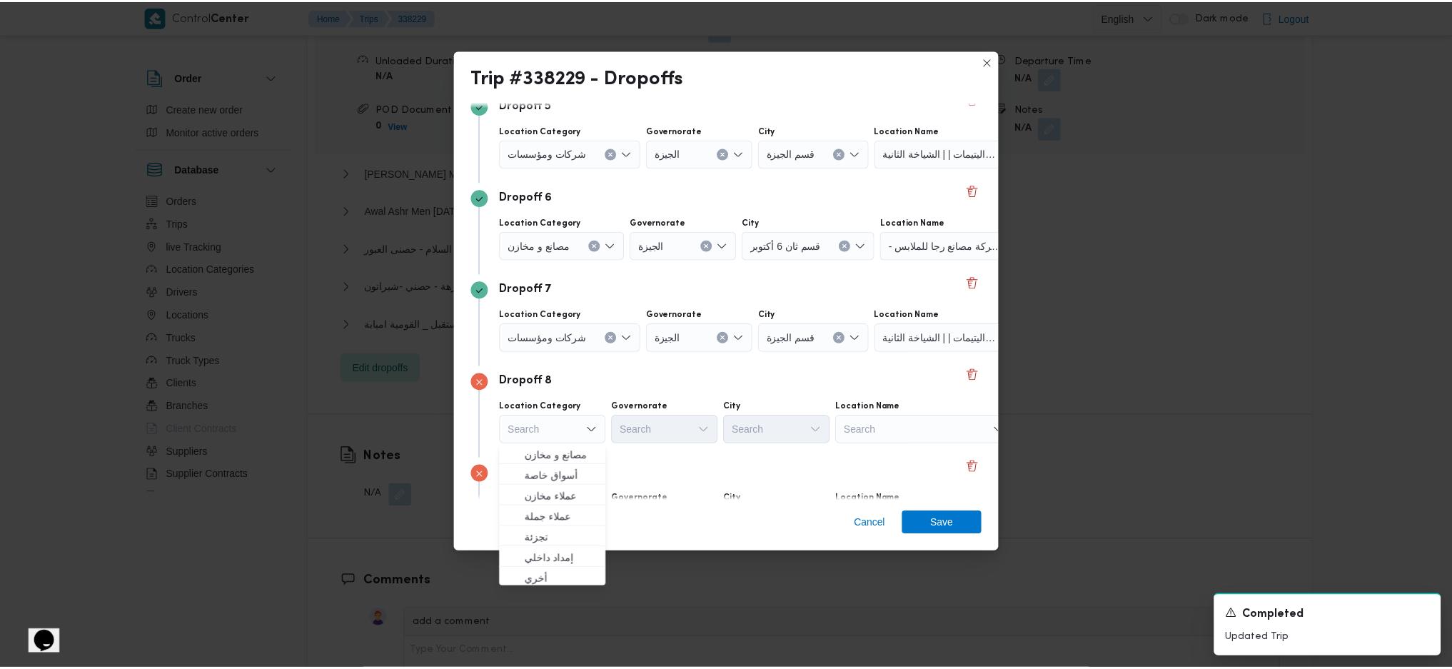
scroll to position [570, 0]
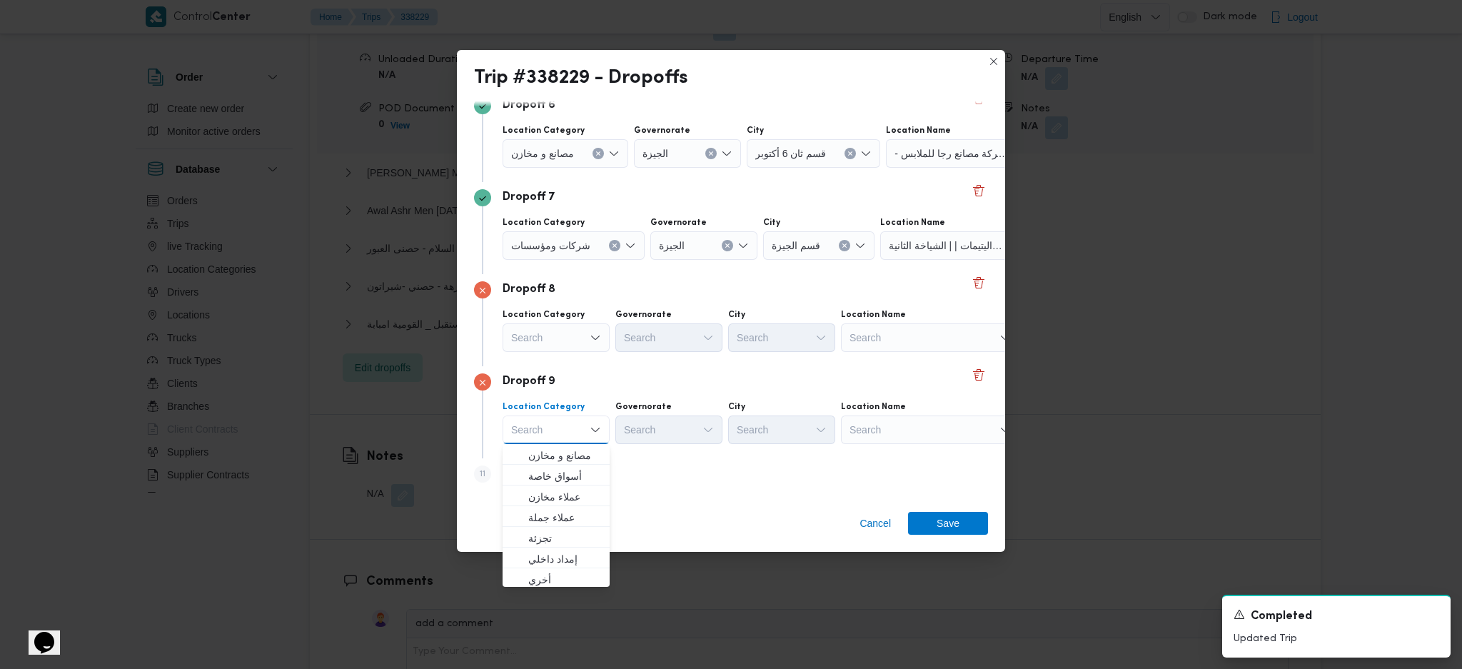
click at [580, 346] on div "Search" at bounding box center [555, 337] width 107 height 29
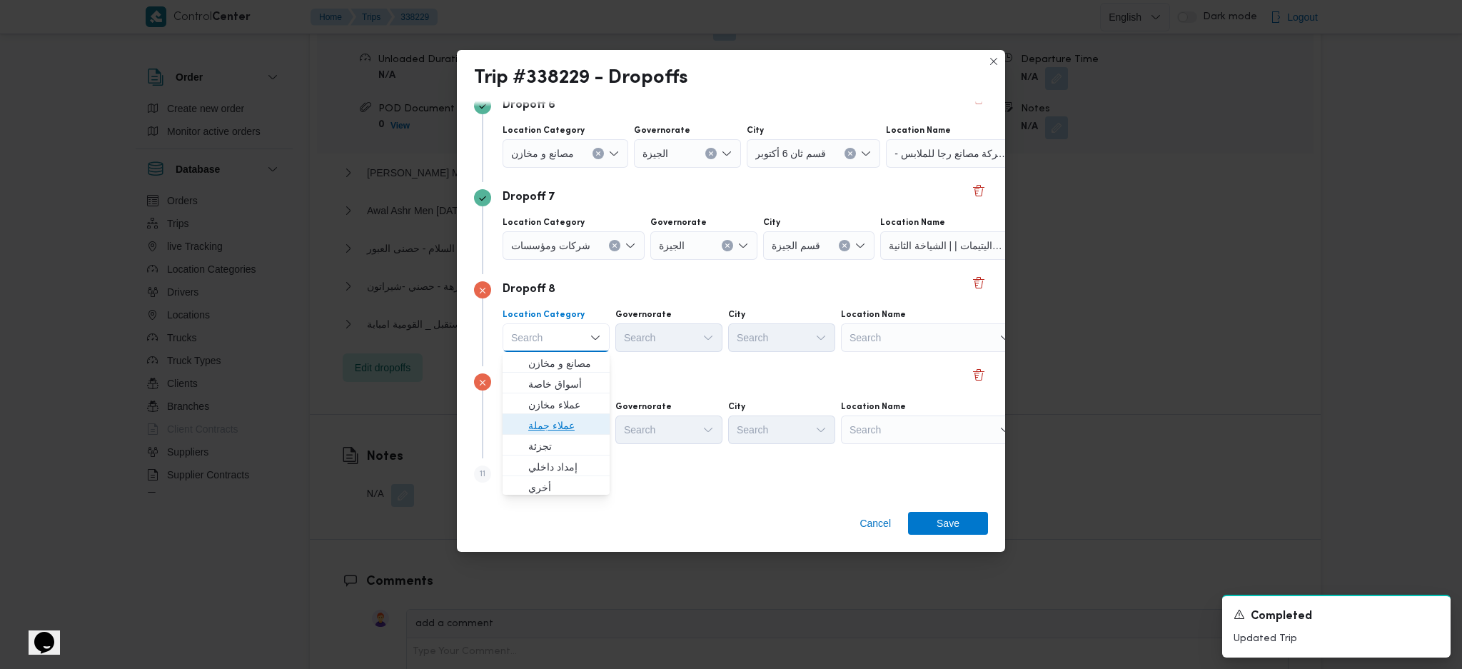
click at [580, 429] on span "عملاء جملة" at bounding box center [564, 425] width 73 height 17
click at [666, 347] on div "Search" at bounding box center [670, 337] width 107 height 29
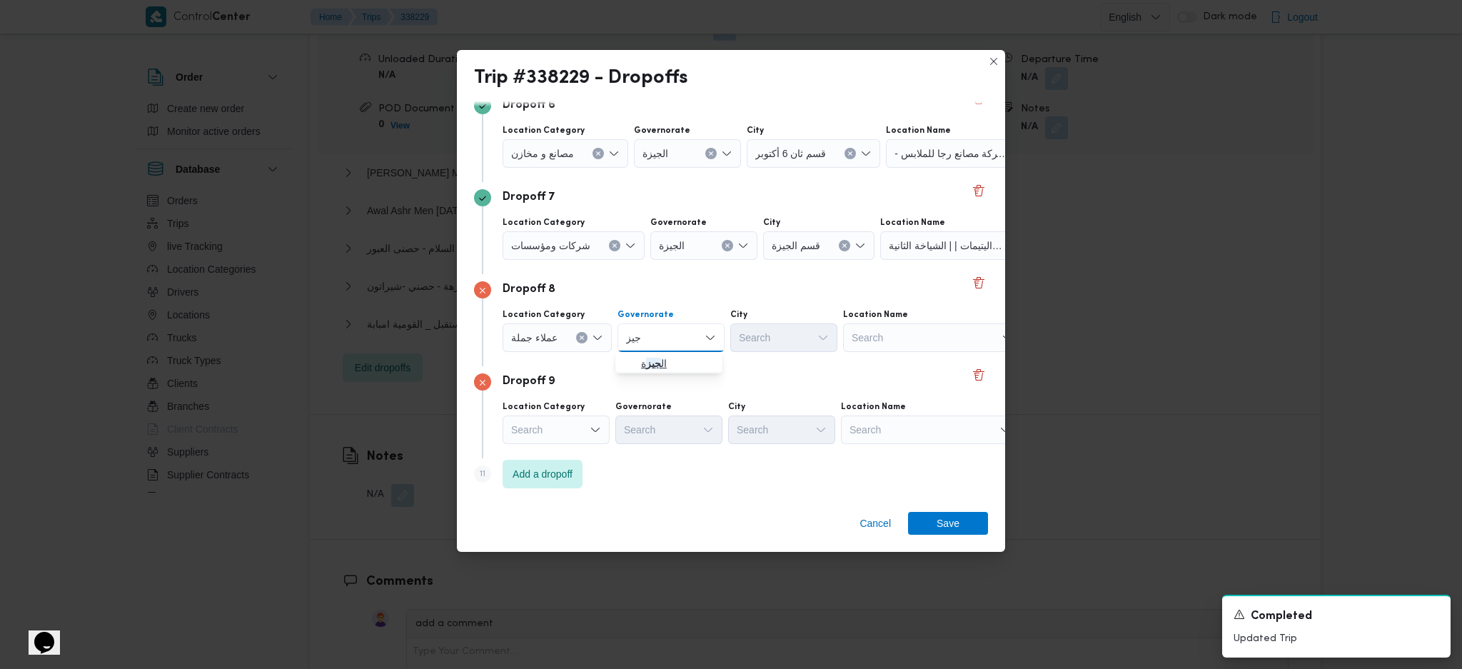
type input "جيز"
click at [668, 366] on span "ال جيز ة" at bounding box center [677, 363] width 73 height 17
click at [782, 331] on div "Search" at bounding box center [783, 337] width 107 height 29
type input "ول"
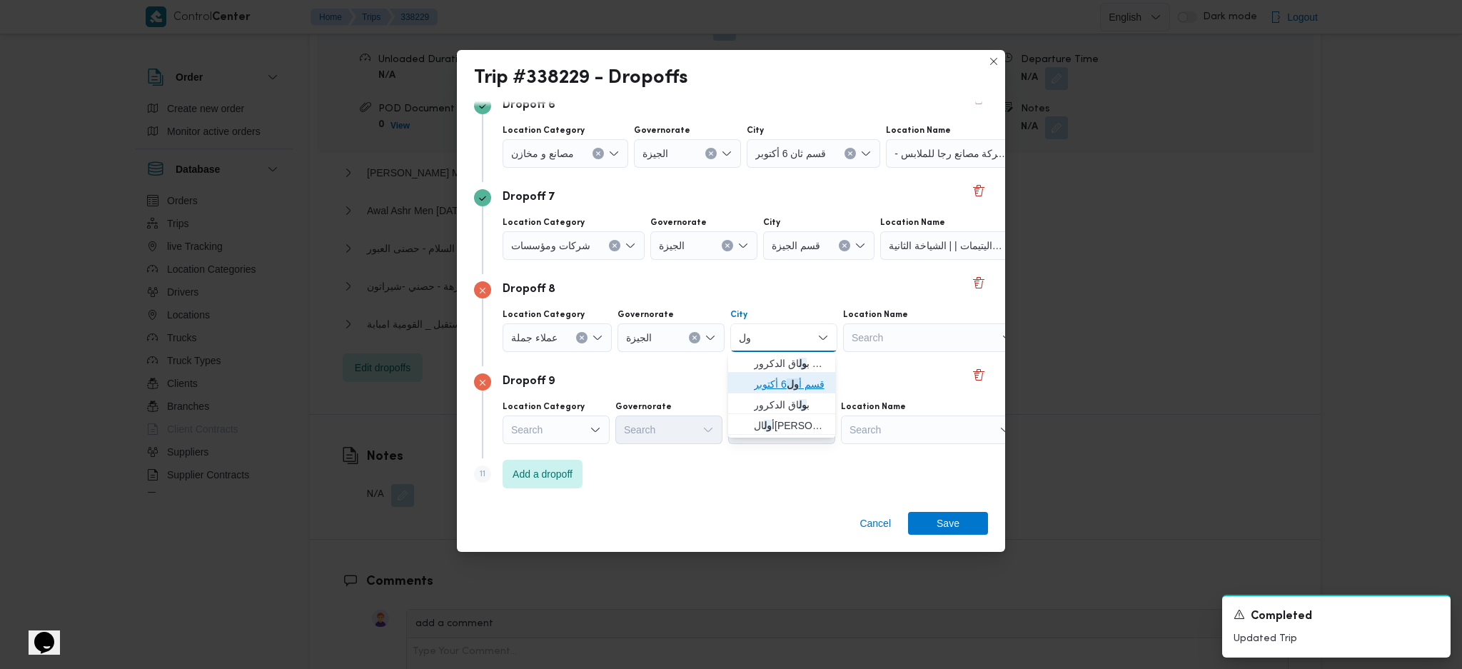
drag, startPoint x: 792, startPoint y: 384, endPoint x: 821, endPoint y: 393, distance: 29.8
click at [793, 384] on mark "ول" at bounding box center [793, 383] width 12 height 11
click at [894, 426] on div "Search" at bounding box center [930, 429] width 178 height 29
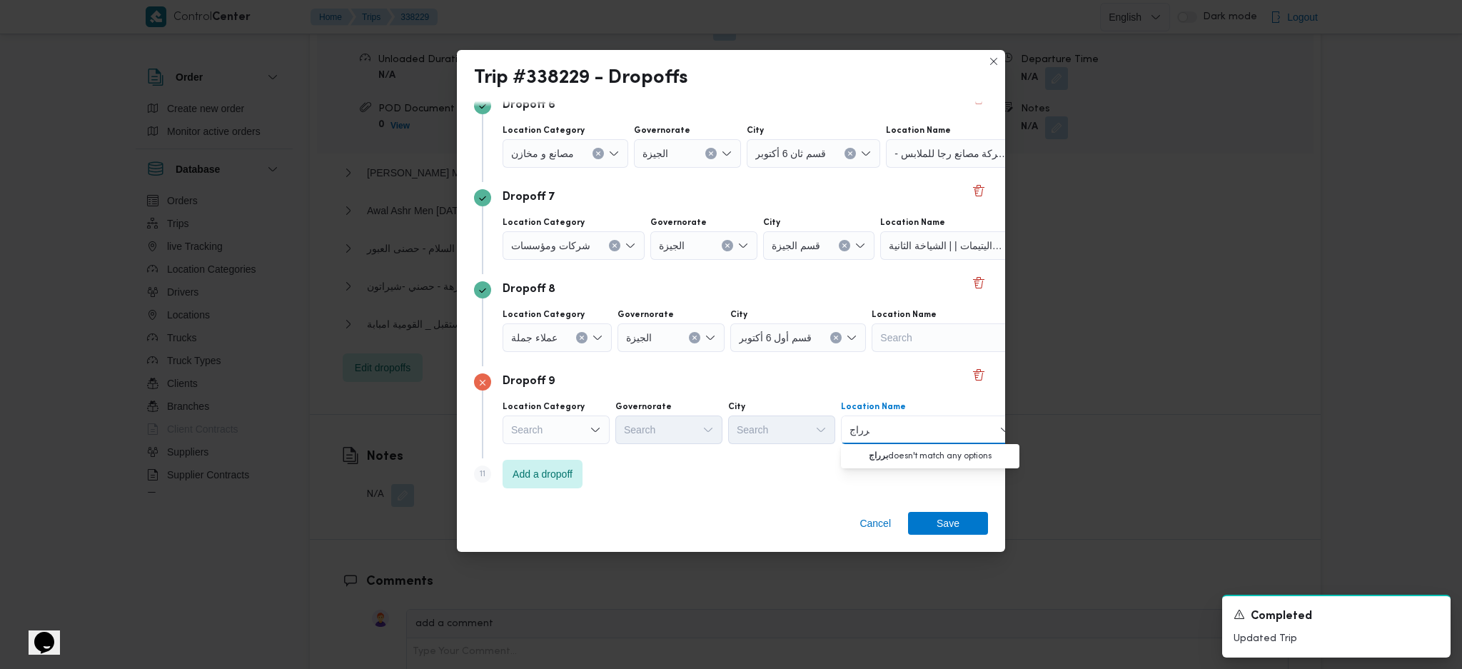
click at [864, 433] on input "برراج" at bounding box center [859, 429] width 20 height 17
click at [850, 435] on input "برراج" at bounding box center [859, 429] width 20 height 17
click at [863, 431] on input "برراج" at bounding box center [859, 429] width 20 height 17
click at [857, 432] on input "برراج" at bounding box center [859, 429] width 20 height 17
type input "براج"
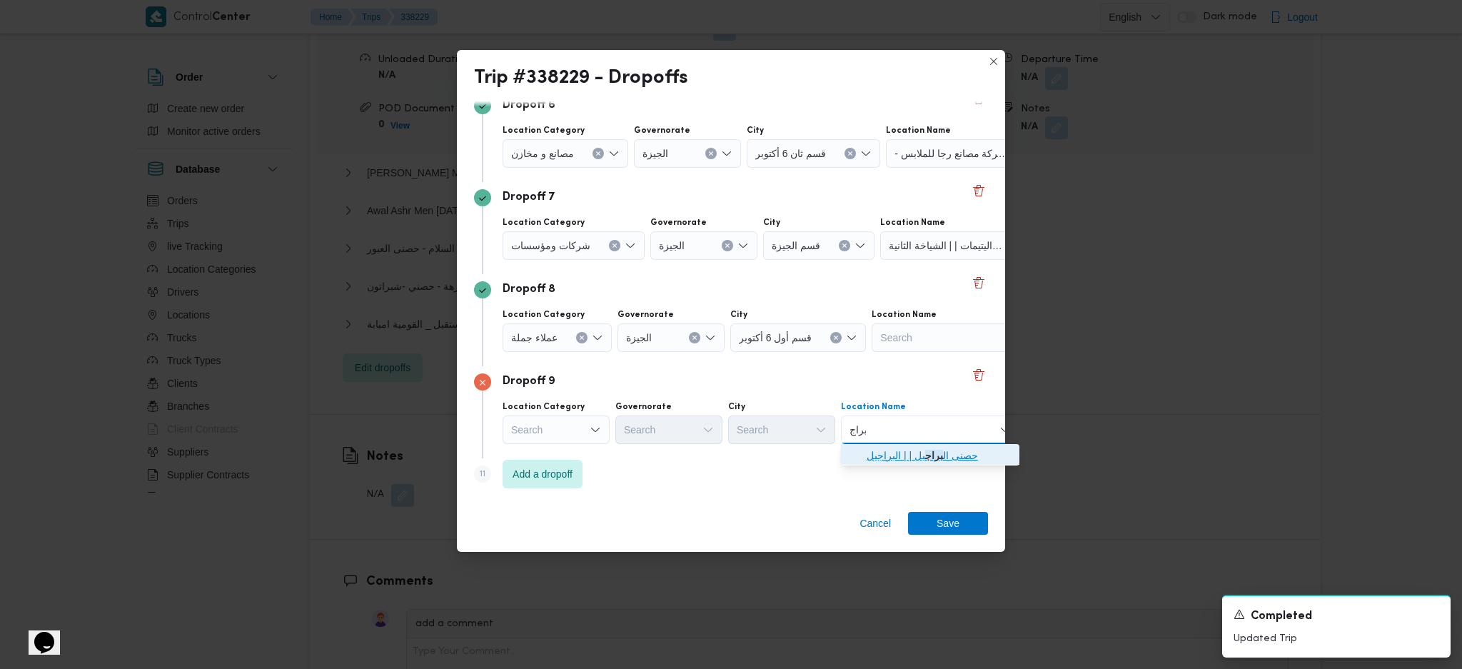
click at [915, 456] on span "حصنى ال براج يل | | البراجيل" at bounding box center [938, 455] width 144 height 17
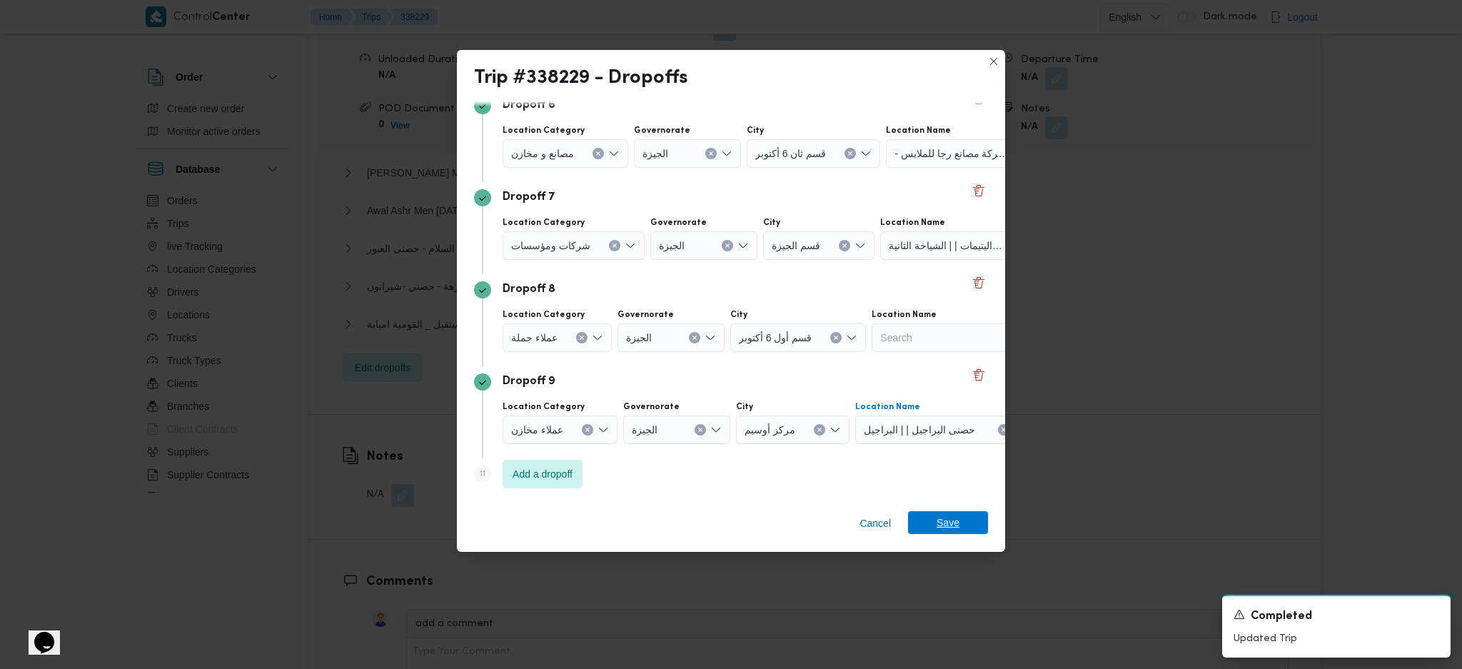
click at [943, 530] on span "Save" at bounding box center [947, 522] width 23 height 23
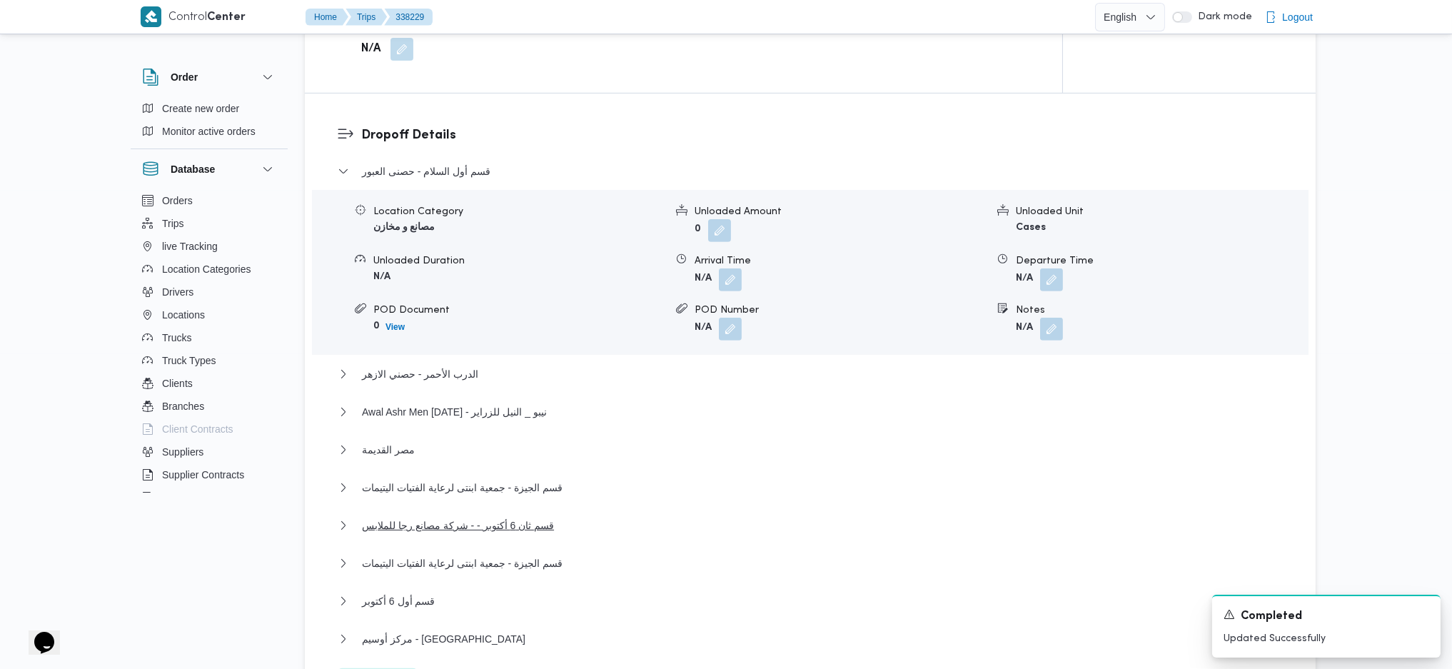
scroll to position [1153, 0]
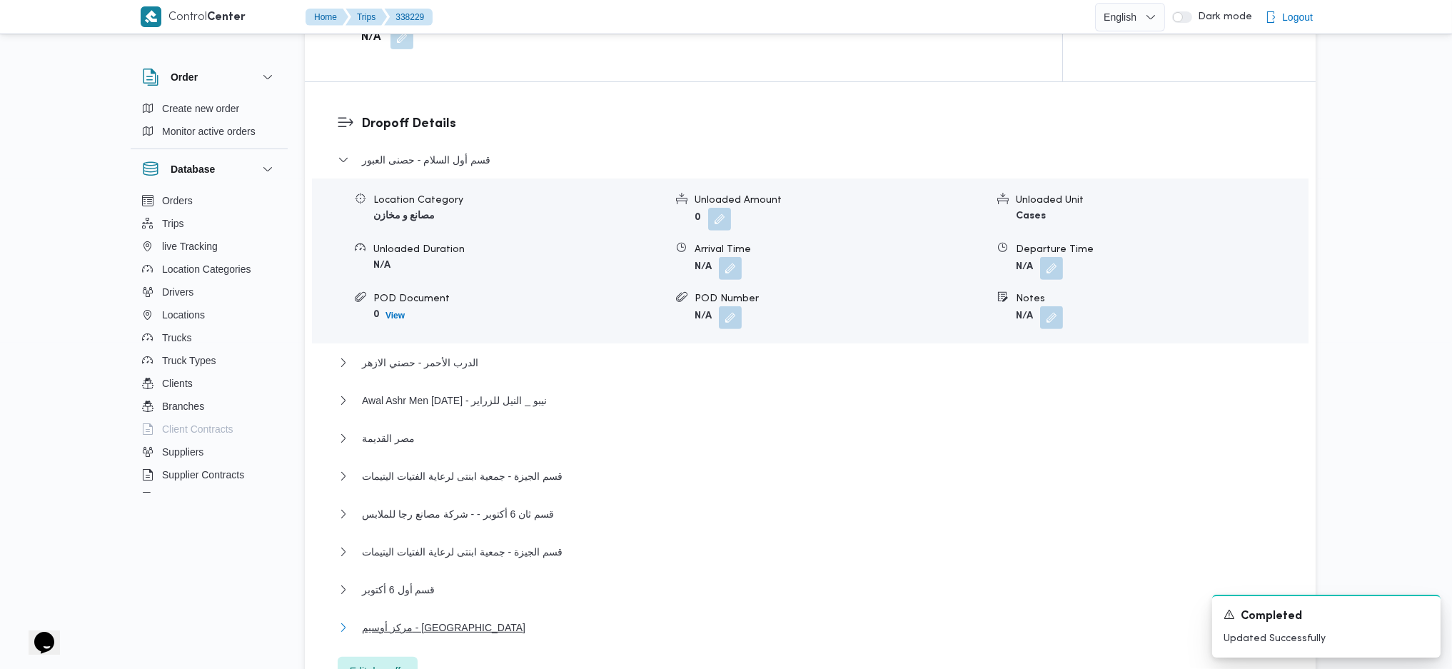
click at [472, 619] on span "مركز أوسيم - حصنى البراجيل" at bounding box center [443, 627] width 163 height 17
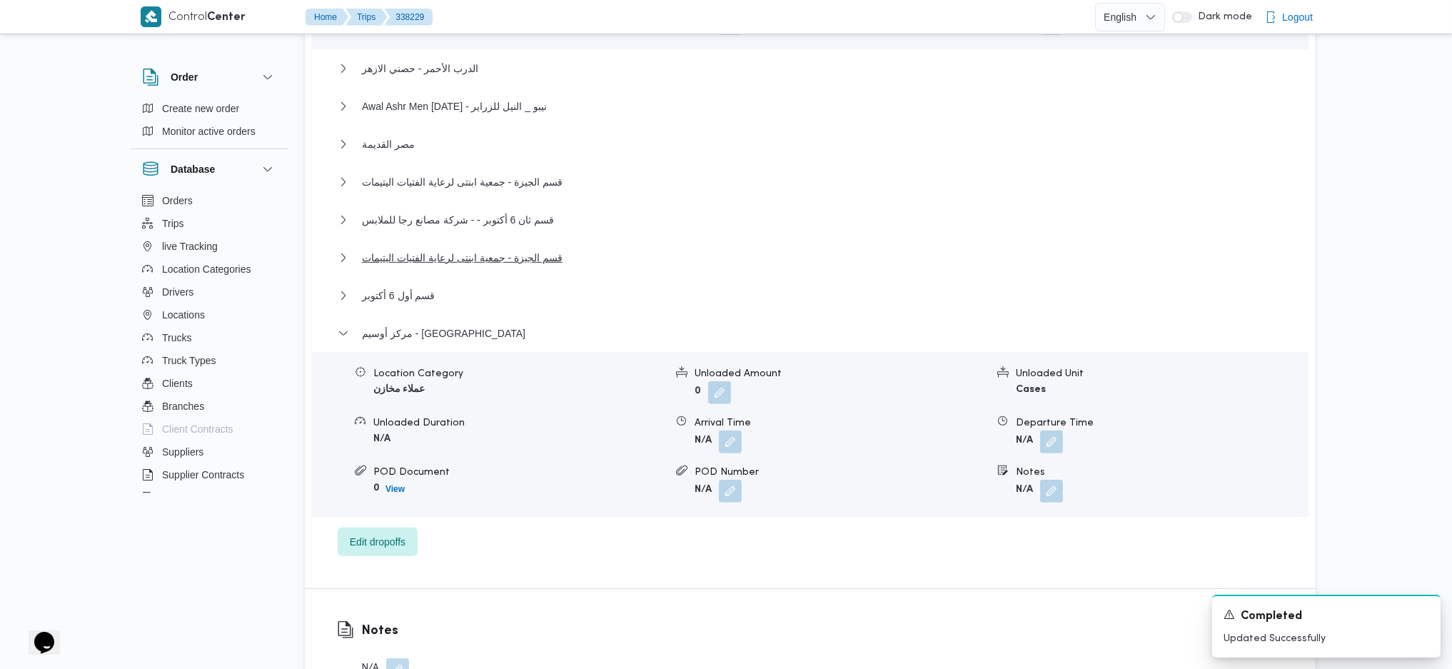
scroll to position [1534, 0]
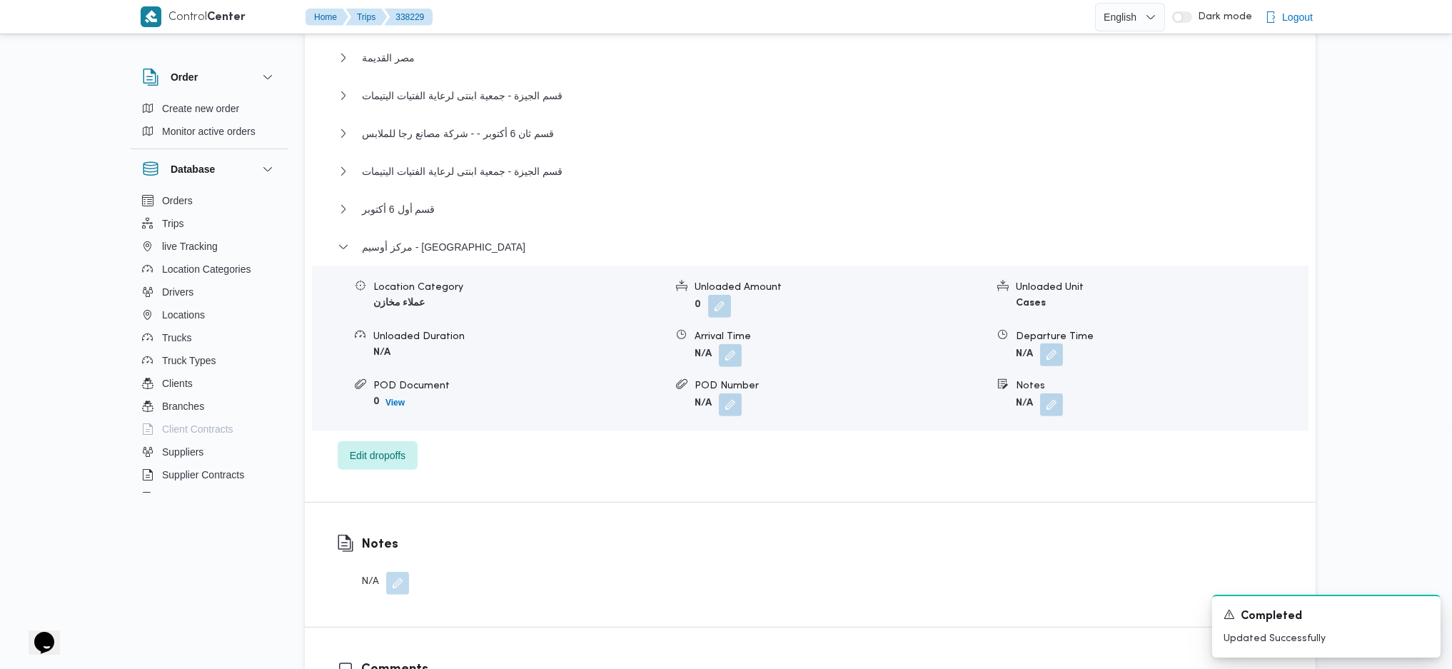
click at [1052, 343] on div "Location Category عملاء مخازن Unloaded Amount 0 Unloaded Unit Cases Unloaded Du…" at bounding box center [810, 348] width 1008 height 162
drag, startPoint x: 1053, startPoint y: 328, endPoint x: 1057, endPoint y: 340, distance: 12.9
click at [1053, 343] on button "button" at bounding box center [1051, 354] width 23 height 23
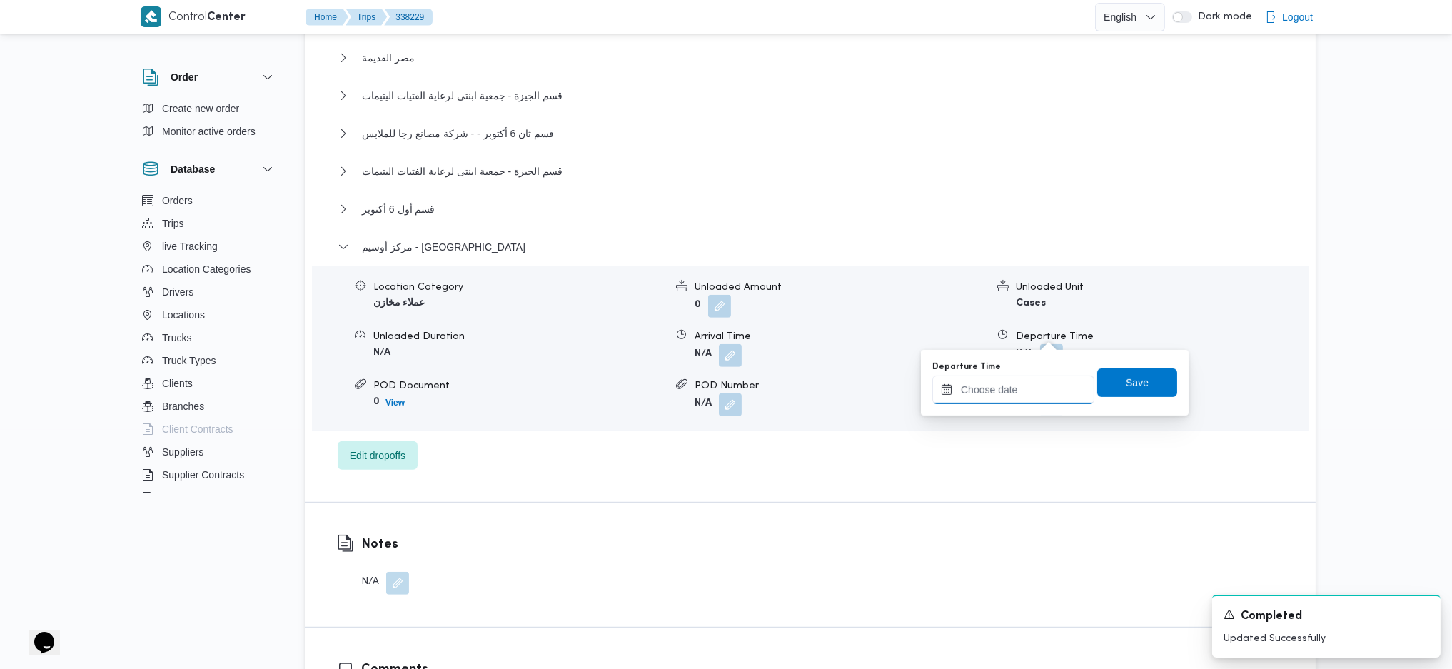
click at [1018, 398] on input "Departure Time" at bounding box center [1013, 389] width 162 height 29
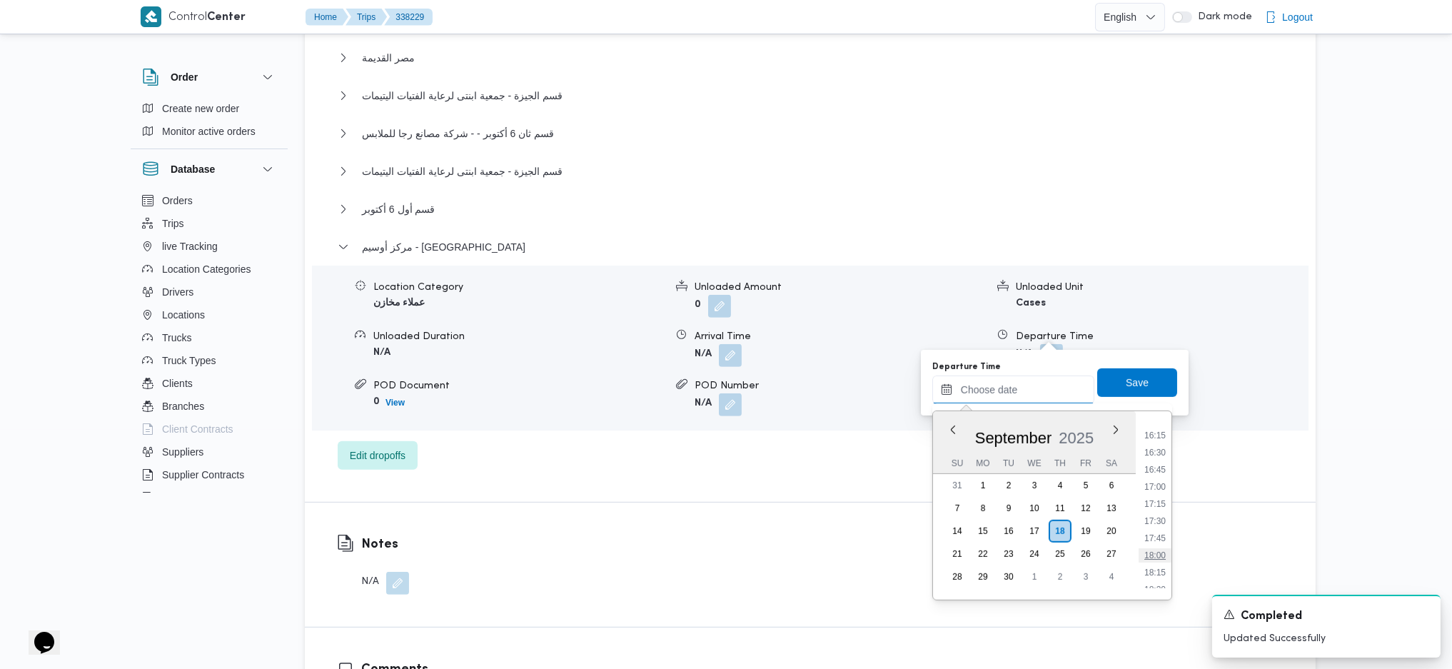
scroll to position [1096, 0]
click at [1159, 532] on li "17:30" at bounding box center [1154, 532] width 33 height 14
type input "18/09/2025 17:30"
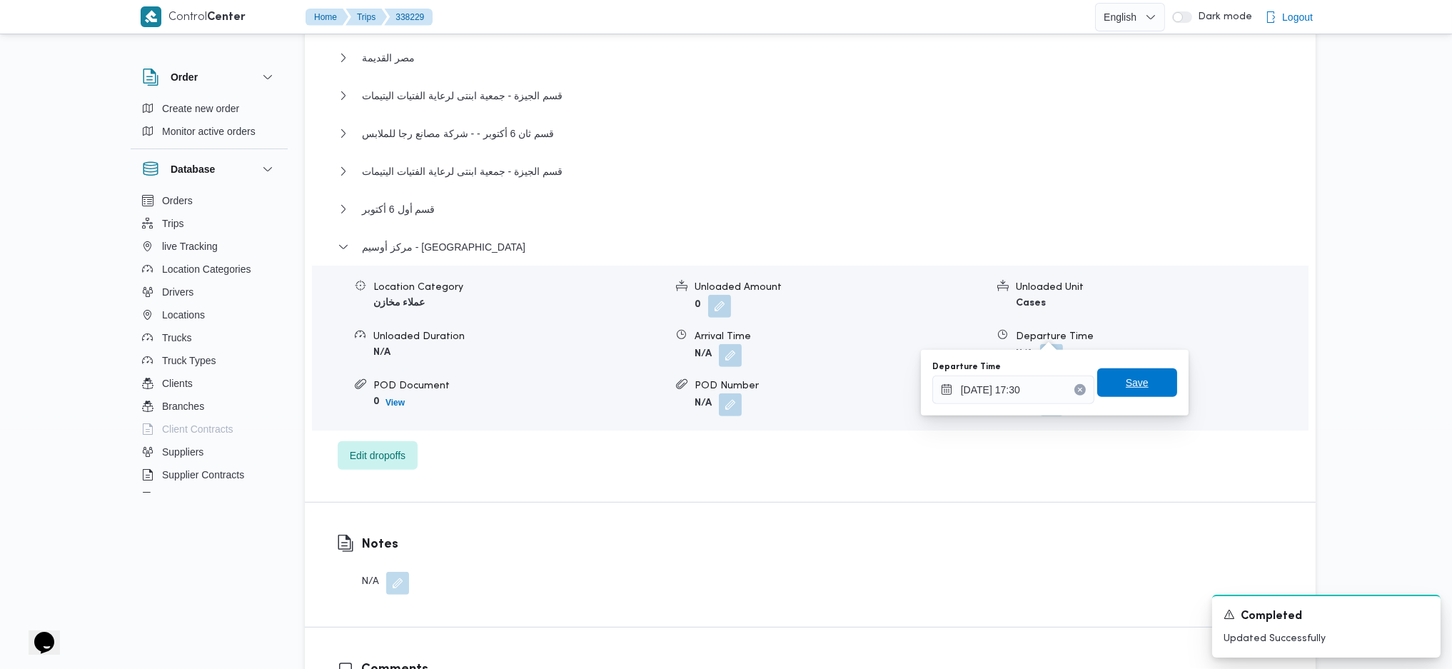
drag, startPoint x: 1129, startPoint y: 380, endPoint x: 1115, endPoint y: 378, distance: 14.3
click at [1129, 378] on span "Save" at bounding box center [1137, 382] width 23 height 17
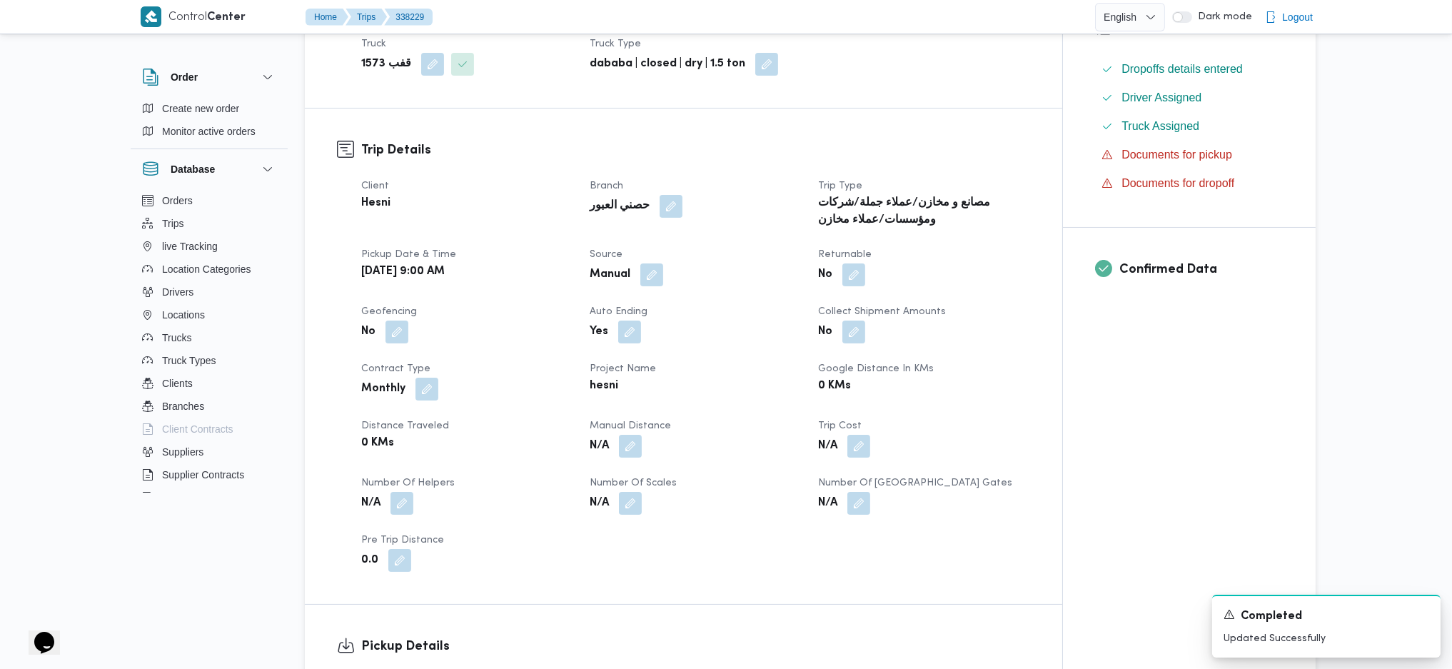
scroll to position [487, 0]
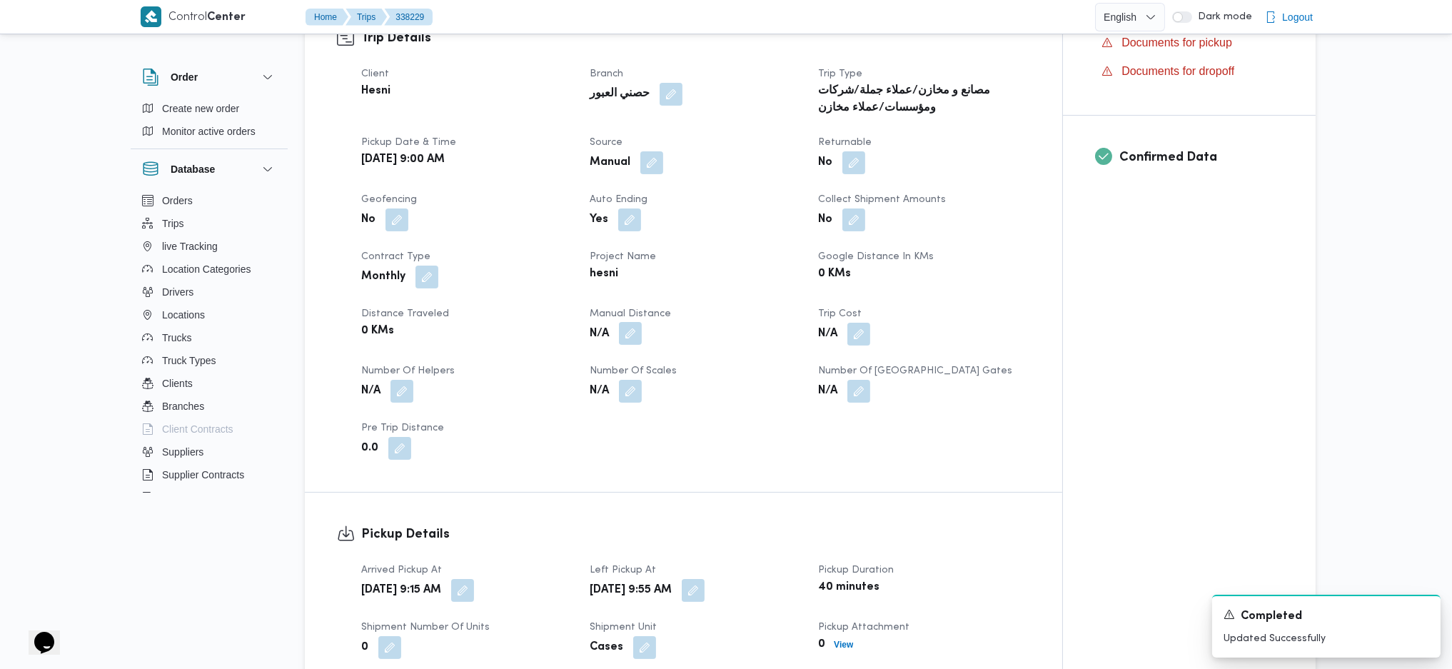
click at [641, 322] on button "button" at bounding box center [630, 333] width 23 height 23
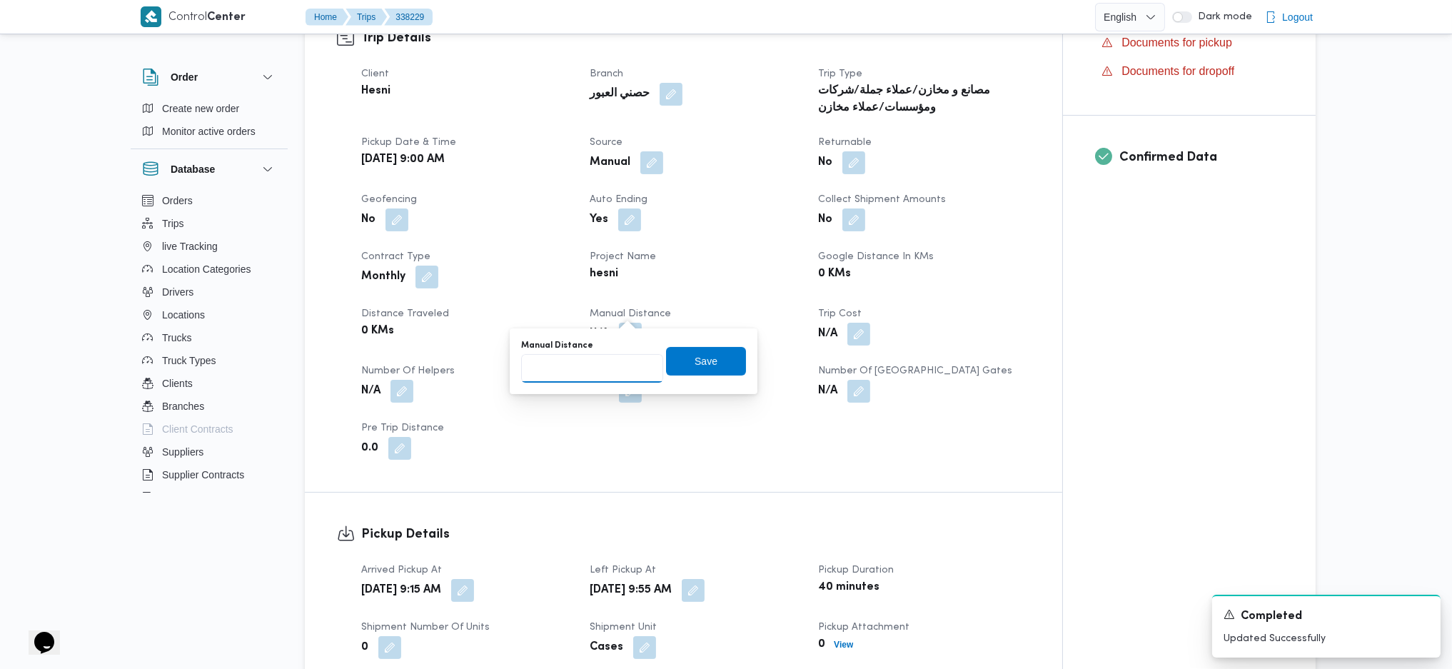
click at [586, 380] on input "Manual Distance" at bounding box center [592, 368] width 142 height 29
type input "199"
click button "Save" at bounding box center [706, 361] width 80 height 29
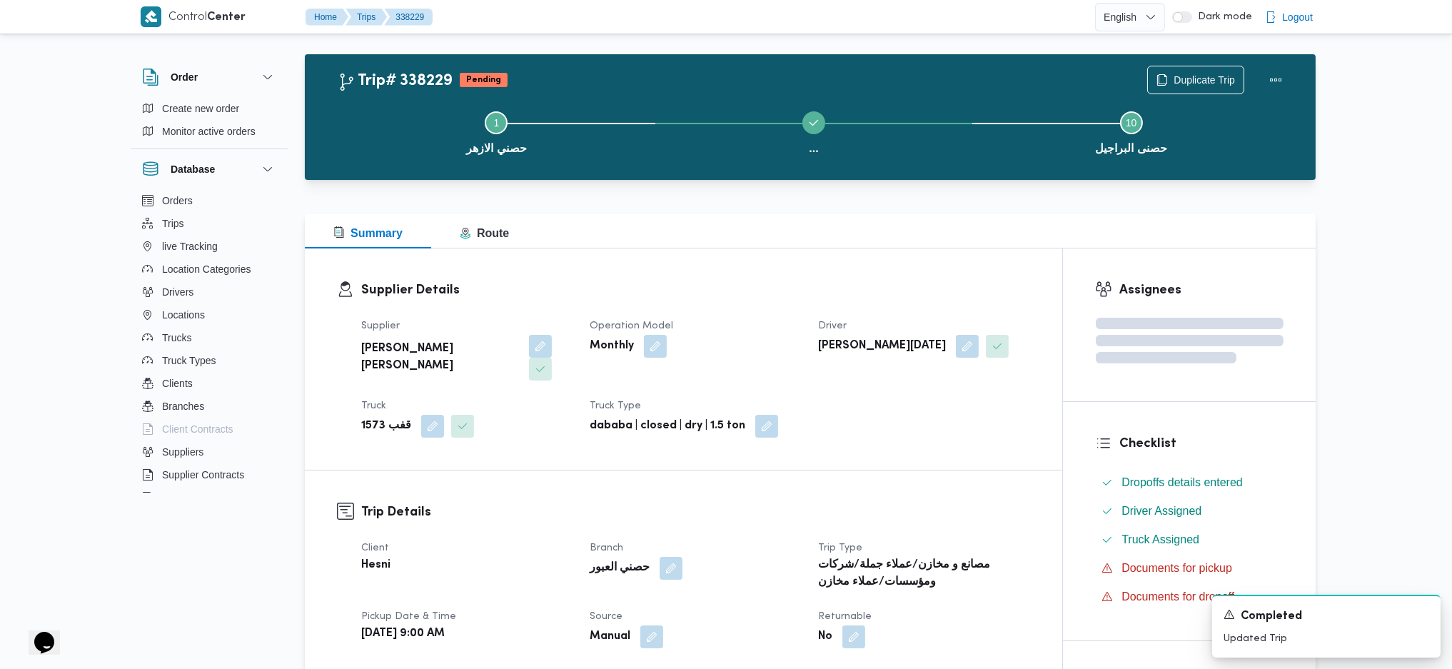
scroll to position [0, 0]
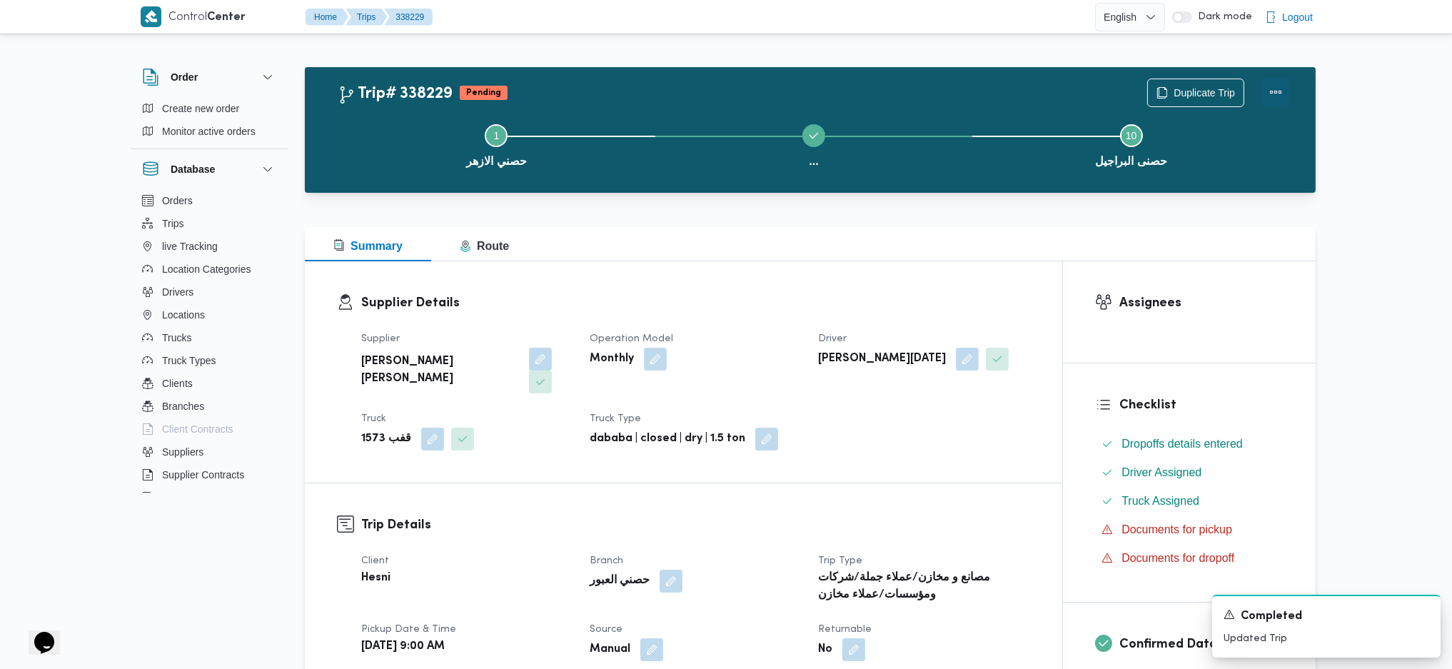
click at [1271, 101] on button "Actions" at bounding box center [1275, 92] width 29 height 29
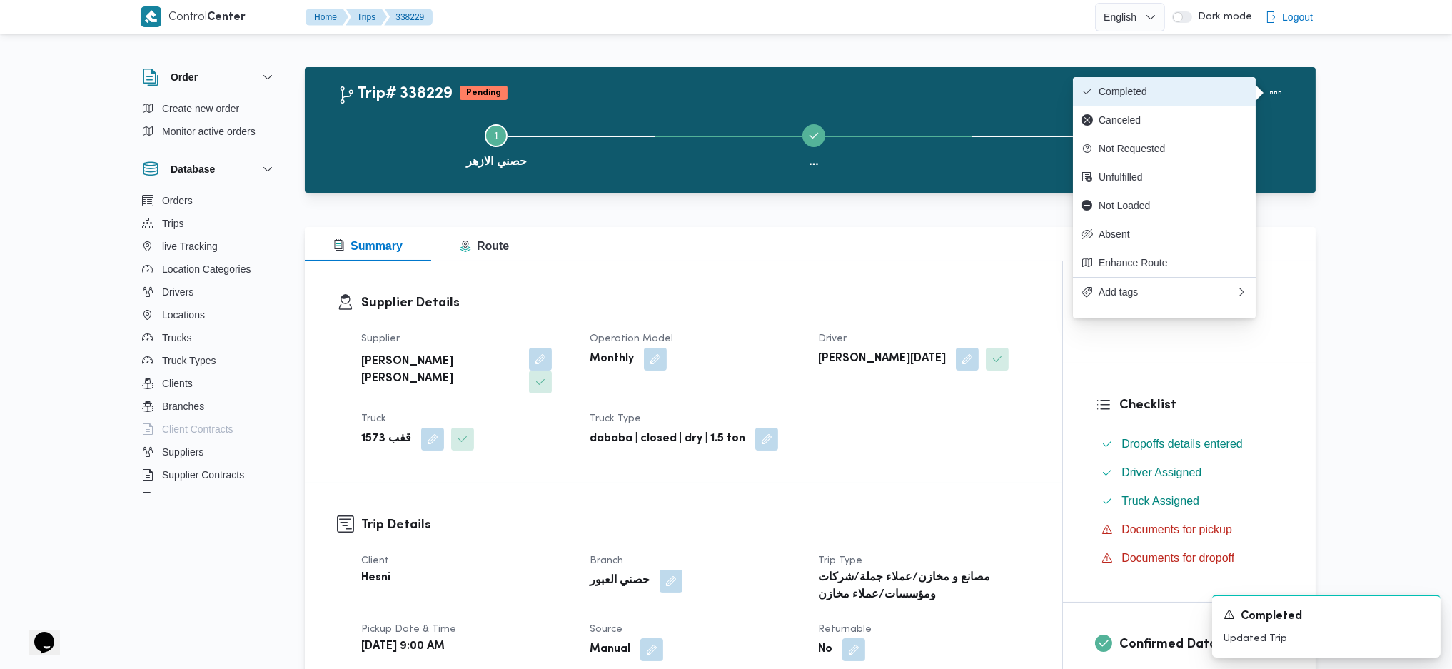
click at [1228, 89] on span "Completed" at bounding box center [1172, 91] width 148 height 11
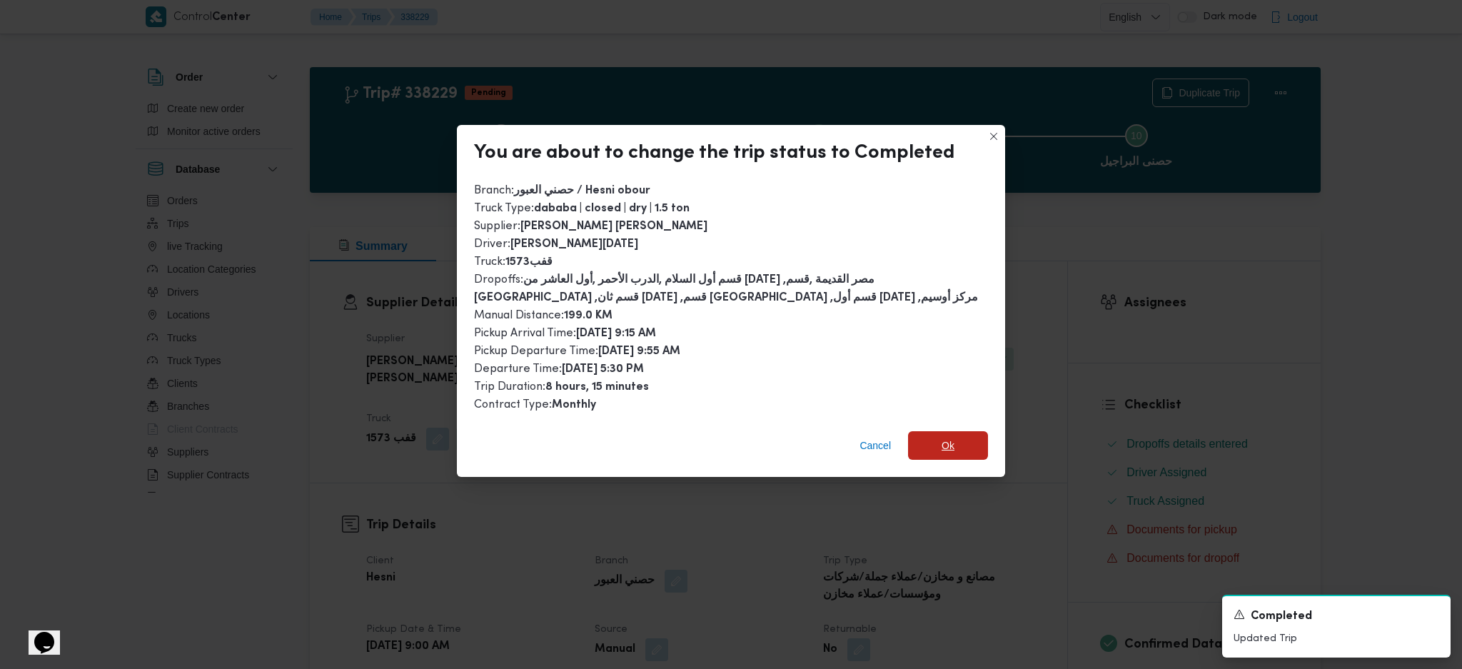
drag, startPoint x: 929, startPoint y: 435, endPoint x: 946, endPoint y: 481, distance: 49.5
click at [929, 434] on span "Ok" at bounding box center [948, 445] width 80 height 29
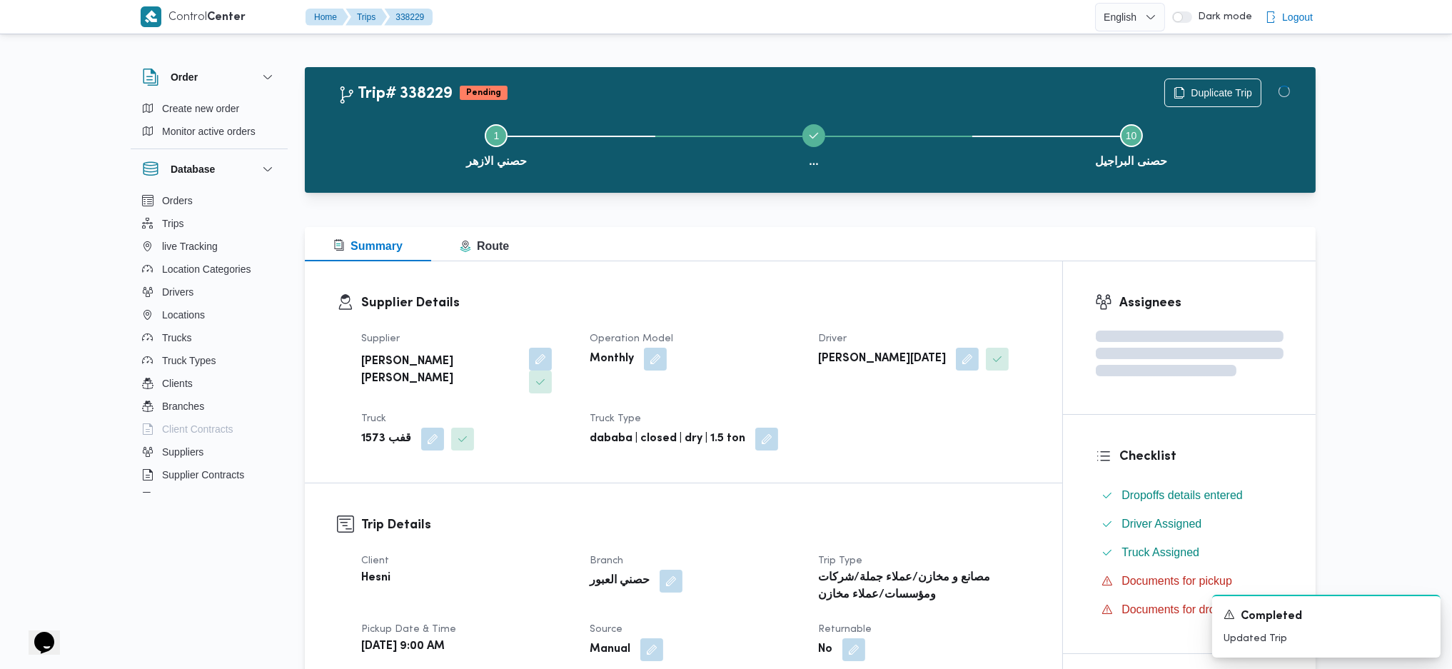
click at [804, 241] on div "Summary Route" at bounding box center [810, 244] width 1011 height 34
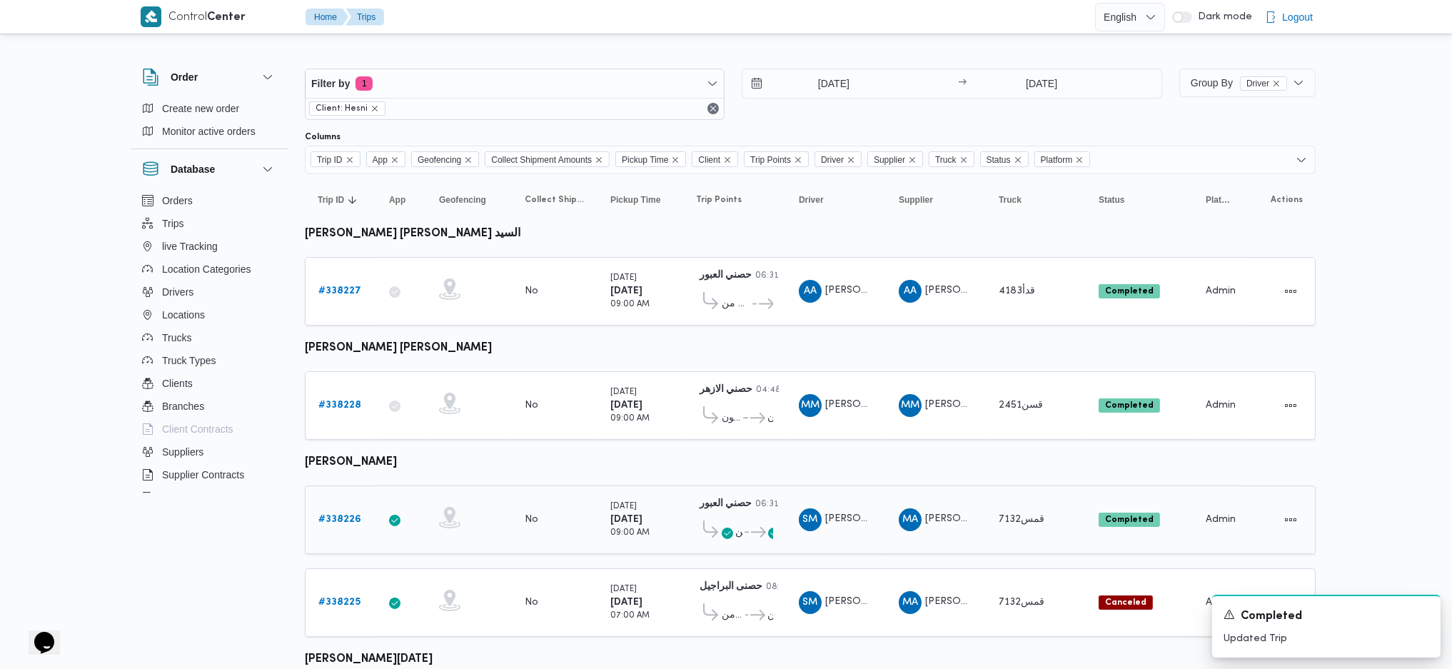
click at [327, 511] on link "# 338226" at bounding box center [339, 519] width 43 height 17
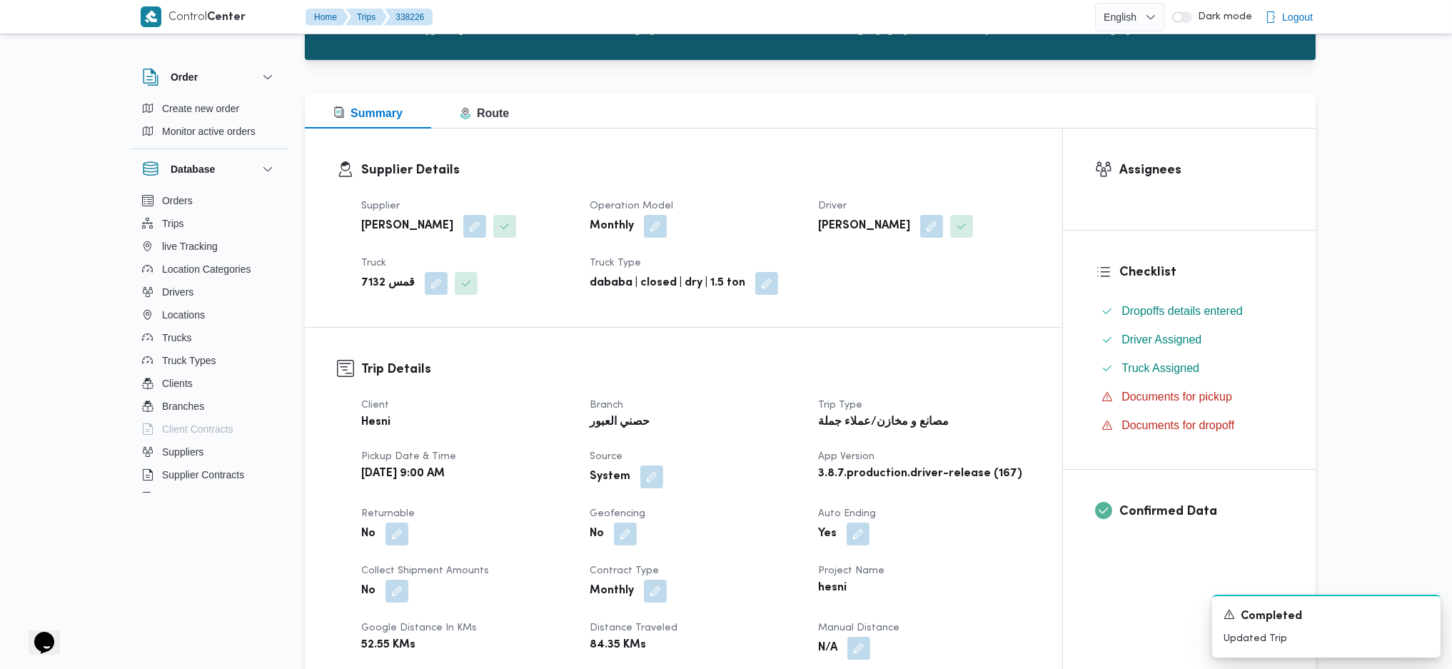
scroll to position [285, 0]
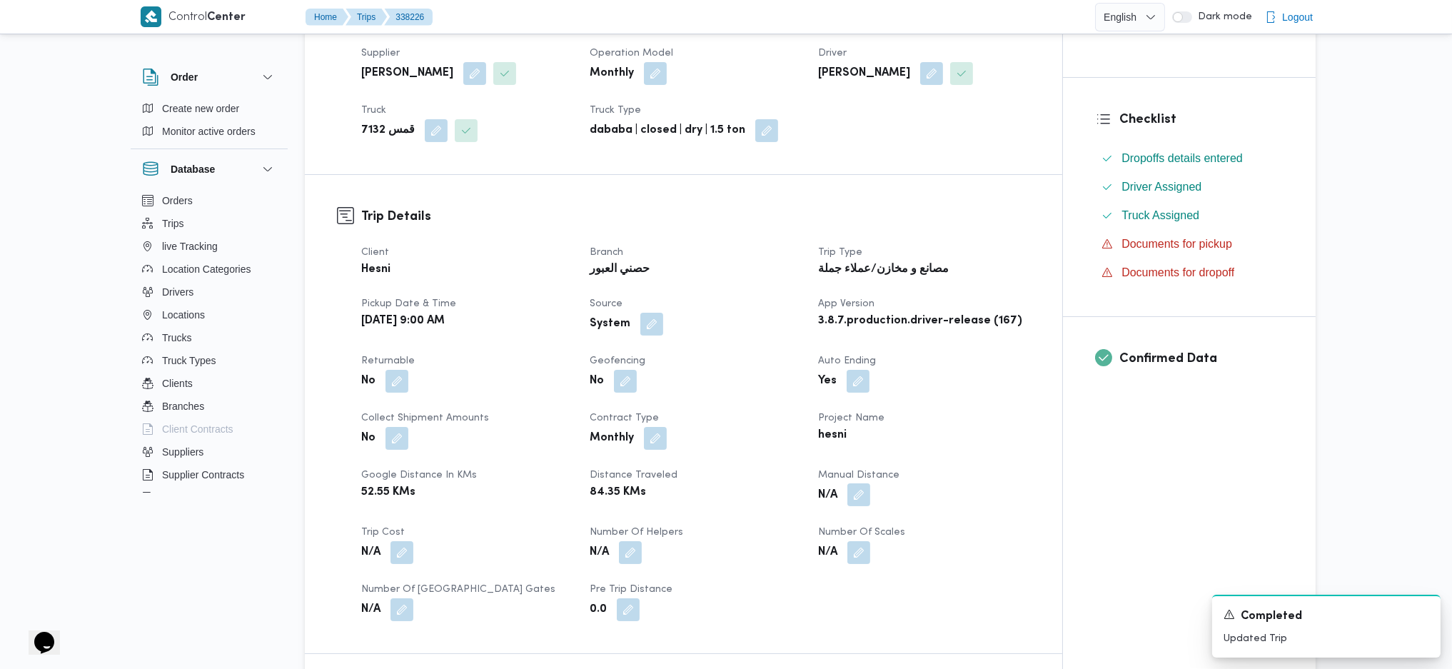
click at [854, 490] on button "button" at bounding box center [858, 494] width 23 height 23
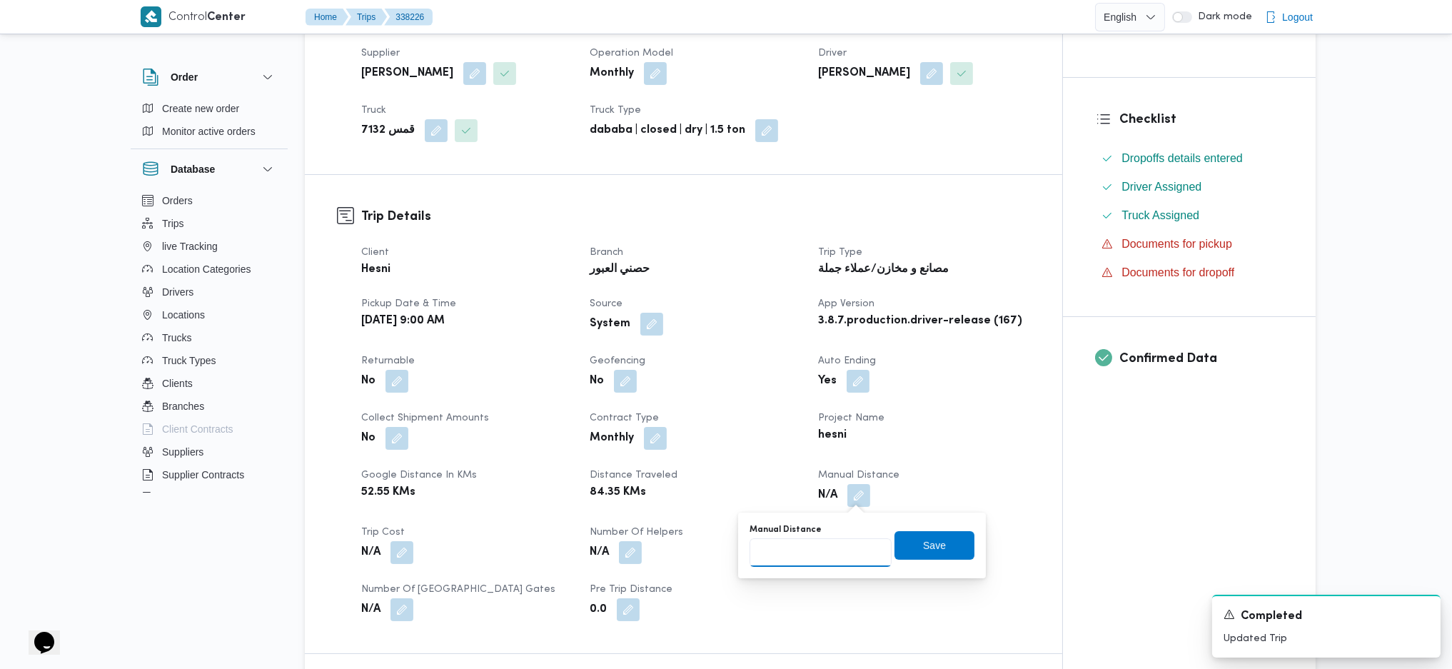
click at [809, 565] on input "Manual Distance" at bounding box center [820, 552] width 142 height 29
type input "260"
click button "Save" at bounding box center [934, 545] width 80 height 29
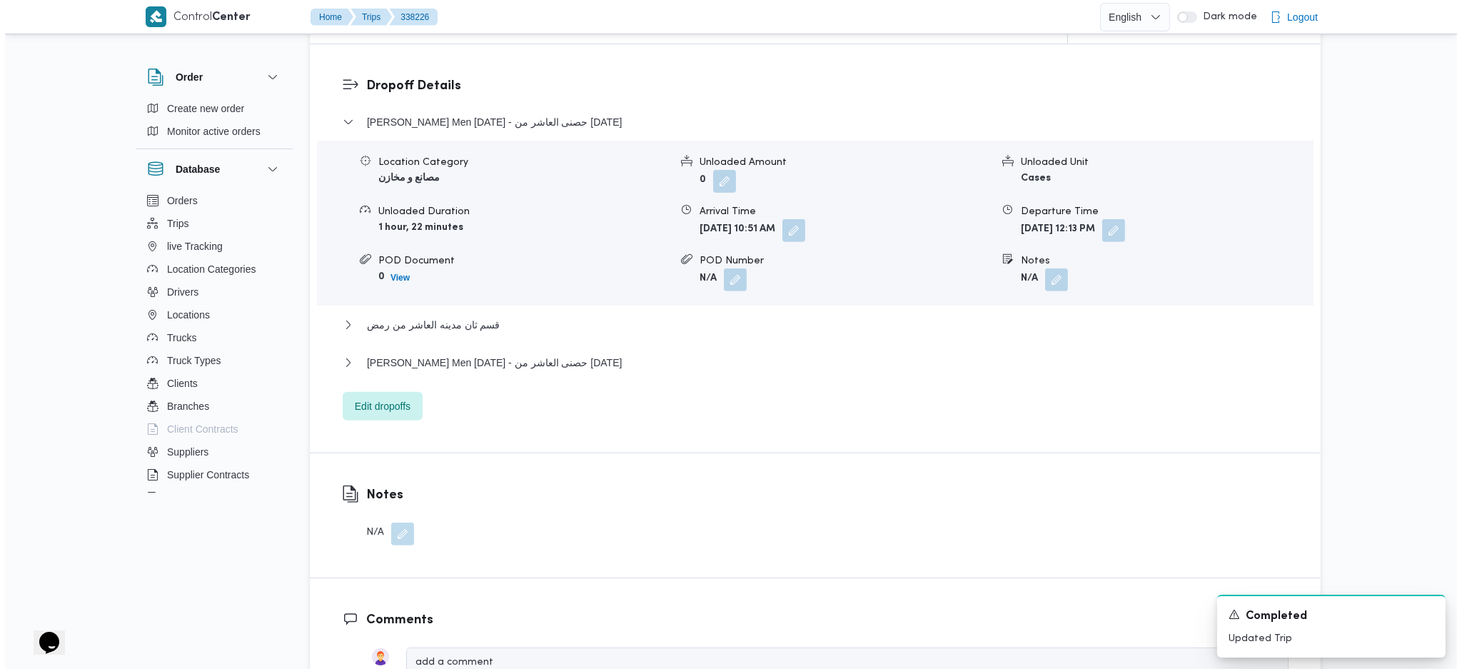
scroll to position [1332, 0]
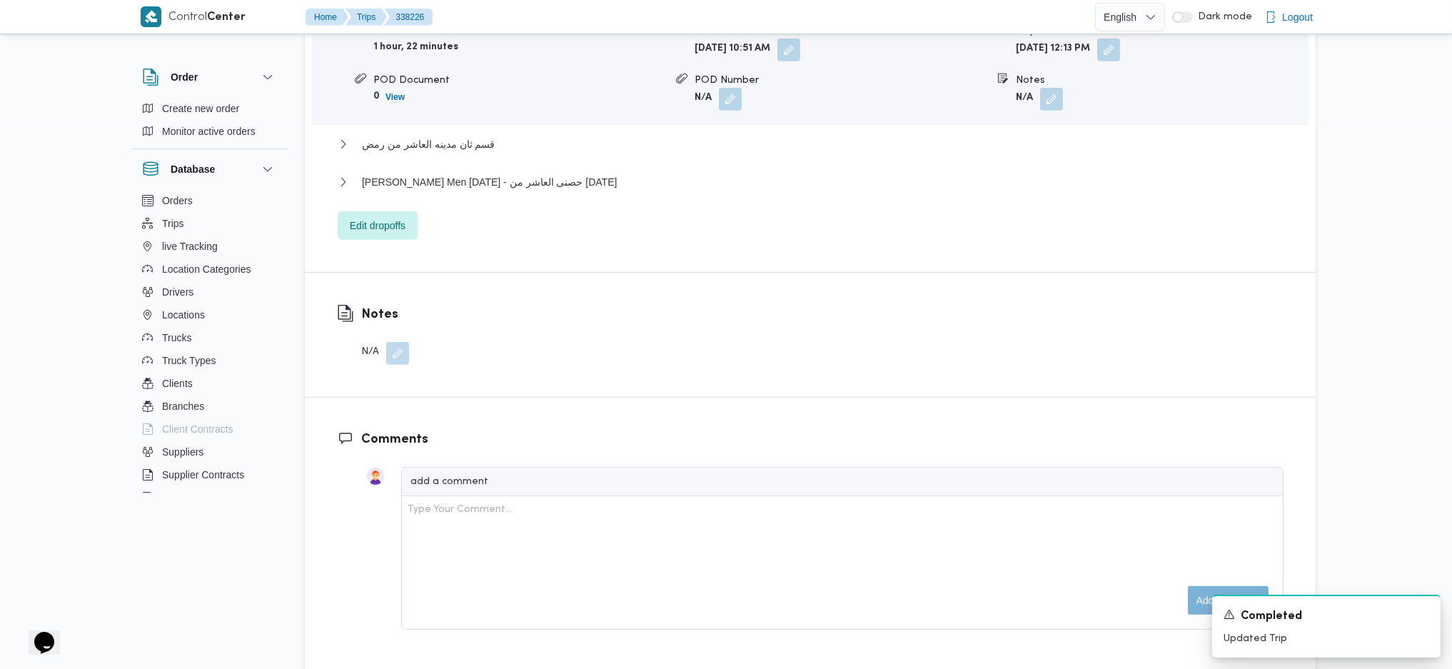
click at [363, 195] on div "Thany Ashr Men Ramadan - حصنى العاشر من رمضان" at bounding box center [811, 186] width 946 height 27
click at [374, 226] on span "Edit dropoffs" at bounding box center [378, 224] width 56 height 17
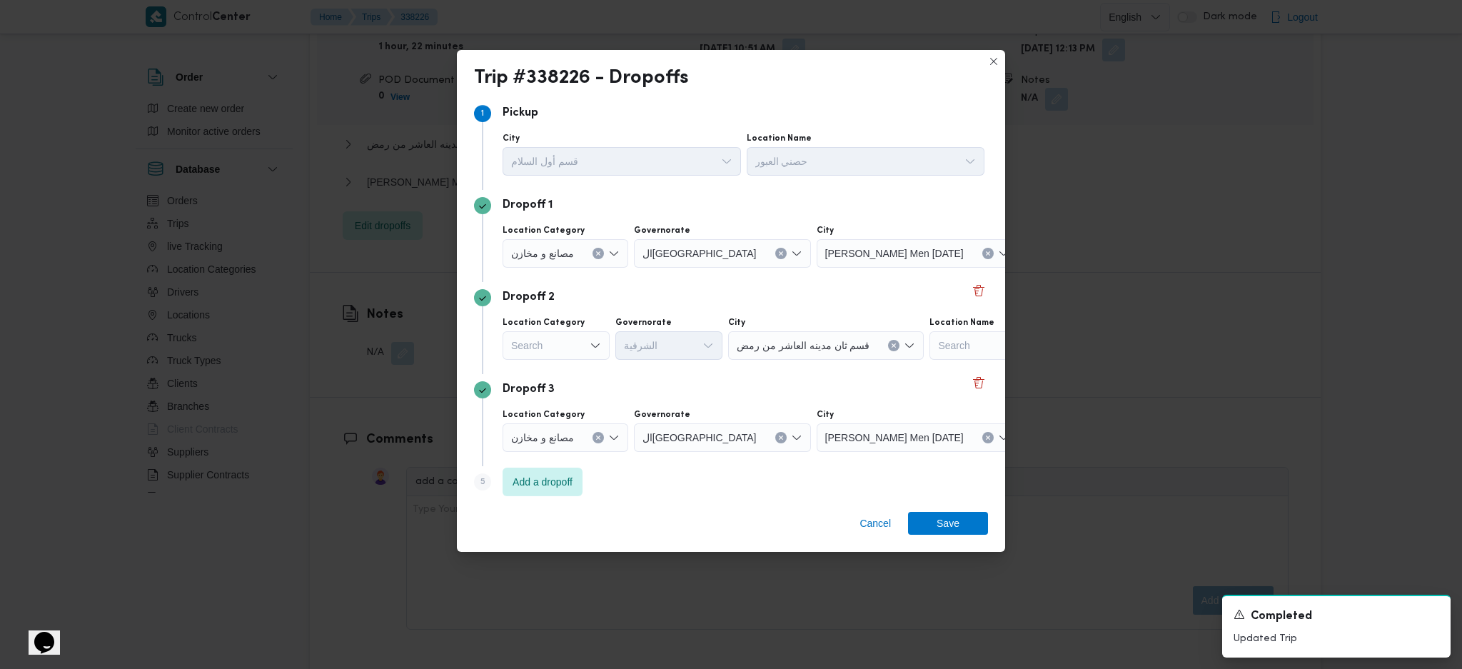
scroll to position [17, 0]
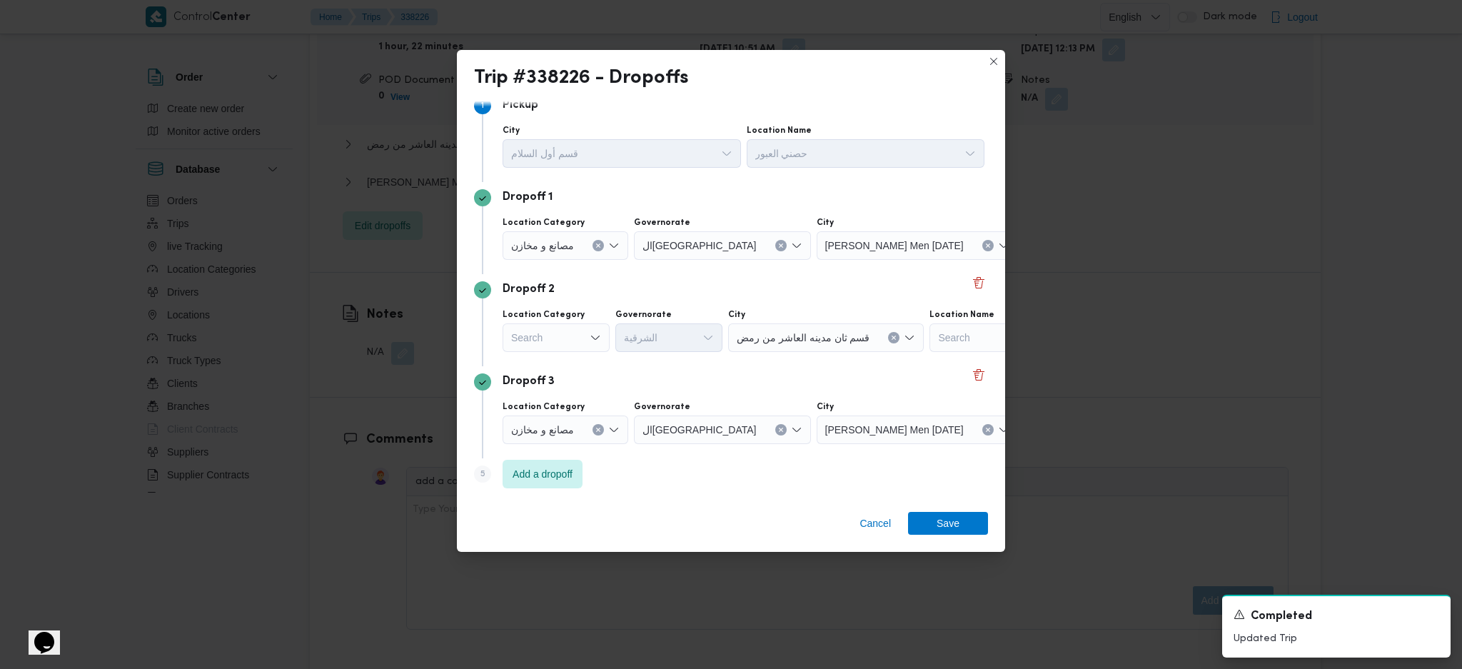
drag, startPoint x: 575, startPoint y: 342, endPoint x: 581, endPoint y: 345, distance: 7.3
click at [575, 339] on div "Search" at bounding box center [555, 337] width 107 height 29
click at [569, 361] on span "مصانع و مخازن" at bounding box center [564, 363] width 73 height 17
click at [946, 335] on div "Search" at bounding box center [948, 337] width 178 height 29
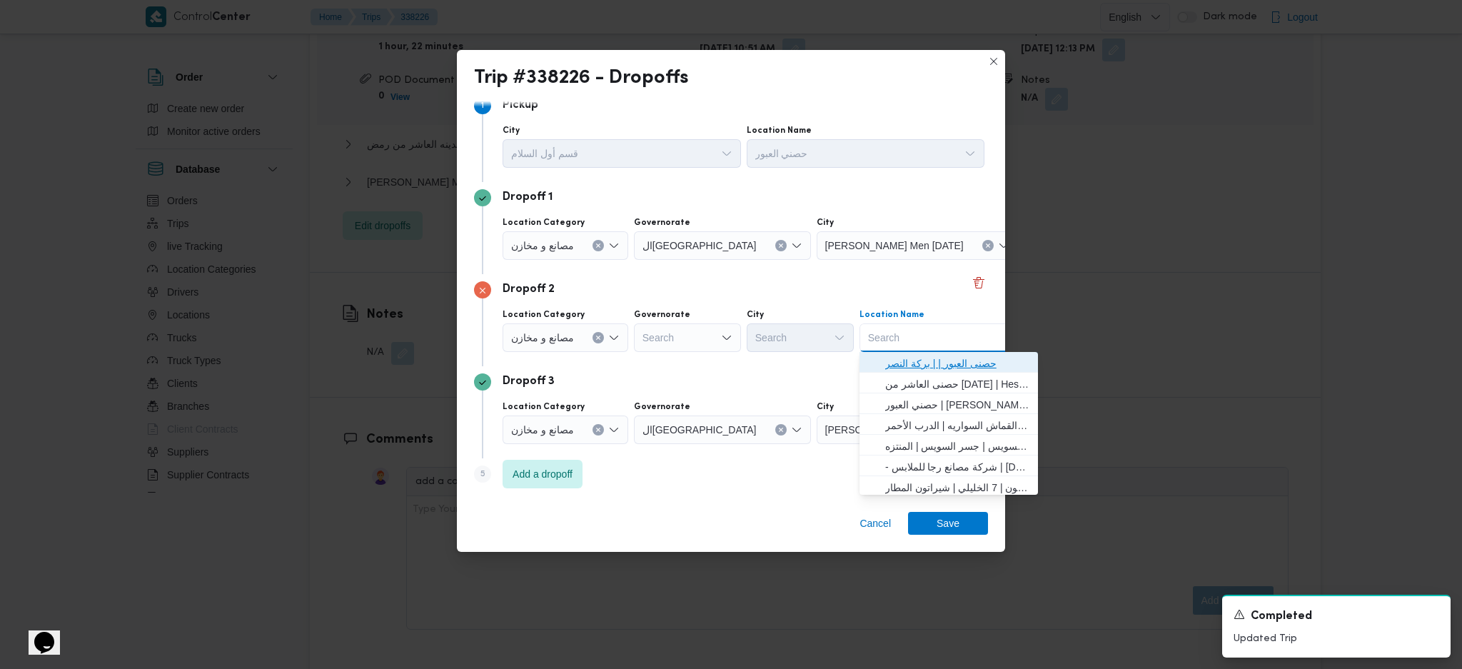
click at [941, 365] on span "حصنى العبور | | بركة النصر" at bounding box center [957, 363] width 144 height 17
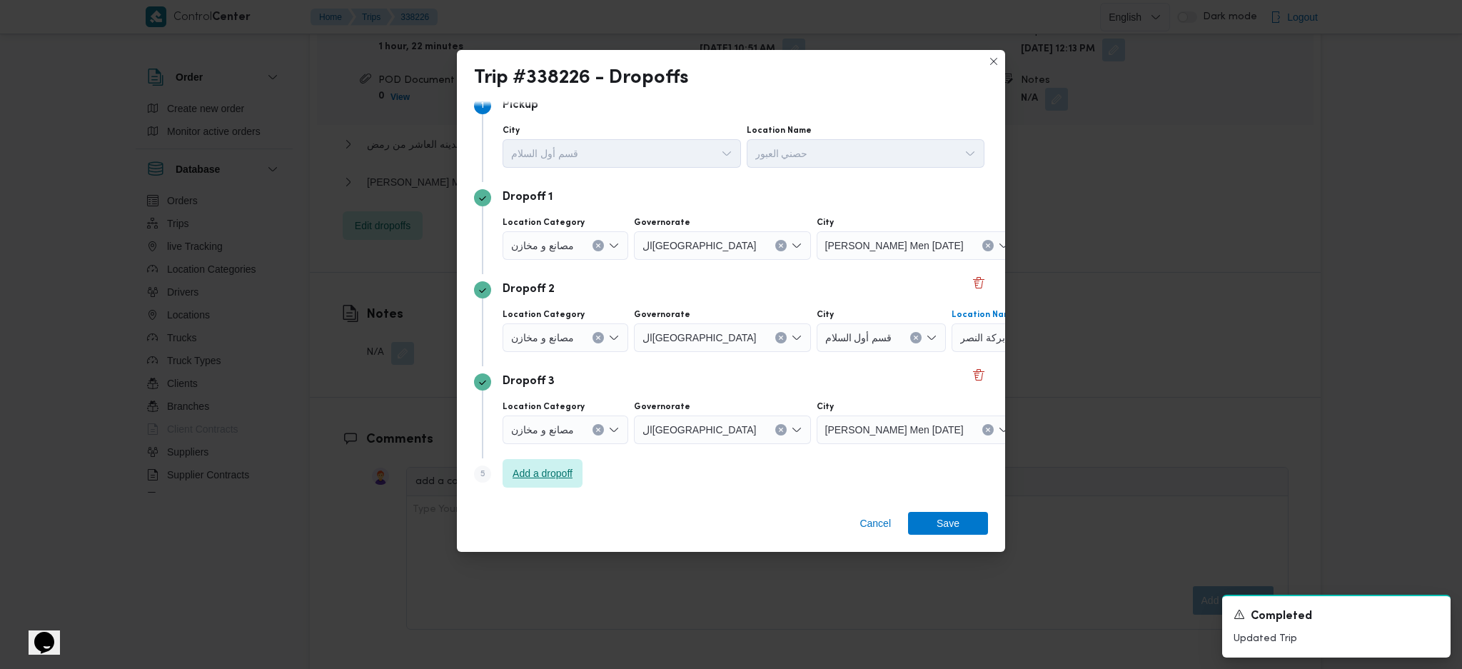
click at [550, 466] on span "Add a dropoff" at bounding box center [542, 473] width 60 height 17
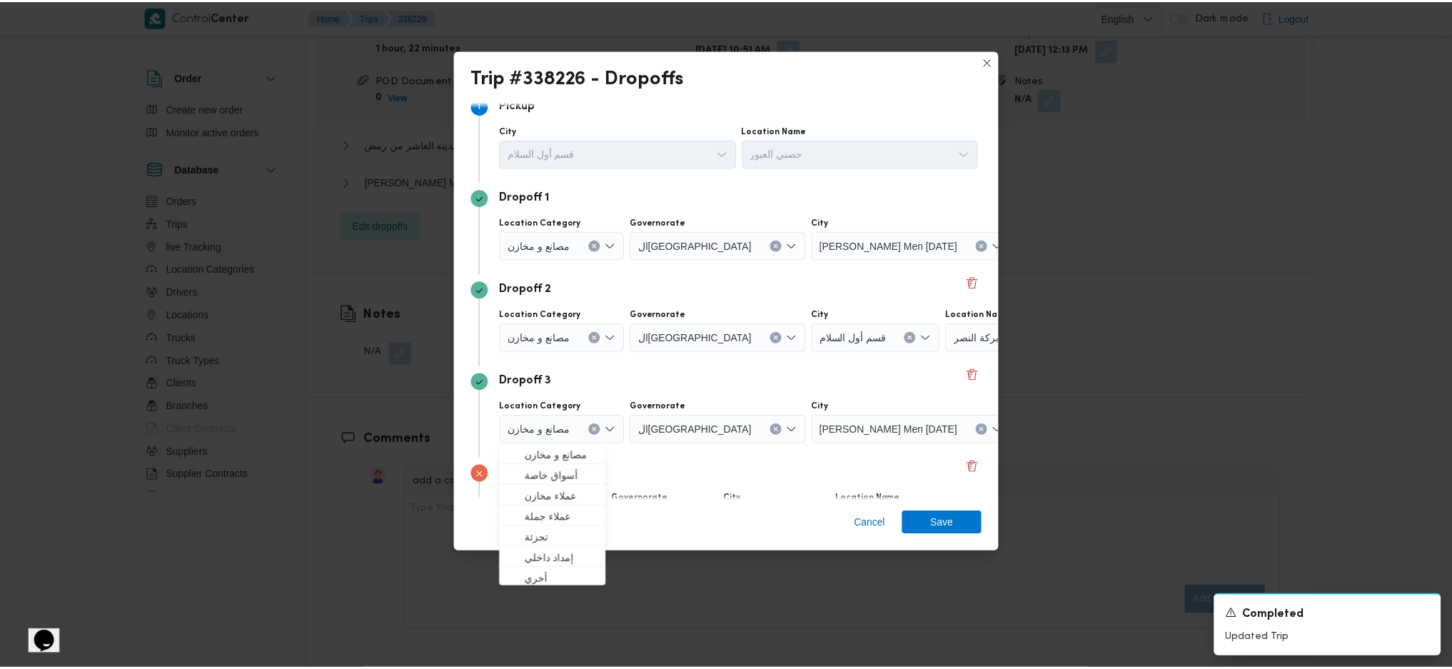
scroll to position [109, 0]
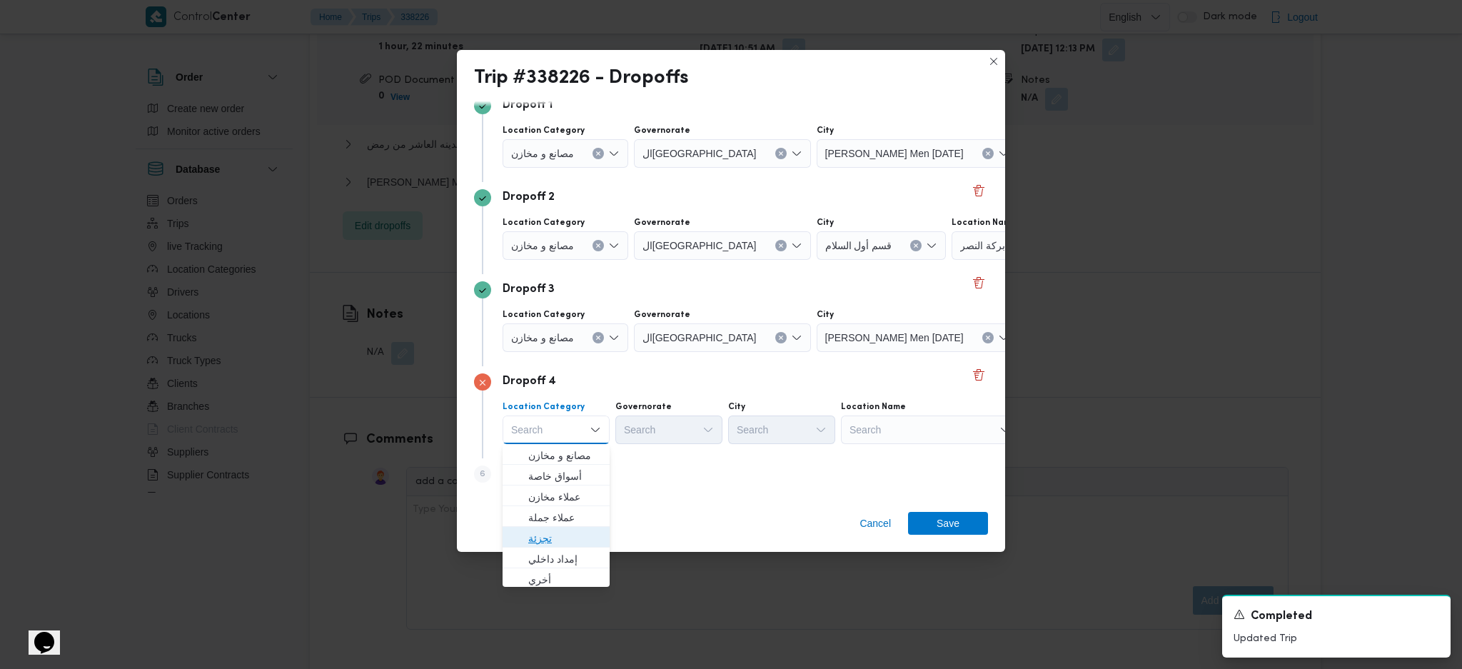
click at [580, 527] on span "تجزئة" at bounding box center [556, 538] width 96 height 23
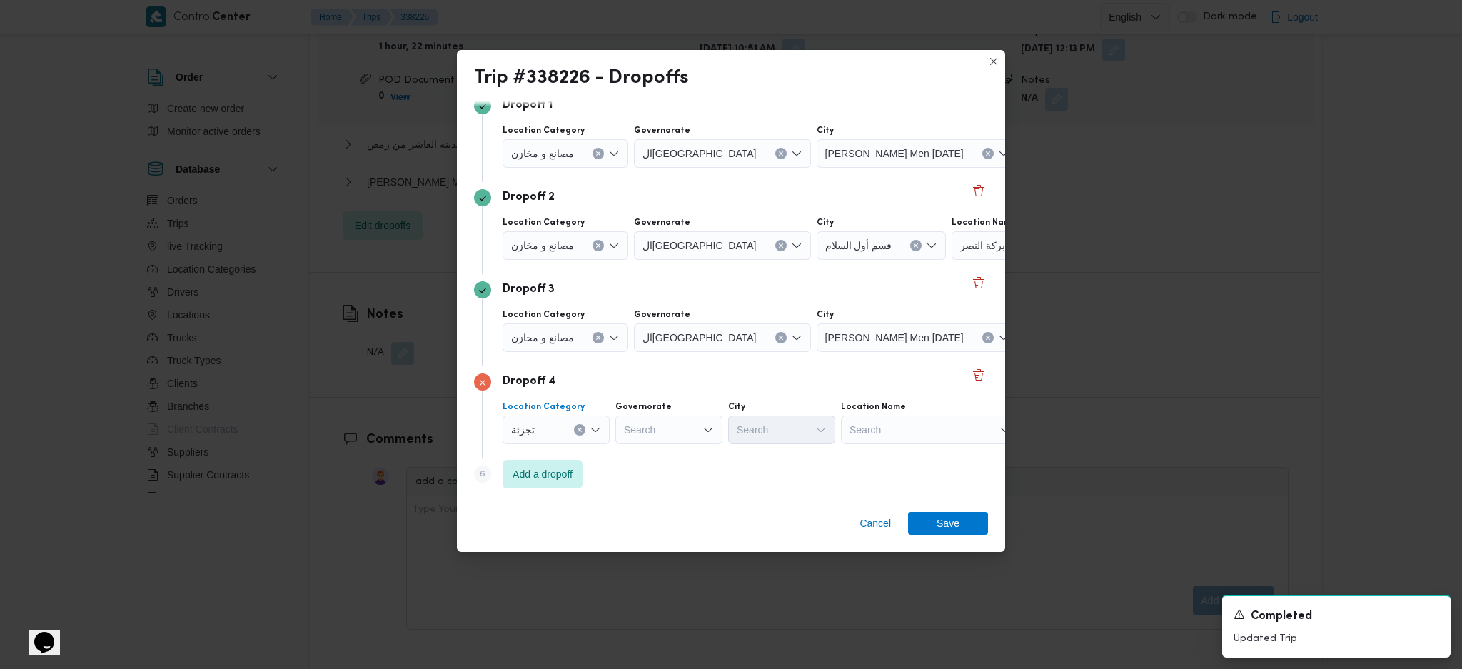
click at [668, 434] on div "Search" at bounding box center [668, 429] width 107 height 29
type input "شر"
click at [680, 456] on span "الشرقية" at bounding box center [677, 455] width 73 height 17
click at [804, 423] on div "Search" at bounding box center [781, 429] width 107 height 29
type input "بلب"
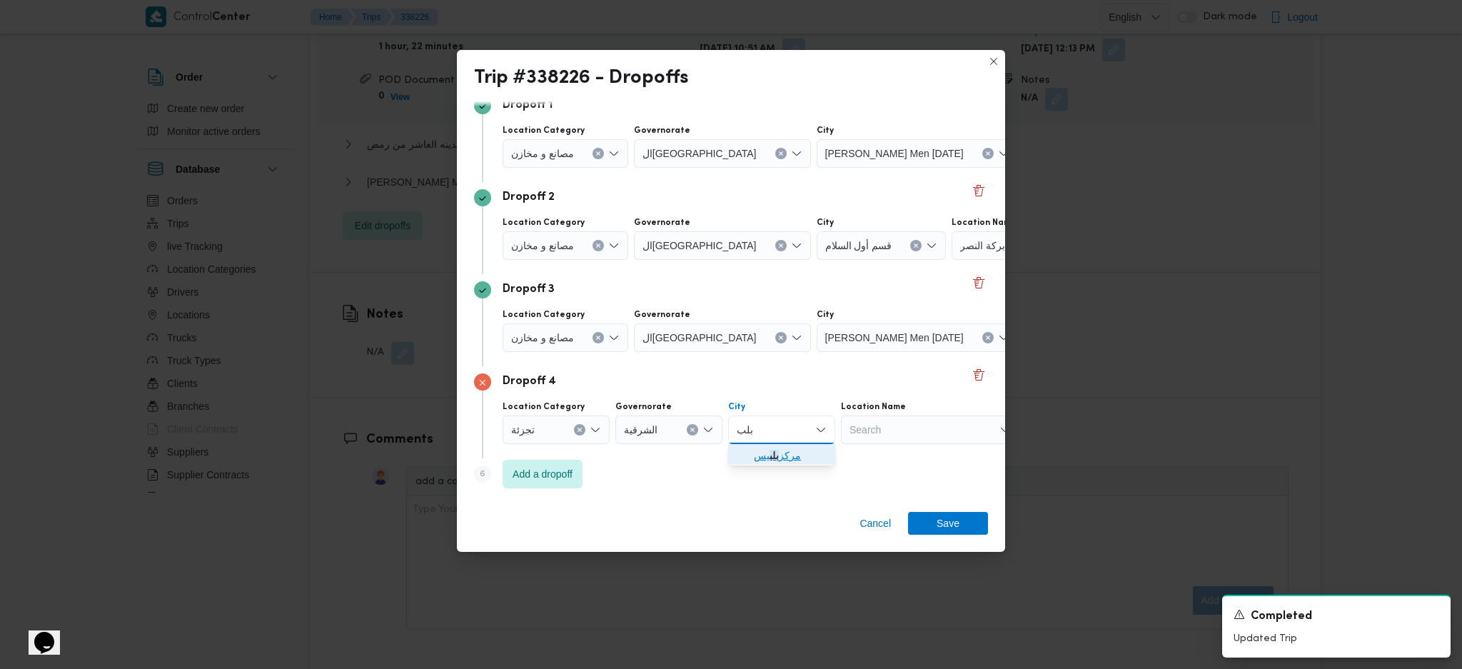
click at [782, 462] on span "مركز بلب يس" at bounding box center [790, 455] width 73 height 17
click at [941, 522] on span "Save" at bounding box center [947, 522] width 23 height 23
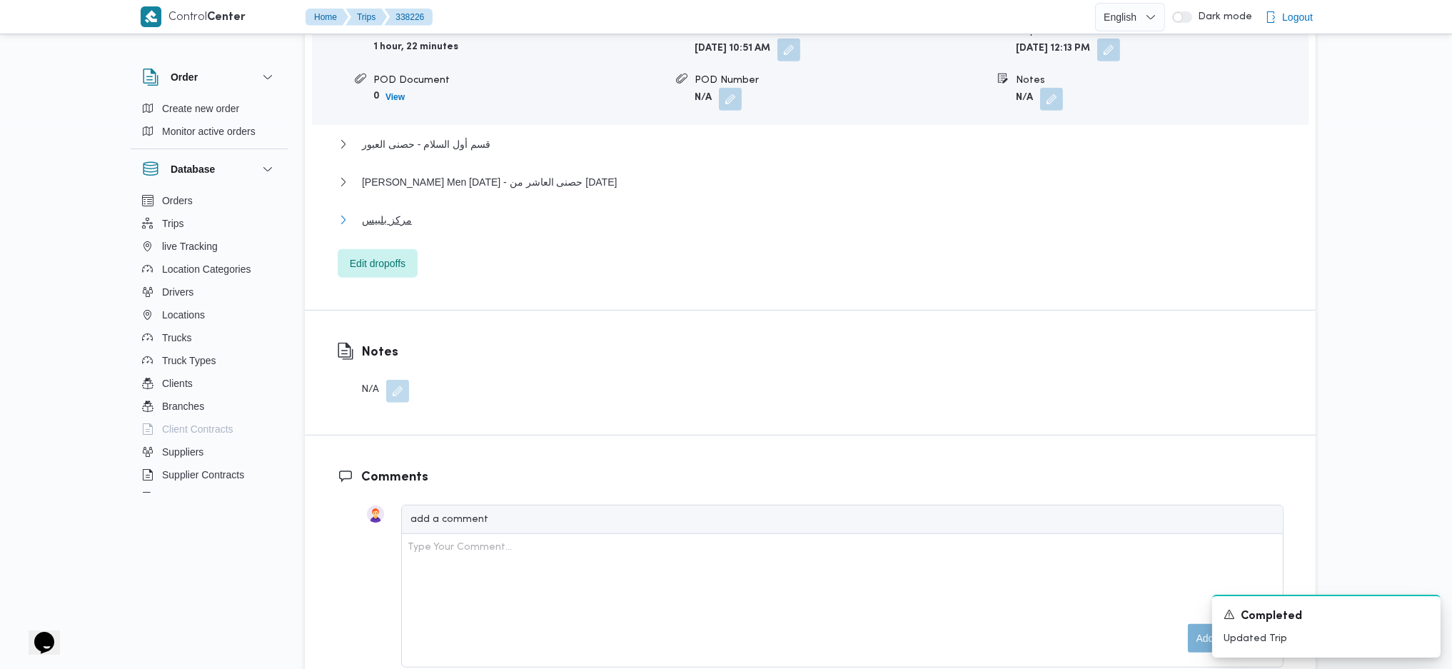
click at [438, 215] on button "مركز بلبيس" at bounding box center [811, 219] width 946 height 17
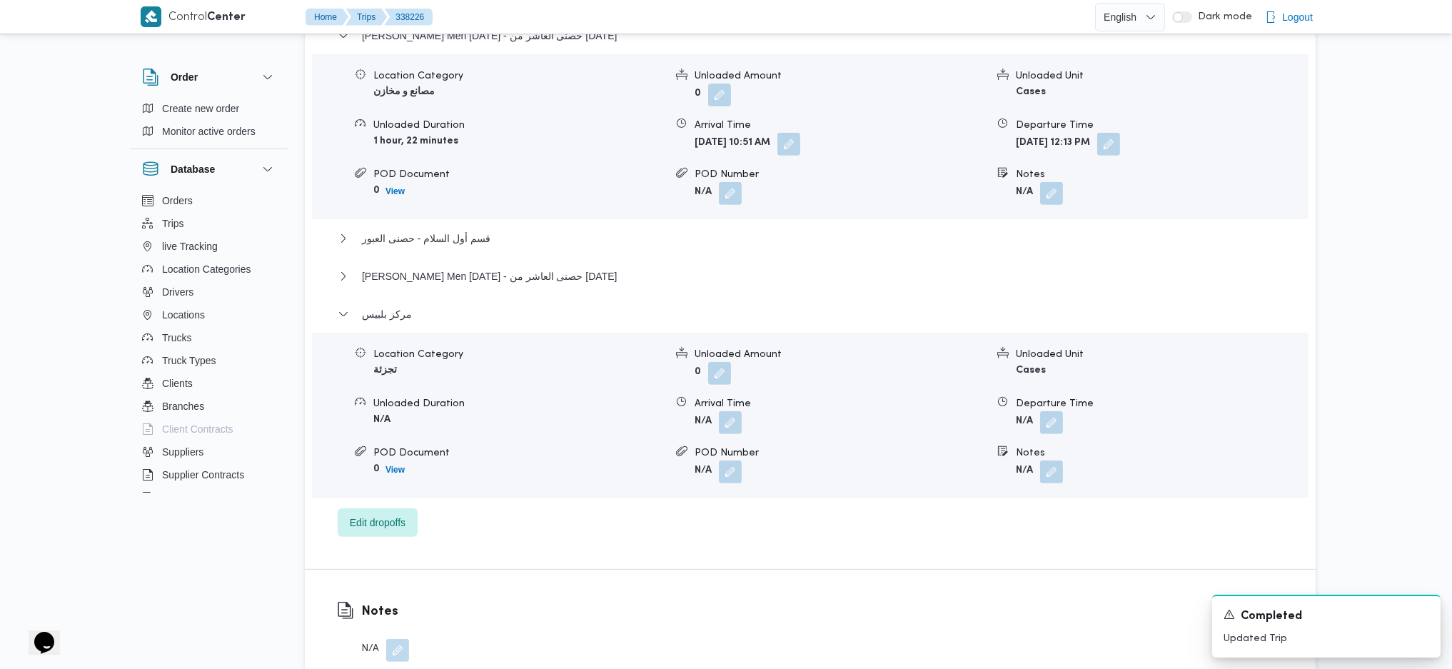
scroll to position [1237, 0]
click at [1057, 428] on button "button" at bounding box center [1051, 422] width 23 height 23
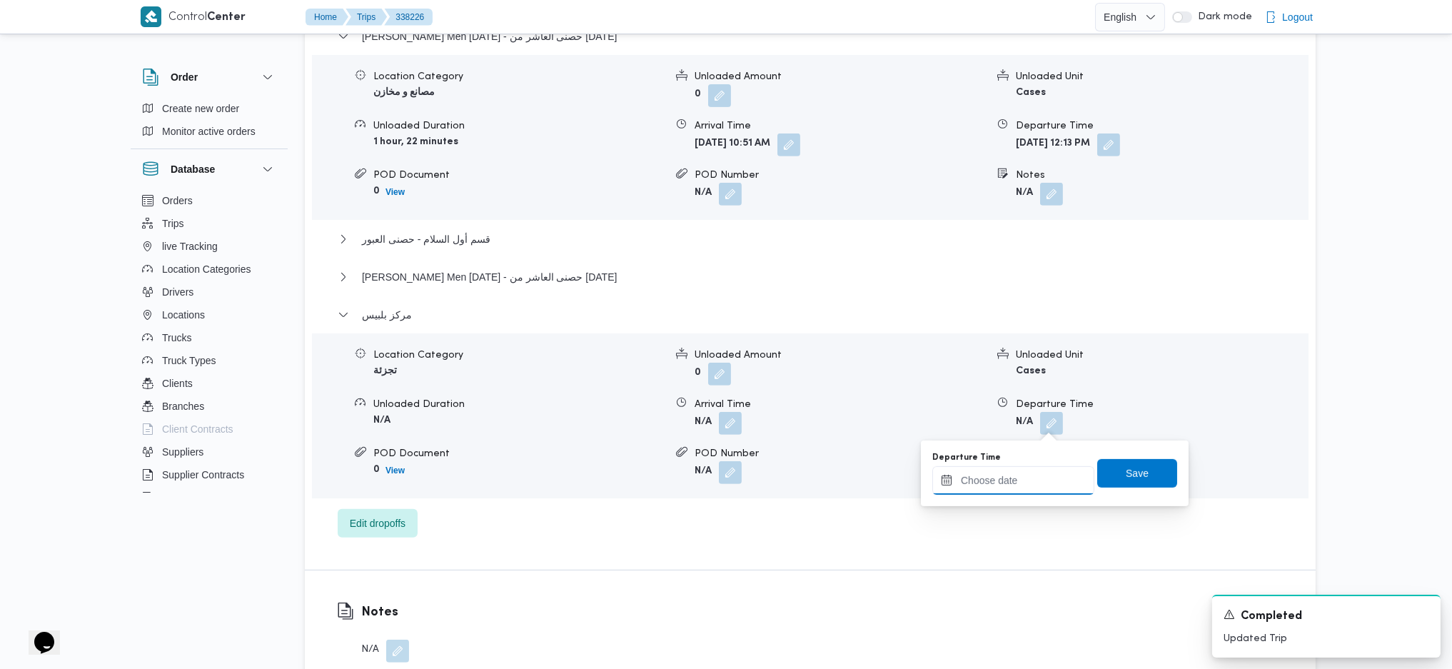
click at [1033, 470] on input "Departure Time" at bounding box center [1013, 480] width 162 height 29
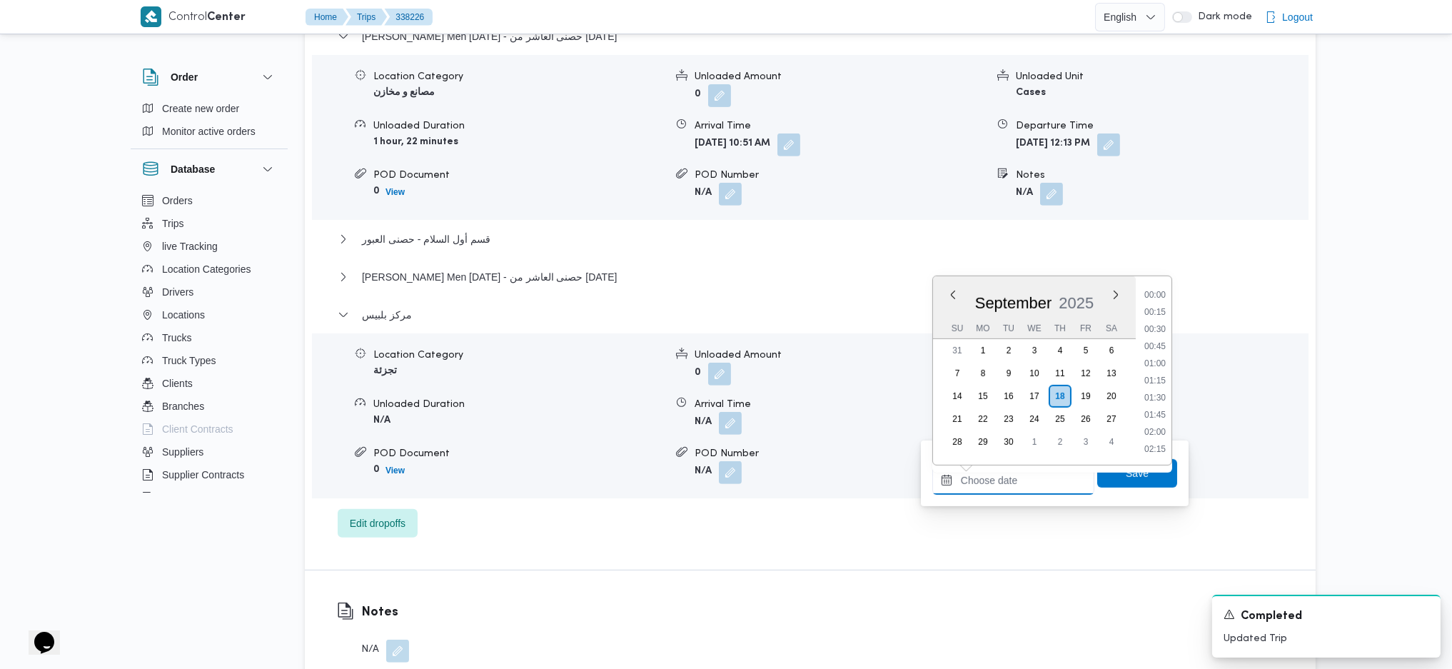
scroll to position [1286, 0]
click at [1159, 357] on li "19:45" at bounding box center [1154, 362] width 33 height 14
type input "18/09/2025 19:45"
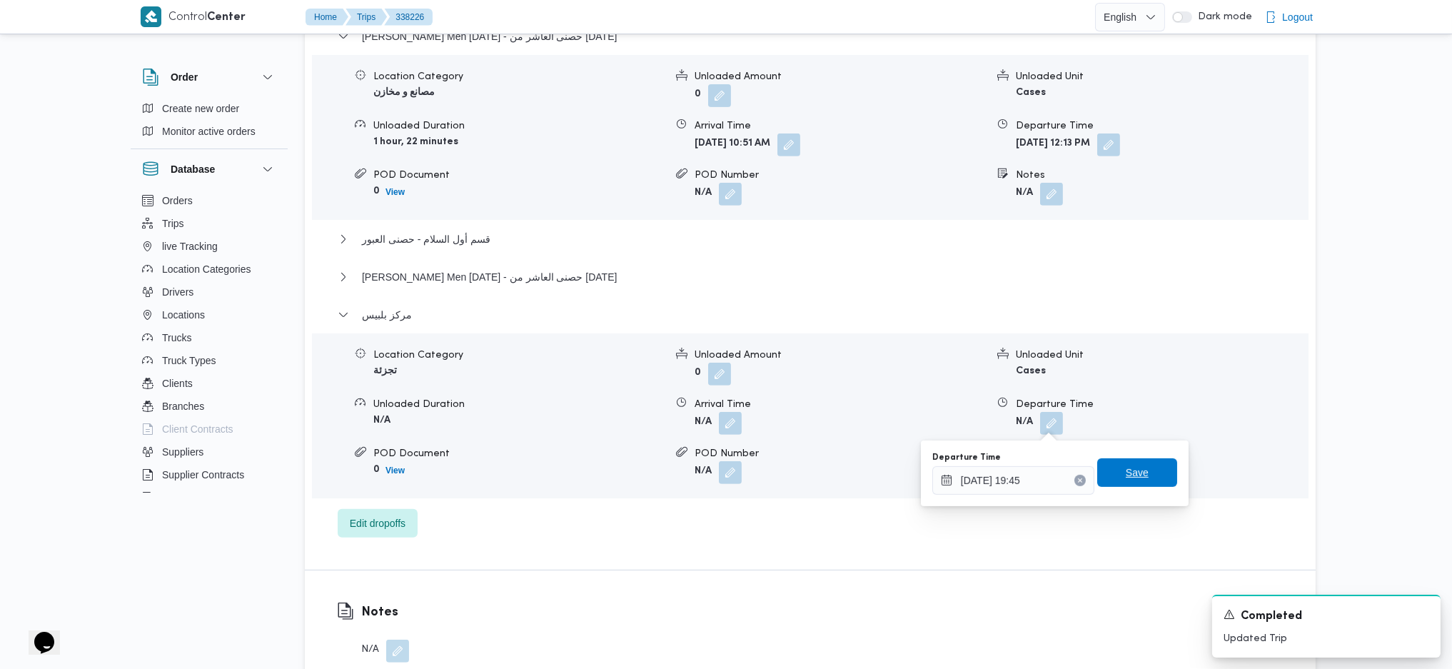
click at [1135, 472] on span "Save" at bounding box center [1137, 472] width 23 height 17
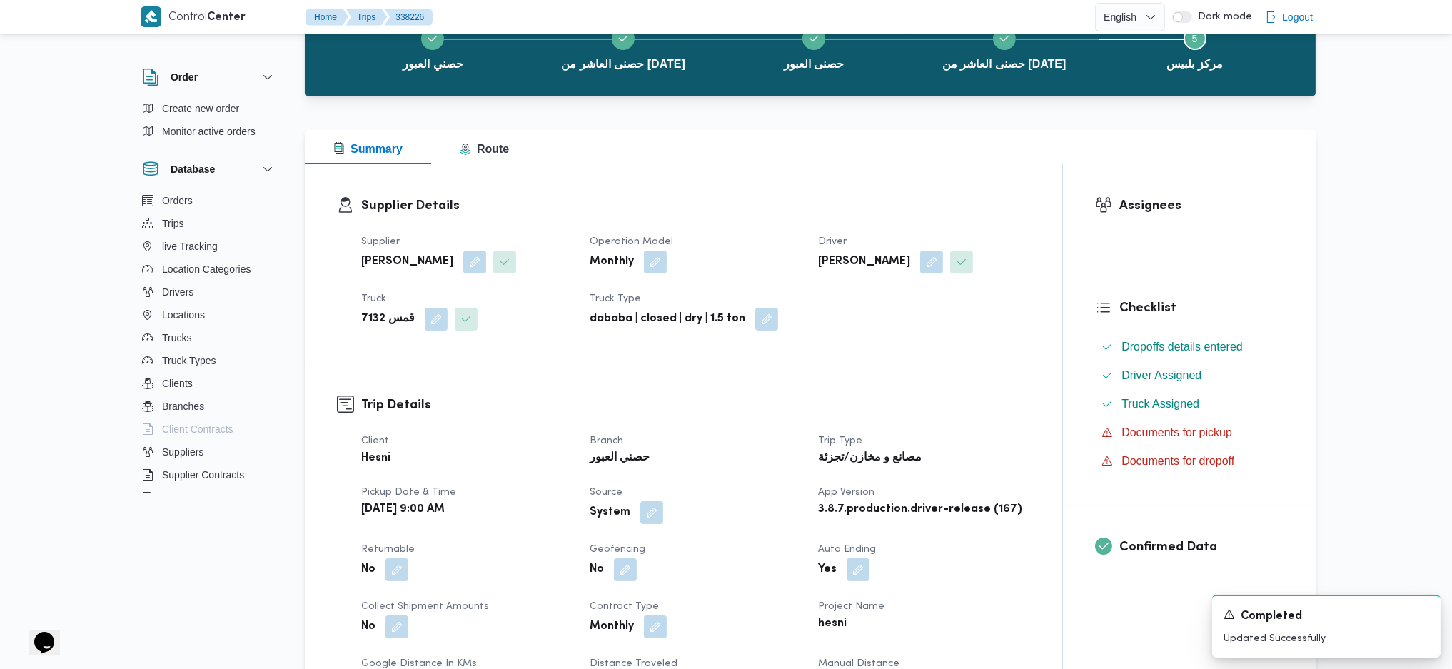
scroll to position [0, 0]
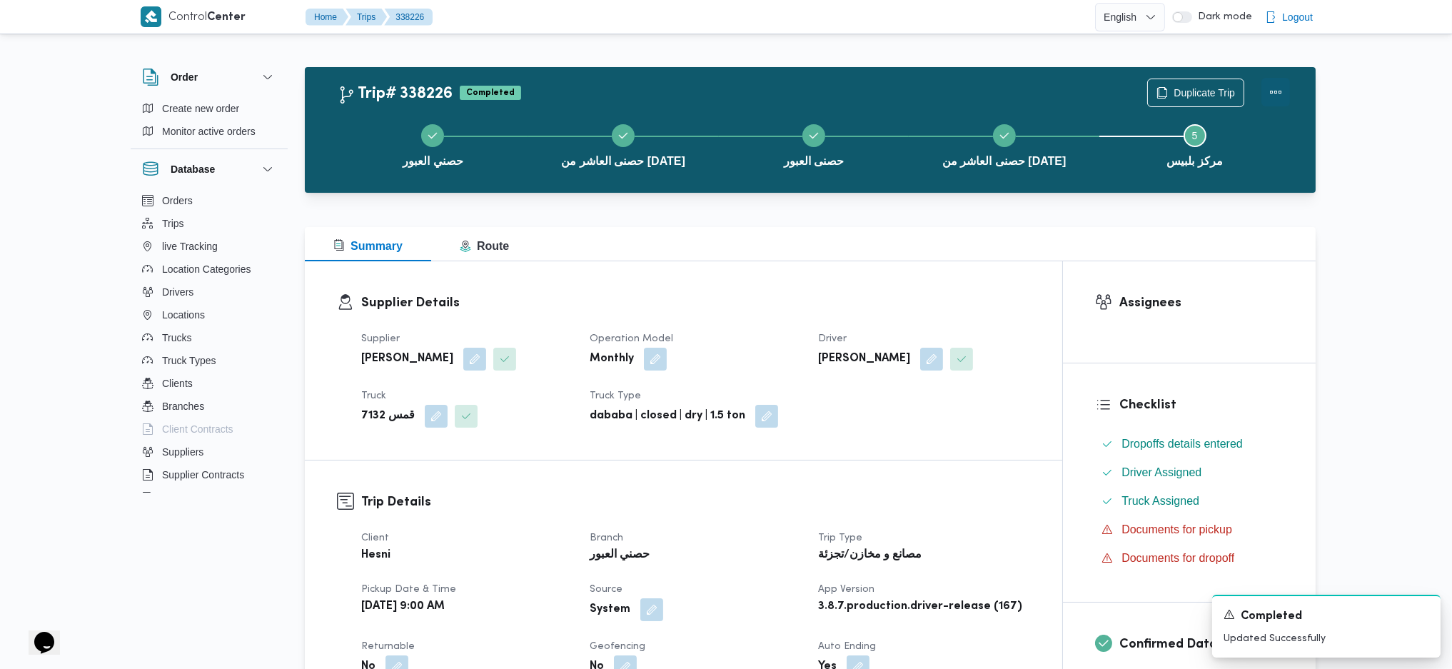
click at [1273, 91] on button "Actions" at bounding box center [1275, 92] width 29 height 29
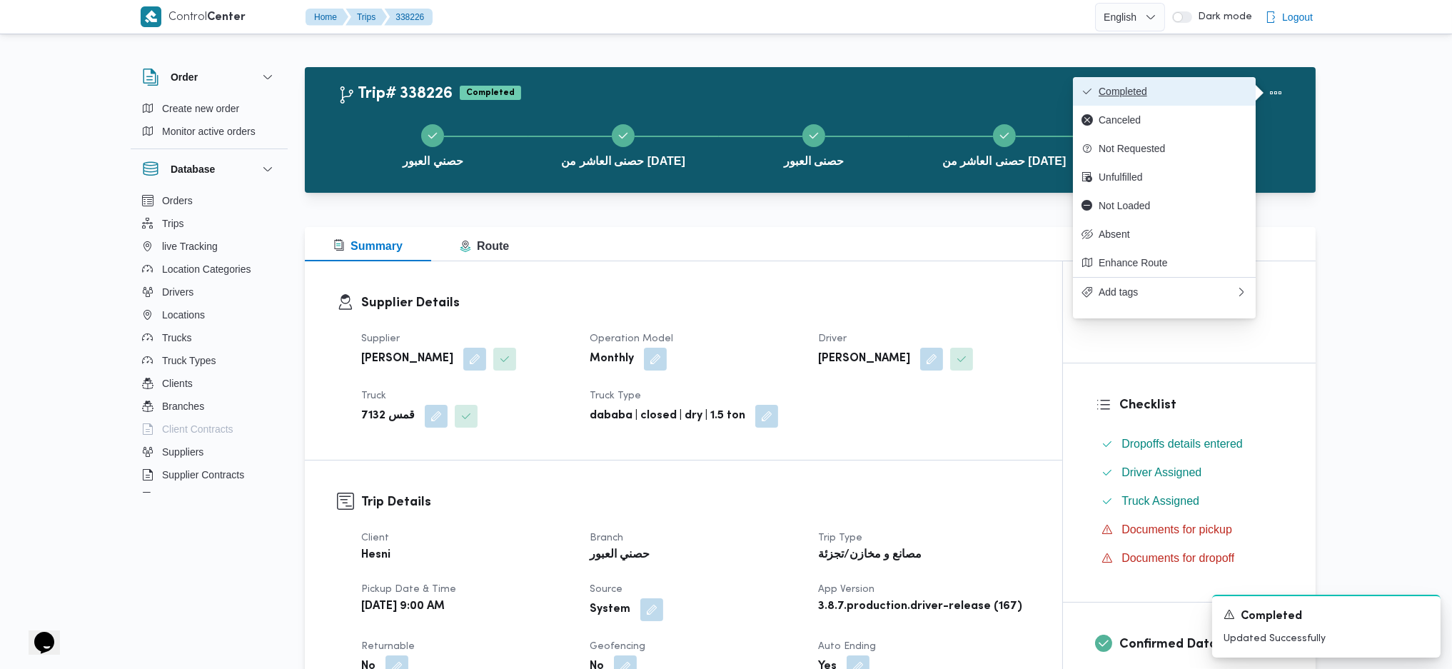
click at [1239, 86] on span "Completed" at bounding box center [1172, 91] width 148 height 11
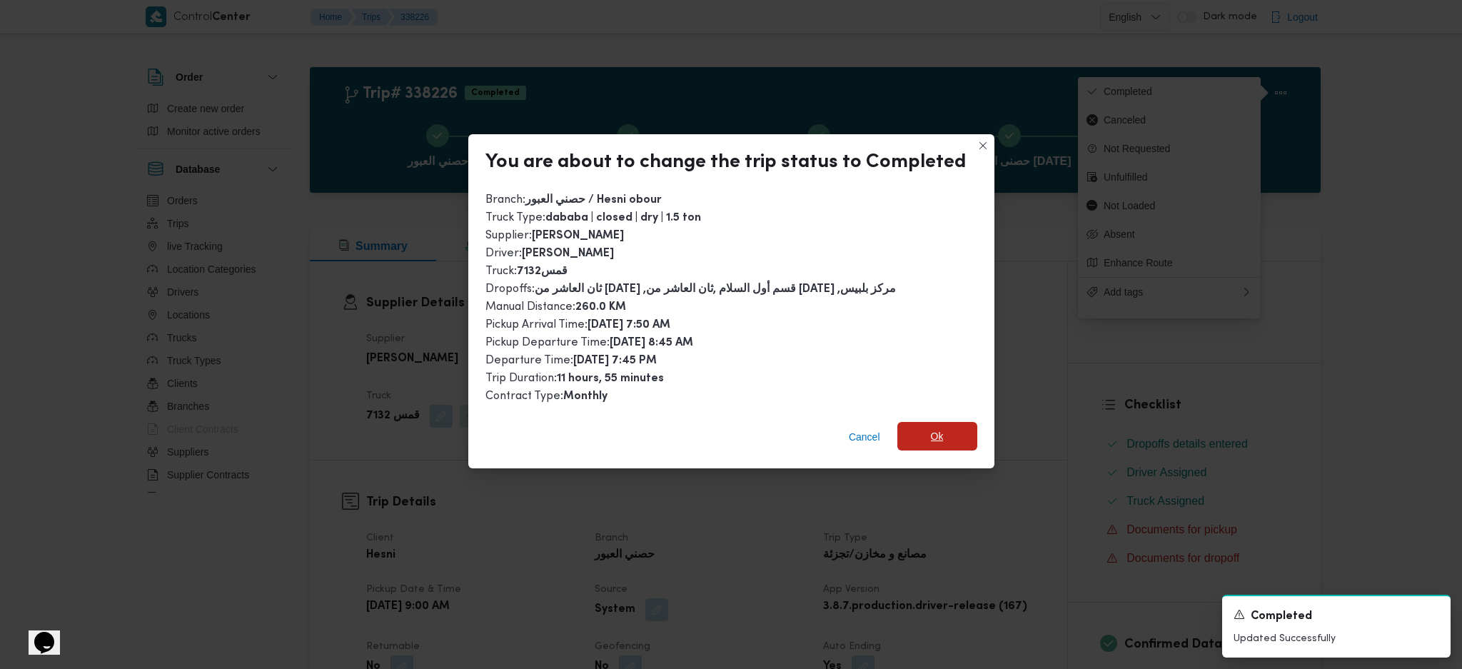
drag, startPoint x: 932, startPoint y: 439, endPoint x: 980, endPoint y: 479, distance: 62.3
click at [934, 439] on span "Ok" at bounding box center [937, 436] width 13 height 17
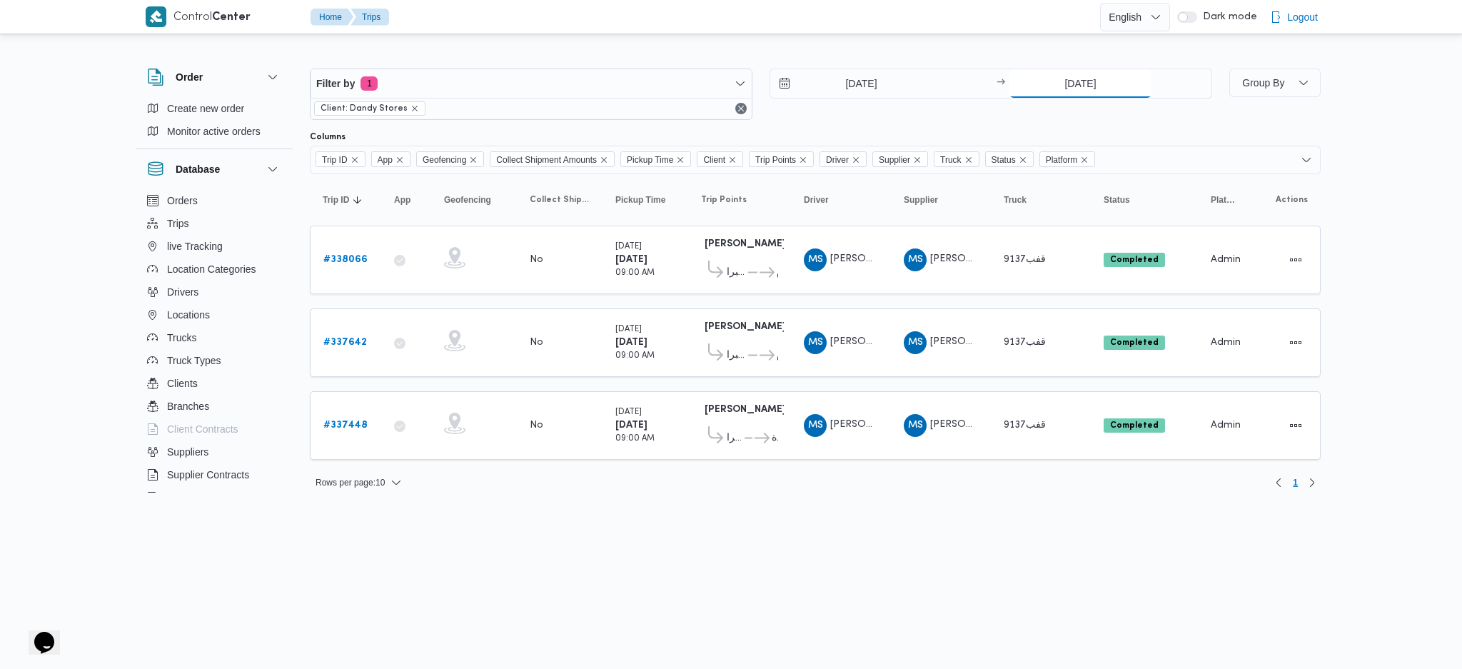
click at [1078, 81] on input "[DATE]" at bounding box center [1080, 83] width 142 height 29
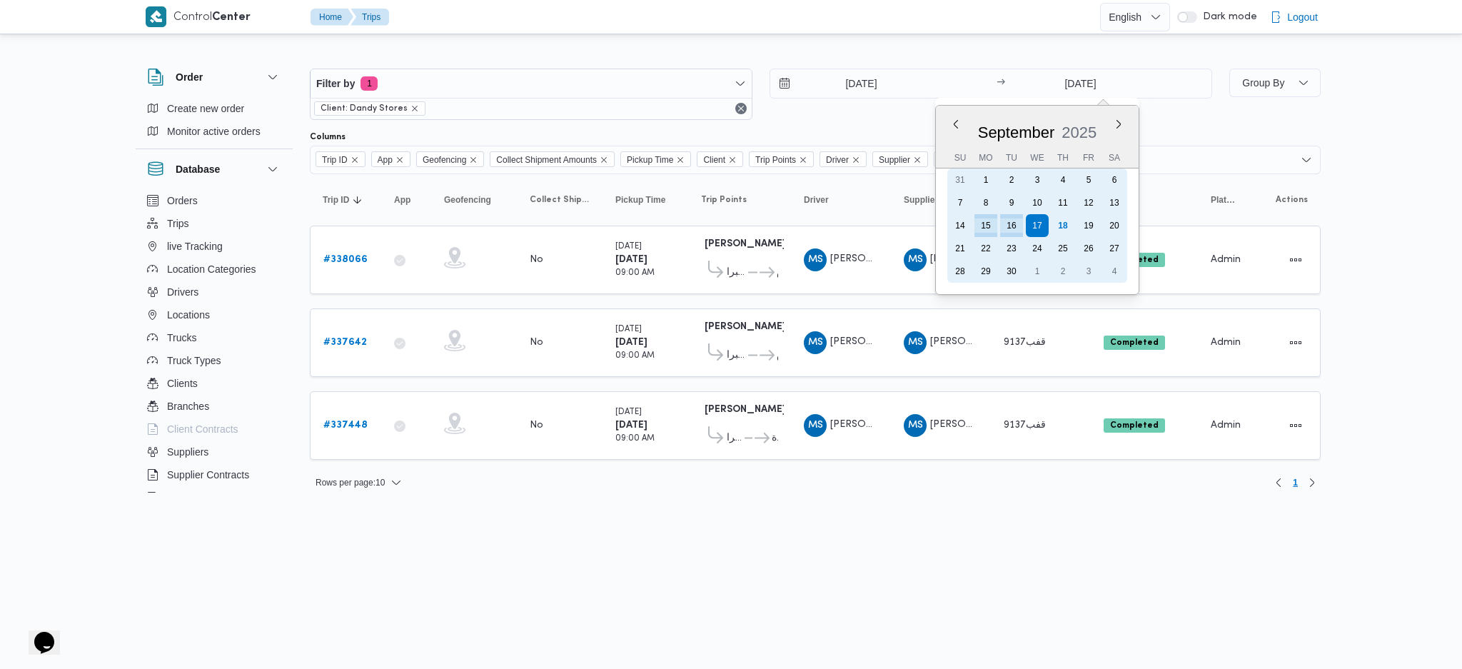
click at [1068, 214] on div "18" at bounding box center [1062, 225] width 23 height 23
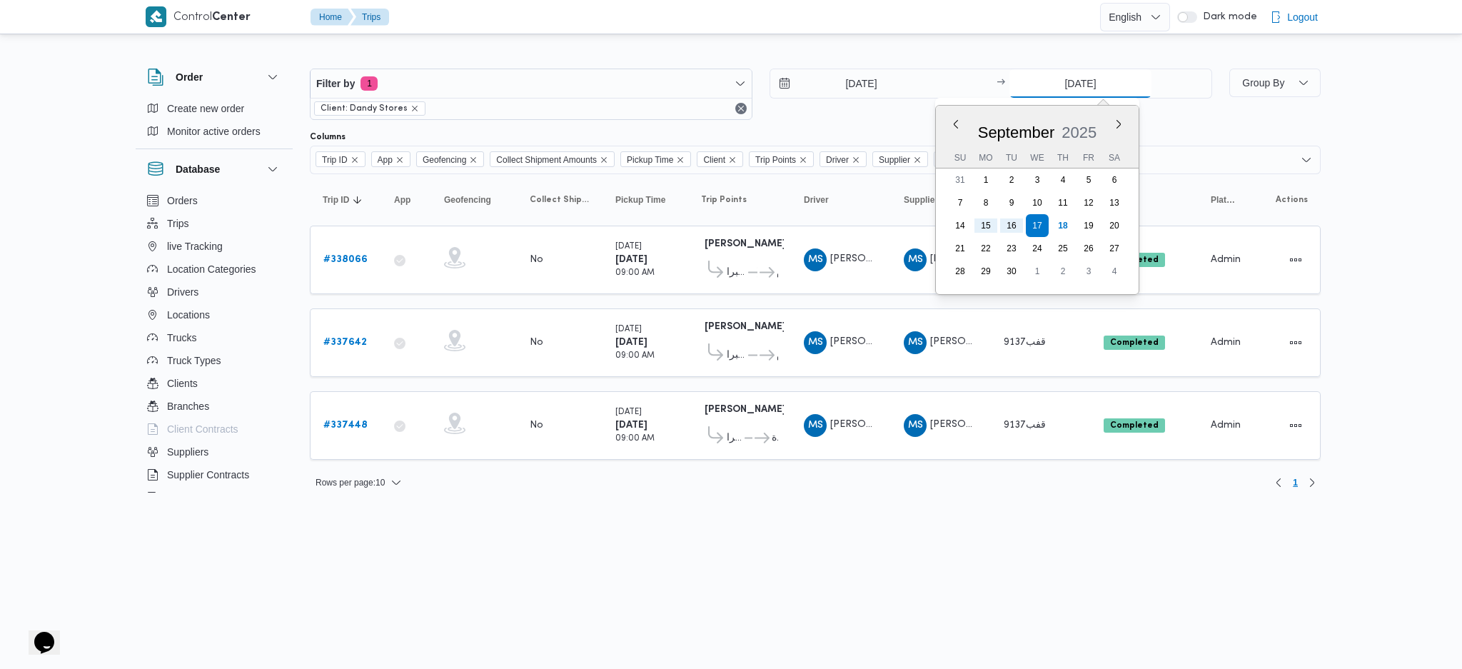
type input "[DATE]"
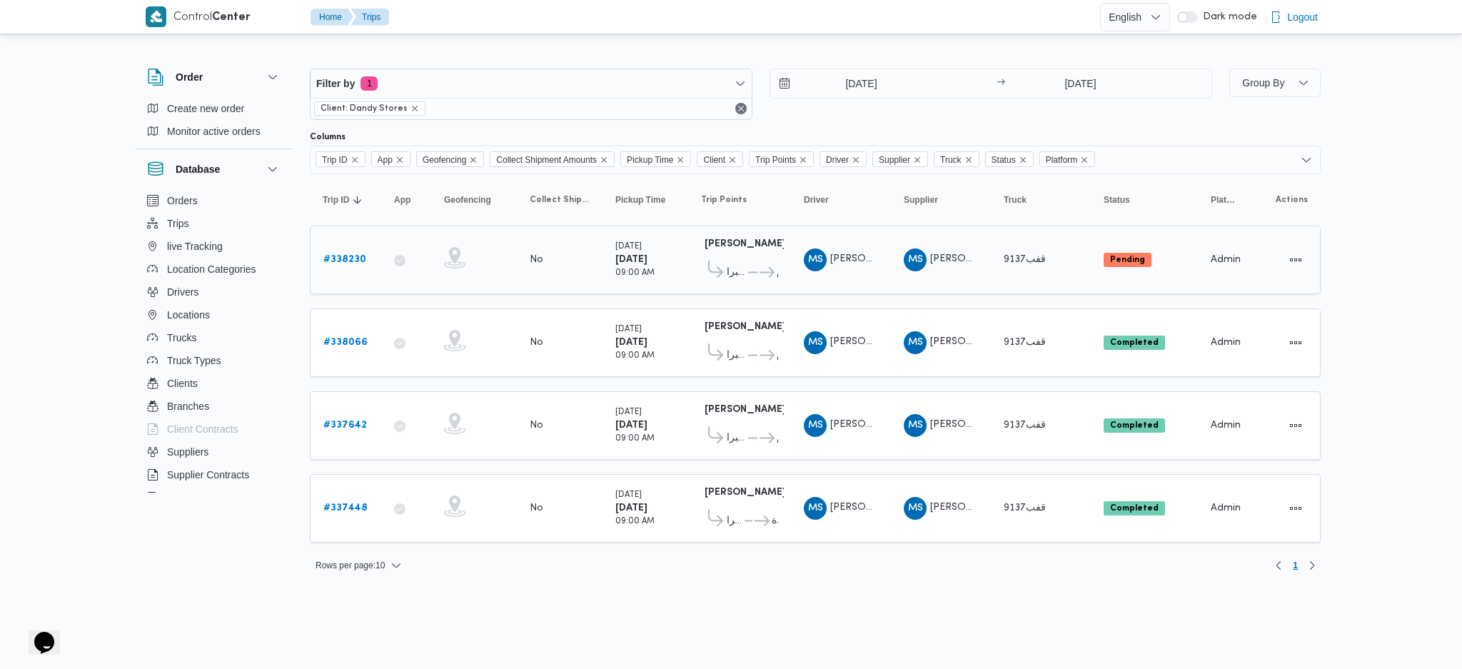
click at [352, 255] on b "# 338230" at bounding box center [344, 259] width 43 height 9
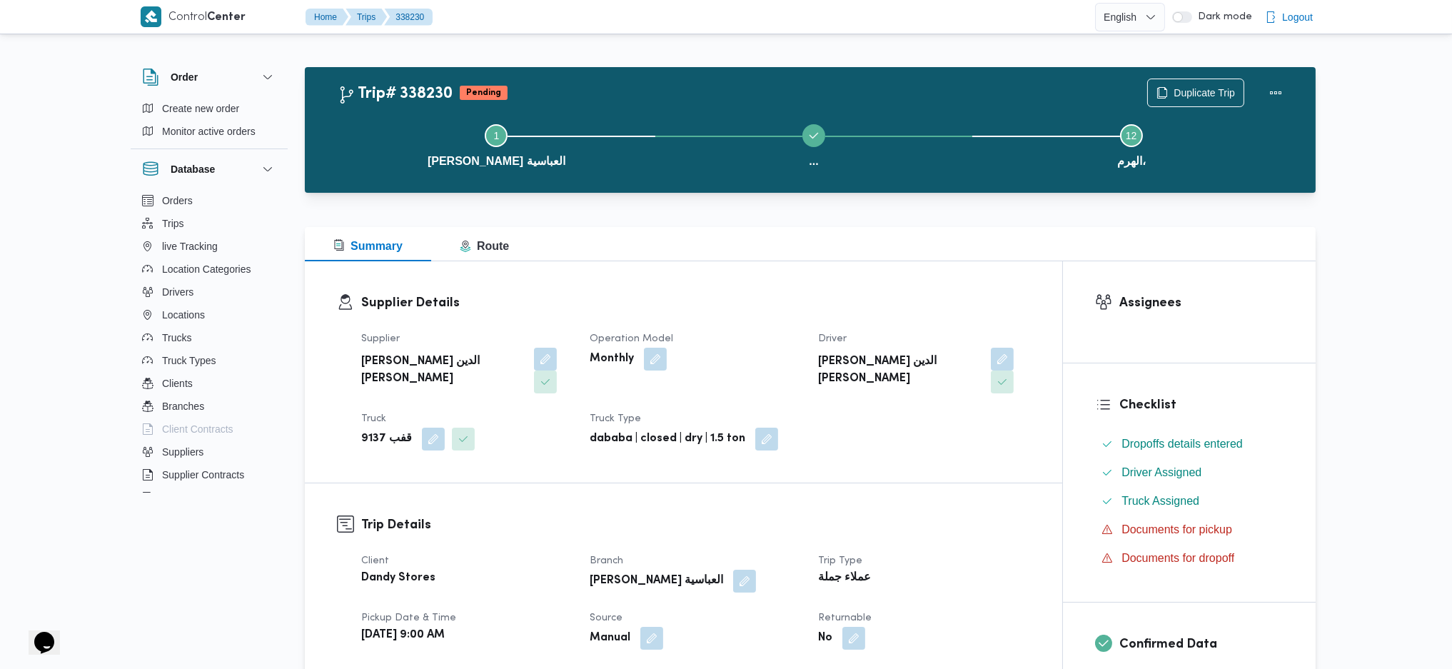
scroll to position [475, 0]
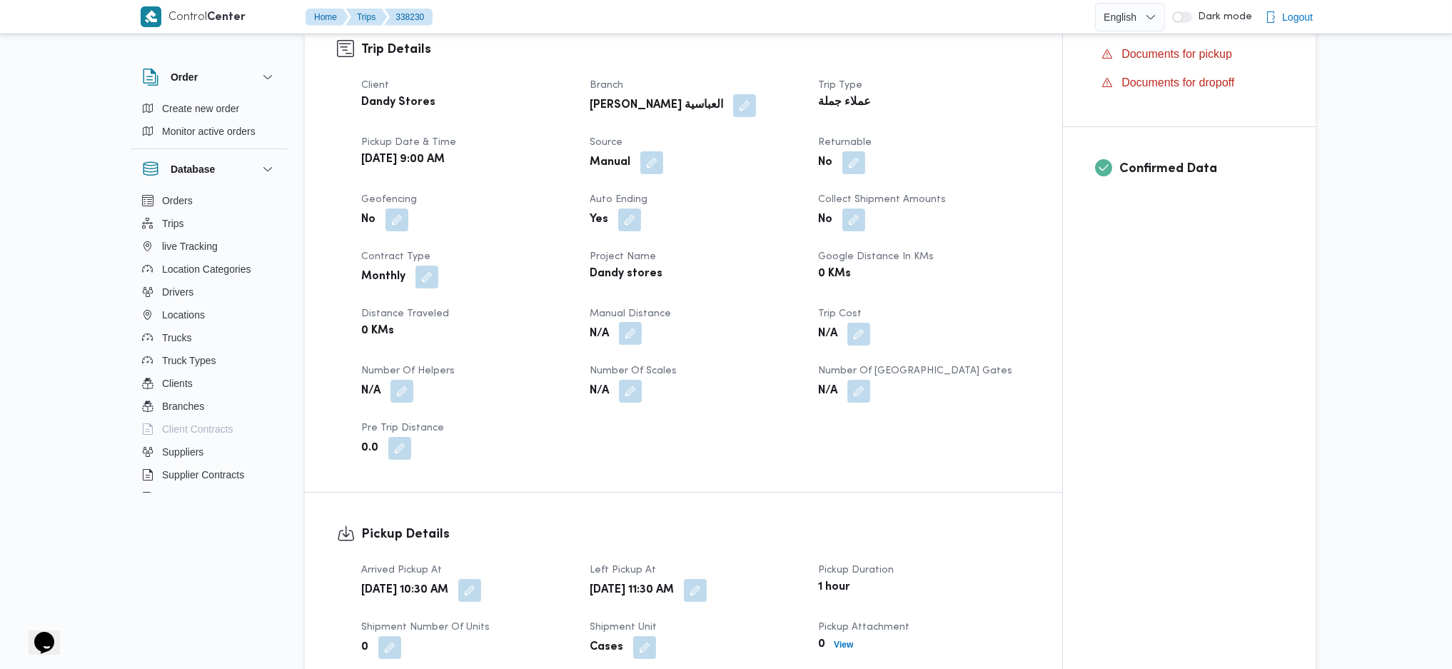
click at [638, 322] on button "button" at bounding box center [630, 333] width 23 height 23
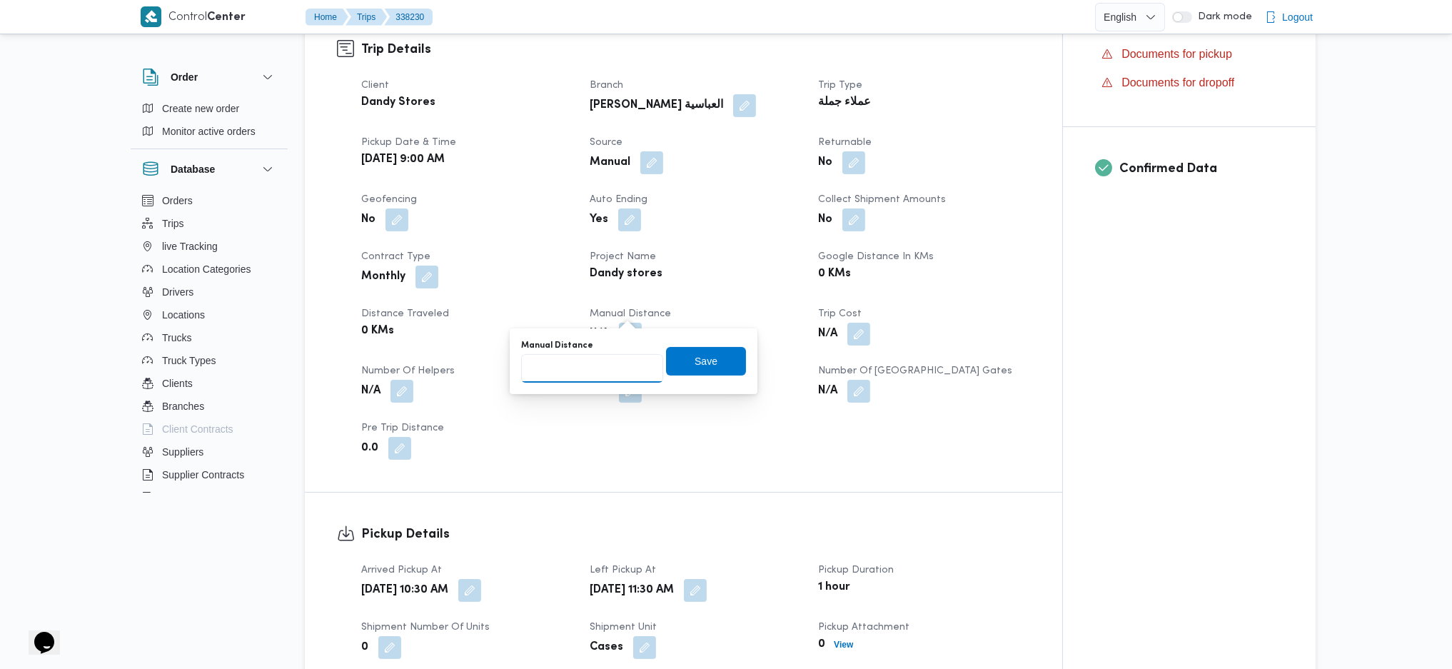
click at [607, 370] on input "Manual Distance" at bounding box center [592, 368] width 142 height 29
type input "170"
click button "Save" at bounding box center [706, 361] width 80 height 29
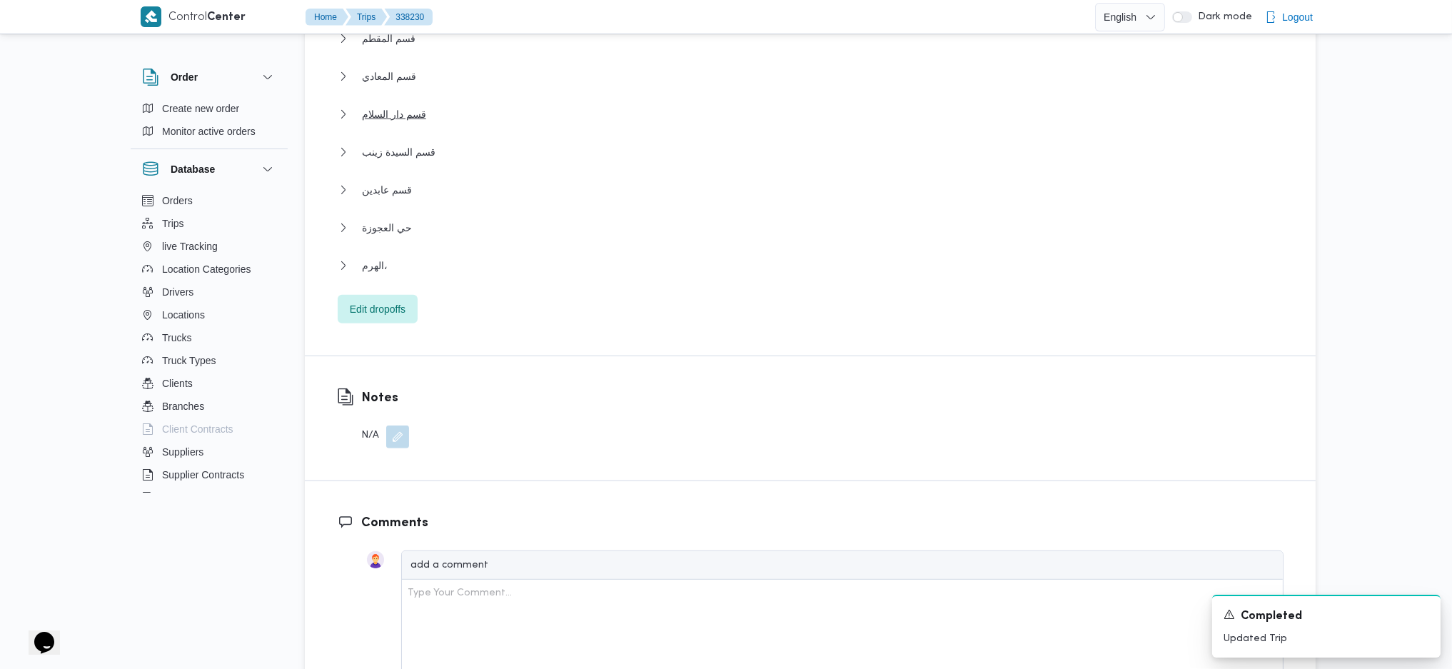
scroll to position [1617, 0]
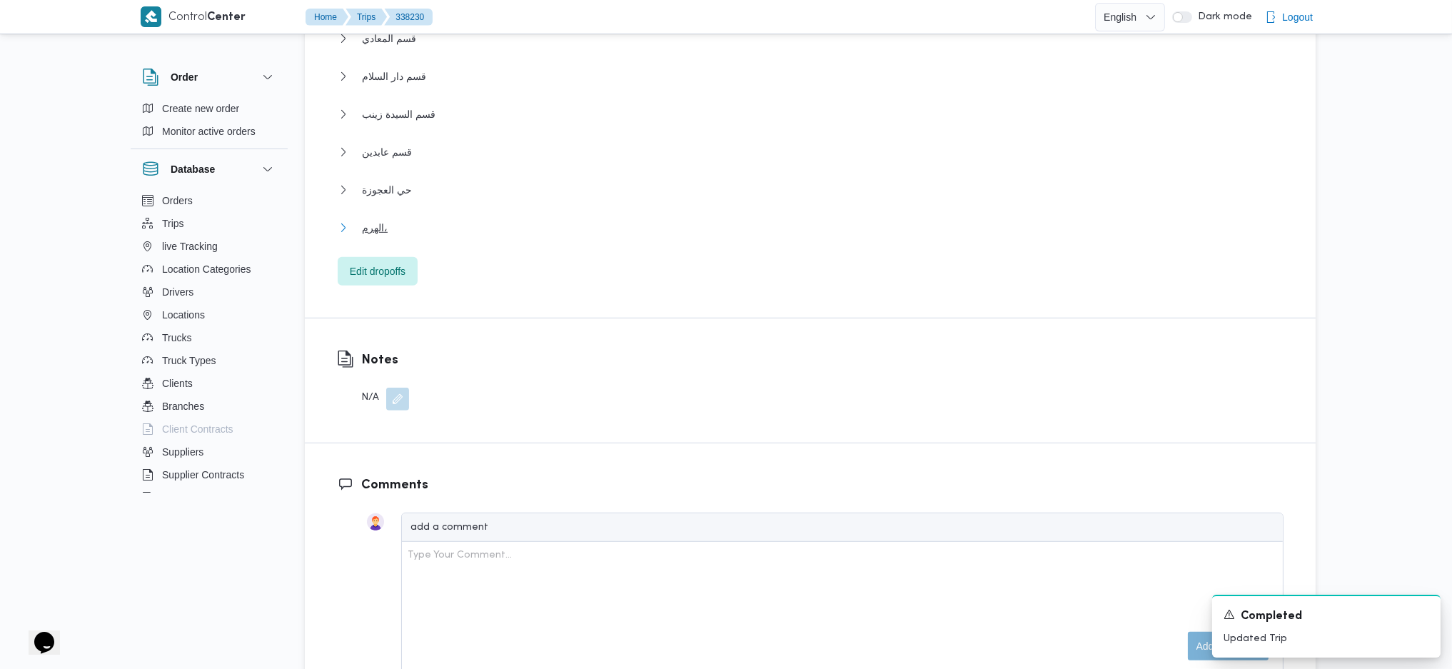
drag, startPoint x: 375, startPoint y: 207, endPoint x: 750, endPoint y: 295, distance: 385.5
click at [375, 219] on span "الهرم،" at bounding box center [375, 227] width 26 height 17
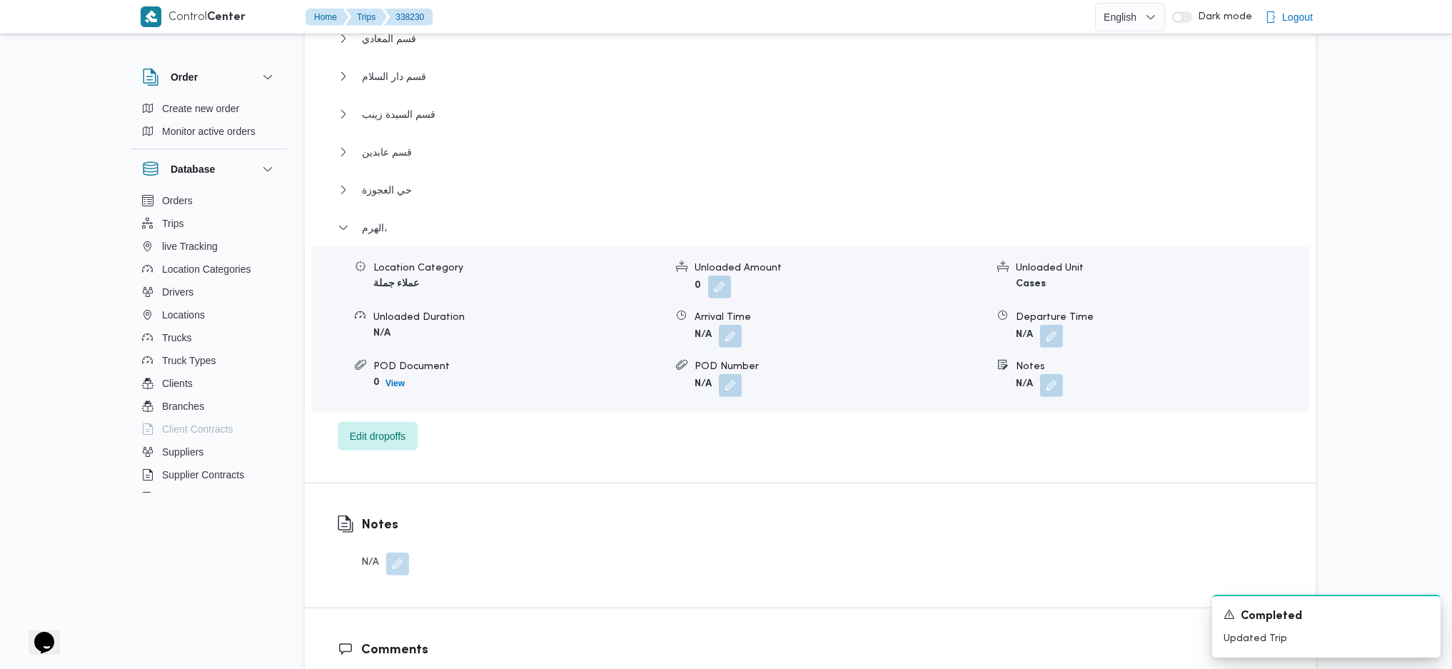
click at [1065, 325] on form "N/A" at bounding box center [1161, 336] width 291 height 23
click at [1052, 324] on button "button" at bounding box center [1051, 335] width 23 height 23
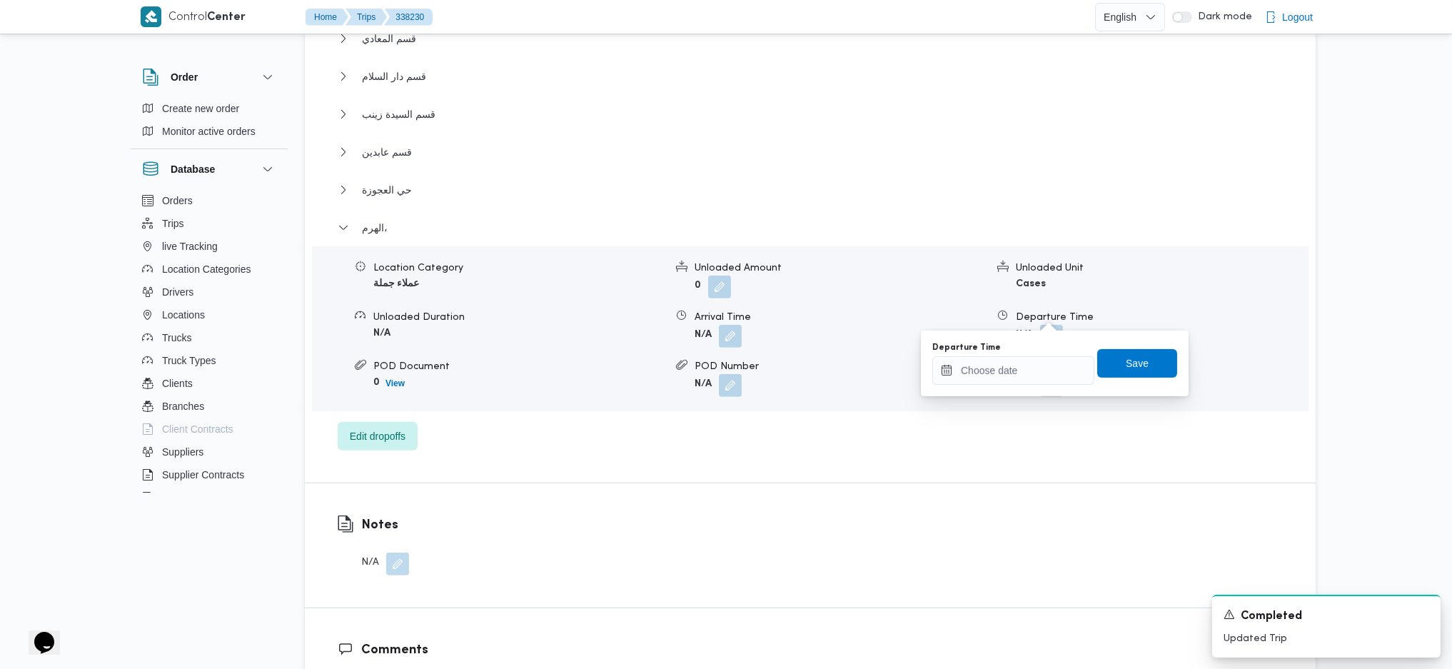
click at [1013, 406] on div "قسم شبرا Location Category عملاء جملة Unloaded Amount 0 Unloaded Unit Cases Unl…" at bounding box center [811, 63] width 946 height 774
drag, startPoint x: 1016, startPoint y: 377, endPoint x: 1026, endPoint y: 380, distance: 9.7
click at [1019, 377] on input "Departure Time" at bounding box center [1013, 370] width 162 height 29
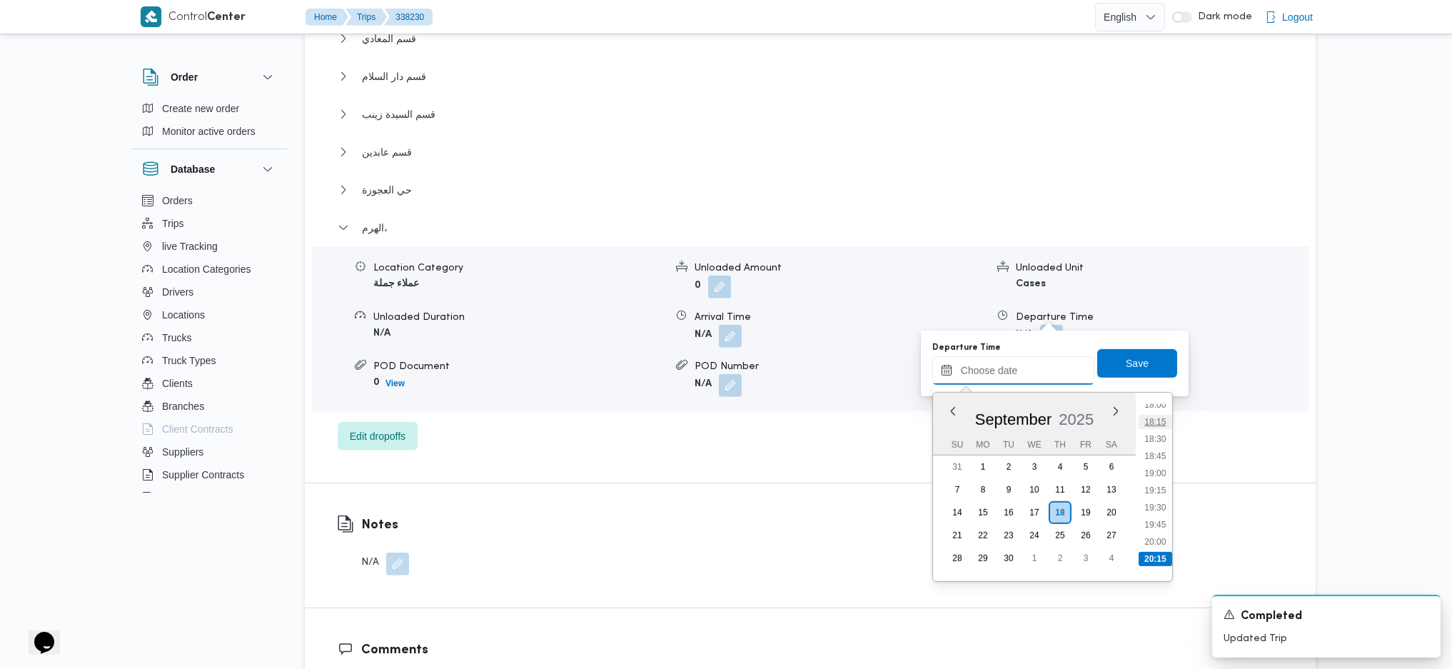
scroll to position [1208, 0]
click at [1150, 417] on li "17:45" at bounding box center [1154, 420] width 33 height 14
type input "[DATE] 17:45"
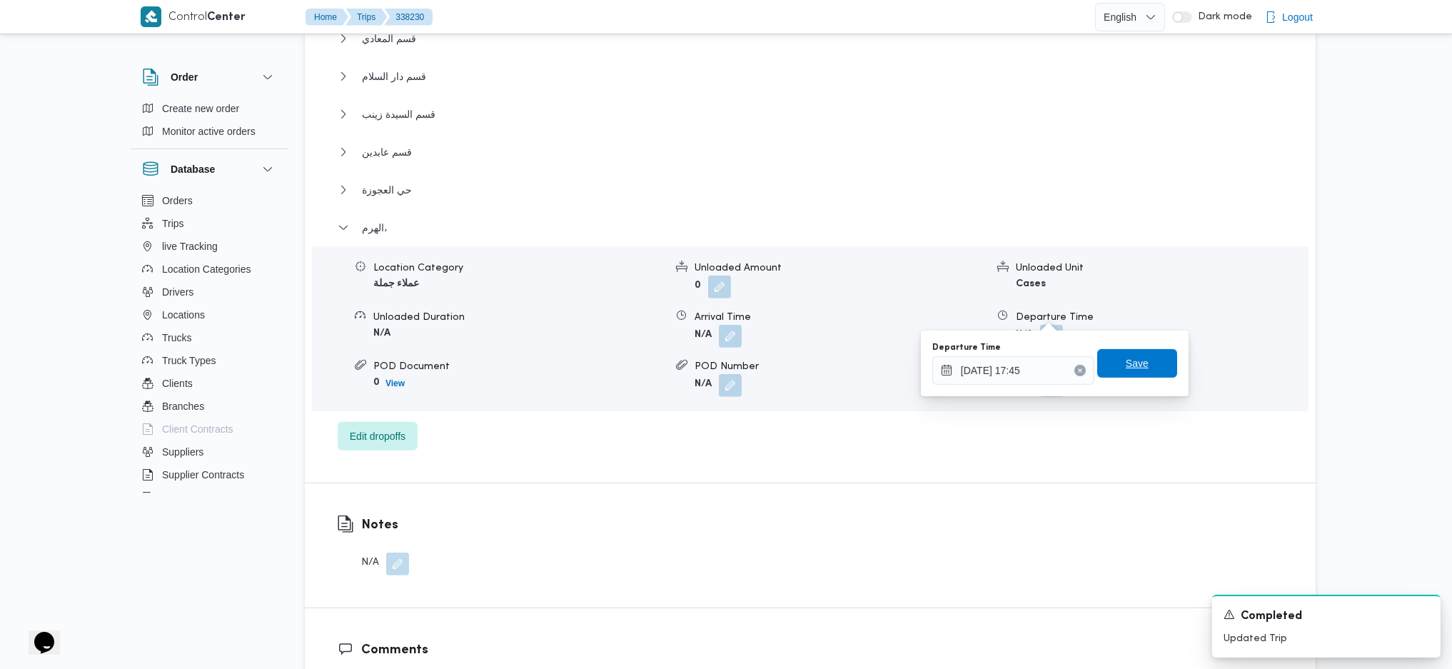
drag, startPoint x: 1131, startPoint y: 376, endPoint x: 1227, endPoint y: 273, distance: 140.9
click at [1131, 376] on span "Save" at bounding box center [1137, 363] width 80 height 29
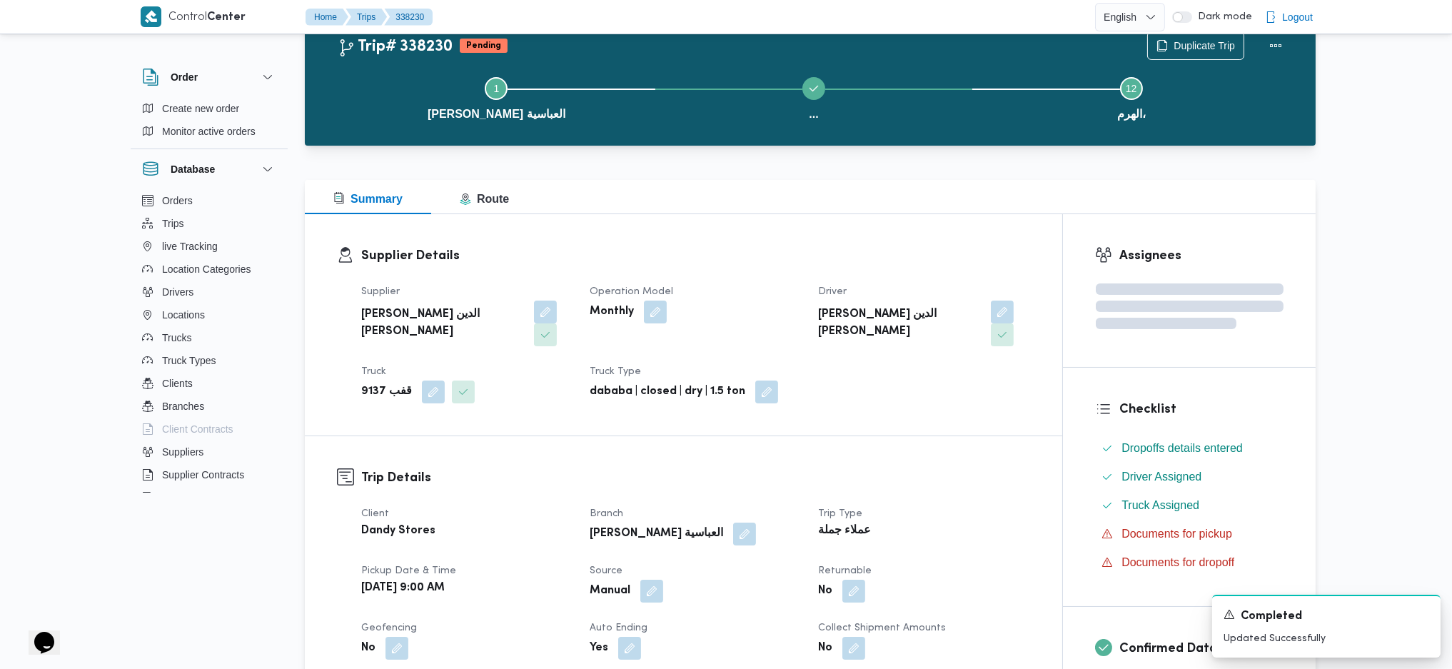
scroll to position [0, 0]
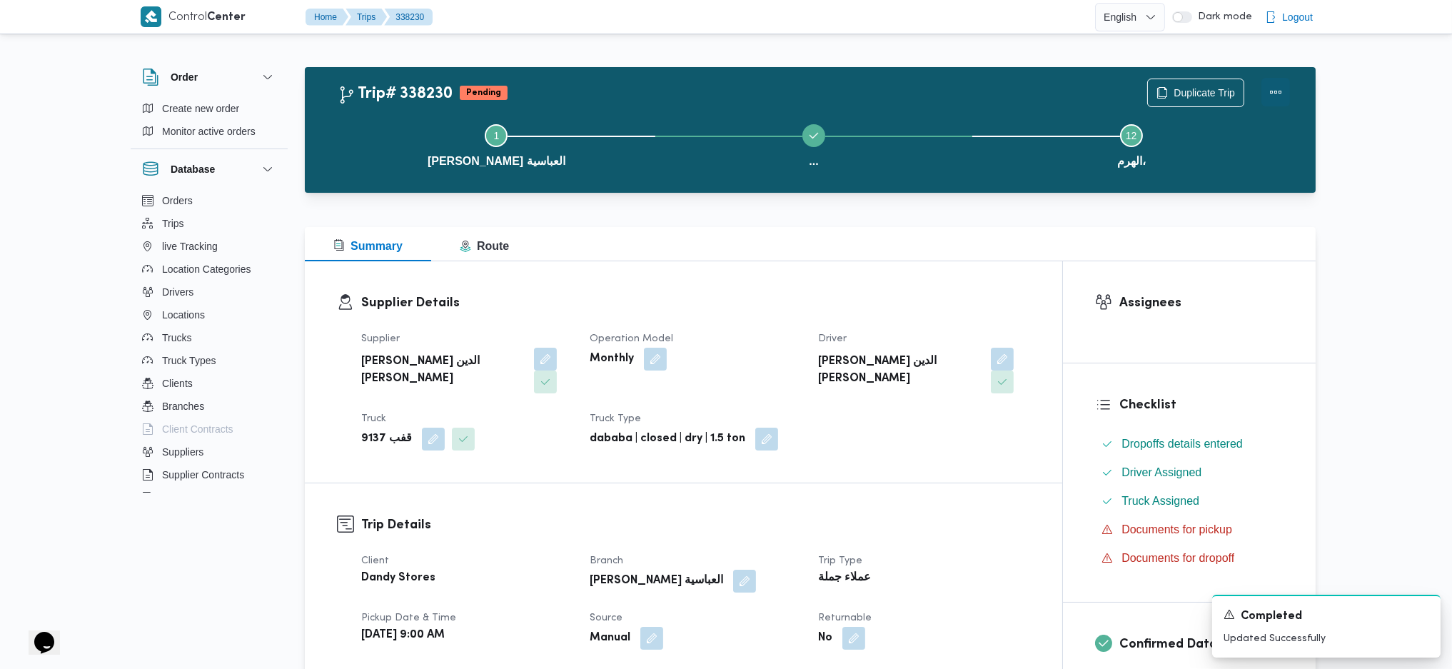
click at [1278, 98] on button "Actions" at bounding box center [1275, 92] width 29 height 29
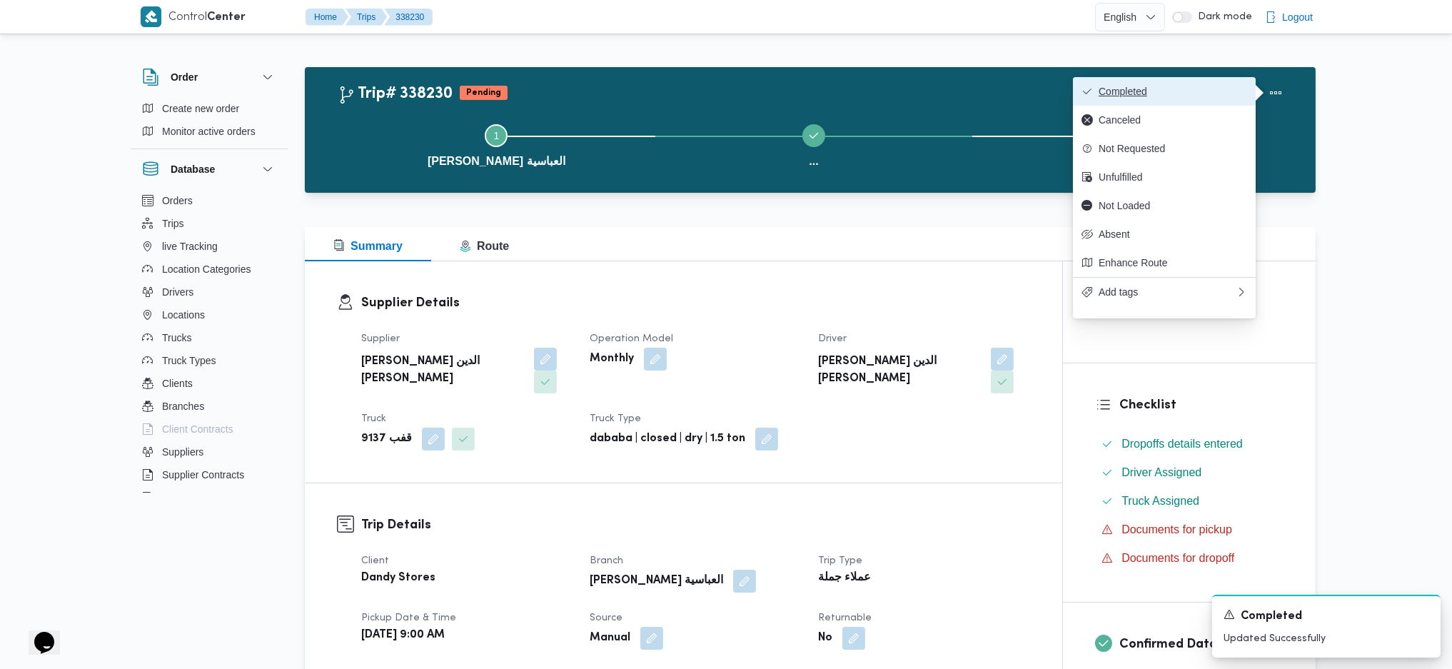
click at [1205, 97] on span "Completed" at bounding box center [1172, 91] width 148 height 11
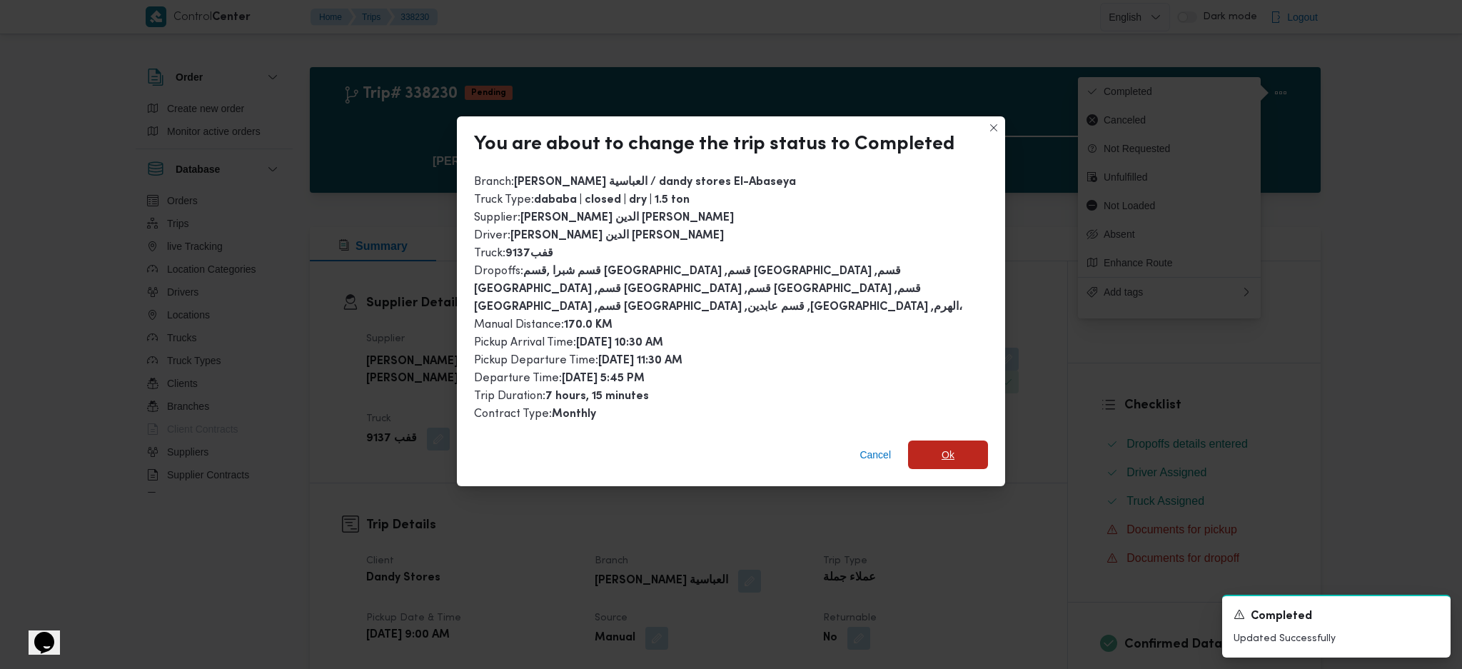
click at [957, 442] on span "Ok" at bounding box center [948, 454] width 80 height 29
click at [983, 565] on div "Trip Type عملاء جملة" at bounding box center [928, 572] width 211 height 40
